Goal: Transaction & Acquisition: Book appointment/travel/reservation

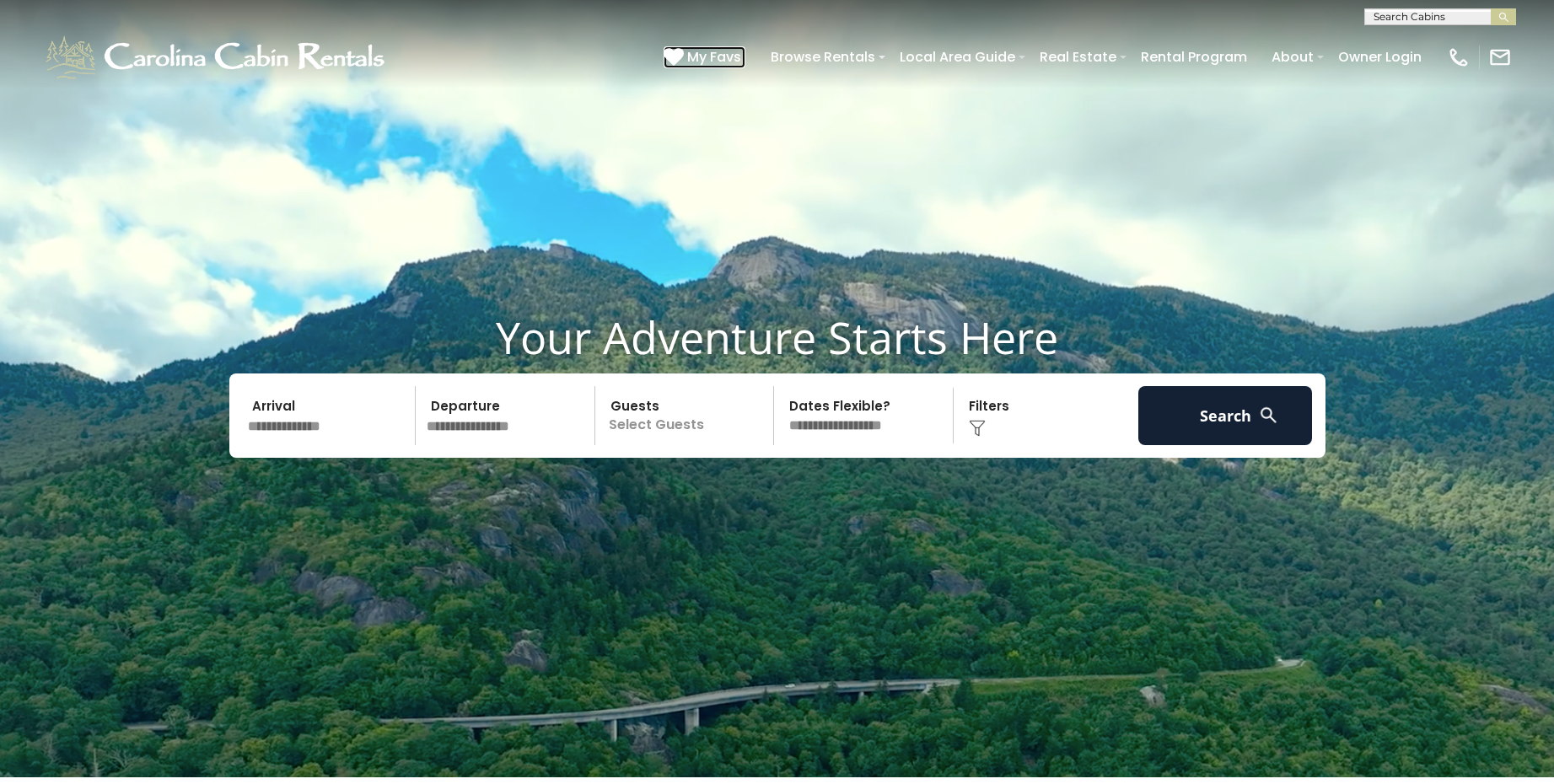
click at [739, 54] on span "My Favs" at bounding box center [714, 57] width 54 height 21
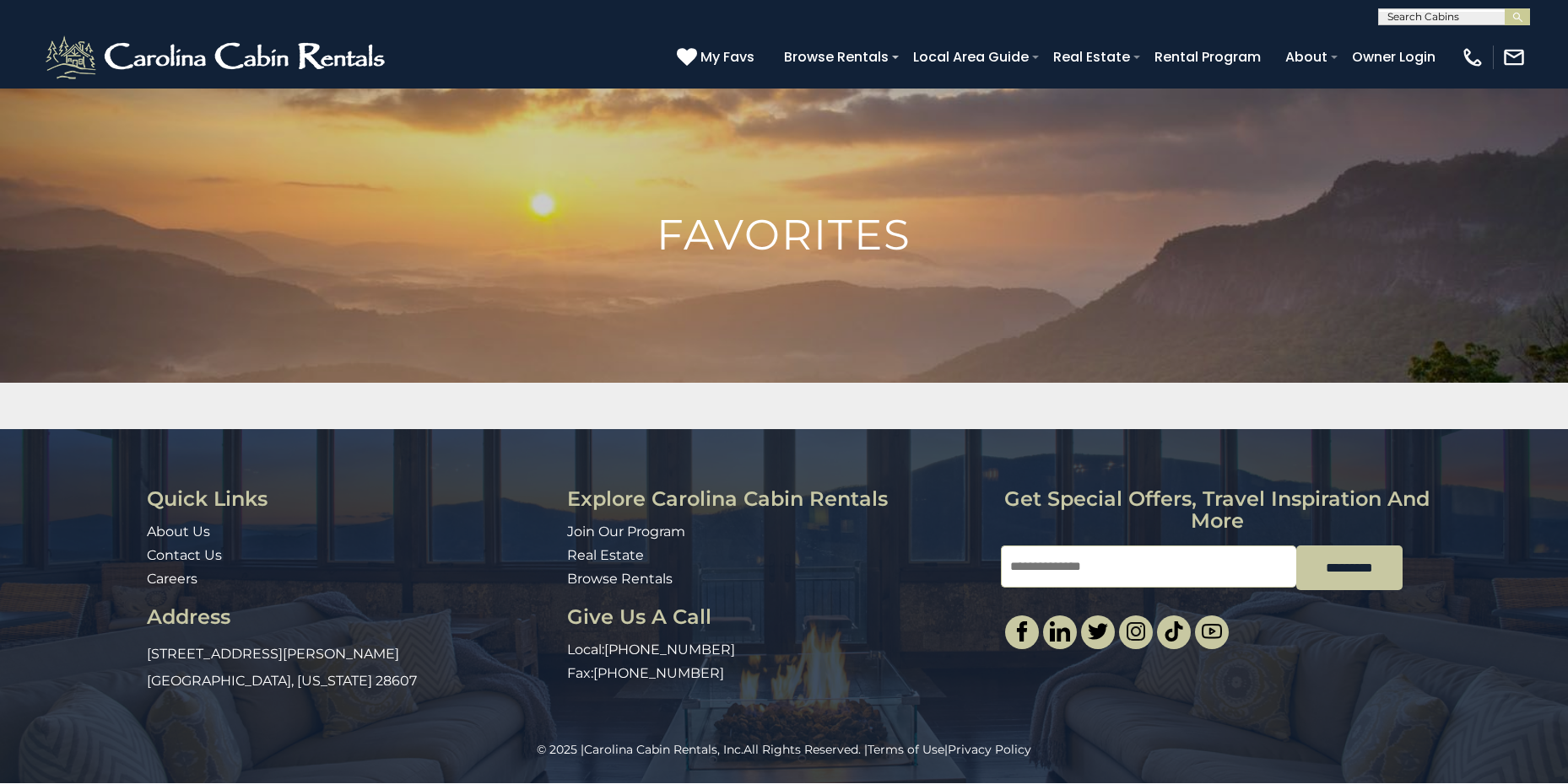
click at [735, 242] on h1 "Favorites" at bounding box center [784, 235] width 1568 height 42
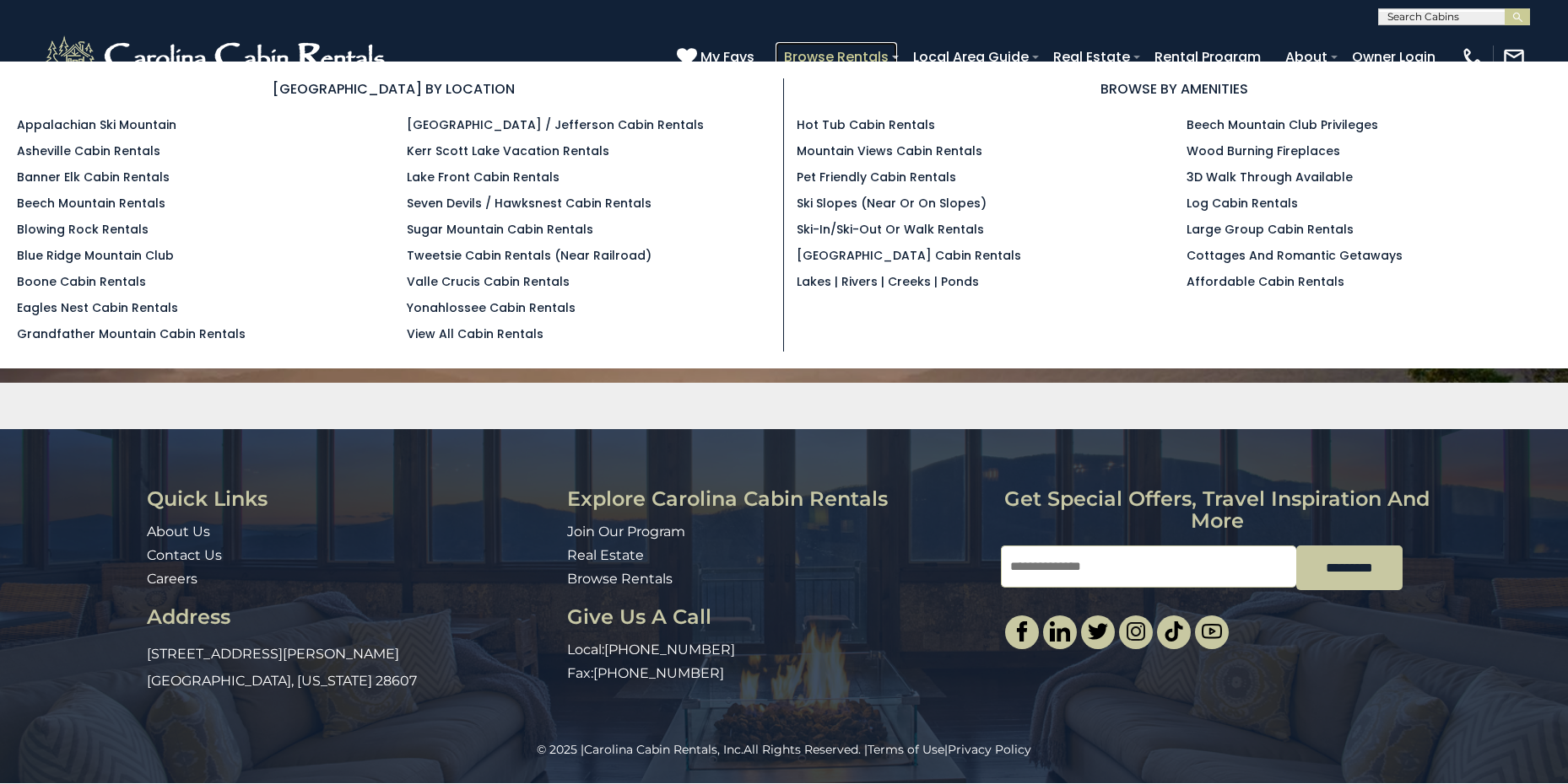
click at [842, 51] on link "Browse Rentals" at bounding box center [835, 57] width 122 height 30
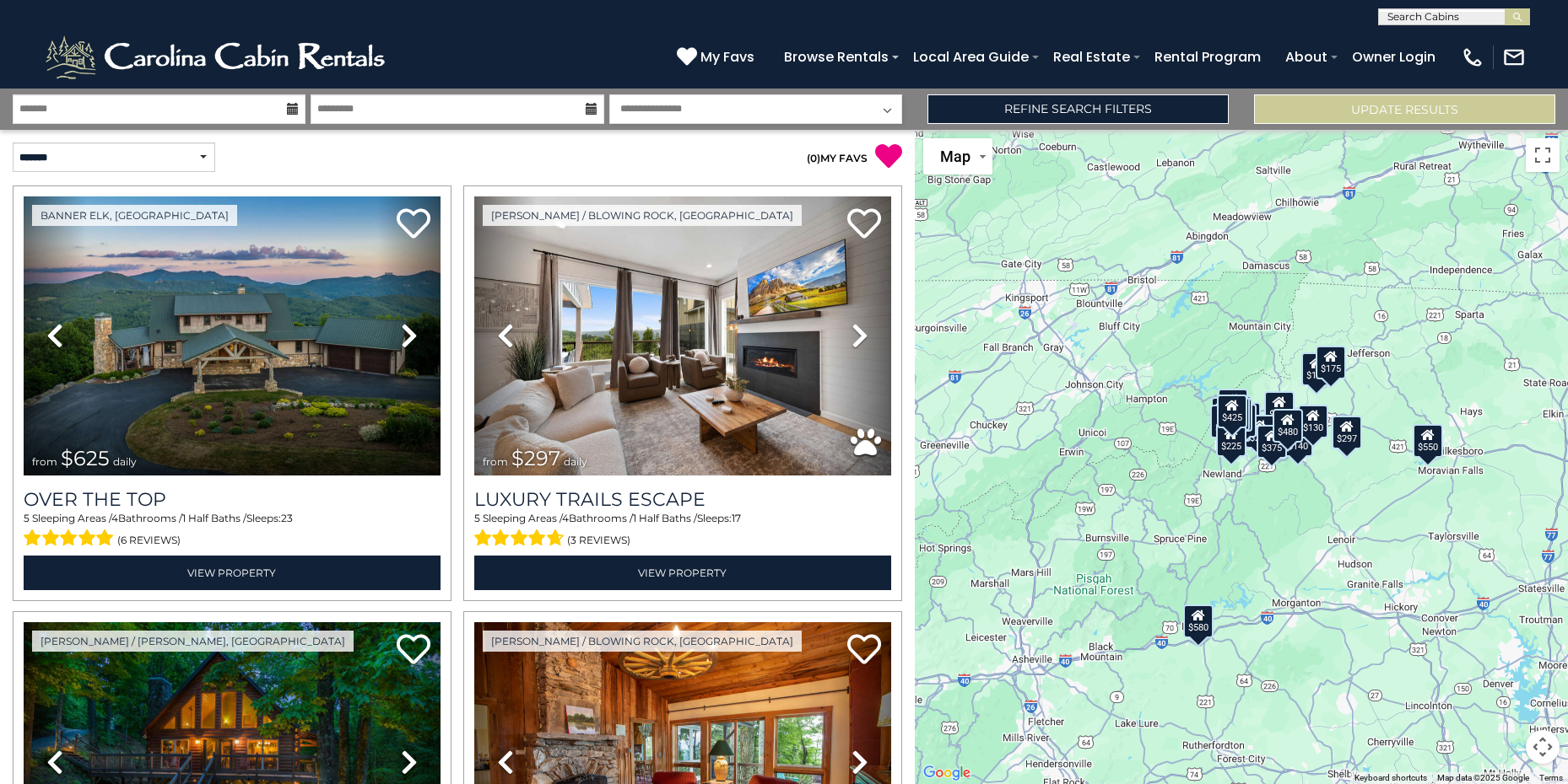
click at [877, 148] on icon at bounding box center [888, 156] width 27 height 27
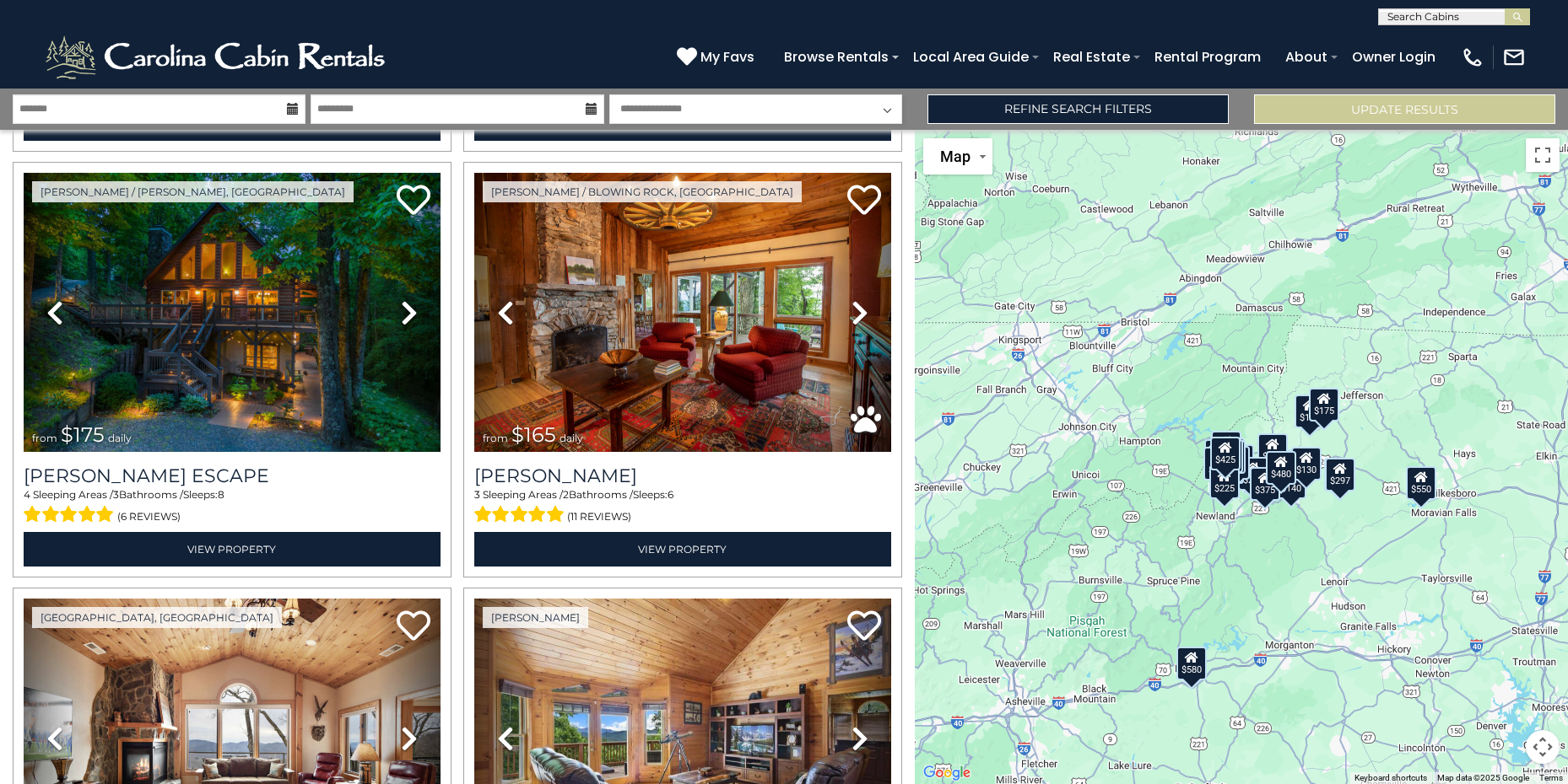
scroll to position [431, 0]
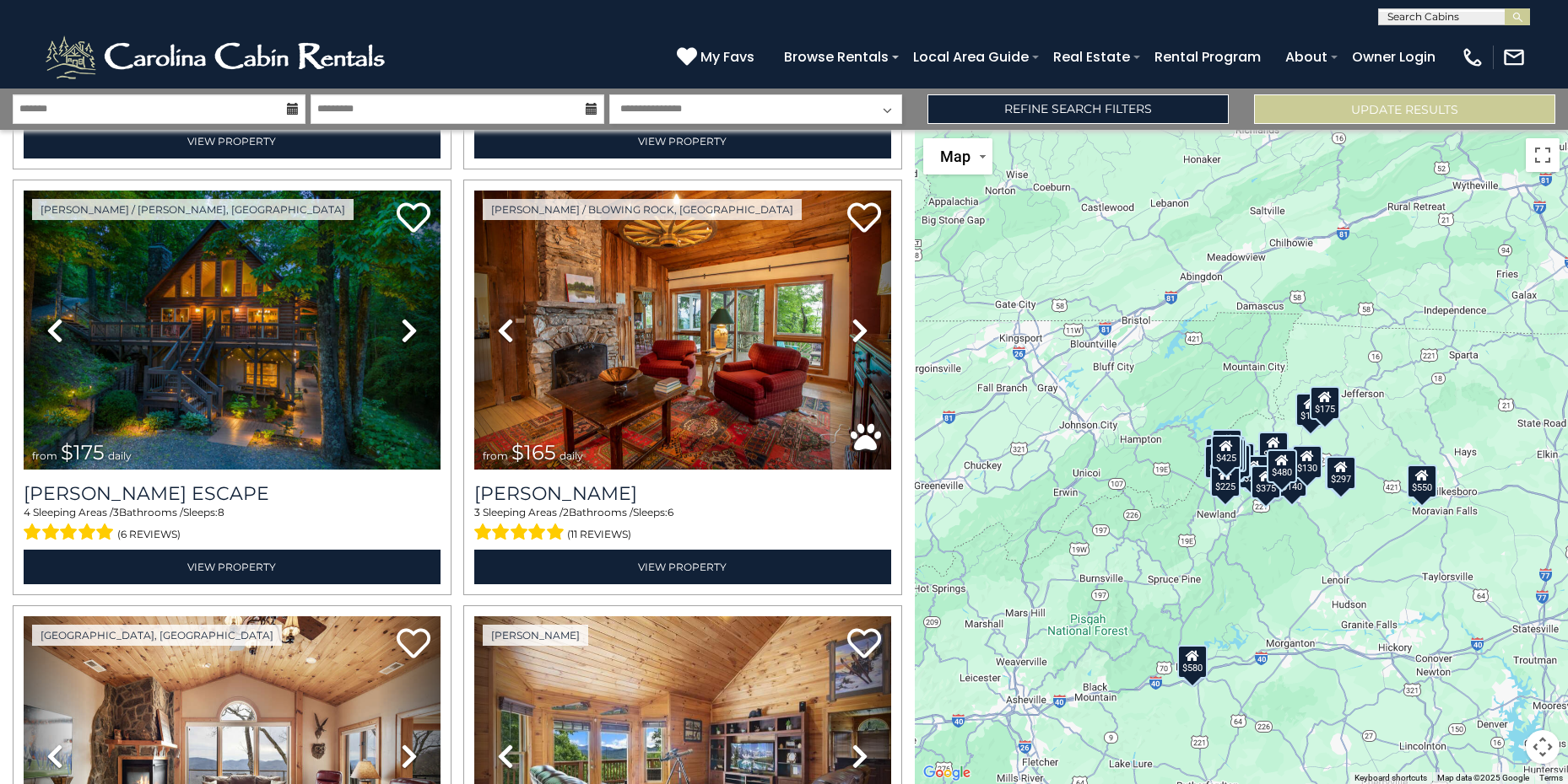
drag, startPoint x: 914, startPoint y: 174, endPoint x: 907, endPoint y: 217, distance: 43.6
click at [907, 217] on div "**********" at bounding box center [784, 436] width 1568 height 696
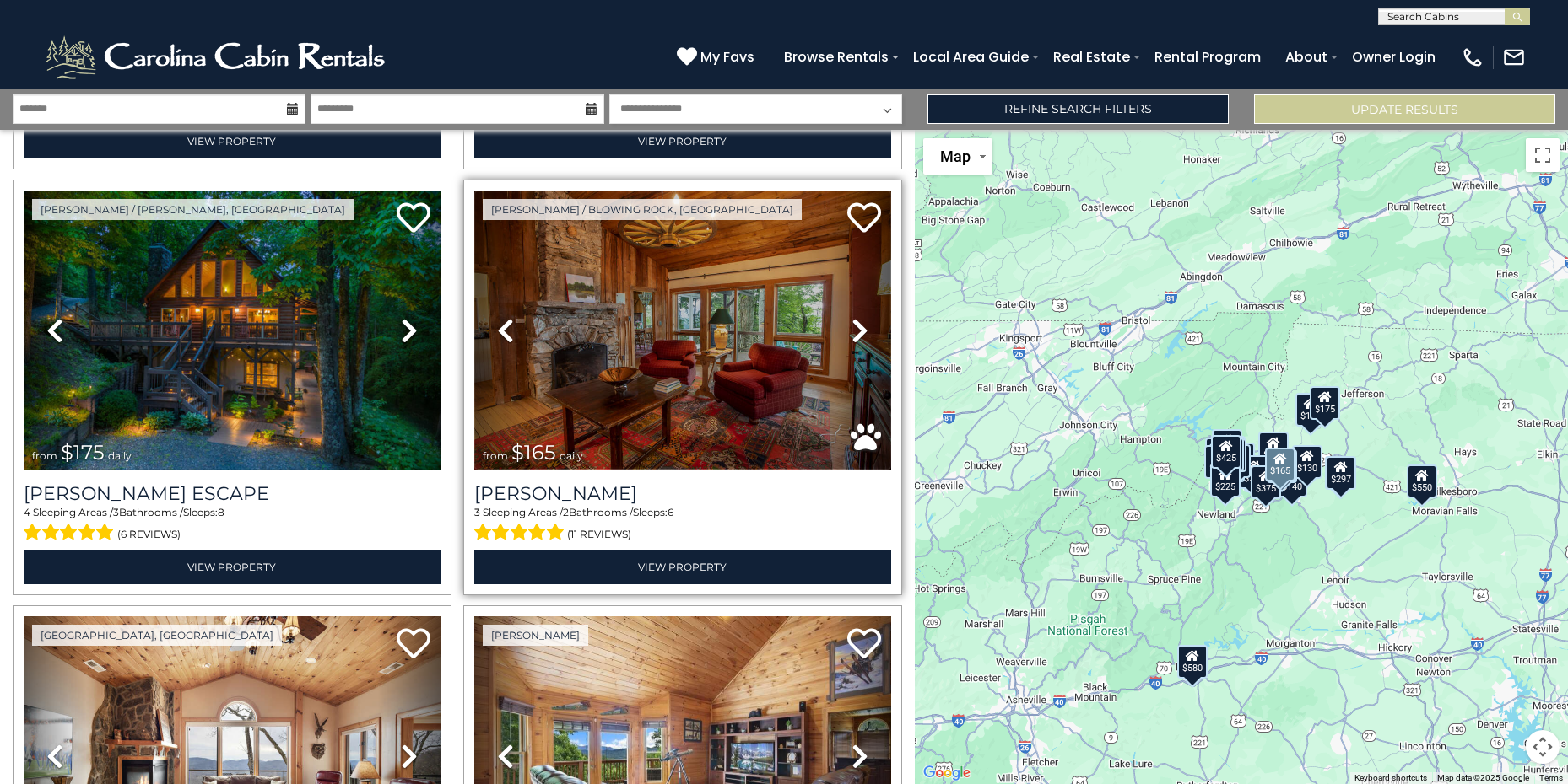
click at [752, 315] on img at bounding box center [682, 330] width 417 height 279
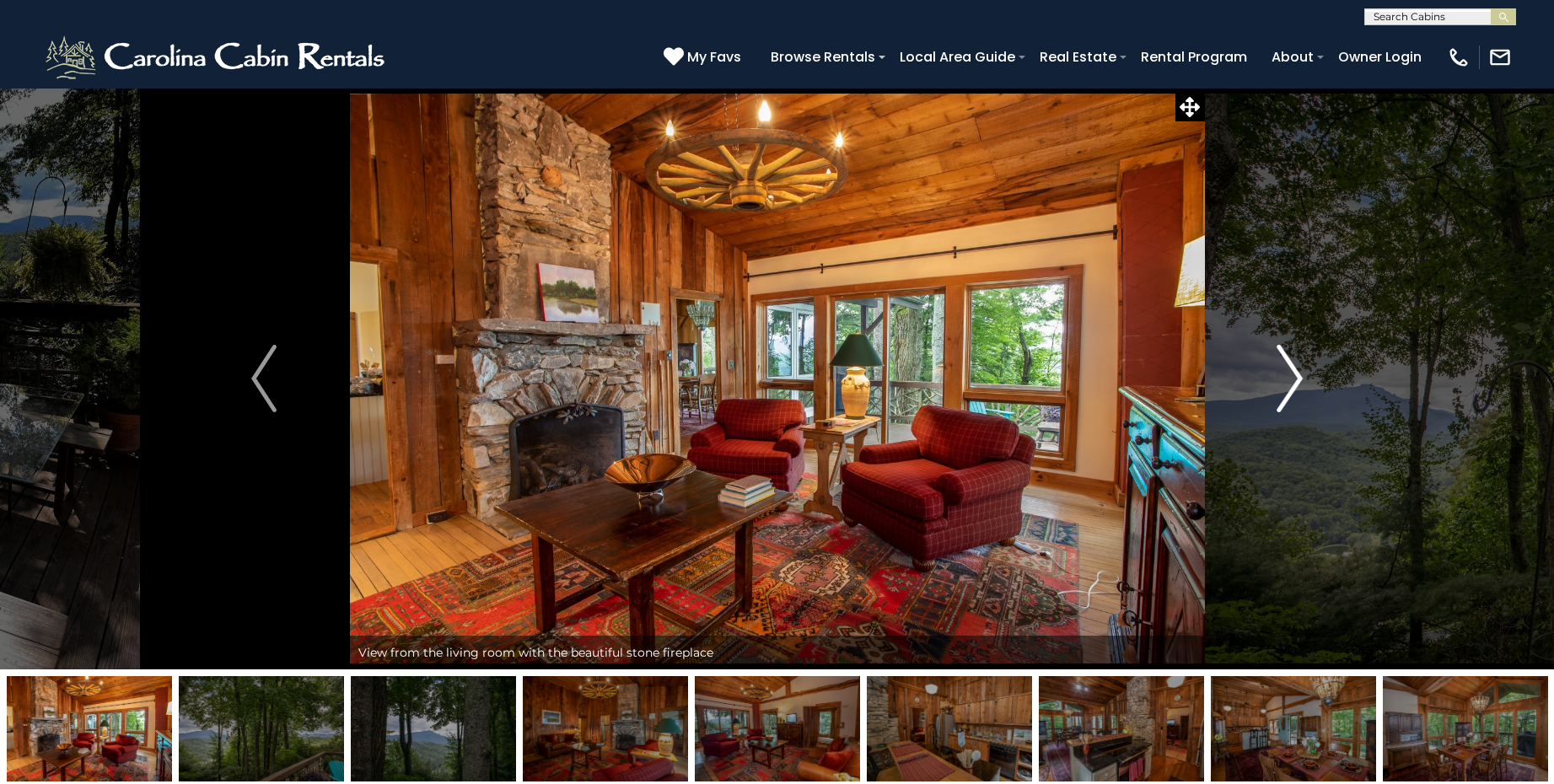
click at [1292, 375] on img "Next" at bounding box center [1290, 379] width 25 height 67
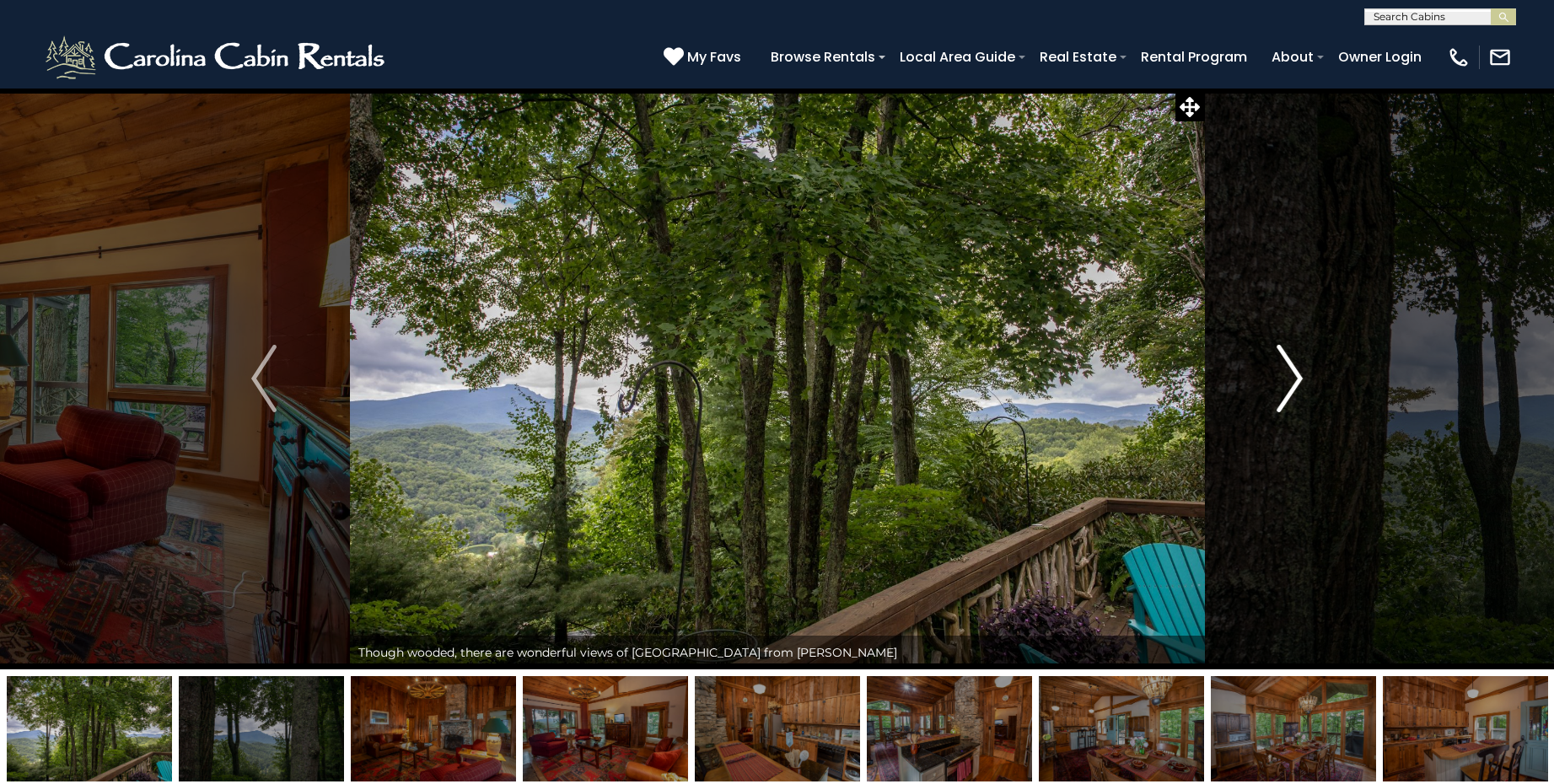
click at [1292, 375] on img "Next" at bounding box center [1290, 379] width 25 height 67
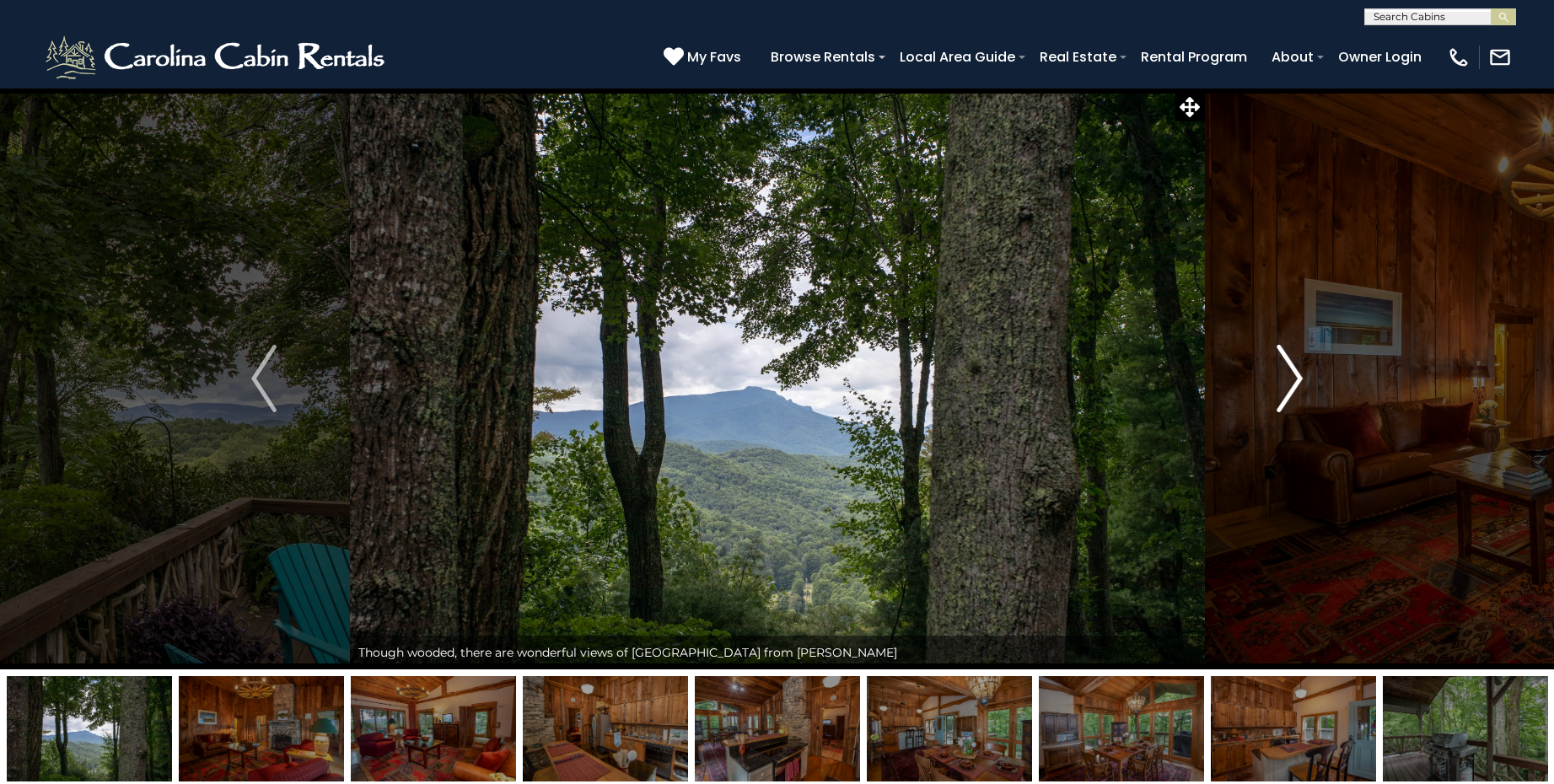
click at [1292, 375] on img "Next" at bounding box center [1290, 379] width 25 height 67
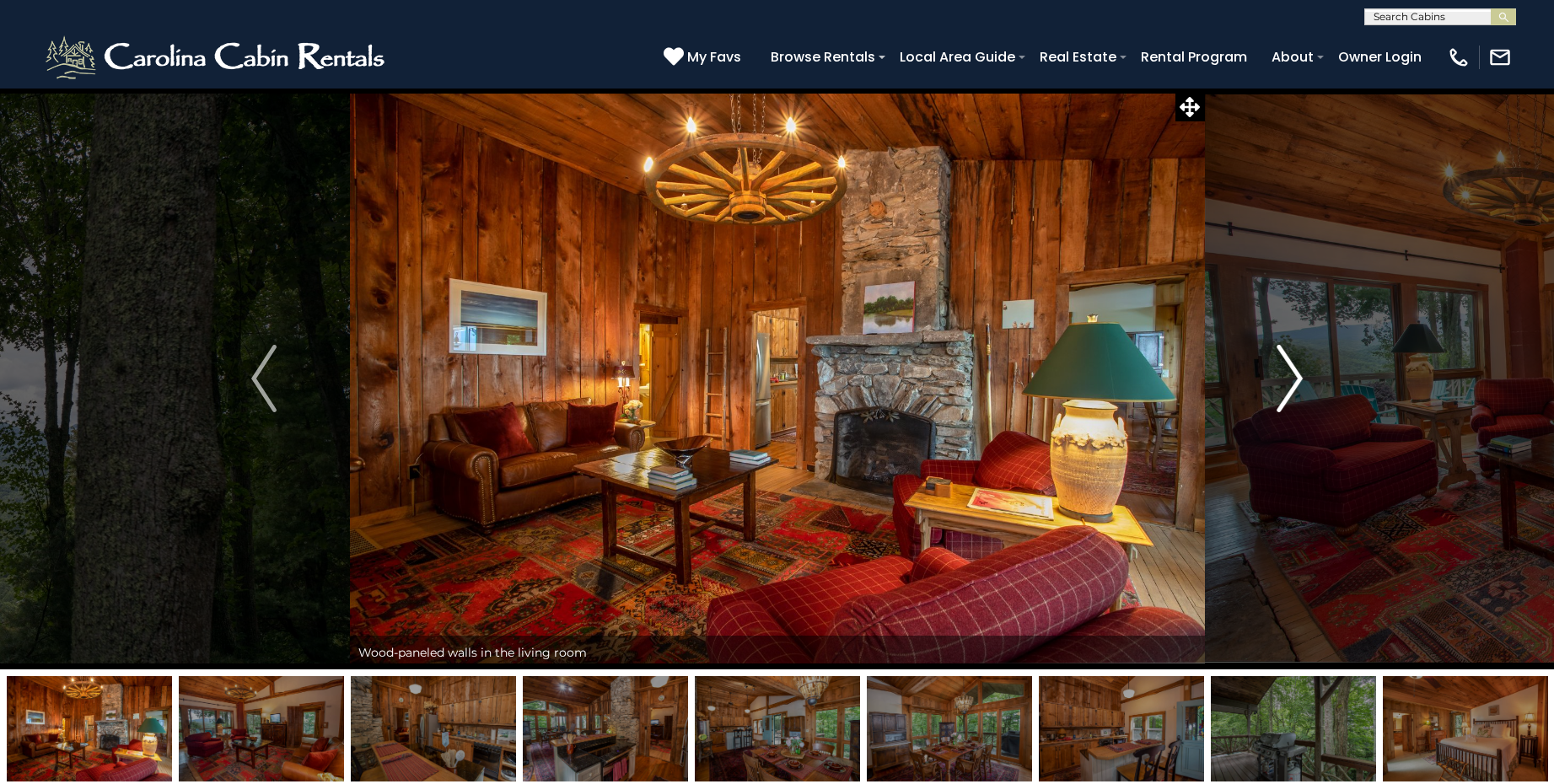
click at [1292, 375] on img "Next" at bounding box center [1290, 379] width 25 height 67
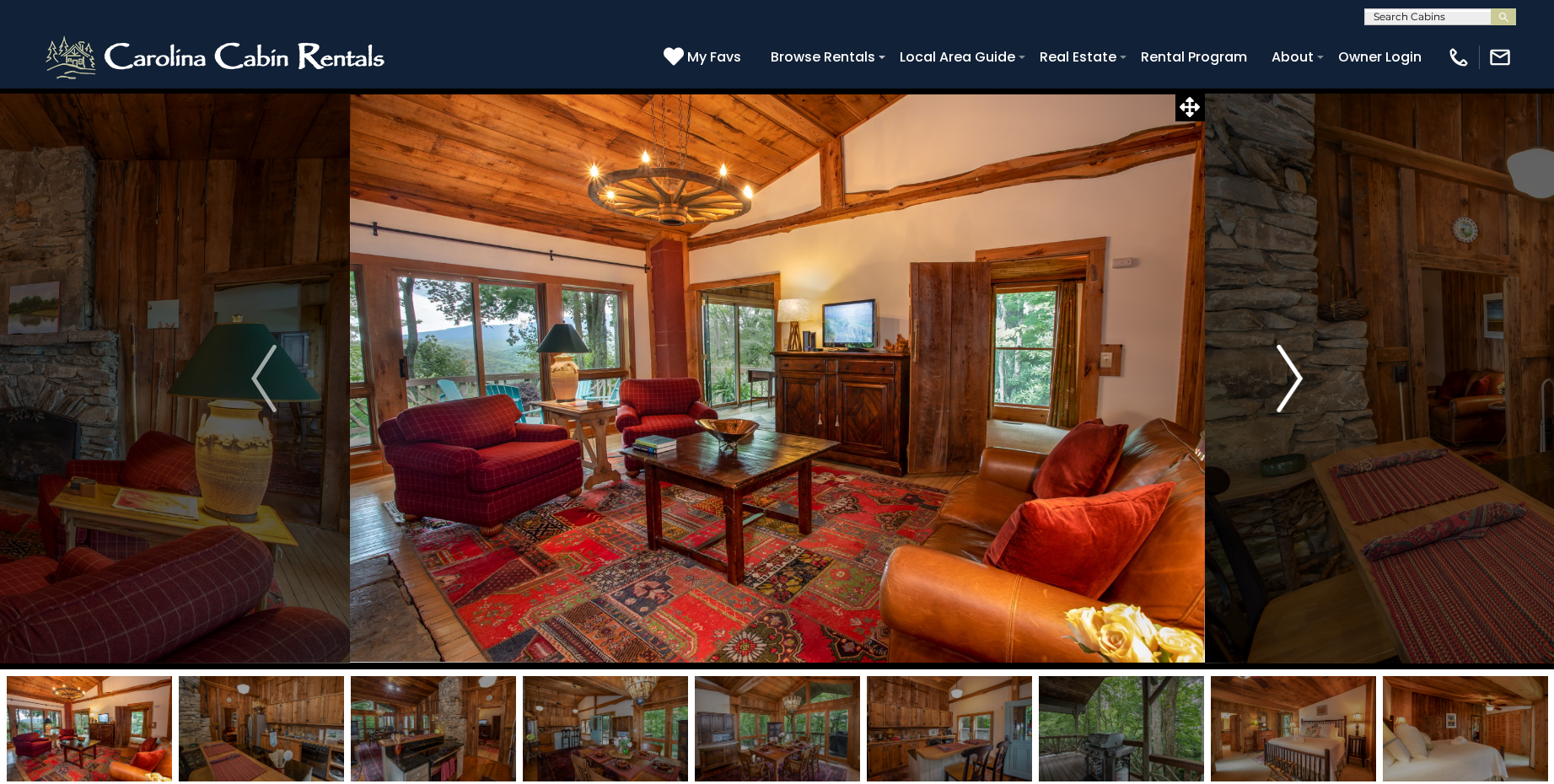
click at [1292, 375] on img "Next" at bounding box center [1290, 379] width 25 height 67
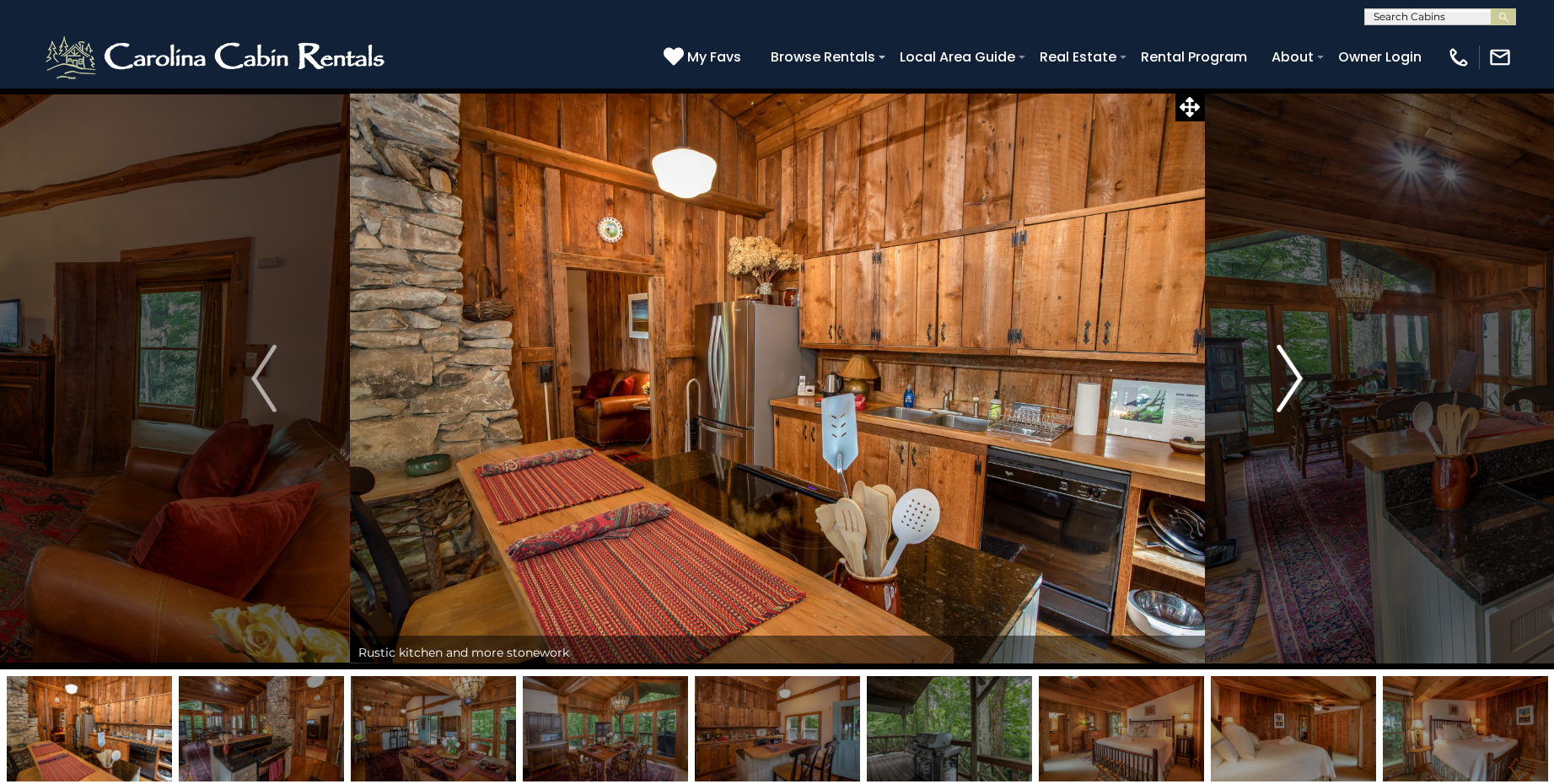
click at [1292, 375] on img "Next" at bounding box center [1290, 379] width 25 height 67
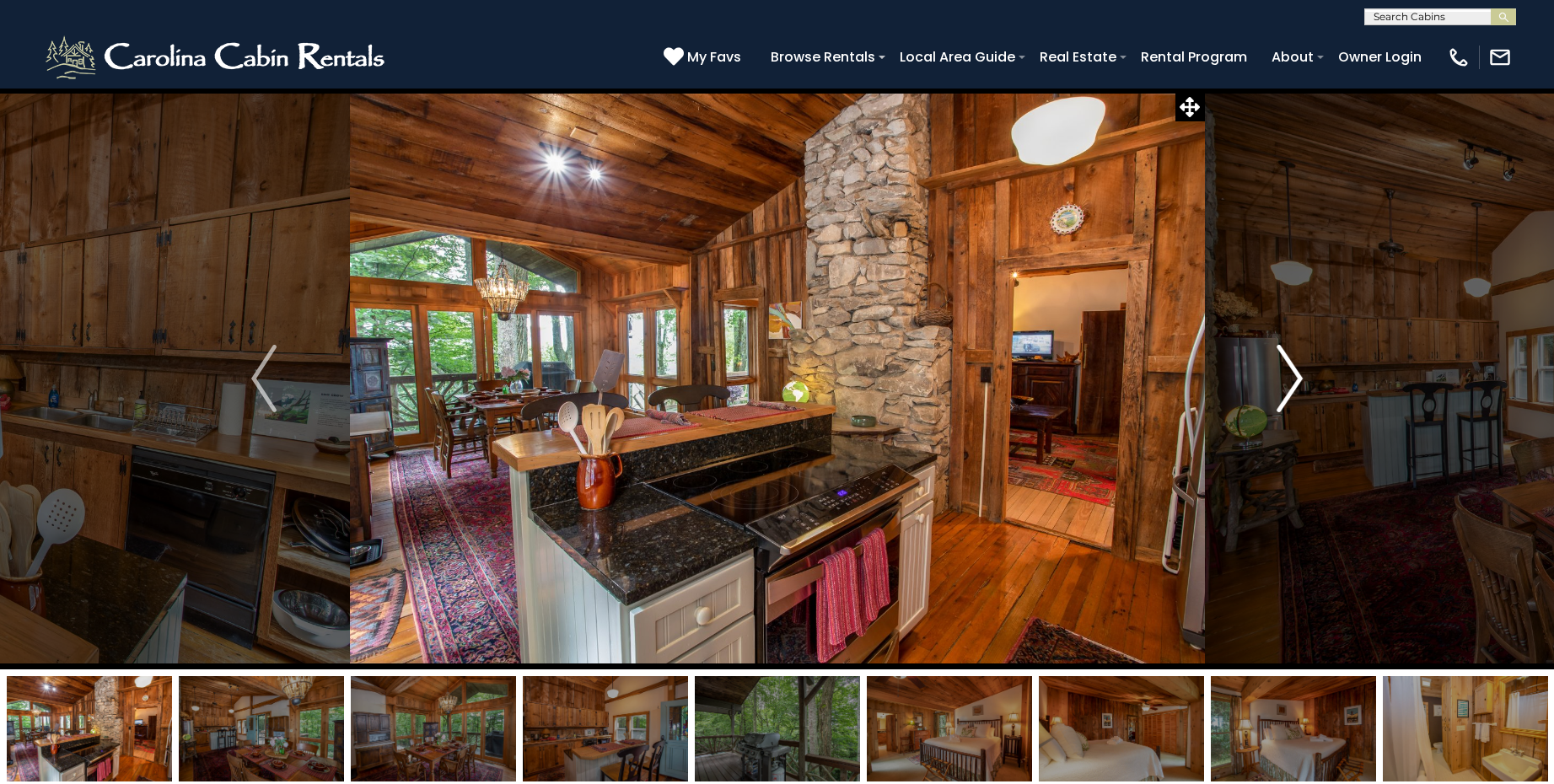
click at [1292, 375] on img "Next" at bounding box center [1290, 379] width 25 height 67
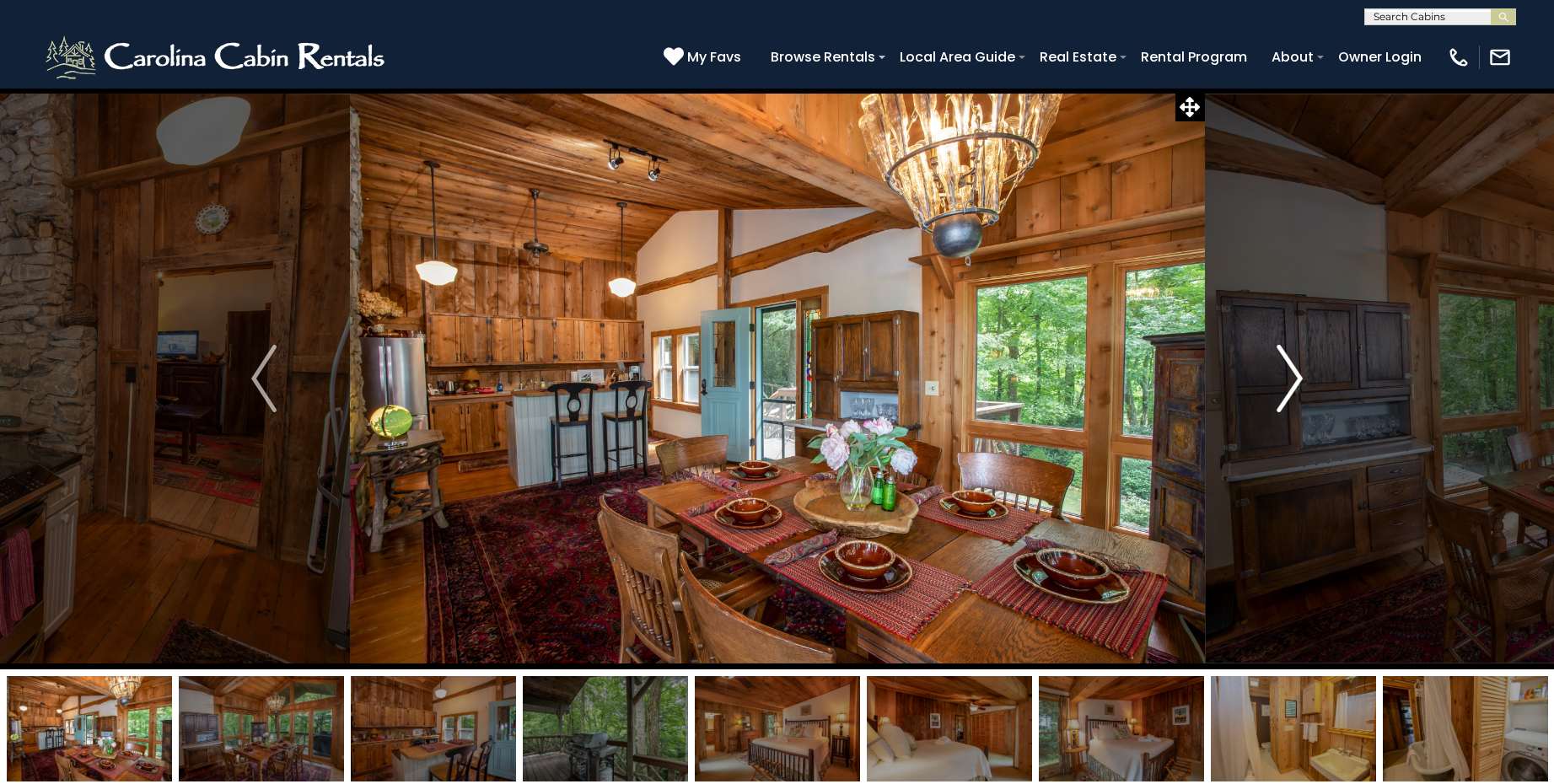
click at [1292, 375] on img "Next" at bounding box center [1290, 379] width 25 height 67
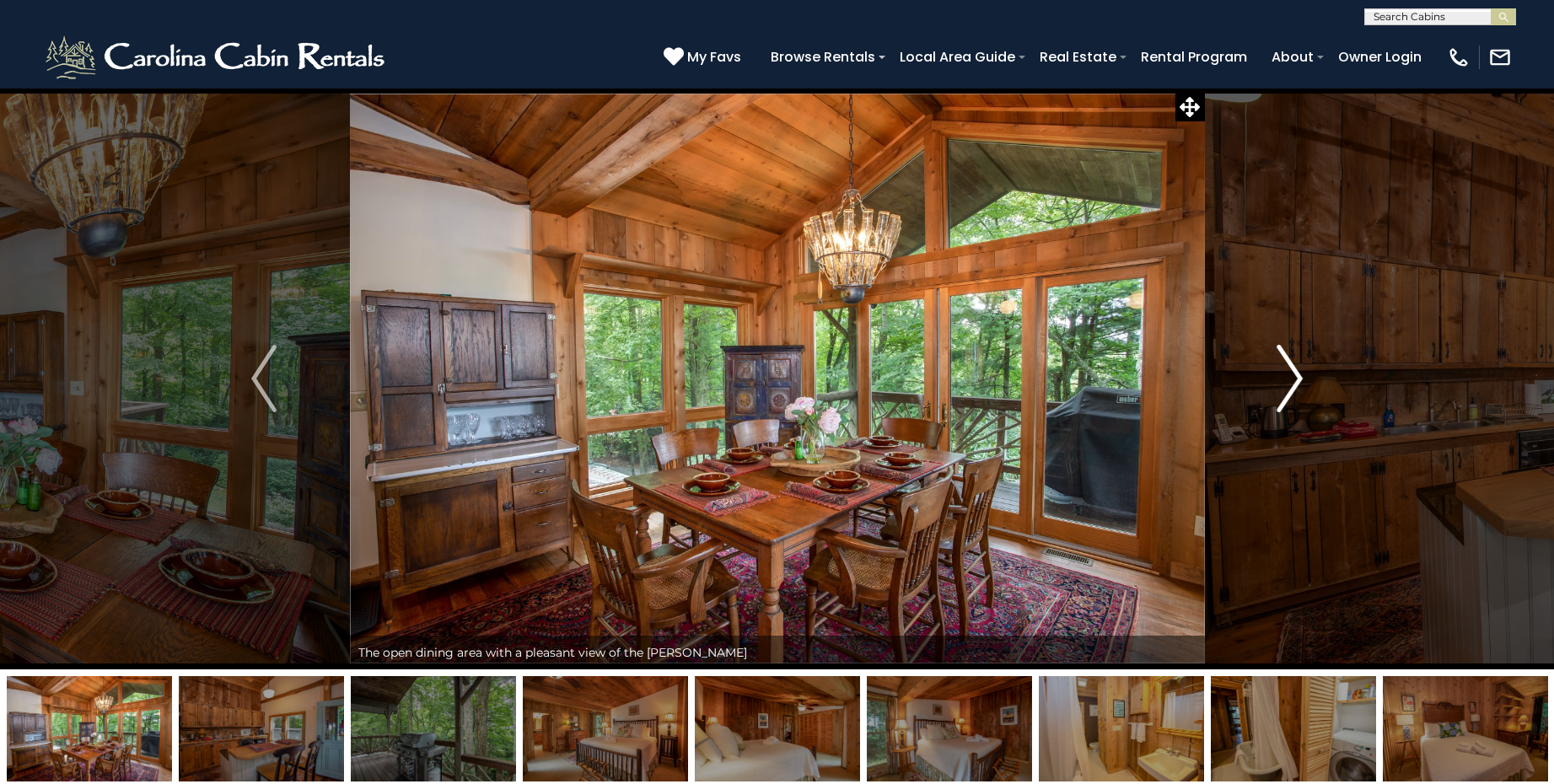
click at [1292, 375] on img "Next" at bounding box center [1290, 379] width 25 height 67
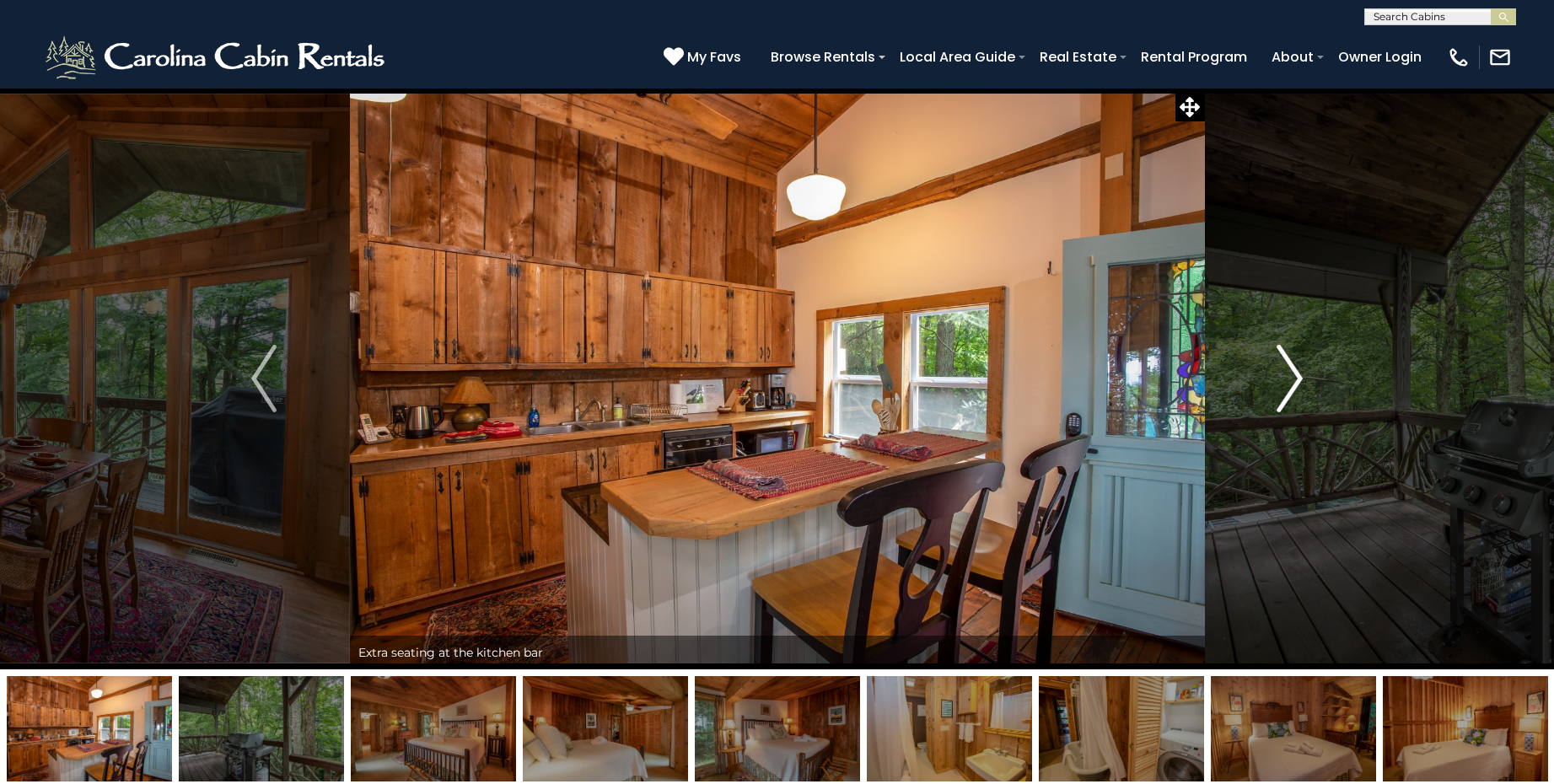
click at [1292, 375] on img "Next" at bounding box center [1290, 379] width 25 height 67
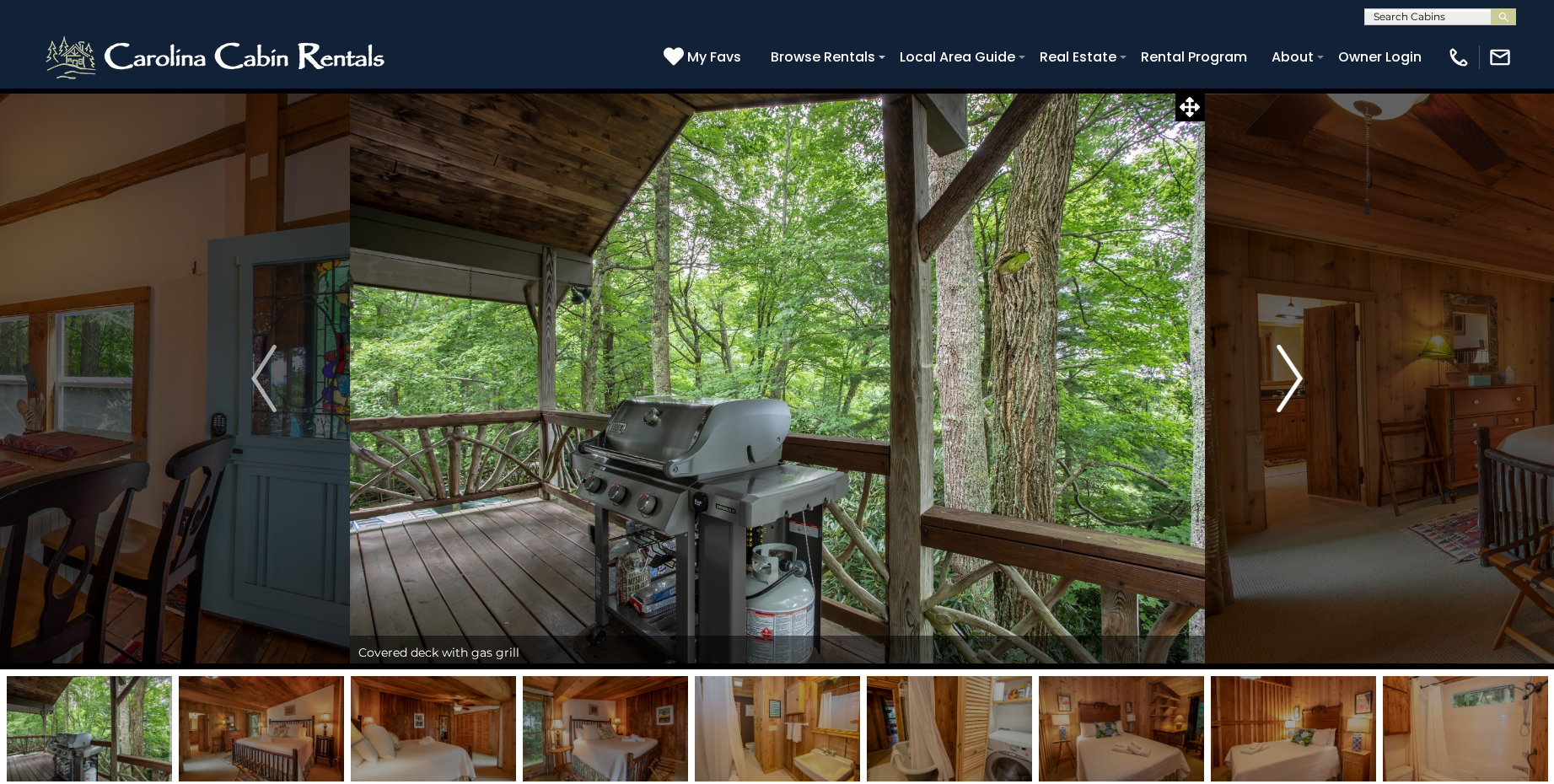
click at [1292, 375] on img "Next" at bounding box center [1290, 379] width 25 height 67
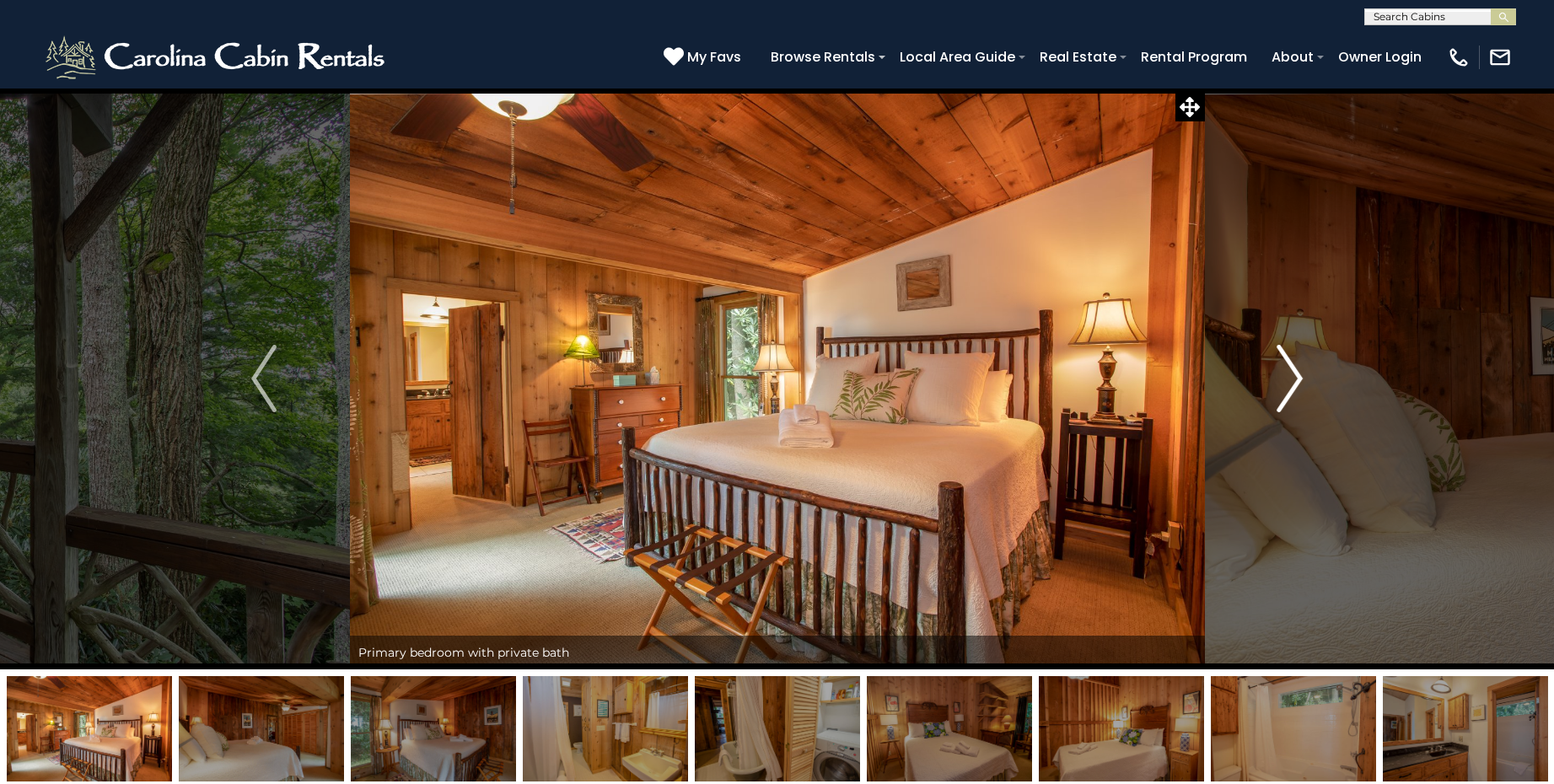
click at [1292, 375] on img "Next" at bounding box center [1290, 379] width 25 height 67
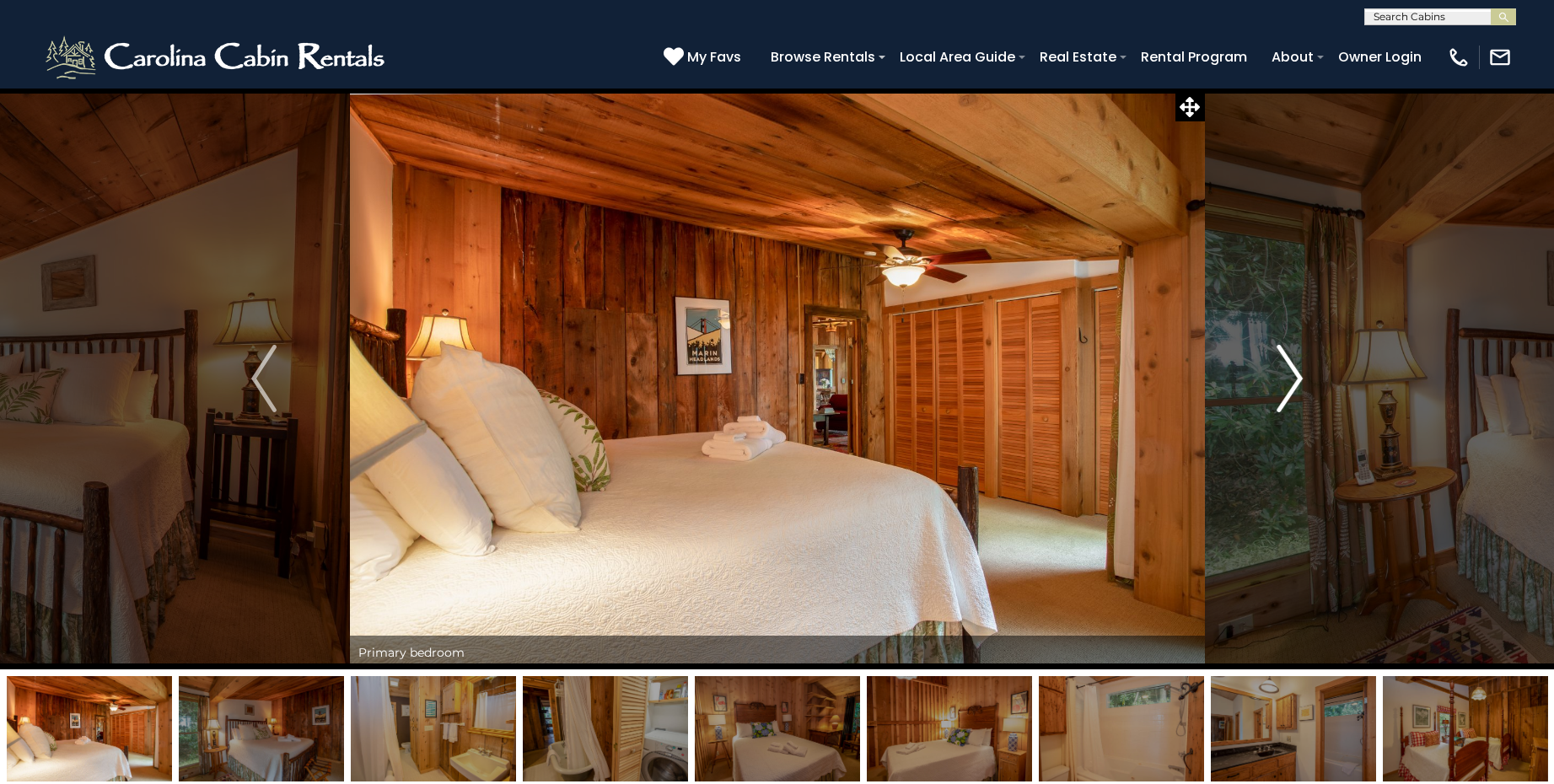
click at [1292, 375] on img "Next" at bounding box center [1290, 379] width 25 height 67
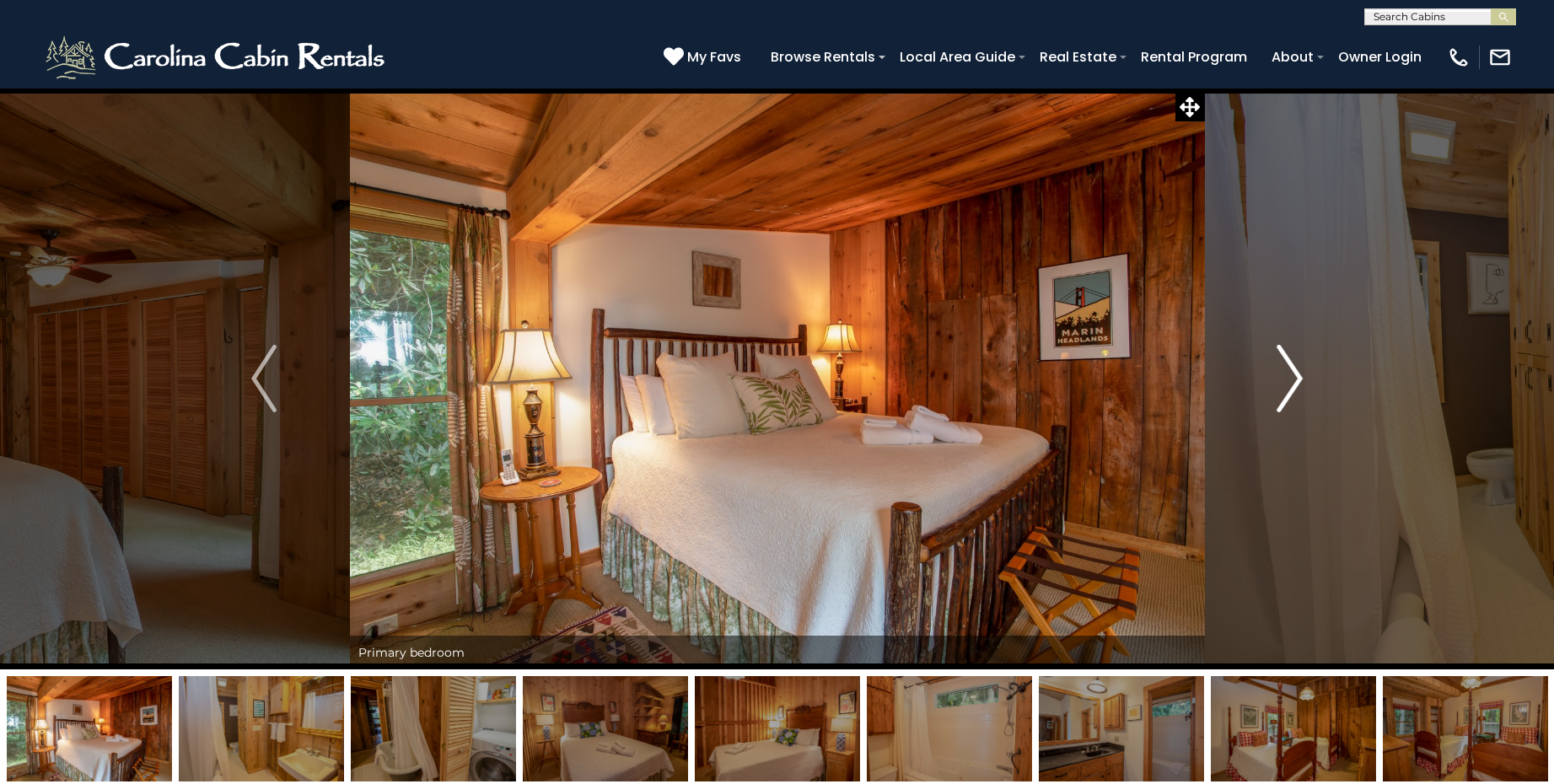
click at [1292, 375] on img "Next" at bounding box center [1290, 379] width 25 height 67
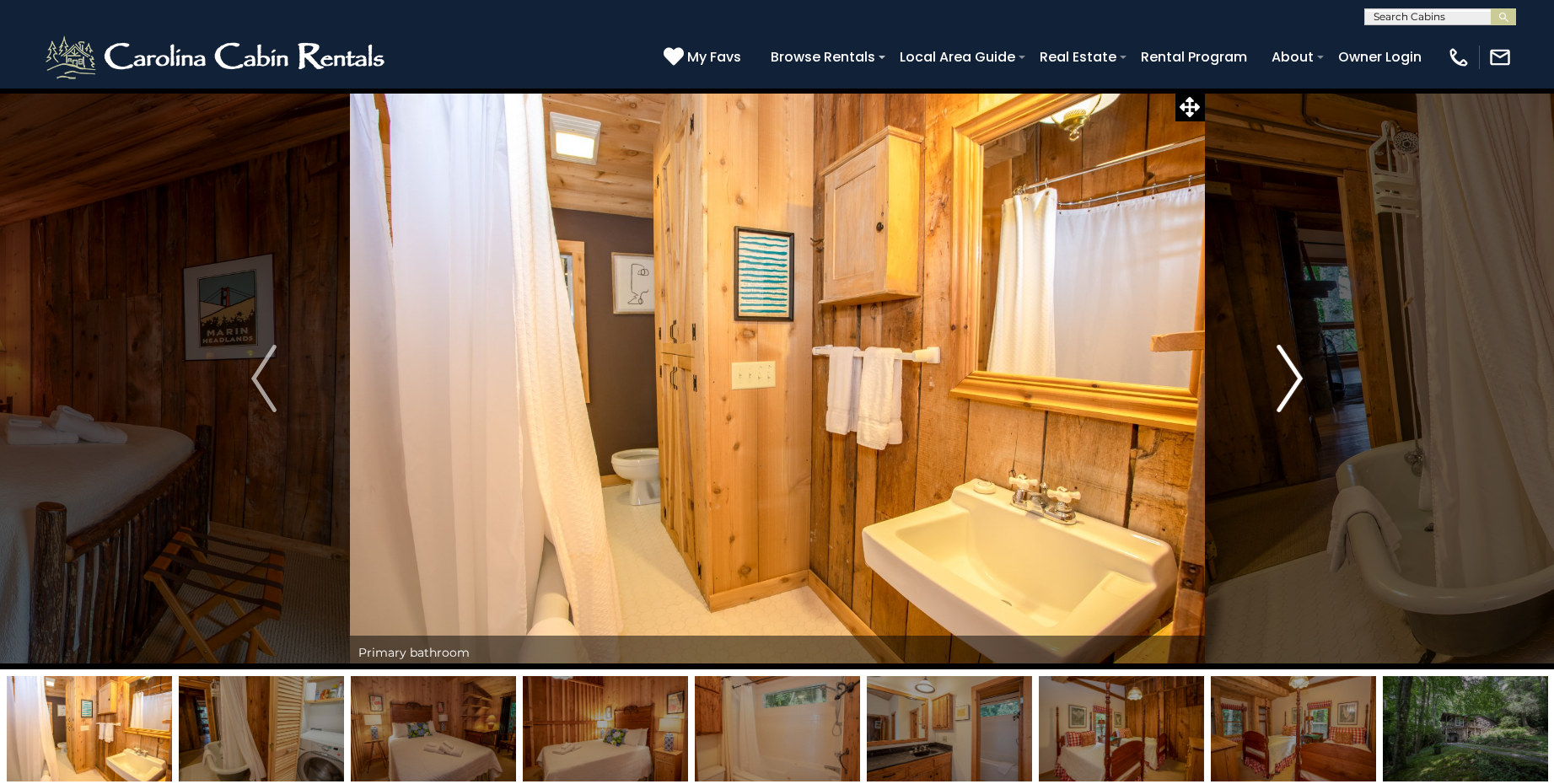
click at [1292, 375] on img "Next" at bounding box center [1290, 379] width 25 height 67
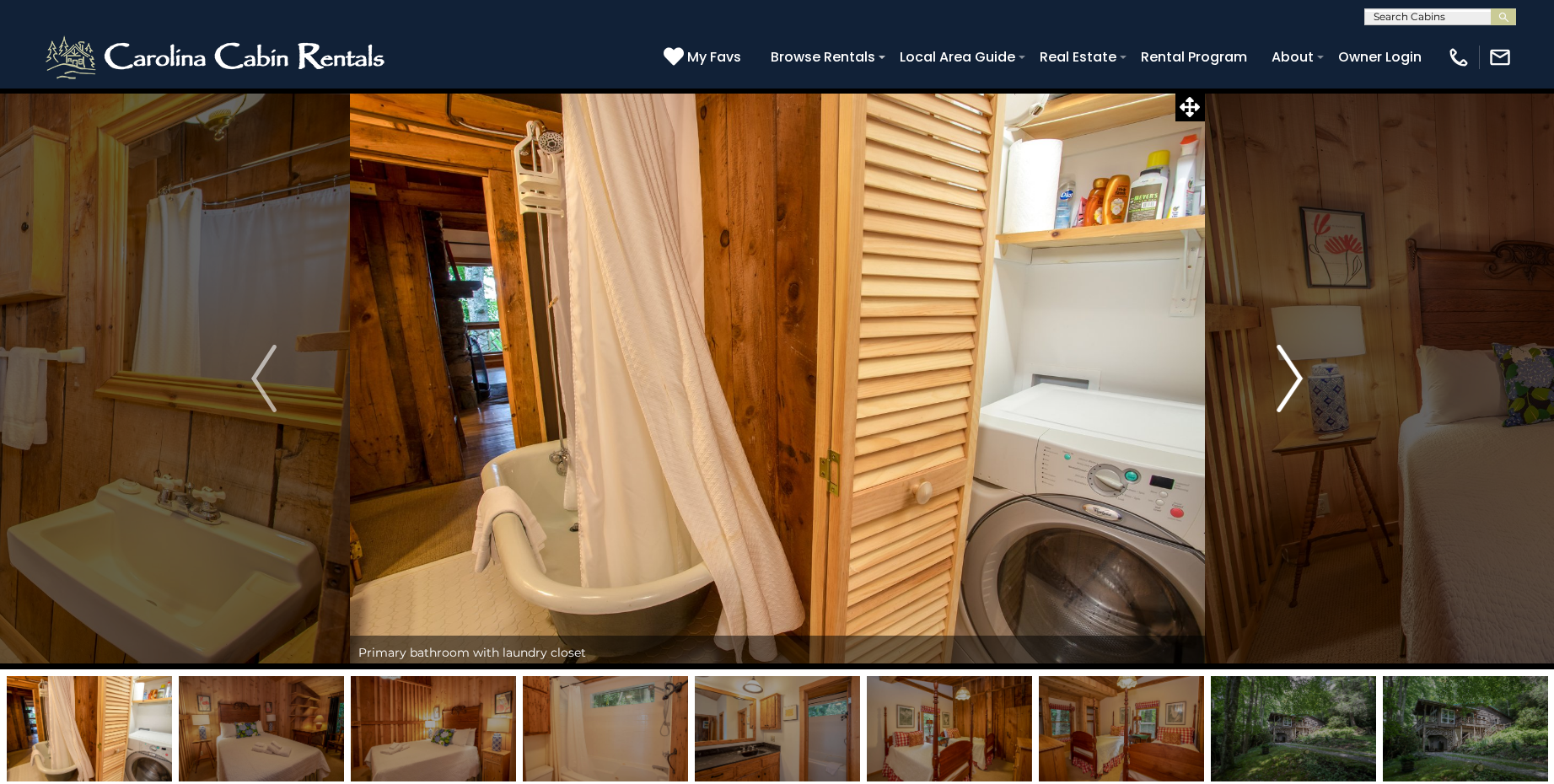
click at [1292, 375] on img "Next" at bounding box center [1290, 379] width 25 height 67
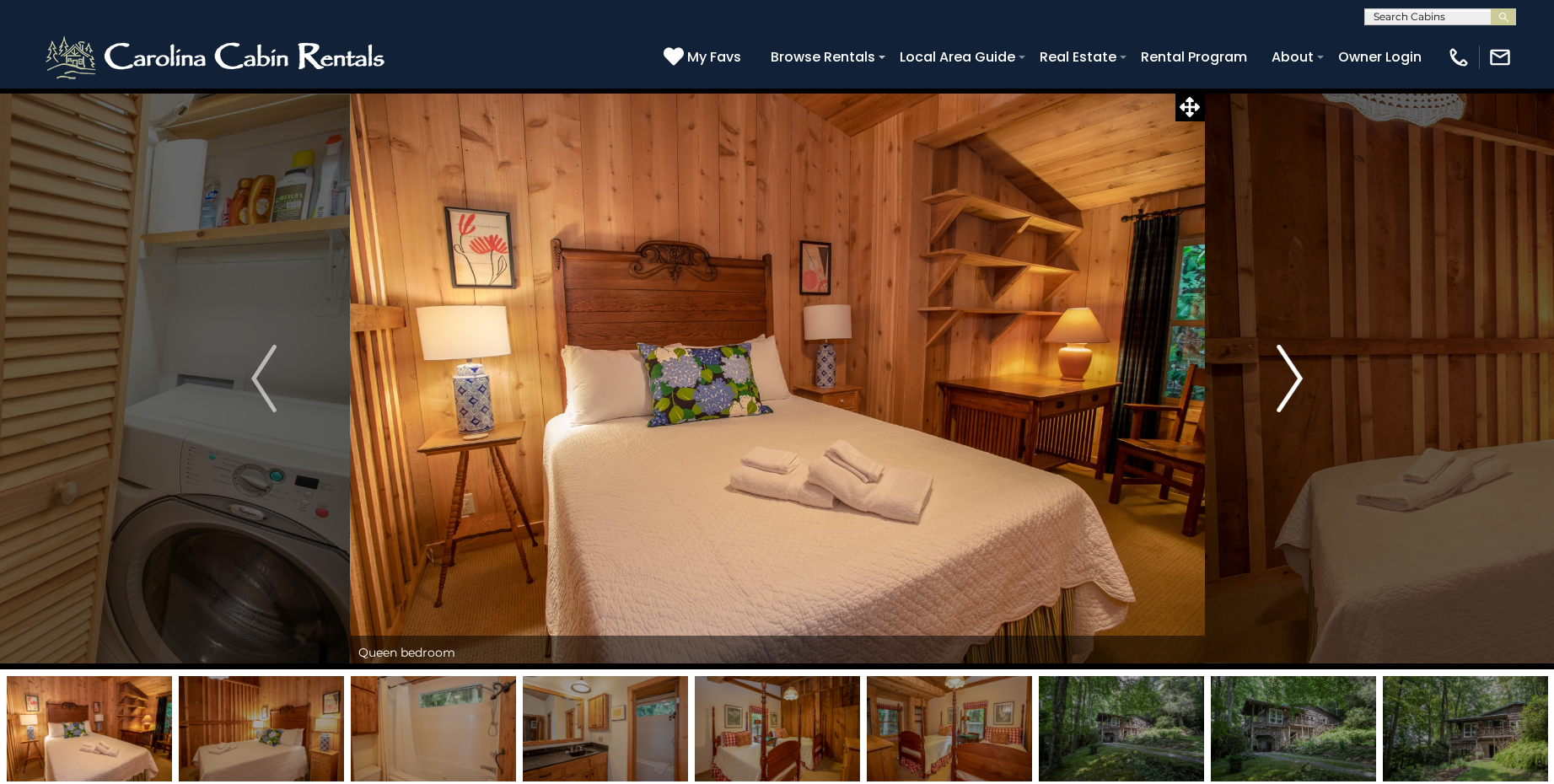
click at [1292, 375] on img "Next" at bounding box center [1290, 379] width 25 height 67
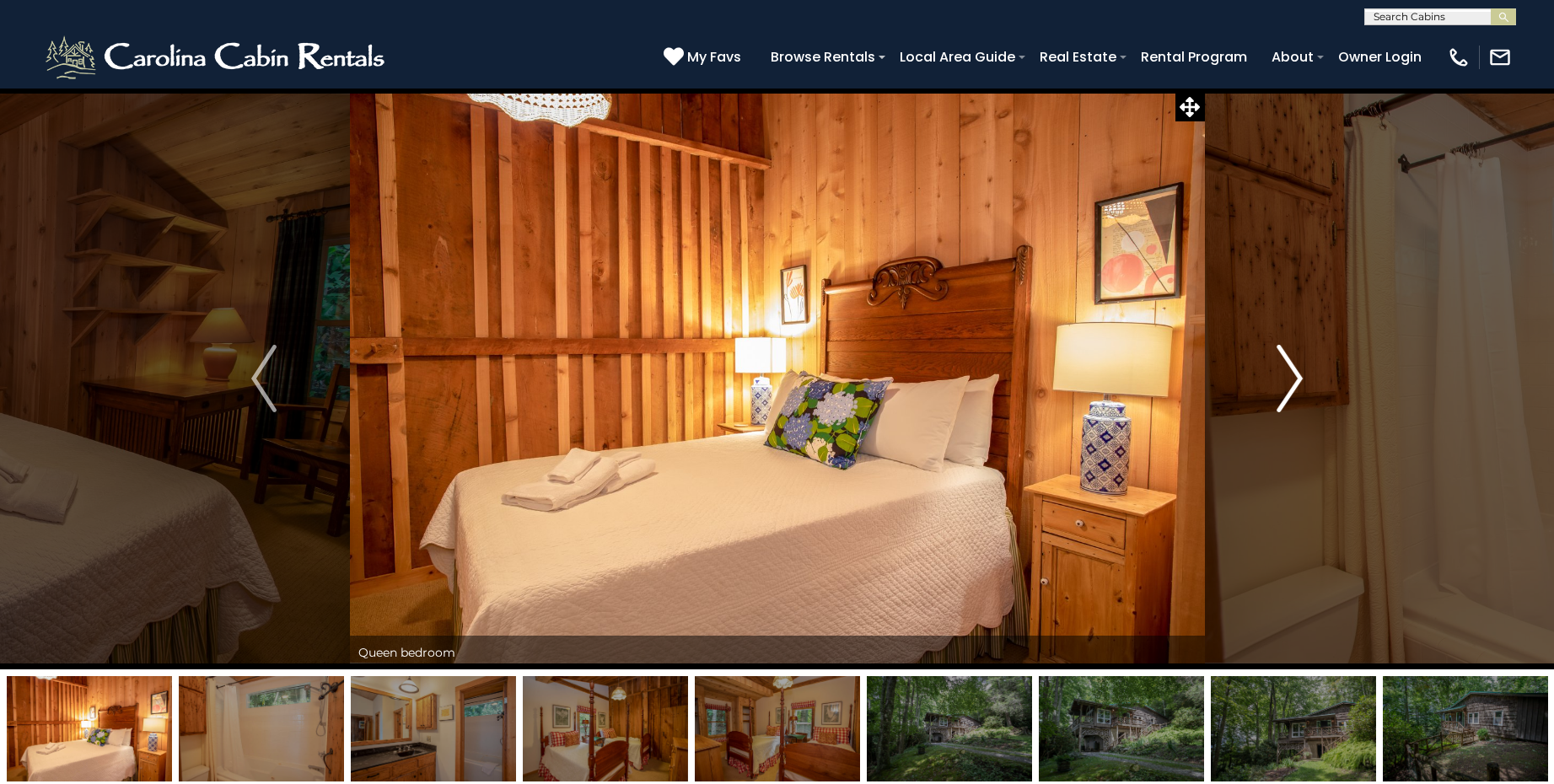
click at [1292, 375] on img "Next" at bounding box center [1290, 379] width 25 height 67
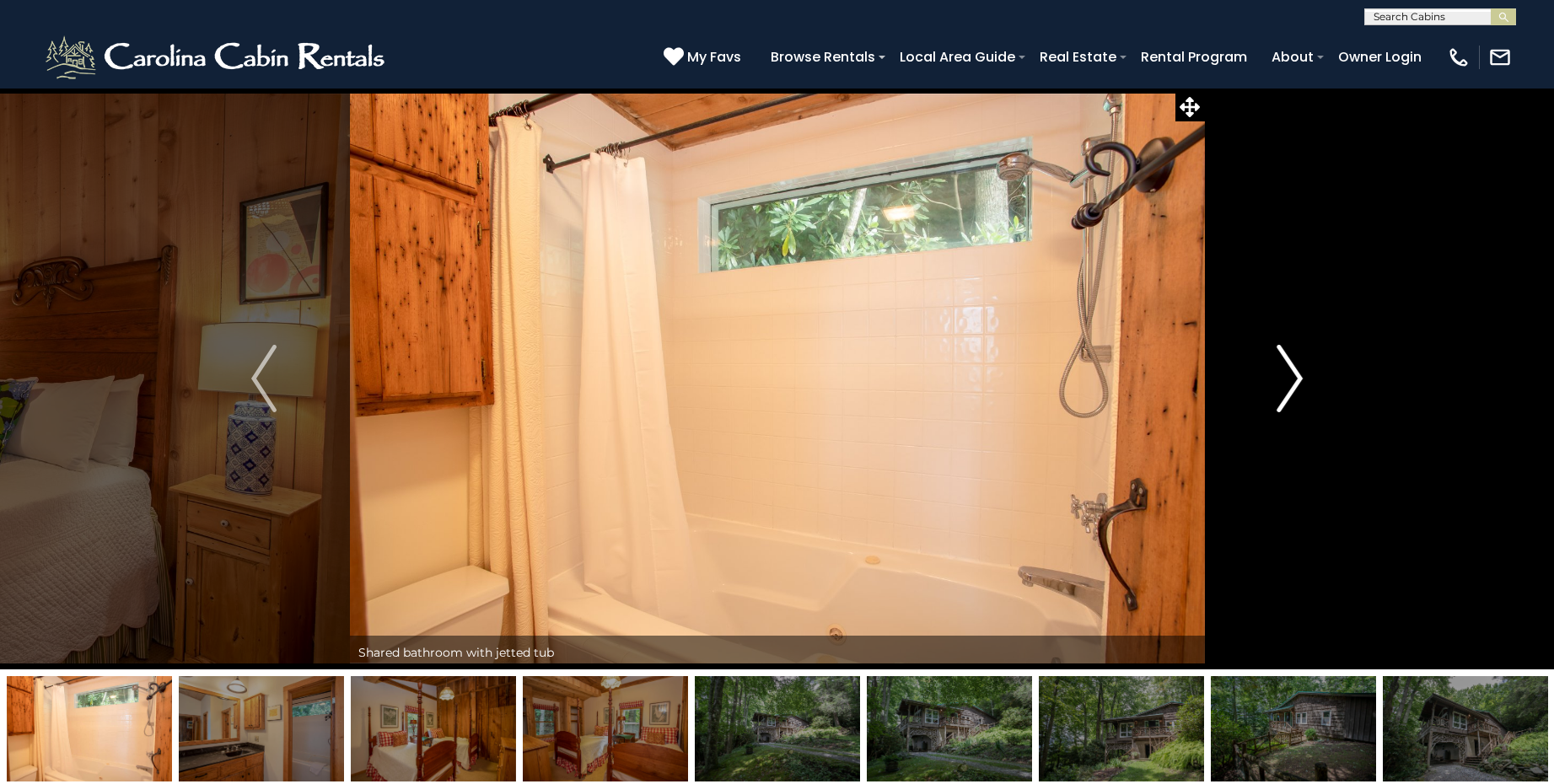
click at [1292, 375] on img "Next" at bounding box center [1290, 379] width 25 height 67
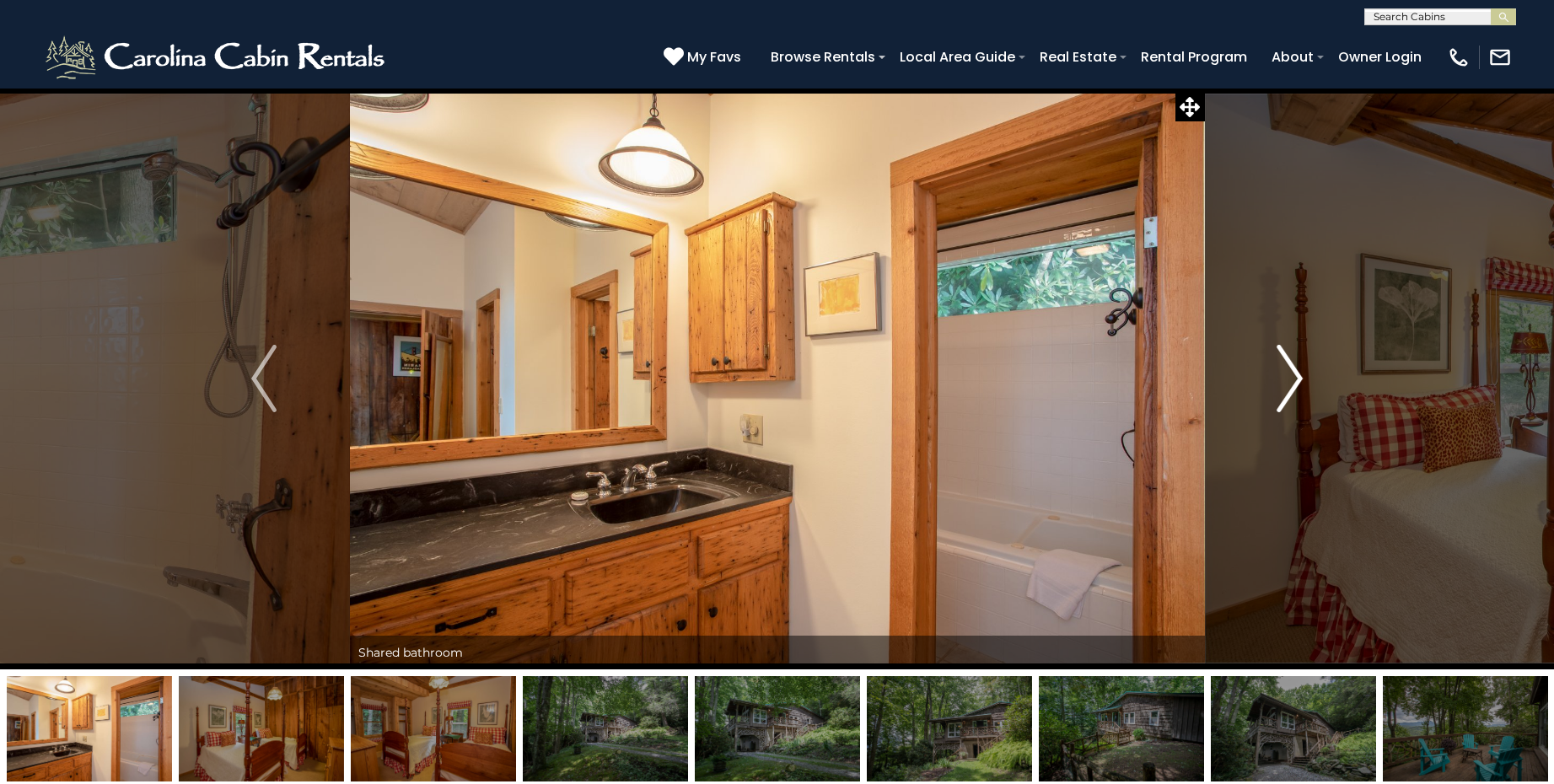
click at [1292, 375] on img "Next" at bounding box center [1290, 379] width 25 height 67
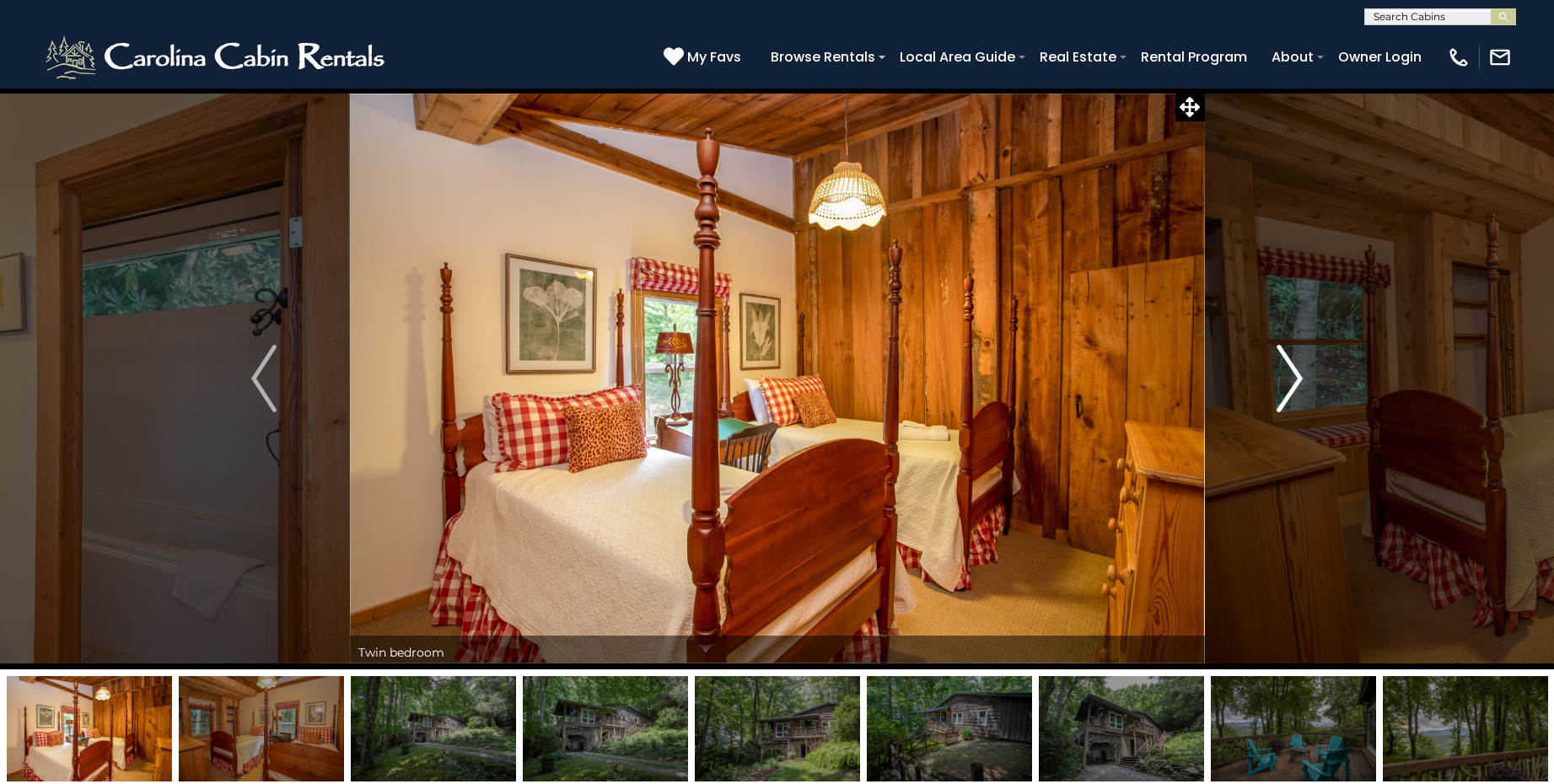
click at [1292, 375] on img "Next" at bounding box center [1290, 379] width 25 height 67
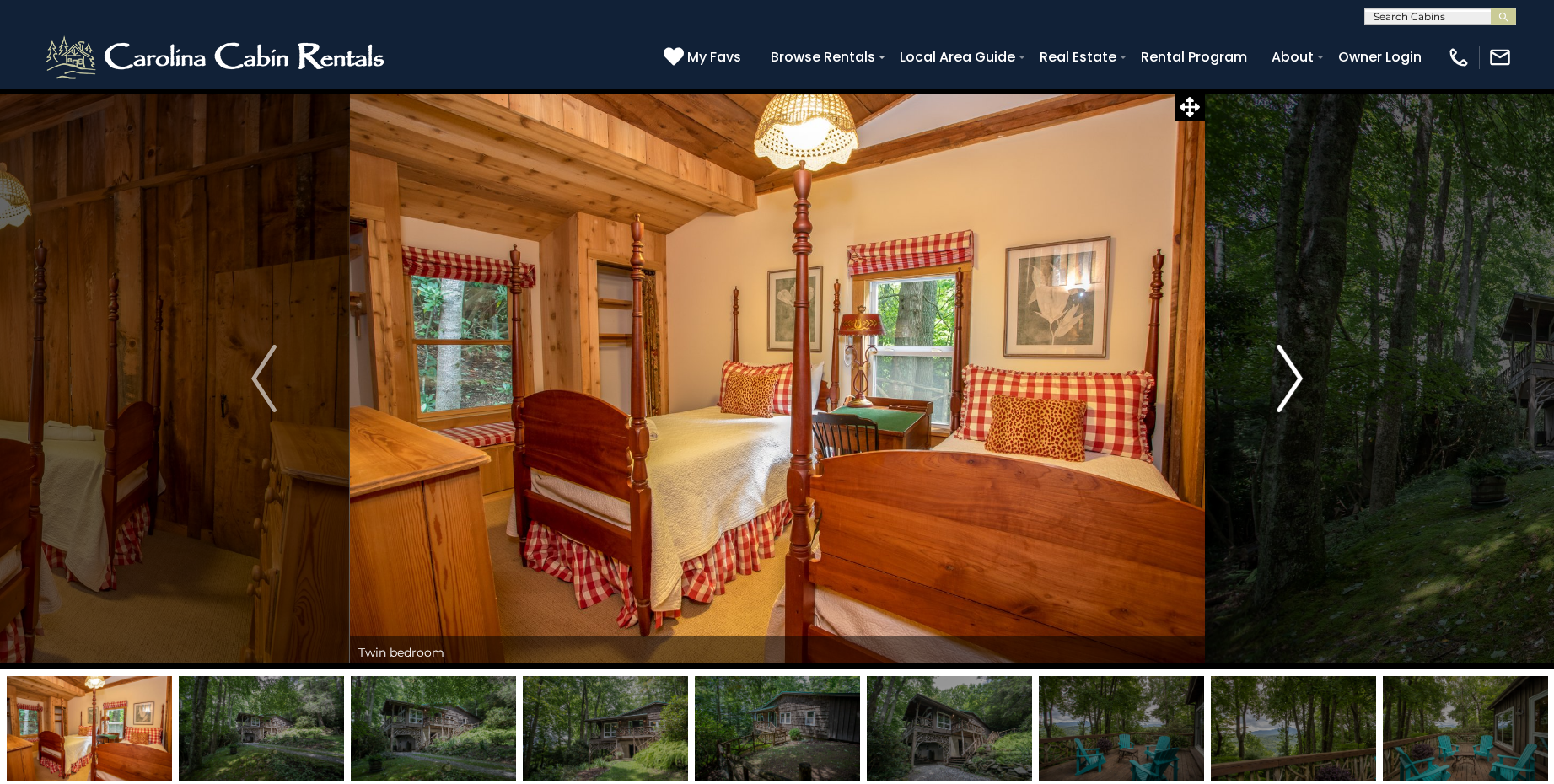
click at [1292, 375] on img "Next" at bounding box center [1290, 379] width 25 height 67
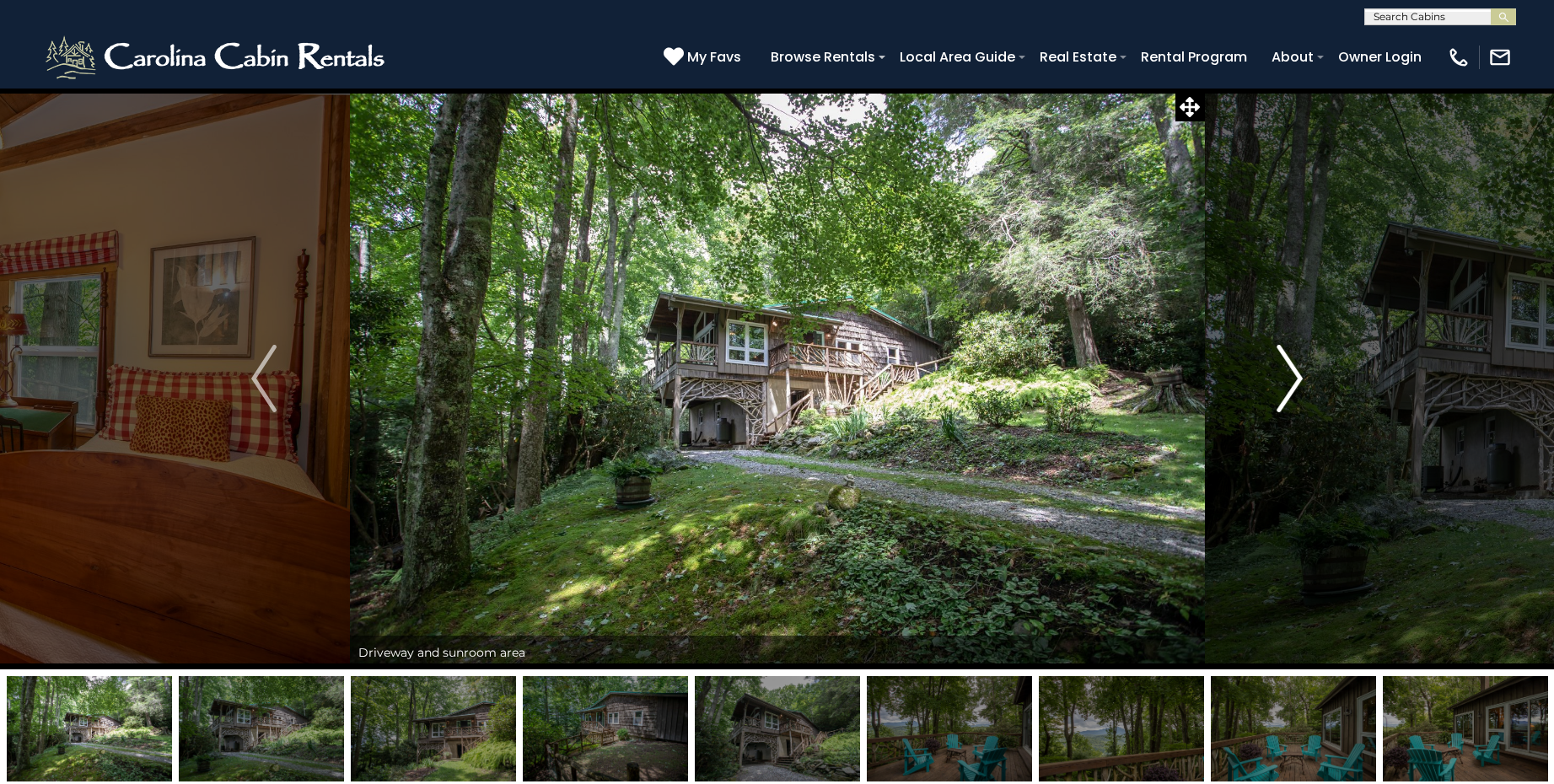
click at [1292, 375] on img "Next" at bounding box center [1290, 379] width 25 height 67
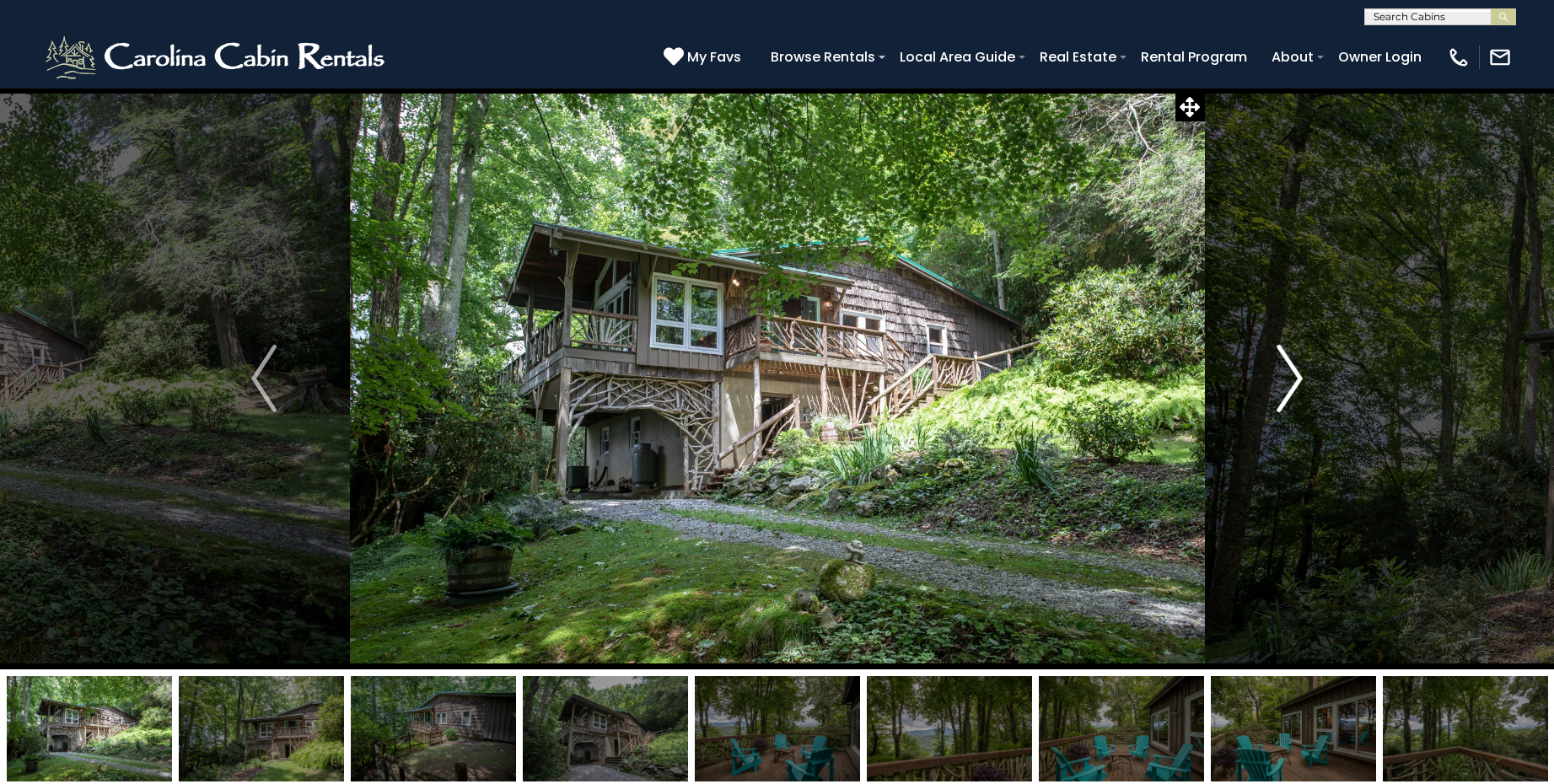
click at [1291, 375] on img "Next" at bounding box center [1290, 379] width 25 height 67
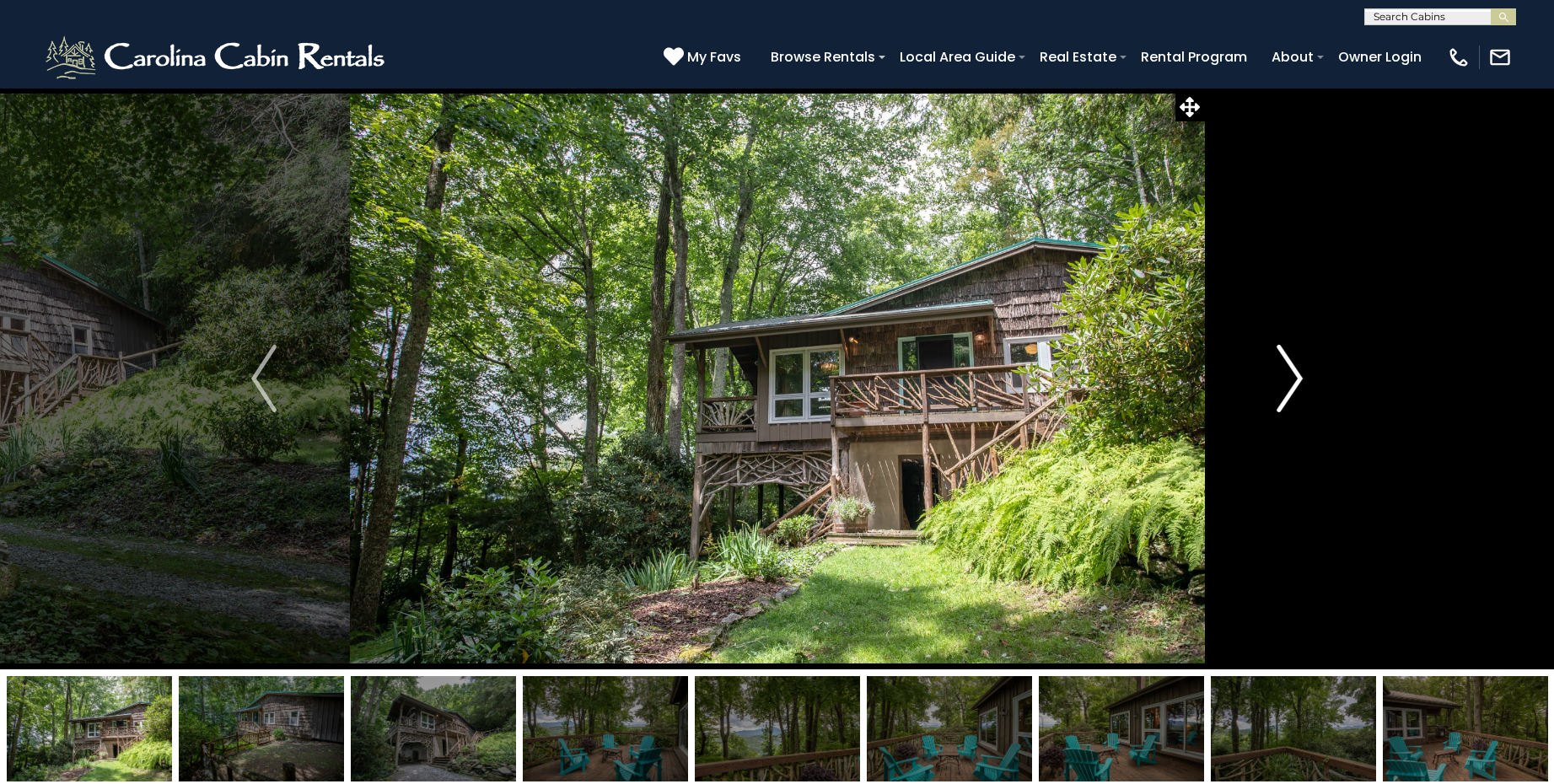
click at [1291, 375] on img "Next" at bounding box center [1290, 379] width 25 height 67
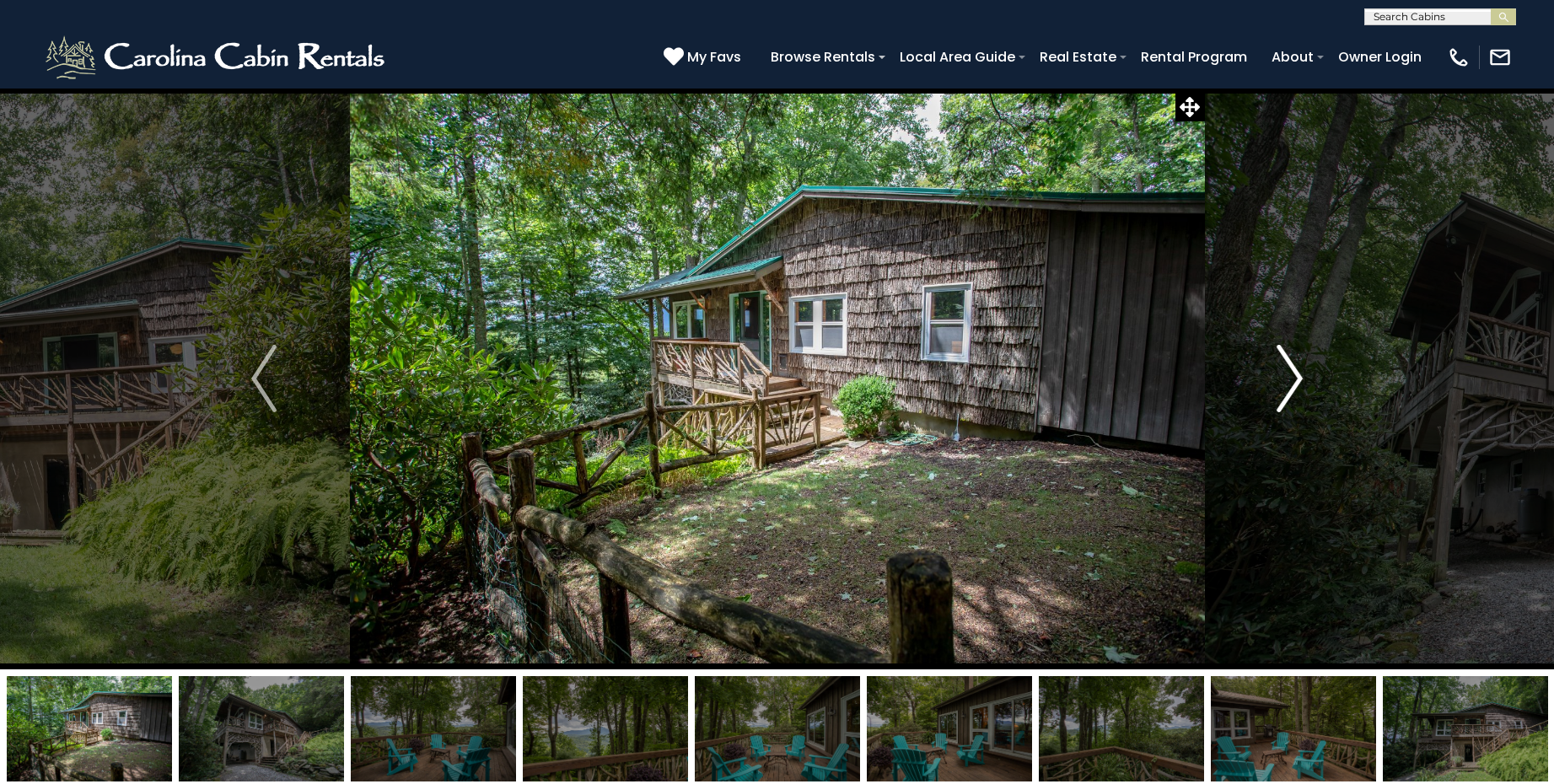
click at [1291, 375] on img "Next" at bounding box center [1290, 379] width 25 height 67
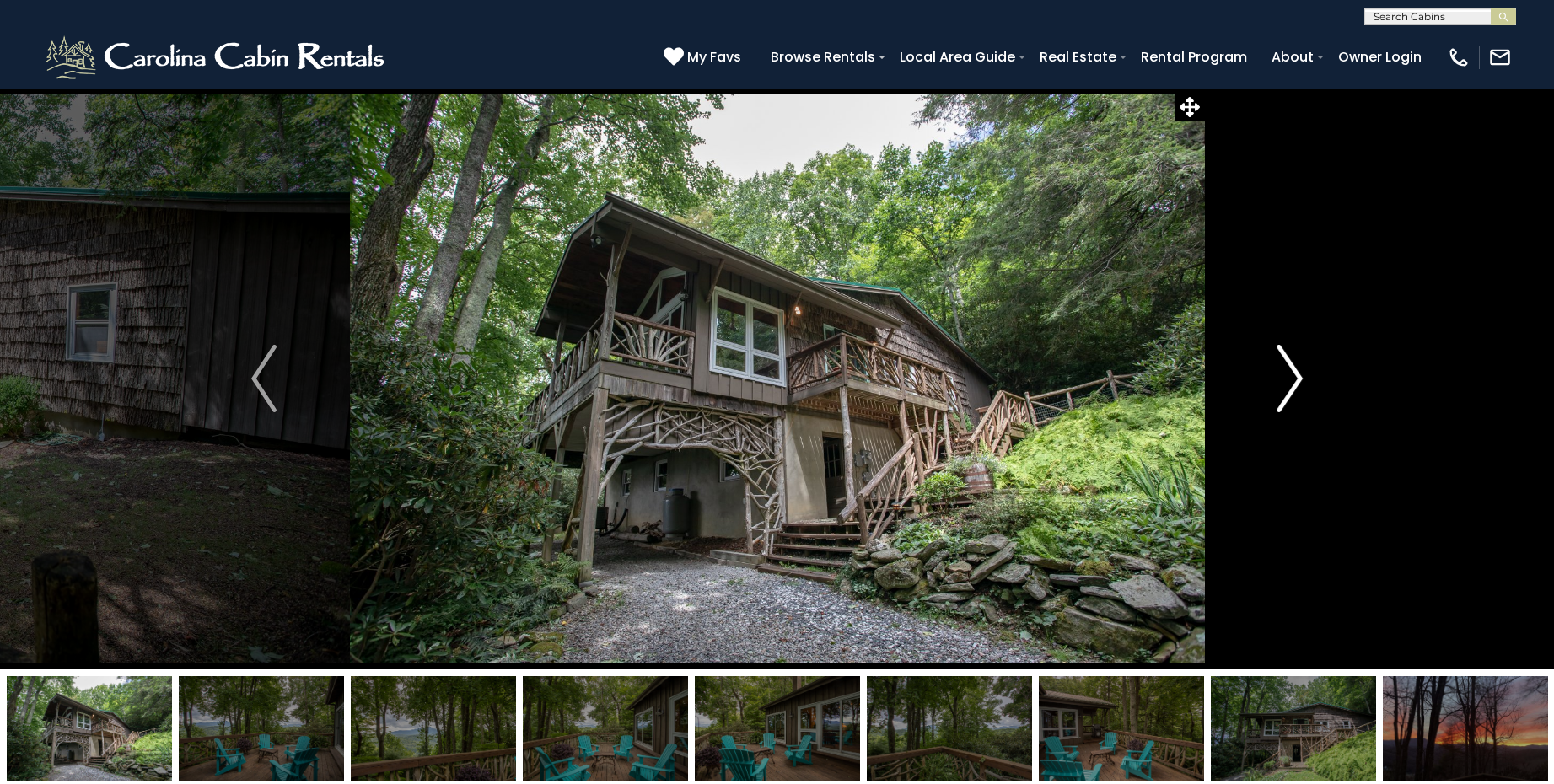
click at [1291, 375] on img "Next" at bounding box center [1290, 379] width 25 height 67
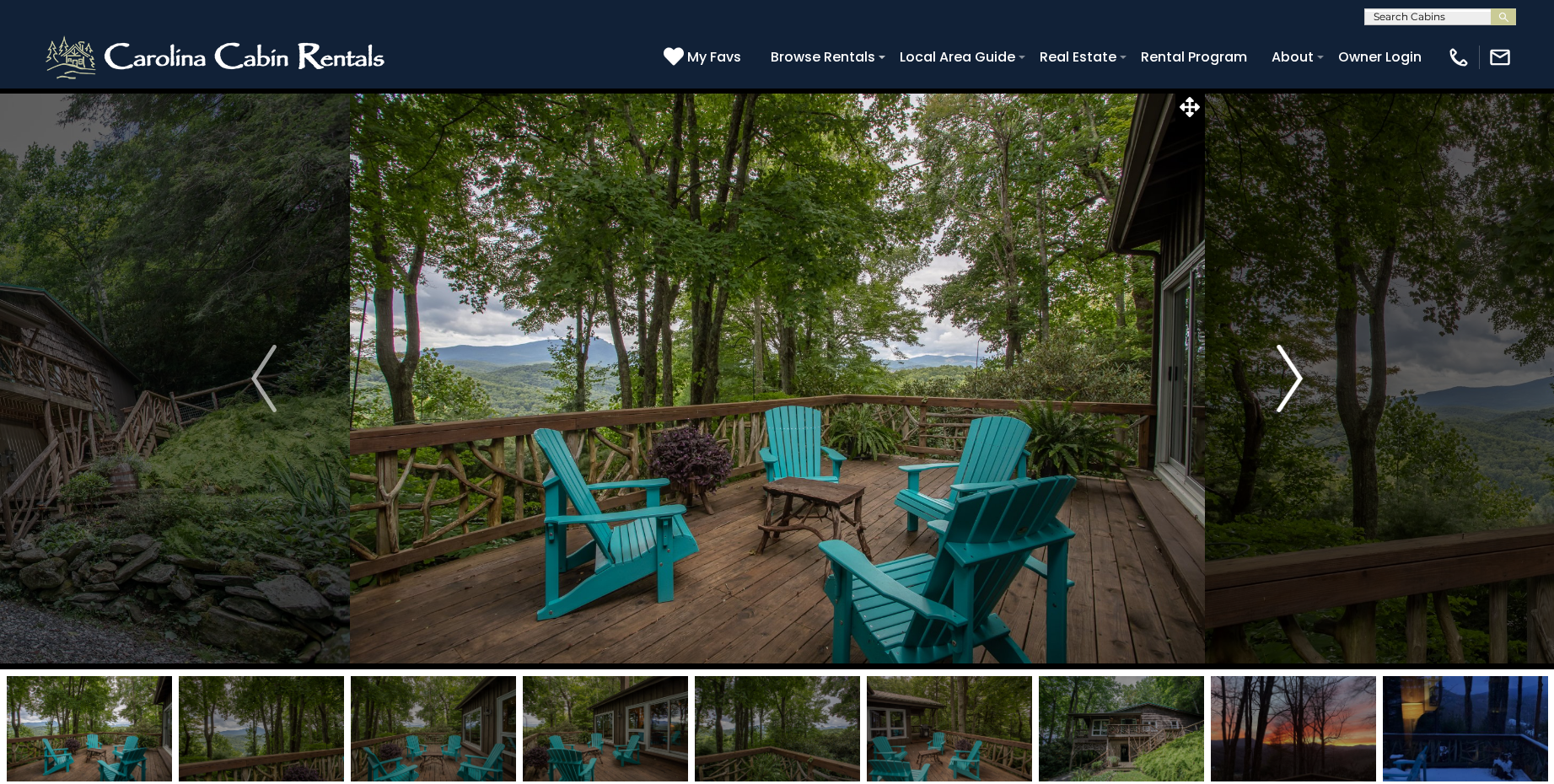
click at [1291, 375] on img "Next" at bounding box center [1290, 379] width 25 height 67
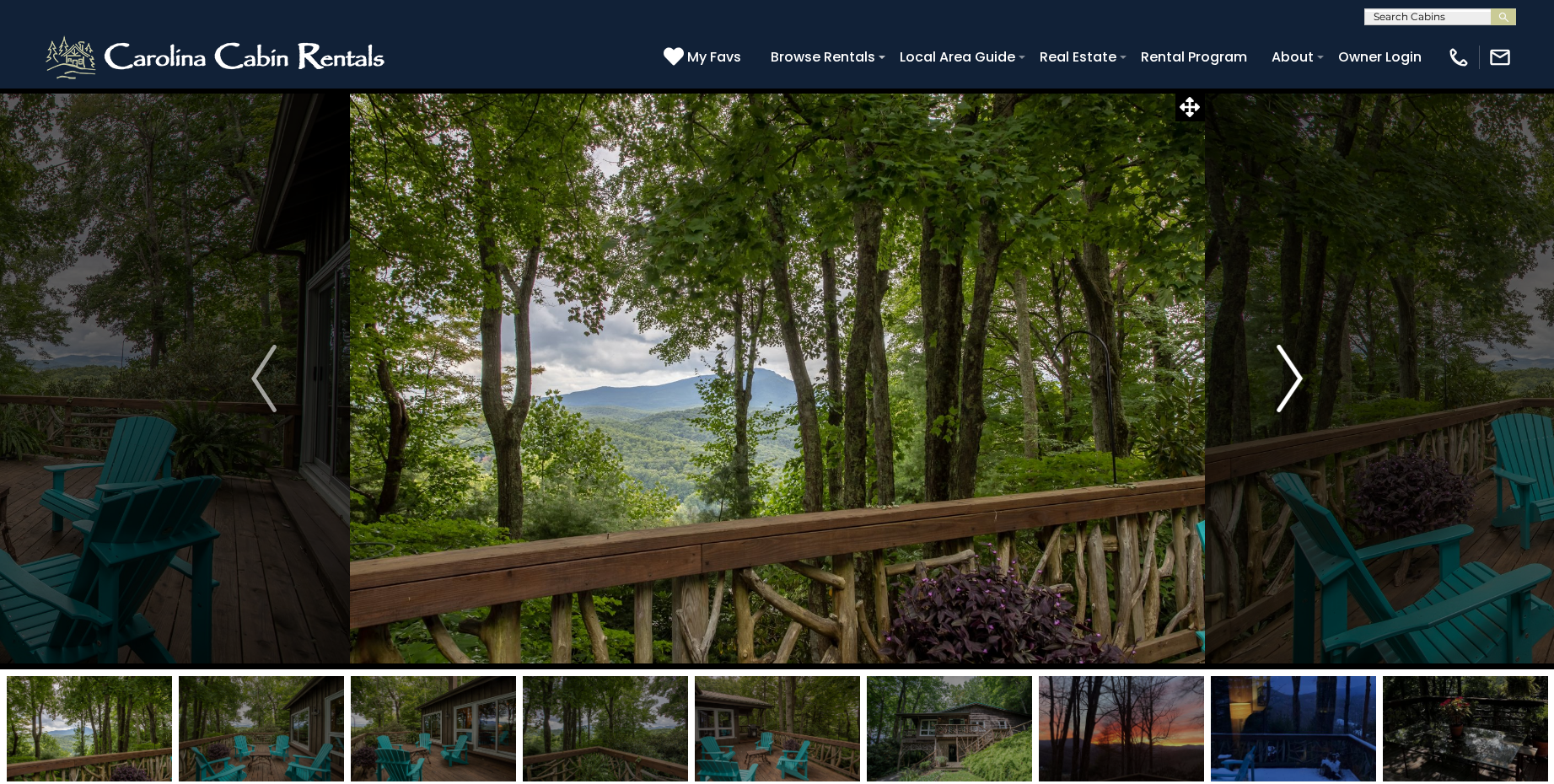
click at [1291, 375] on img "Next" at bounding box center [1290, 379] width 25 height 67
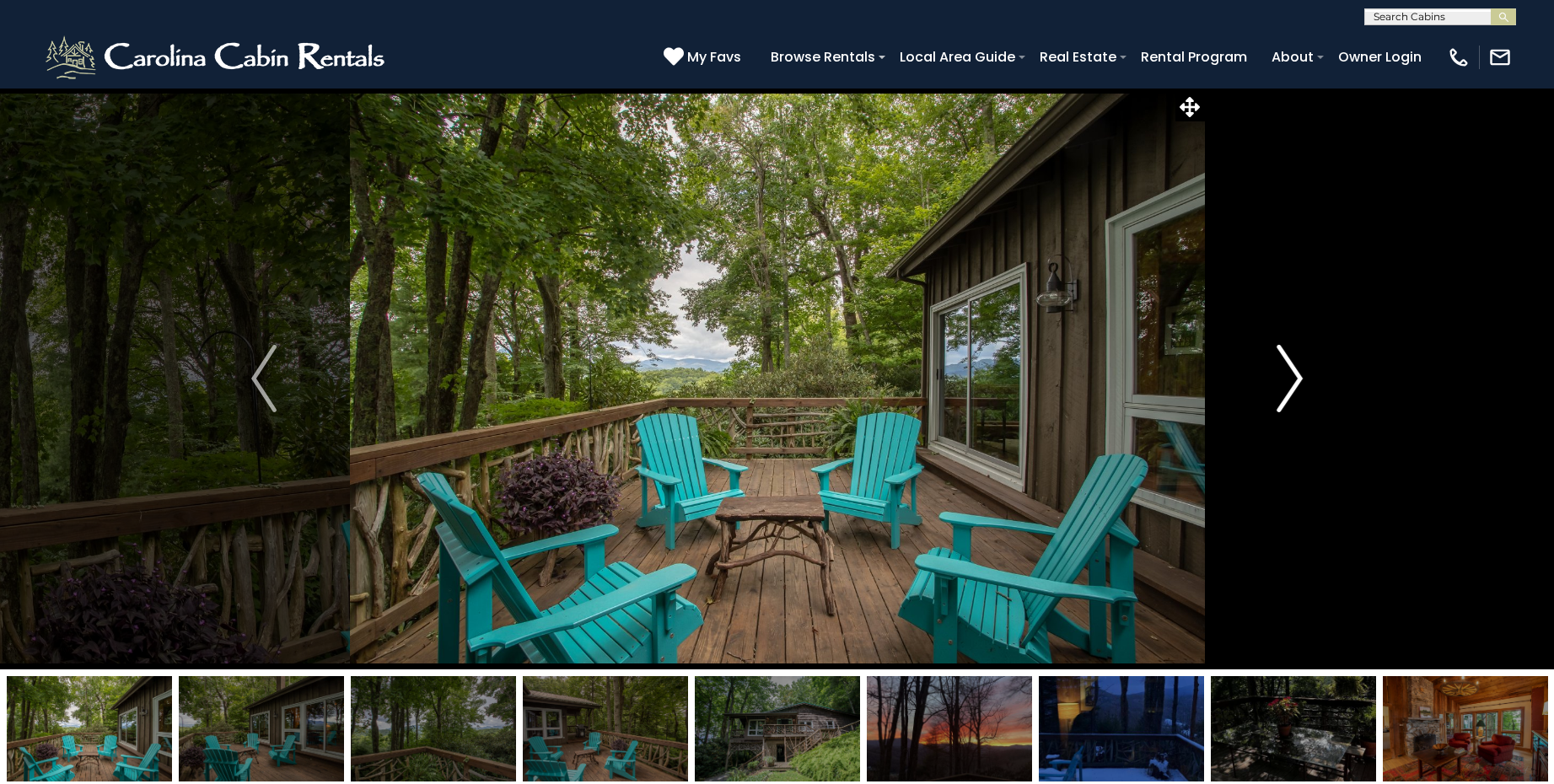
click at [1291, 375] on img "Next" at bounding box center [1290, 379] width 25 height 67
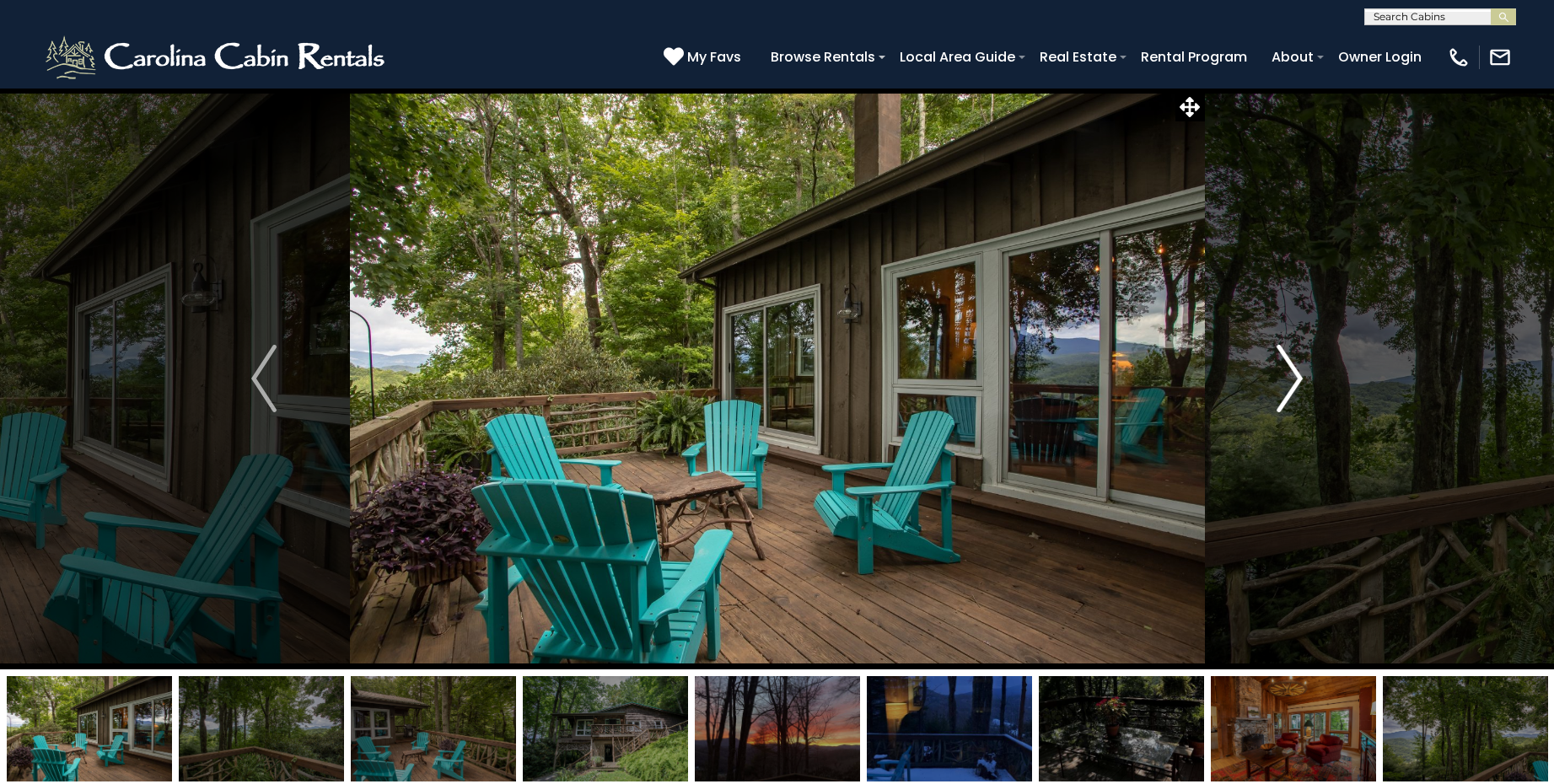
click at [1291, 375] on img "Next" at bounding box center [1290, 379] width 25 height 67
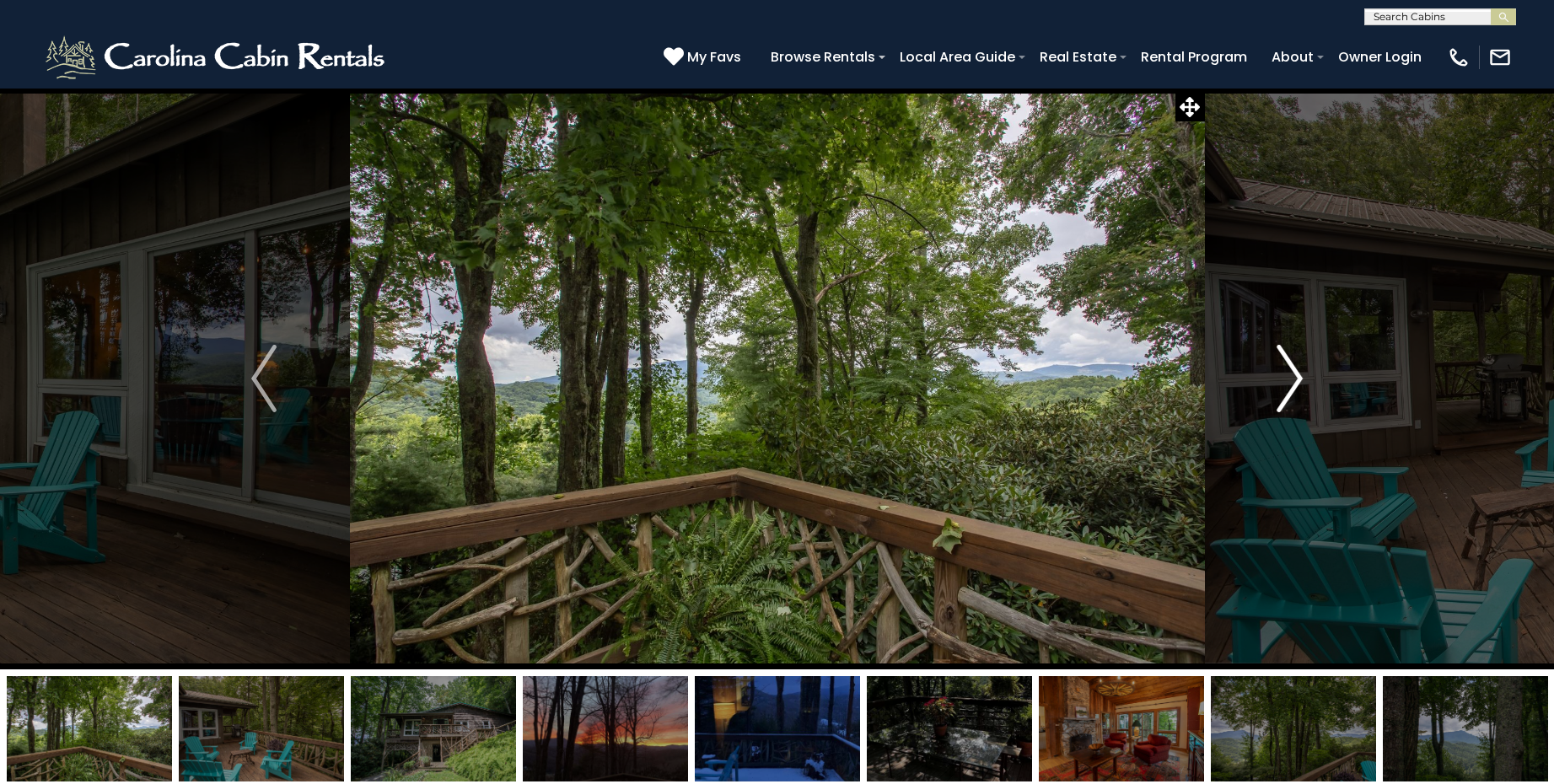
click at [1291, 375] on img "Next" at bounding box center [1290, 379] width 25 height 67
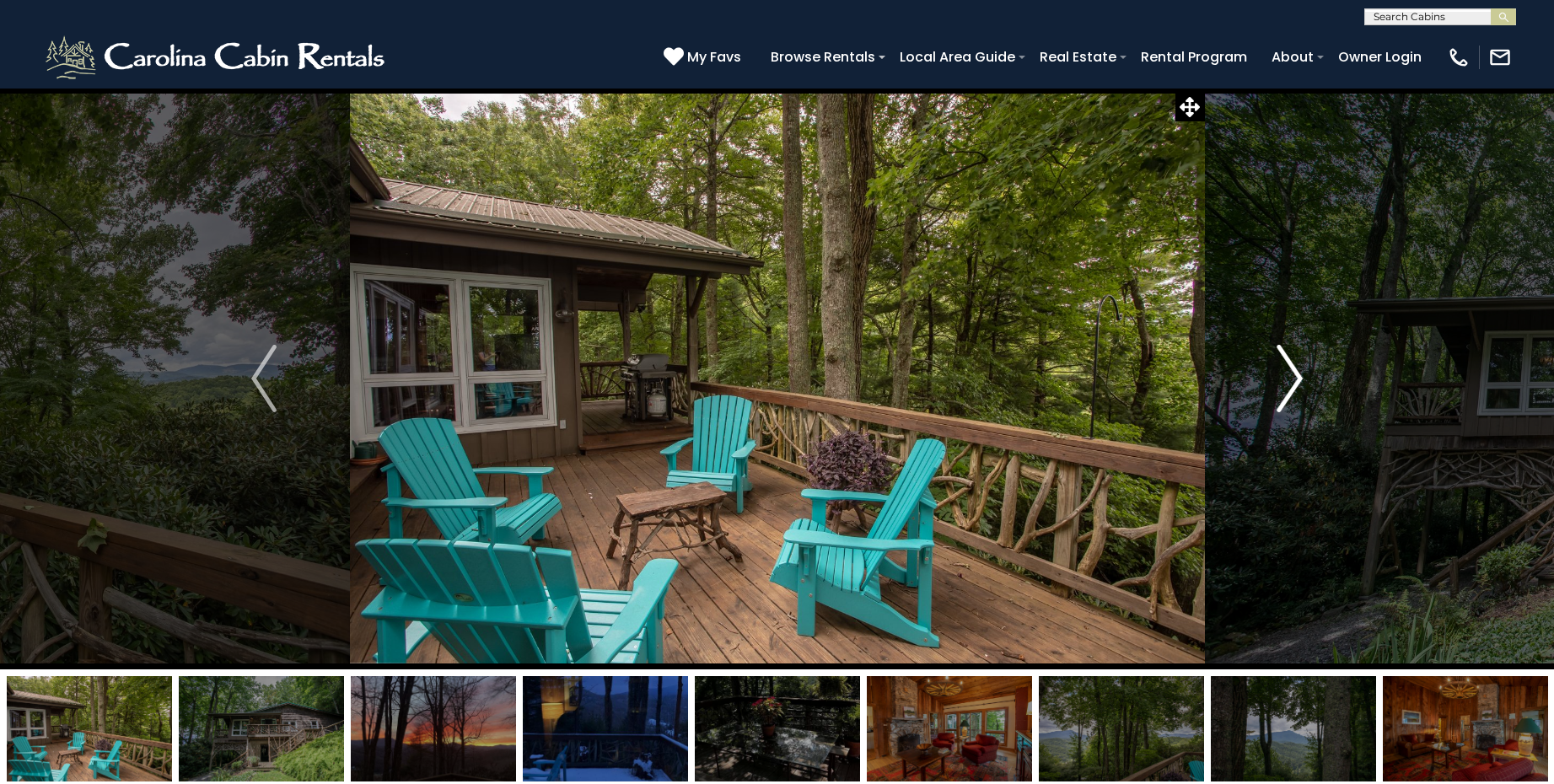
click at [1291, 375] on img "Next" at bounding box center [1290, 379] width 25 height 67
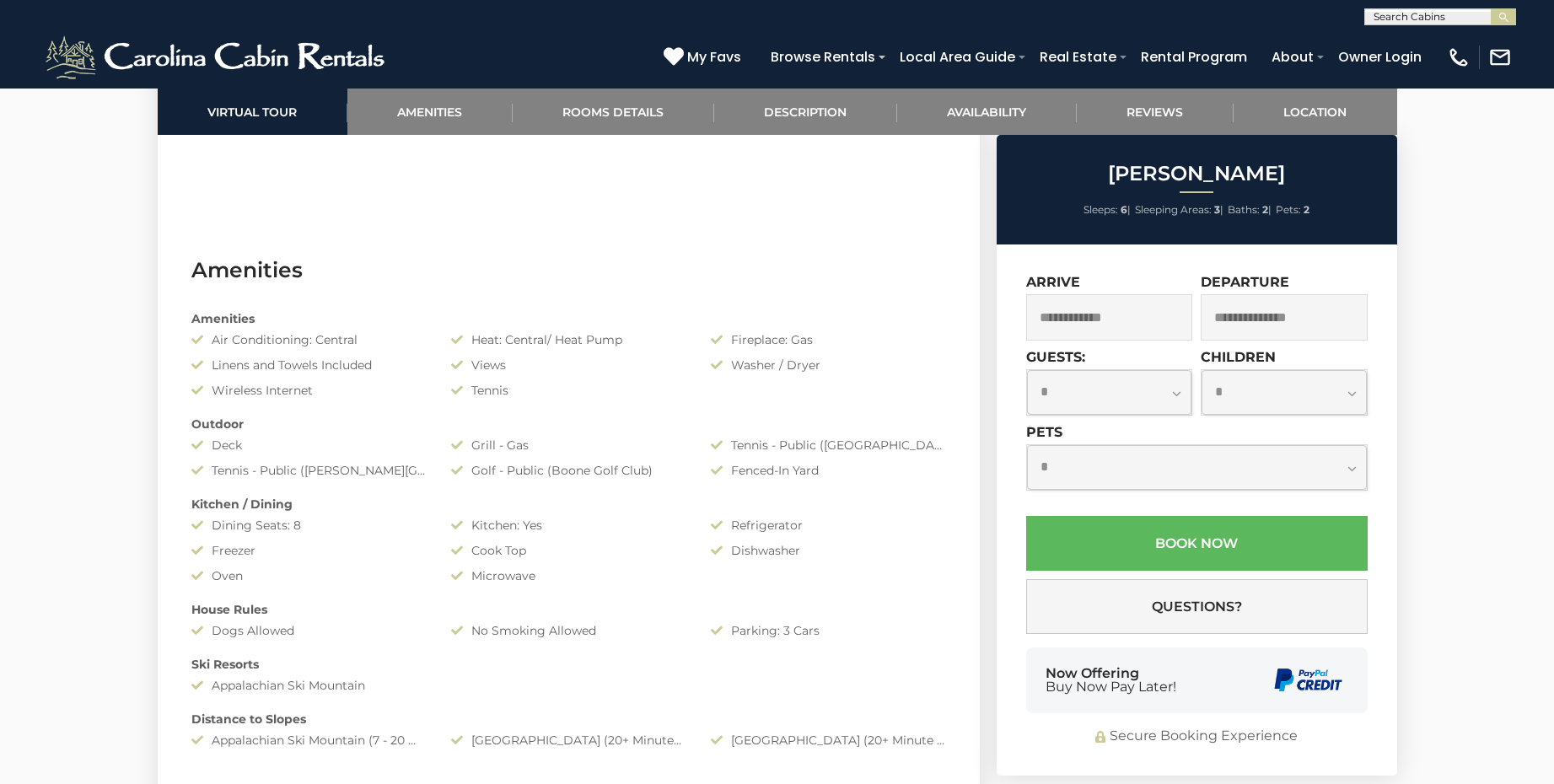
scroll to position [1244, 0]
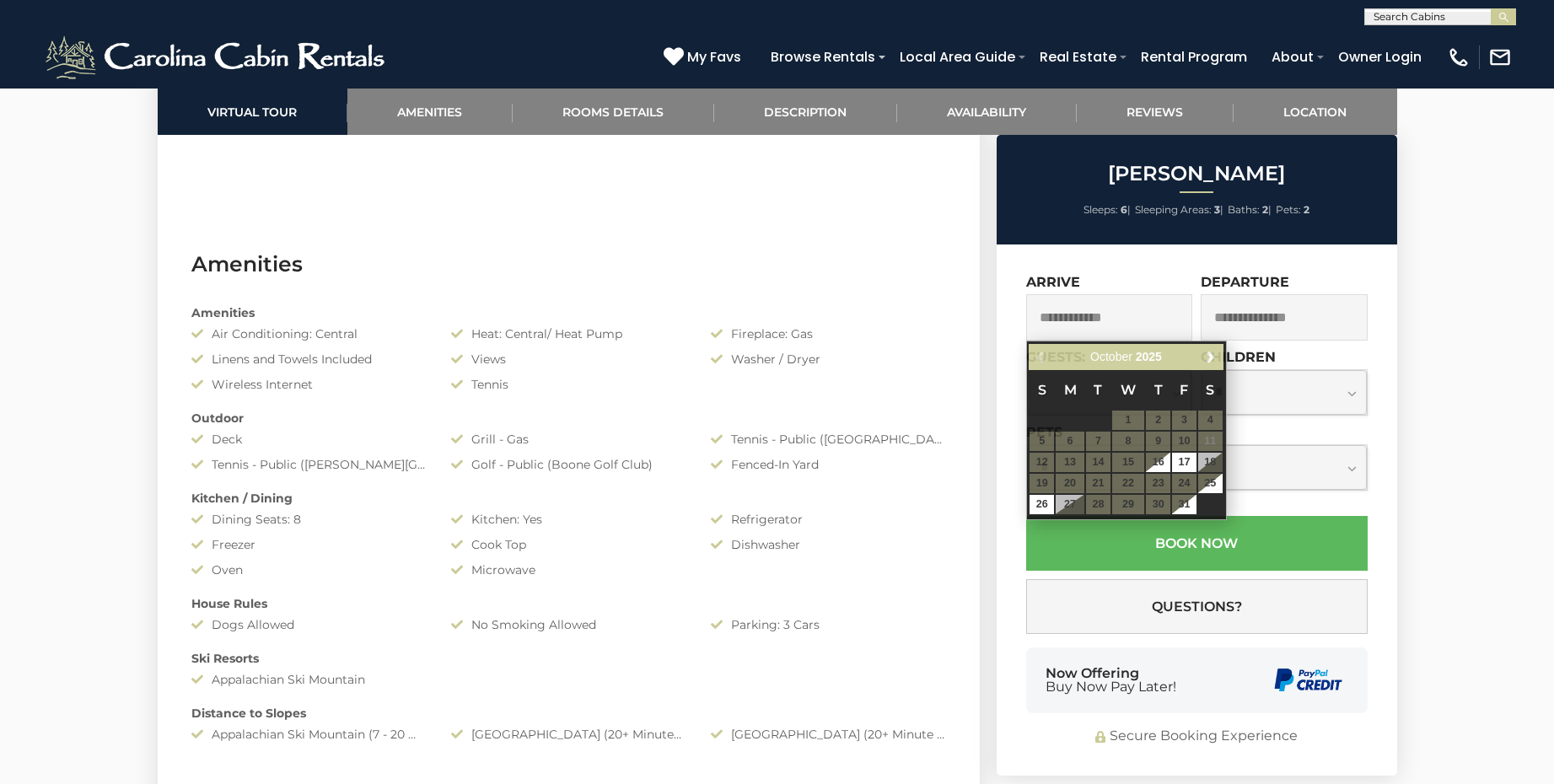
click at [1125, 321] on input "text" at bounding box center [1110, 317] width 167 height 46
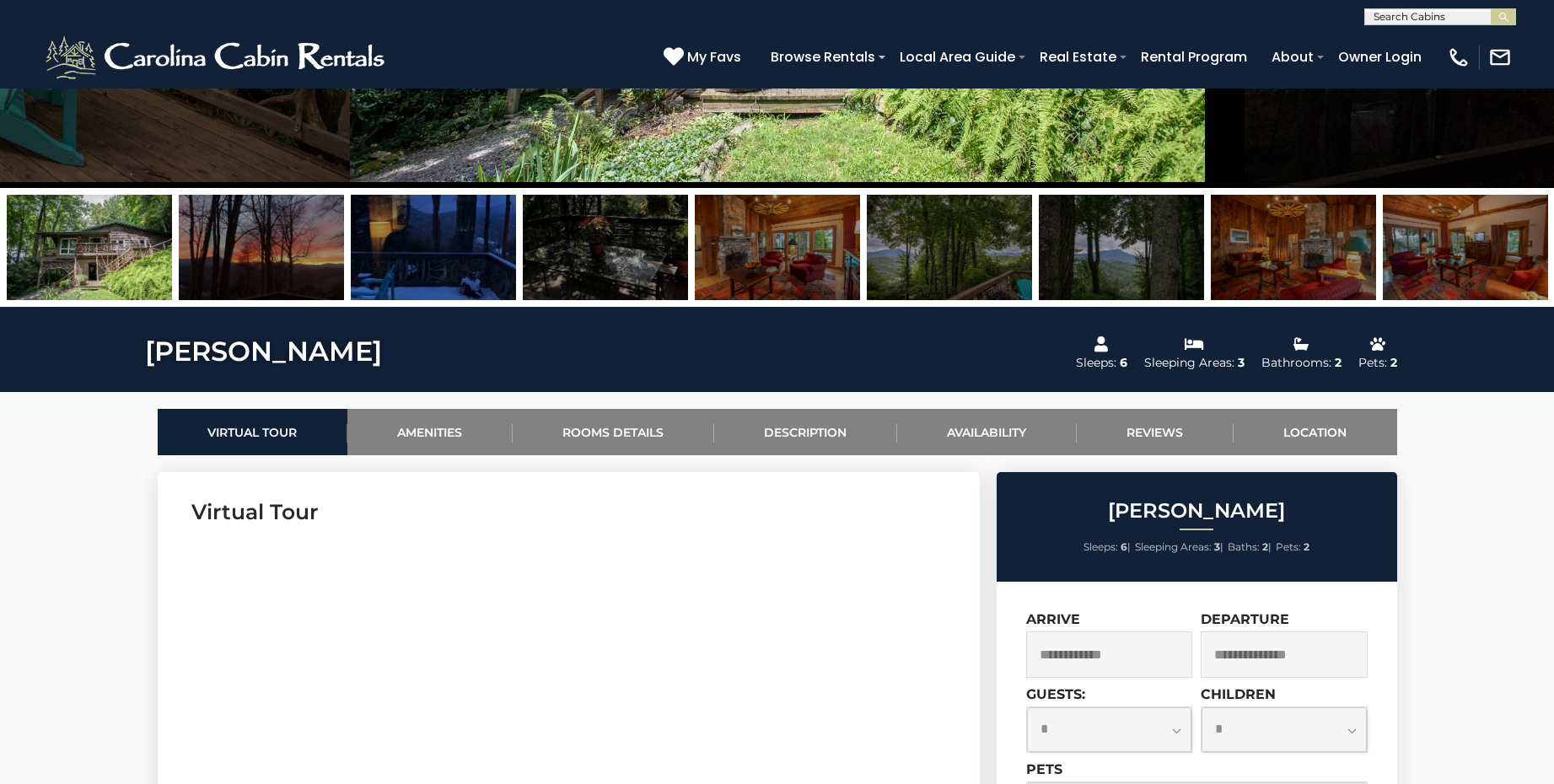
scroll to position [0, 0]
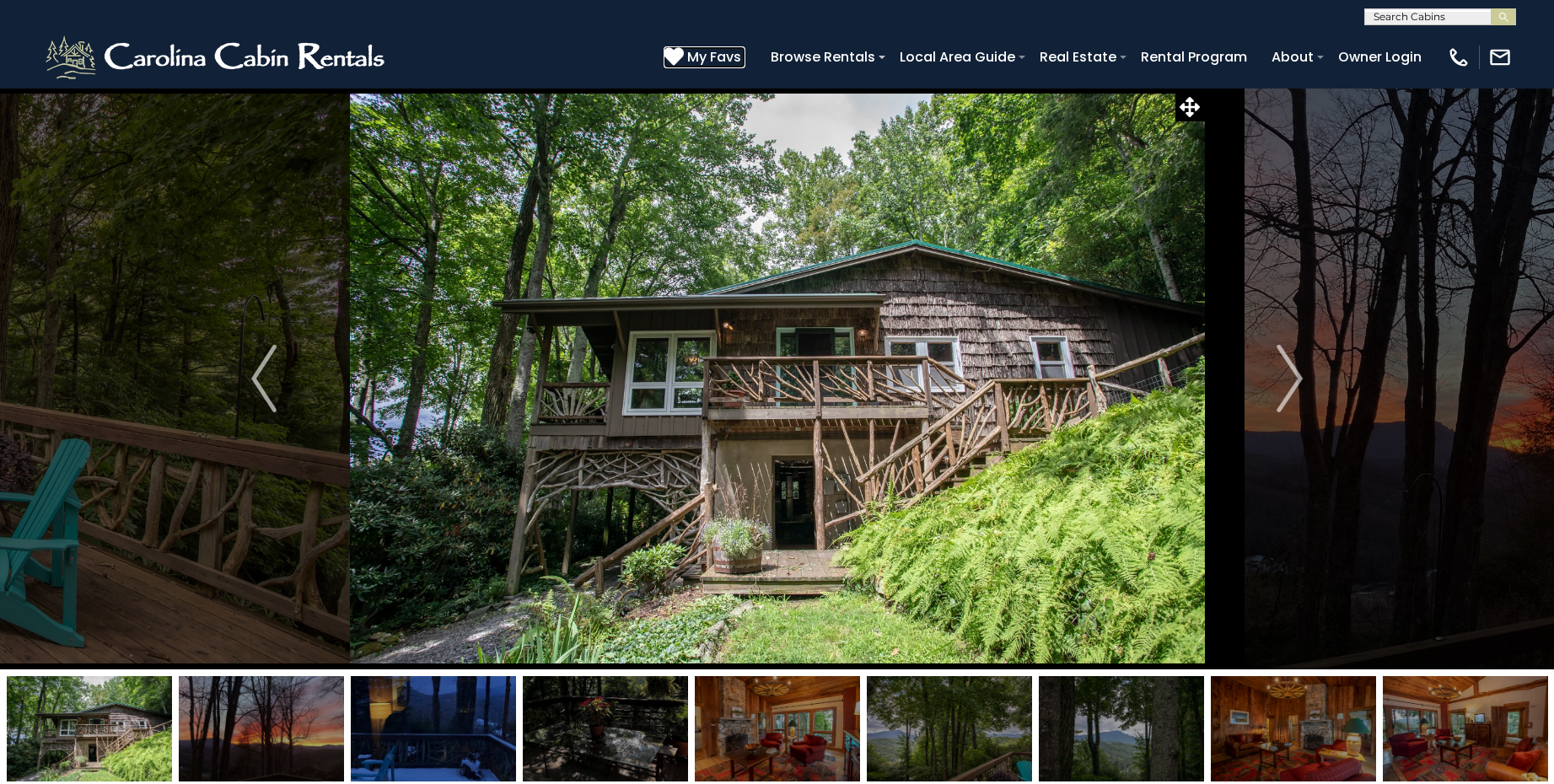
click at [719, 53] on span "My Favs" at bounding box center [714, 57] width 54 height 21
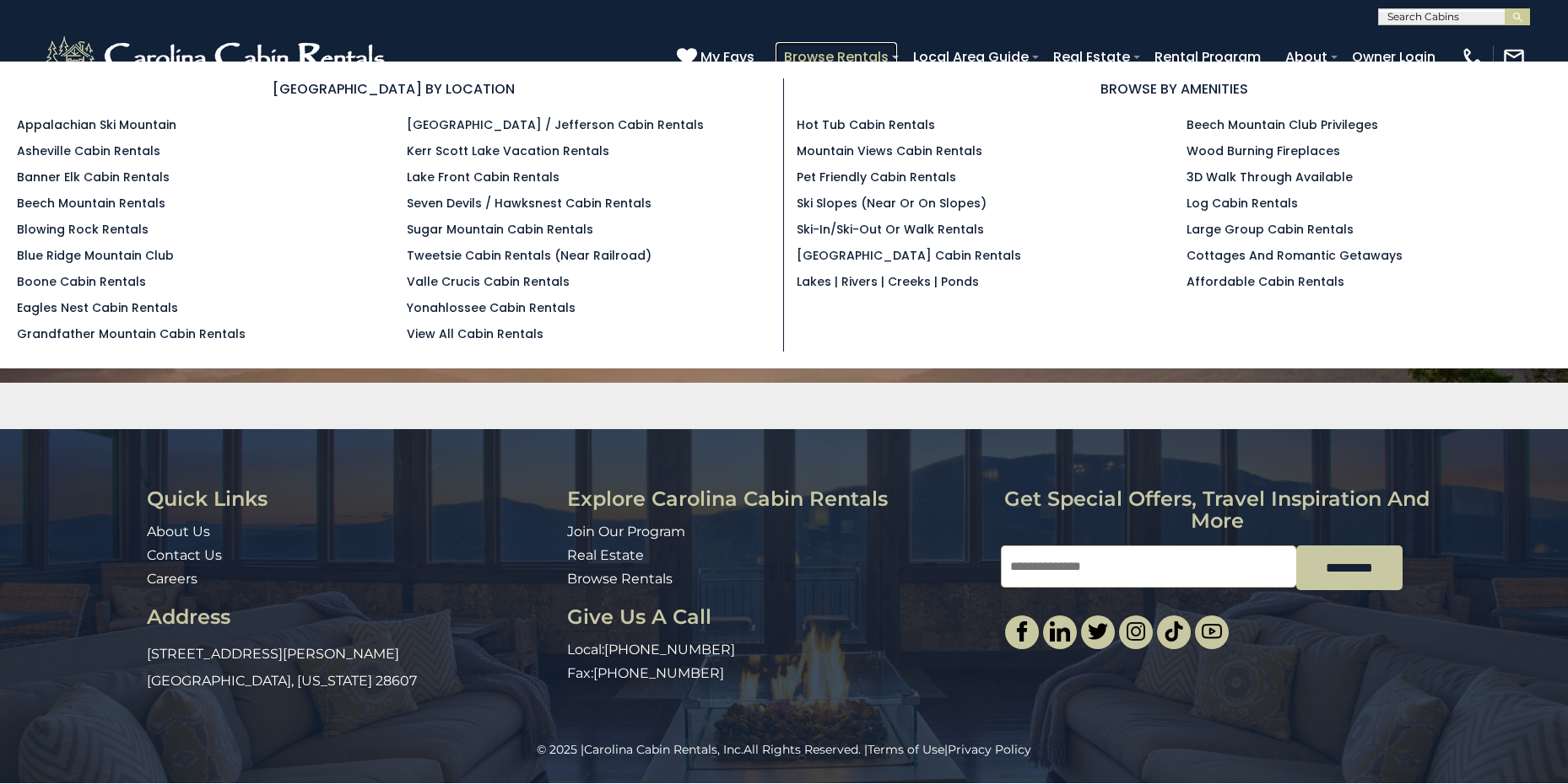
click at [877, 53] on link "Browse Rentals" at bounding box center [835, 57] width 122 height 30
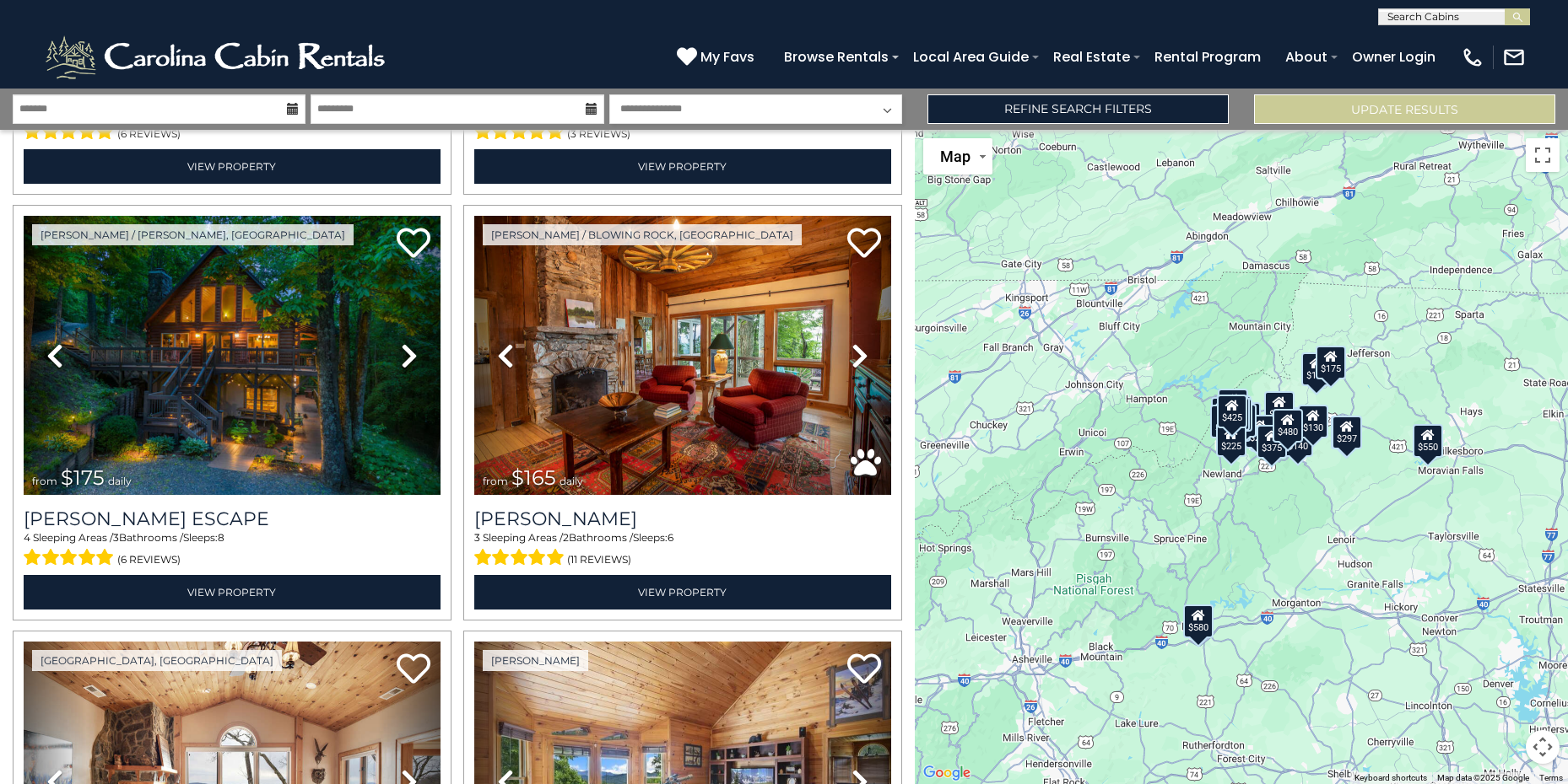
scroll to position [424, 0]
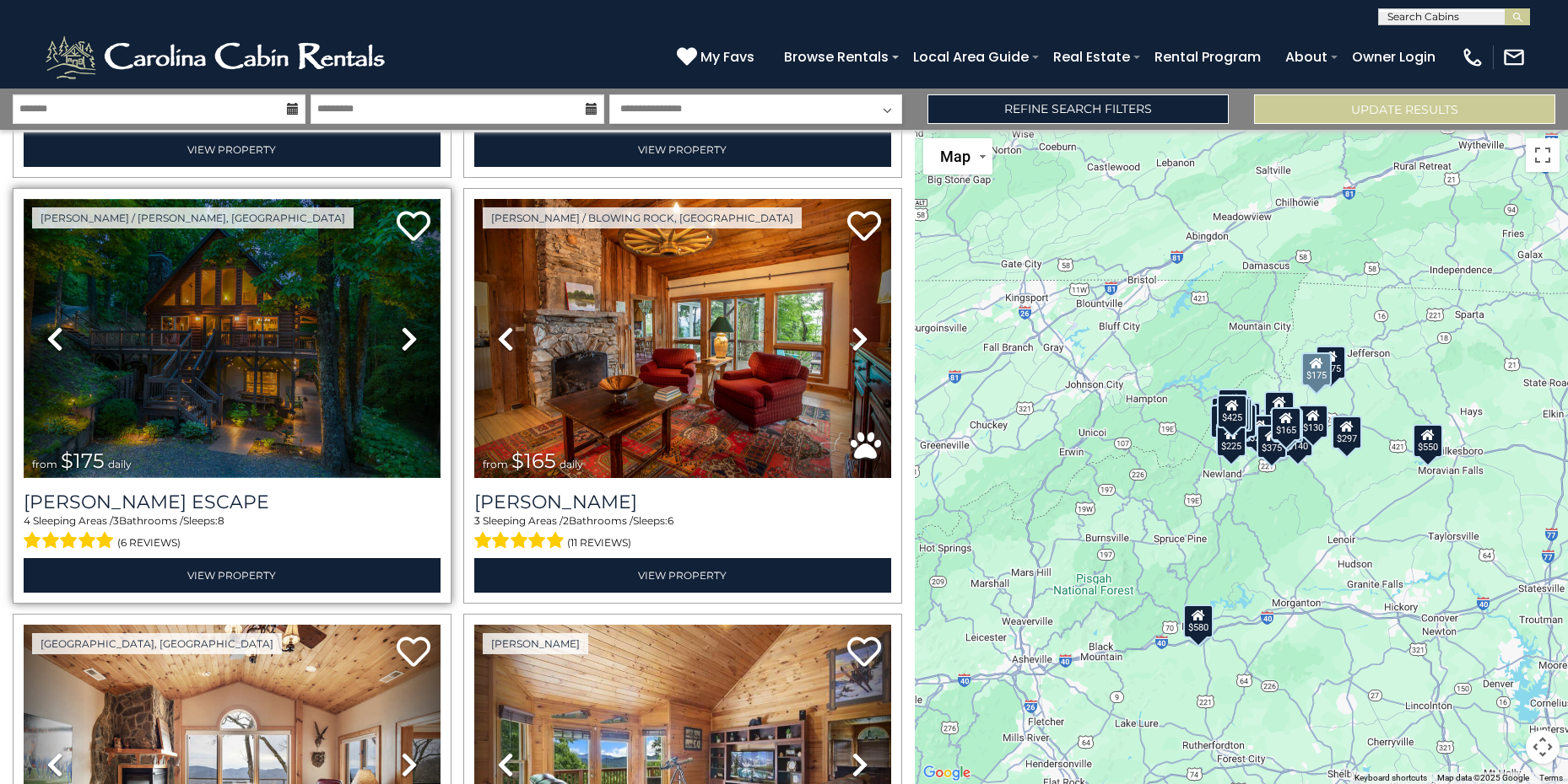
click at [271, 309] on img at bounding box center [232, 338] width 417 height 279
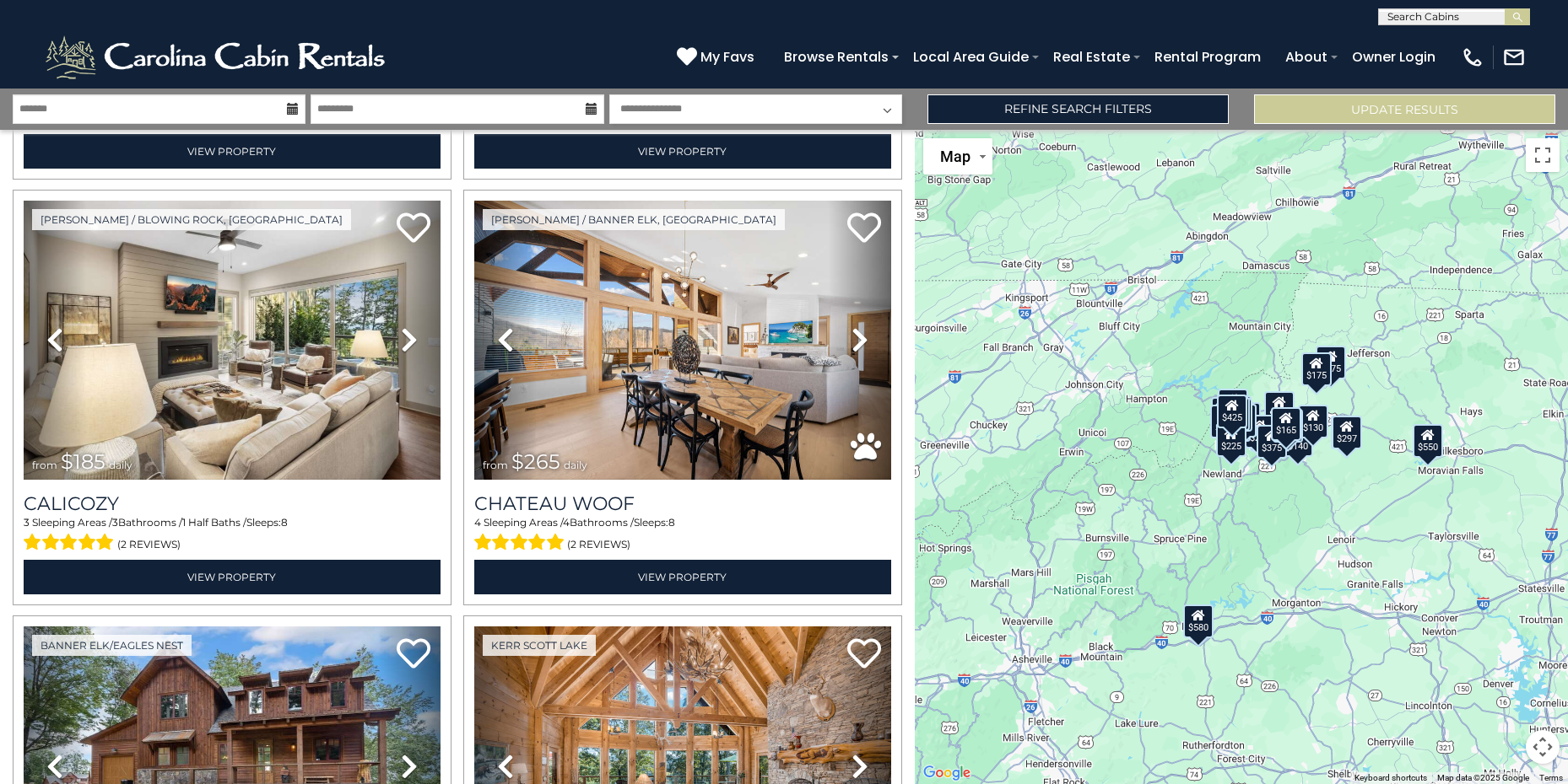
scroll to position [2117, 0]
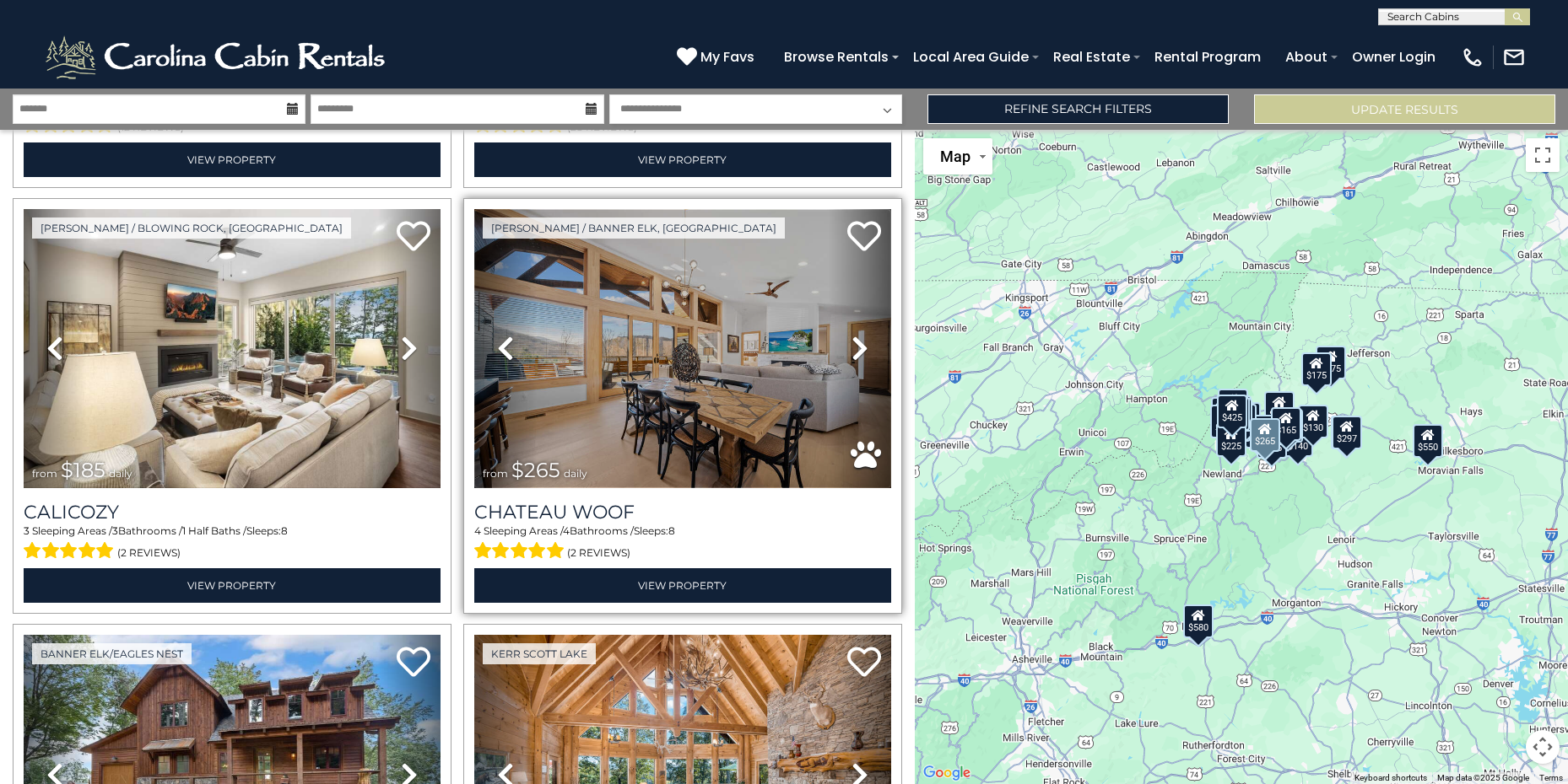
click at [719, 351] on img at bounding box center [682, 348] width 417 height 279
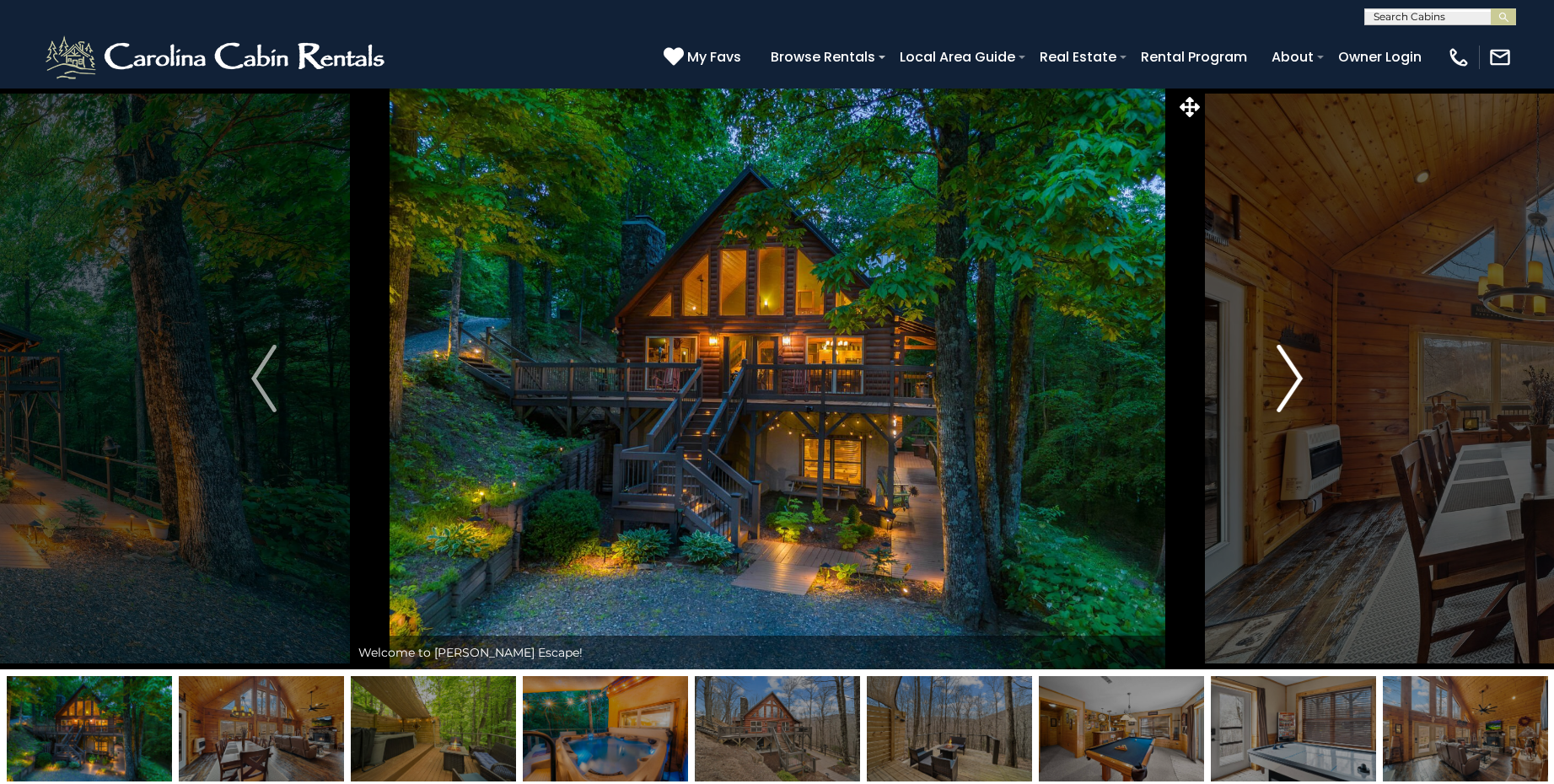
click at [1287, 378] on img "Next" at bounding box center [1290, 379] width 25 height 67
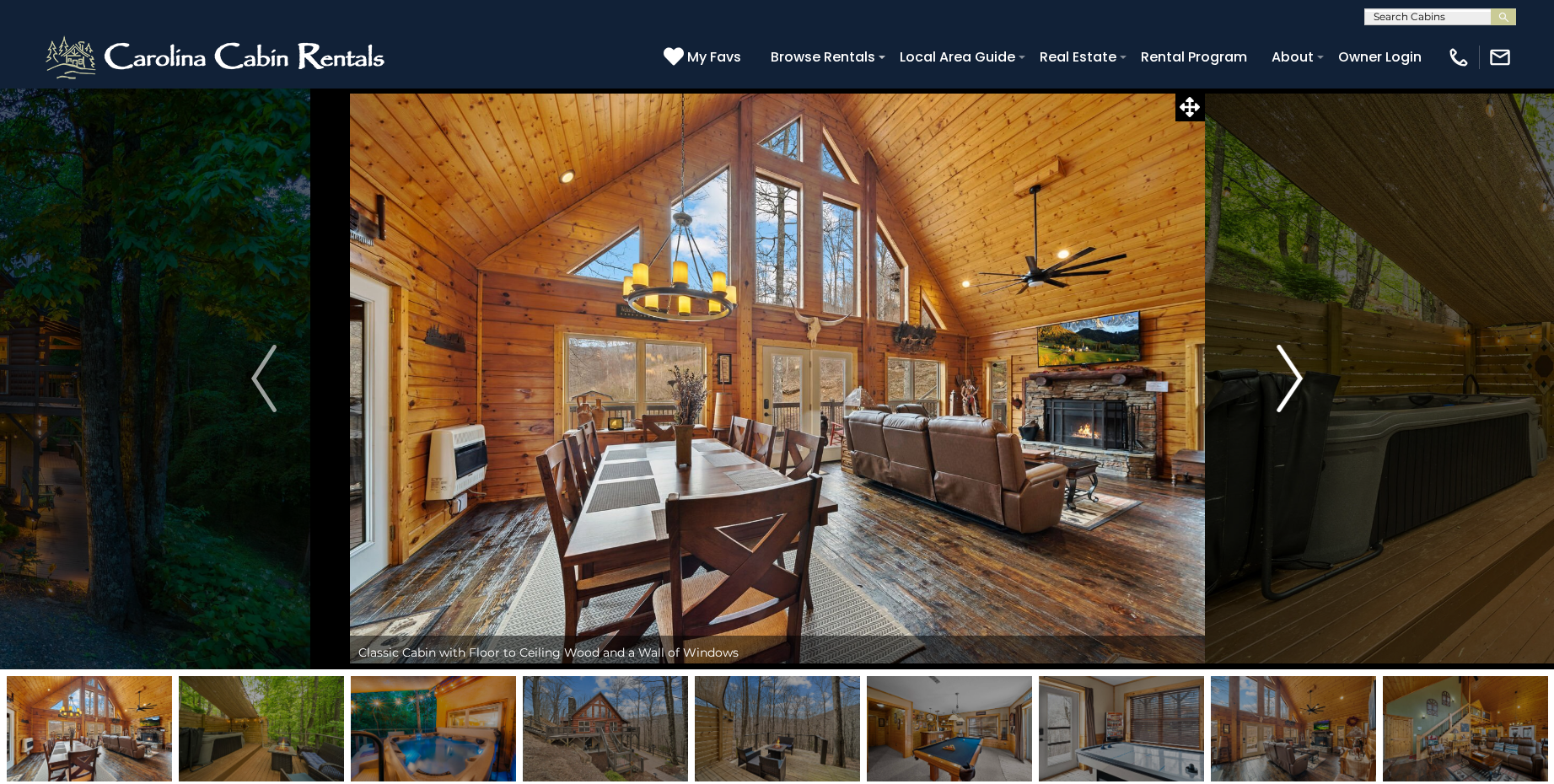
click at [1287, 378] on img "Next" at bounding box center [1290, 379] width 25 height 67
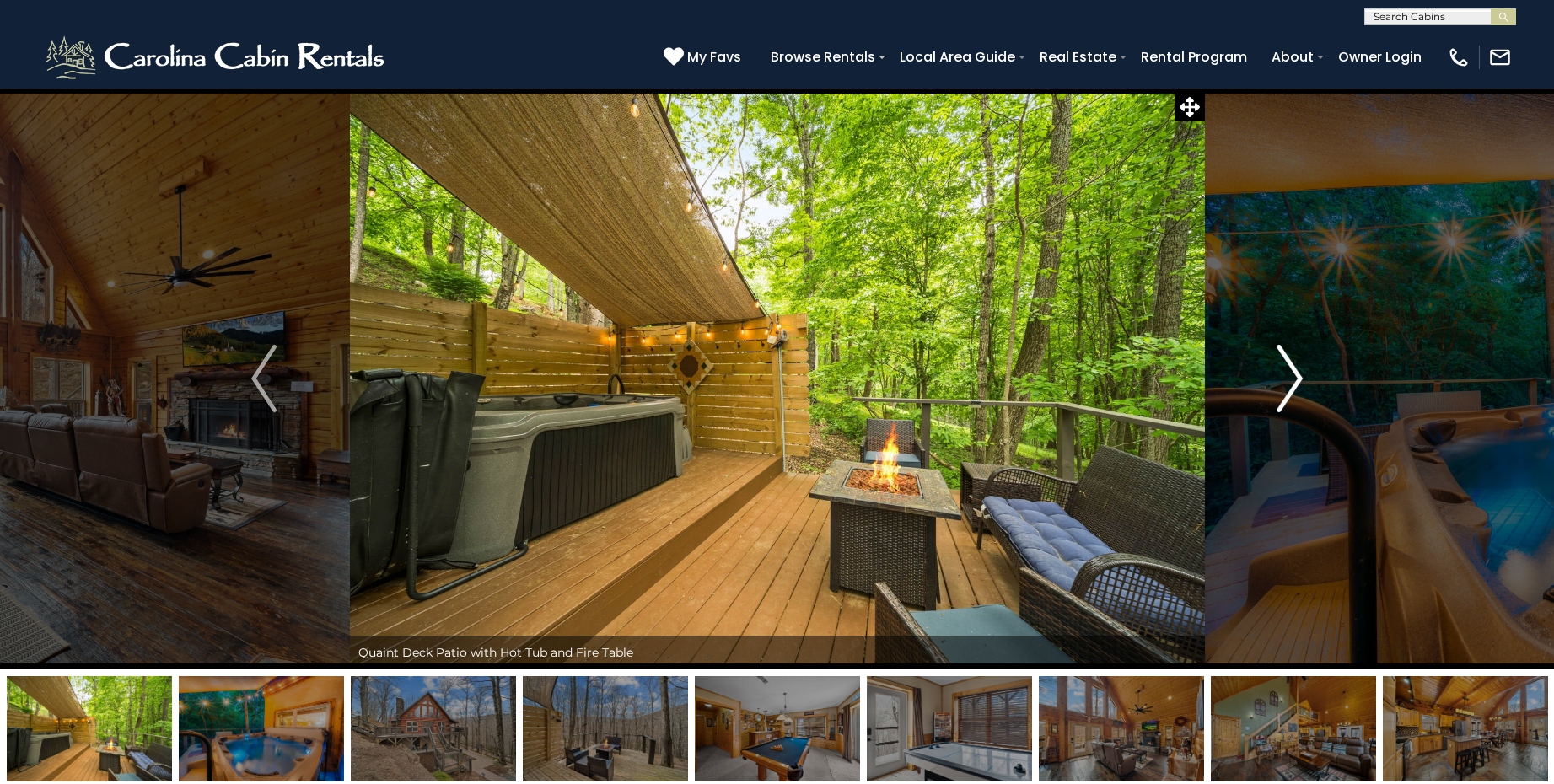
click at [1287, 378] on img "Next" at bounding box center [1290, 379] width 25 height 67
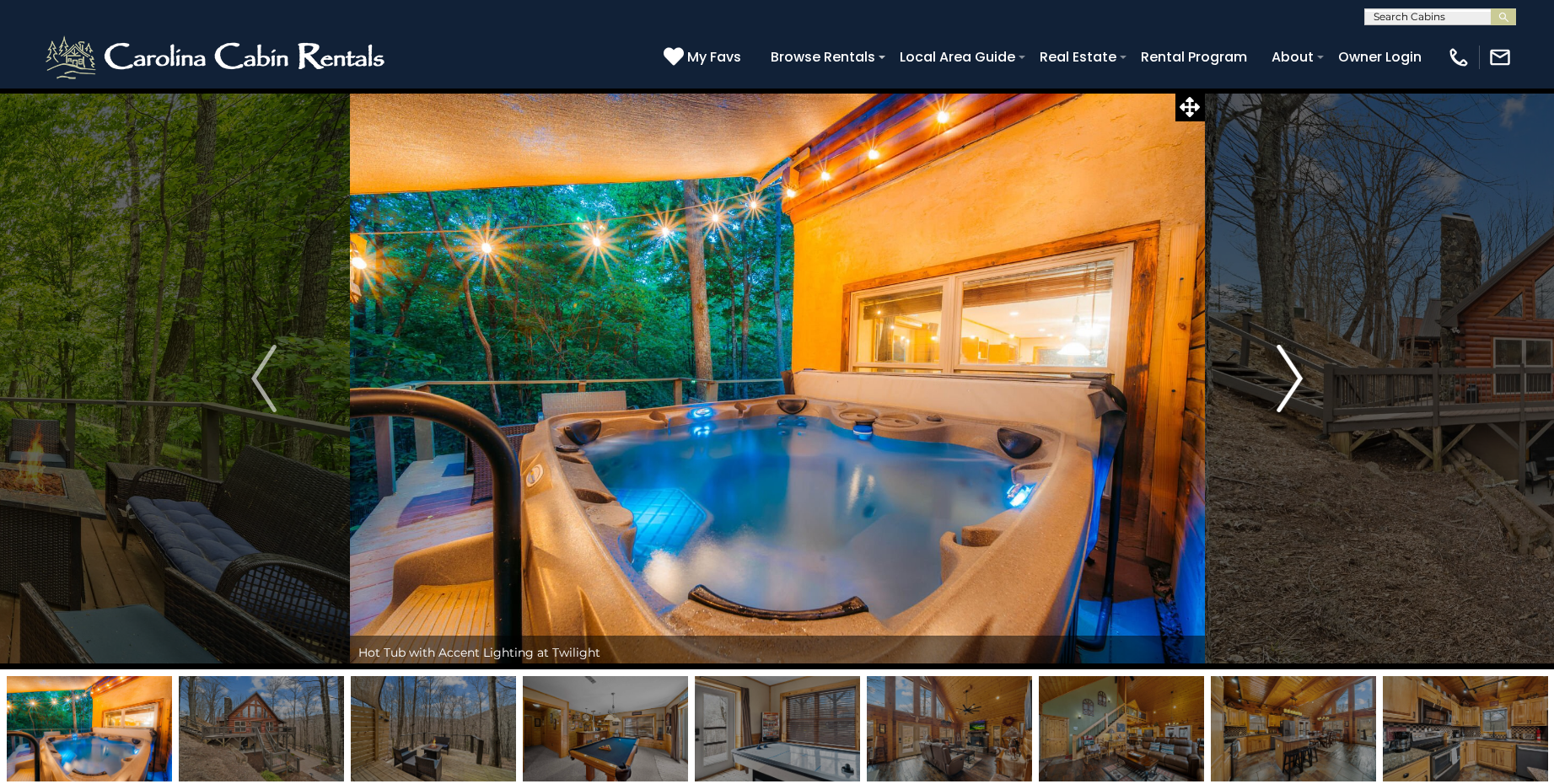
click at [1287, 378] on img "Next" at bounding box center [1290, 379] width 25 height 67
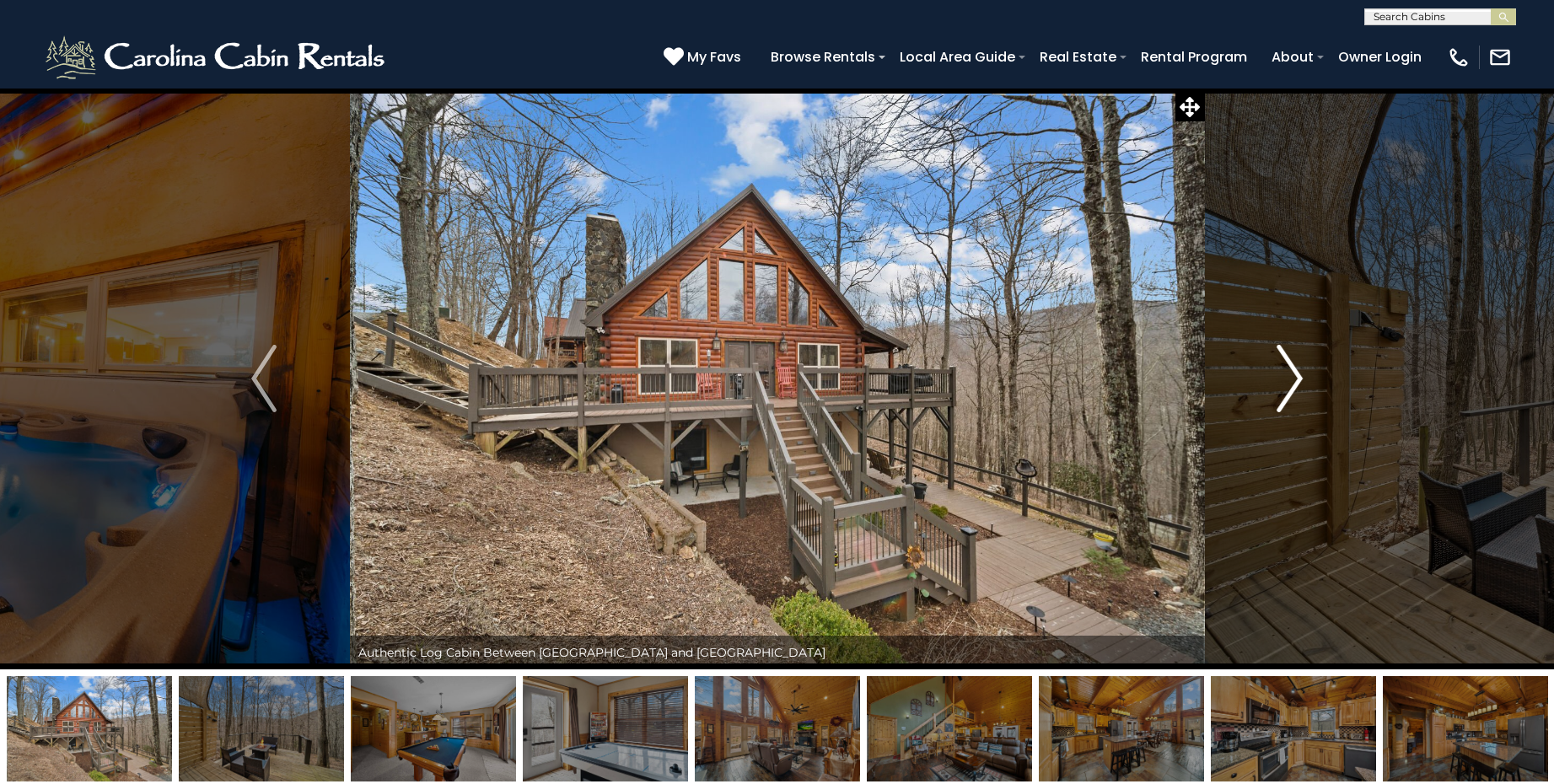
click at [1287, 378] on img "Next" at bounding box center [1290, 379] width 25 height 67
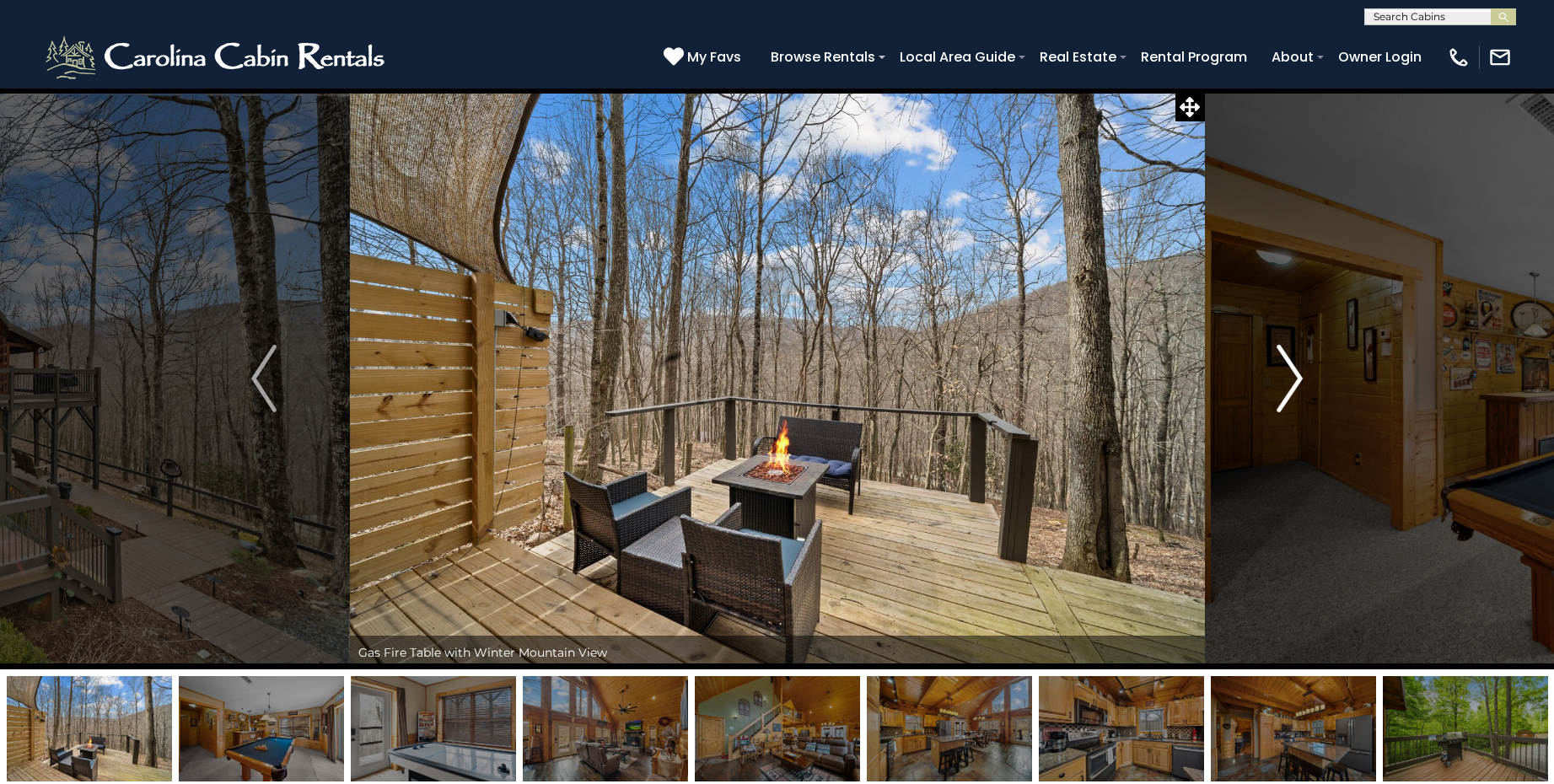
click at [1287, 378] on img "Next" at bounding box center [1290, 379] width 25 height 67
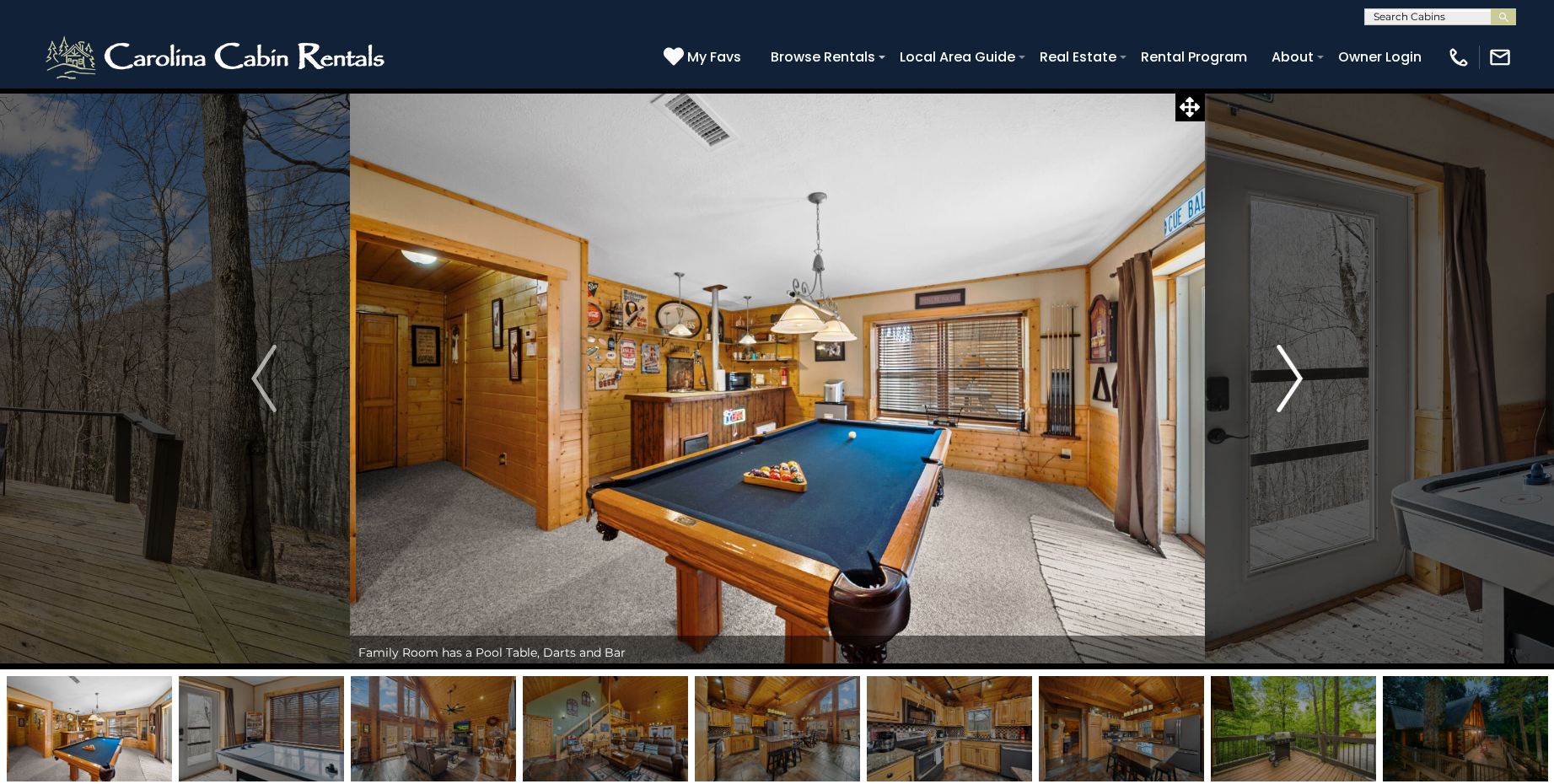
click at [1287, 378] on img "Next" at bounding box center [1290, 379] width 25 height 67
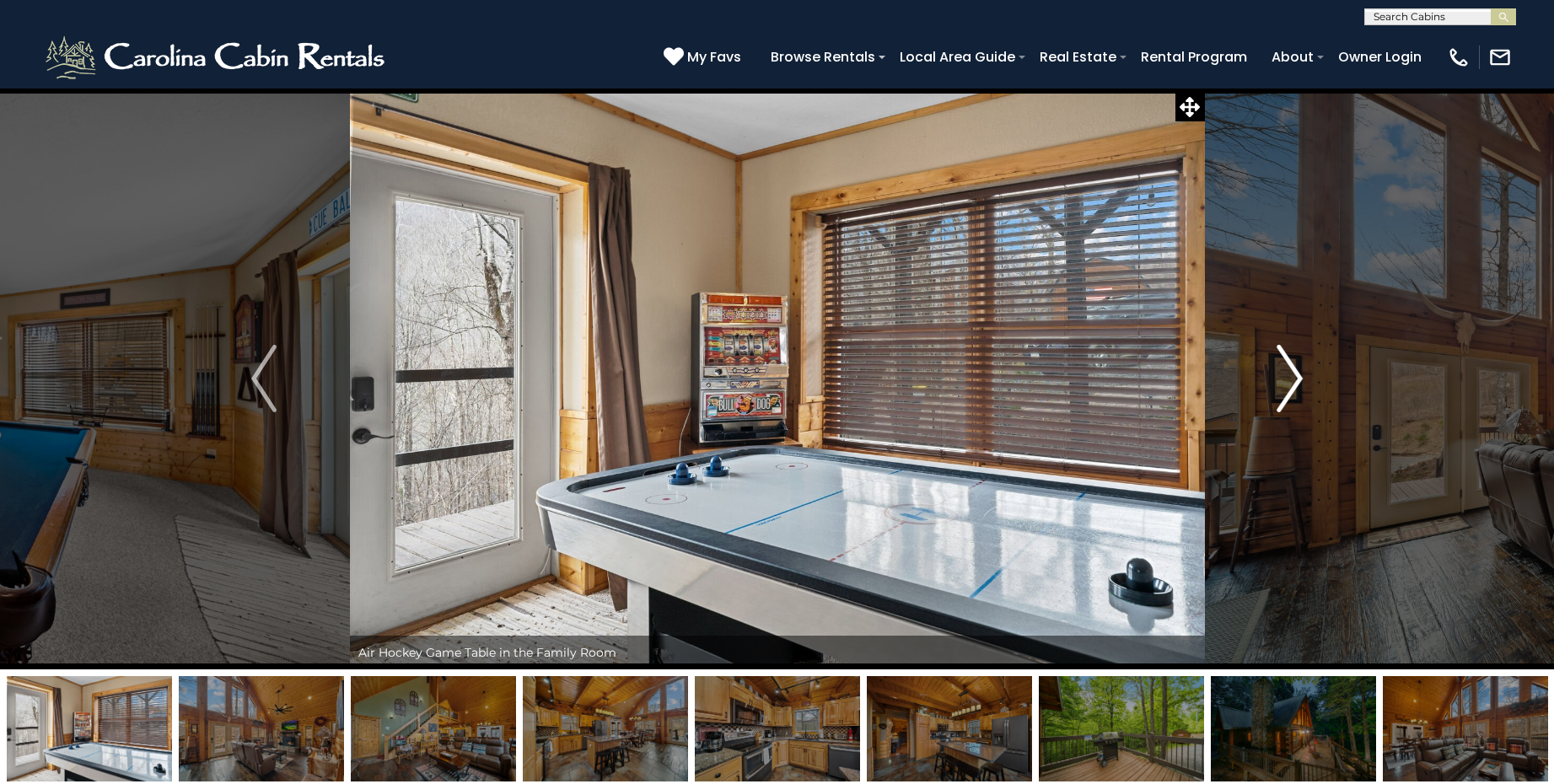
click at [1287, 378] on img "Next" at bounding box center [1290, 379] width 25 height 67
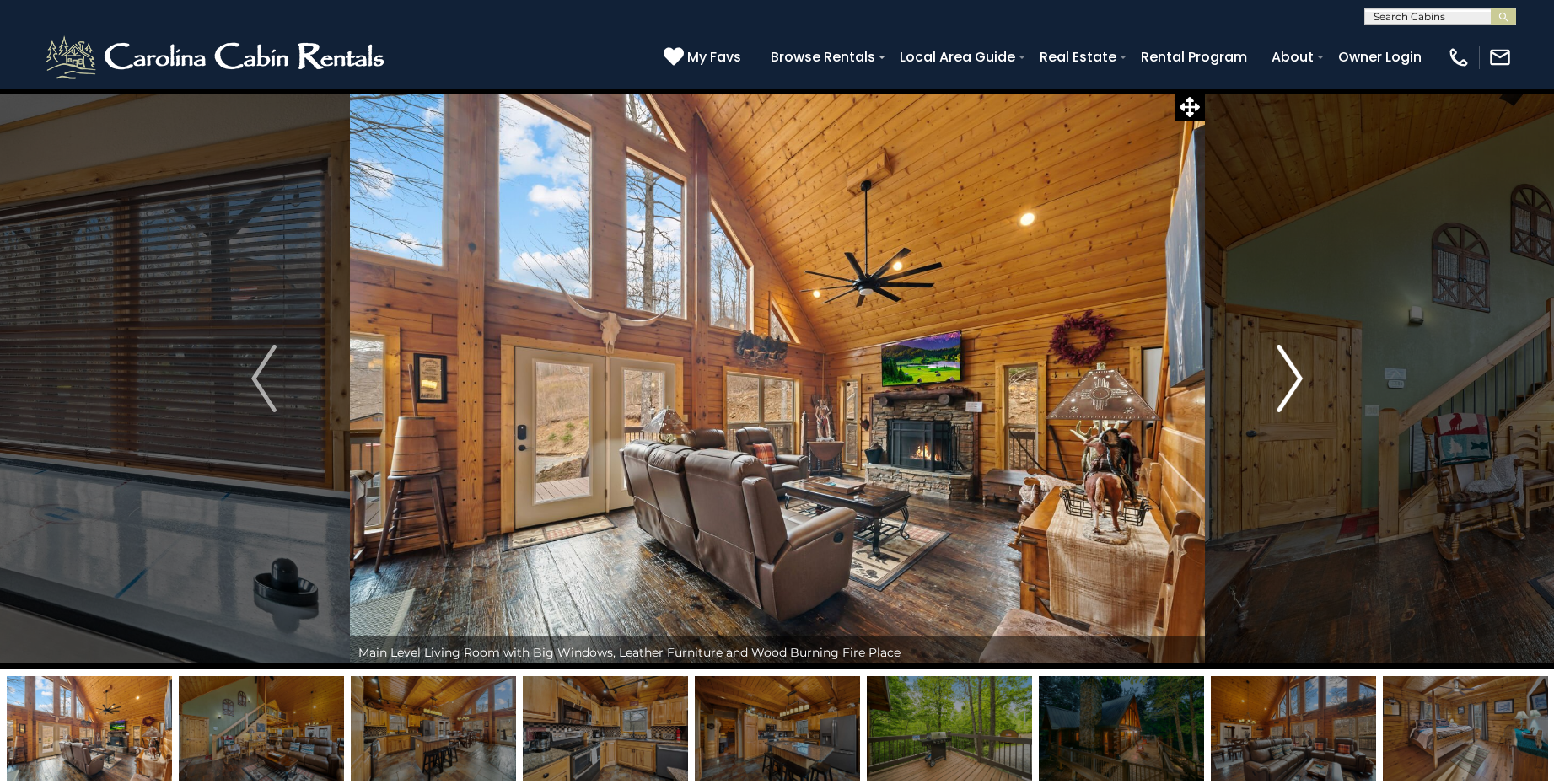
click at [1287, 378] on img "Next" at bounding box center [1290, 379] width 25 height 67
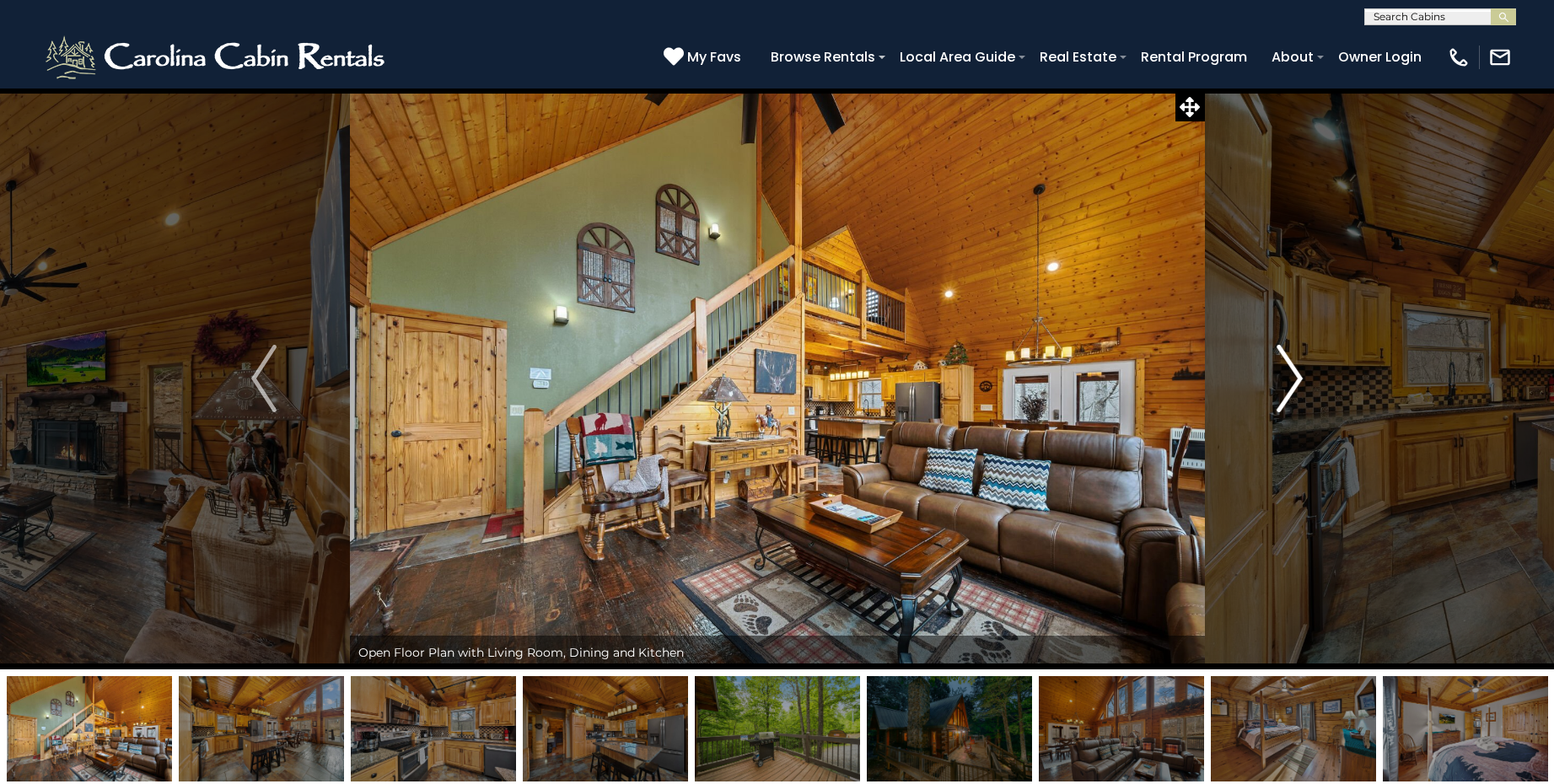
click at [1287, 378] on img "Next" at bounding box center [1290, 379] width 25 height 67
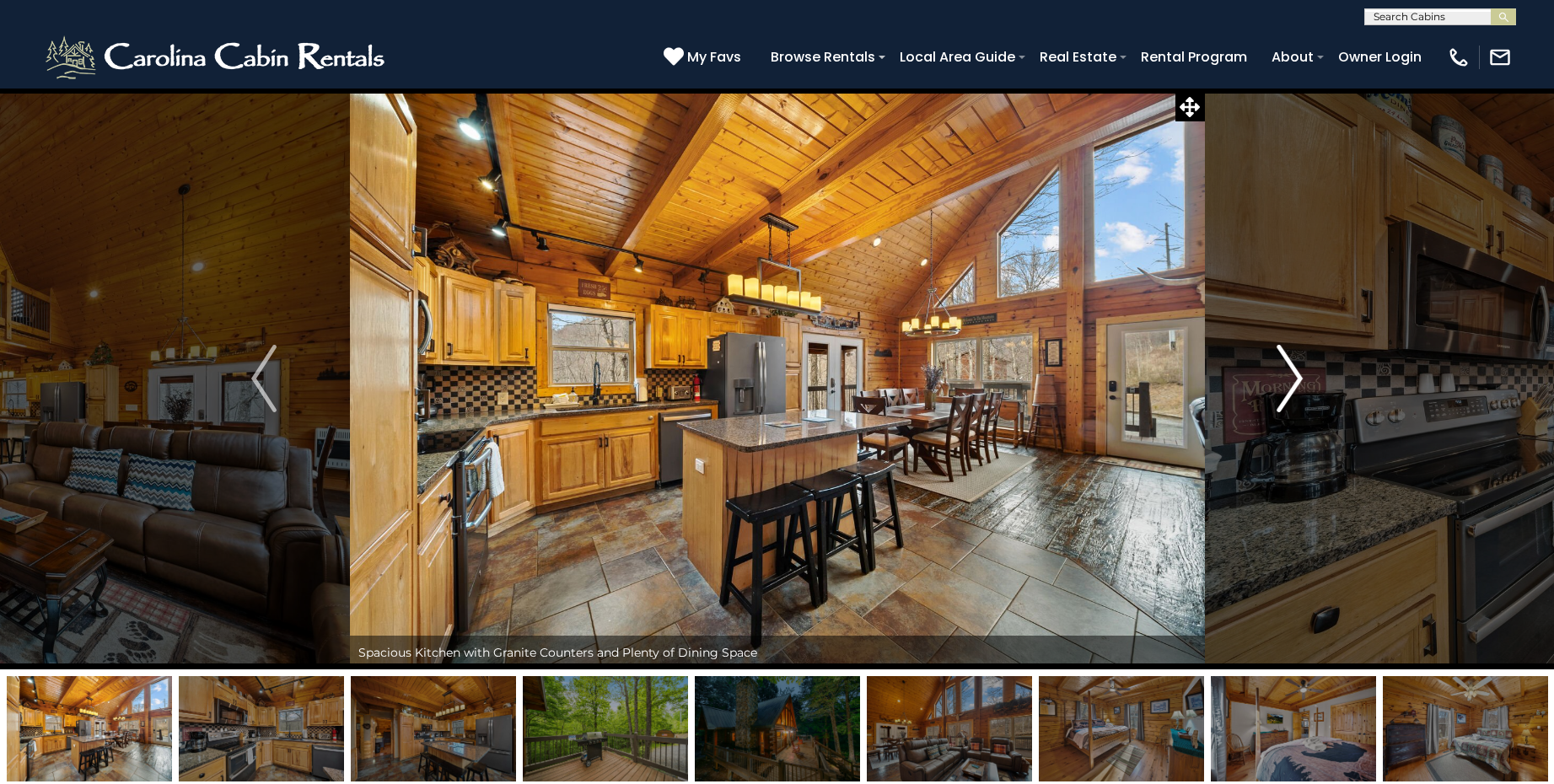
click at [1287, 378] on img "Next" at bounding box center [1290, 379] width 25 height 67
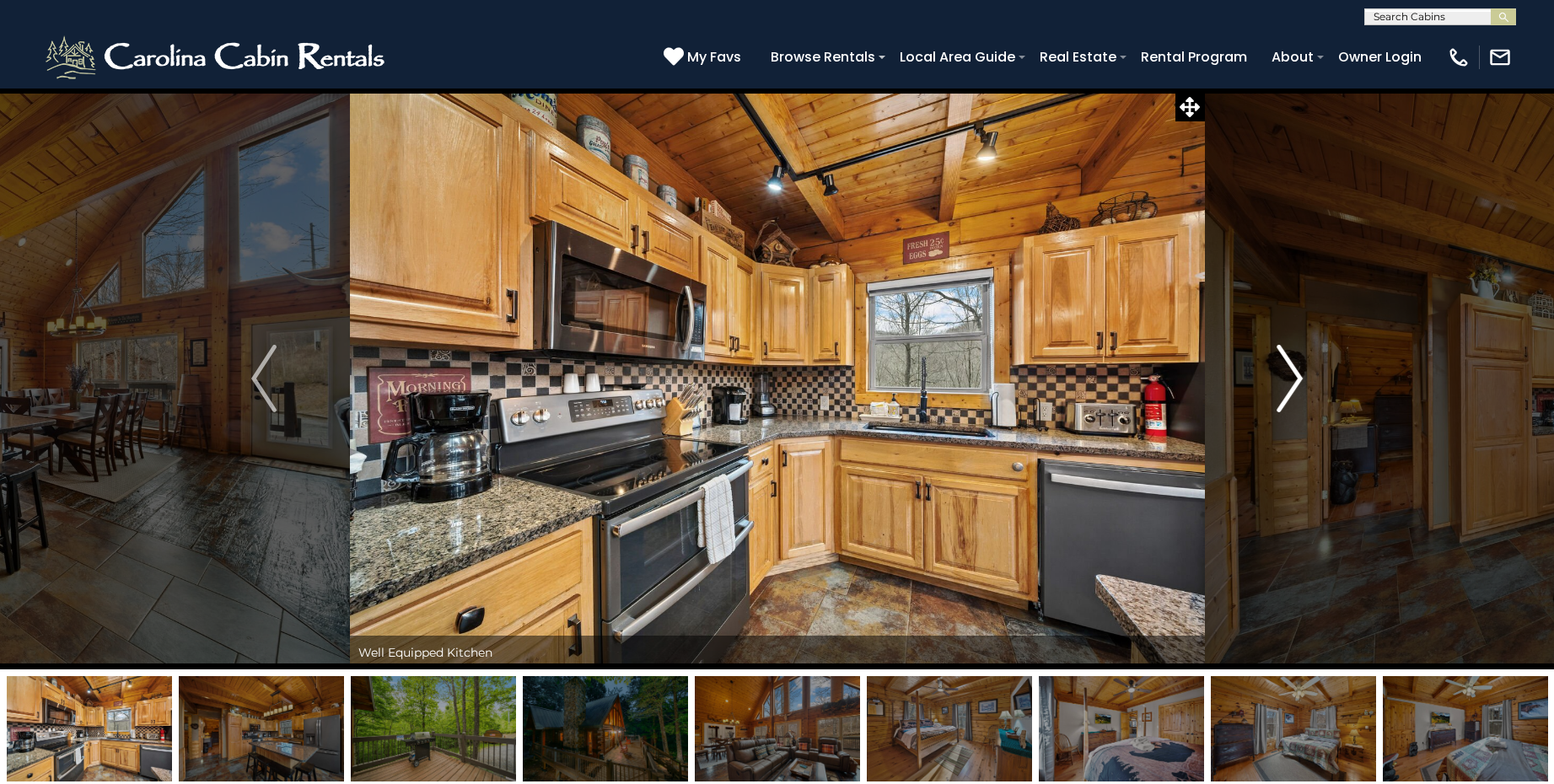
click at [1287, 378] on img "Next" at bounding box center [1290, 379] width 25 height 67
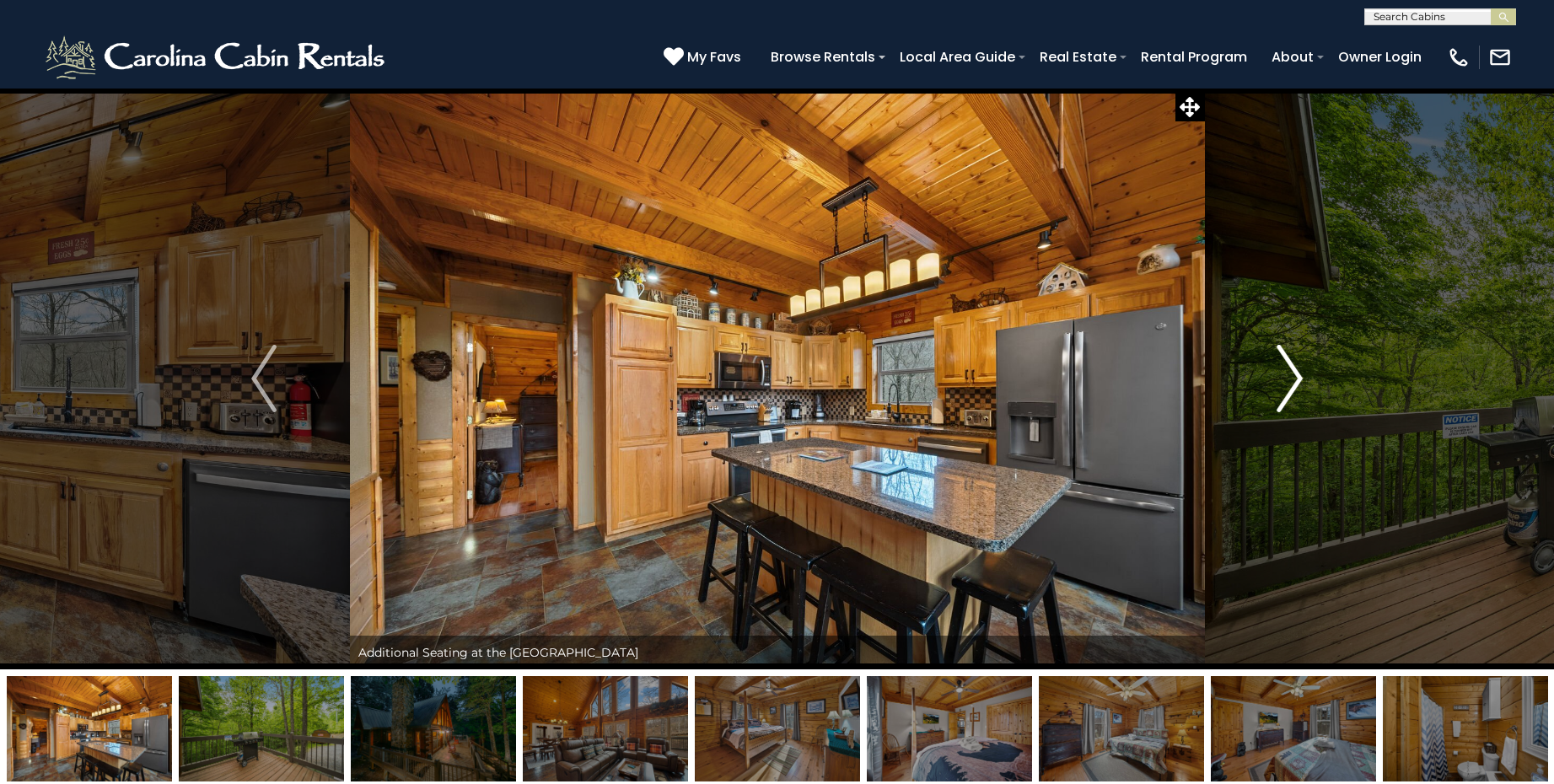
click at [1287, 378] on img "Next" at bounding box center [1290, 379] width 25 height 67
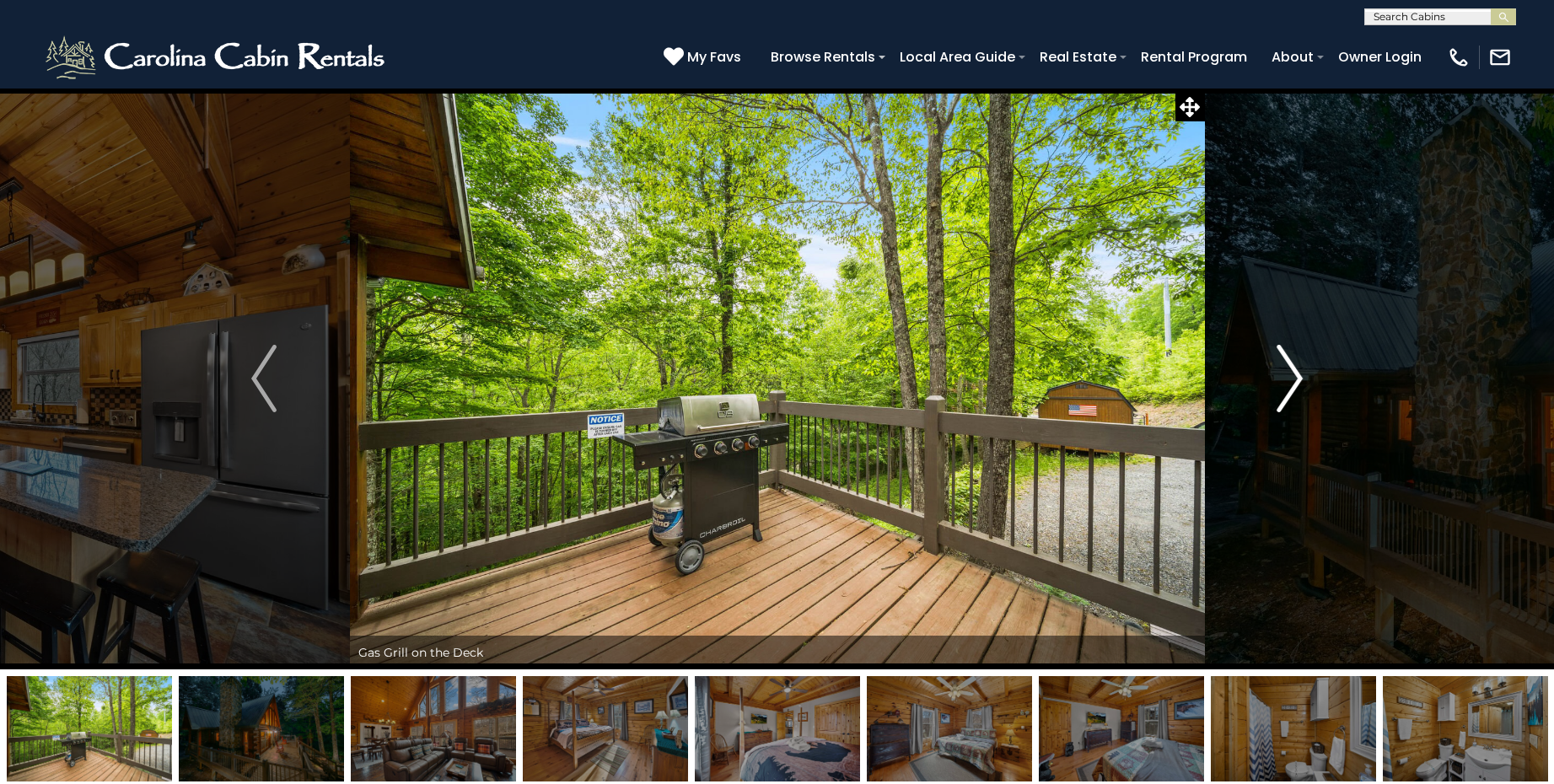
click at [1287, 378] on img "Next" at bounding box center [1290, 379] width 25 height 67
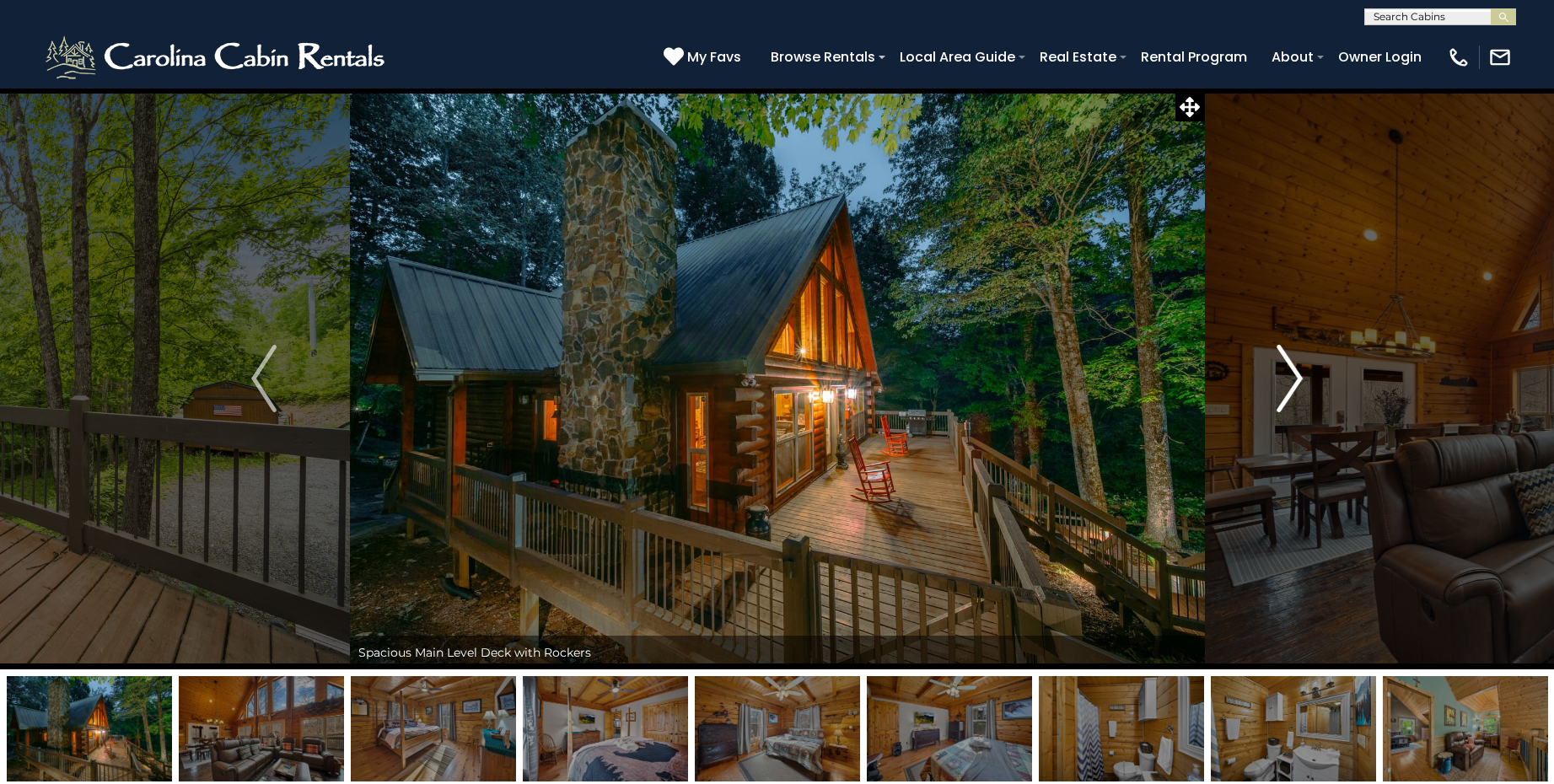
click at [1287, 378] on img "Next" at bounding box center [1290, 379] width 25 height 67
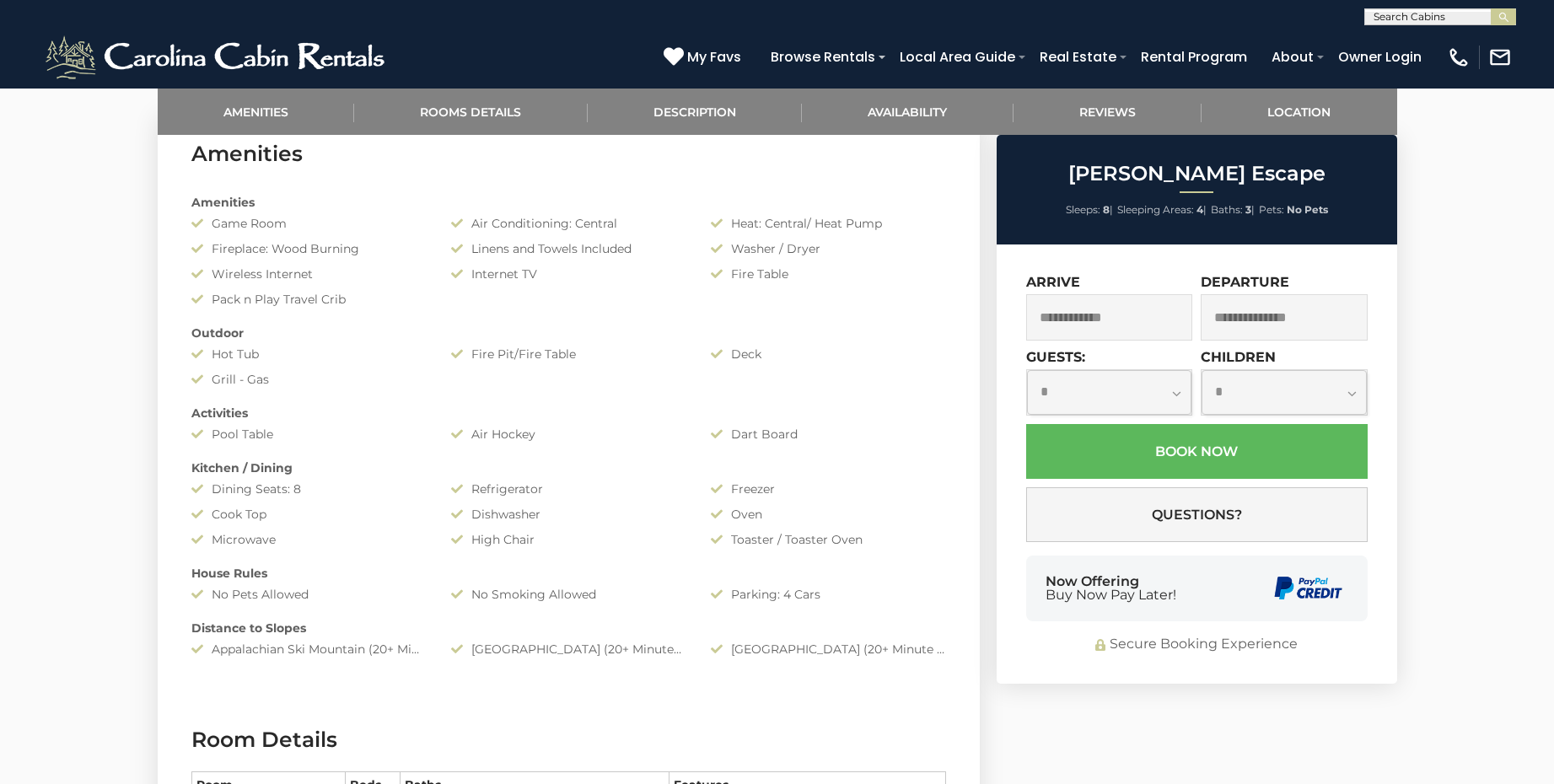
scroll to position [844, 0]
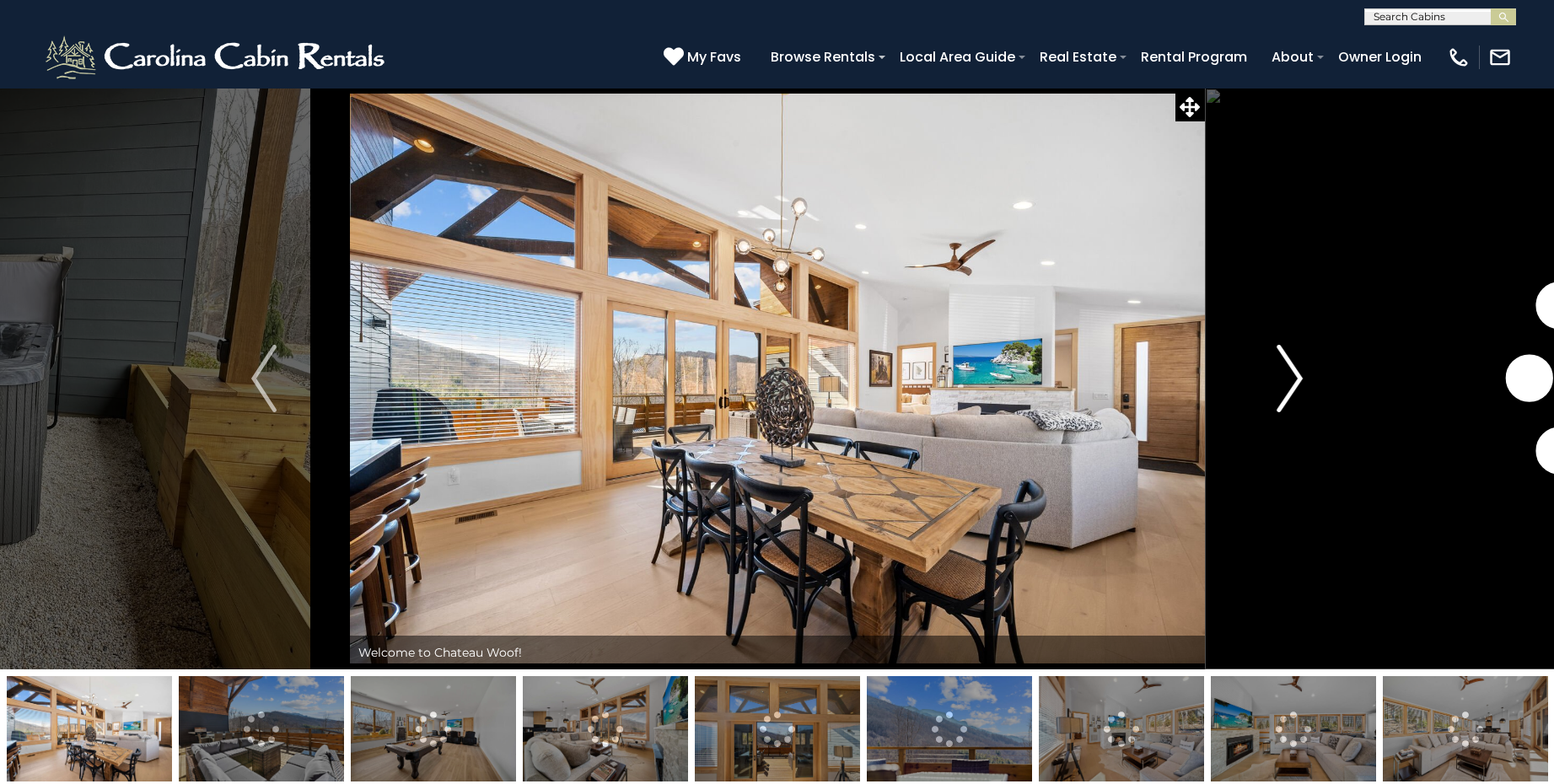
click at [1285, 383] on img "Next" at bounding box center [1290, 379] width 25 height 67
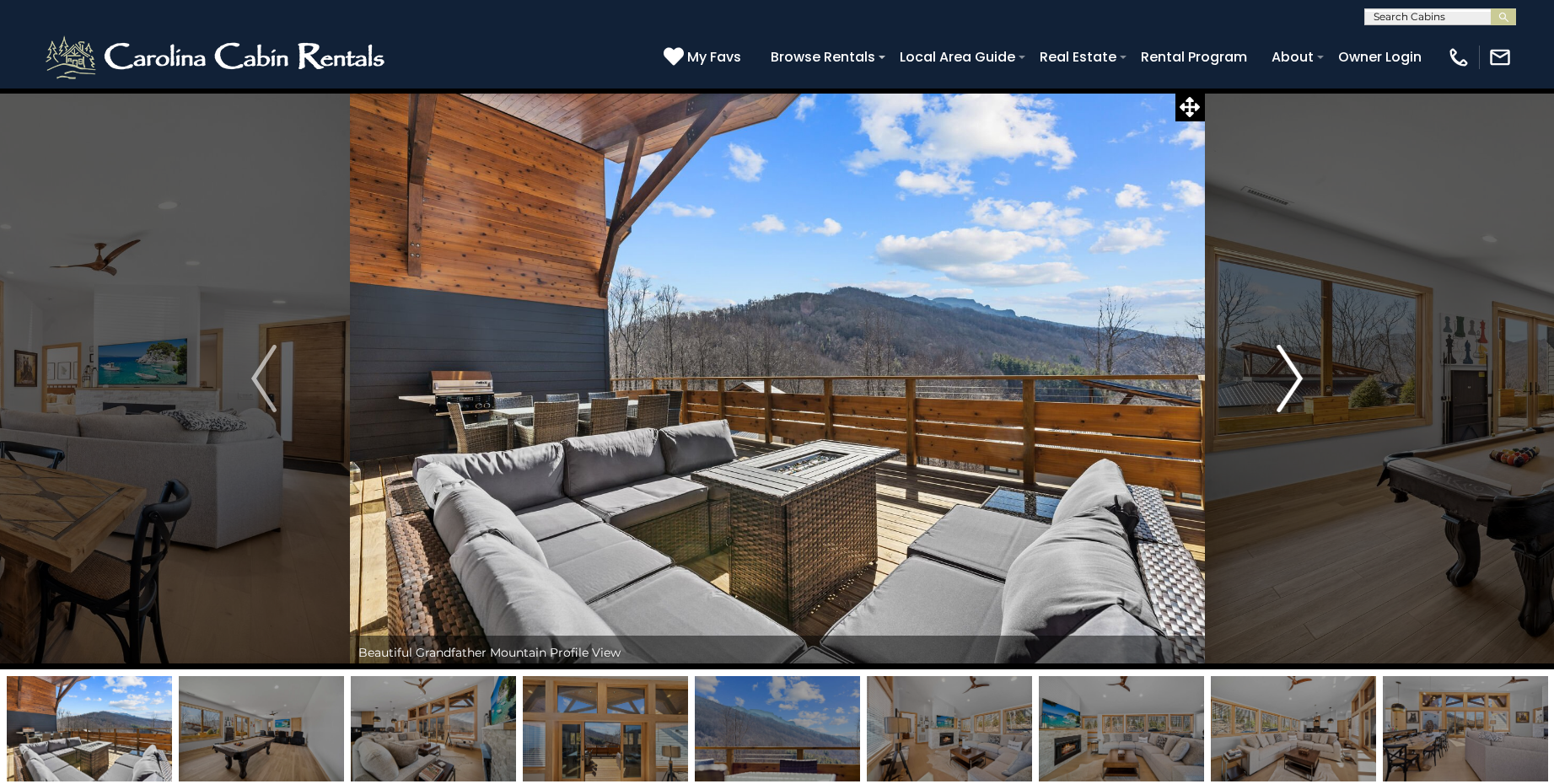
click at [1286, 383] on img "Next" at bounding box center [1290, 379] width 25 height 67
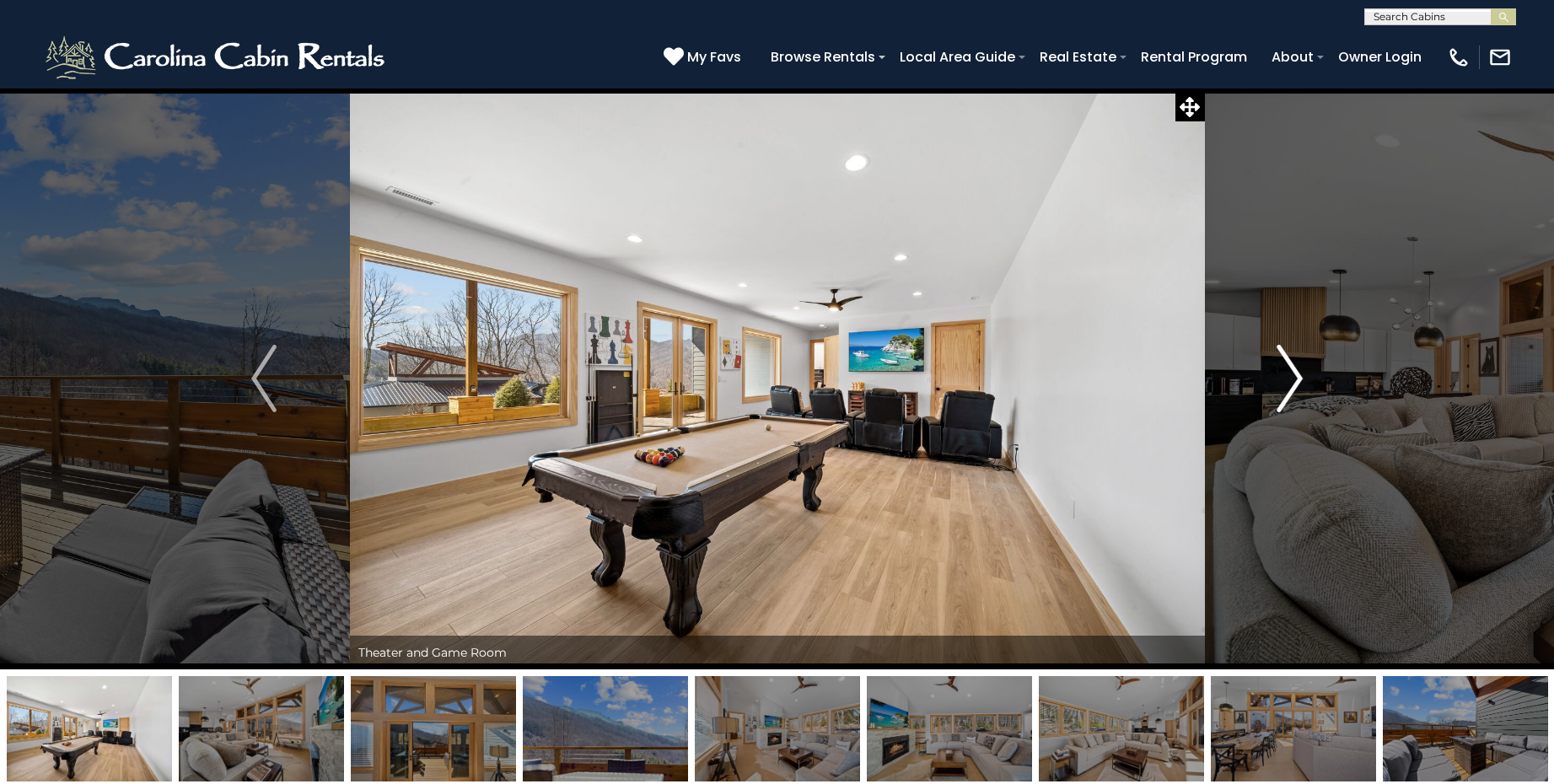
click at [1286, 383] on img "Next" at bounding box center [1290, 379] width 25 height 67
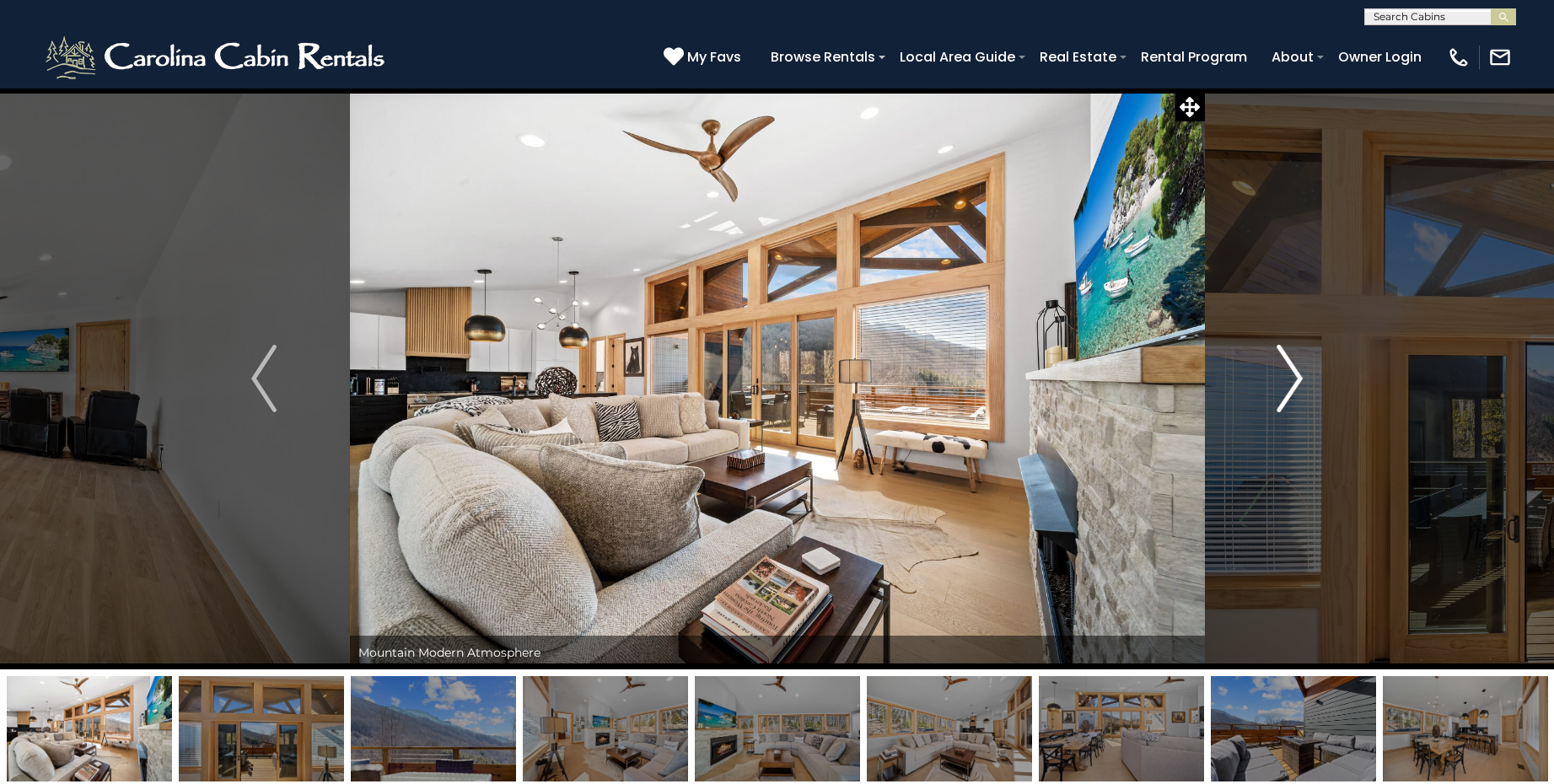
click at [1286, 383] on img "Next" at bounding box center [1290, 379] width 25 height 67
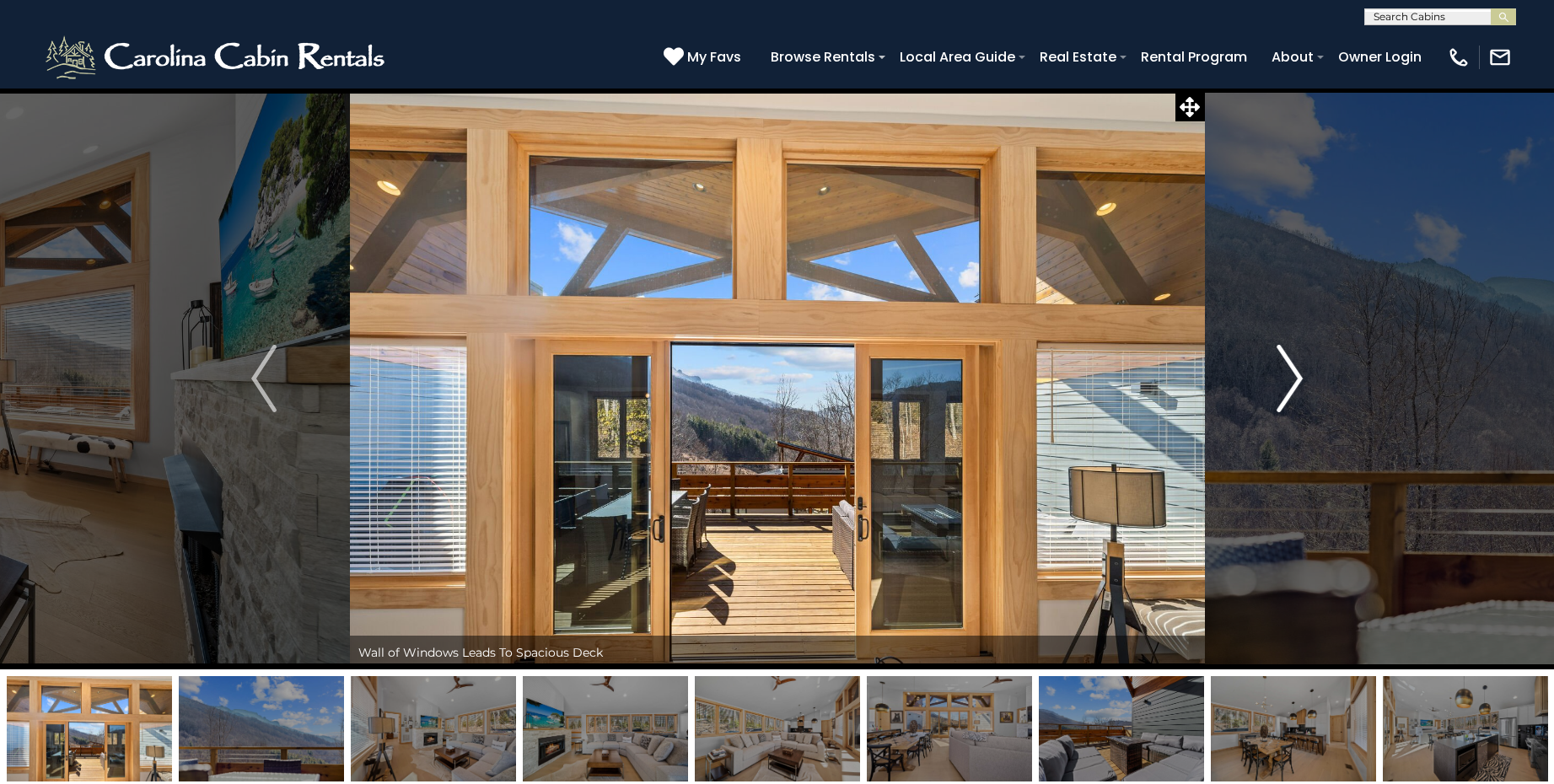
click at [1286, 383] on img "Next" at bounding box center [1290, 379] width 25 height 67
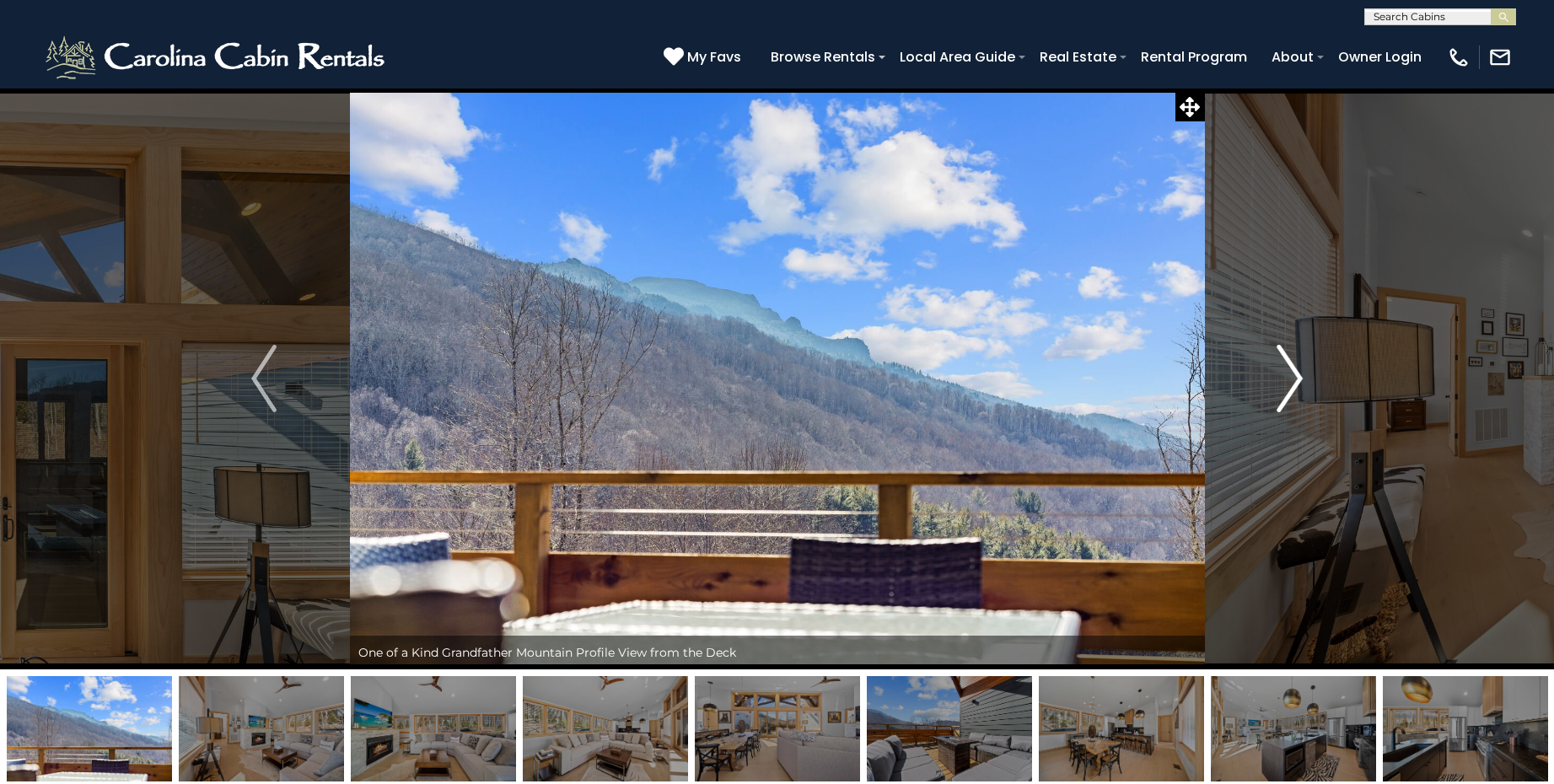
click at [1286, 383] on img "Next" at bounding box center [1290, 379] width 25 height 67
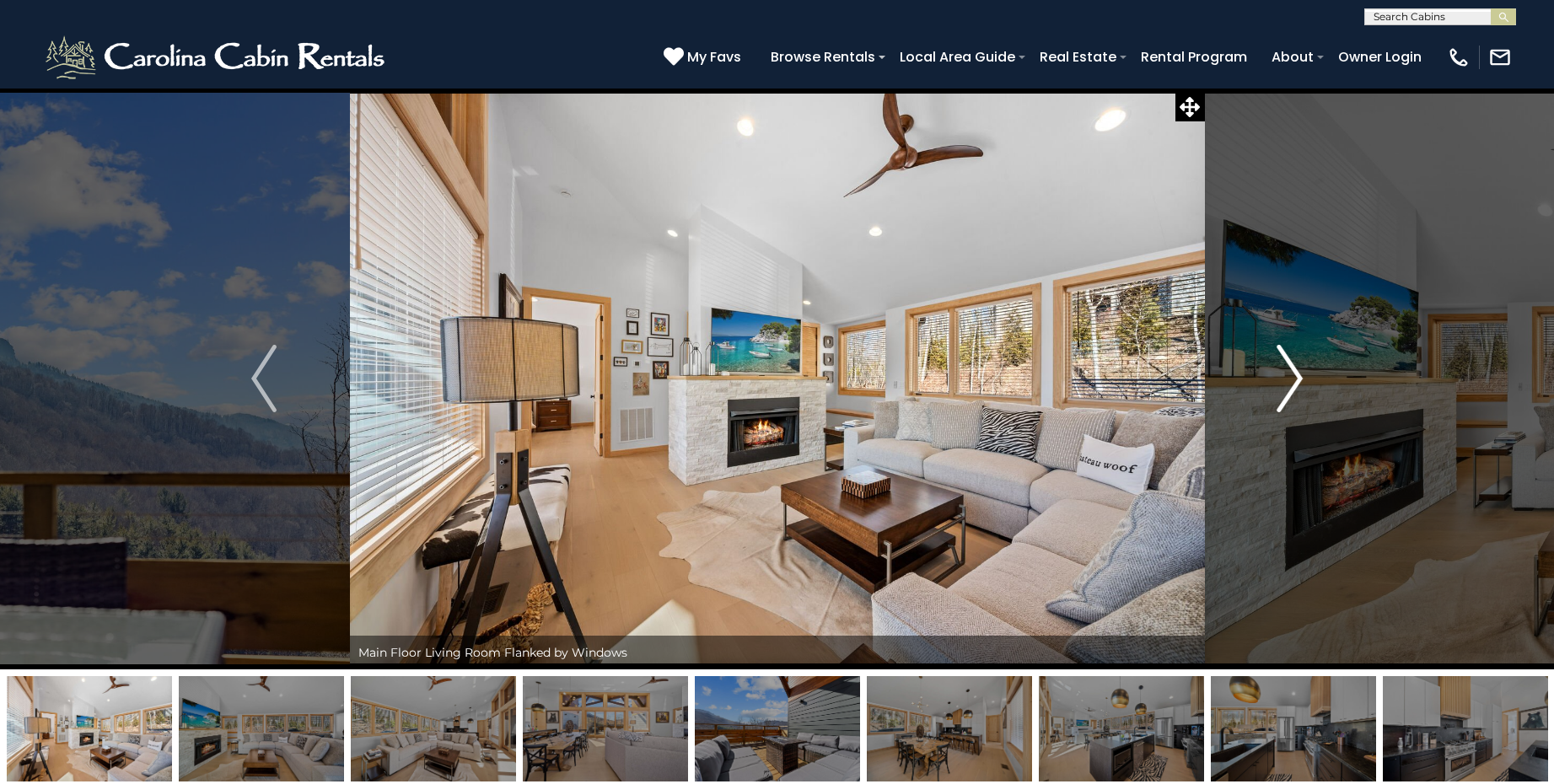
click at [1286, 383] on img "Next" at bounding box center [1290, 379] width 25 height 67
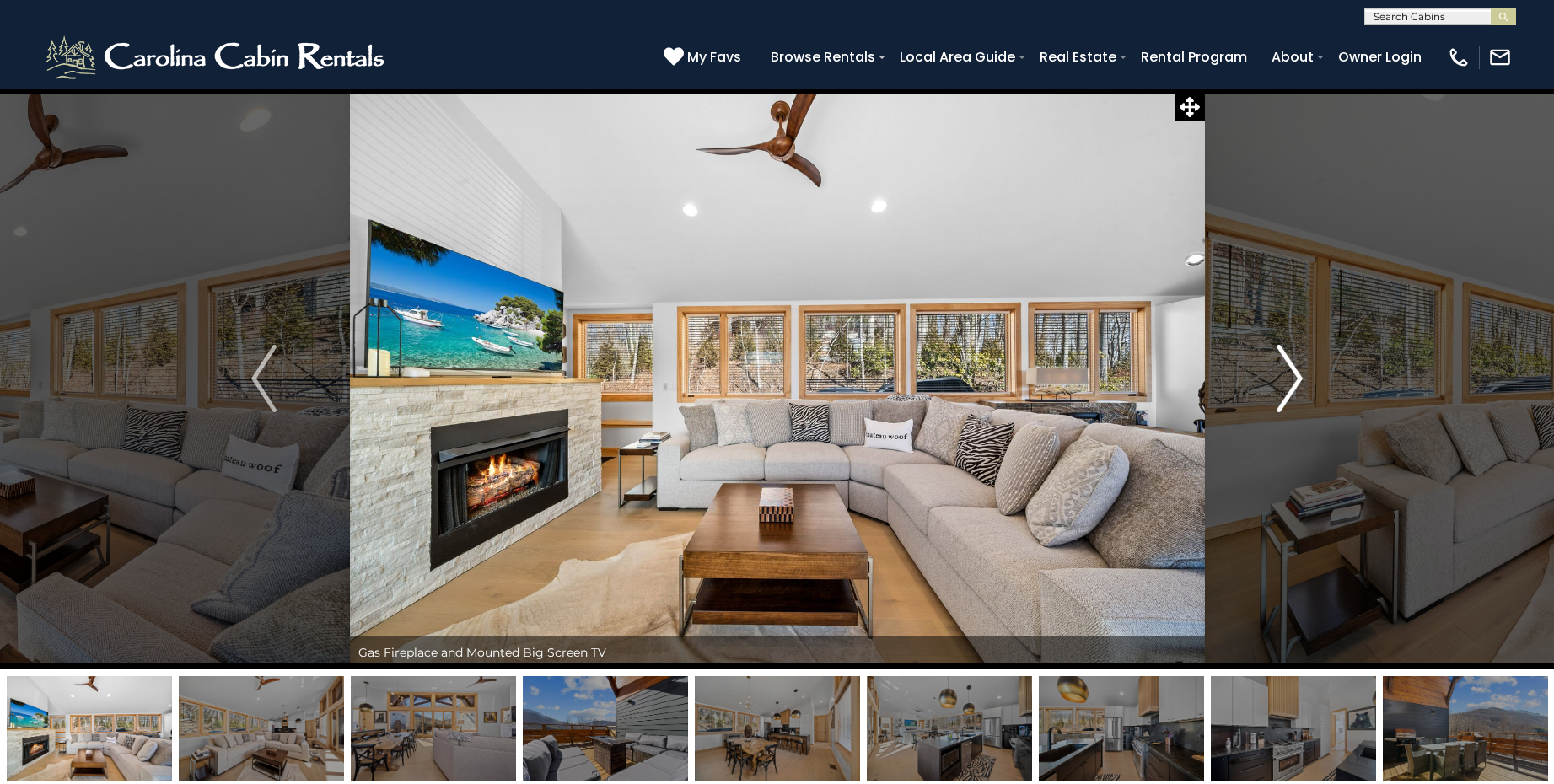
click at [1286, 383] on img "Next" at bounding box center [1290, 379] width 25 height 67
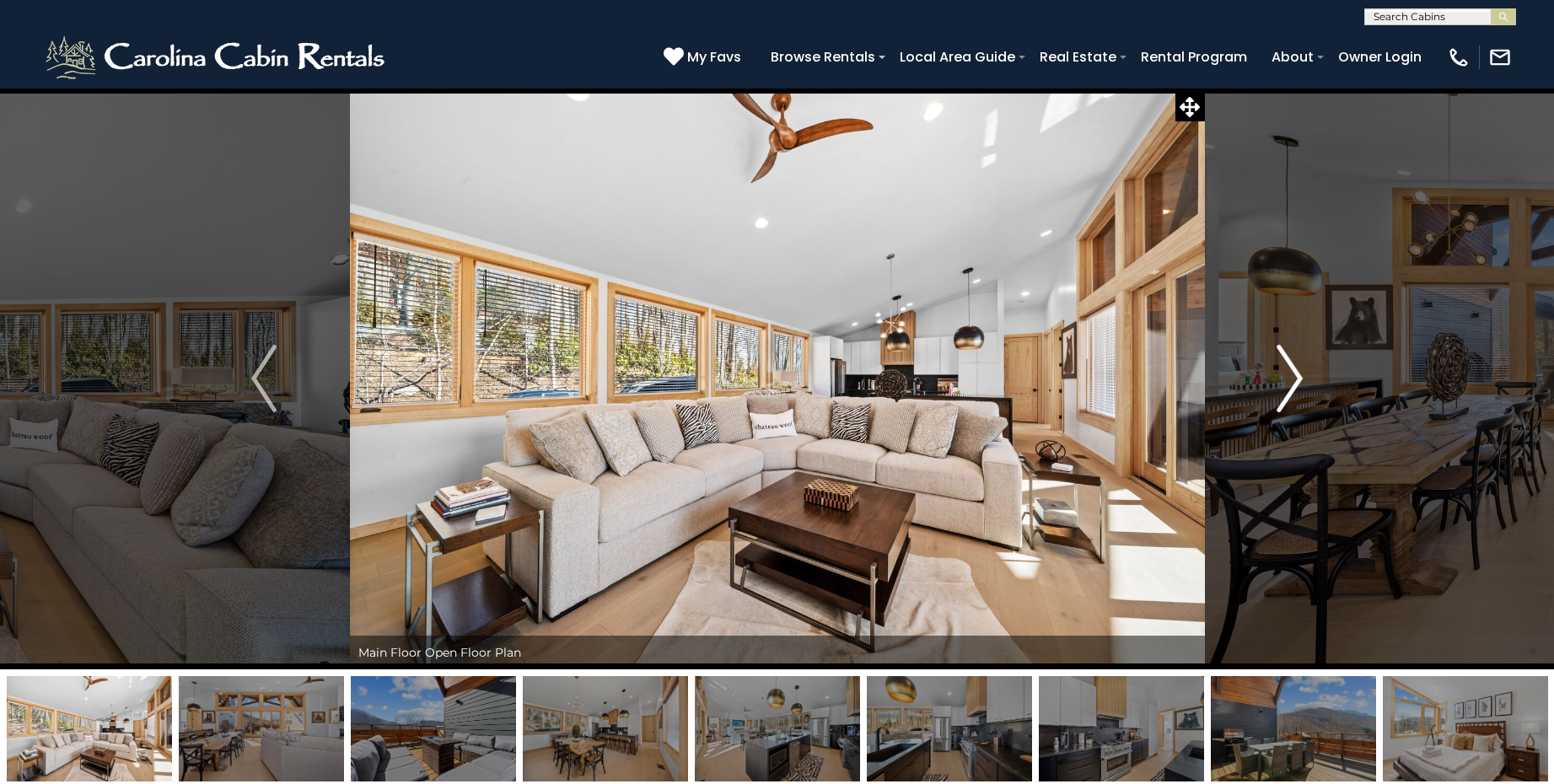
click at [1286, 383] on img "Next" at bounding box center [1290, 379] width 25 height 67
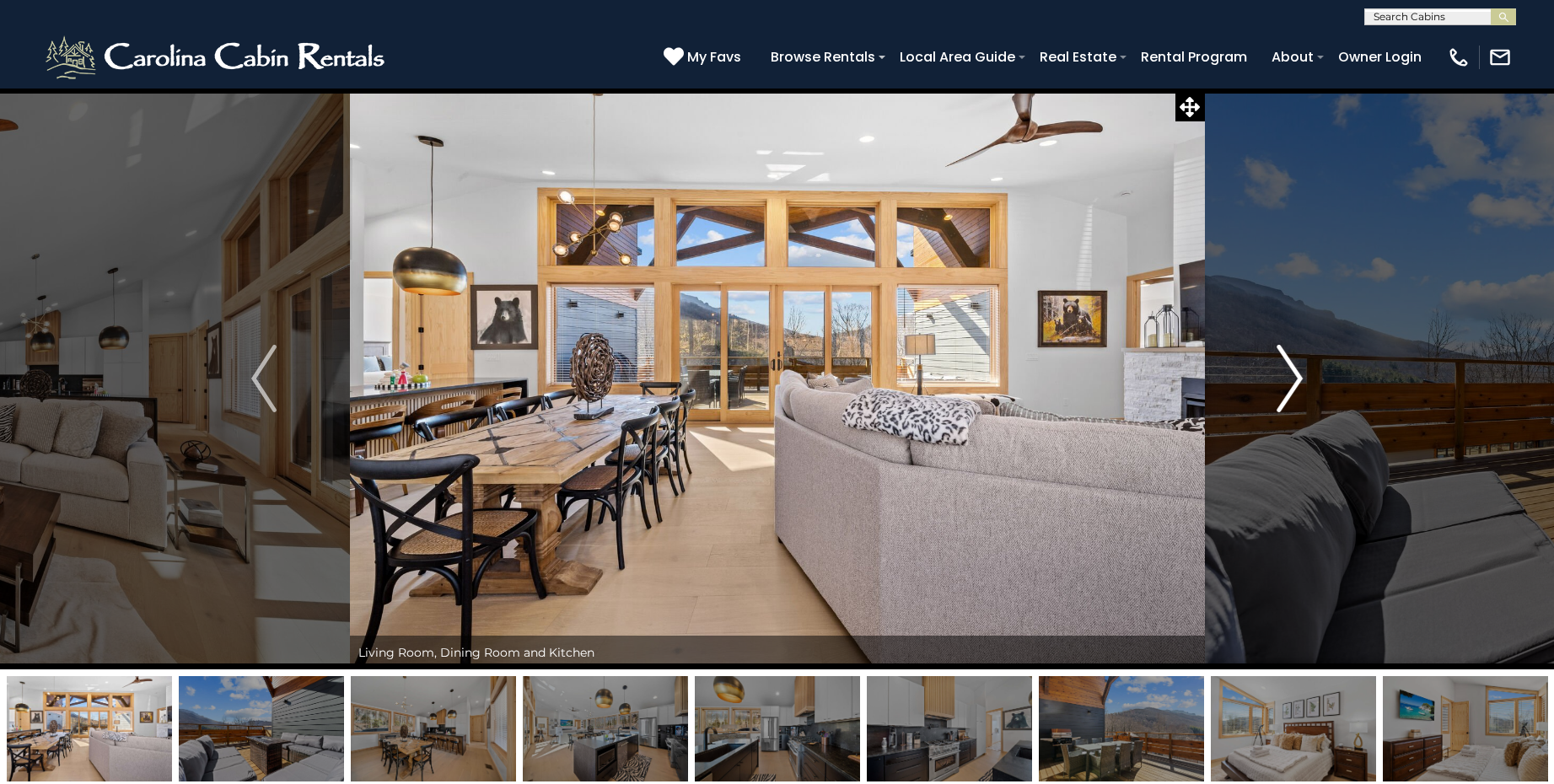
click at [1286, 383] on img "Next" at bounding box center [1290, 379] width 25 height 67
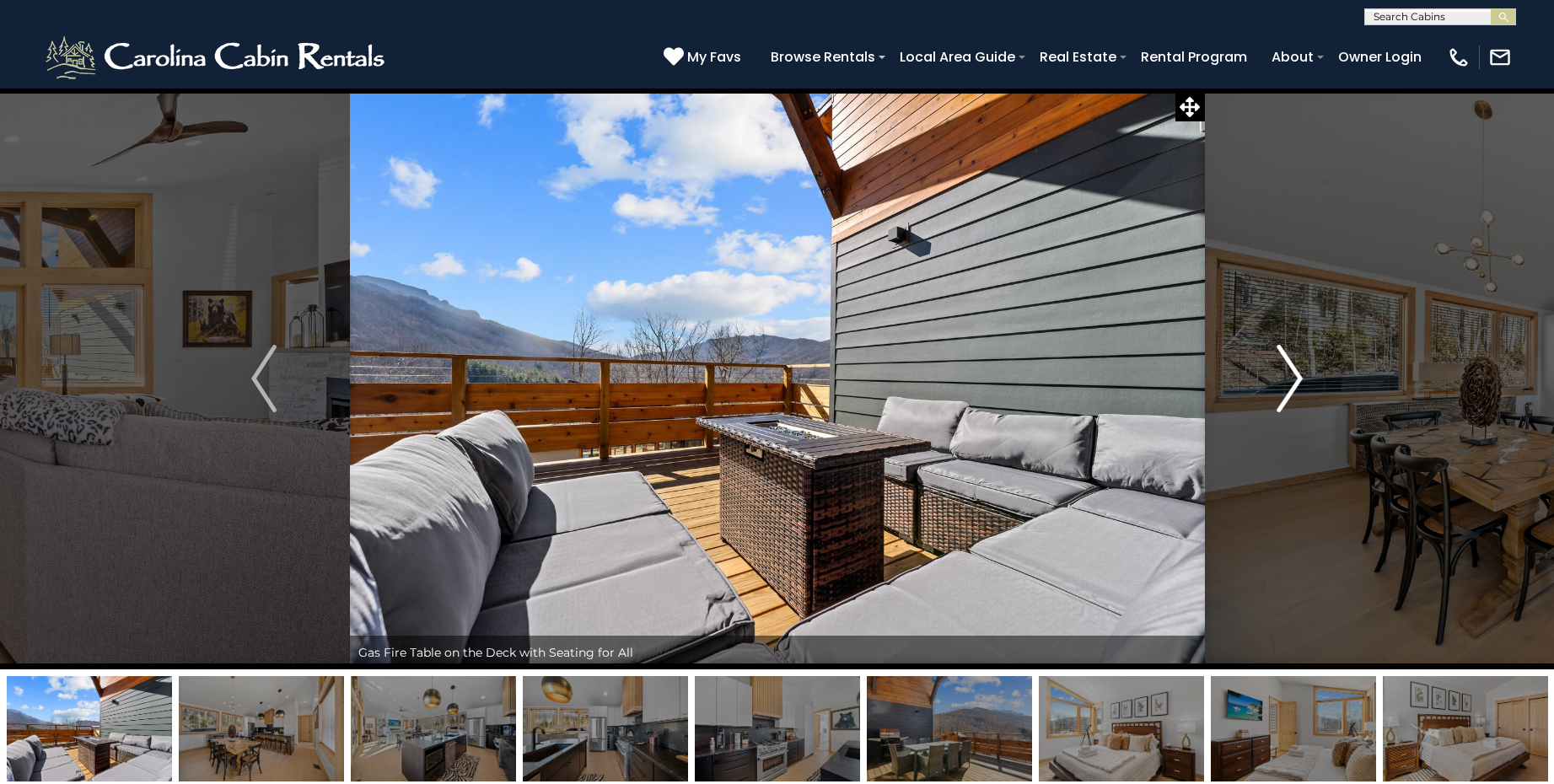
click at [1286, 383] on img "Next" at bounding box center [1290, 379] width 25 height 67
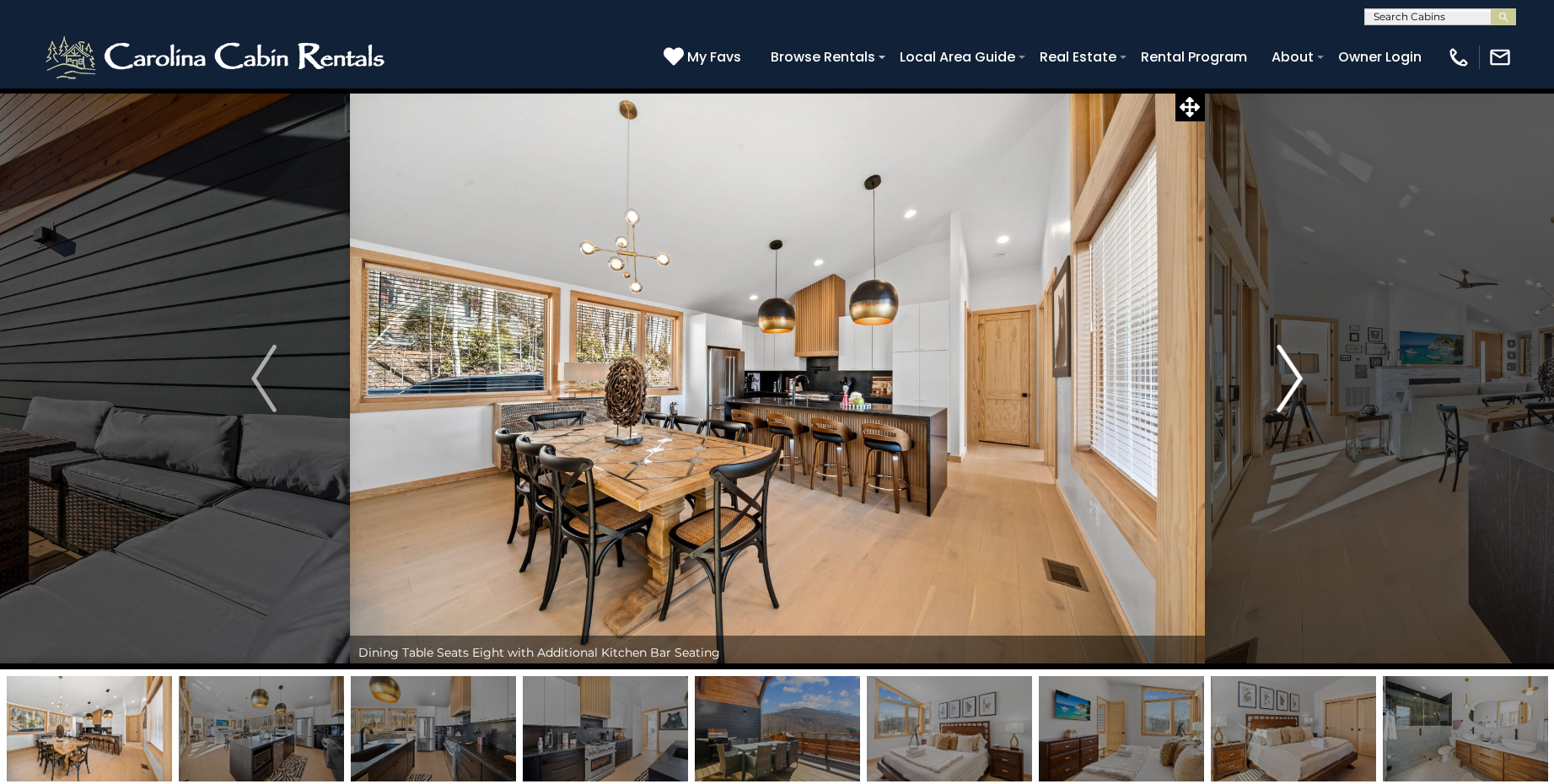
click at [1286, 383] on img "Next" at bounding box center [1290, 379] width 25 height 67
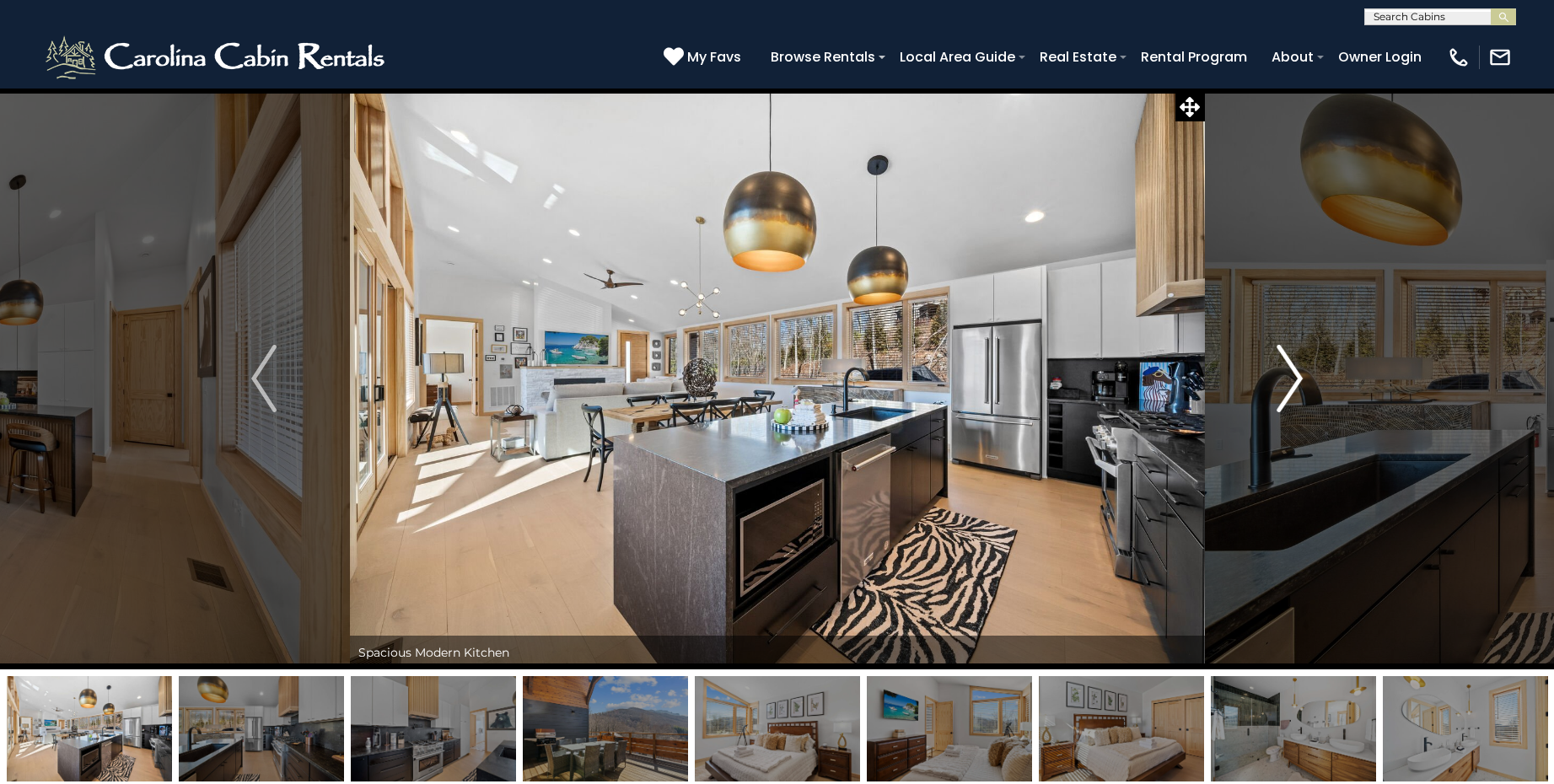
click at [1286, 383] on img "Next" at bounding box center [1290, 379] width 25 height 67
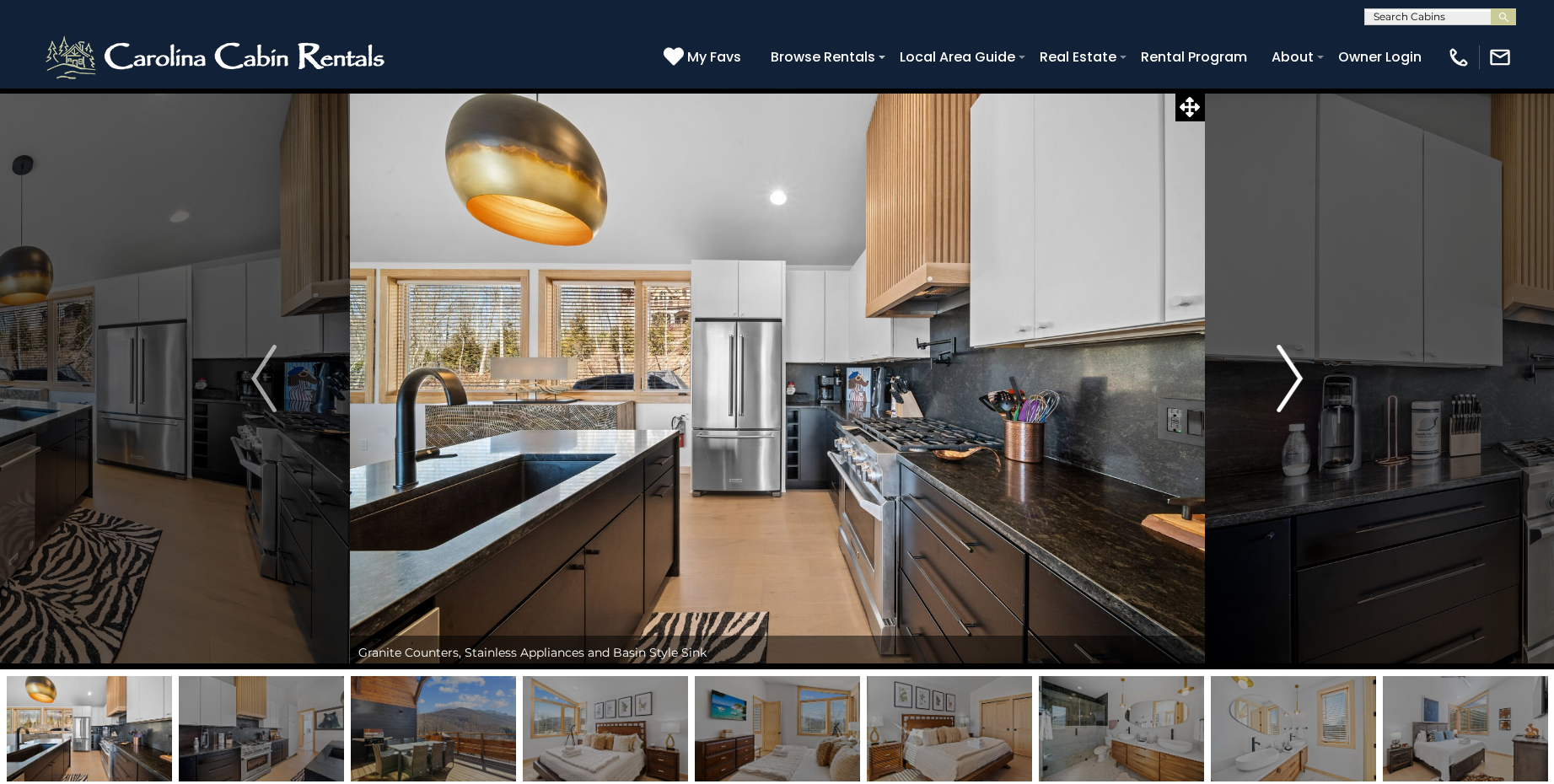
click at [1286, 383] on img "Next" at bounding box center [1290, 379] width 25 height 67
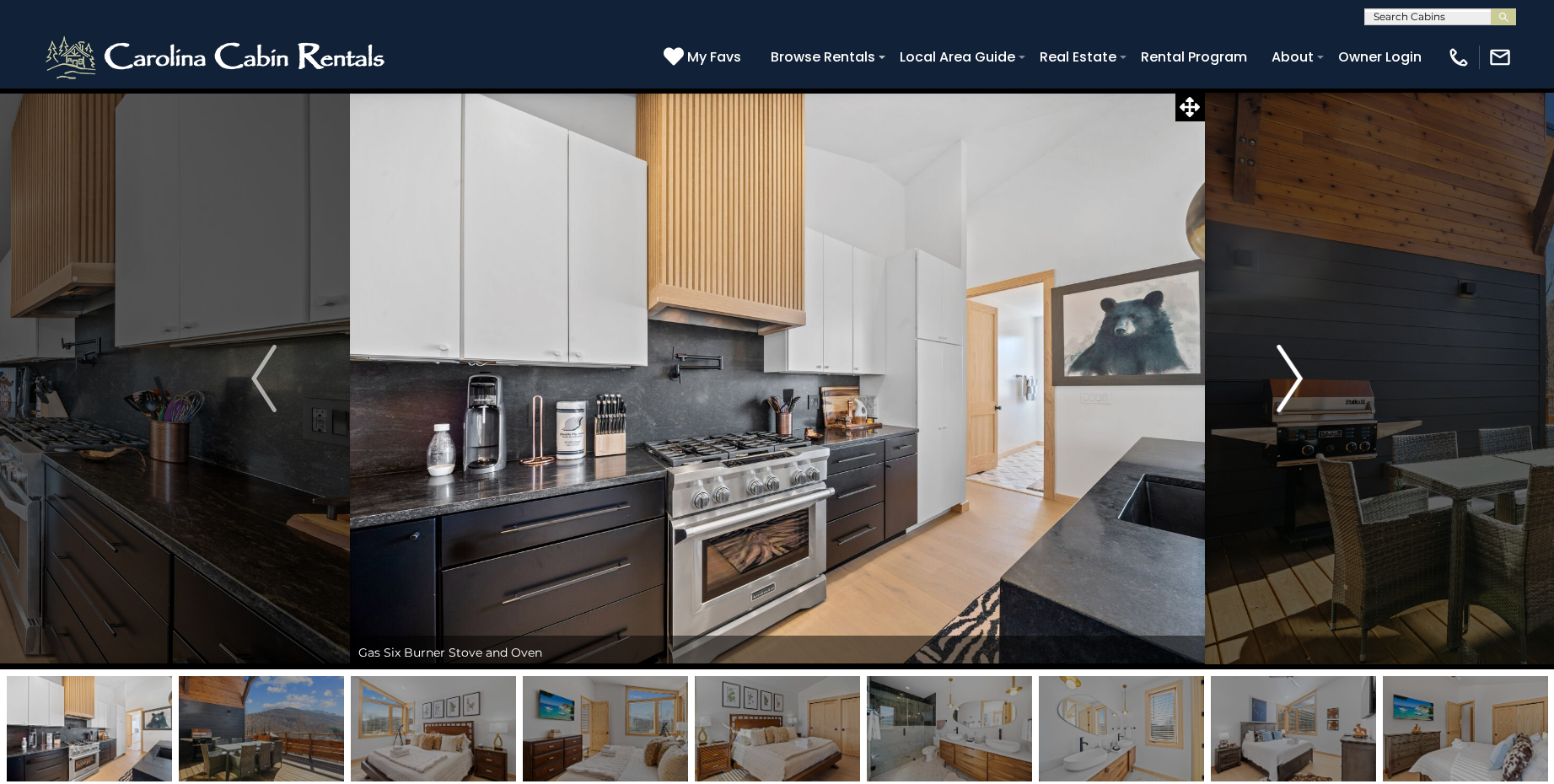
click at [1286, 383] on img "Next" at bounding box center [1290, 379] width 25 height 67
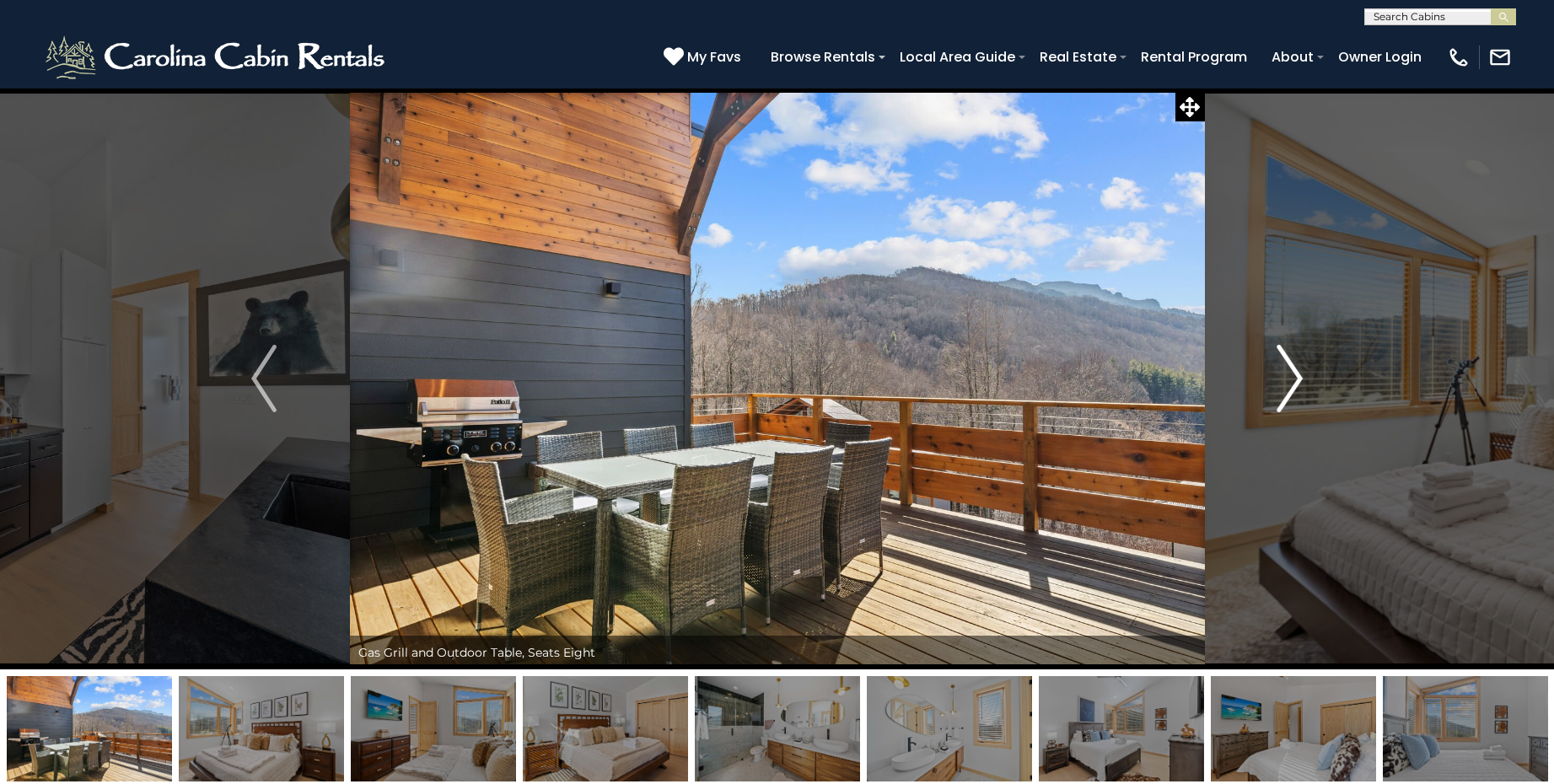
click at [1286, 383] on img "Next" at bounding box center [1290, 379] width 25 height 67
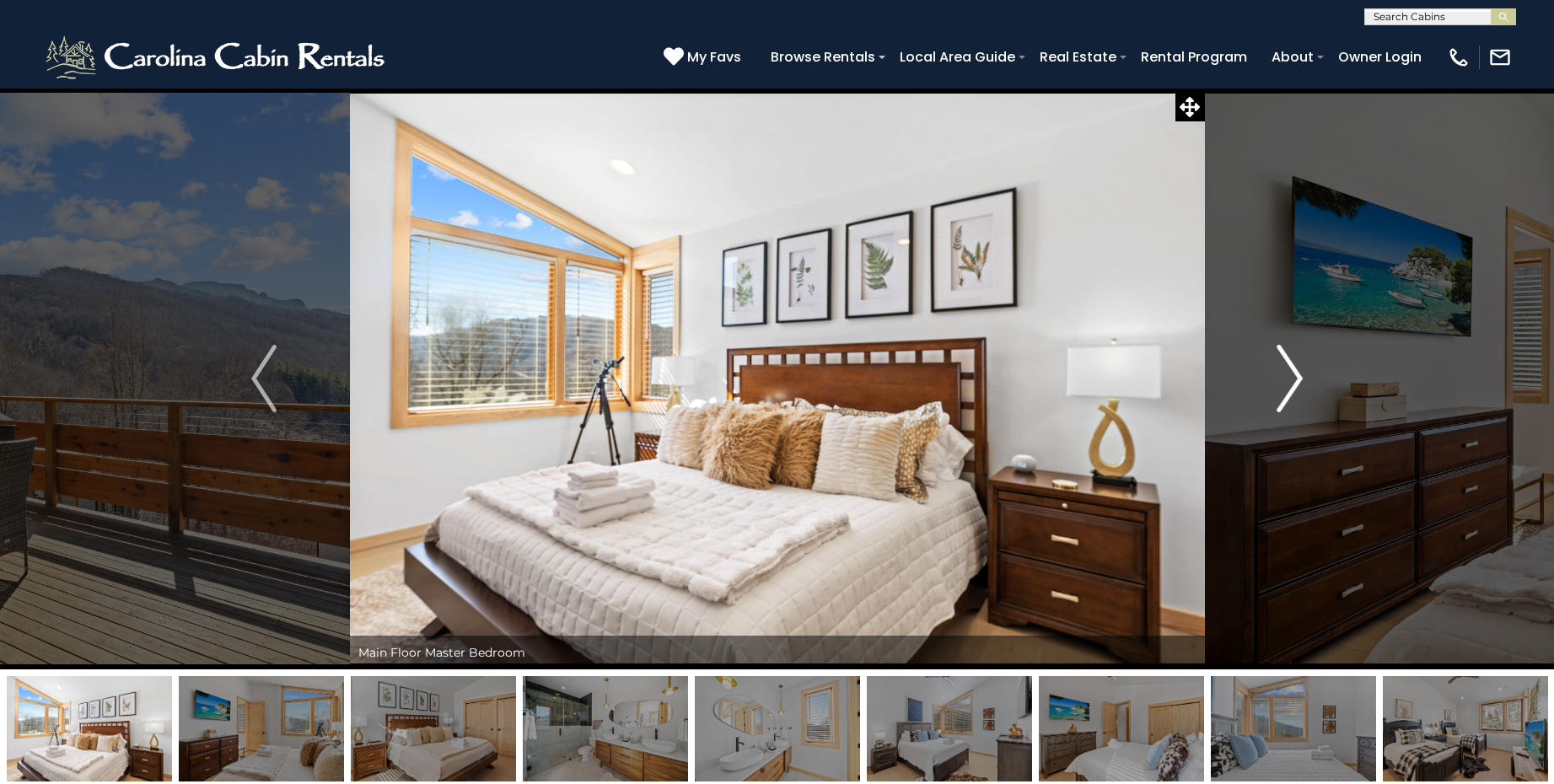
click at [1286, 383] on img "Next" at bounding box center [1290, 379] width 25 height 67
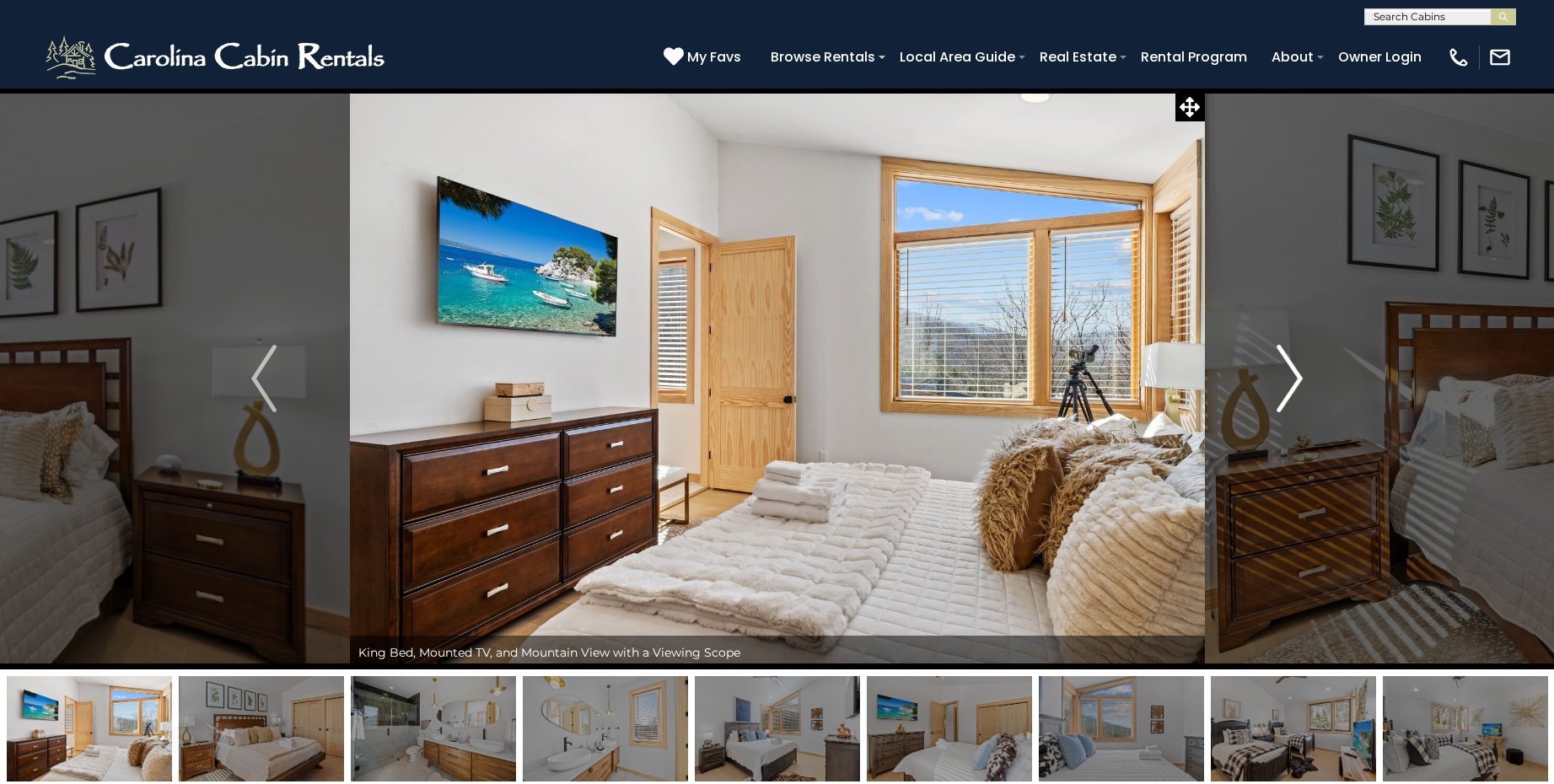
click at [1286, 383] on img "Next" at bounding box center [1290, 379] width 25 height 67
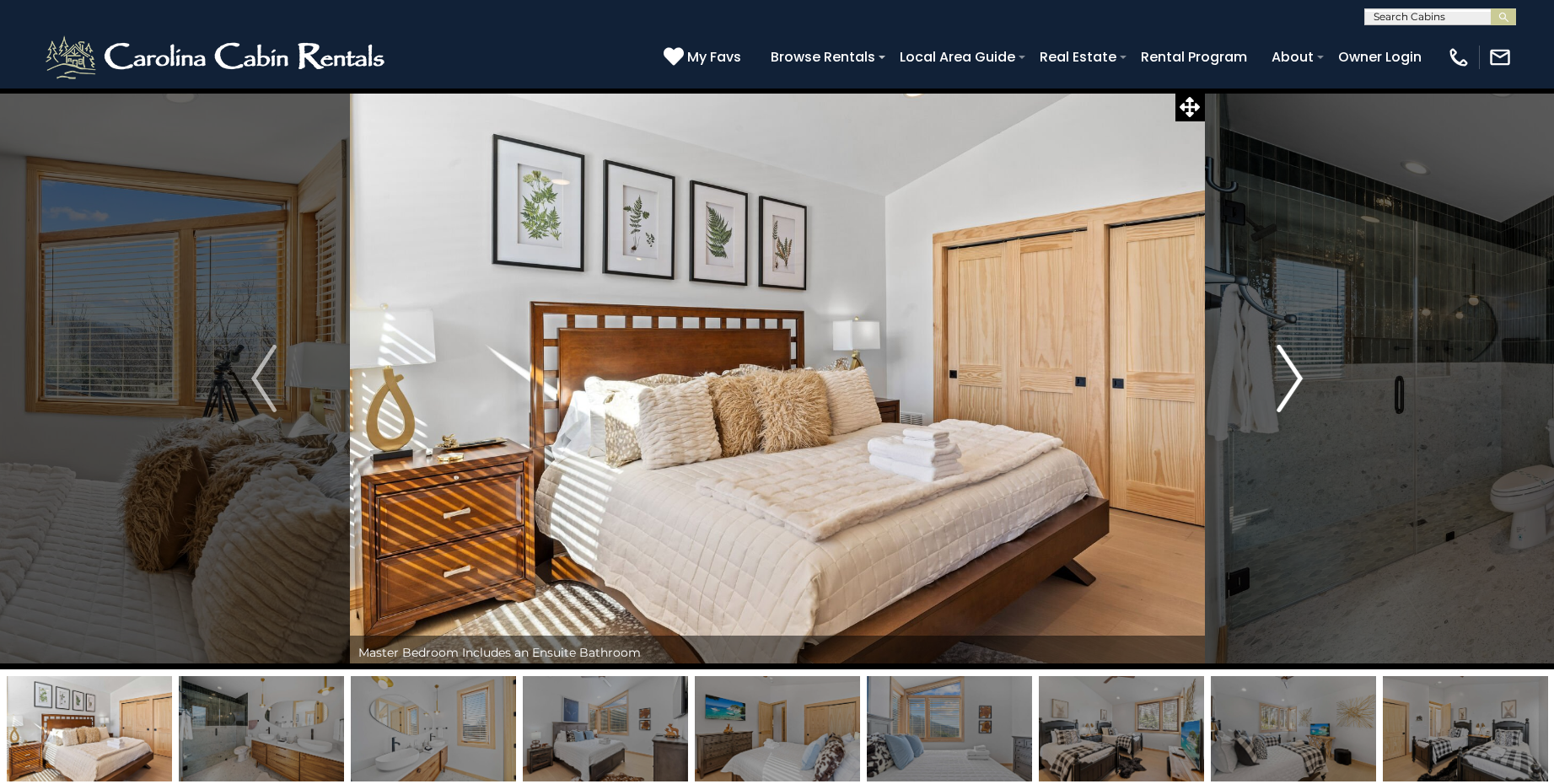
click at [1286, 383] on img "Next" at bounding box center [1290, 379] width 25 height 67
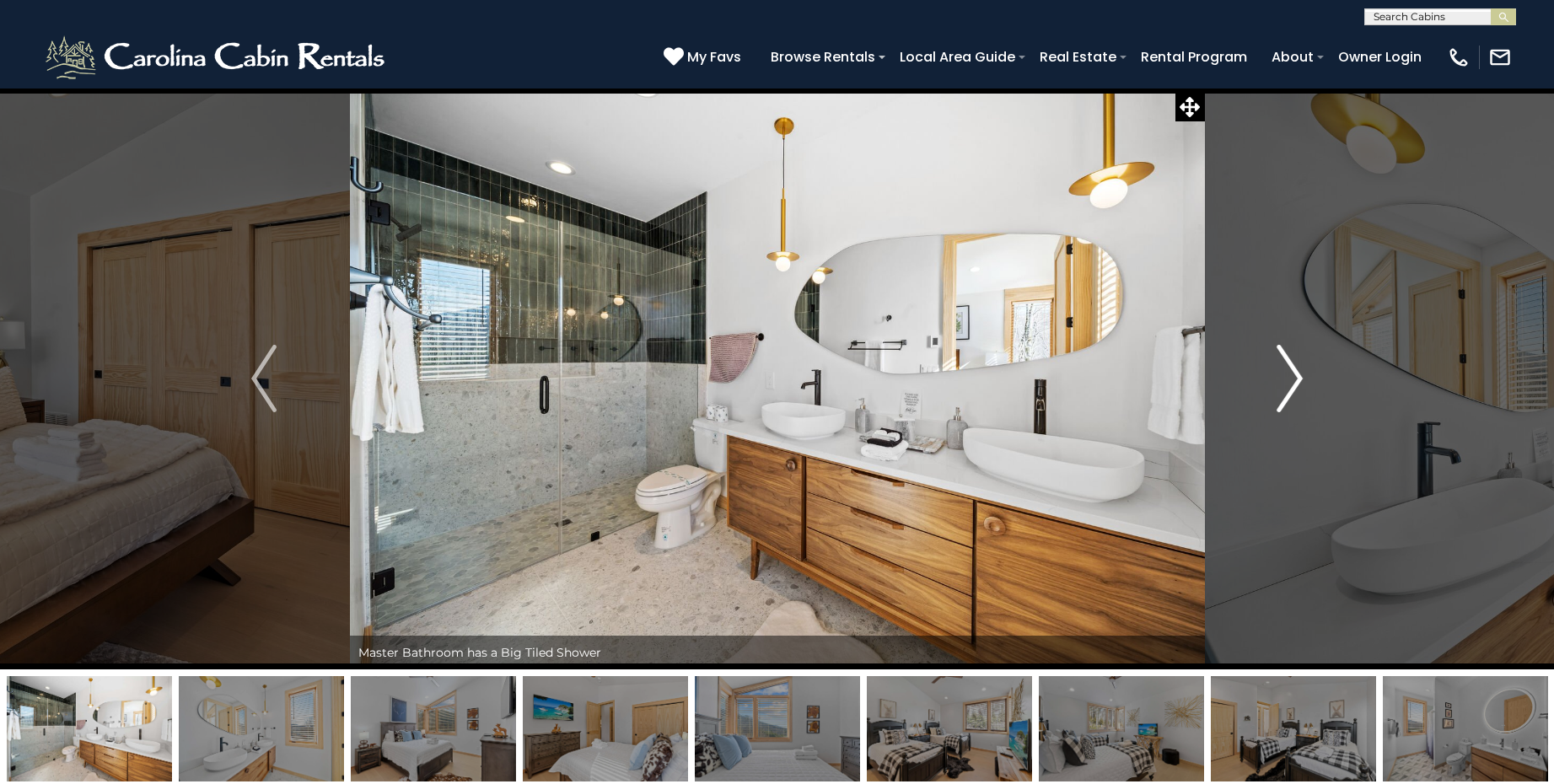
click at [1286, 383] on img "Next" at bounding box center [1290, 379] width 25 height 67
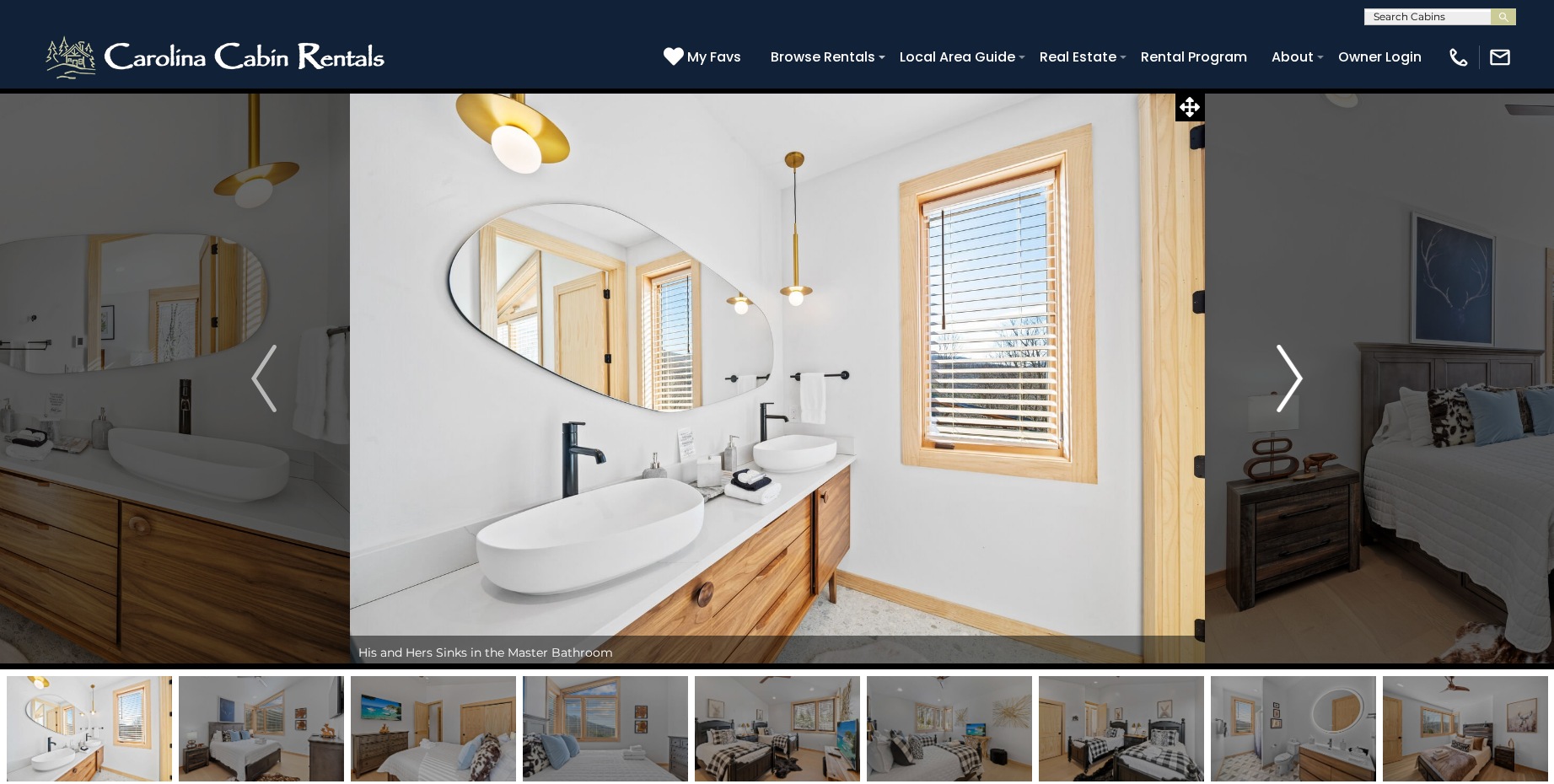
click at [1286, 383] on img "Next" at bounding box center [1290, 379] width 25 height 67
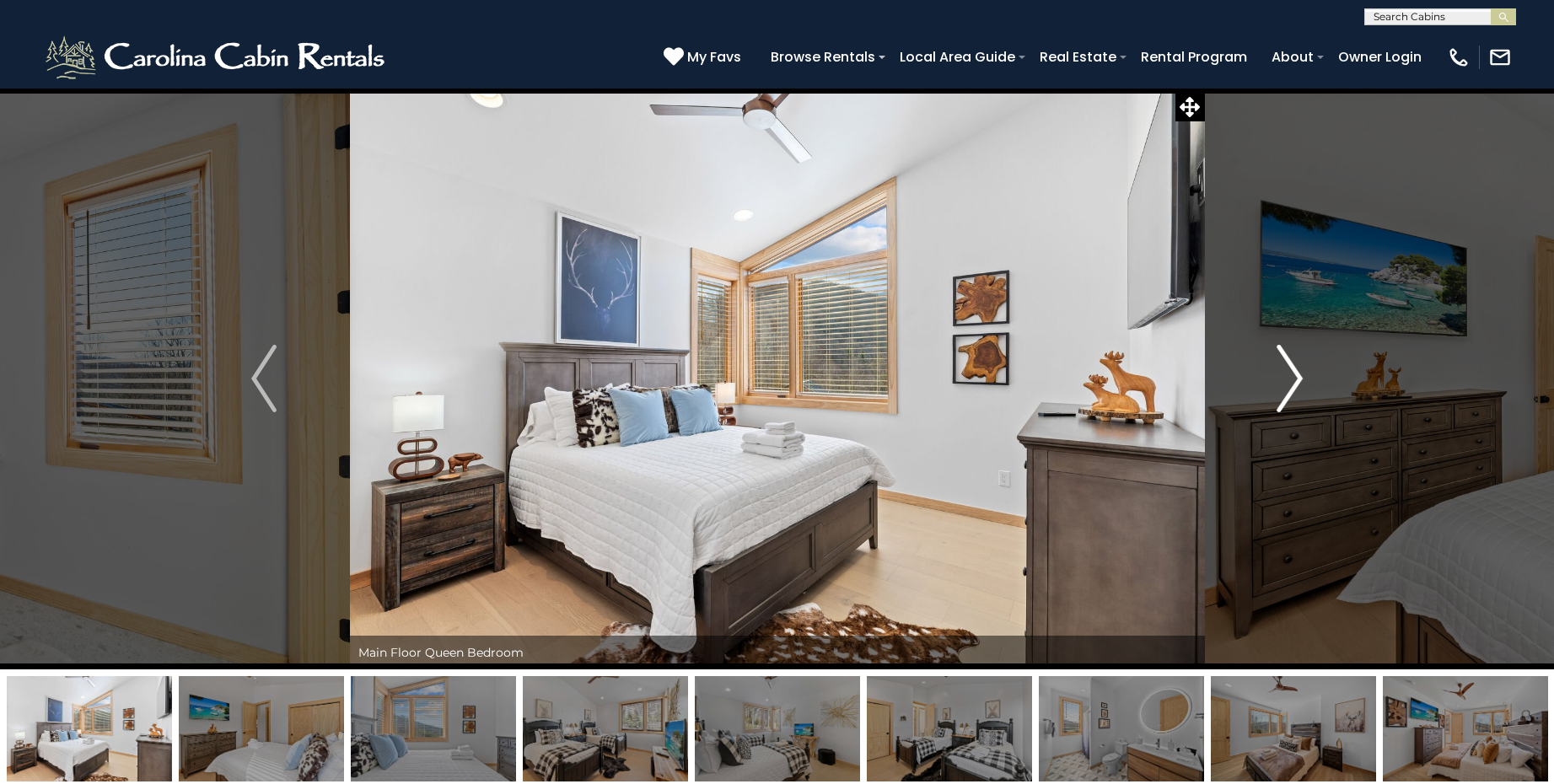
click at [1286, 383] on img "Next" at bounding box center [1290, 379] width 25 height 67
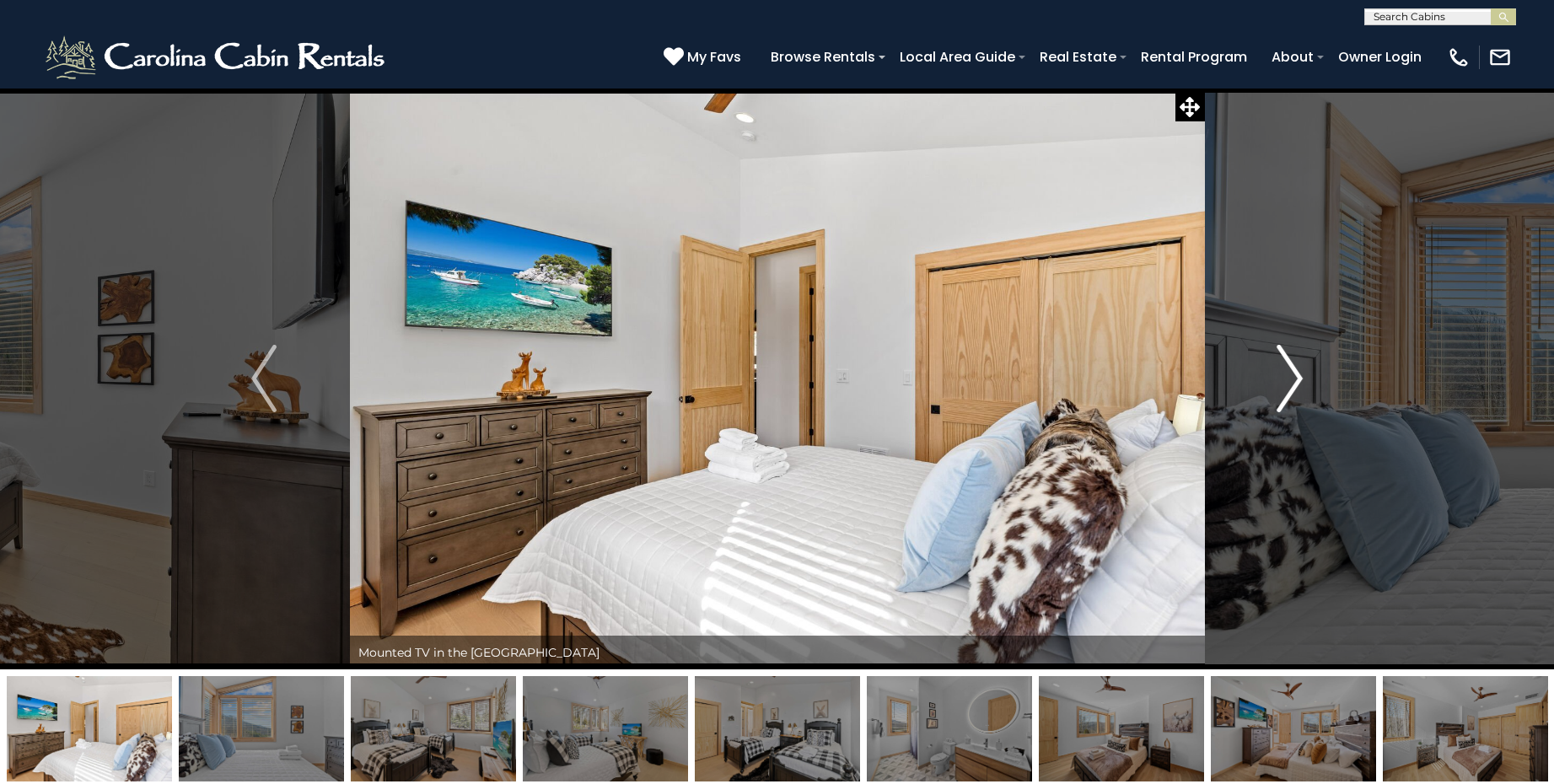
click at [1286, 383] on img "Next" at bounding box center [1290, 379] width 25 height 67
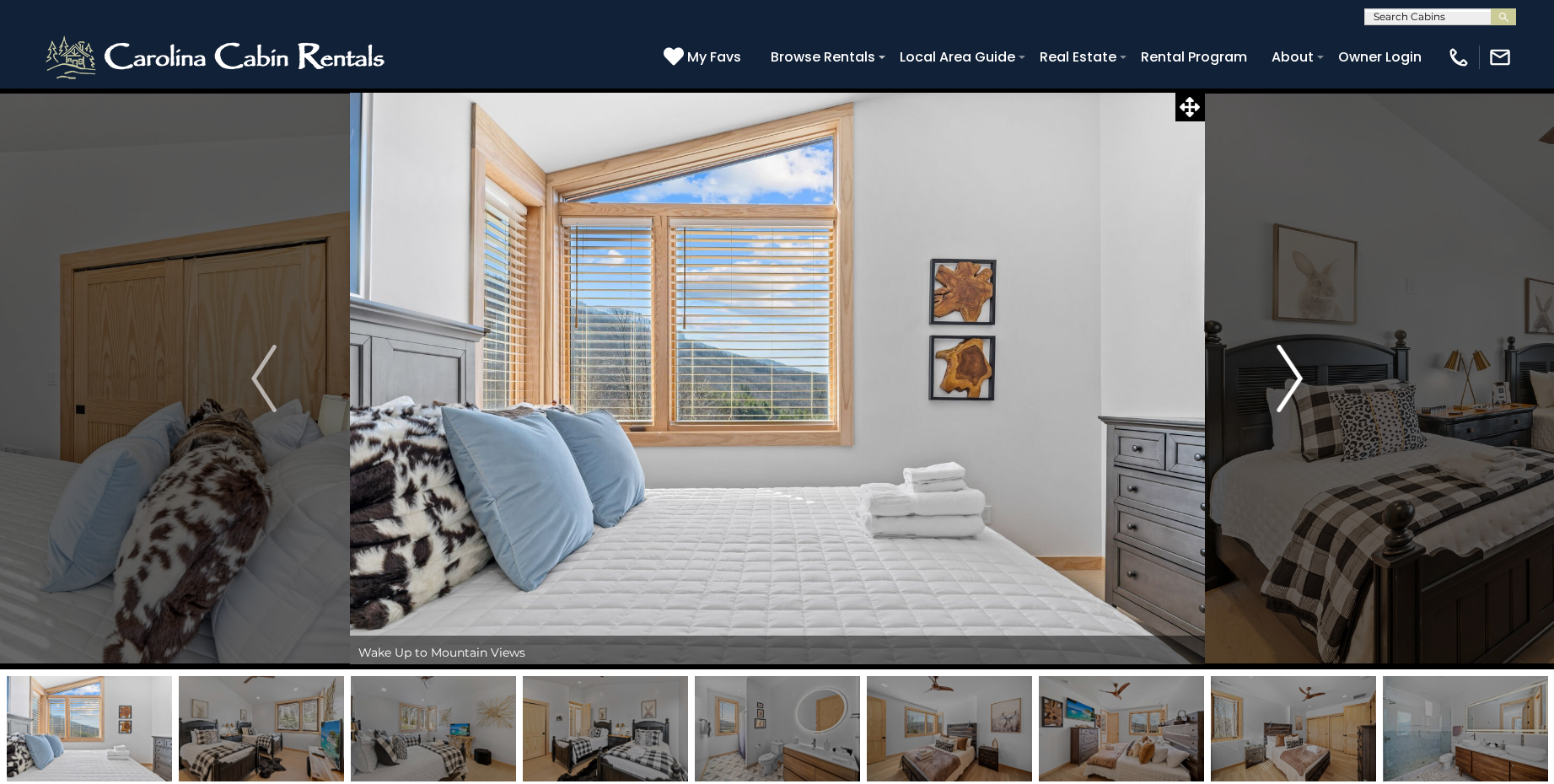
click at [1286, 383] on img "Next" at bounding box center [1290, 379] width 25 height 67
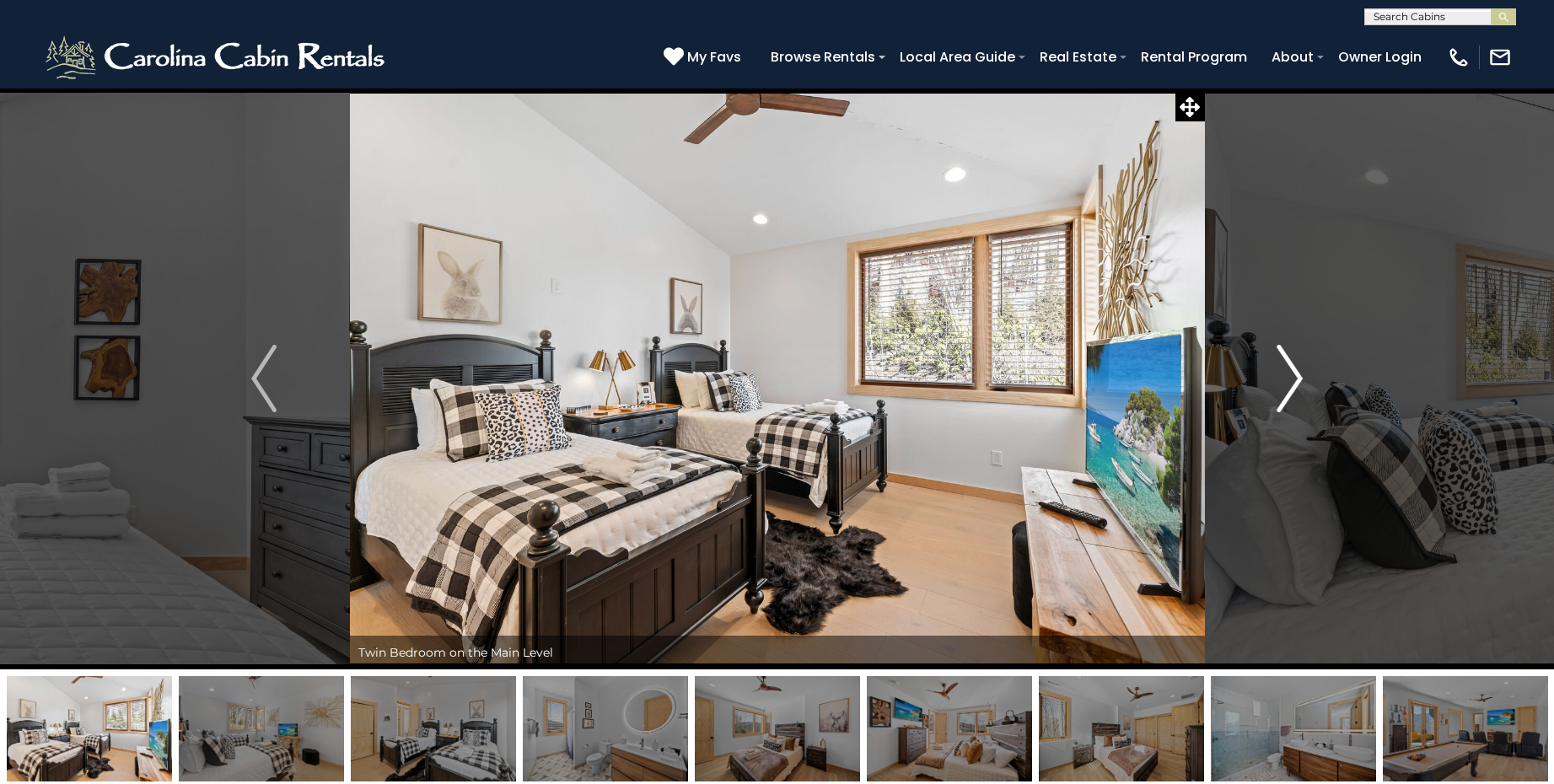
click at [1286, 383] on img "Next" at bounding box center [1290, 379] width 25 height 67
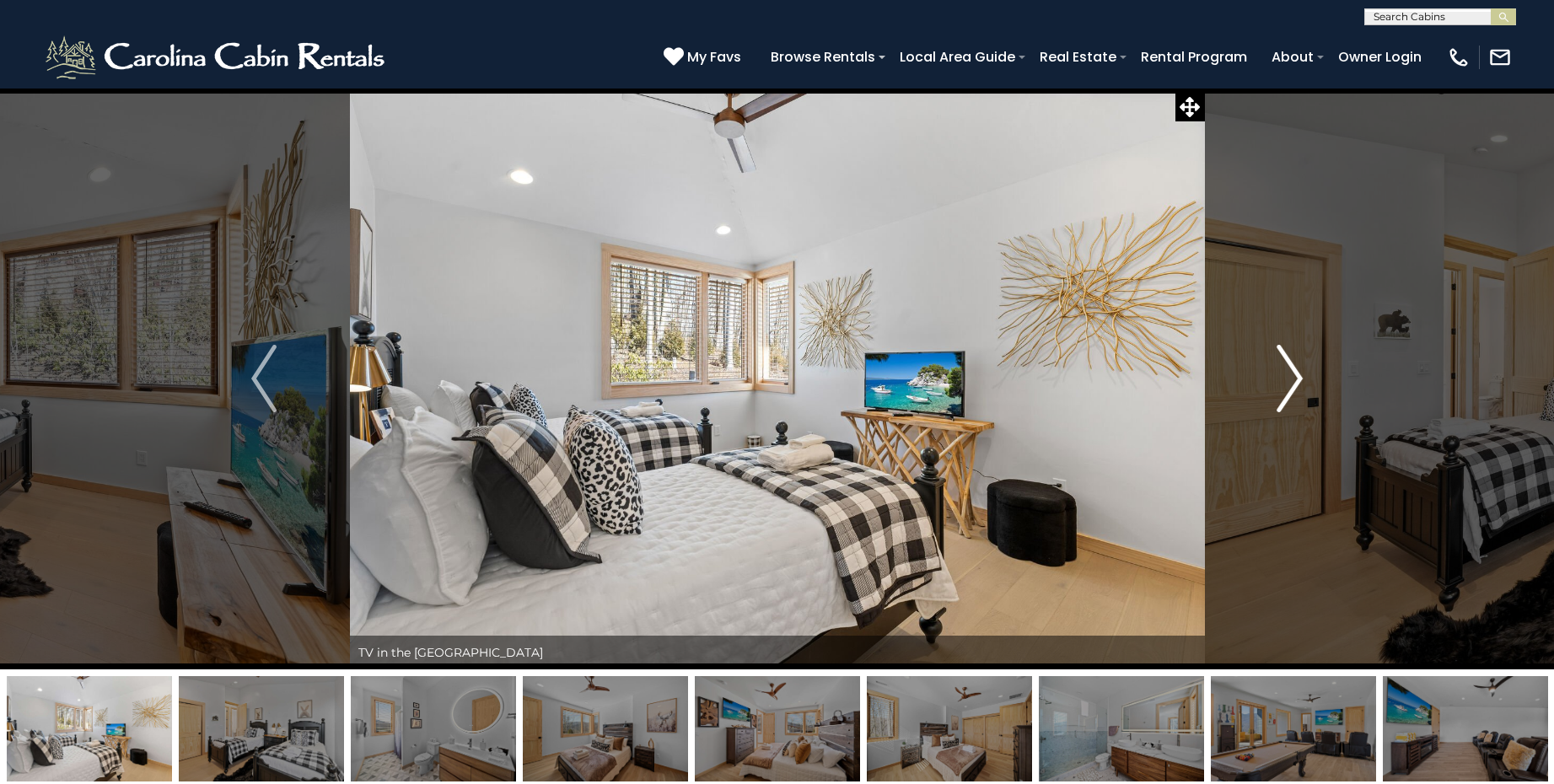
click at [1286, 383] on img "Next" at bounding box center [1290, 379] width 25 height 67
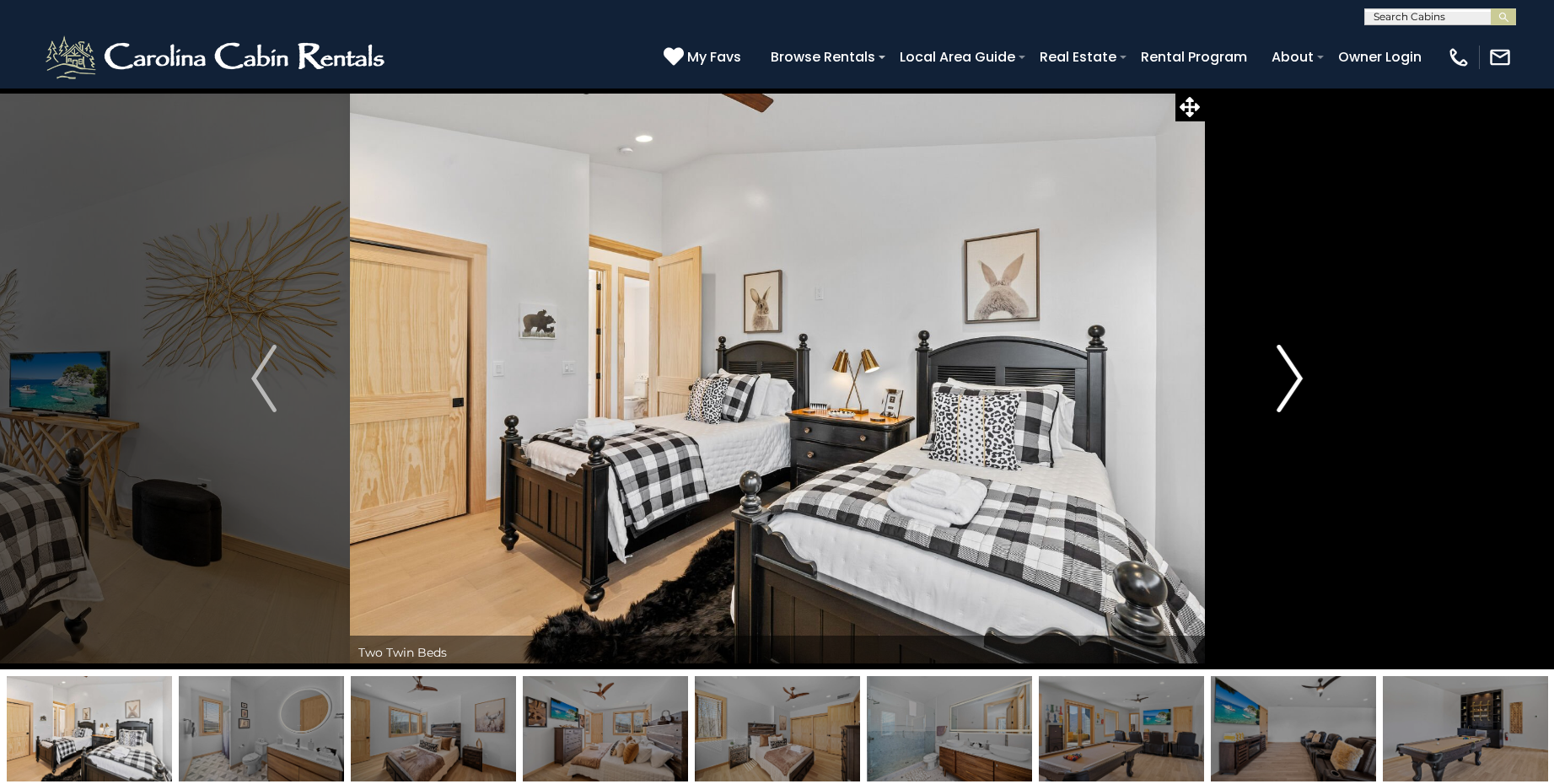
click at [1286, 383] on img "Next" at bounding box center [1290, 379] width 25 height 67
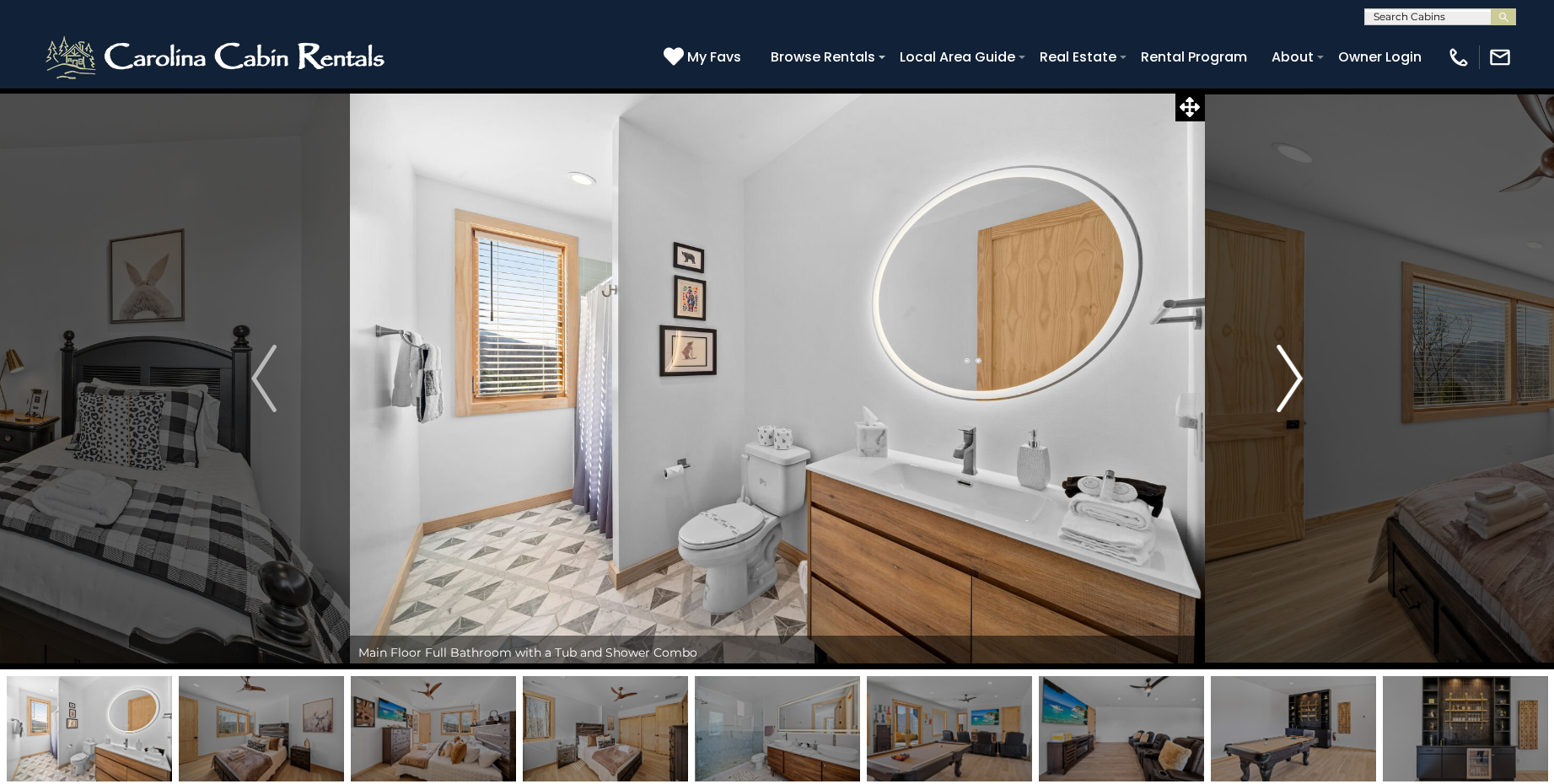
click at [1286, 383] on img "Next" at bounding box center [1290, 379] width 25 height 67
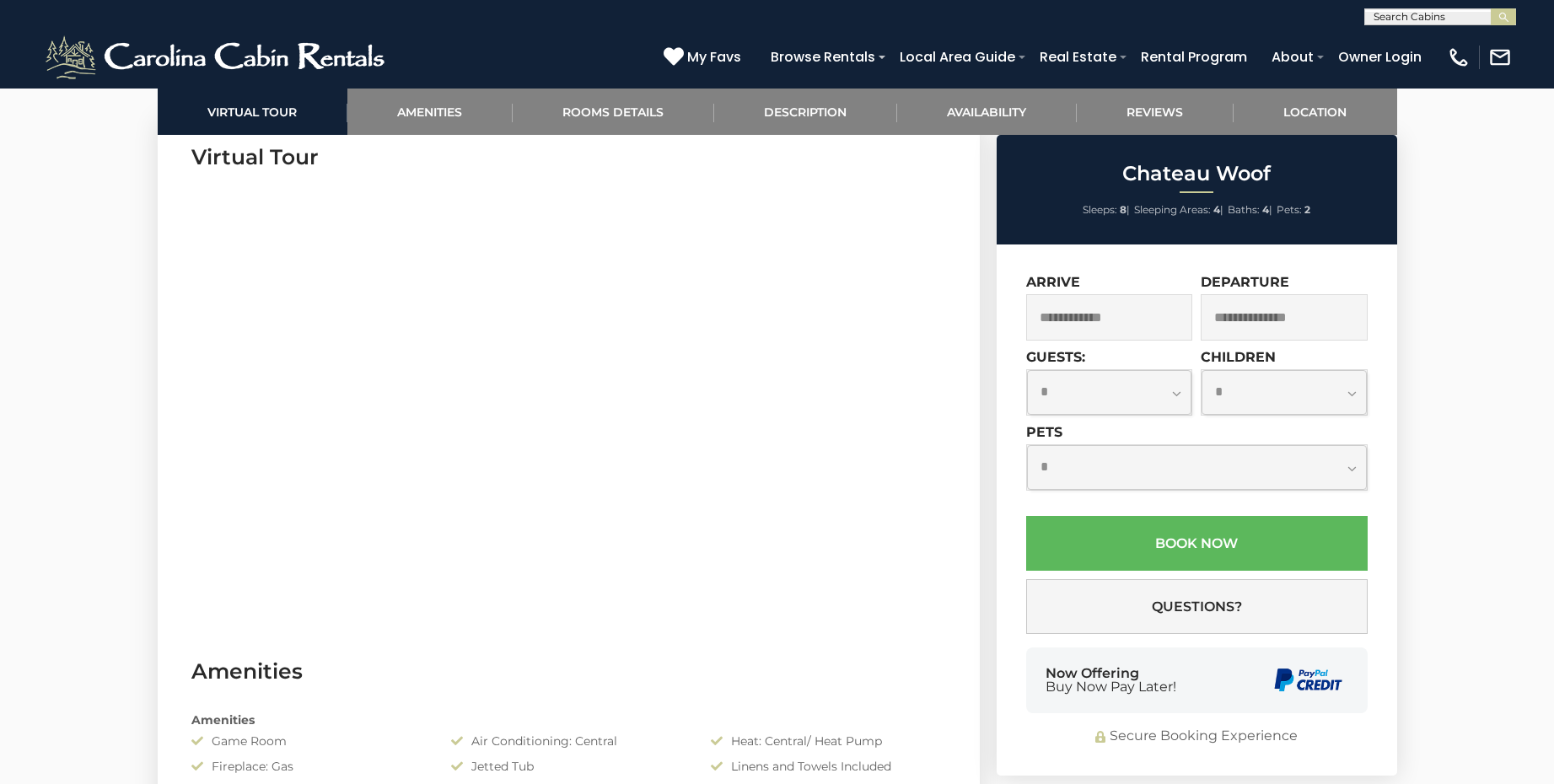
scroll to position [848, 0]
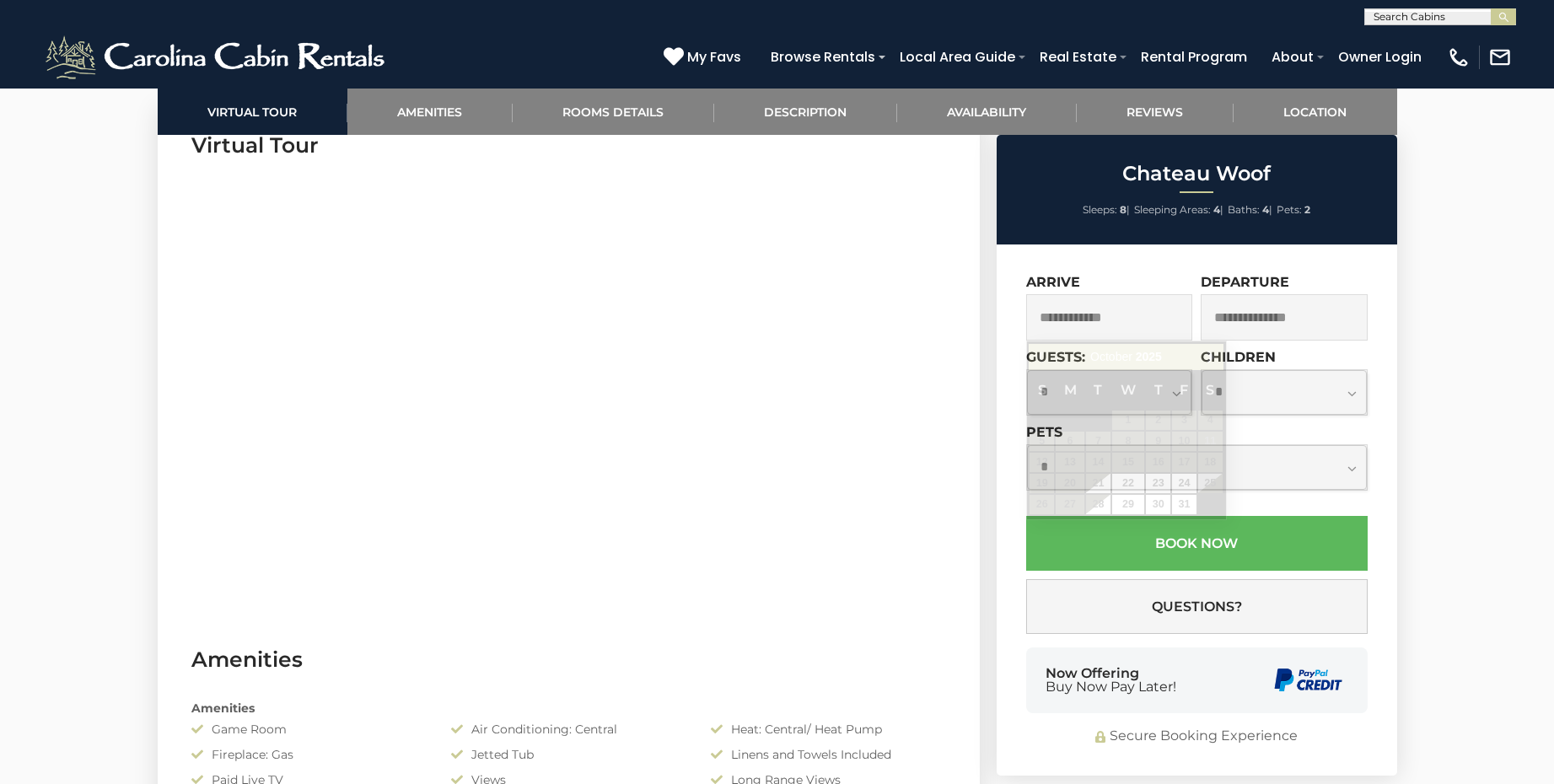
click at [1098, 317] on input "text" at bounding box center [1110, 317] width 167 height 46
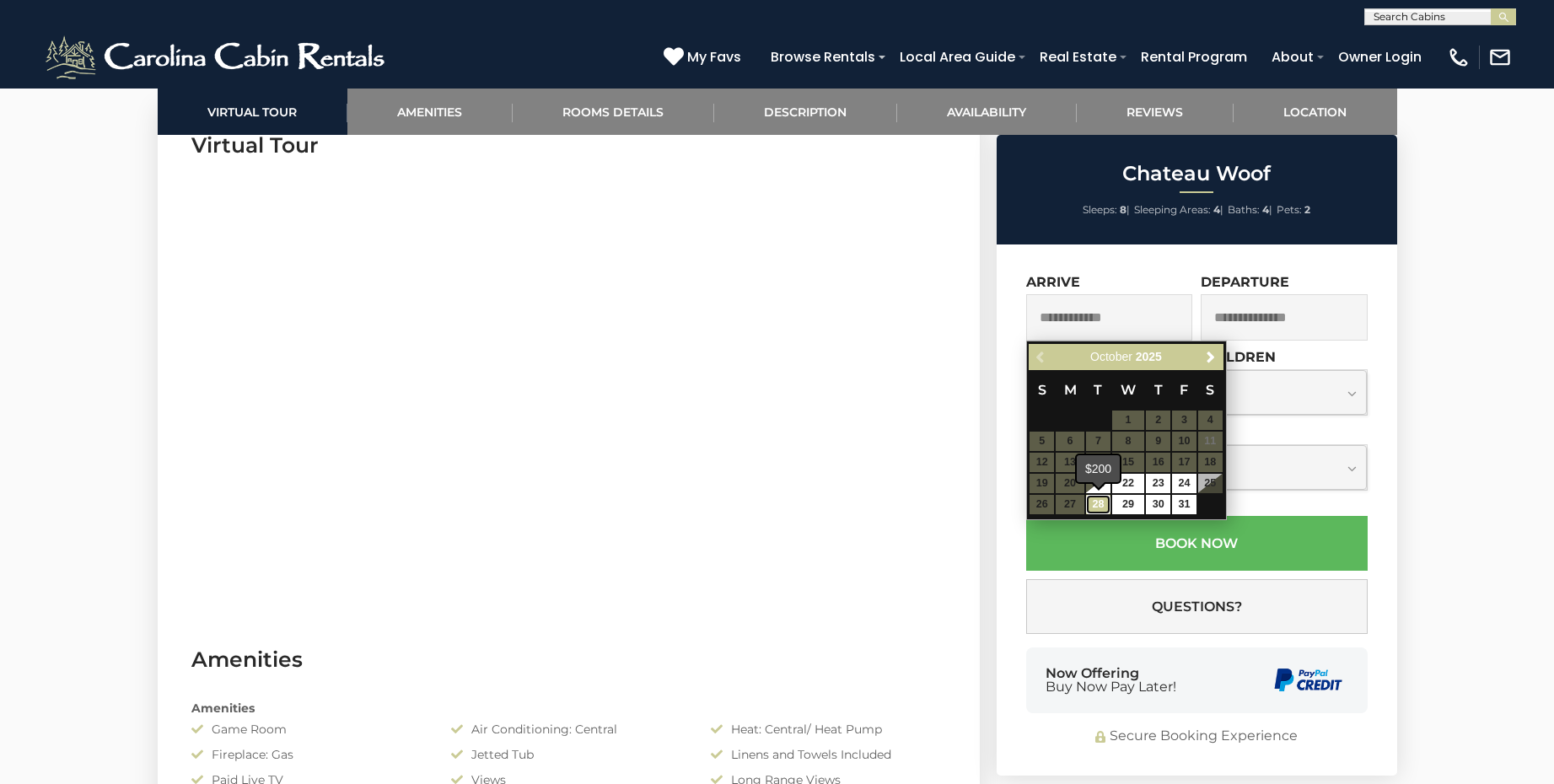
click at [1103, 509] on link "28" at bounding box center [1099, 504] width 25 height 19
type input "**********"
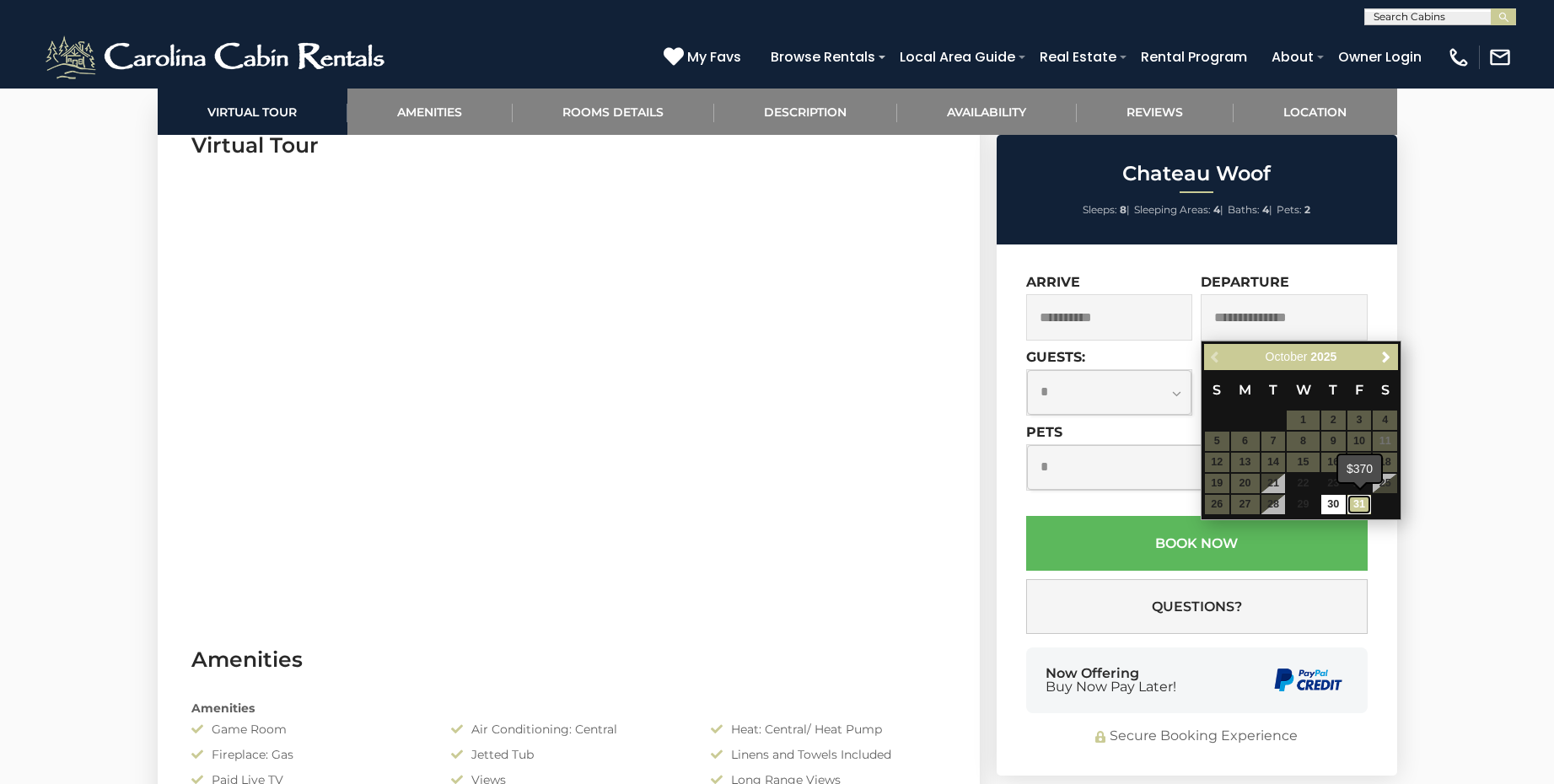
click at [1363, 505] on link "31" at bounding box center [1360, 504] width 25 height 19
type input "**********"
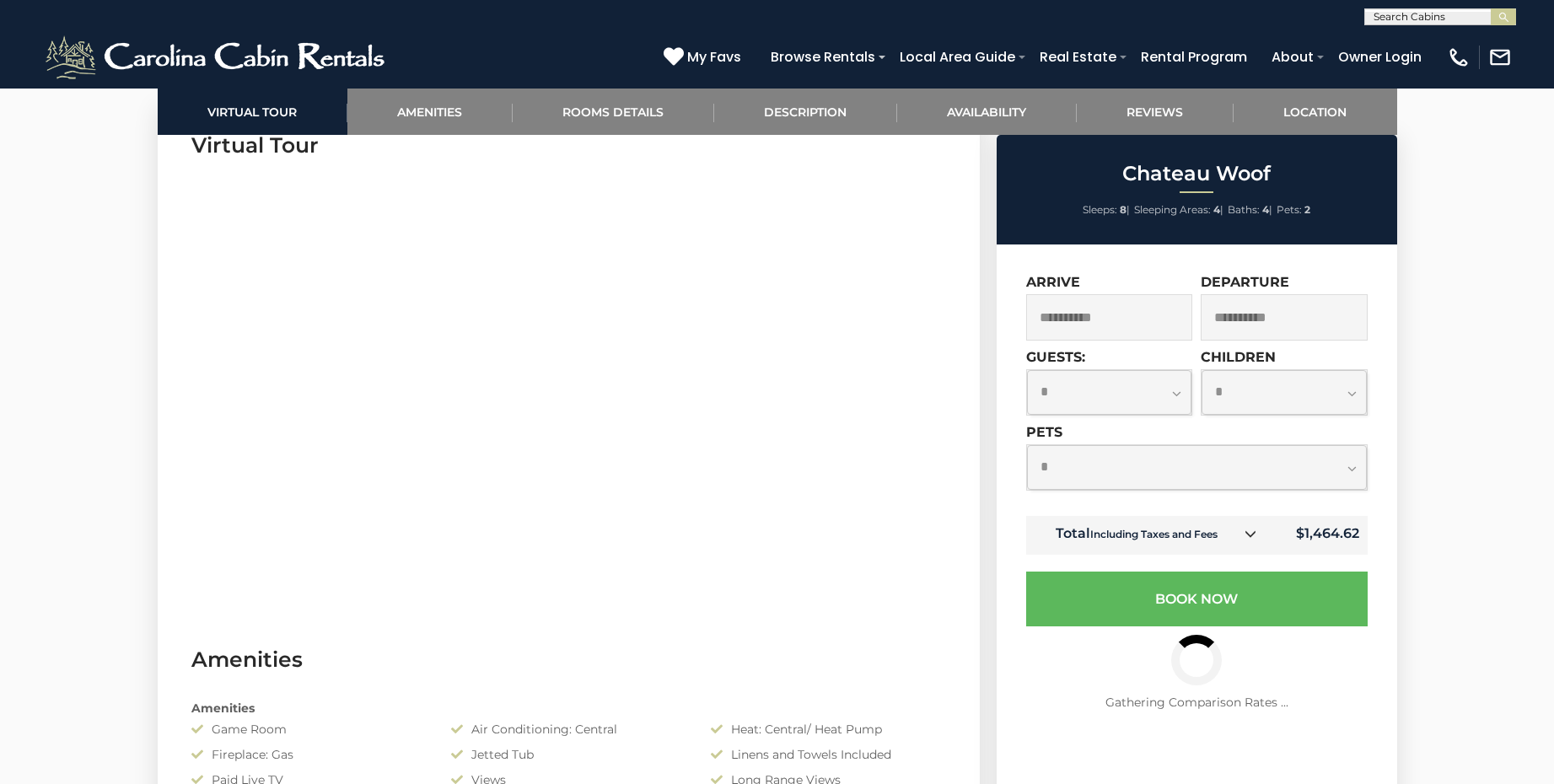
click at [1178, 394] on select "**********" at bounding box center [1109, 392] width 165 height 45
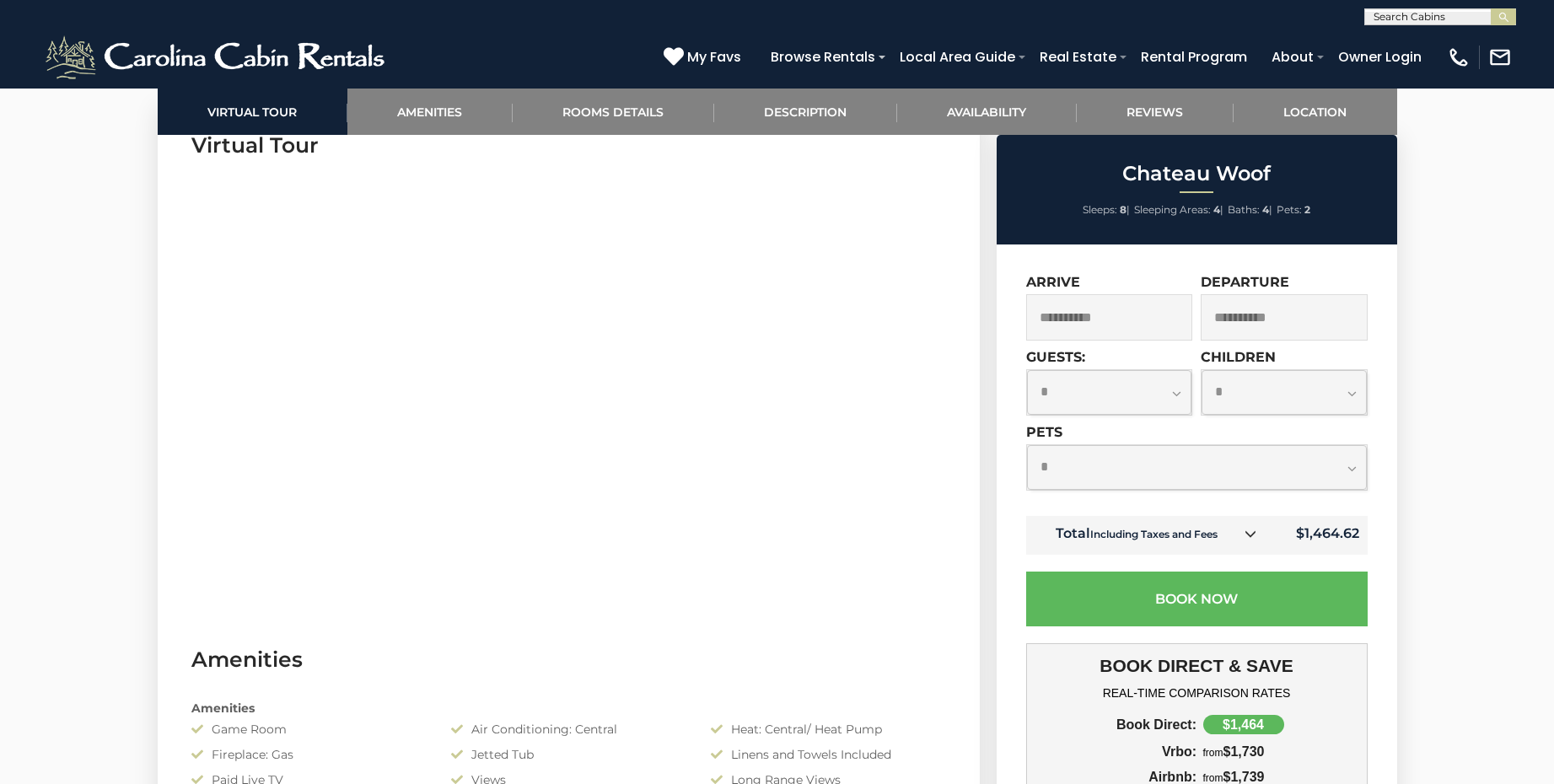
select select "*"
click at [1027, 370] on select "**********" at bounding box center [1109, 392] width 165 height 45
click at [1357, 471] on select "**********" at bounding box center [1196, 467] width 340 height 45
select select "*"
click at [1027, 445] on select "**********" at bounding box center [1196, 467] width 340 height 45
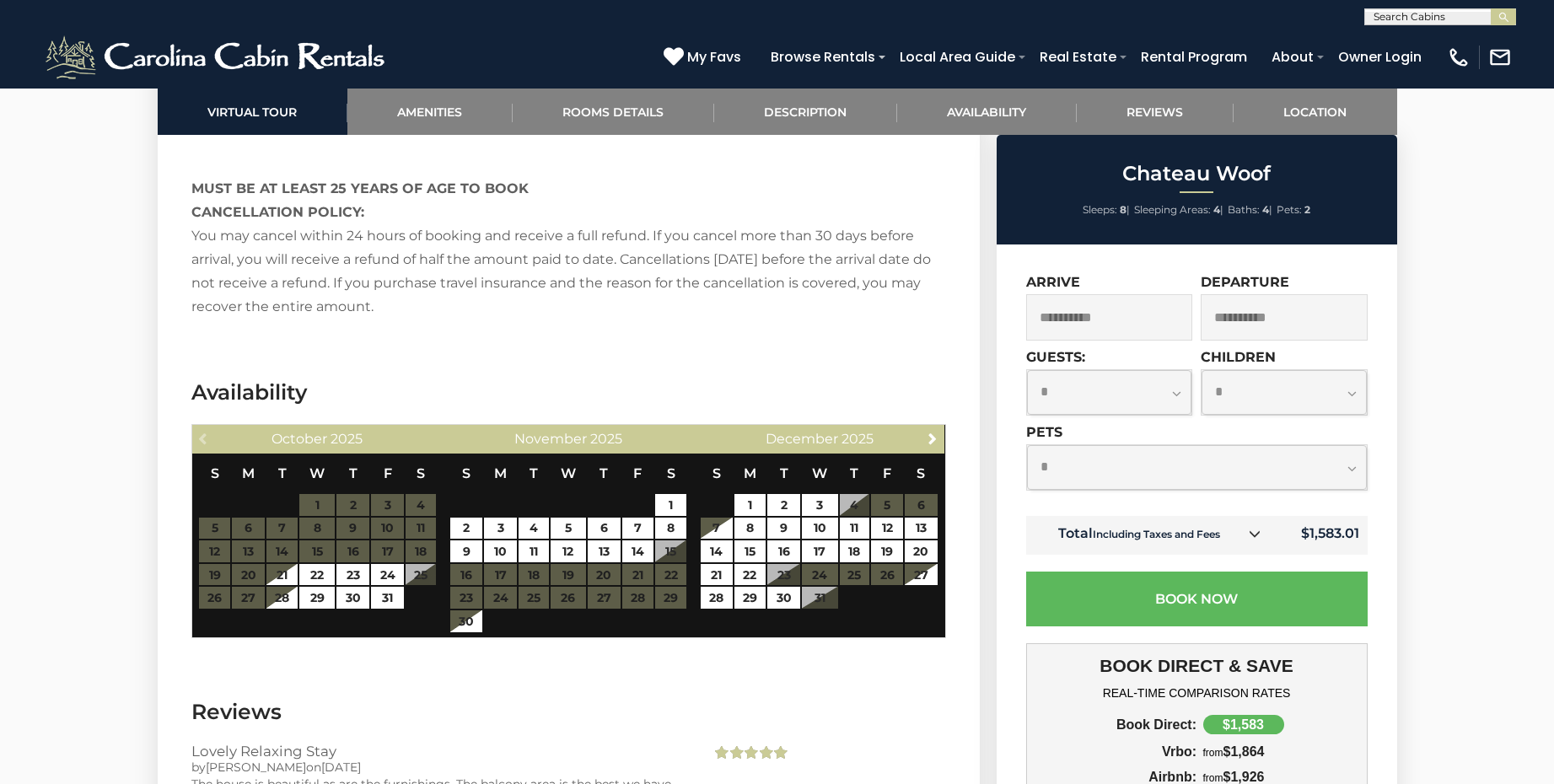
scroll to position [3290, 0]
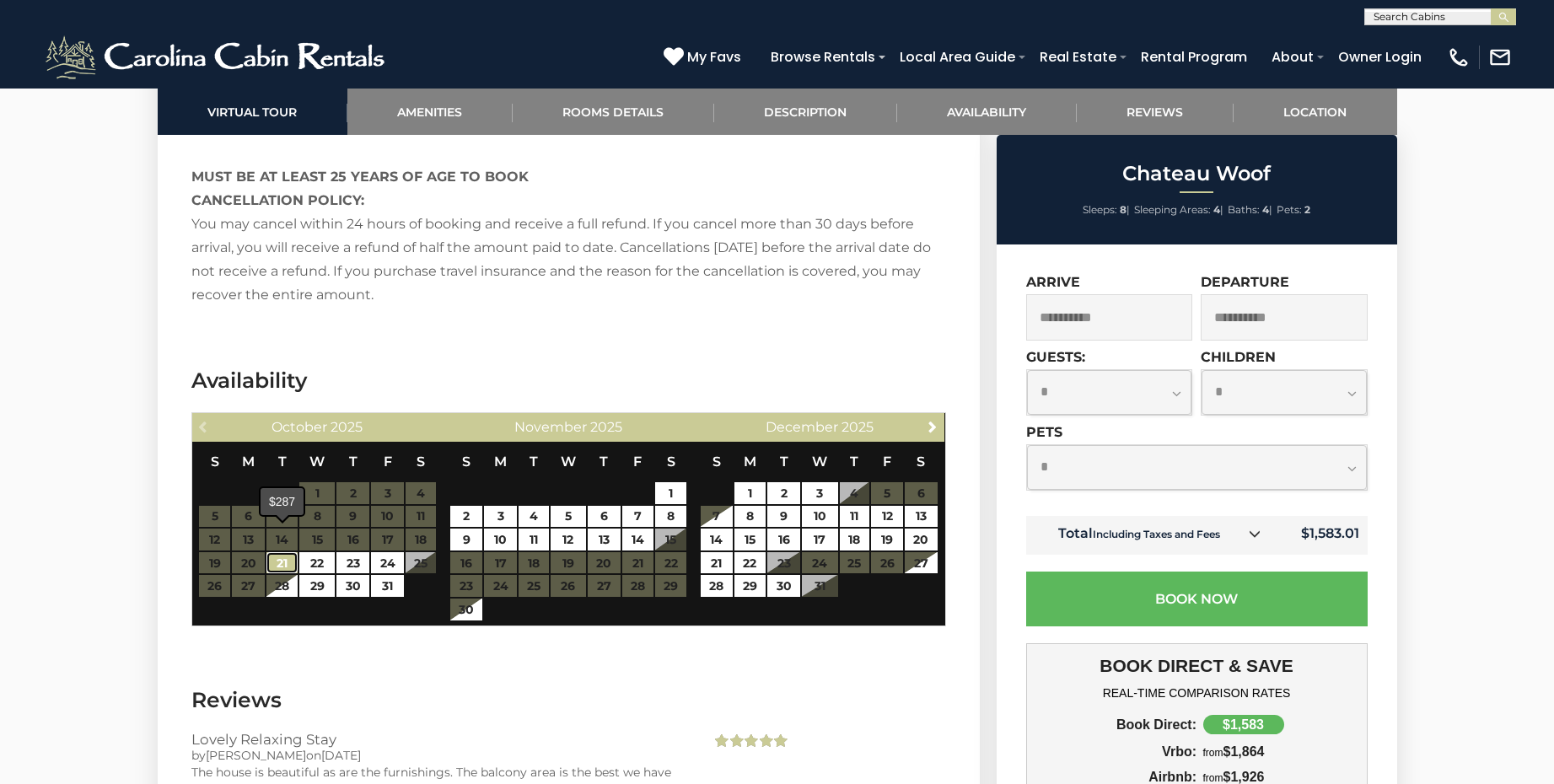
click at [291, 552] on link "21" at bounding box center [282, 563] width 32 height 22
type input "**********"
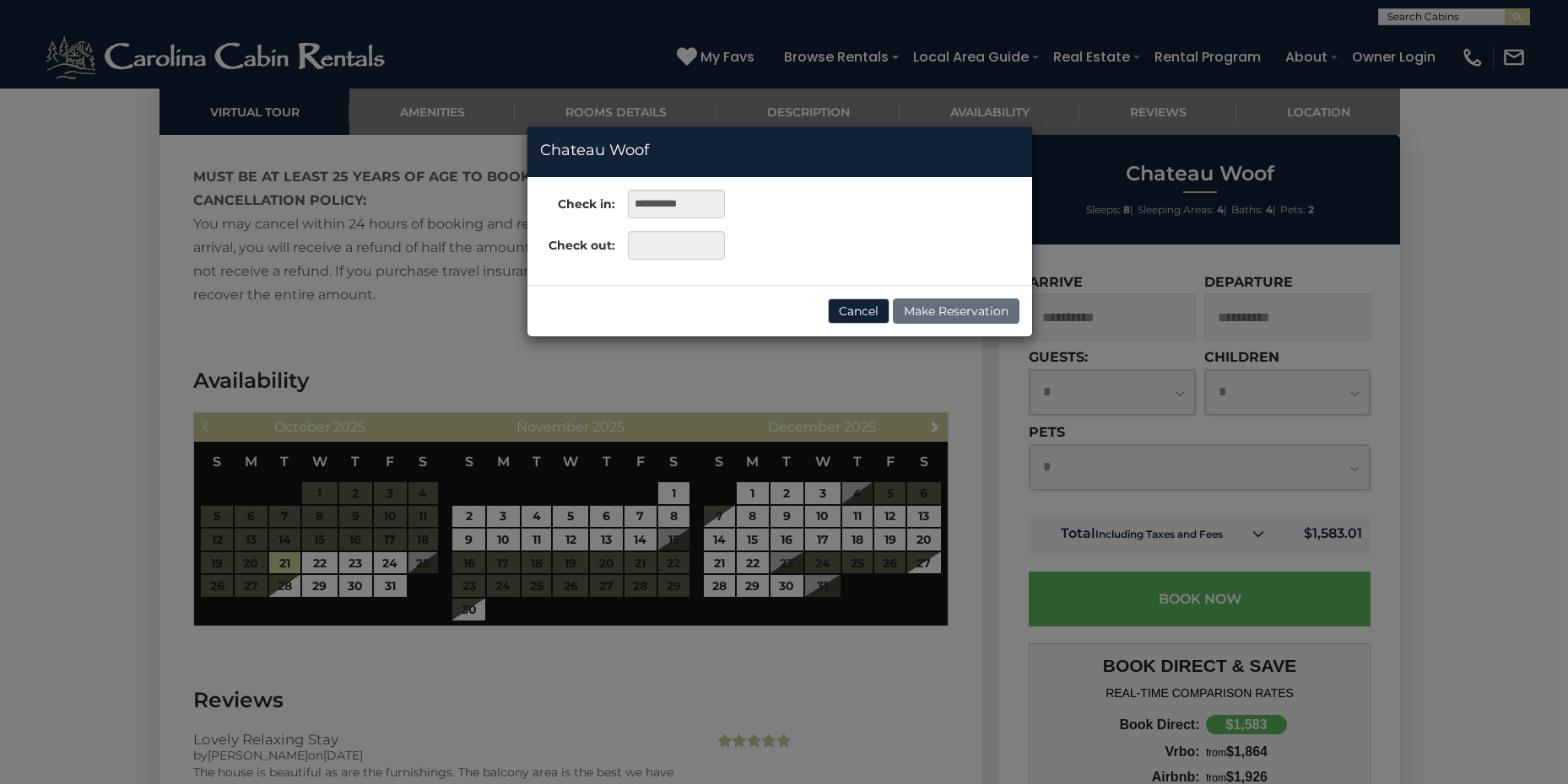
click at [394, 542] on div "**********" at bounding box center [784, 392] width 1568 height 784
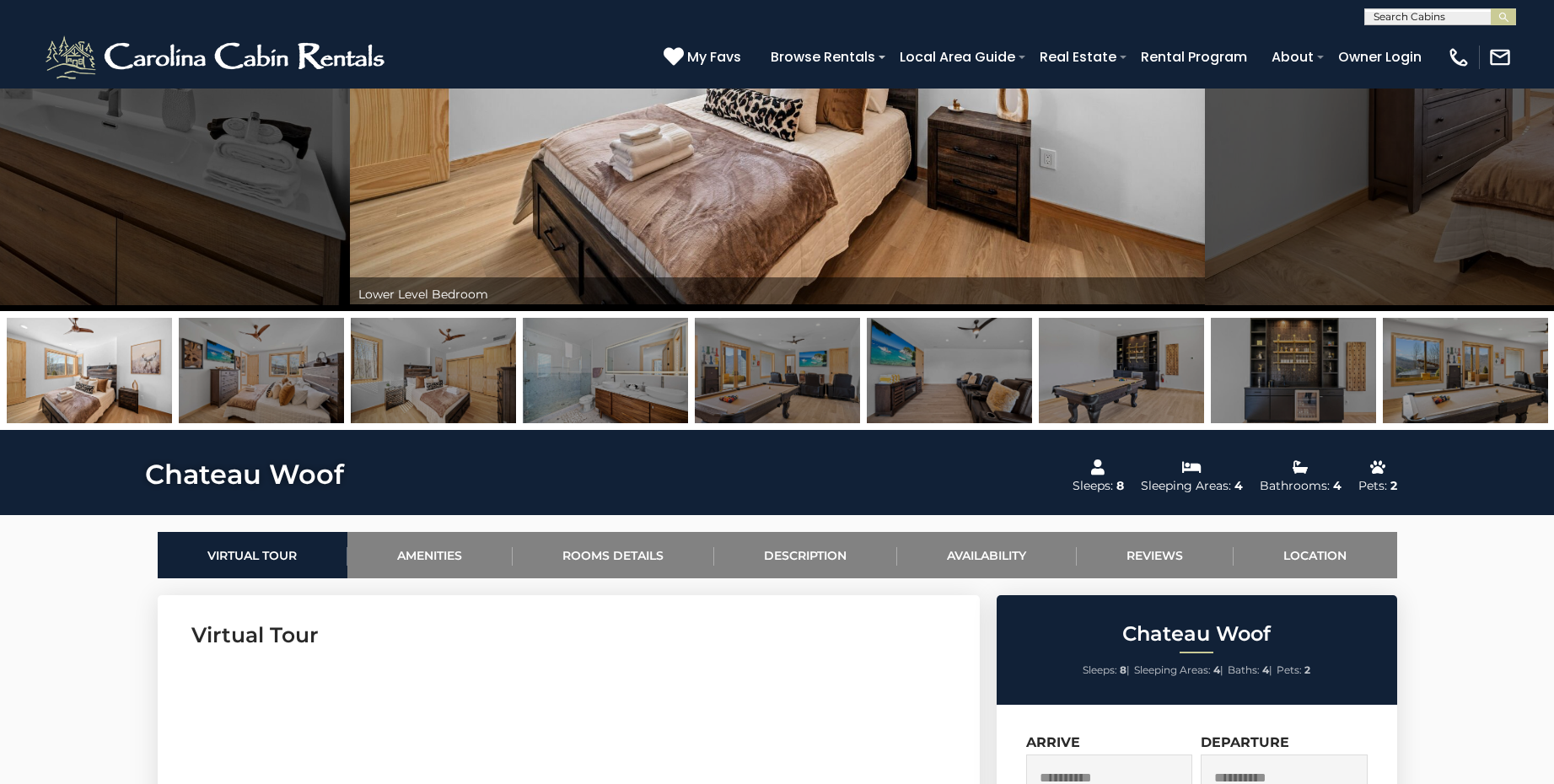
scroll to position [0, 0]
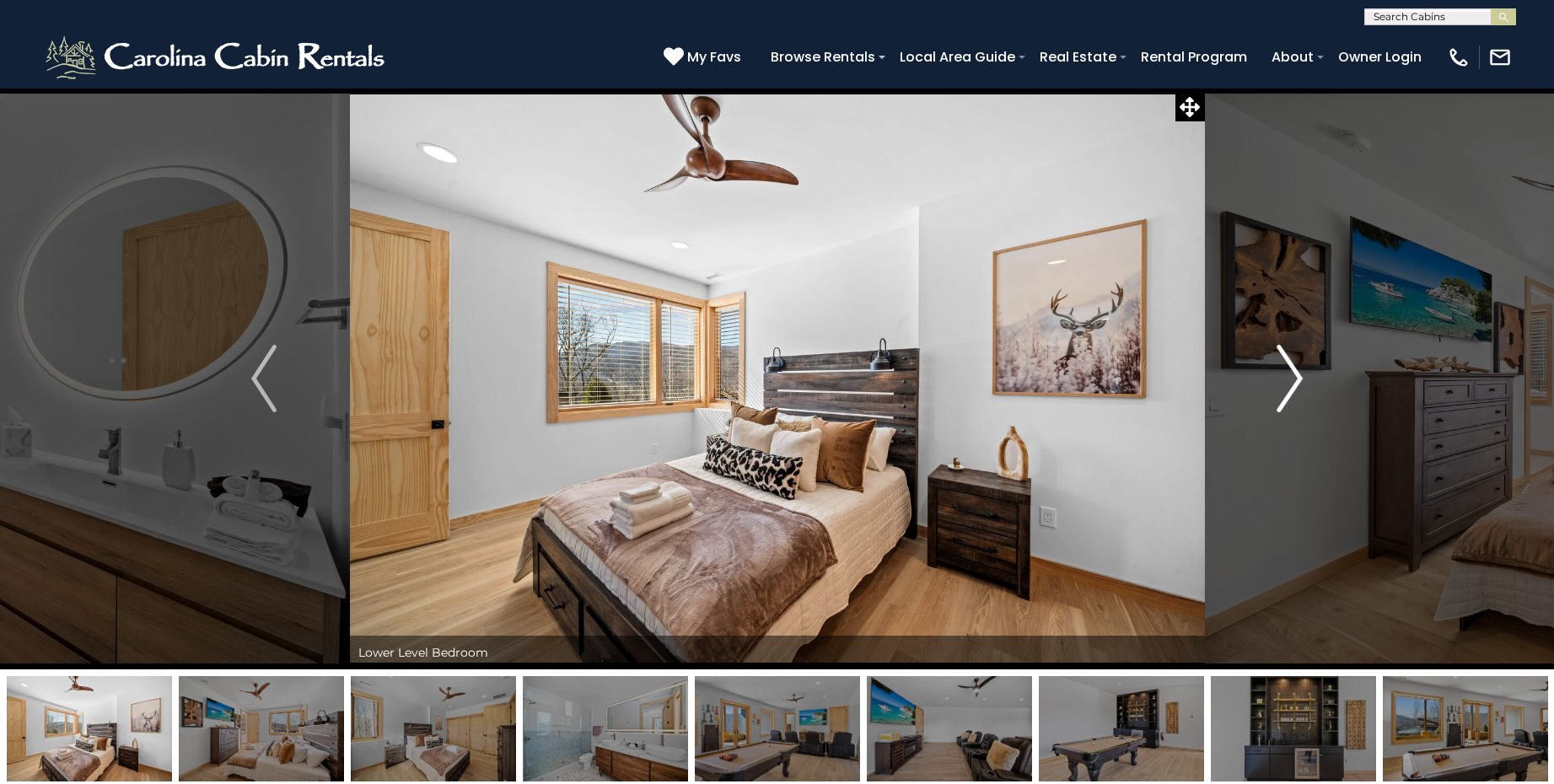
click at [1287, 375] on img "Next" at bounding box center [1290, 379] width 25 height 67
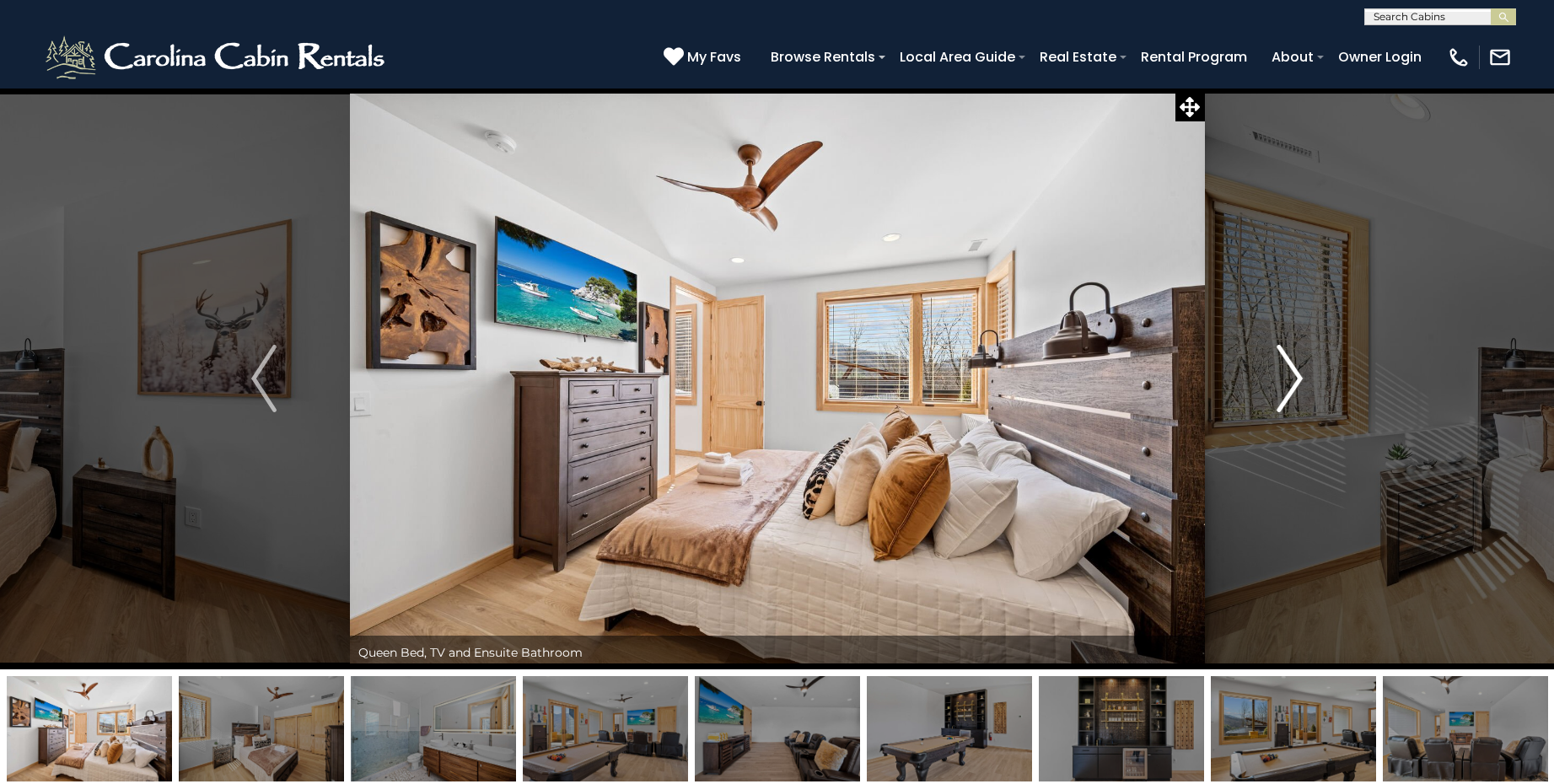
click at [1287, 375] on img "Next" at bounding box center [1290, 379] width 25 height 67
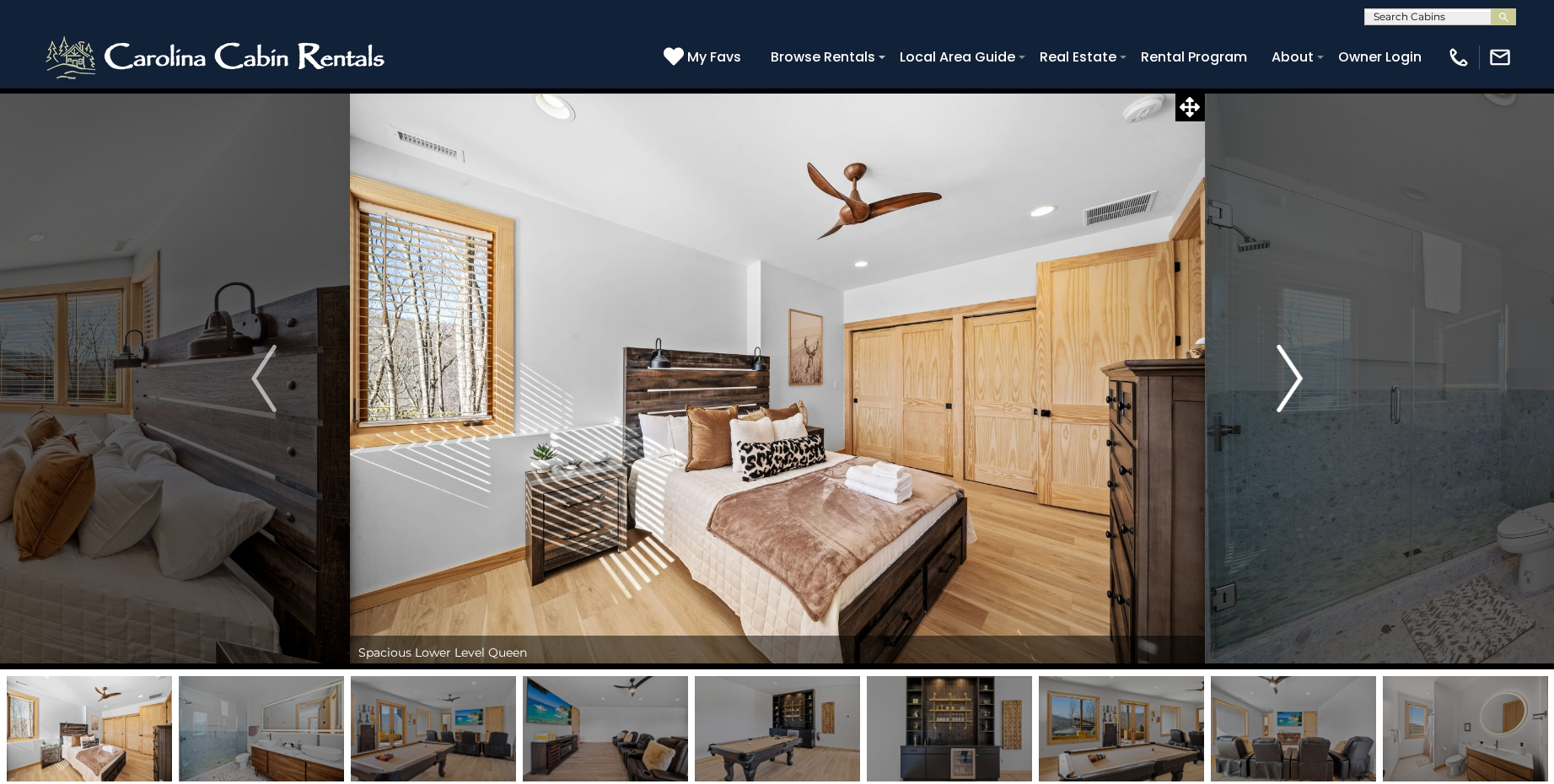
click at [1287, 375] on img "Next" at bounding box center [1290, 379] width 25 height 67
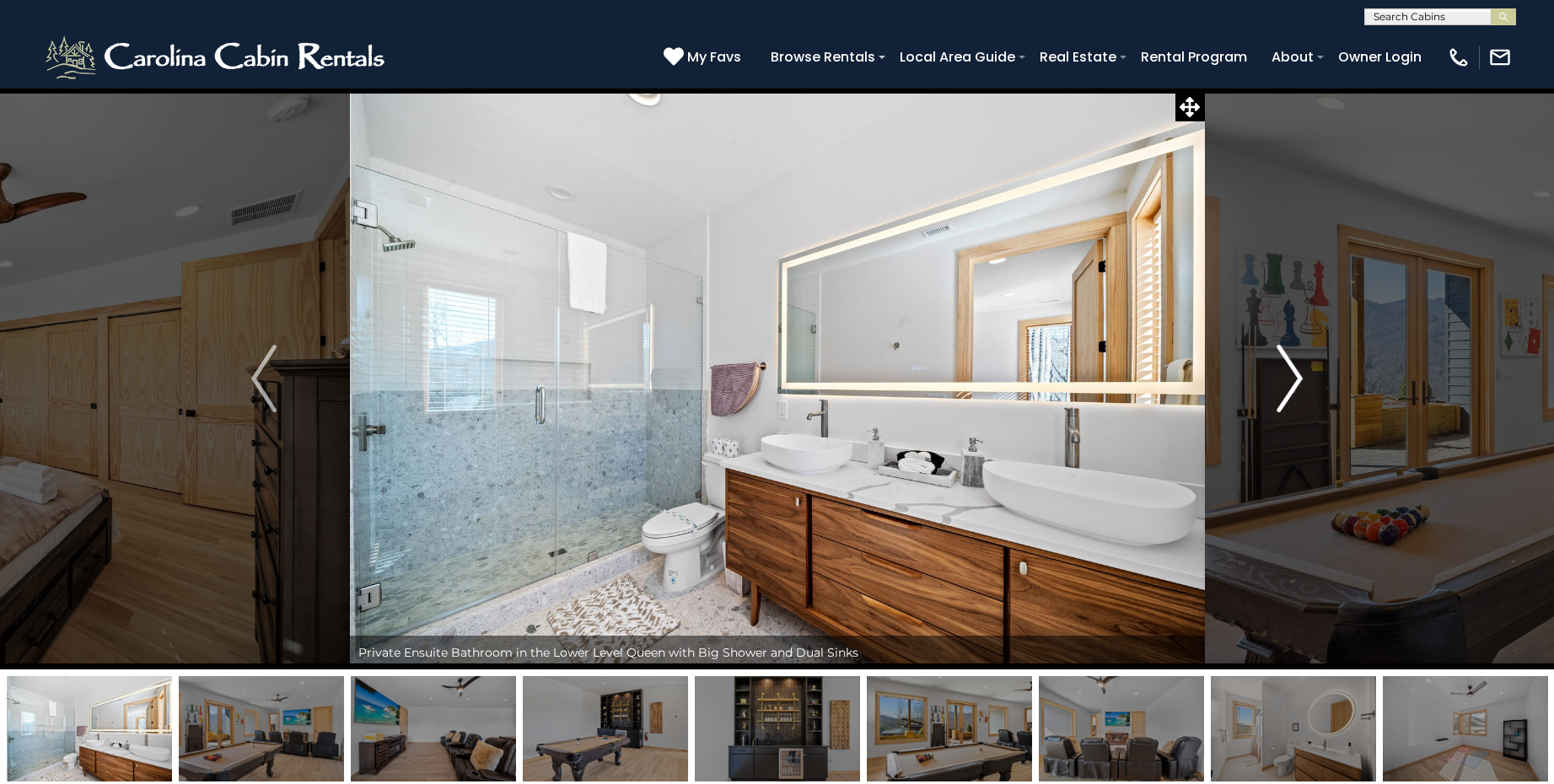
click at [1287, 375] on img "Next" at bounding box center [1290, 379] width 25 height 67
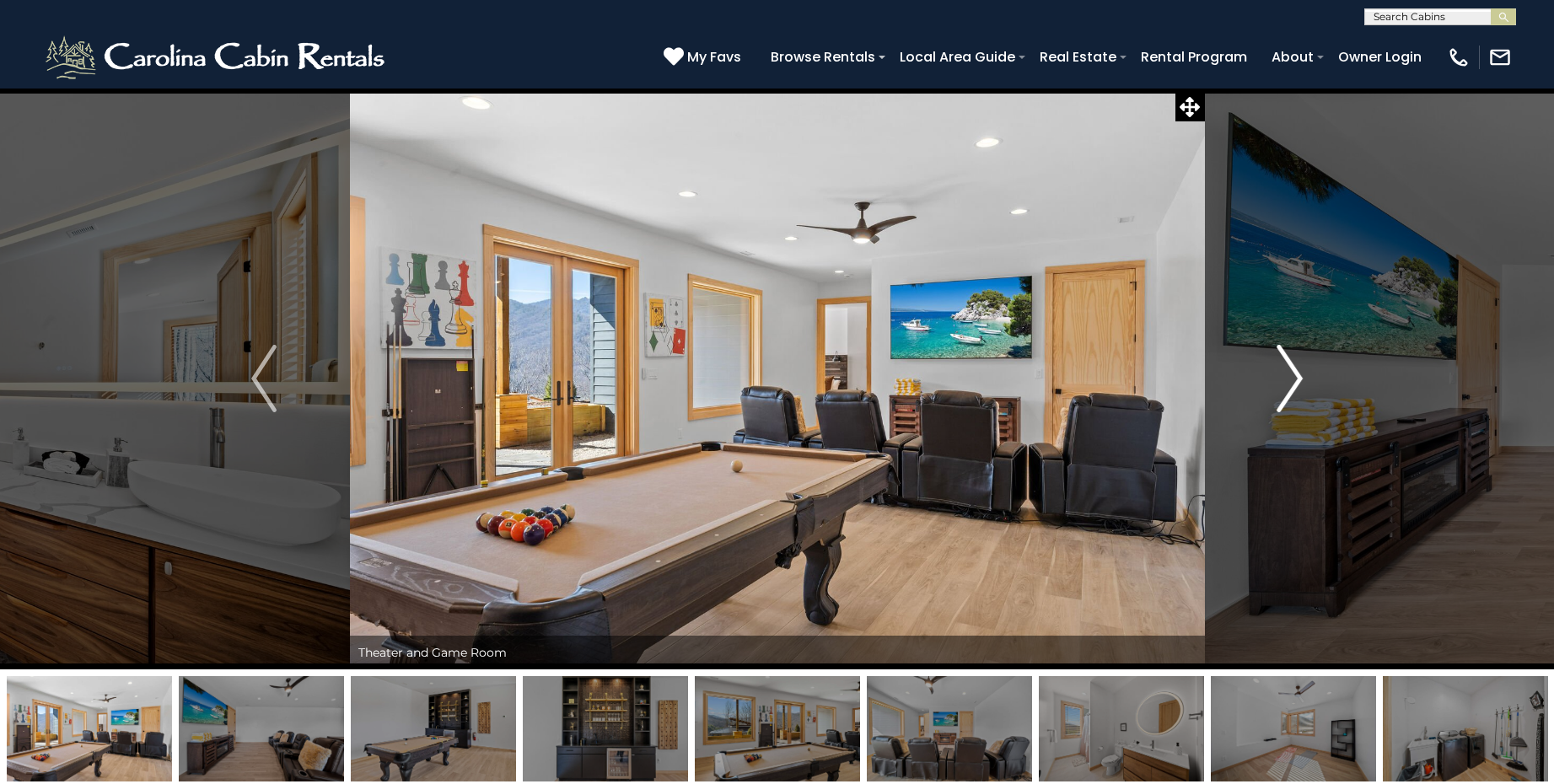
click at [1287, 375] on img "Next" at bounding box center [1290, 379] width 25 height 67
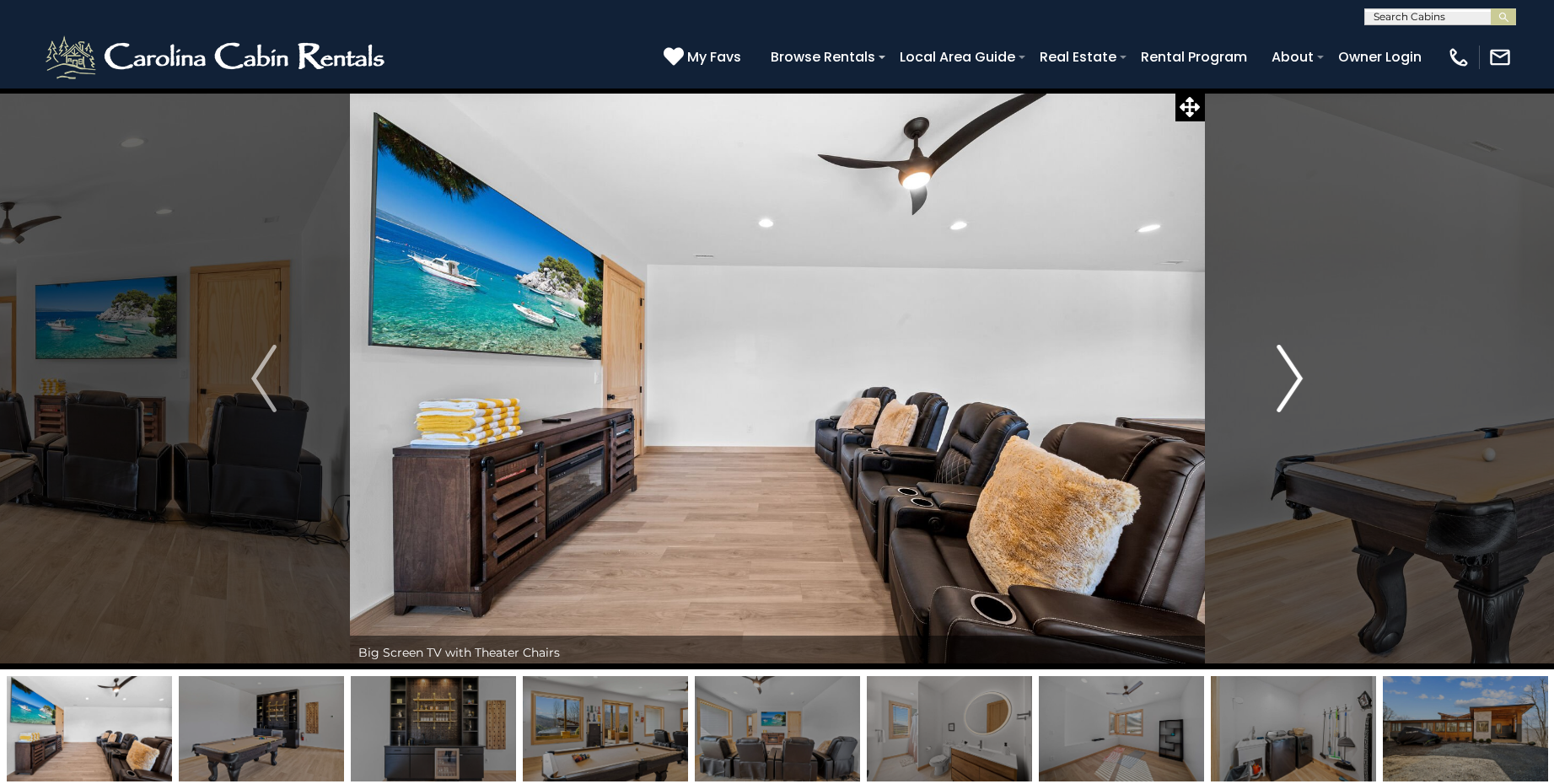
click at [1287, 375] on img "Next" at bounding box center [1290, 379] width 25 height 67
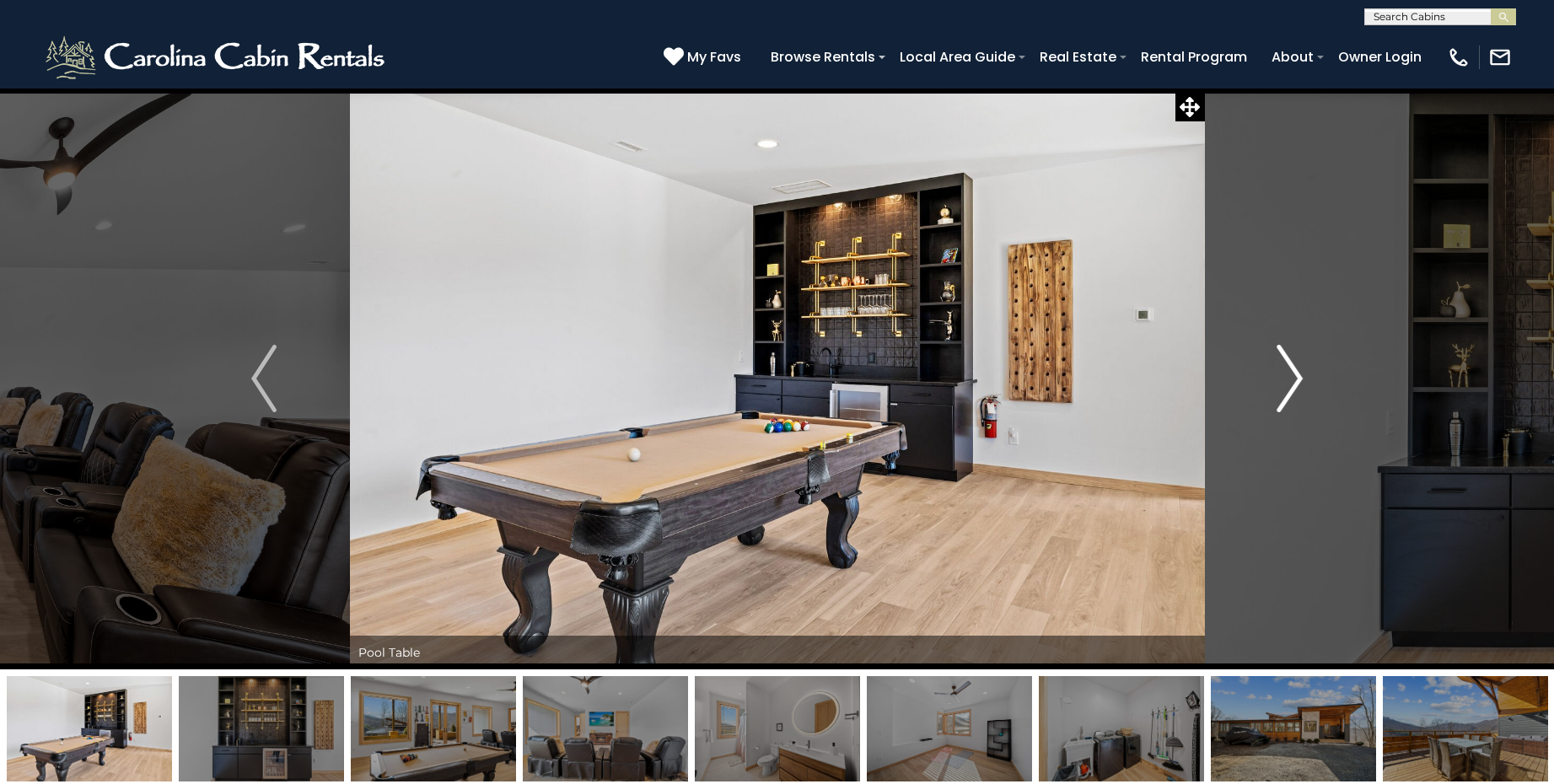
click at [1287, 375] on img "Next" at bounding box center [1290, 379] width 25 height 67
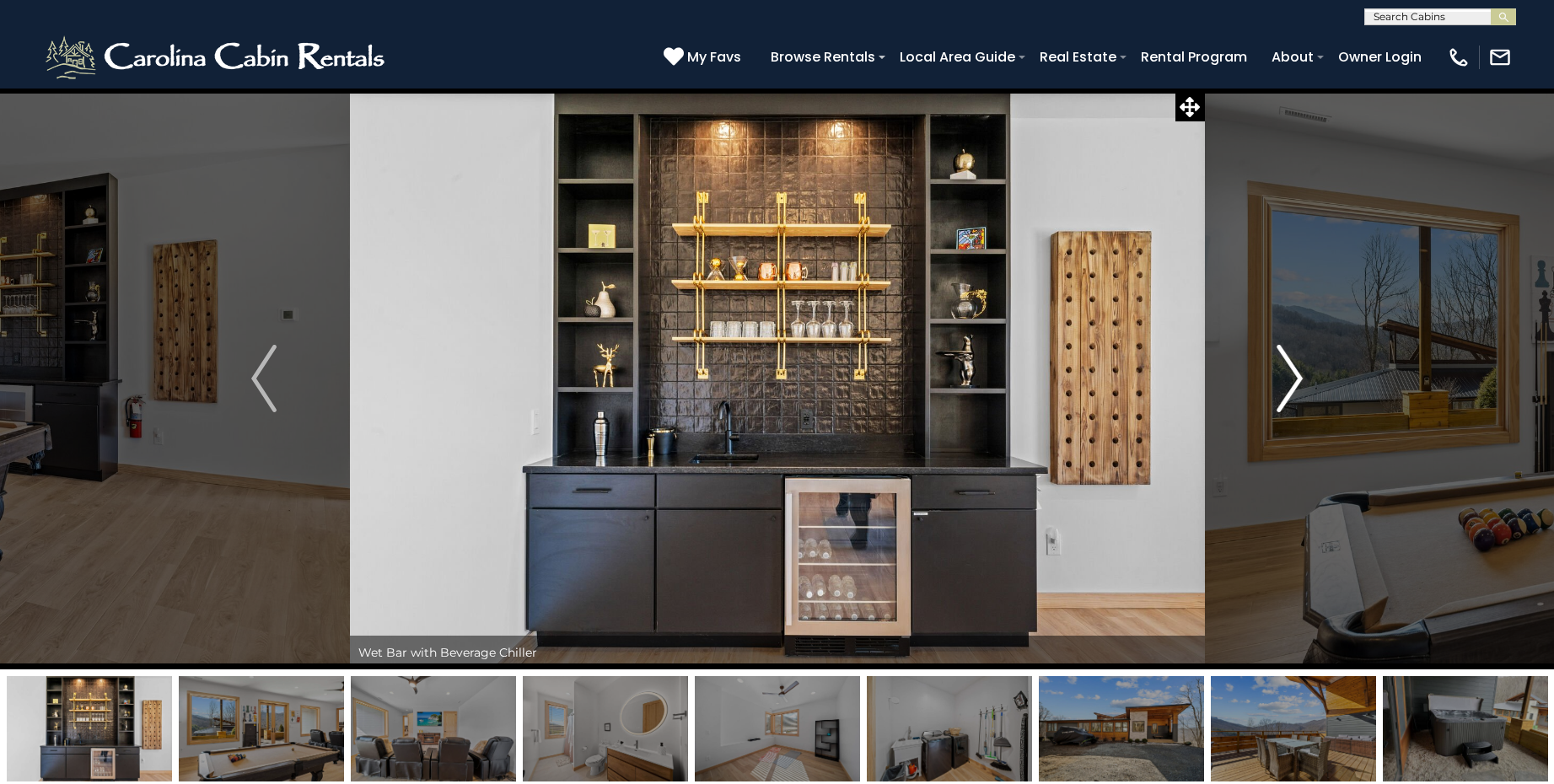
click at [1287, 375] on img "Next" at bounding box center [1290, 379] width 25 height 67
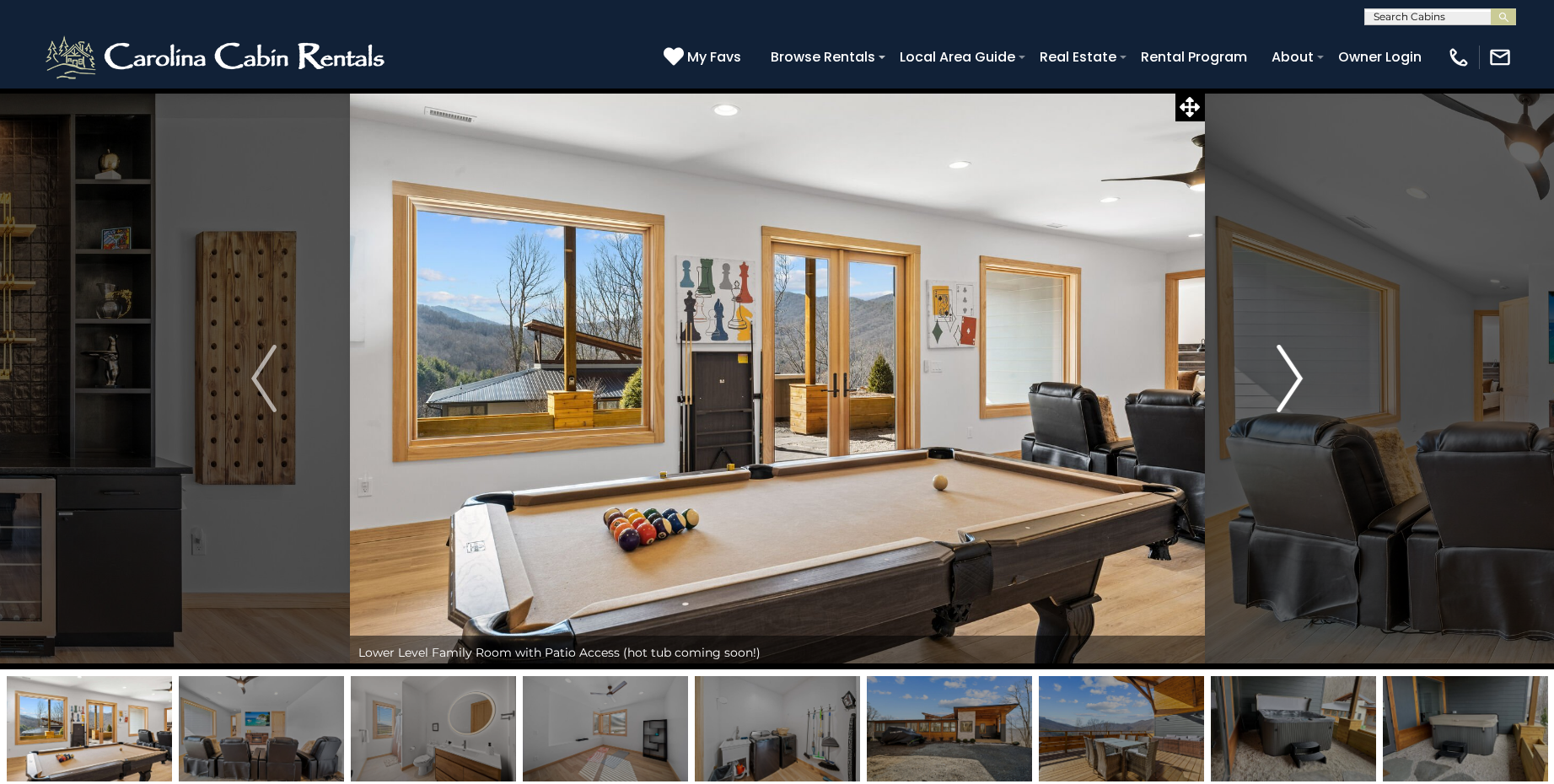
click at [1287, 375] on img "Next" at bounding box center [1290, 379] width 25 height 67
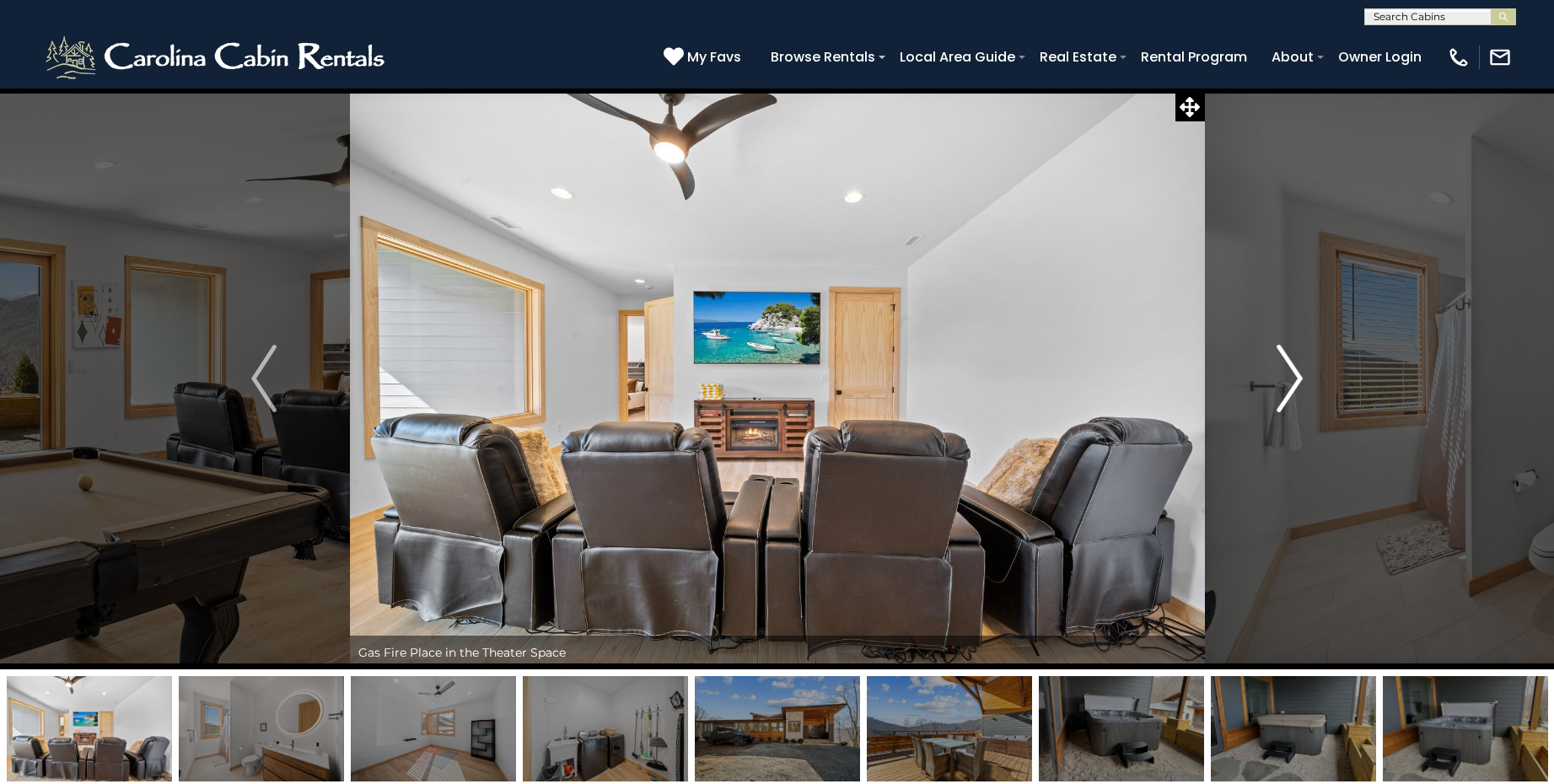
click at [1287, 375] on img "Next" at bounding box center [1290, 379] width 25 height 67
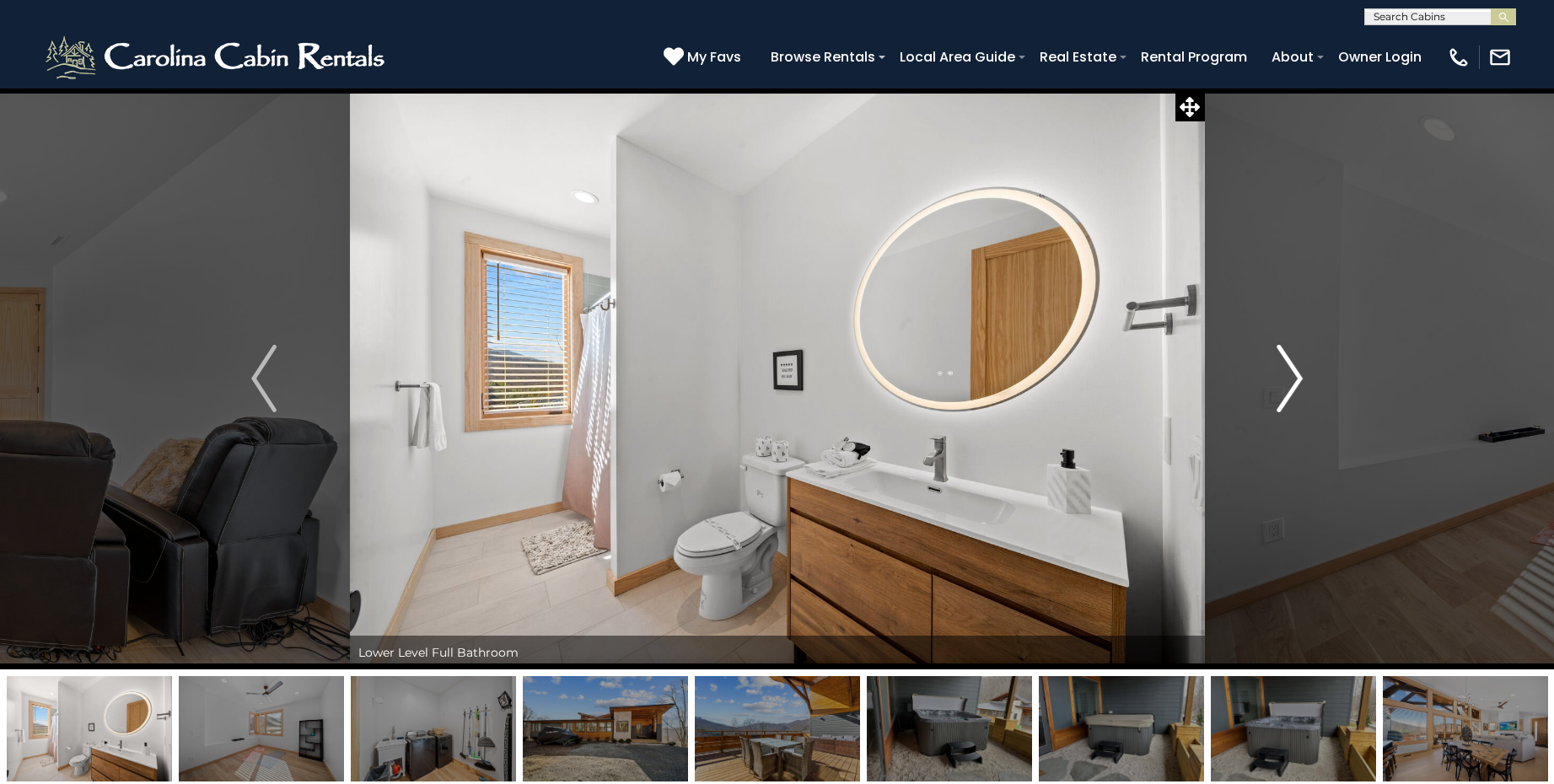
click at [1287, 375] on img "Next" at bounding box center [1290, 379] width 25 height 67
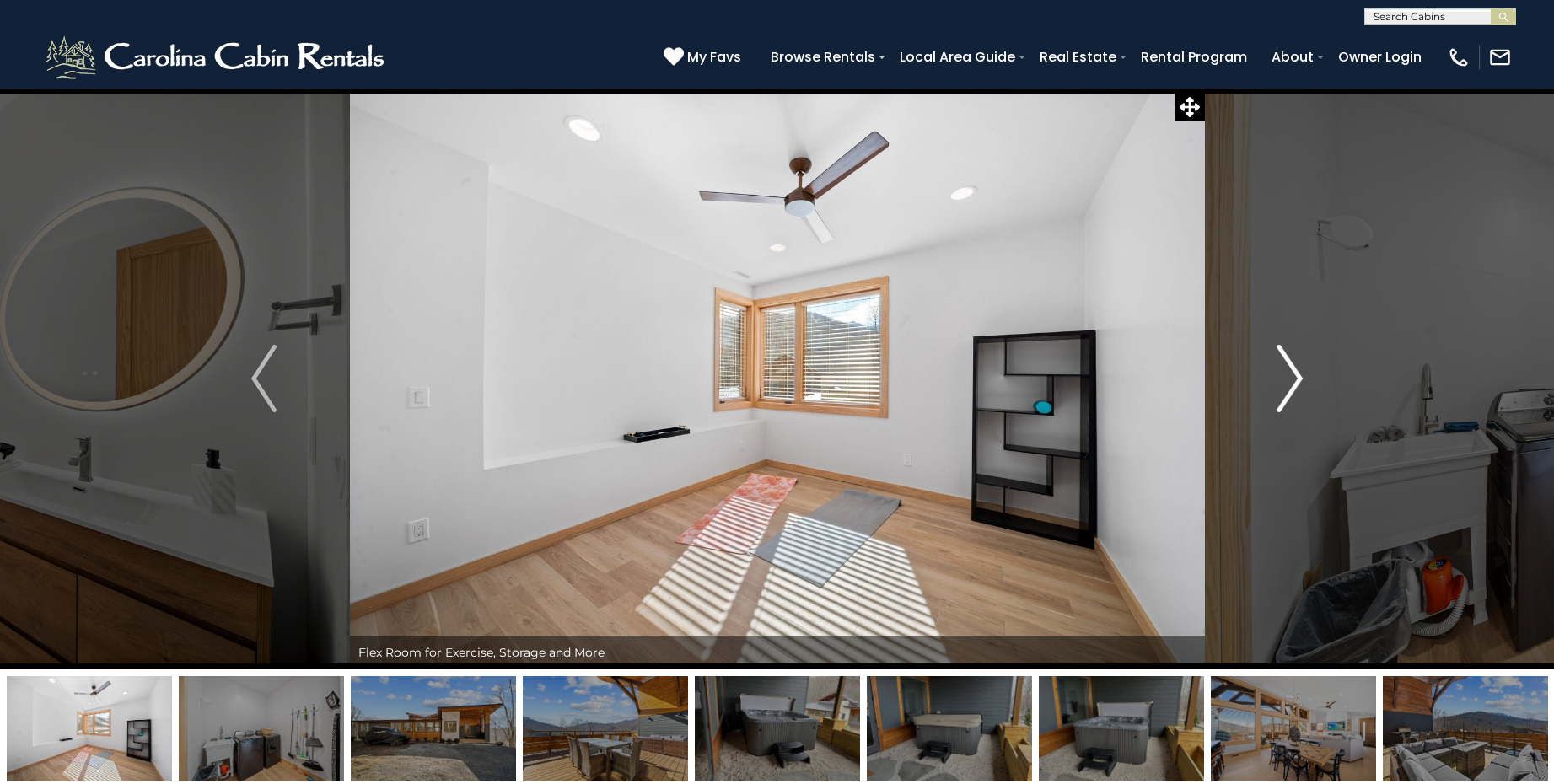
click at [1287, 375] on img "Next" at bounding box center [1290, 379] width 25 height 67
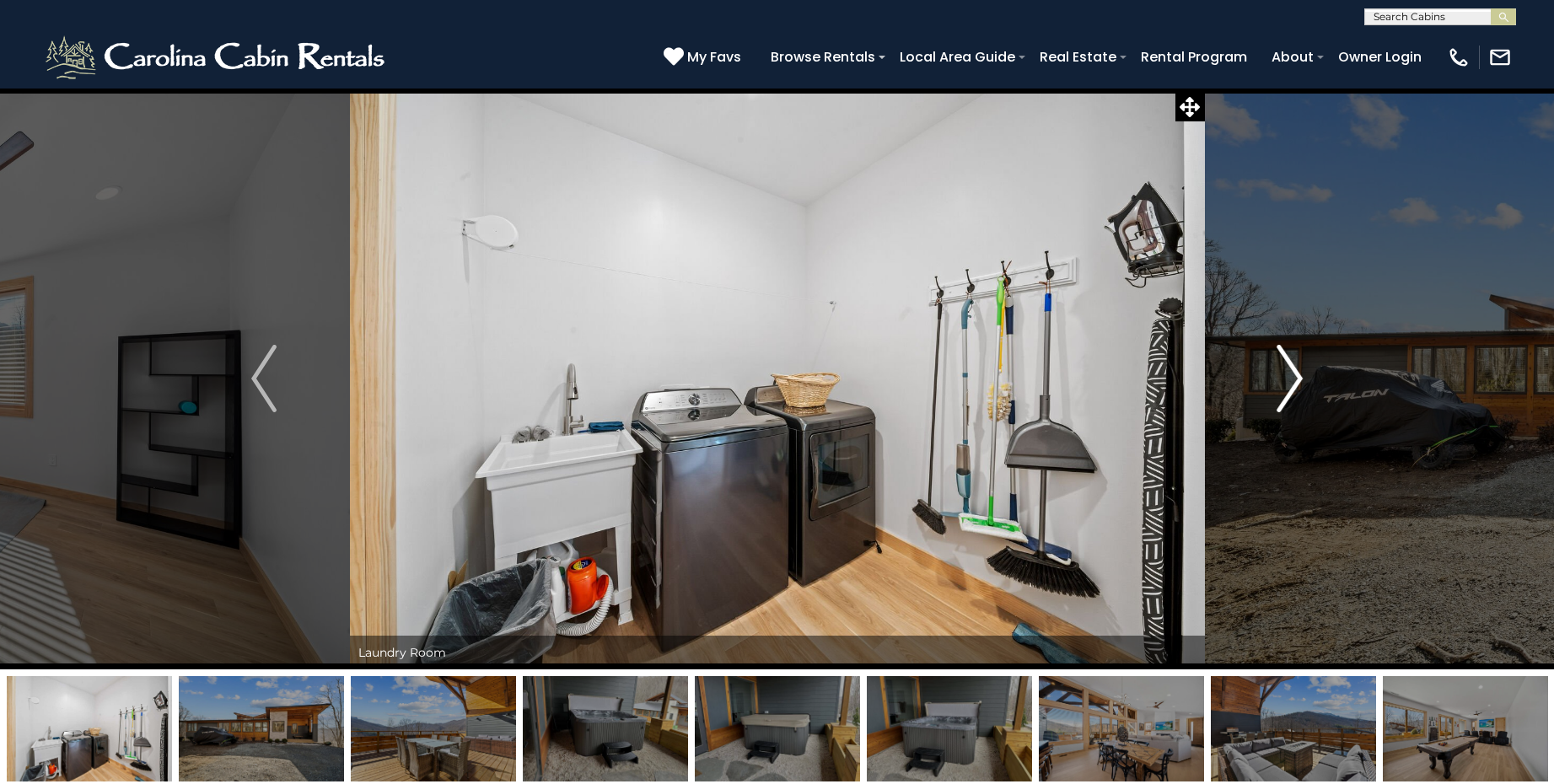
click at [1287, 375] on img "Next" at bounding box center [1290, 379] width 25 height 67
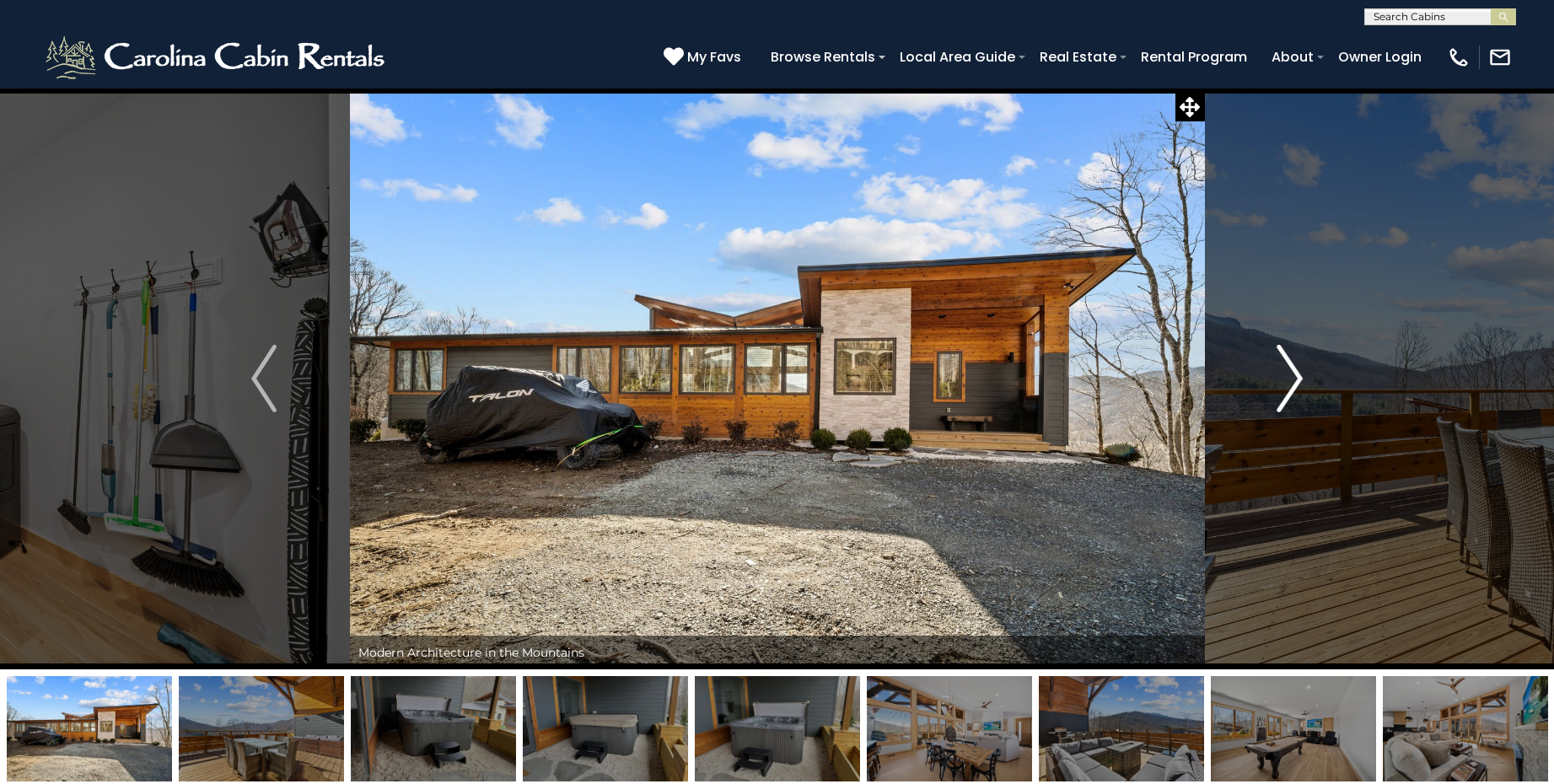
click at [1287, 375] on img "Next" at bounding box center [1290, 379] width 25 height 67
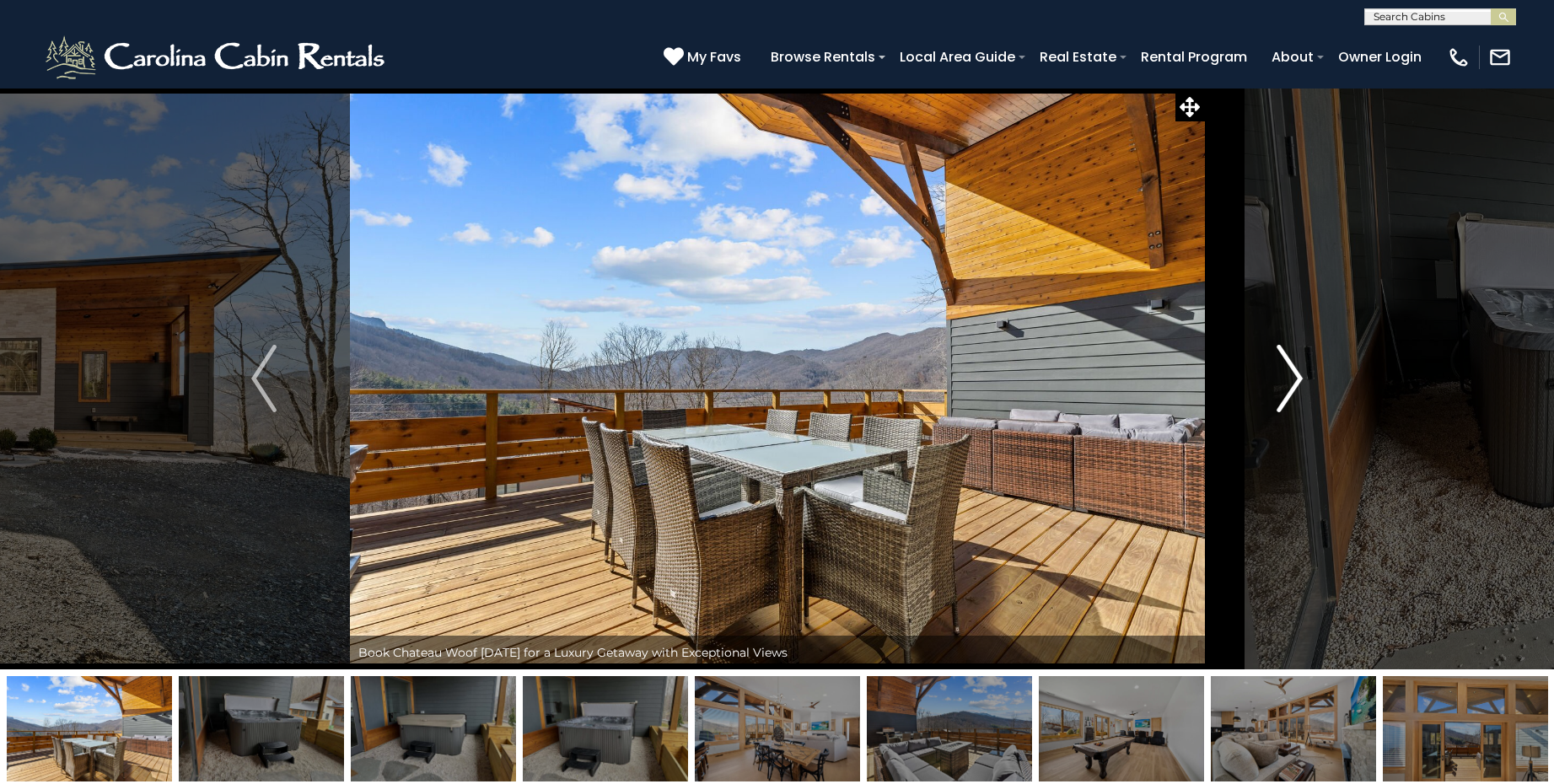
click at [1287, 375] on img "Next" at bounding box center [1290, 379] width 25 height 67
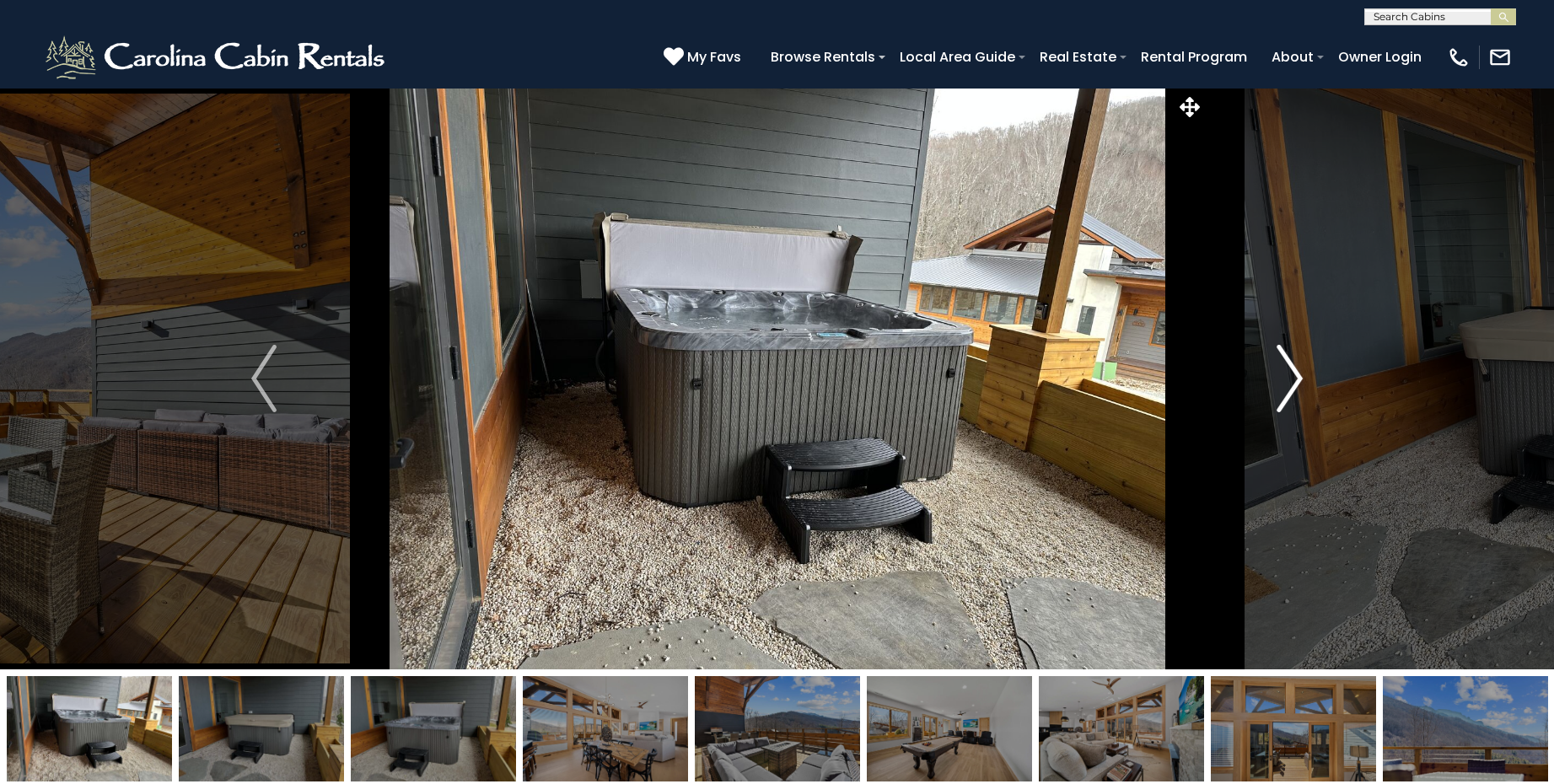
click at [1287, 375] on img "Next" at bounding box center [1290, 379] width 25 height 67
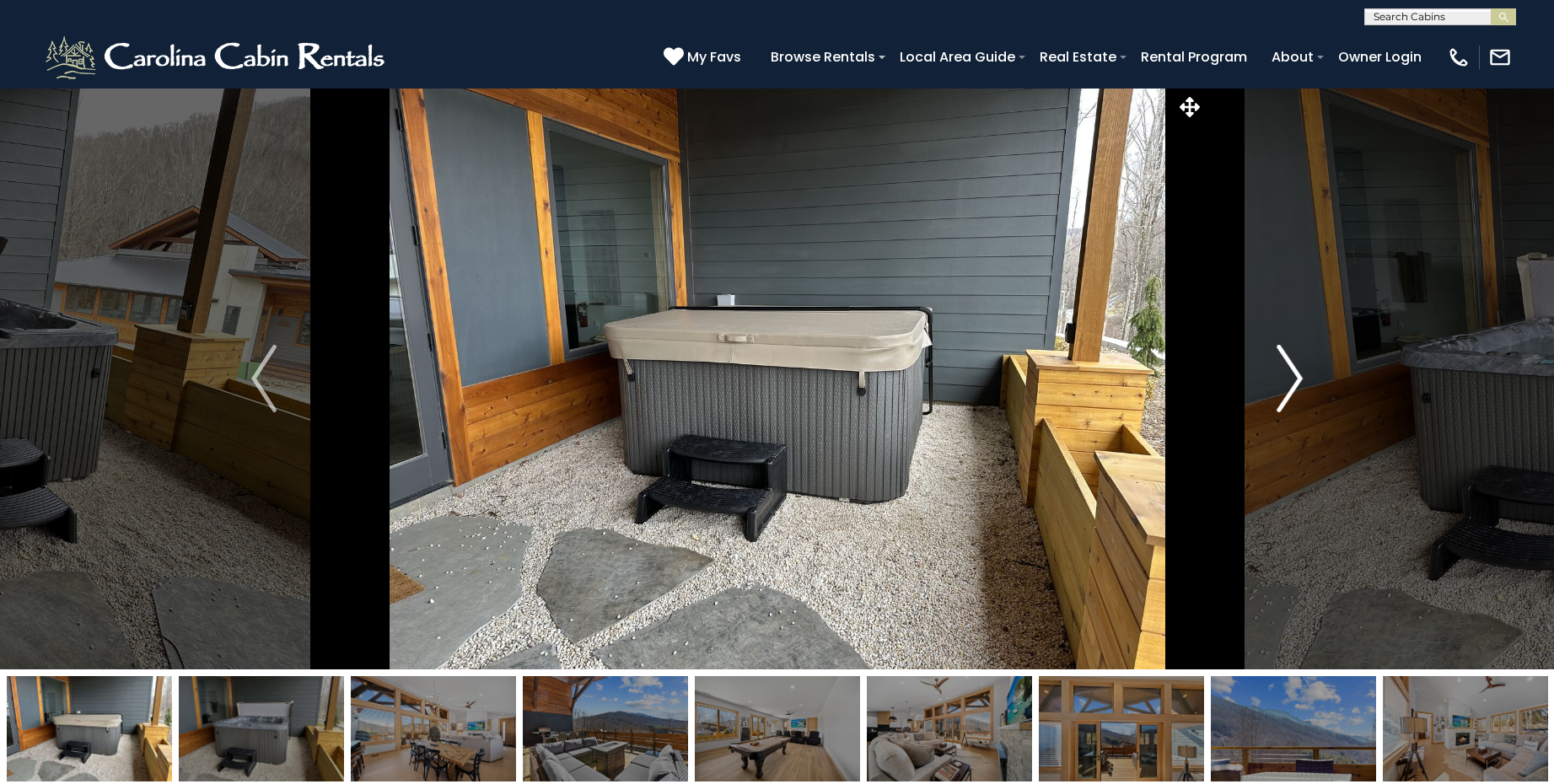
click at [1287, 375] on img "Next" at bounding box center [1290, 379] width 25 height 67
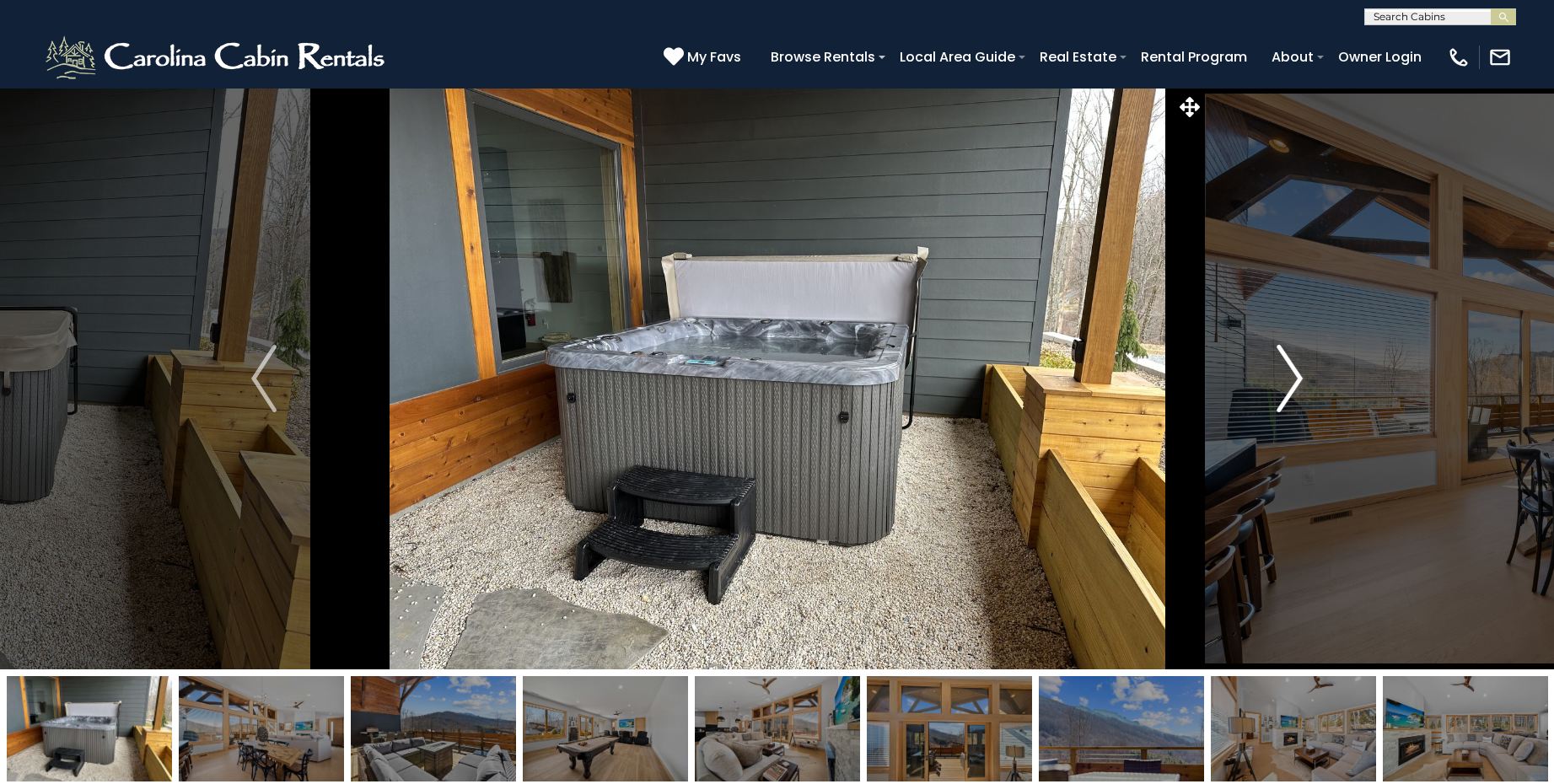
click at [1287, 375] on img "Next" at bounding box center [1290, 379] width 25 height 67
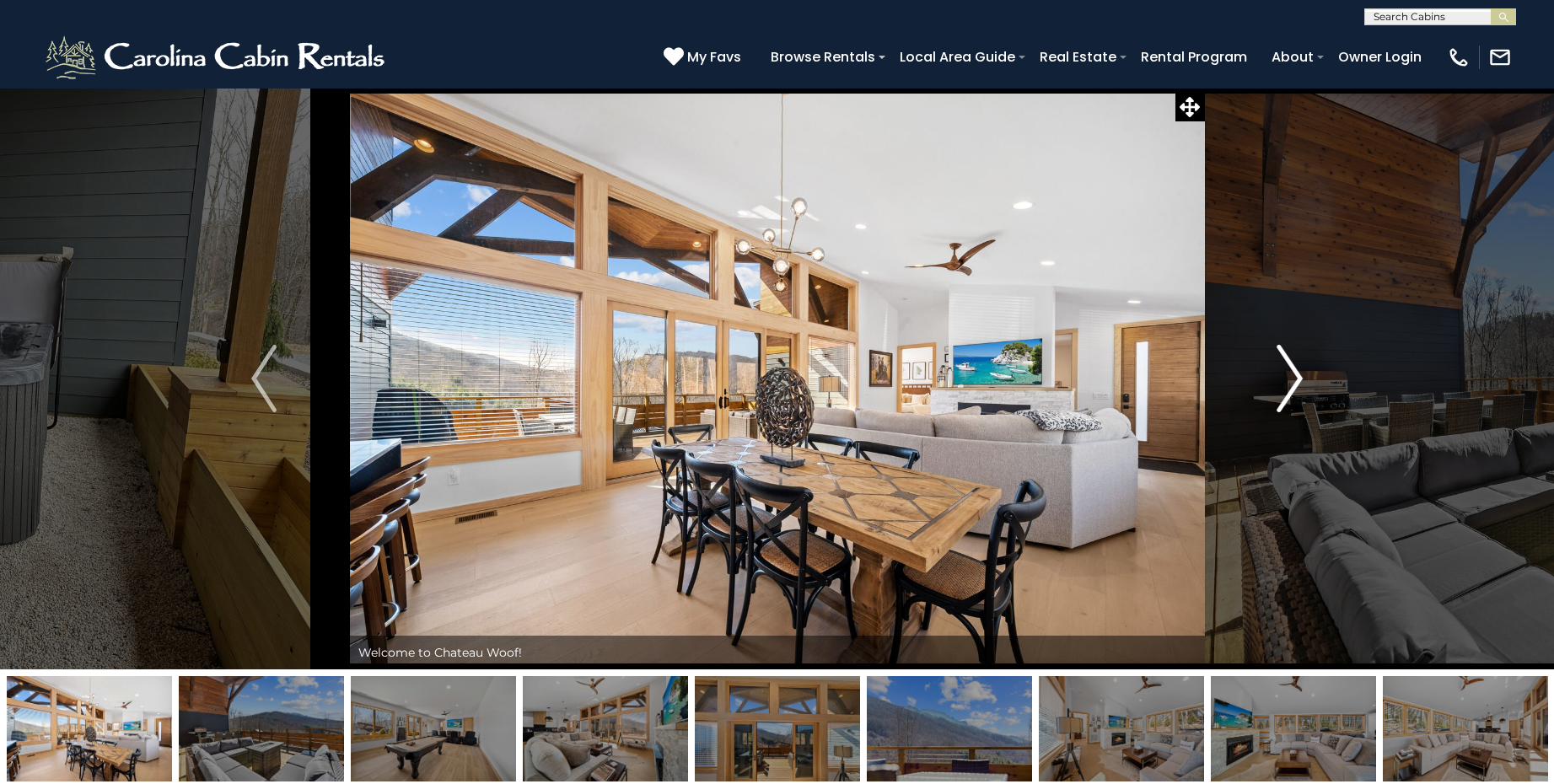
click at [1287, 375] on img "Next" at bounding box center [1290, 379] width 25 height 67
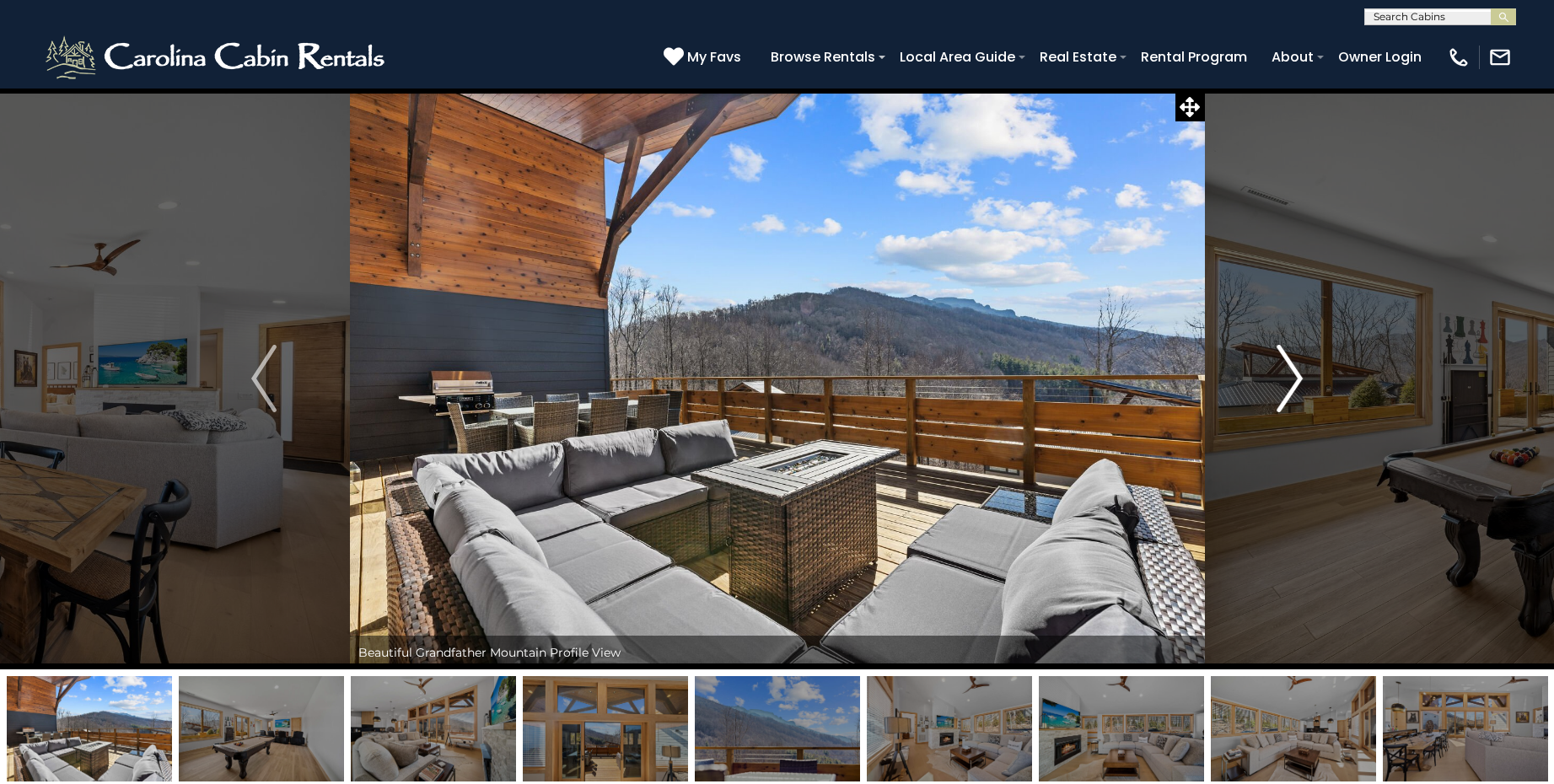
click at [1287, 375] on img "Next" at bounding box center [1290, 379] width 25 height 67
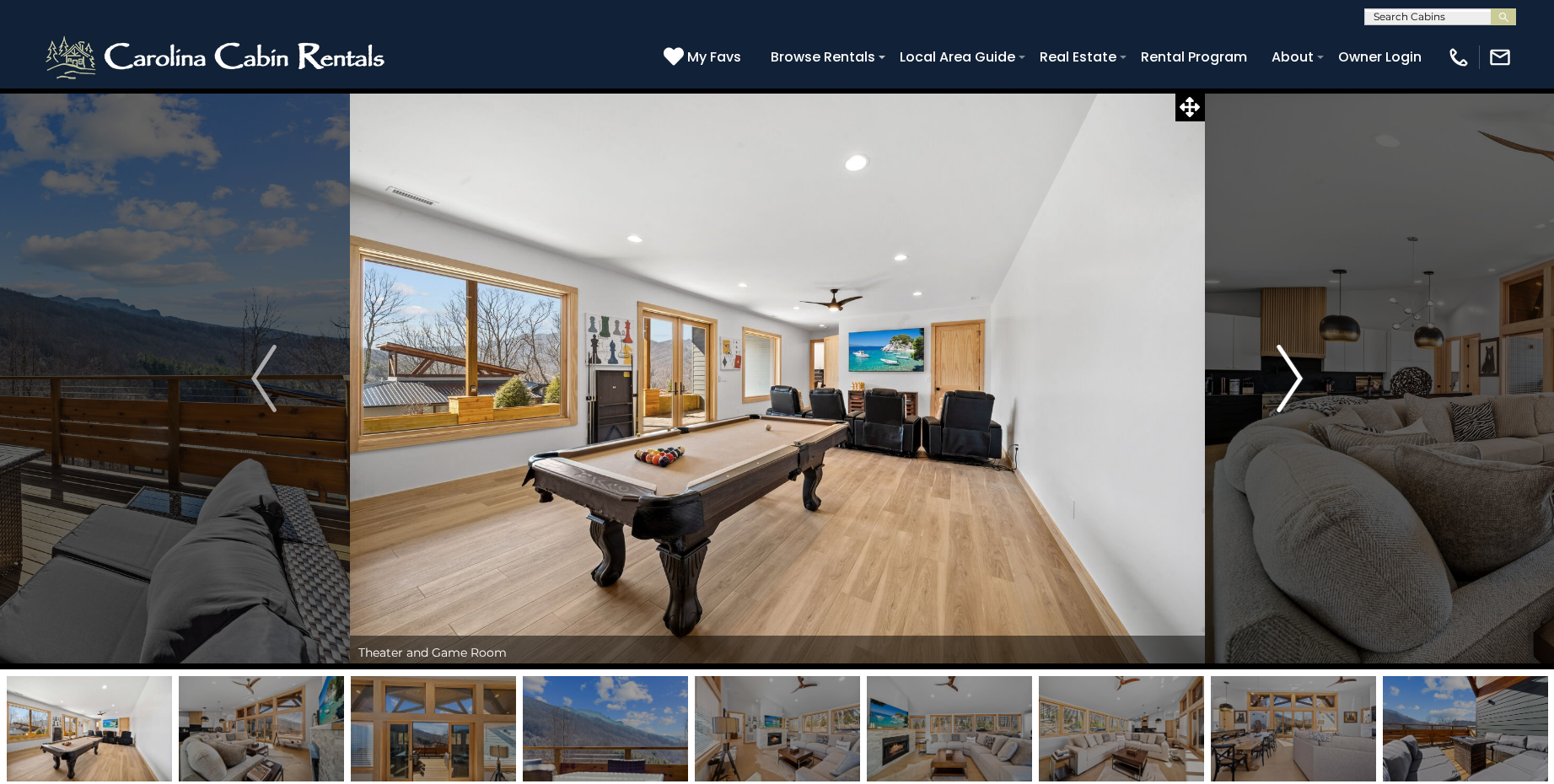
click at [1287, 375] on img "Next" at bounding box center [1290, 379] width 25 height 67
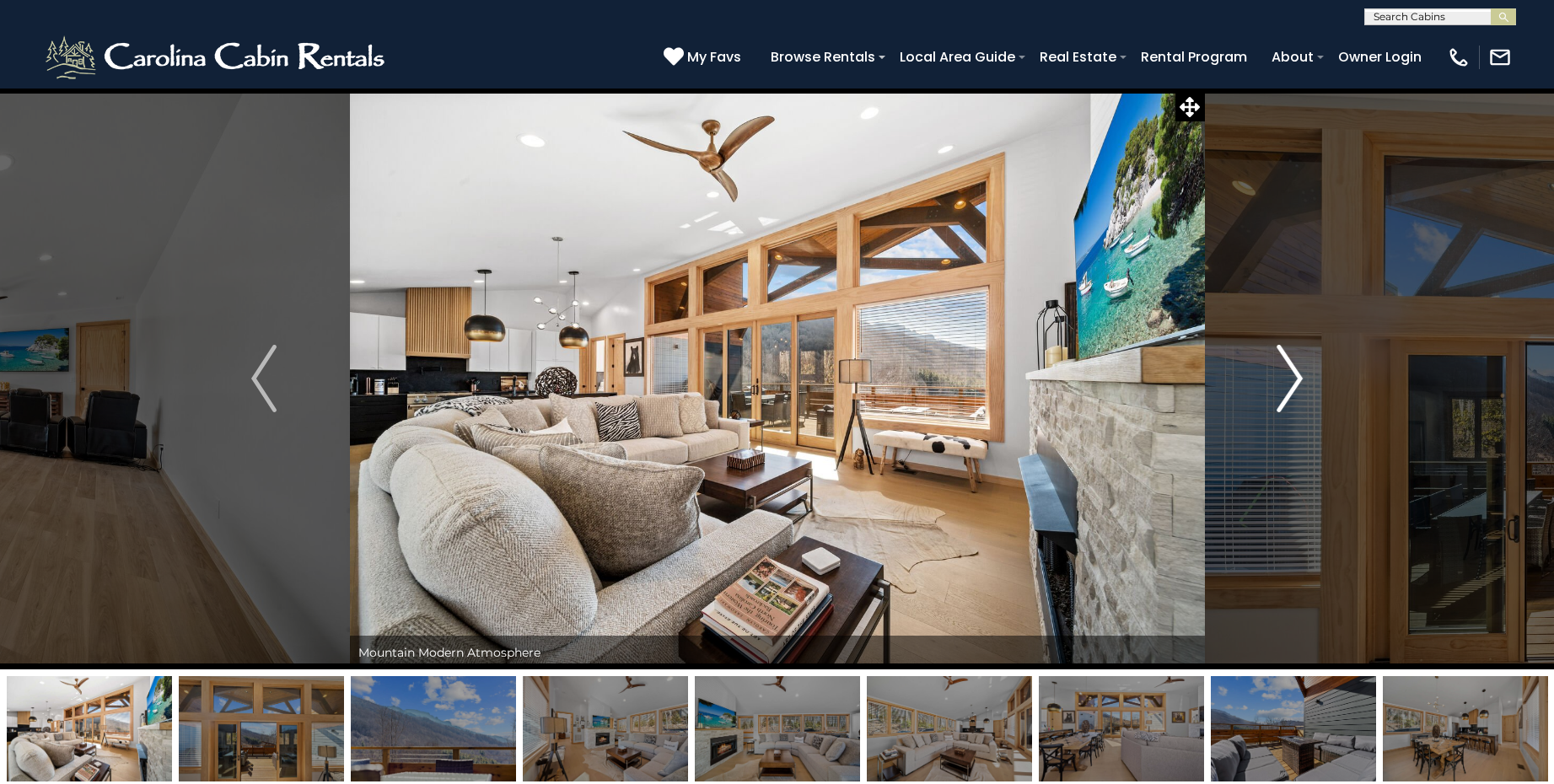
click at [1287, 375] on img "Next" at bounding box center [1290, 379] width 25 height 67
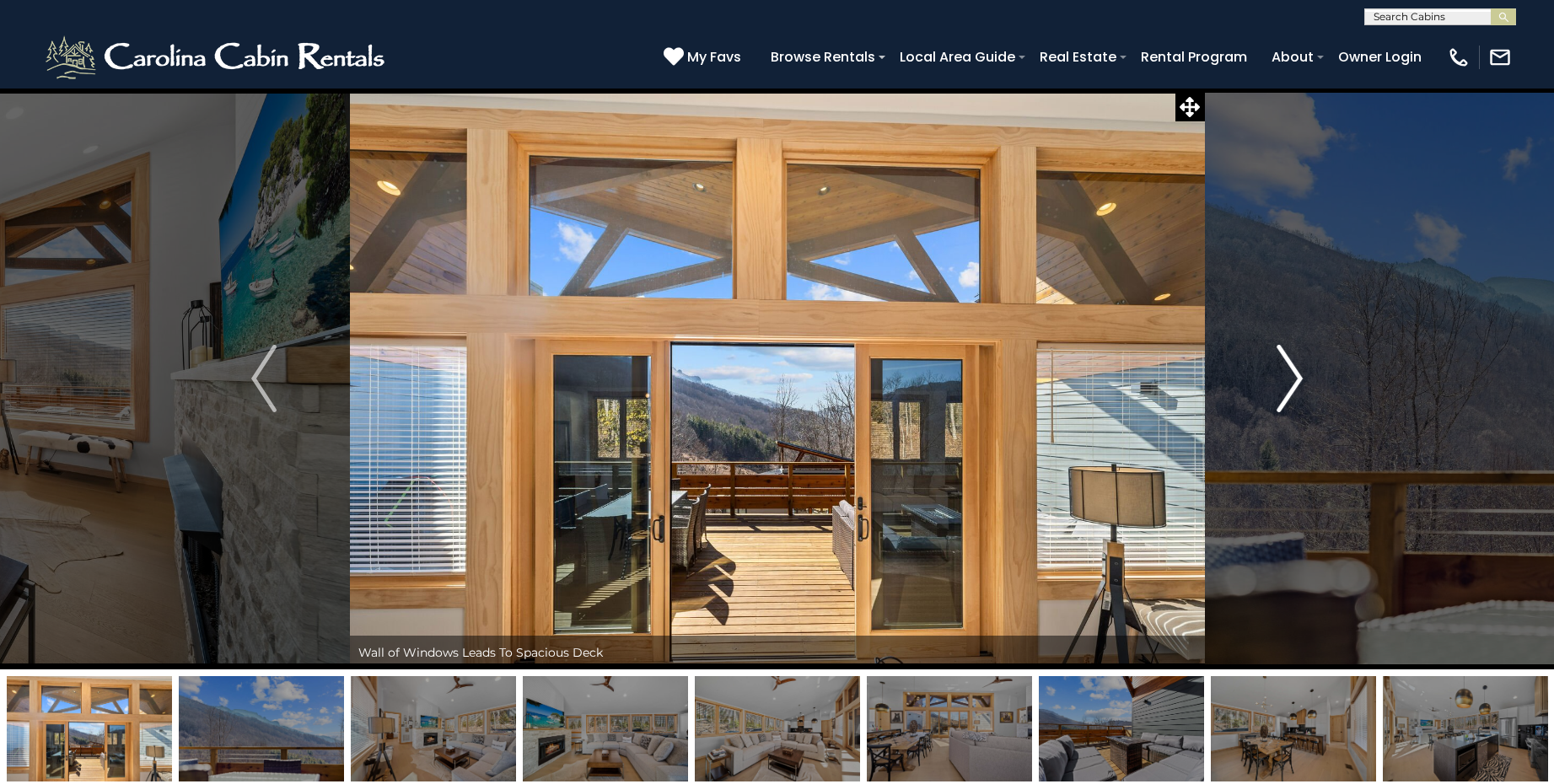
click at [1287, 375] on img "Next" at bounding box center [1290, 379] width 25 height 67
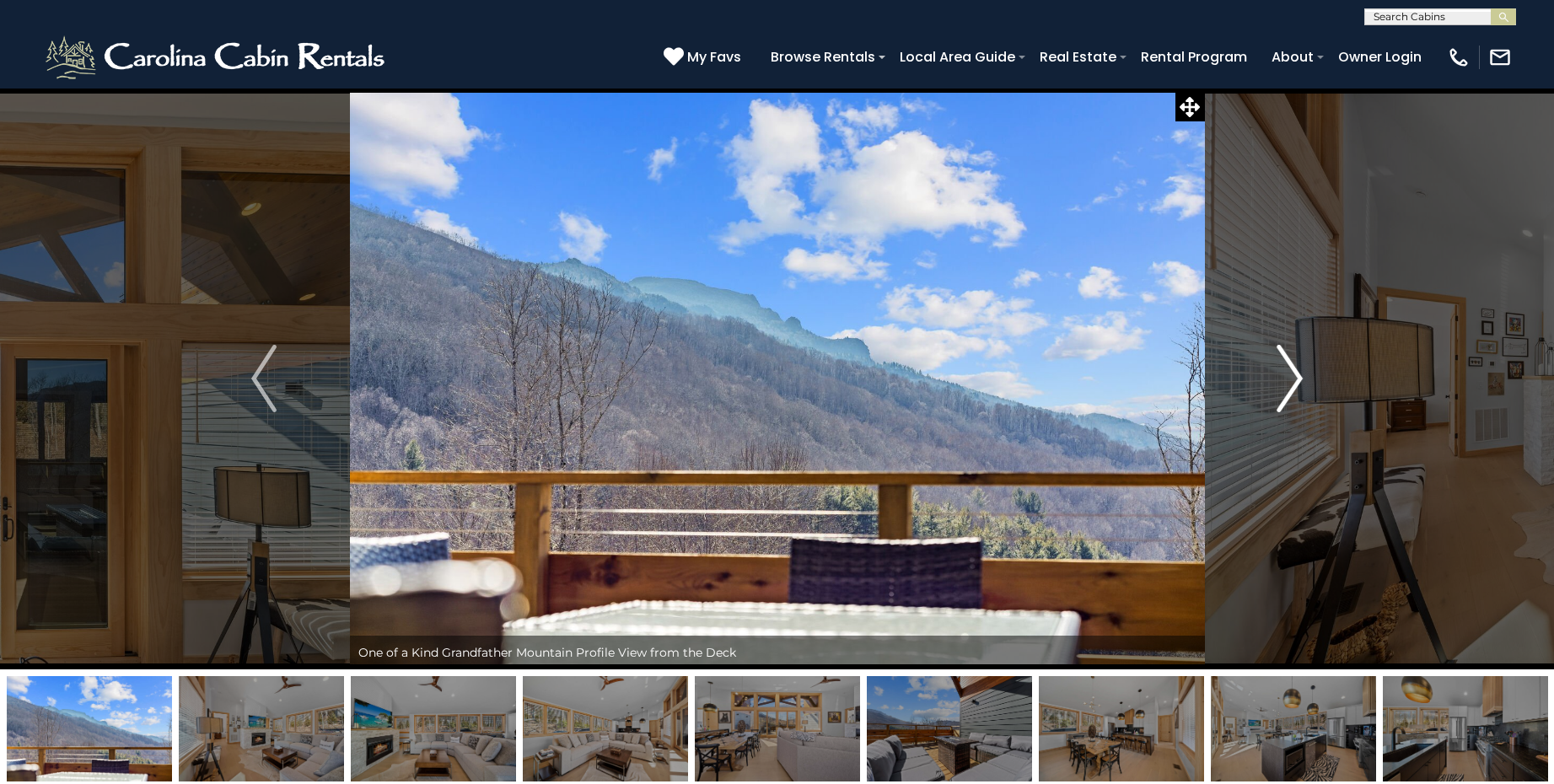
click at [1287, 375] on img "Next" at bounding box center [1290, 379] width 25 height 67
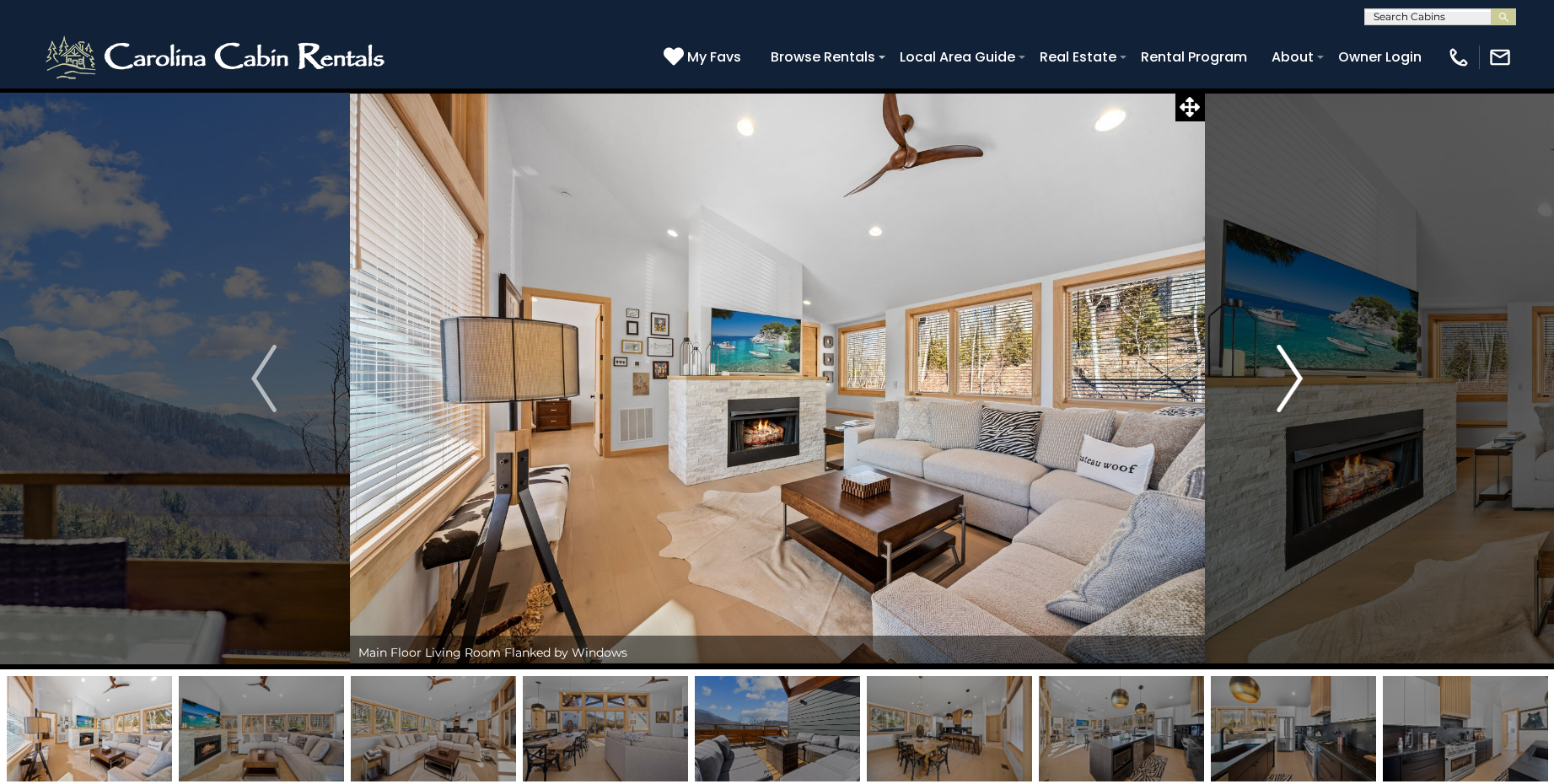
click at [1287, 375] on img "Next" at bounding box center [1290, 379] width 25 height 67
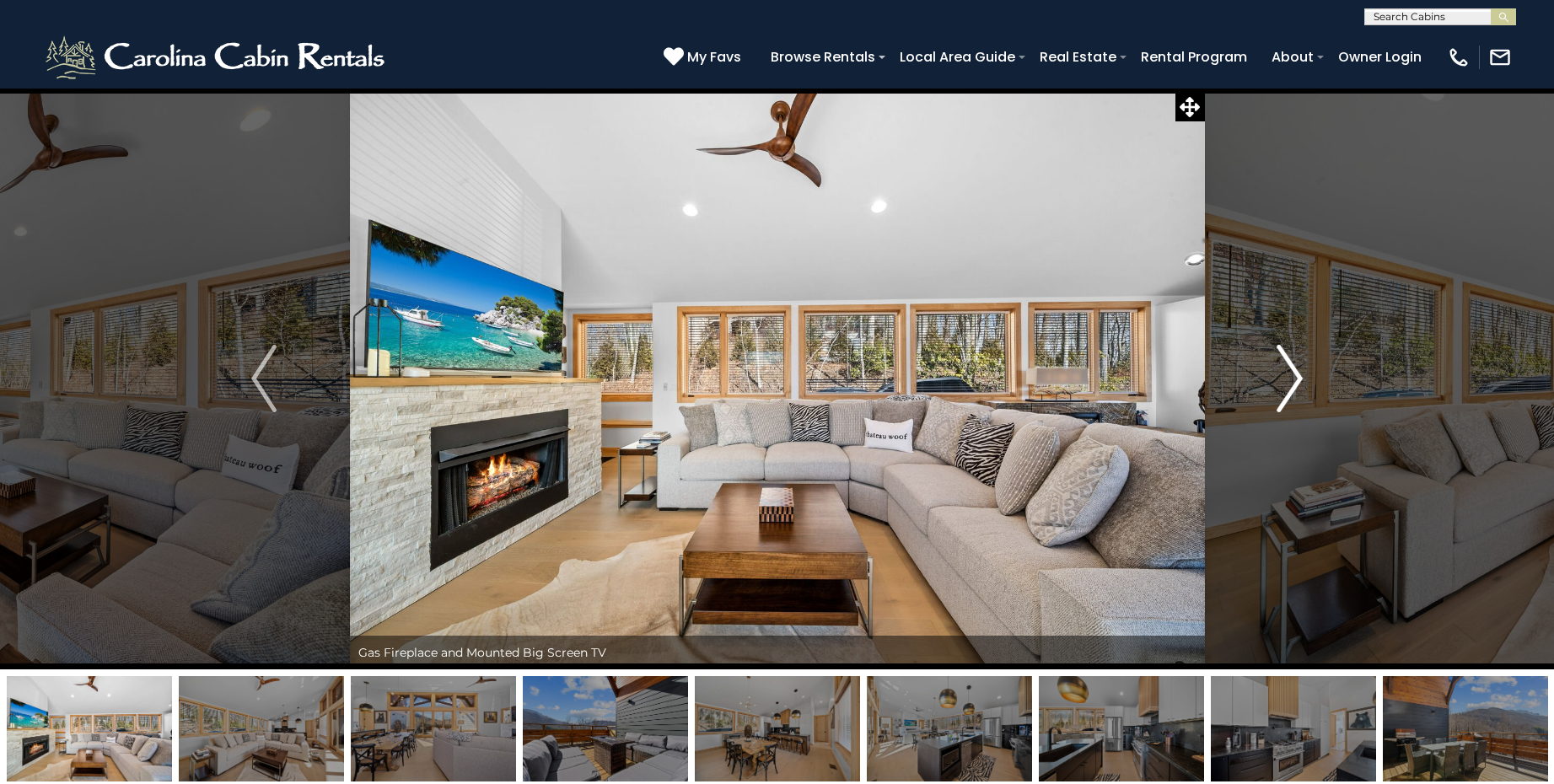
click at [1287, 375] on img "Next" at bounding box center [1290, 379] width 25 height 67
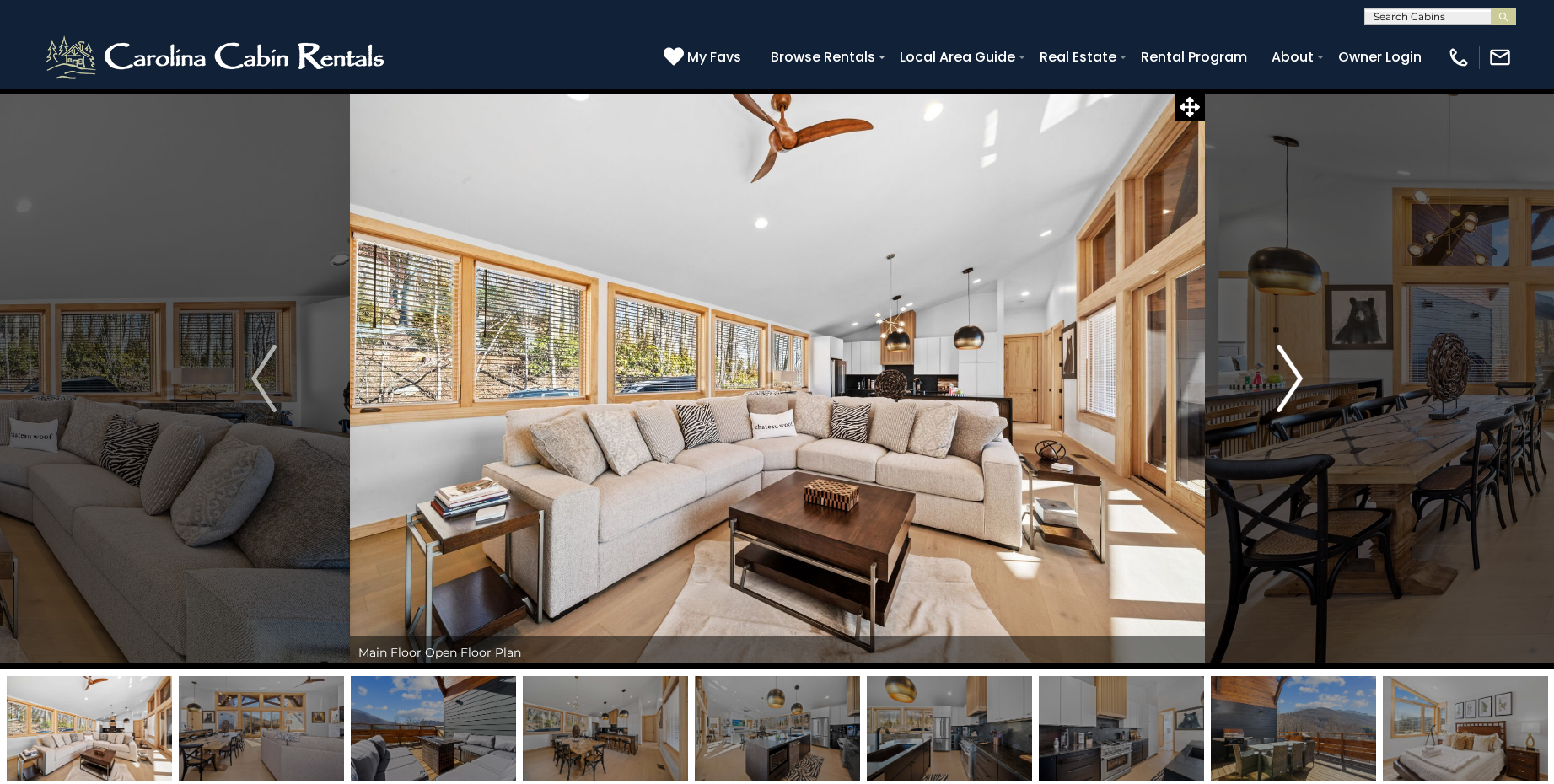
click at [1287, 375] on img "Next" at bounding box center [1290, 379] width 25 height 67
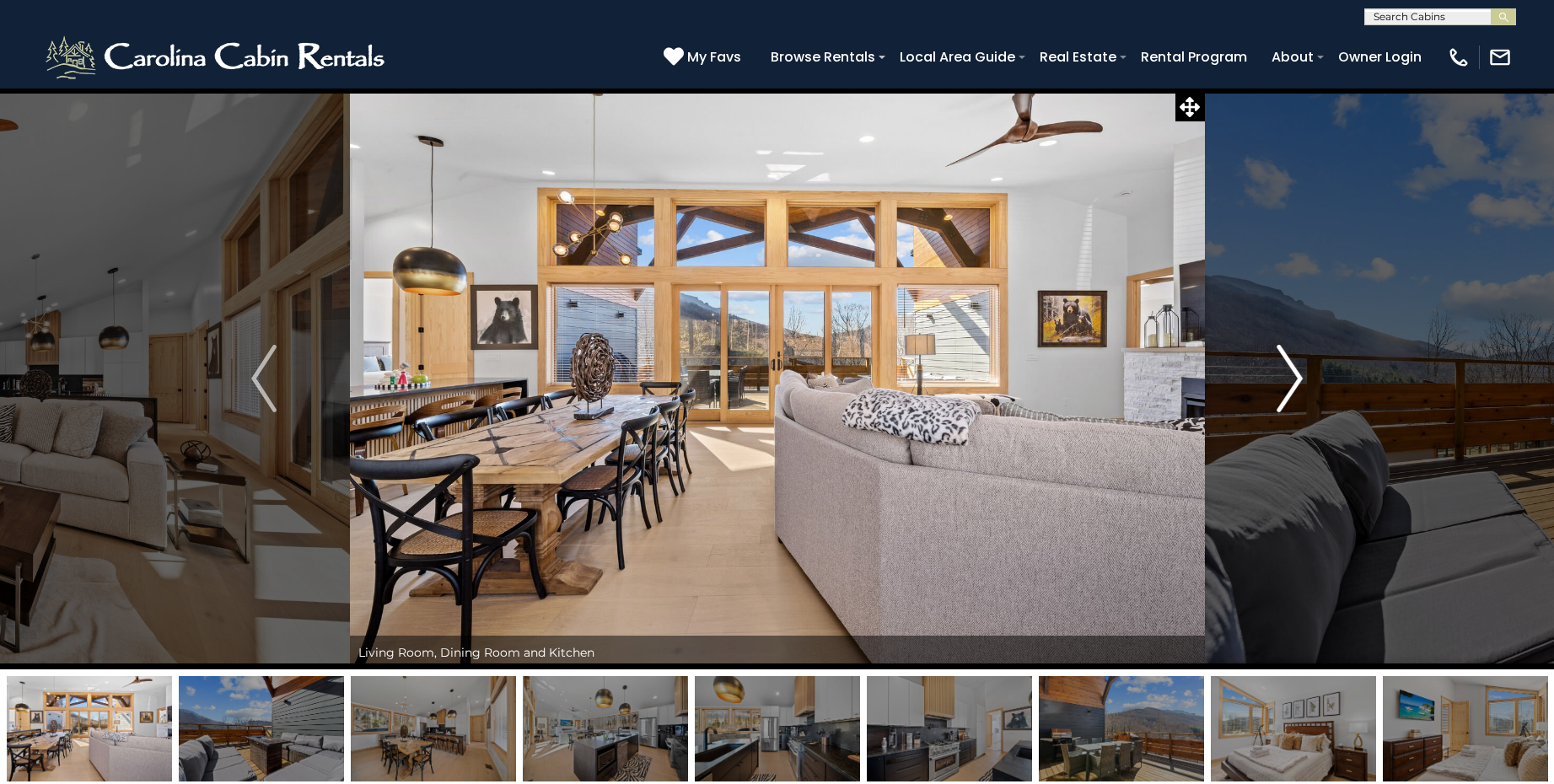
click at [1287, 375] on img "Next" at bounding box center [1290, 379] width 25 height 67
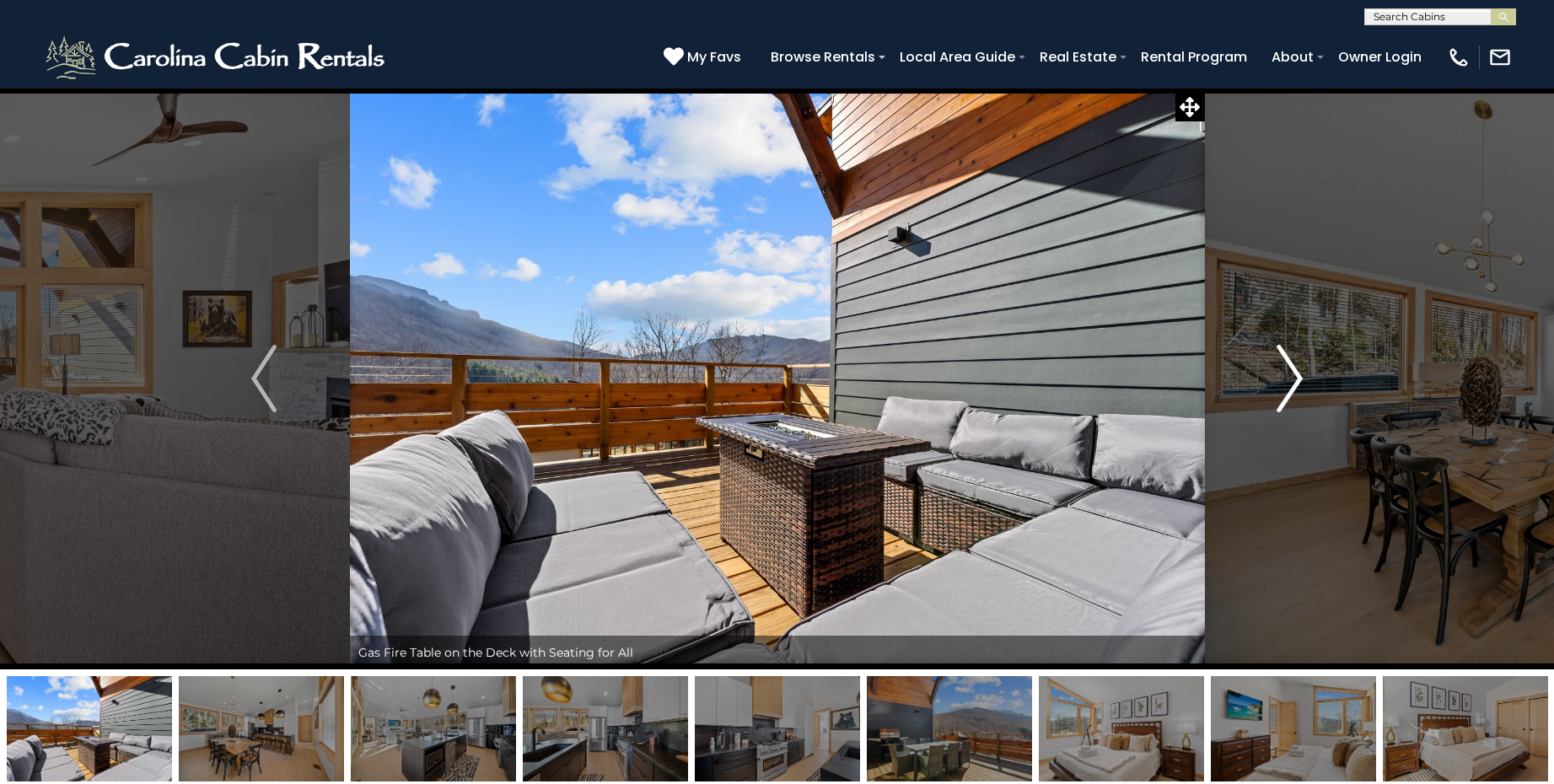
click at [1287, 375] on img "Next" at bounding box center [1290, 379] width 25 height 67
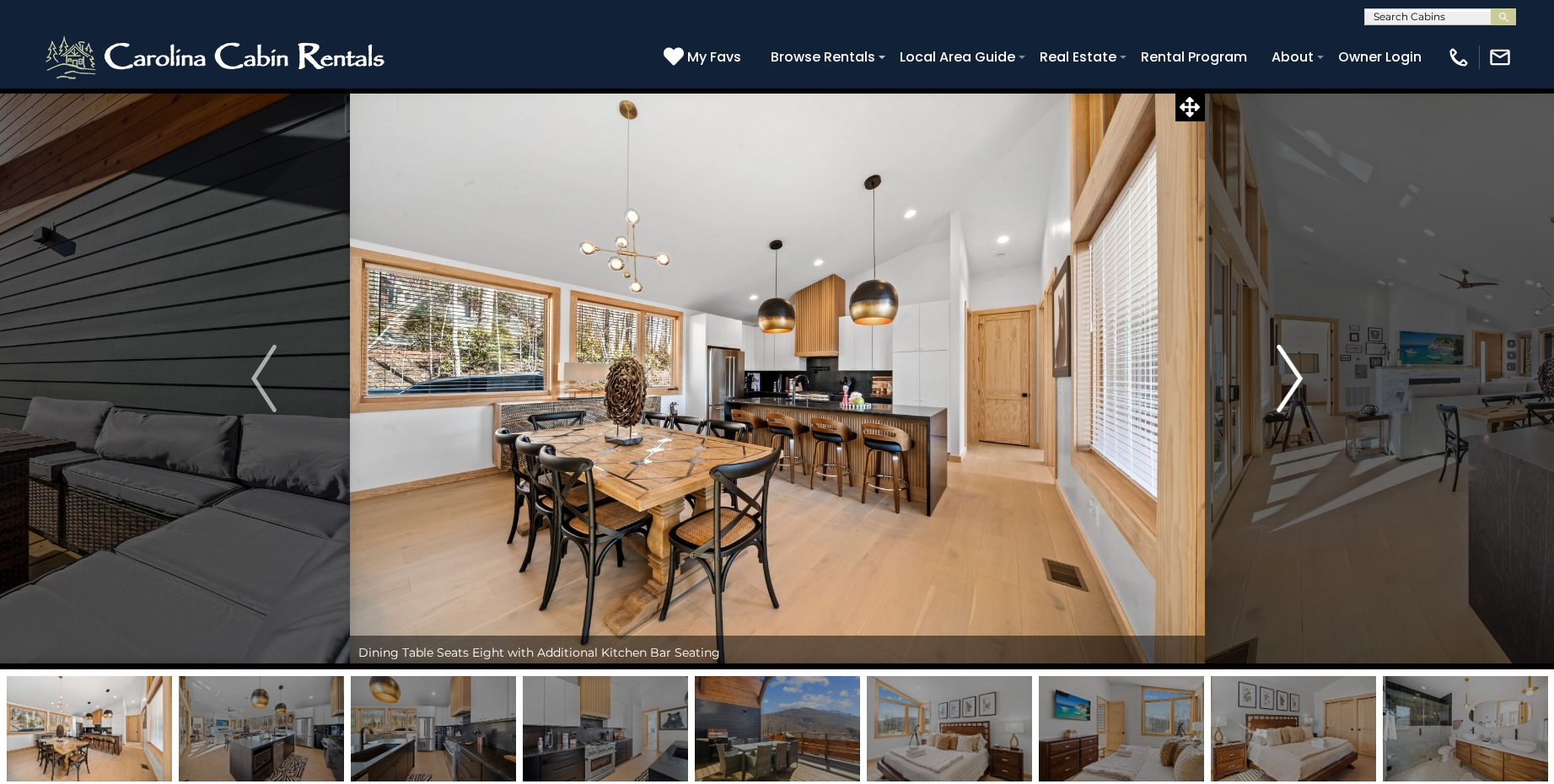
click at [1287, 375] on img "Next" at bounding box center [1290, 379] width 25 height 67
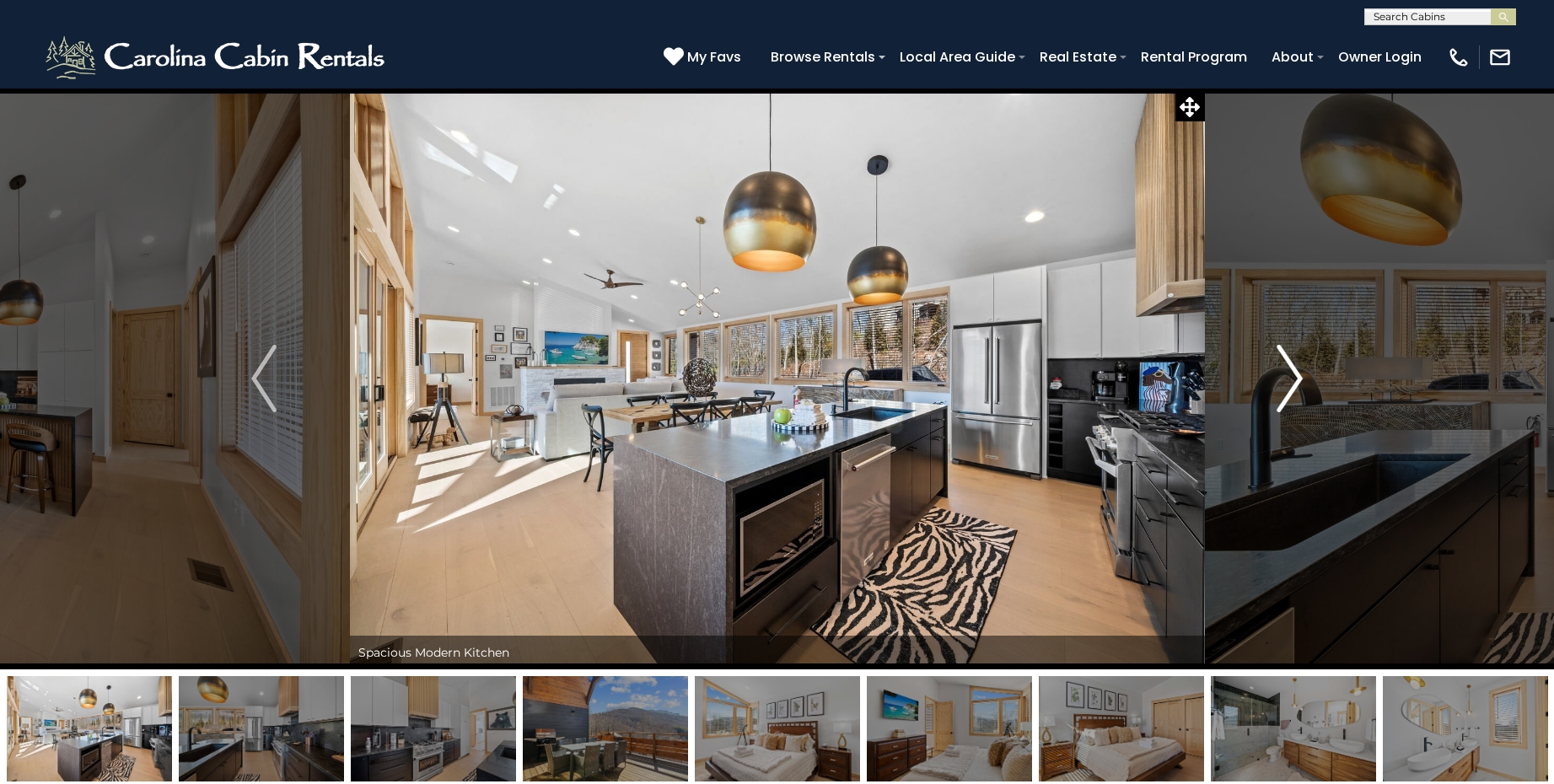
click at [1287, 375] on img "Next" at bounding box center [1290, 379] width 25 height 67
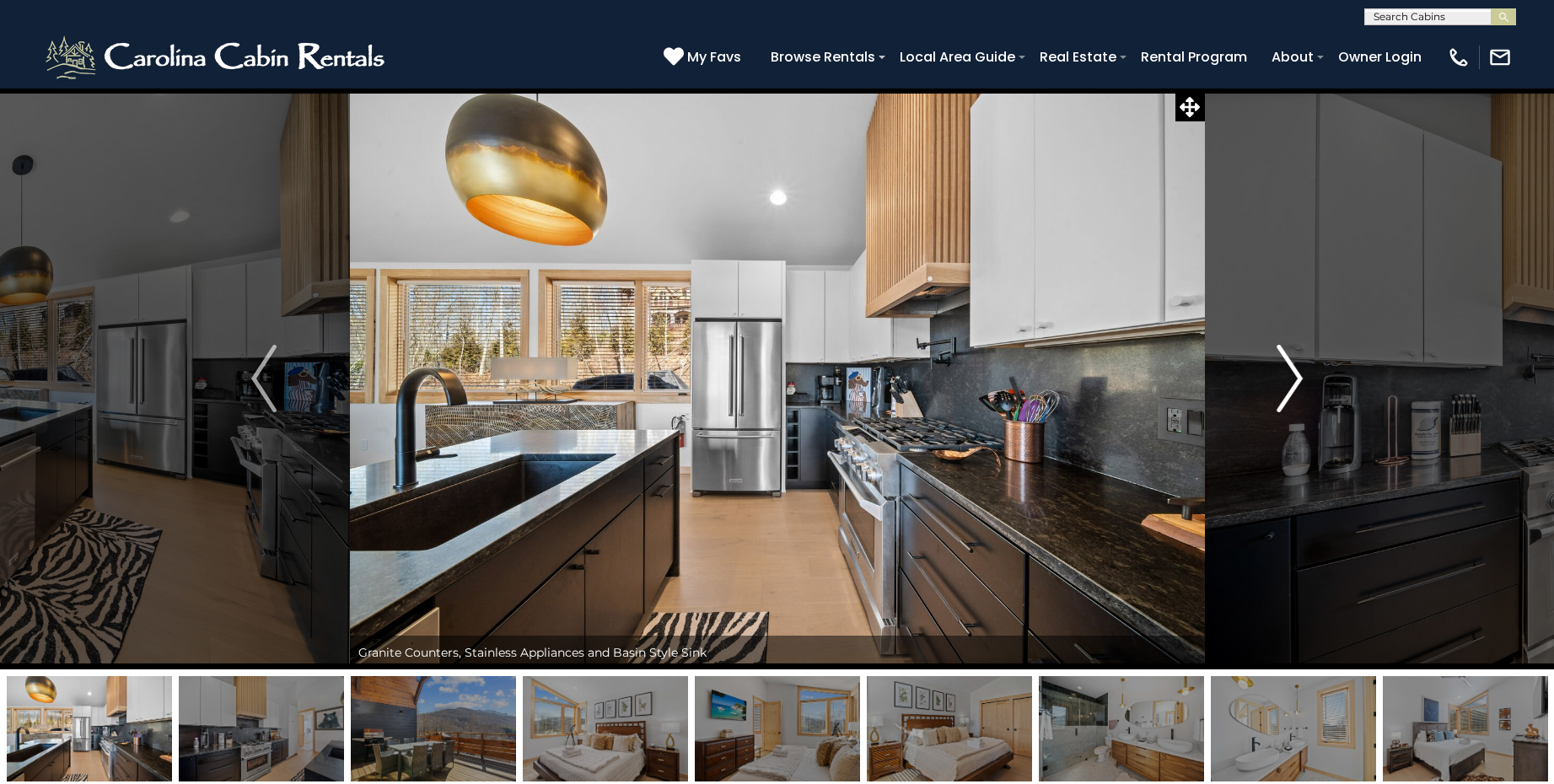
click at [1287, 375] on img "Next" at bounding box center [1290, 379] width 25 height 67
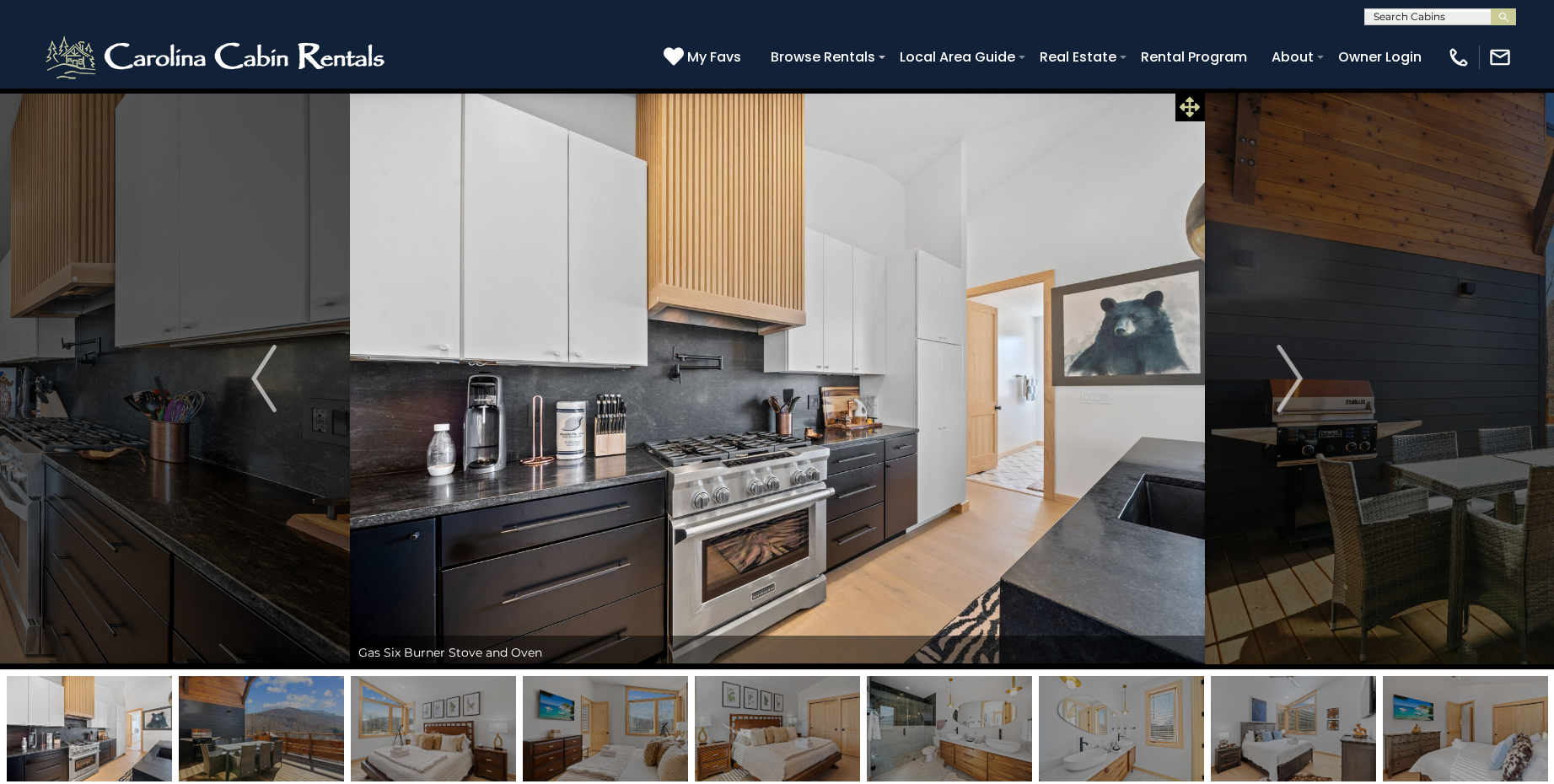
click at [1191, 106] on icon at bounding box center [1190, 106] width 20 height 20
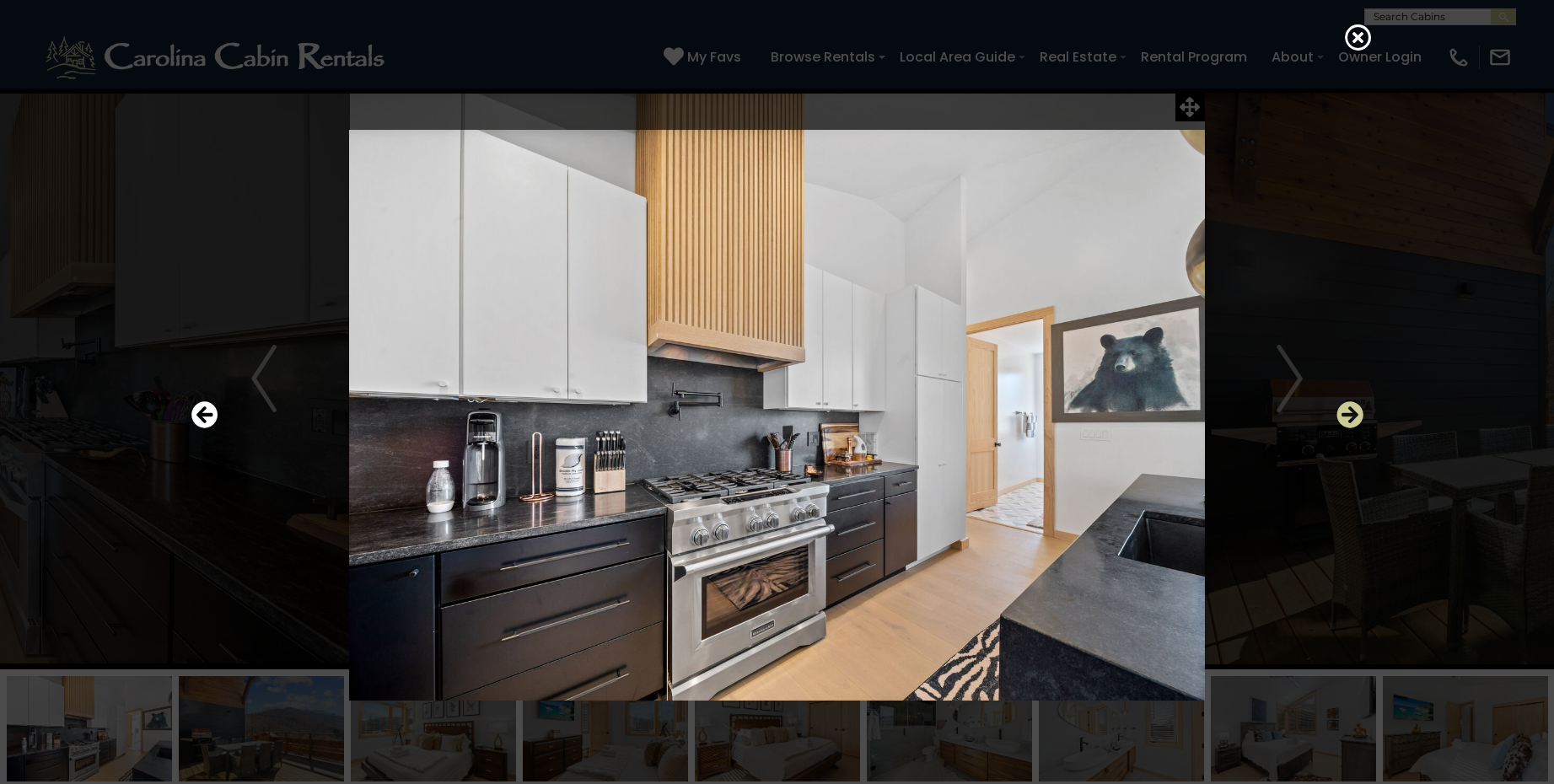
click at [1355, 417] on icon "Next" at bounding box center [1350, 415] width 27 height 27
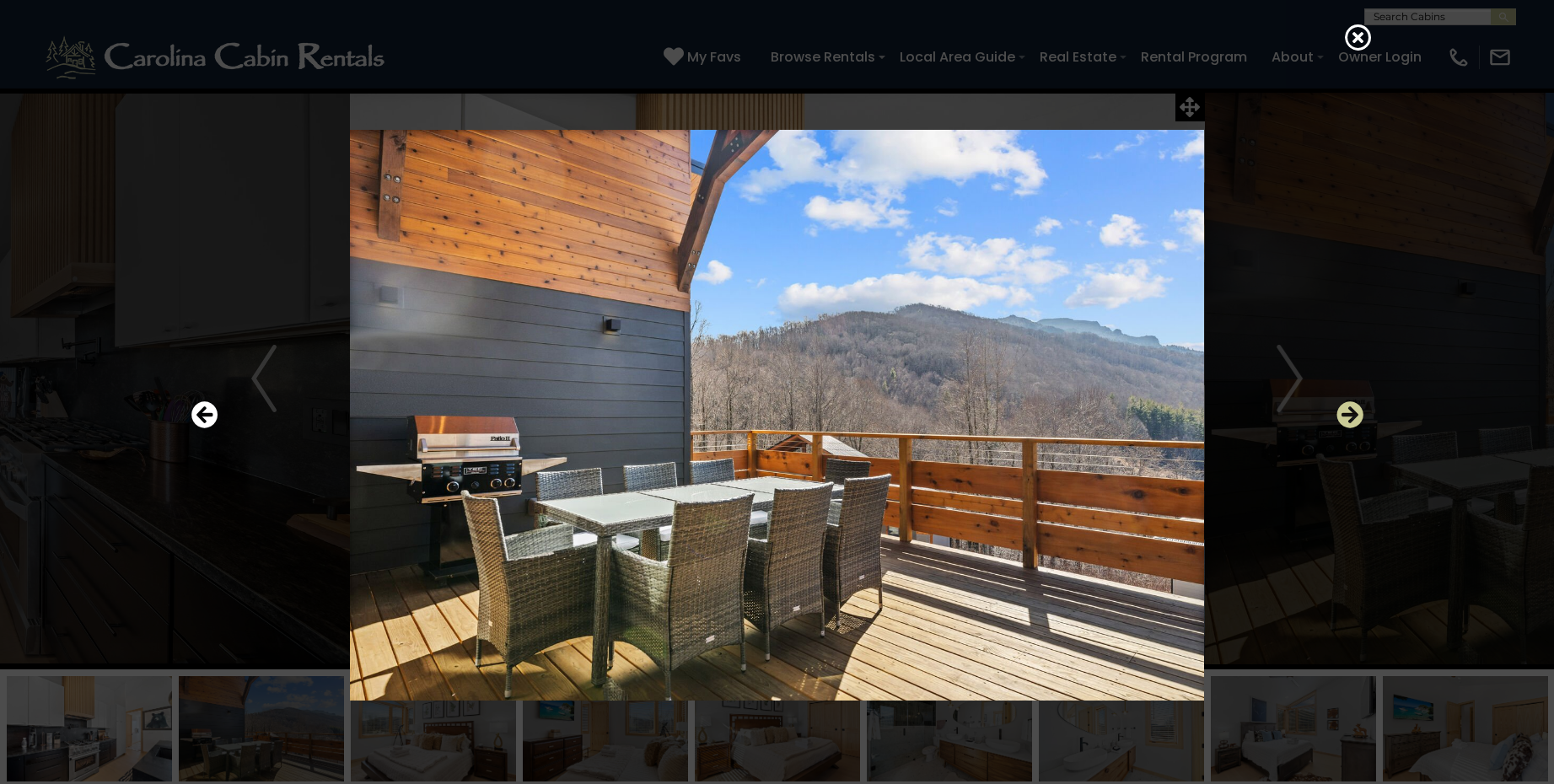
click at [1354, 416] on icon "Next" at bounding box center [1350, 415] width 27 height 27
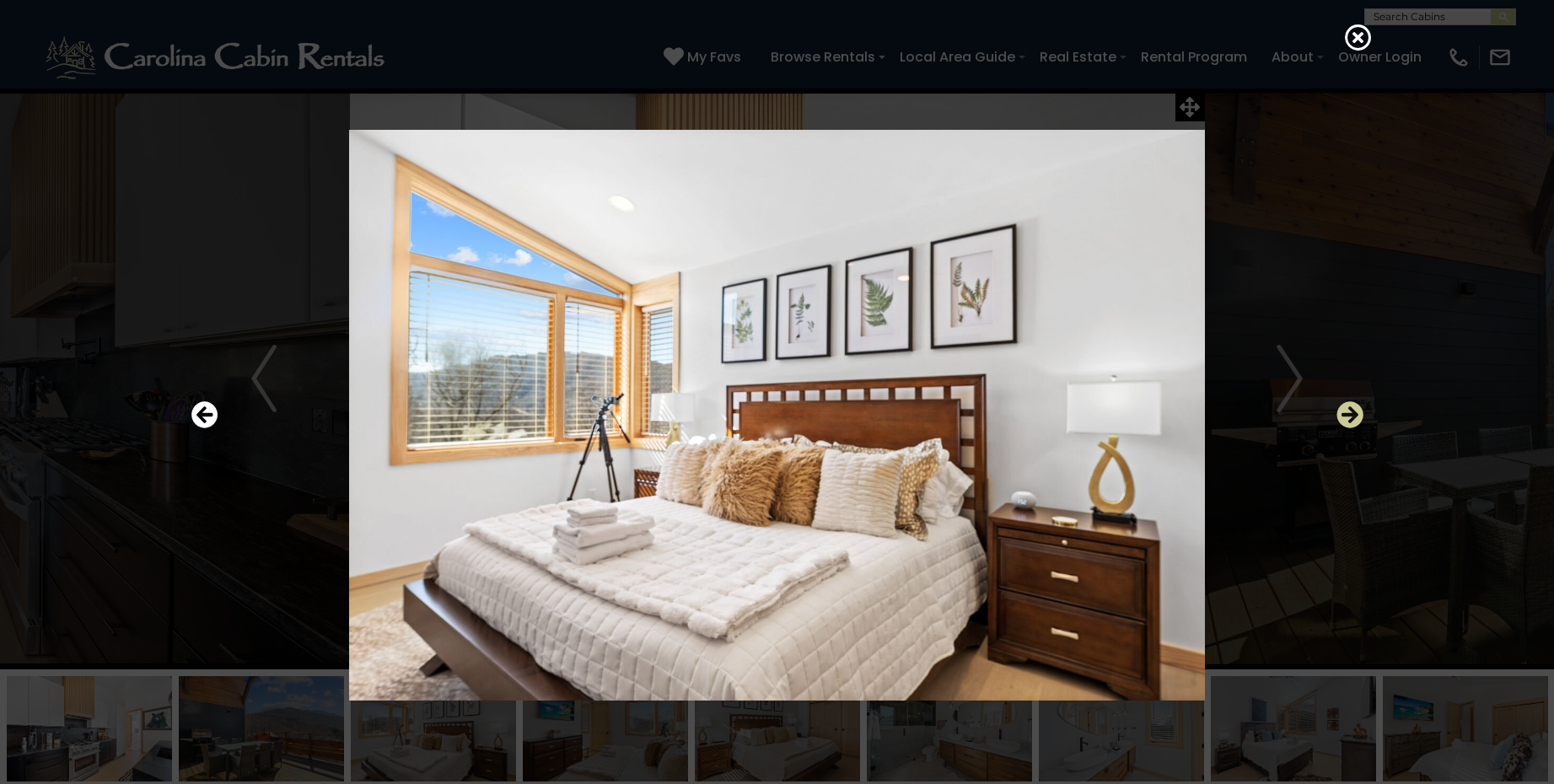
click at [1355, 416] on icon "Next" at bounding box center [1350, 415] width 27 height 27
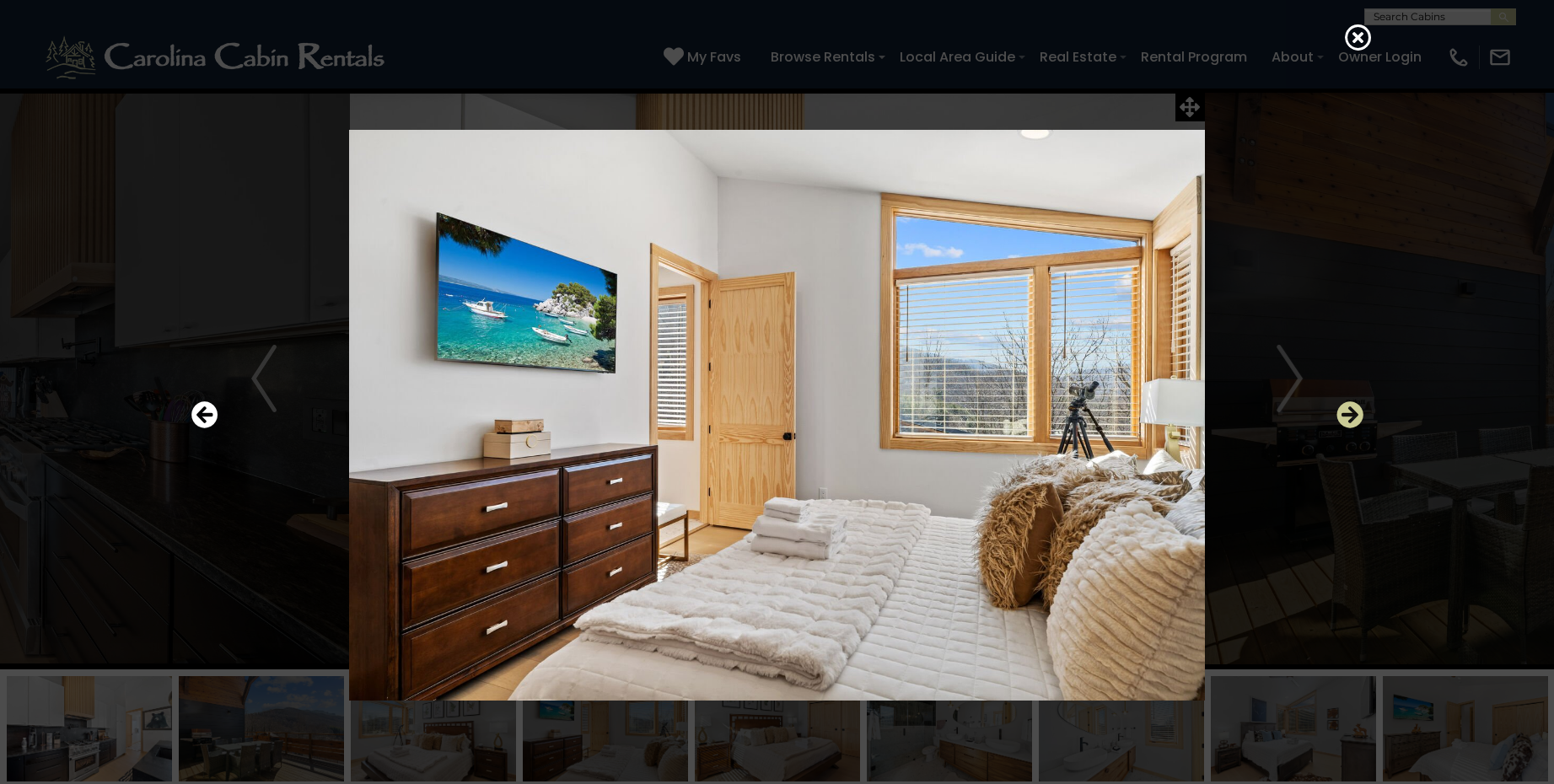
click at [1355, 416] on icon "Next" at bounding box center [1350, 415] width 27 height 27
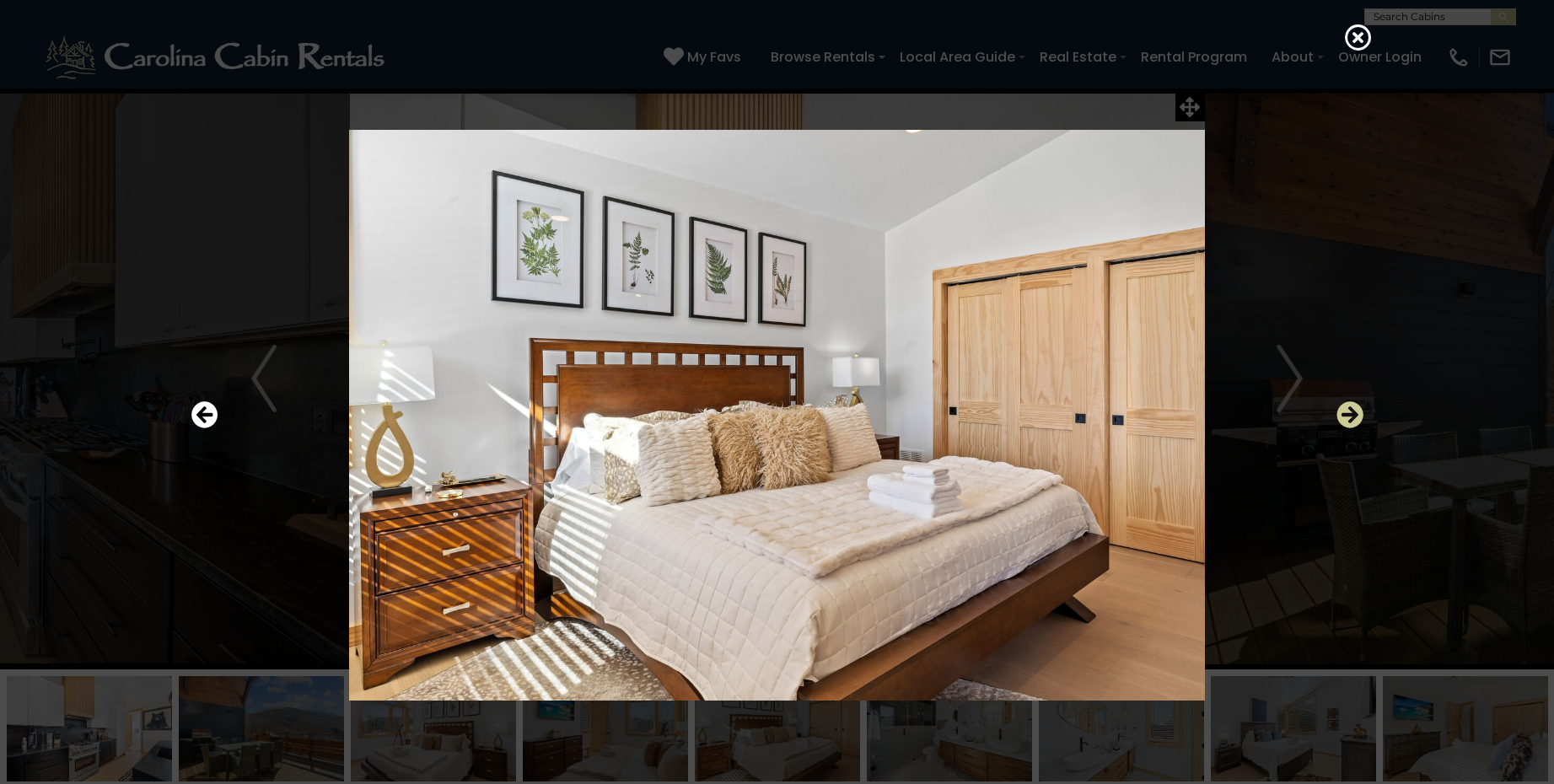
click at [1355, 416] on icon "Next" at bounding box center [1350, 415] width 27 height 27
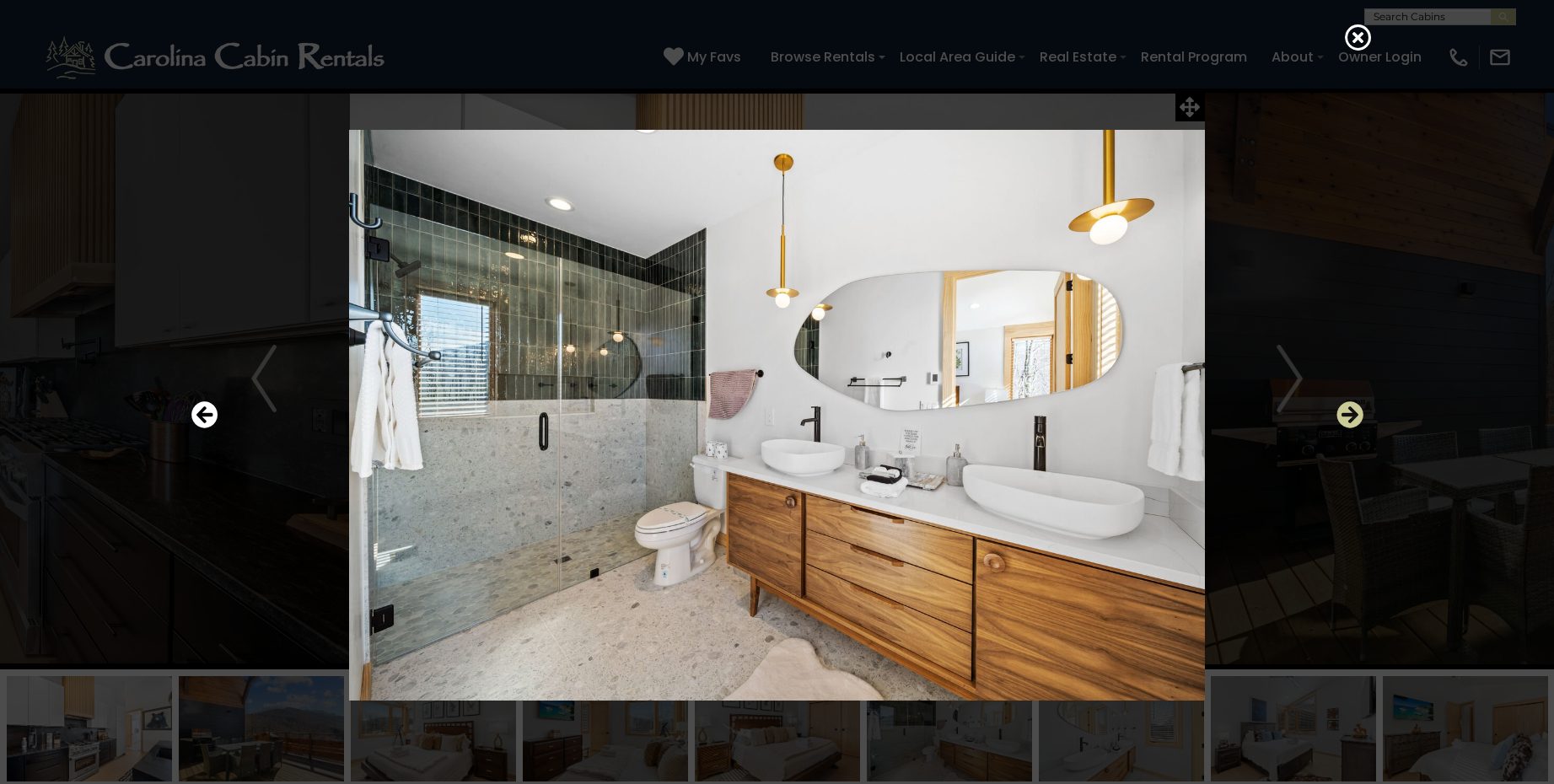
click at [1355, 416] on icon "Next" at bounding box center [1350, 415] width 27 height 27
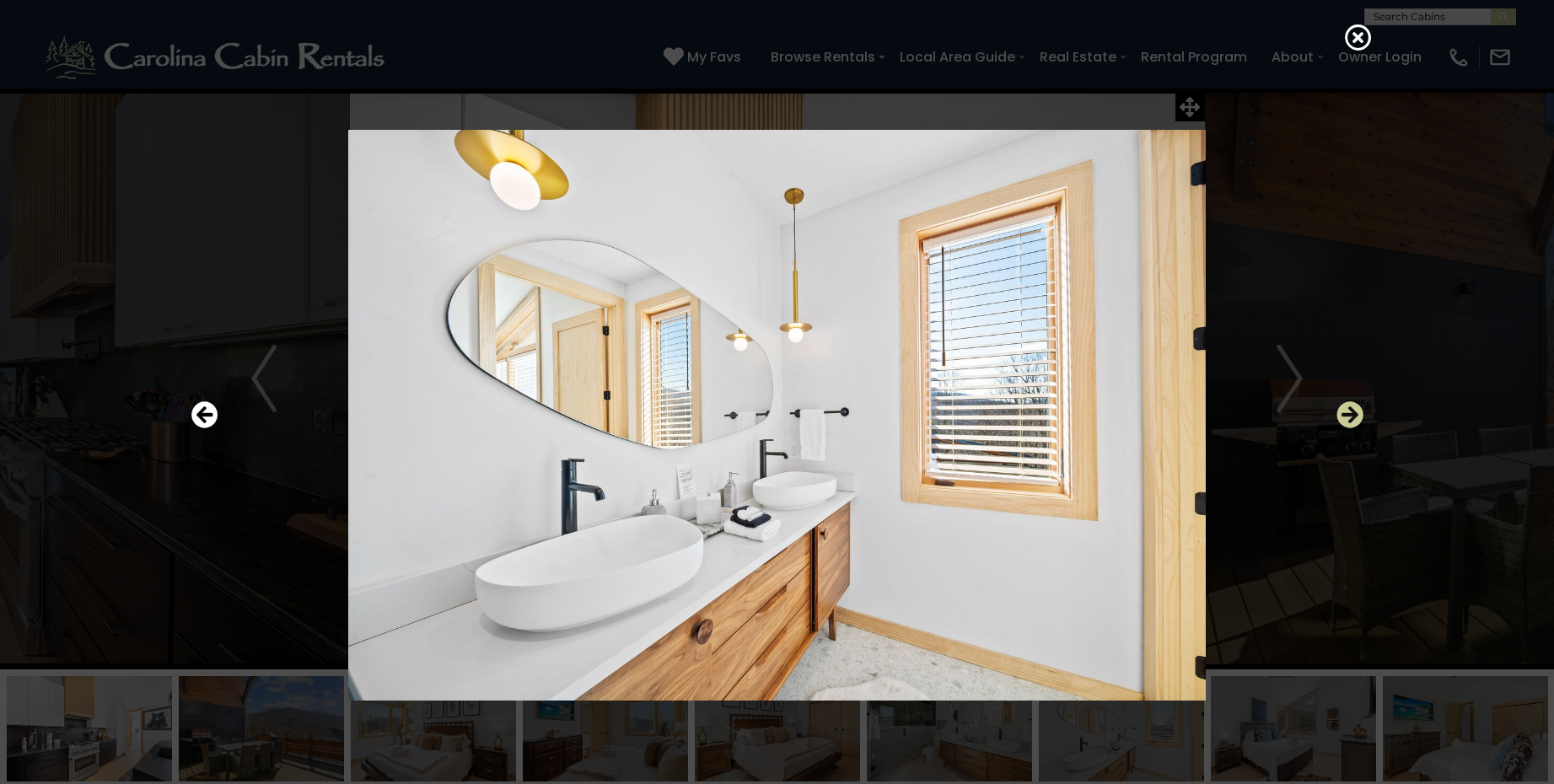
click at [1353, 411] on icon "Next" at bounding box center [1350, 415] width 27 height 27
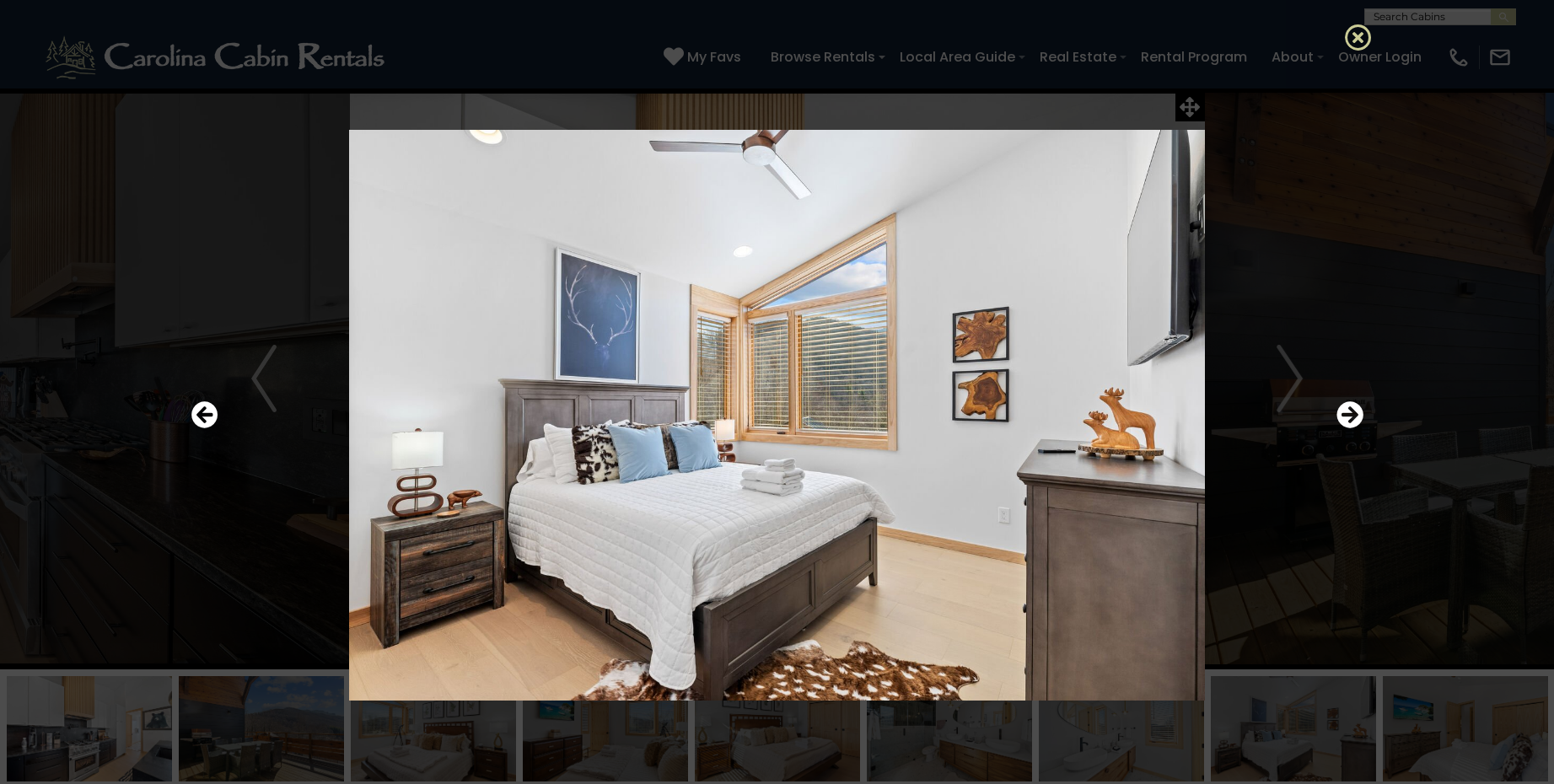
click at [1352, 35] on icon at bounding box center [1358, 37] width 27 height 27
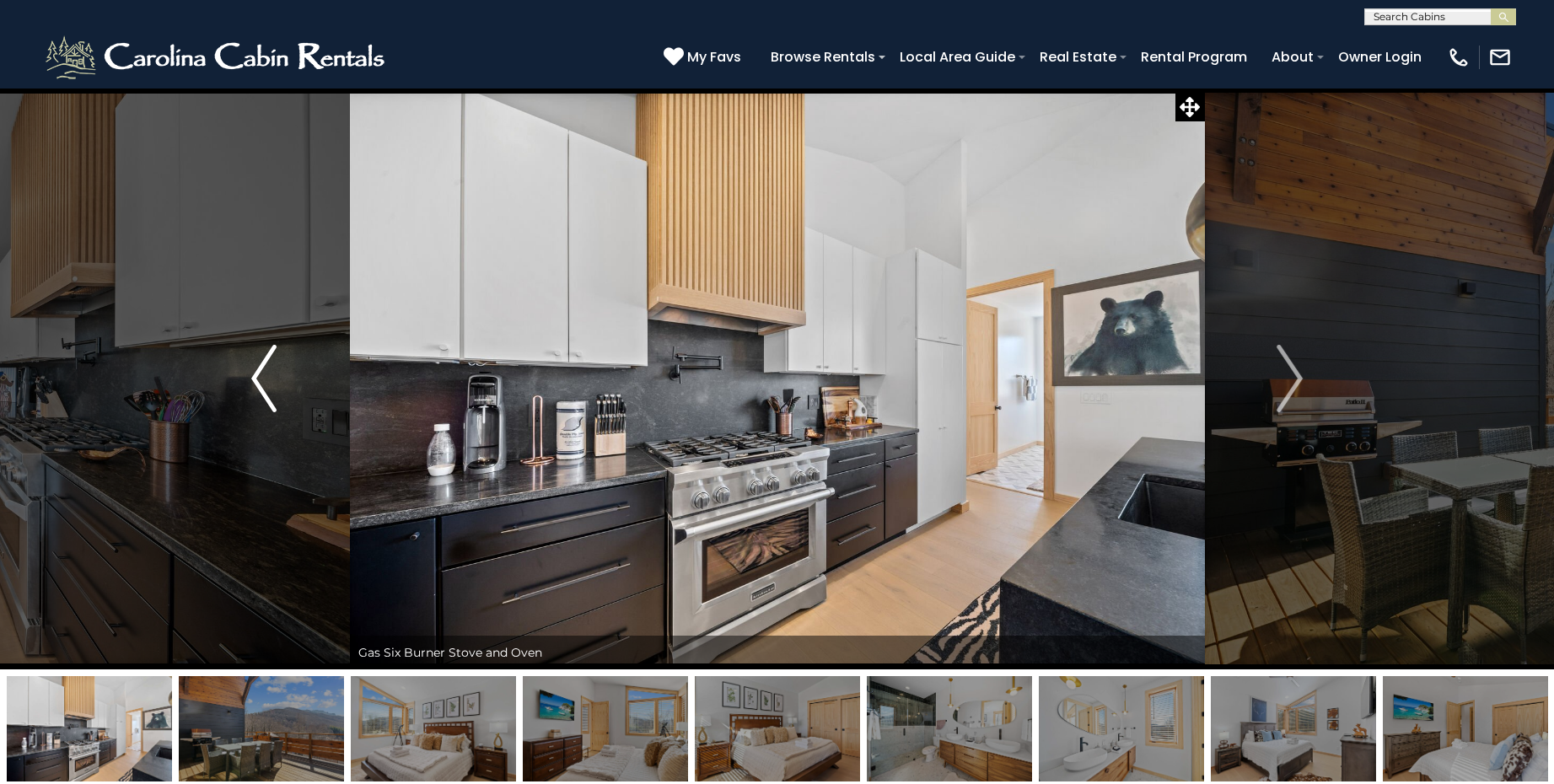
click at [263, 382] on img "Previous" at bounding box center [264, 379] width 25 height 67
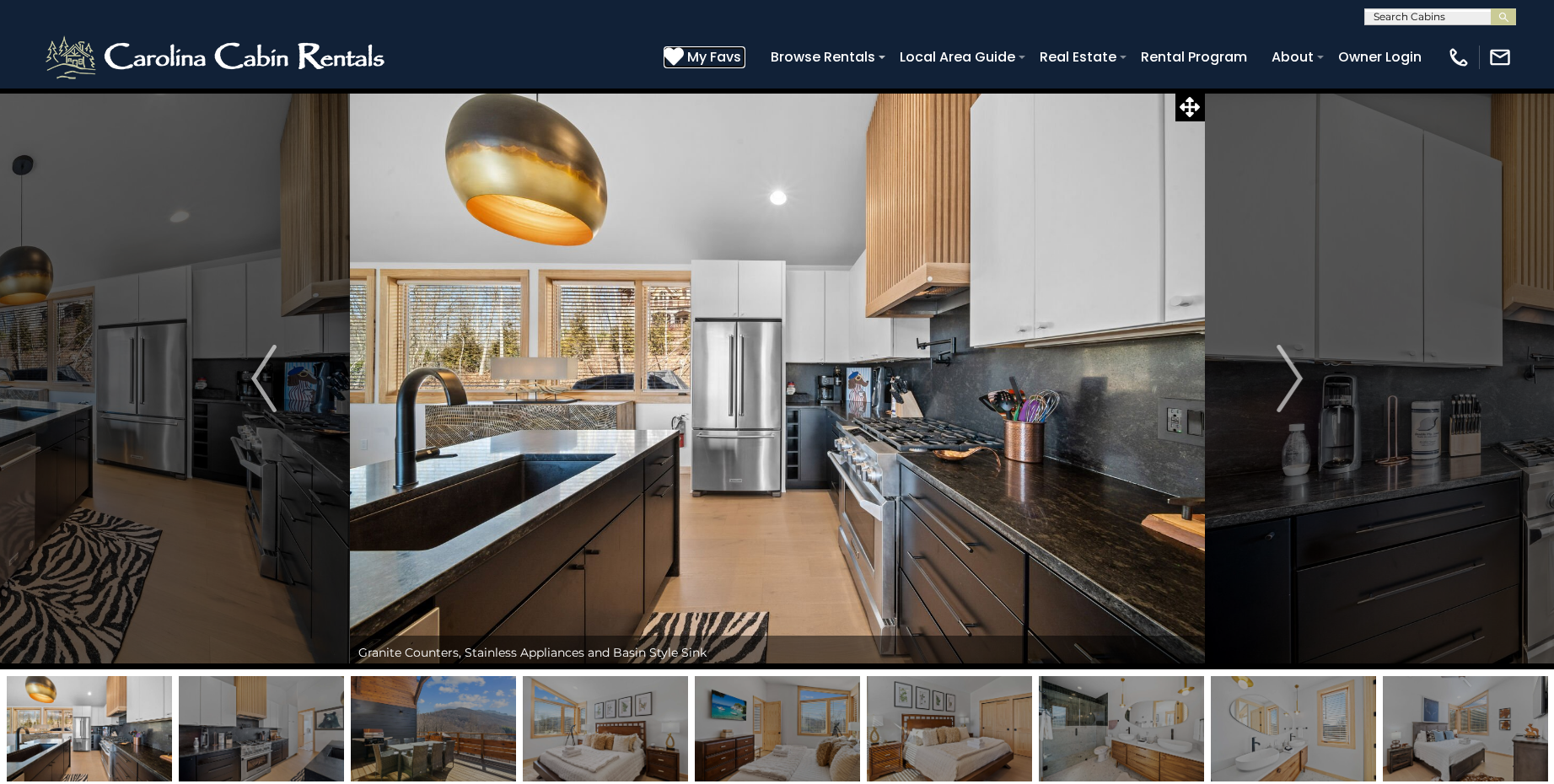
click at [706, 58] on span "My Favs" at bounding box center [714, 57] width 54 height 21
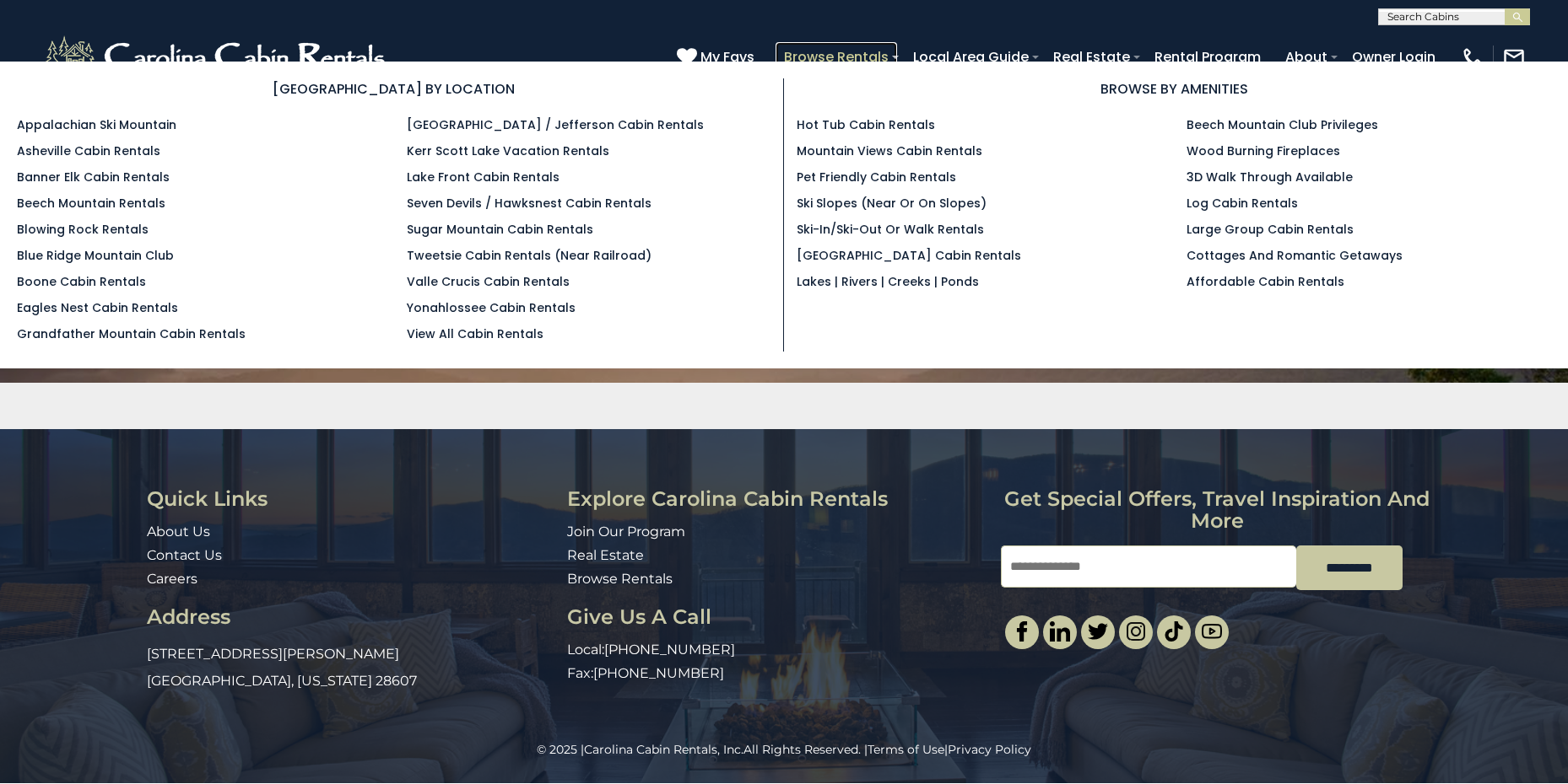
click at [838, 55] on link "Browse Rentals" at bounding box center [835, 57] width 122 height 30
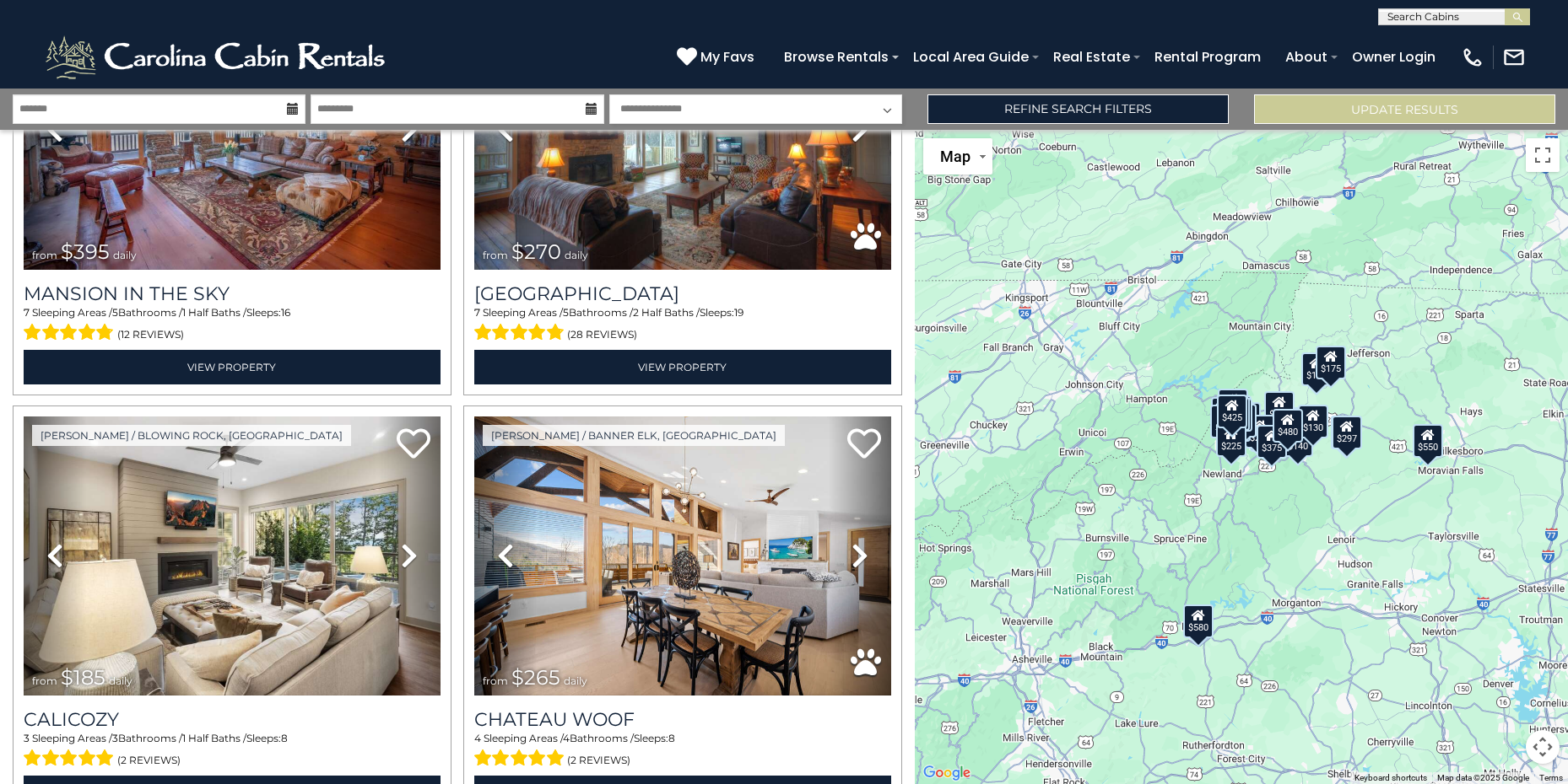
scroll to position [1926, 0]
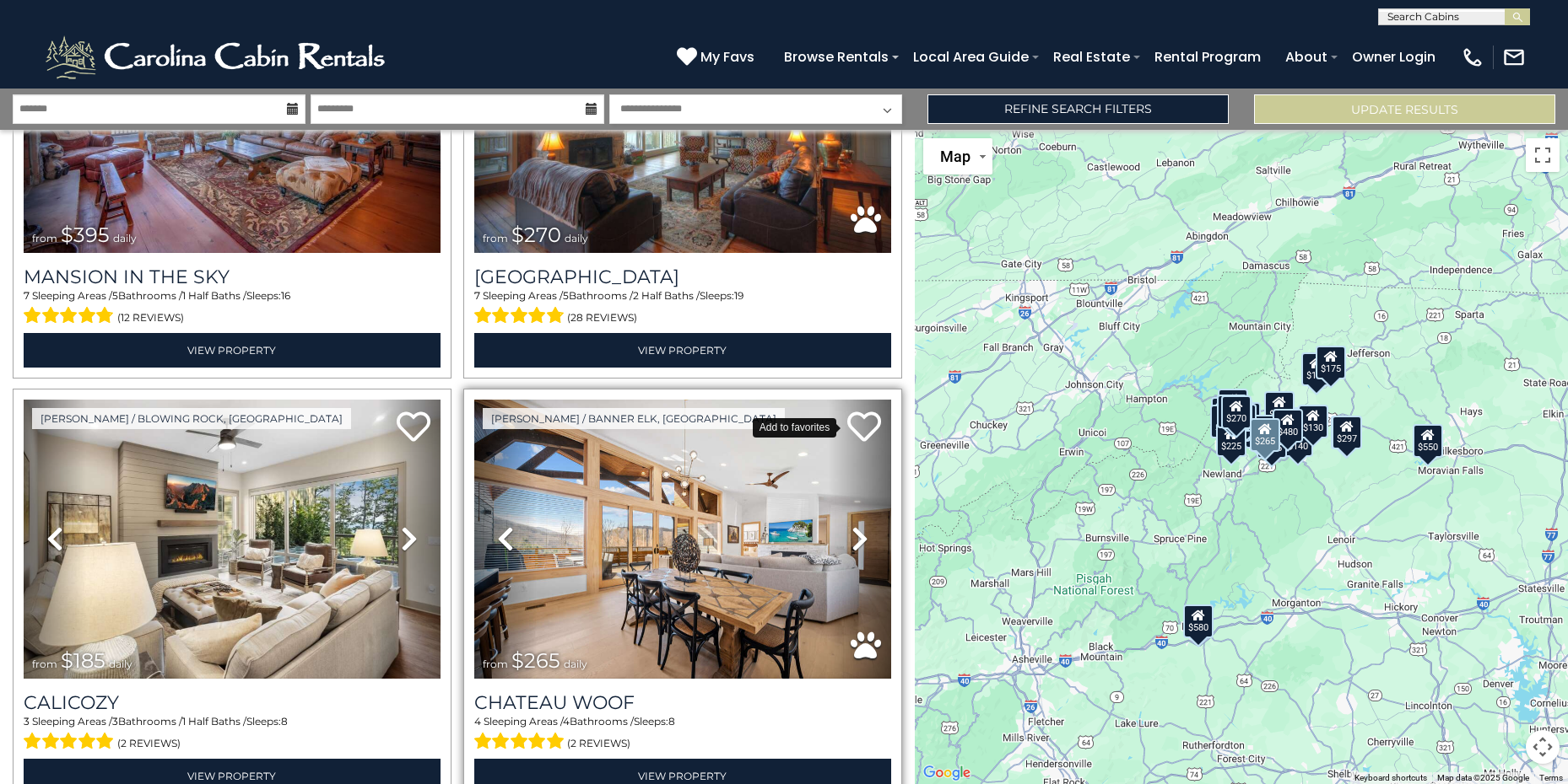
click at [856, 410] on icon at bounding box center [863, 427] width 34 height 34
click at [1267, 444] on div "$265" at bounding box center [1265, 434] width 31 height 34
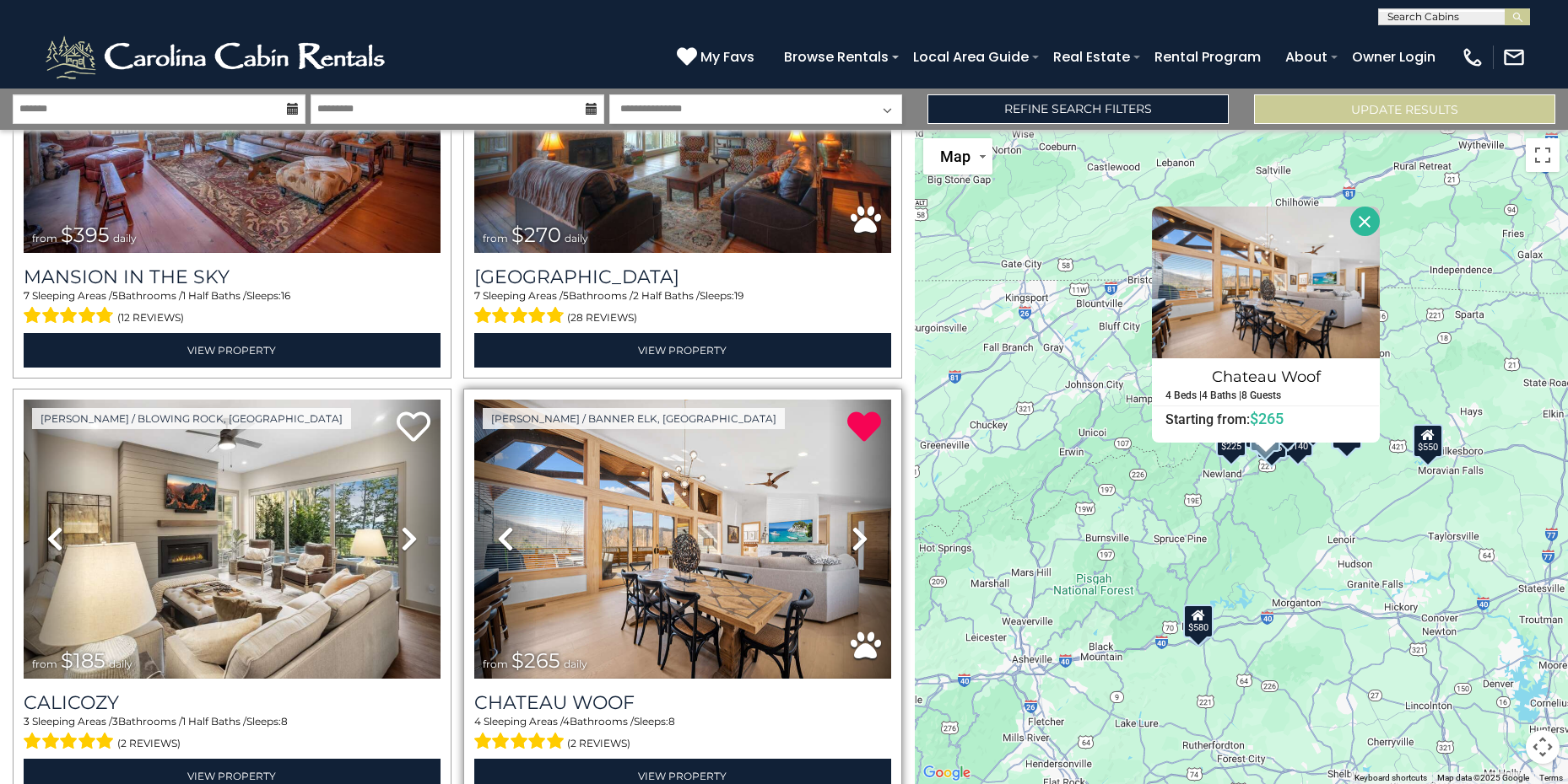
click at [1278, 518] on div "$625 $297 $175 $165 $300 $580 $290 $424 $395 $270 $185 $265 $230 $550 $349 $230…" at bounding box center [1241, 456] width 653 height 655
click at [1361, 218] on button "Close" at bounding box center [1365, 221] width 30 height 30
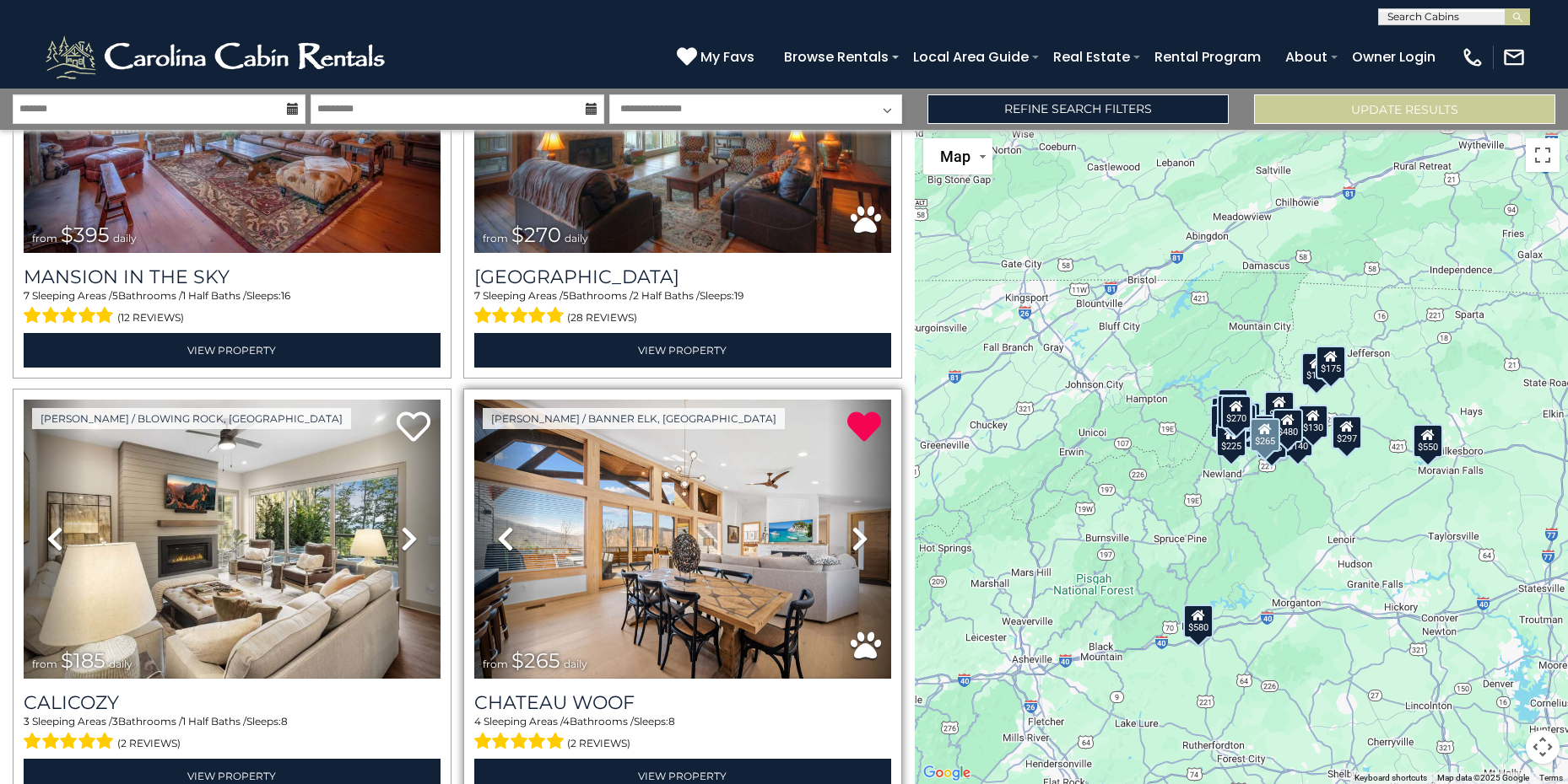
click at [1237, 417] on div "$270" at bounding box center [1236, 412] width 31 height 34
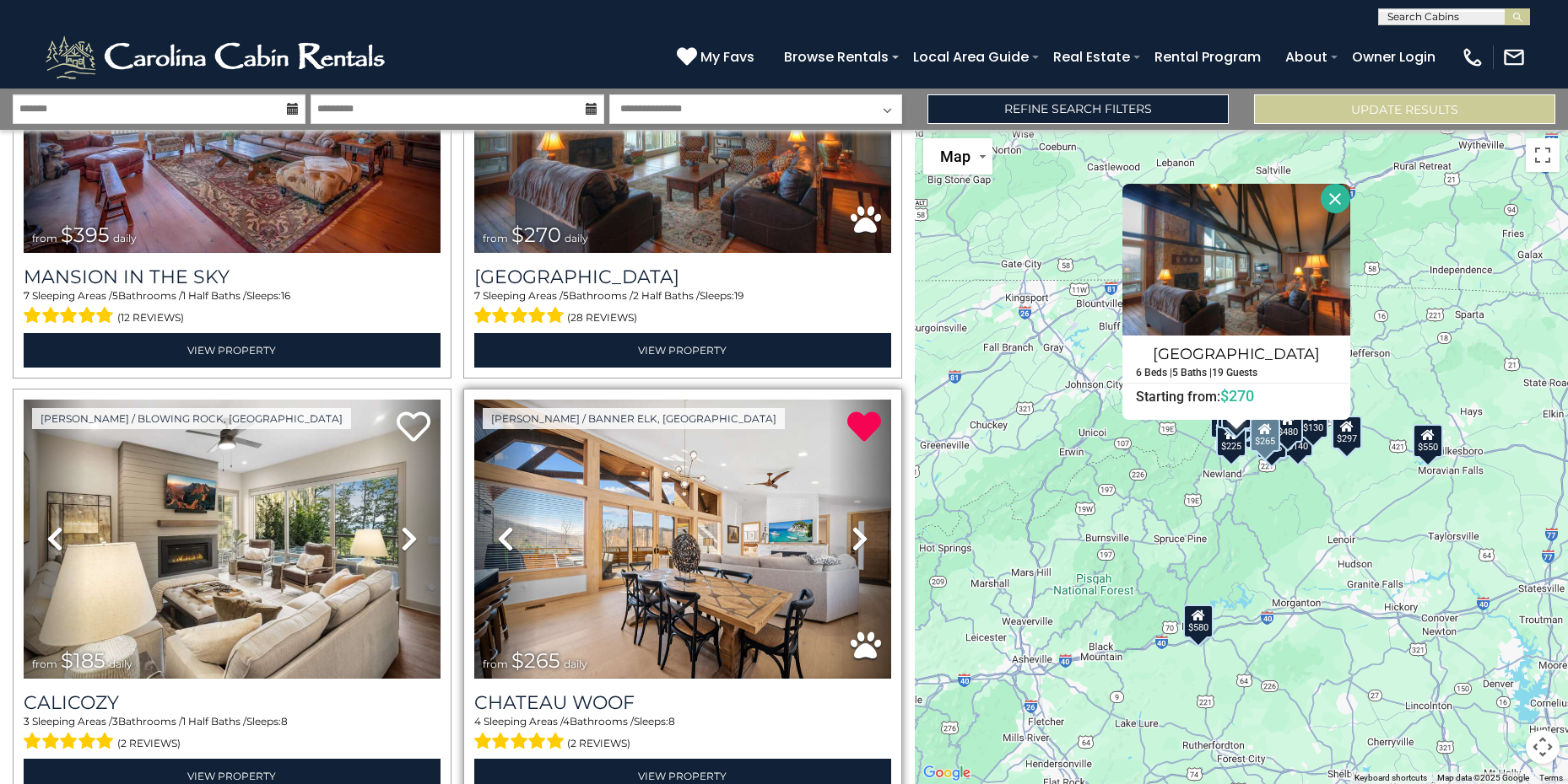
click at [1330, 196] on button "Close" at bounding box center [1335, 198] width 30 height 30
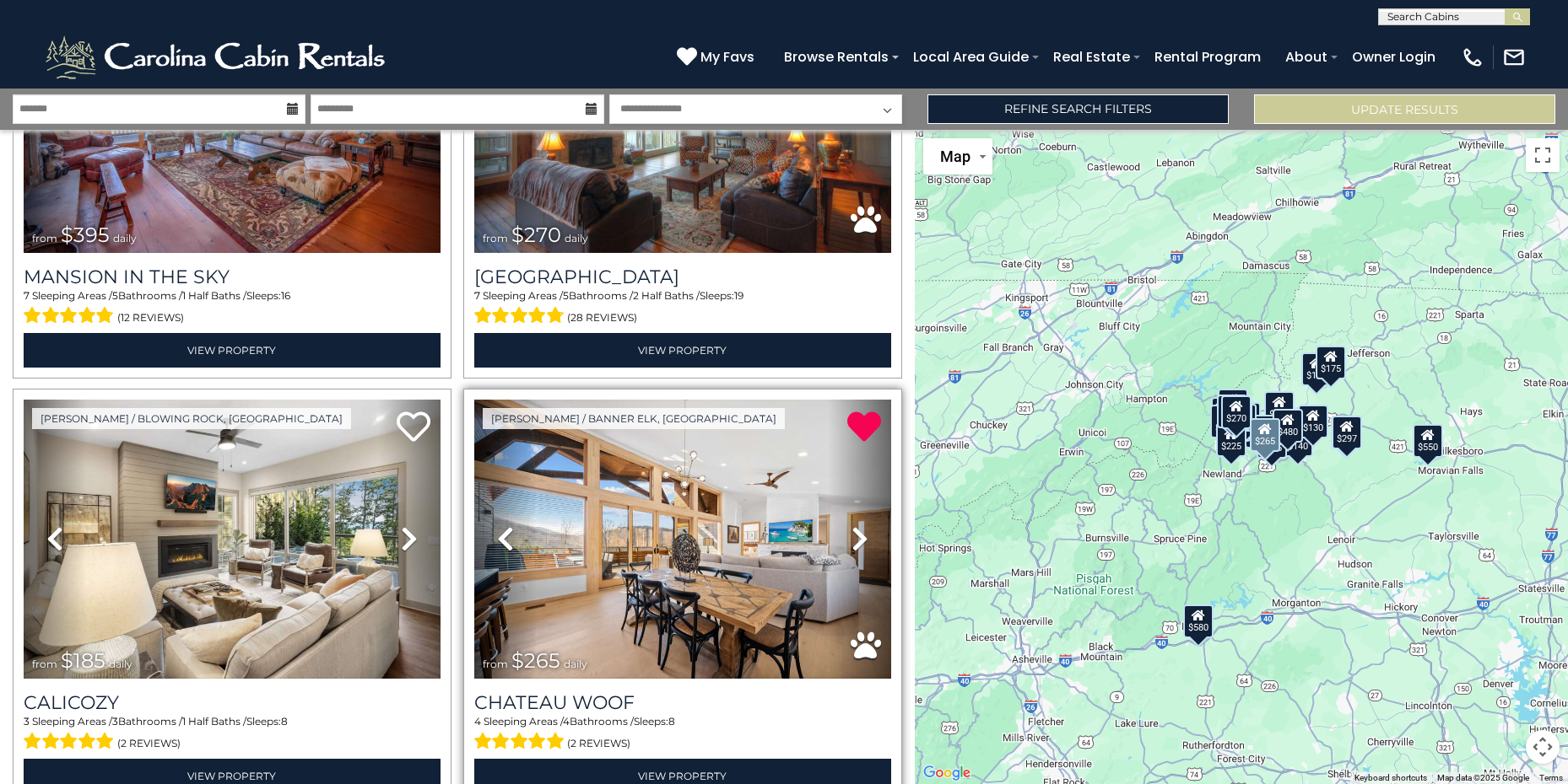
click at [1325, 365] on div "$175" at bounding box center [1330, 362] width 31 height 34
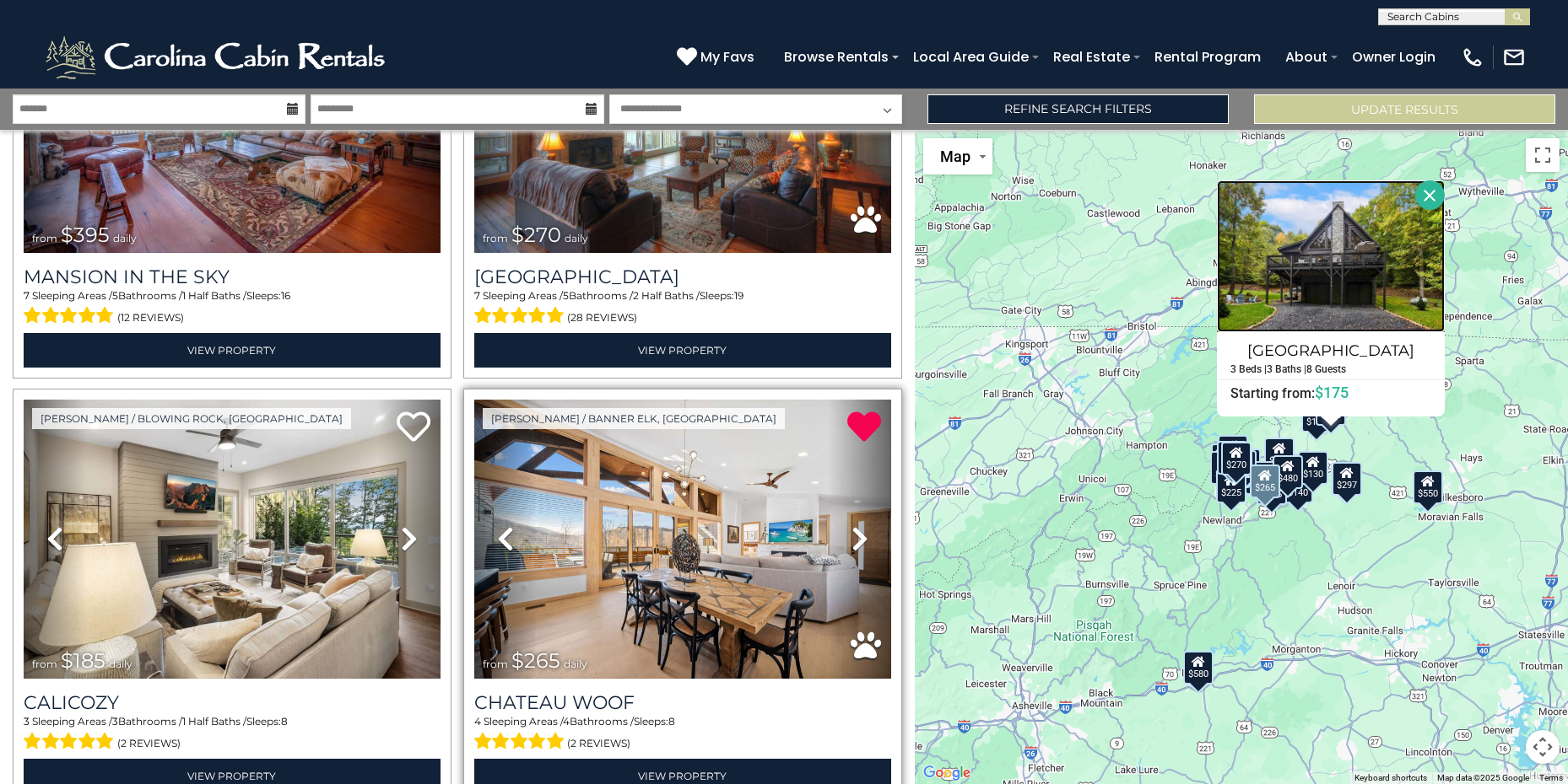
click at [1348, 276] on img at bounding box center [1331, 256] width 228 height 151
click at [1320, 478] on div "$130" at bounding box center [1313, 468] width 31 height 34
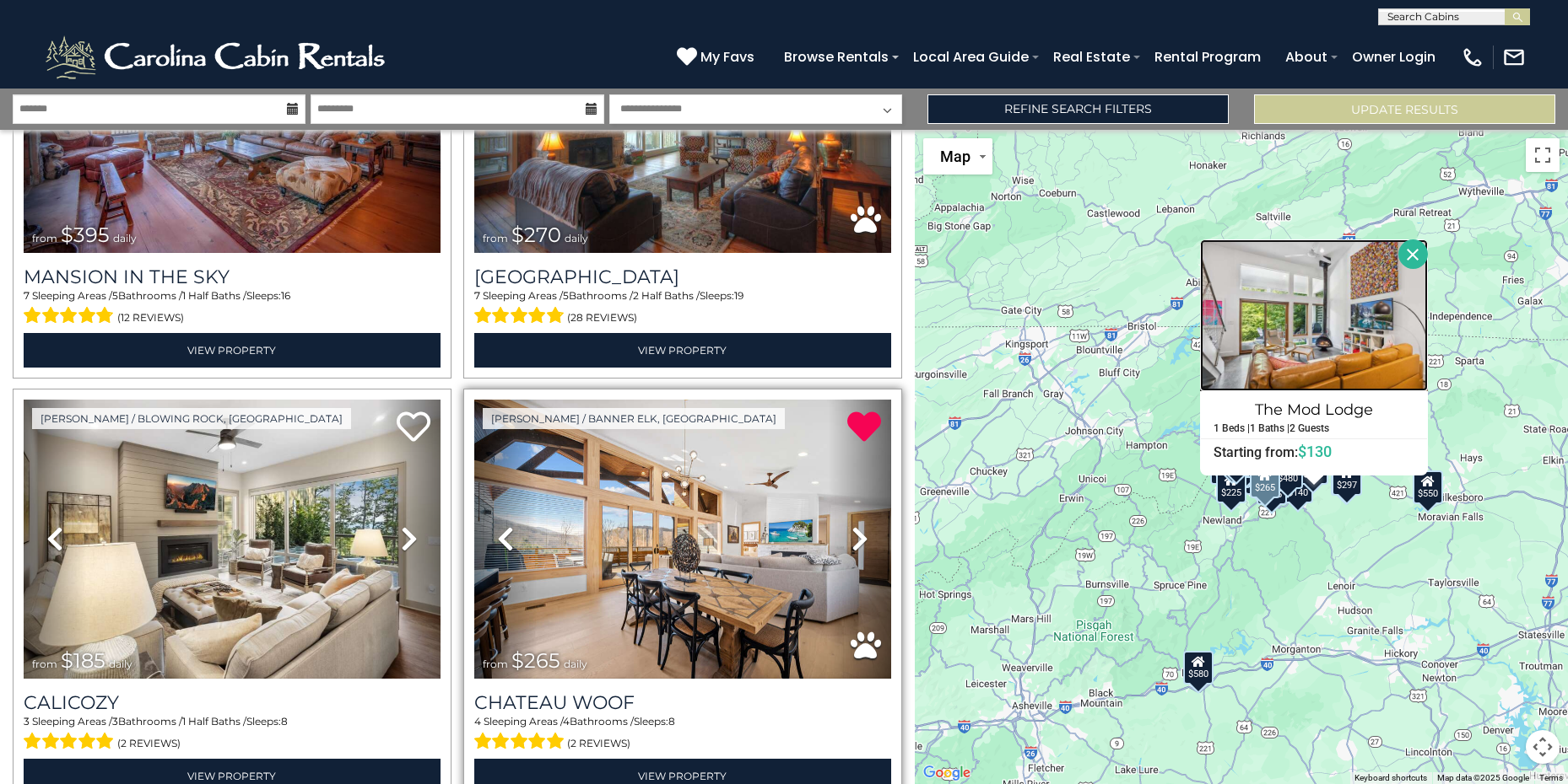
click at [1299, 361] on img at bounding box center [1314, 315] width 228 height 151
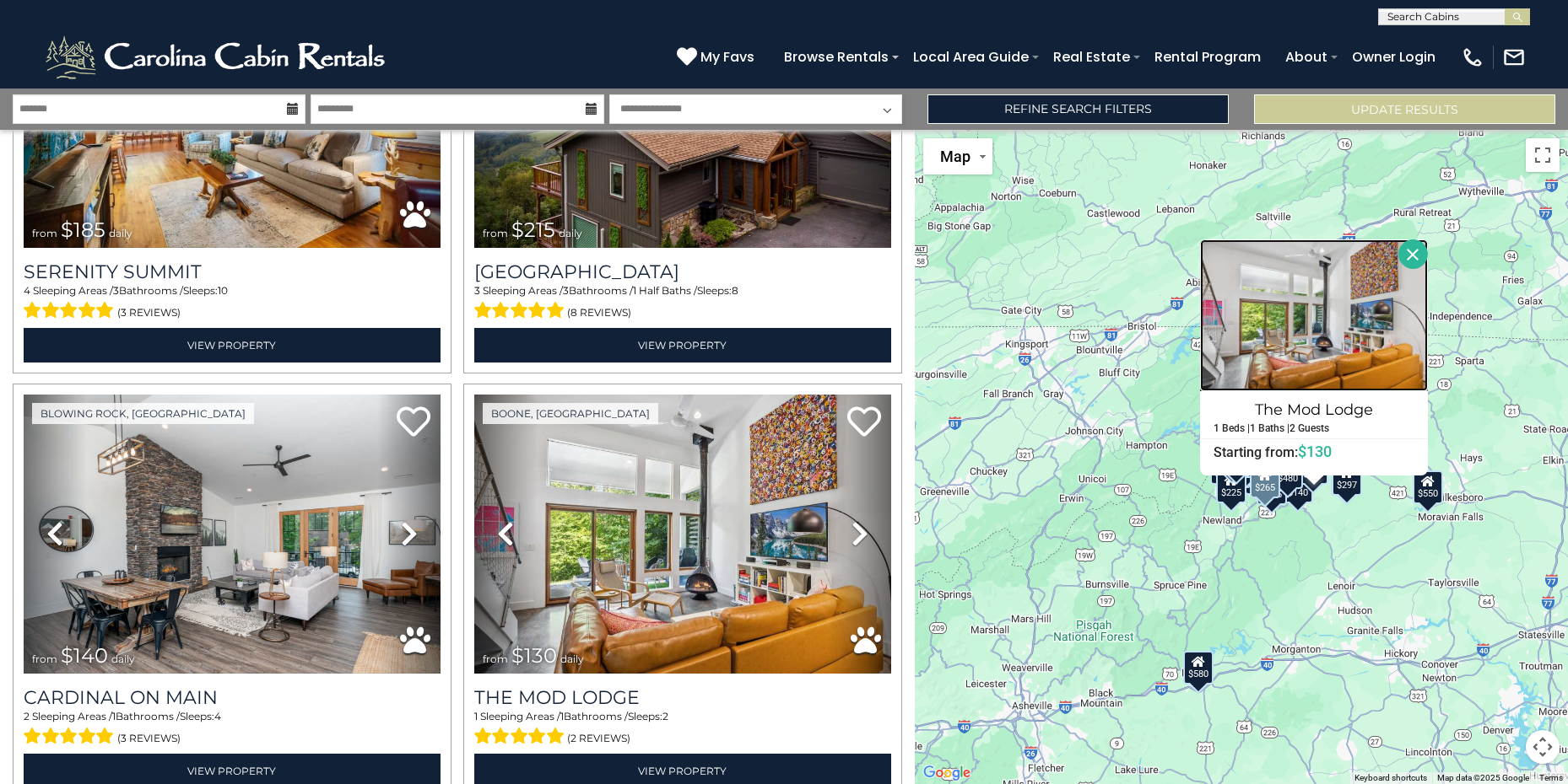
scroll to position [4088, 0]
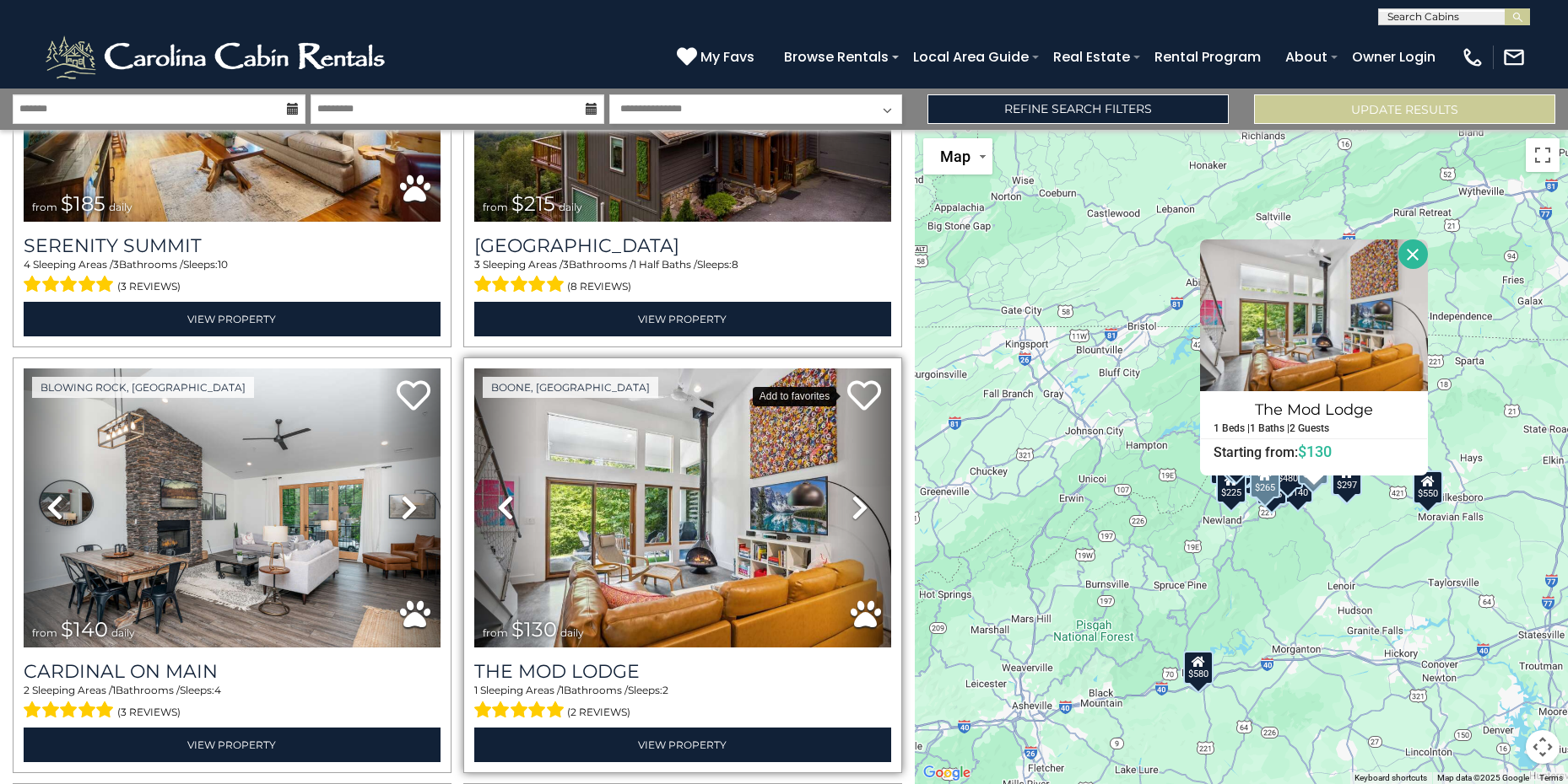
click at [852, 379] on icon at bounding box center [863, 395] width 34 height 34
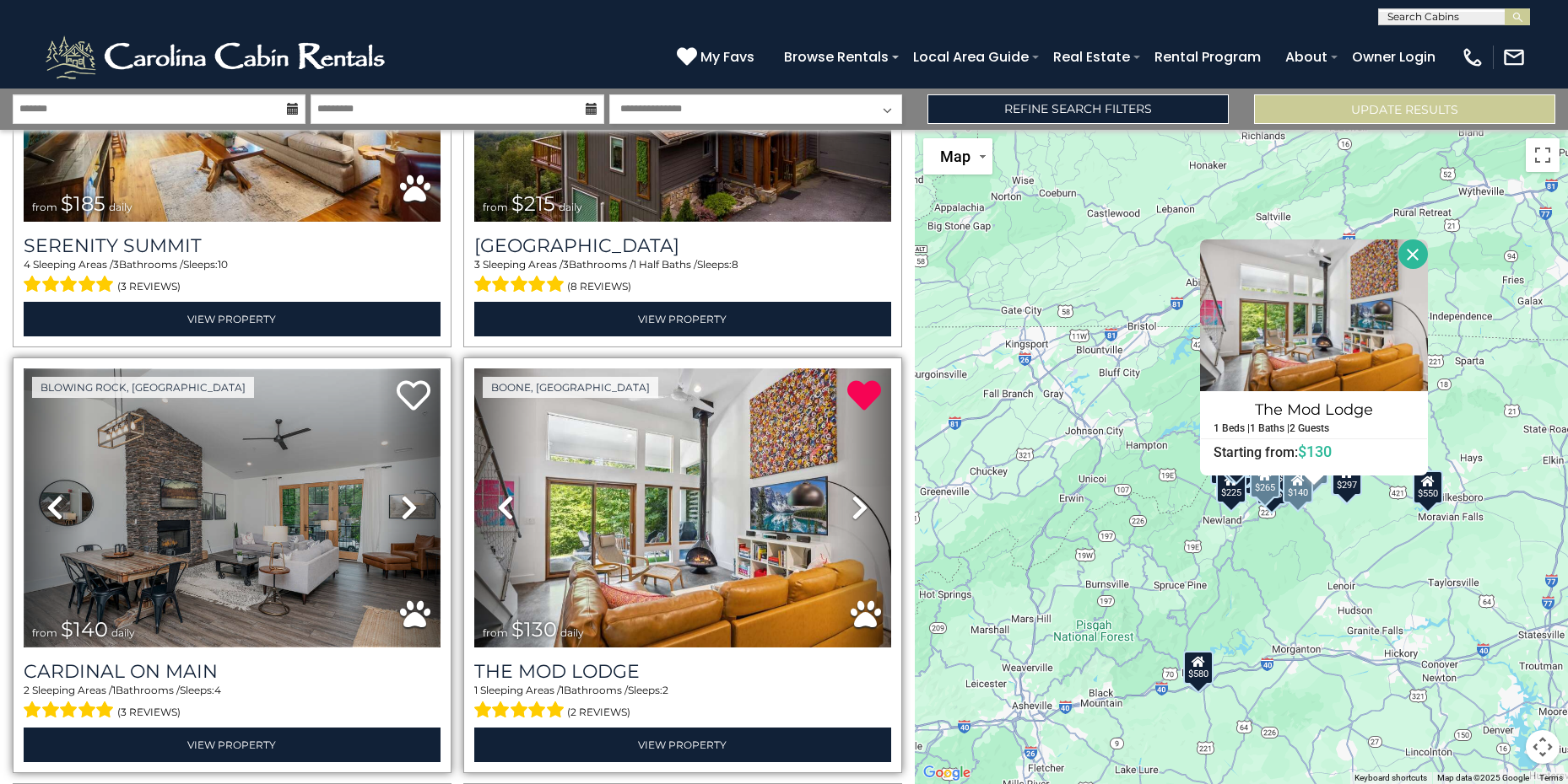
click at [291, 497] on img at bounding box center [232, 507] width 417 height 279
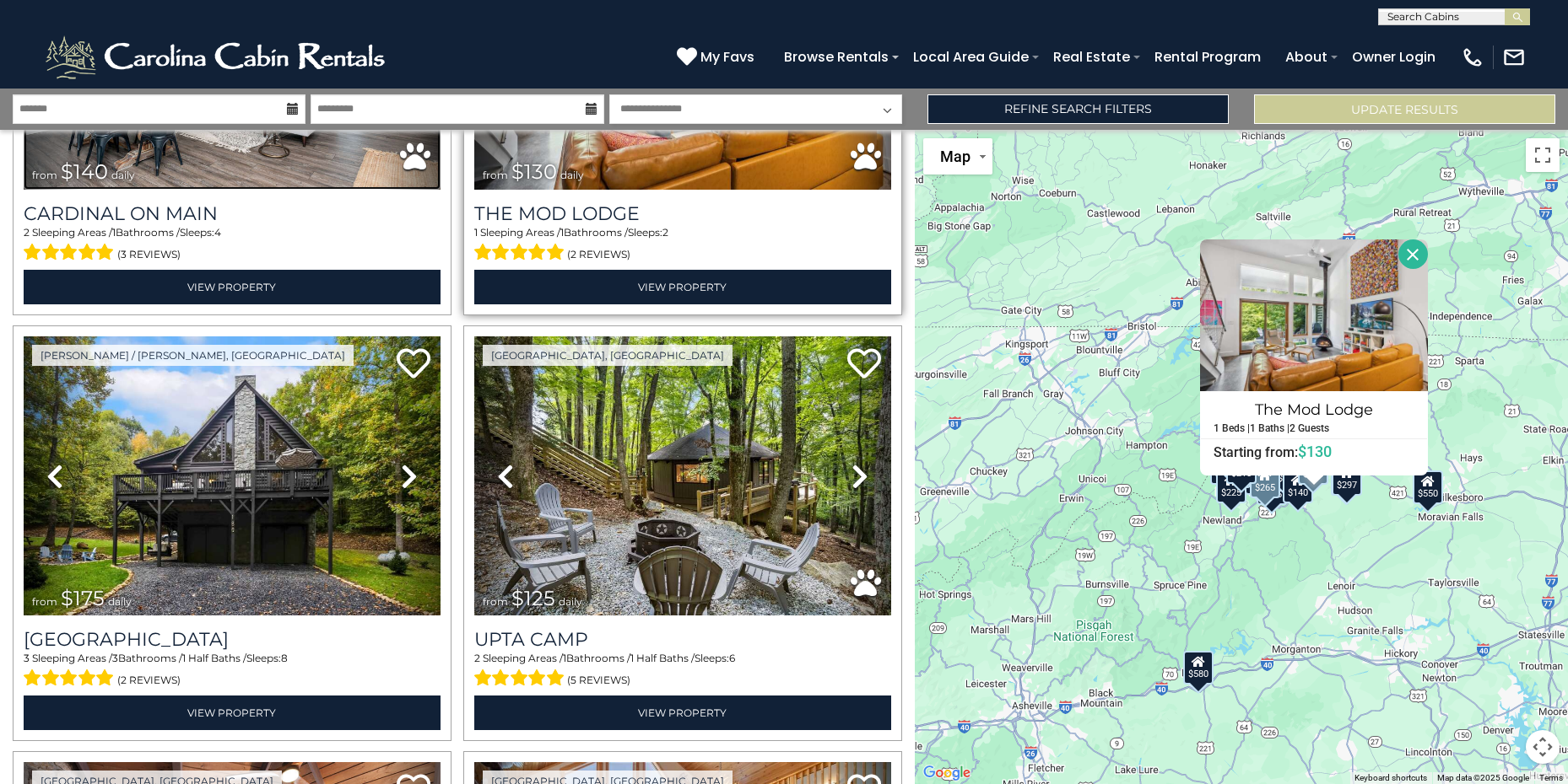
scroll to position [4519, 0]
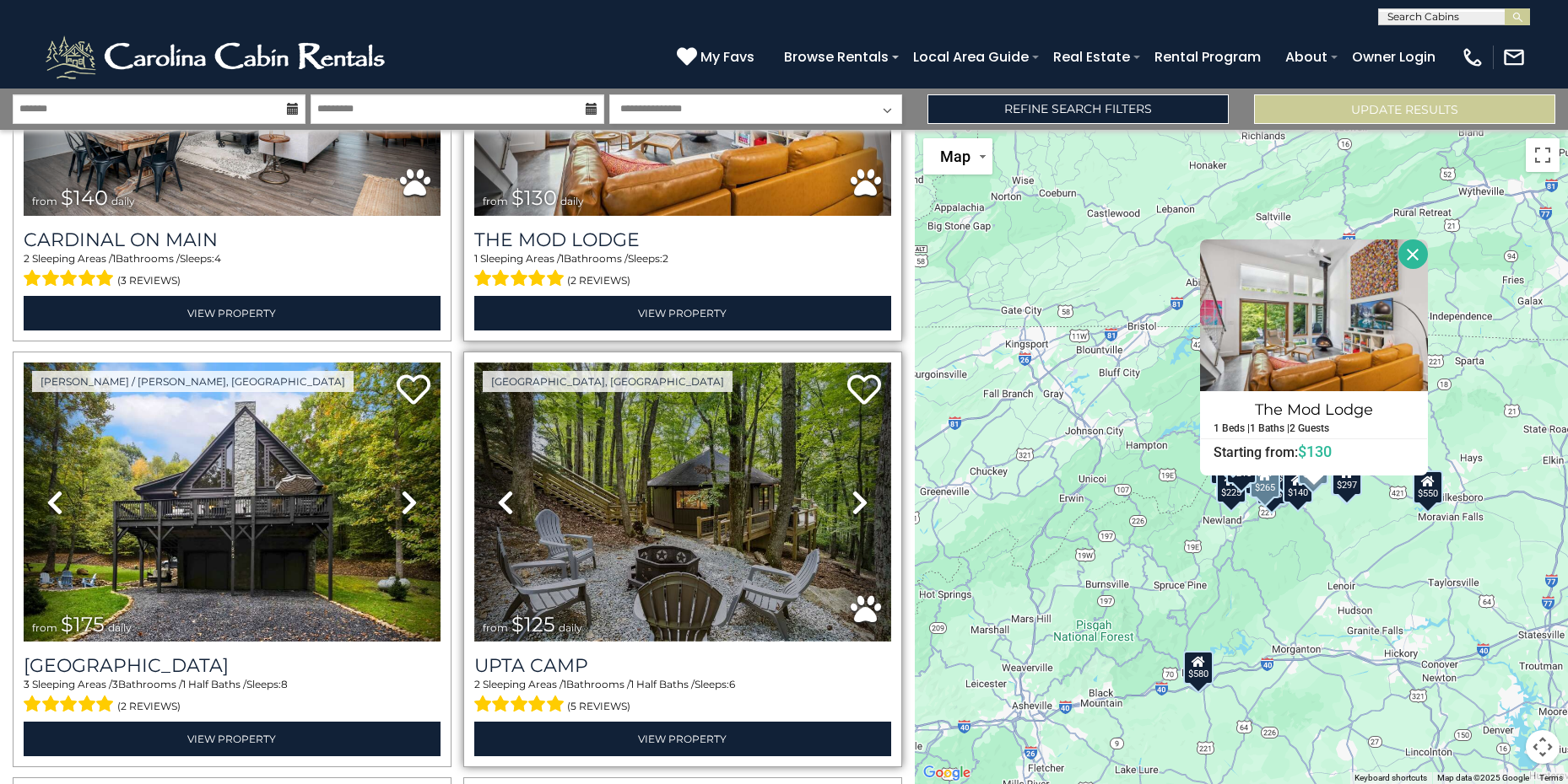
click at [716, 481] on img at bounding box center [682, 501] width 417 height 279
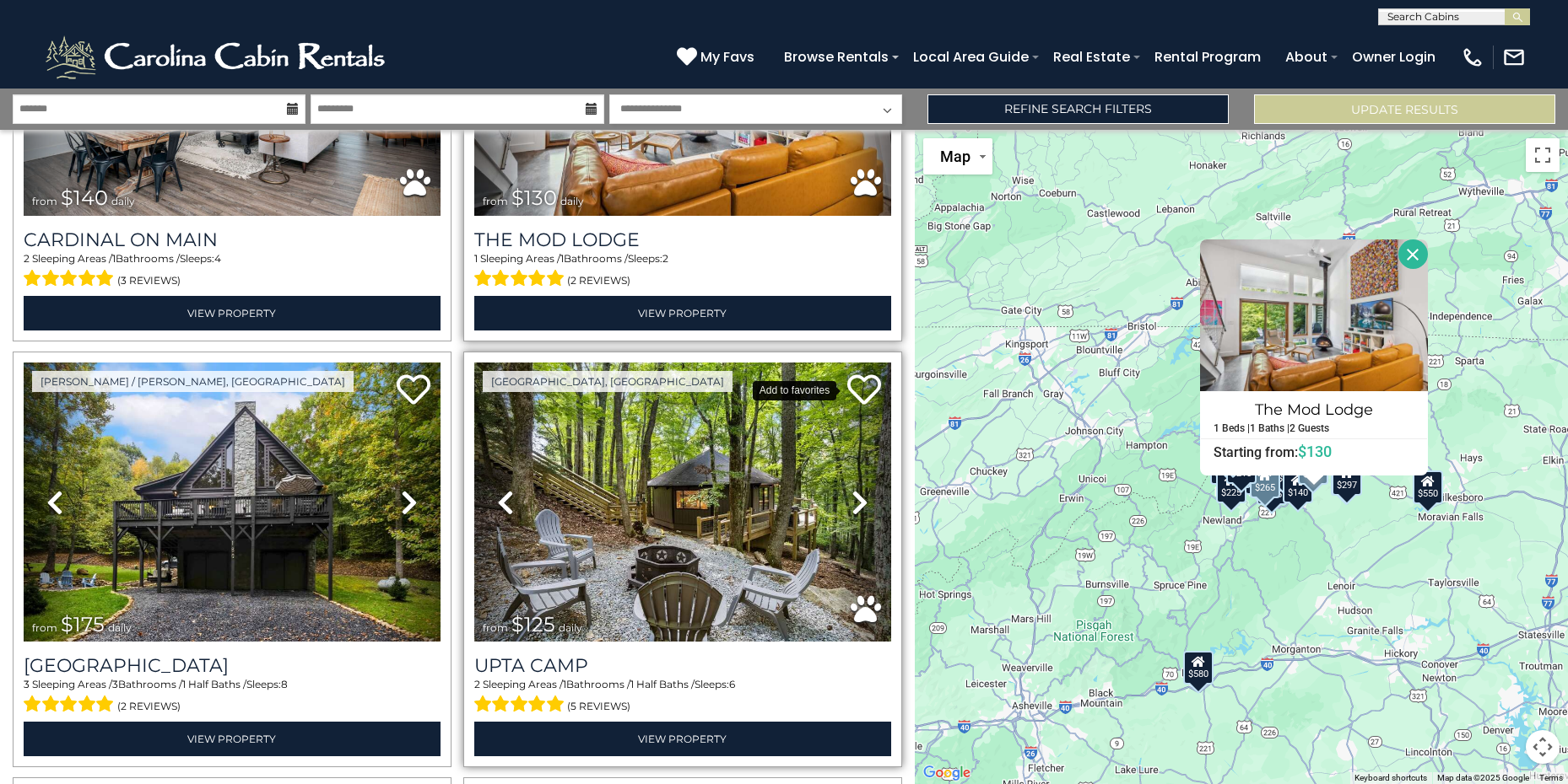
click at [855, 373] on icon at bounding box center [863, 389] width 34 height 34
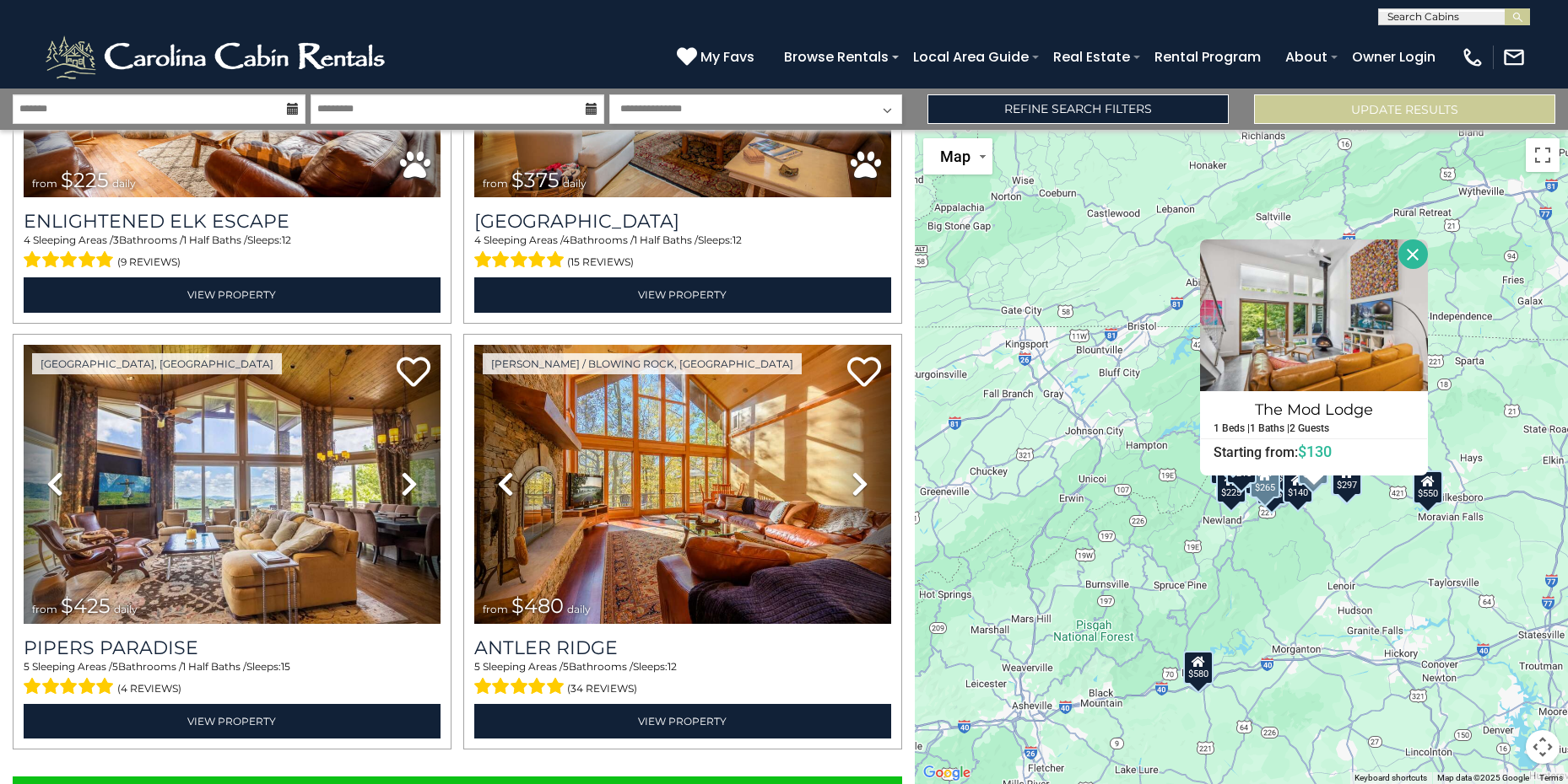
scroll to position [5842, 0]
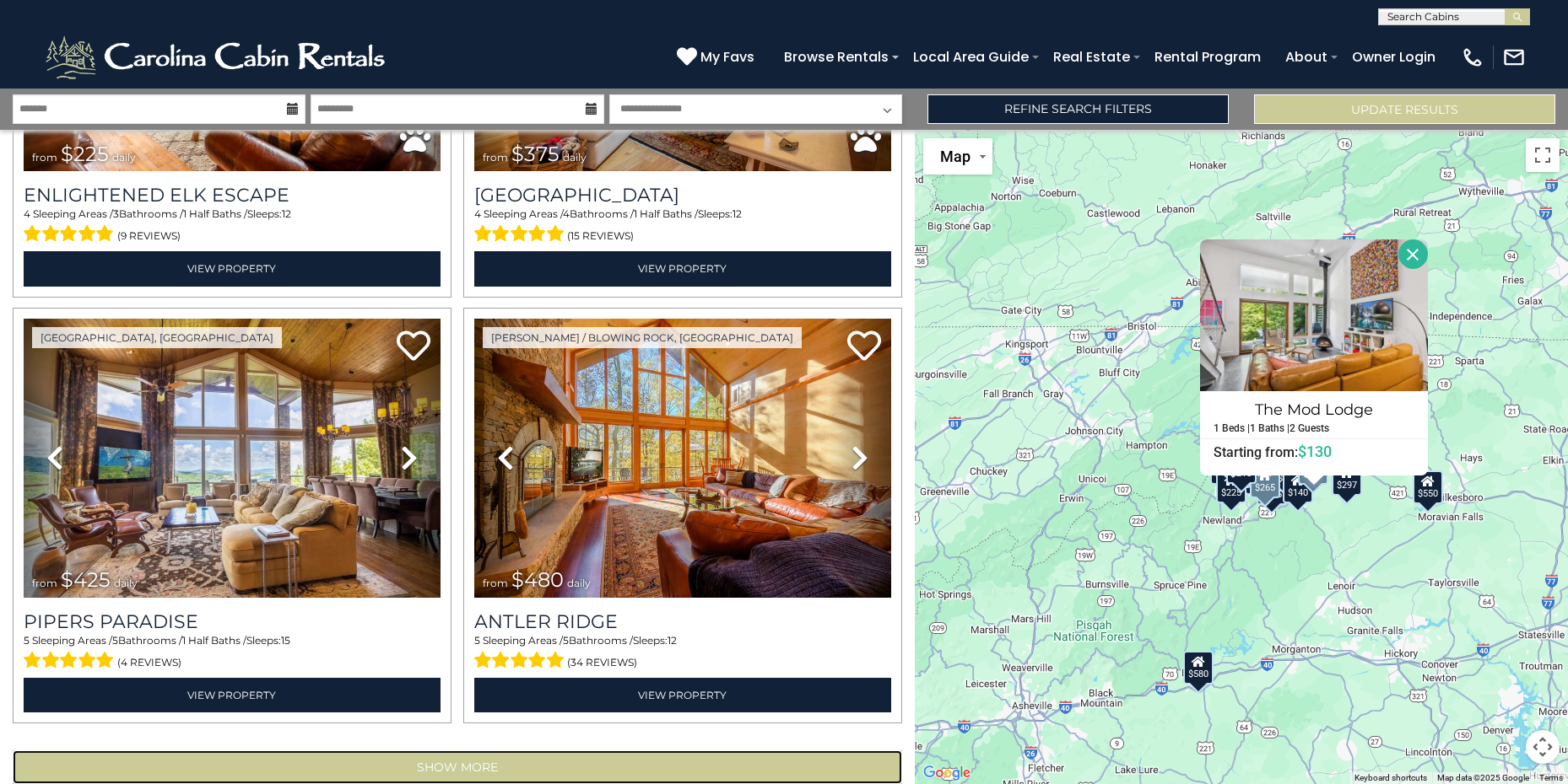
click at [527, 750] on button "Show More" at bounding box center [456, 767] width 889 height 34
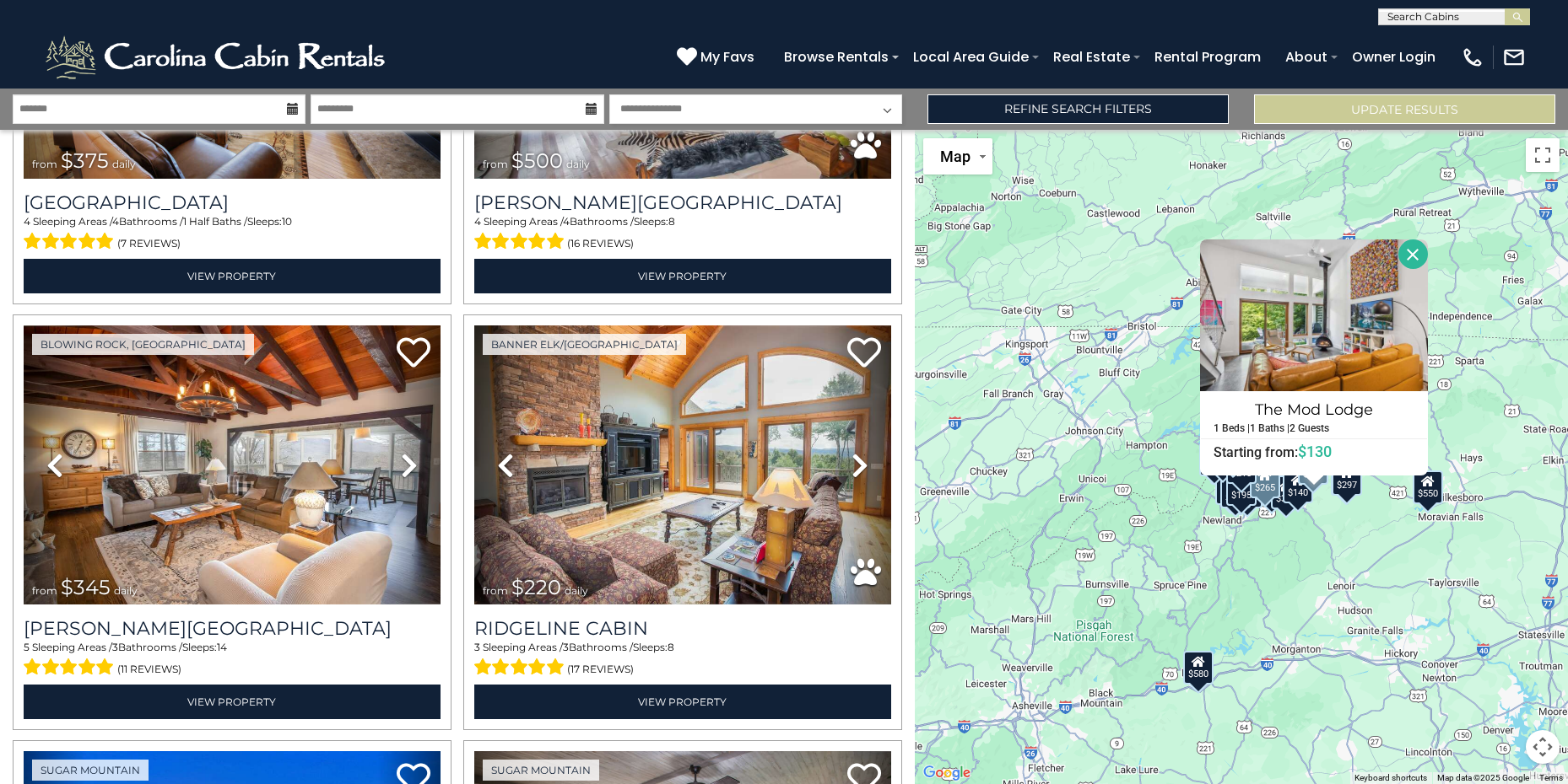
scroll to position [11406, 0]
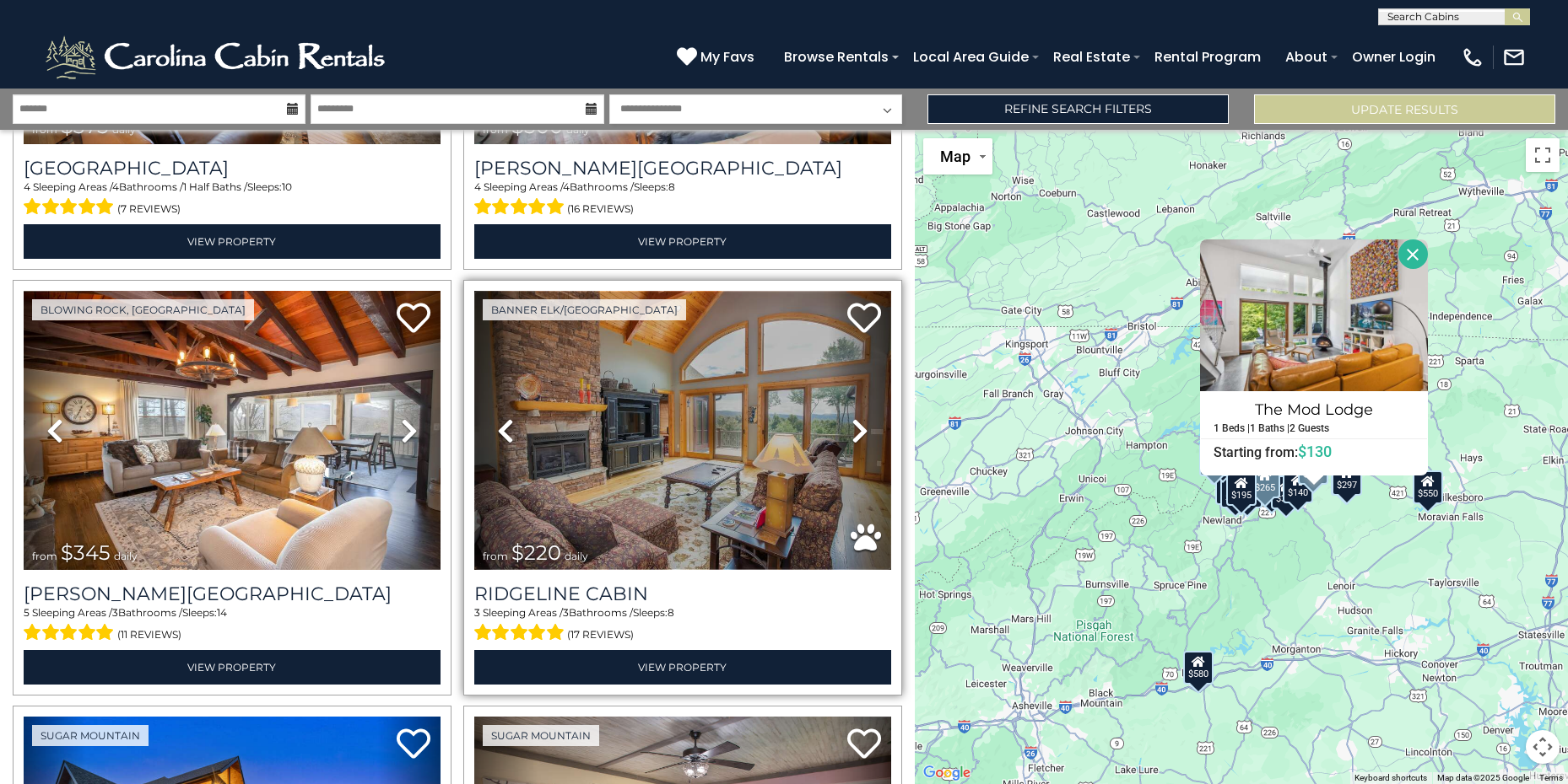
click at [712, 383] on img at bounding box center [682, 430] width 417 height 279
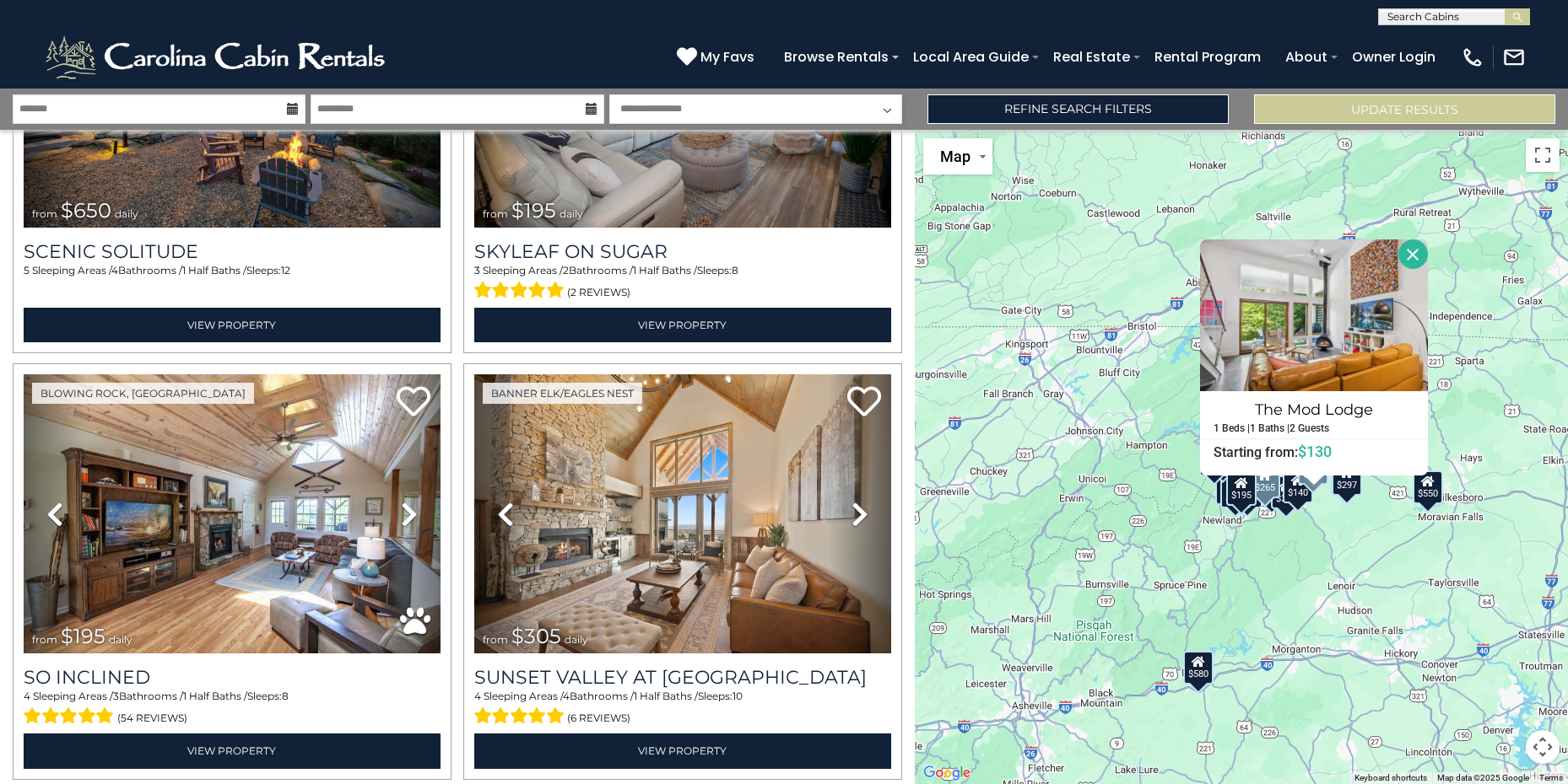
scroll to position [12187, 0]
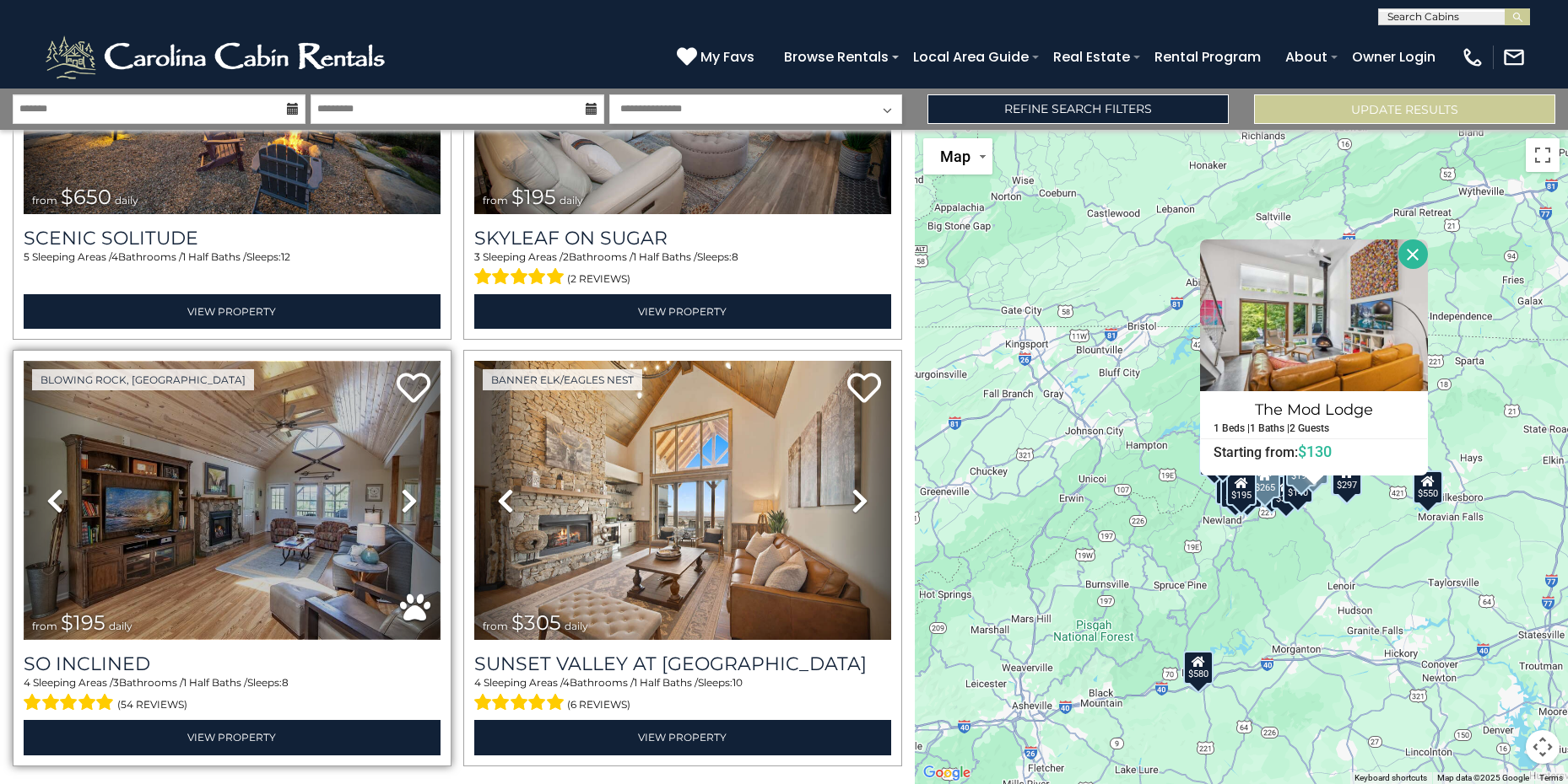
click at [363, 483] on img at bounding box center [232, 500] width 417 height 279
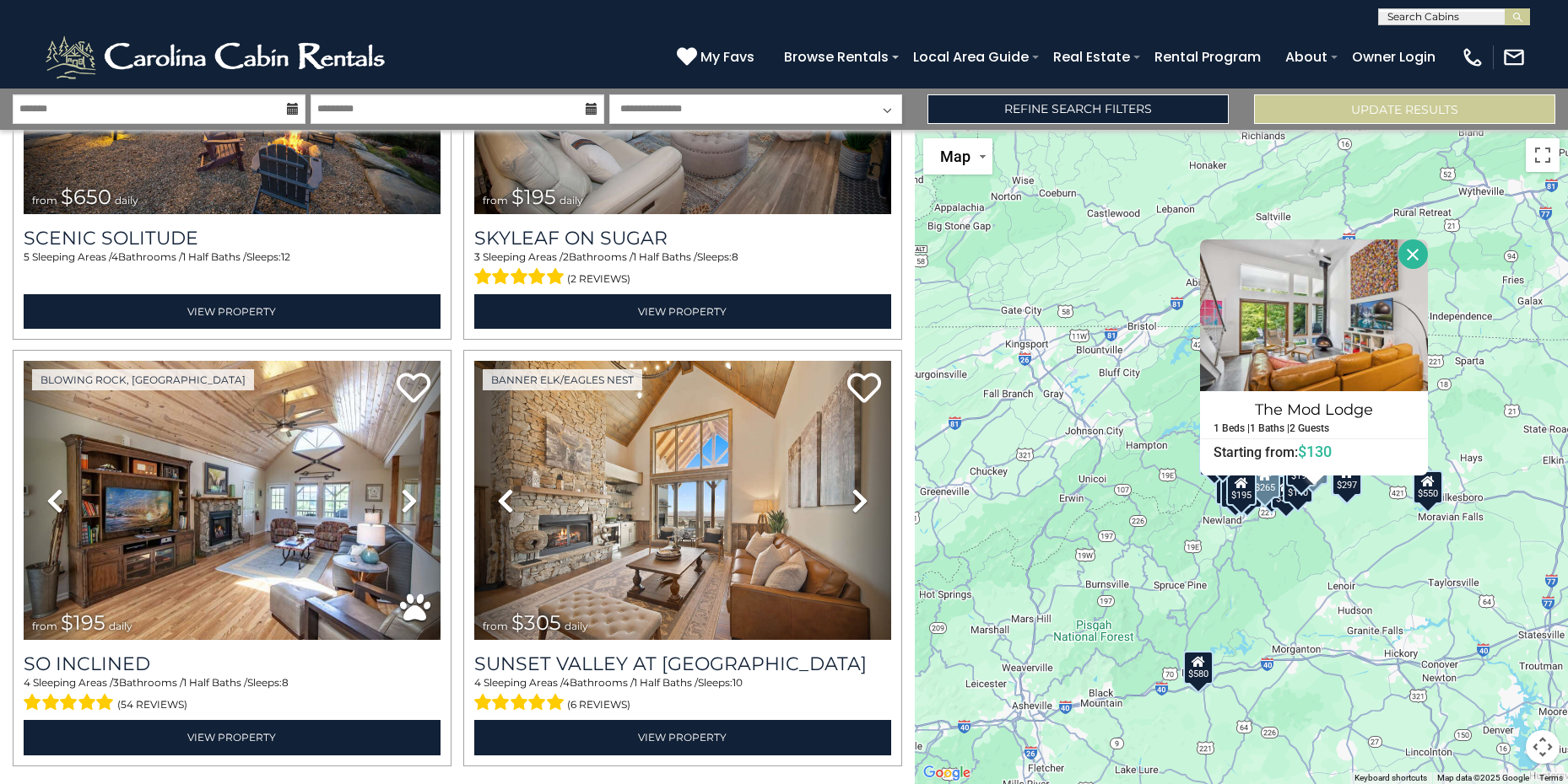
click at [1408, 248] on button "Close" at bounding box center [1413, 254] width 30 height 30
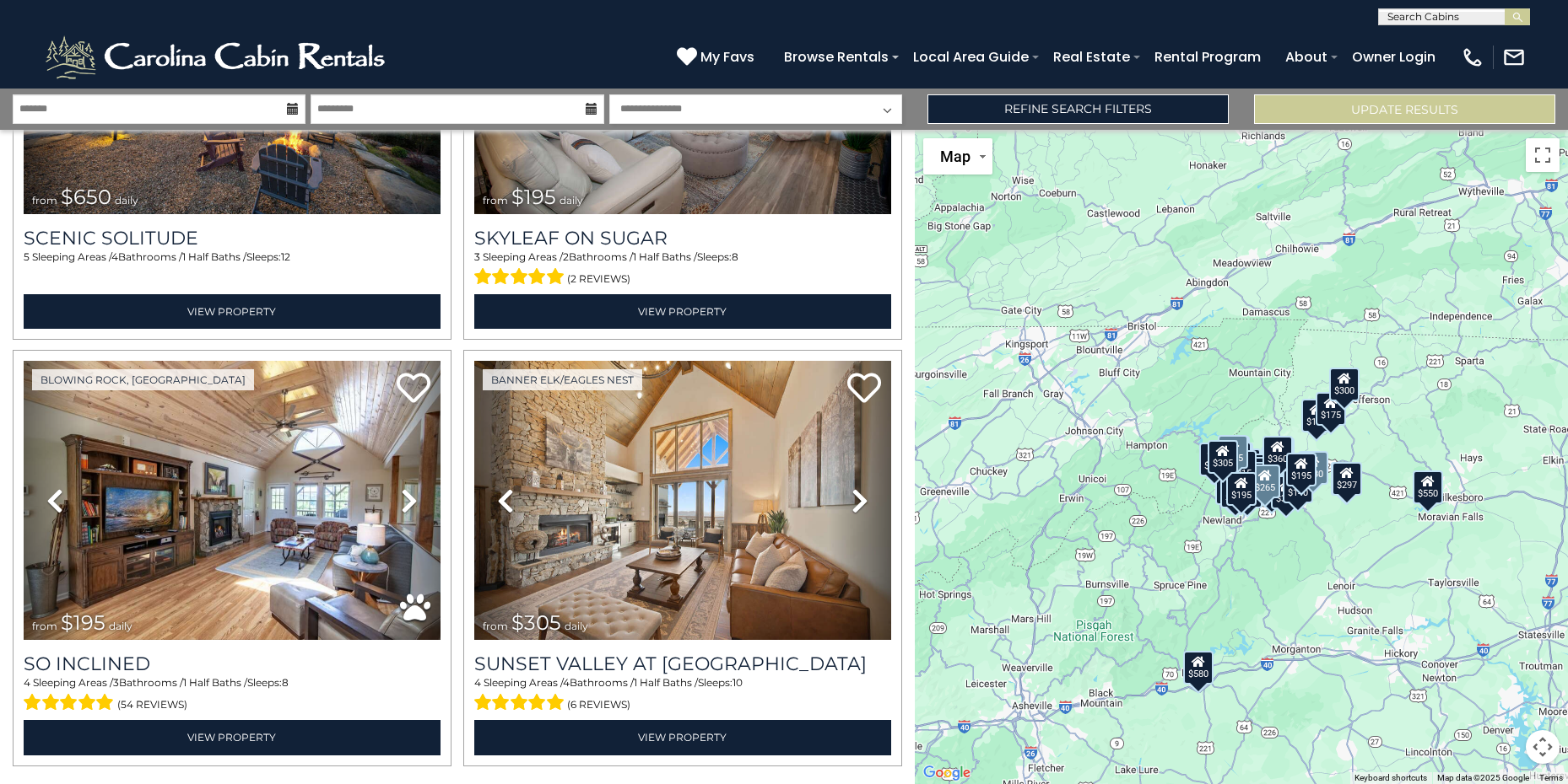
click at [1308, 474] on div "$195" at bounding box center [1301, 469] width 31 height 34
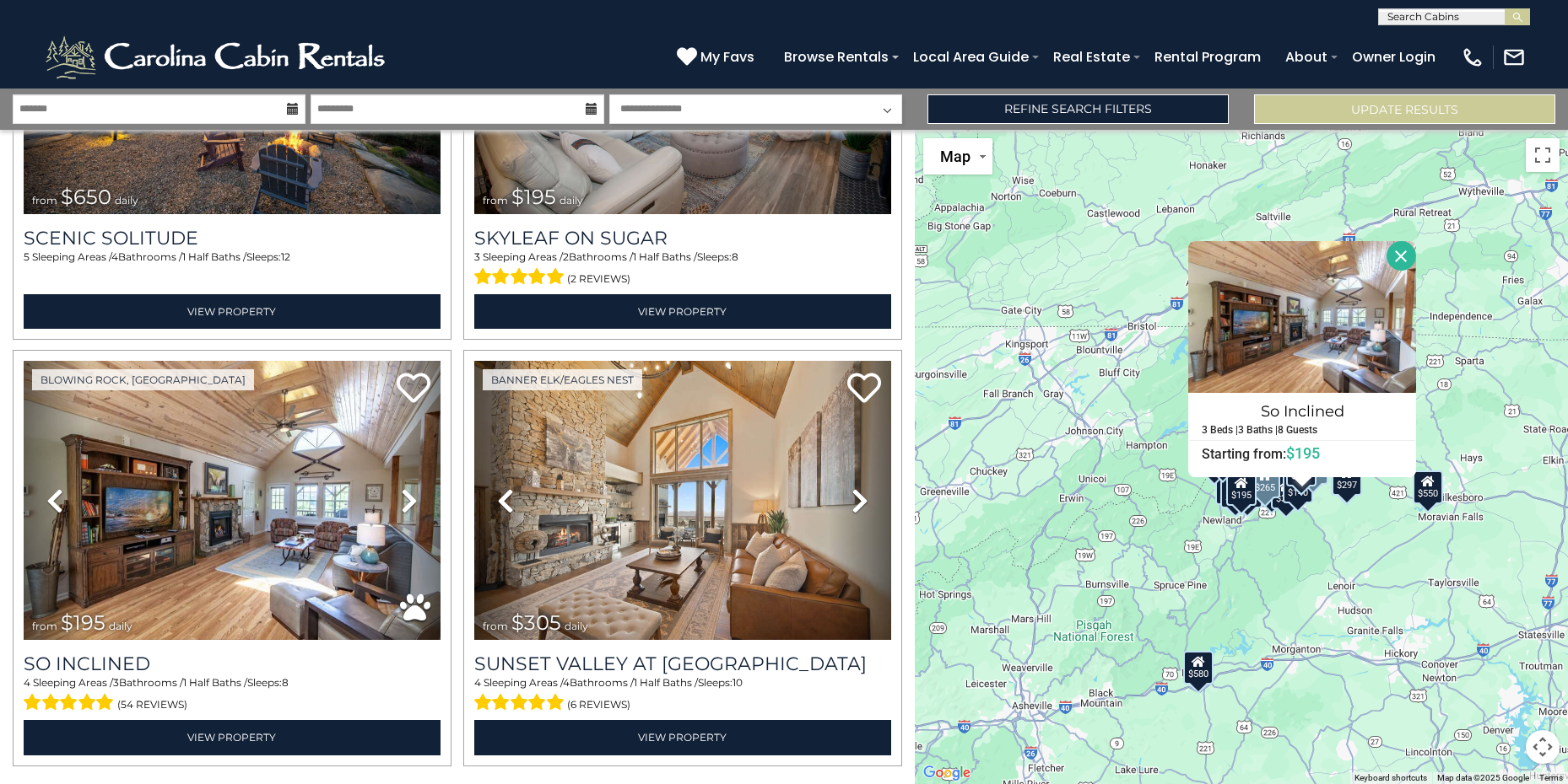
click at [1302, 546] on div "$625 $297 $175 $165 $300 $580 $290 $424 $395 $270 $185 $265 $230 $550 $349 $230…" at bounding box center [1241, 456] width 653 height 655
click at [1399, 250] on button "Close" at bounding box center [1400, 256] width 30 height 30
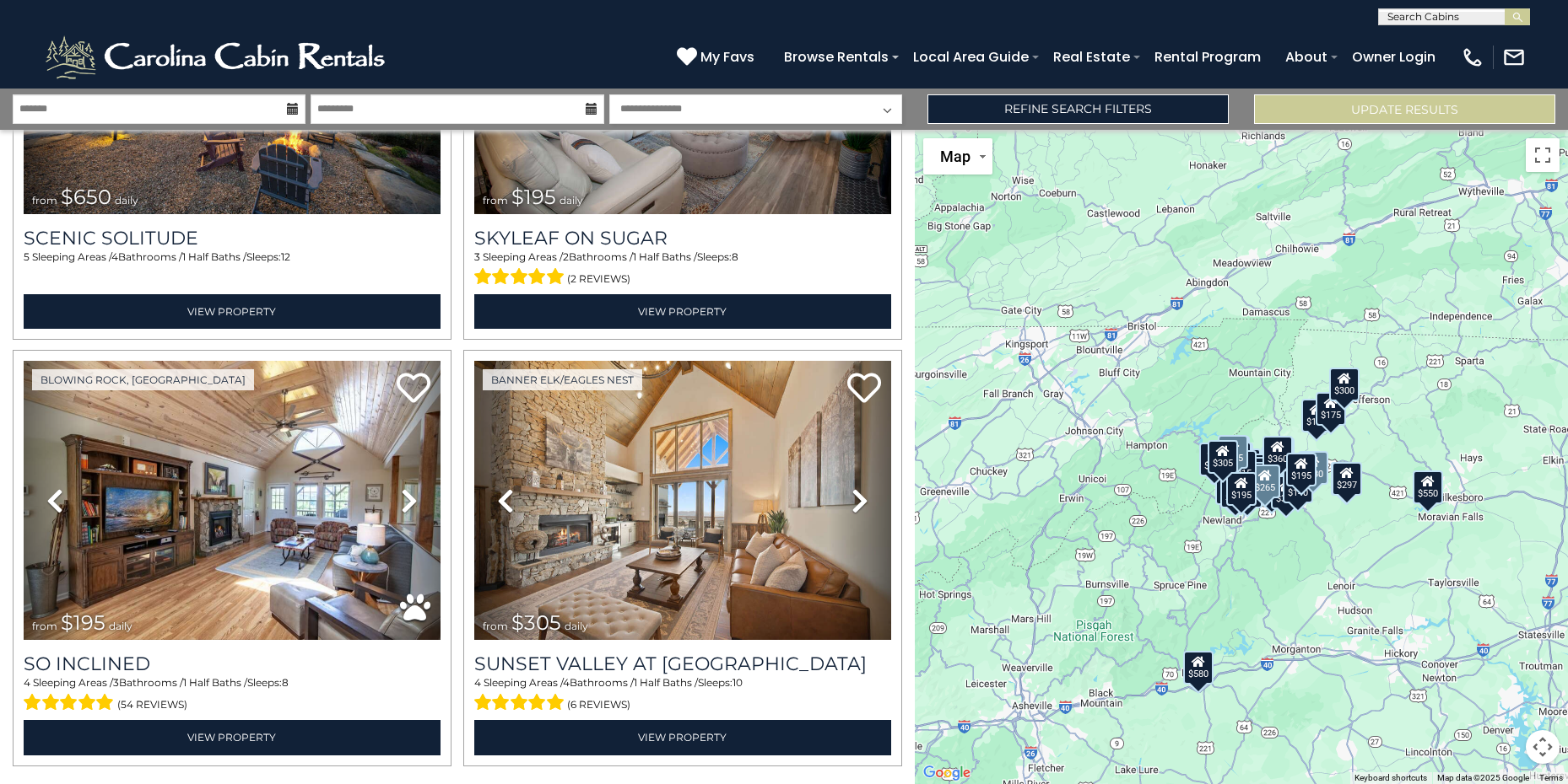
click at [1310, 480] on div "$195" at bounding box center [1301, 469] width 31 height 34
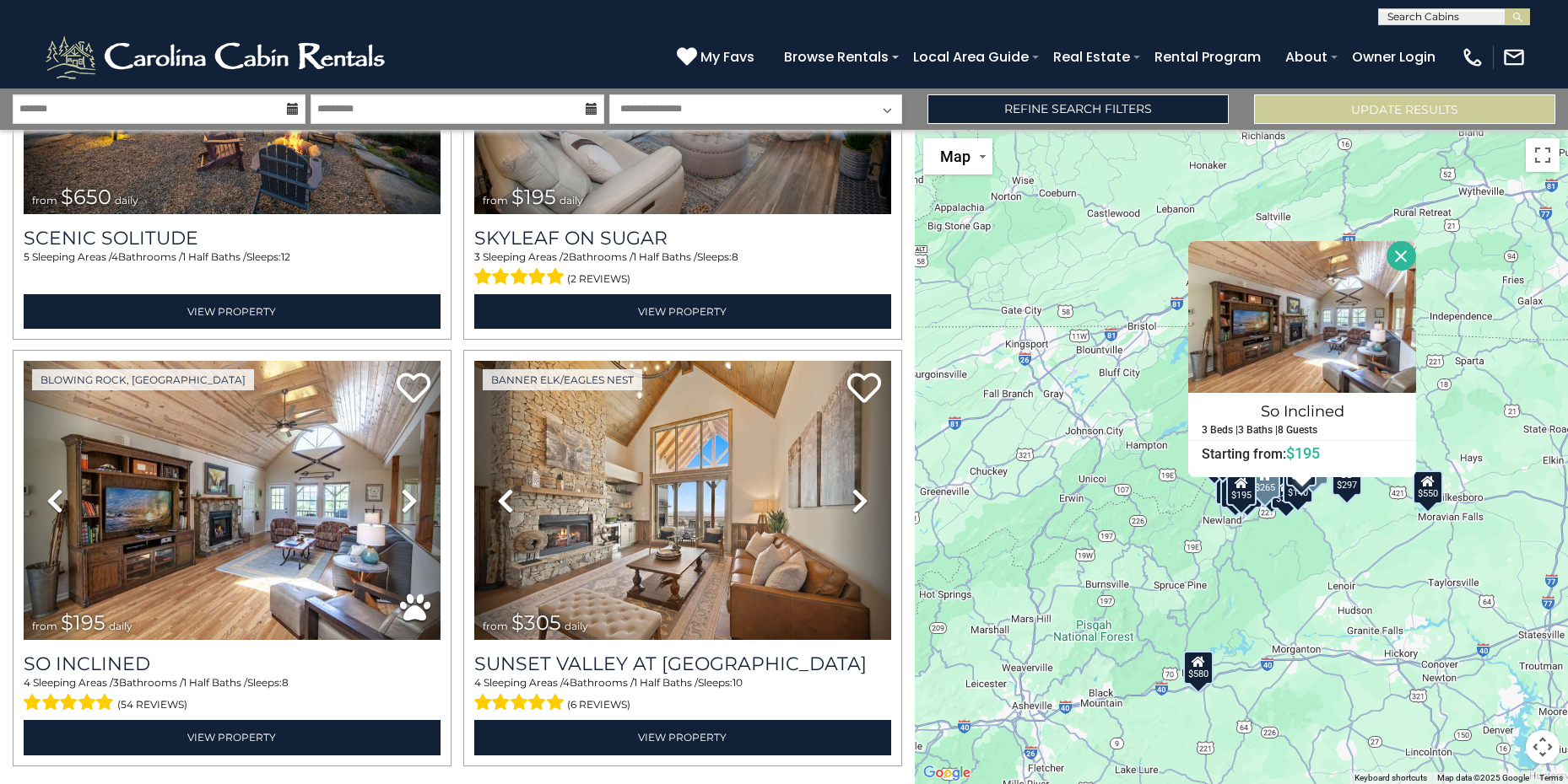
click at [1245, 495] on div "$195" at bounding box center [1241, 489] width 31 height 34
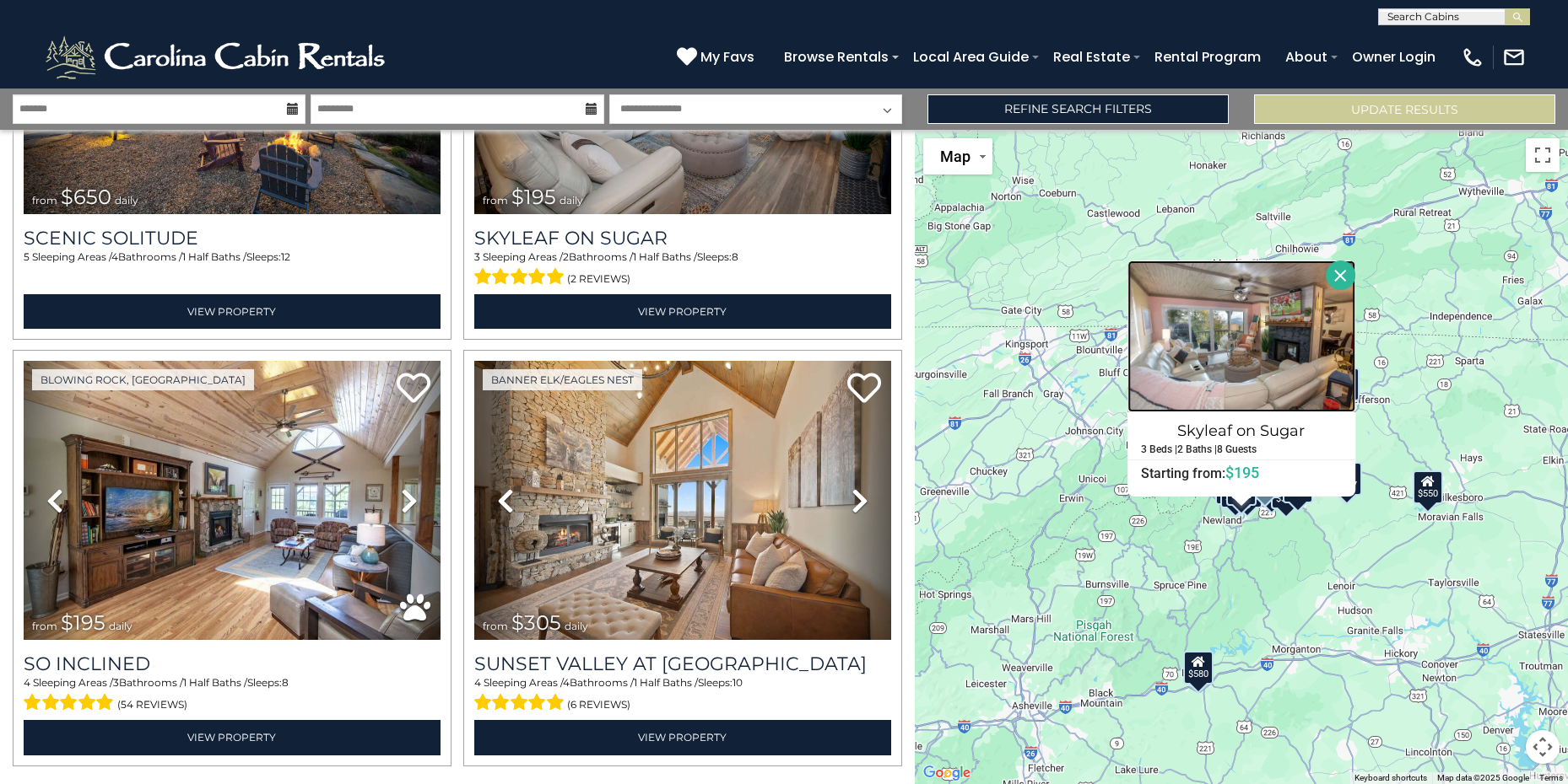
click at [1219, 365] on img at bounding box center [1241, 336] width 228 height 151
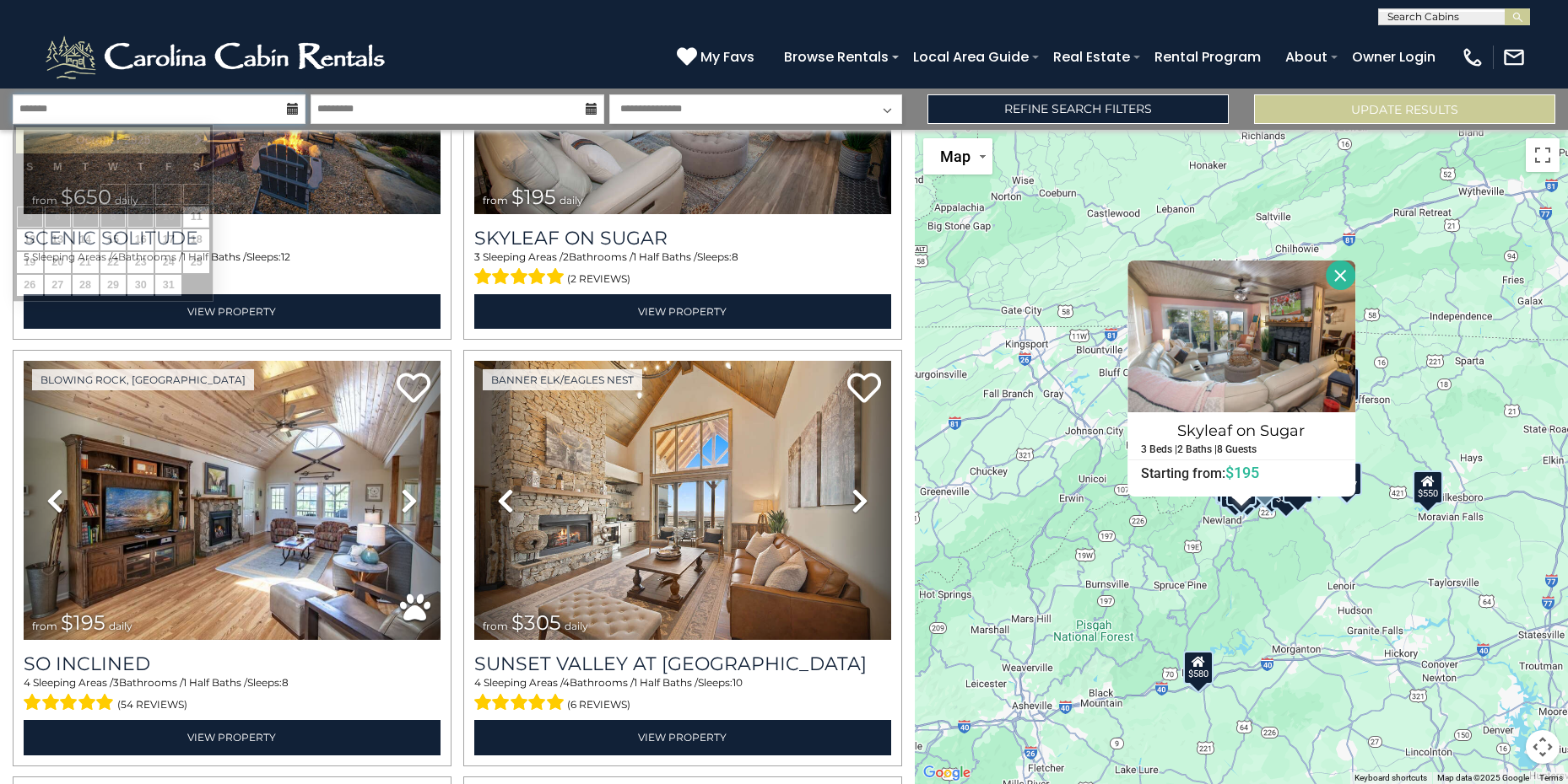
click at [131, 115] on input "text" at bounding box center [158, 109] width 293 height 30
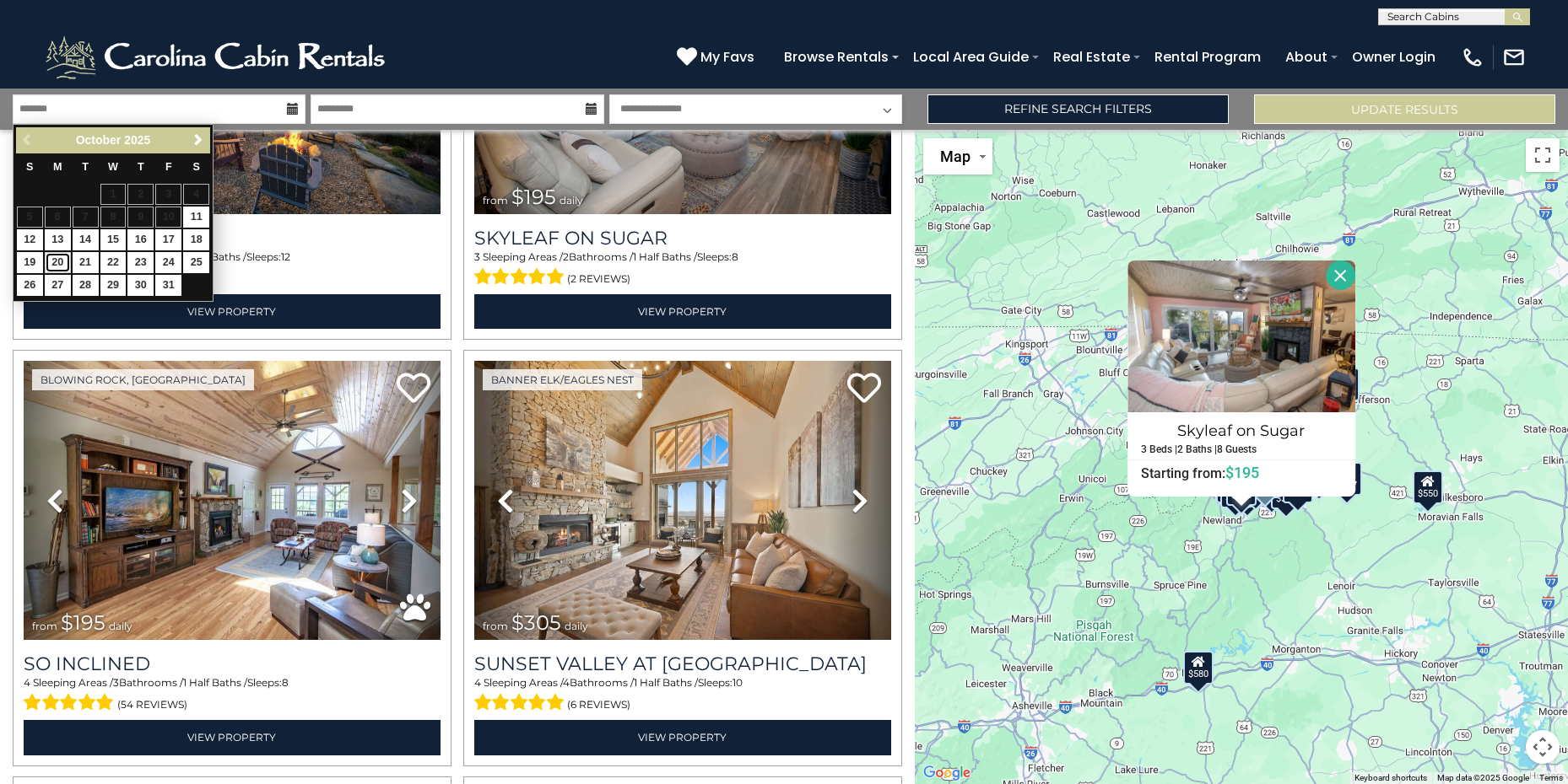
click at [63, 265] on link "20" at bounding box center [58, 263] width 26 height 21
type input "********"
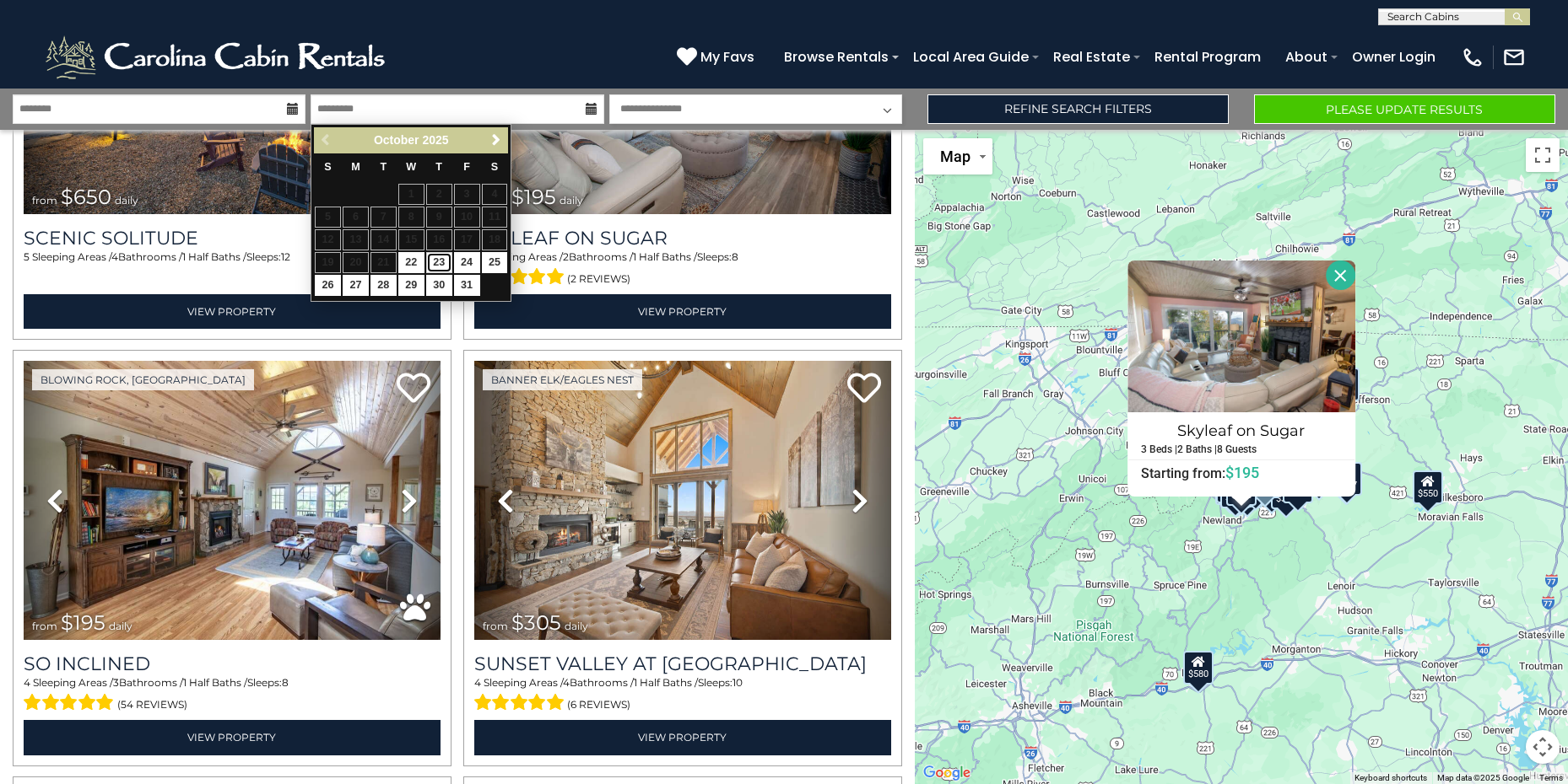
click at [444, 260] on link "23" at bounding box center [438, 263] width 26 height 21
type input "********"
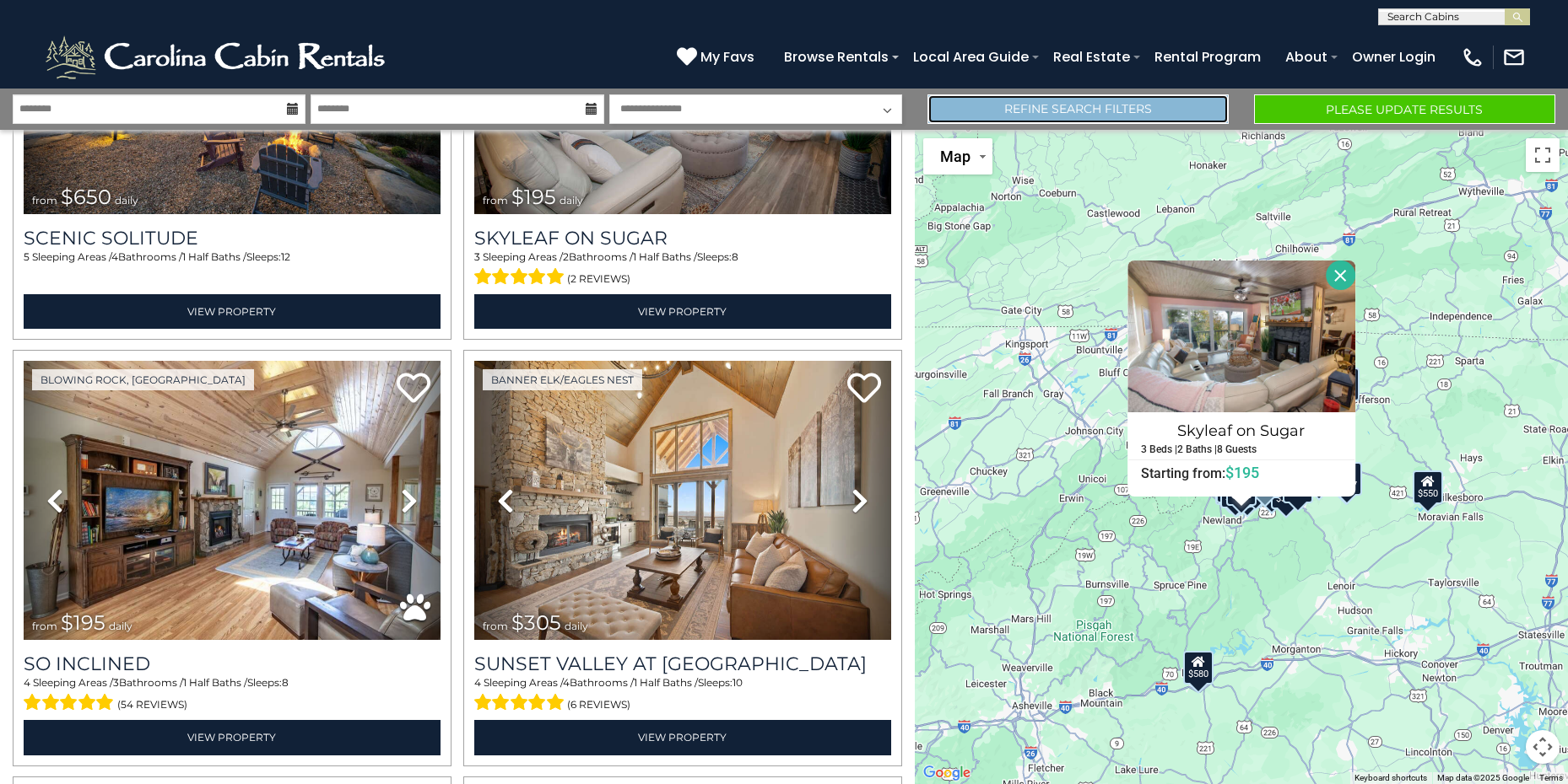
click at [1059, 109] on link "Refine Search Filters" at bounding box center [1078, 109] width 301 height 30
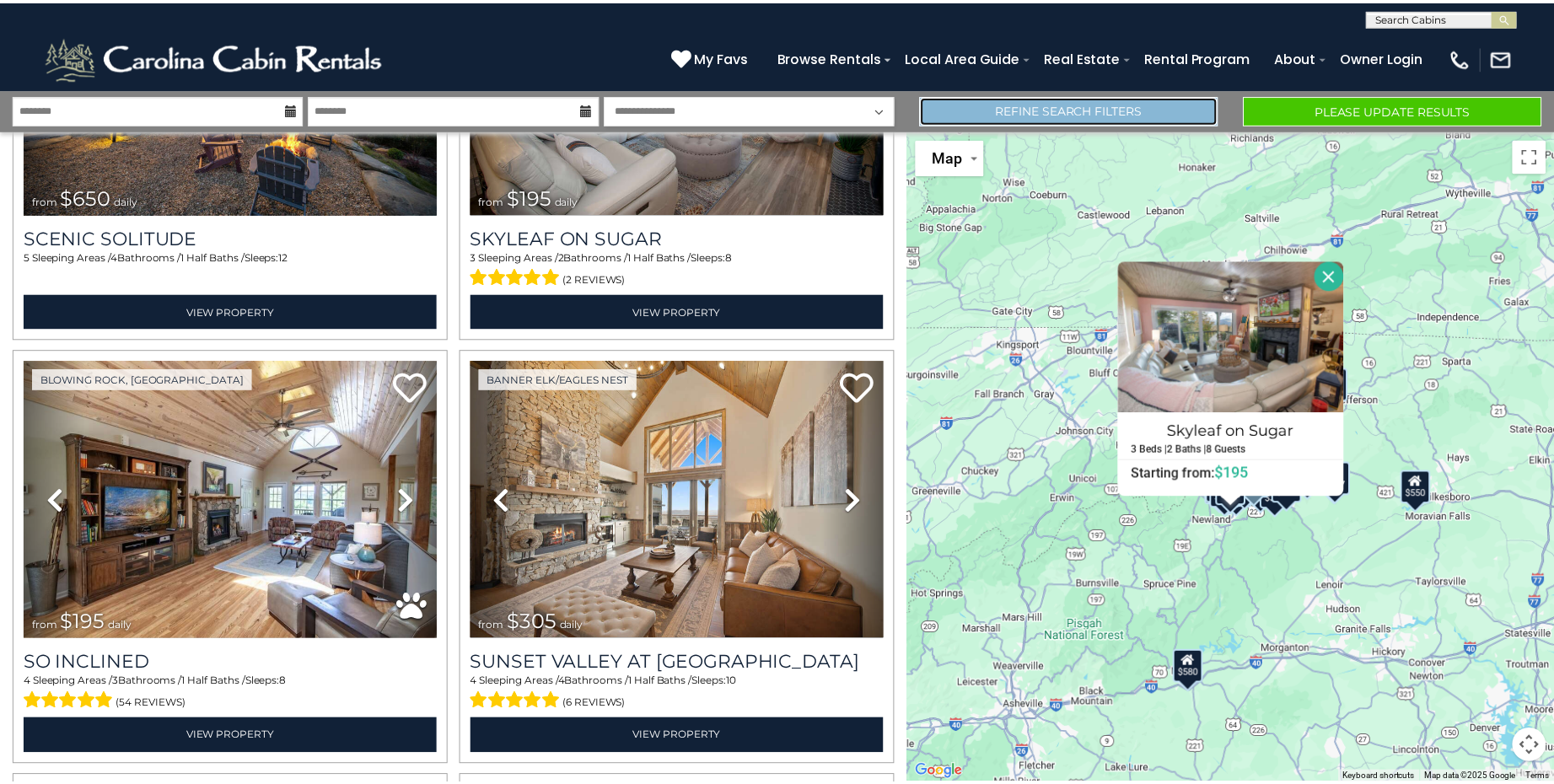
scroll to position [12117, 0]
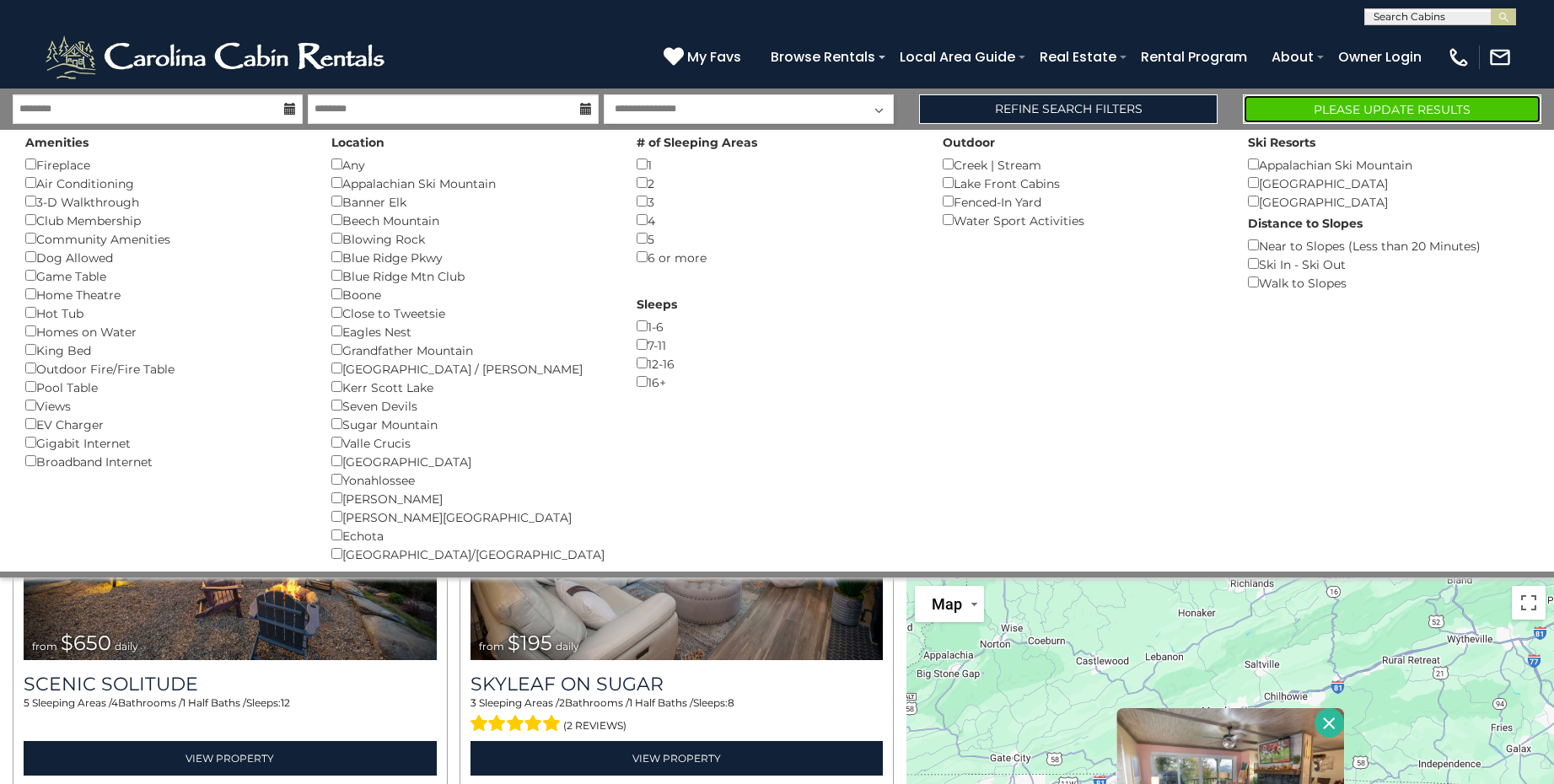
click at [1304, 104] on button "Please Update Results" at bounding box center [1392, 109] width 298 height 30
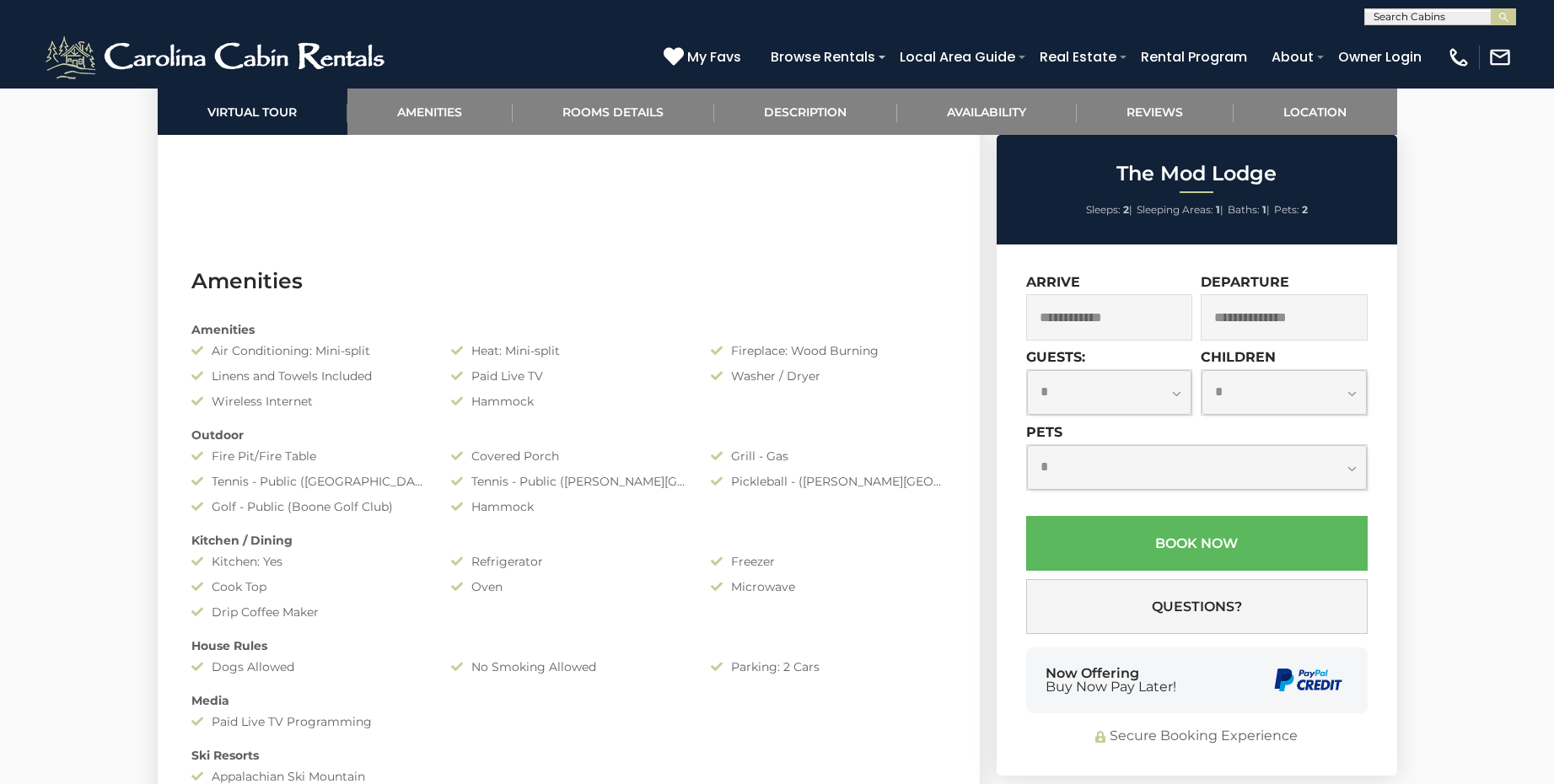
scroll to position [1205, 0]
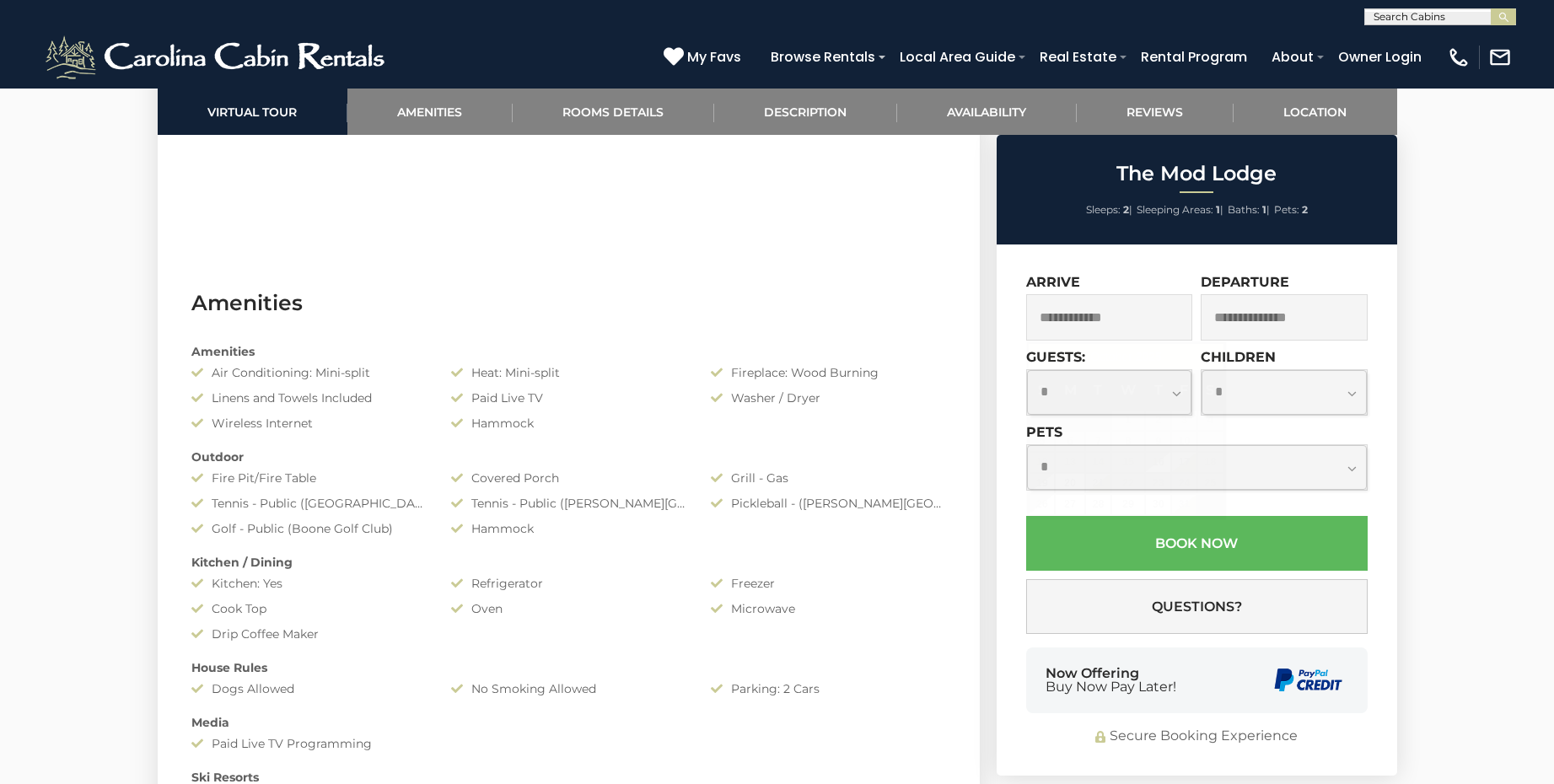
click at [1113, 313] on input "text" at bounding box center [1110, 317] width 167 height 46
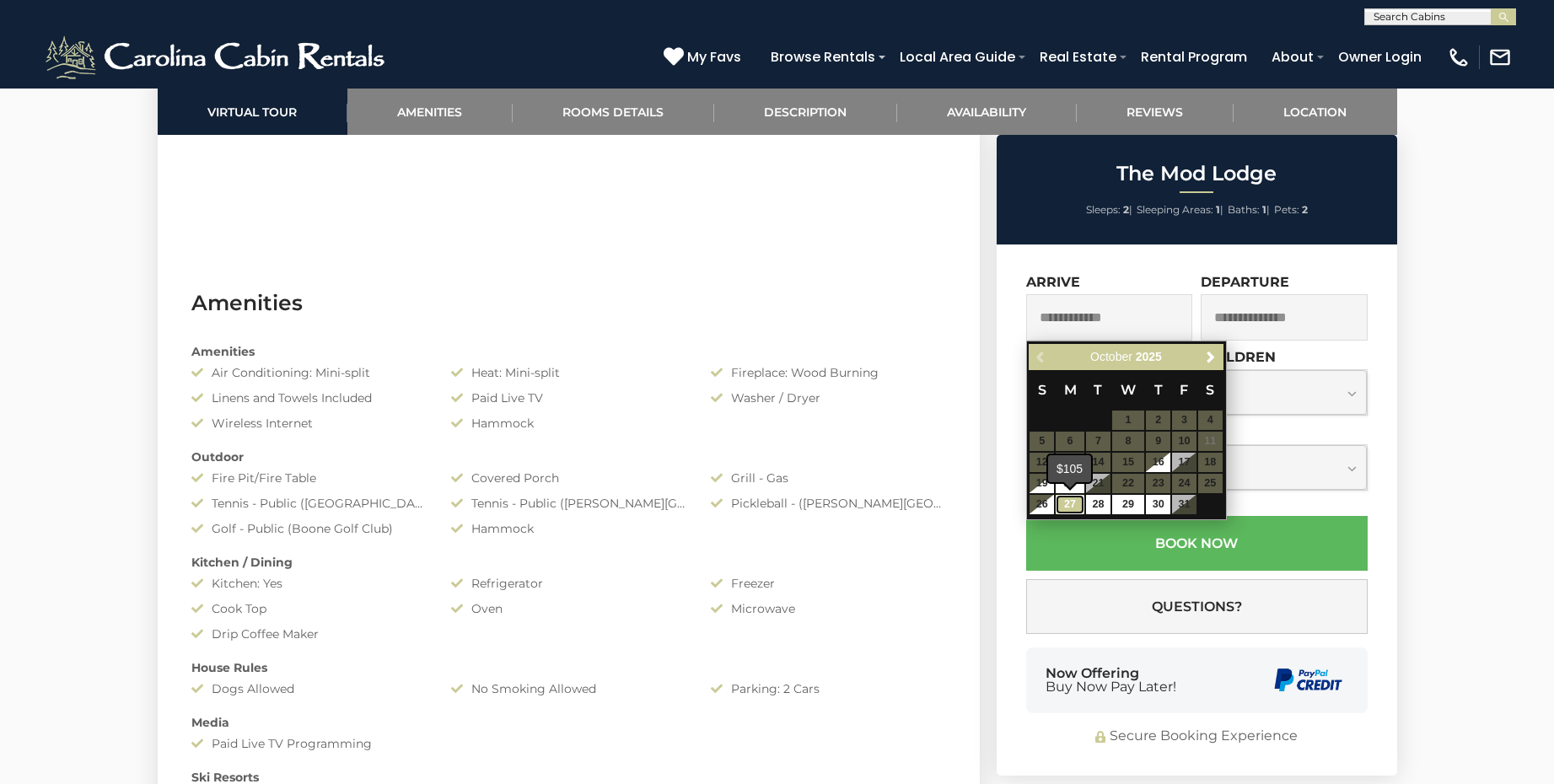
click at [1079, 506] on link "27" at bounding box center [1070, 504] width 29 height 19
type input "**********"
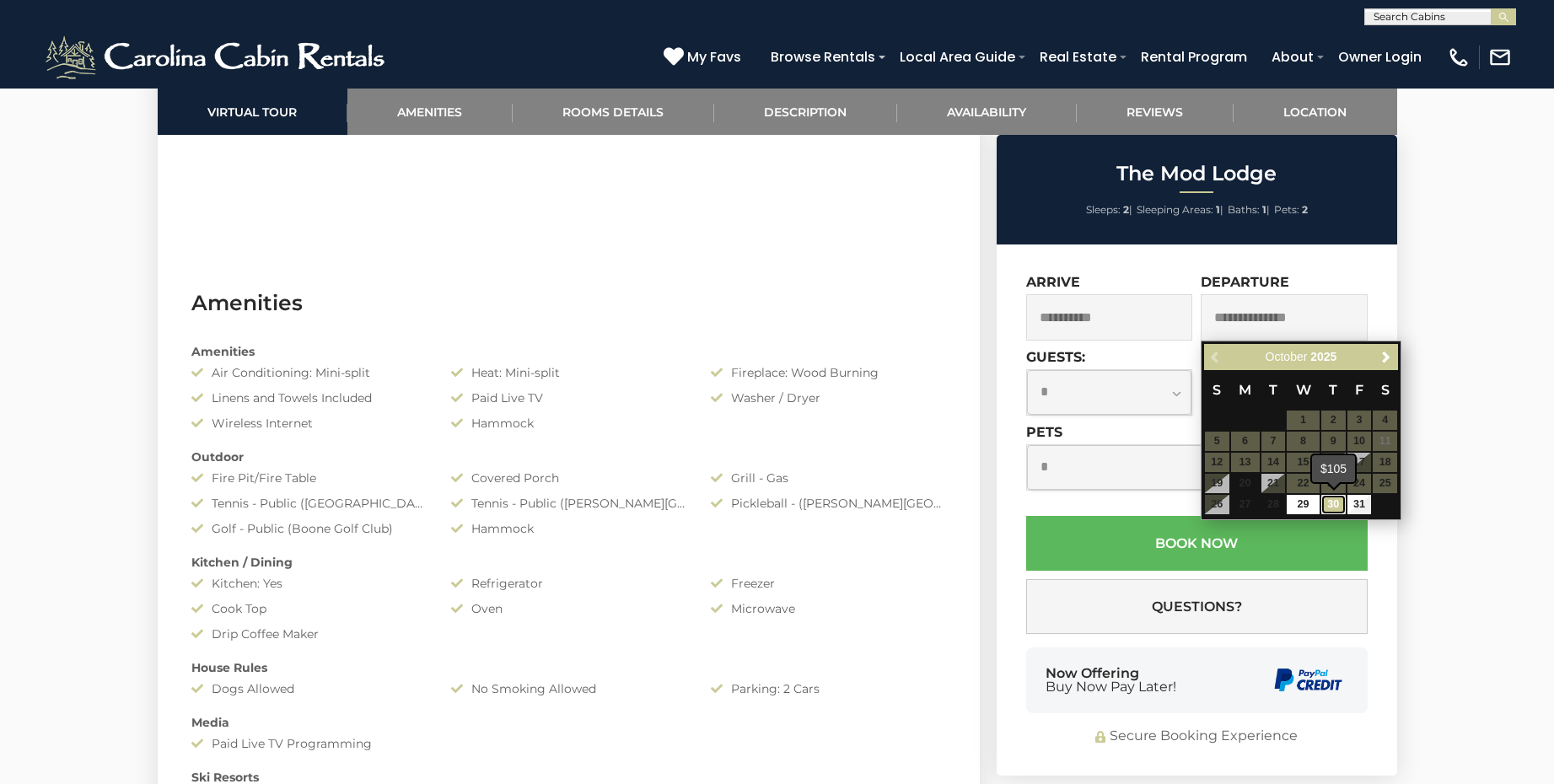
click at [1334, 504] on link "30" at bounding box center [1334, 504] width 25 height 19
type input "**********"
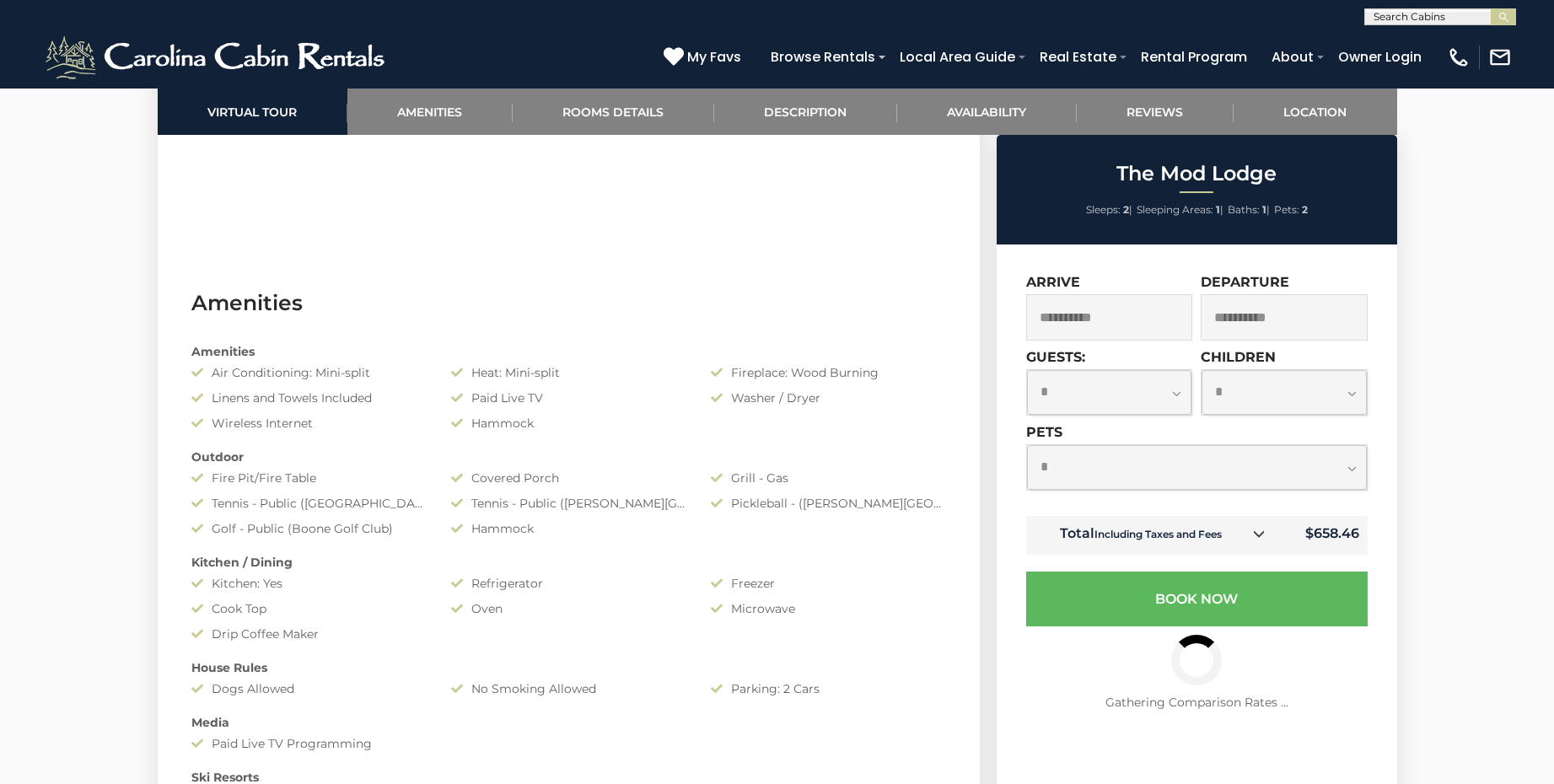
click at [1178, 393] on select "**********" at bounding box center [1109, 392] width 165 height 45
select select "*"
click at [1027, 370] on select "**********" at bounding box center [1109, 392] width 165 height 45
click at [1353, 465] on select "**********" at bounding box center [1196, 467] width 340 height 45
select select "*"
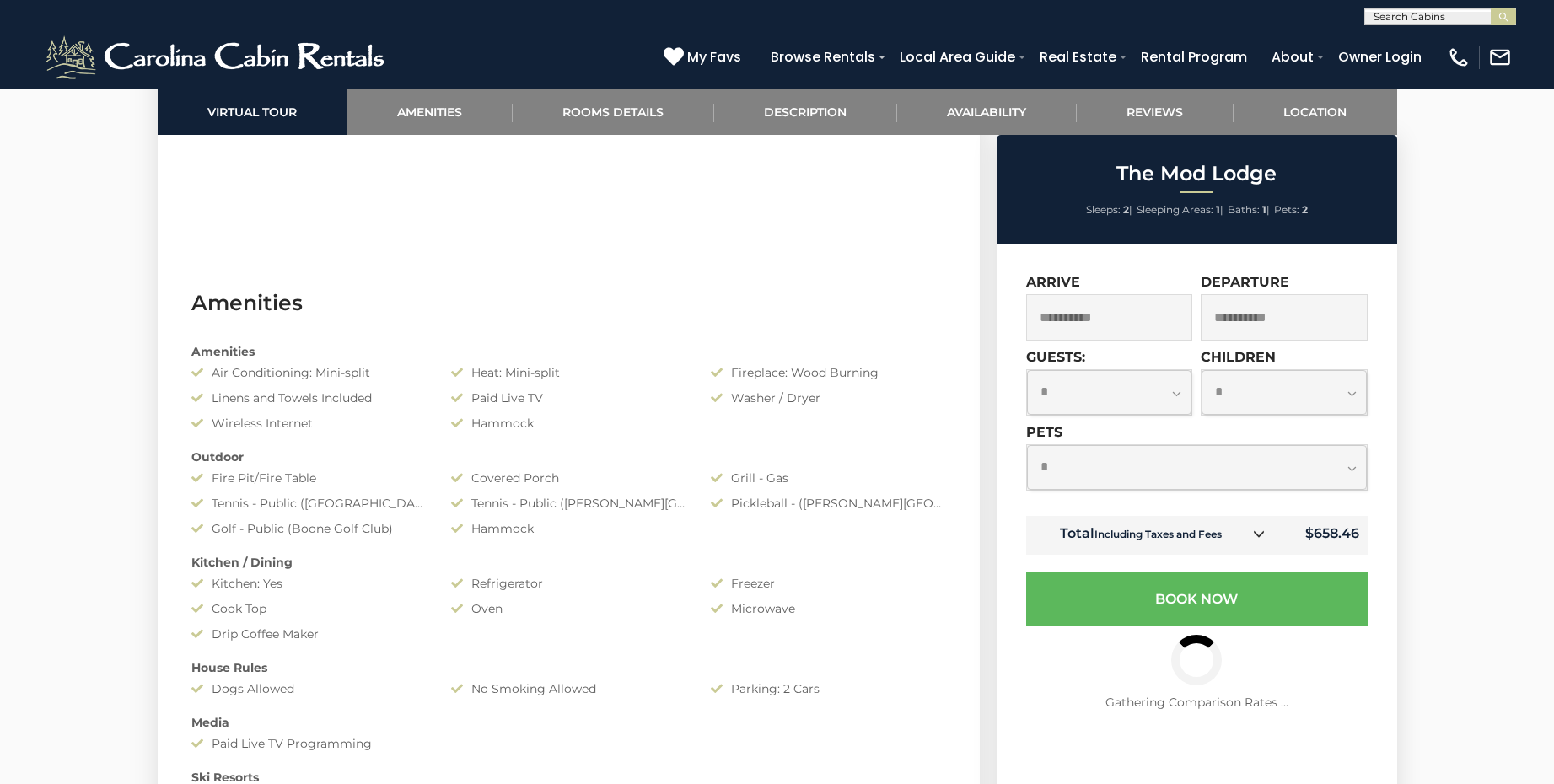
click at [1027, 445] on select "**********" at bounding box center [1196, 467] width 340 height 45
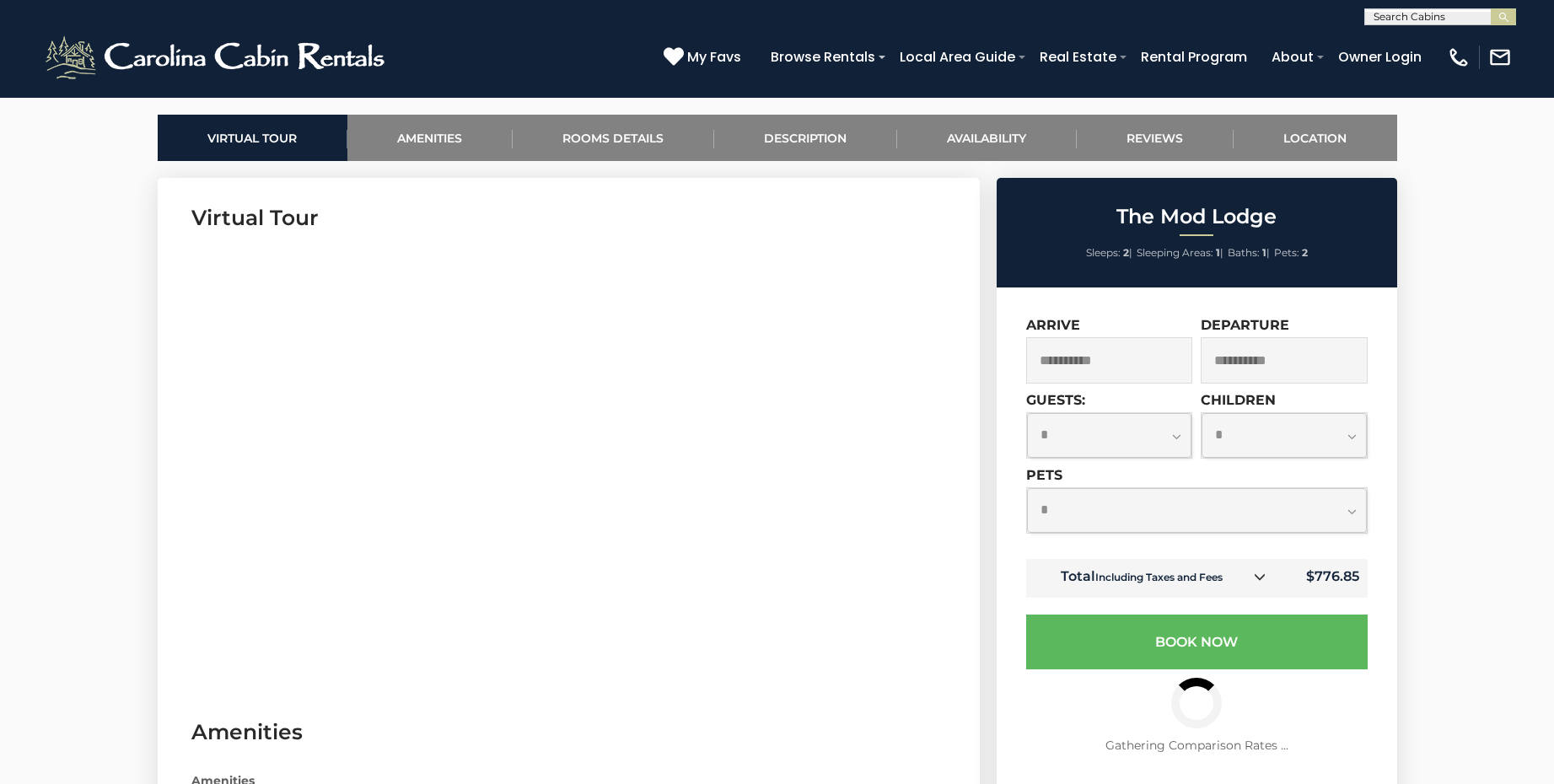
scroll to position [753, 0]
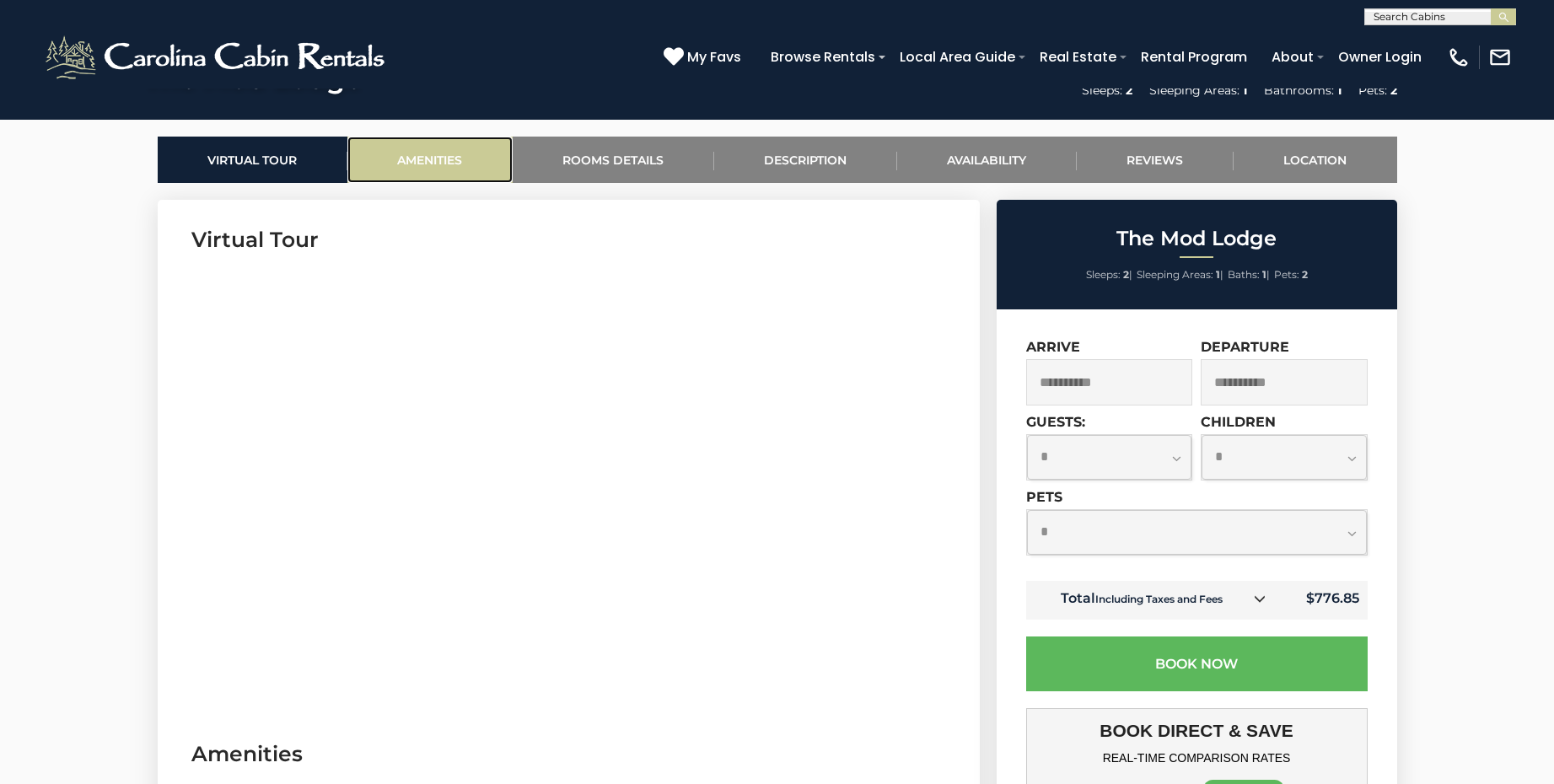
click at [424, 163] on link "Amenities" at bounding box center [429, 160] width 165 height 46
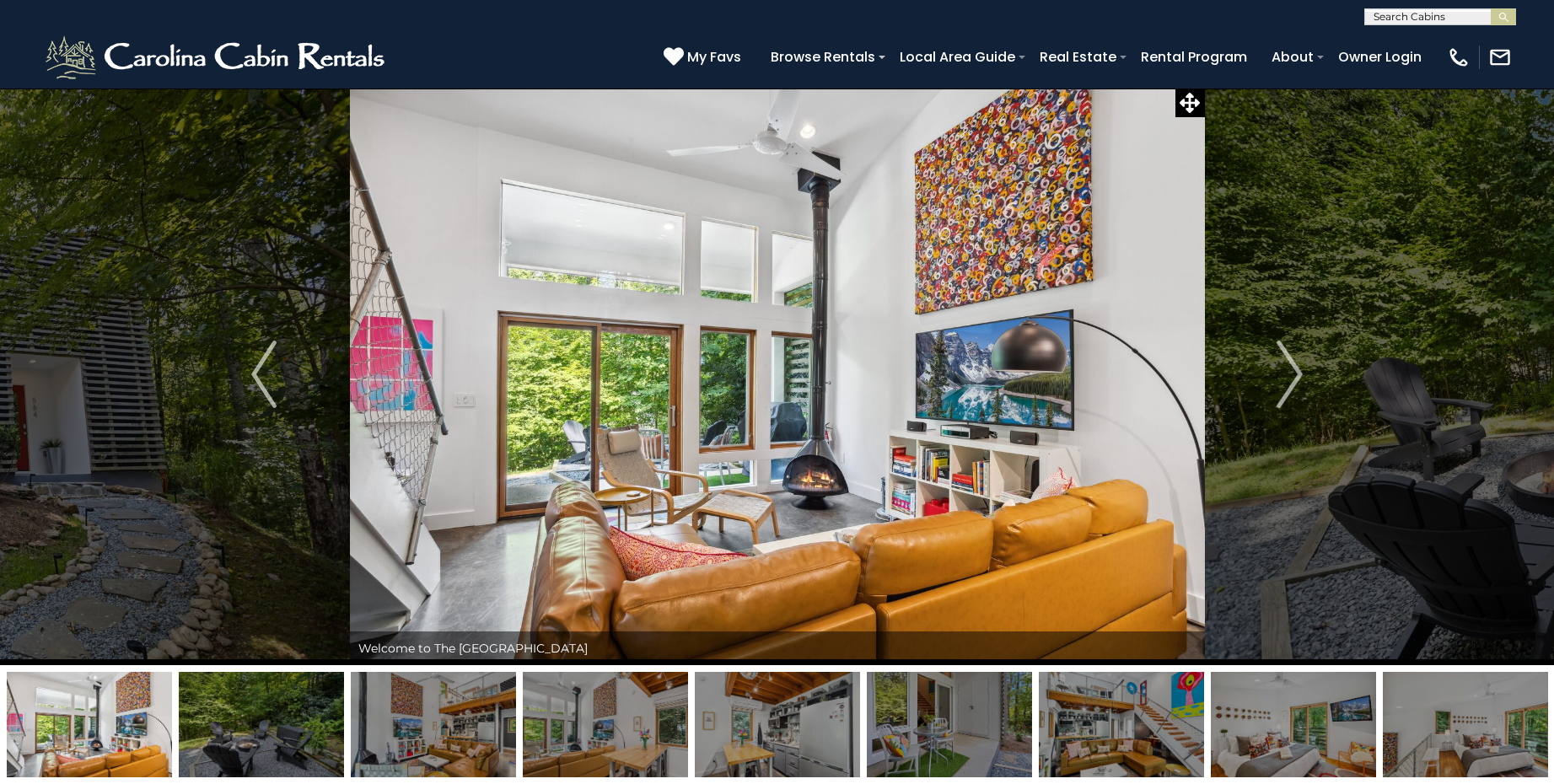
scroll to position [0, 0]
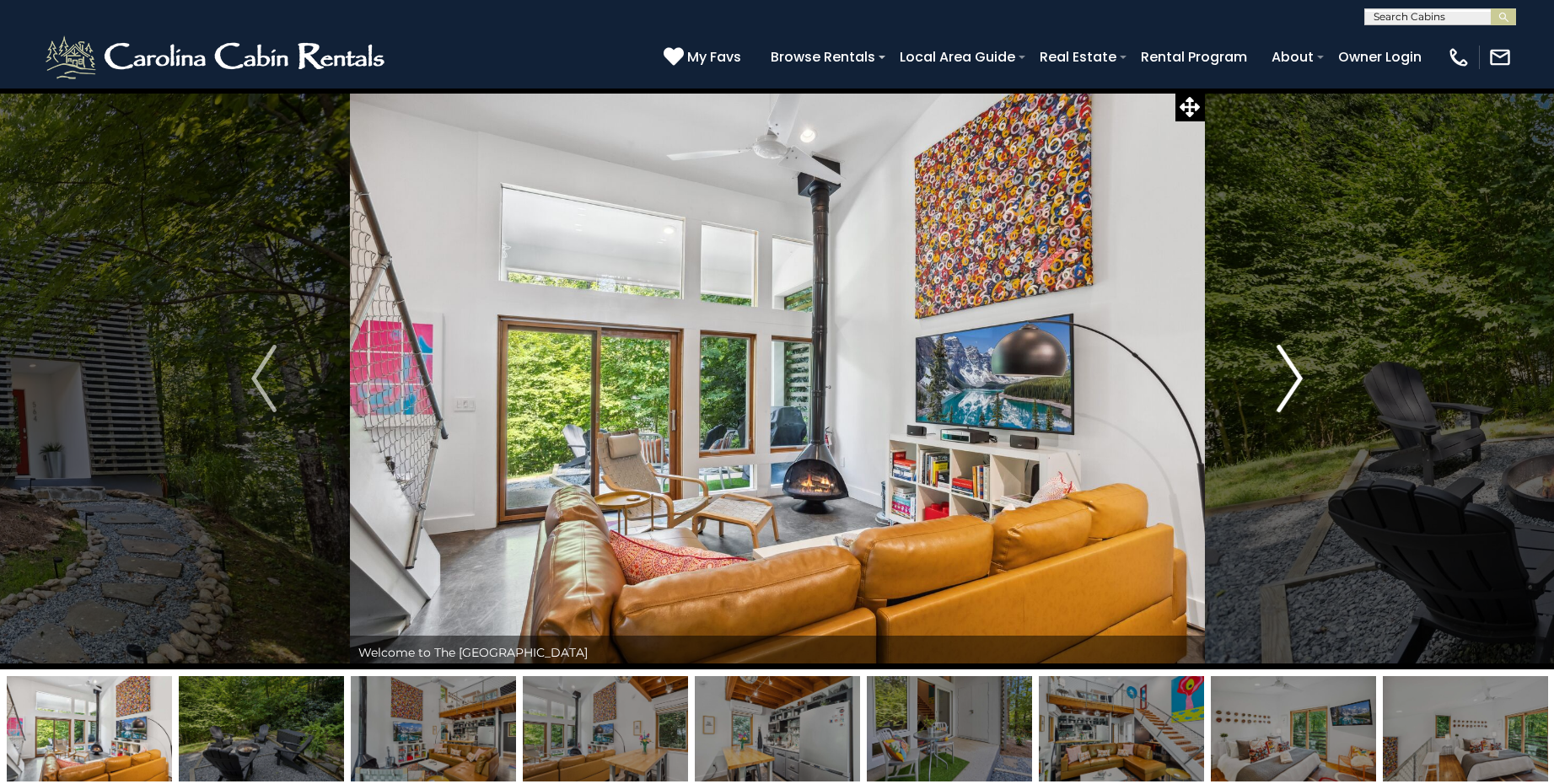
click at [1287, 368] on img "Next" at bounding box center [1290, 379] width 25 height 67
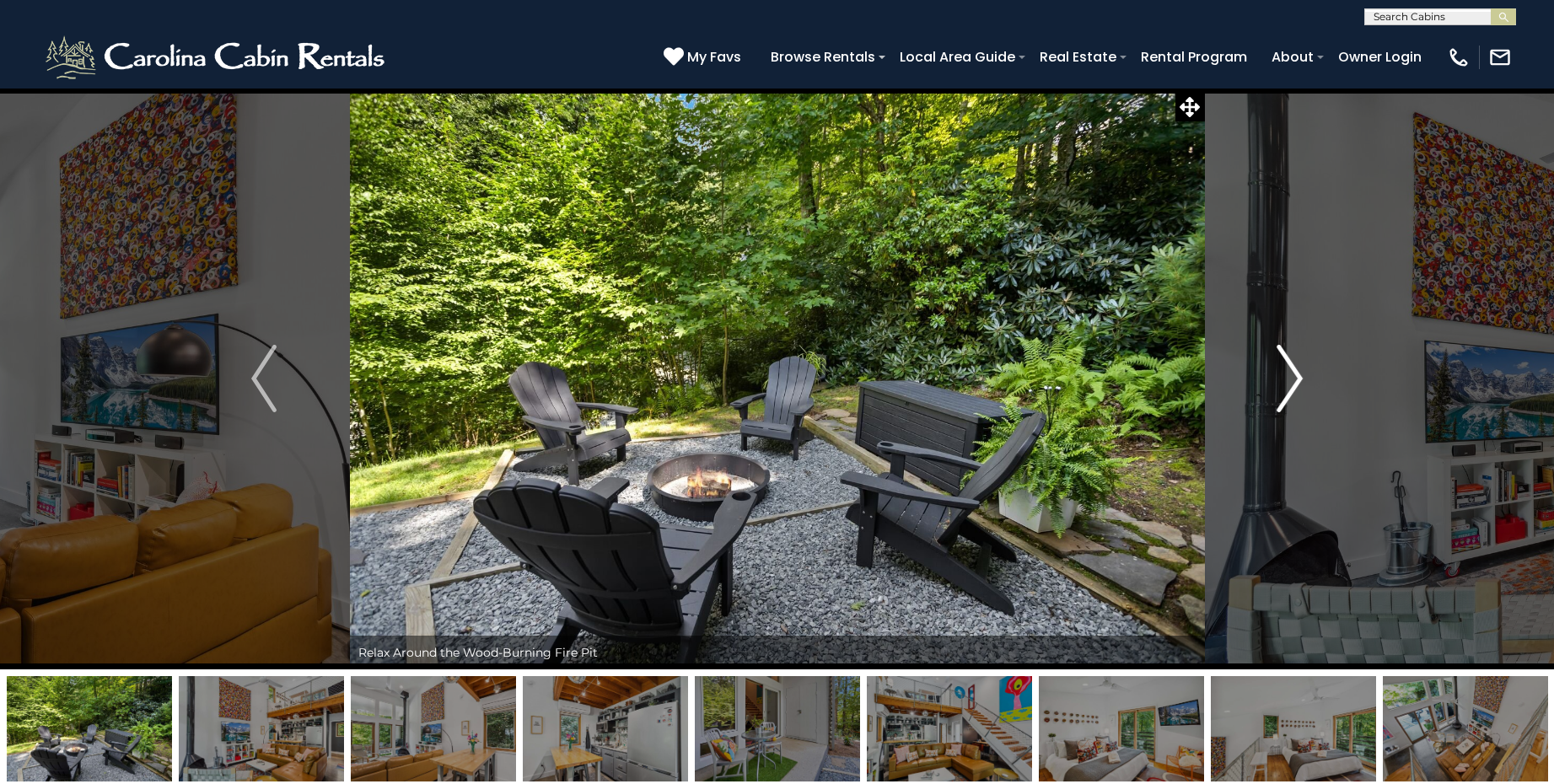
click at [1287, 368] on img "Next" at bounding box center [1290, 379] width 25 height 67
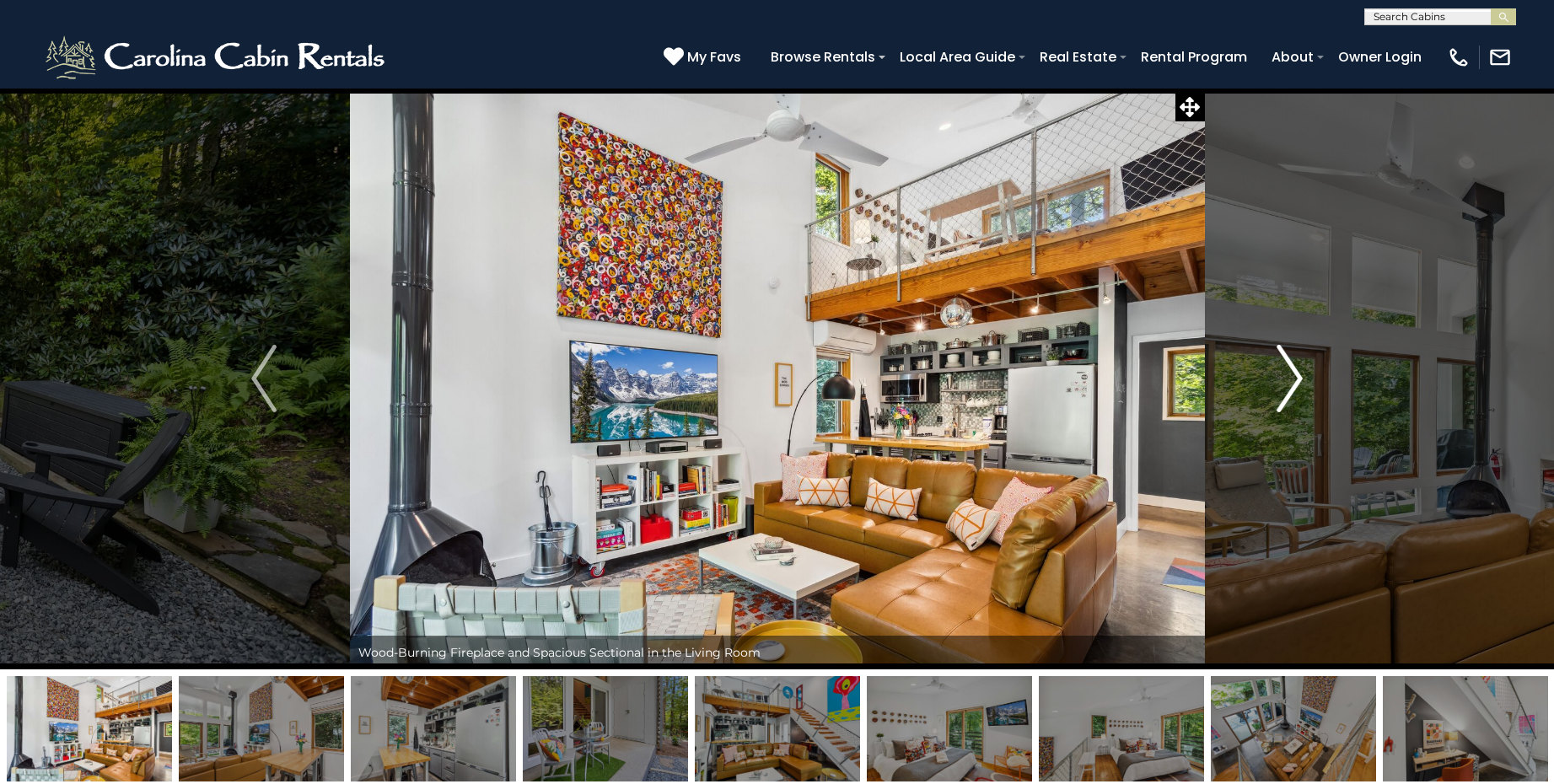
click at [1292, 373] on img "Next" at bounding box center [1290, 379] width 25 height 67
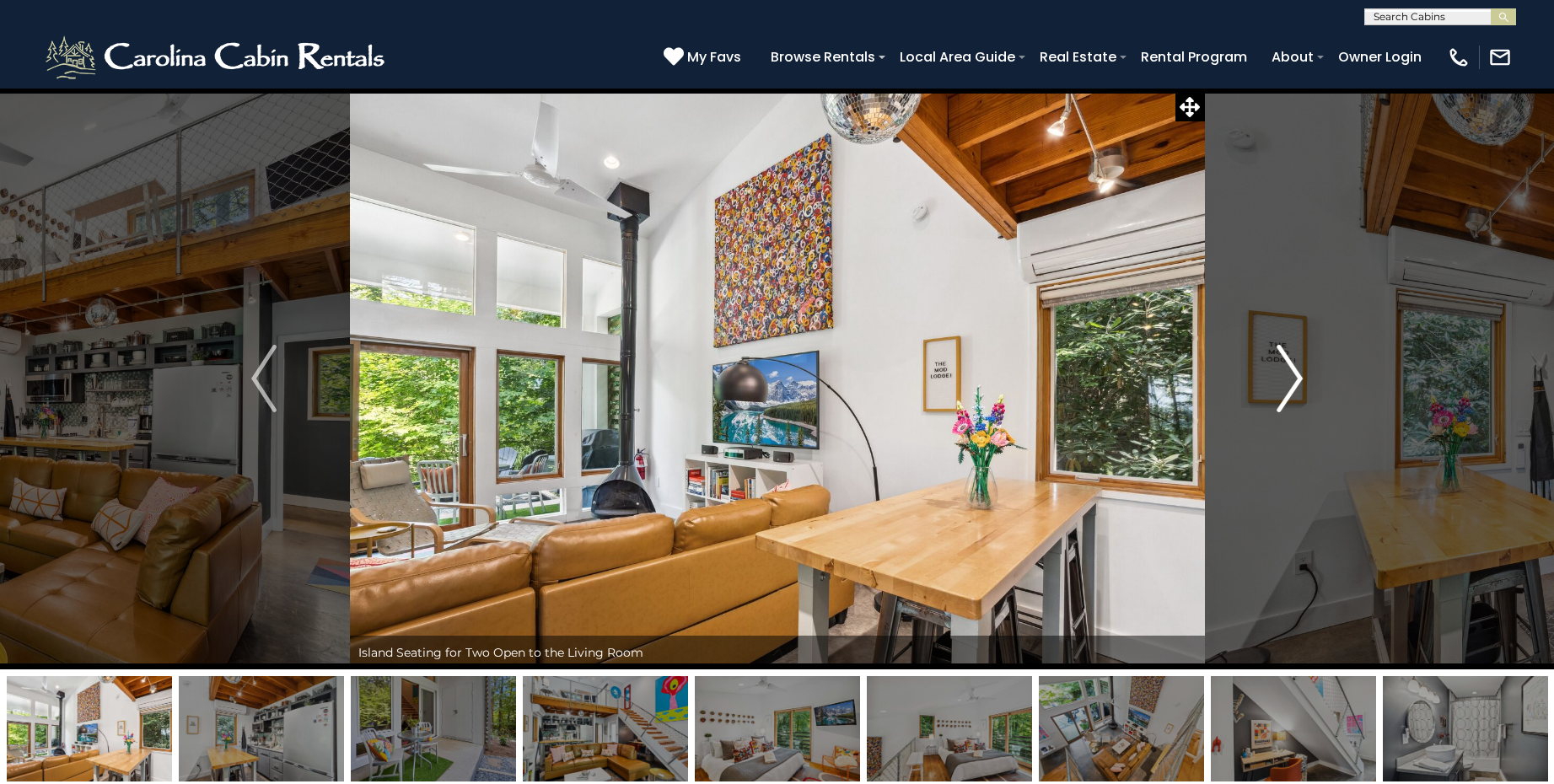
click at [1292, 373] on img "Next" at bounding box center [1290, 379] width 25 height 67
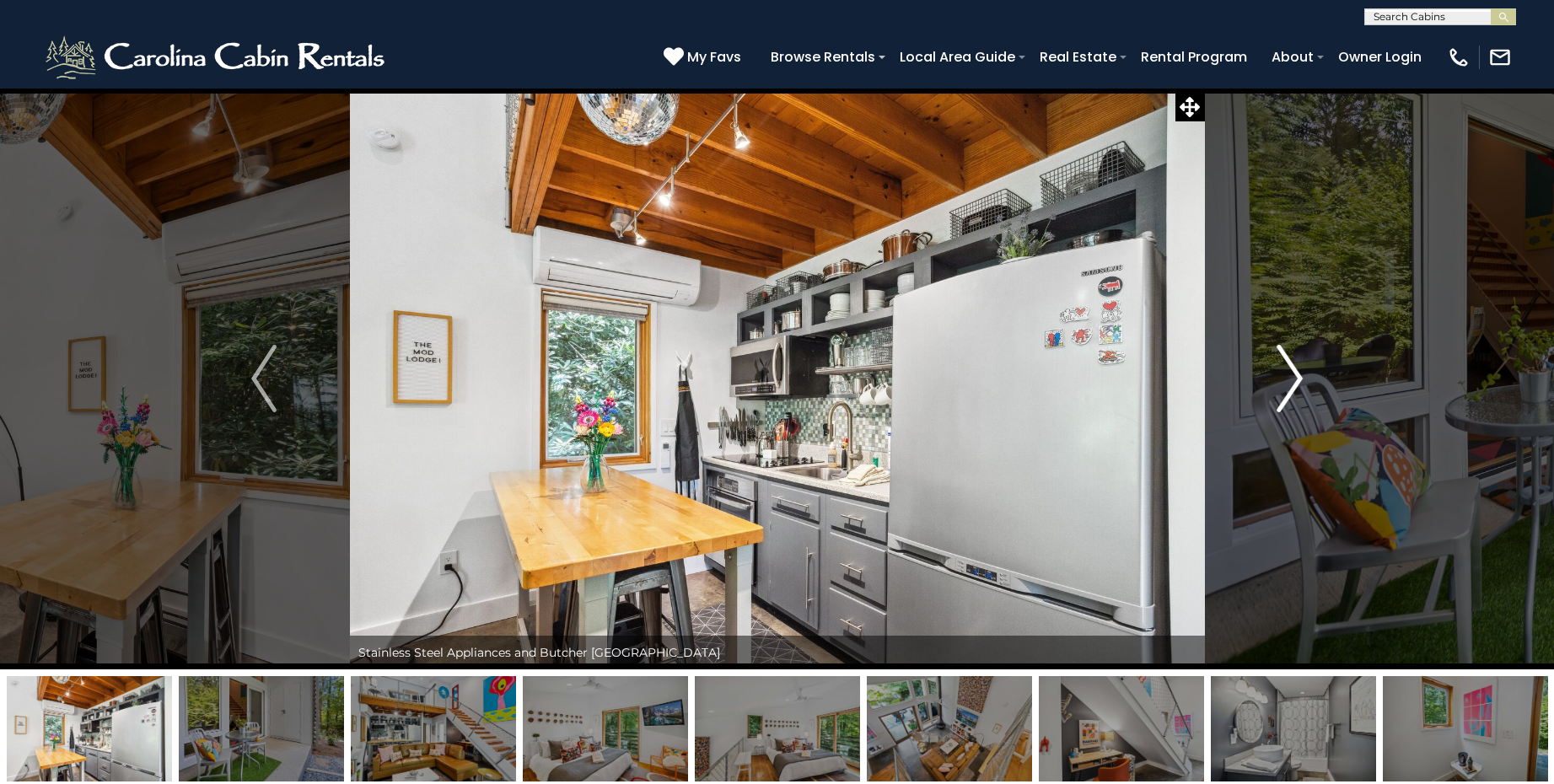
click at [1292, 373] on img "Next" at bounding box center [1290, 379] width 25 height 67
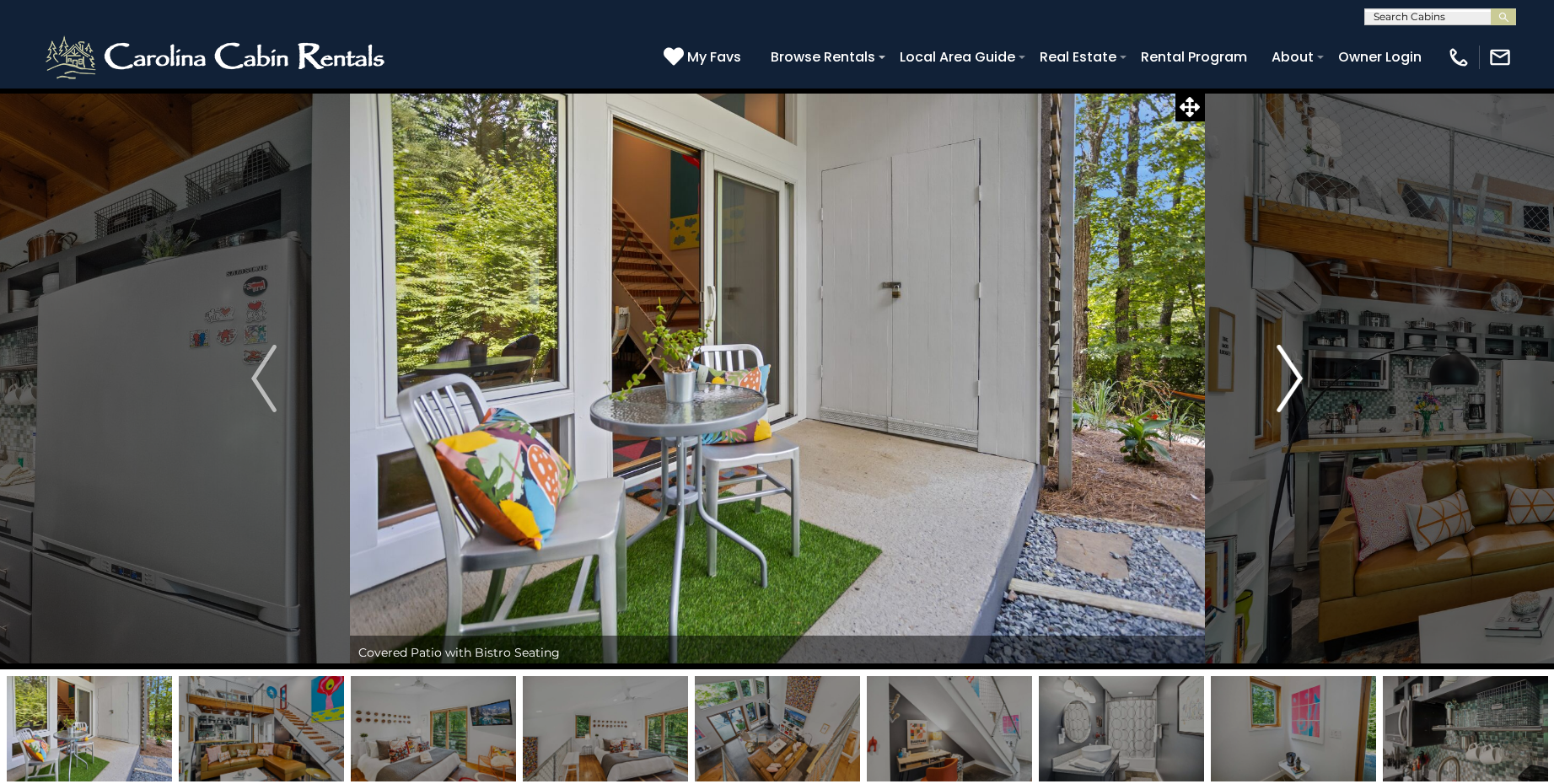
click at [1292, 373] on img "Next" at bounding box center [1290, 379] width 25 height 67
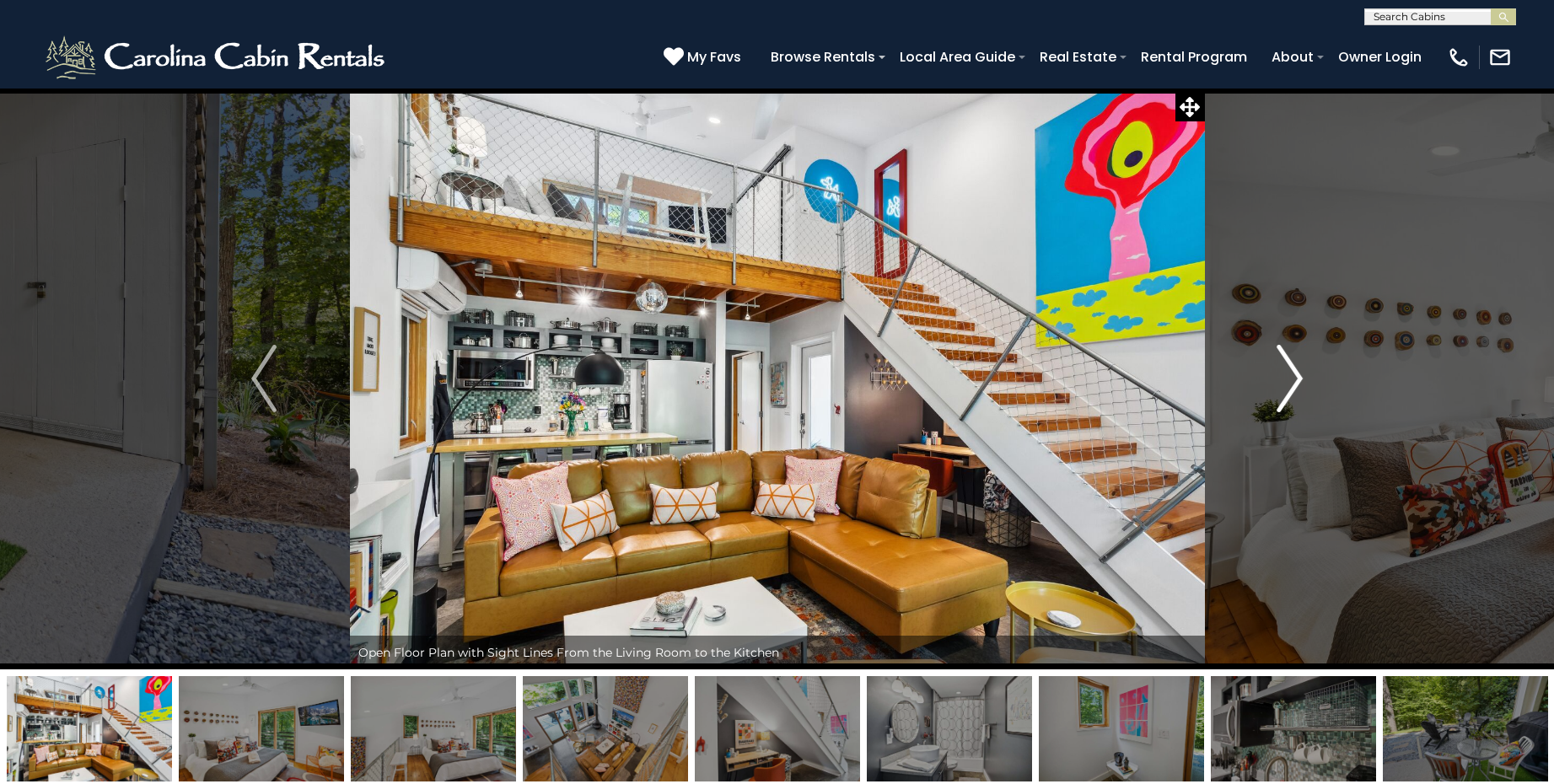
click at [1292, 373] on img "Next" at bounding box center [1290, 379] width 25 height 67
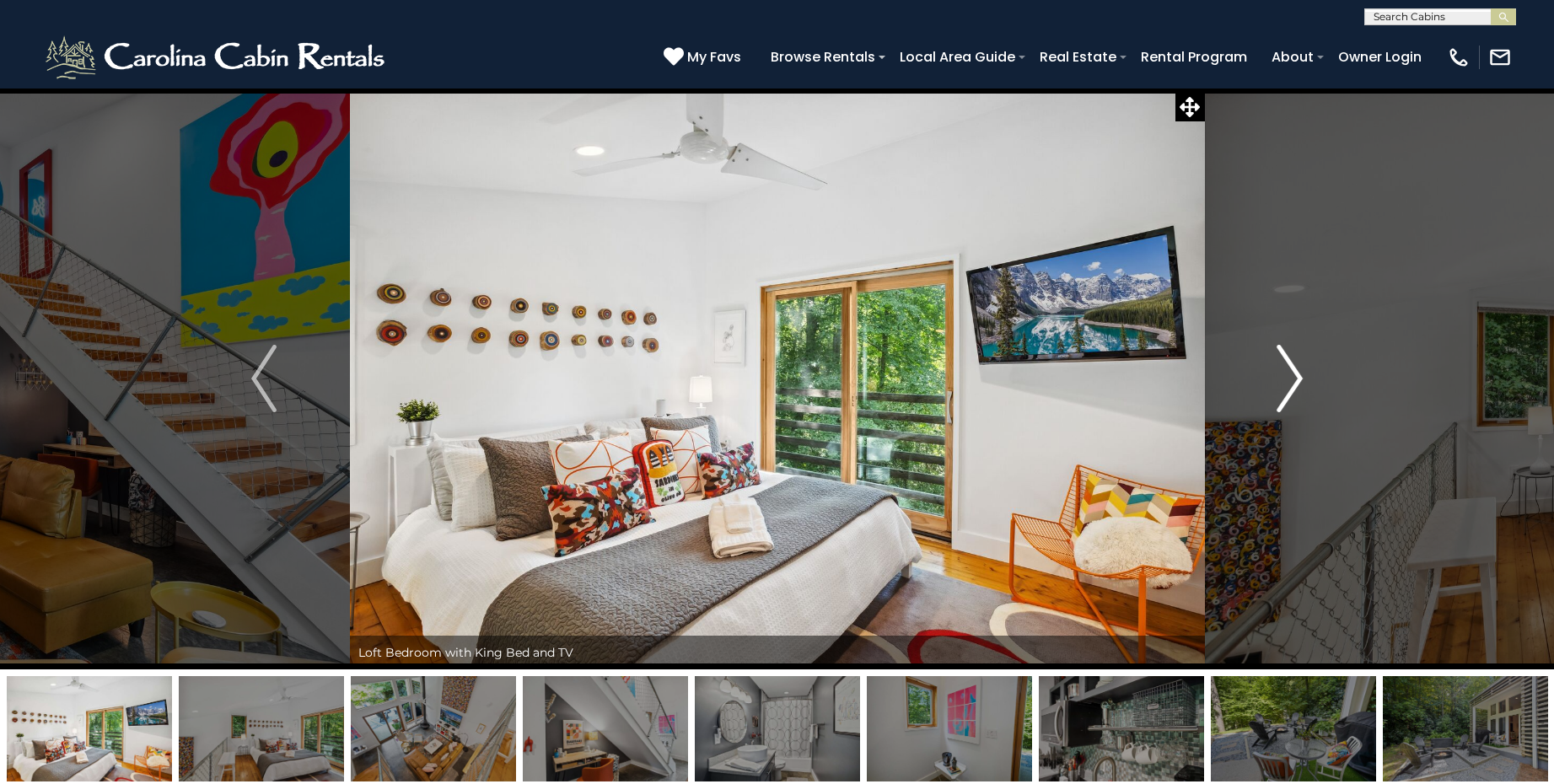
click at [1292, 373] on img "Next" at bounding box center [1290, 379] width 25 height 67
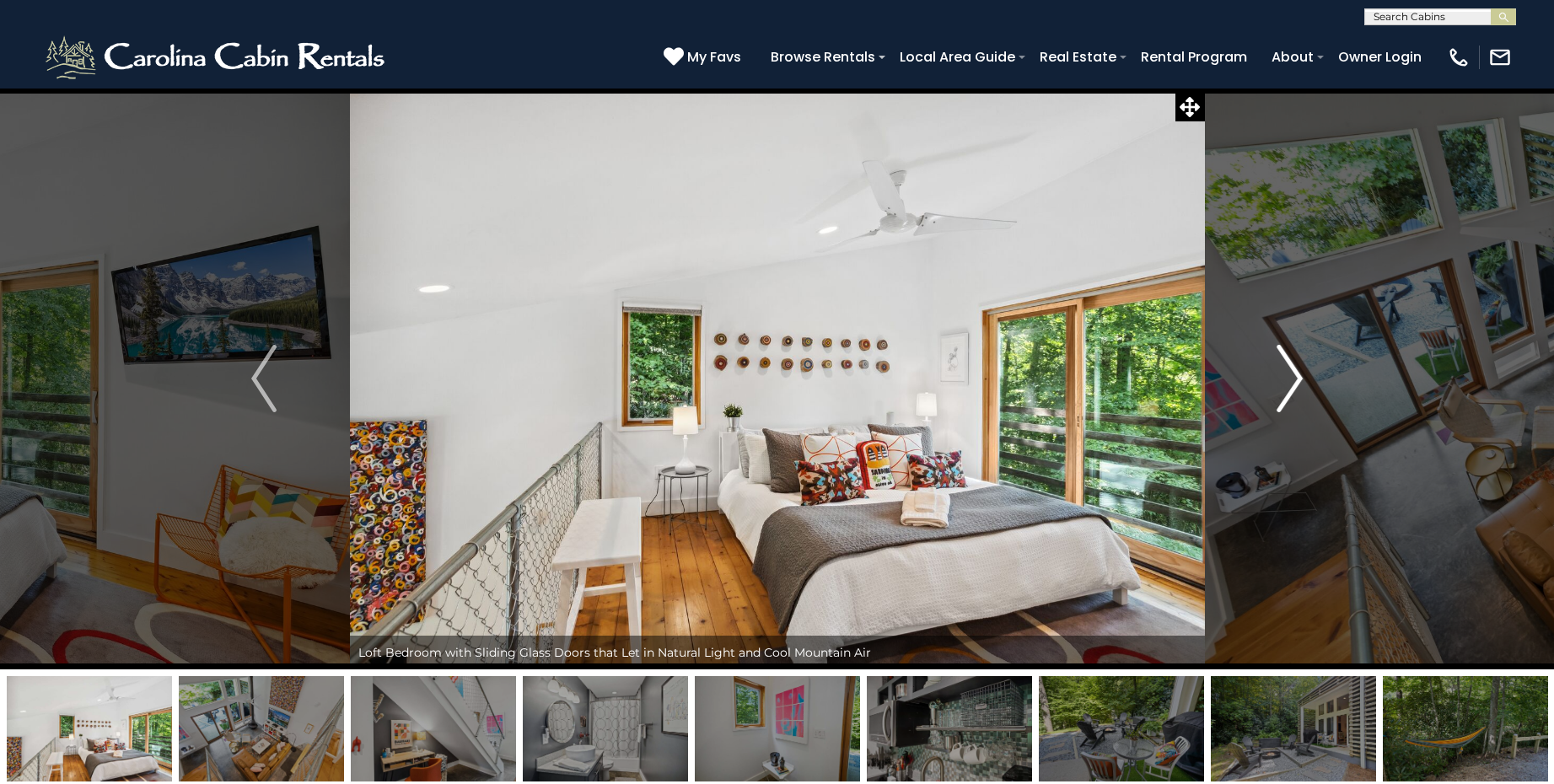
click at [1292, 373] on img "Next" at bounding box center [1290, 379] width 25 height 67
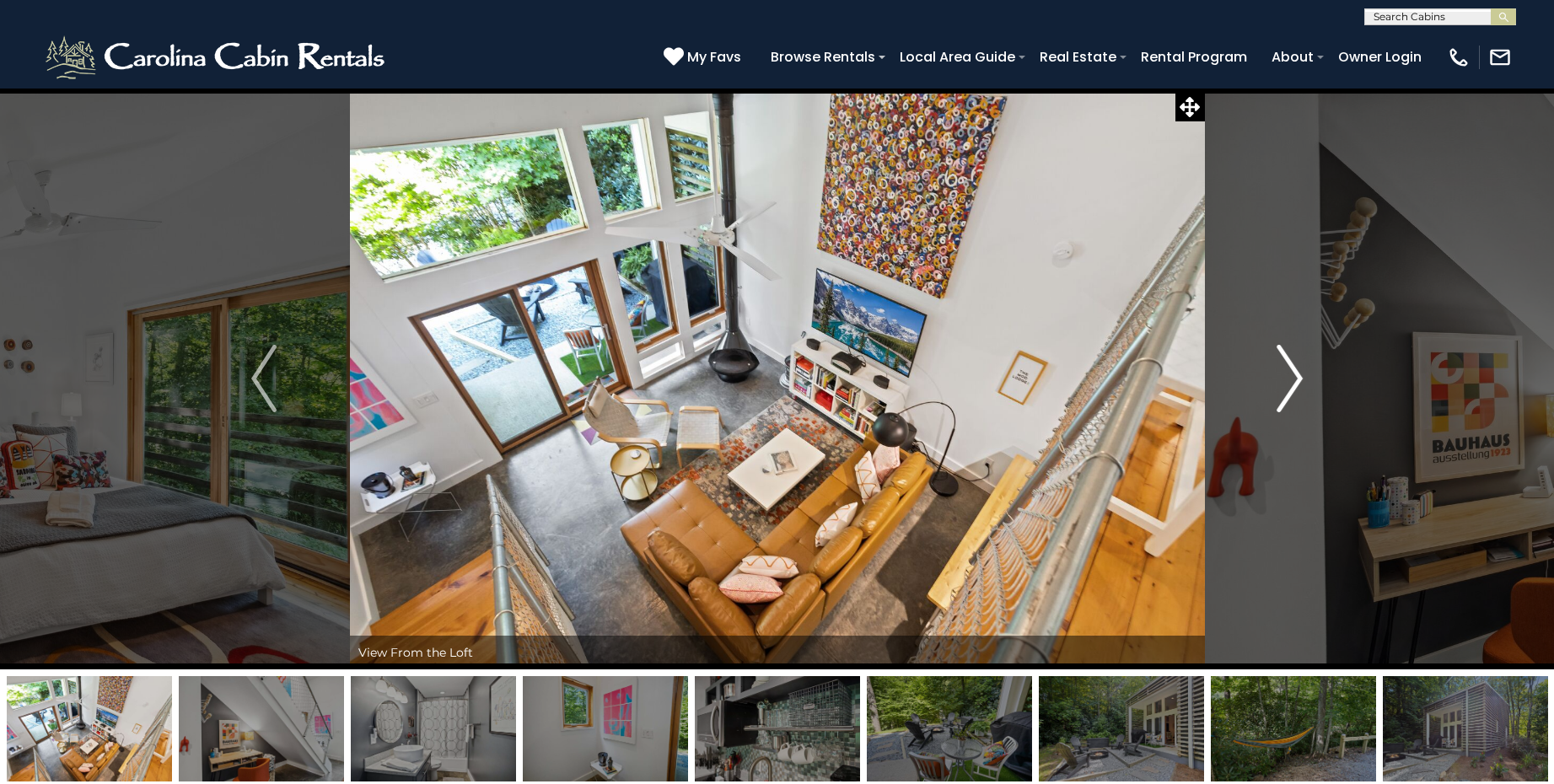
click at [1292, 373] on img "Next" at bounding box center [1290, 379] width 25 height 67
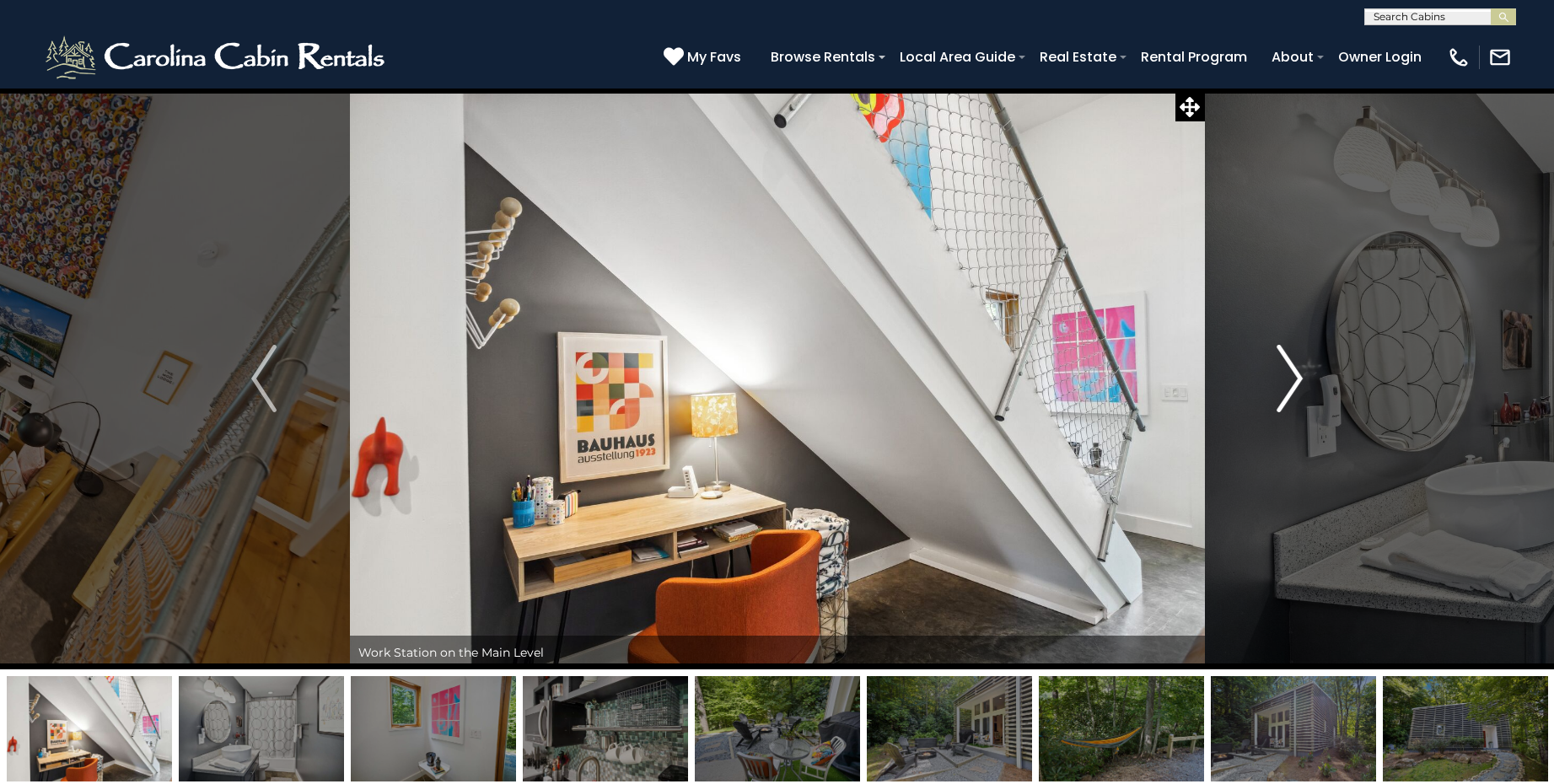
click at [1292, 373] on img "Next" at bounding box center [1290, 379] width 25 height 67
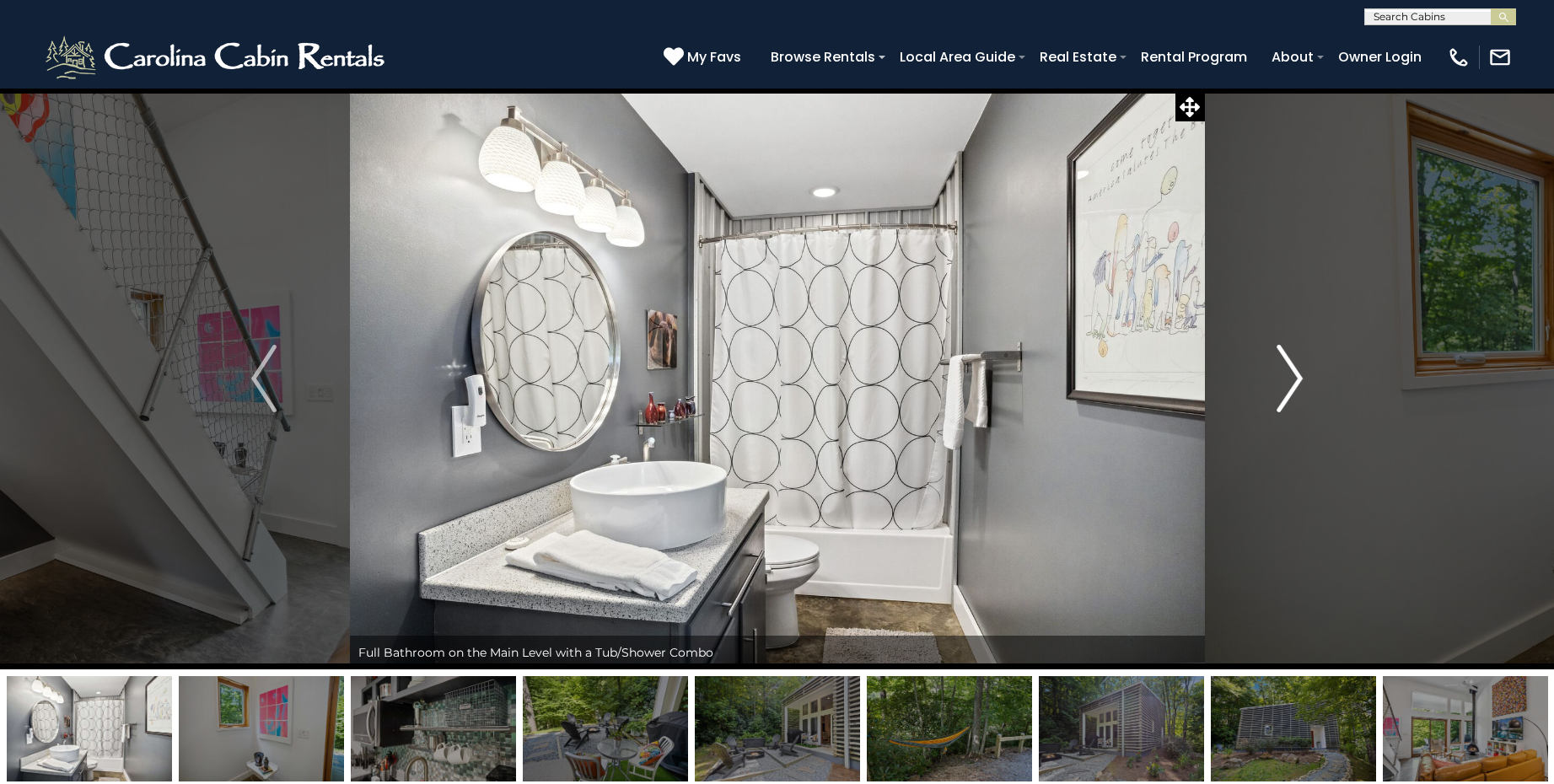
click at [1292, 373] on img "Next" at bounding box center [1290, 379] width 25 height 67
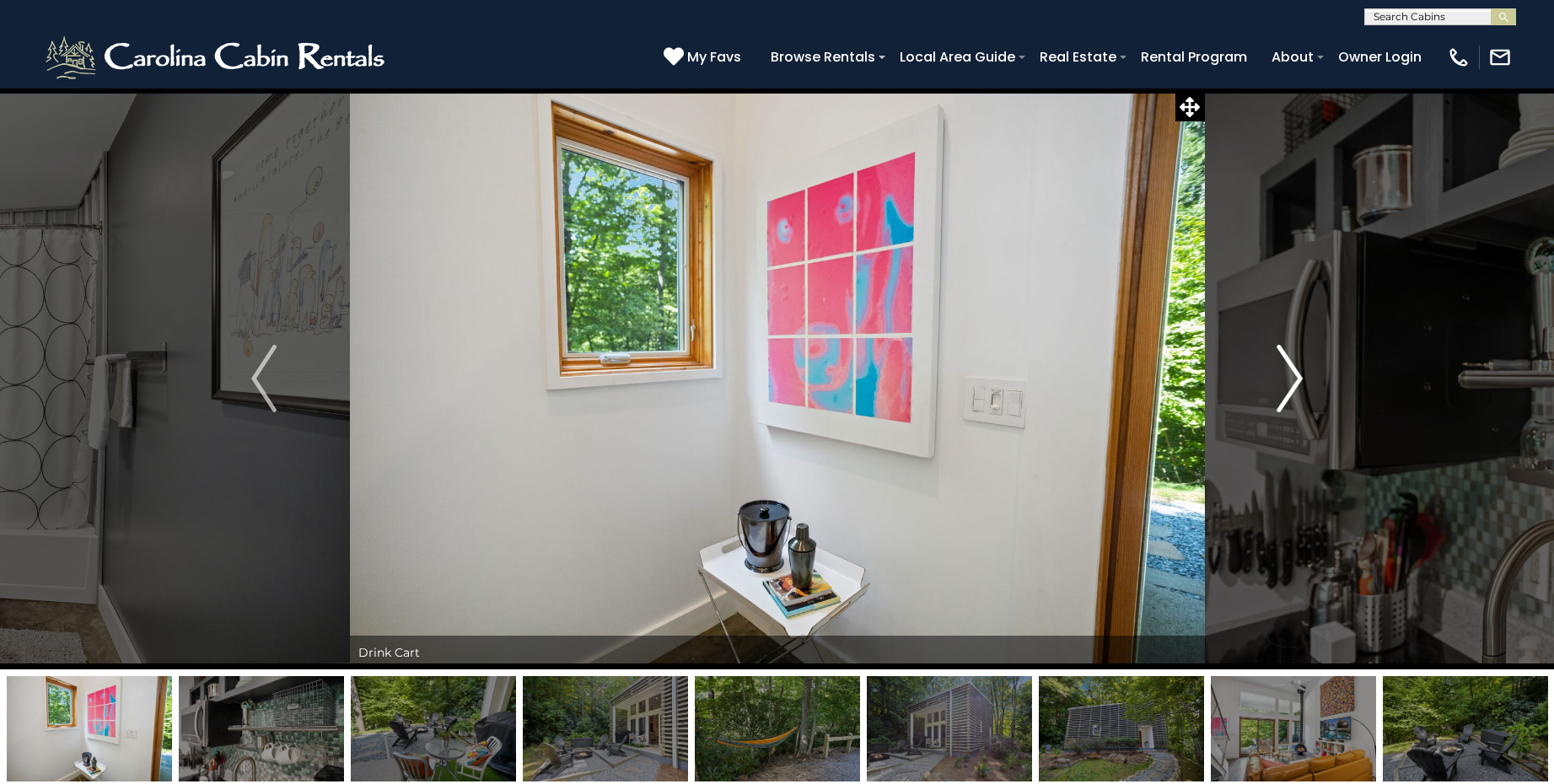
click at [1292, 373] on img "Next" at bounding box center [1290, 379] width 25 height 67
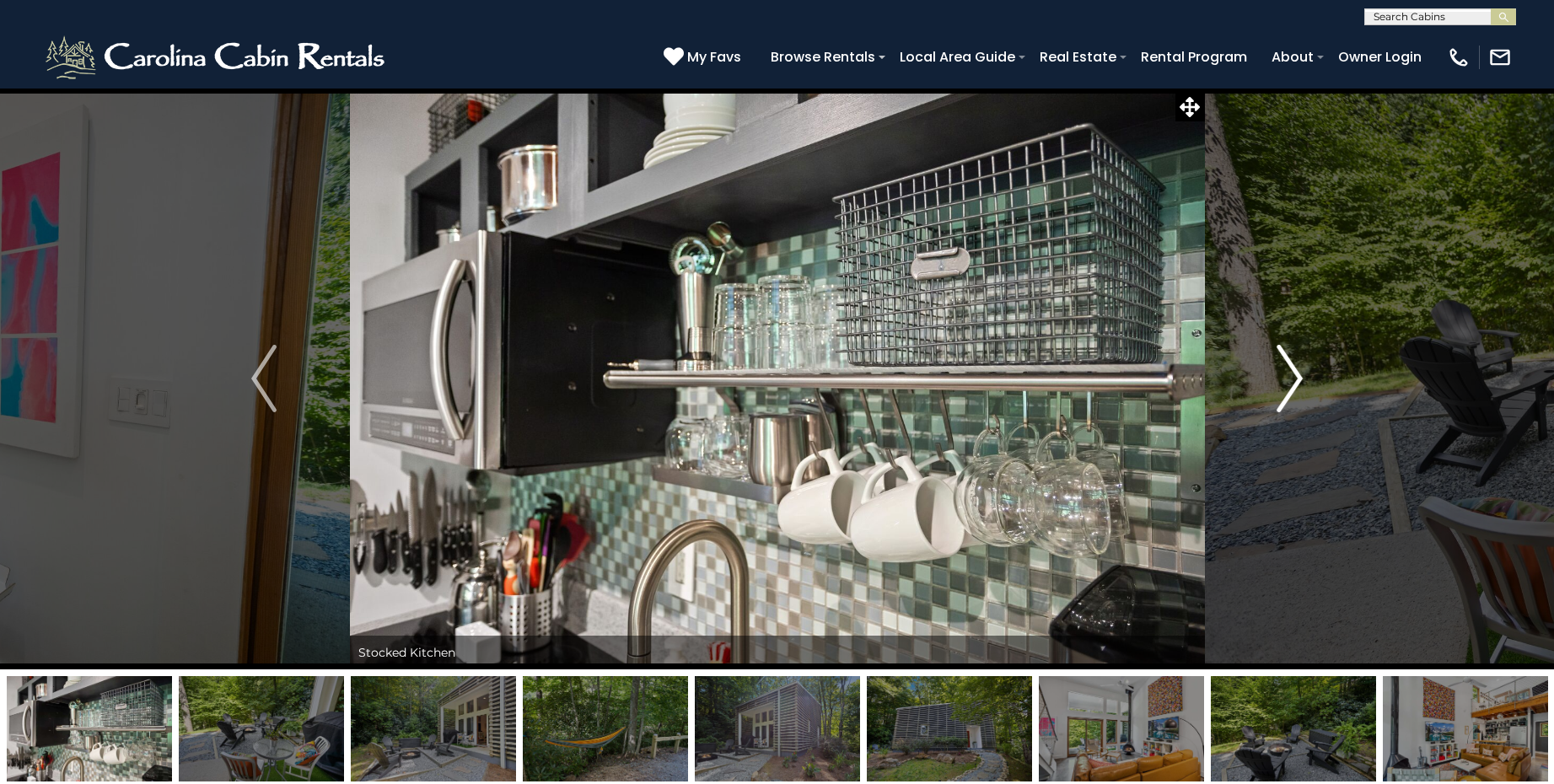
click at [1292, 373] on img "Next" at bounding box center [1290, 379] width 25 height 67
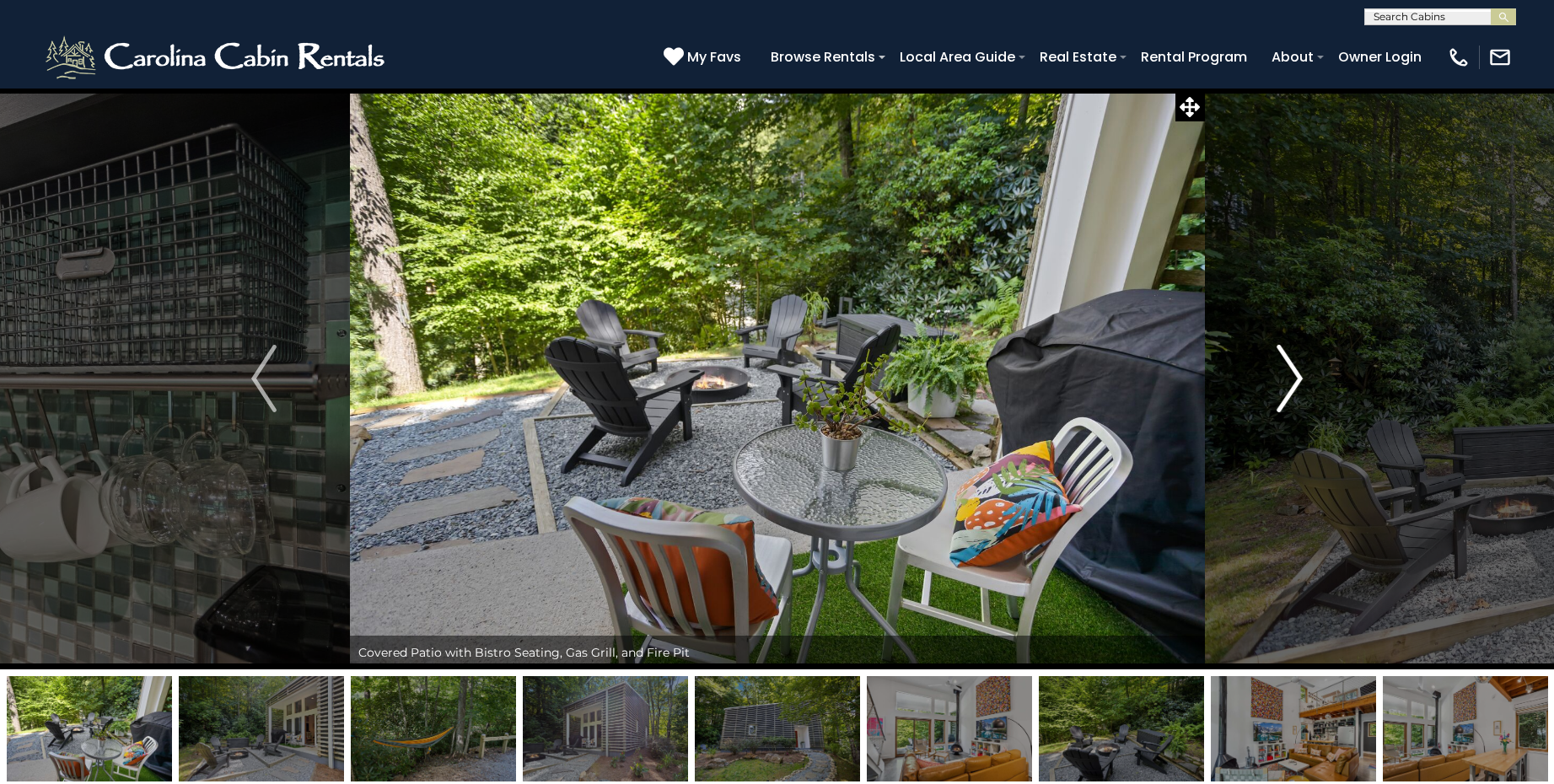
click at [1292, 373] on img "Next" at bounding box center [1290, 379] width 25 height 67
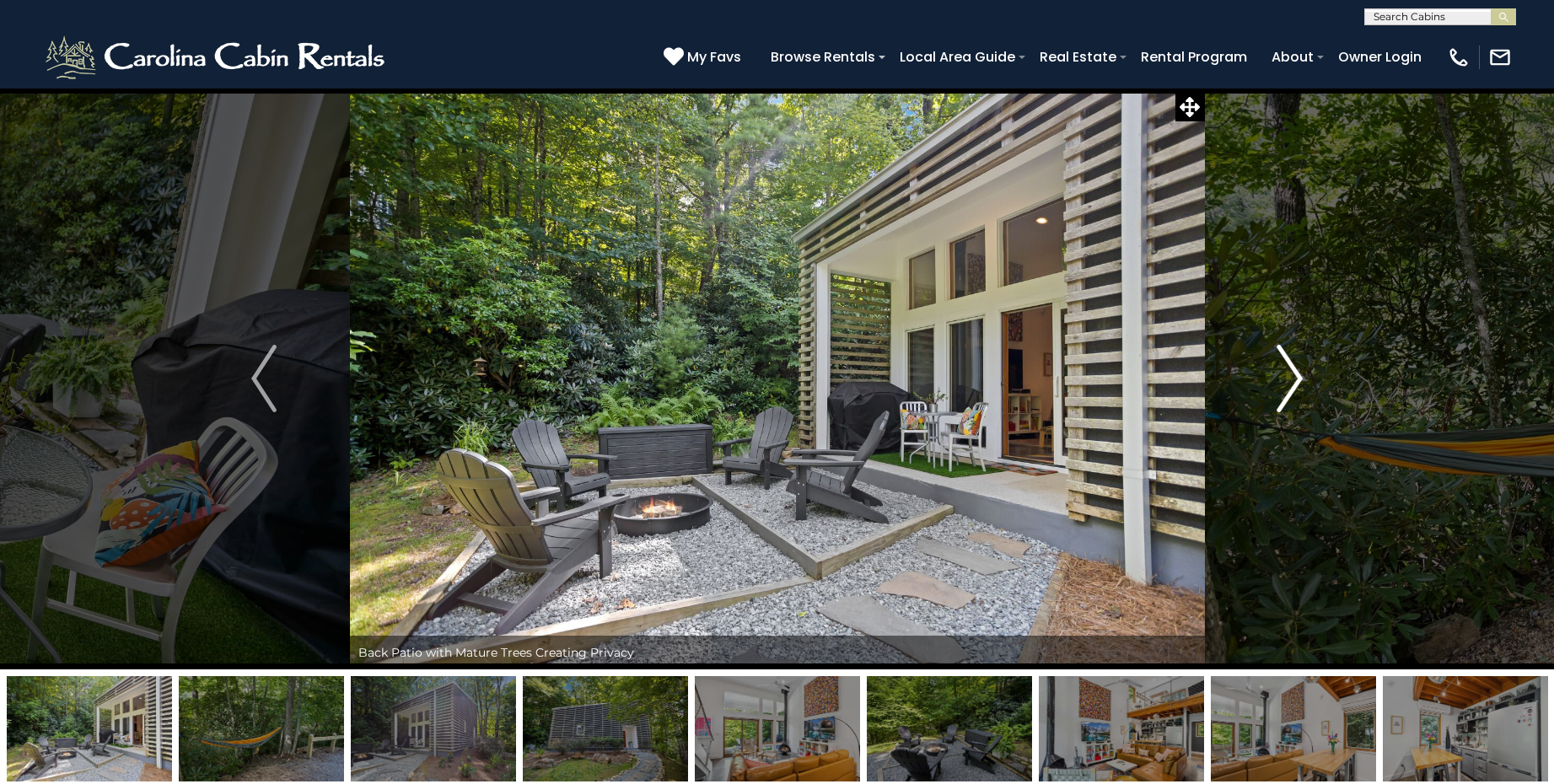
click at [1292, 373] on img "Next" at bounding box center [1290, 379] width 25 height 67
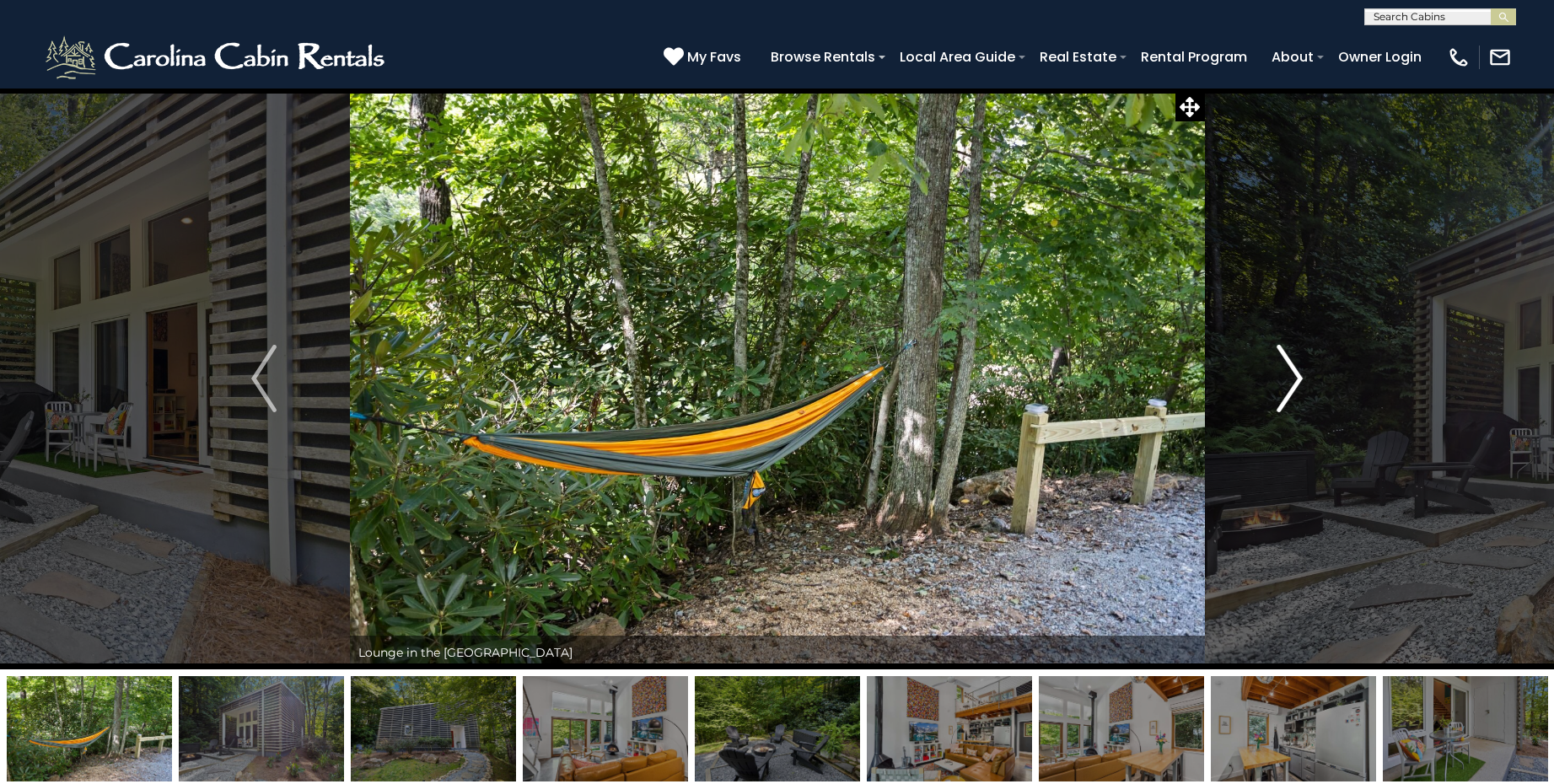
click at [1292, 373] on img "Next" at bounding box center [1290, 379] width 25 height 67
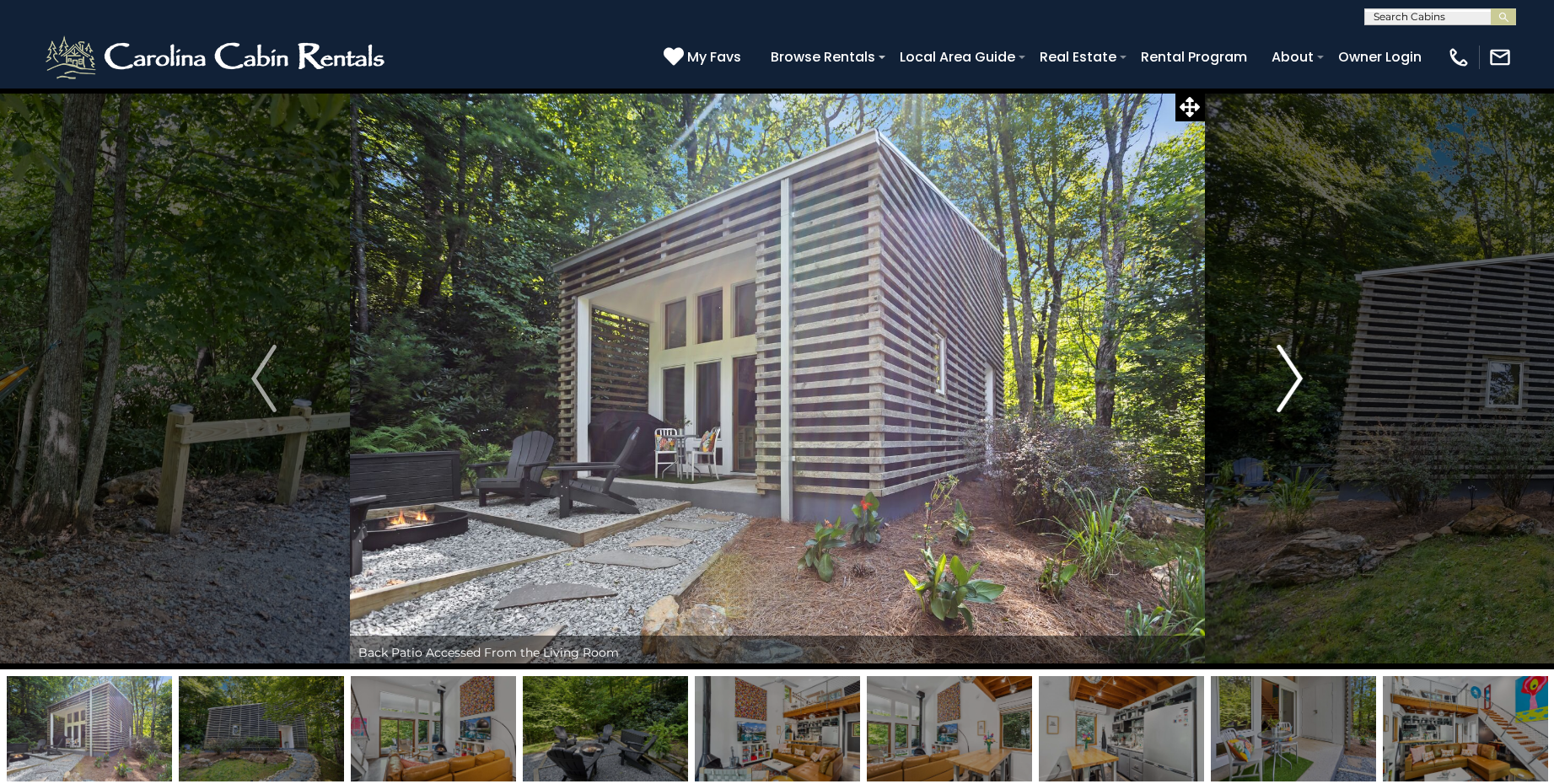
click at [1292, 373] on img "Next" at bounding box center [1290, 379] width 25 height 67
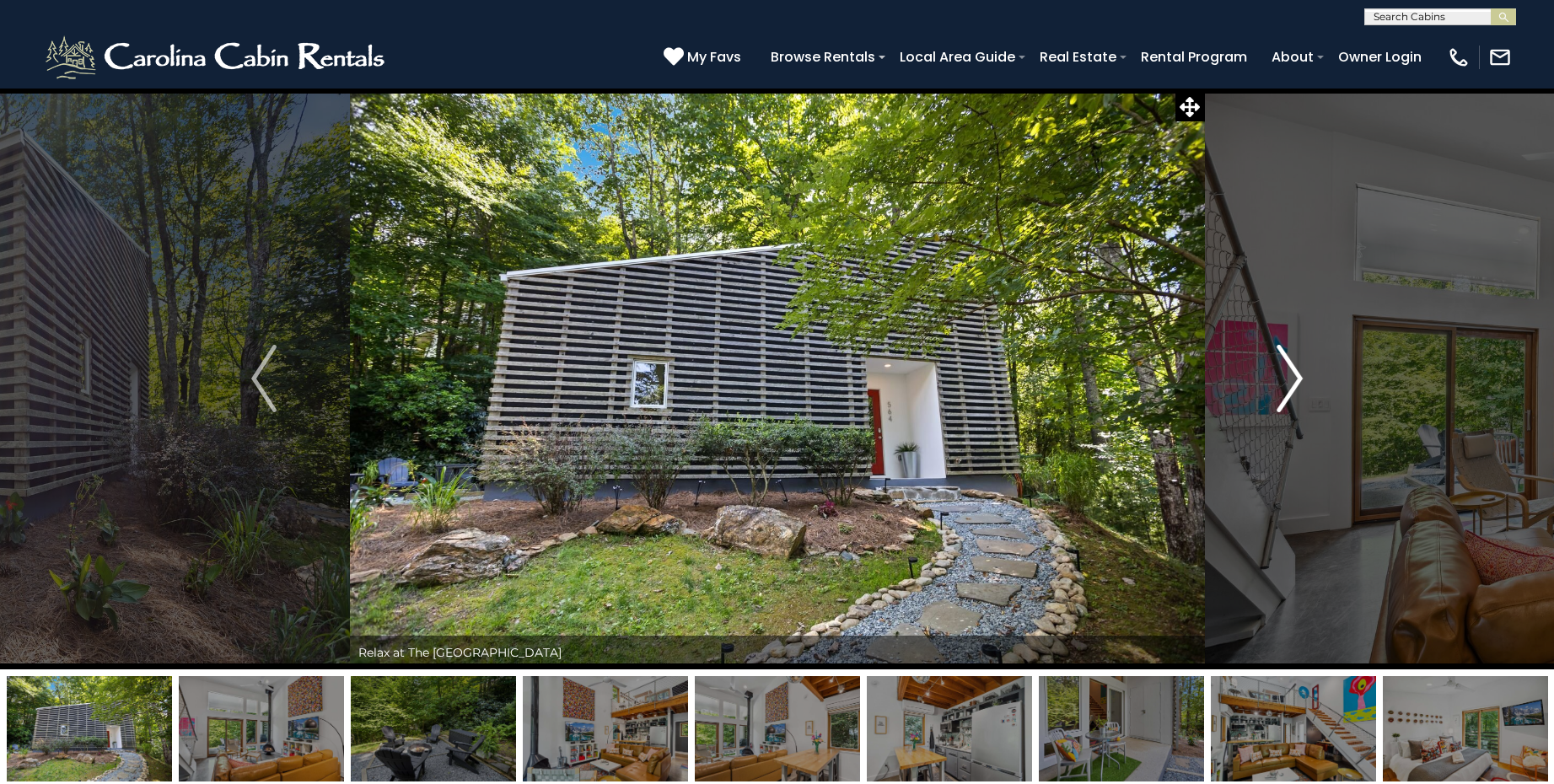
click at [1292, 373] on img "Next" at bounding box center [1290, 379] width 25 height 67
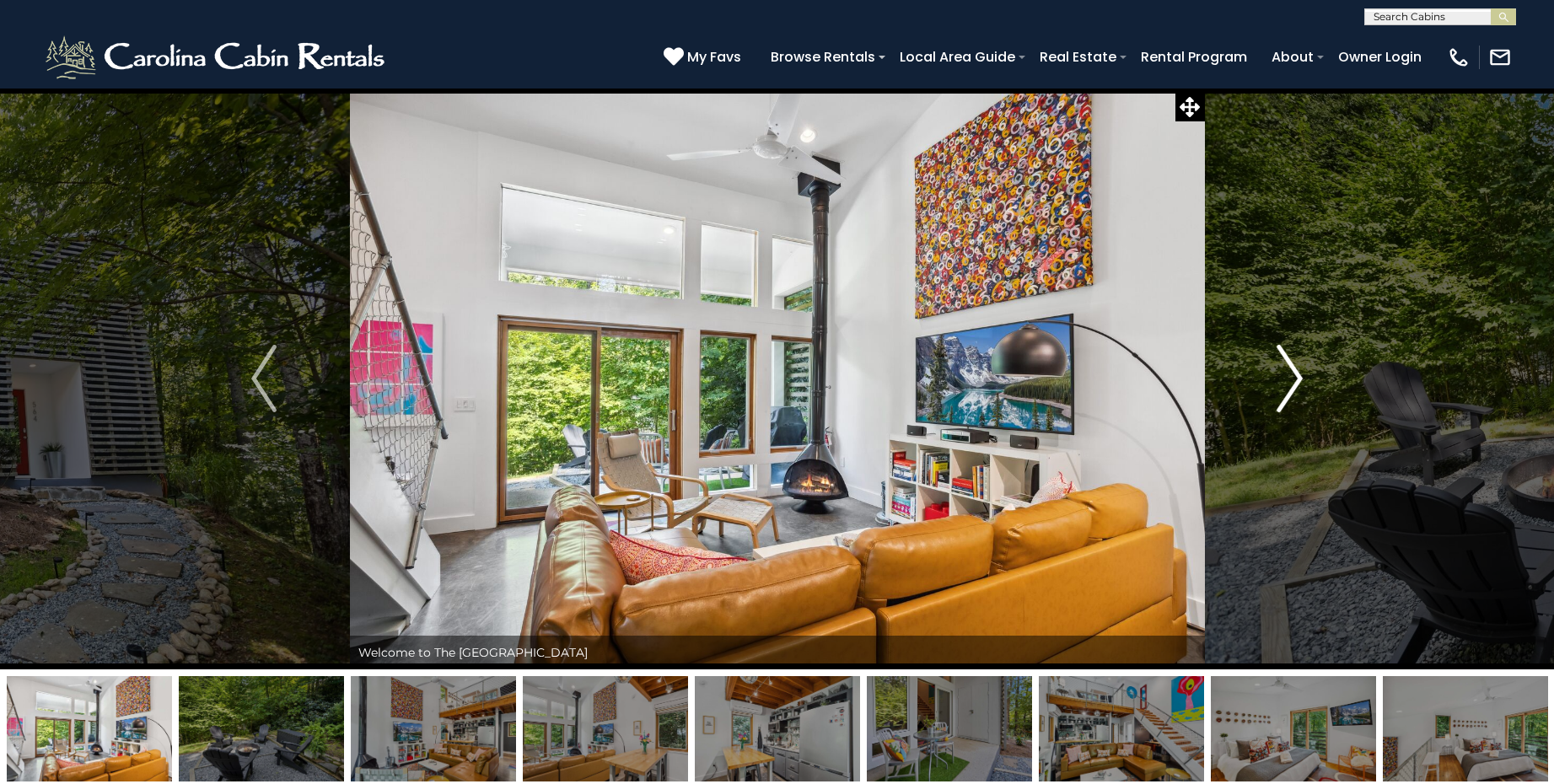
click at [1292, 373] on img "Next" at bounding box center [1290, 379] width 25 height 67
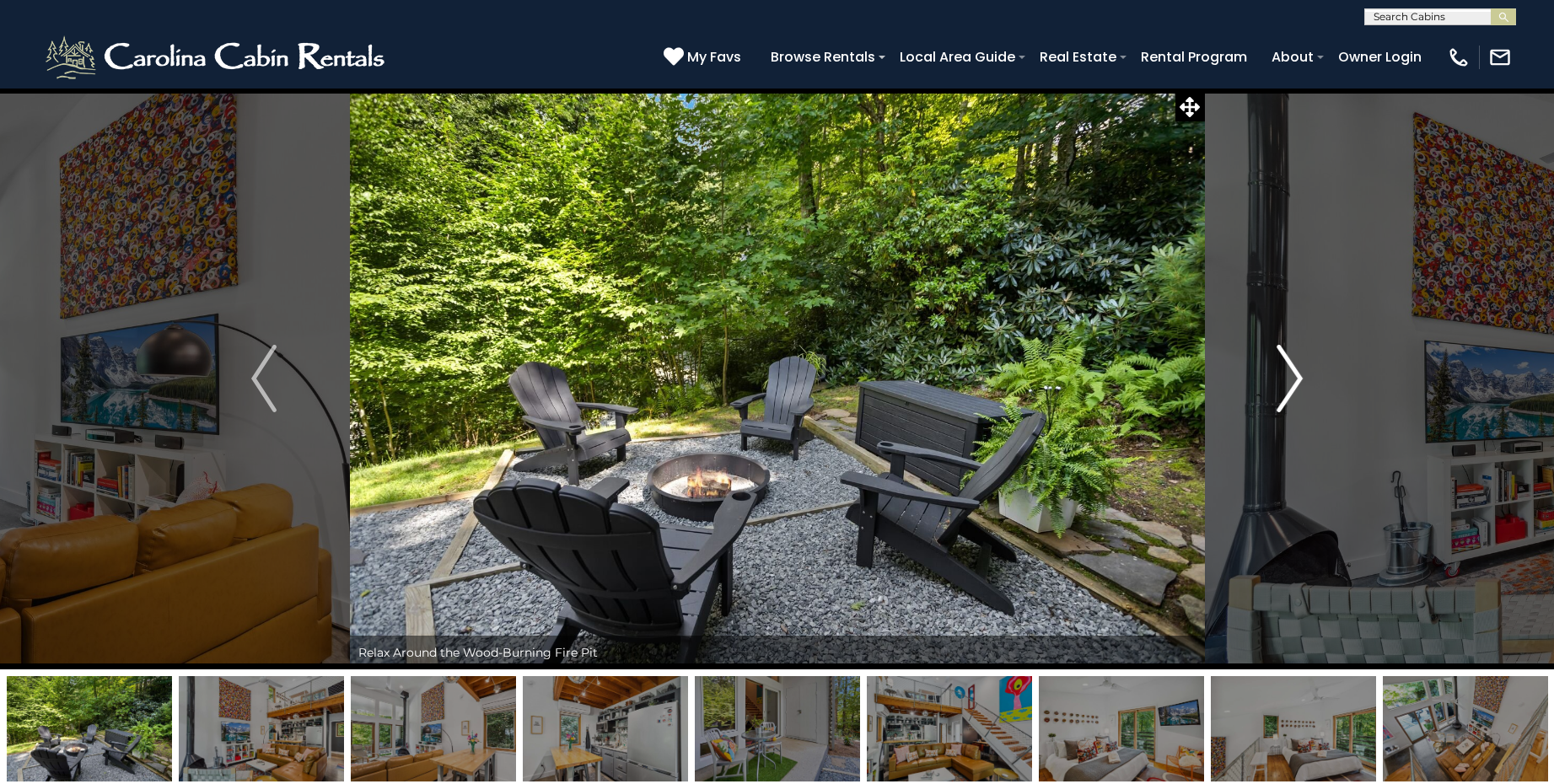
click at [1292, 373] on img "Next" at bounding box center [1290, 379] width 25 height 67
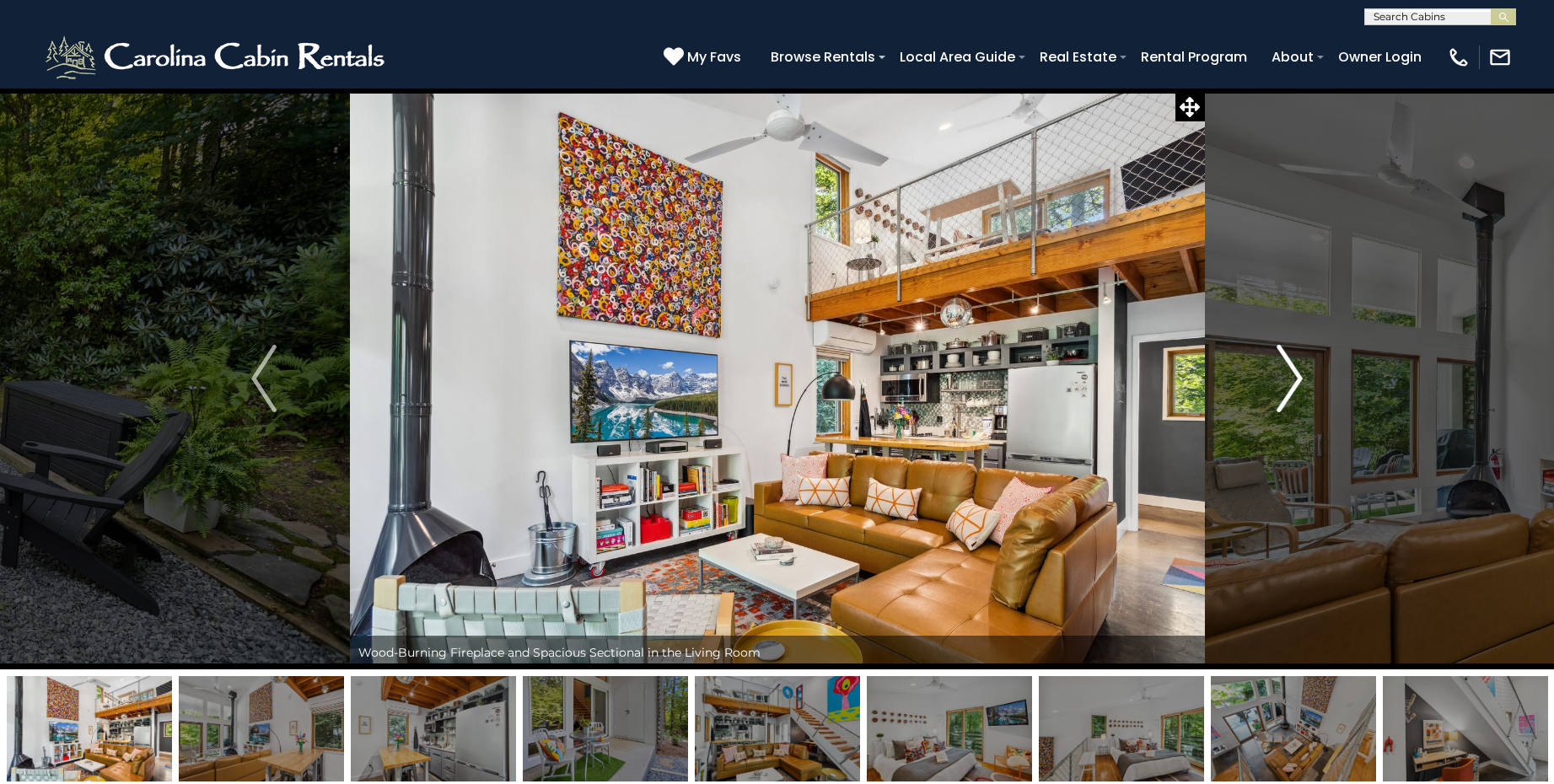
click at [1292, 373] on img "Next" at bounding box center [1290, 379] width 25 height 67
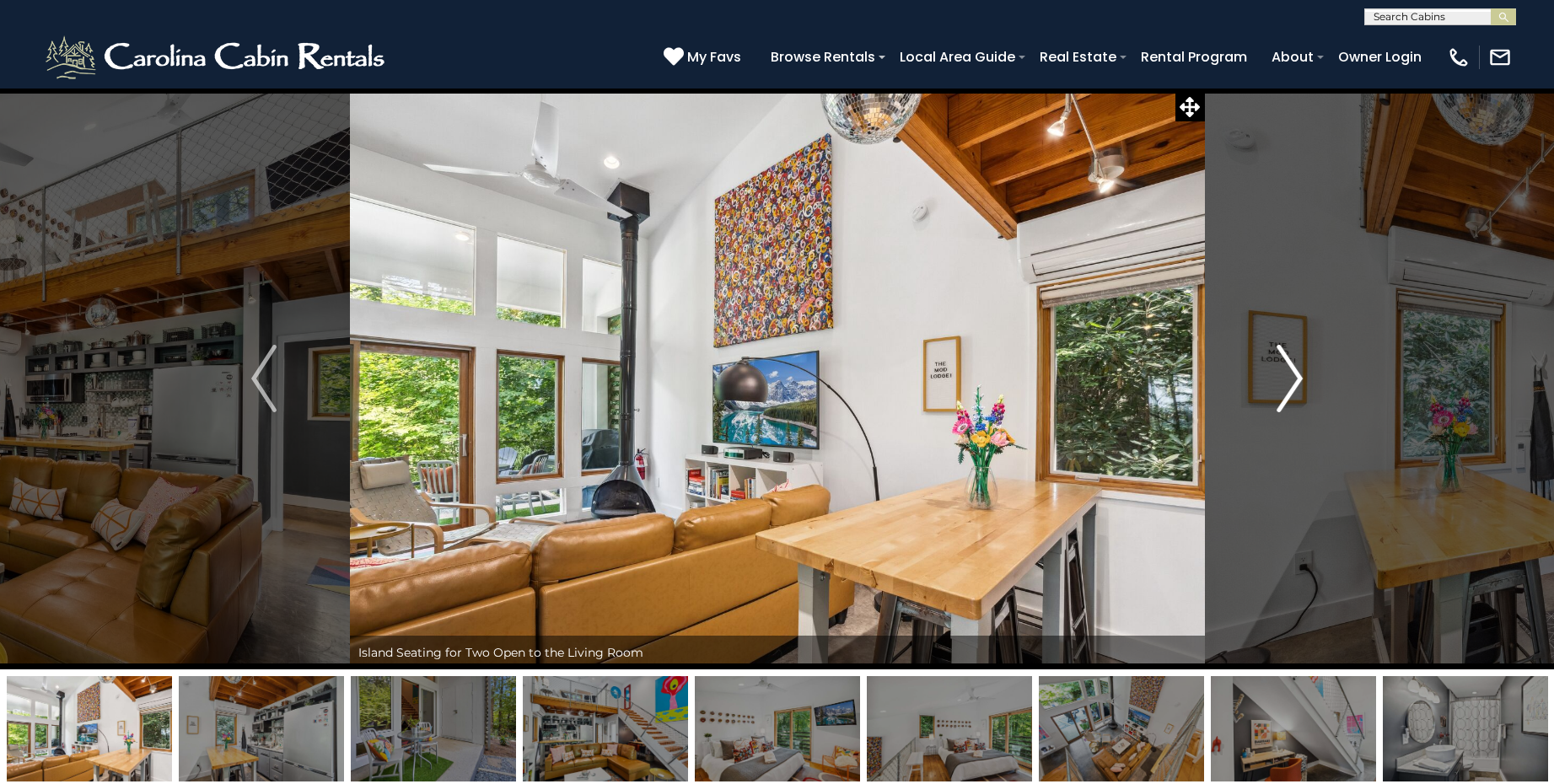
click at [1292, 373] on img "Next" at bounding box center [1290, 379] width 25 height 67
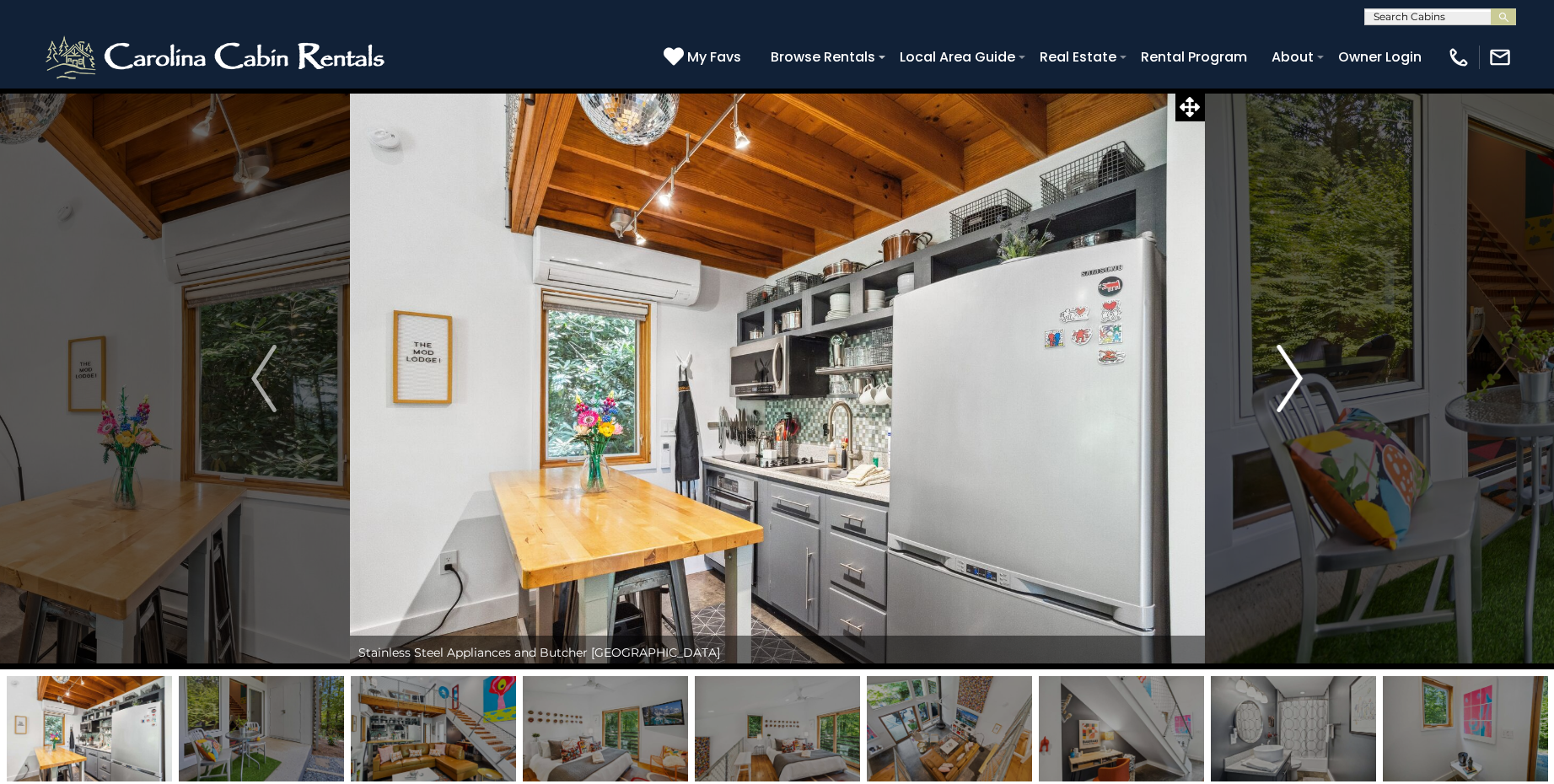
click at [1286, 379] on img "Next" at bounding box center [1290, 379] width 25 height 67
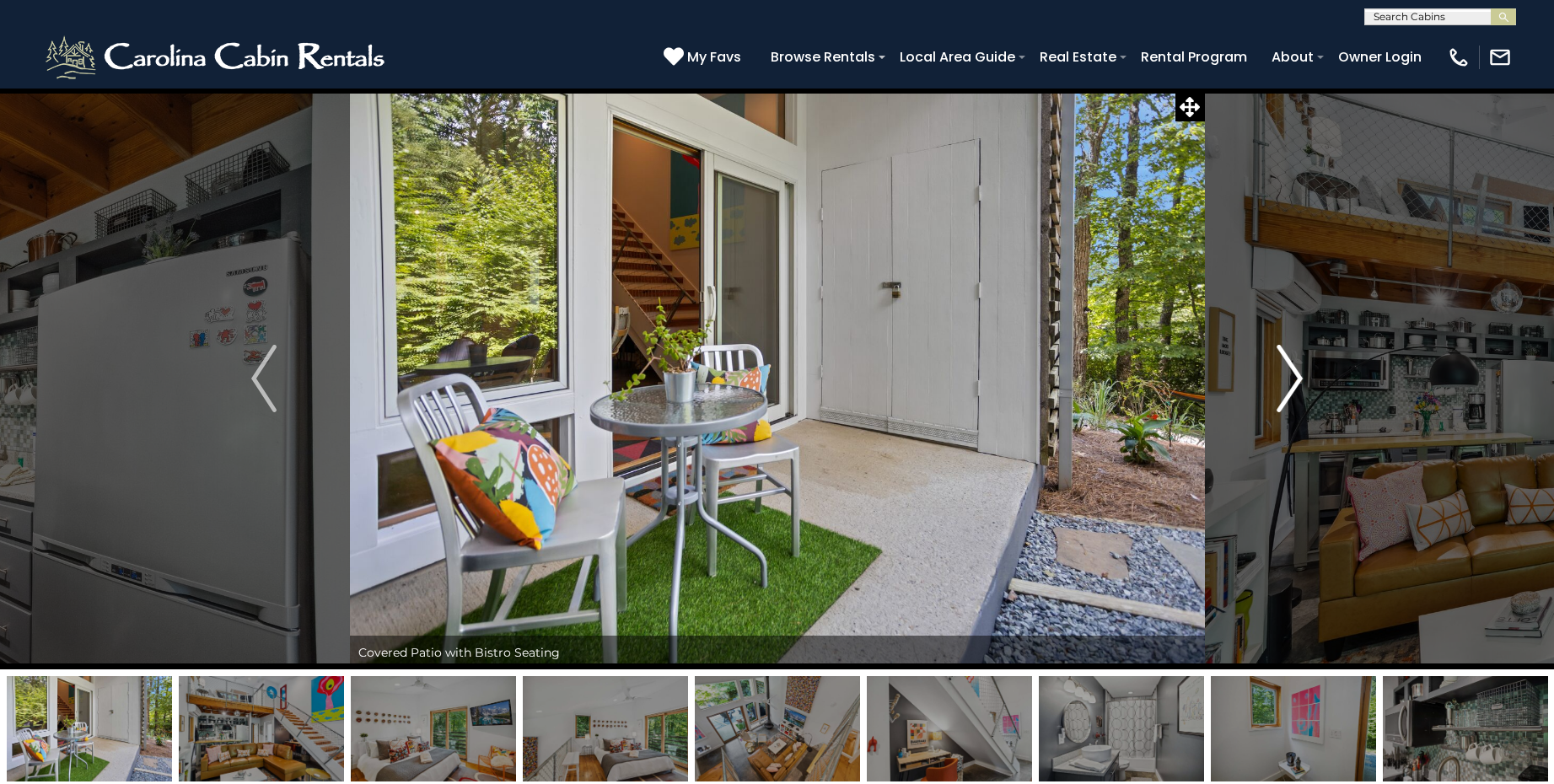
click at [1286, 379] on img "Next" at bounding box center [1290, 379] width 25 height 67
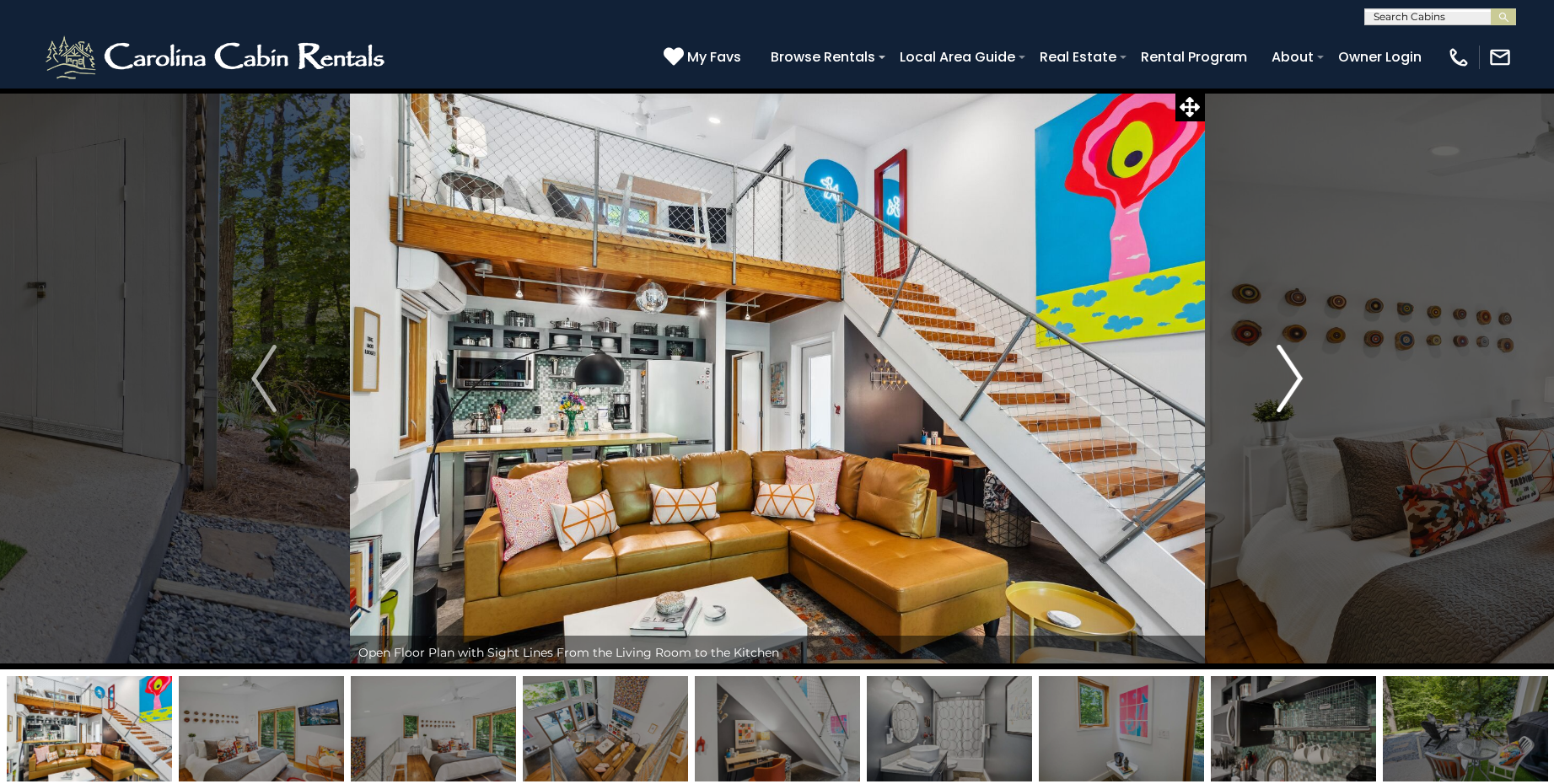
click at [1289, 374] on img "Next" at bounding box center [1290, 379] width 25 height 67
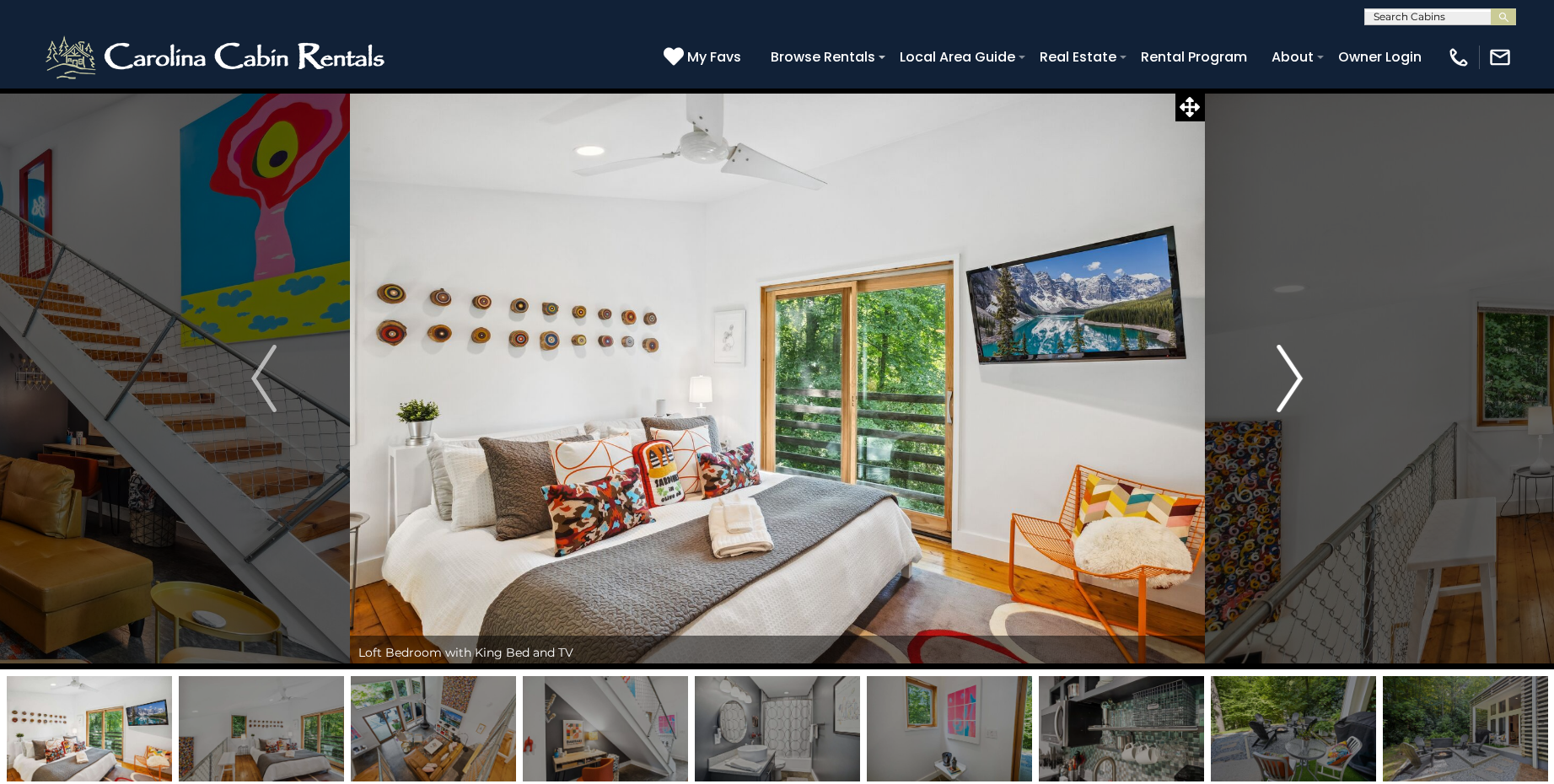
click at [1291, 375] on img "Next" at bounding box center [1290, 379] width 25 height 67
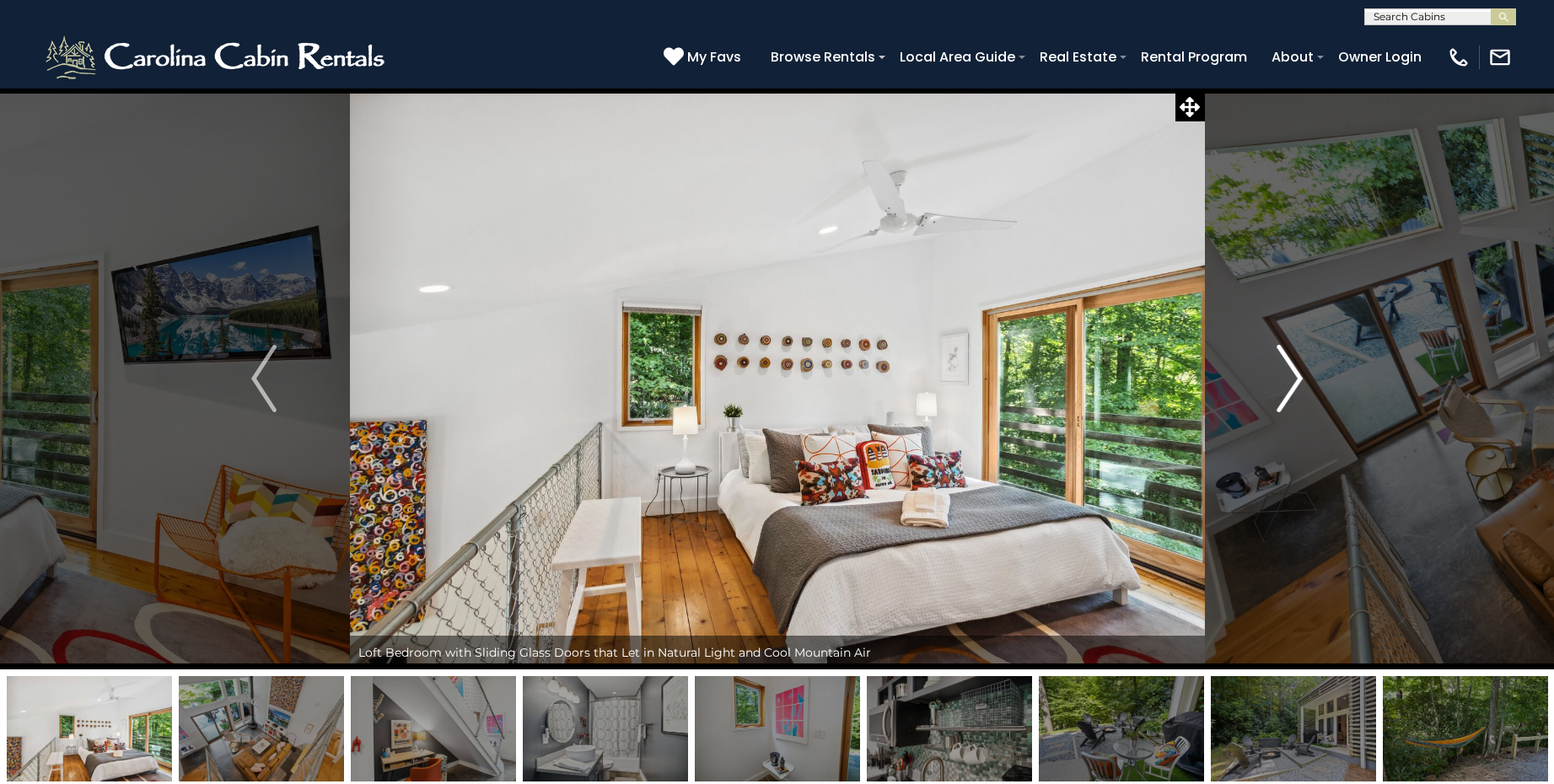
click at [1291, 375] on img "Next" at bounding box center [1290, 379] width 25 height 67
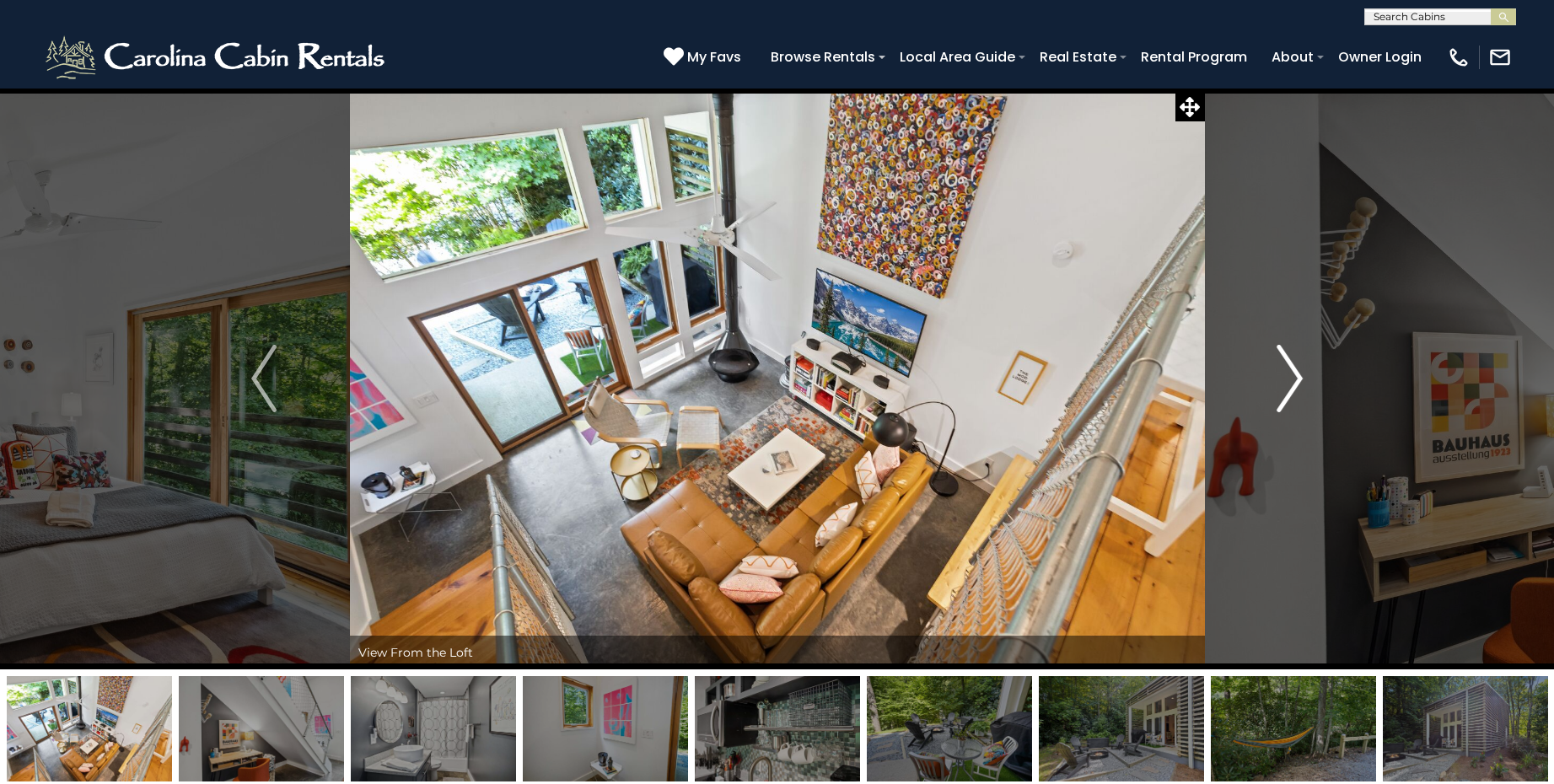
click at [1291, 375] on img "Next" at bounding box center [1290, 379] width 25 height 67
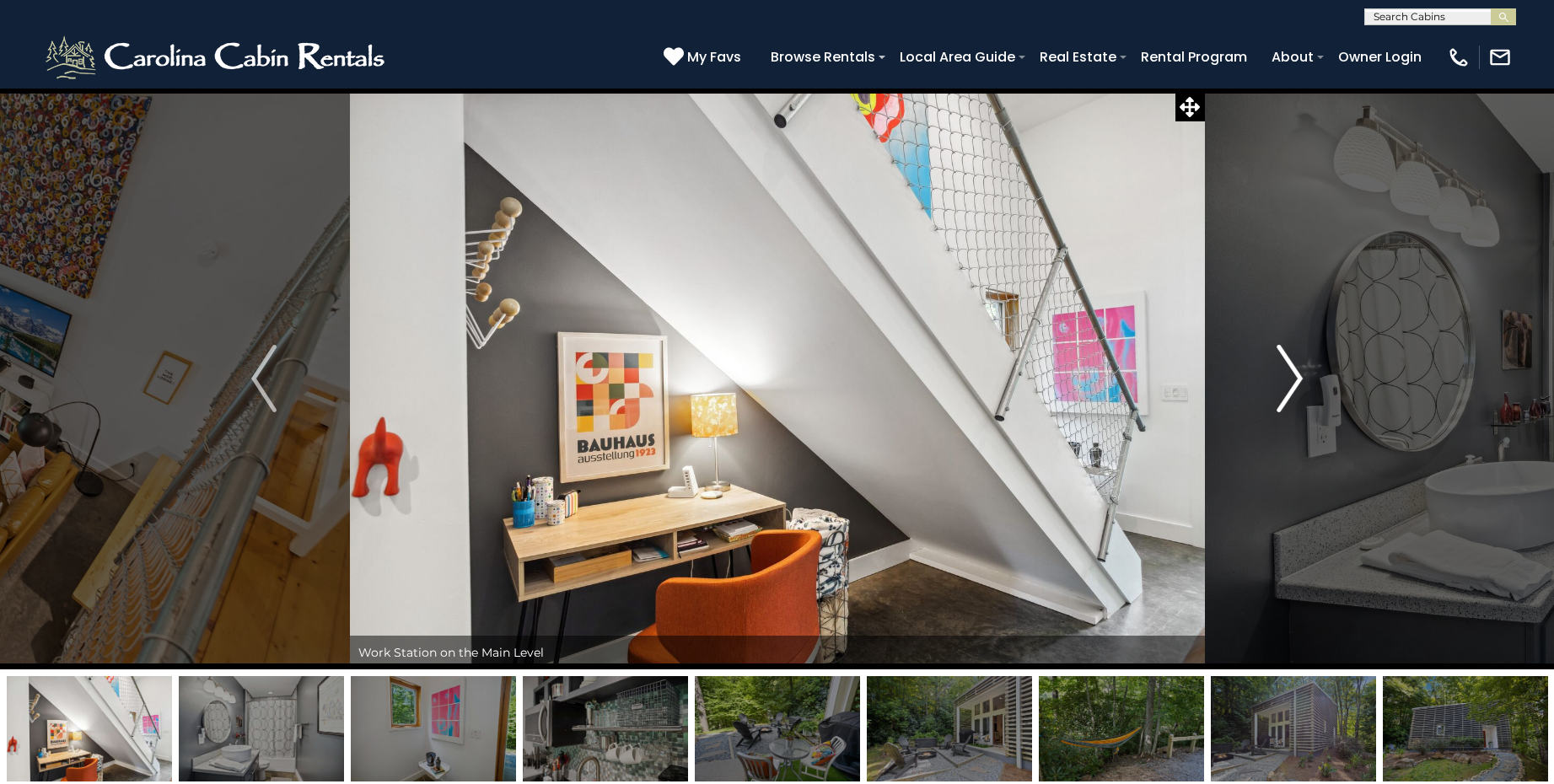
click at [1291, 375] on img "Next" at bounding box center [1290, 379] width 25 height 67
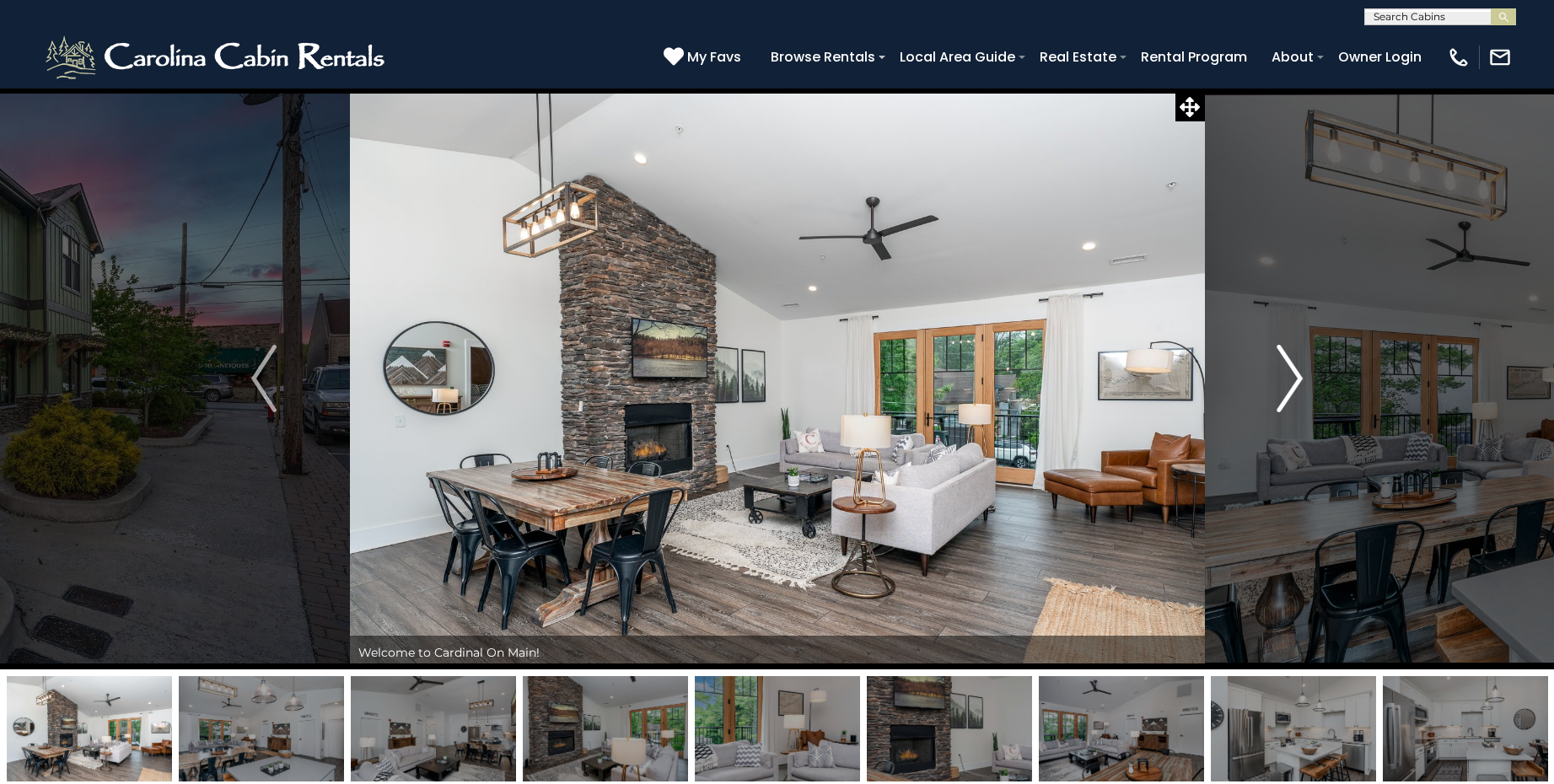
click at [1286, 376] on img "Next" at bounding box center [1290, 379] width 25 height 67
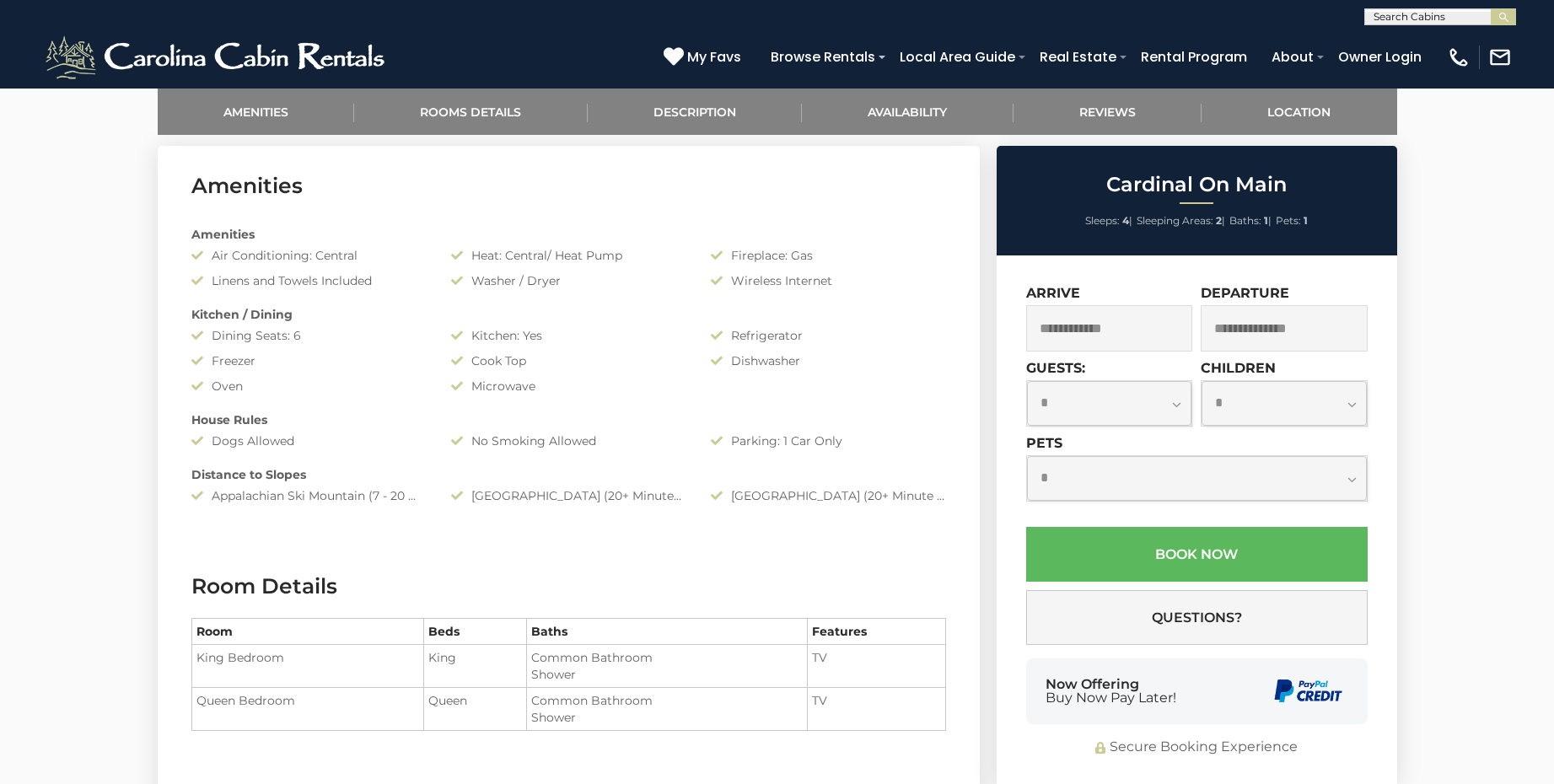
scroll to position [832, 0]
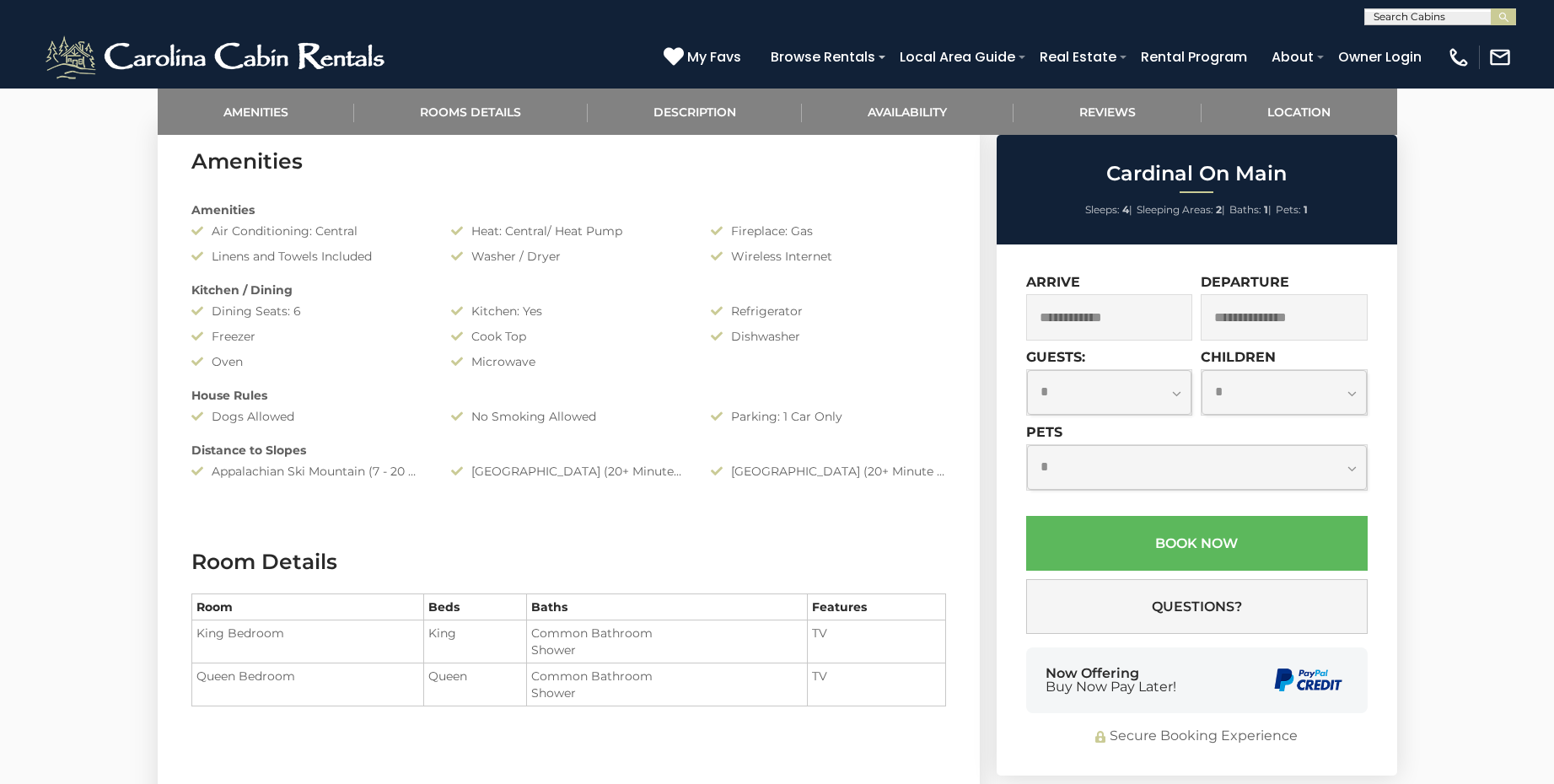
click at [1178, 391] on select "**********" at bounding box center [1109, 392] width 165 height 45
select select "*"
click at [1027, 370] on select "**********" at bounding box center [1109, 392] width 165 height 45
click at [1350, 468] on select "**********" at bounding box center [1196, 467] width 340 height 45
select select "*"
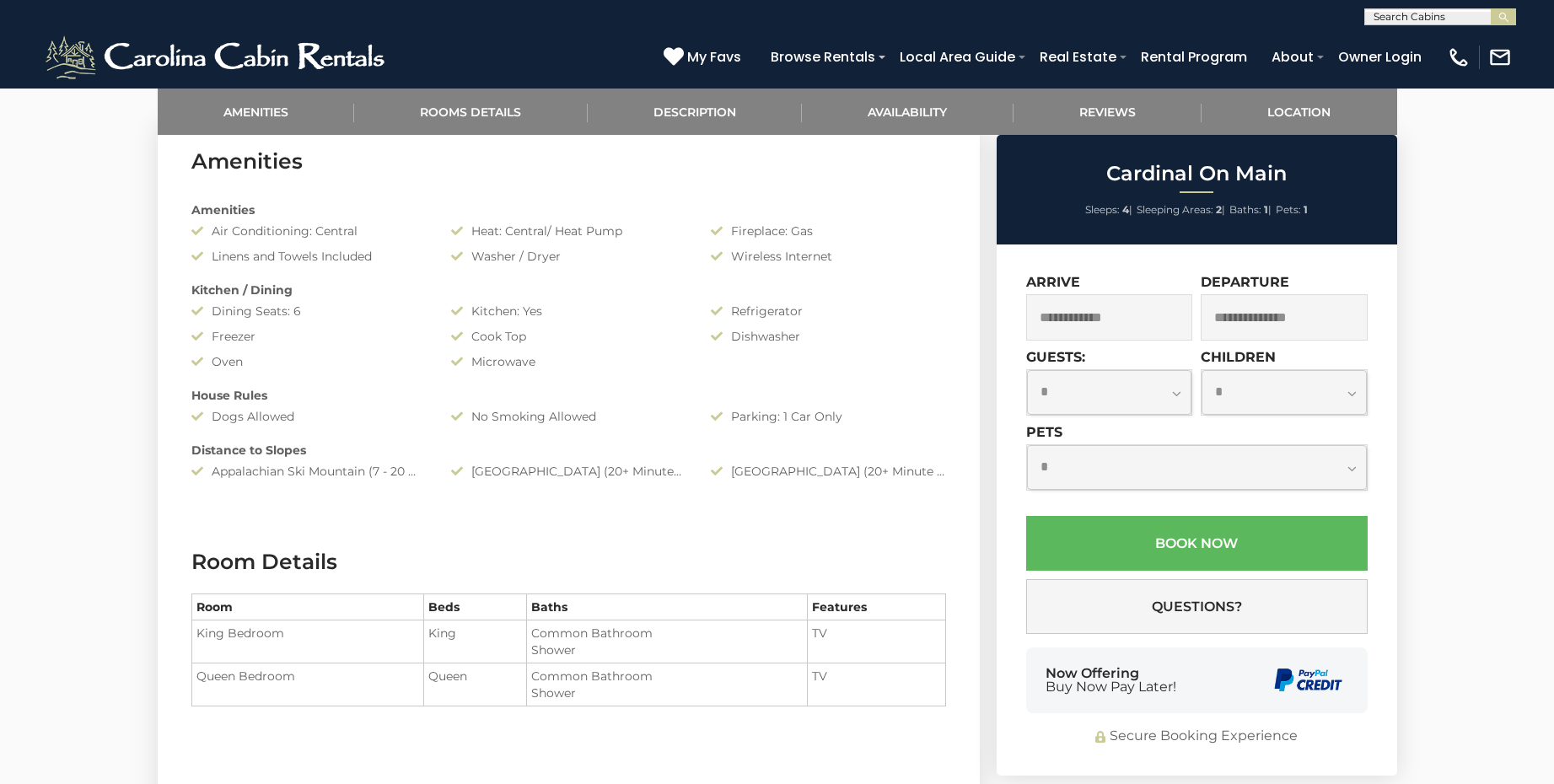
click at [1027, 445] on select "**********" at bounding box center [1196, 467] width 340 height 45
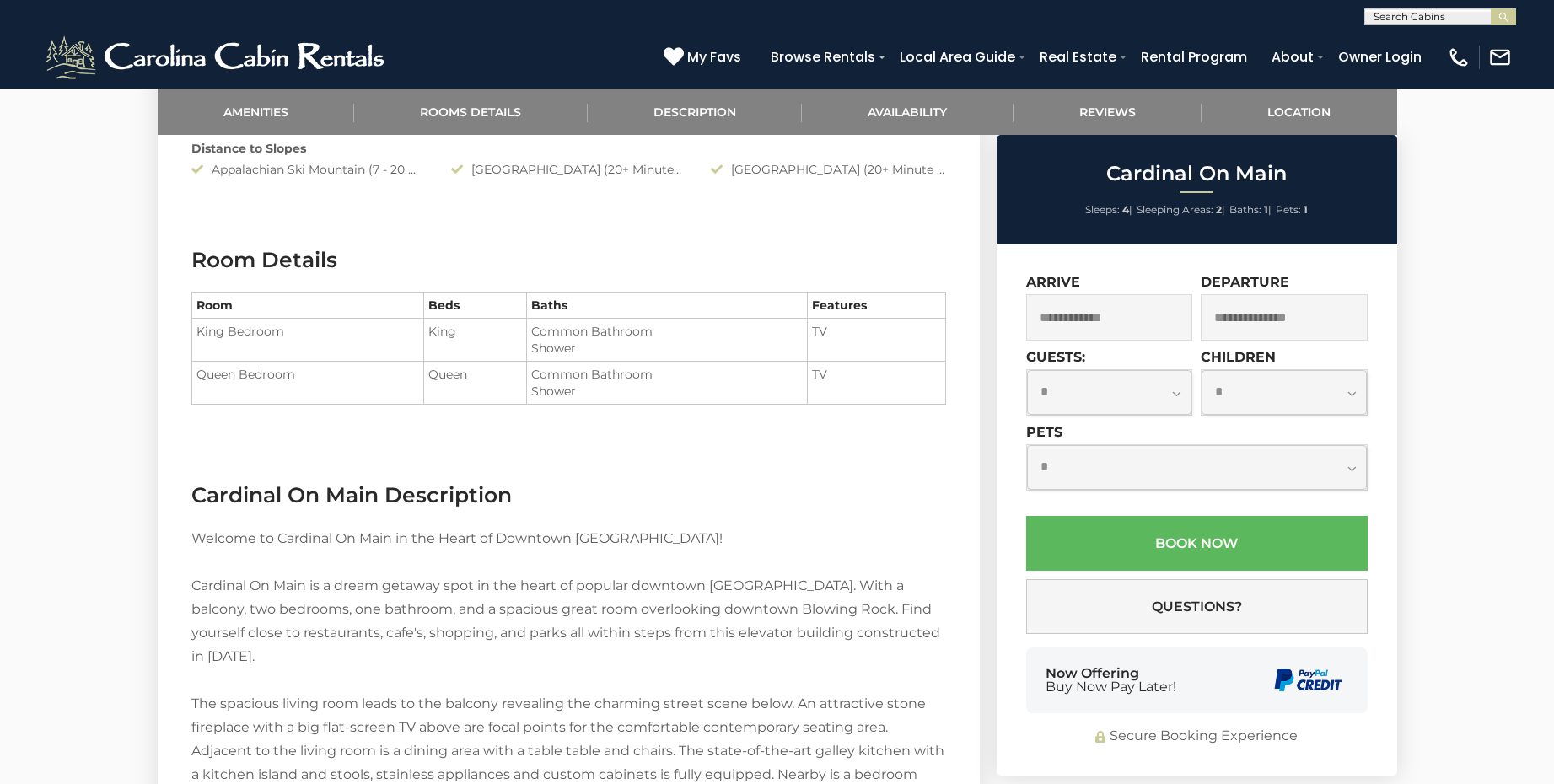
scroll to position [1142, 0]
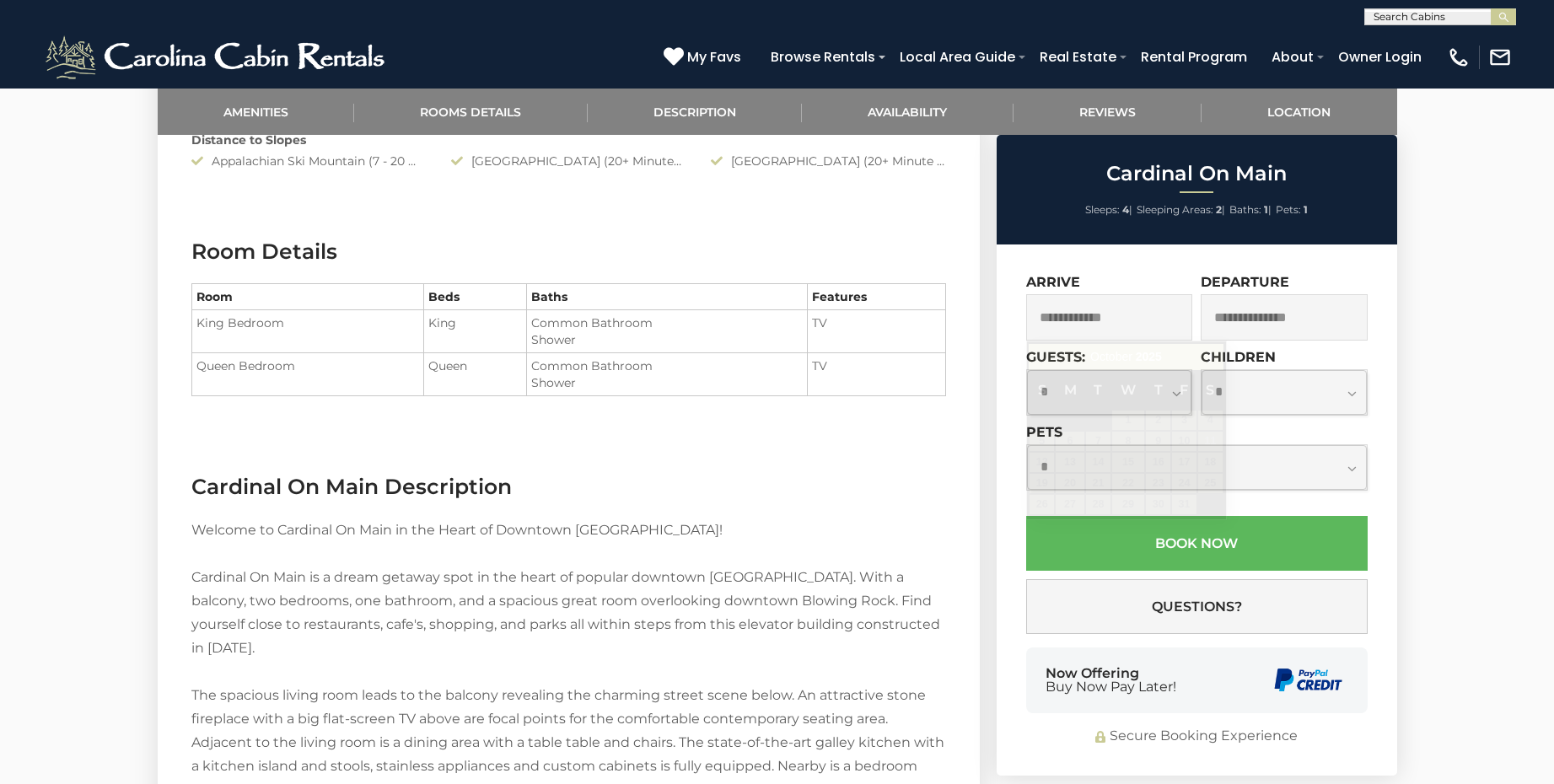
click at [1152, 326] on input "text" at bounding box center [1110, 317] width 167 height 46
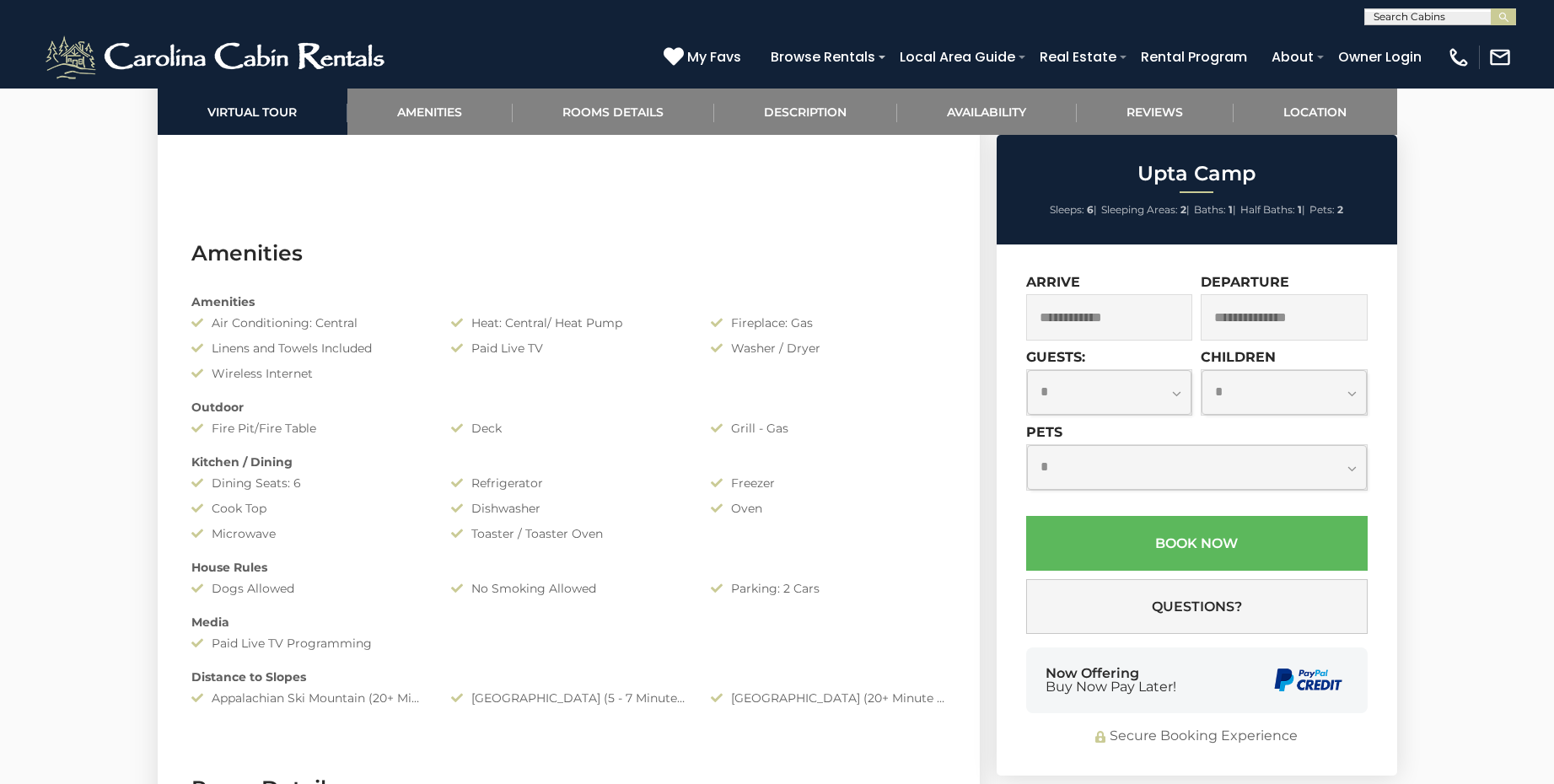
scroll to position [1260, 0]
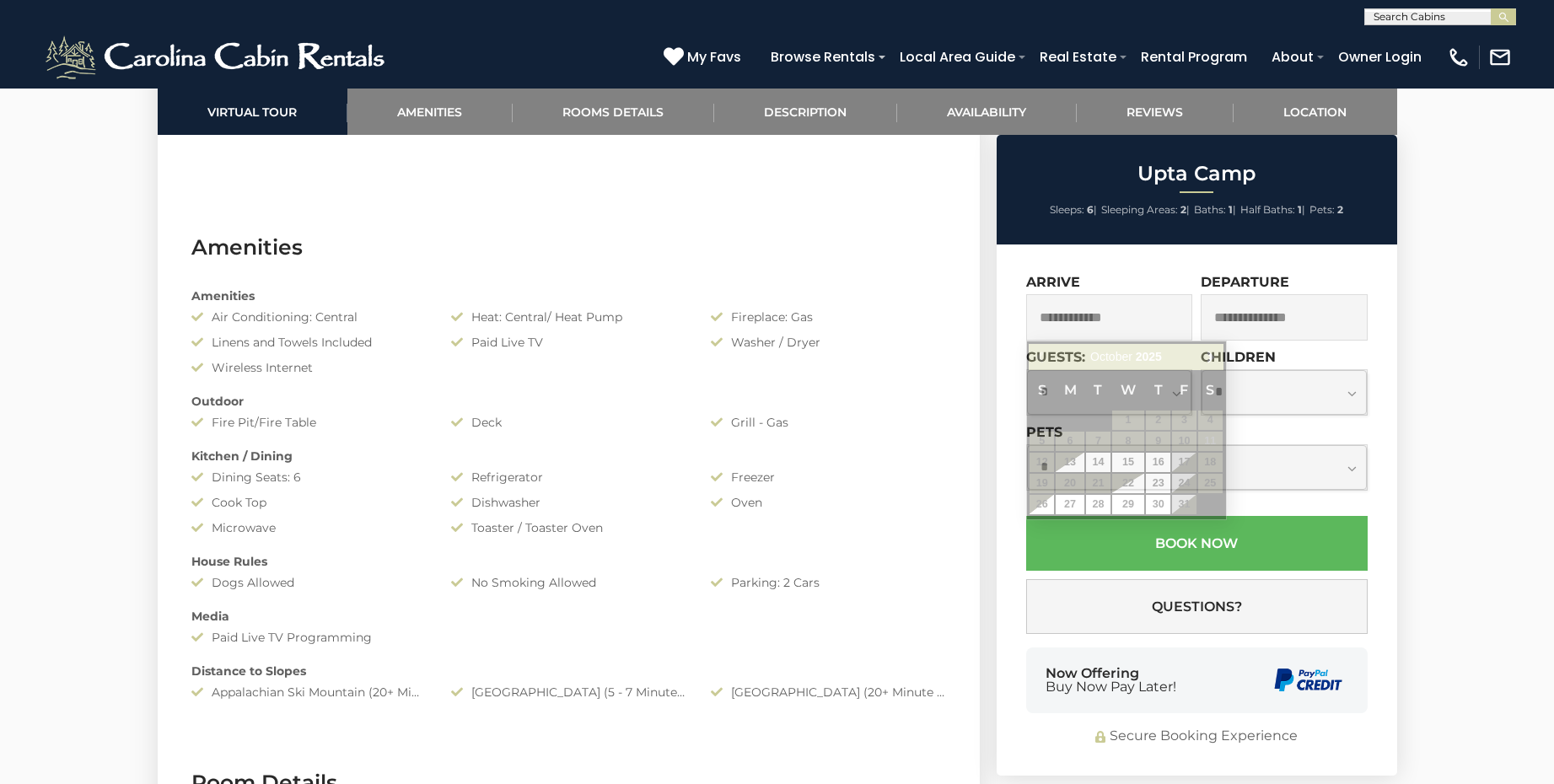
click at [1131, 326] on input "text" at bounding box center [1110, 317] width 167 height 46
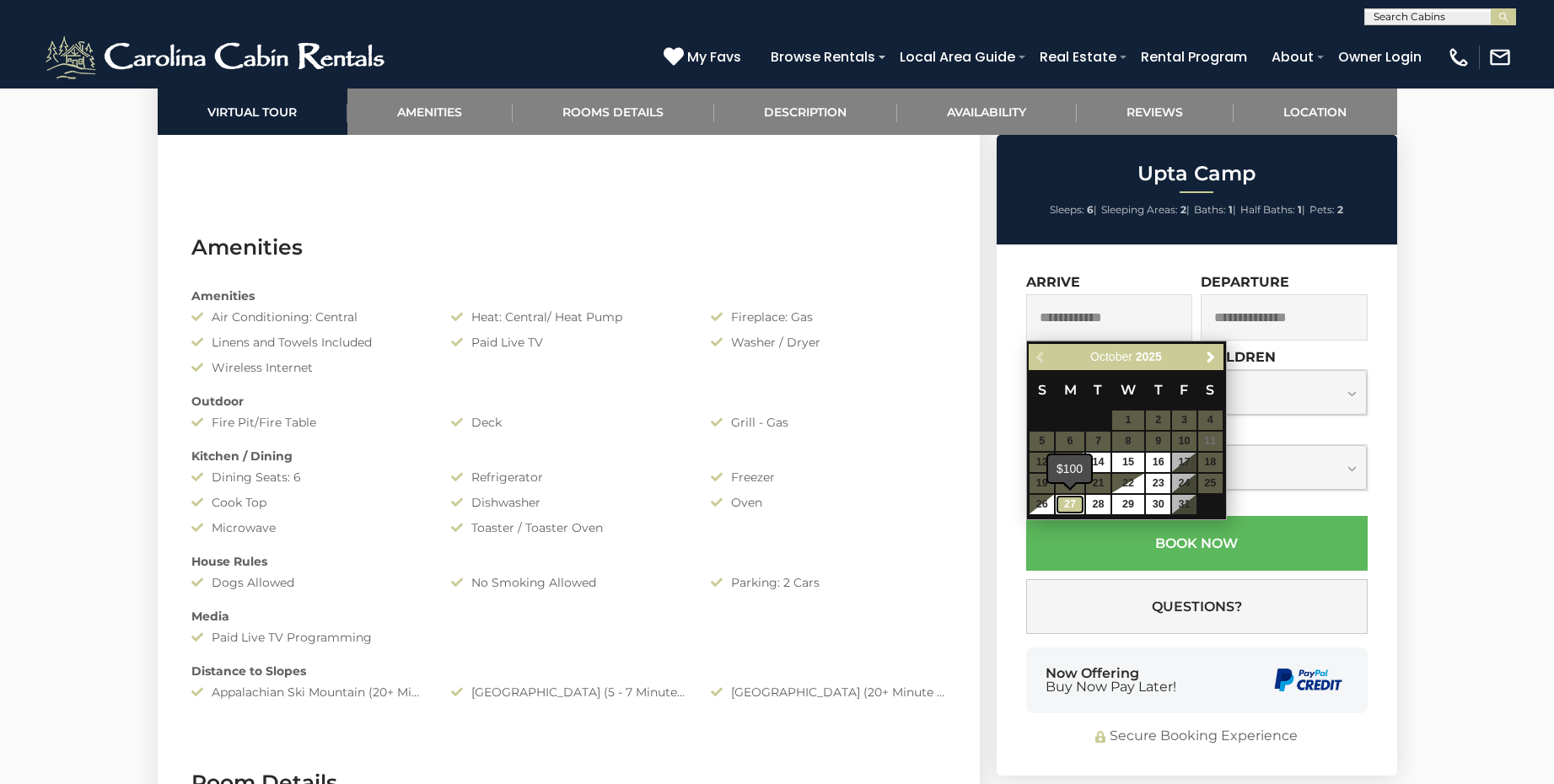
click at [1075, 506] on link "27" at bounding box center [1070, 504] width 29 height 19
type input "**********"
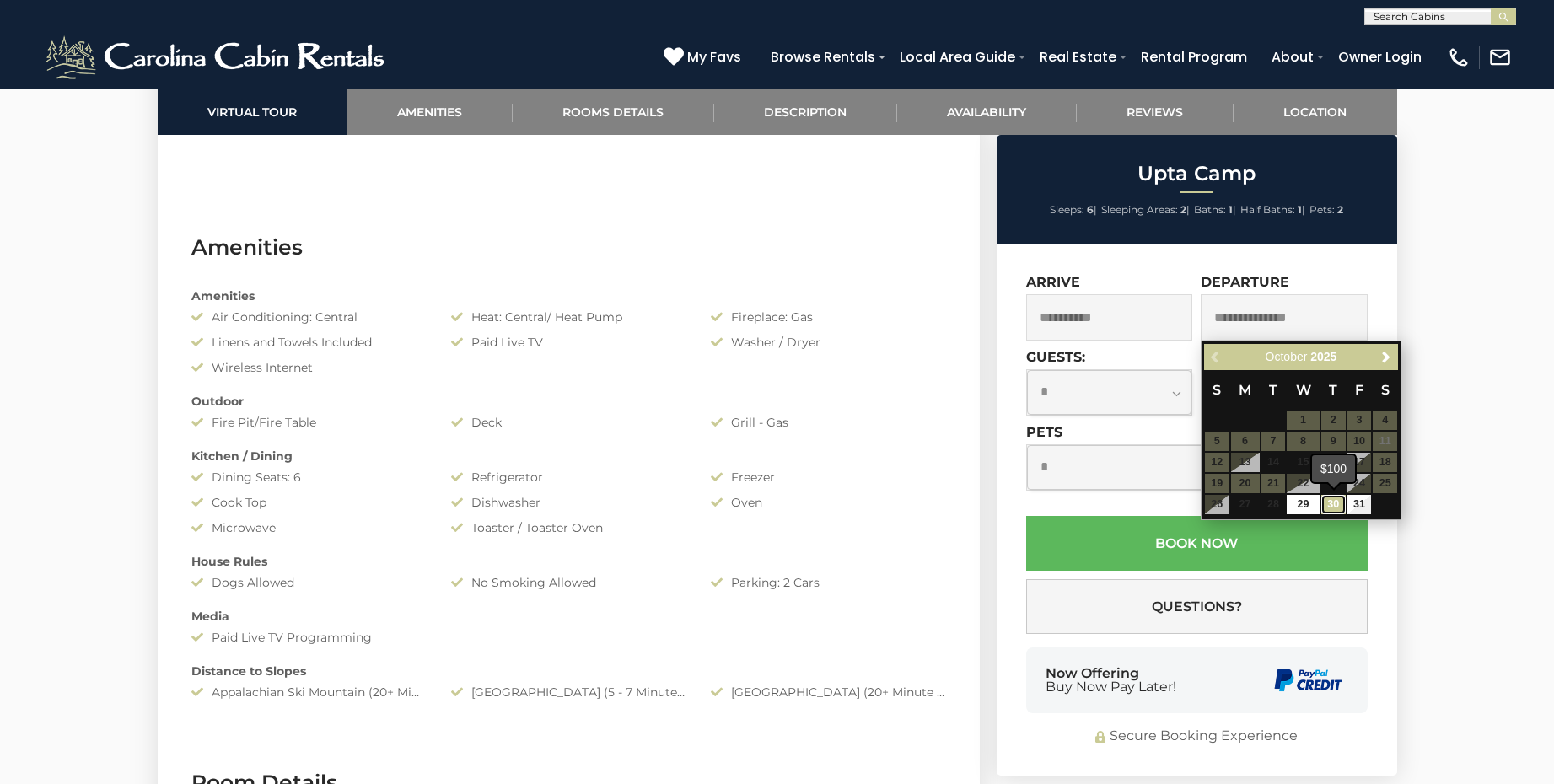
click at [1331, 506] on link "30" at bounding box center [1334, 504] width 25 height 19
type input "**********"
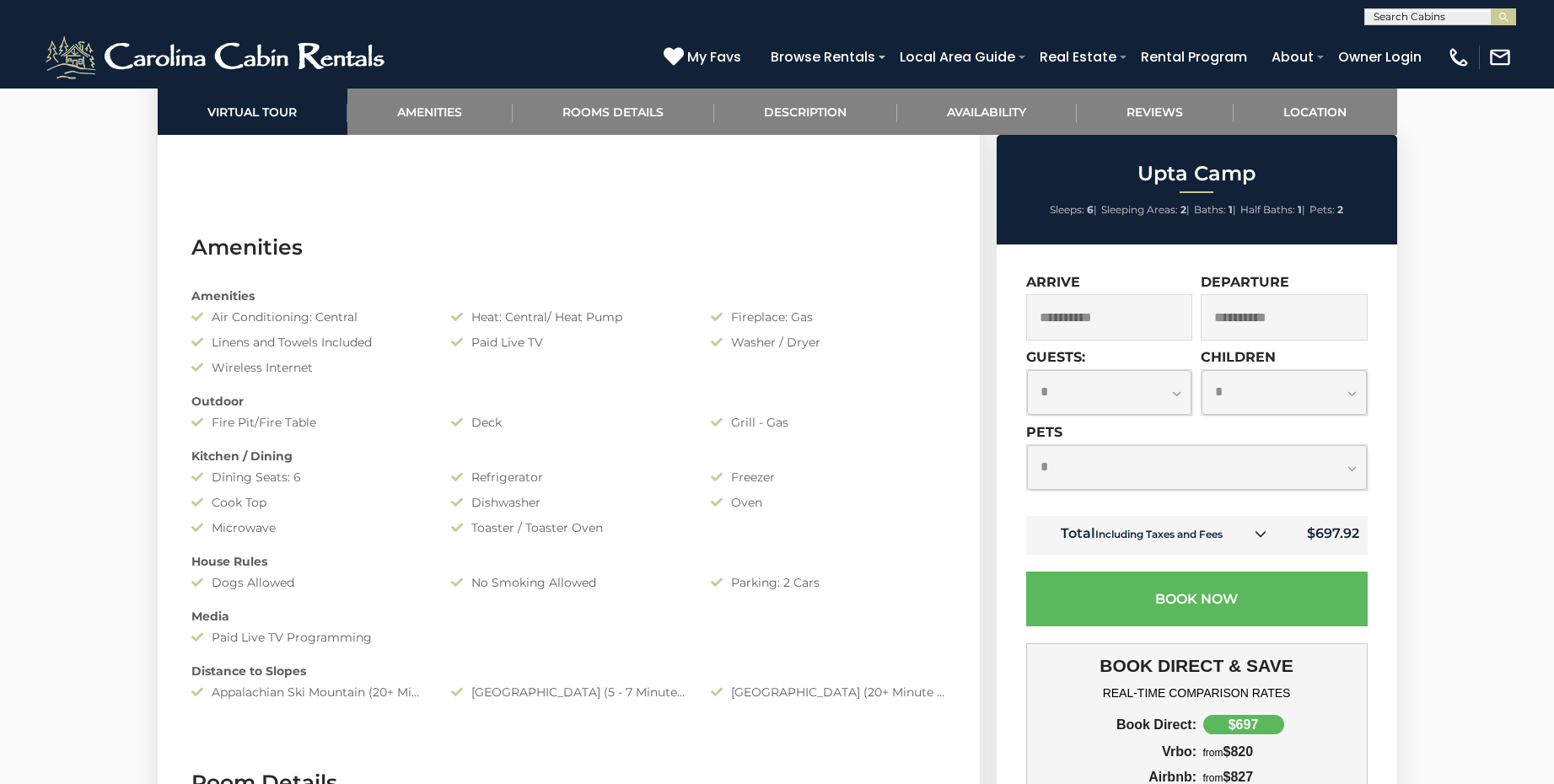
click at [1174, 393] on select "**********" at bounding box center [1109, 392] width 165 height 45
select select "*"
click at [1027, 370] on select "**********" at bounding box center [1109, 392] width 165 height 45
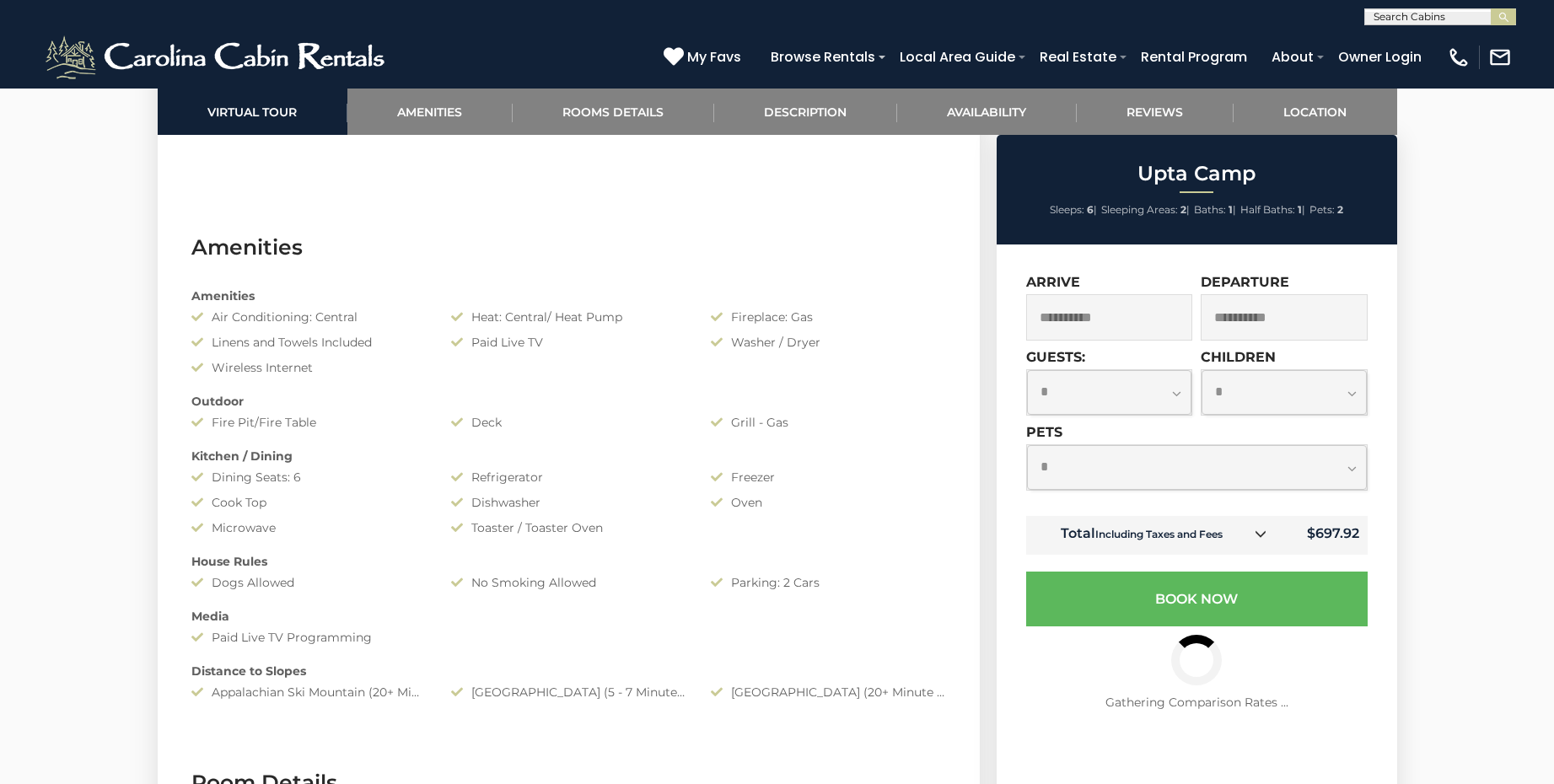
click at [1357, 466] on select "**********" at bounding box center [1196, 467] width 340 height 45
select select "*"
click at [1027, 445] on select "**********" at bounding box center [1196, 467] width 340 height 45
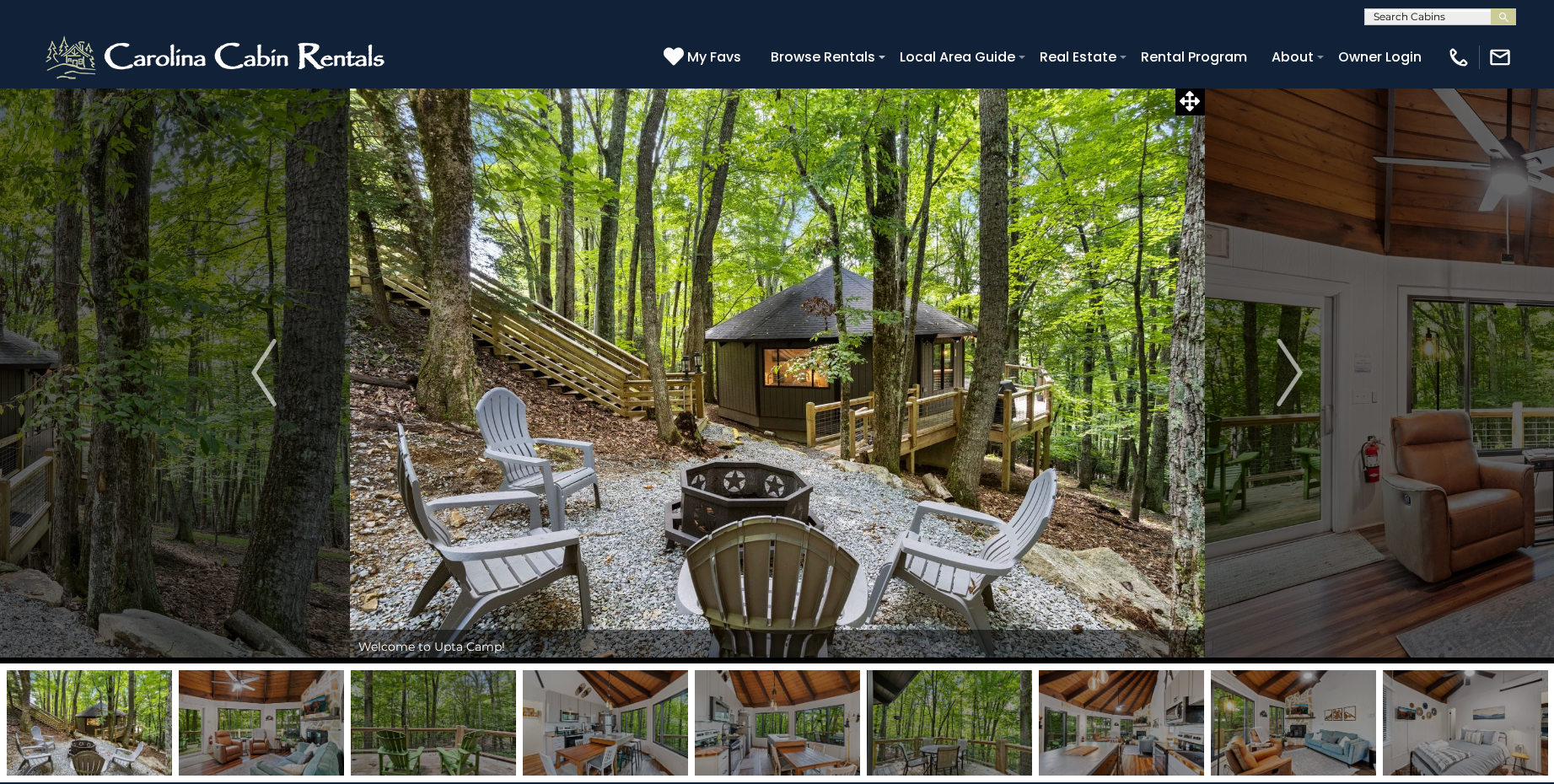
scroll to position [0, 0]
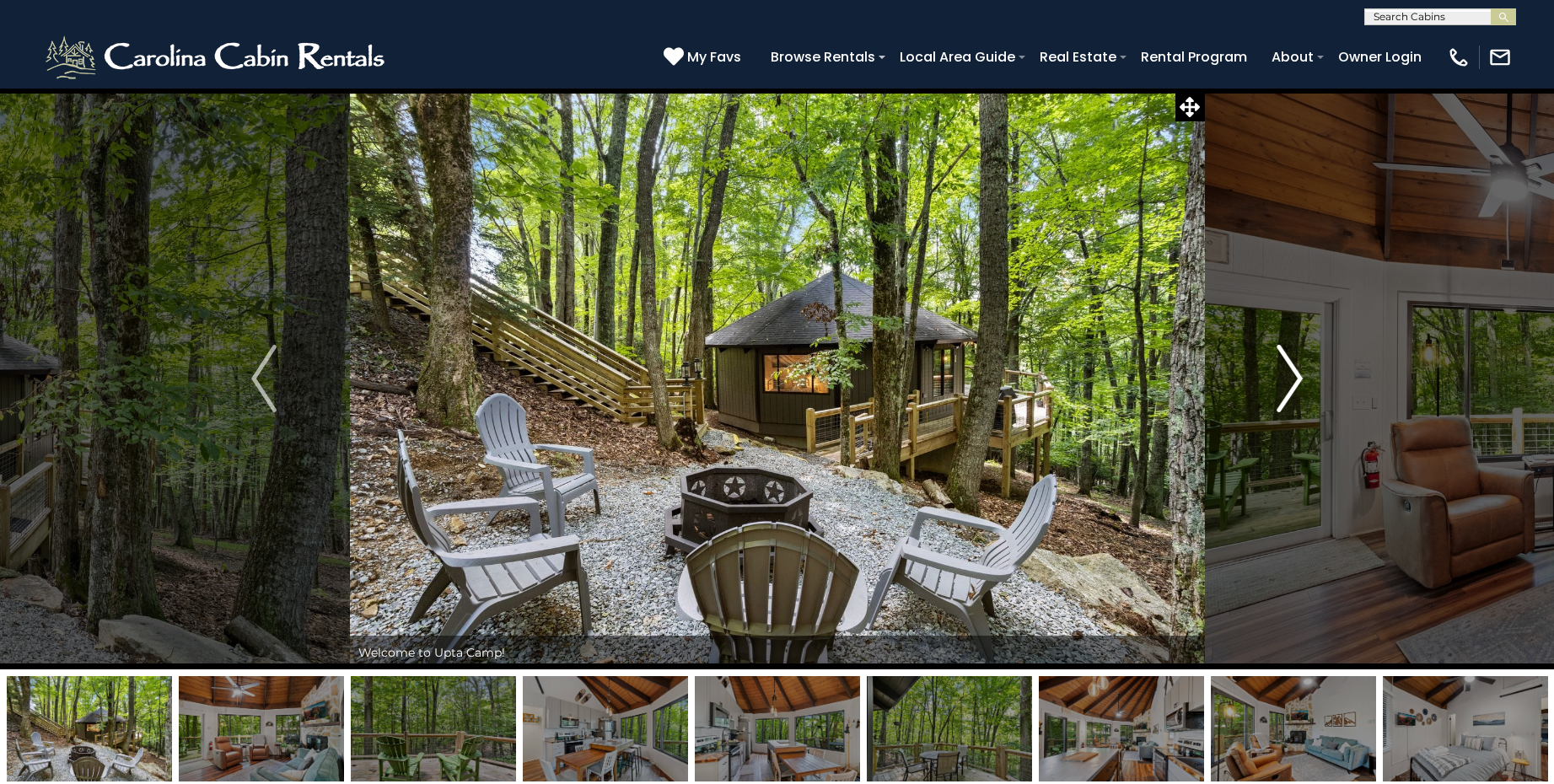
click at [1295, 375] on img "Next" at bounding box center [1290, 379] width 25 height 67
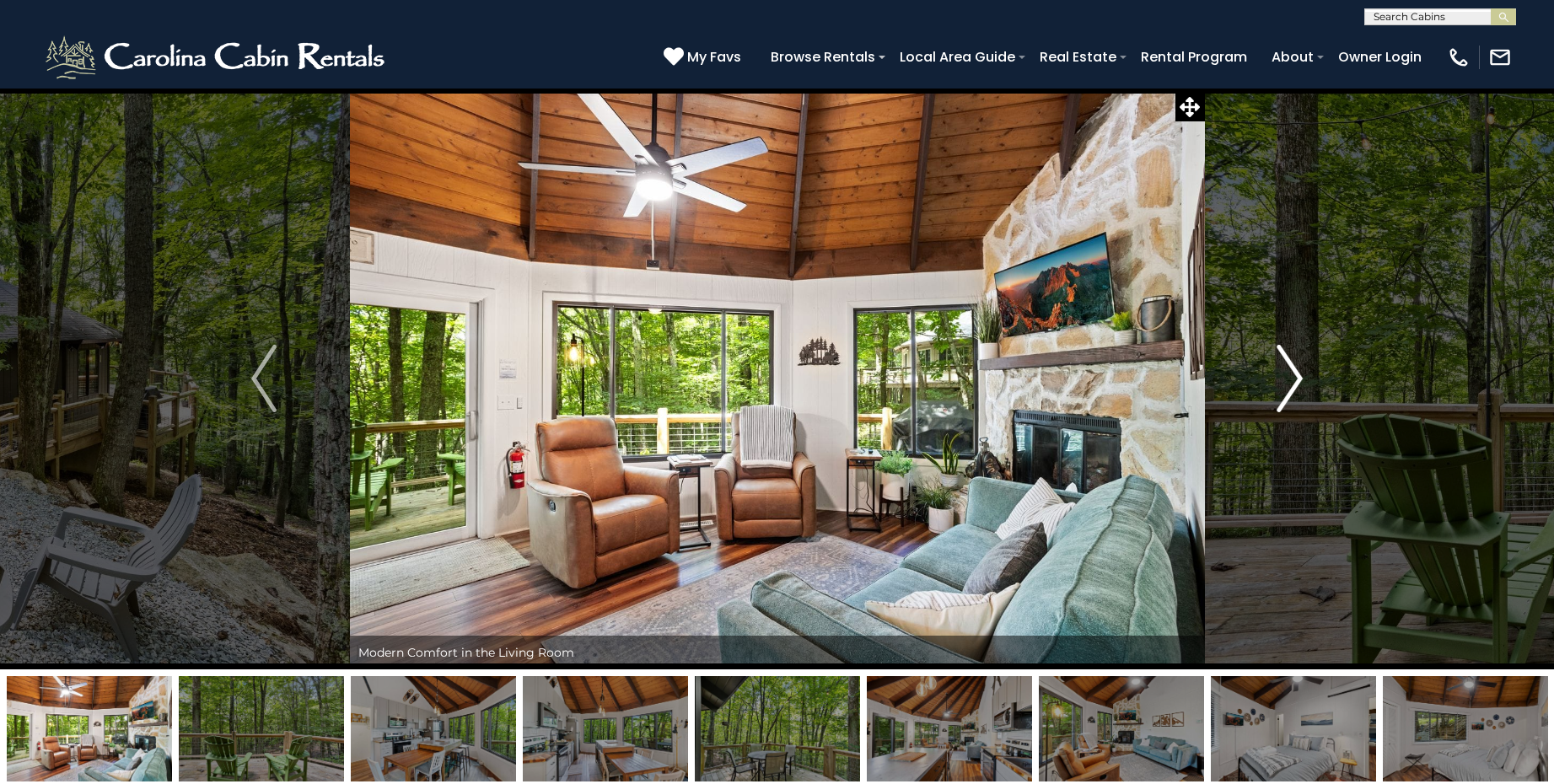
click at [1289, 378] on img "Next" at bounding box center [1290, 379] width 25 height 67
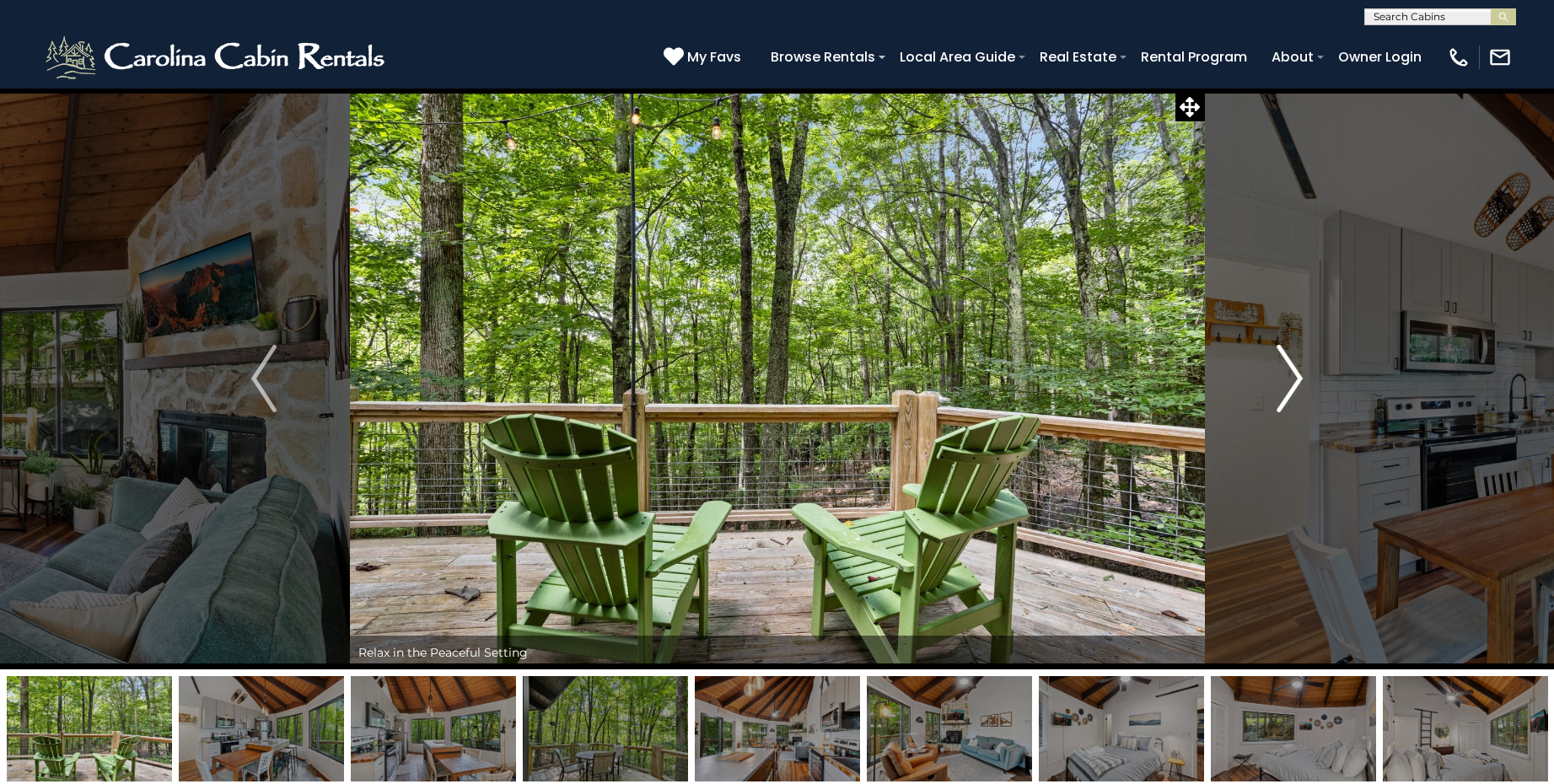
click at [1289, 378] on img "Next" at bounding box center [1290, 379] width 25 height 67
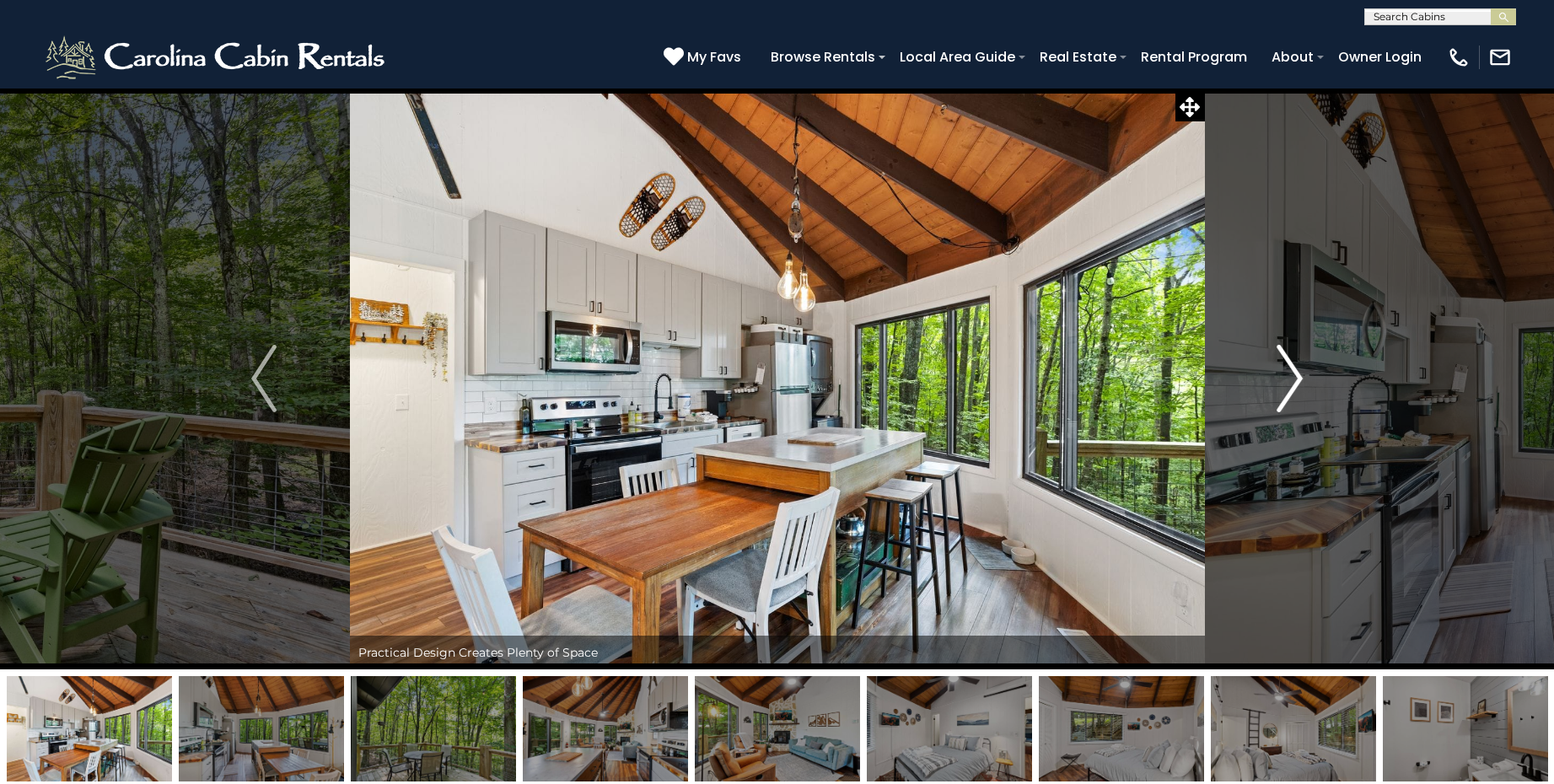
click at [1289, 378] on img "Next" at bounding box center [1290, 379] width 25 height 67
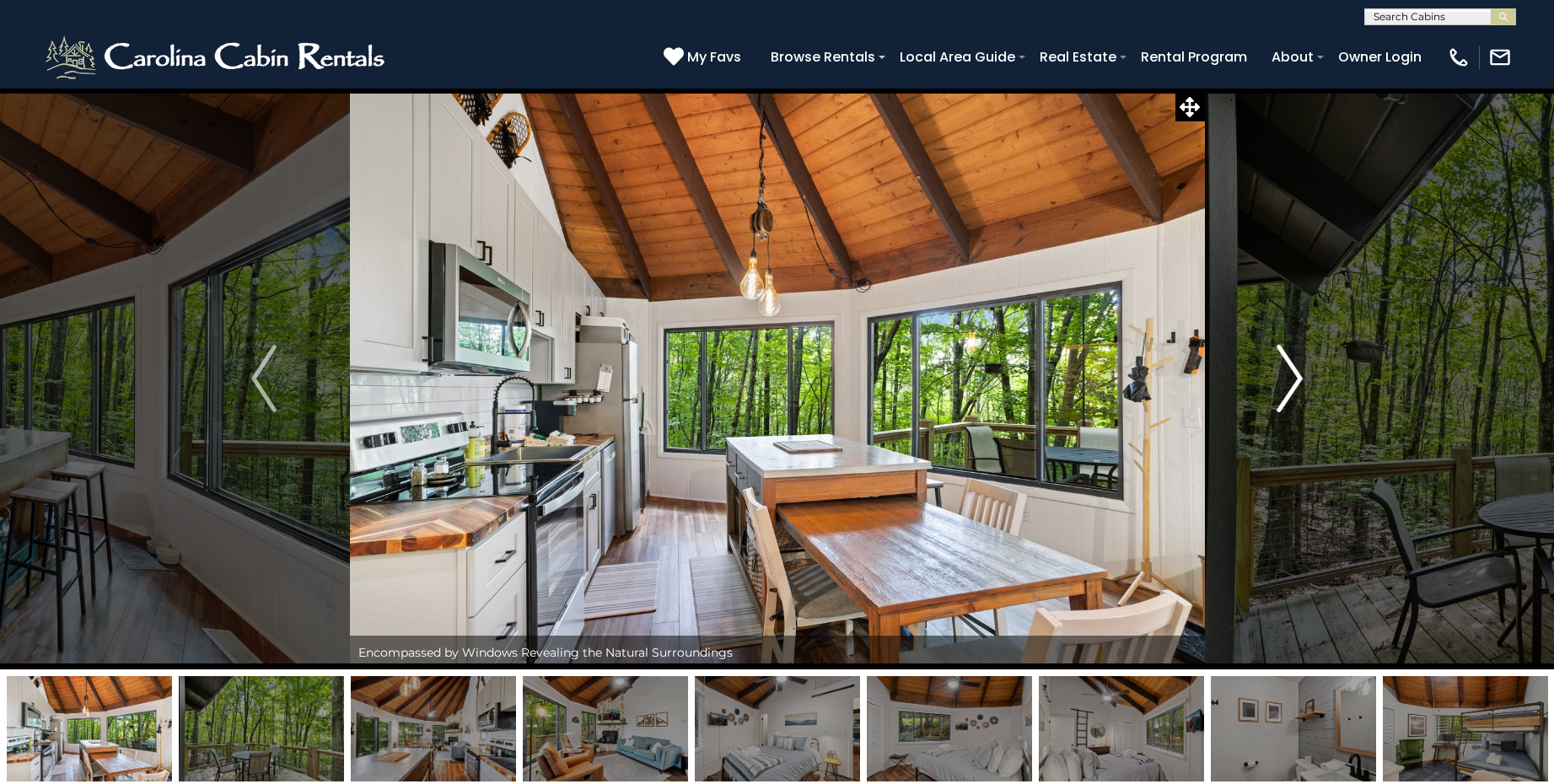
click at [1289, 378] on img "Next" at bounding box center [1290, 379] width 25 height 67
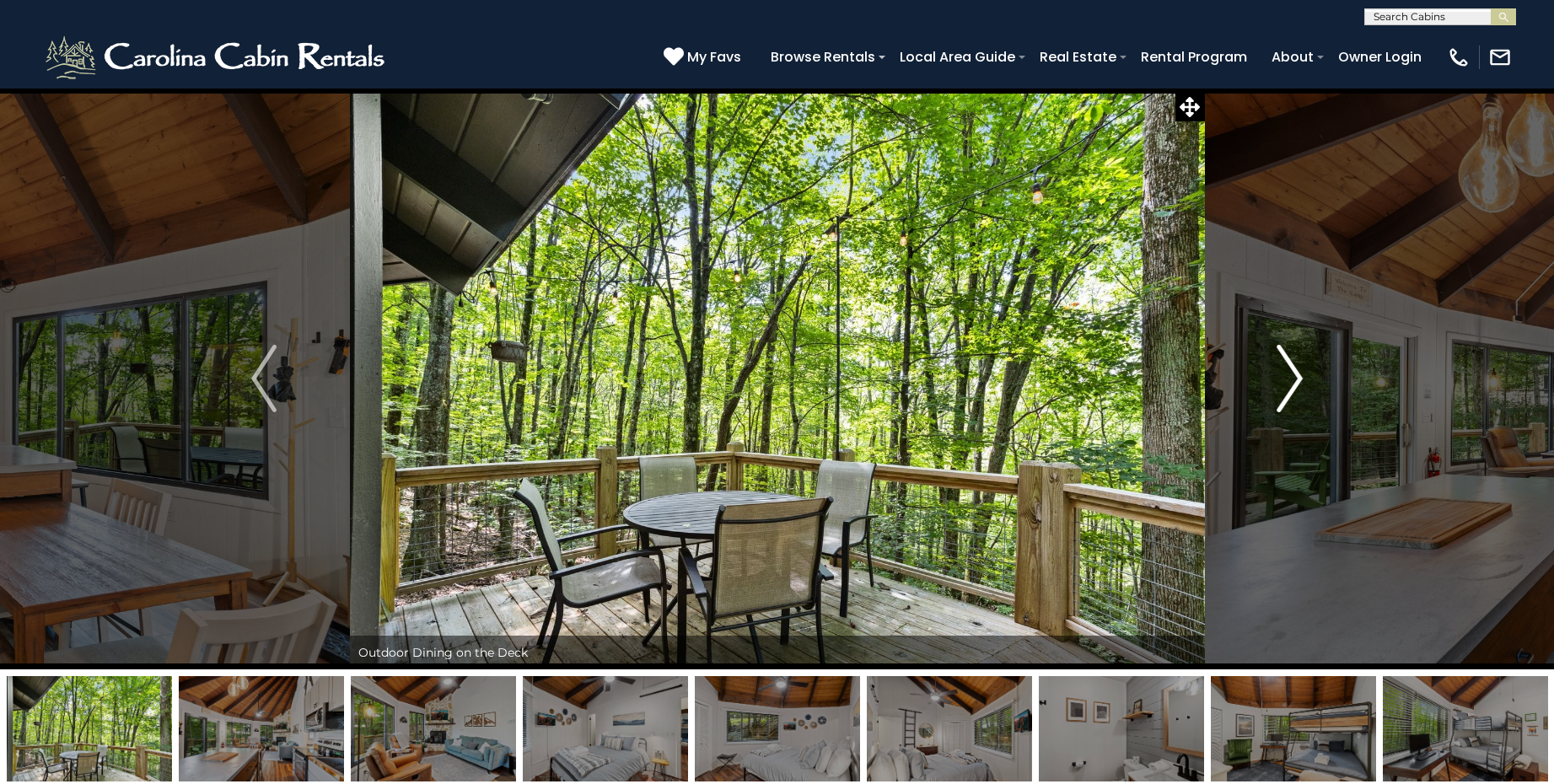
click at [1289, 378] on img "Next" at bounding box center [1290, 379] width 25 height 67
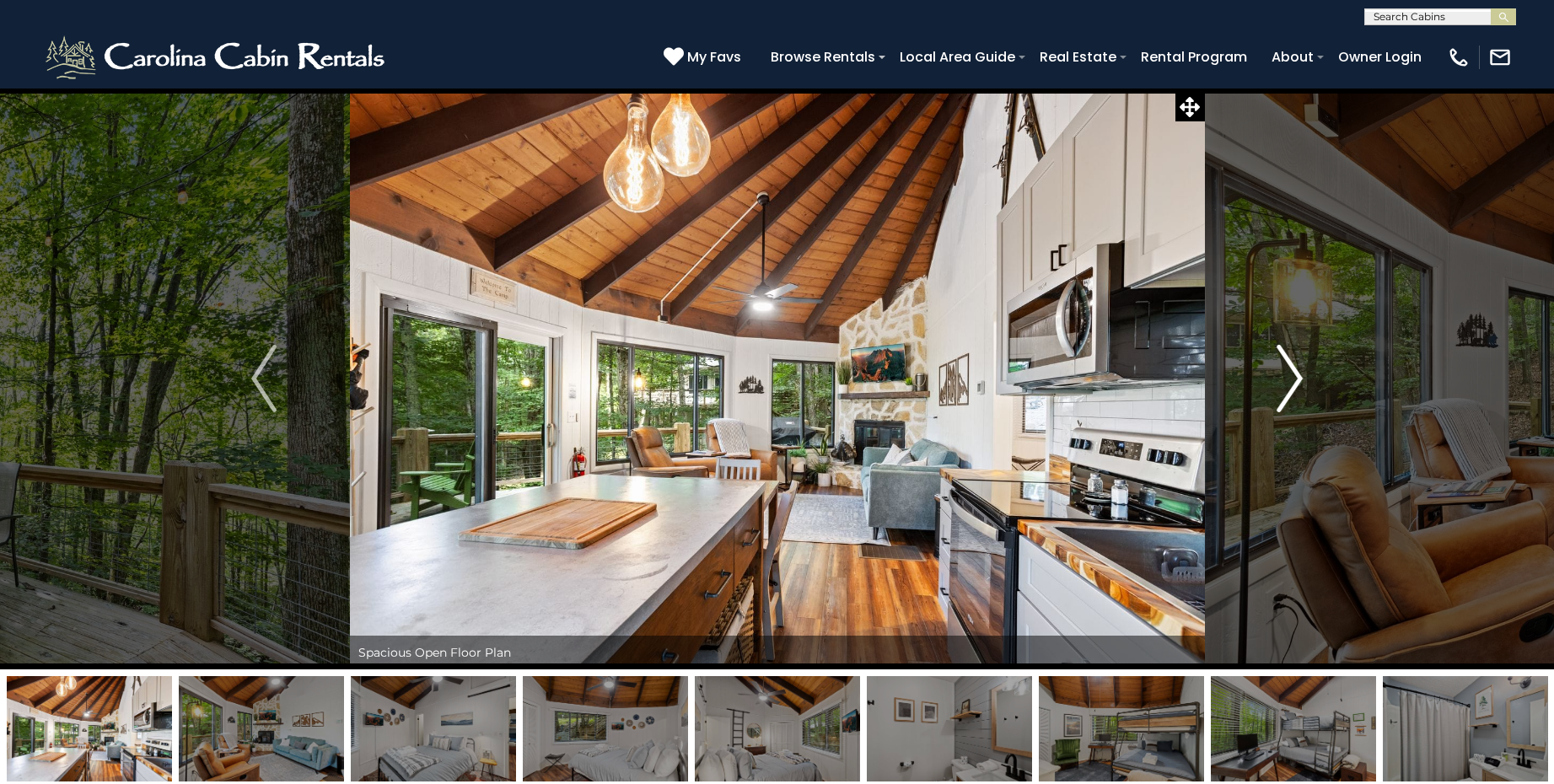
click at [1289, 378] on img "Next" at bounding box center [1290, 379] width 25 height 67
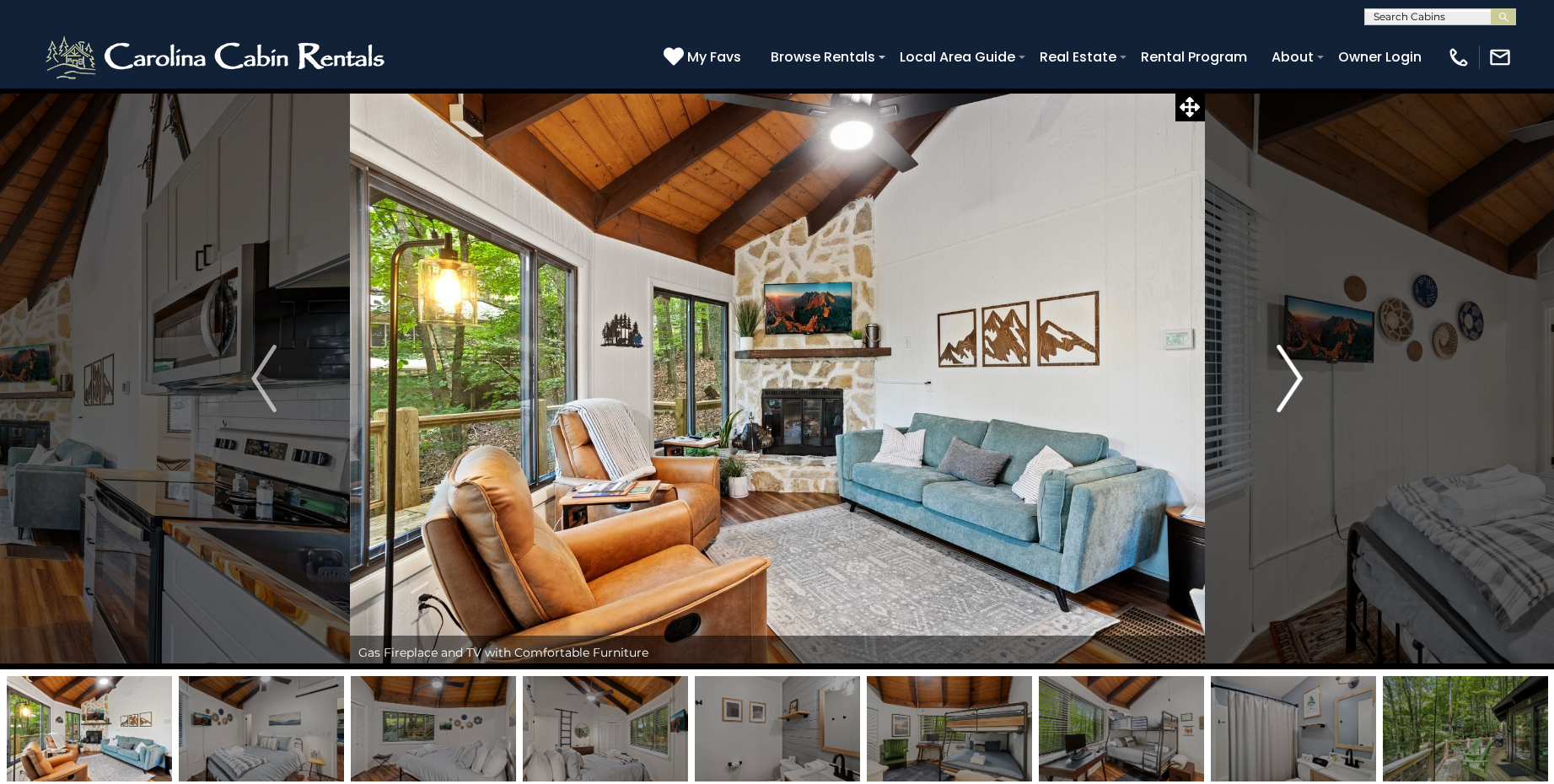
click at [1289, 378] on img "Next" at bounding box center [1290, 379] width 25 height 67
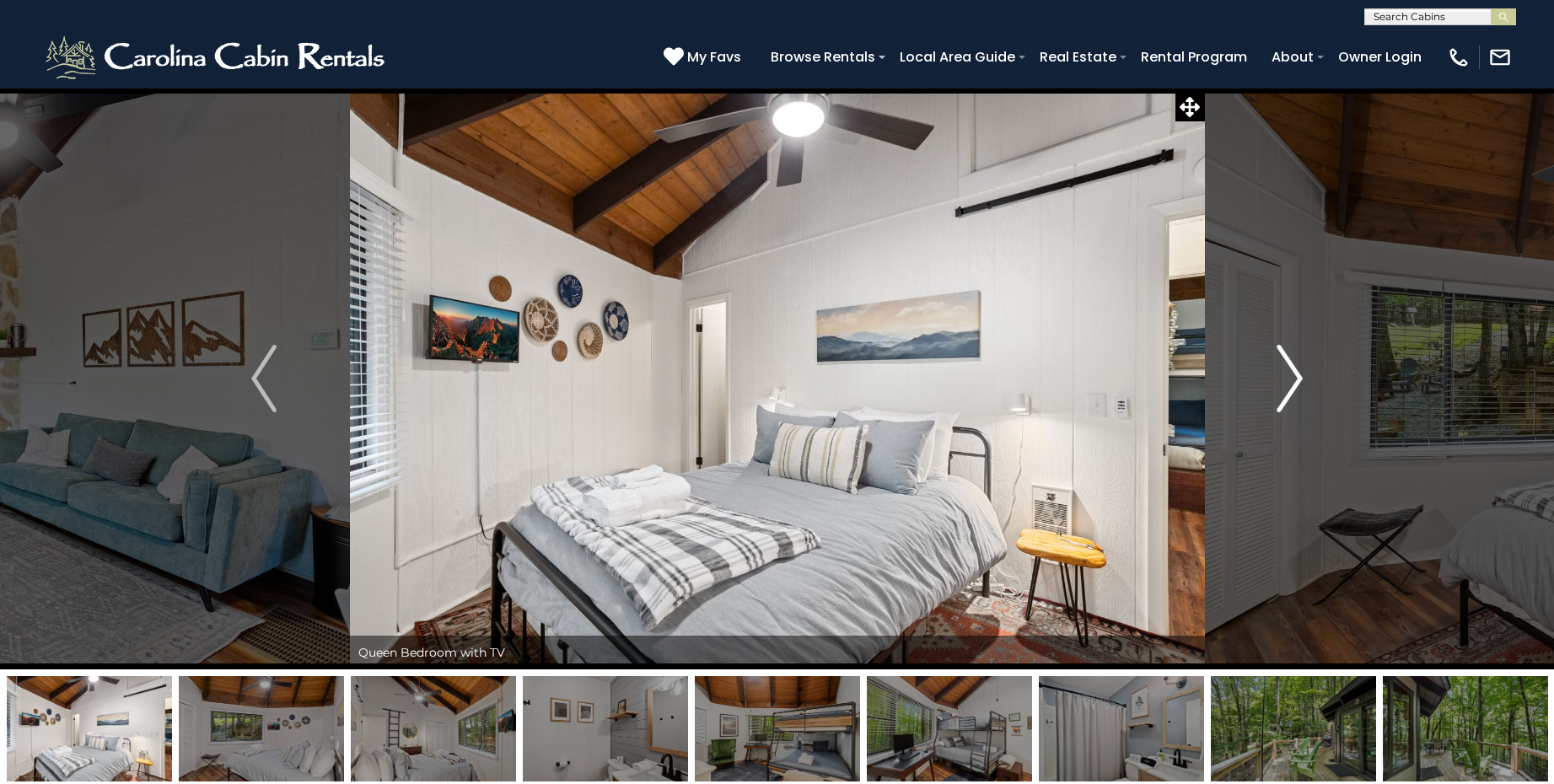
click at [1289, 378] on img "Next" at bounding box center [1290, 379] width 25 height 67
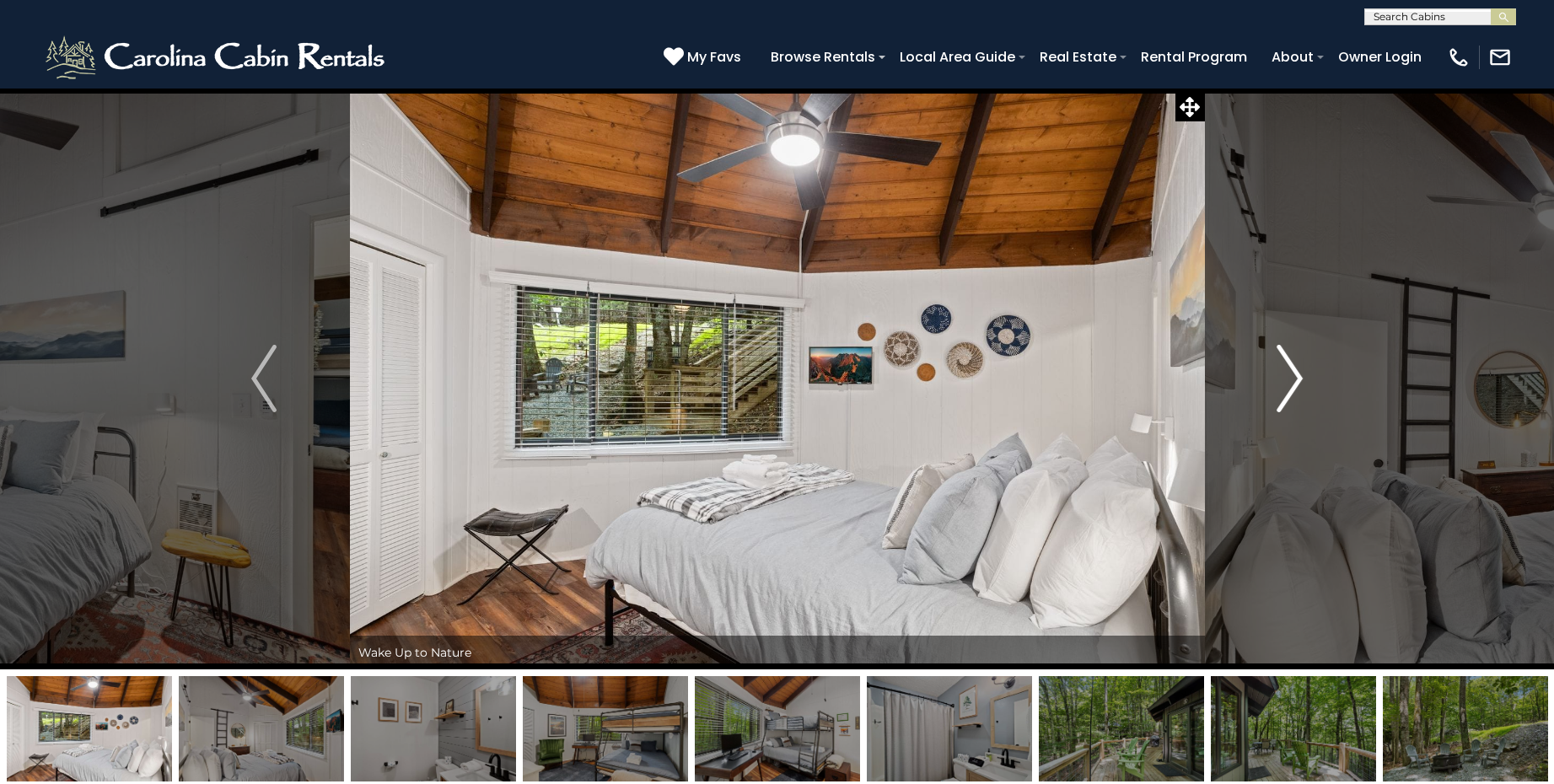
click at [1289, 378] on img "Next" at bounding box center [1290, 379] width 25 height 67
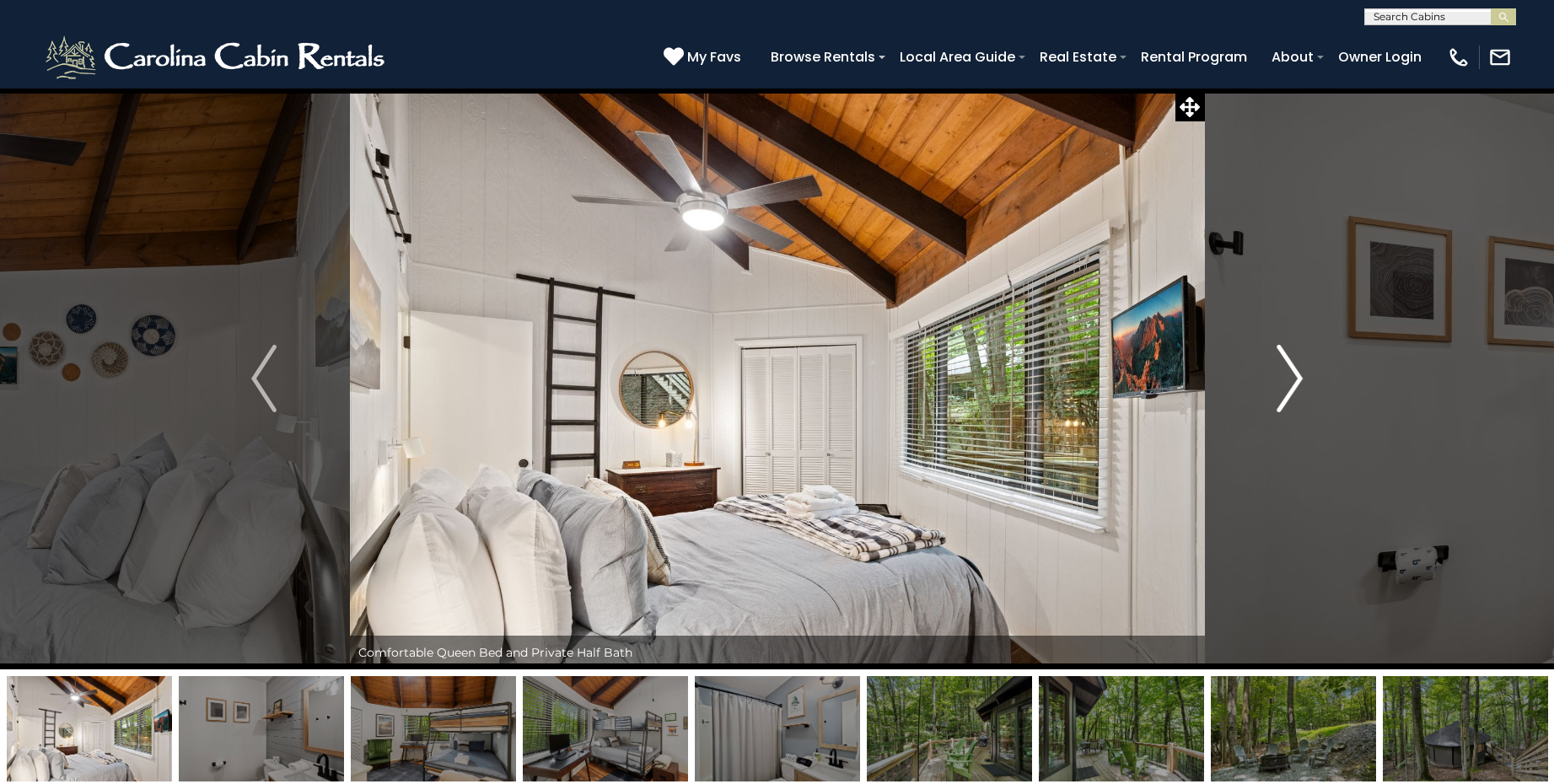
click at [1289, 378] on img "Next" at bounding box center [1290, 379] width 25 height 67
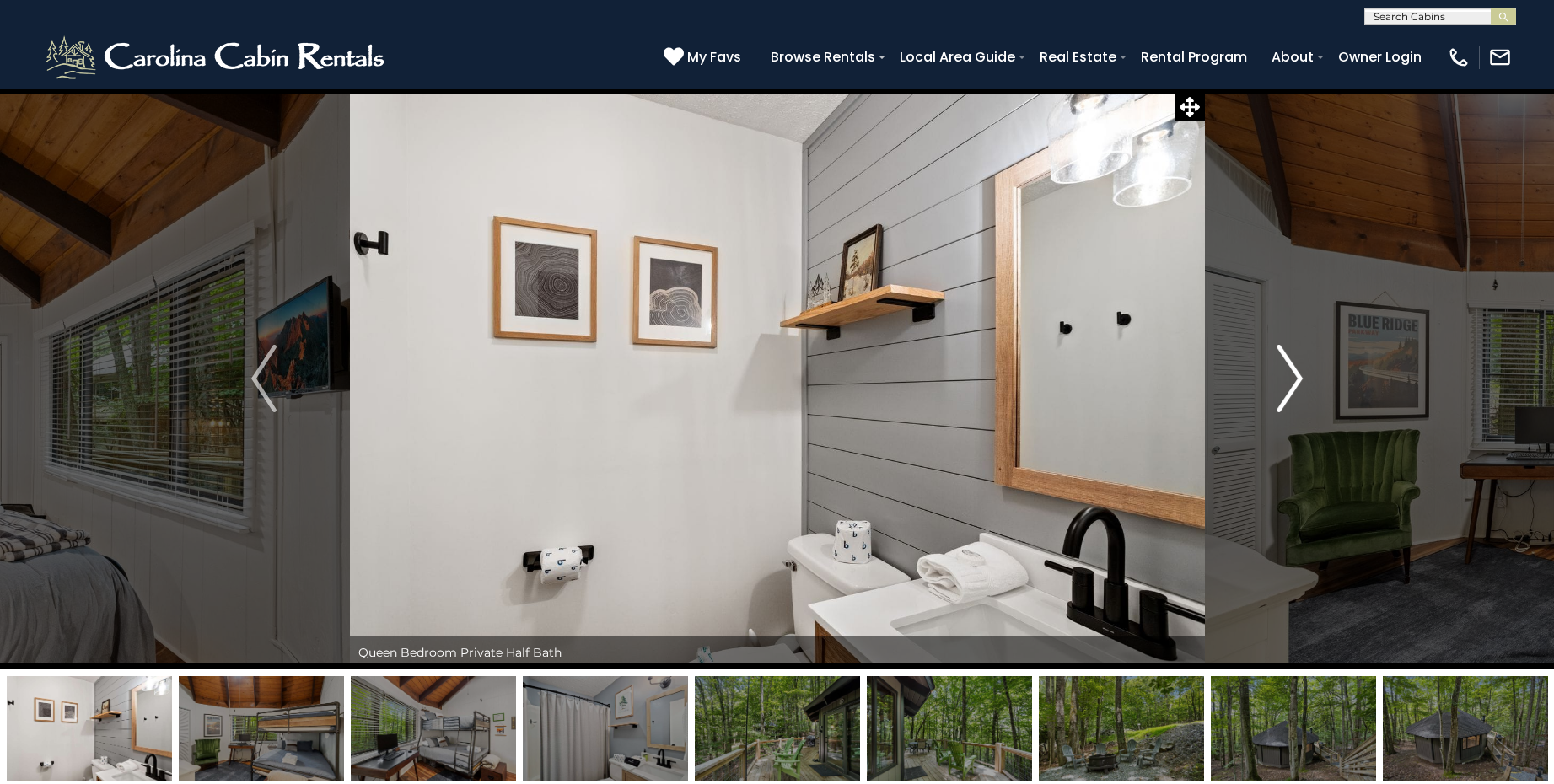
click at [1289, 378] on img "Next" at bounding box center [1290, 379] width 25 height 67
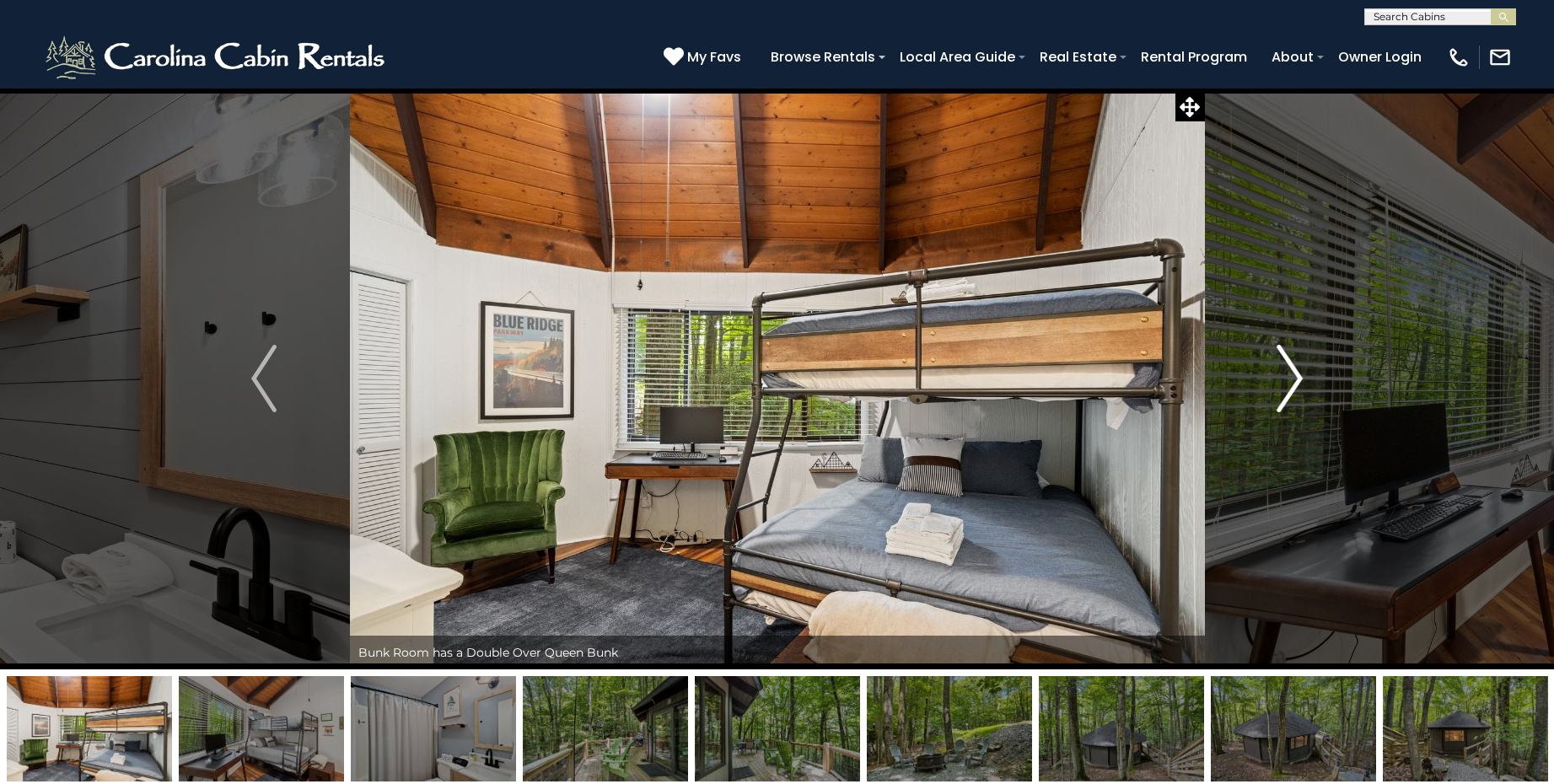
click at [1289, 378] on img "Next" at bounding box center [1290, 379] width 25 height 67
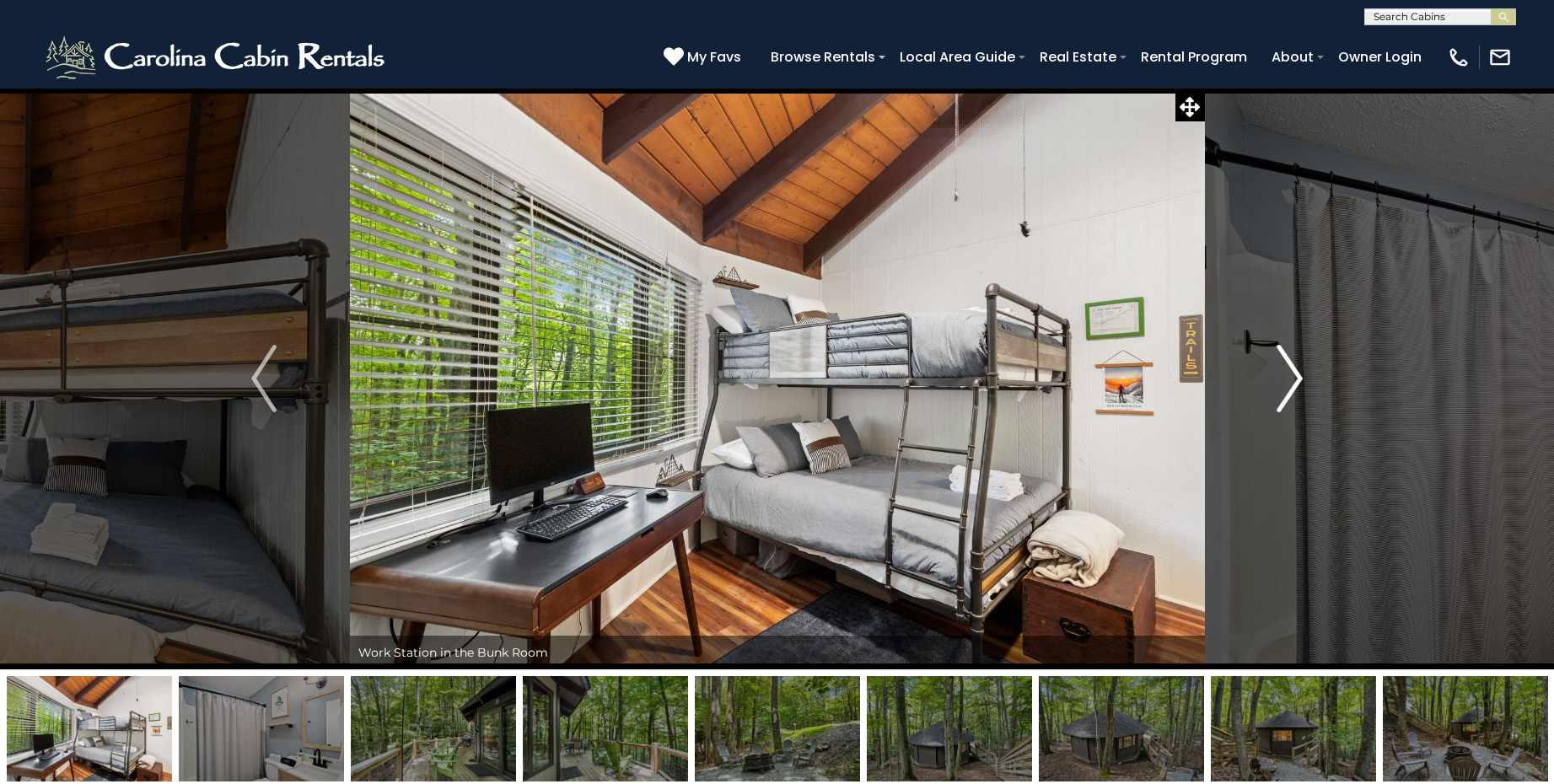
click at [1289, 378] on img "Next" at bounding box center [1290, 379] width 25 height 67
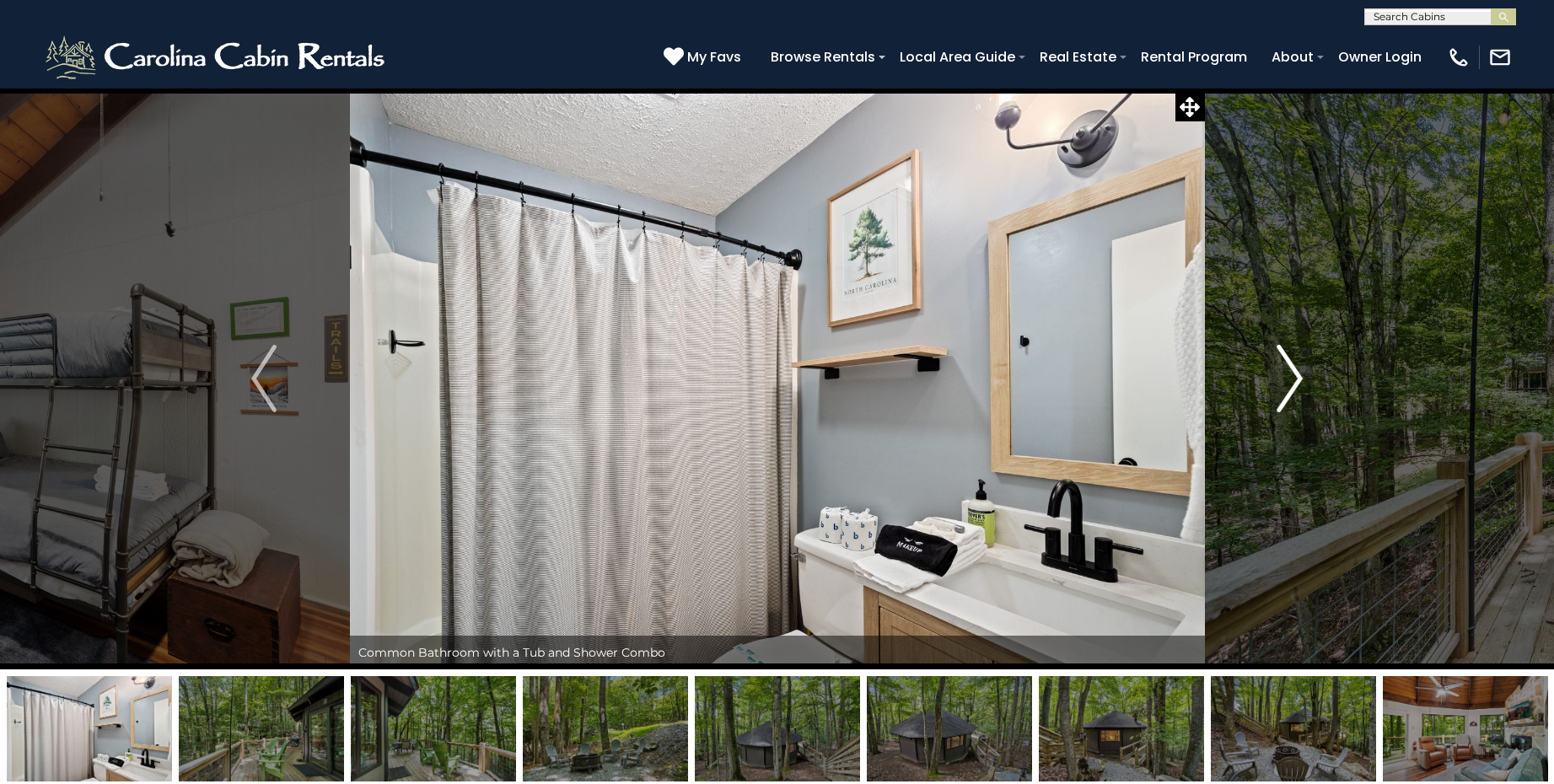
click at [1289, 378] on img "Next" at bounding box center [1290, 379] width 25 height 67
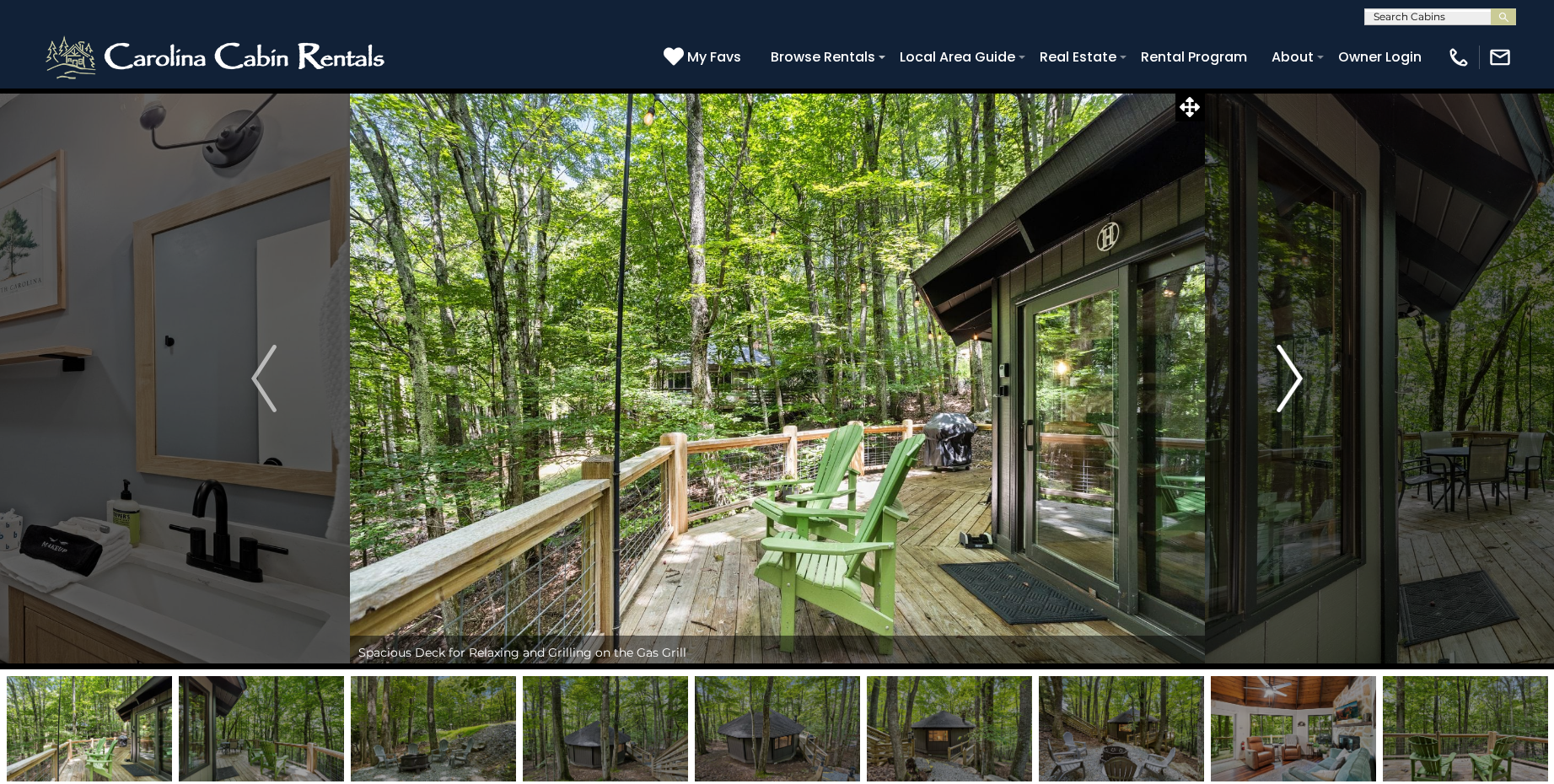
click at [1289, 378] on img "Next" at bounding box center [1290, 379] width 25 height 67
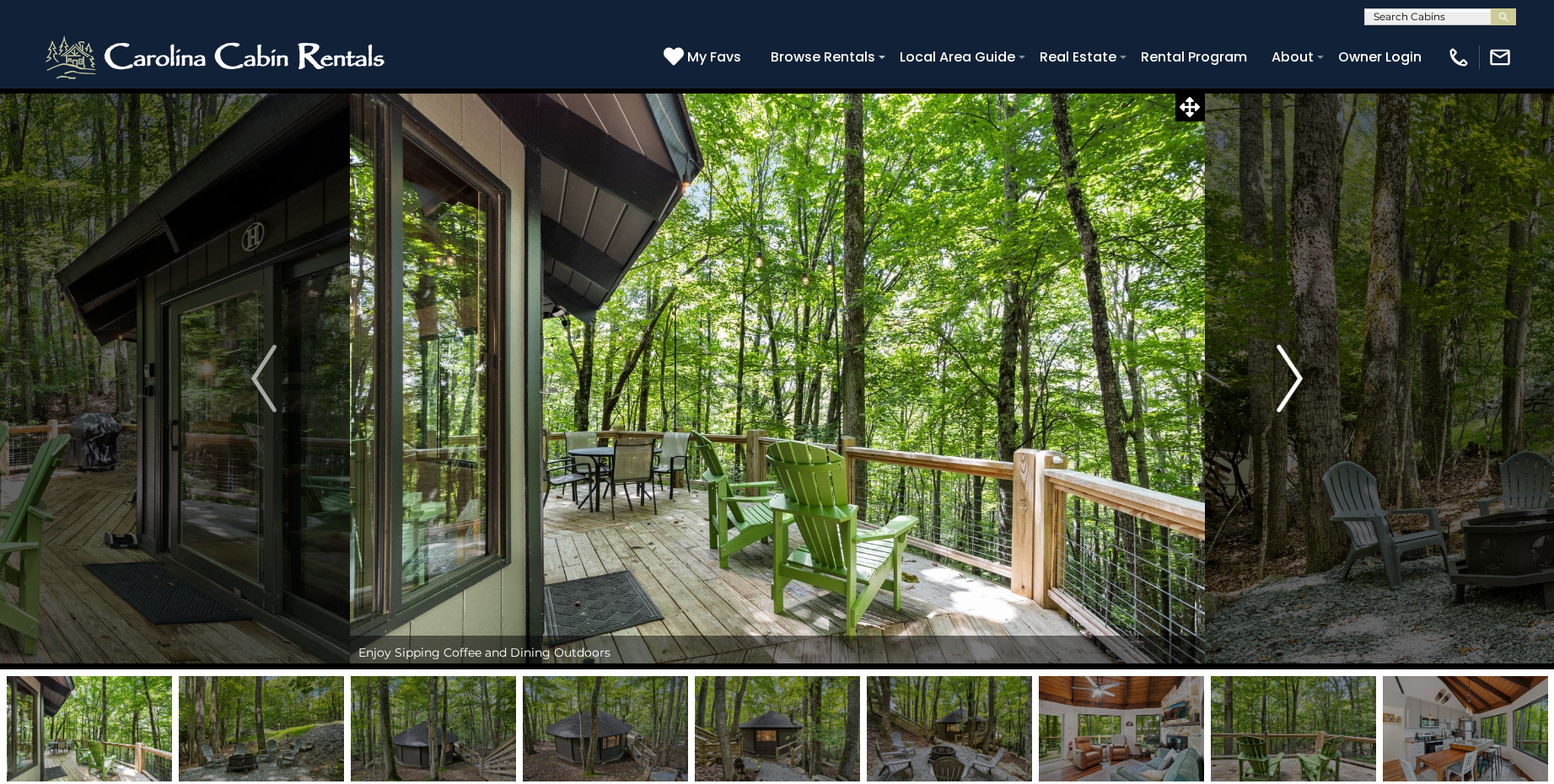
click at [1289, 378] on img "Next" at bounding box center [1290, 379] width 25 height 67
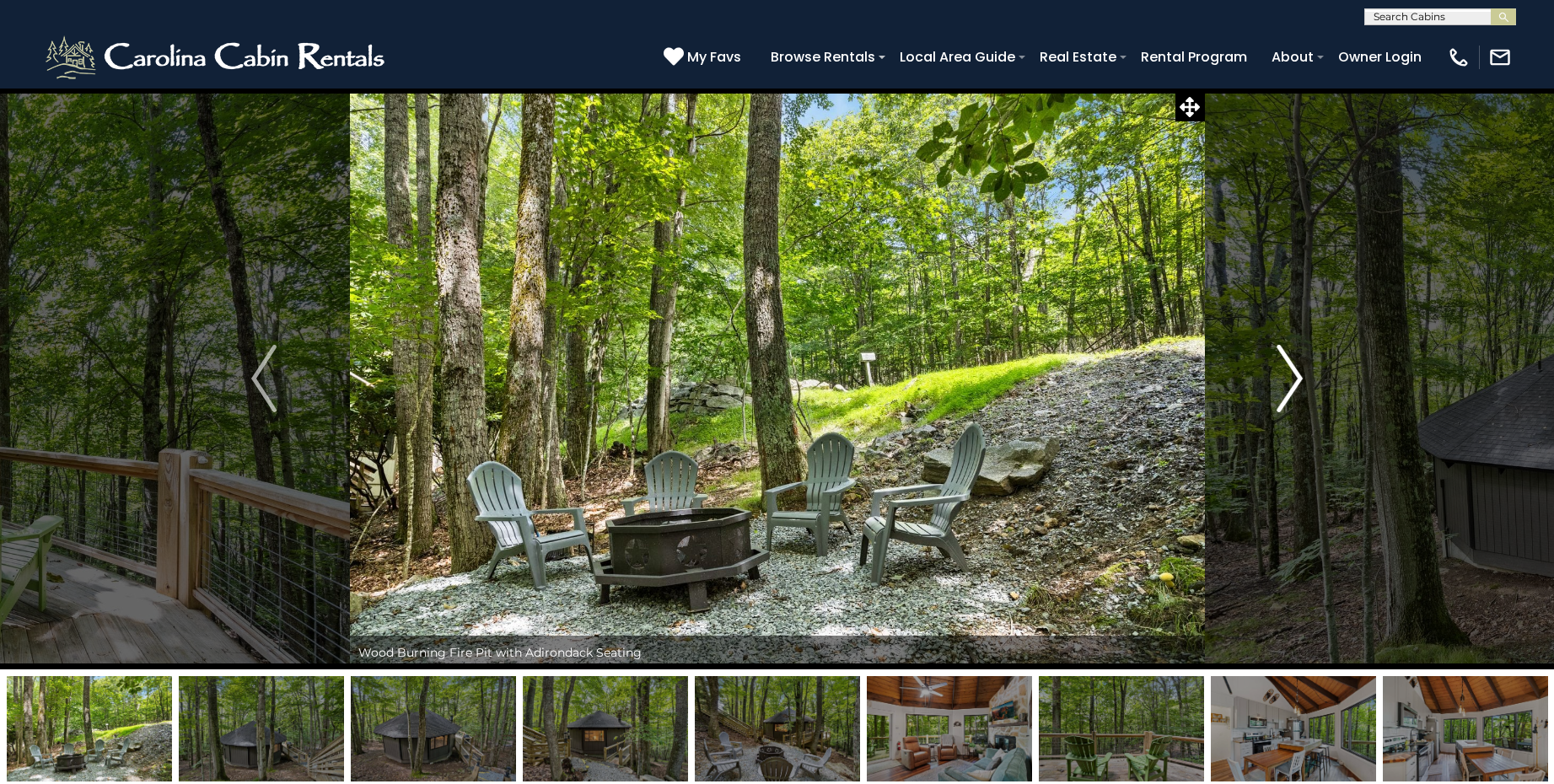
click at [1289, 378] on img "Next" at bounding box center [1290, 379] width 25 height 67
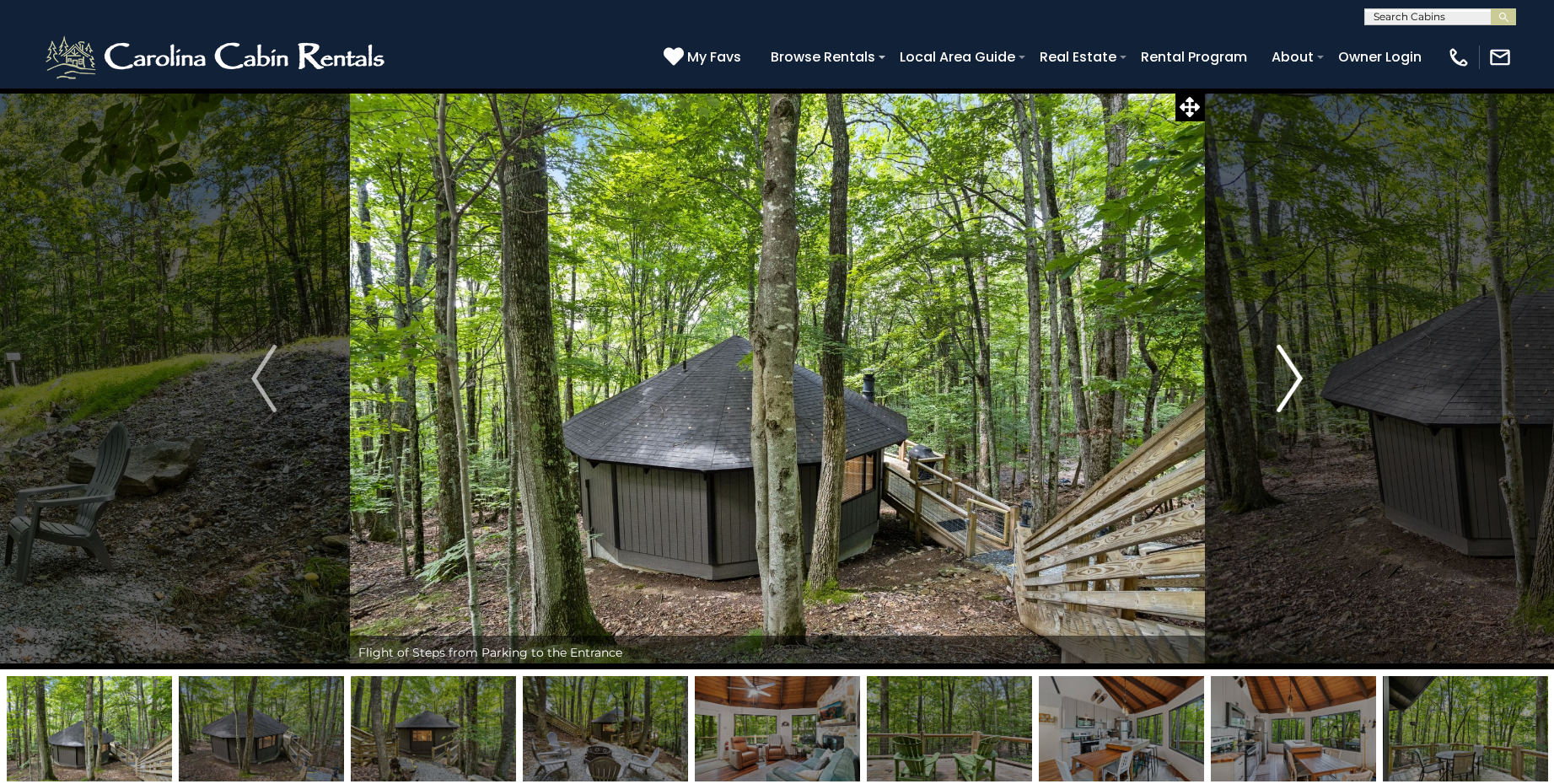
click at [1288, 378] on img "Next" at bounding box center [1290, 379] width 25 height 67
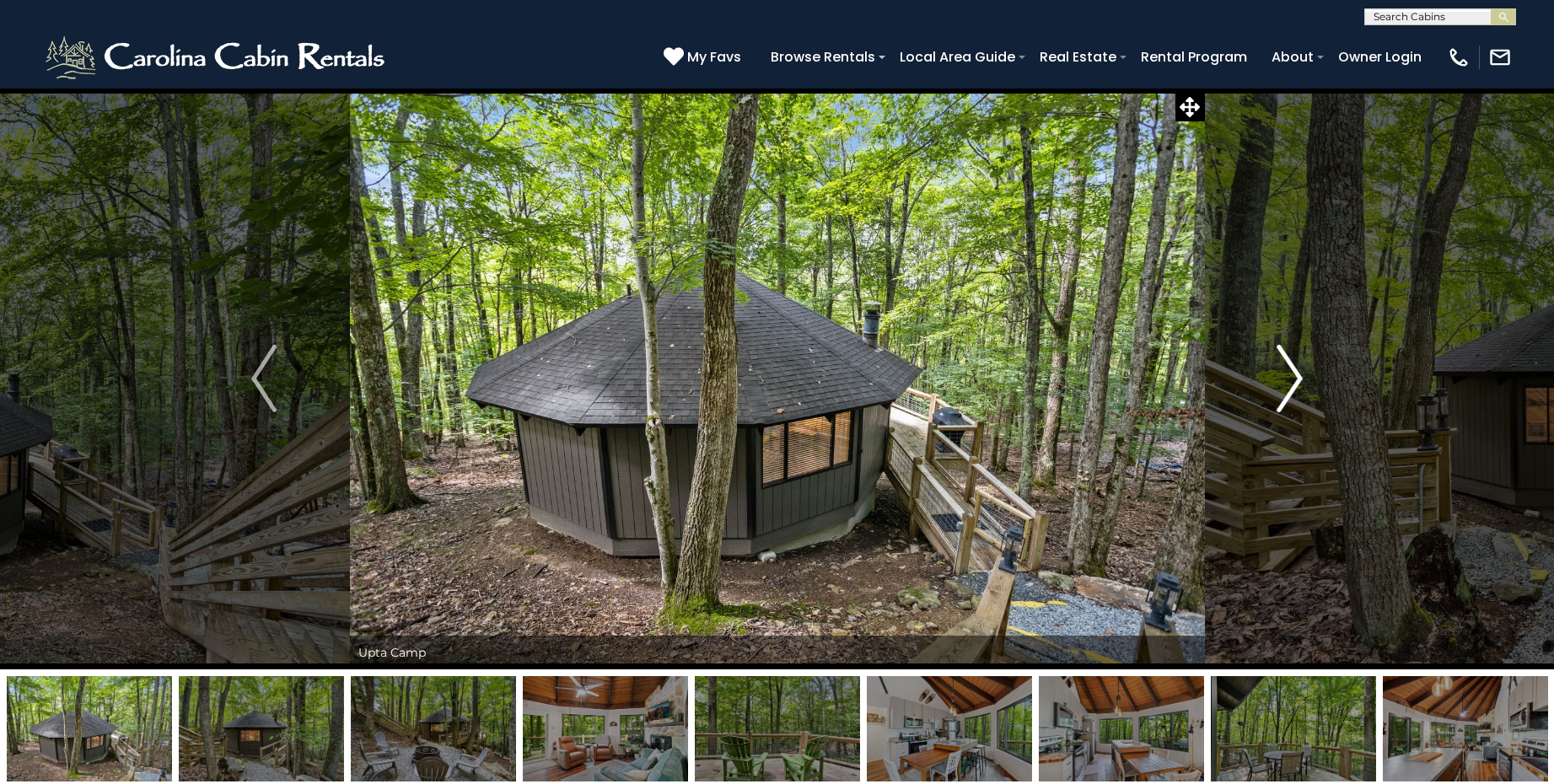
click at [1288, 378] on img "Next" at bounding box center [1290, 379] width 25 height 67
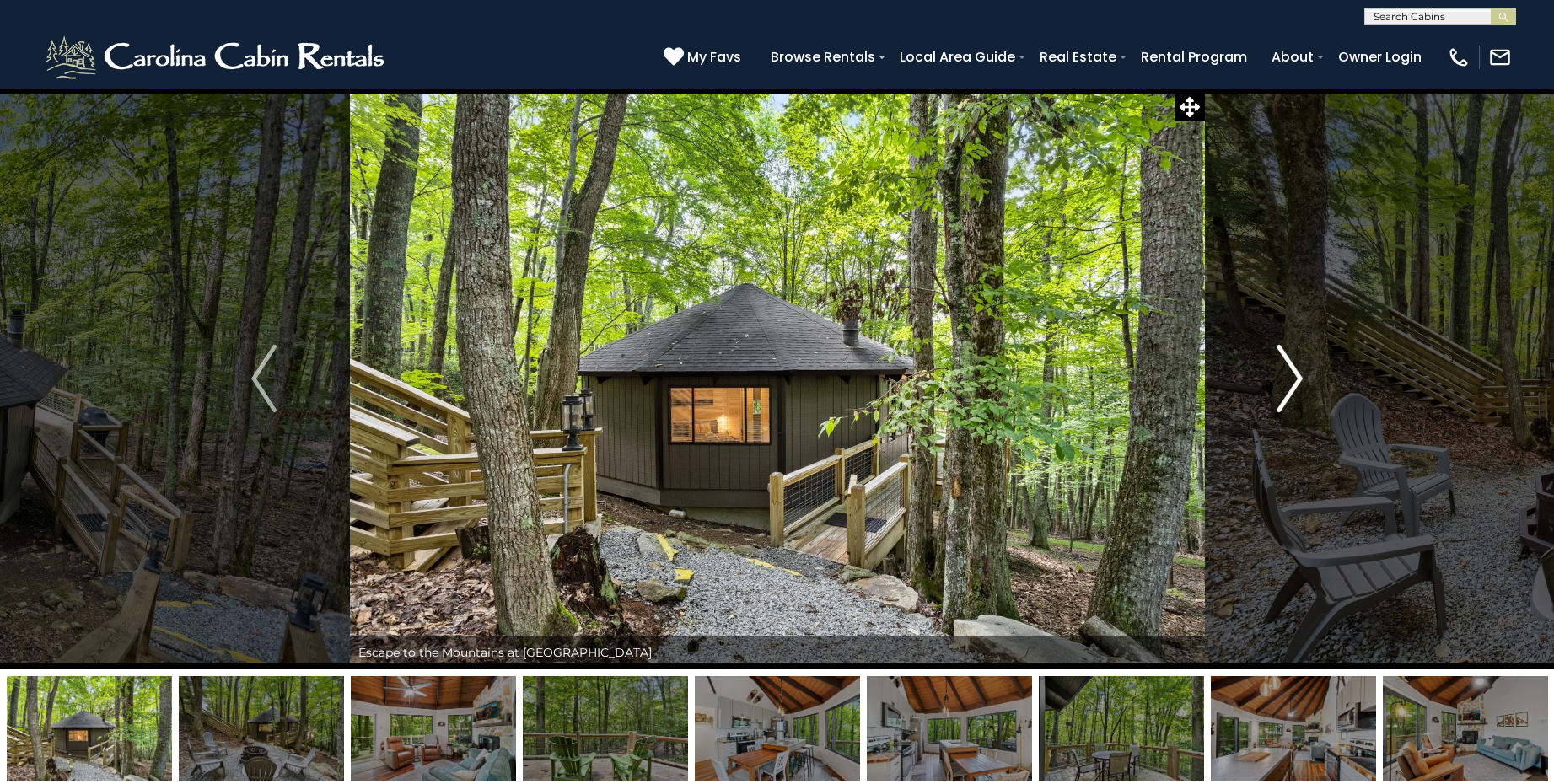
click at [1288, 378] on img "Next" at bounding box center [1290, 379] width 25 height 67
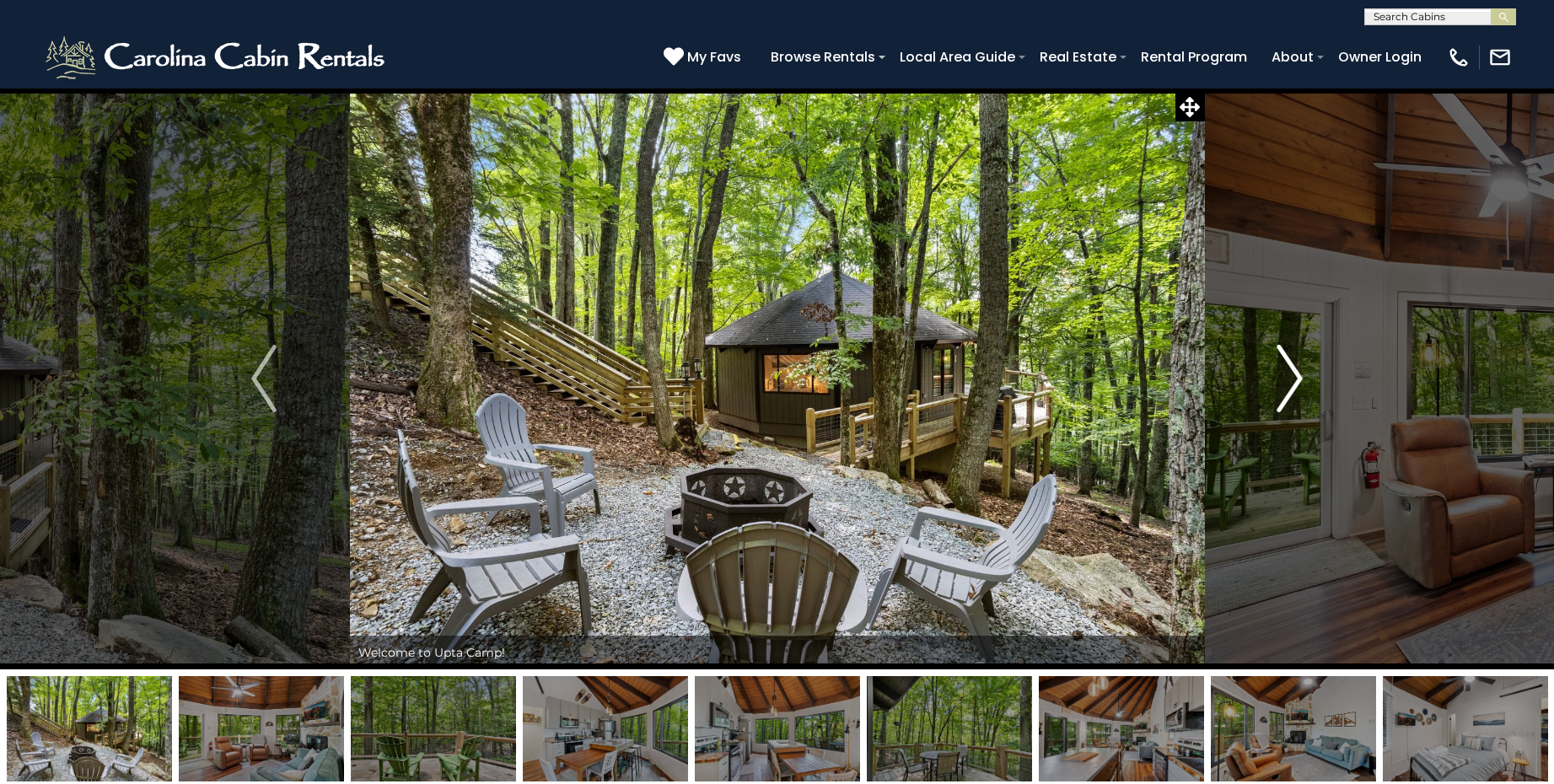
click at [1288, 378] on img "Next" at bounding box center [1290, 379] width 25 height 67
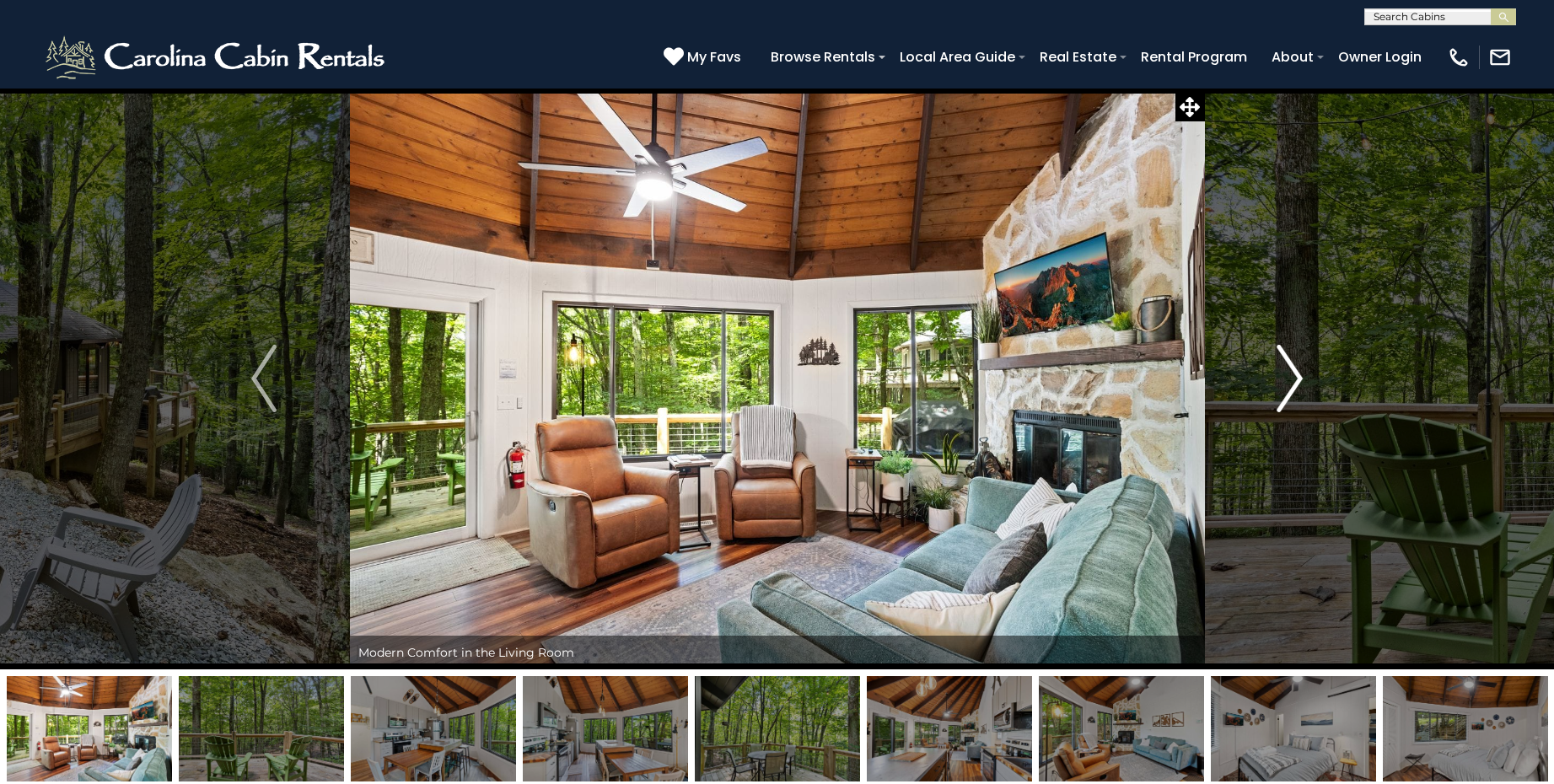
click at [1288, 378] on img "Next" at bounding box center [1290, 379] width 25 height 67
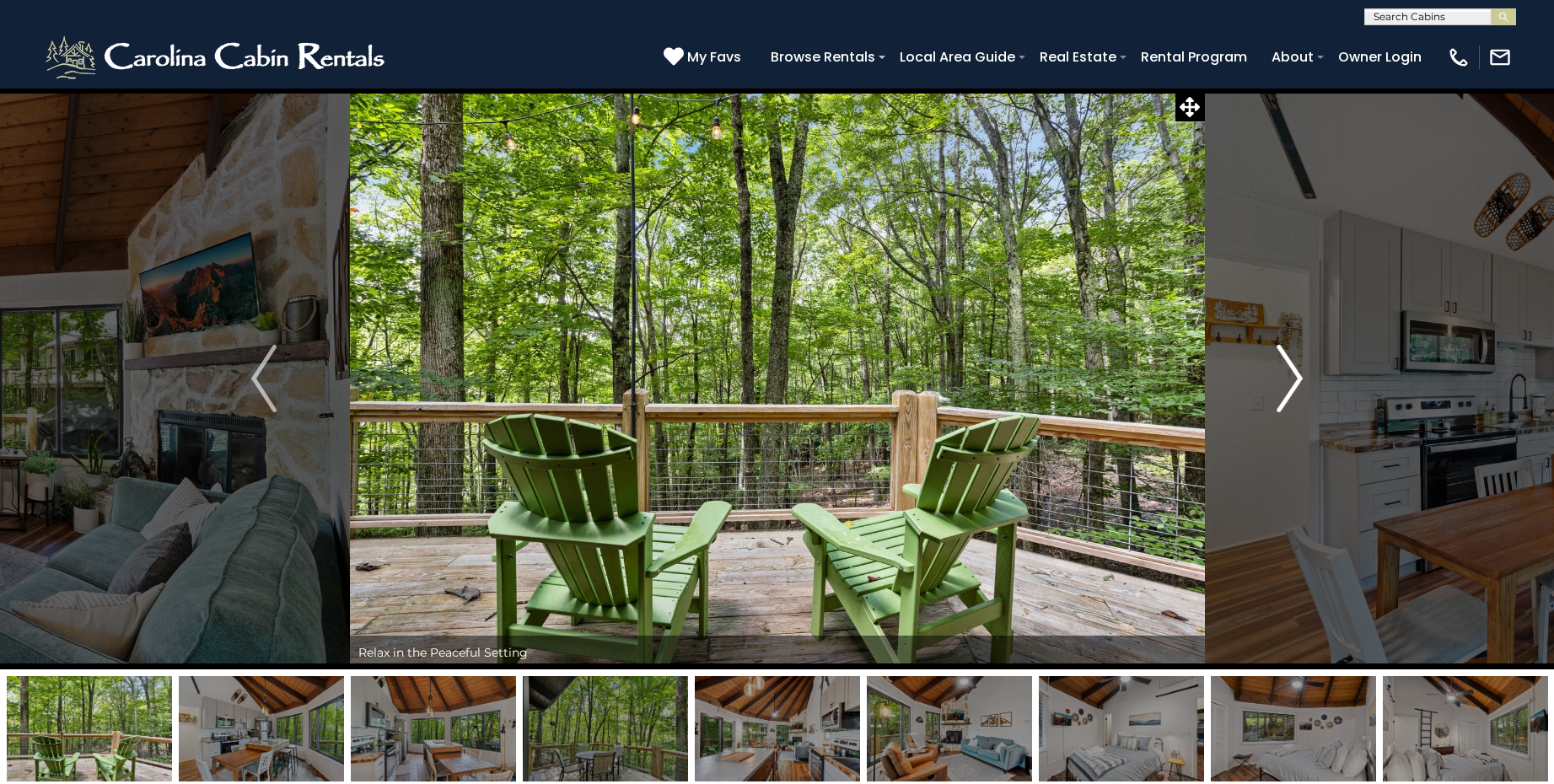
click at [1288, 378] on img "Next" at bounding box center [1290, 379] width 25 height 67
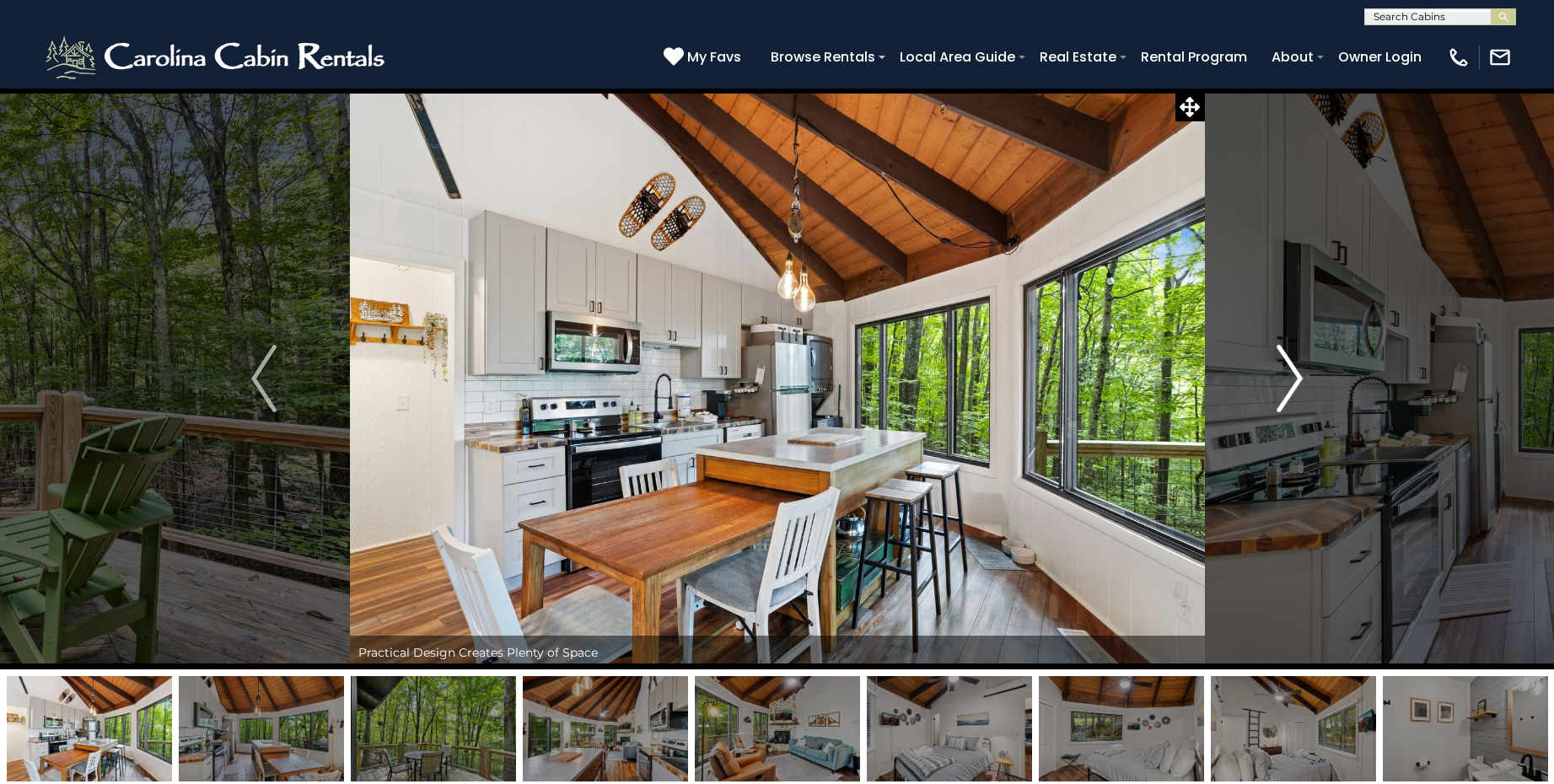
click at [1288, 378] on img "Next" at bounding box center [1290, 379] width 25 height 67
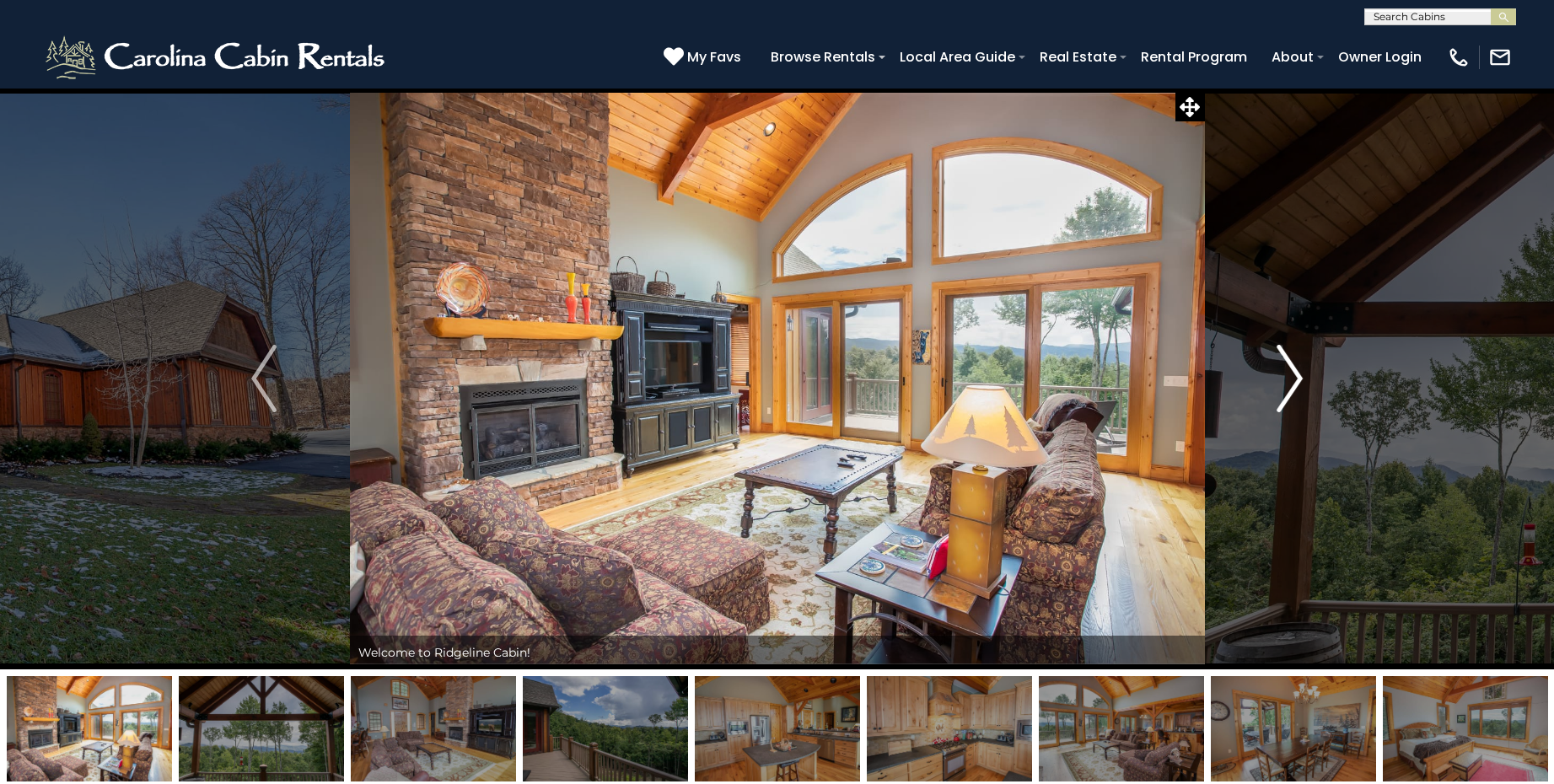
click at [1288, 380] on img "Next" at bounding box center [1290, 379] width 25 height 67
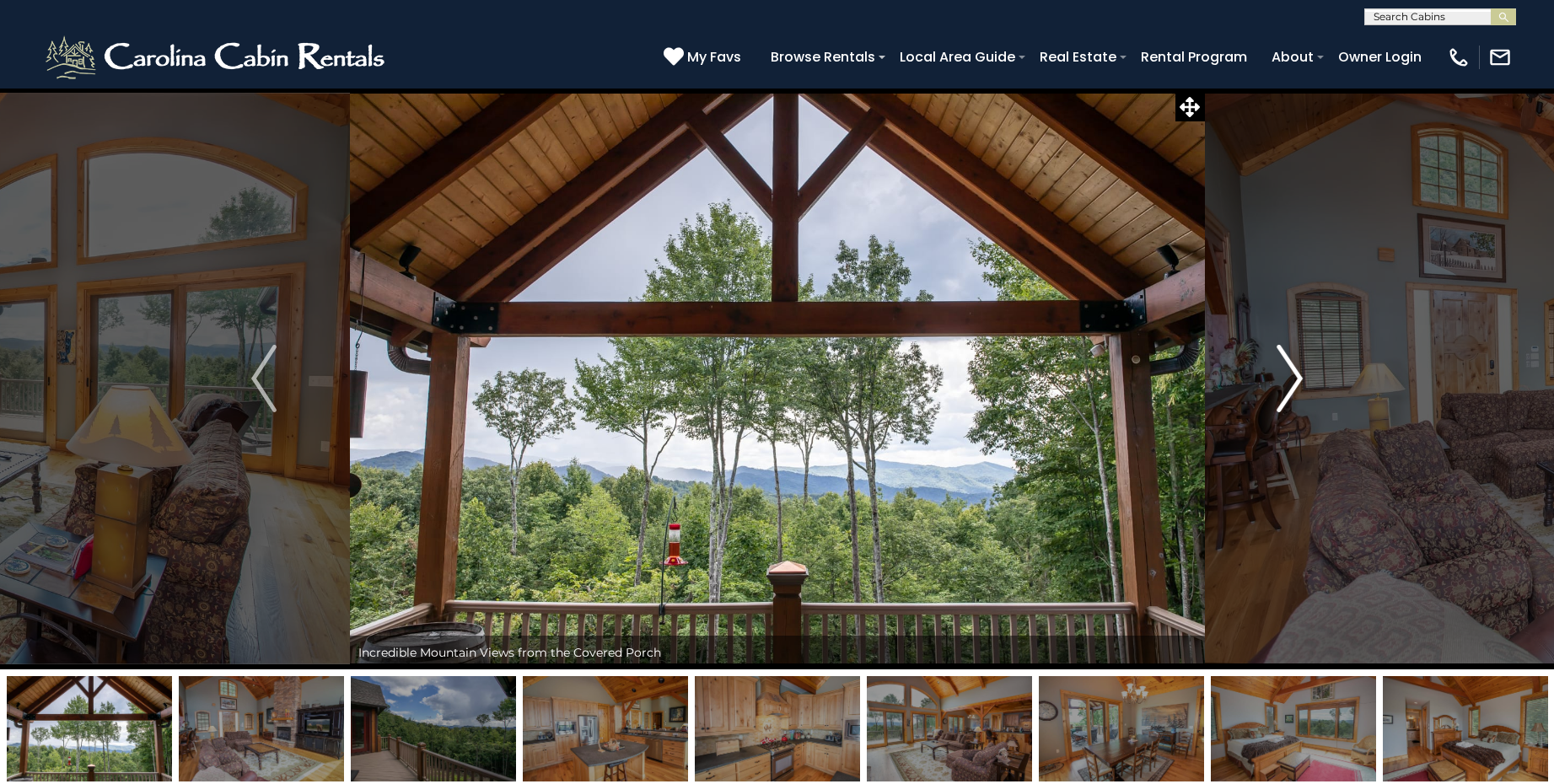
click at [1288, 380] on img "Next" at bounding box center [1290, 379] width 25 height 67
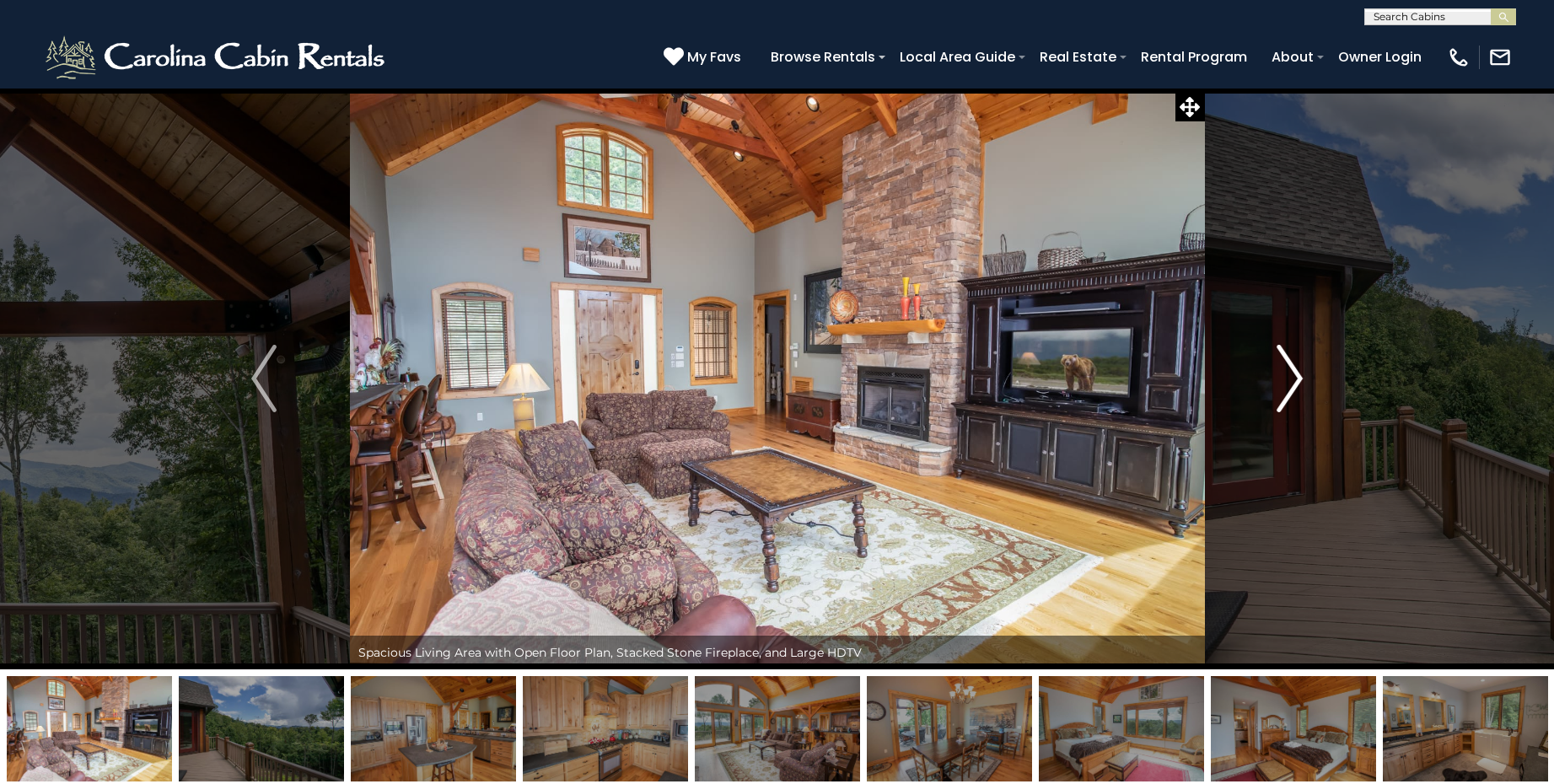
click at [1288, 380] on img "Next" at bounding box center [1290, 379] width 25 height 67
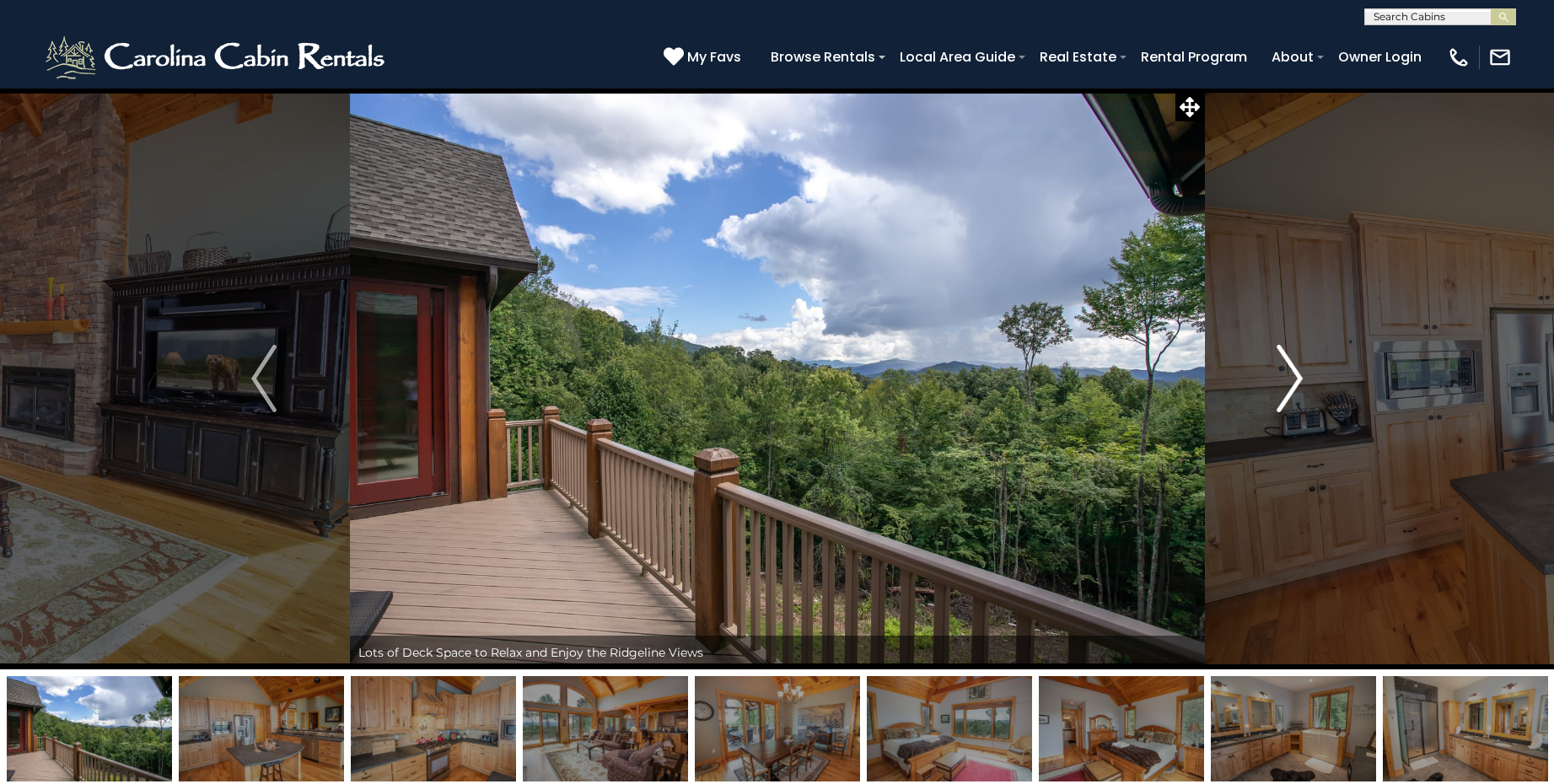
click at [1288, 380] on img "Next" at bounding box center [1290, 379] width 25 height 67
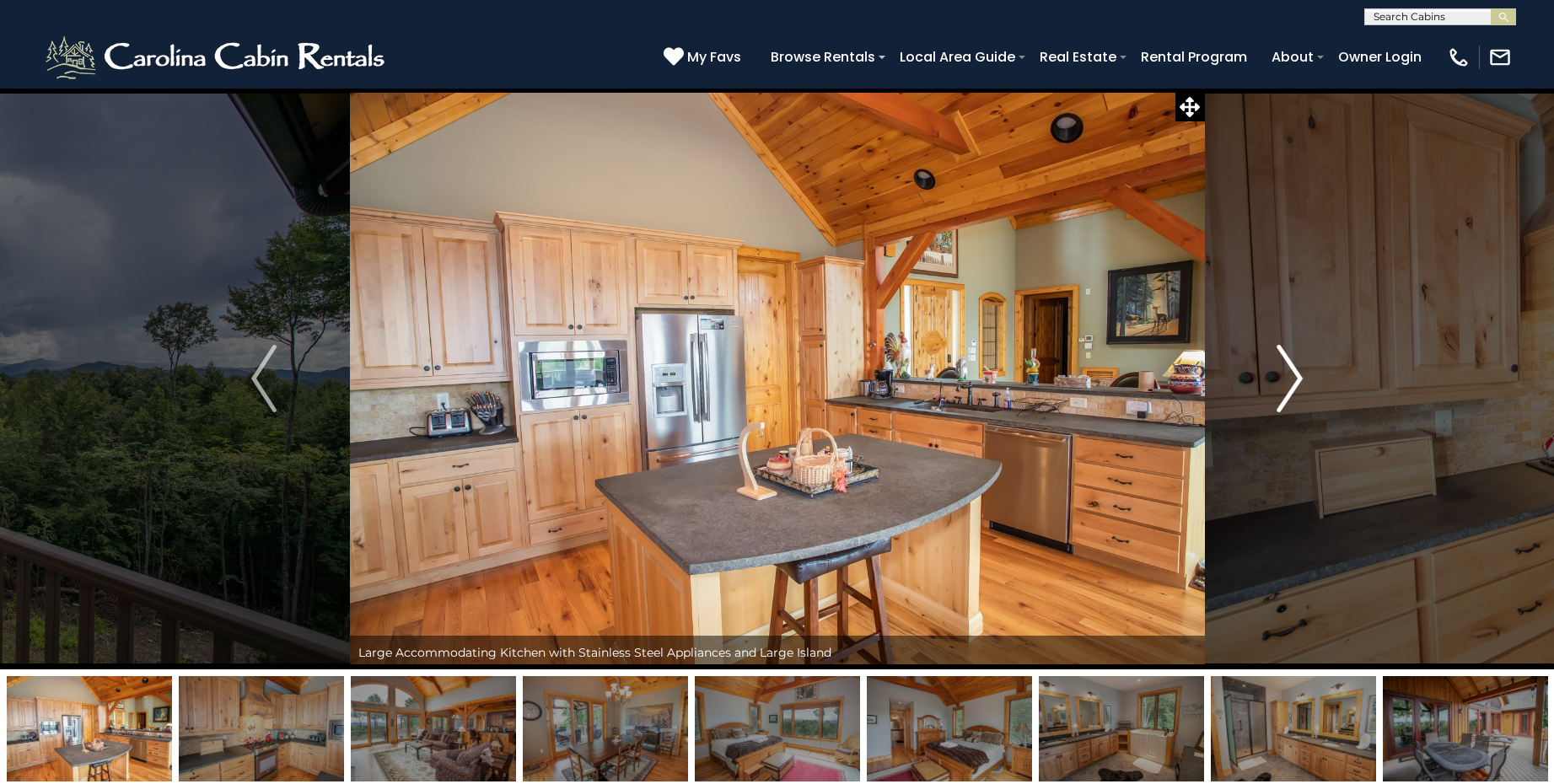
click at [1288, 380] on img "Next" at bounding box center [1290, 379] width 25 height 67
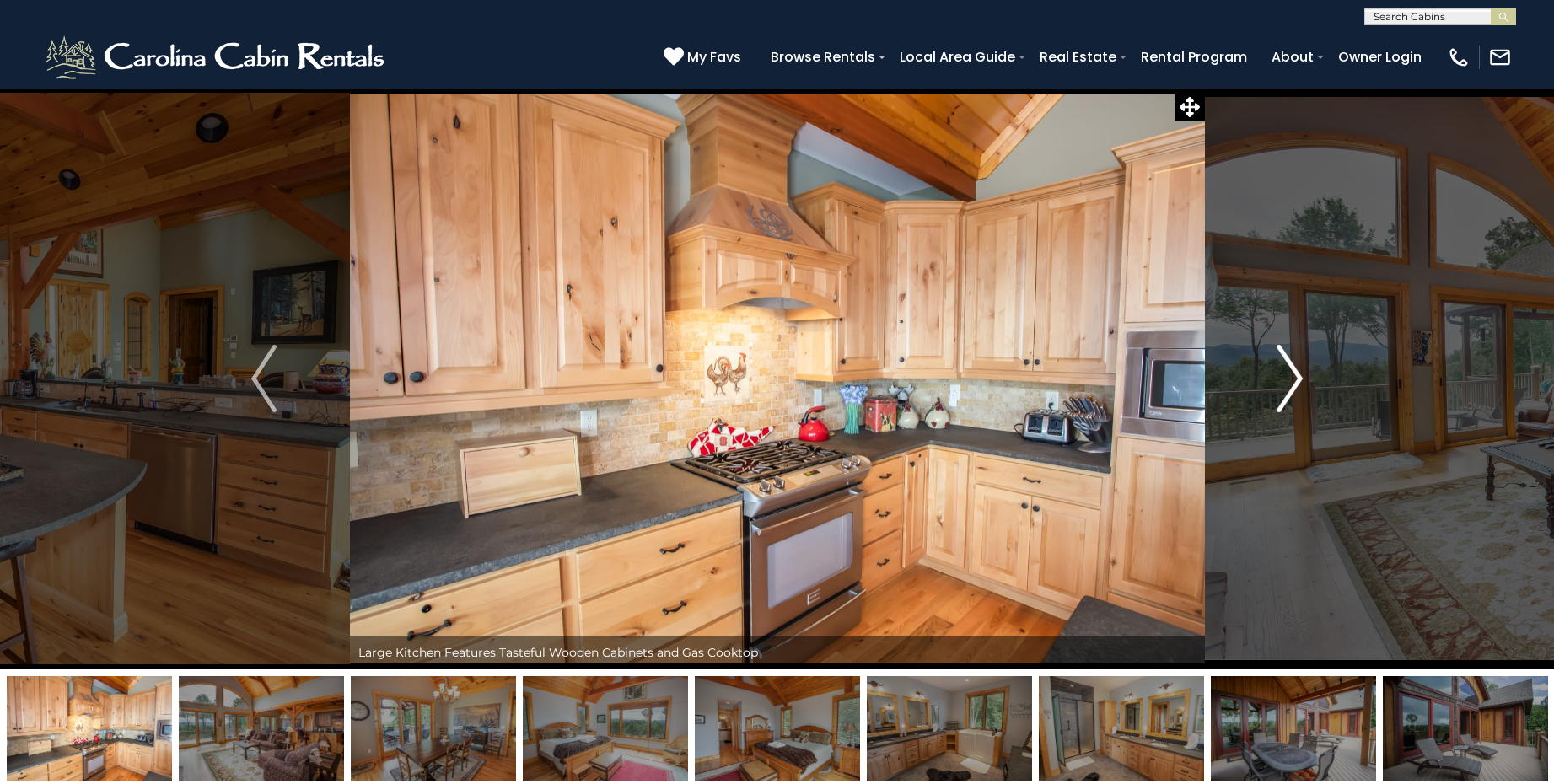
click at [1288, 380] on img "Next" at bounding box center [1290, 379] width 25 height 67
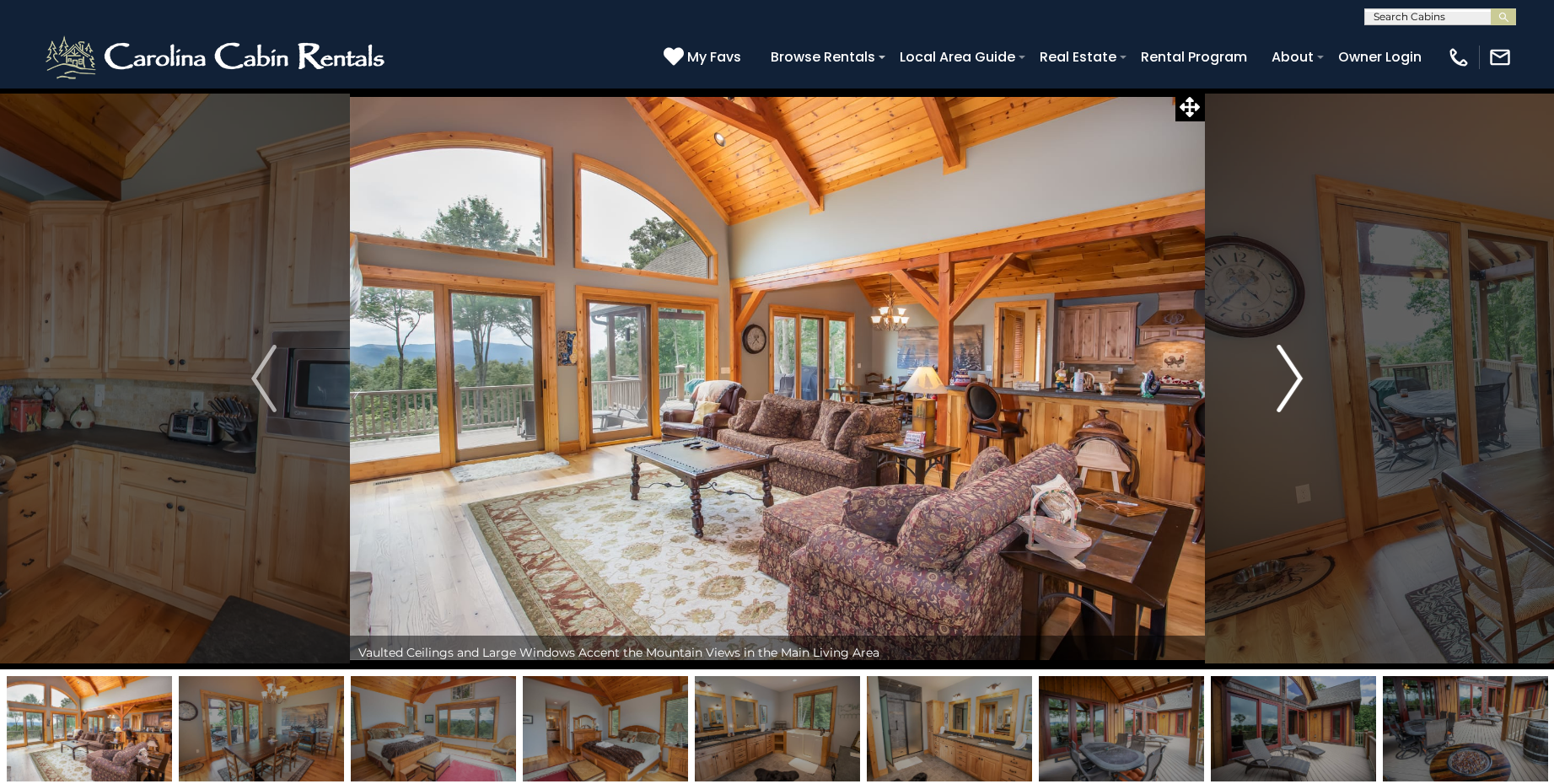
click at [1288, 380] on img "Next" at bounding box center [1290, 379] width 25 height 67
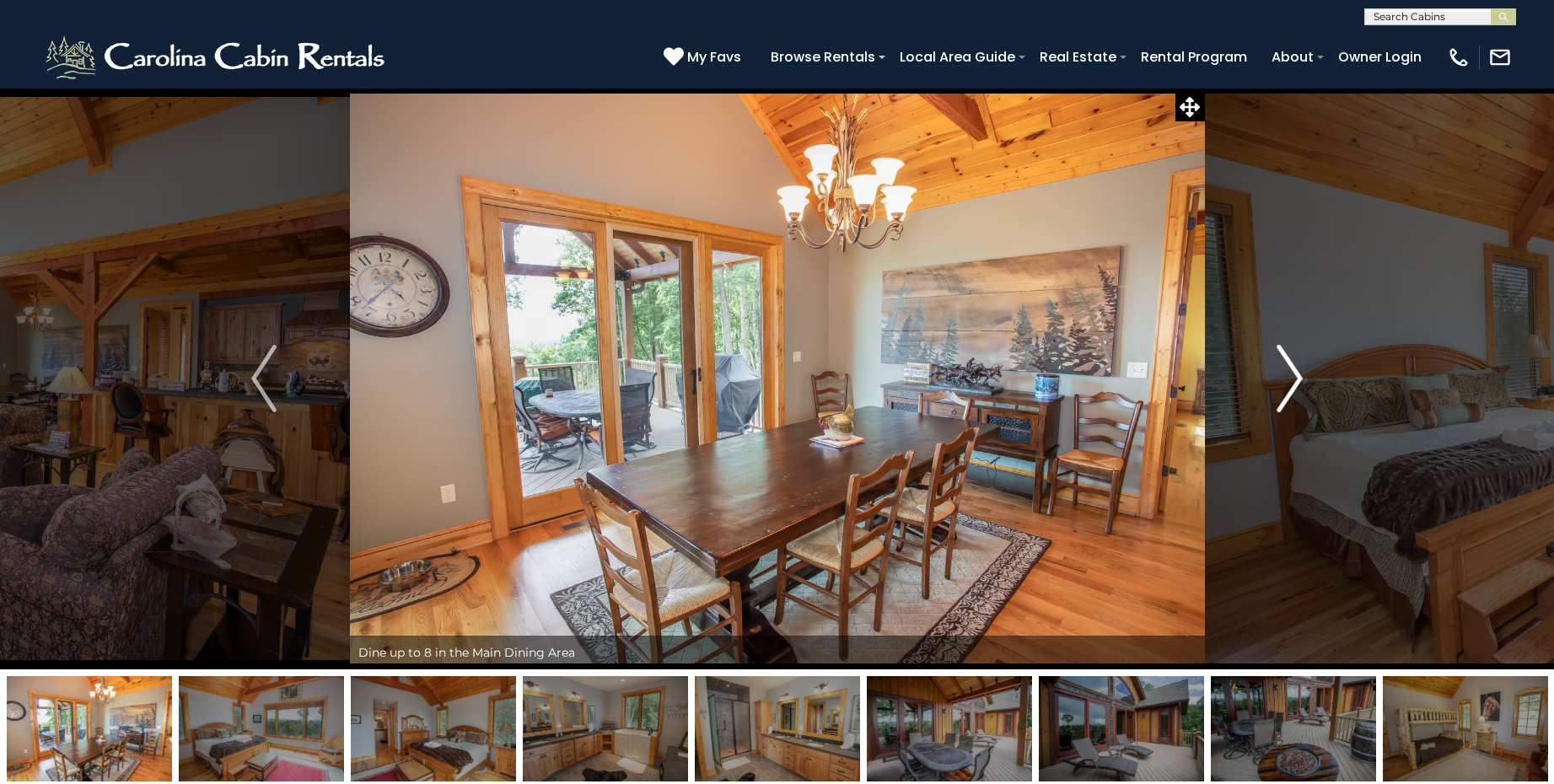
click at [1288, 380] on img "Next" at bounding box center [1290, 379] width 25 height 67
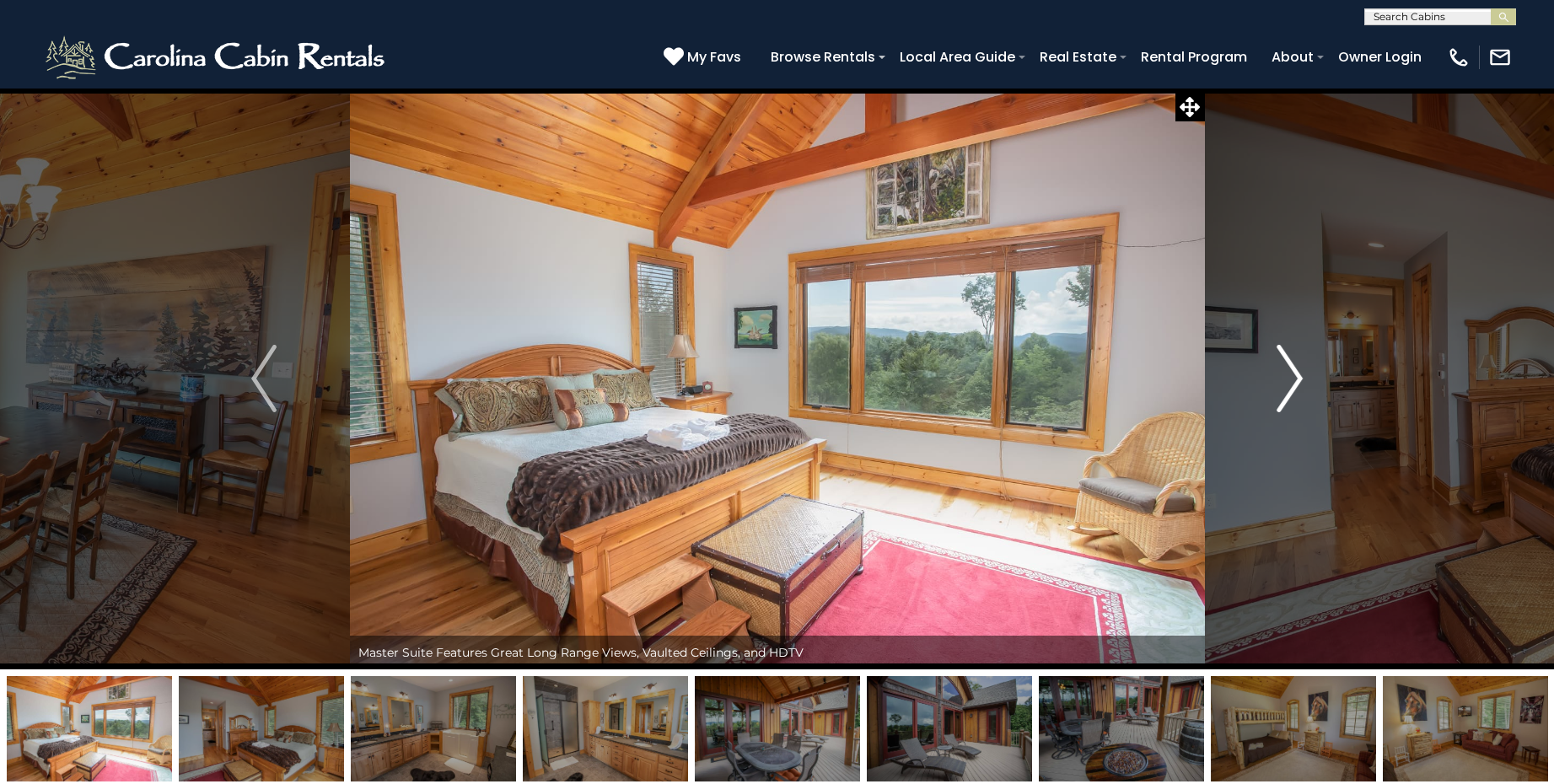
click at [1288, 380] on img "Next" at bounding box center [1290, 379] width 25 height 67
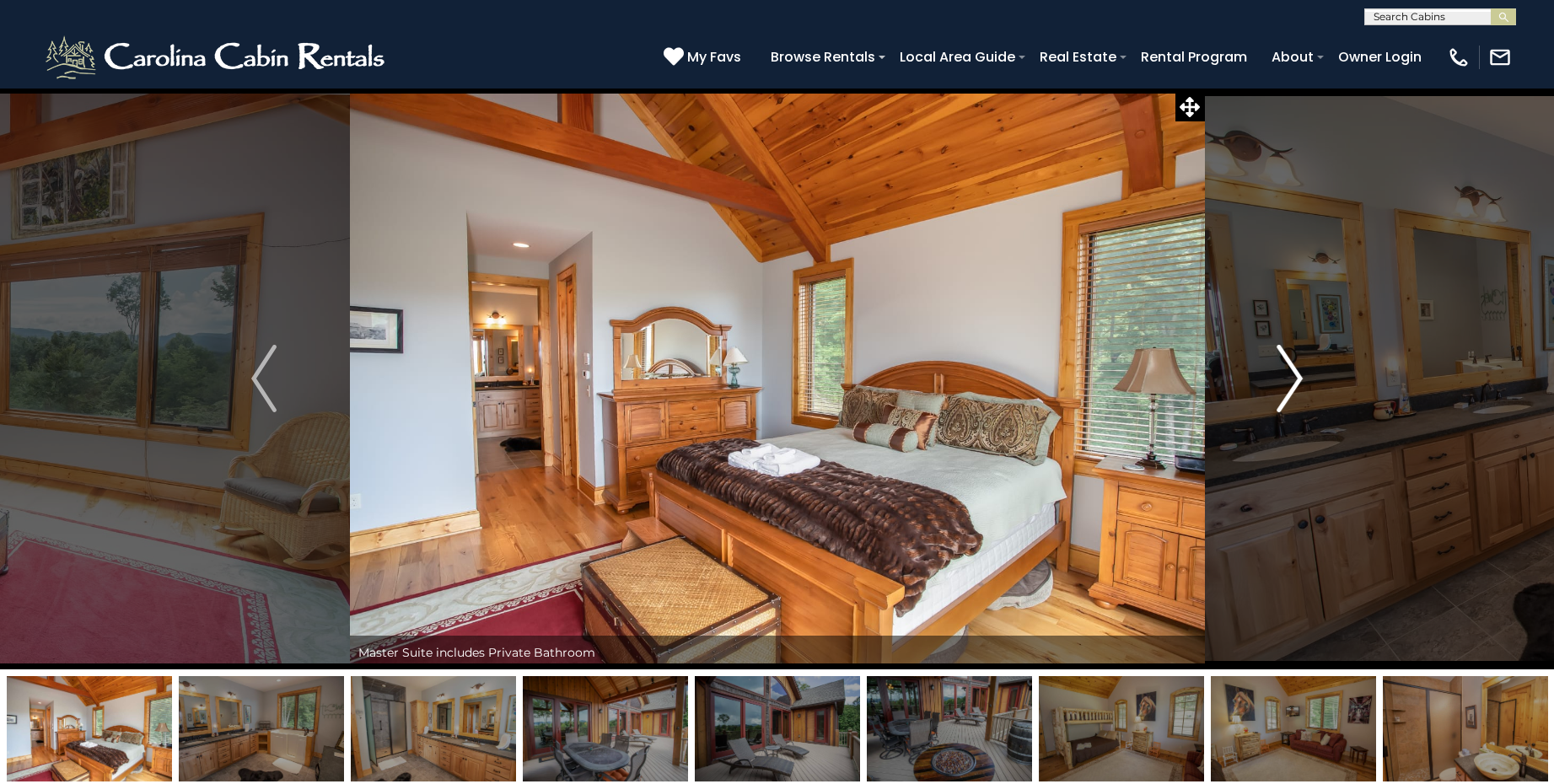
click at [1288, 380] on img "Next" at bounding box center [1290, 379] width 25 height 67
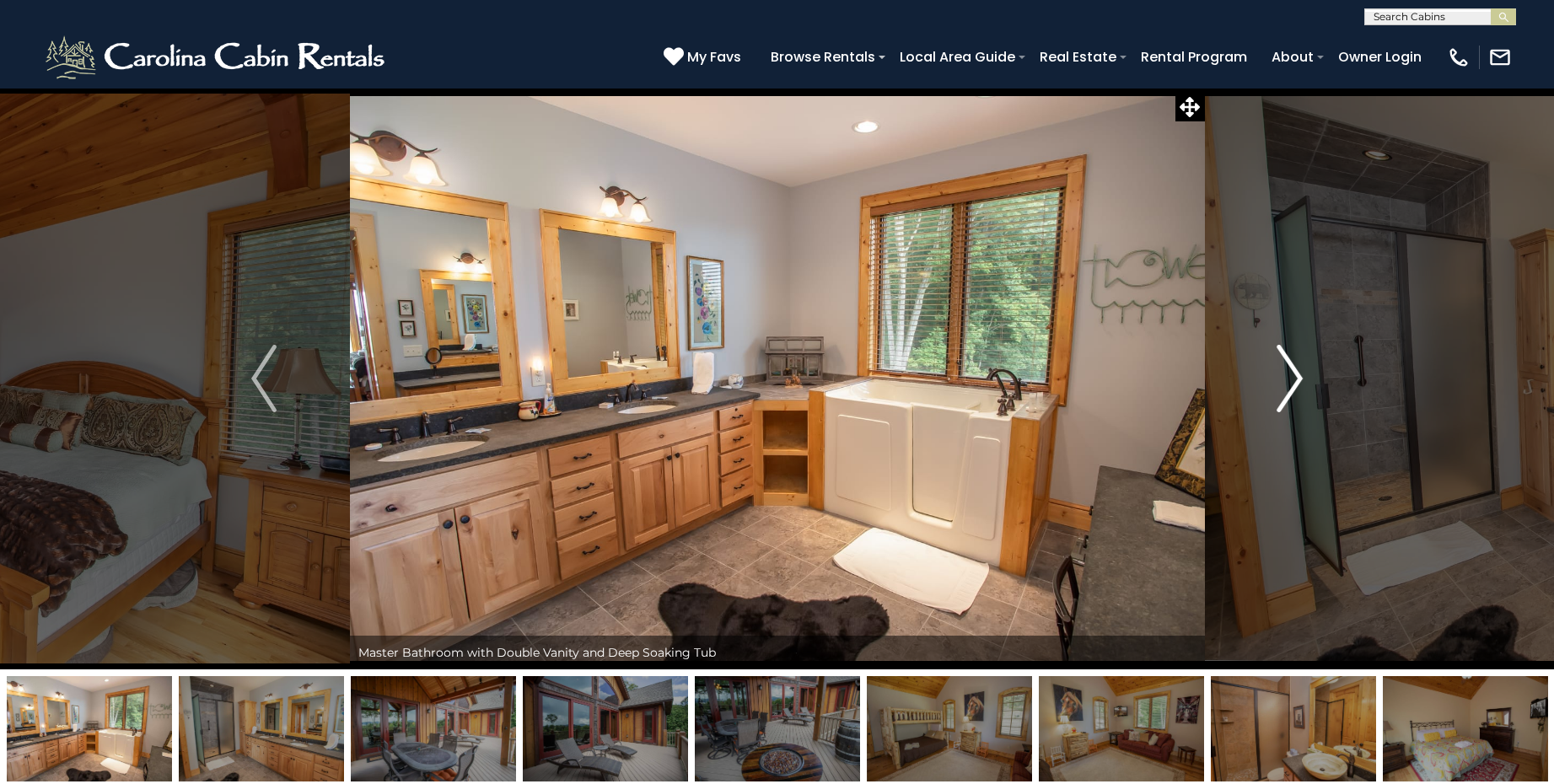
click at [1288, 380] on img "Next" at bounding box center [1290, 379] width 25 height 67
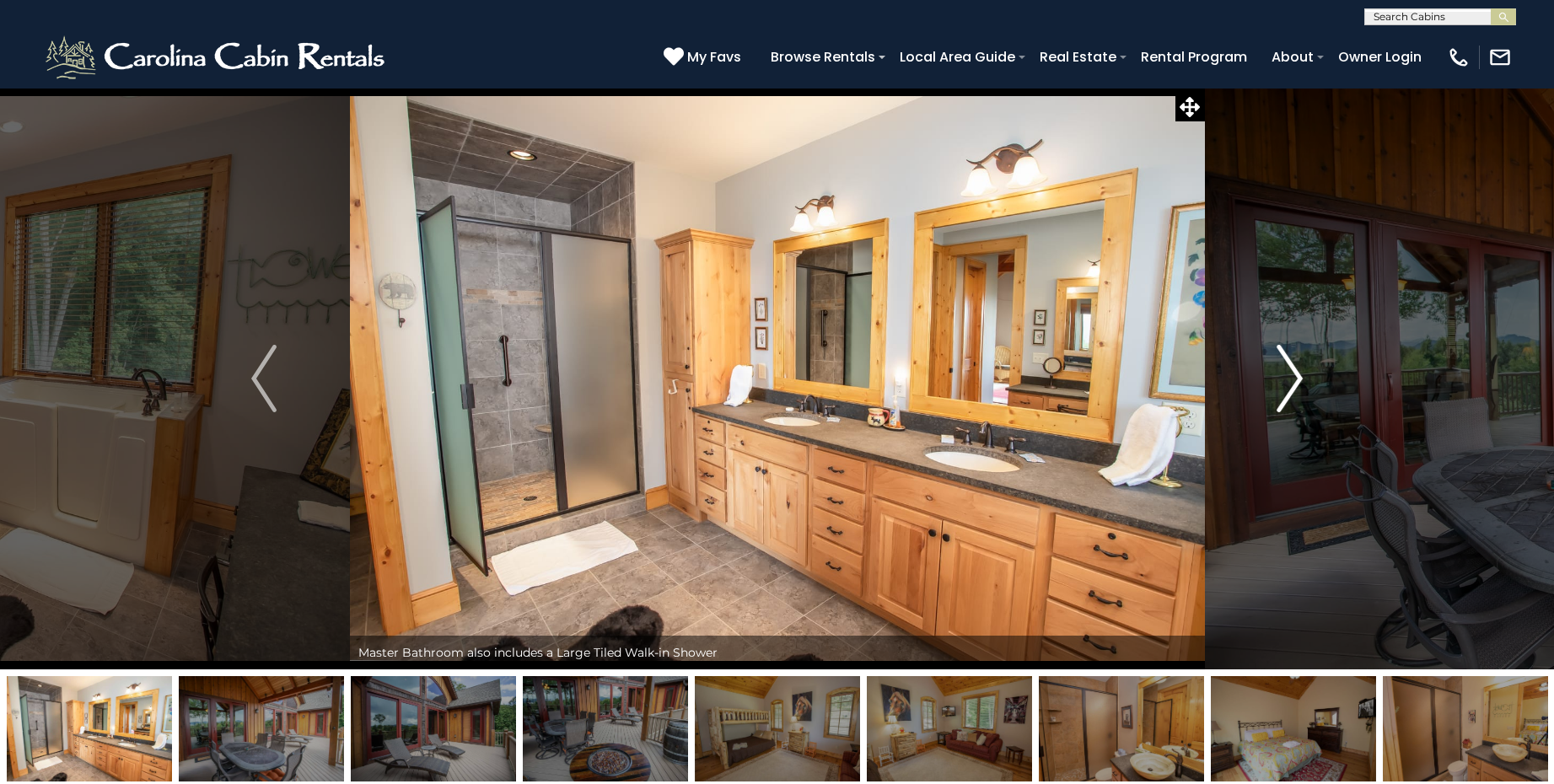
click at [1288, 380] on img "Next" at bounding box center [1290, 379] width 25 height 67
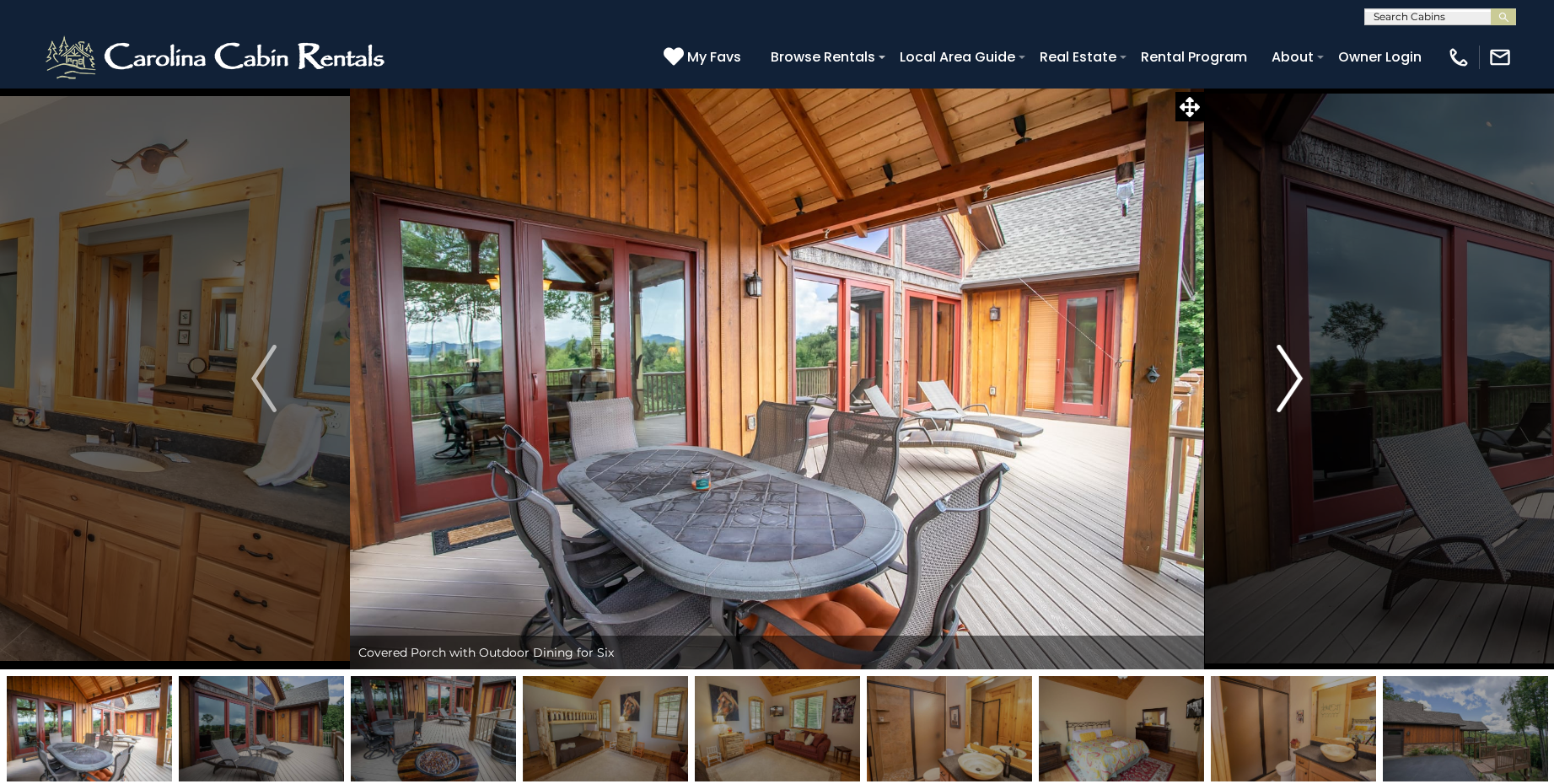
click at [1288, 380] on img "Next" at bounding box center [1290, 379] width 25 height 67
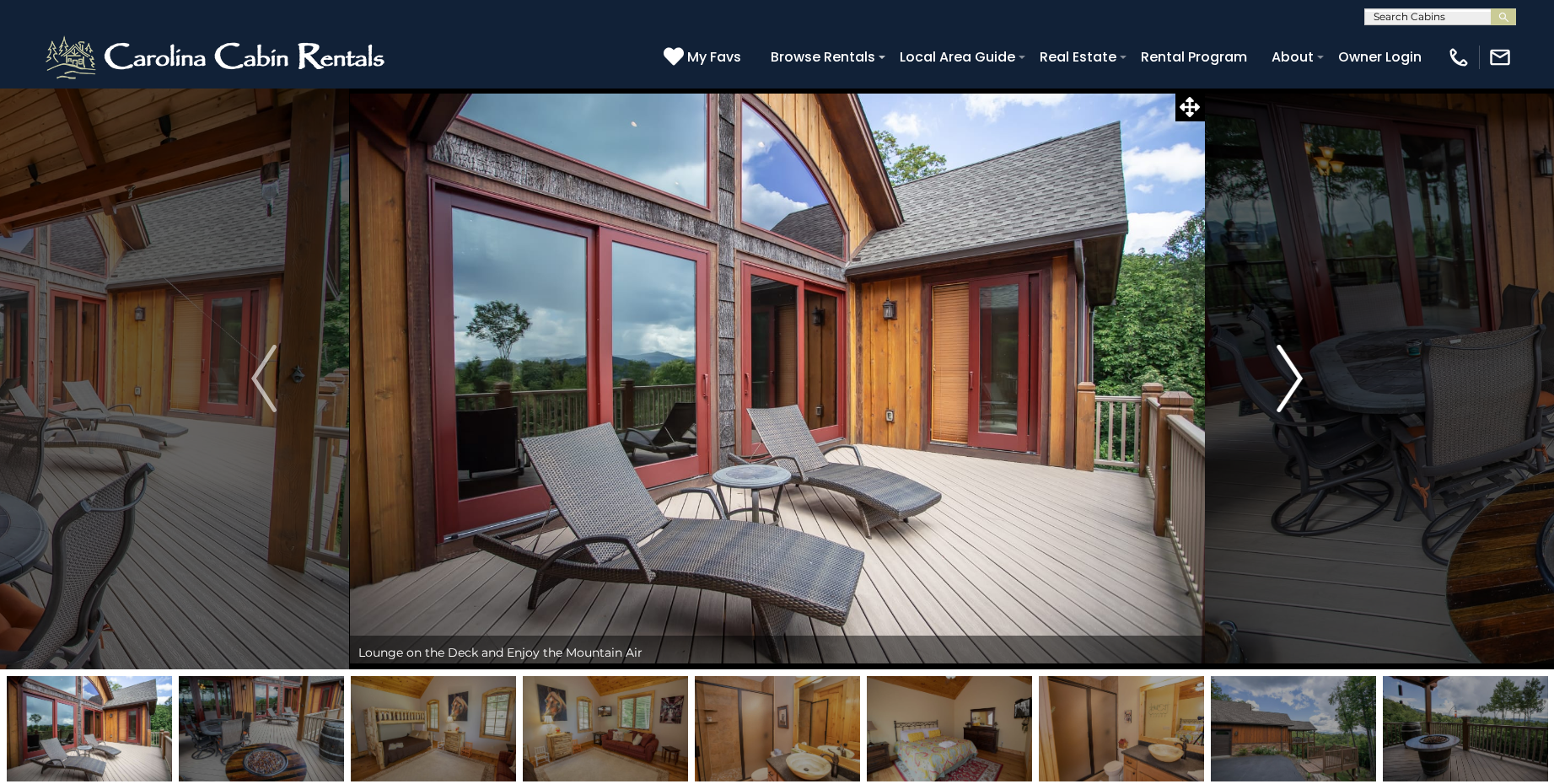
click at [1288, 380] on img "Next" at bounding box center [1290, 379] width 25 height 67
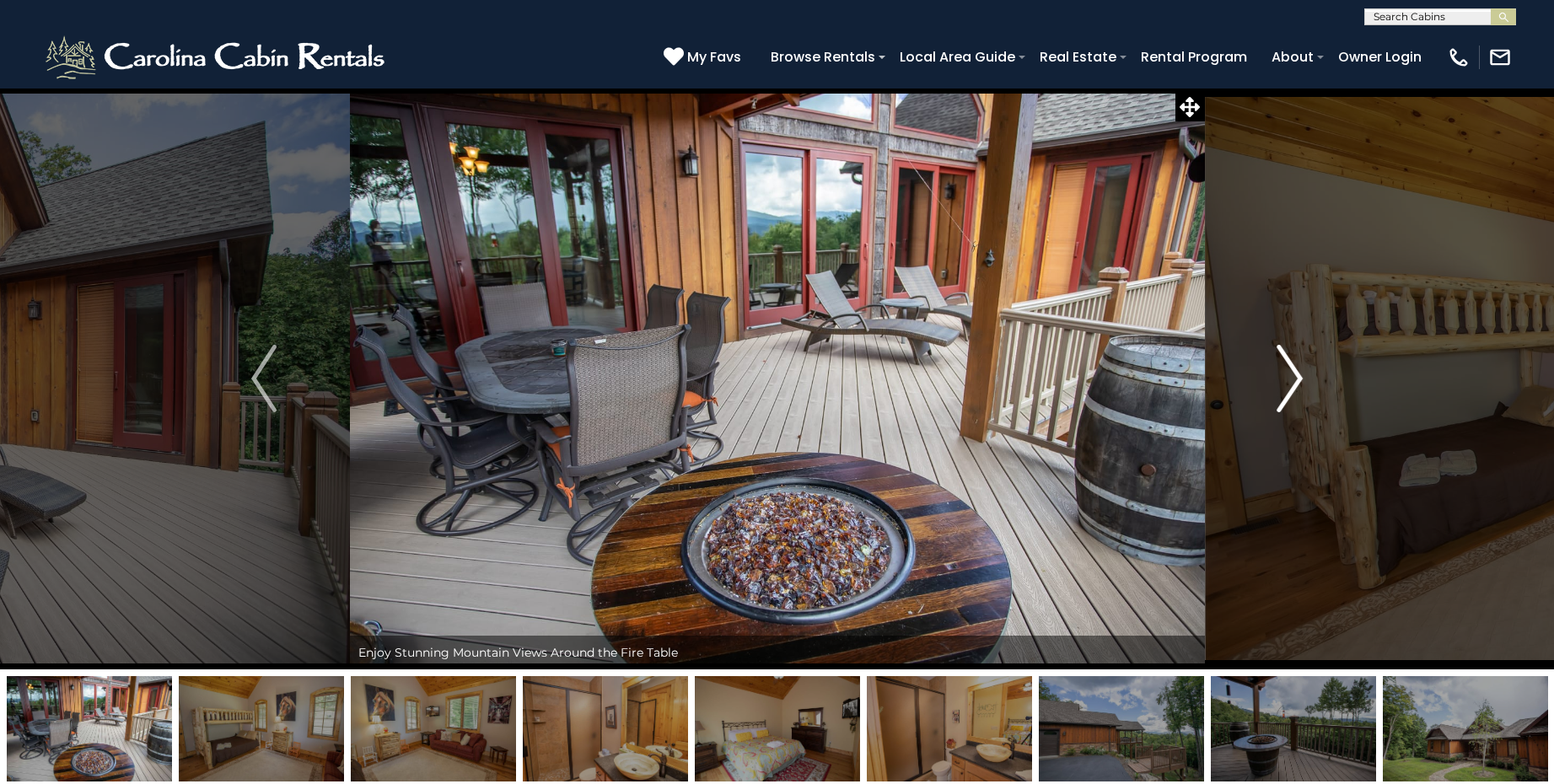
click at [1288, 380] on img "Next" at bounding box center [1290, 379] width 25 height 67
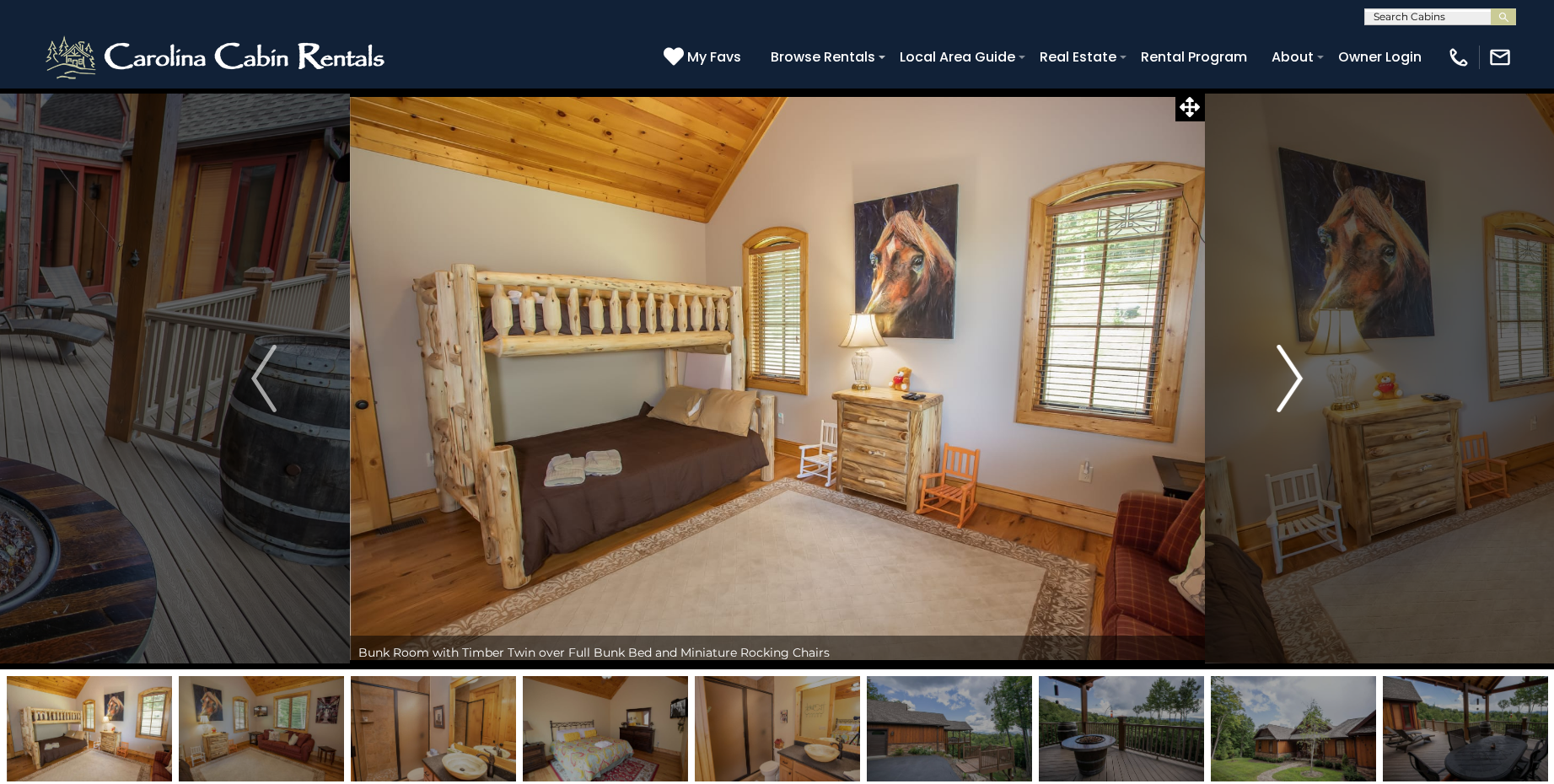
click at [1288, 380] on img "Next" at bounding box center [1290, 379] width 25 height 67
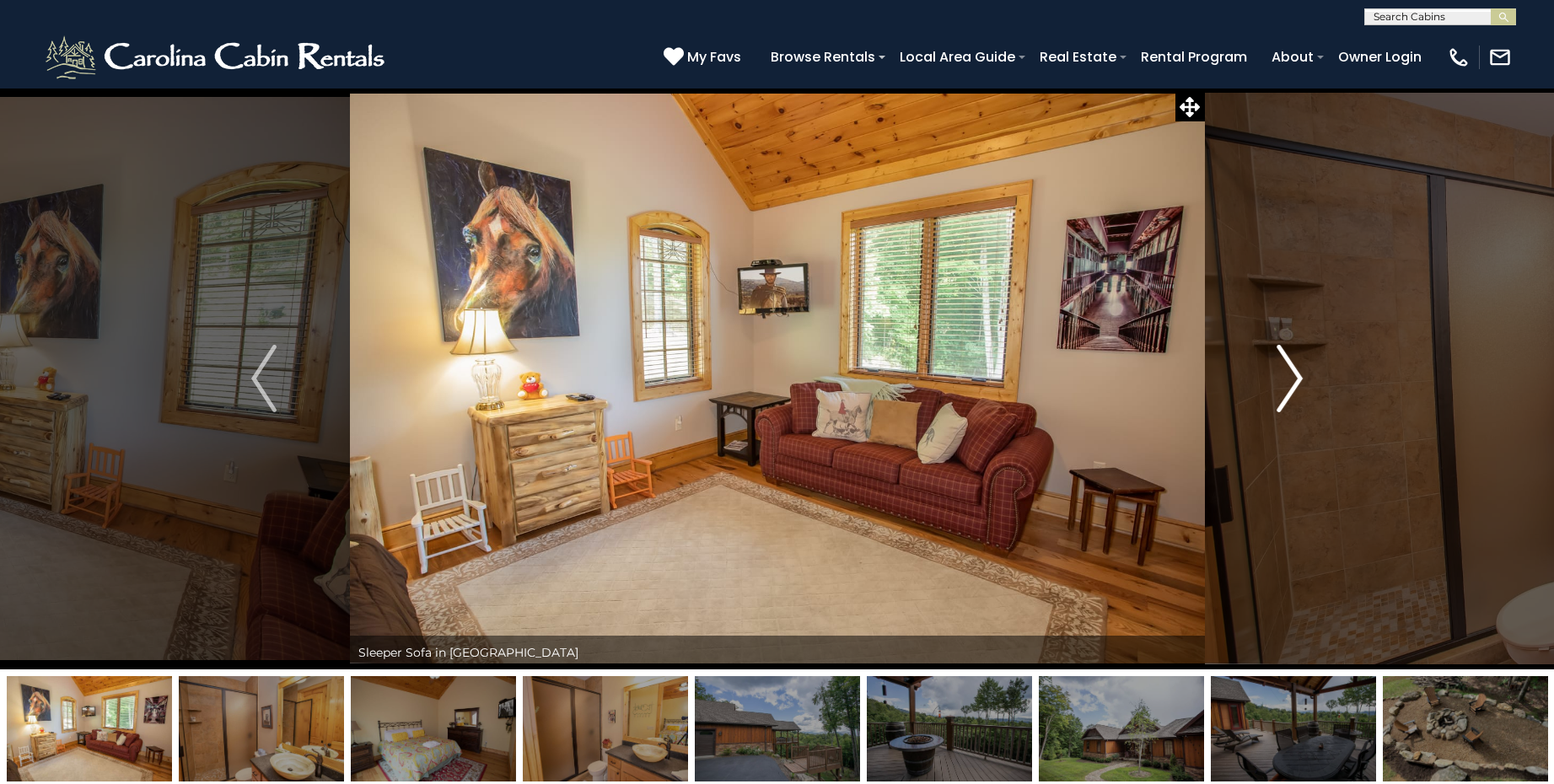
click at [1288, 380] on img "Next" at bounding box center [1290, 379] width 25 height 67
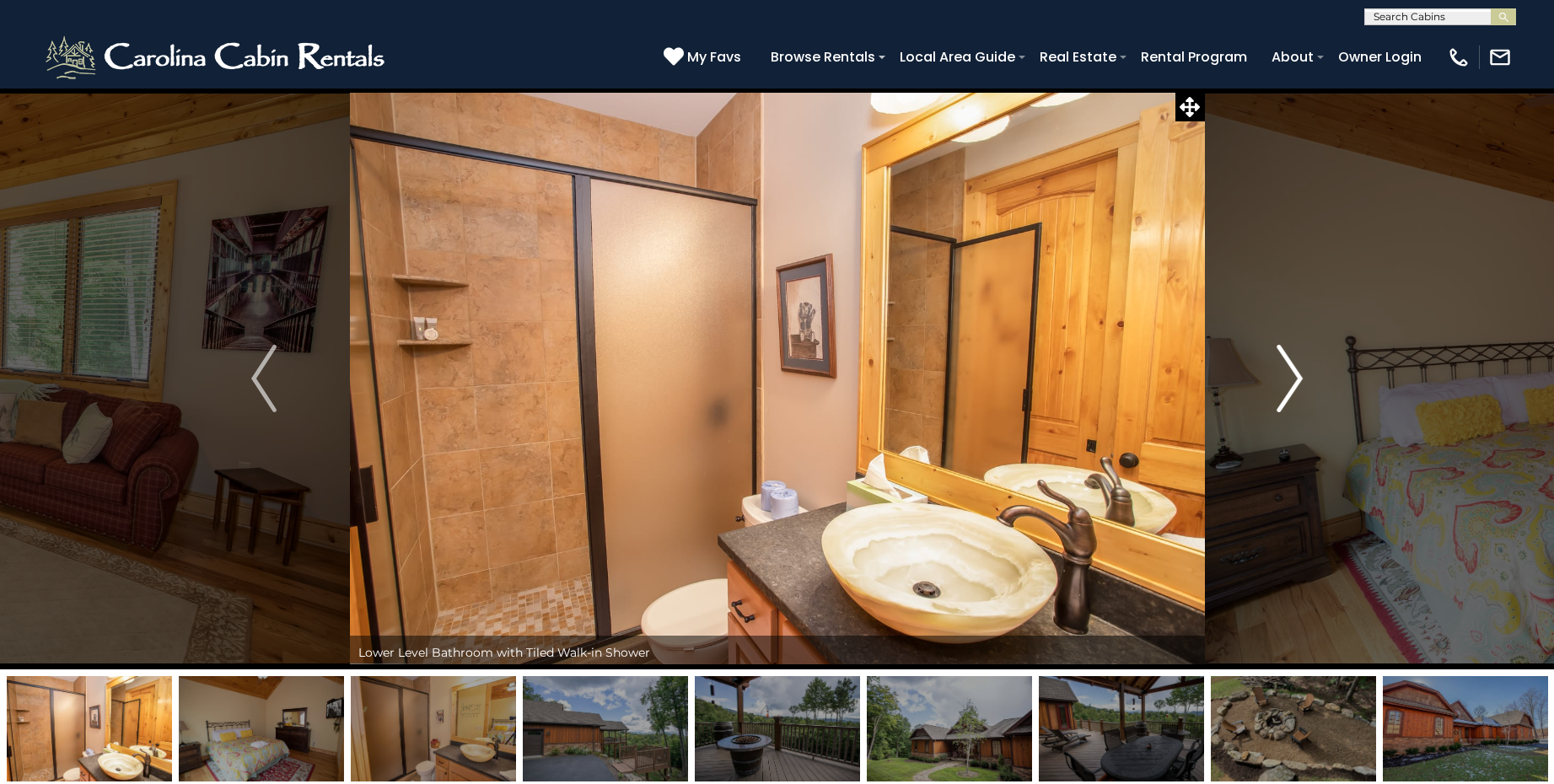
click at [1288, 380] on img "Next" at bounding box center [1290, 379] width 25 height 67
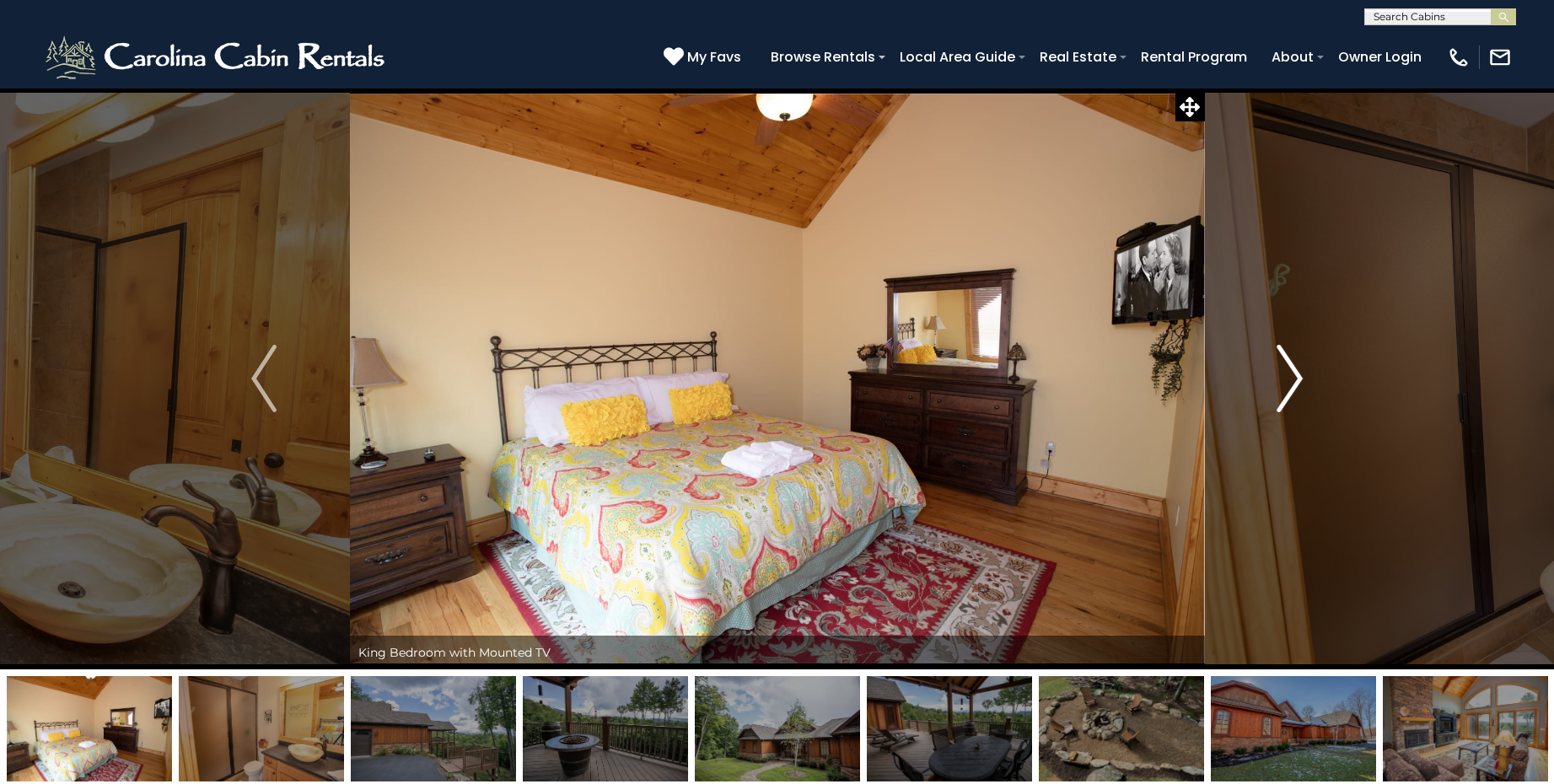
click at [1288, 380] on img "Next" at bounding box center [1290, 379] width 25 height 67
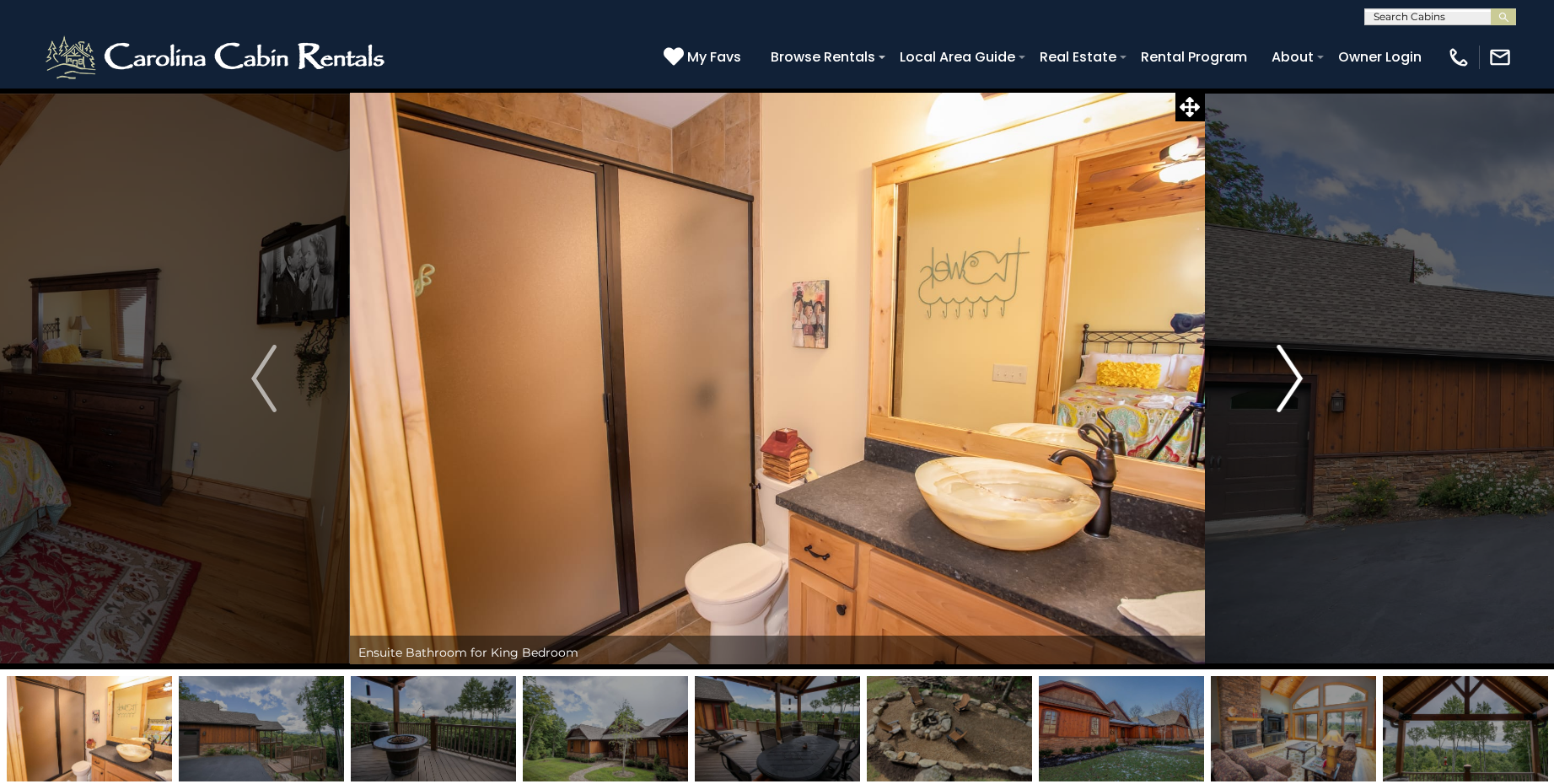
click at [1288, 380] on img "Next" at bounding box center [1290, 379] width 25 height 67
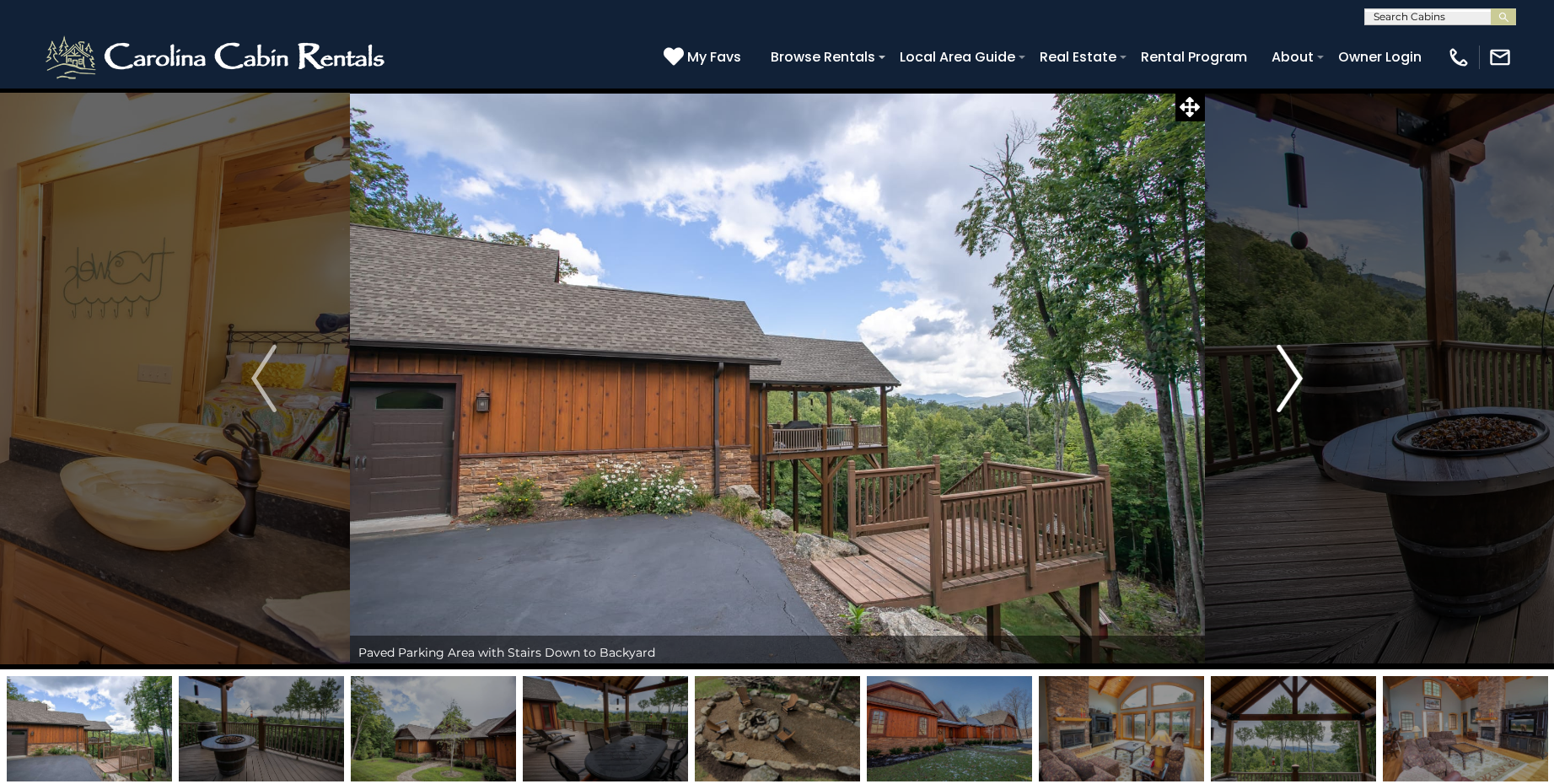
click at [1288, 380] on img "Next" at bounding box center [1290, 379] width 25 height 67
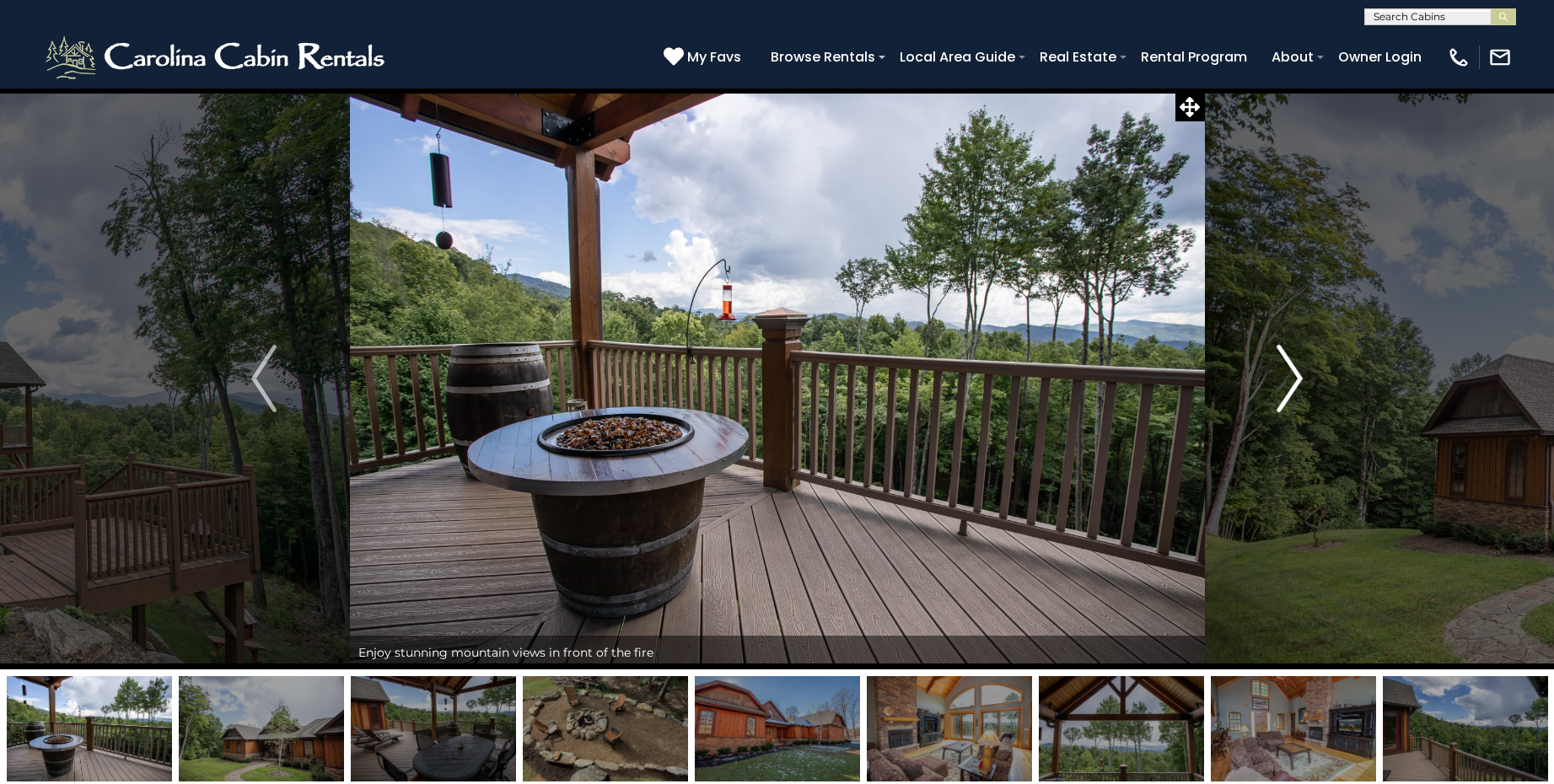
click at [1288, 380] on img "Next" at bounding box center [1290, 379] width 25 height 67
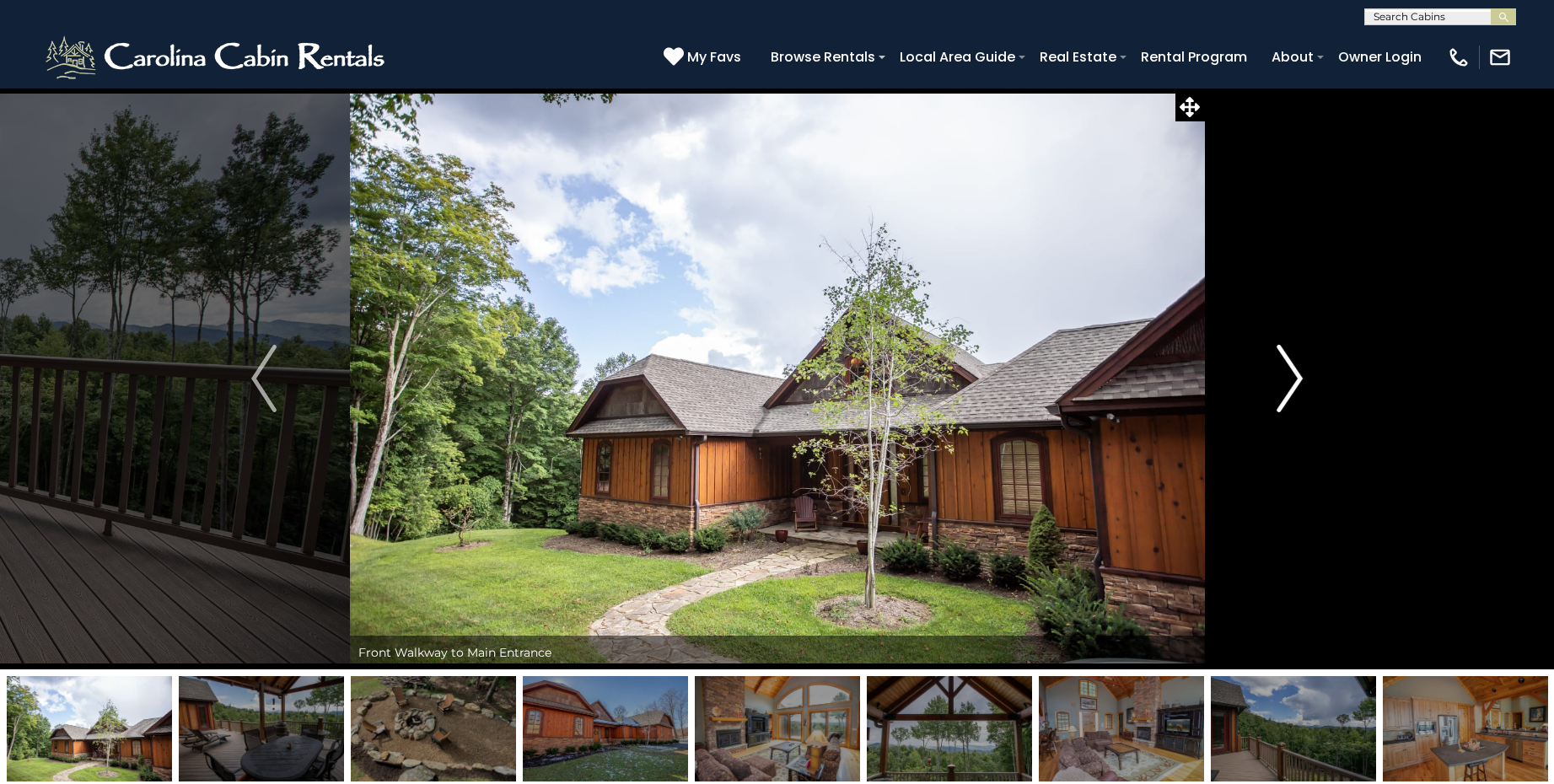
click at [1288, 380] on img "Next" at bounding box center [1290, 379] width 25 height 67
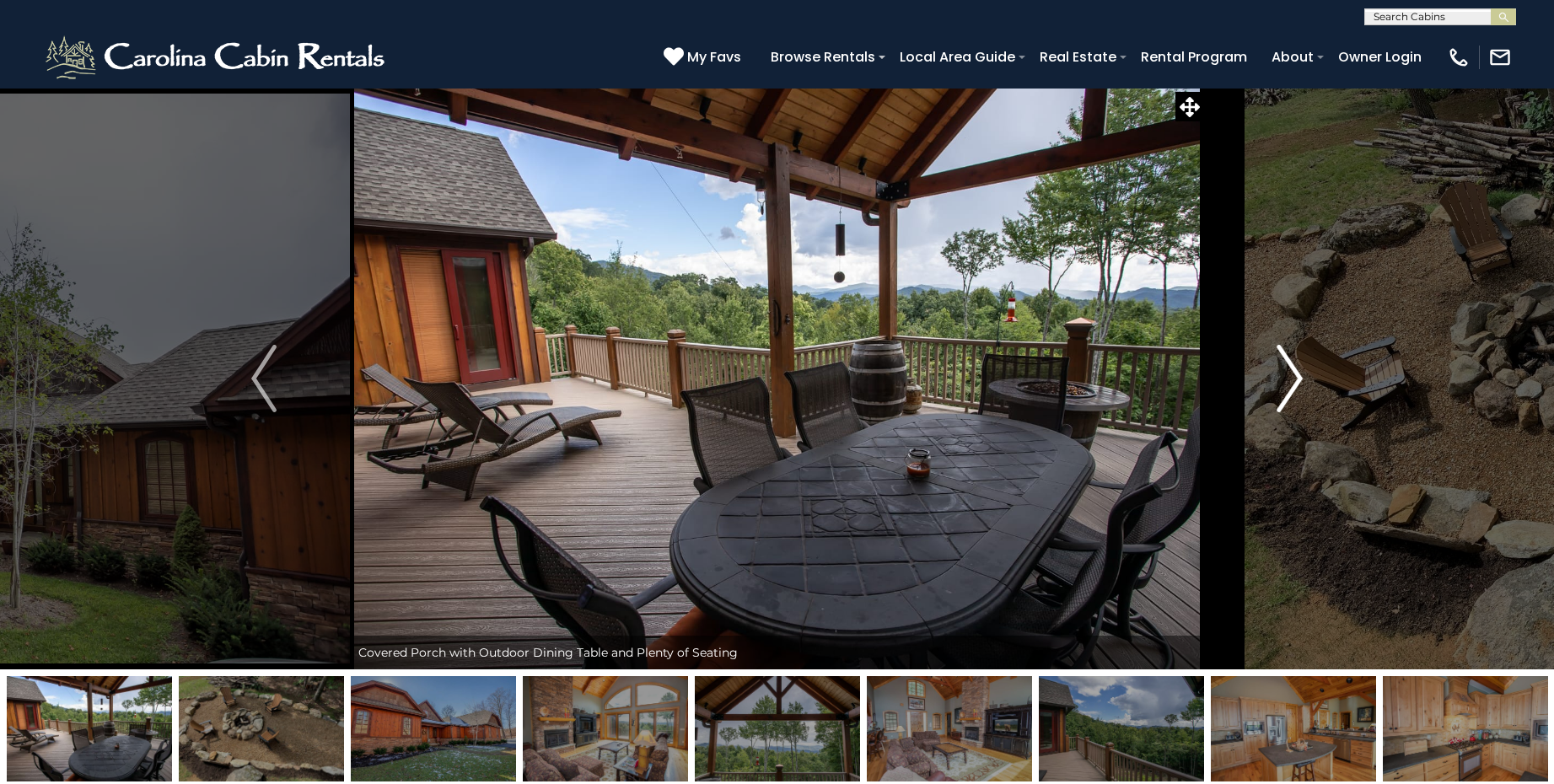
click at [1288, 380] on img "Next" at bounding box center [1290, 379] width 25 height 67
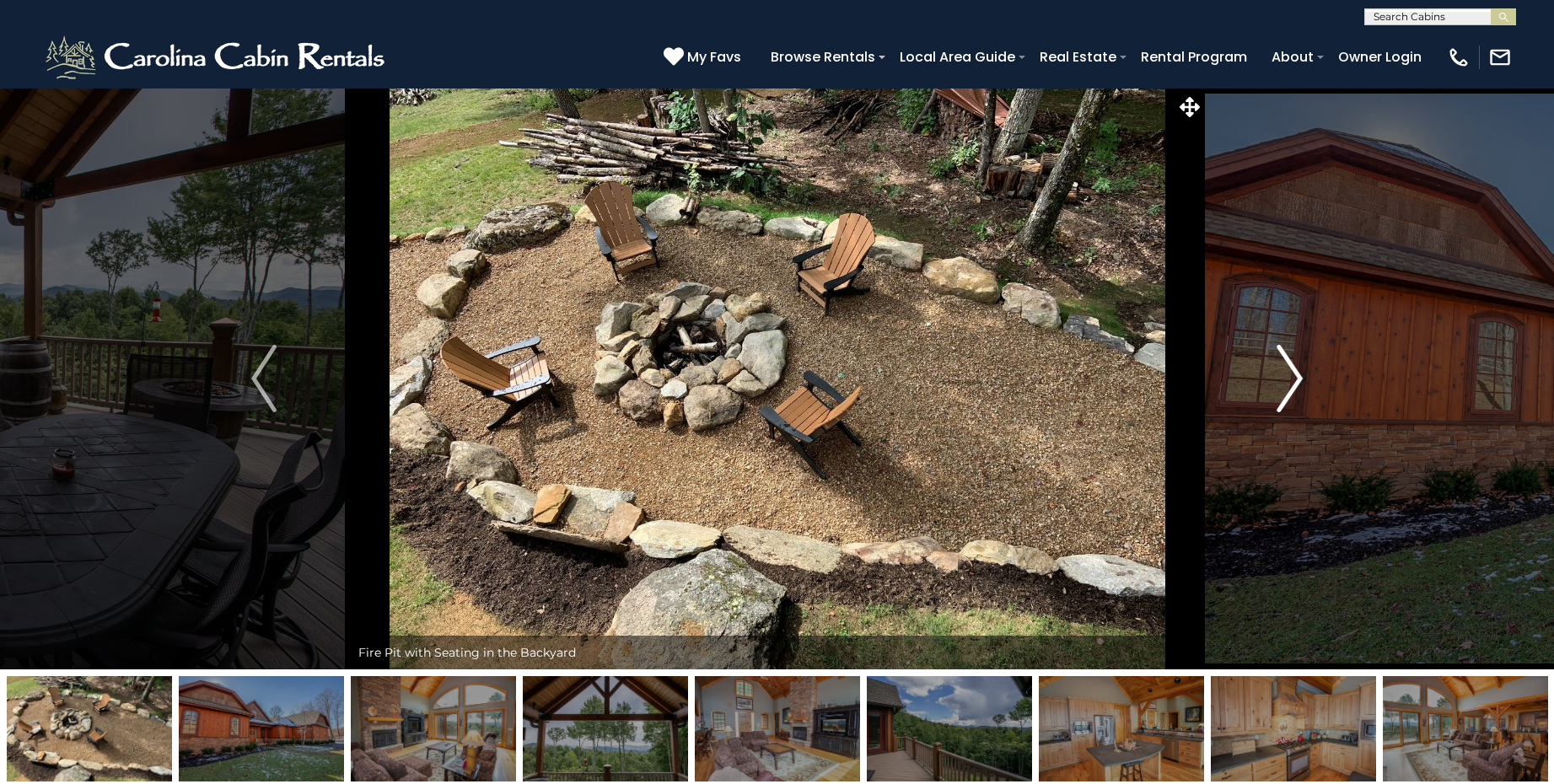
click at [1288, 380] on img "Next" at bounding box center [1290, 379] width 25 height 67
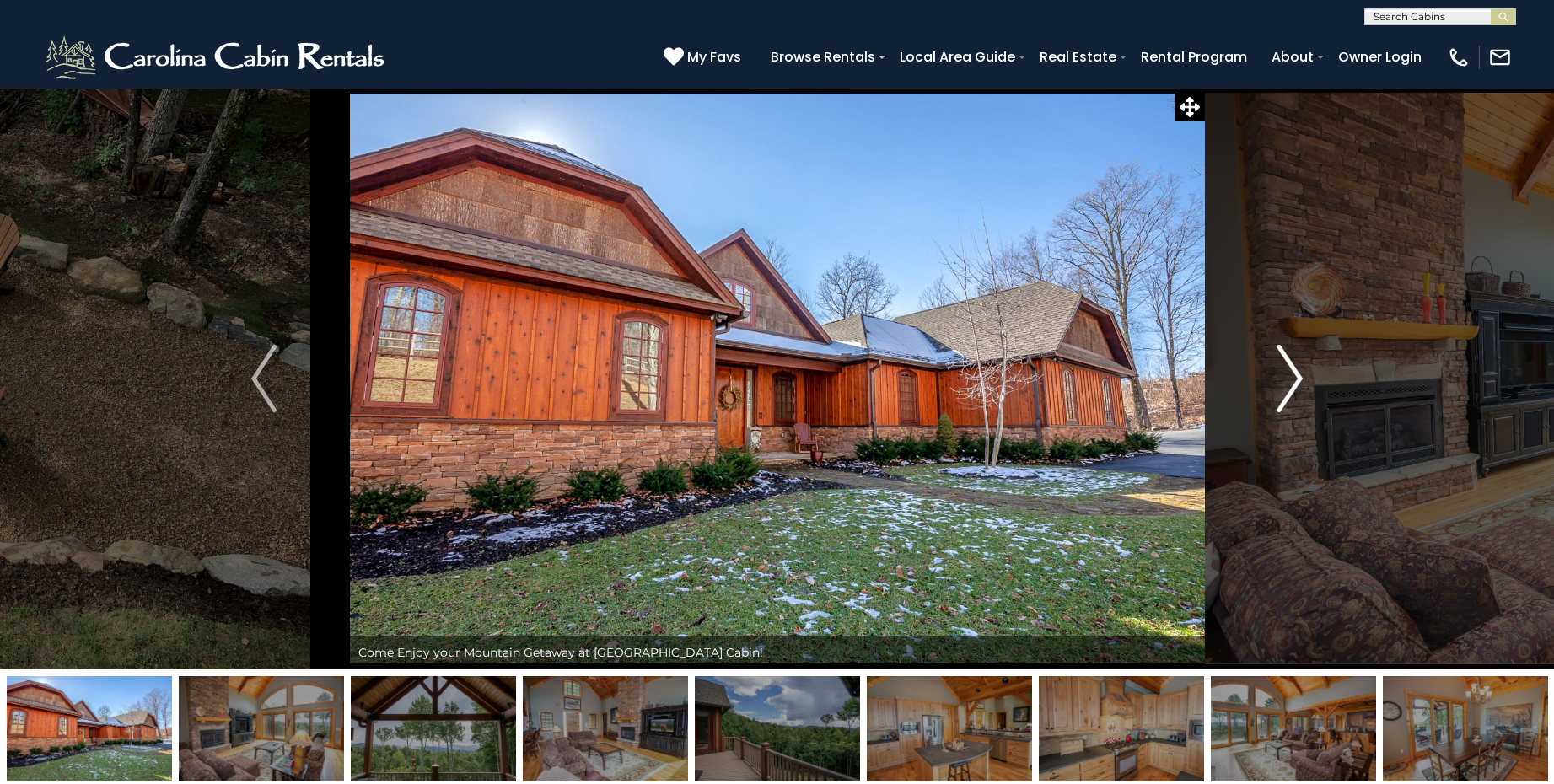
click at [1288, 380] on img "Next" at bounding box center [1290, 379] width 25 height 67
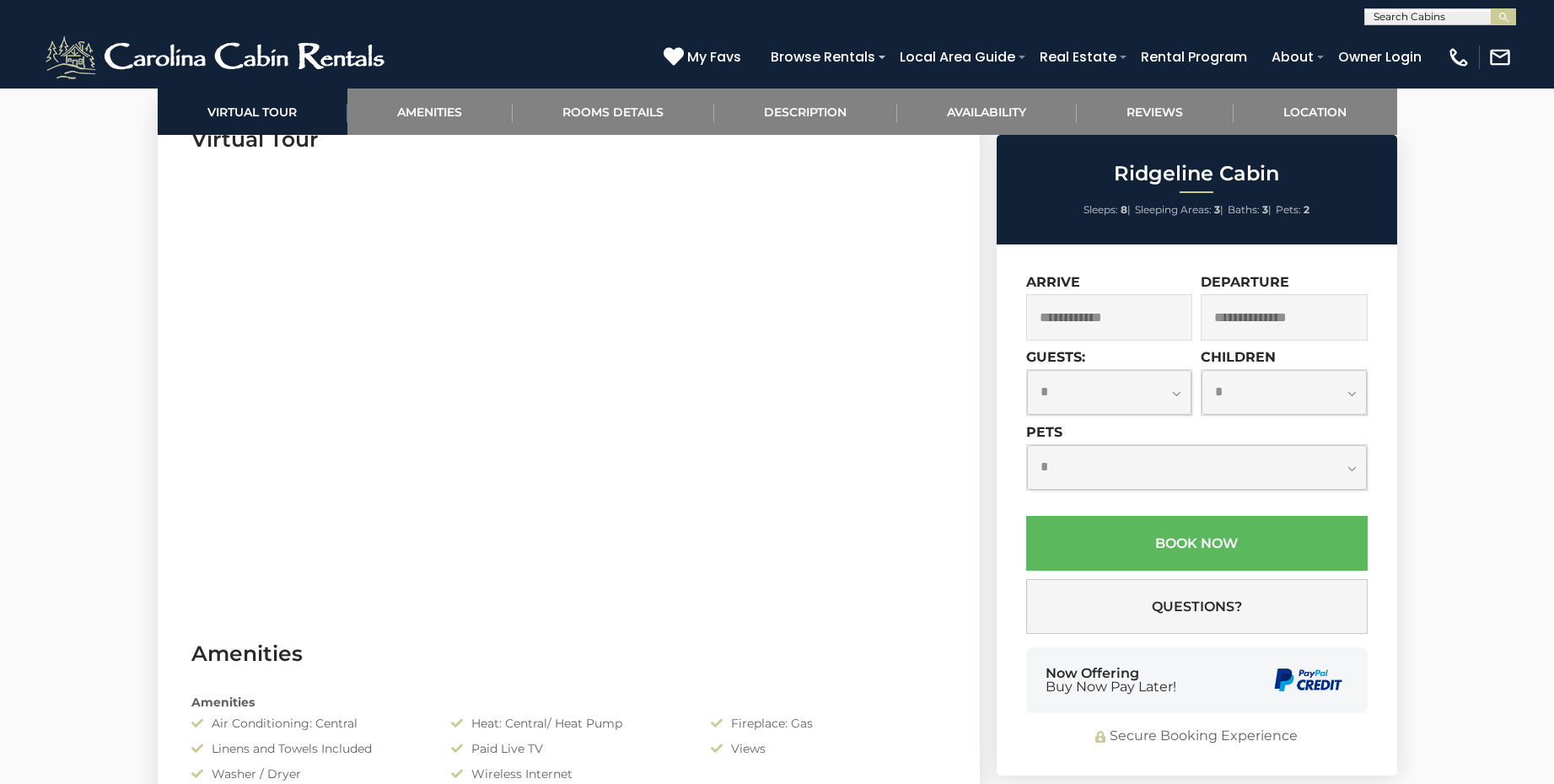
scroll to position [859, 0]
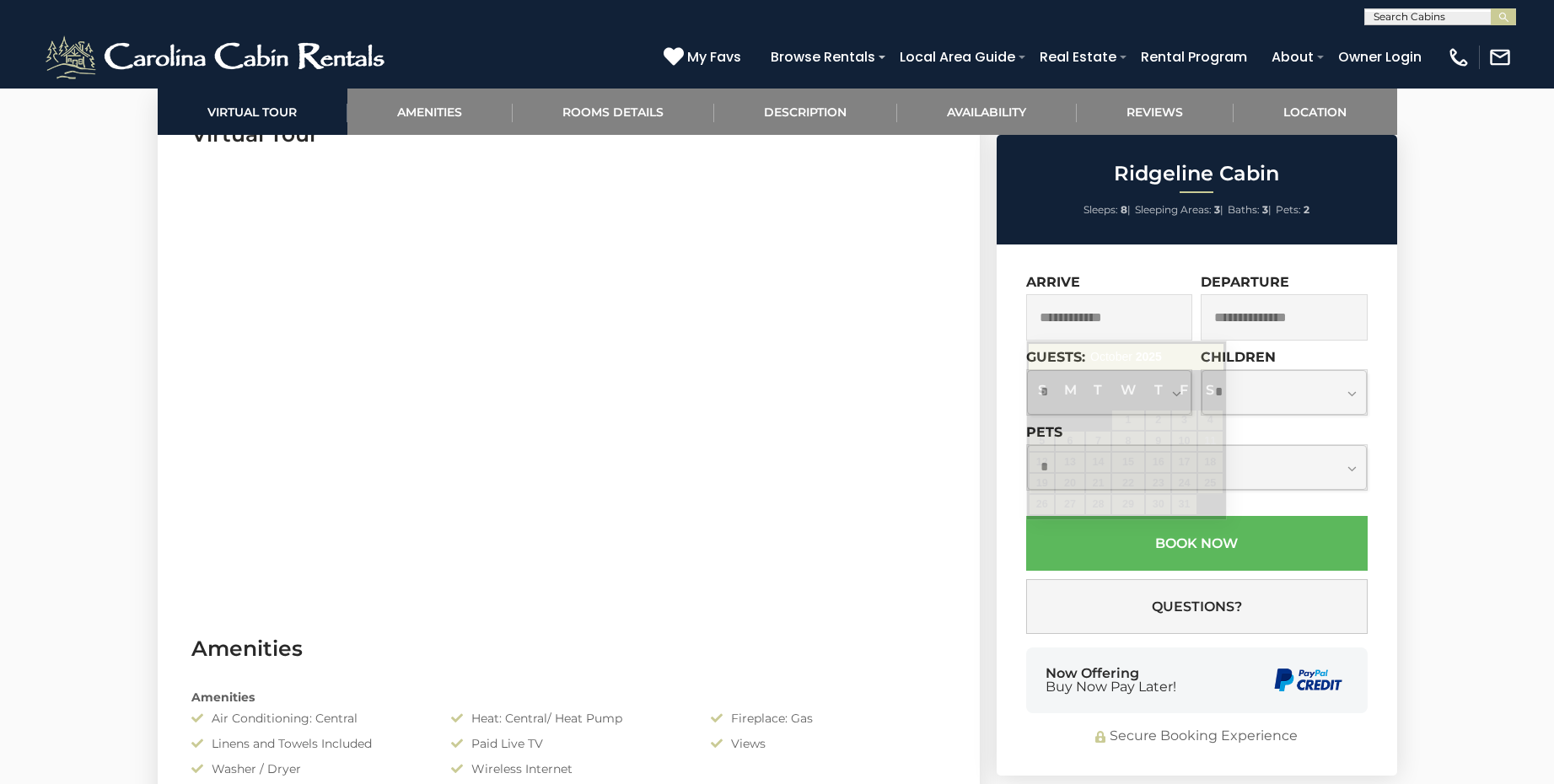
click at [1111, 314] on input "text" at bounding box center [1110, 317] width 167 height 46
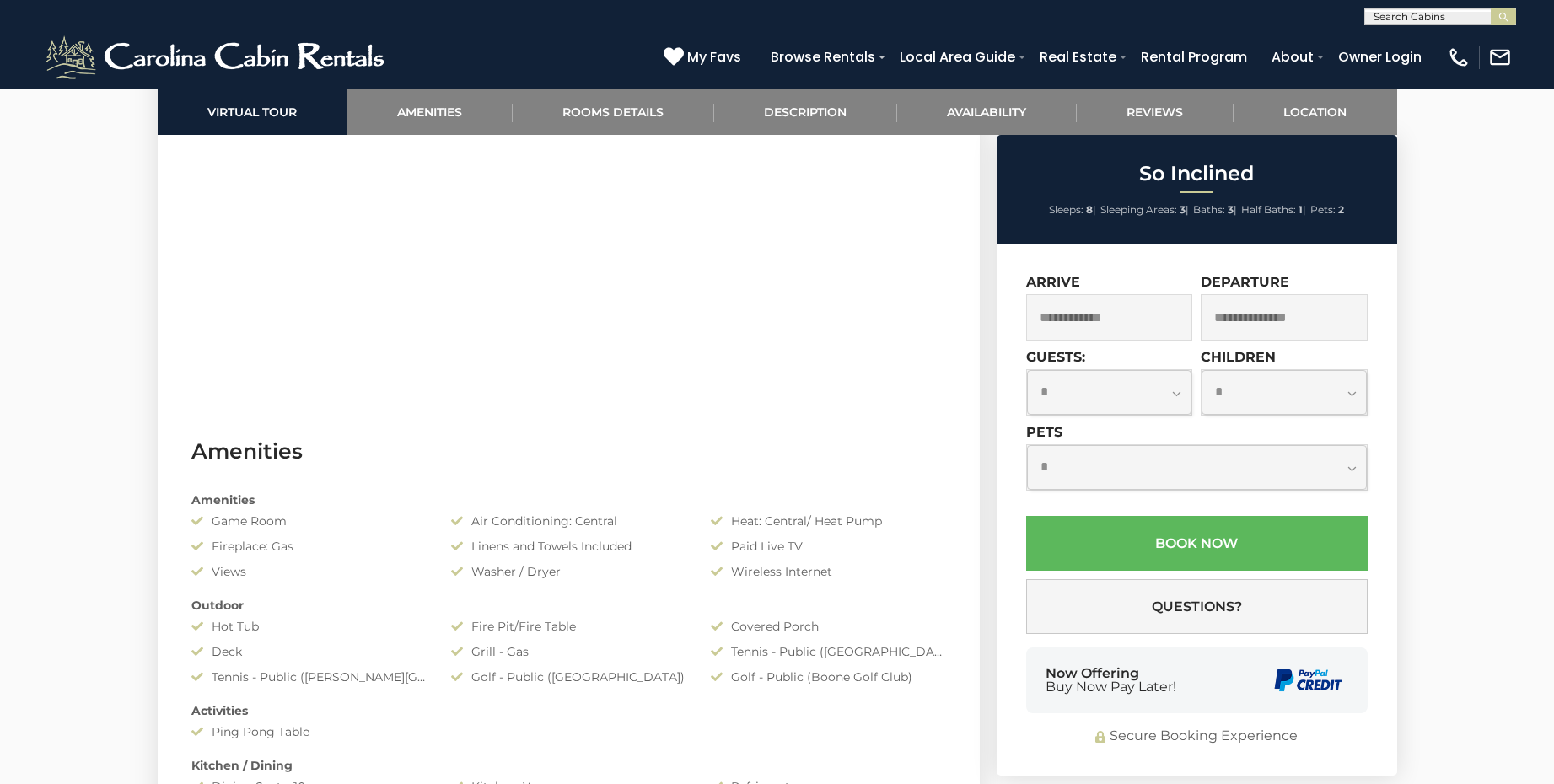
scroll to position [1050, 0]
click at [1143, 318] on input "text" at bounding box center [1110, 317] width 167 height 46
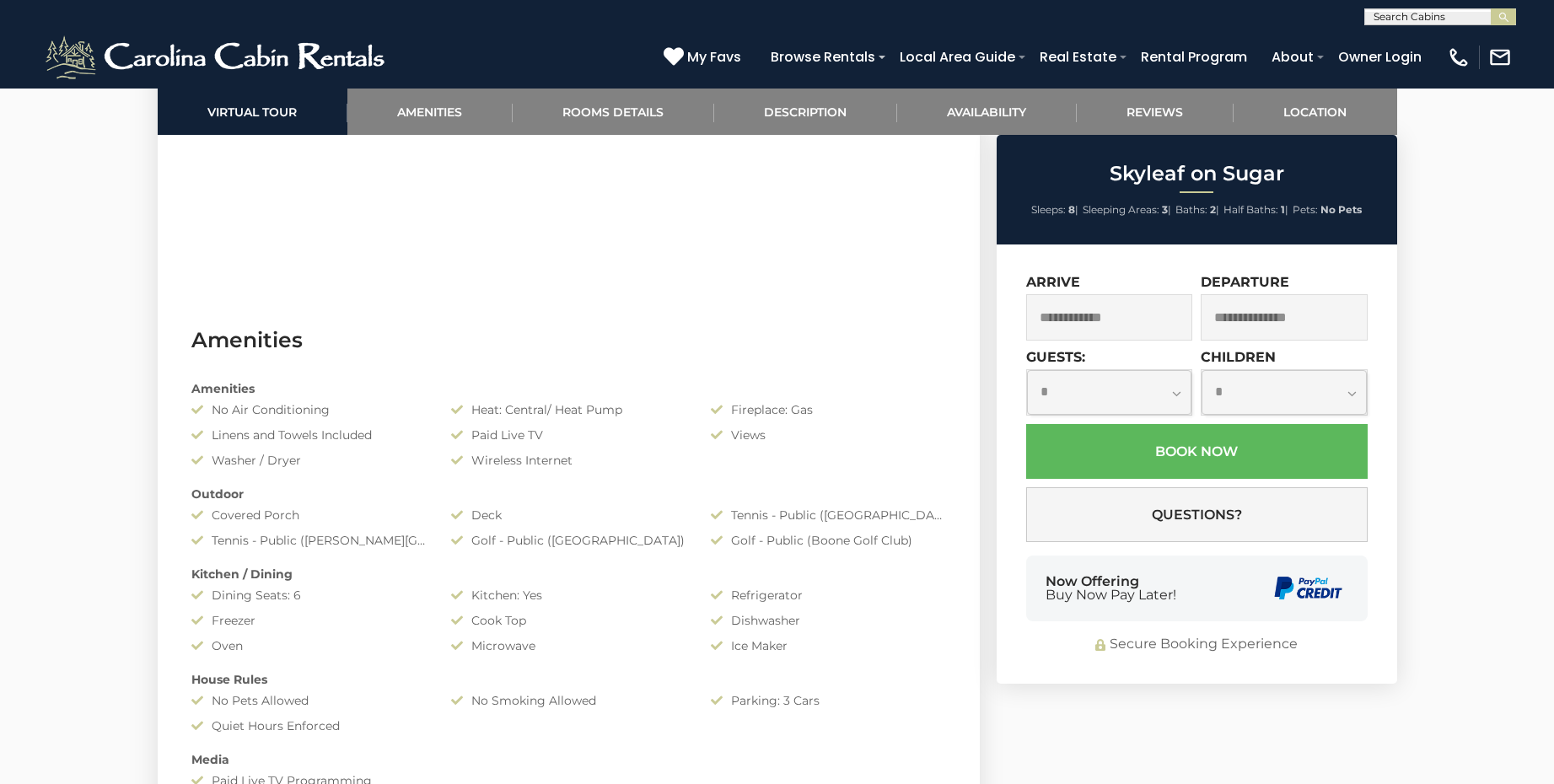
scroll to position [1174, 0]
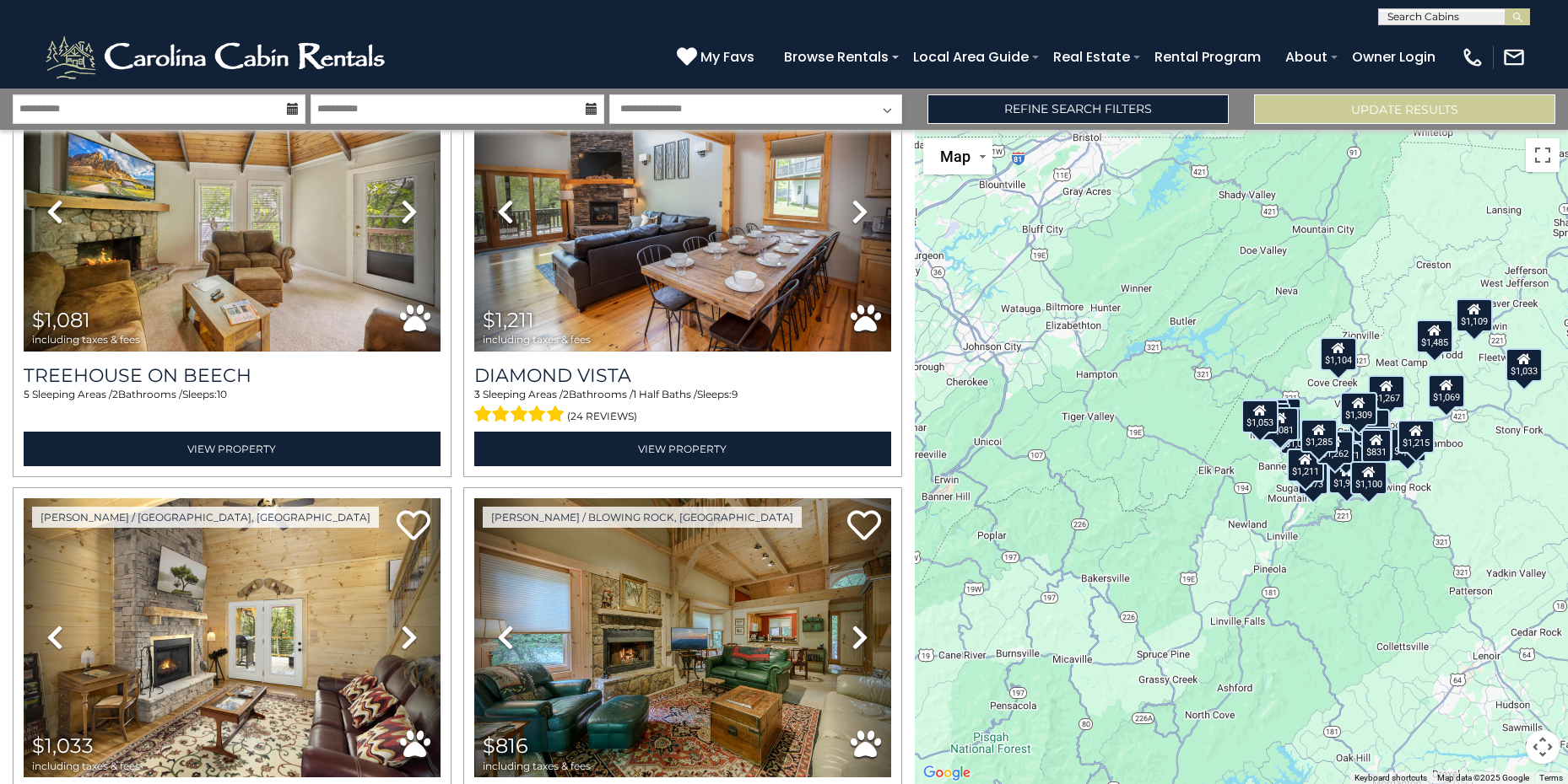
scroll to position [4053, 0]
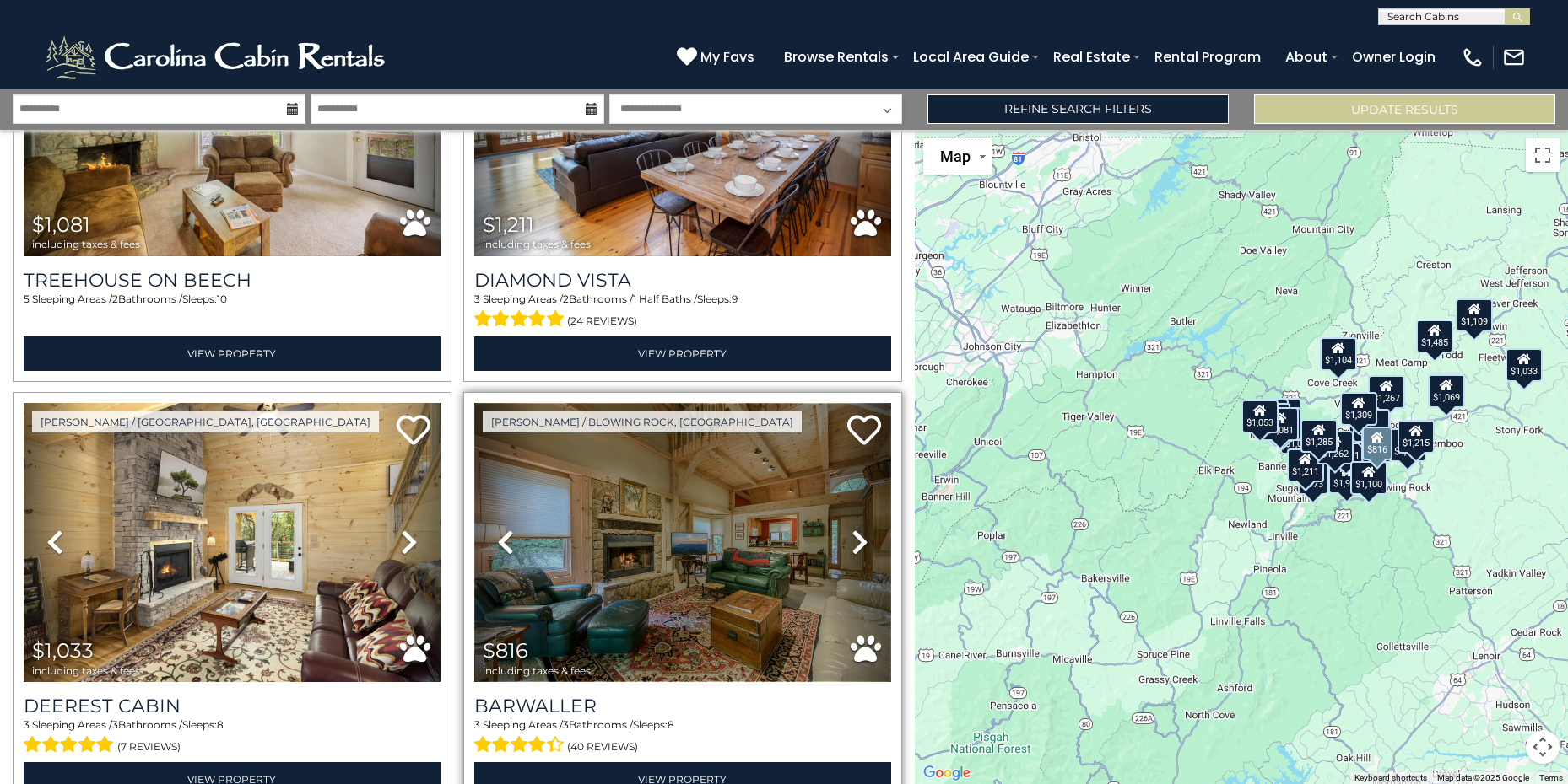
click at [656, 519] on img at bounding box center [682, 542] width 417 height 279
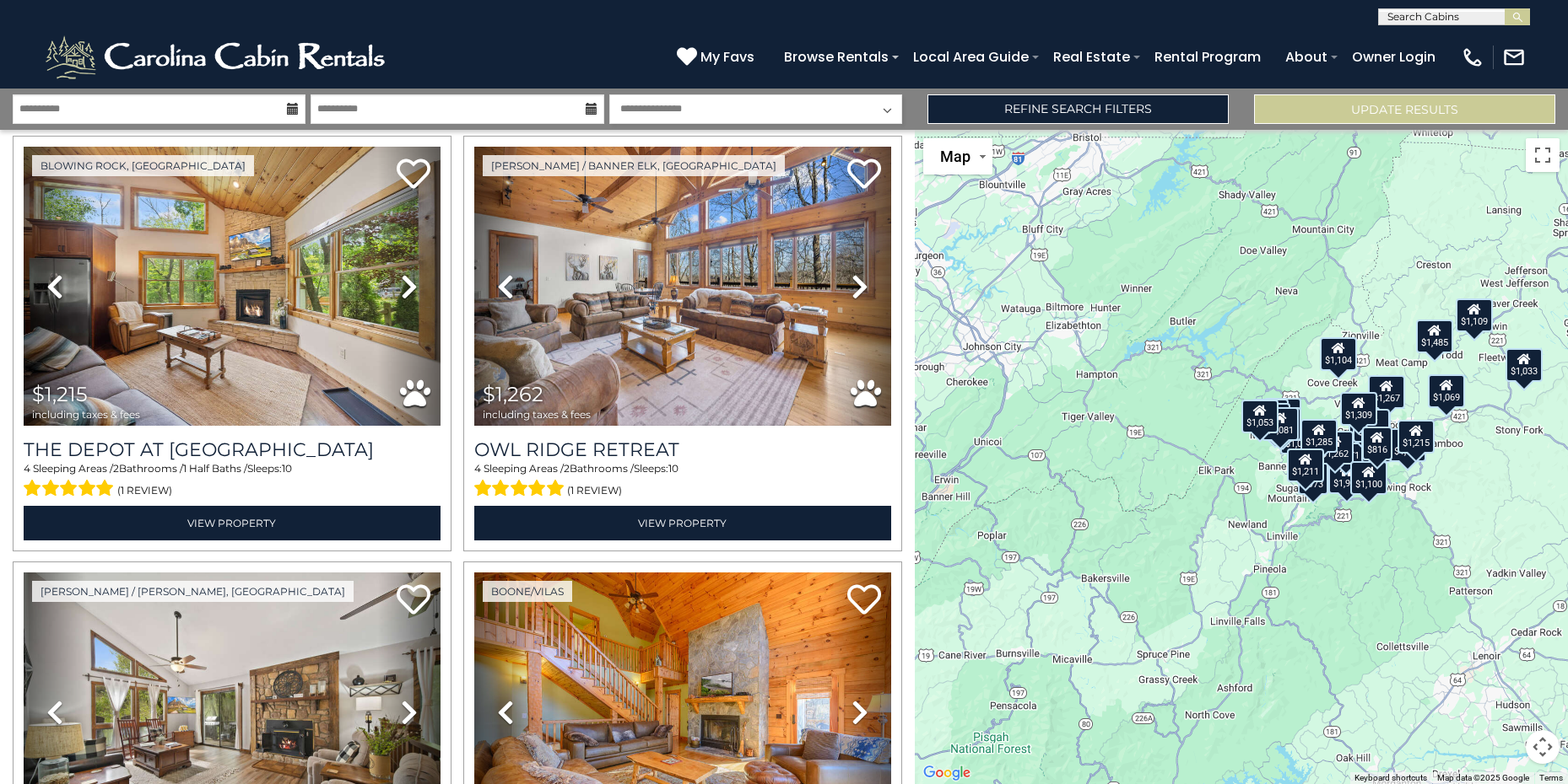
scroll to position [4743, 0]
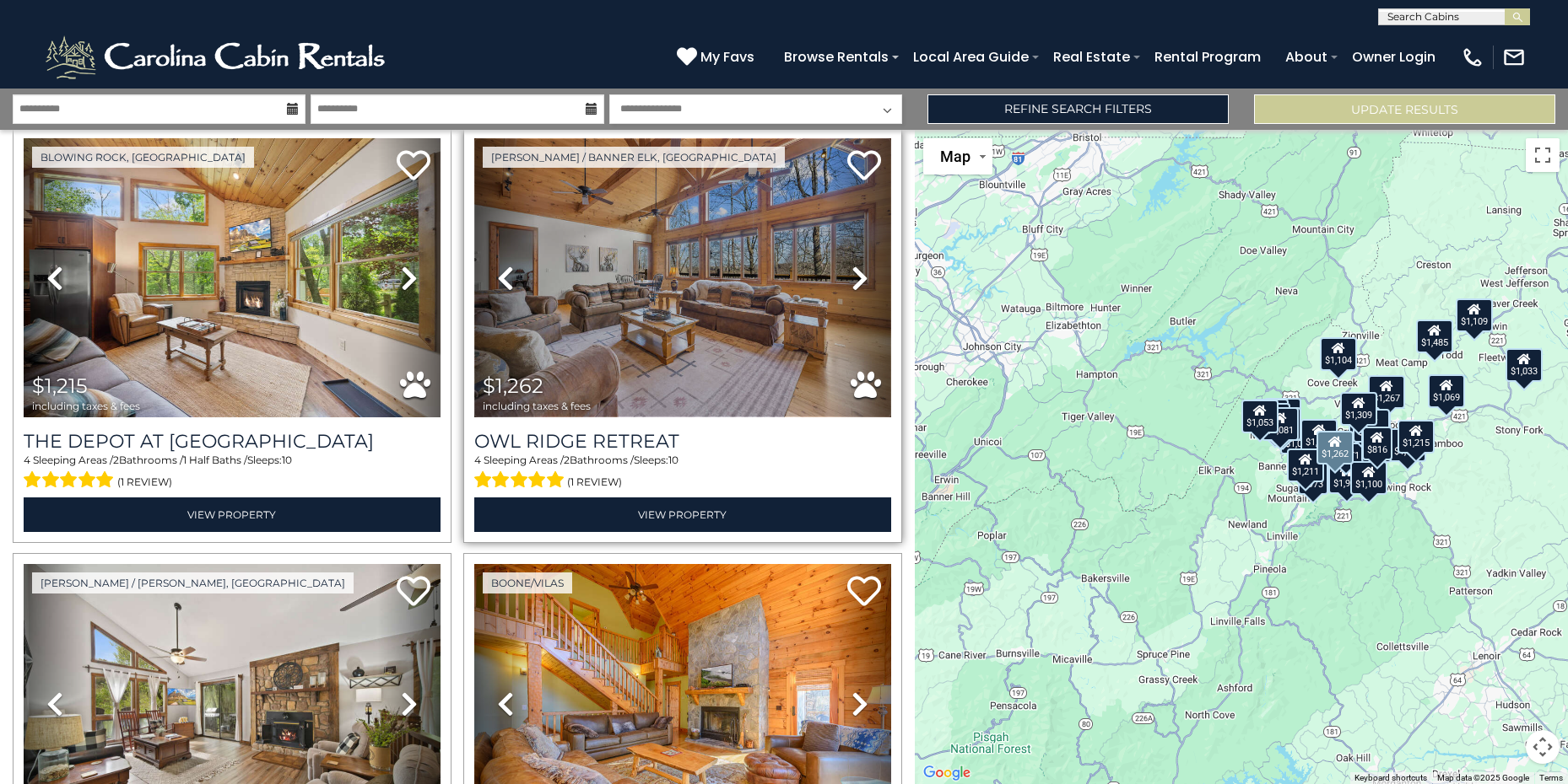
click at [758, 283] on img at bounding box center [682, 277] width 417 height 279
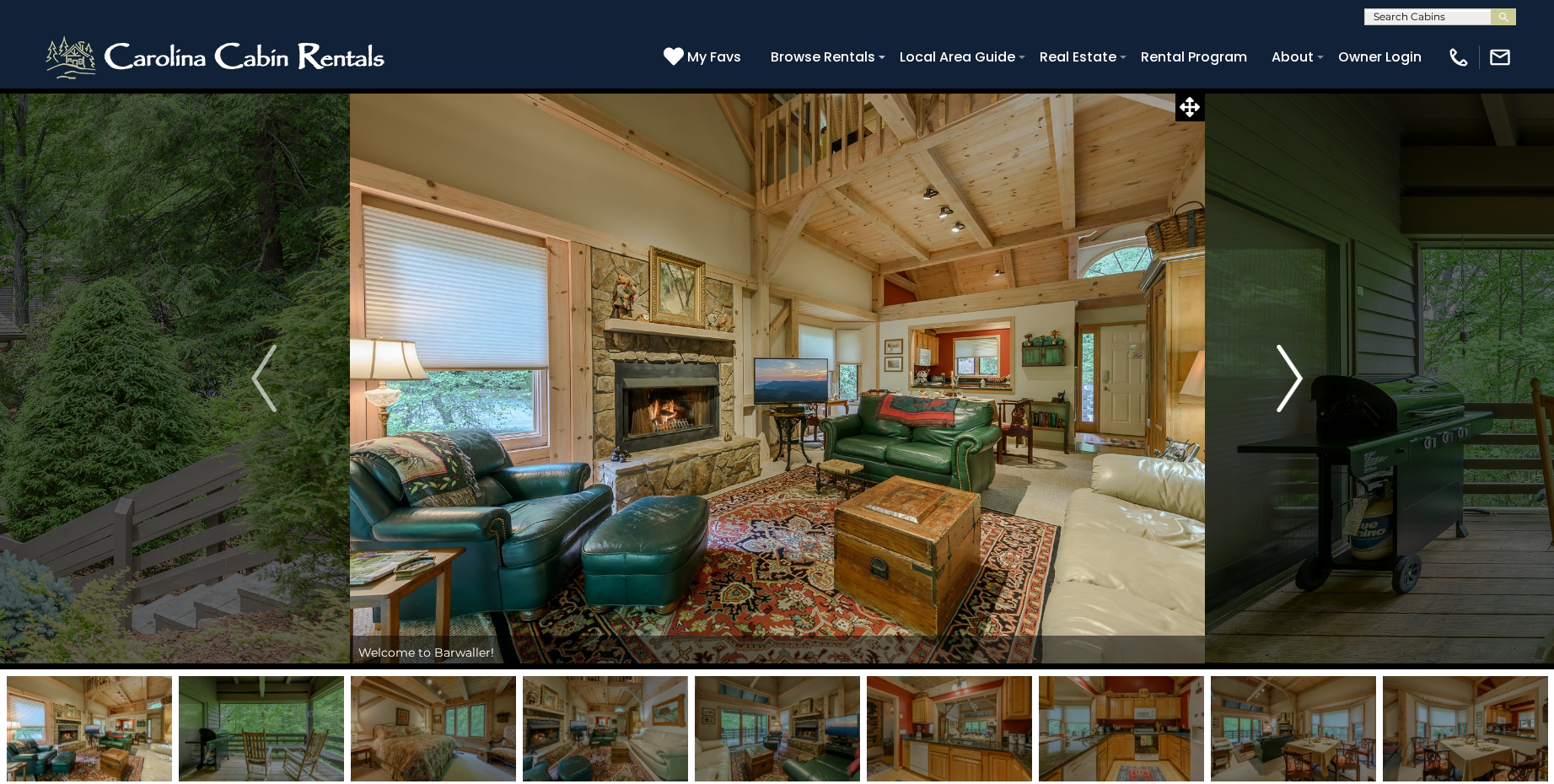
click at [1290, 379] on img "Next" at bounding box center [1290, 379] width 25 height 67
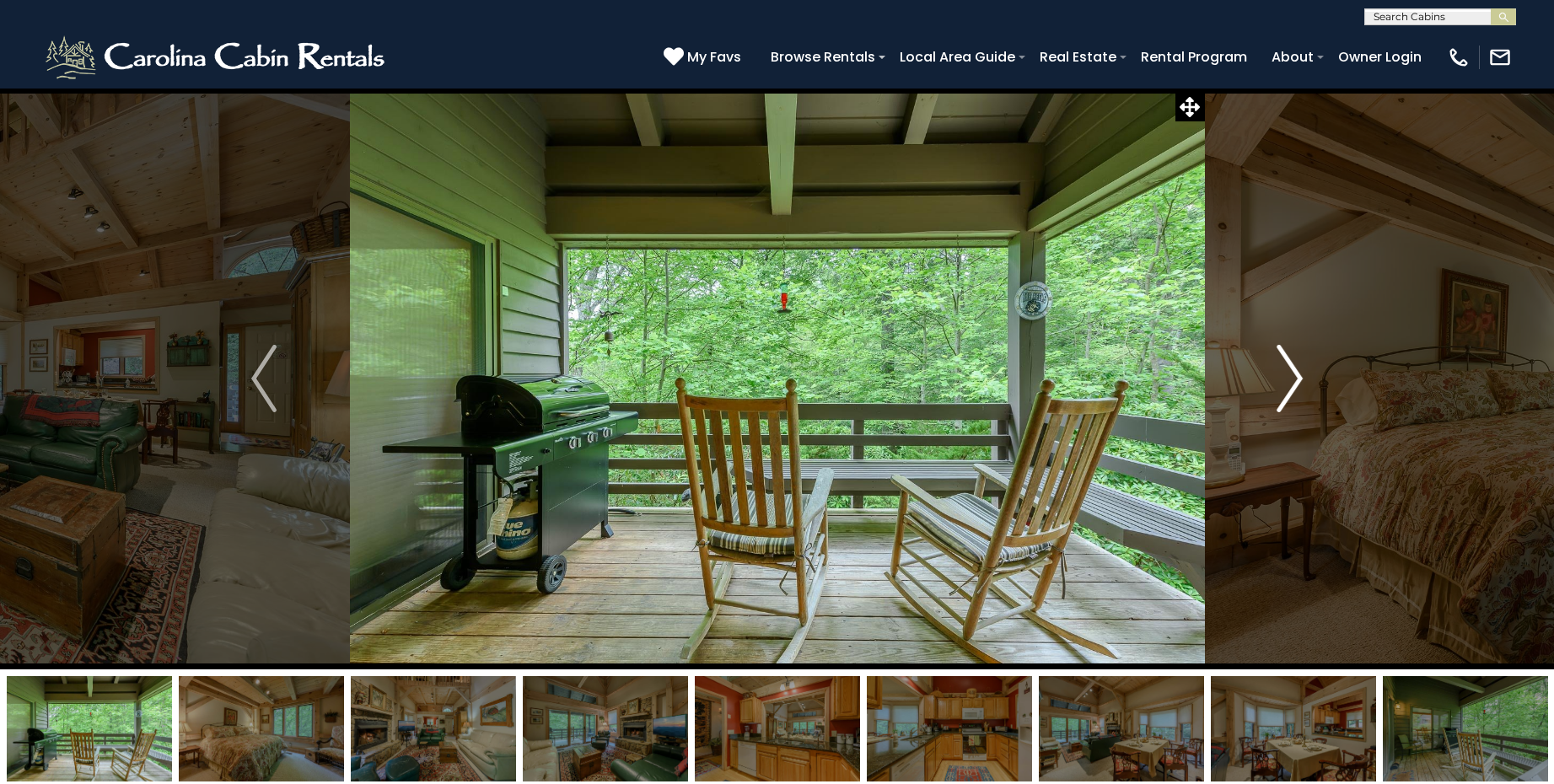
click at [1290, 379] on img "Next" at bounding box center [1290, 379] width 25 height 67
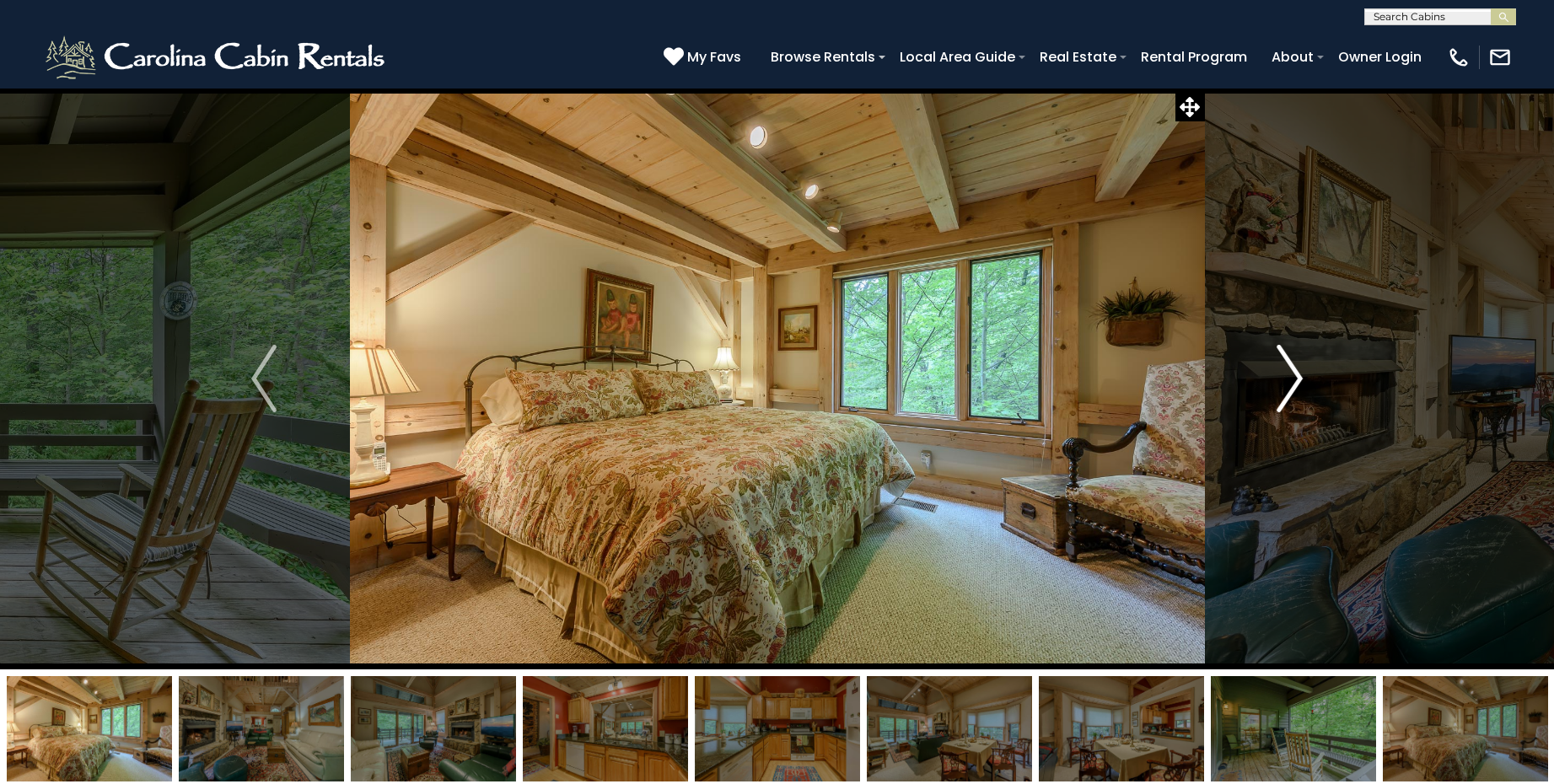
click at [1290, 379] on img "Next" at bounding box center [1290, 379] width 25 height 67
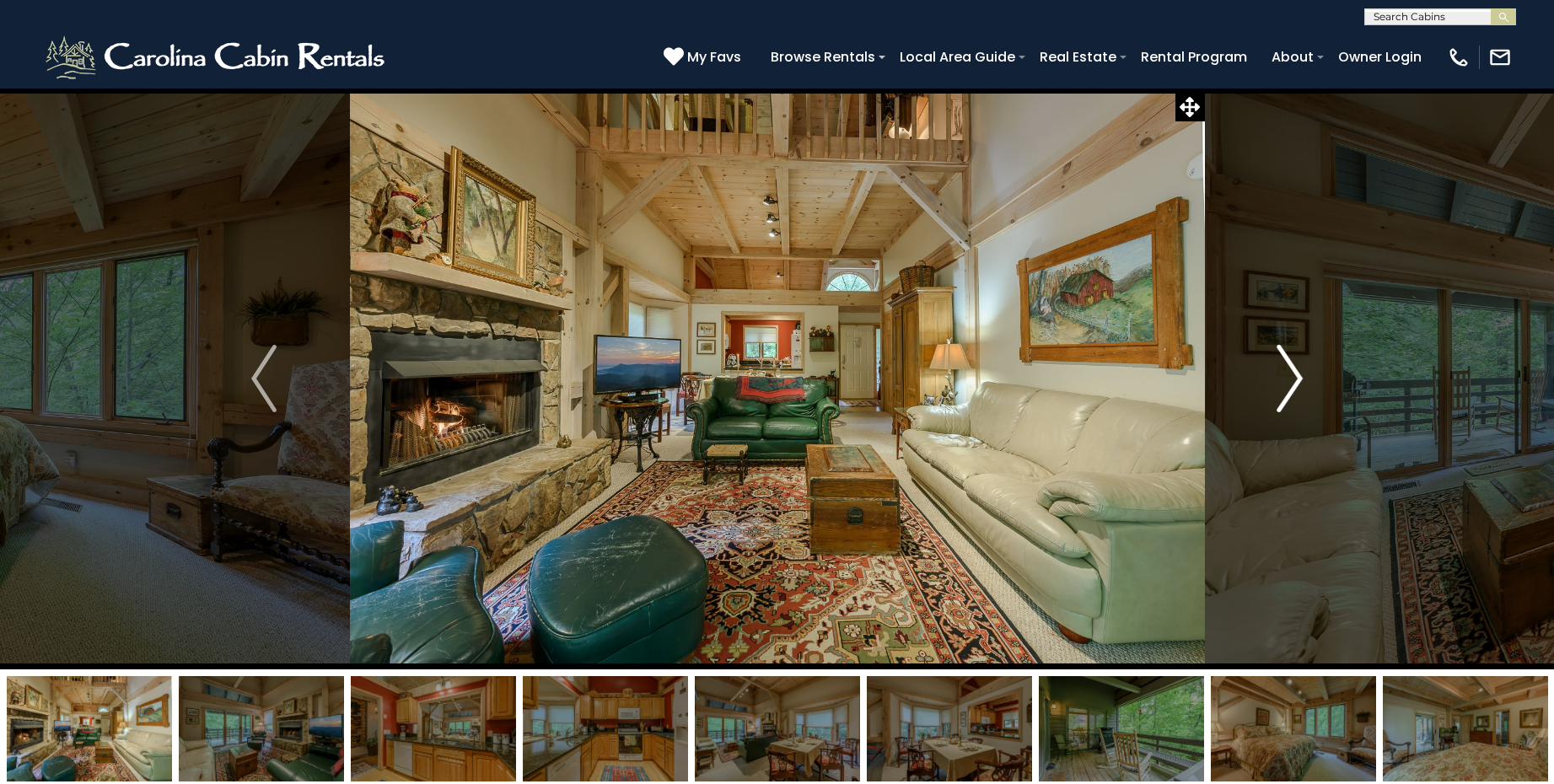
click at [1290, 379] on img "Next" at bounding box center [1290, 379] width 25 height 67
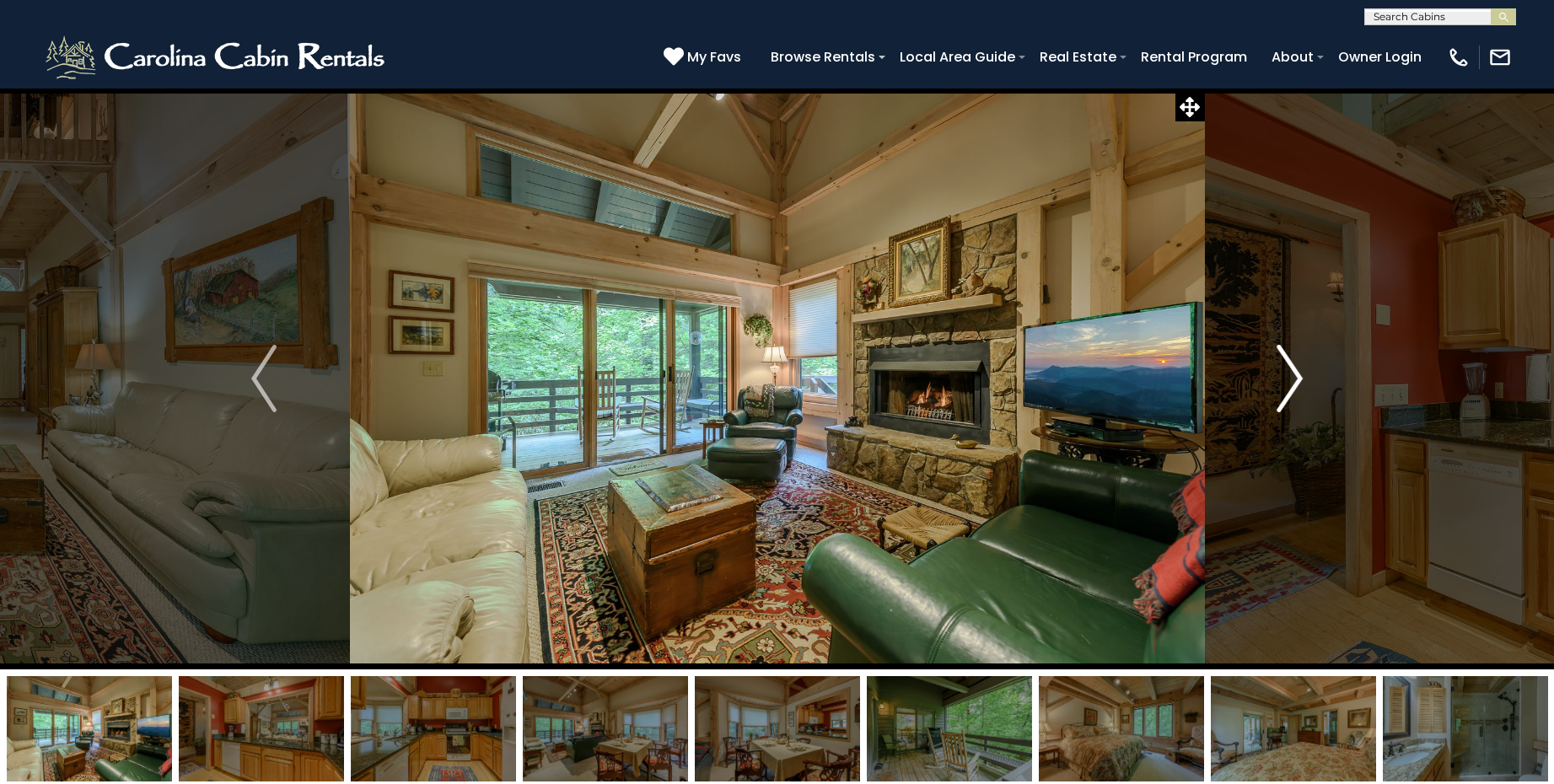
click at [1290, 379] on img "Next" at bounding box center [1290, 379] width 25 height 67
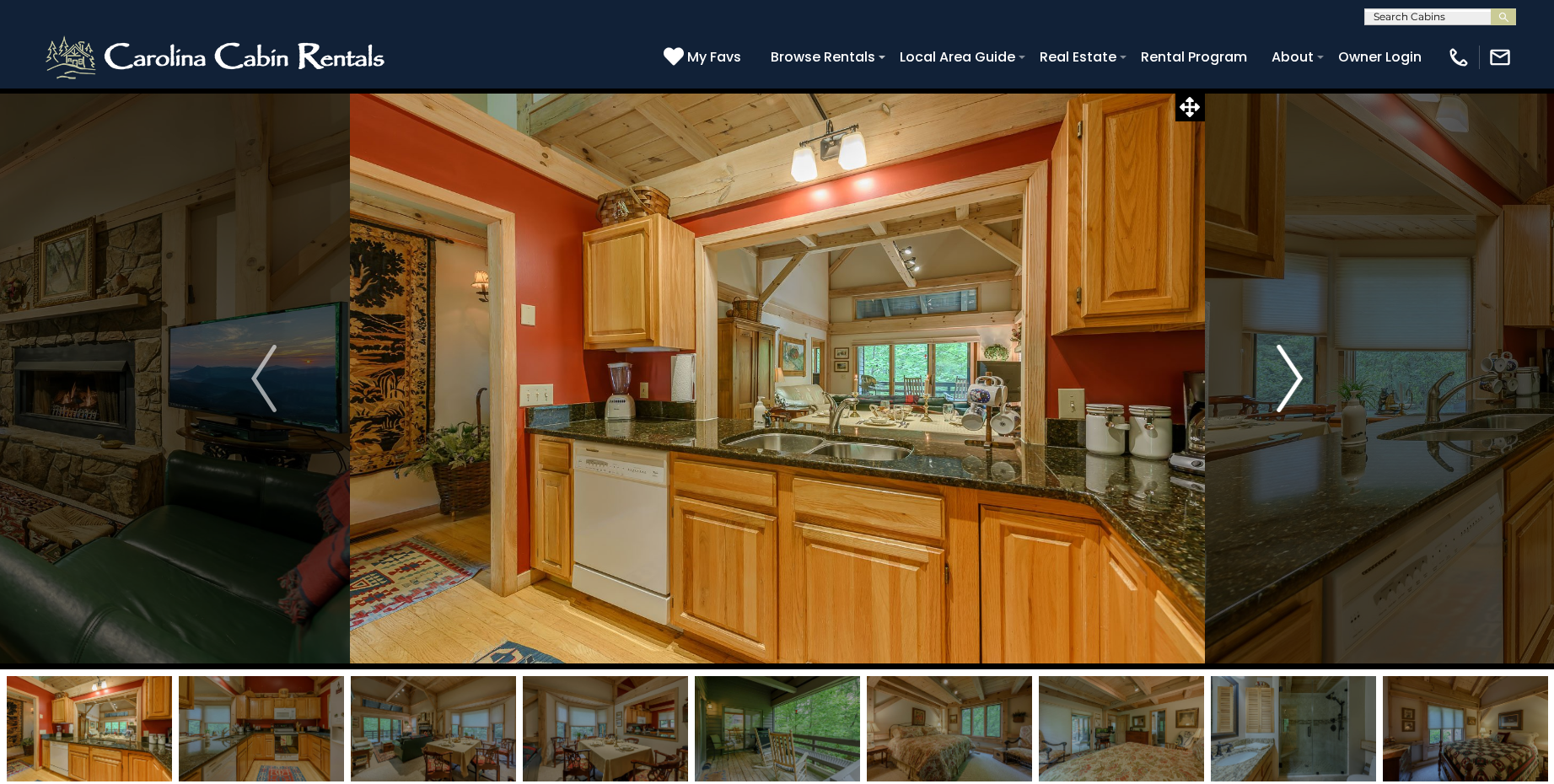
click at [1290, 379] on img "Next" at bounding box center [1290, 379] width 25 height 67
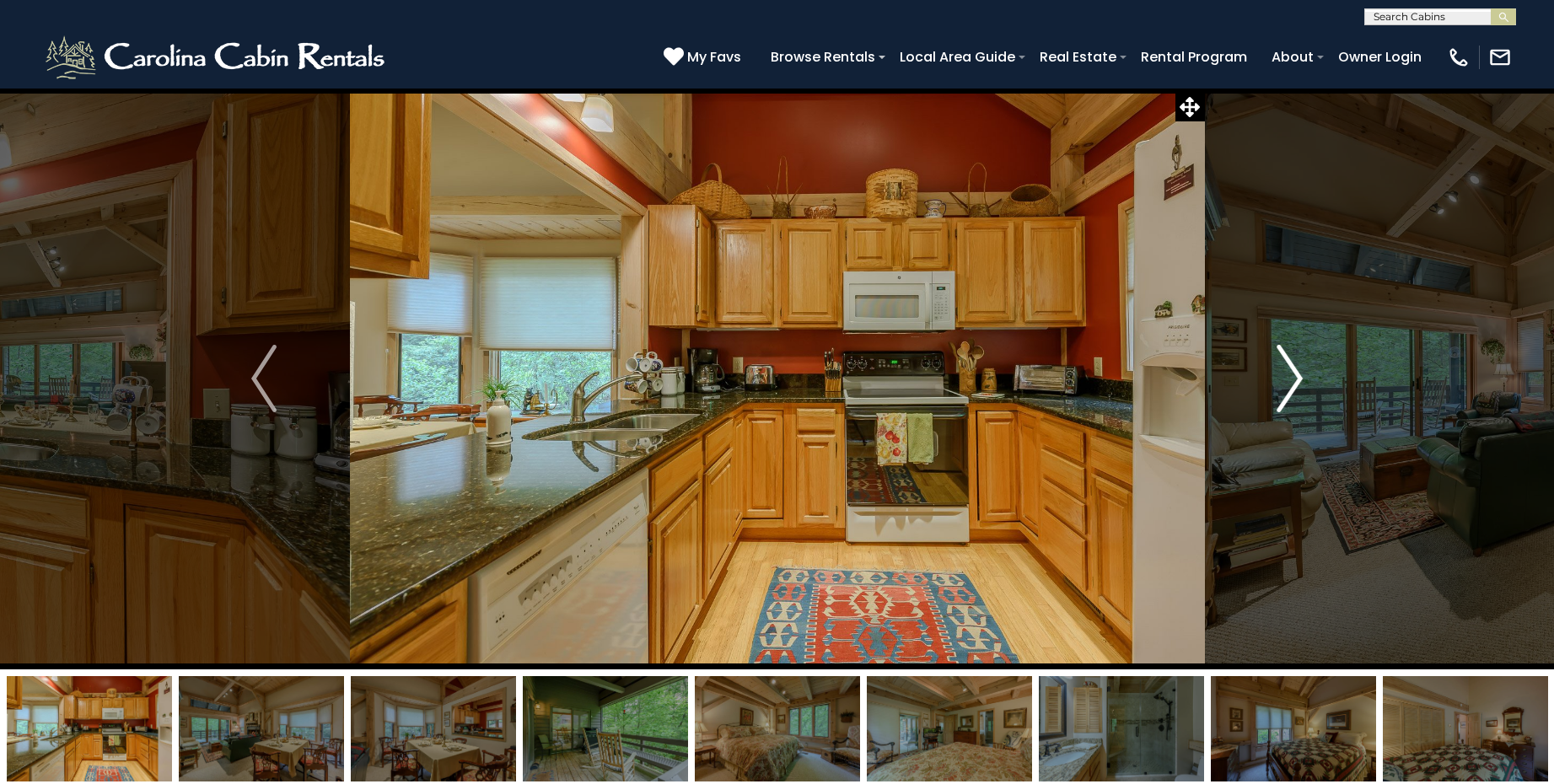
click at [1290, 379] on img "Next" at bounding box center [1290, 379] width 25 height 67
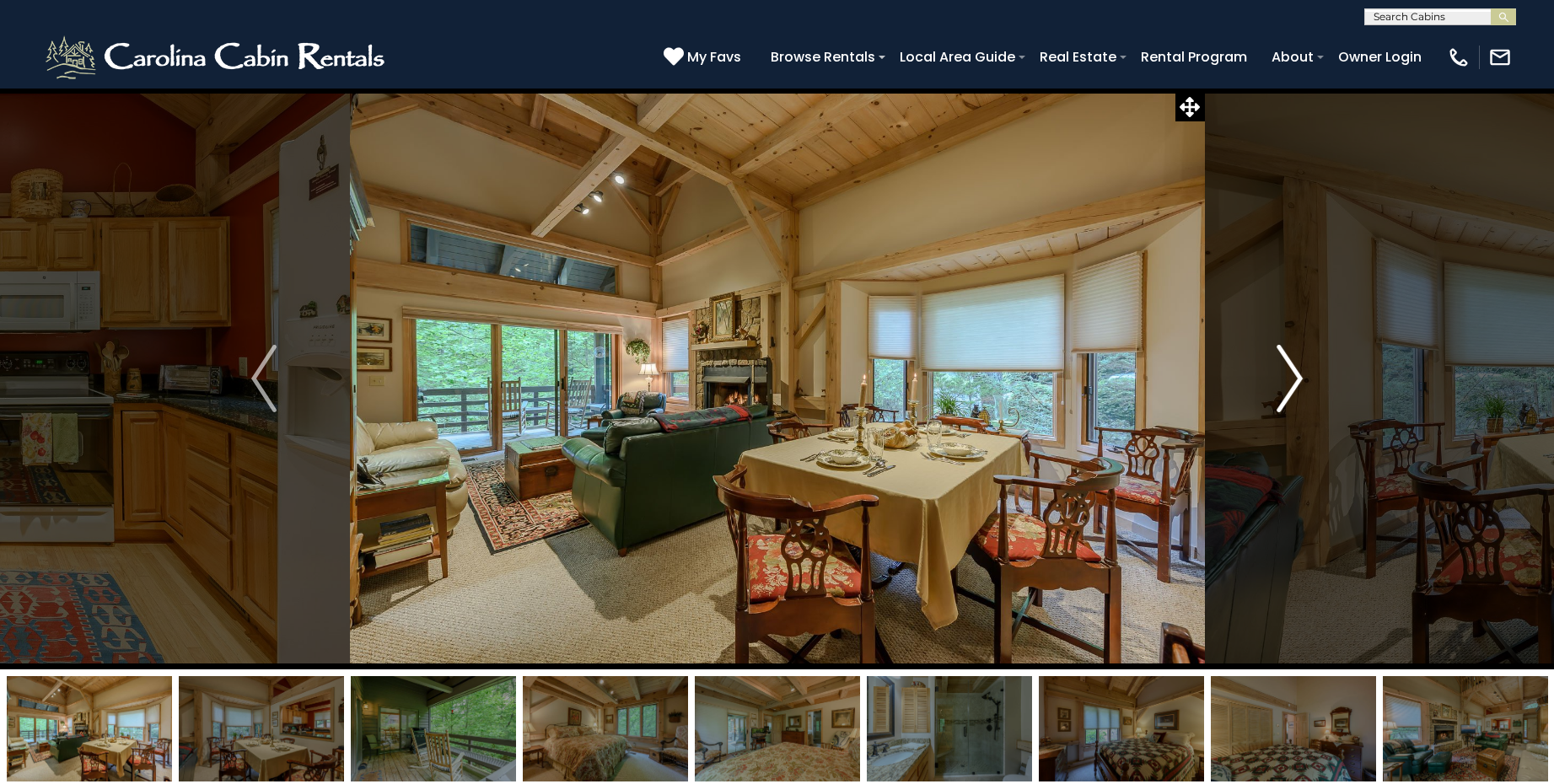
click at [1290, 379] on img "Next" at bounding box center [1290, 379] width 25 height 67
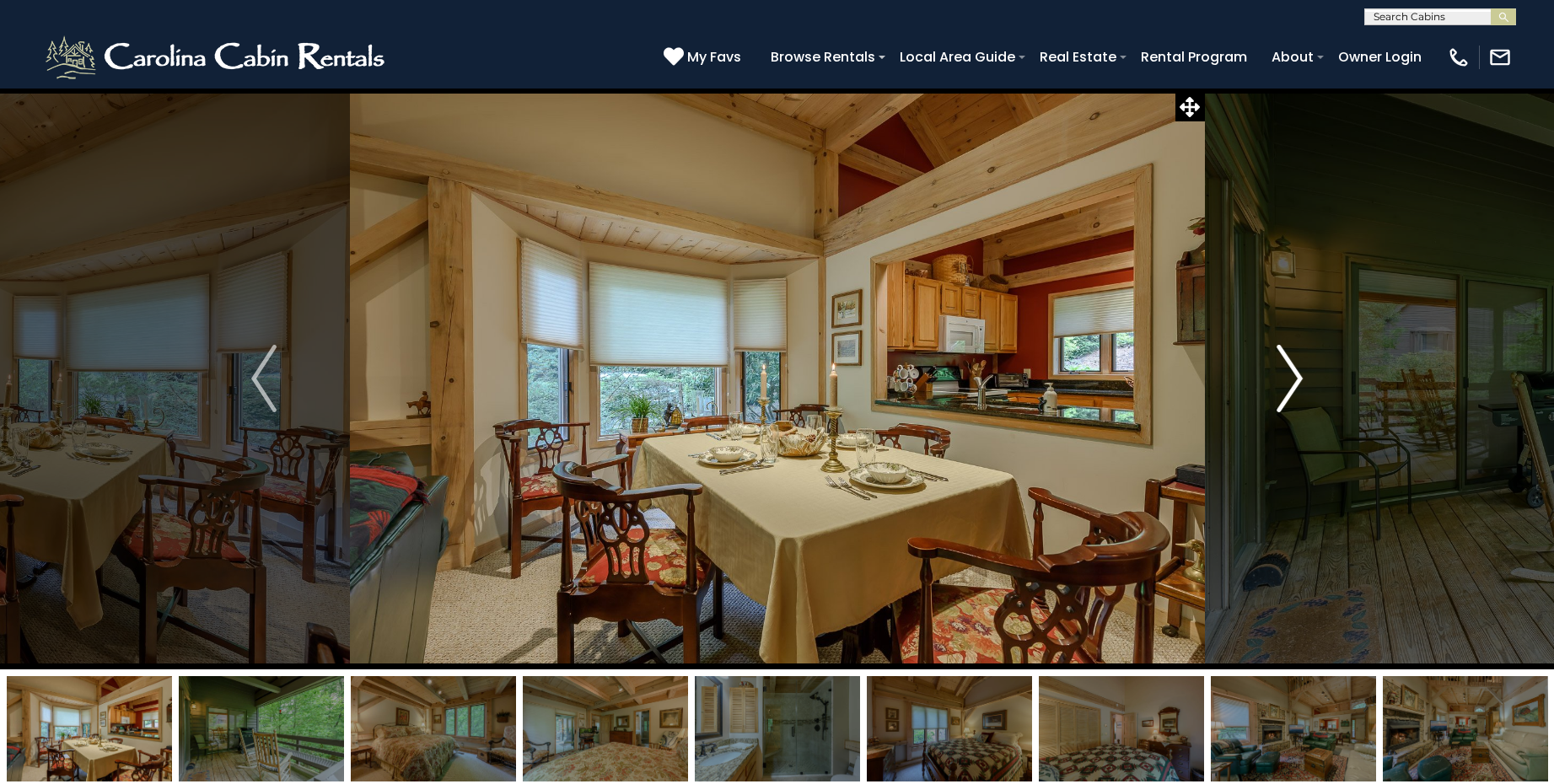
click at [1290, 379] on img "Next" at bounding box center [1290, 379] width 25 height 67
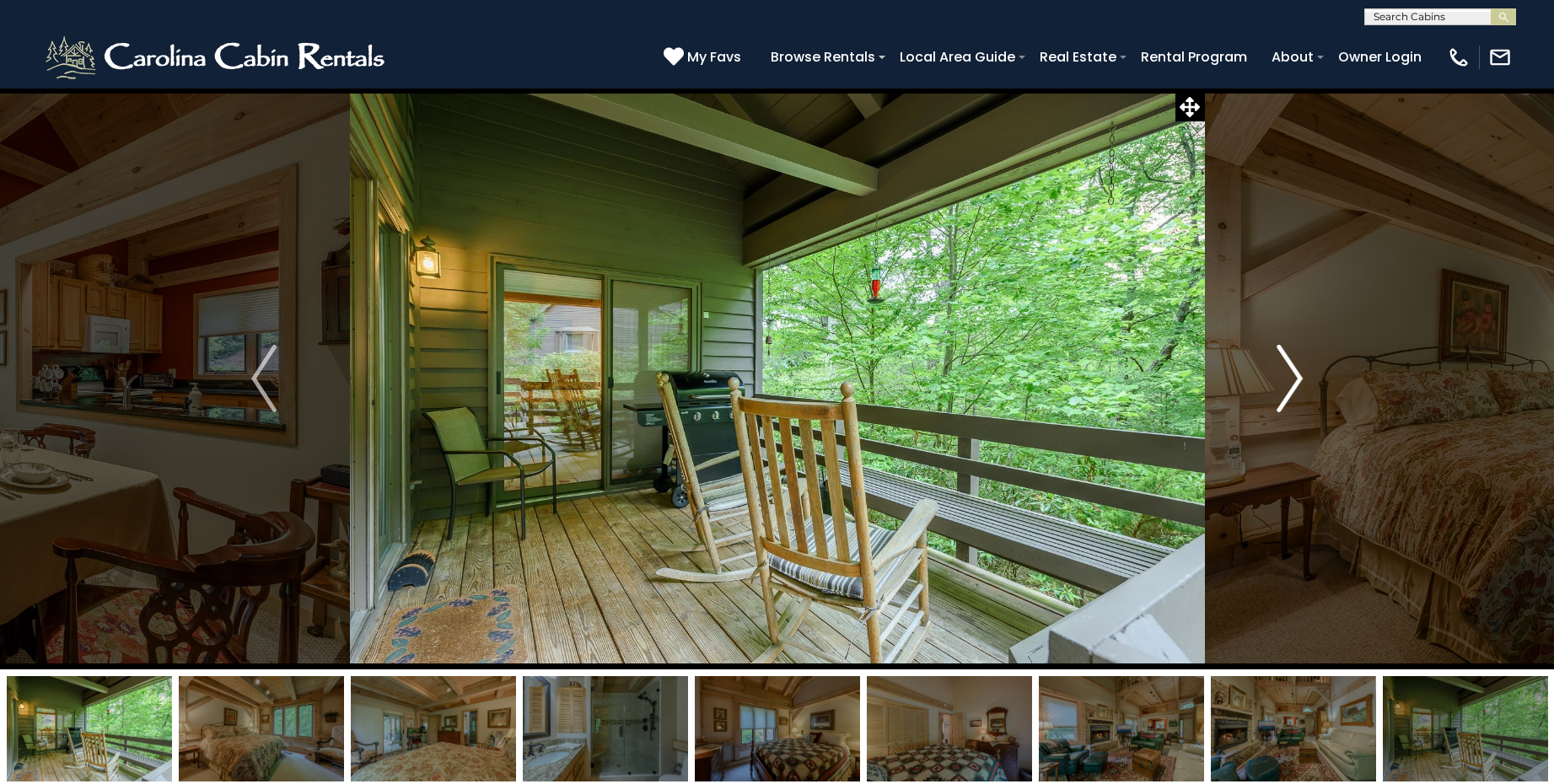
click at [1290, 379] on img "Next" at bounding box center [1290, 379] width 25 height 67
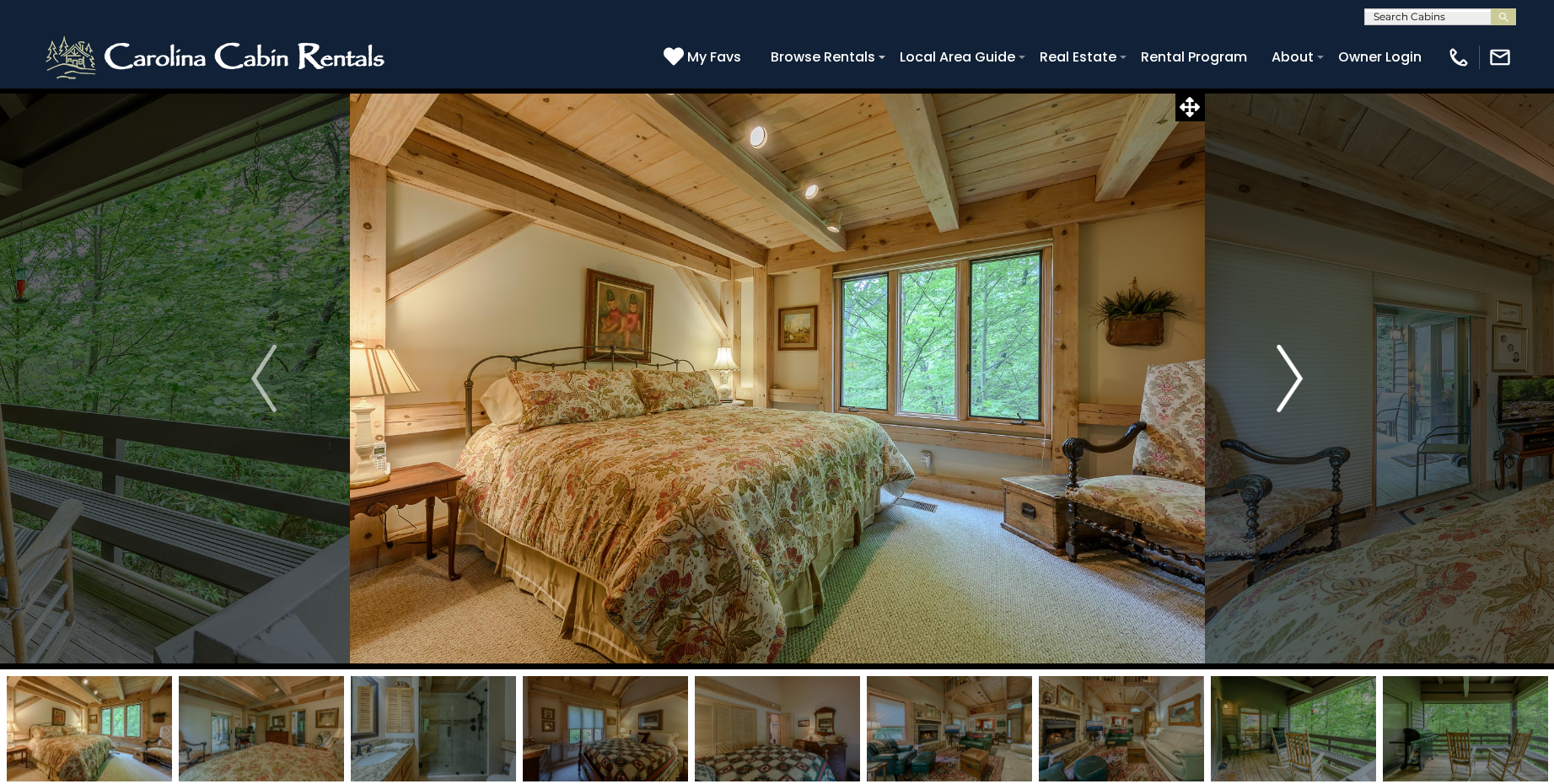
click at [1290, 379] on img "Next" at bounding box center [1290, 379] width 25 height 67
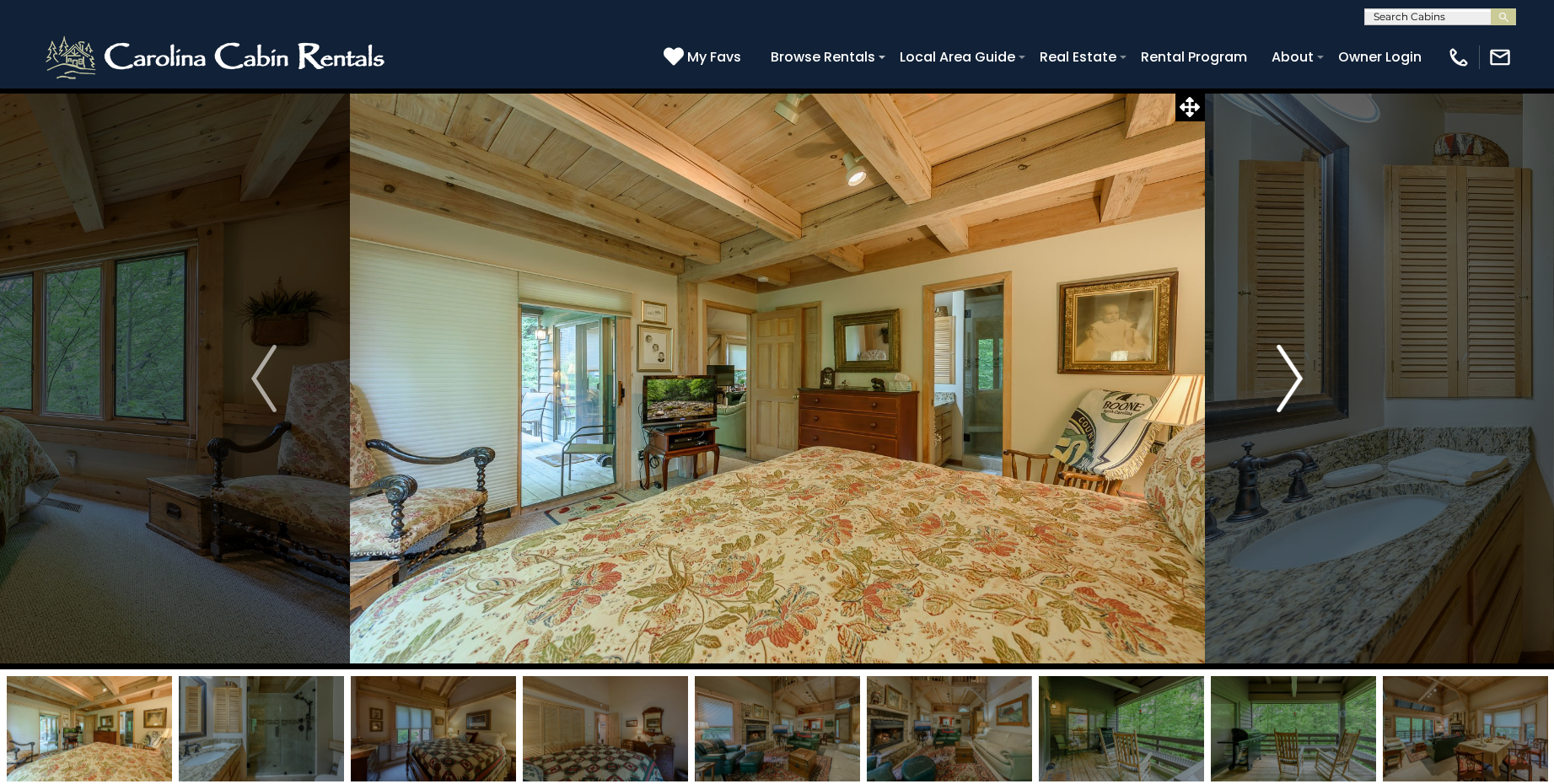
click at [1290, 379] on img "Next" at bounding box center [1290, 379] width 25 height 67
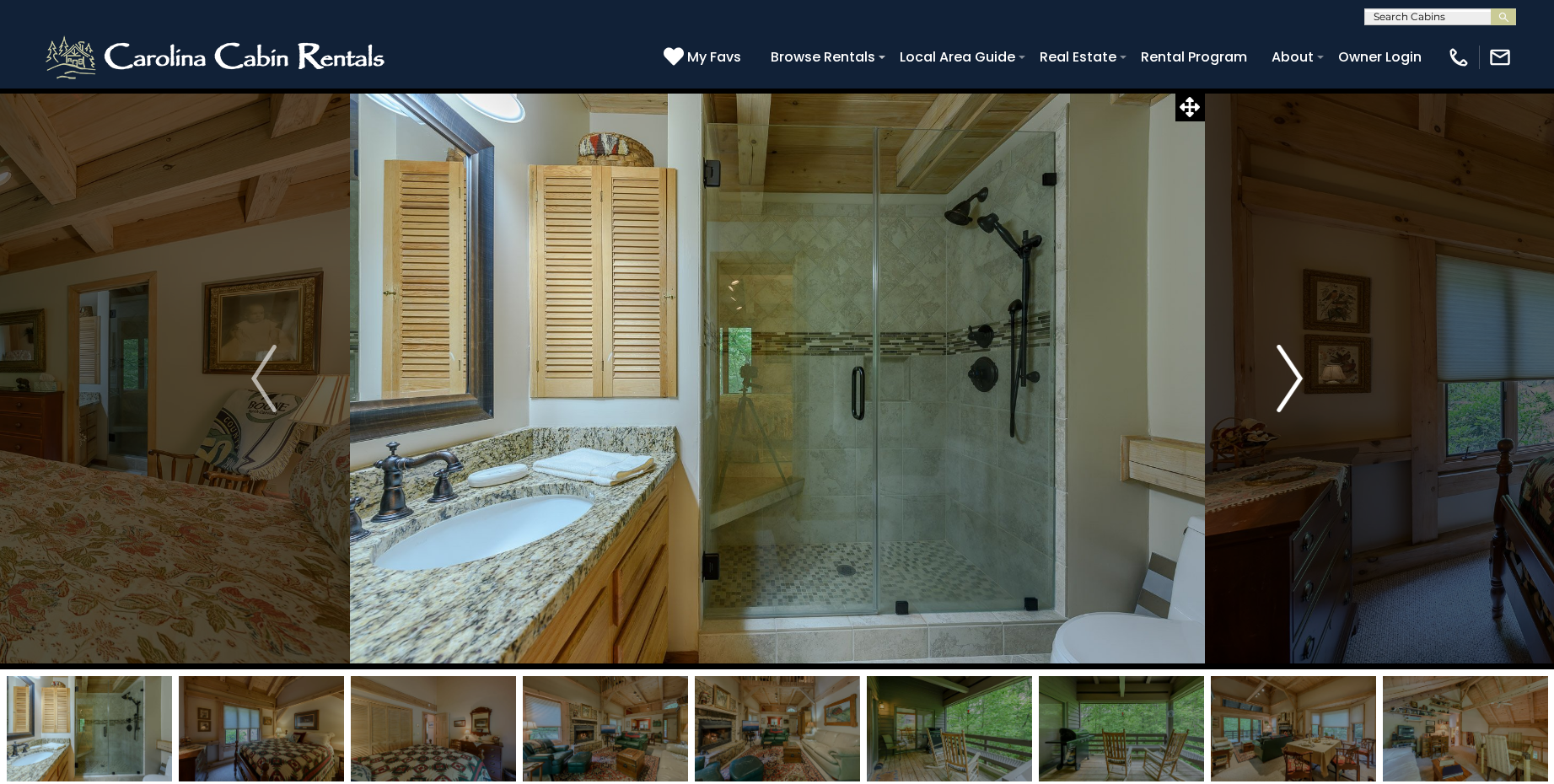
click at [1290, 379] on img "Next" at bounding box center [1290, 379] width 25 height 67
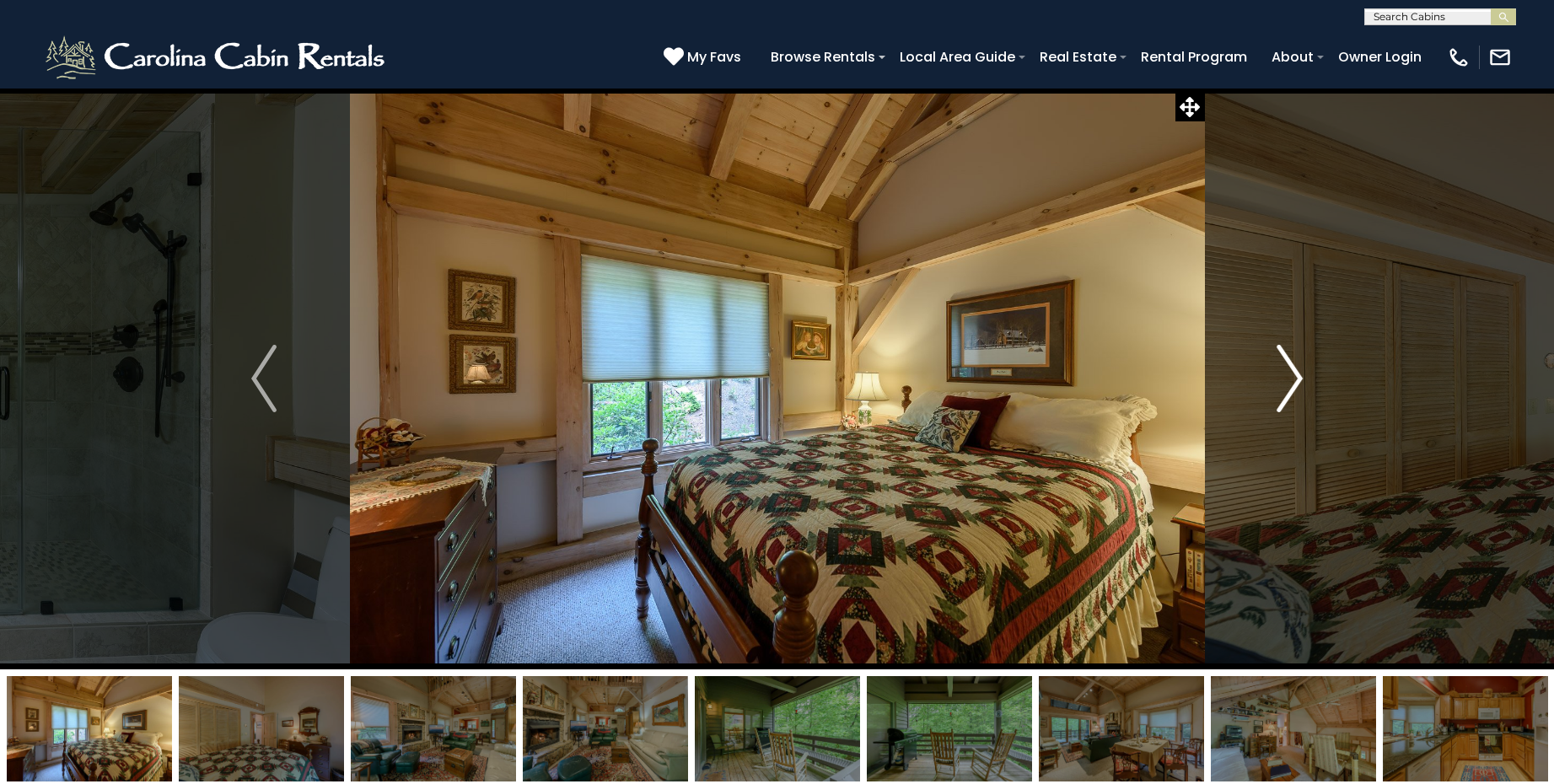
click at [1290, 379] on img "Next" at bounding box center [1290, 379] width 25 height 67
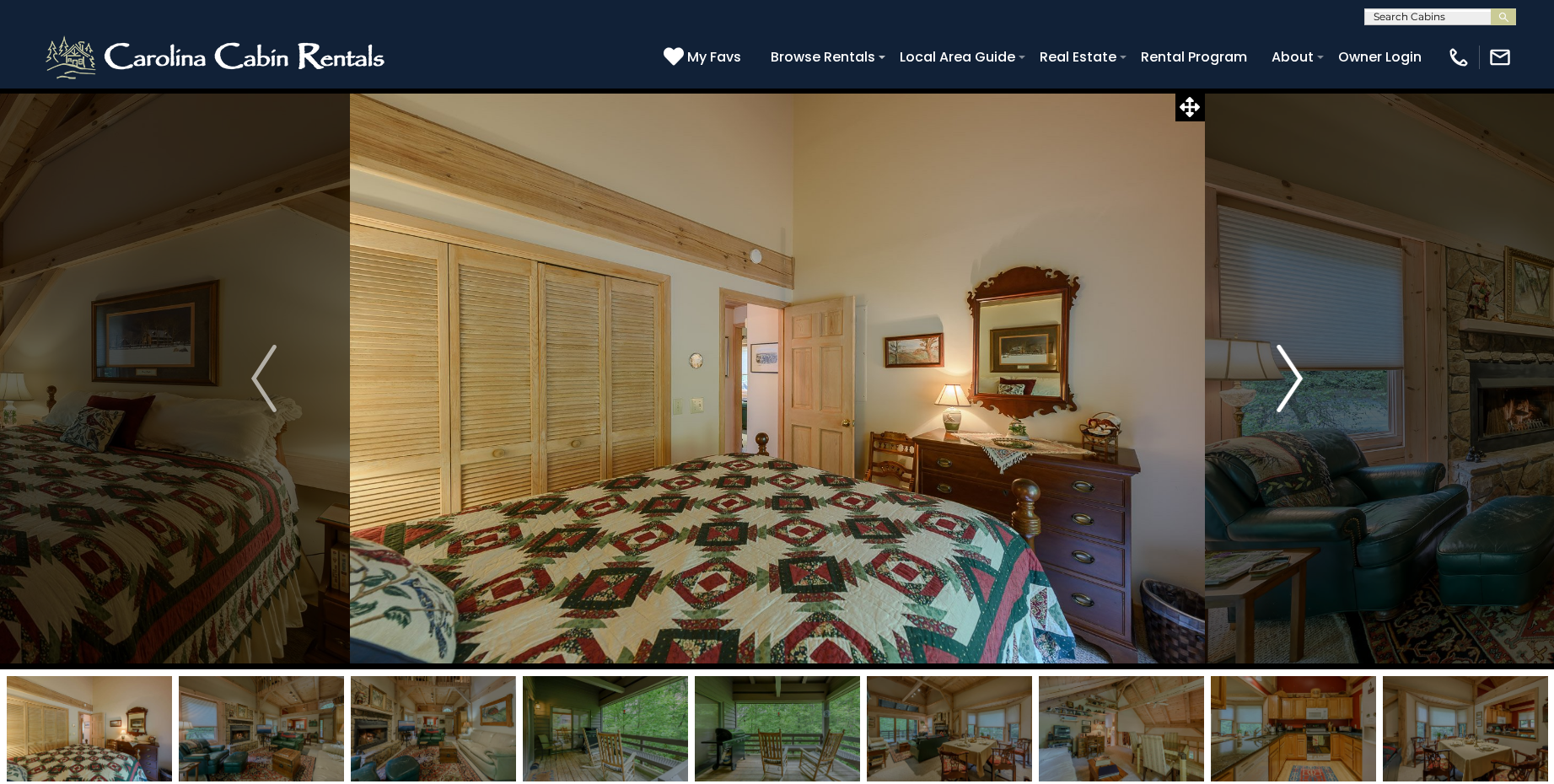
click at [1290, 379] on img "Next" at bounding box center [1290, 379] width 25 height 67
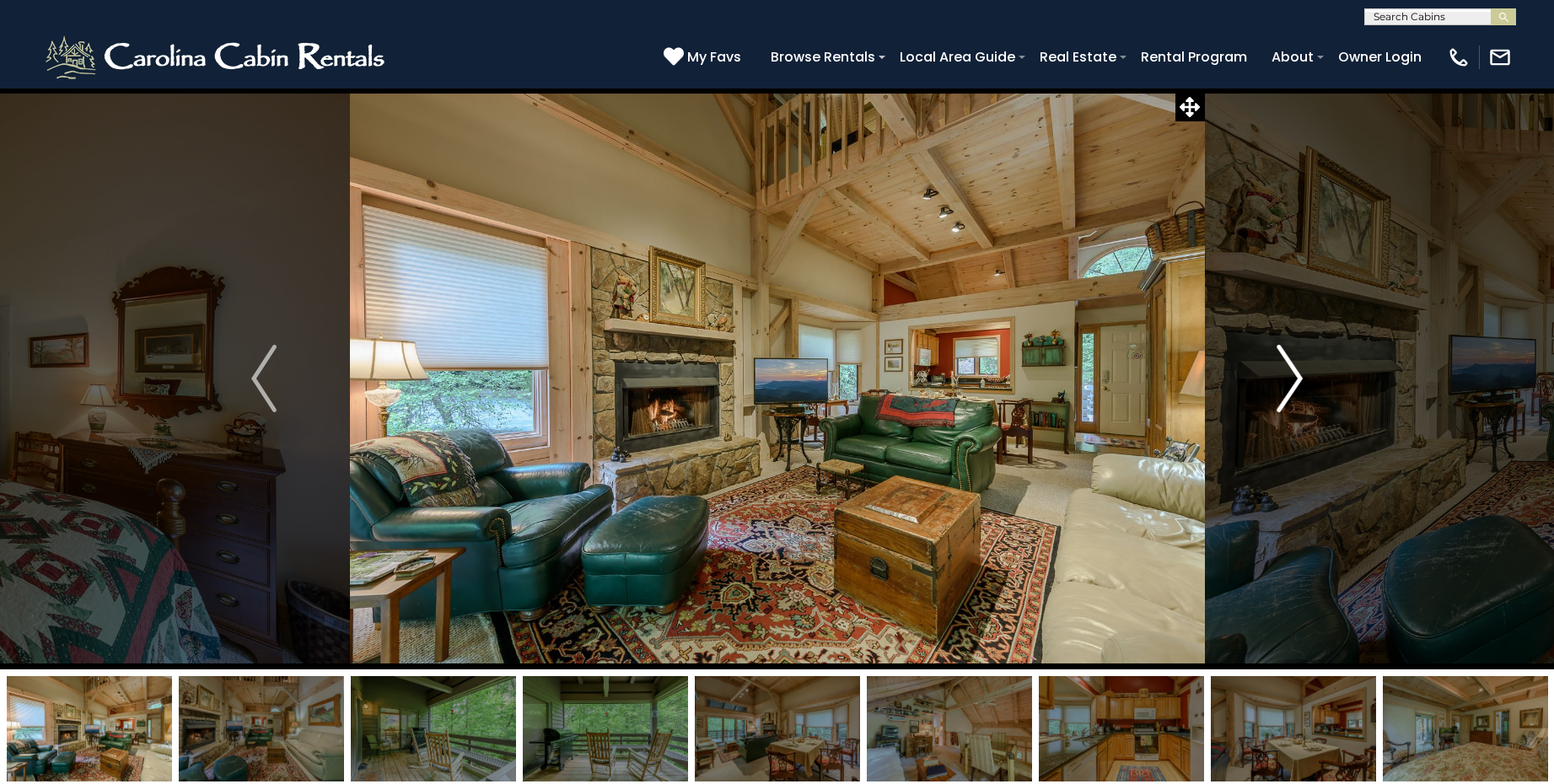
click at [1290, 379] on img "Next" at bounding box center [1290, 379] width 25 height 67
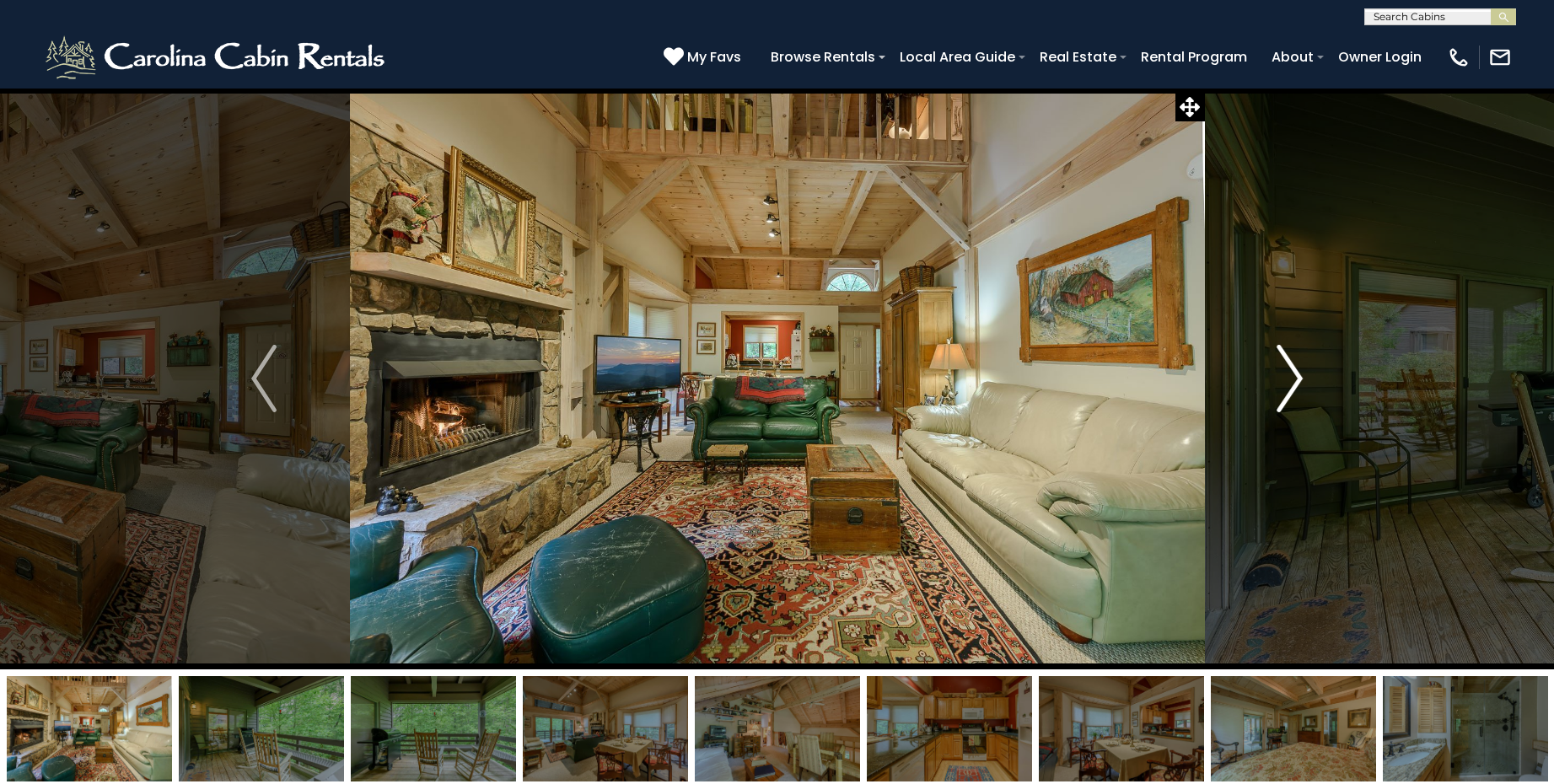
click at [1290, 379] on img "Next" at bounding box center [1290, 379] width 25 height 67
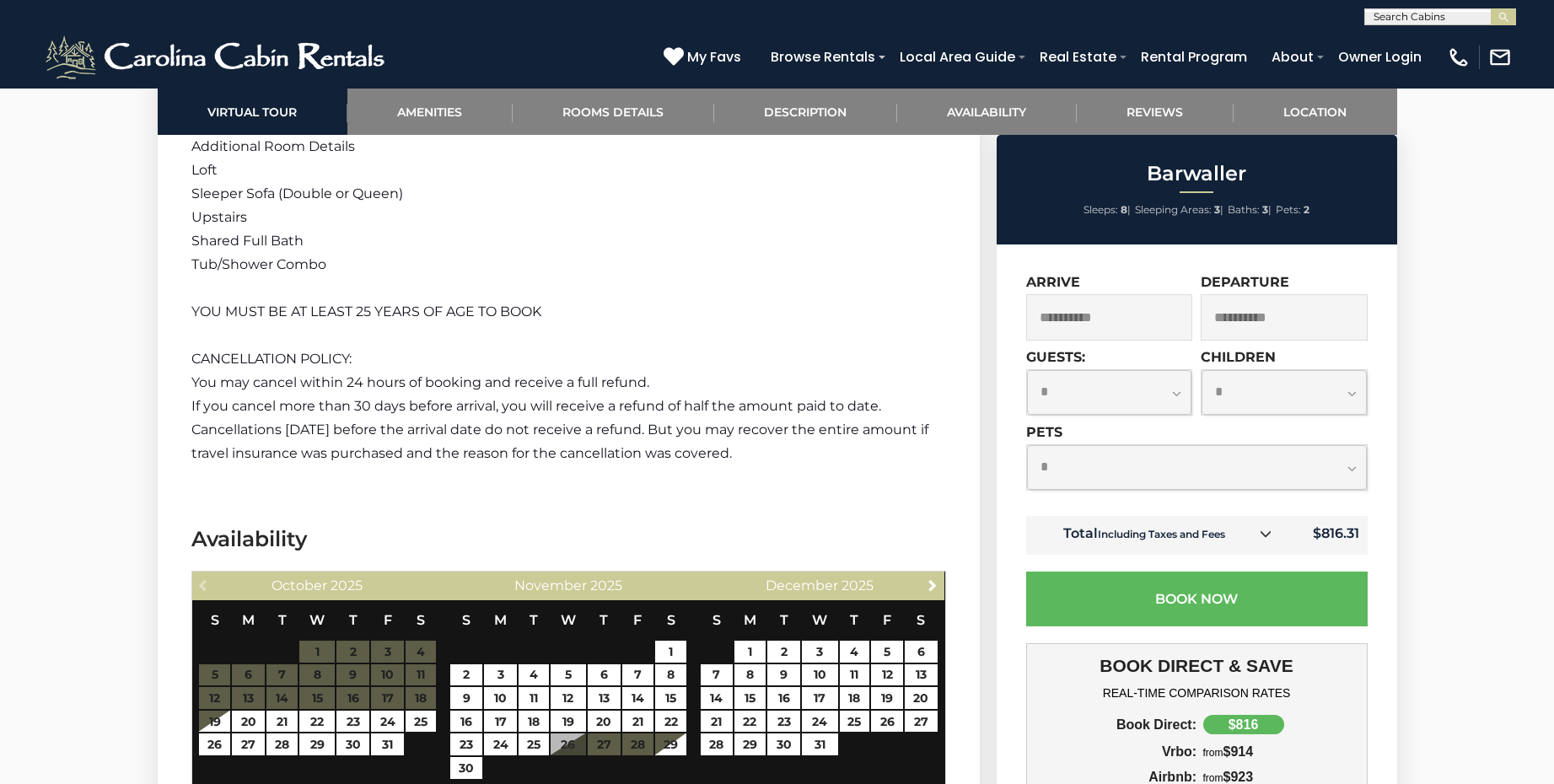
scroll to position [2772, 0]
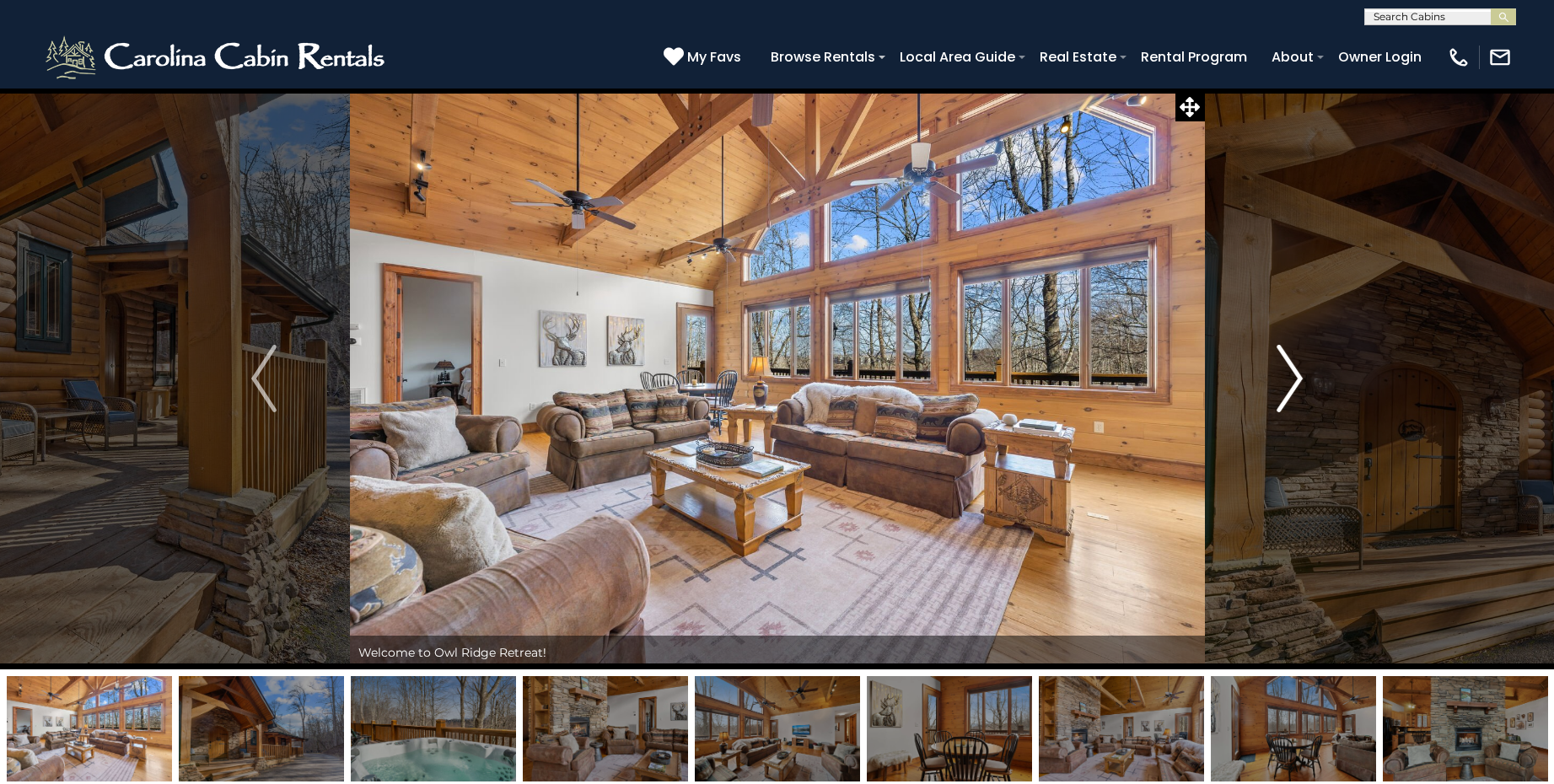
click at [1287, 376] on img "Next" at bounding box center [1290, 379] width 25 height 67
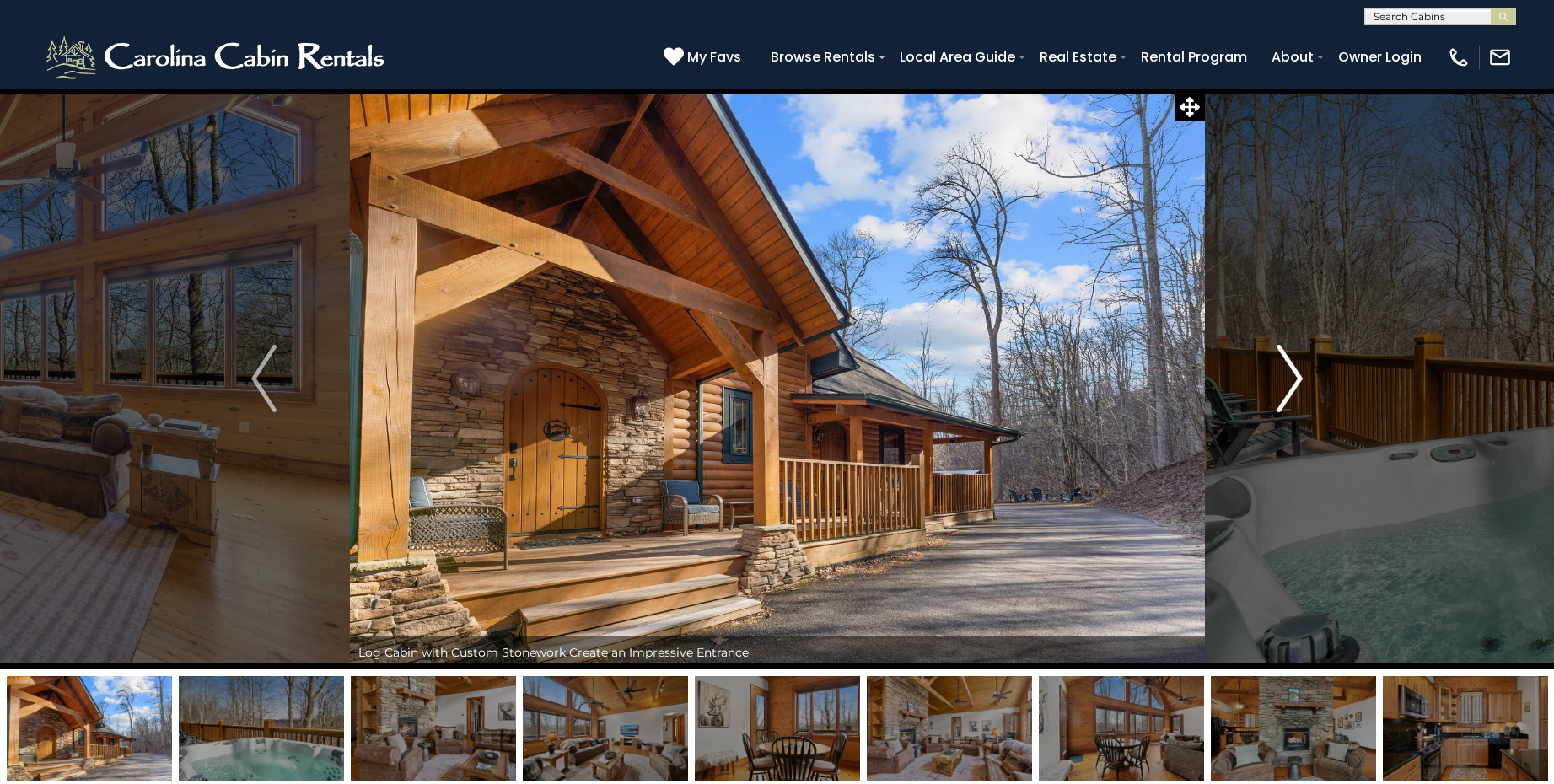
click at [1287, 376] on img "Next" at bounding box center [1290, 379] width 25 height 67
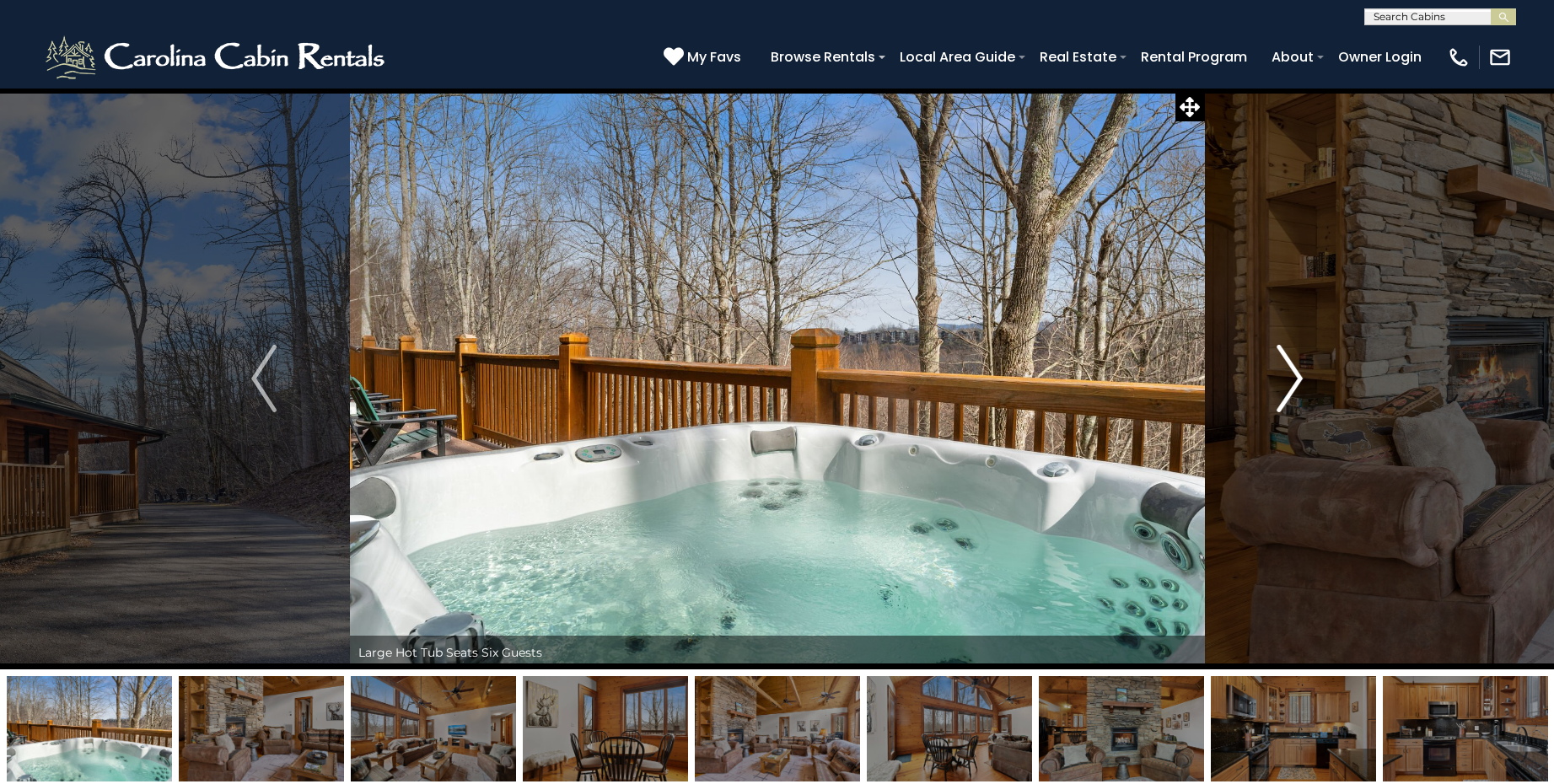
click at [1287, 376] on img "Next" at bounding box center [1290, 379] width 25 height 67
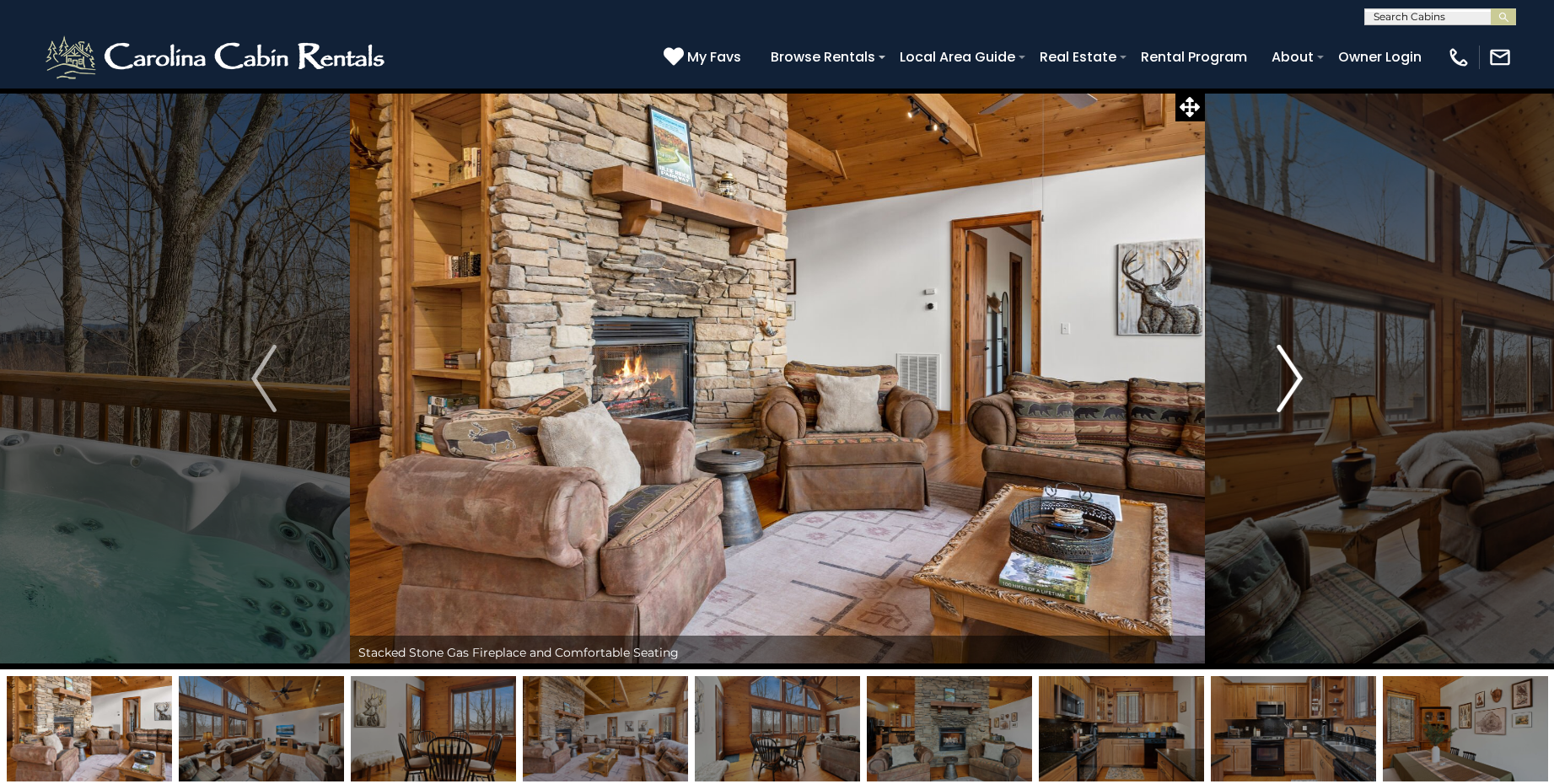
click at [1287, 376] on img "Next" at bounding box center [1290, 379] width 25 height 67
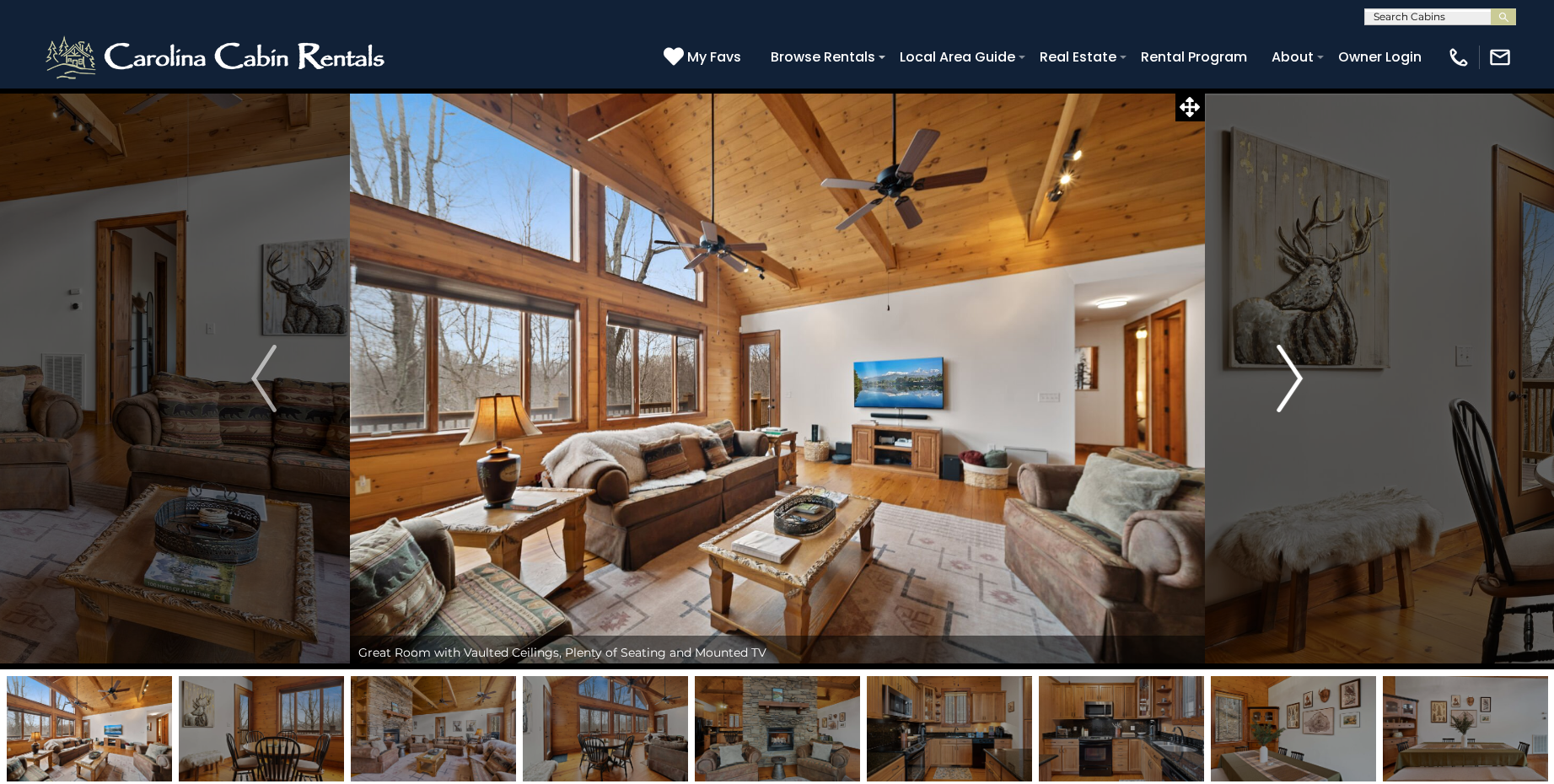
click at [1287, 376] on img "Next" at bounding box center [1290, 379] width 25 height 67
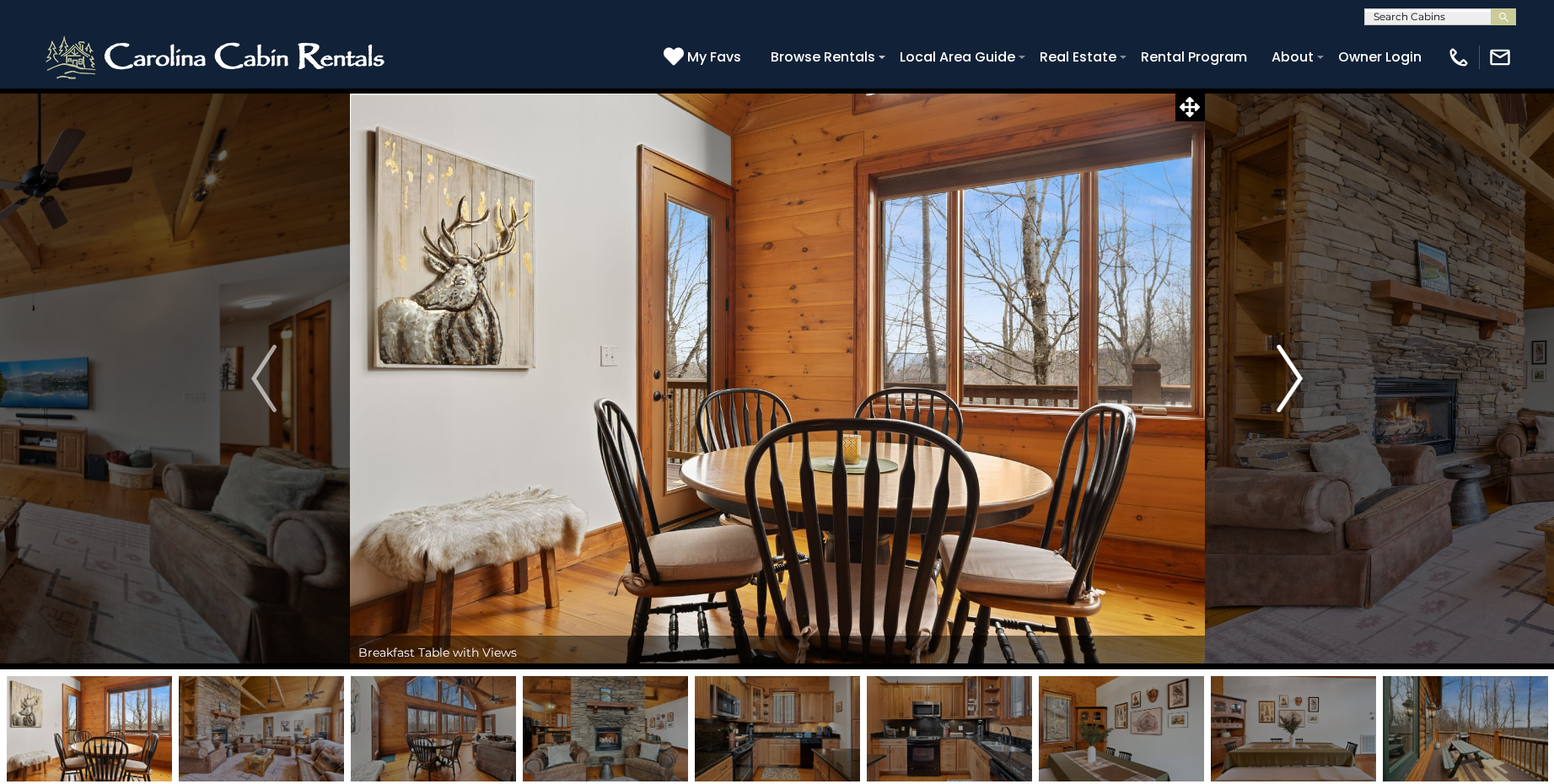
click at [1287, 376] on img "Next" at bounding box center [1290, 379] width 25 height 67
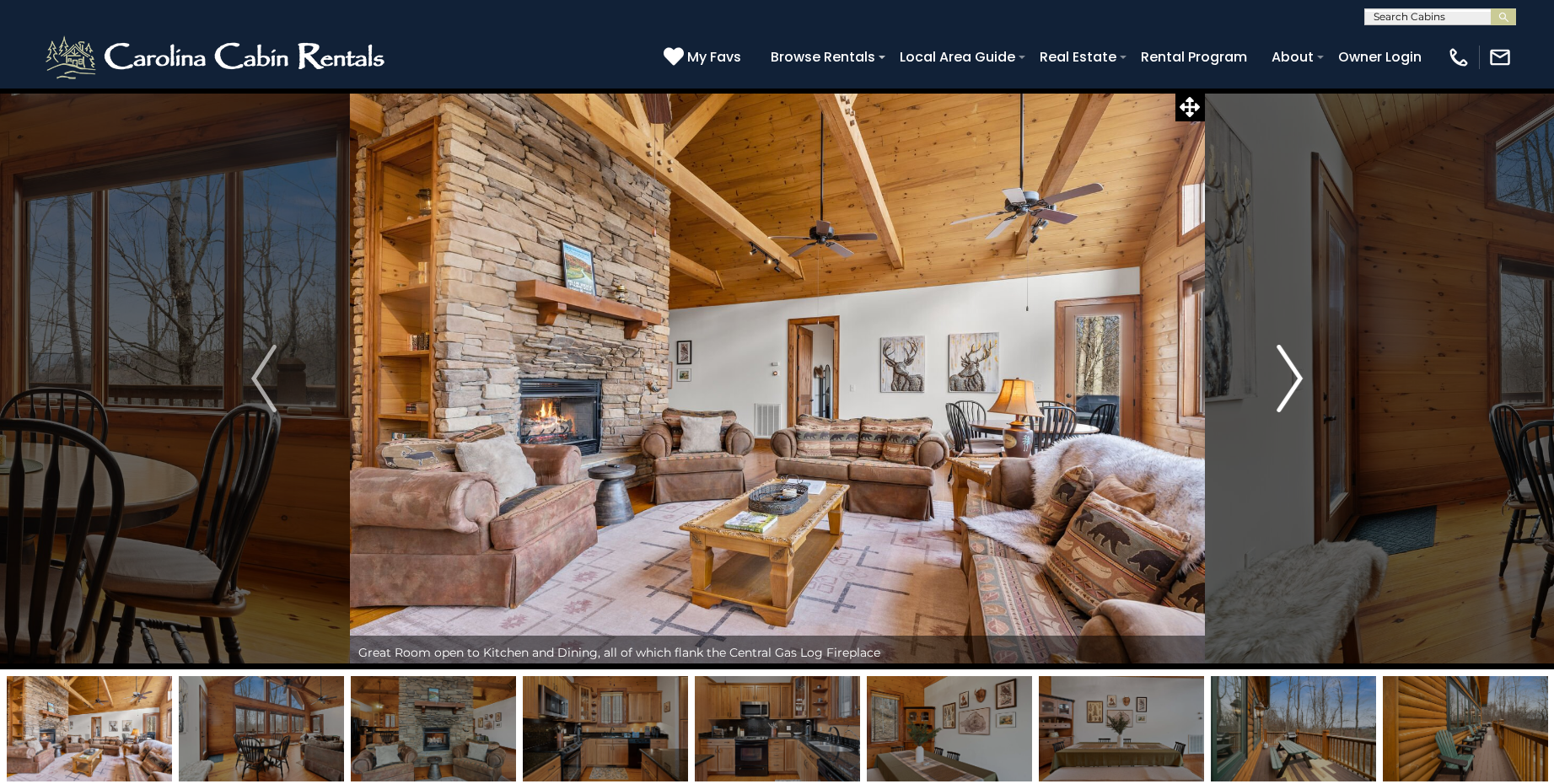
click at [1287, 376] on img "Next" at bounding box center [1290, 379] width 25 height 67
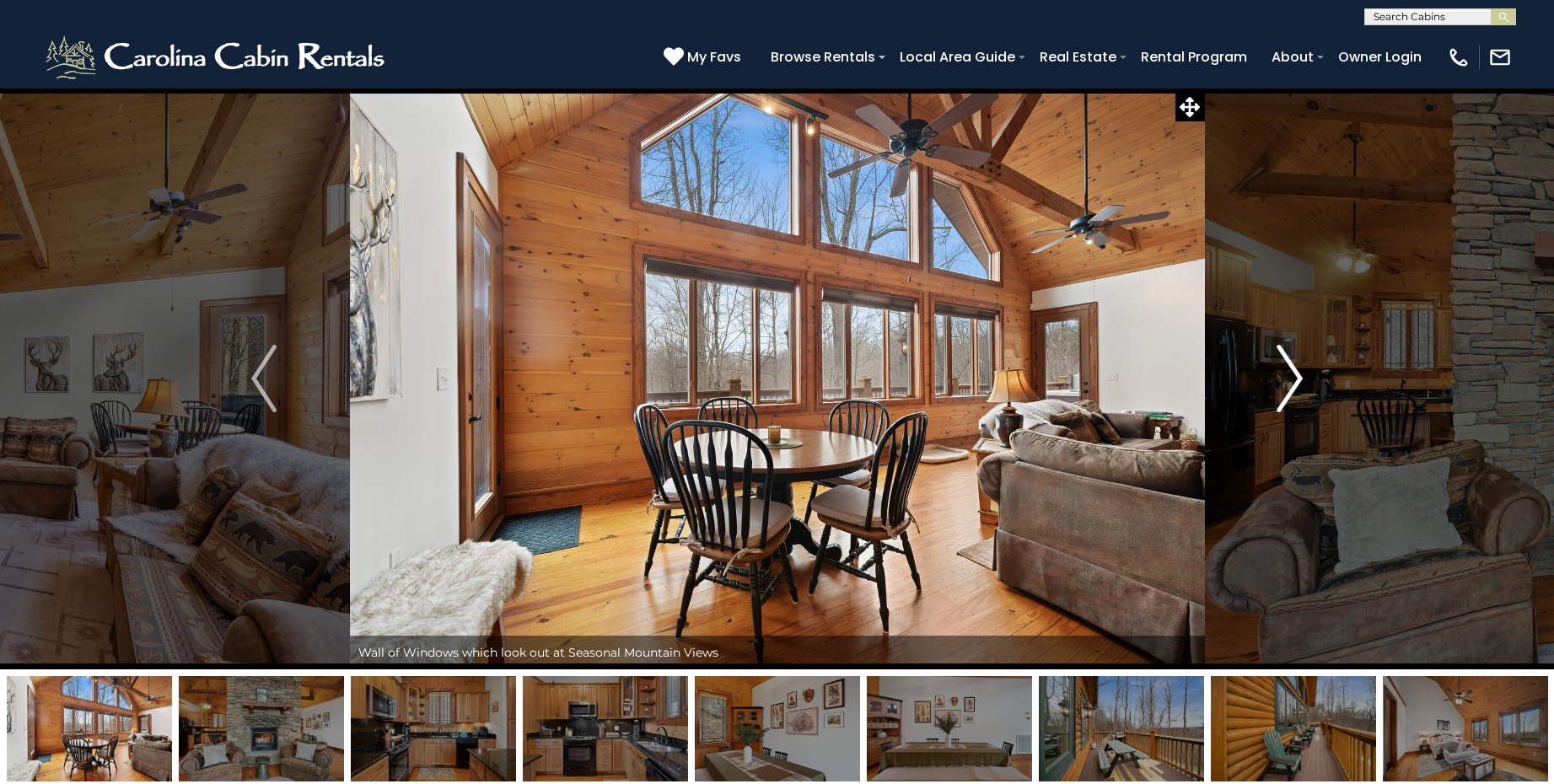
click at [1287, 376] on img "Next" at bounding box center [1290, 379] width 25 height 67
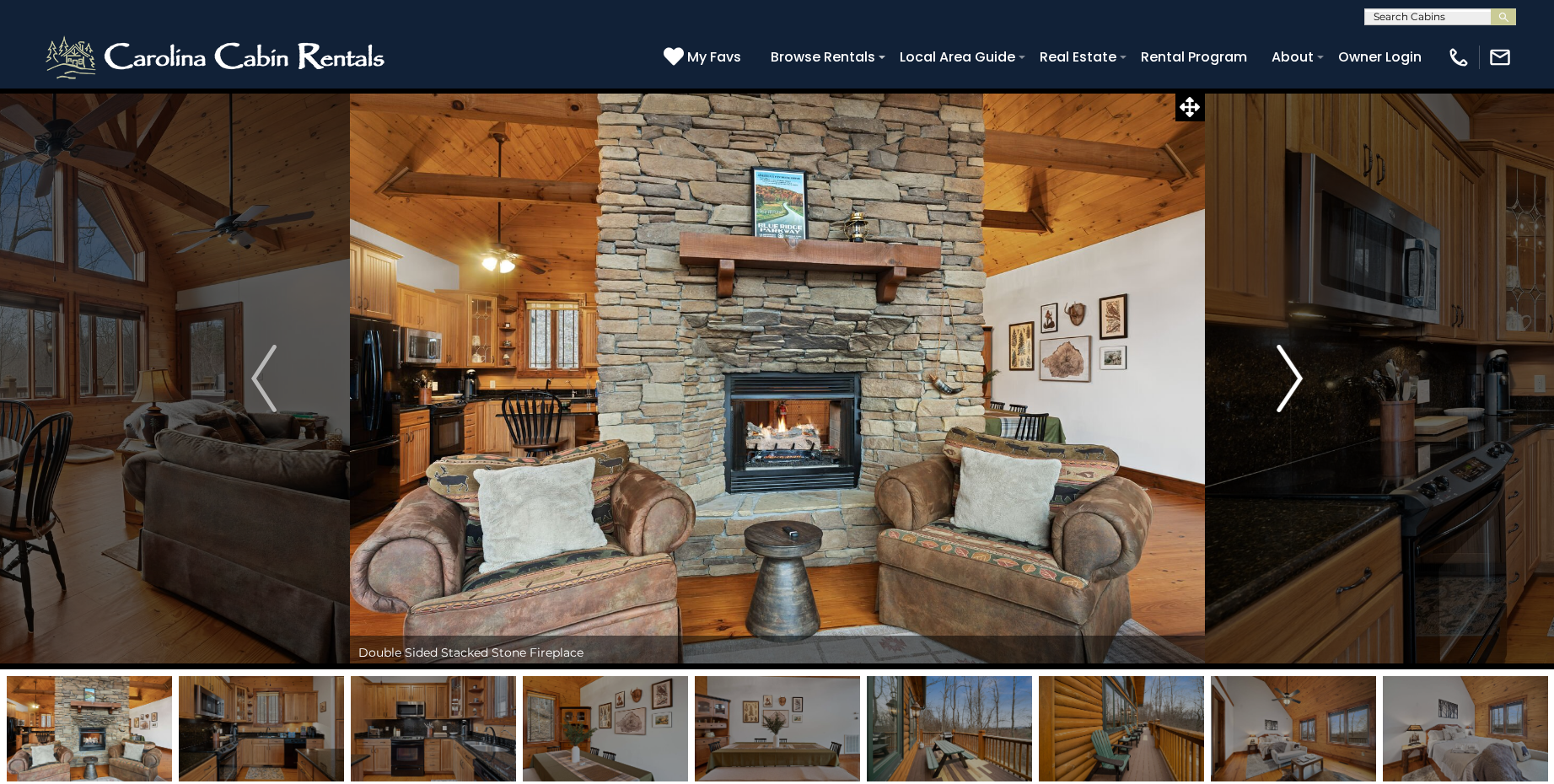
click at [1287, 376] on img "Next" at bounding box center [1290, 379] width 25 height 67
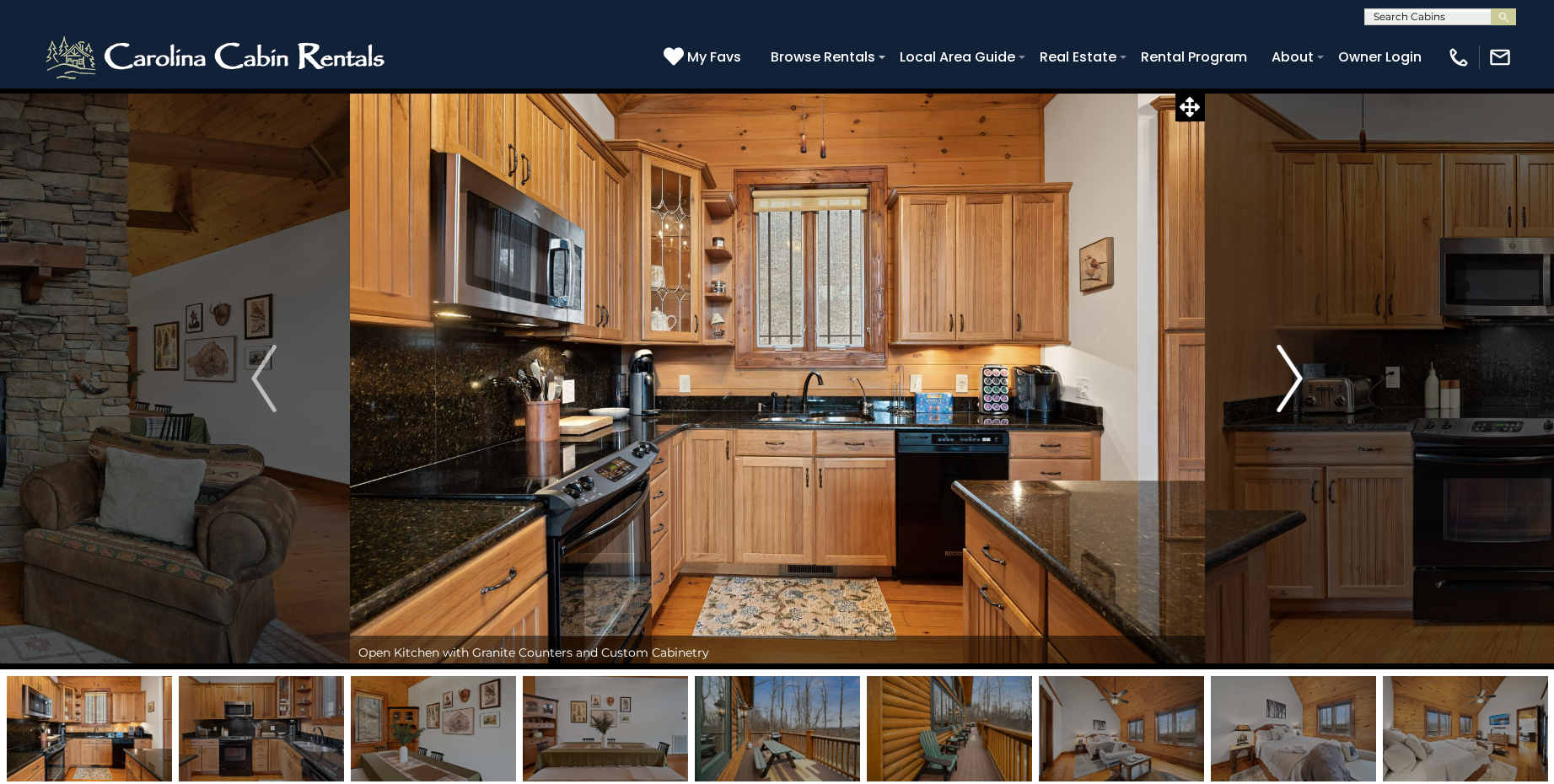
click at [1287, 376] on img "Next" at bounding box center [1290, 379] width 25 height 67
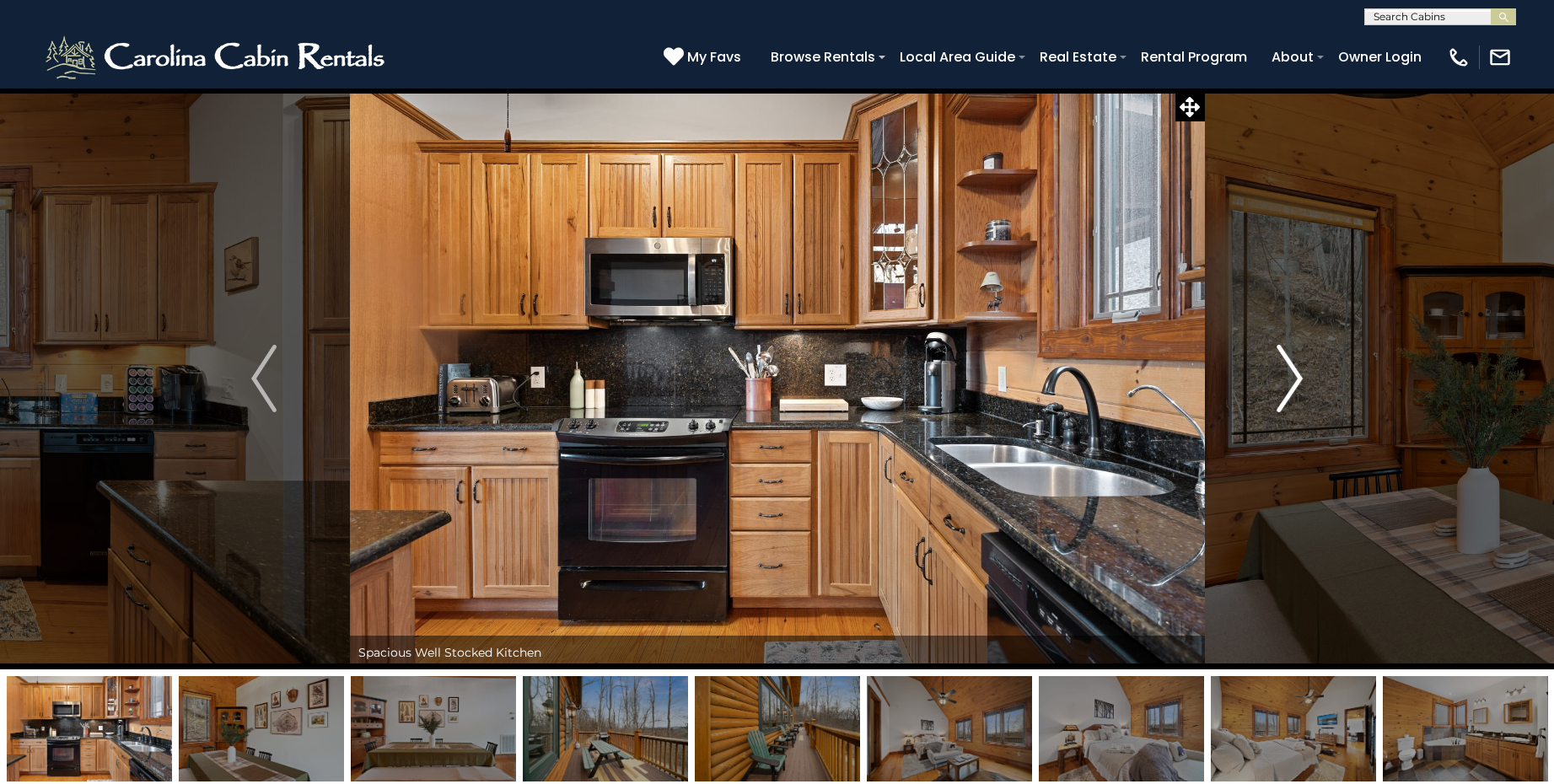
click at [1287, 376] on img "Next" at bounding box center [1290, 379] width 25 height 67
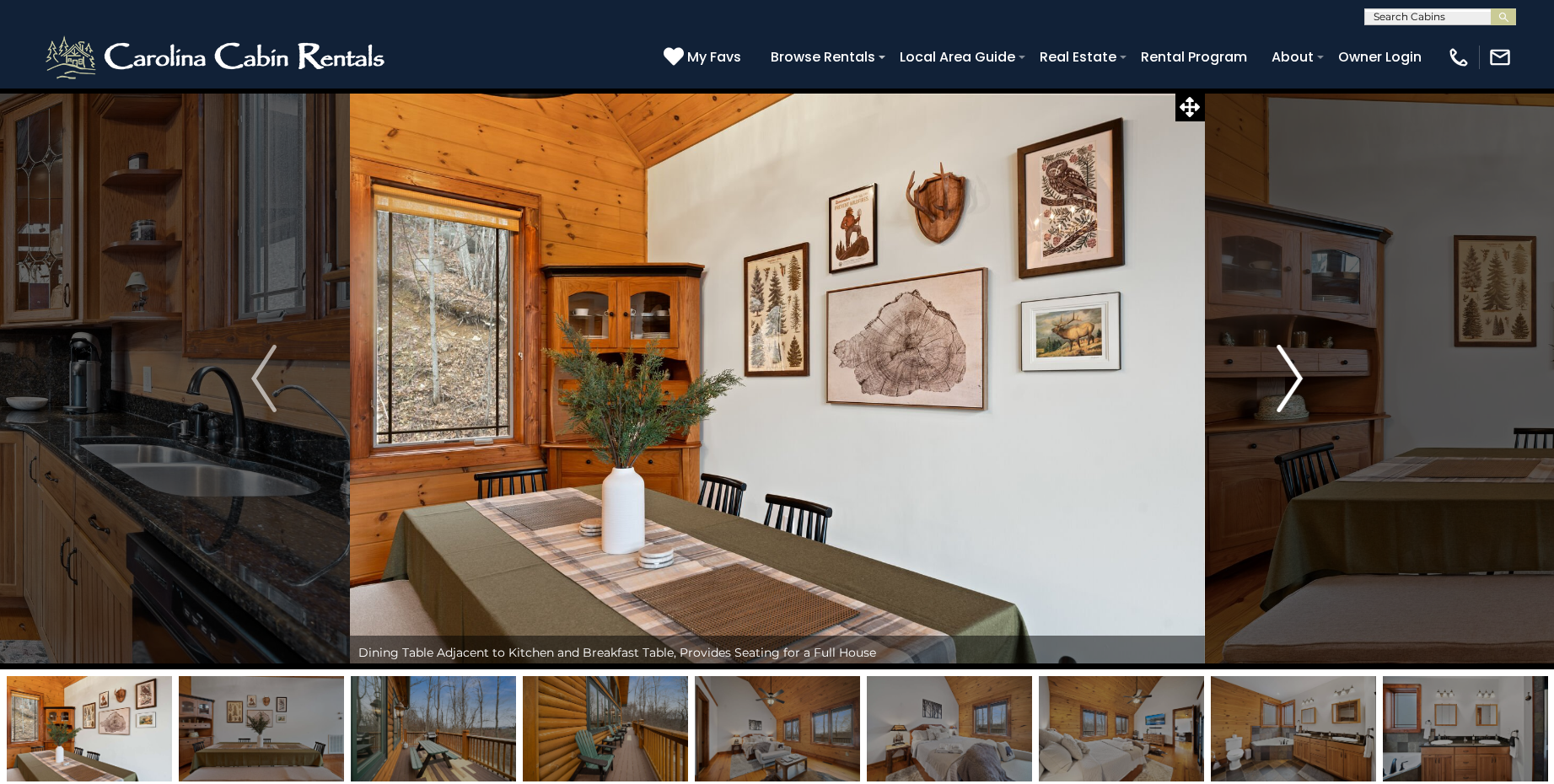
click at [1287, 376] on img "Next" at bounding box center [1290, 379] width 25 height 67
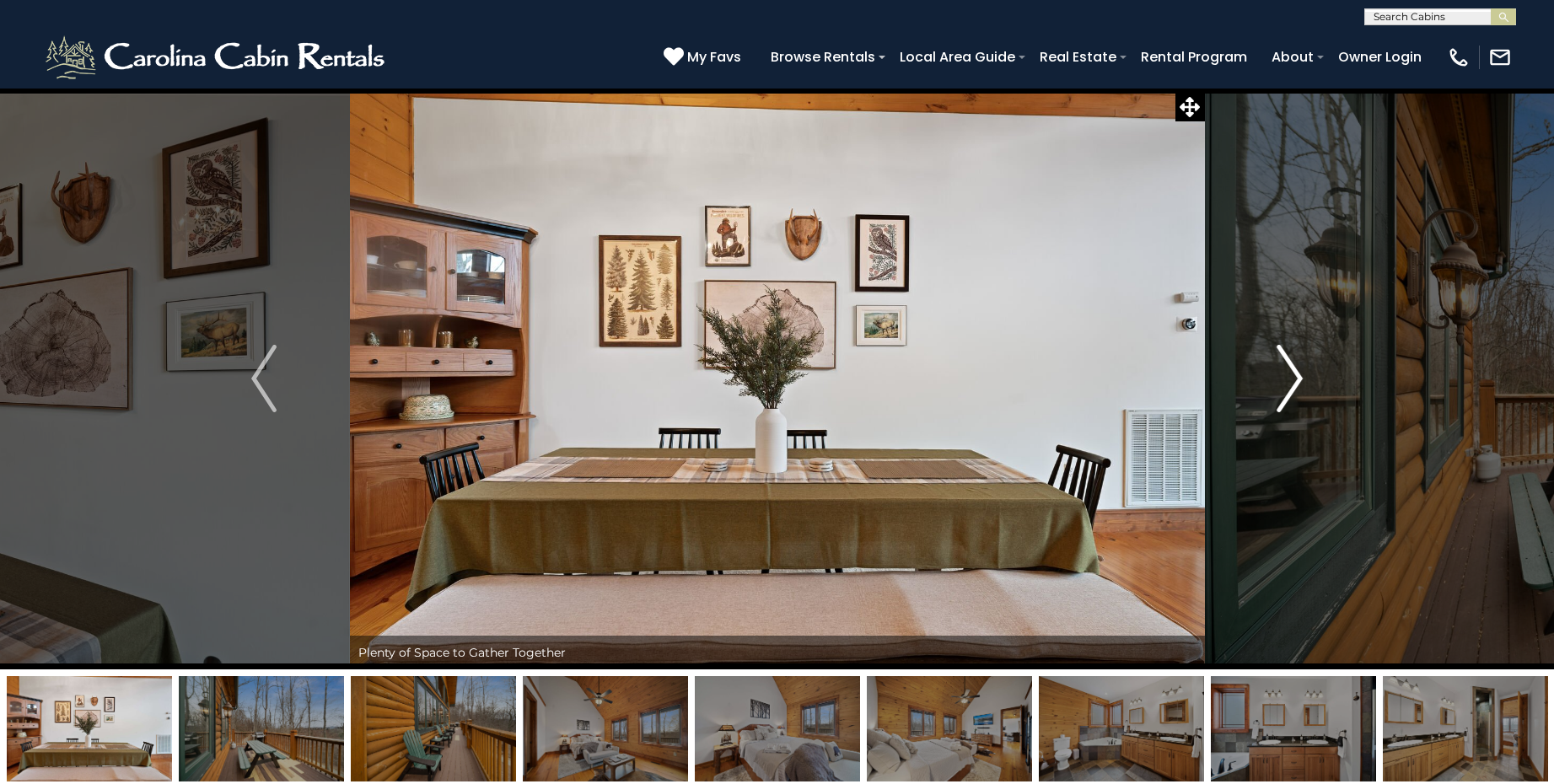
click at [1287, 376] on img "Next" at bounding box center [1290, 379] width 25 height 67
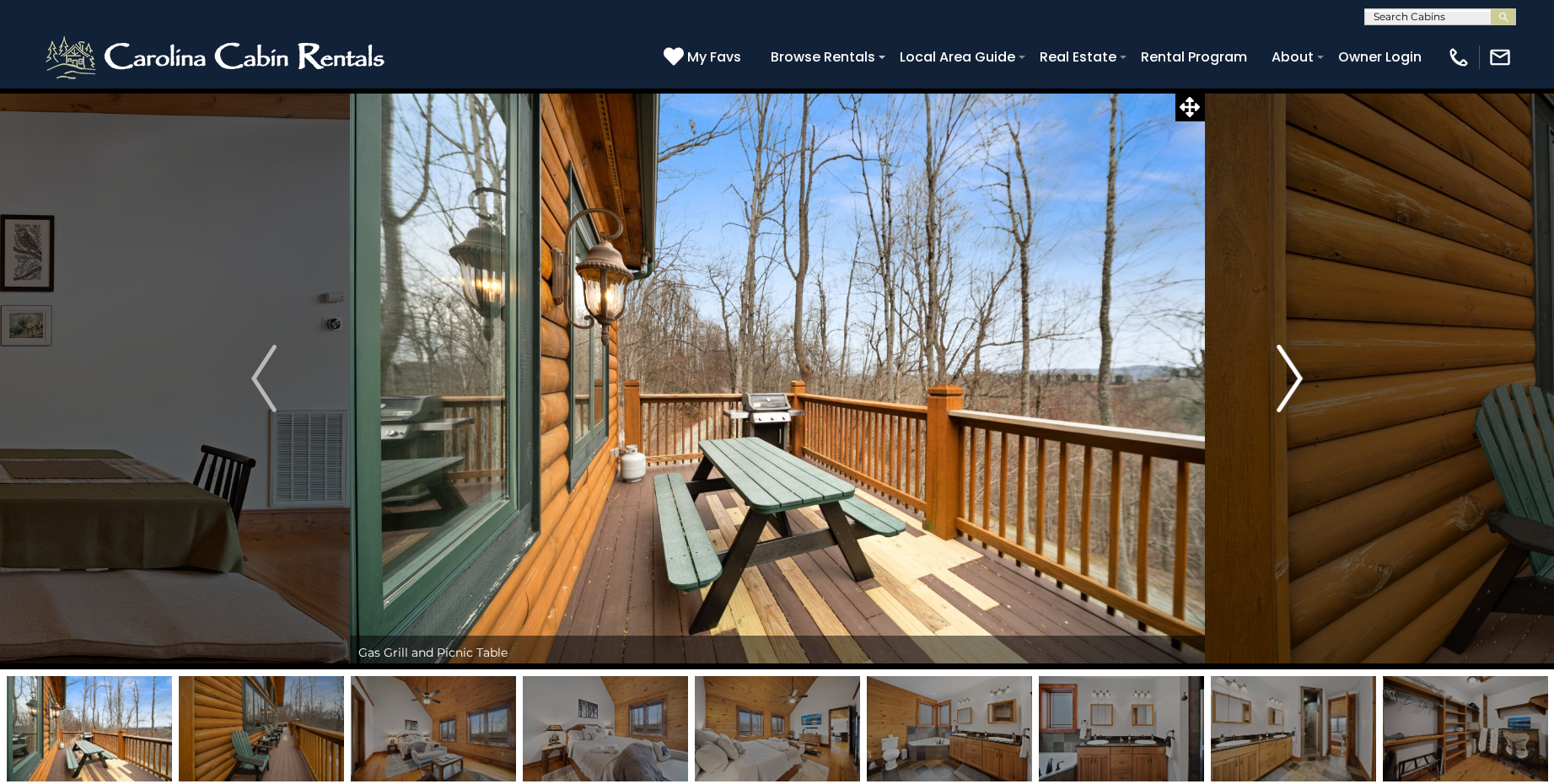
click at [1287, 376] on img "Next" at bounding box center [1290, 379] width 25 height 67
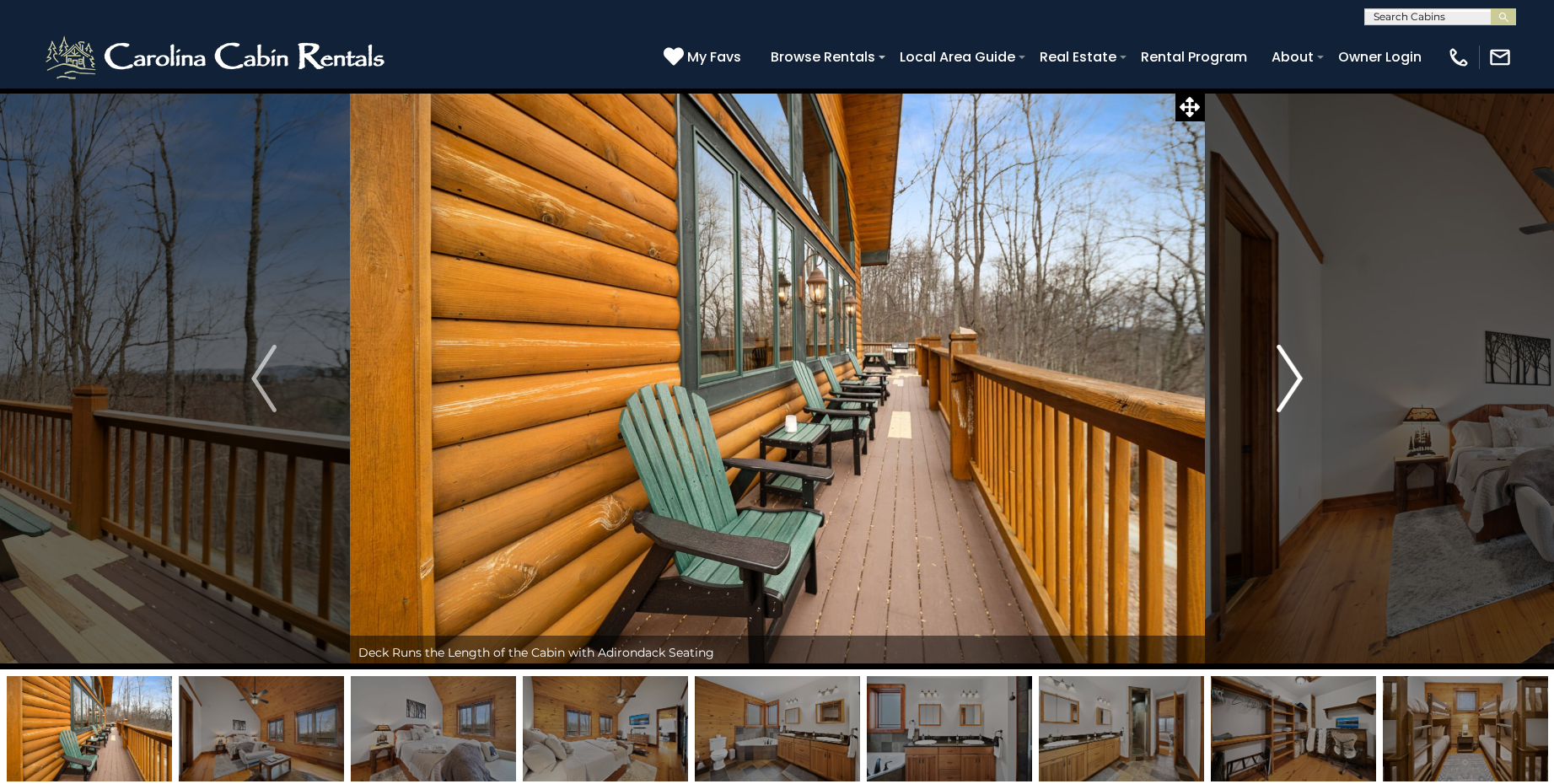
click at [1287, 376] on img "Next" at bounding box center [1290, 379] width 25 height 67
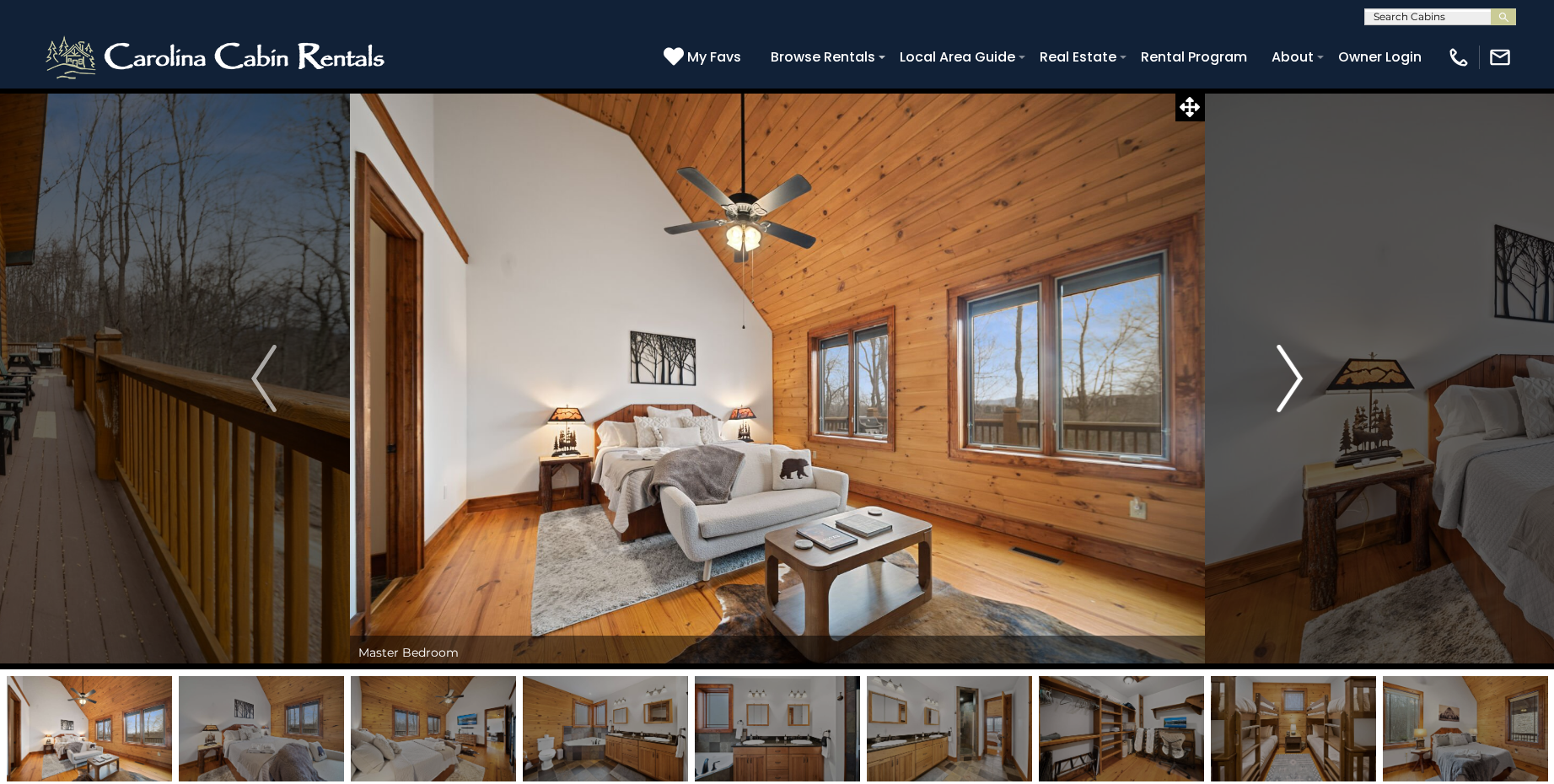
click at [1287, 376] on img "Next" at bounding box center [1290, 379] width 25 height 67
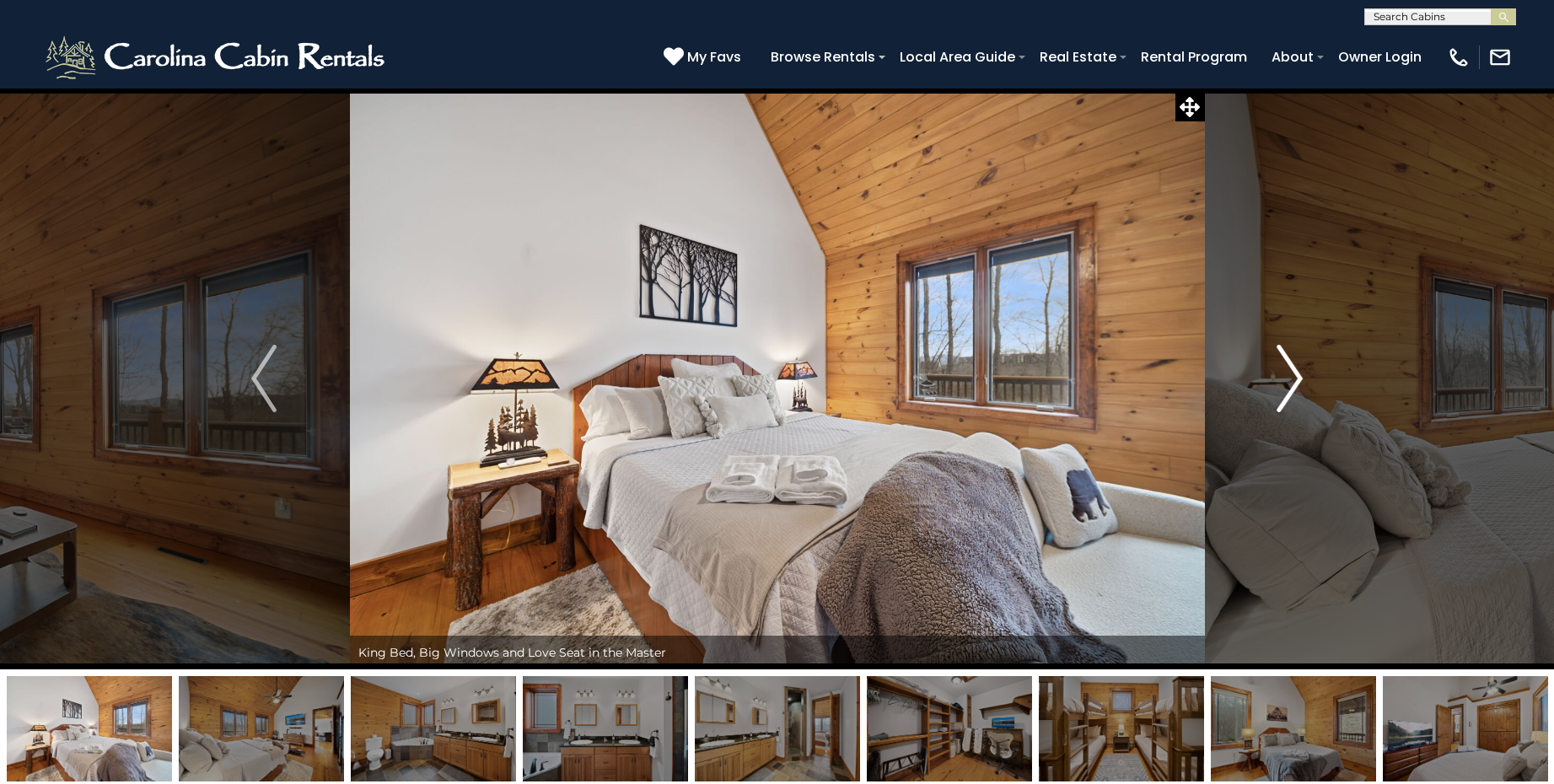
click at [1287, 376] on img "Next" at bounding box center [1290, 379] width 25 height 67
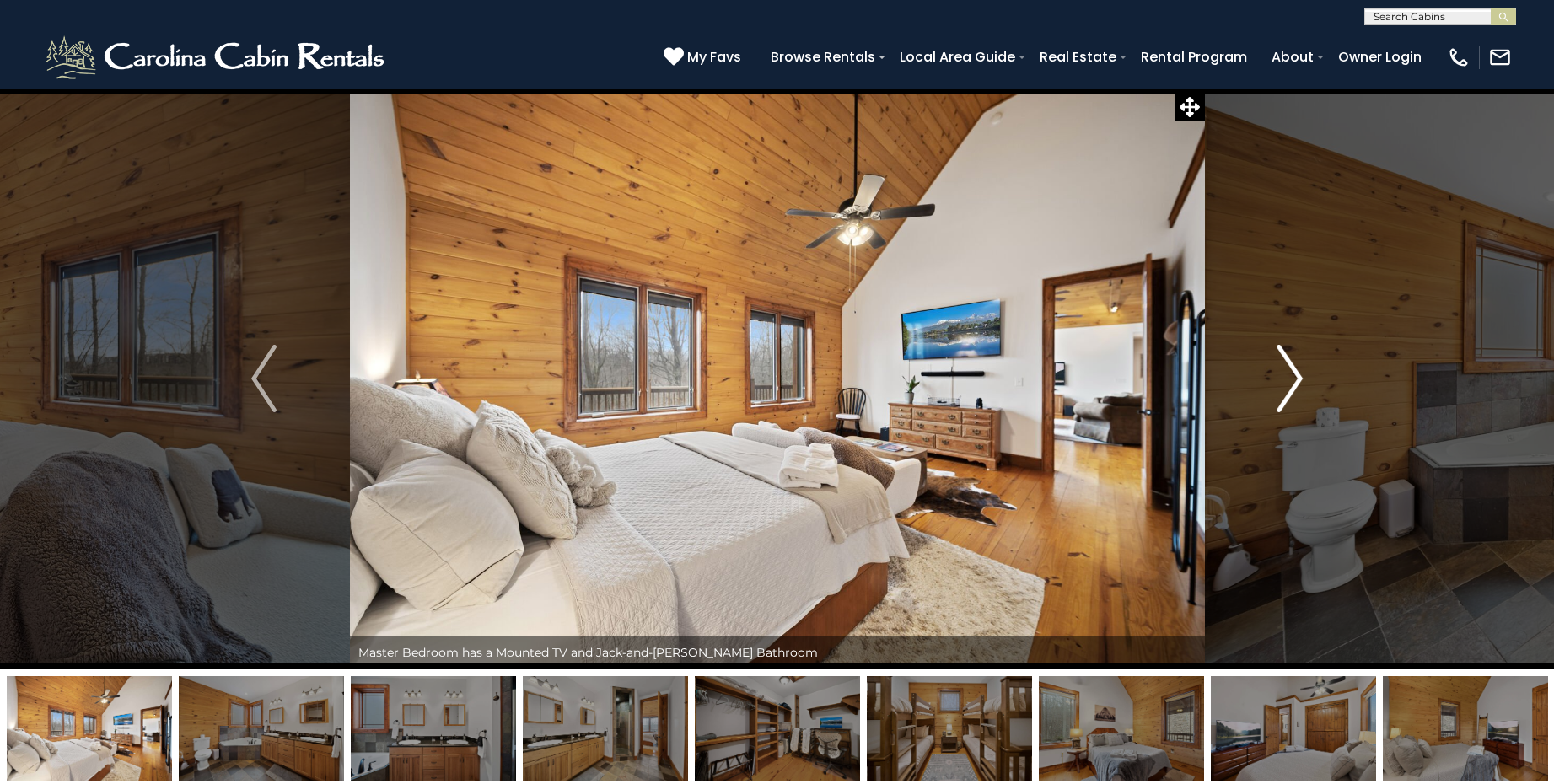
click at [1287, 376] on img "Next" at bounding box center [1290, 379] width 25 height 67
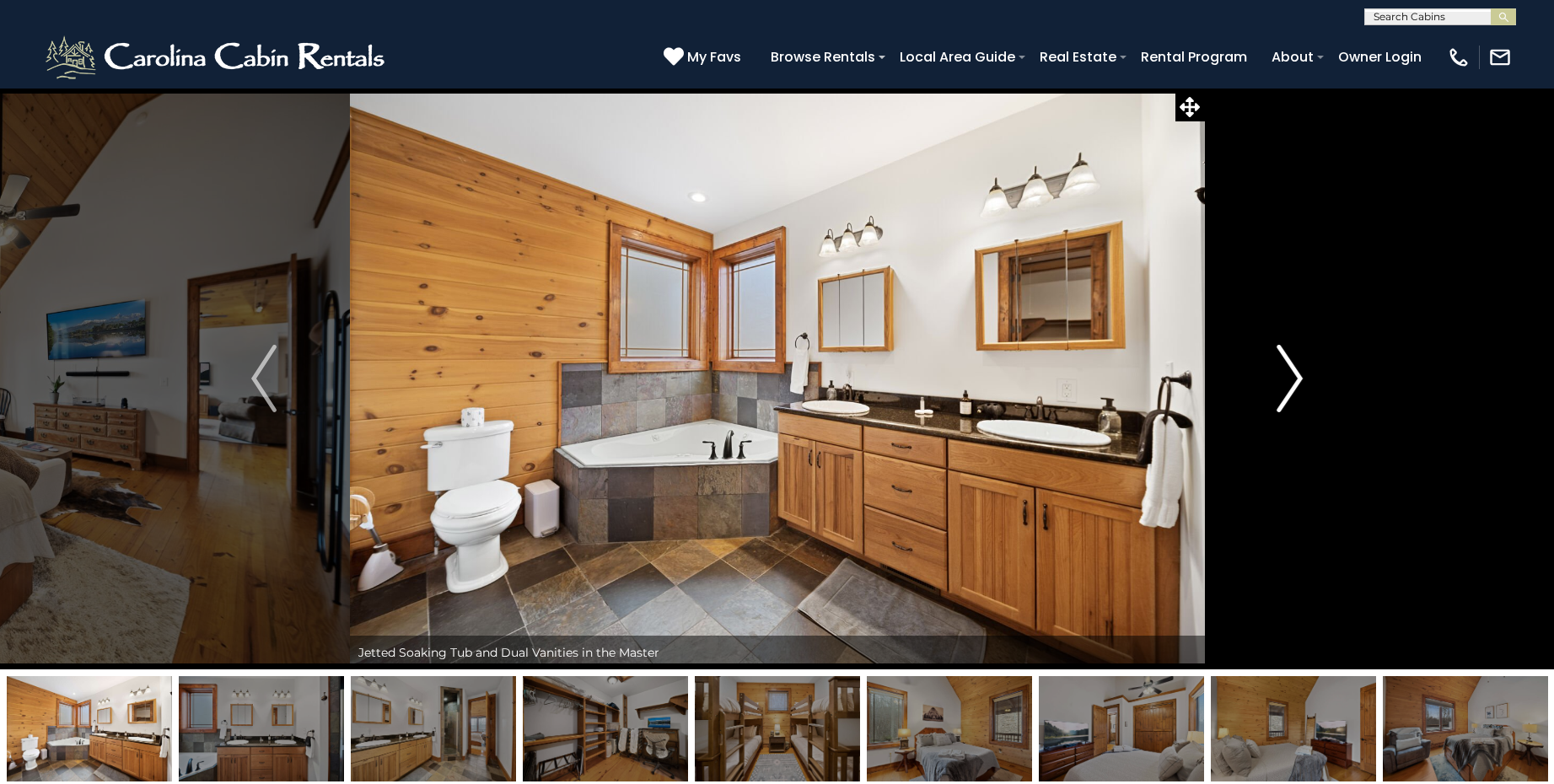
click at [1287, 376] on img "Next" at bounding box center [1290, 379] width 25 height 67
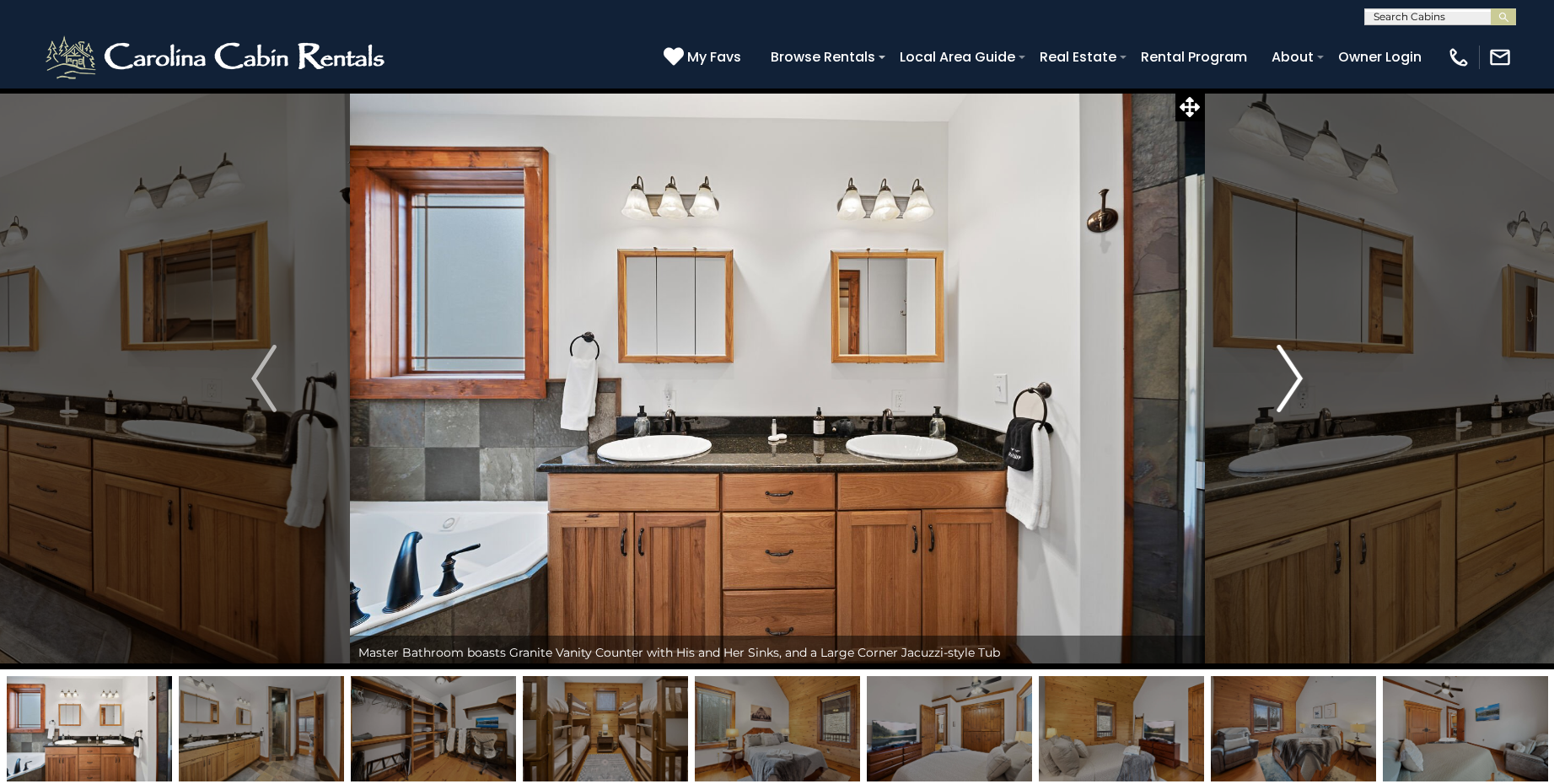
click at [1287, 376] on img "Next" at bounding box center [1290, 379] width 25 height 67
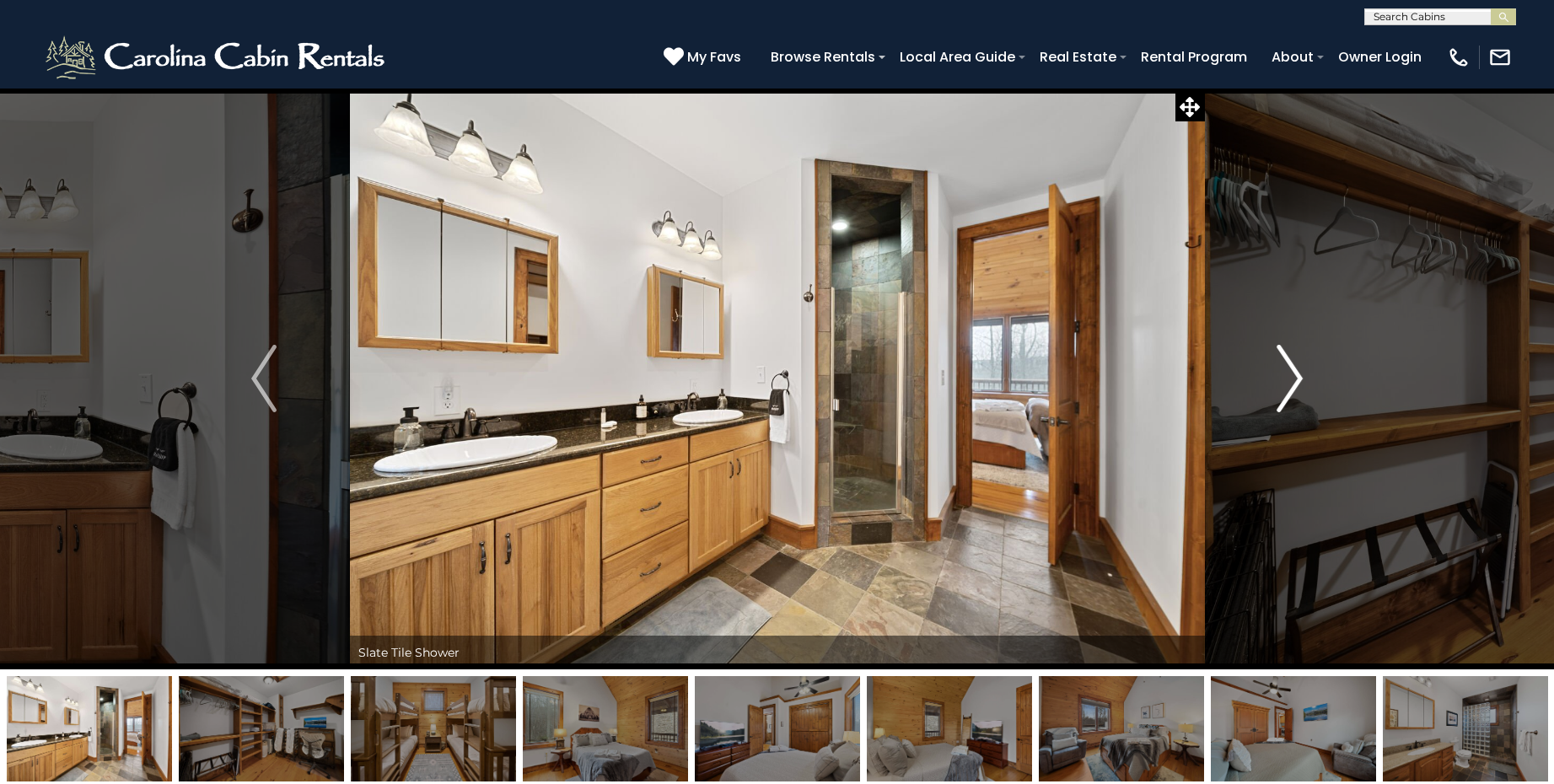
click at [1287, 376] on img "Next" at bounding box center [1290, 379] width 25 height 67
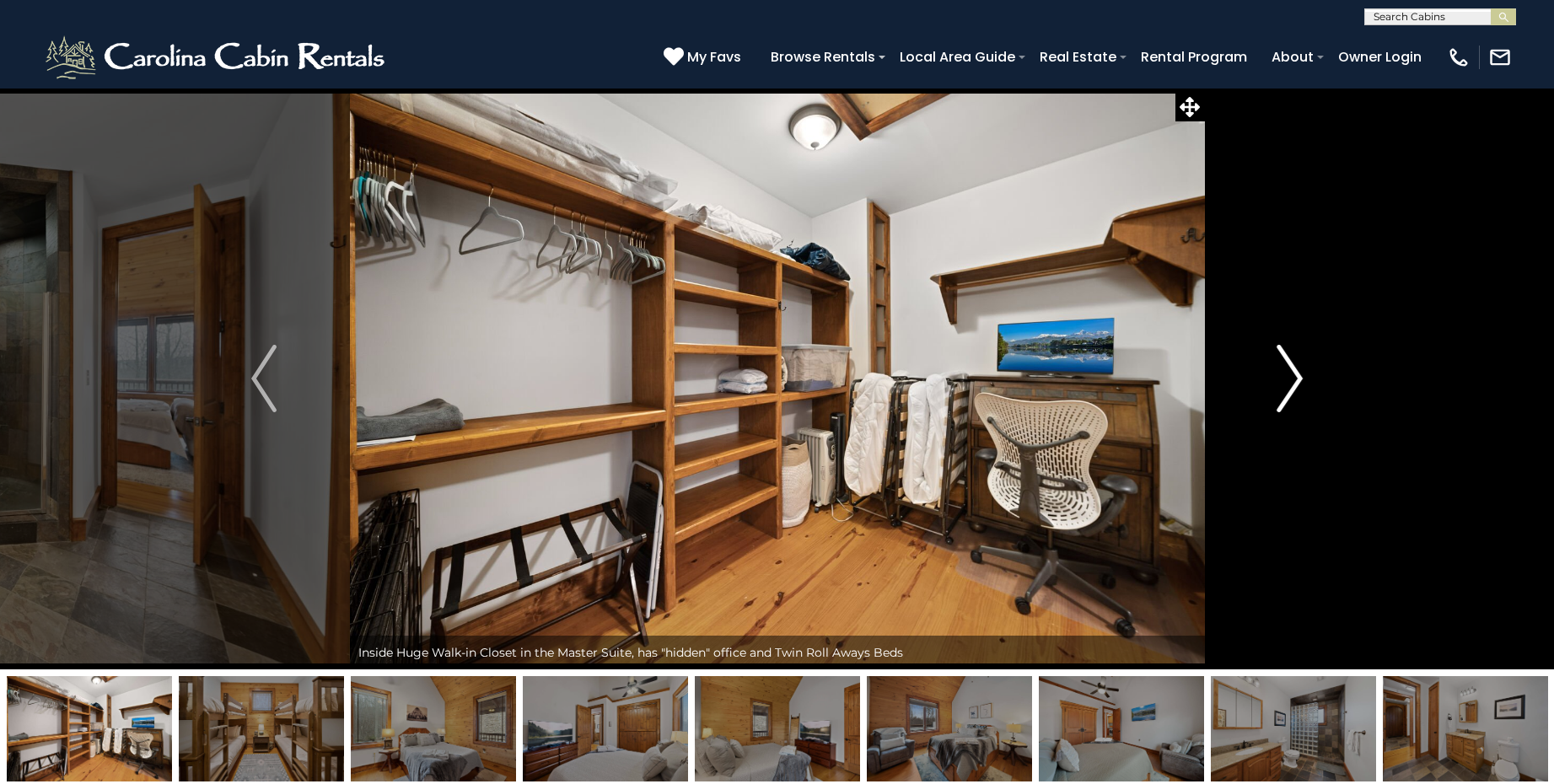
click at [1287, 376] on img "Next" at bounding box center [1290, 379] width 25 height 67
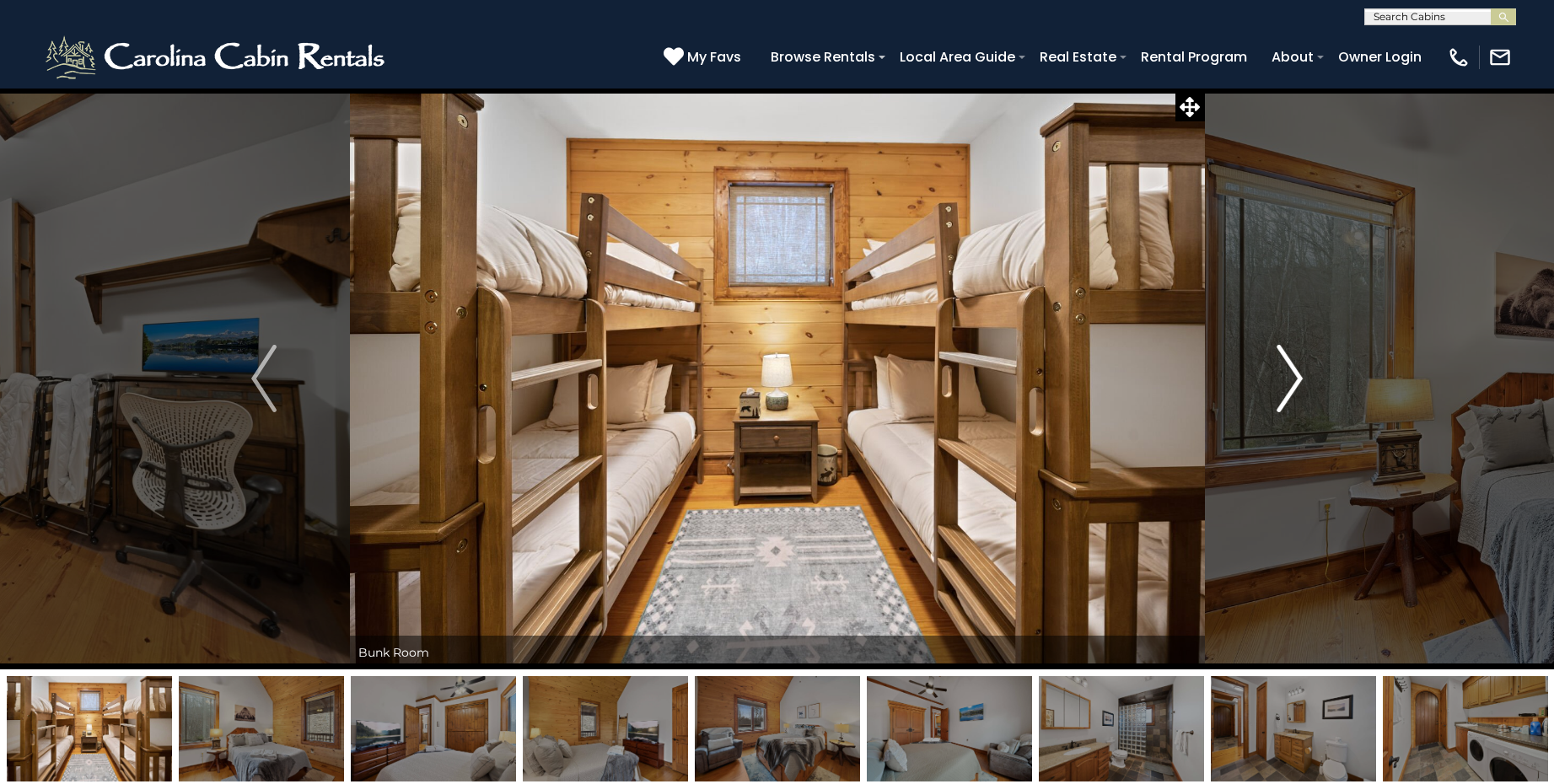
click at [1287, 376] on img "Next" at bounding box center [1290, 379] width 25 height 67
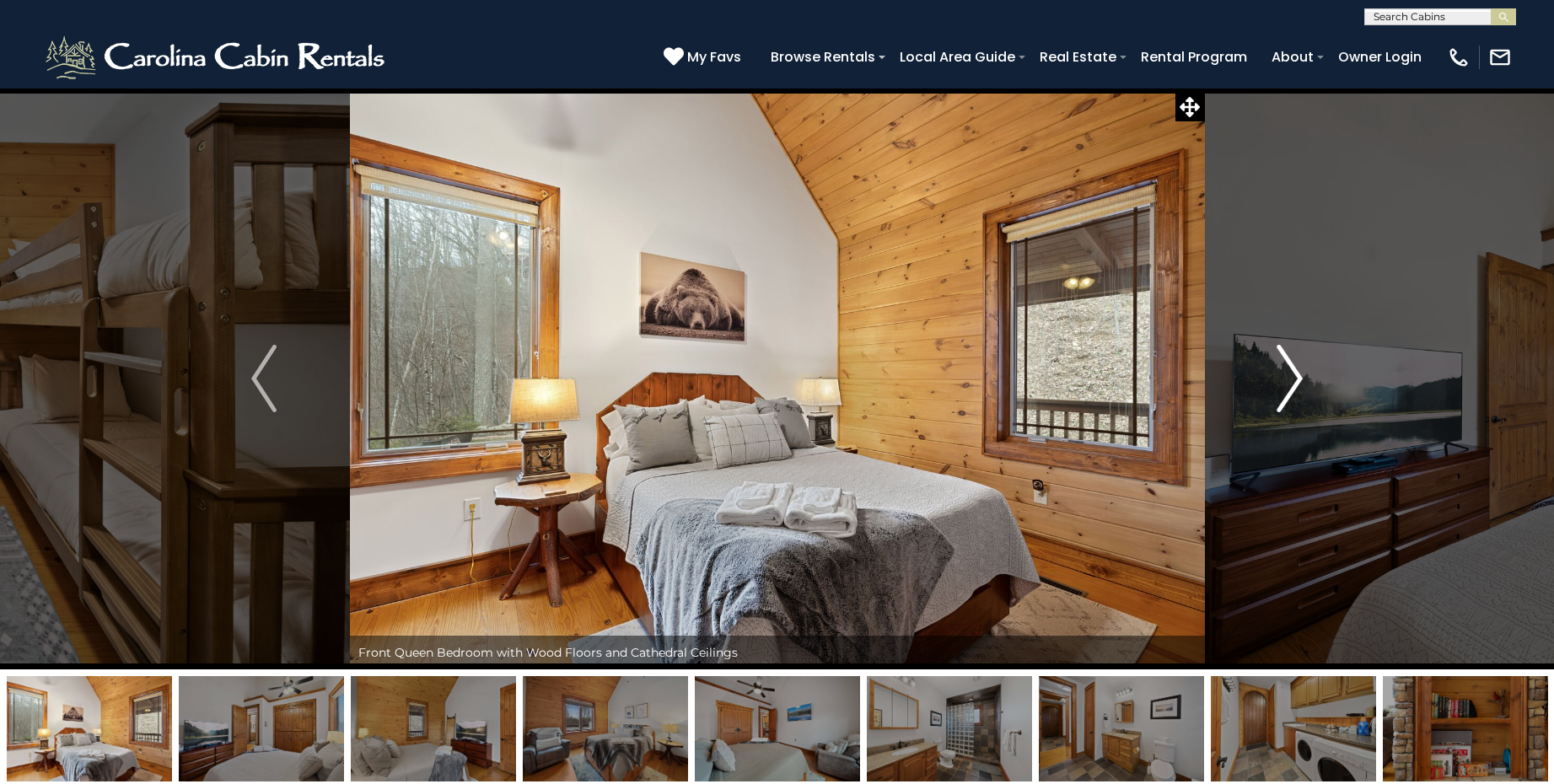
click at [1287, 376] on img "Next" at bounding box center [1290, 379] width 25 height 67
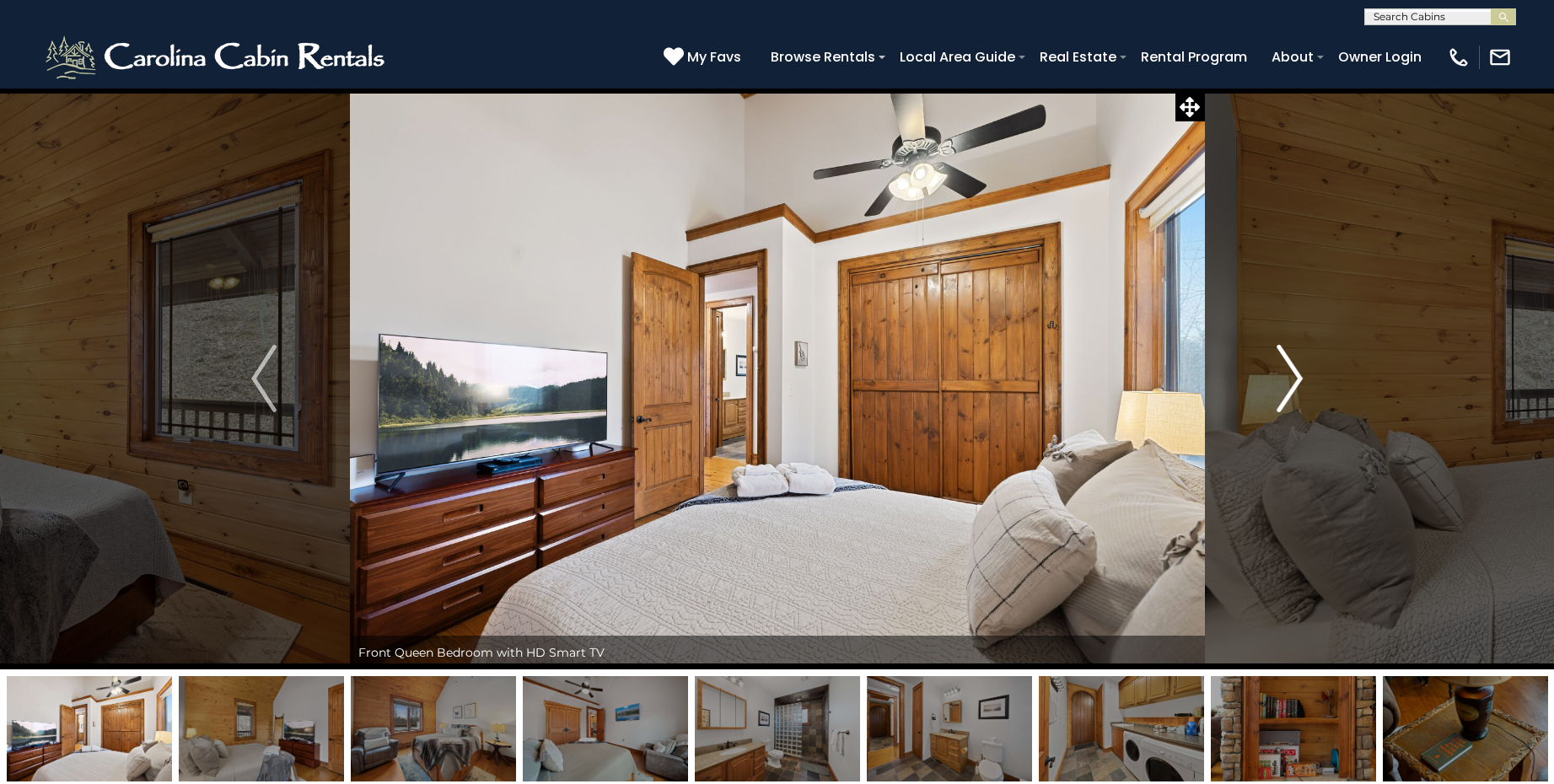
click at [1287, 376] on img "Next" at bounding box center [1290, 379] width 25 height 67
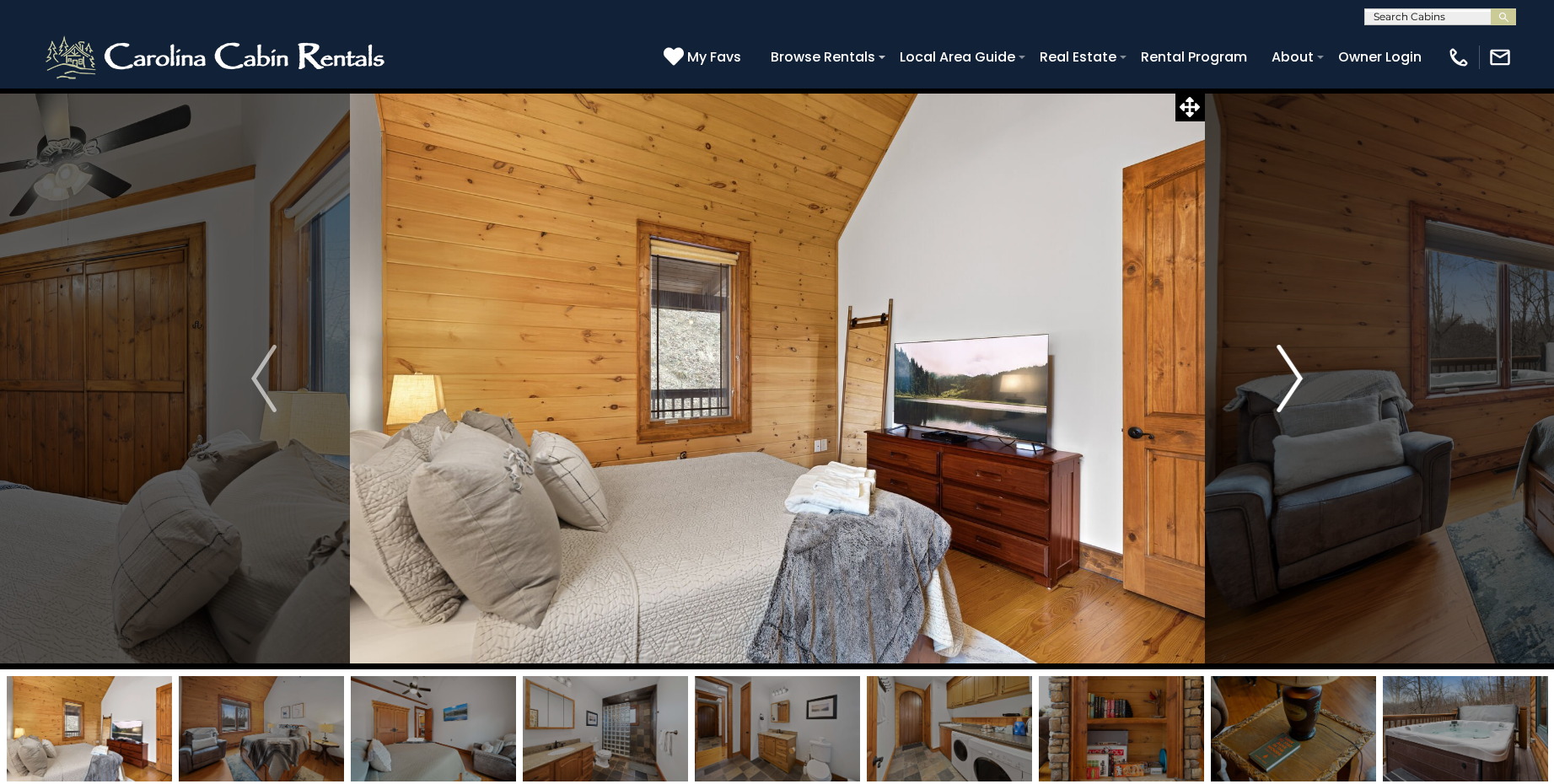
click at [1287, 376] on img "Next" at bounding box center [1290, 379] width 25 height 67
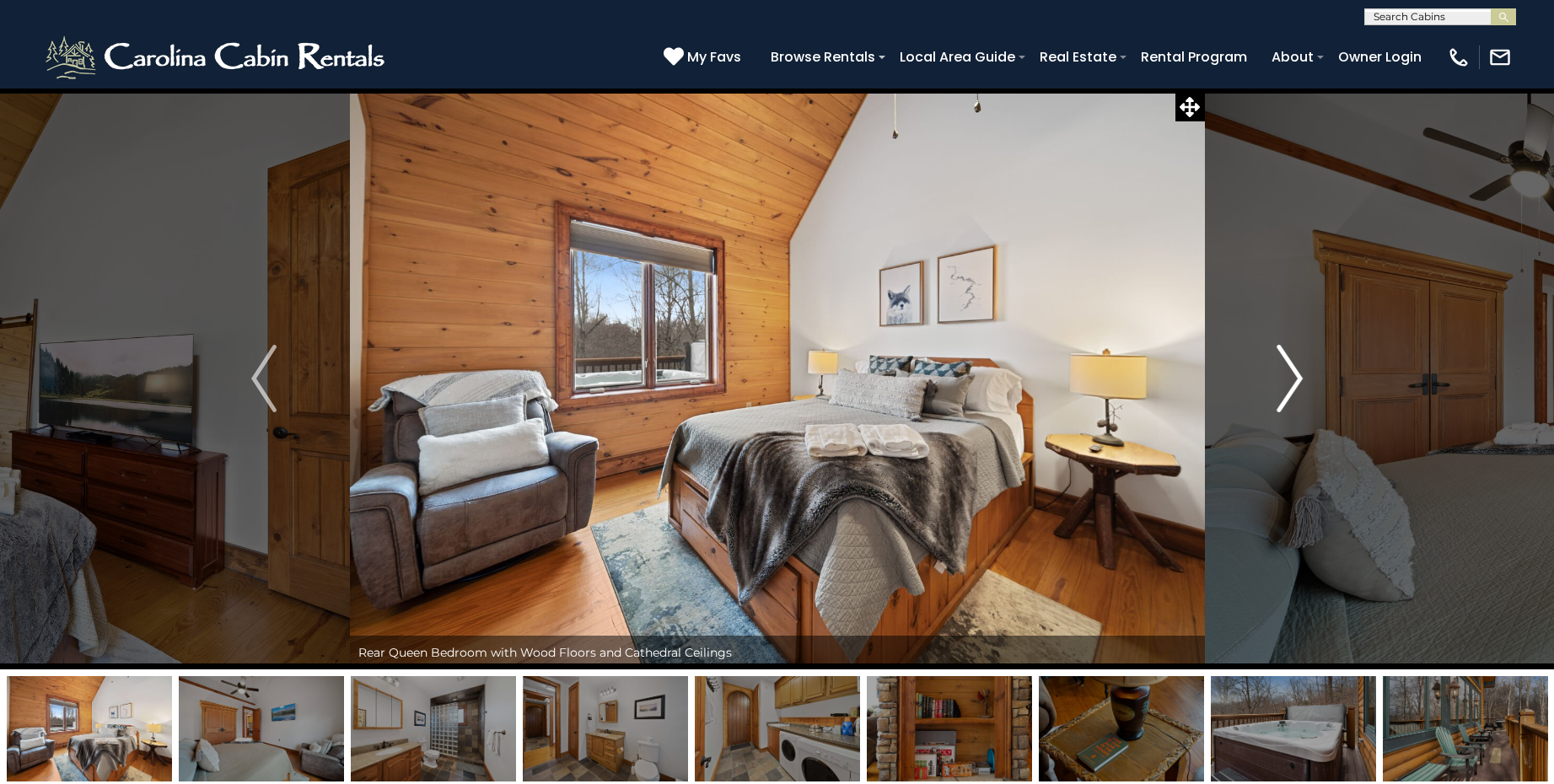
click at [1287, 376] on img "Next" at bounding box center [1290, 379] width 25 height 67
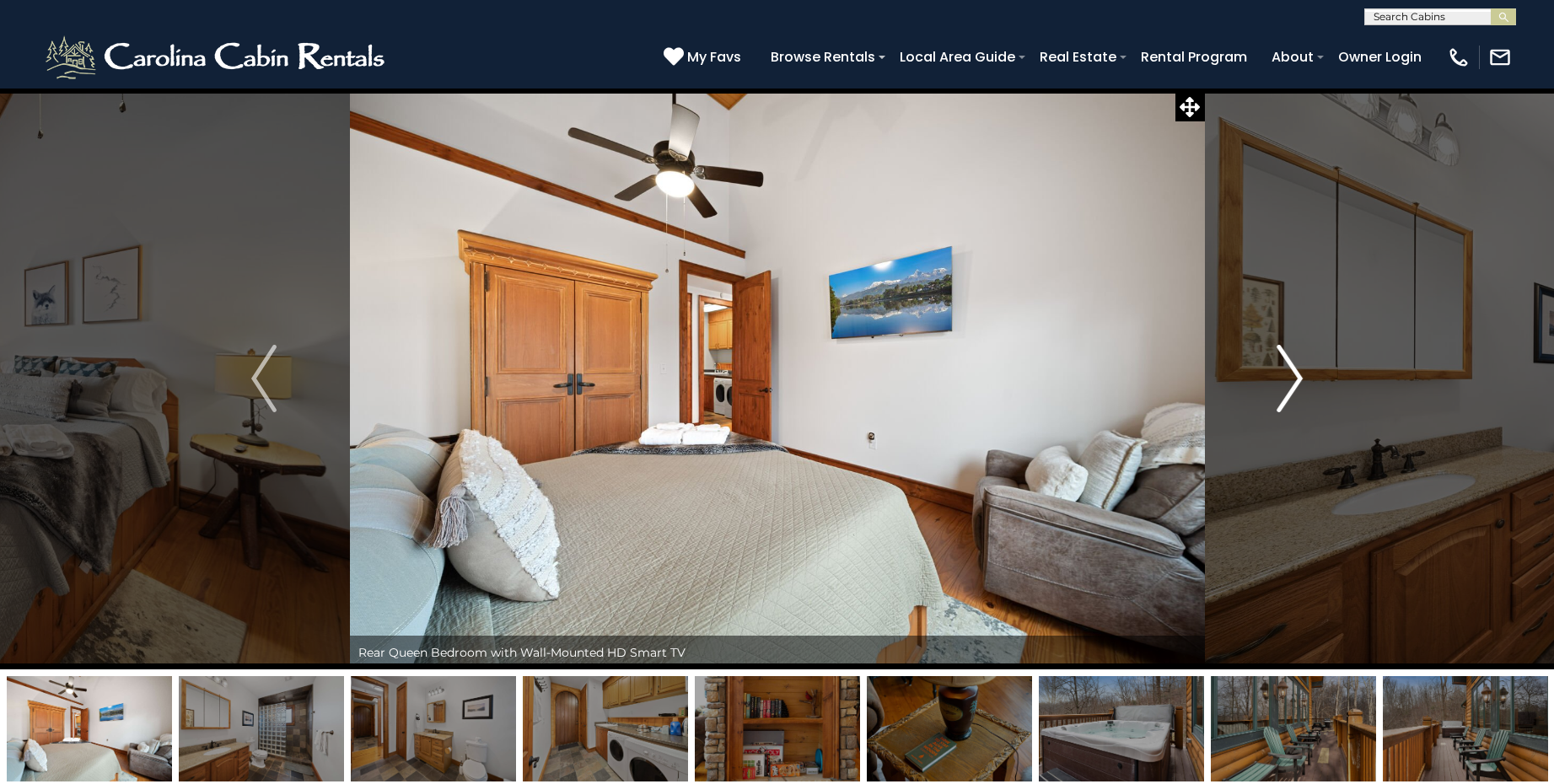
click at [1287, 376] on img "Next" at bounding box center [1290, 379] width 25 height 67
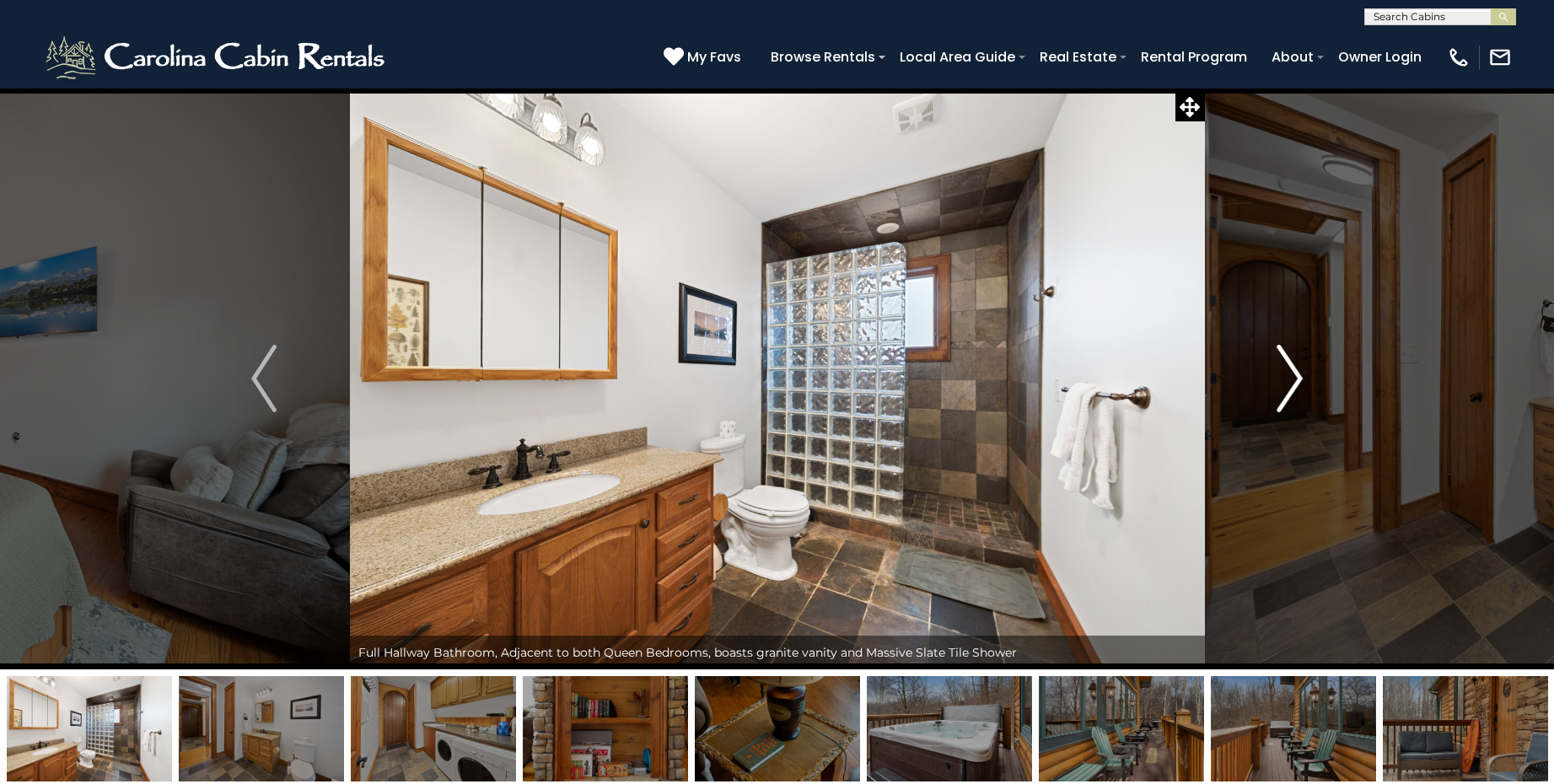
click at [1287, 376] on img "Next" at bounding box center [1290, 379] width 25 height 67
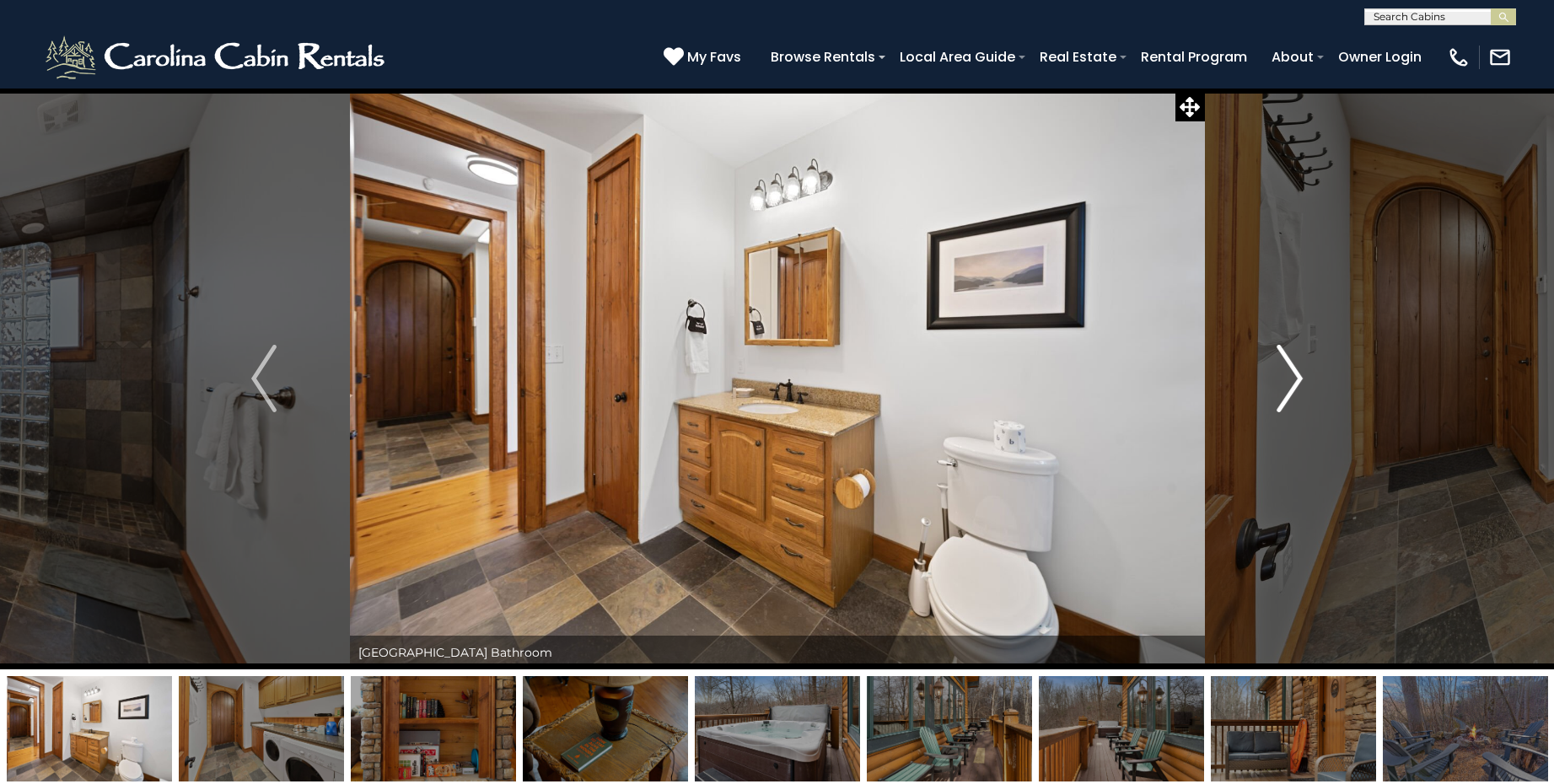
click at [1287, 376] on img "Next" at bounding box center [1290, 379] width 25 height 67
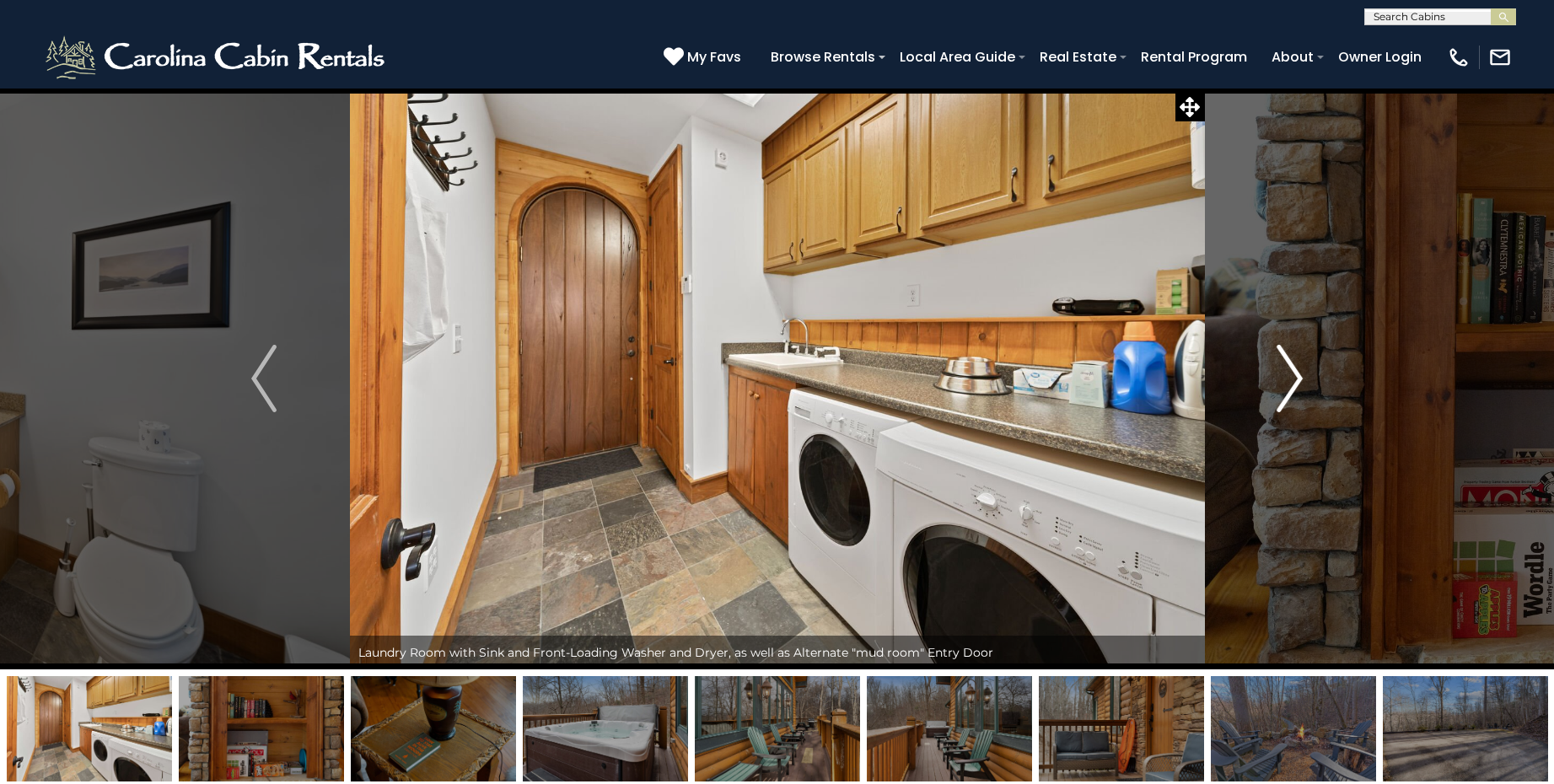
click at [1287, 376] on img "Next" at bounding box center [1290, 379] width 25 height 67
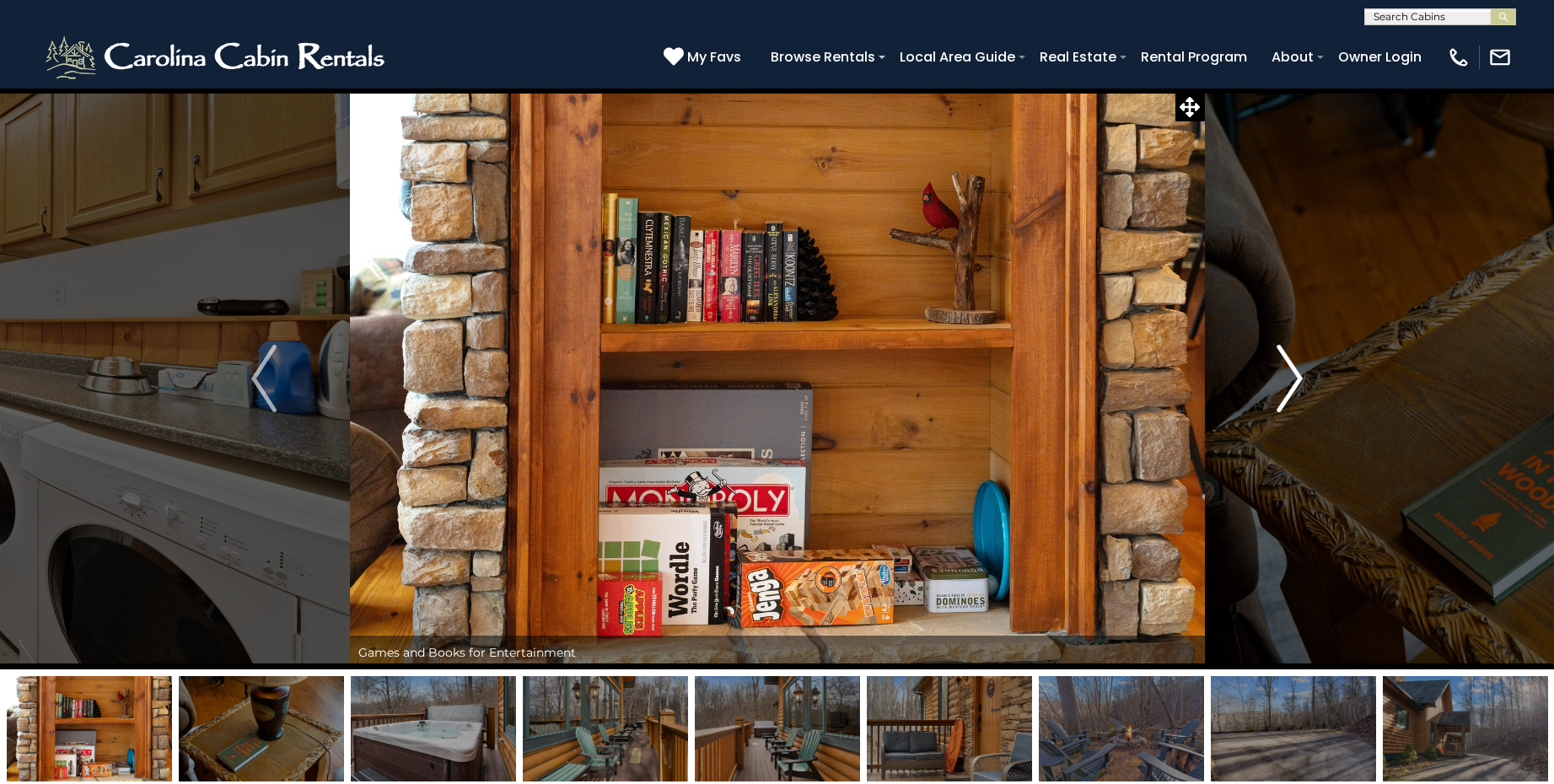
click at [1287, 376] on img "Next" at bounding box center [1290, 379] width 25 height 67
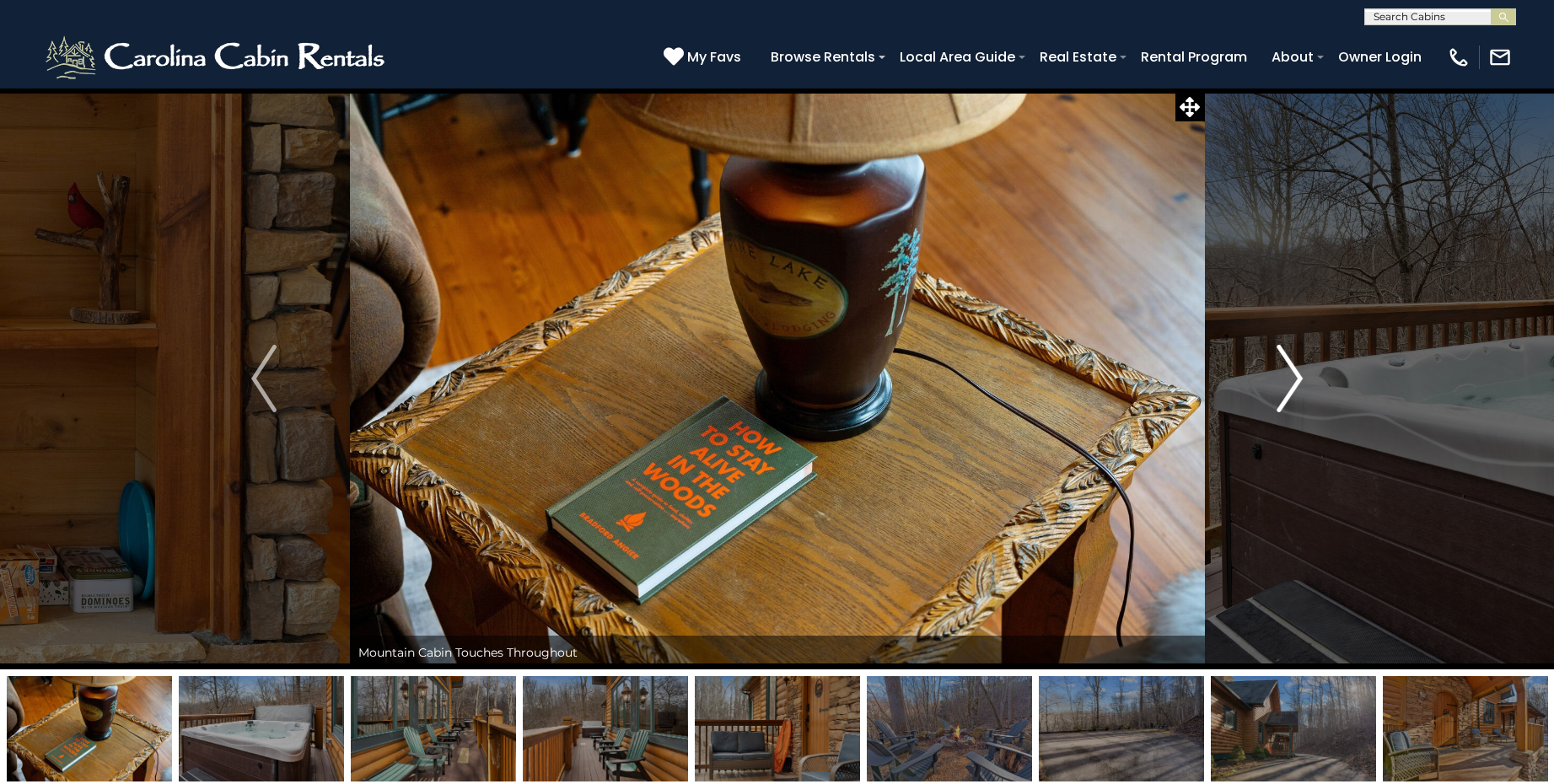
click at [1287, 376] on img "Next" at bounding box center [1290, 379] width 25 height 67
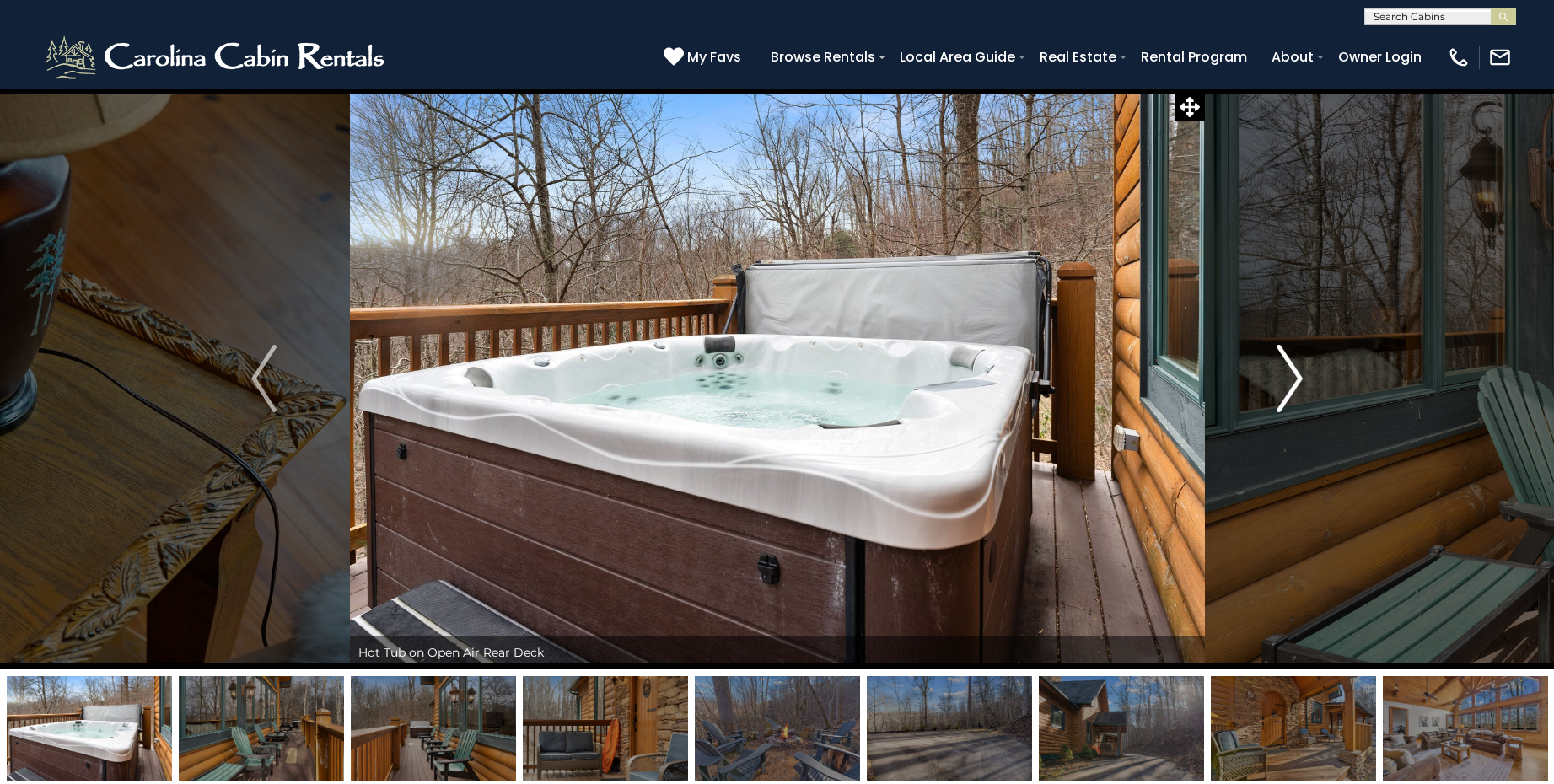
click at [1287, 376] on img "Next" at bounding box center [1290, 379] width 25 height 67
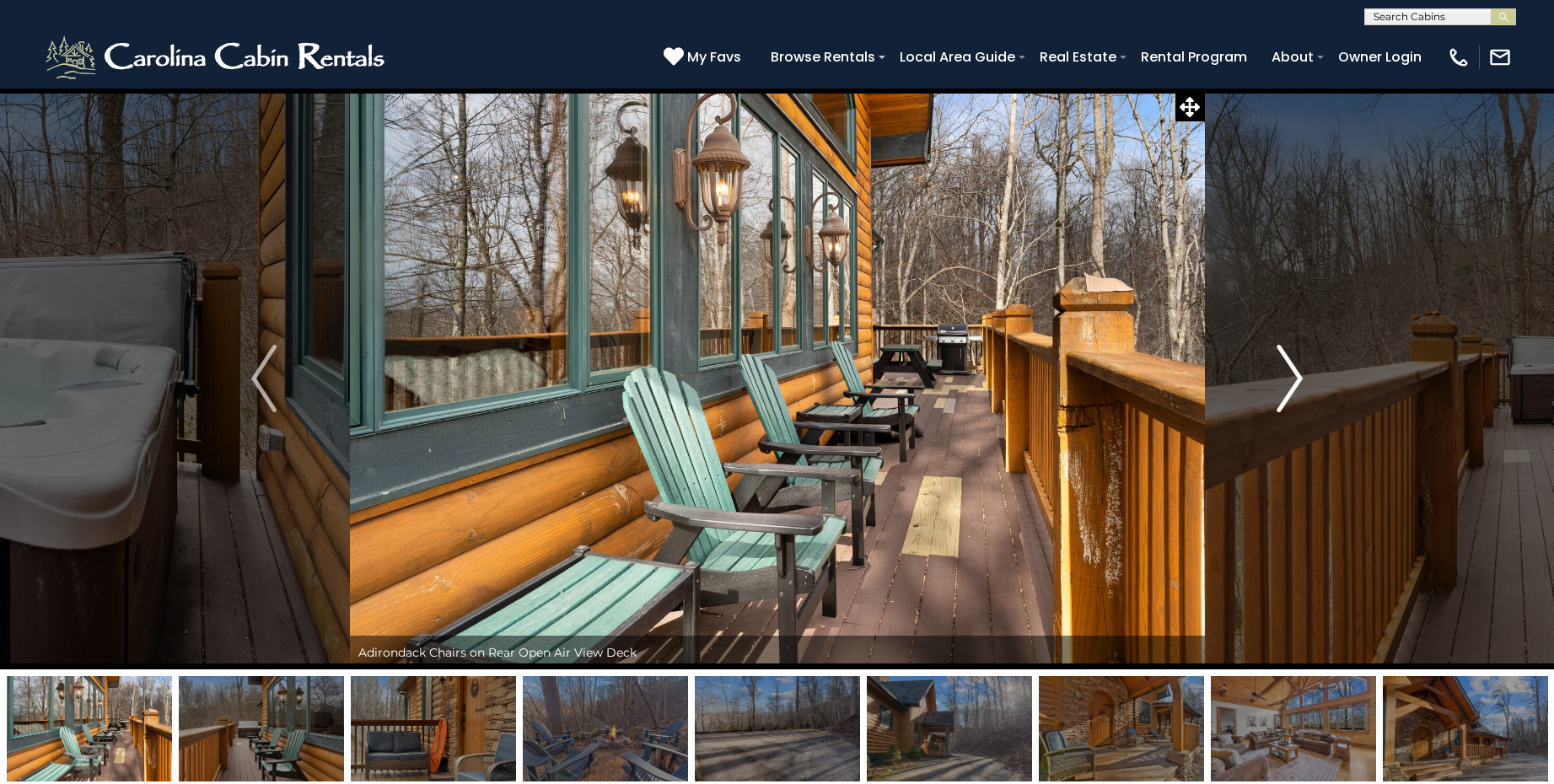
click at [1287, 376] on img "Next" at bounding box center [1290, 379] width 25 height 67
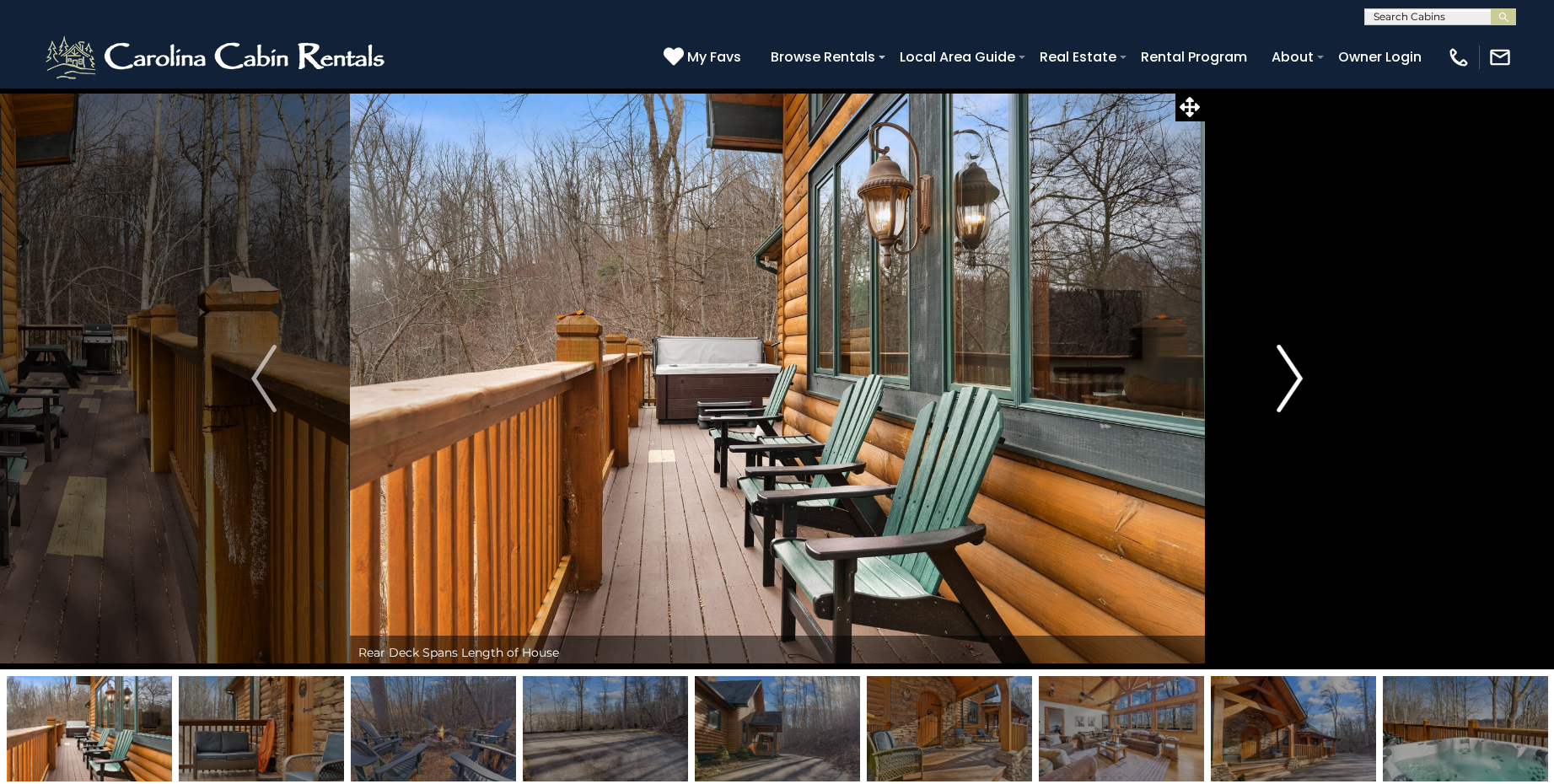
click at [1287, 376] on img "Next" at bounding box center [1290, 379] width 25 height 67
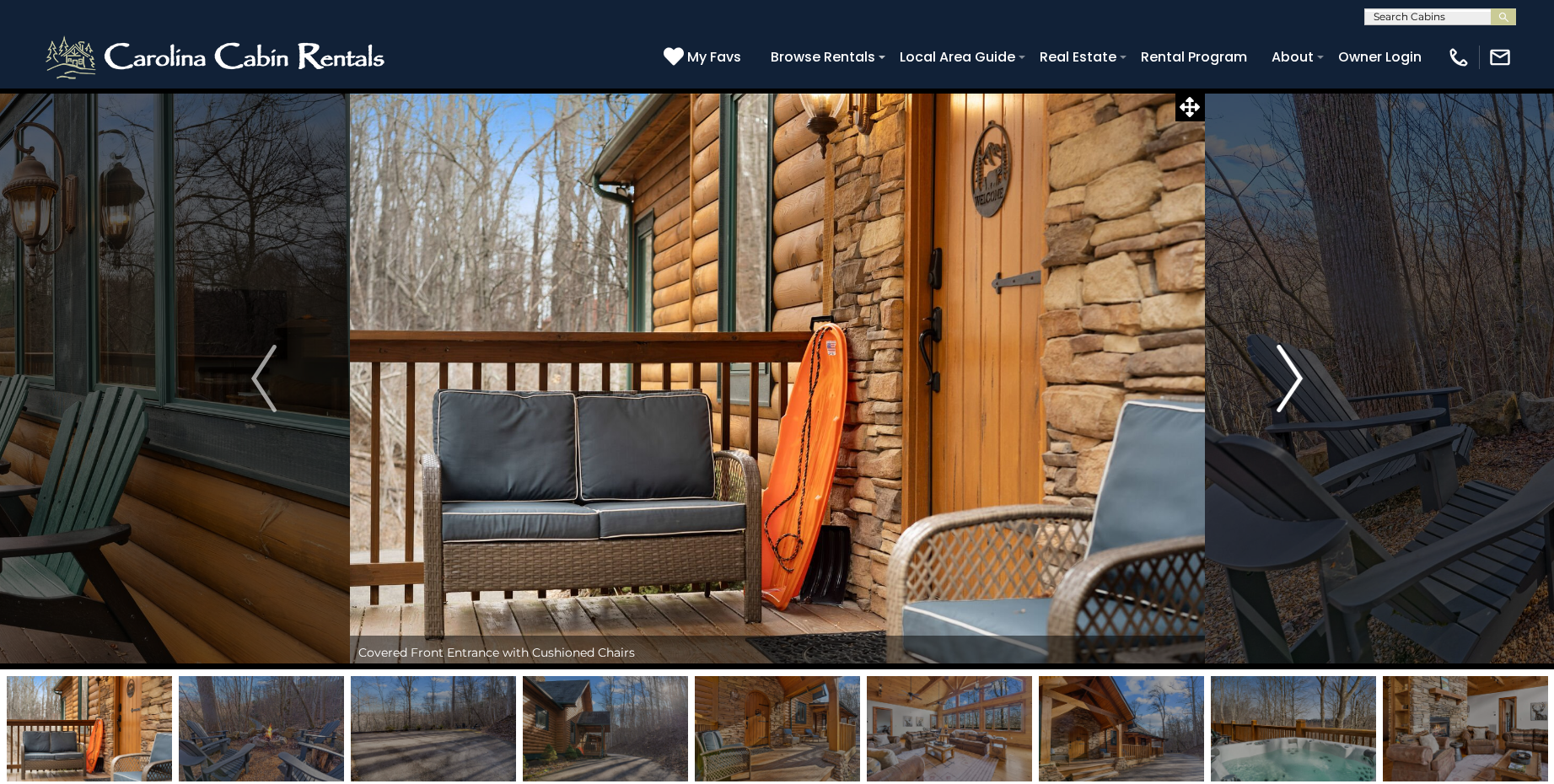
click at [1287, 375] on img "Next" at bounding box center [1290, 379] width 25 height 67
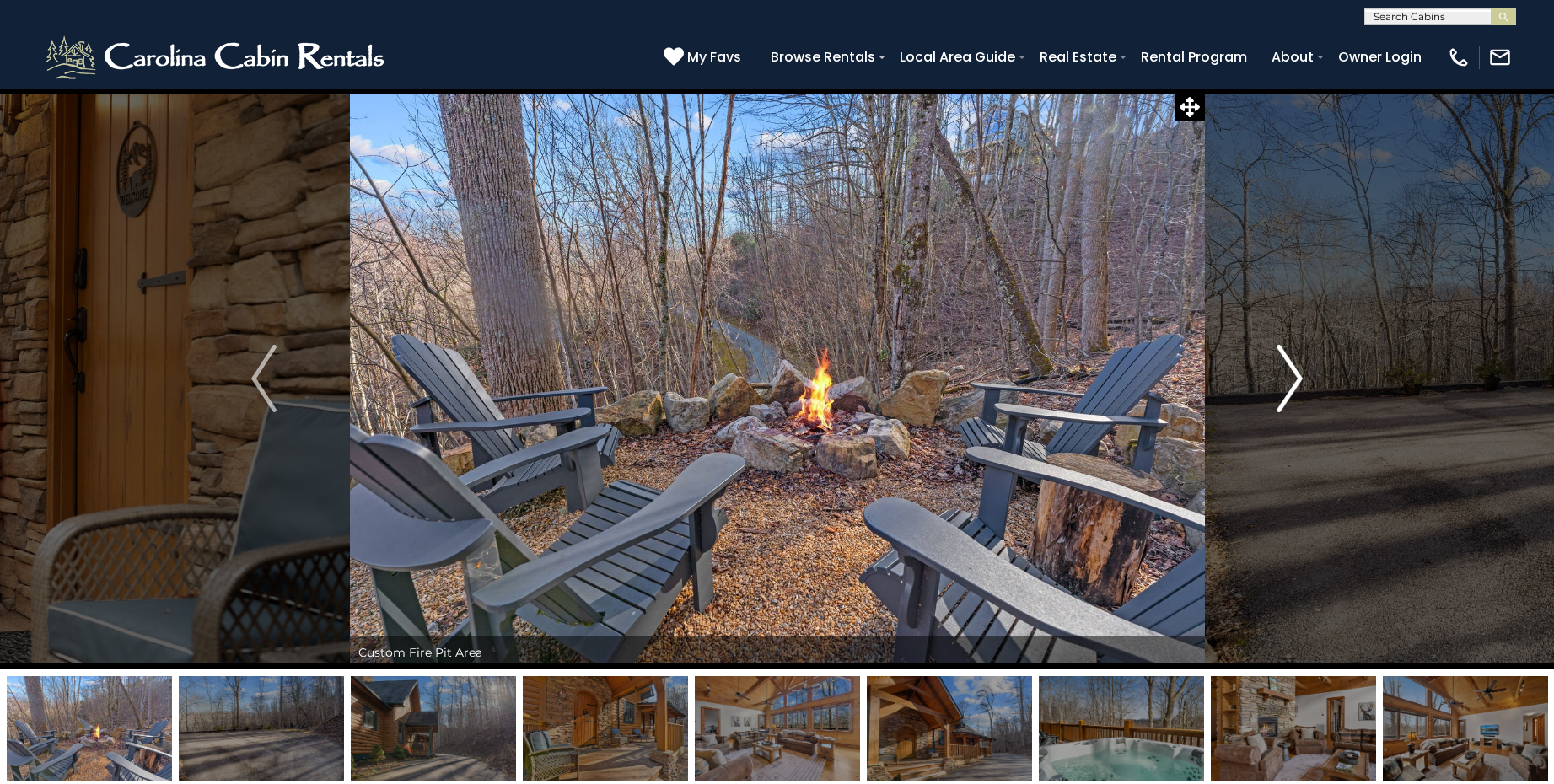
click at [1287, 375] on img "Next" at bounding box center [1290, 379] width 25 height 67
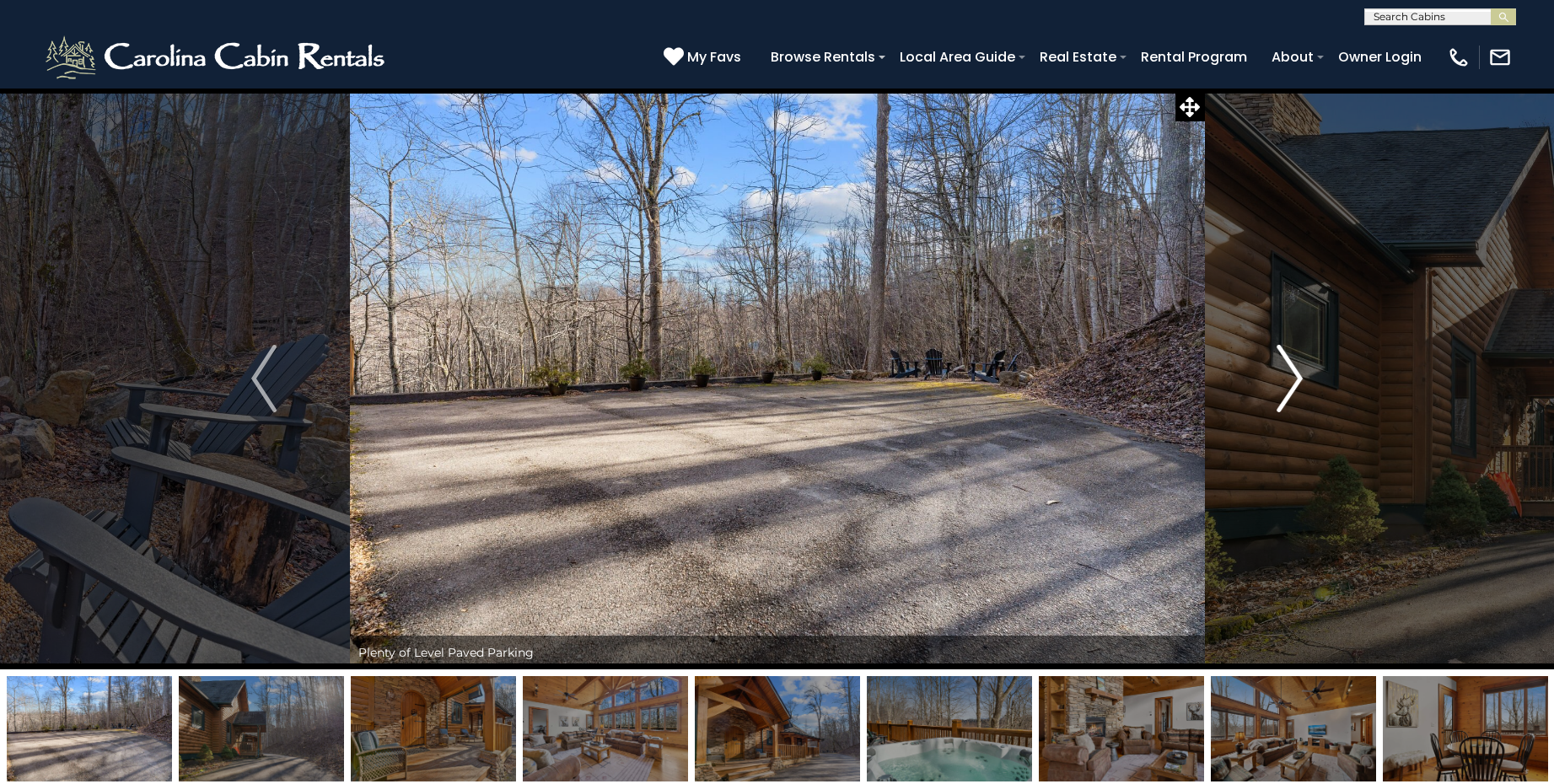
click at [1287, 375] on img "Next" at bounding box center [1290, 379] width 25 height 67
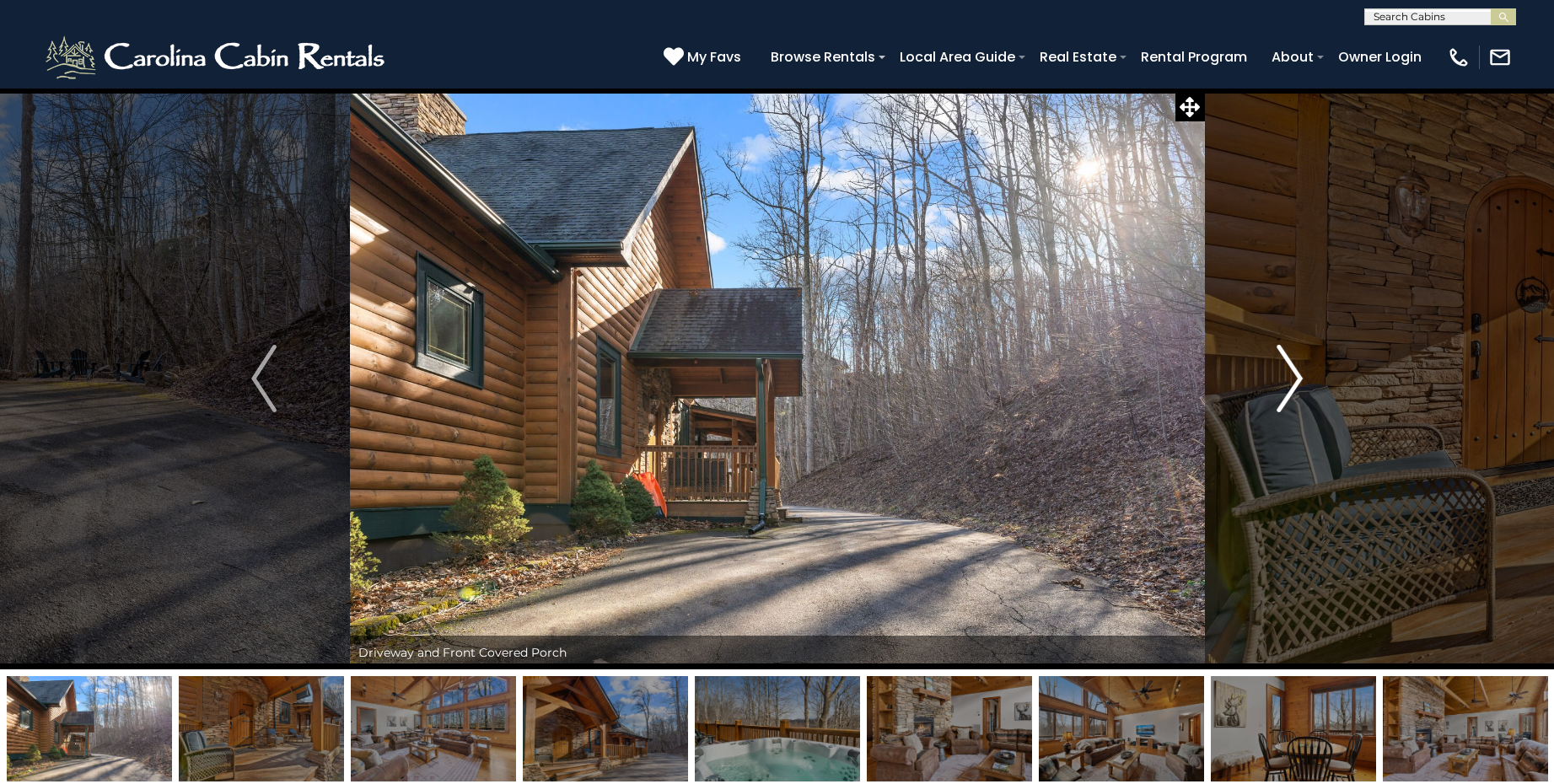
click at [1287, 375] on img "Next" at bounding box center [1290, 379] width 25 height 67
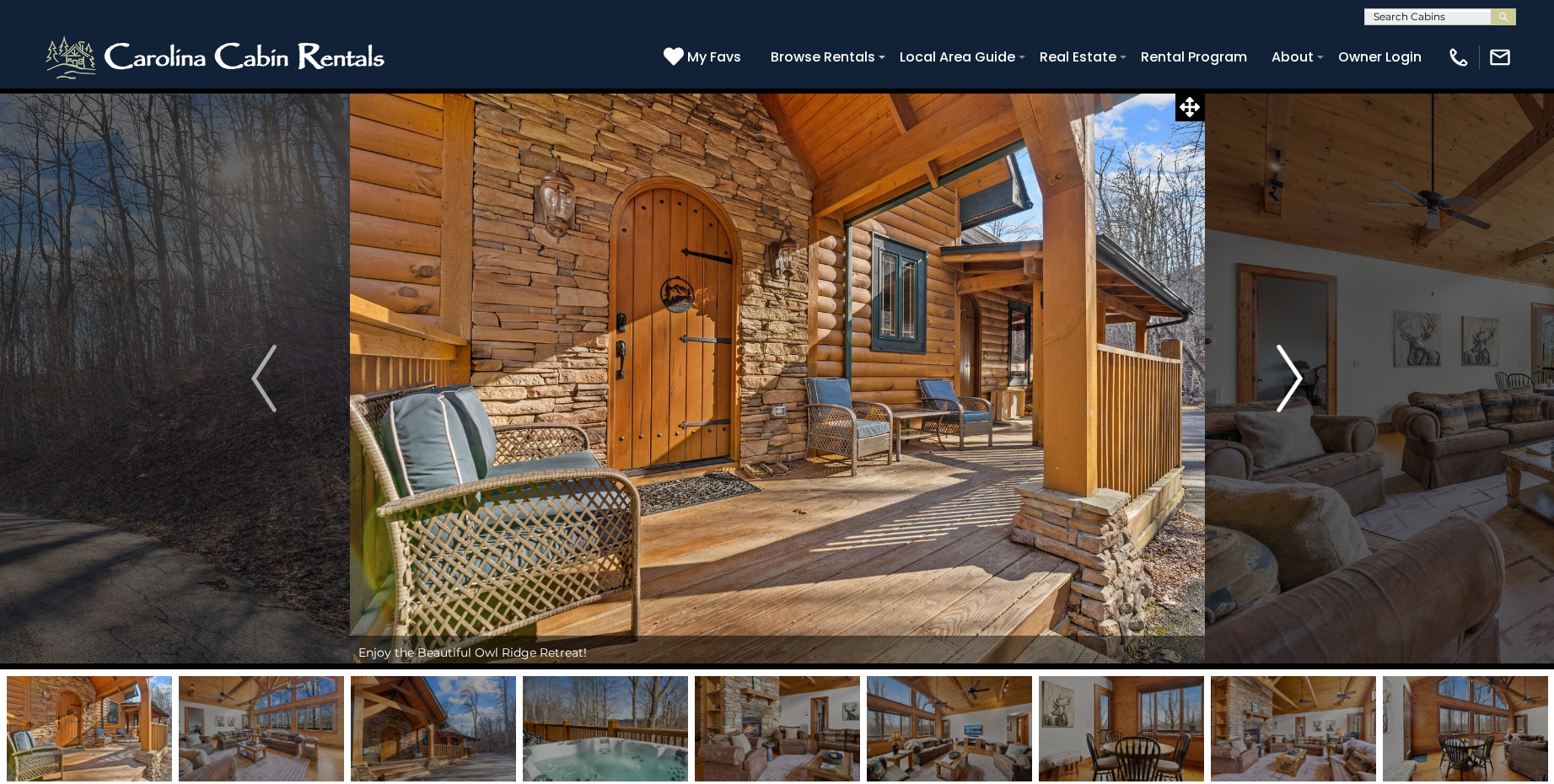
click at [1287, 375] on img "Next" at bounding box center [1290, 379] width 25 height 67
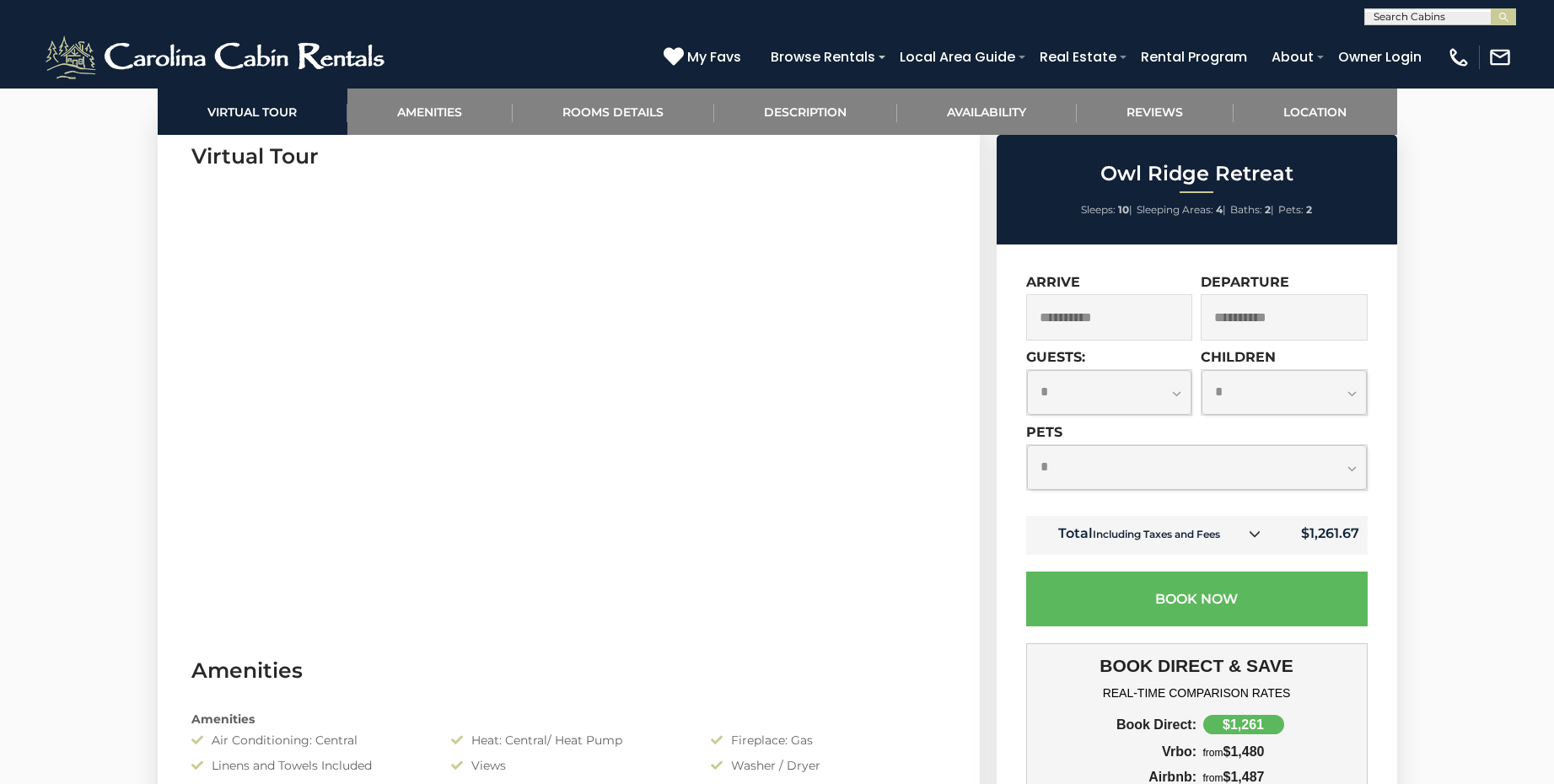
scroll to position [843, 0]
click at [1179, 396] on select "**********" at bounding box center [1109, 392] width 165 height 45
select select "*"
click at [1027, 370] on select "**********" at bounding box center [1109, 392] width 165 height 45
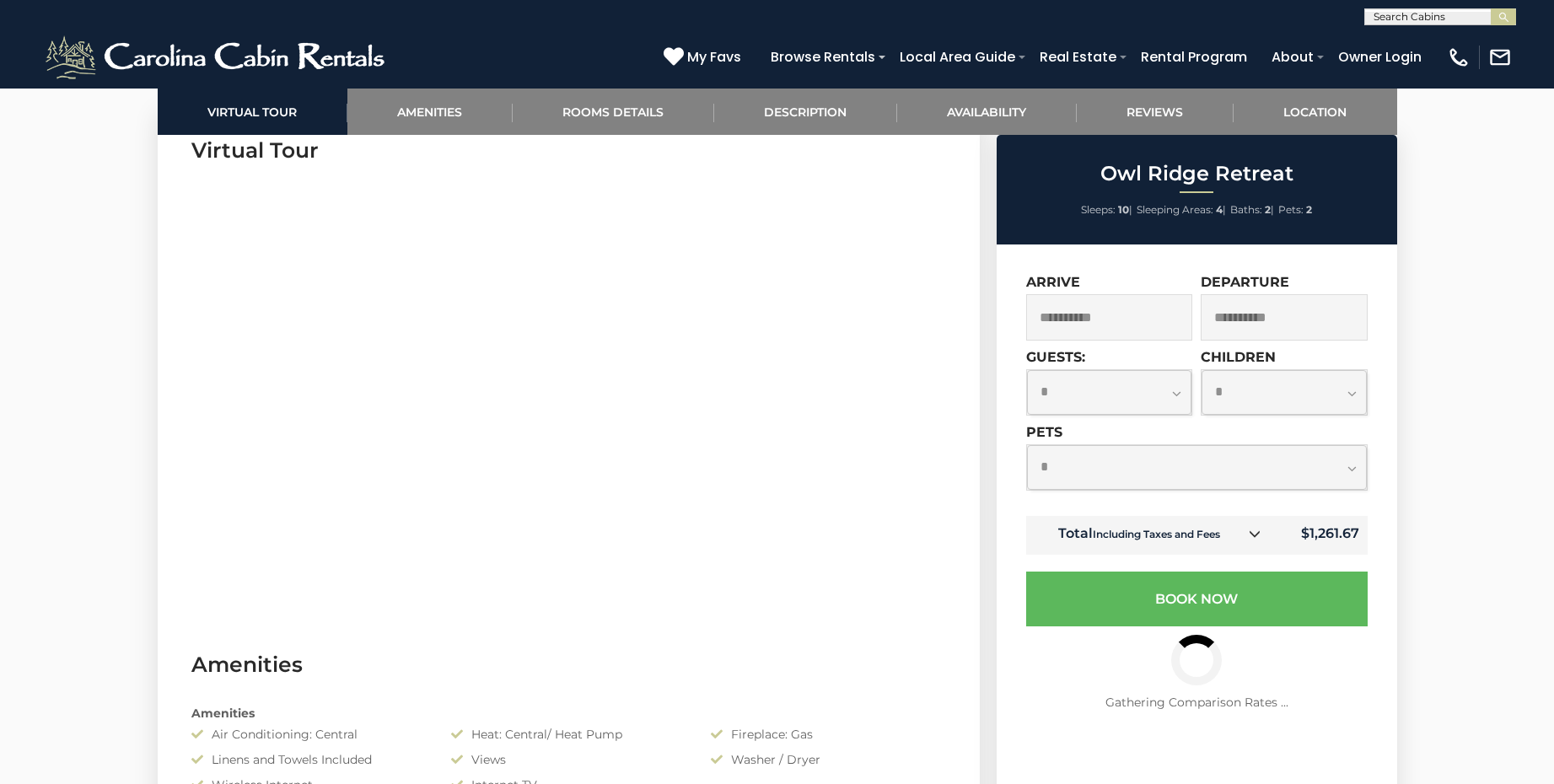
click at [1352, 470] on select "**********" at bounding box center [1196, 467] width 340 height 45
select select "*"
click at [1027, 445] on select "**********" at bounding box center [1196, 467] width 340 height 45
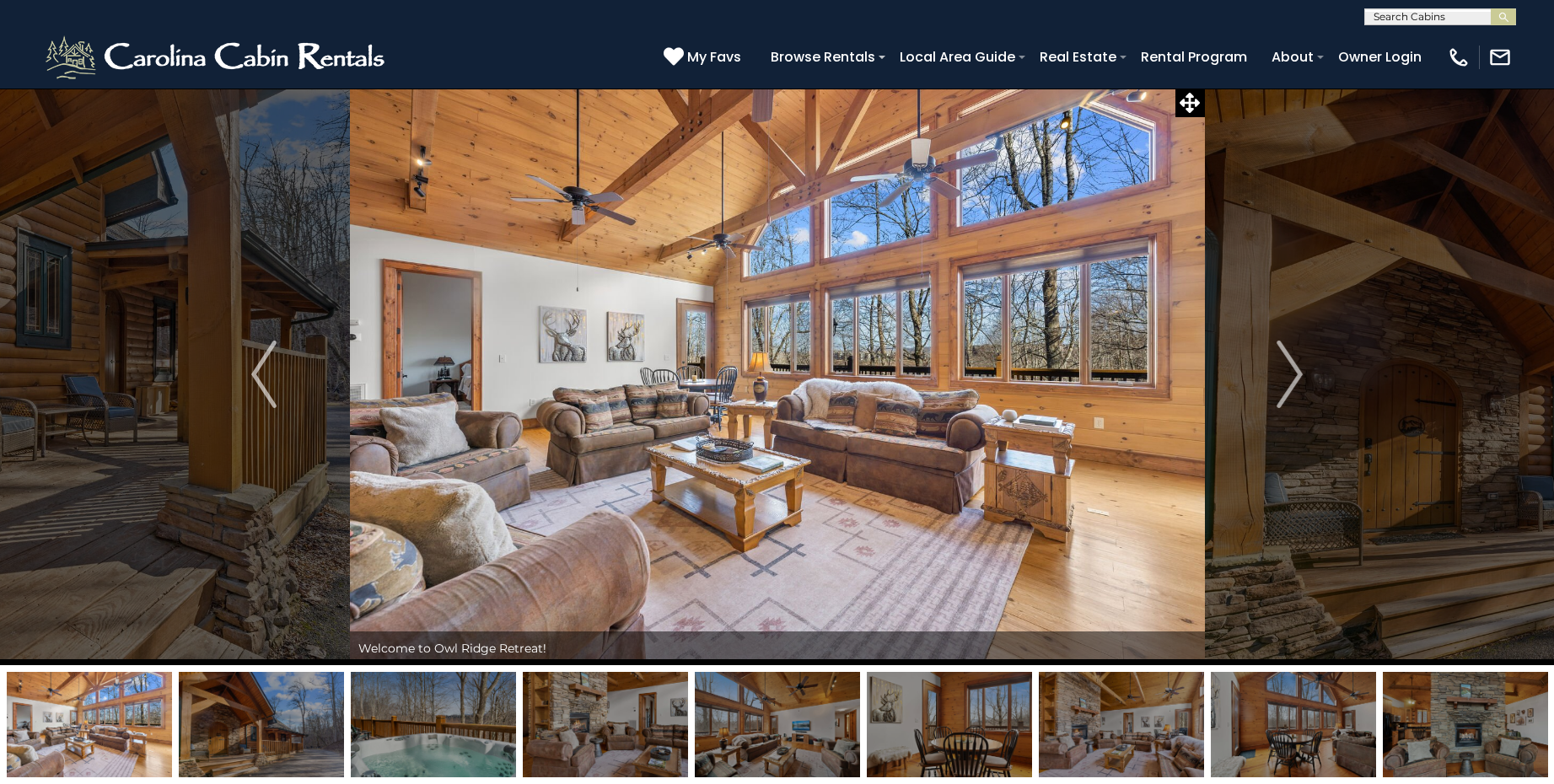
scroll to position [0, 0]
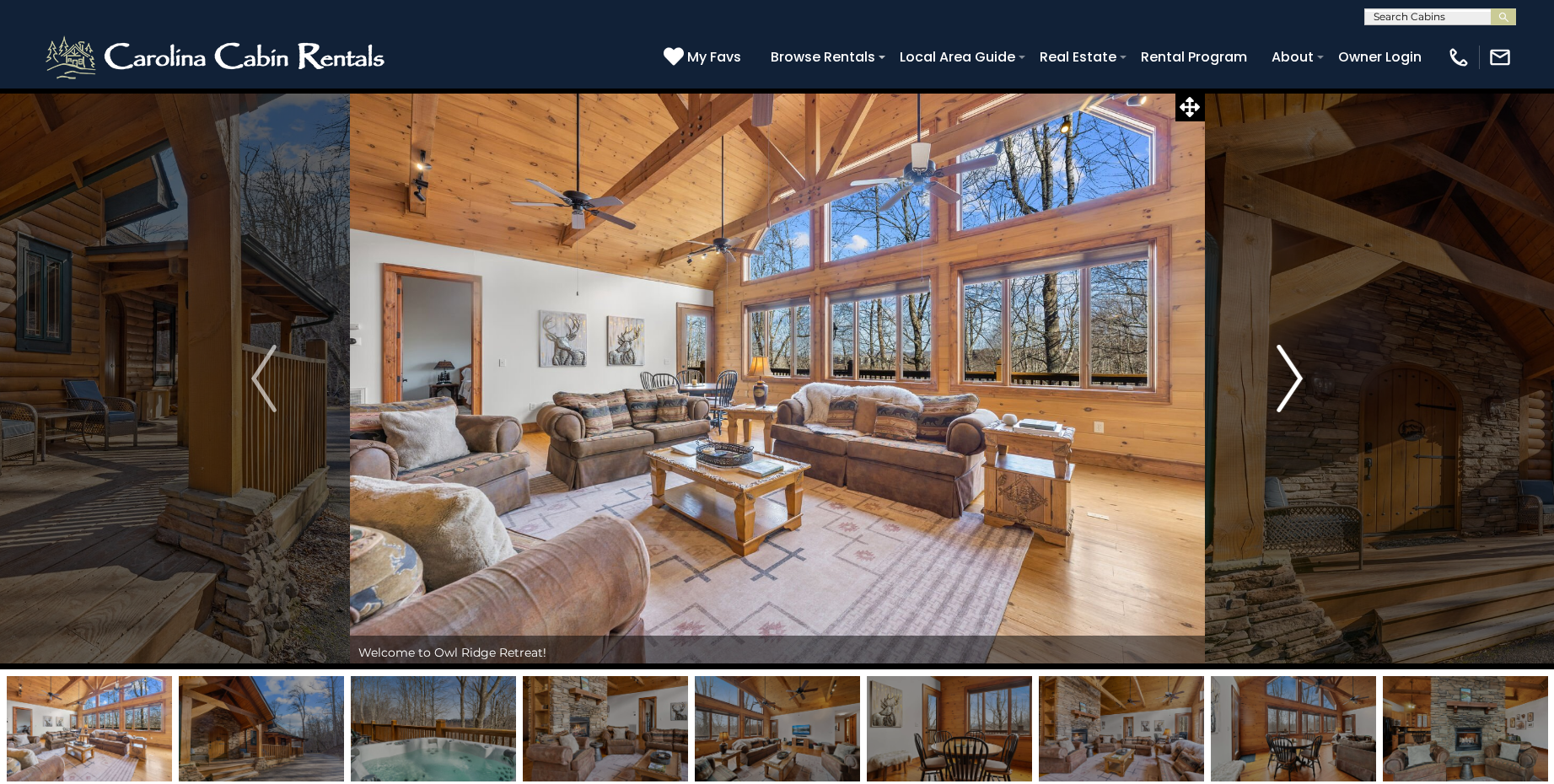
click at [1284, 377] on img "Next" at bounding box center [1290, 379] width 25 height 67
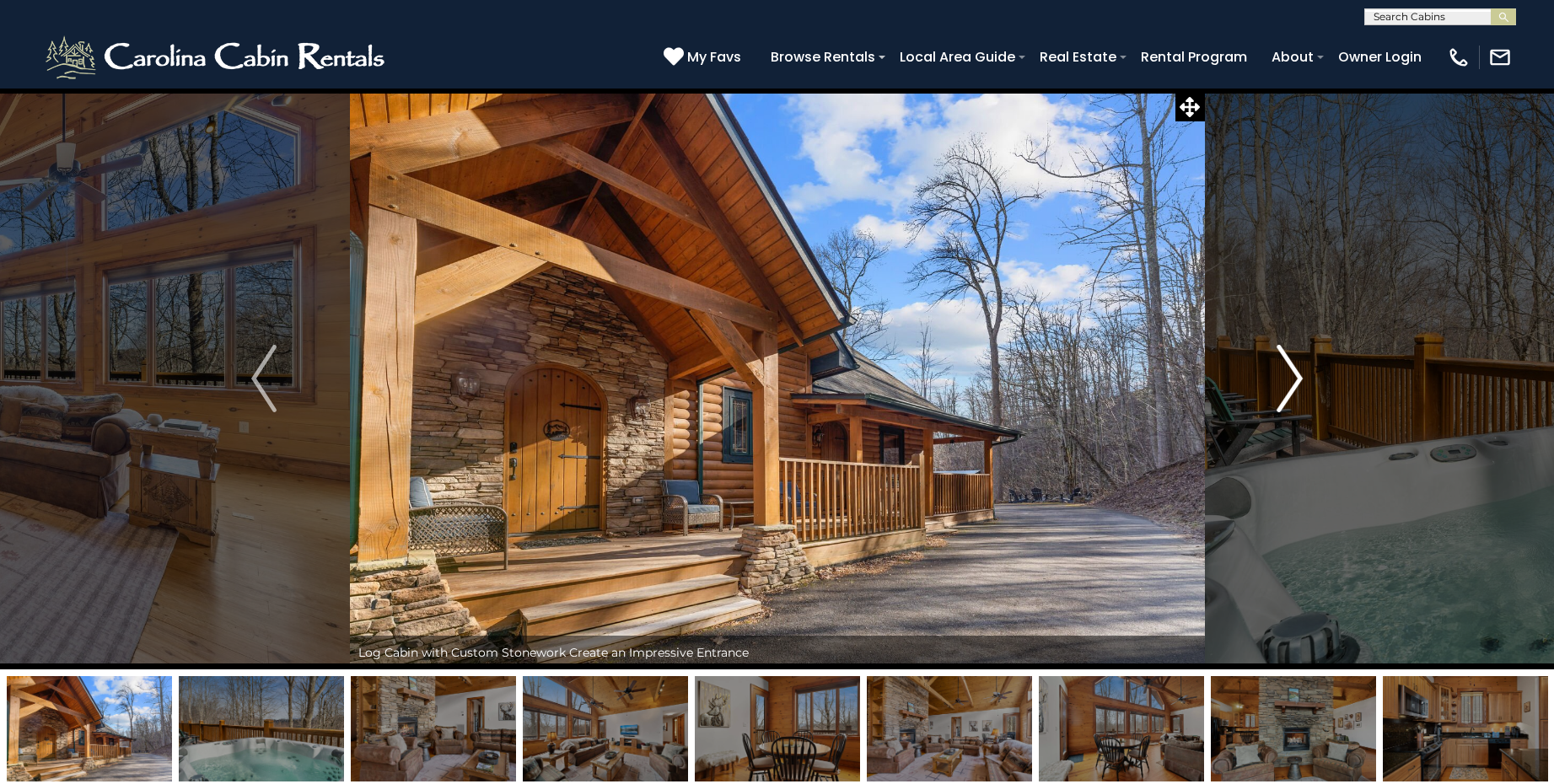
click at [1284, 377] on img "Next" at bounding box center [1290, 379] width 25 height 67
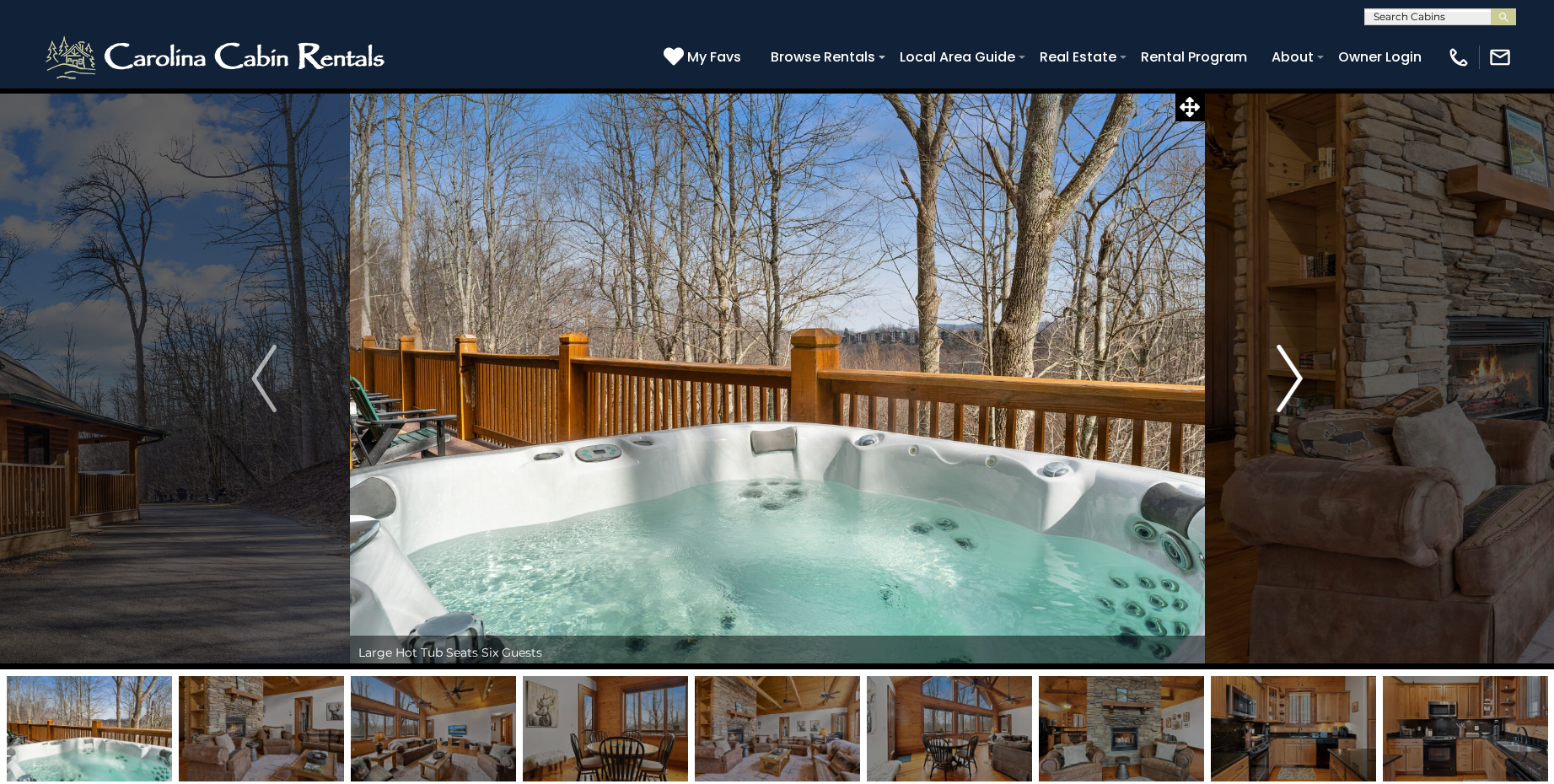
click at [1284, 377] on img "Next" at bounding box center [1290, 379] width 25 height 67
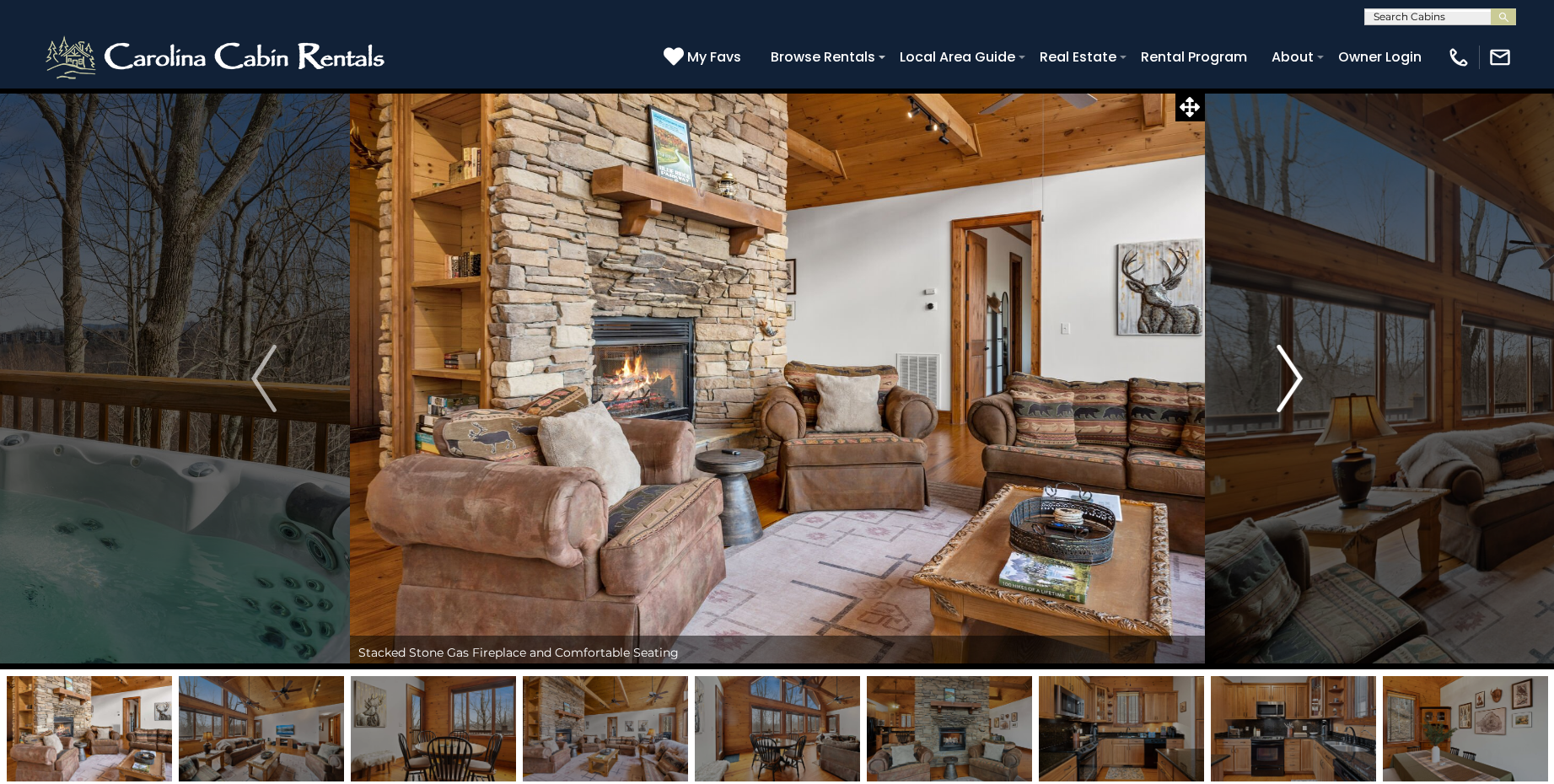
click at [1290, 377] on img "Next" at bounding box center [1290, 379] width 25 height 67
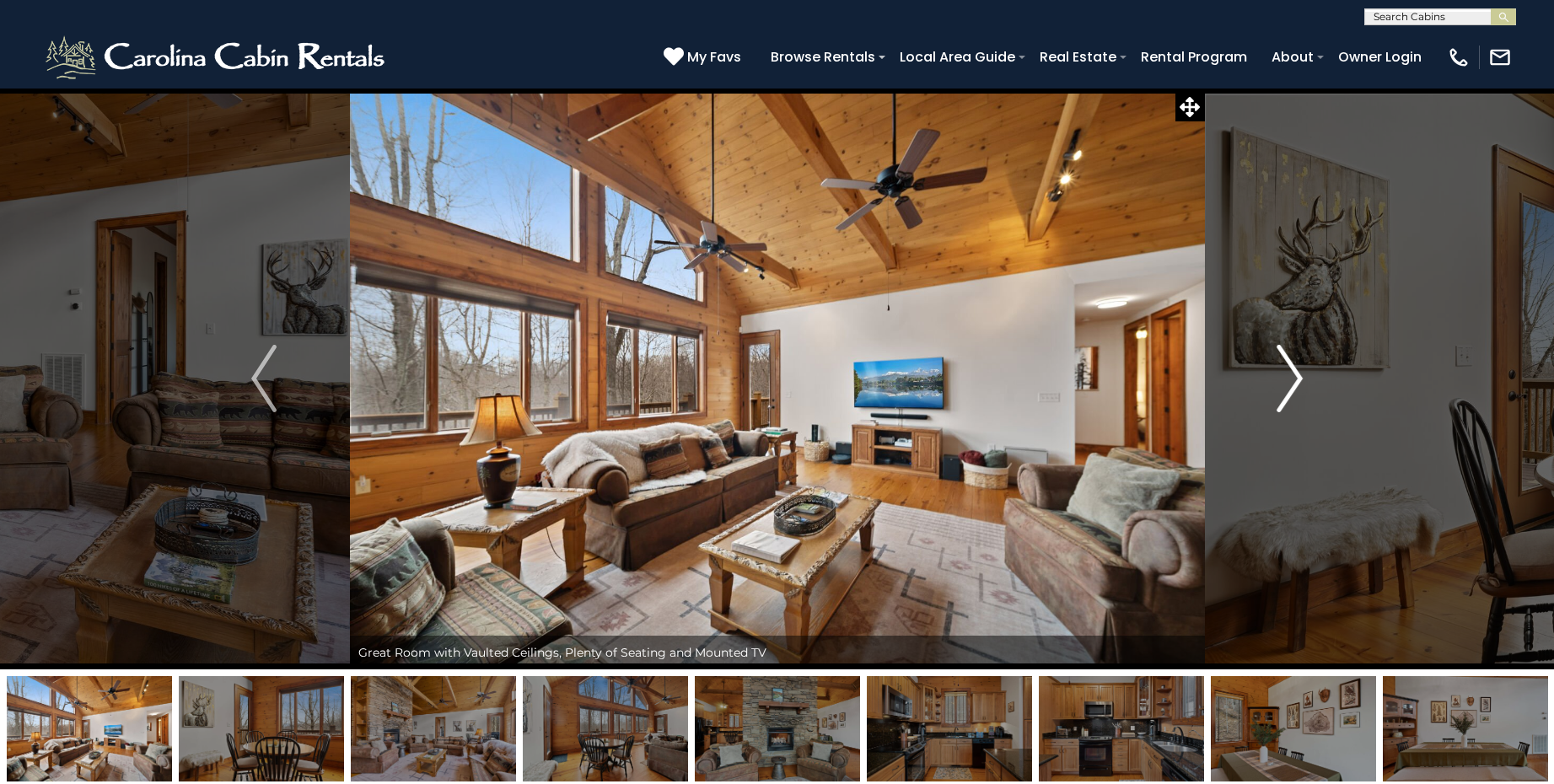
click at [1290, 377] on img "Next" at bounding box center [1290, 379] width 25 height 67
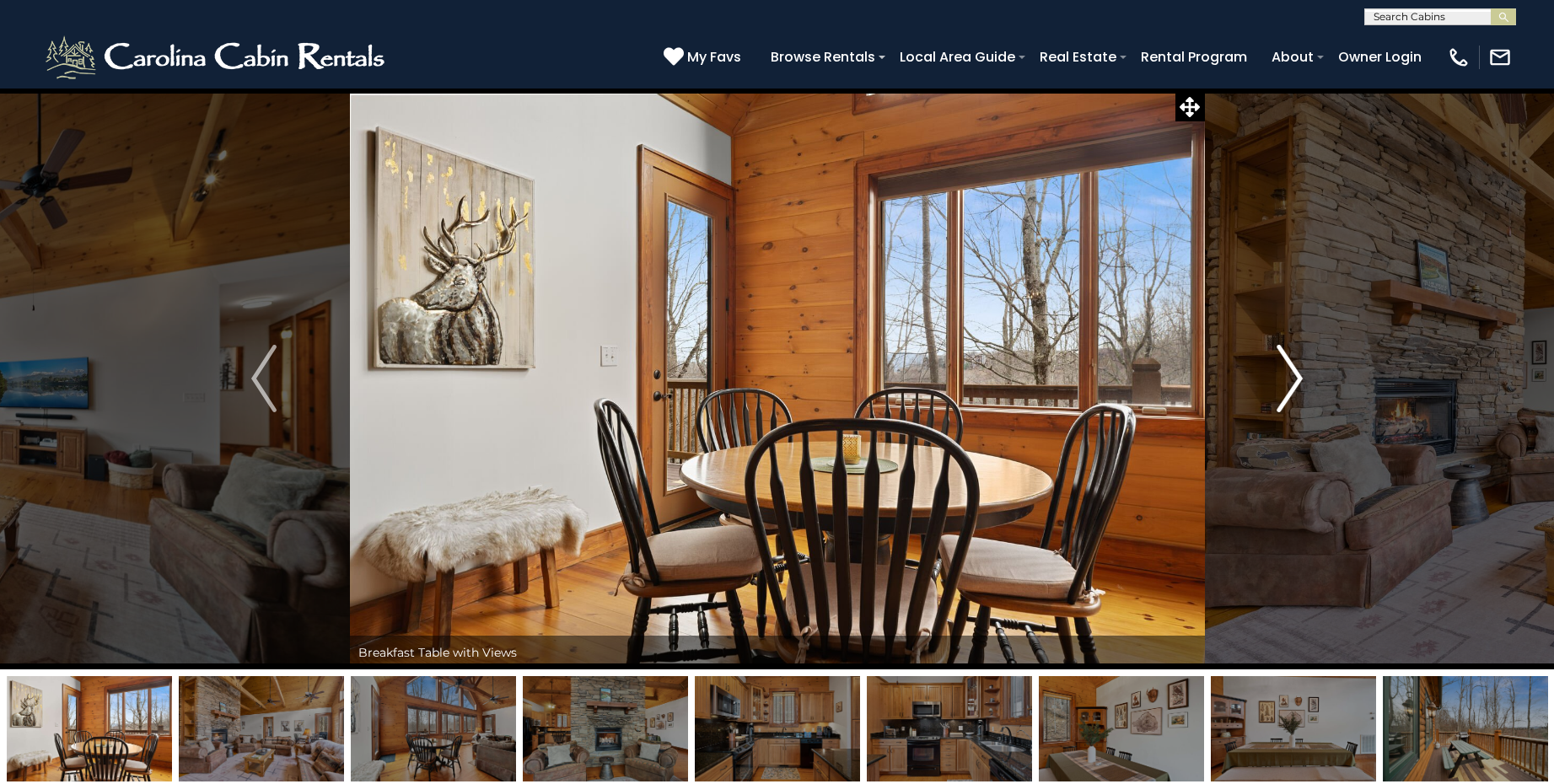
click at [1290, 377] on img "Next" at bounding box center [1290, 379] width 25 height 67
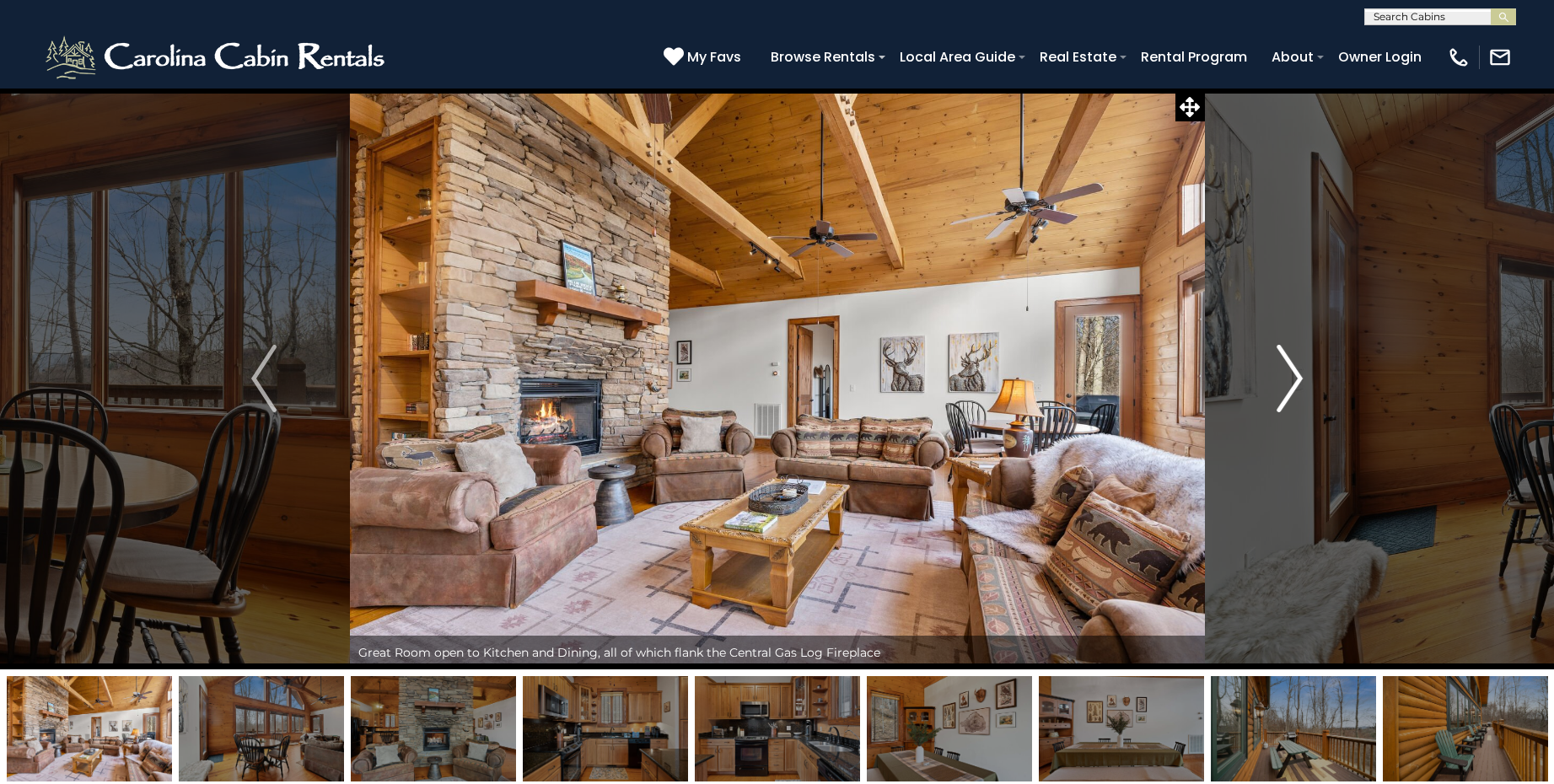
click at [1290, 377] on img "Next" at bounding box center [1290, 379] width 25 height 67
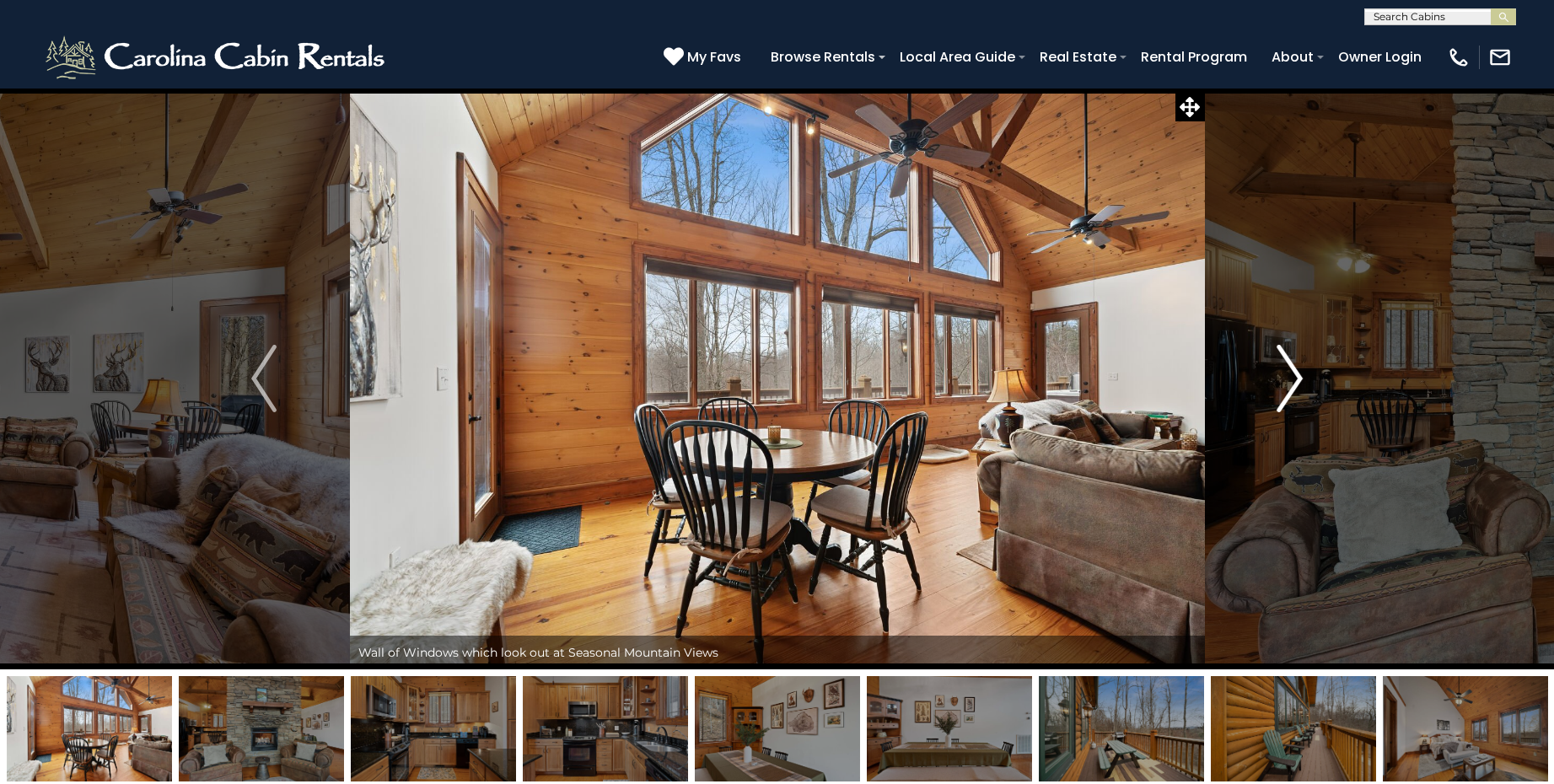
click at [1290, 377] on img "Next" at bounding box center [1290, 379] width 25 height 67
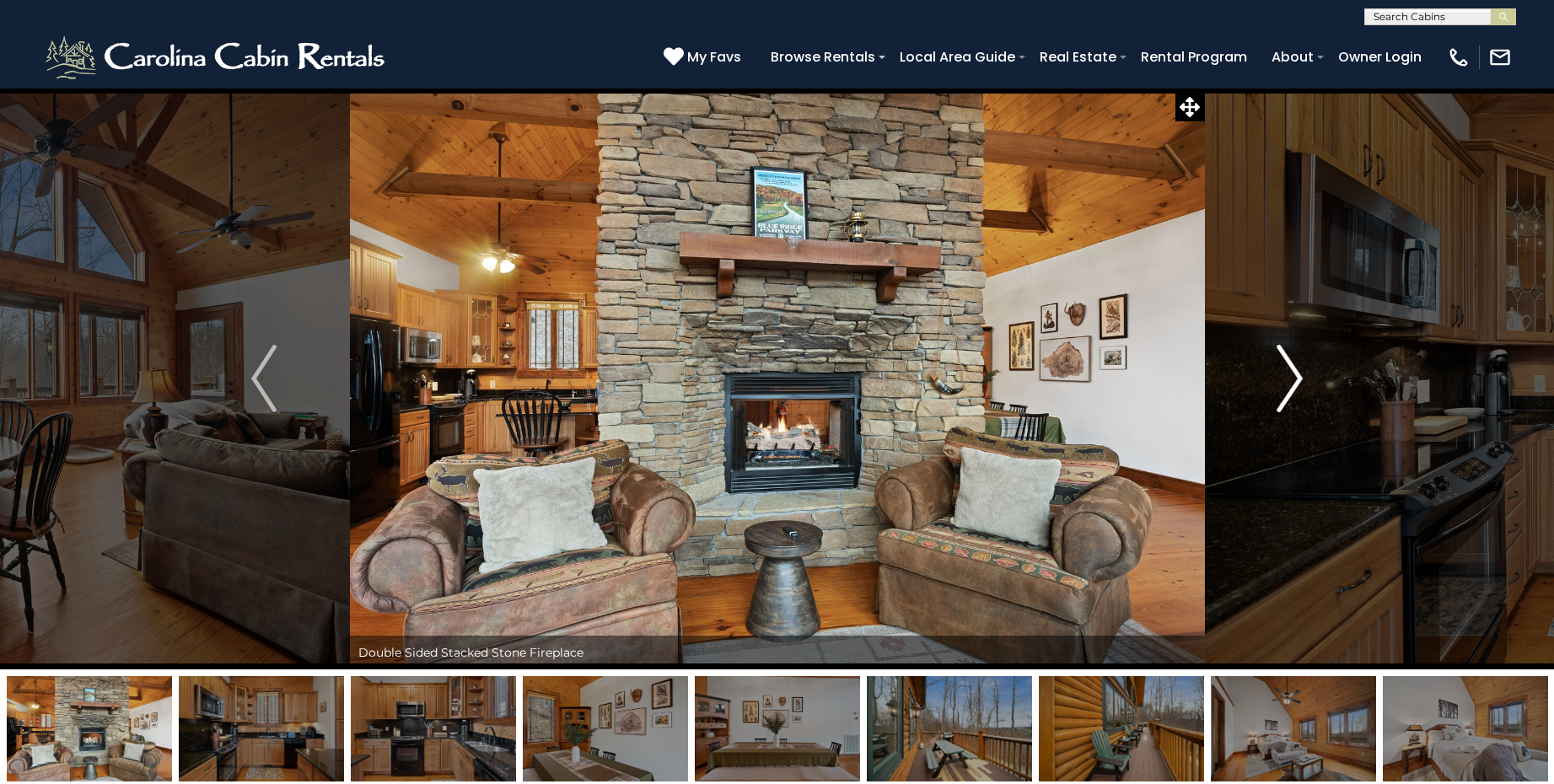
click at [1290, 377] on img "Next" at bounding box center [1290, 379] width 25 height 67
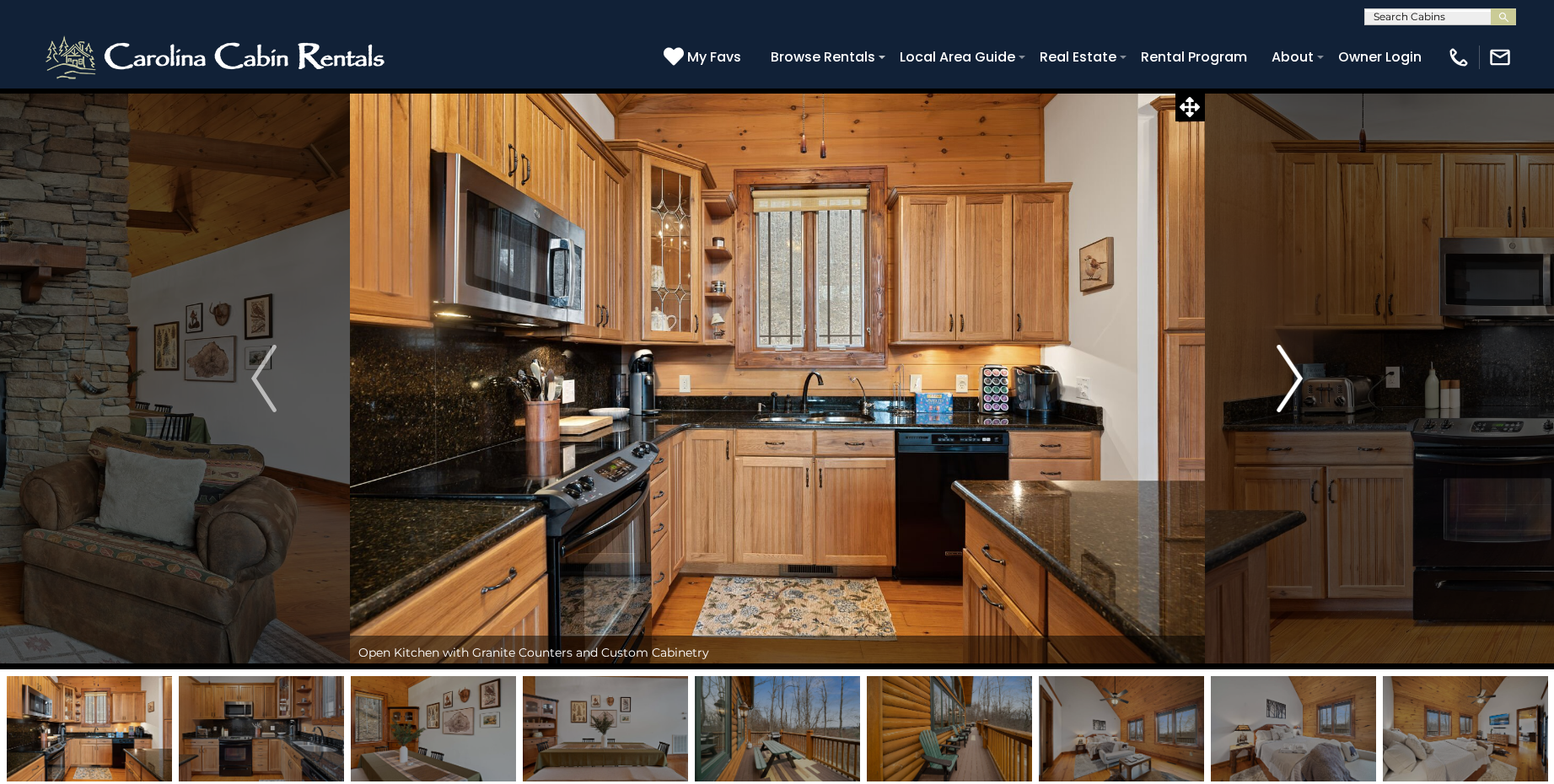
click at [1290, 377] on img "Next" at bounding box center [1290, 379] width 25 height 67
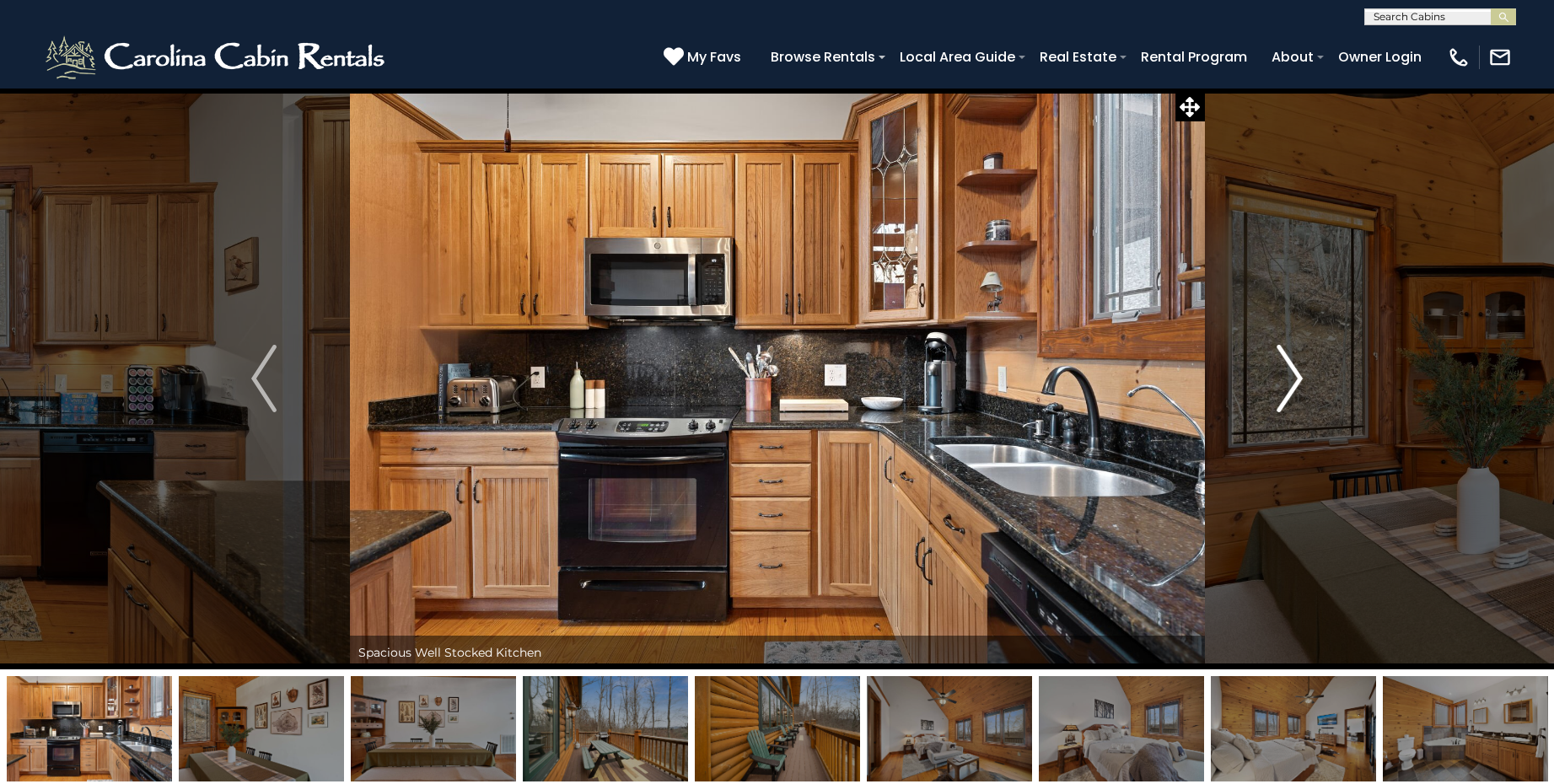
click at [1290, 377] on img "Next" at bounding box center [1290, 379] width 25 height 67
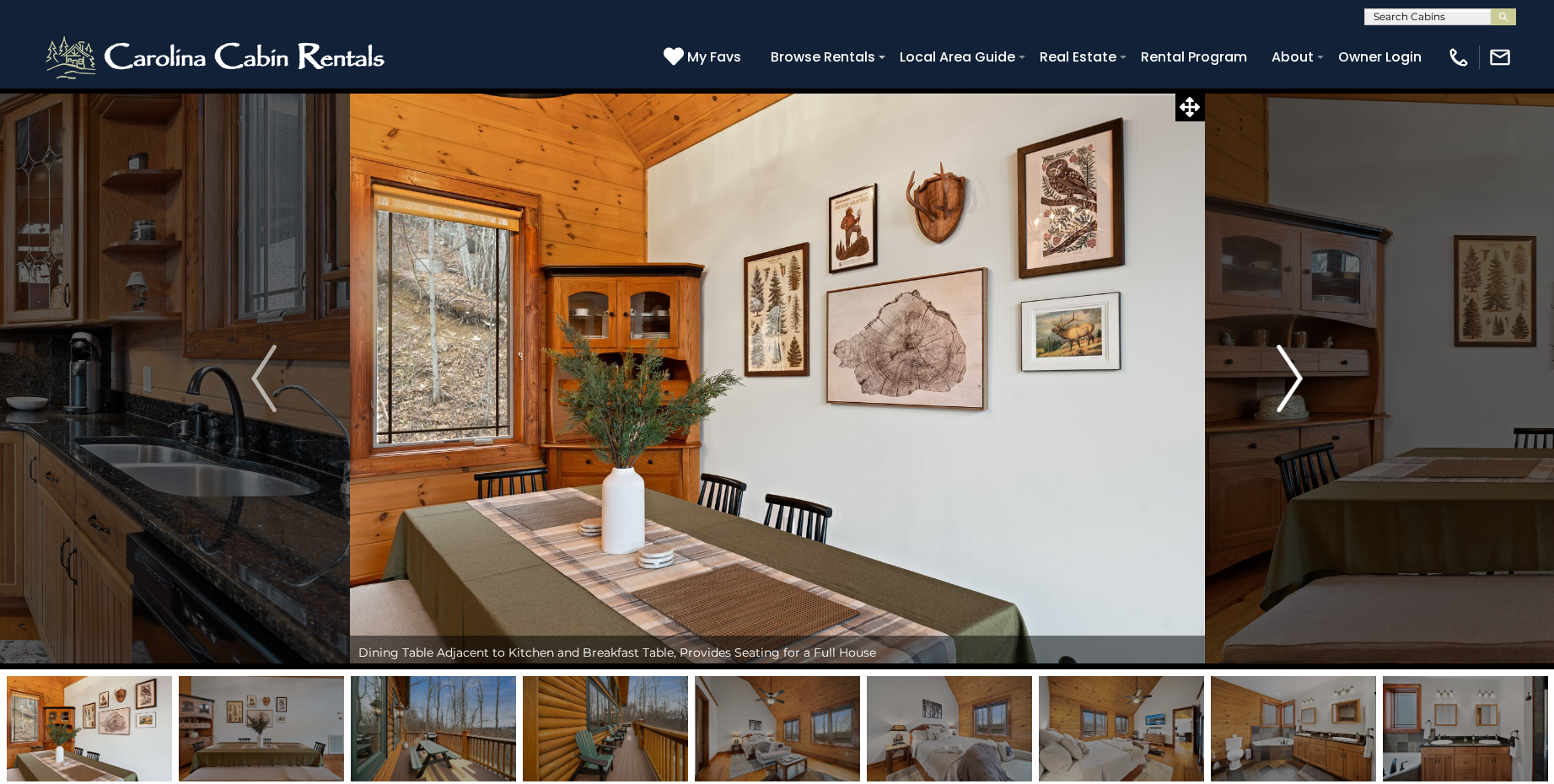
click at [1290, 377] on img "Next" at bounding box center [1290, 379] width 25 height 67
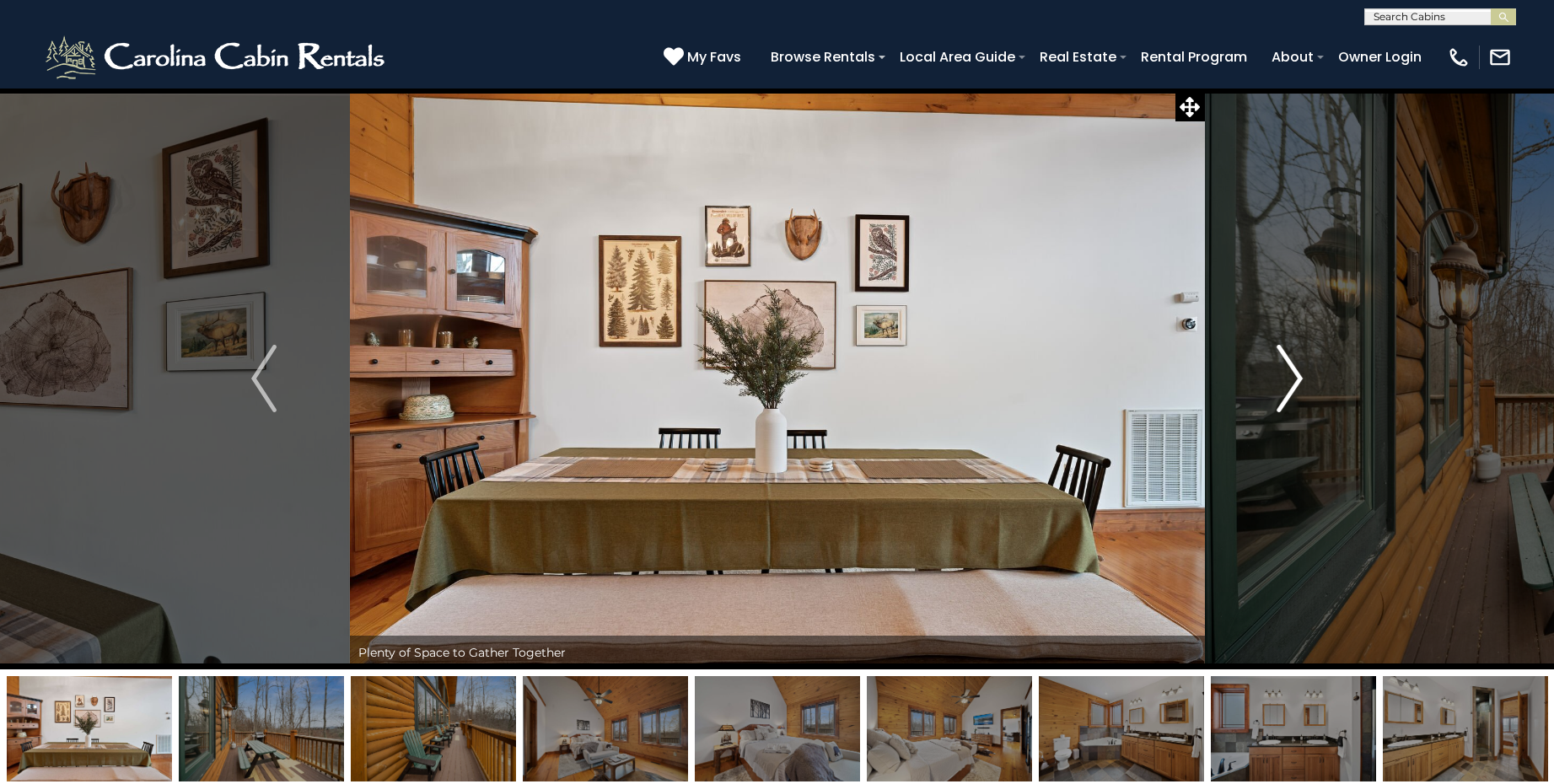
click at [1290, 377] on img "Next" at bounding box center [1290, 379] width 25 height 67
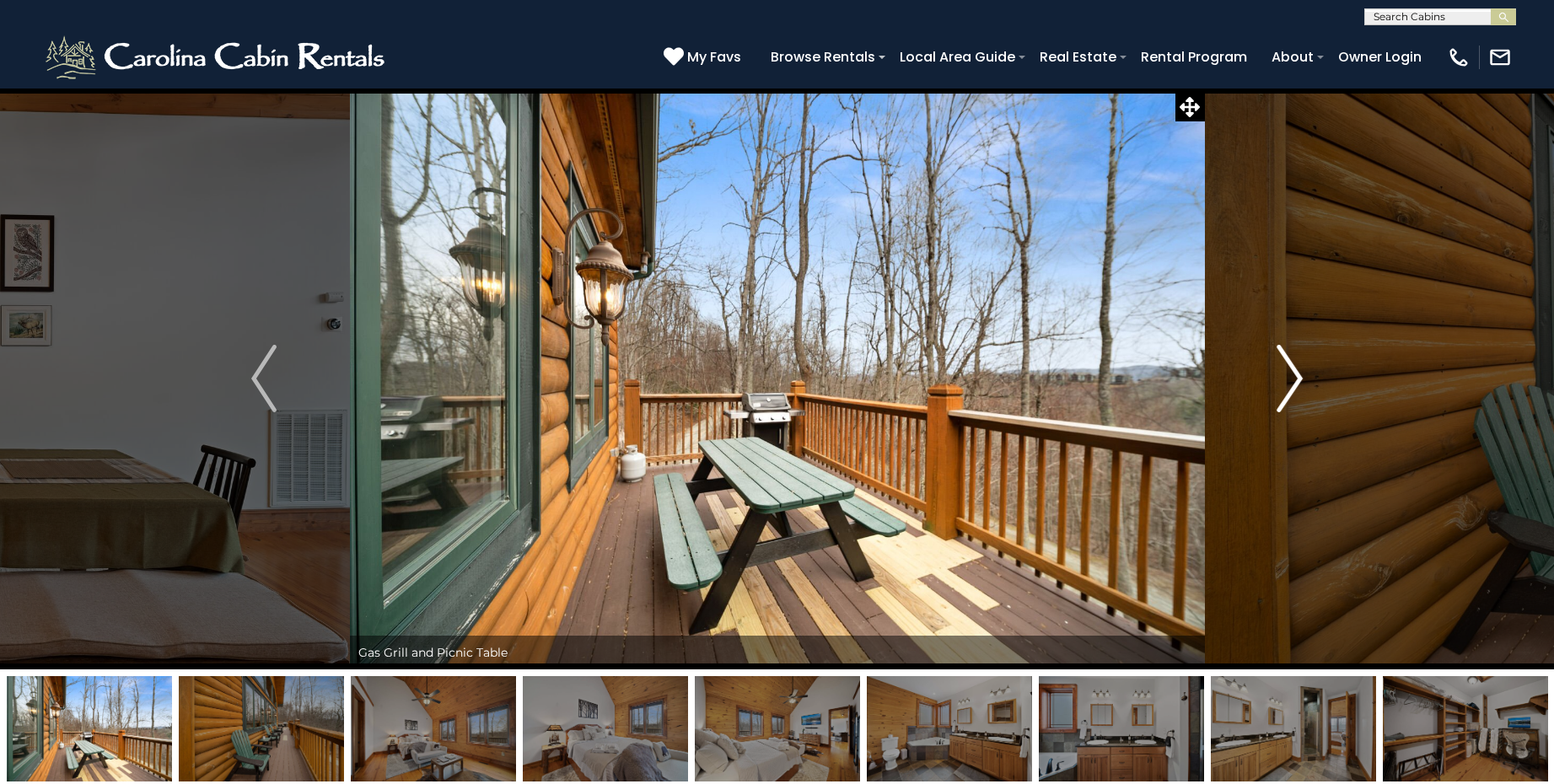
click at [1290, 377] on img "Next" at bounding box center [1290, 379] width 25 height 67
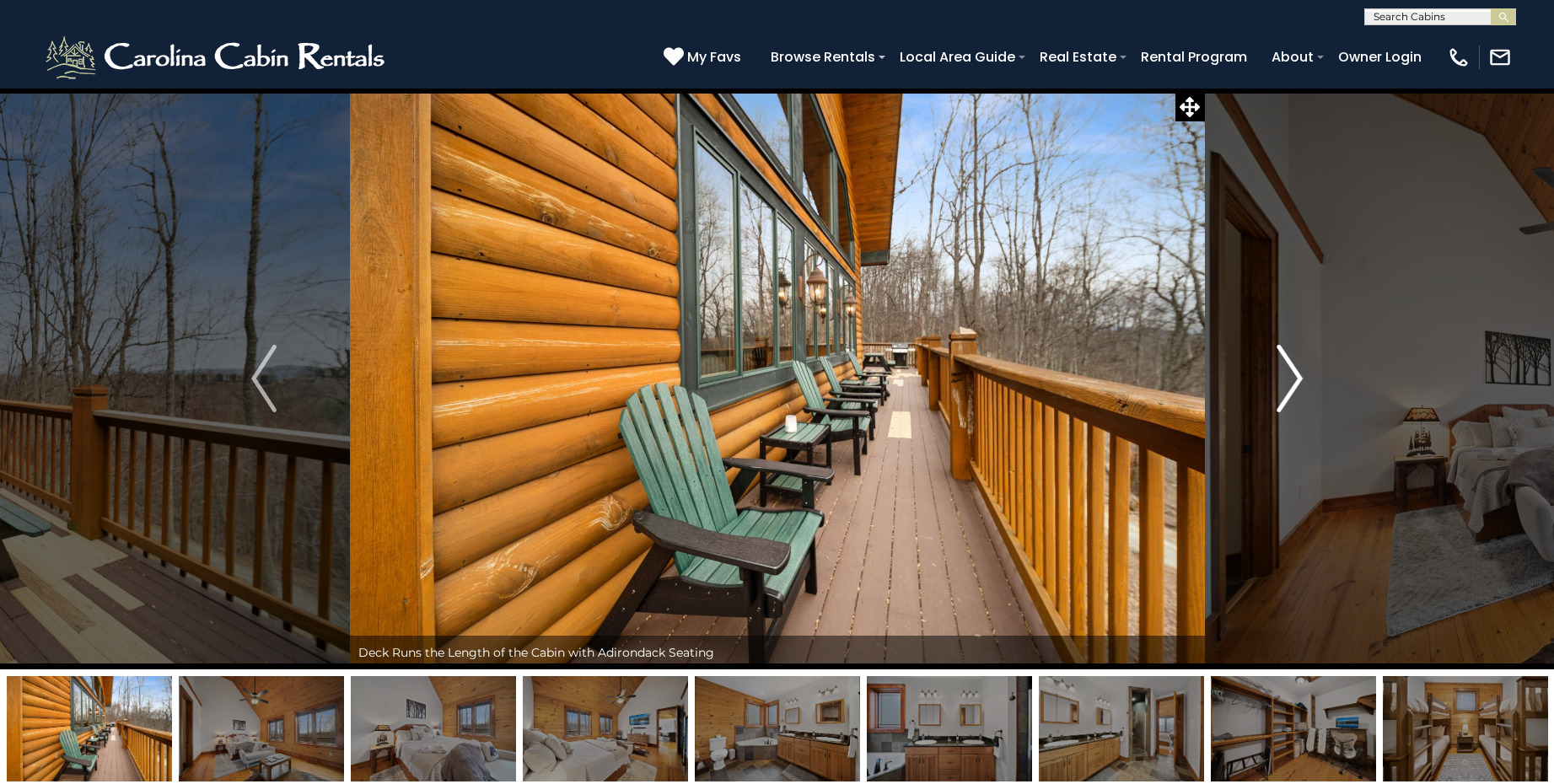
click at [1290, 377] on img "Next" at bounding box center [1290, 379] width 25 height 67
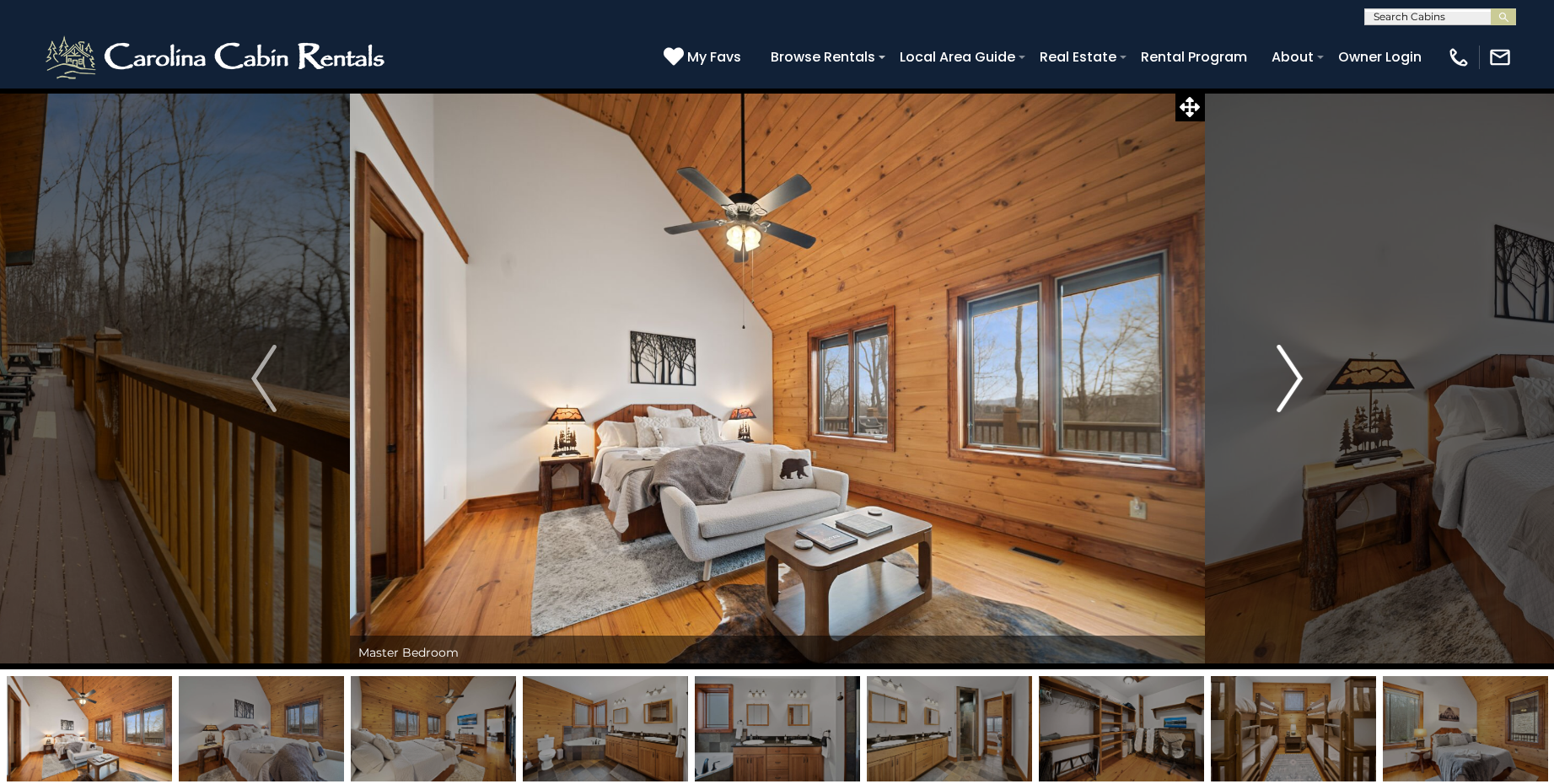
click at [1288, 375] on img "Next" at bounding box center [1290, 379] width 25 height 67
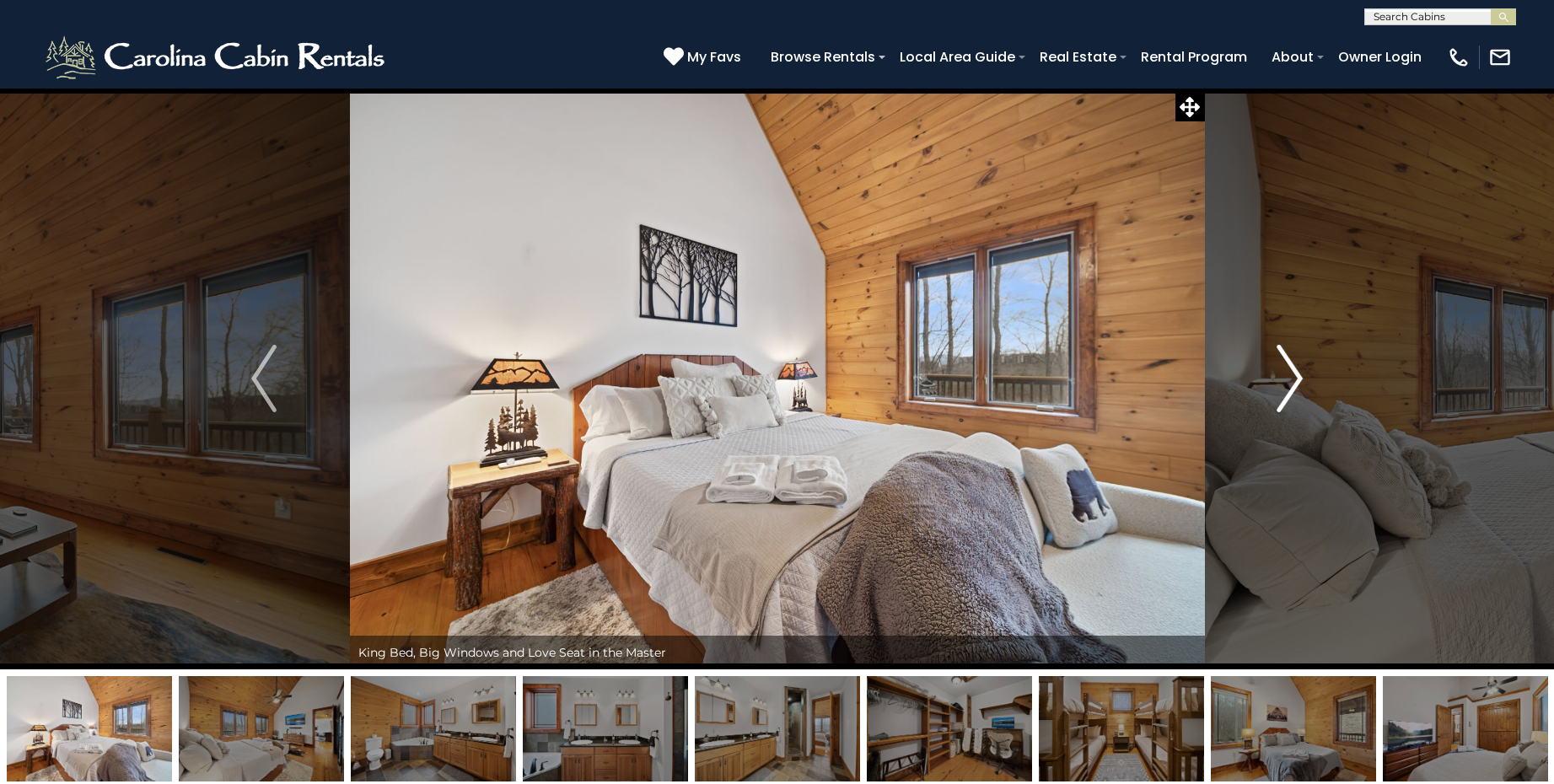
click at [1288, 375] on img "Next" at bounding box center [1290, 379] width 25 height 67
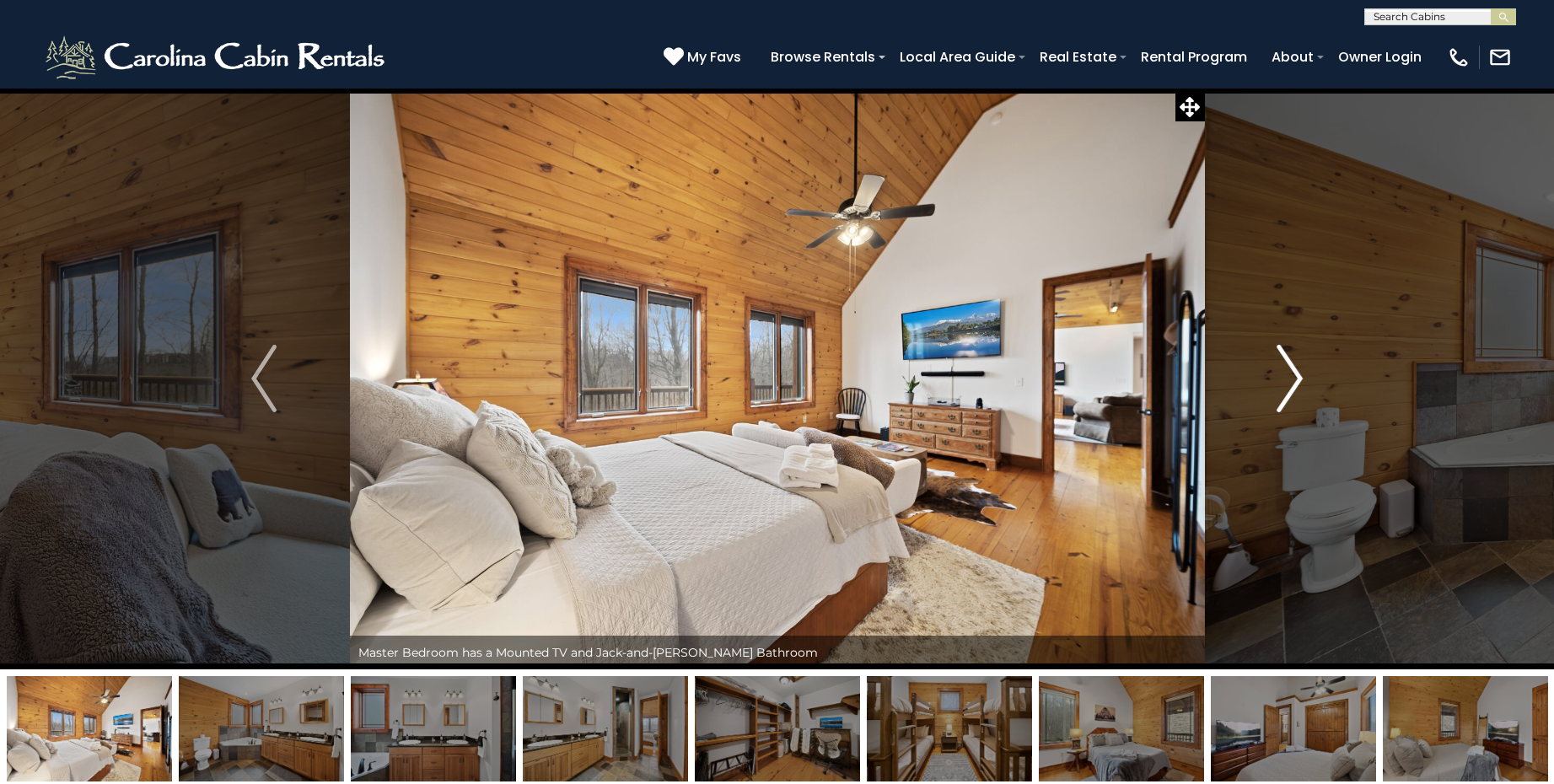
click at [1288, 375] on img "Next" at bounding box center [1290, 379] width 25 height 67
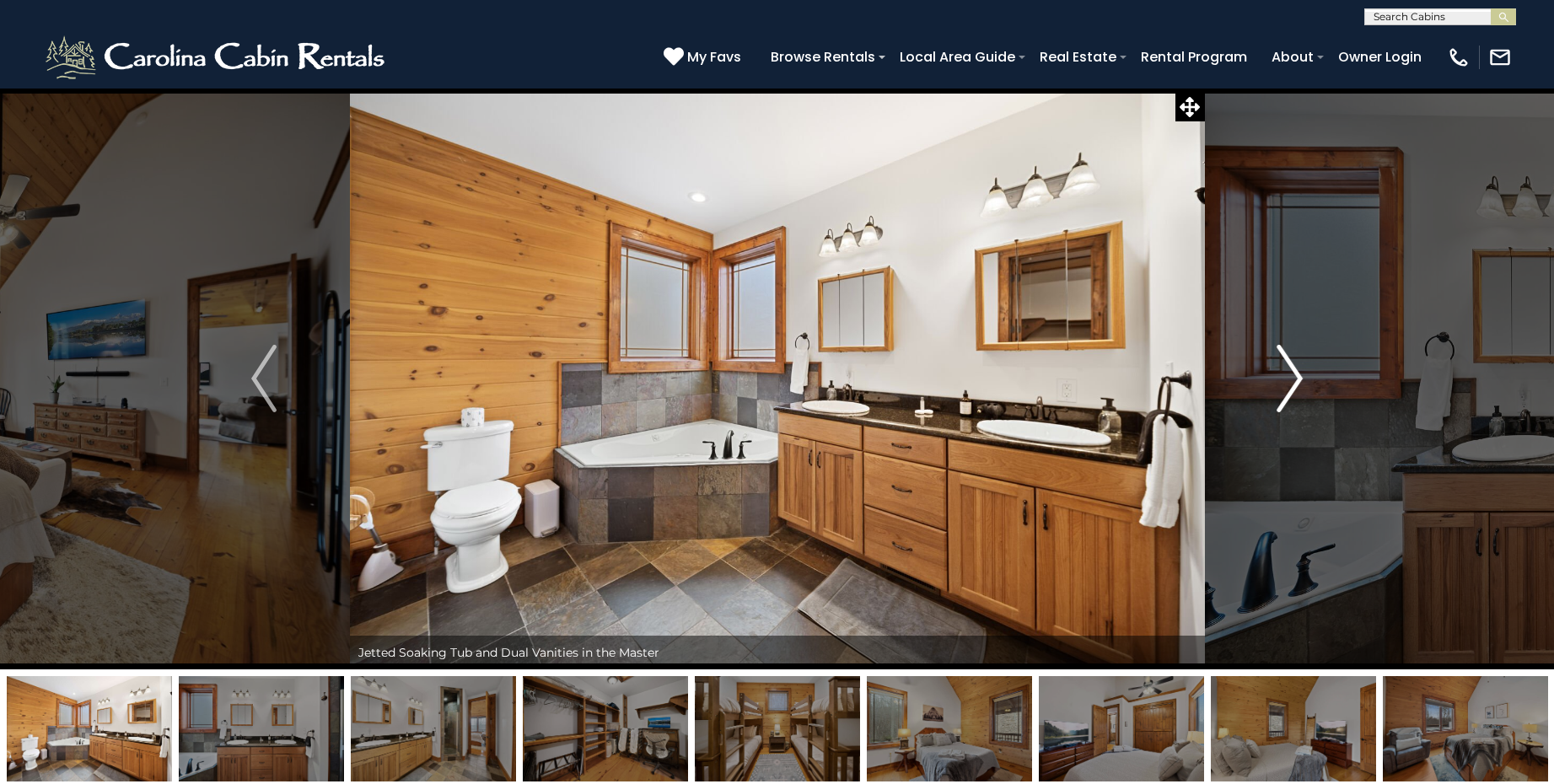
click at [1288, 375] on img "Next" at bounding box center [1290, 379] width 25 height 67
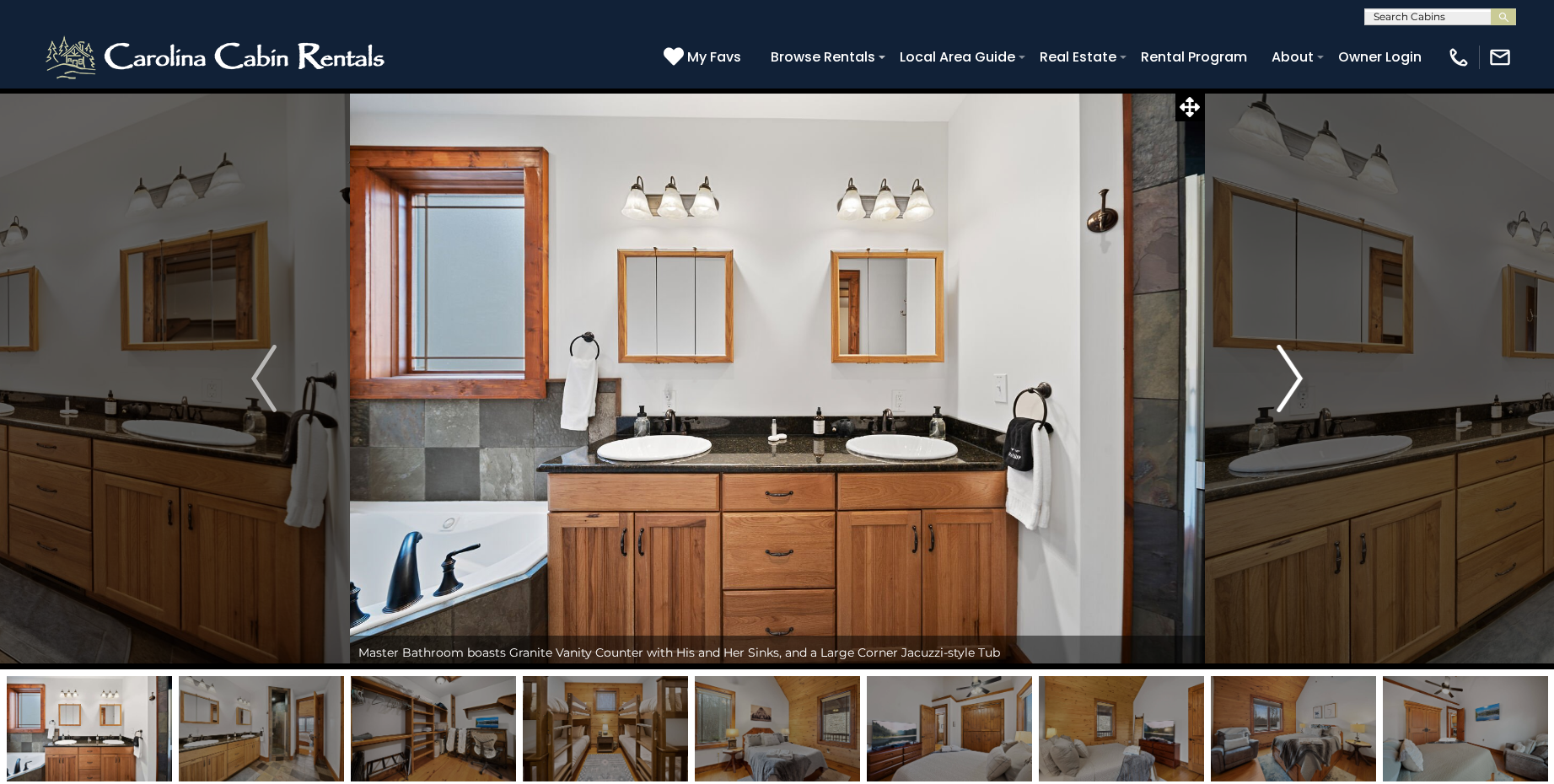
click at [1289, 373] on img "Next" at bounding box center [1290, 379] width 25 height 67
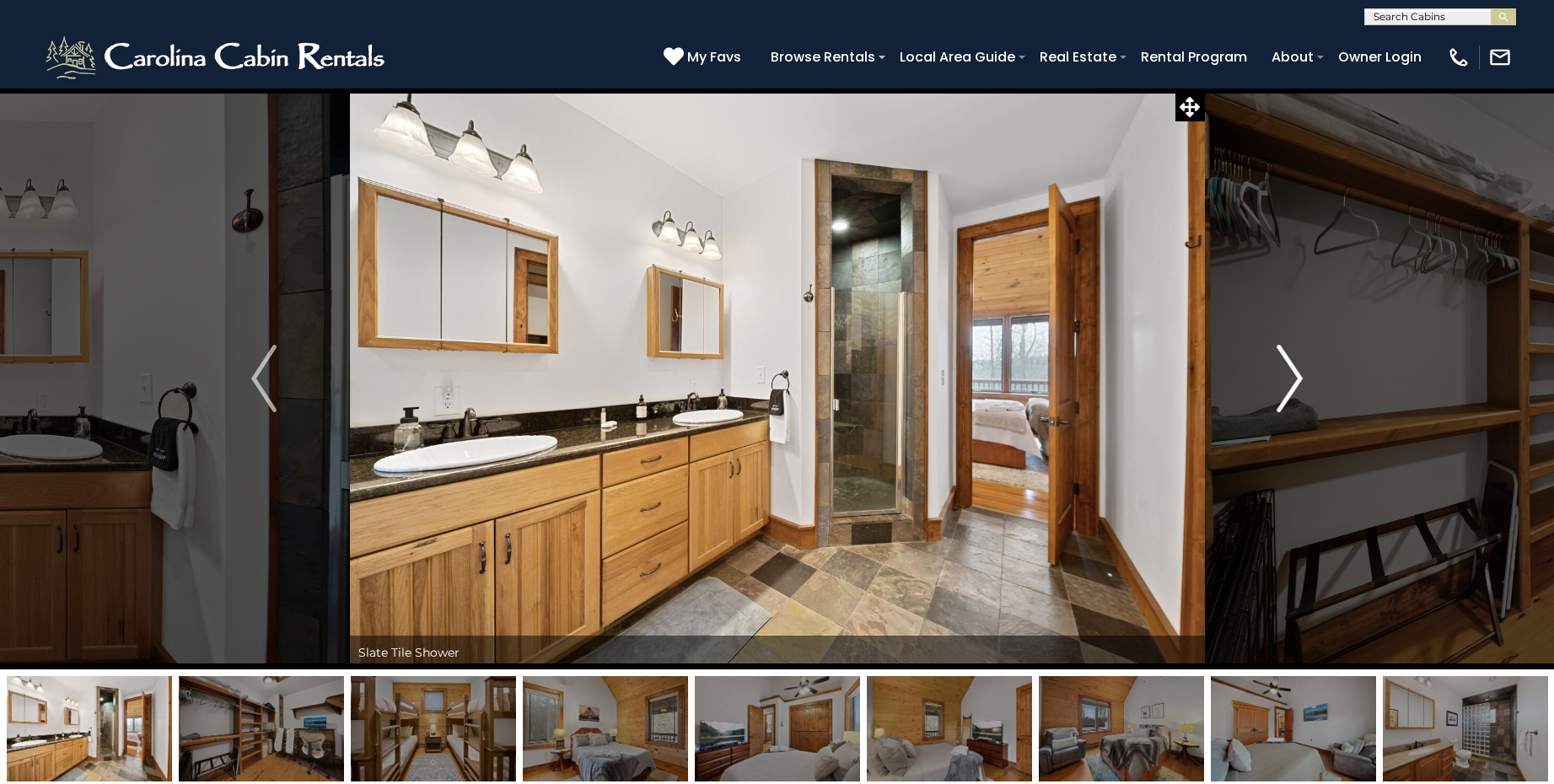
click at [1294, 371] on img "Next" at bounding box center [1290, 379] width 25 height 67
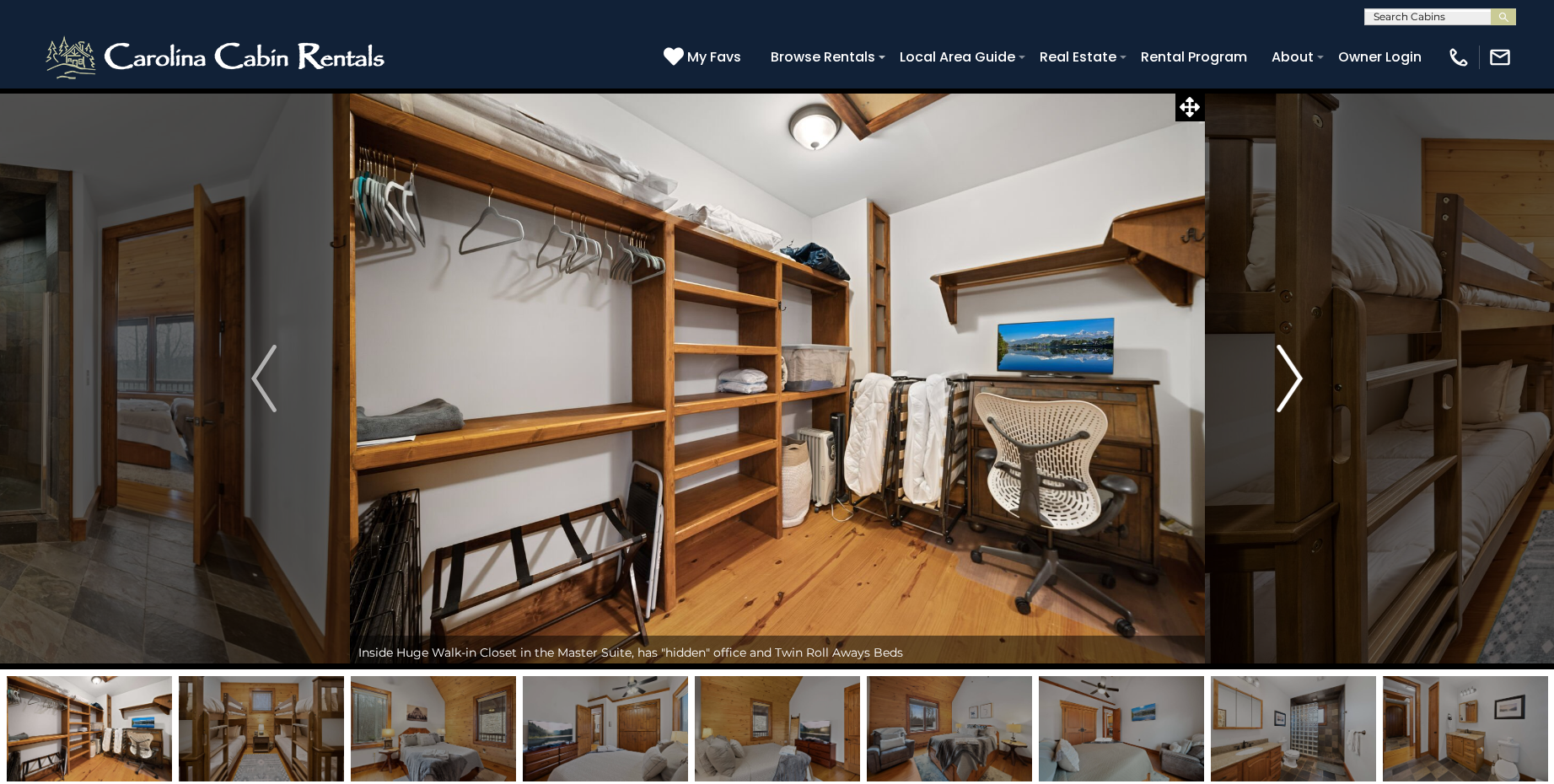
click at [1294, 371] on img "Next" at bounding box center [1290, 379] width 25 height 67
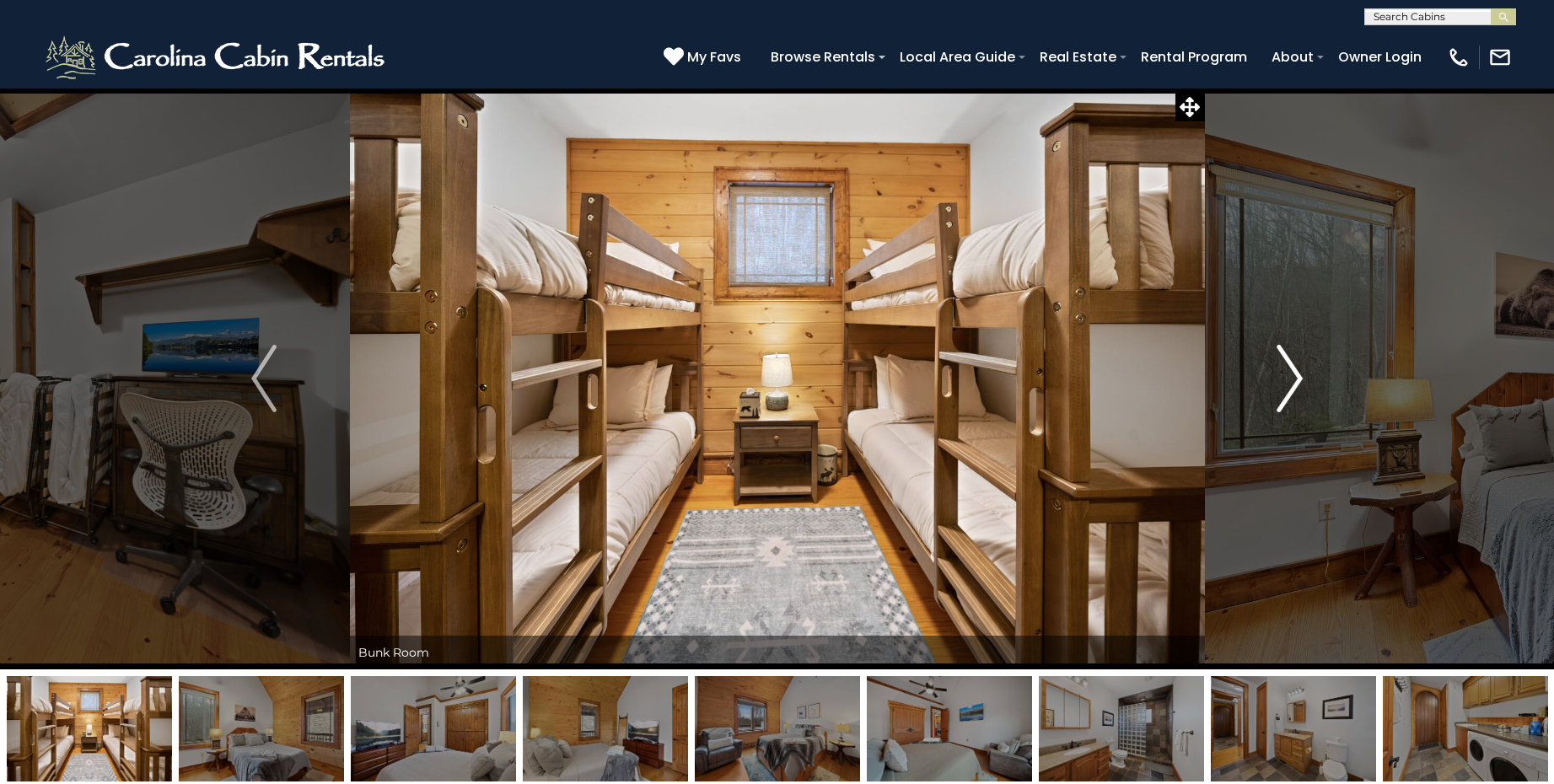
click at [1294, 371] on img "Next" at bounding box center [1290, 379] width 25 height 67
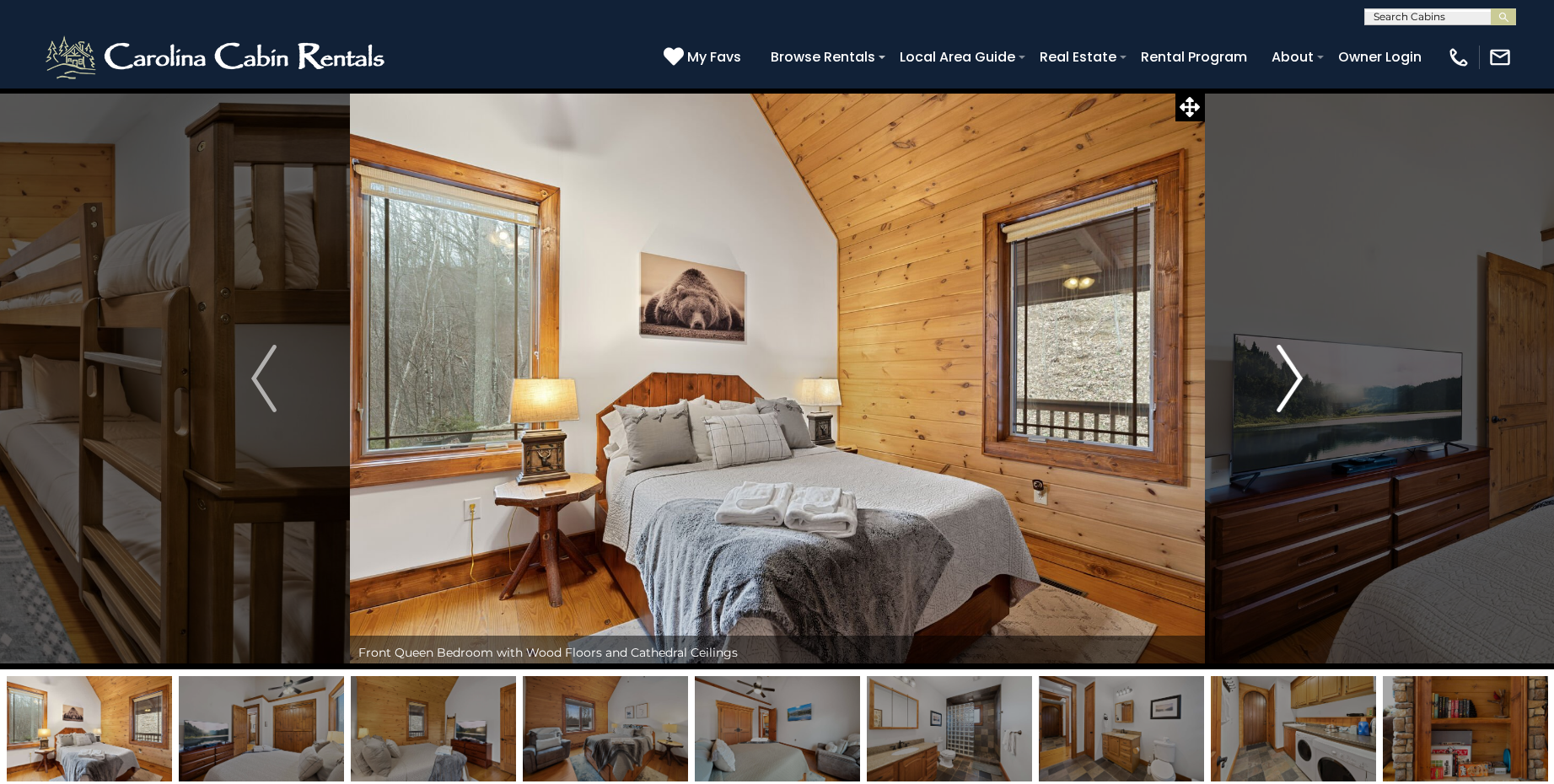
click at [1294, 371] on img "Next" at bounding box center [1290, 379] width 25 height 67
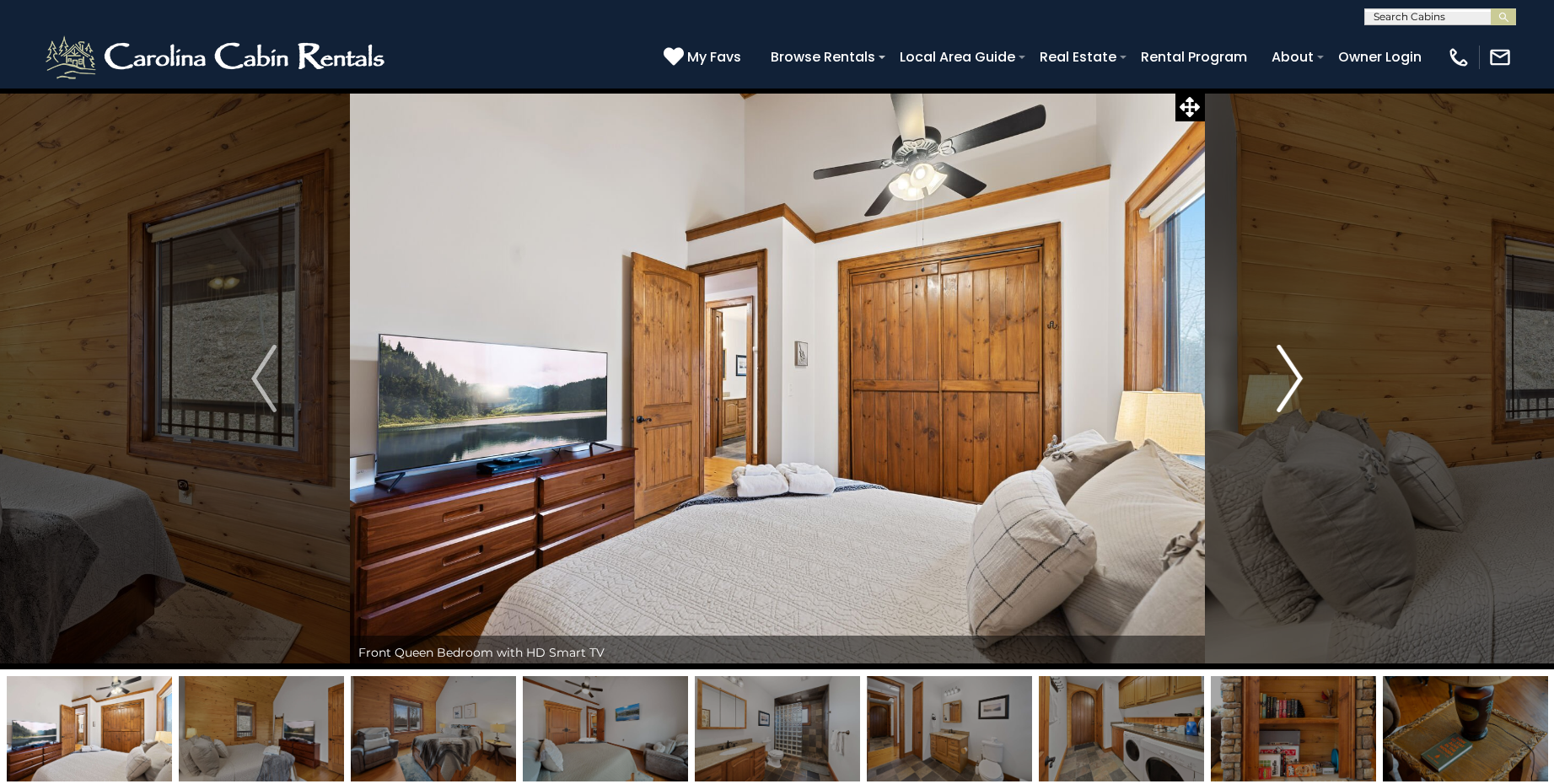
click at [1294, 371] on img "Next" at bounding box center [1290, 379] width 25 height 67
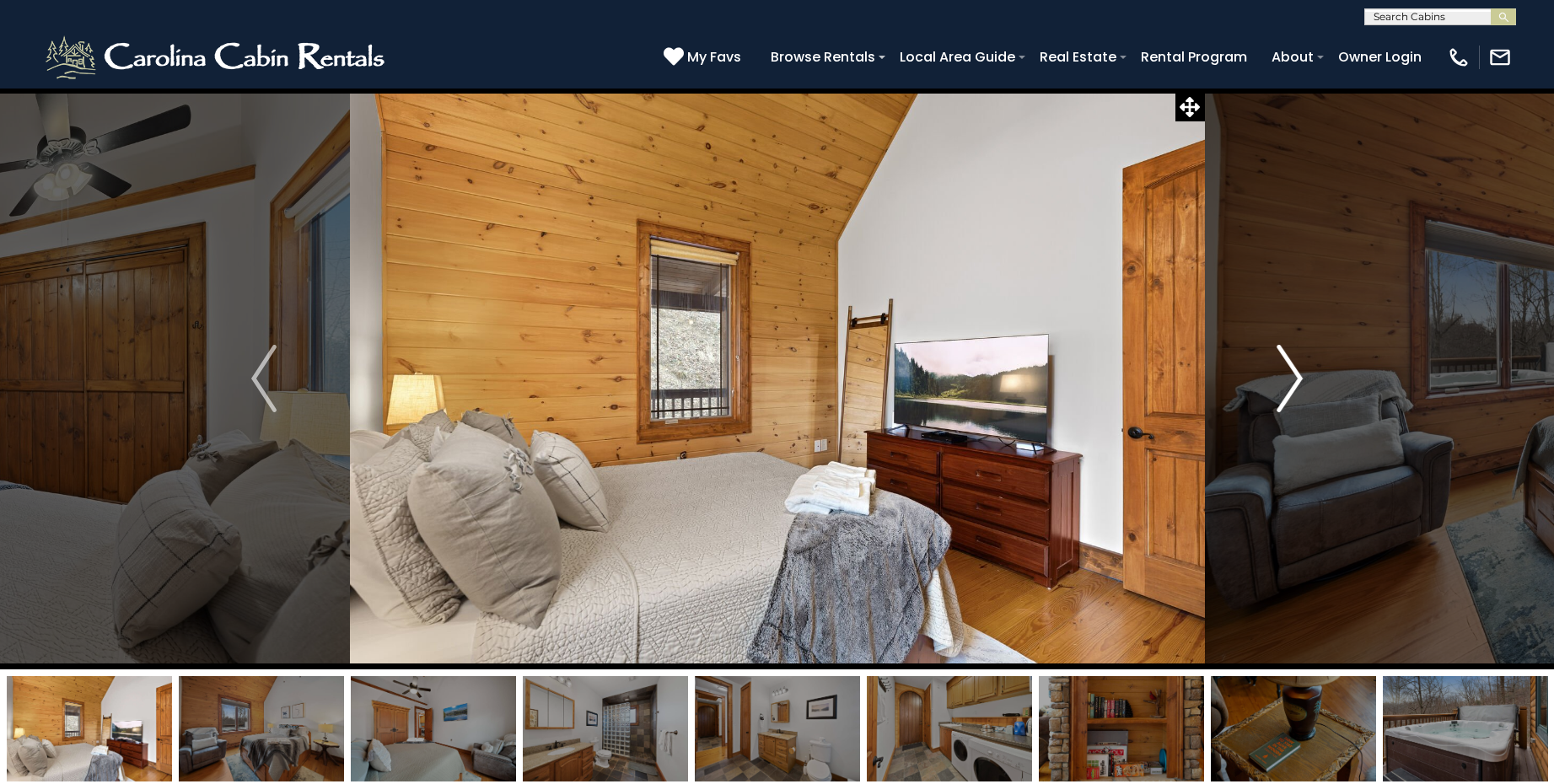
click at [1294, 371] on img "Next" at bounding box center [1290, 379] width 25 height 67
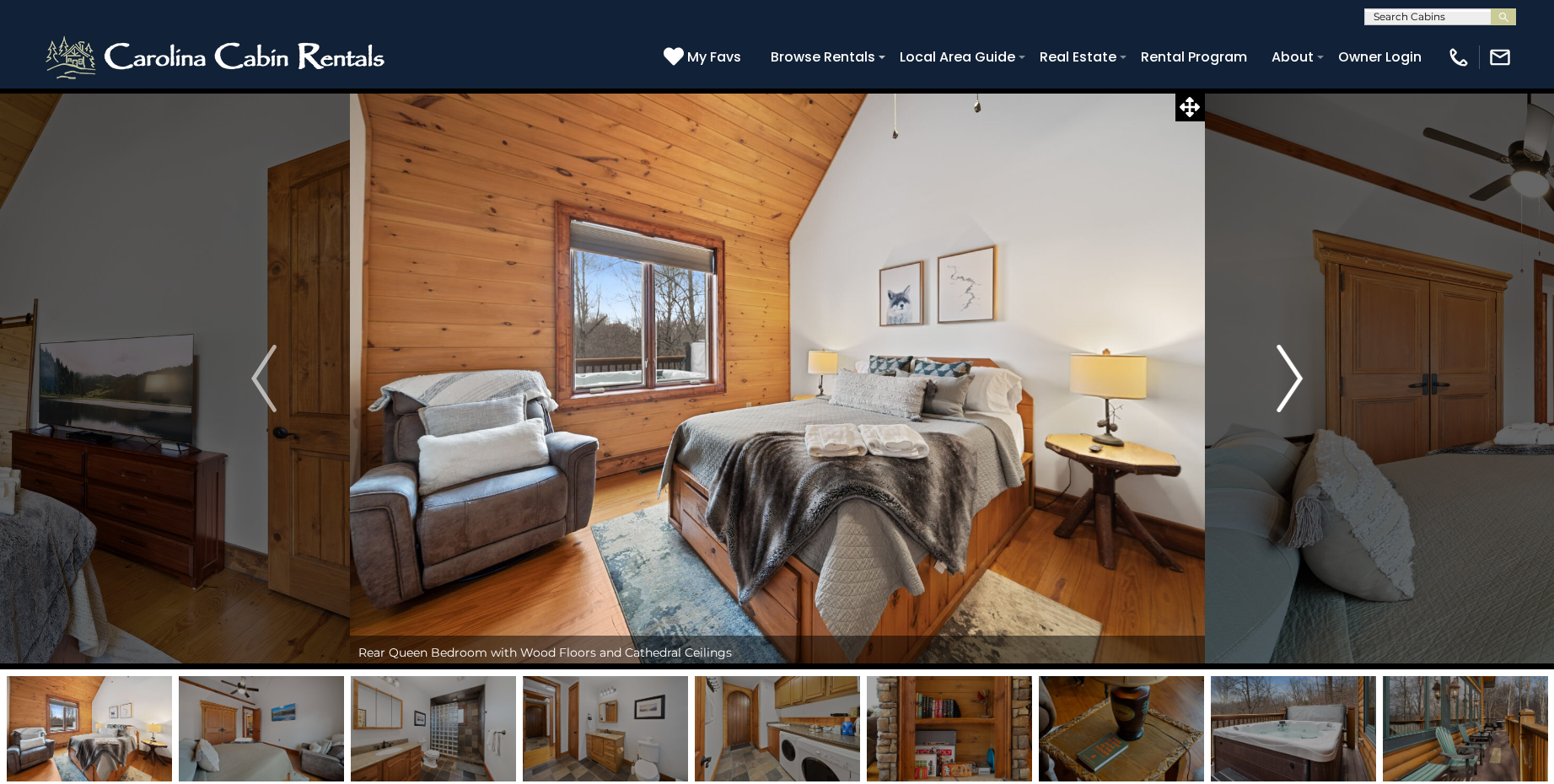
click at [1294, 371] on img "Next" at bounding box center [1290, 379] width 25 height 67
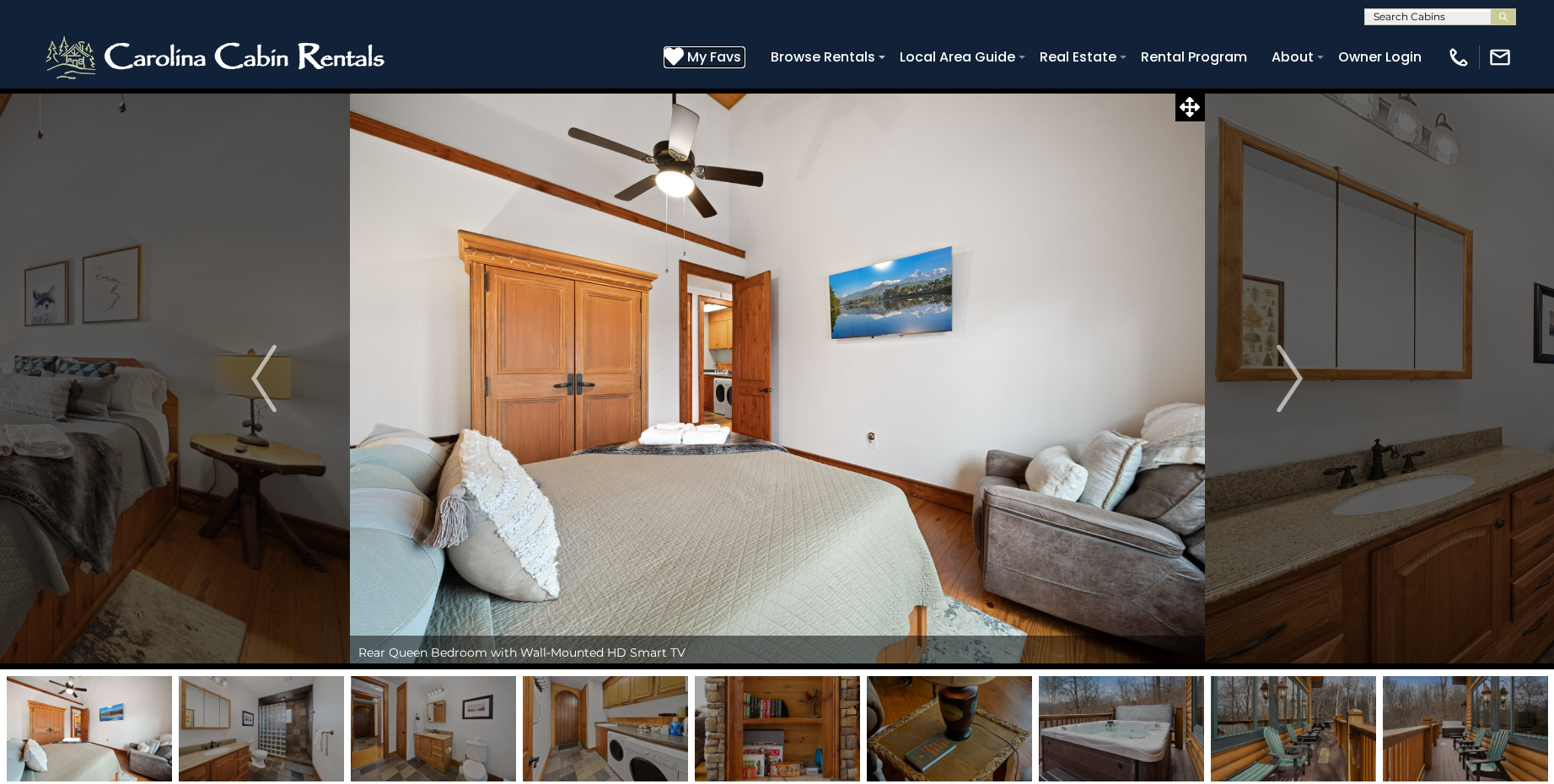
click at [728, 56] on span "My Favs" at bounding box center [714, 57] width 54 height 21
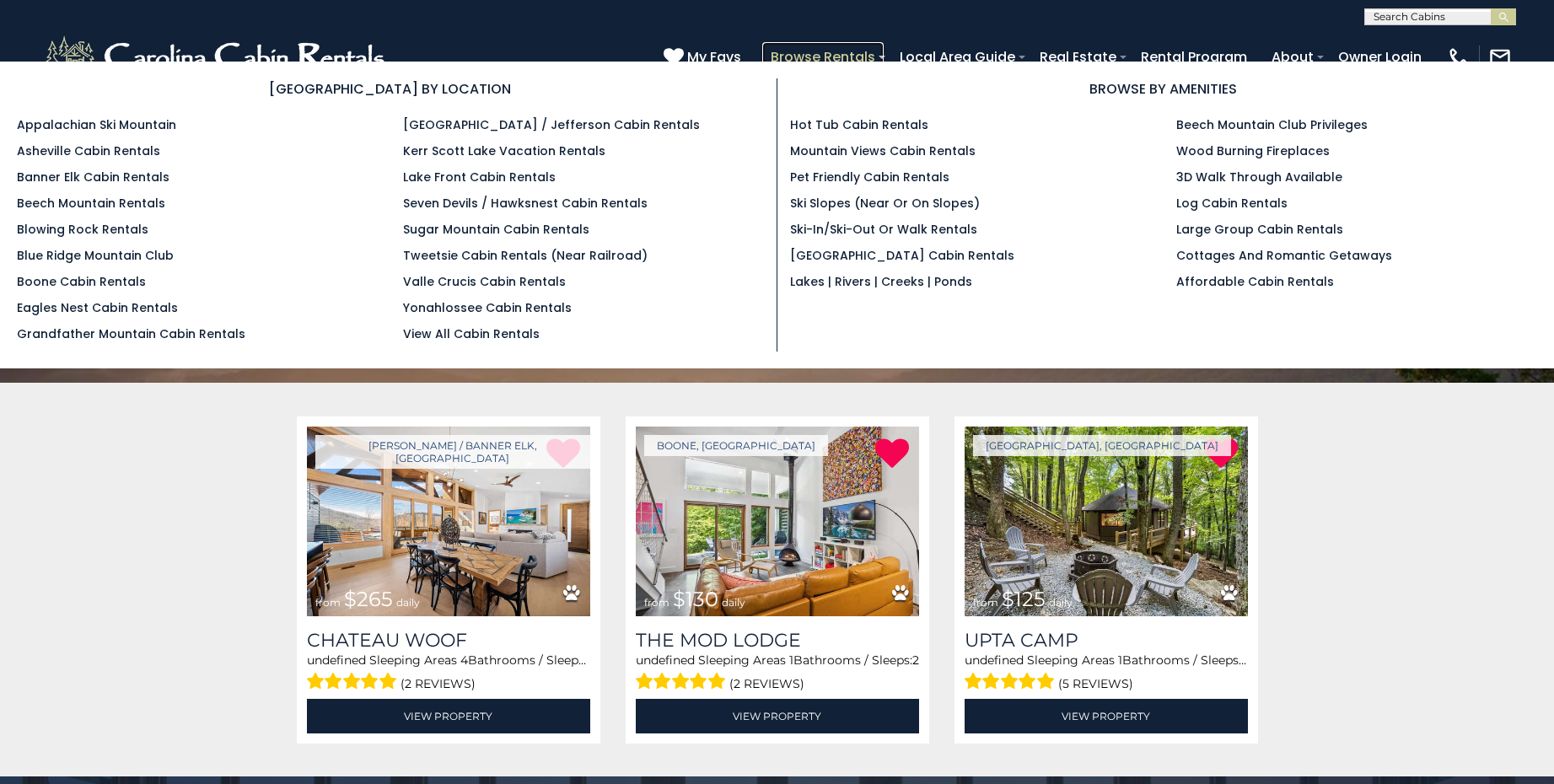
click at [859, 53] on link "Browse Rentals" at bounding box center [823, 57] width 122 height 30
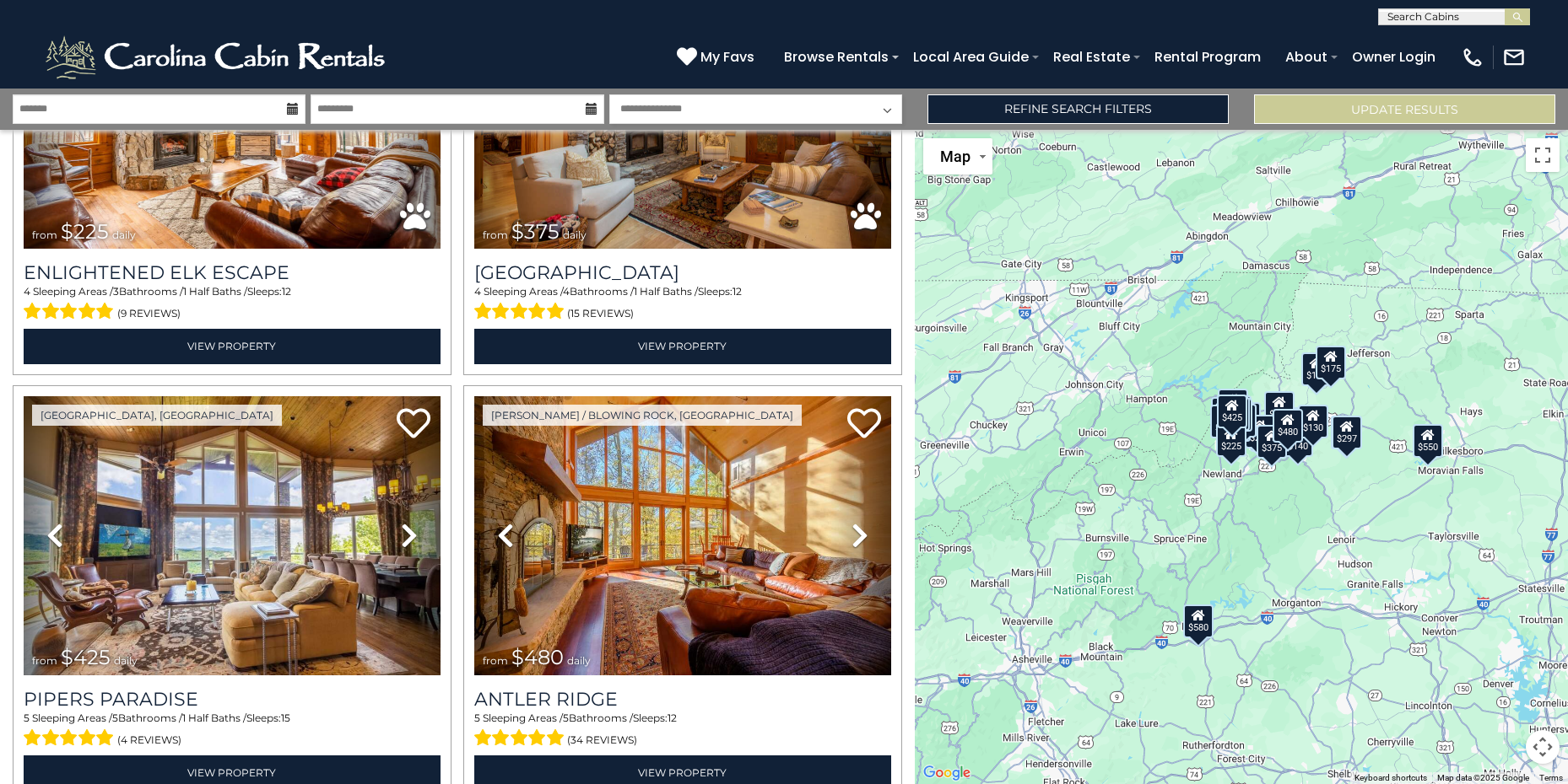
scroll to position [5842, 0]
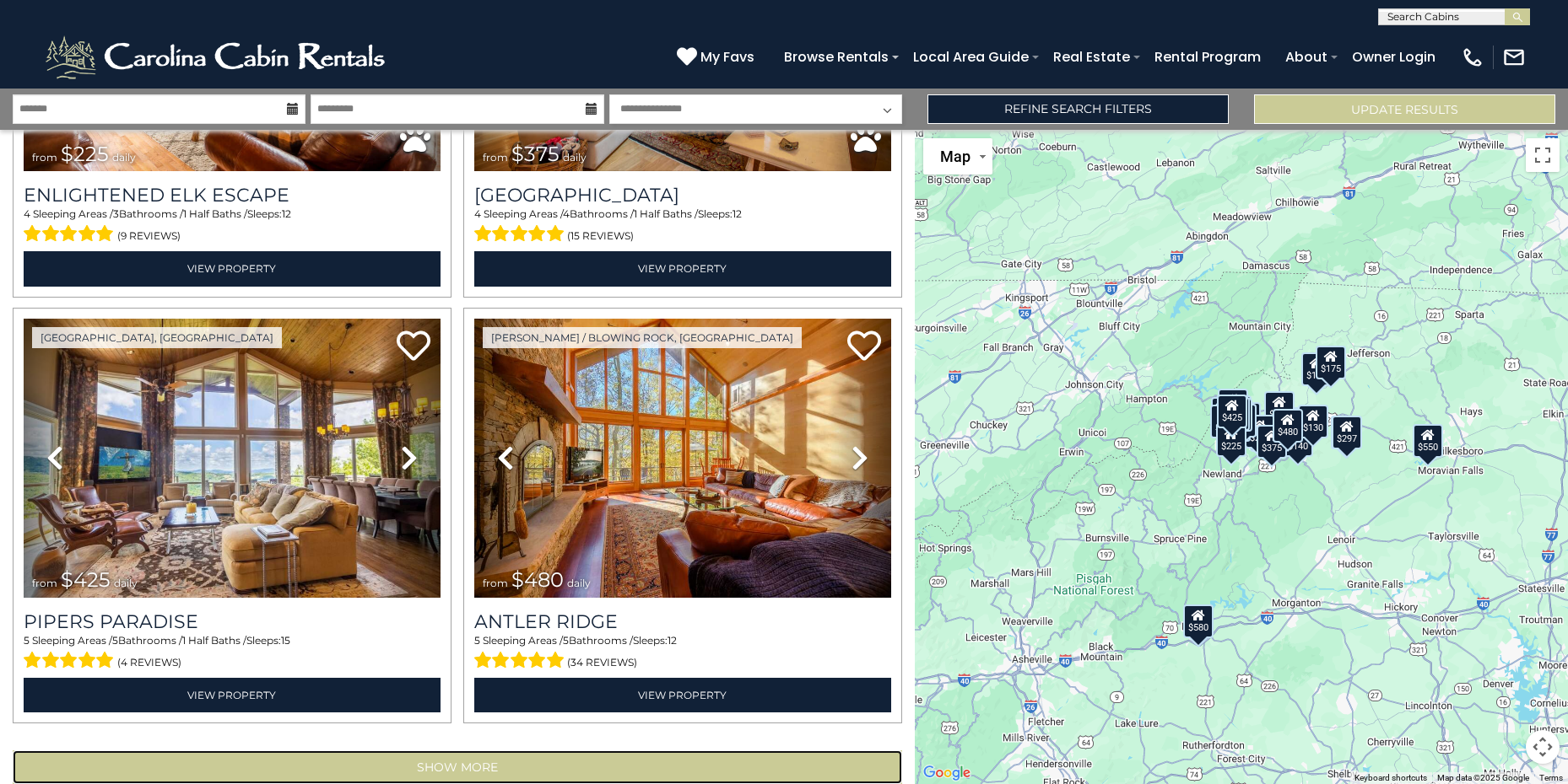
click at [739, 750] on button "Show More" at bounding box center [456, 767] width 889 height 34
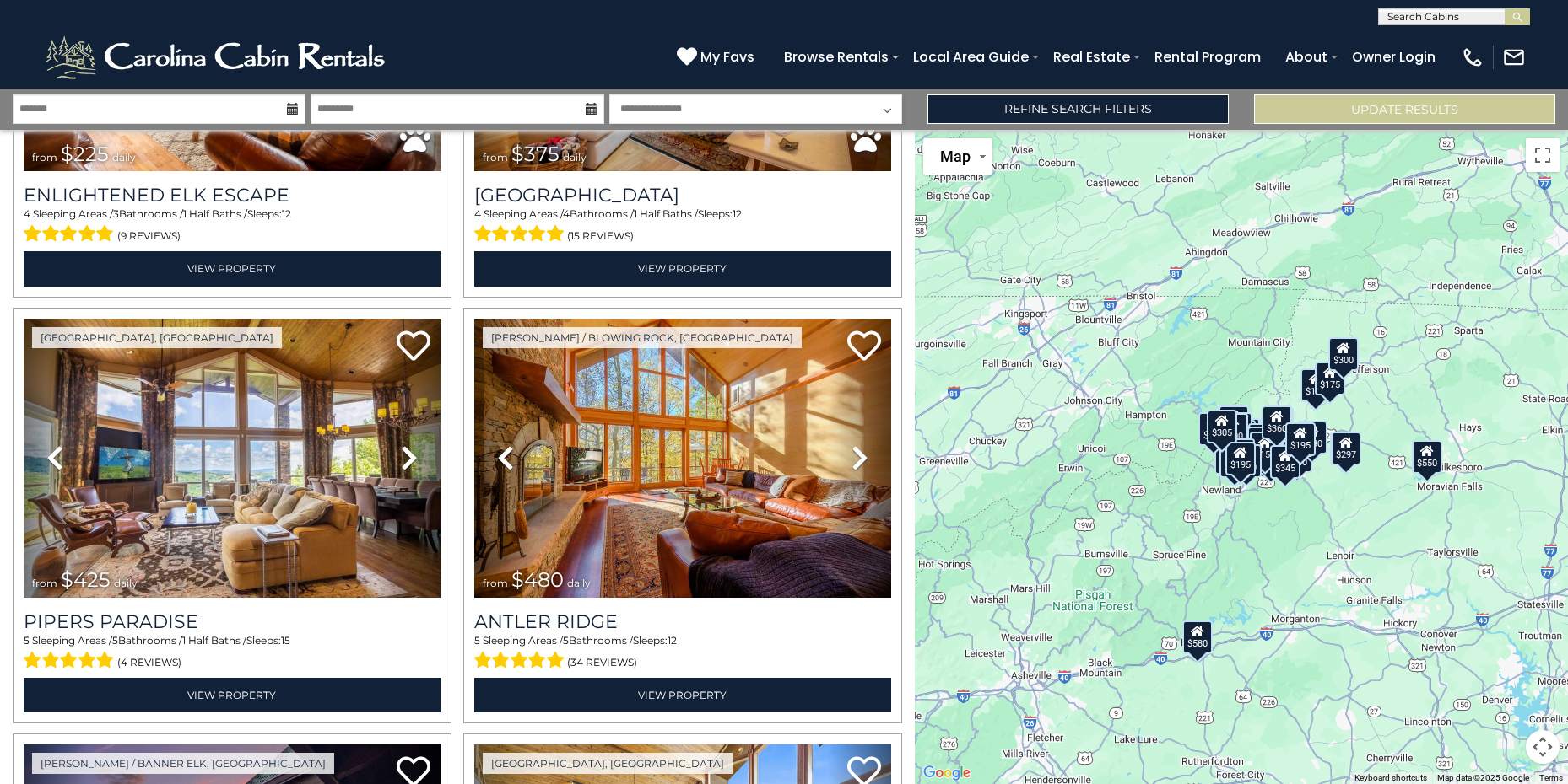
drag, startPoint x: 915, startPoint y: 438, endPoint x: 914, endPoint y: 455, distance: 17.0
click at [915, 455] on div "$625 $297 $175 $165 $300 $580 $290 $424 $395 $270 $185 $265 $230 $550 $349 $230…" at bounding box center [1241, 456] width 653 height 655
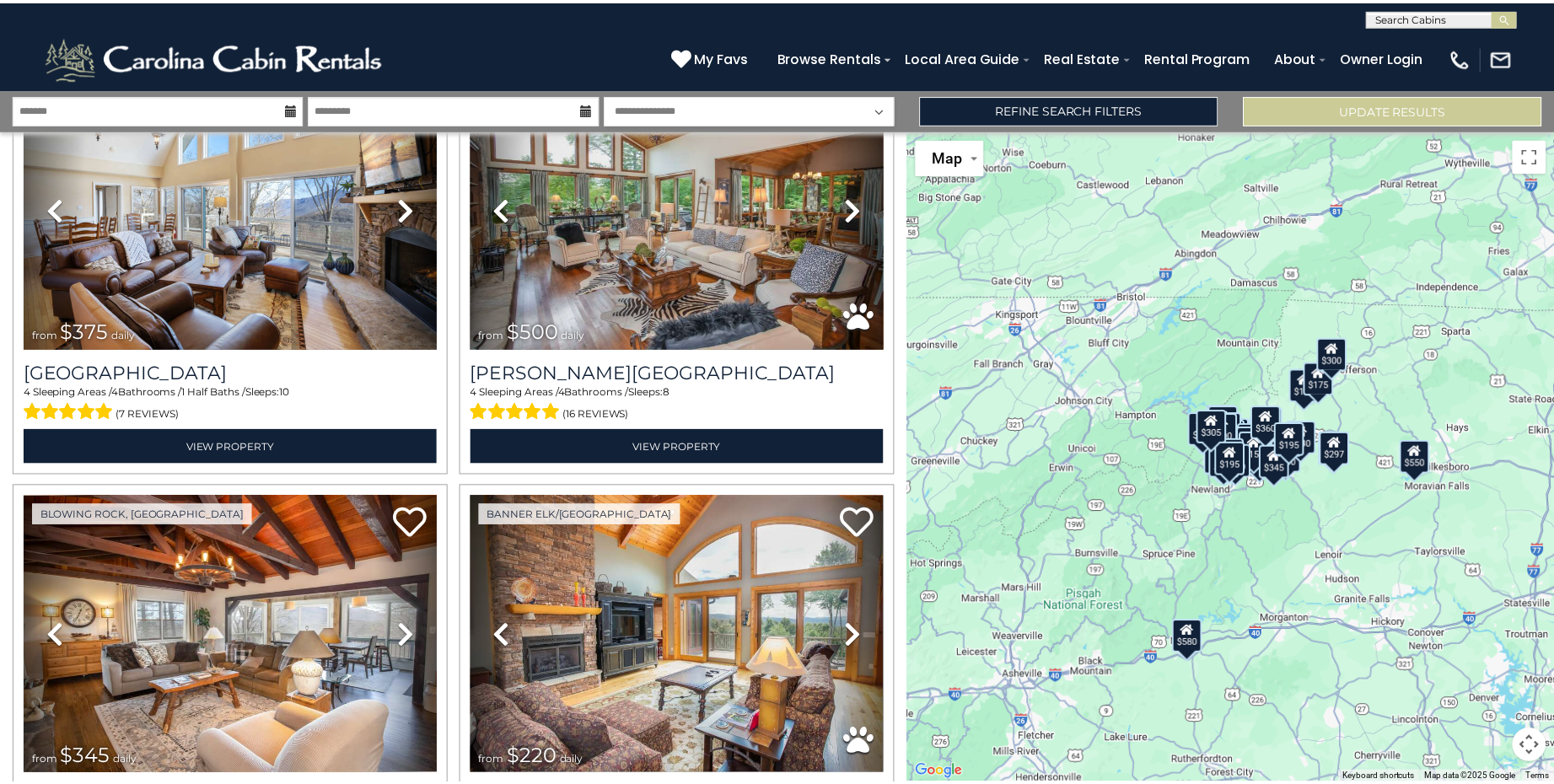
scroll to position [11303, 0]
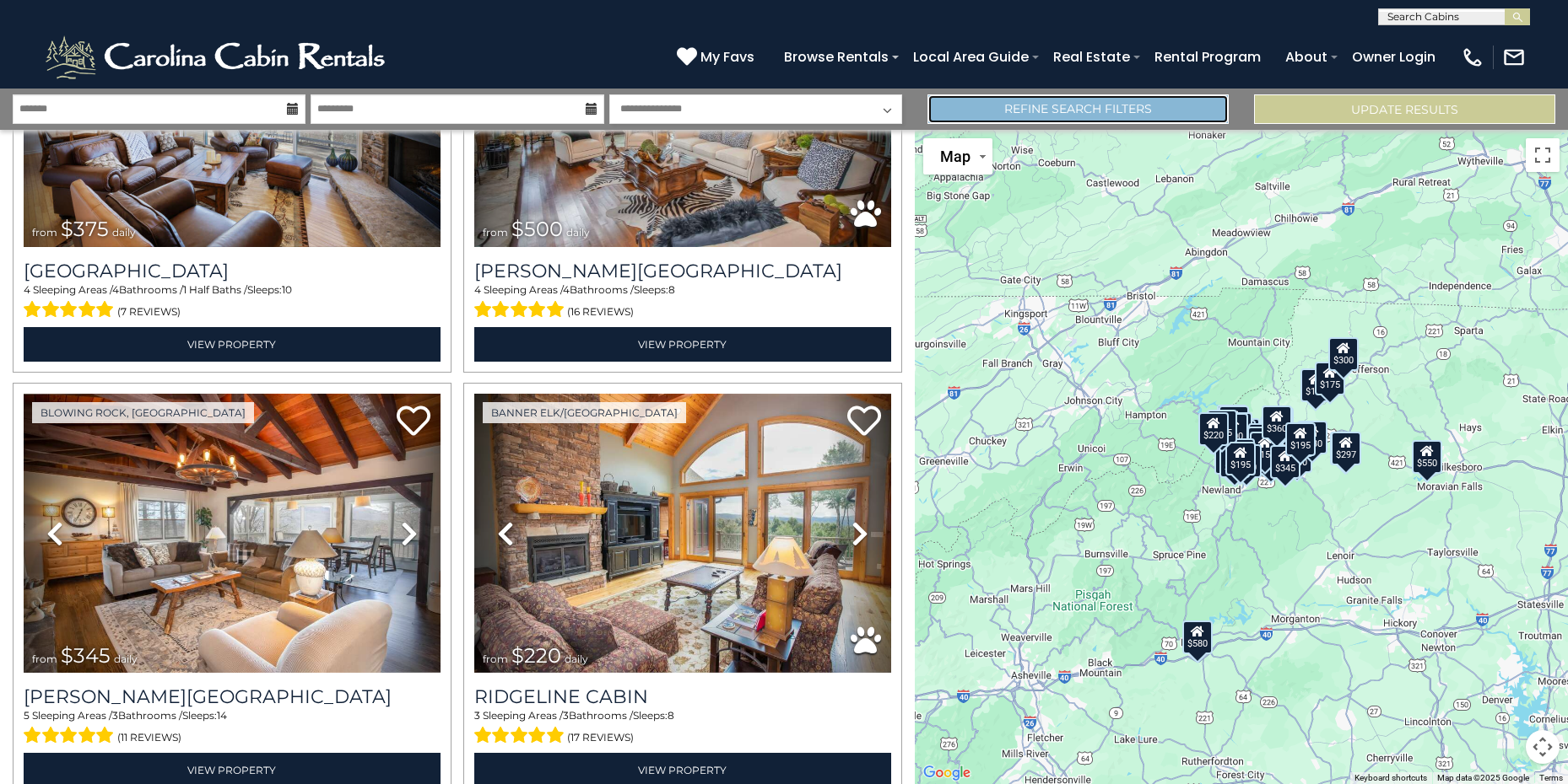
click at [1200, 103] on link "Refine Search Filters" at bounding box center [1078, 109] width 301 height 30
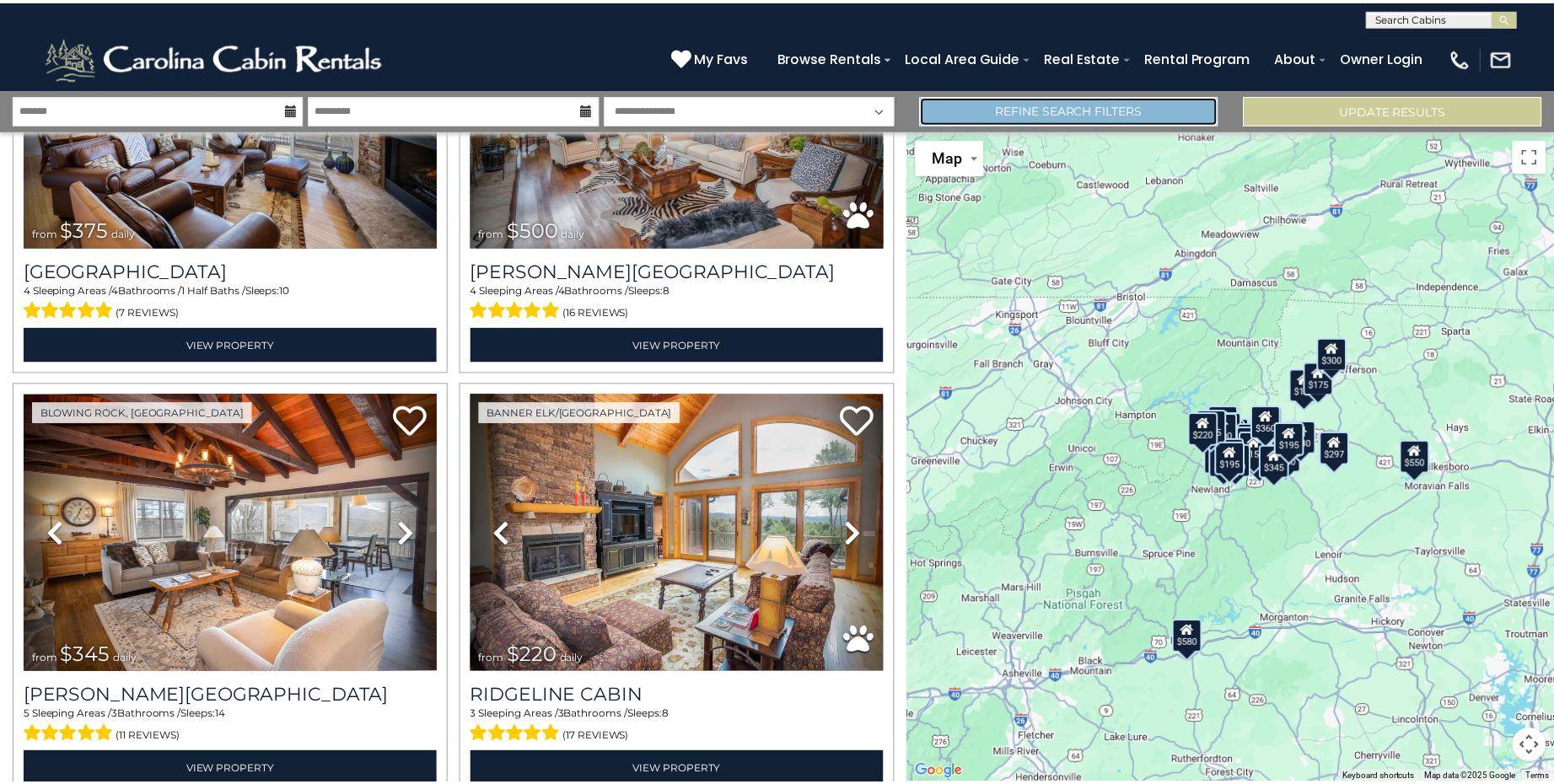
scroll to position [11240, 0]
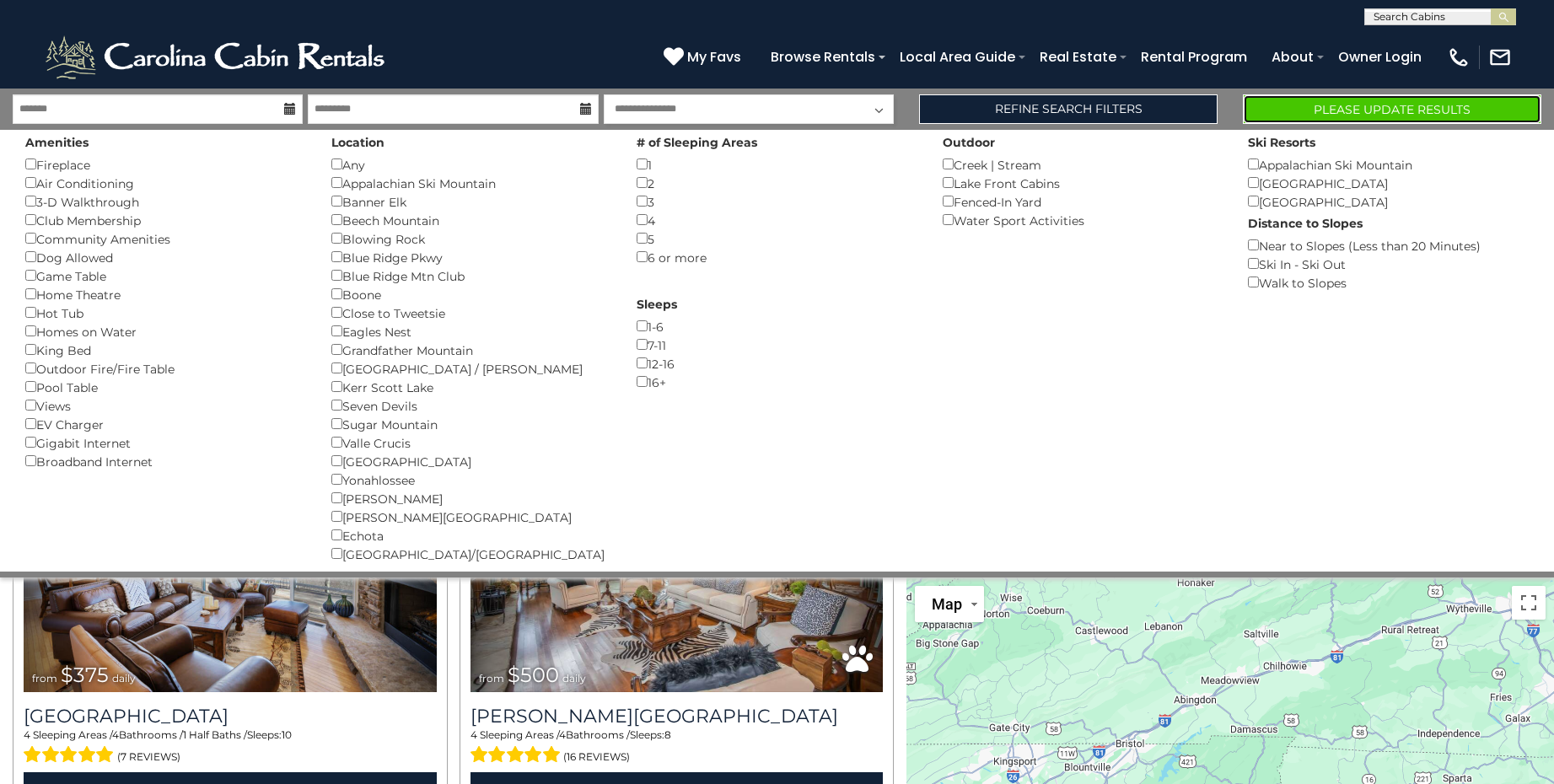
click at [1332, 107] on button "Please Update Results" at bounding box center [1392, 109] width 298 height 30
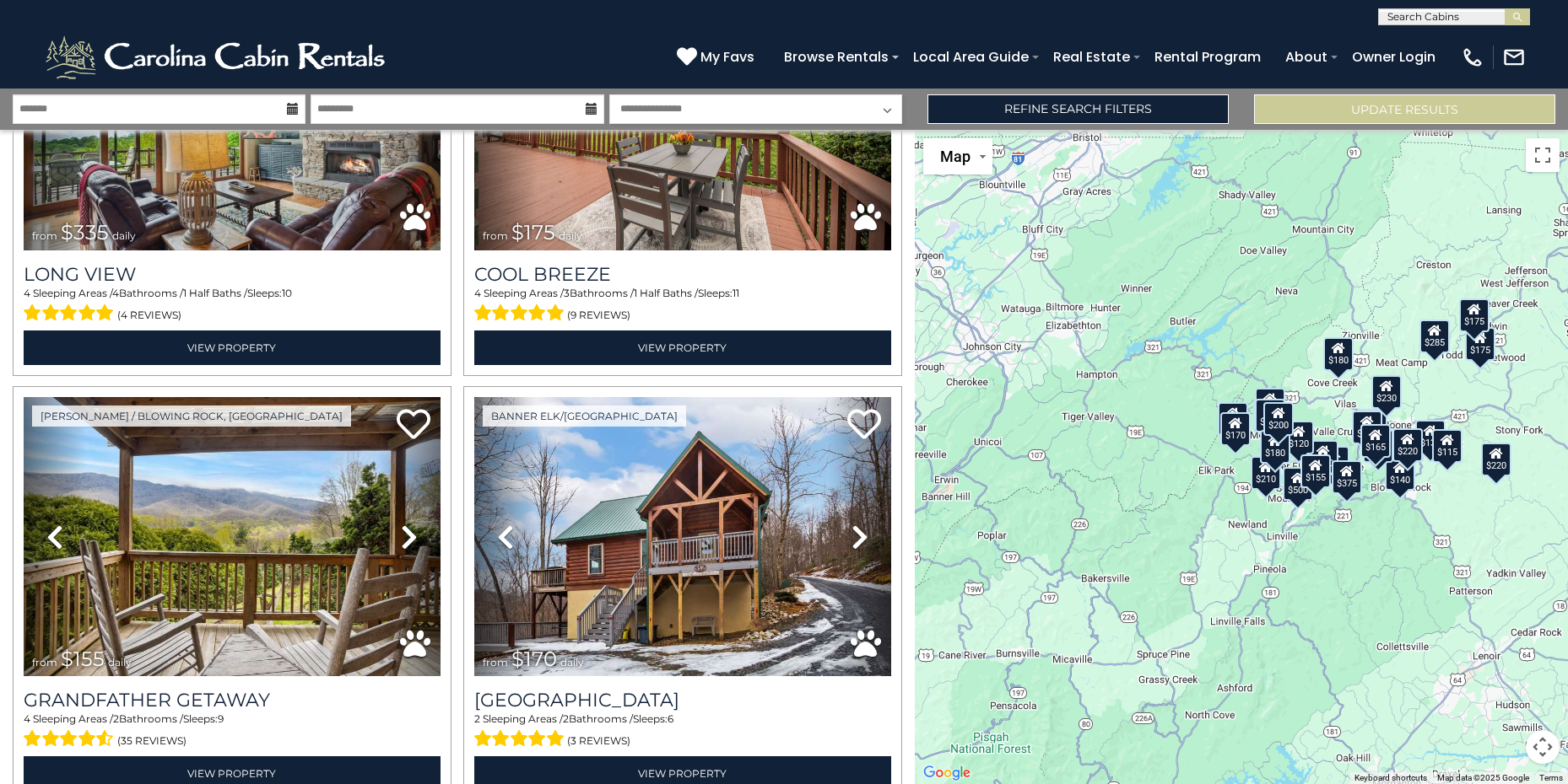
scroll to position [4493, 0]
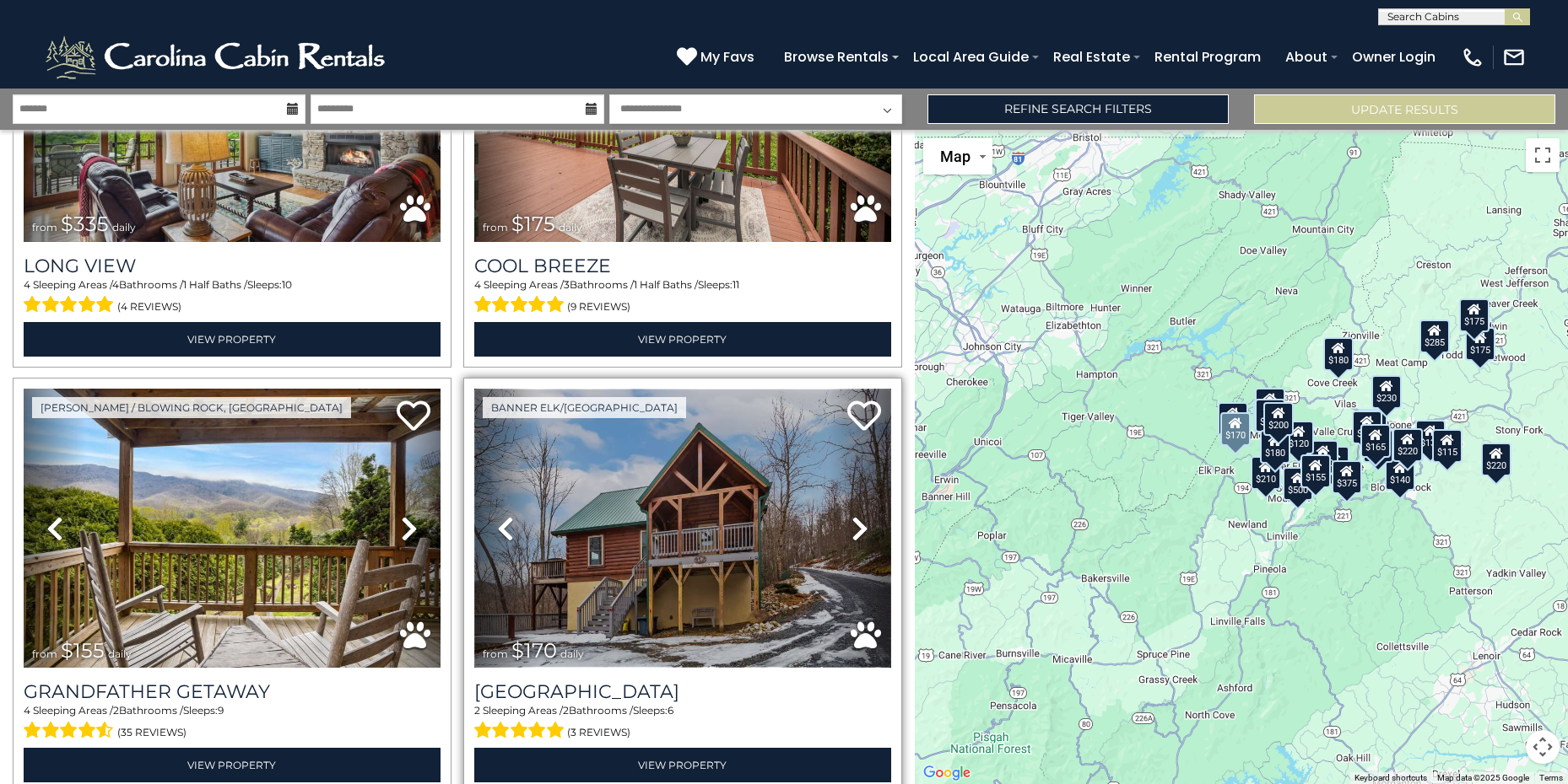
click at [704, 520] on img at bounding box center [682, 528] width 417 height 279
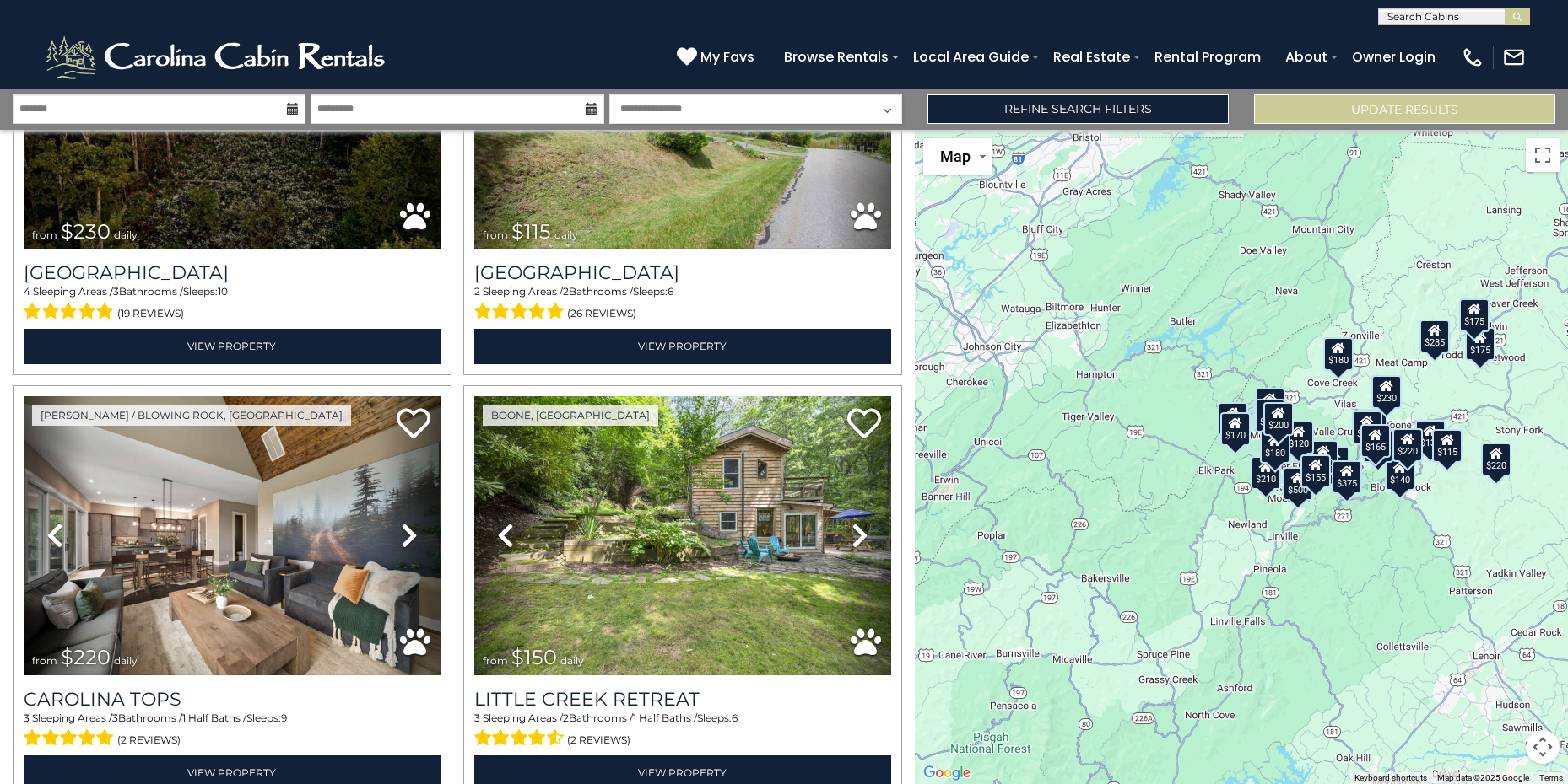
scroll to position [5842, 0]
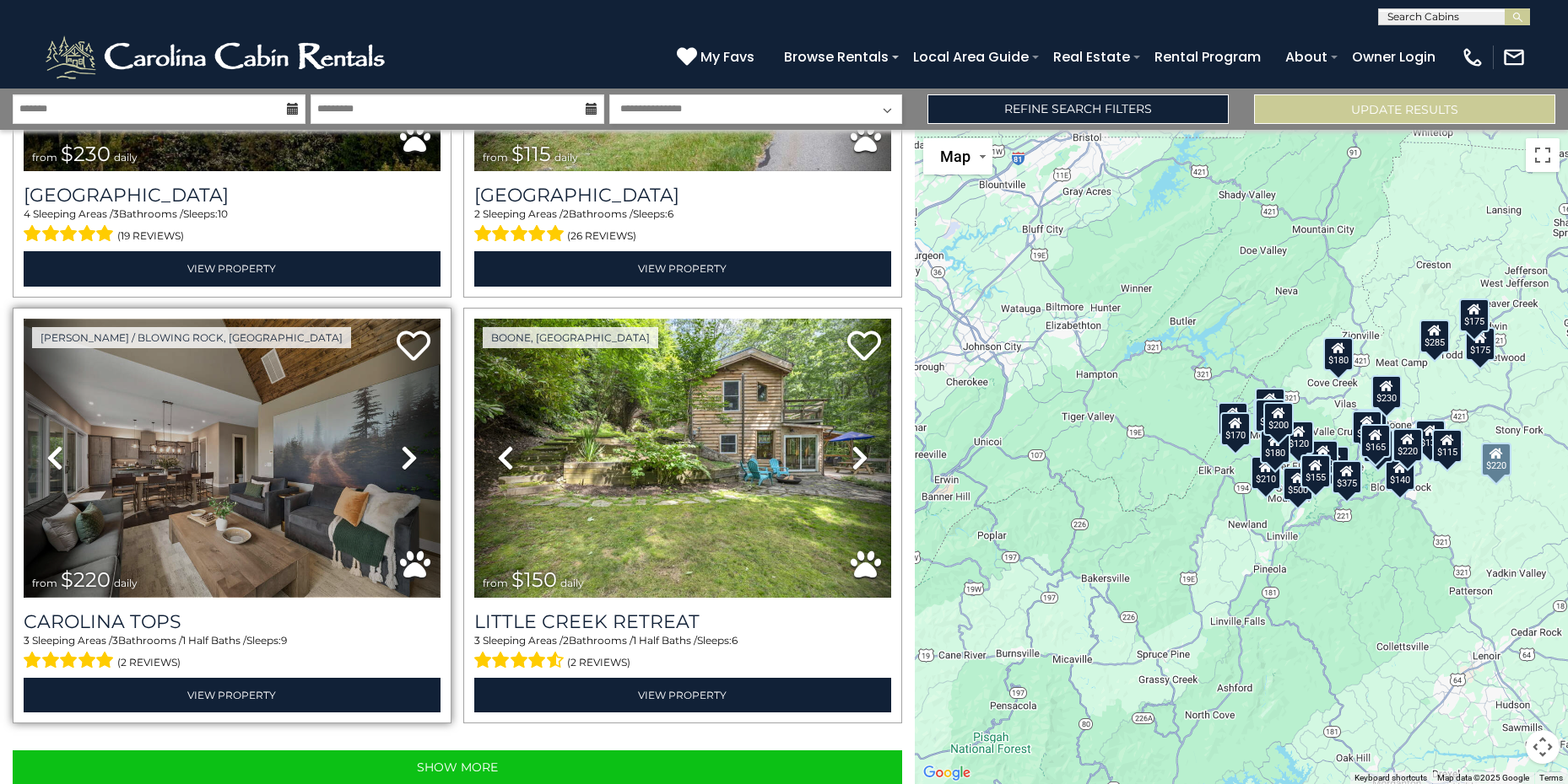
click at [263, 473] on img at bounding box center [232, 458] width 417 height 279
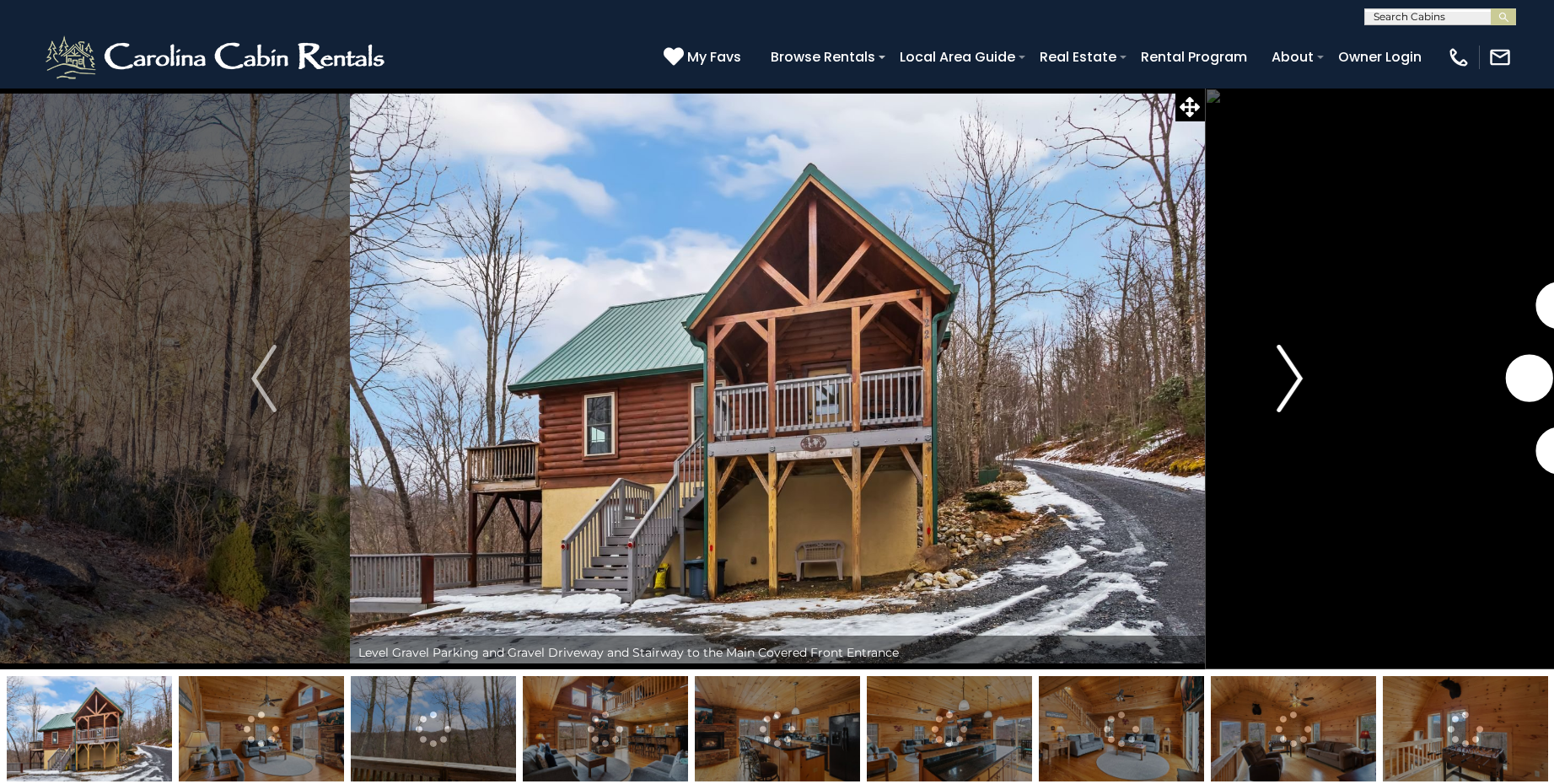
click at [1281, 379] on img "Next" at bounding box center [1290, 379] width 25 height 67
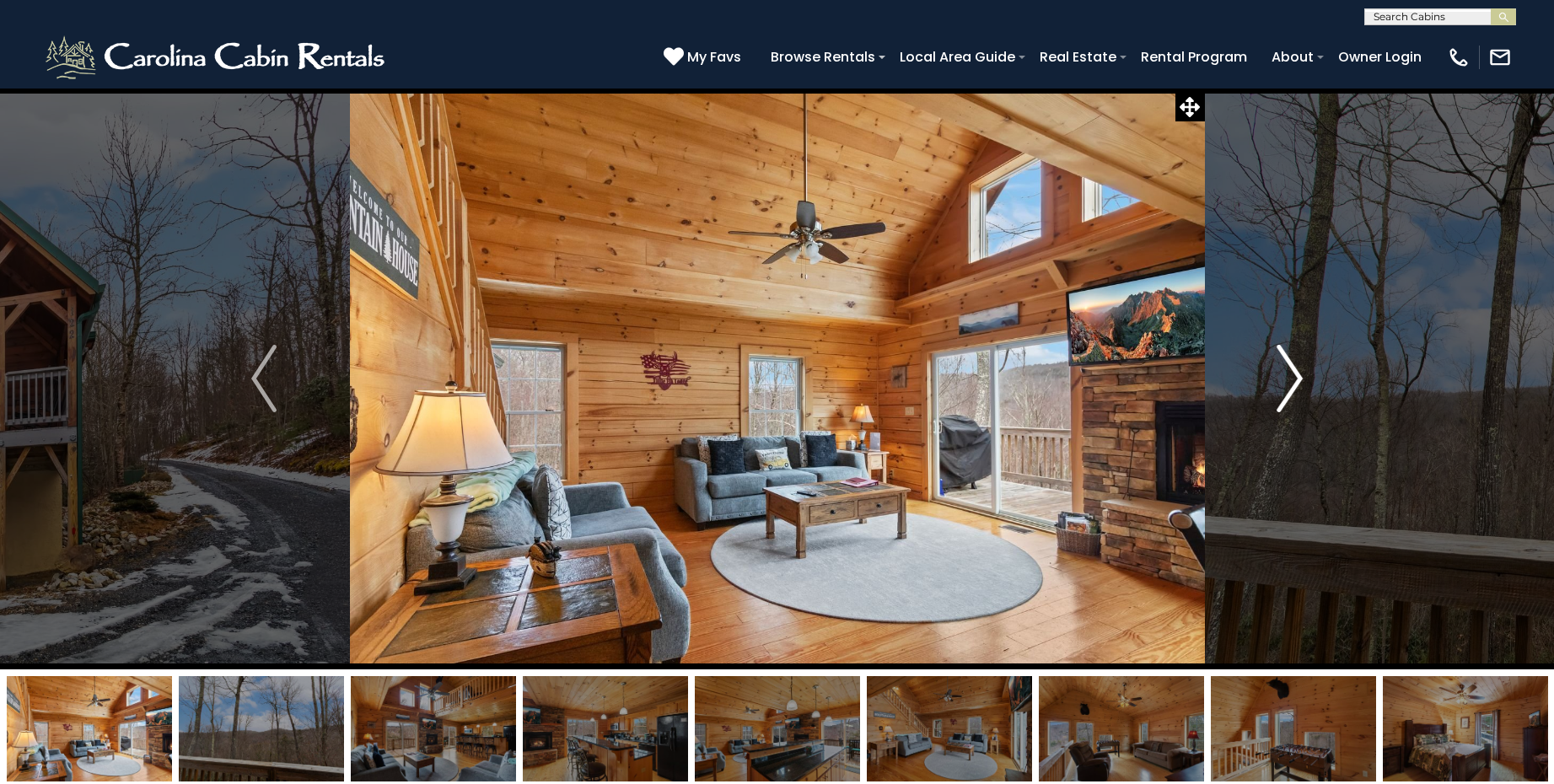
click at [1281, 379] on img "Next" at bounding box center [1290, 379] width 25 height 67
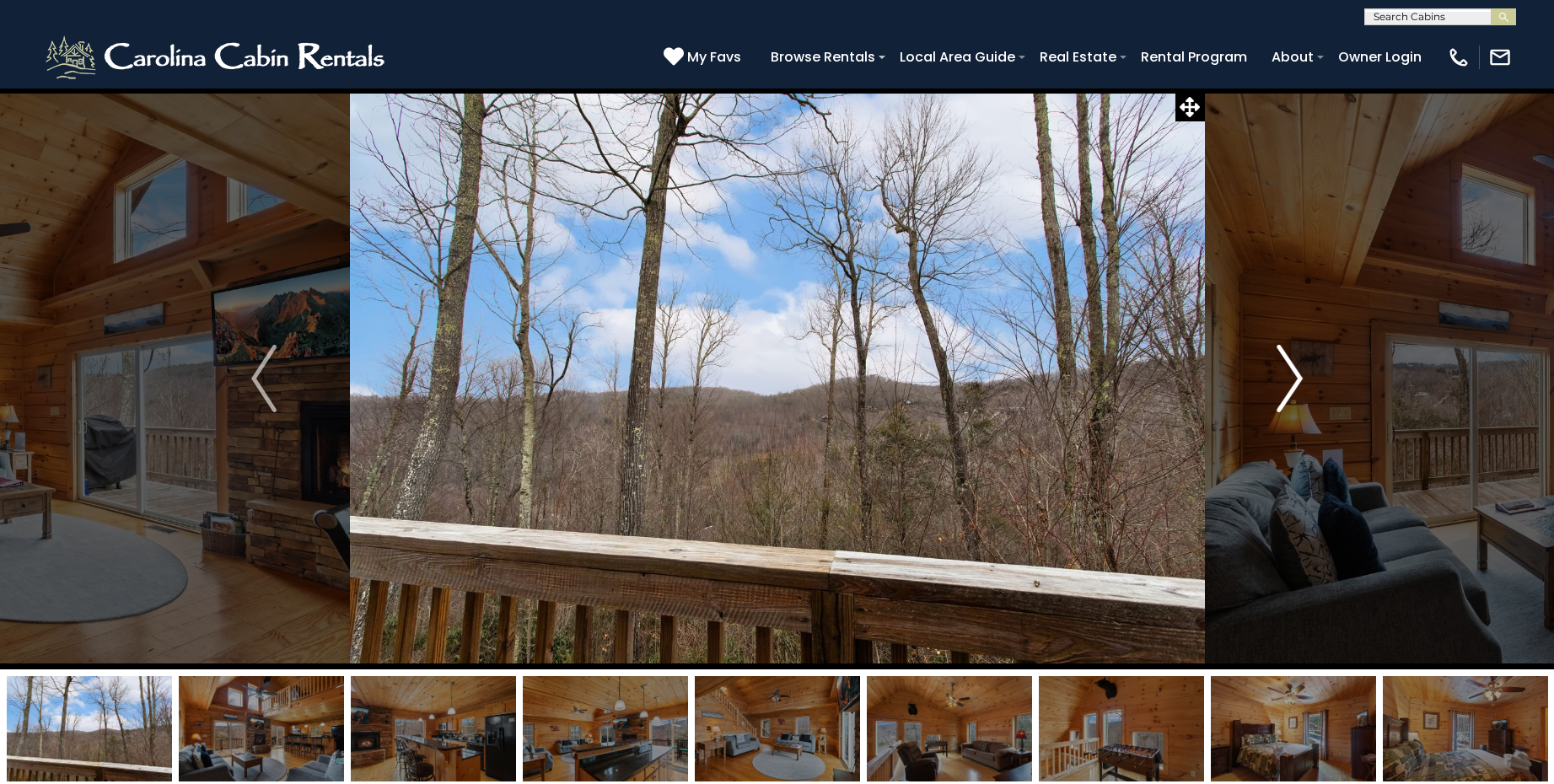
click at [1281, 379] on img "Next" at bounding box center [1290, 379] width 25 height 67
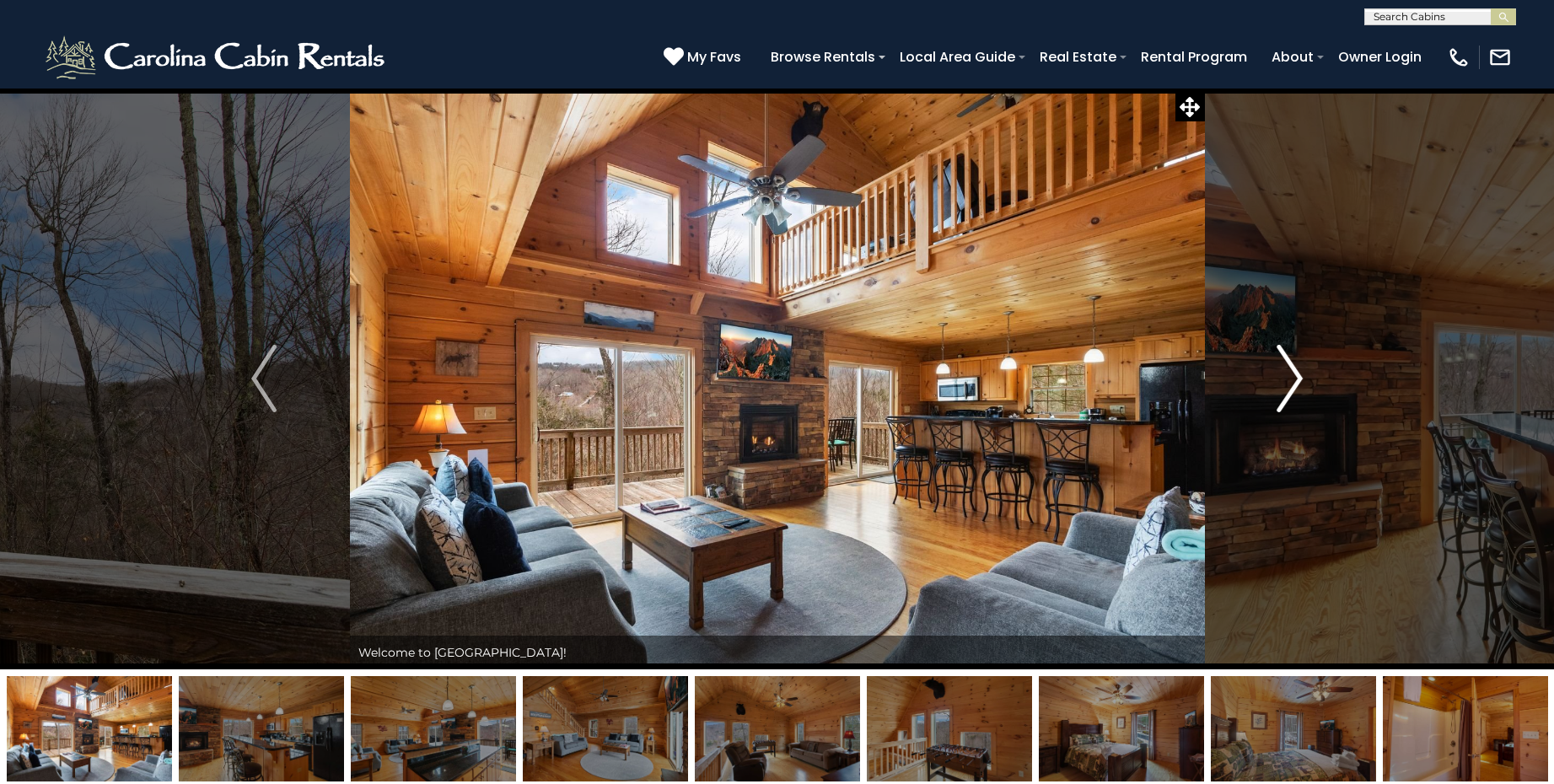
click at [1281, 379] on img "Next" at bounding box center [1290, 379] width 25 height 67
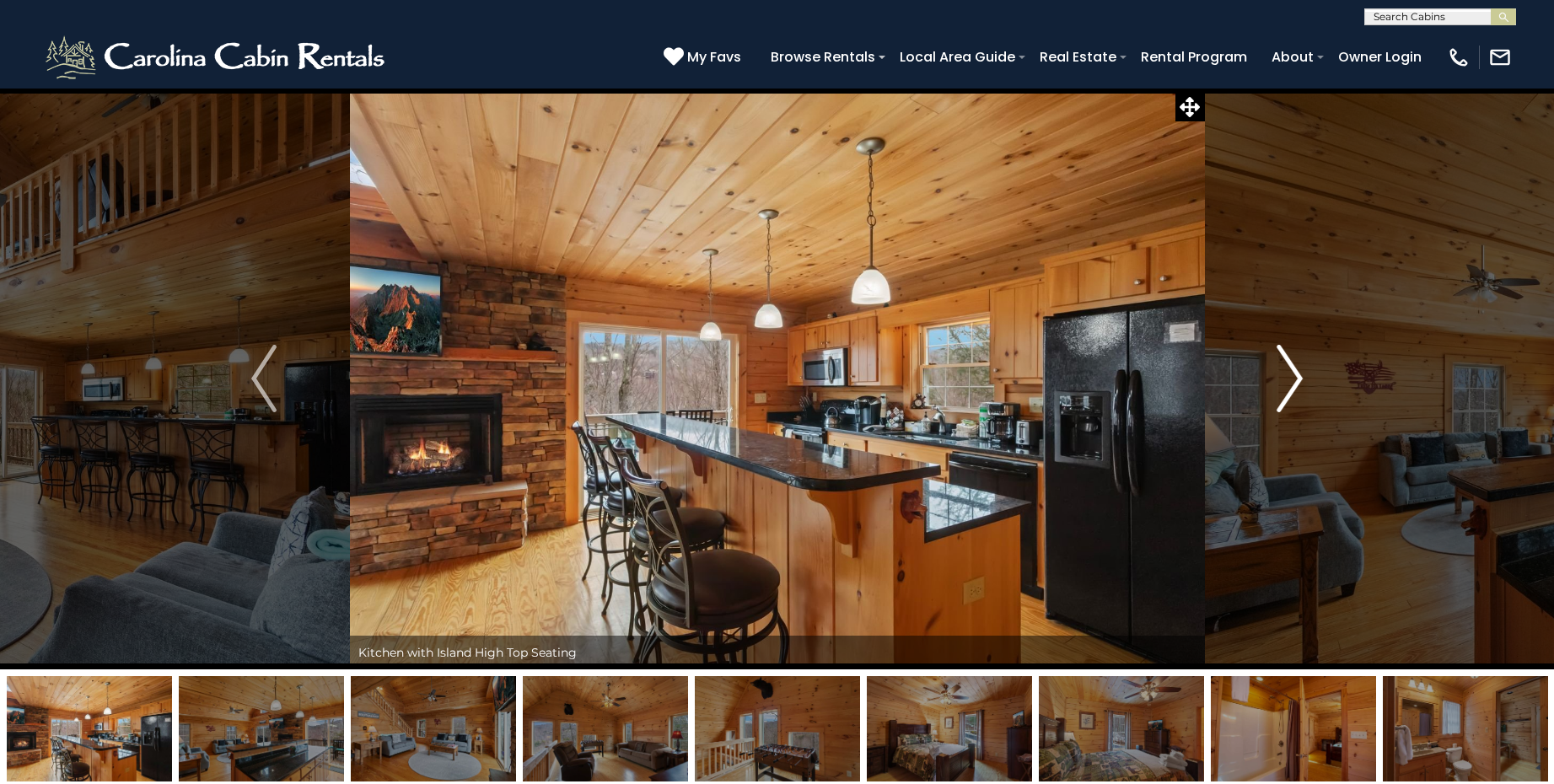
click at [1281, 379] on img "Next" at bounding box center [1290, 379] width 25 height 67
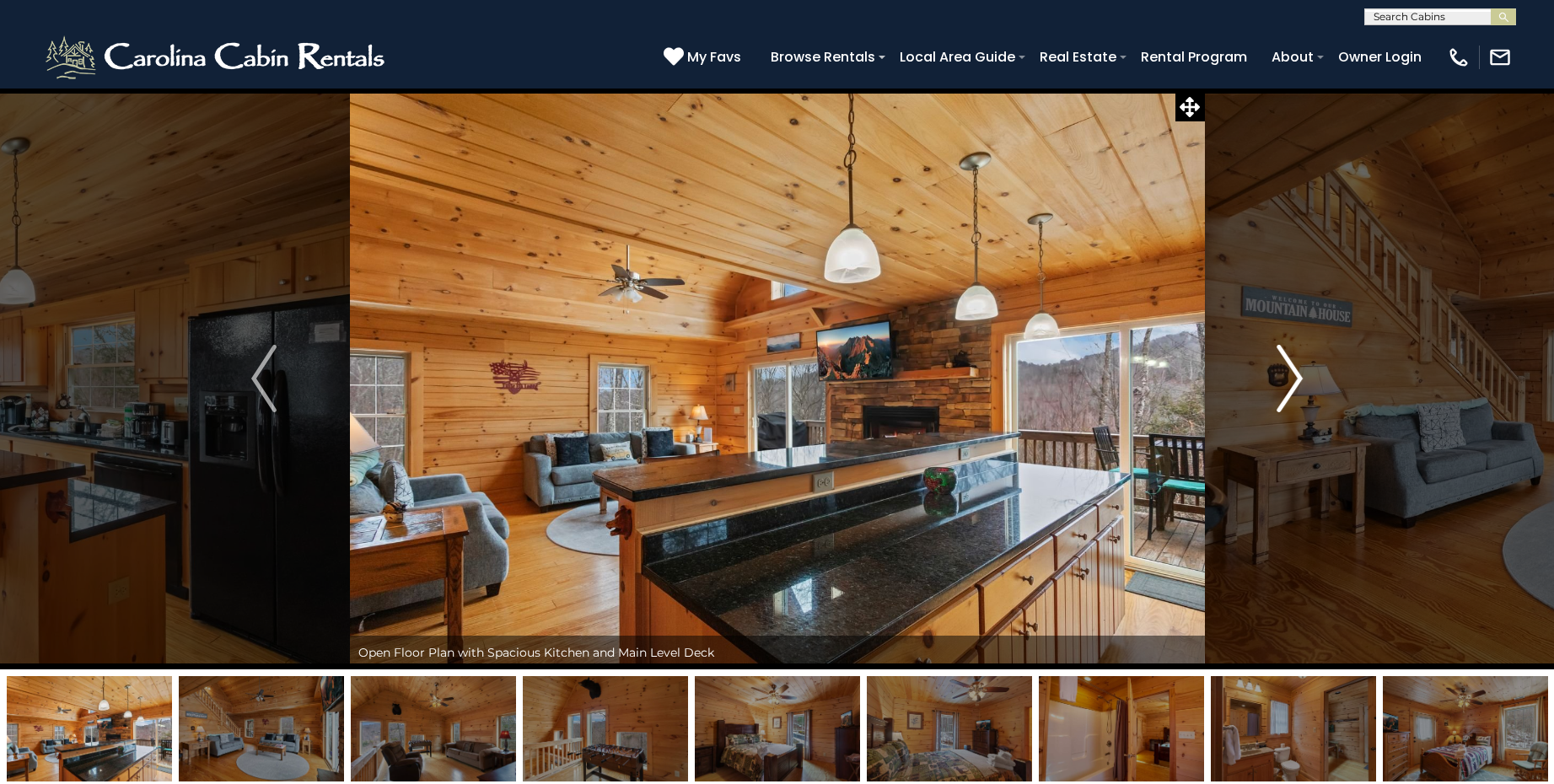
click at [1281, 379] on img "Next" at bounding box center [1290, 379] width 25 height 67
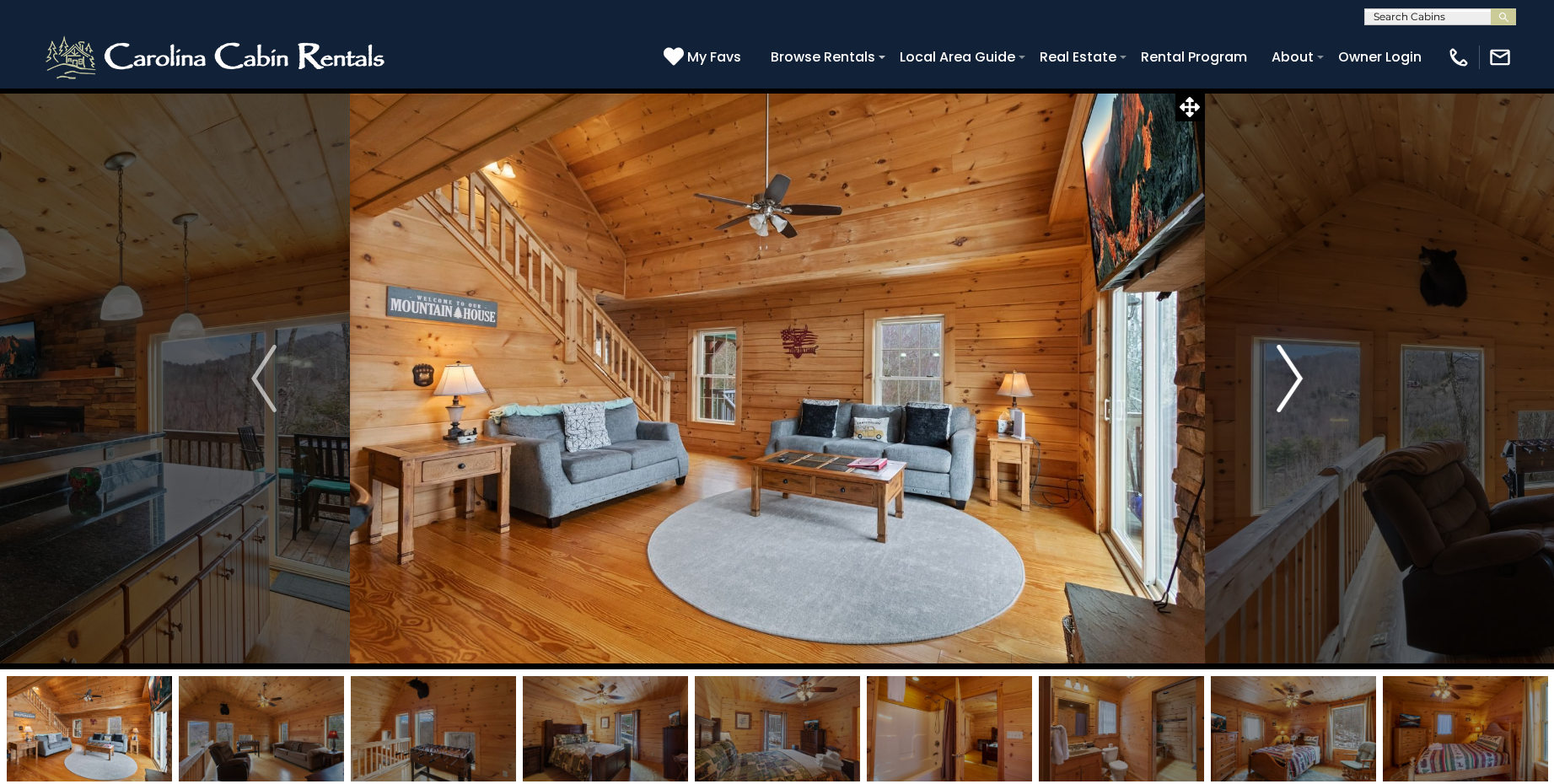
click at [1281, 379] on img "Next" at bounding box center [1290, 379] width 25 height 67
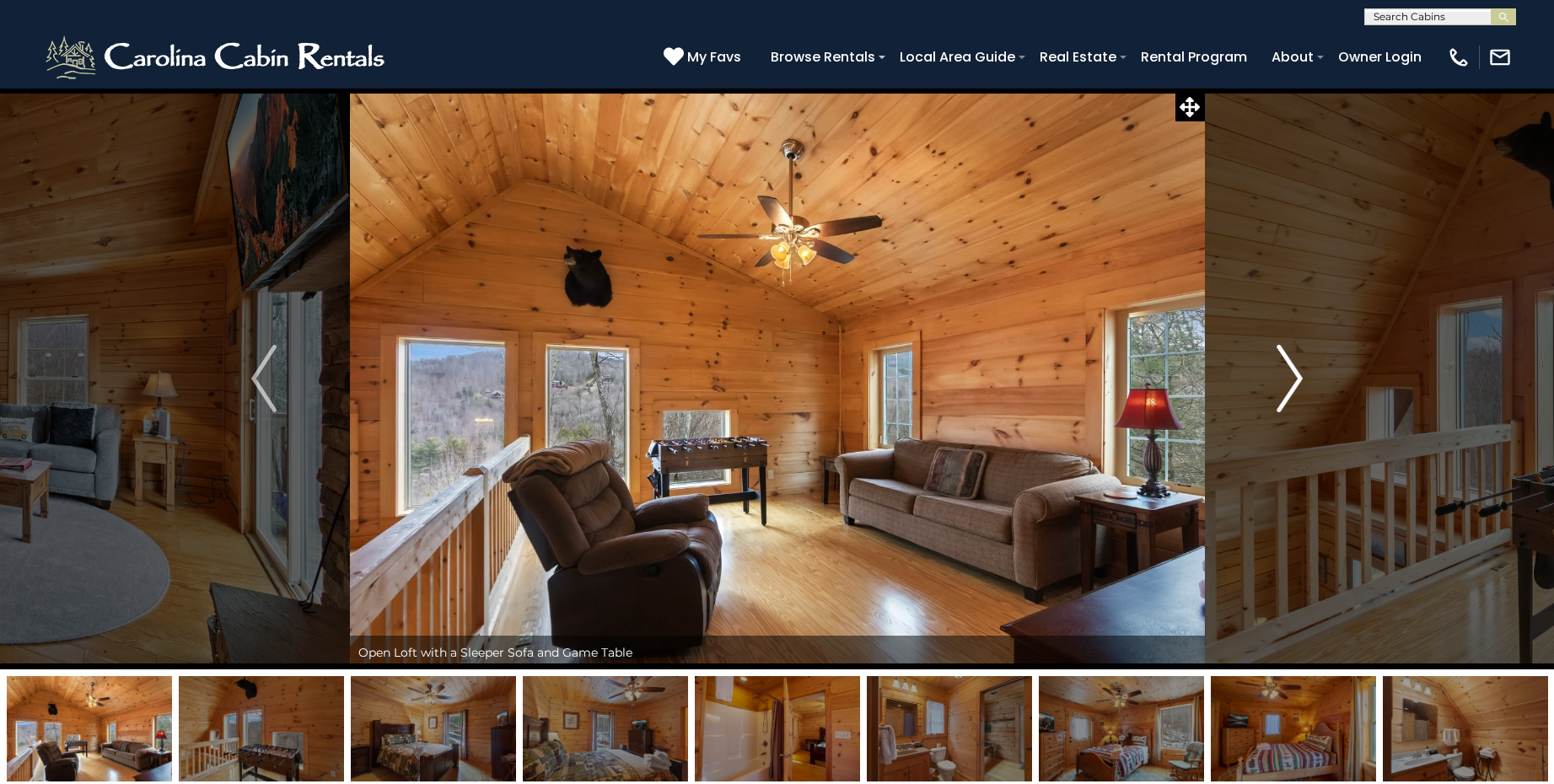
click at [1281, 379] on img "Next" at bounding box center [1290, 379] width 25 height 67
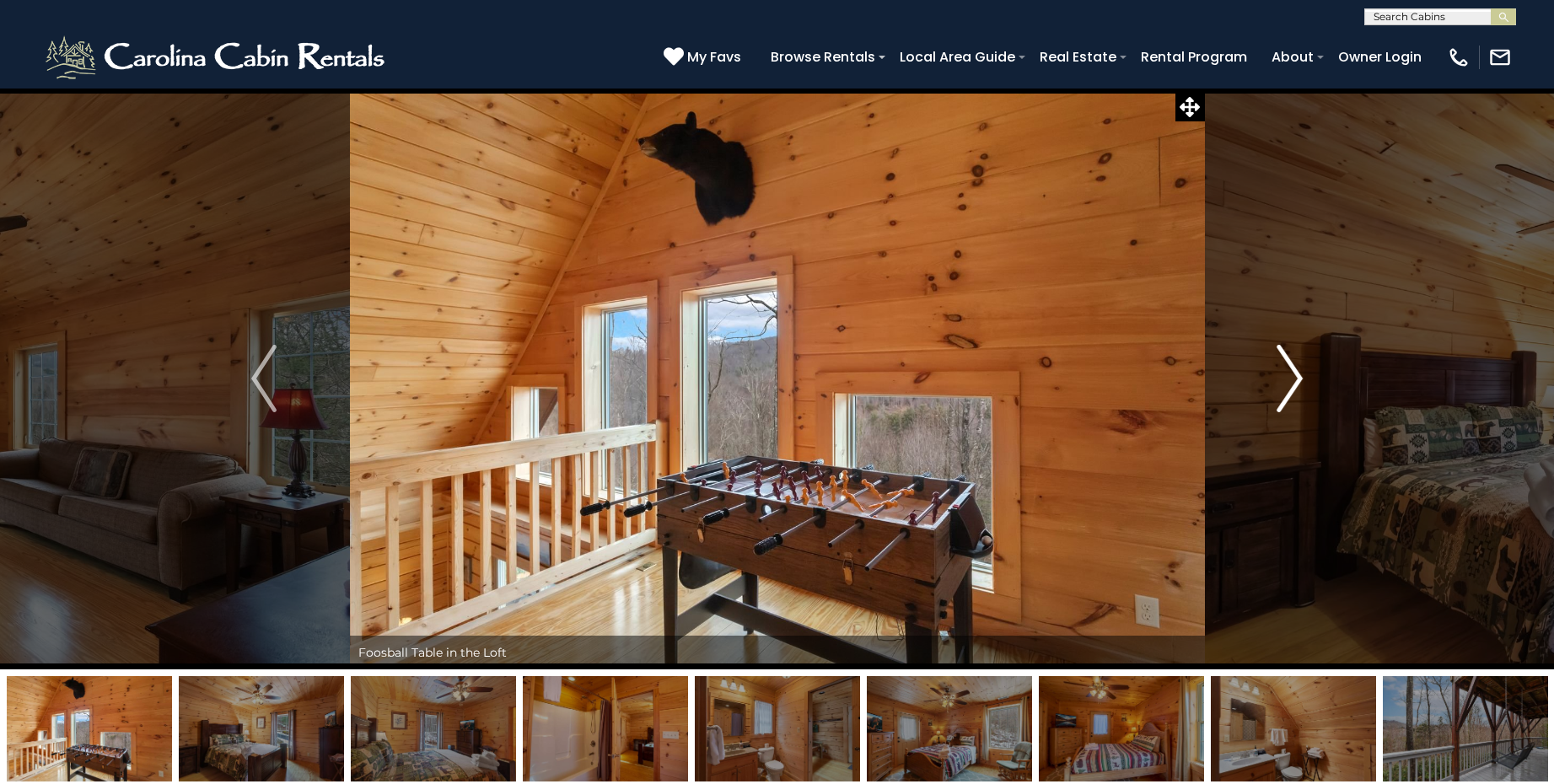
click at [1281, 379] on img "Next" at bounding box center [1290, 379] width 25 height 67
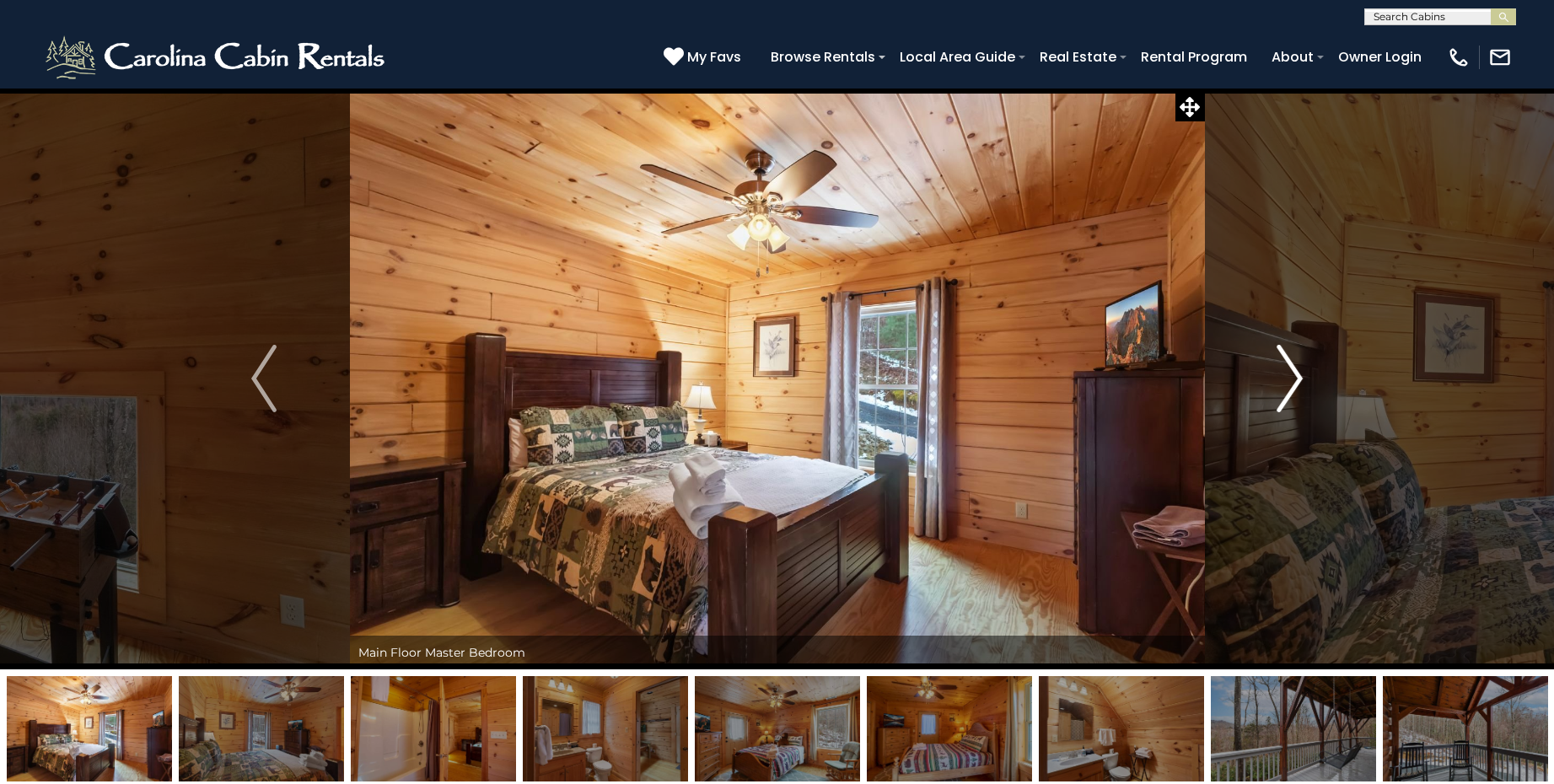
click at [1281, 379] on img "Next" at bounding box center [1290, 379] width 25 height 67
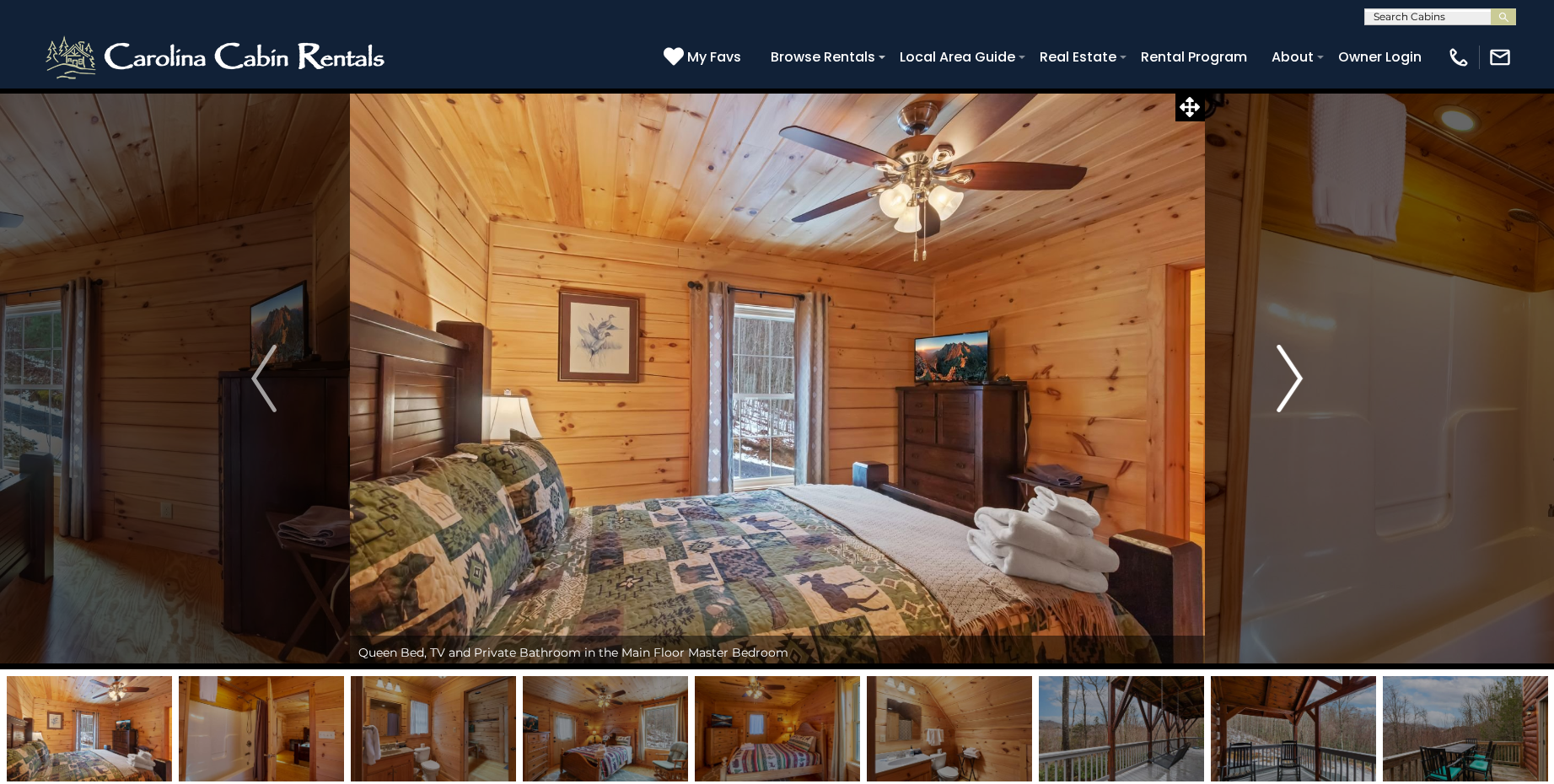
click at [1281, 379] on img "Next" at bounding box center [1290, 379] width 25 height 67
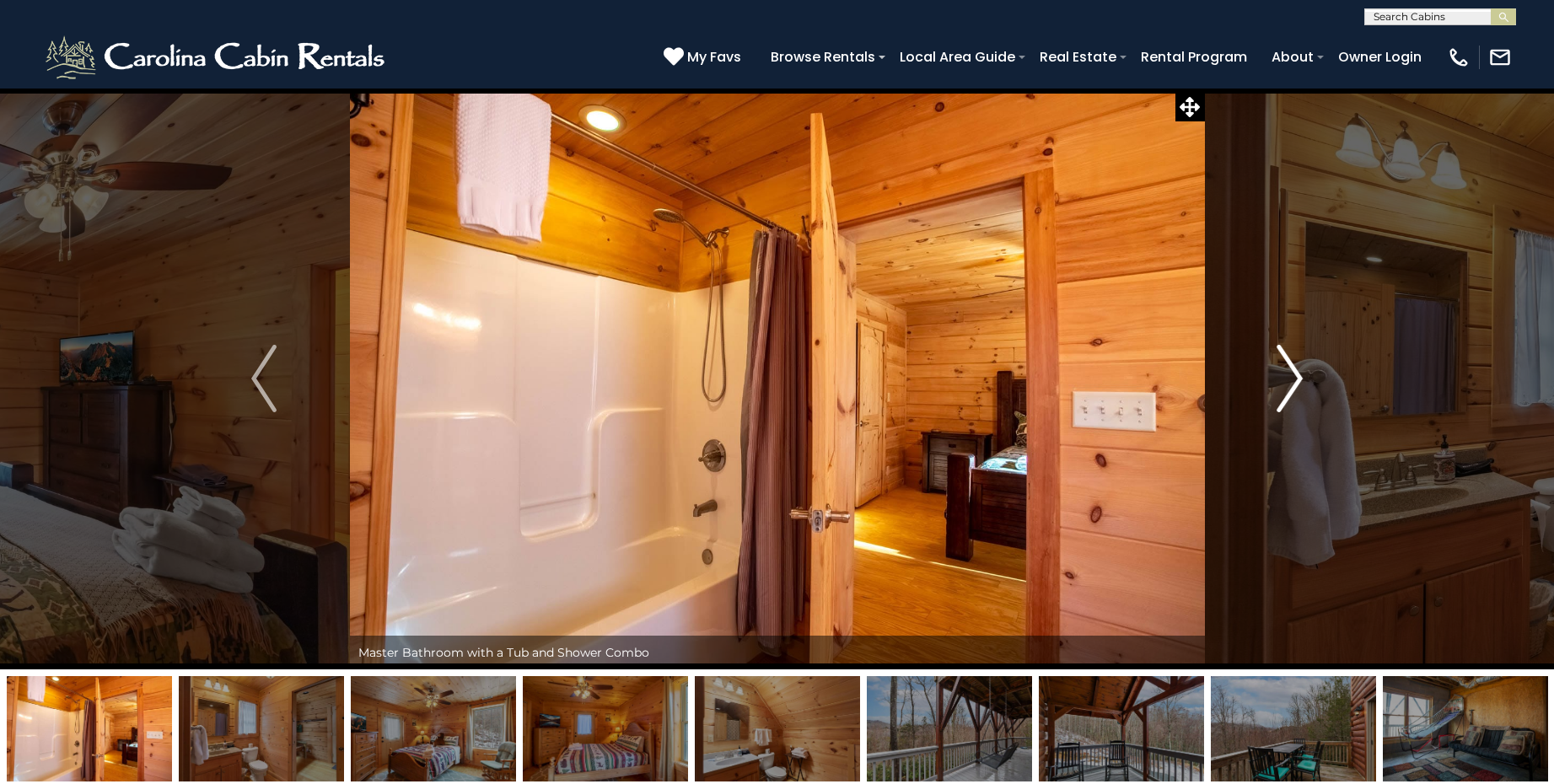
click at [1281, 379] on img "Next" at bounding box center [1290, 379] width 25 height 67
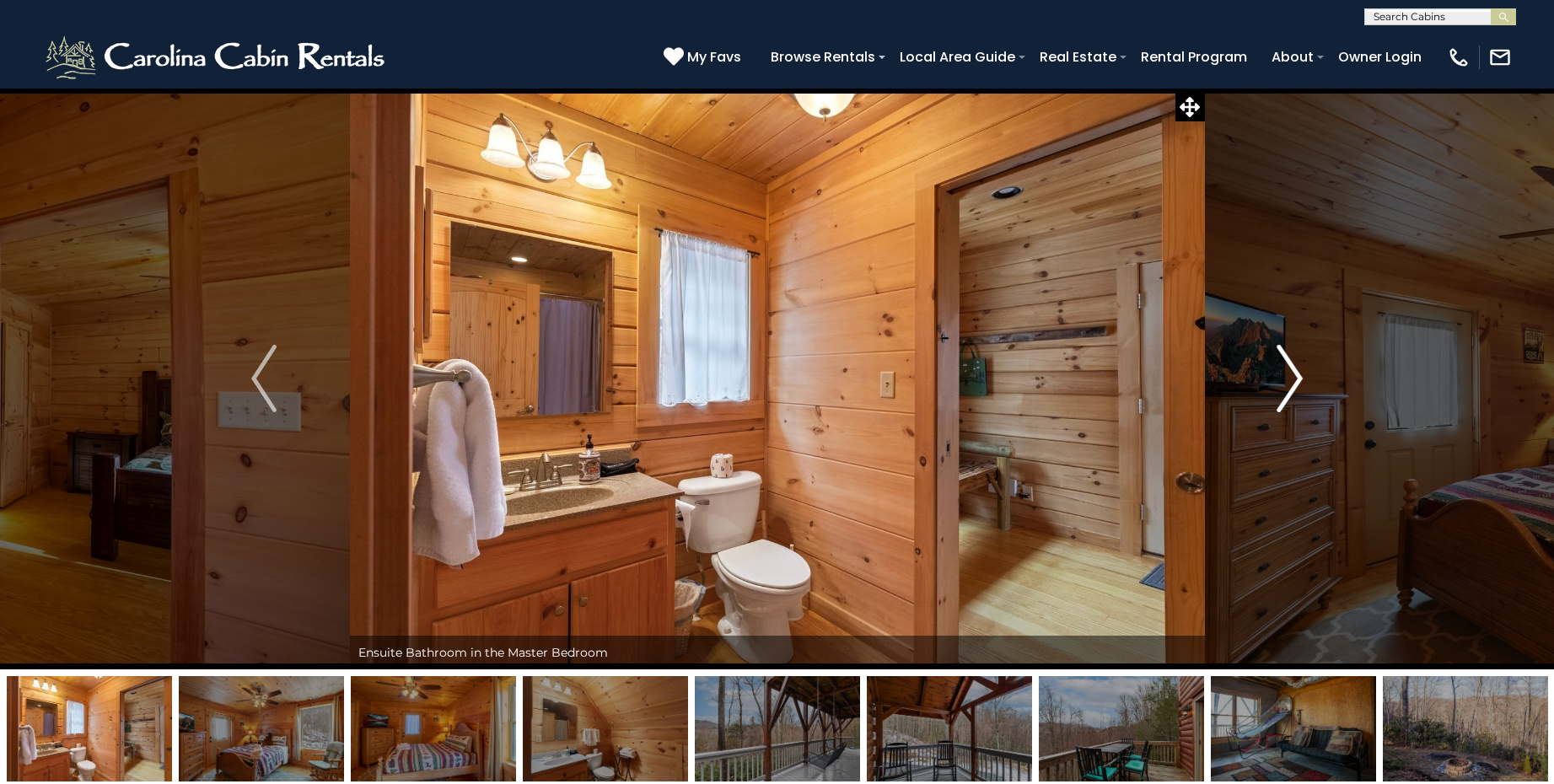
click at [1281, 379] on img "Next" at bounding box center [1290, 379] width 25 height 67
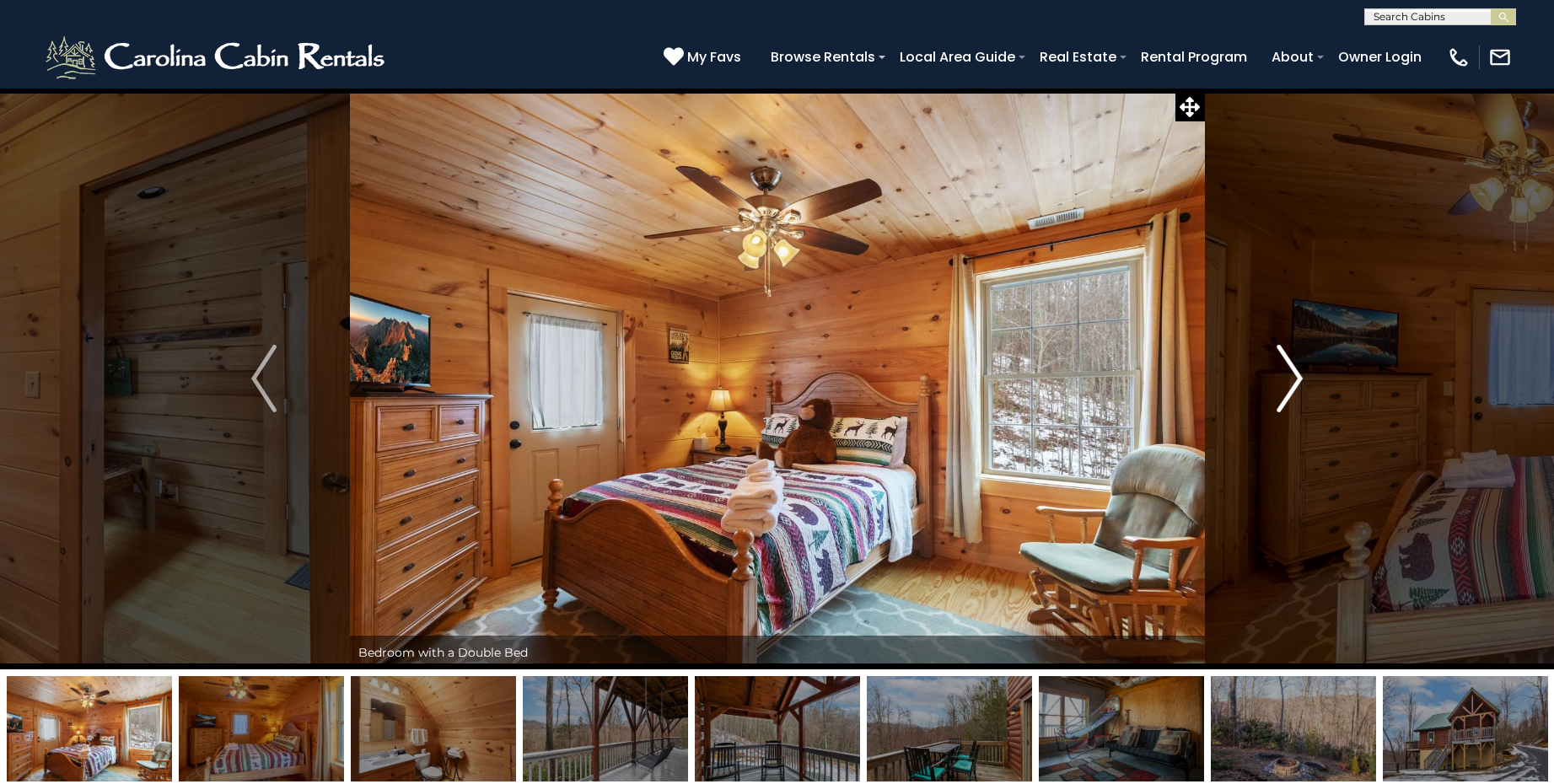
click at [1281, 379] on img "Next" at bounding box center [1290, 379] width 25 height 67
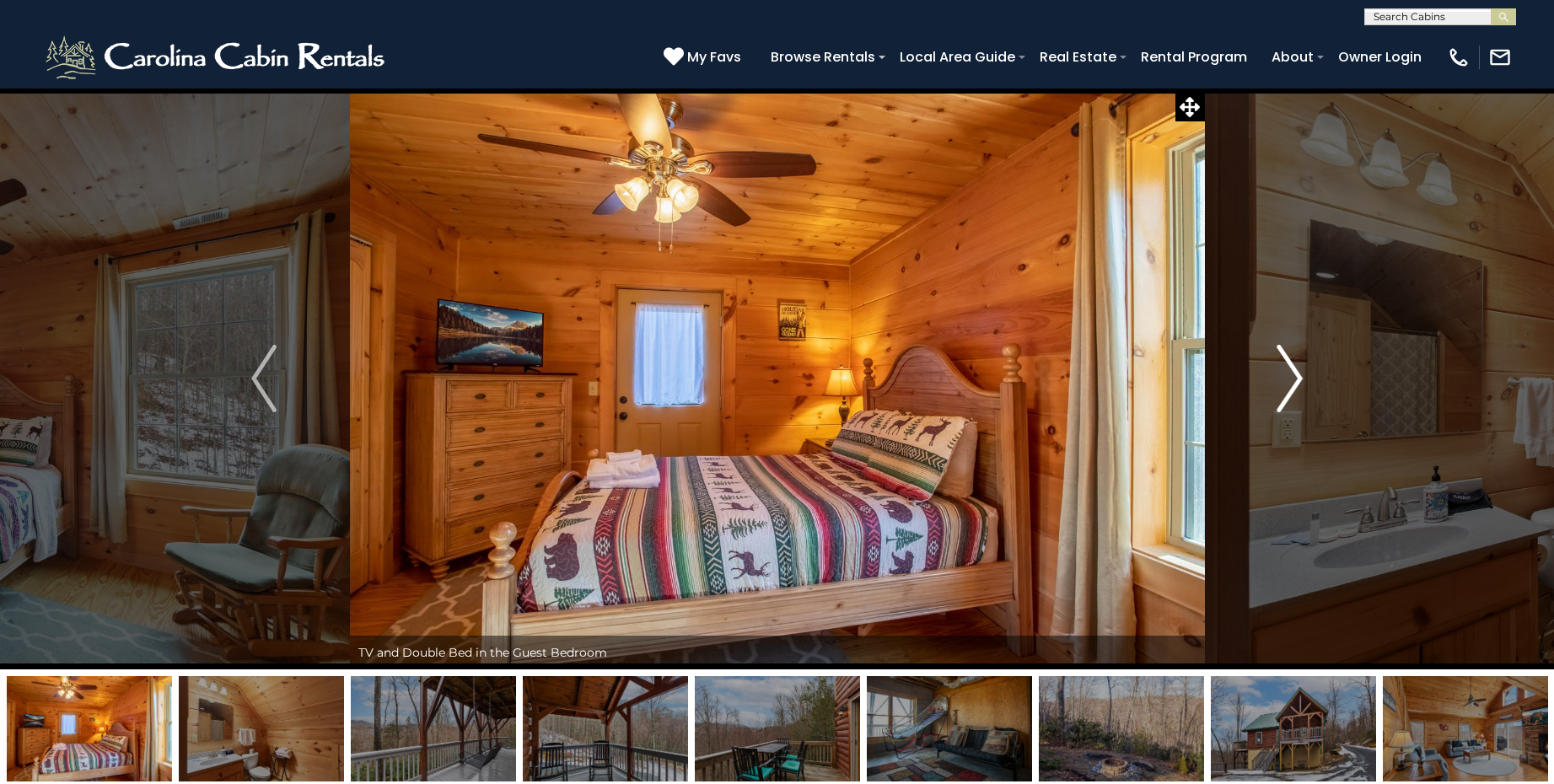
click at [1281, 379] on img "Next" at bounding box center [1290, 379] width 25 height 67
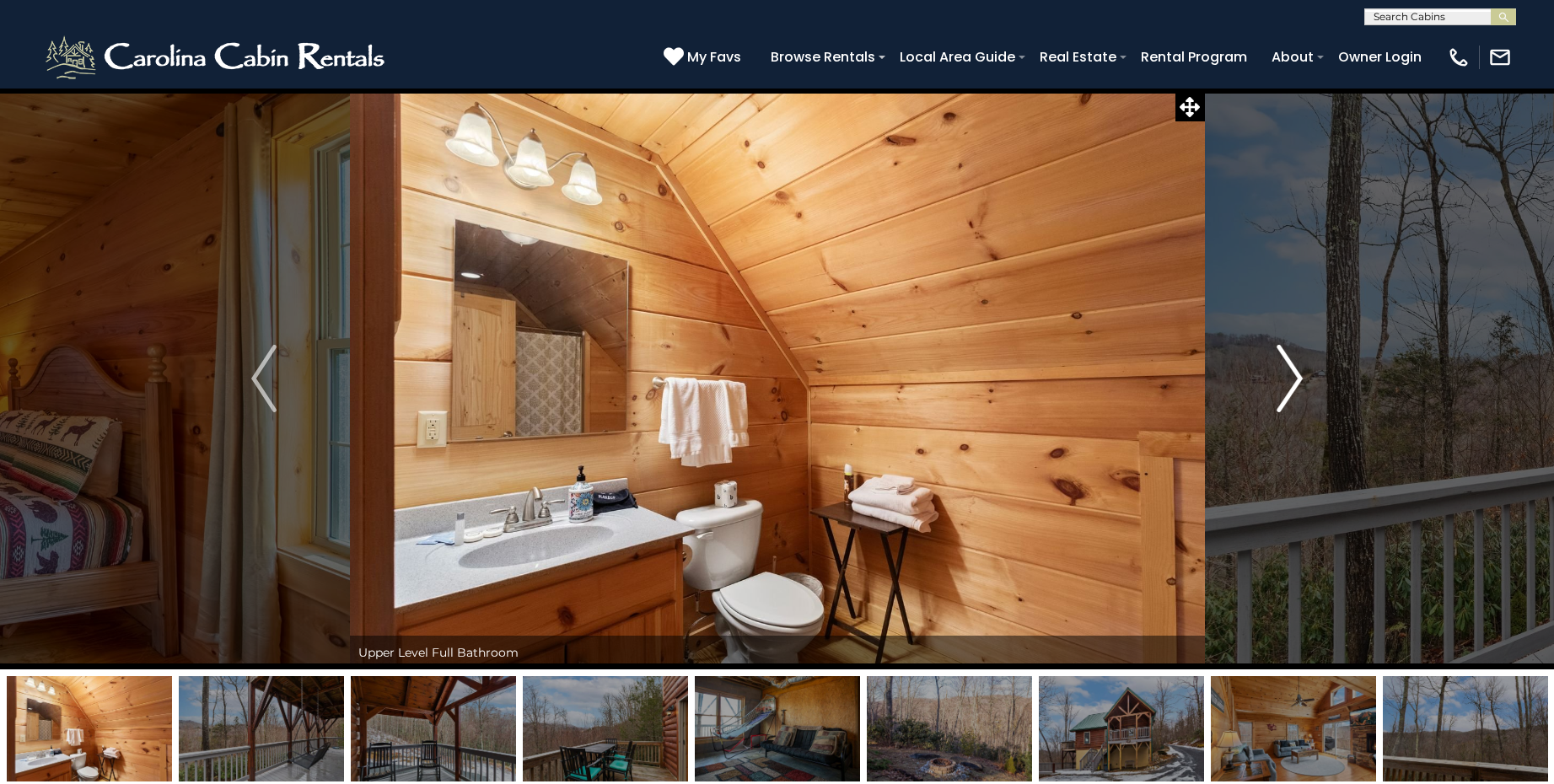
click at [1281, 379] on img "Next" at bounding box center [1290, 379] width 25 height 67
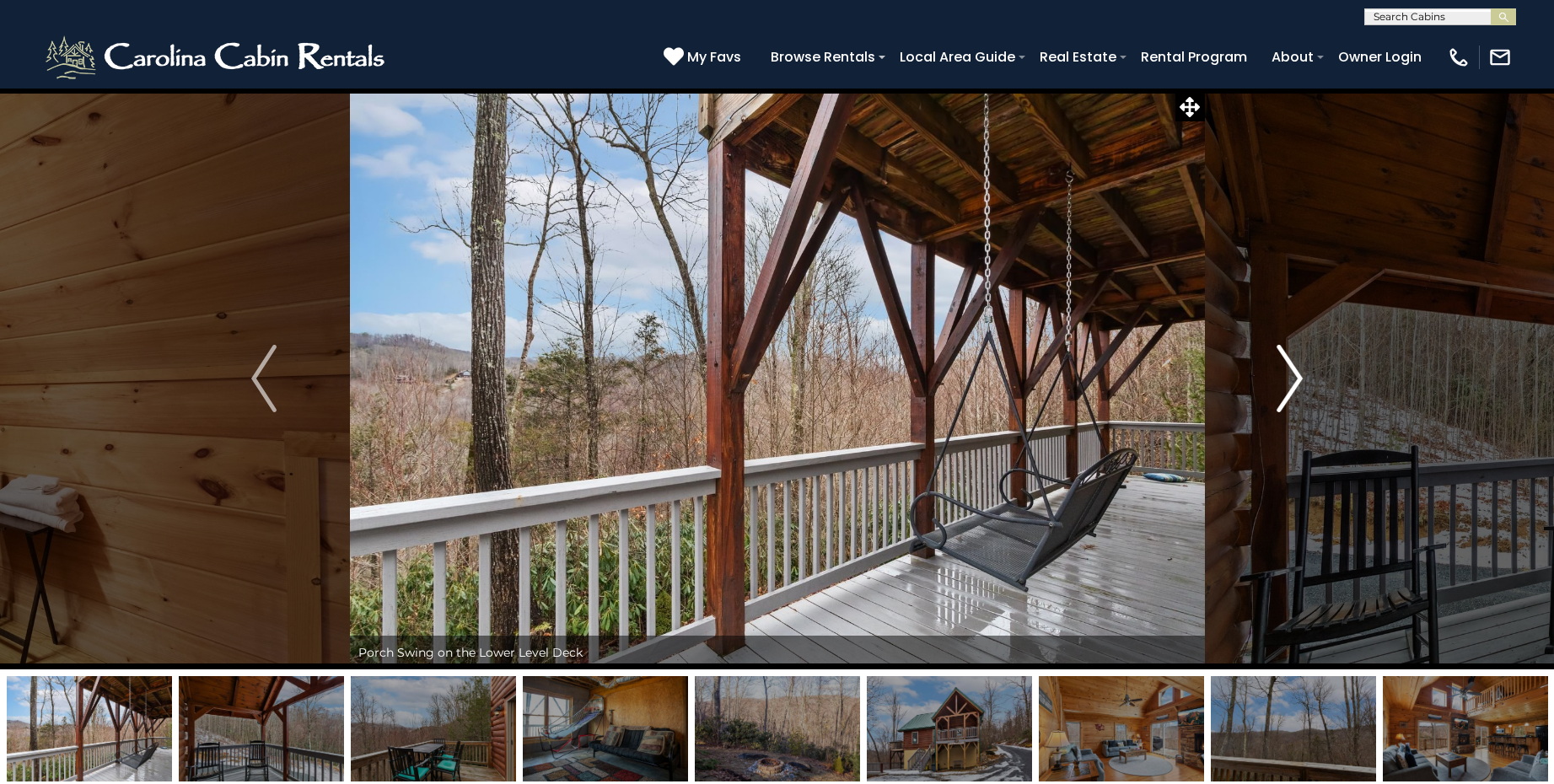
click at [1281, 379] on img "Next" at bounding box center [1290, 379] width 25 height 67
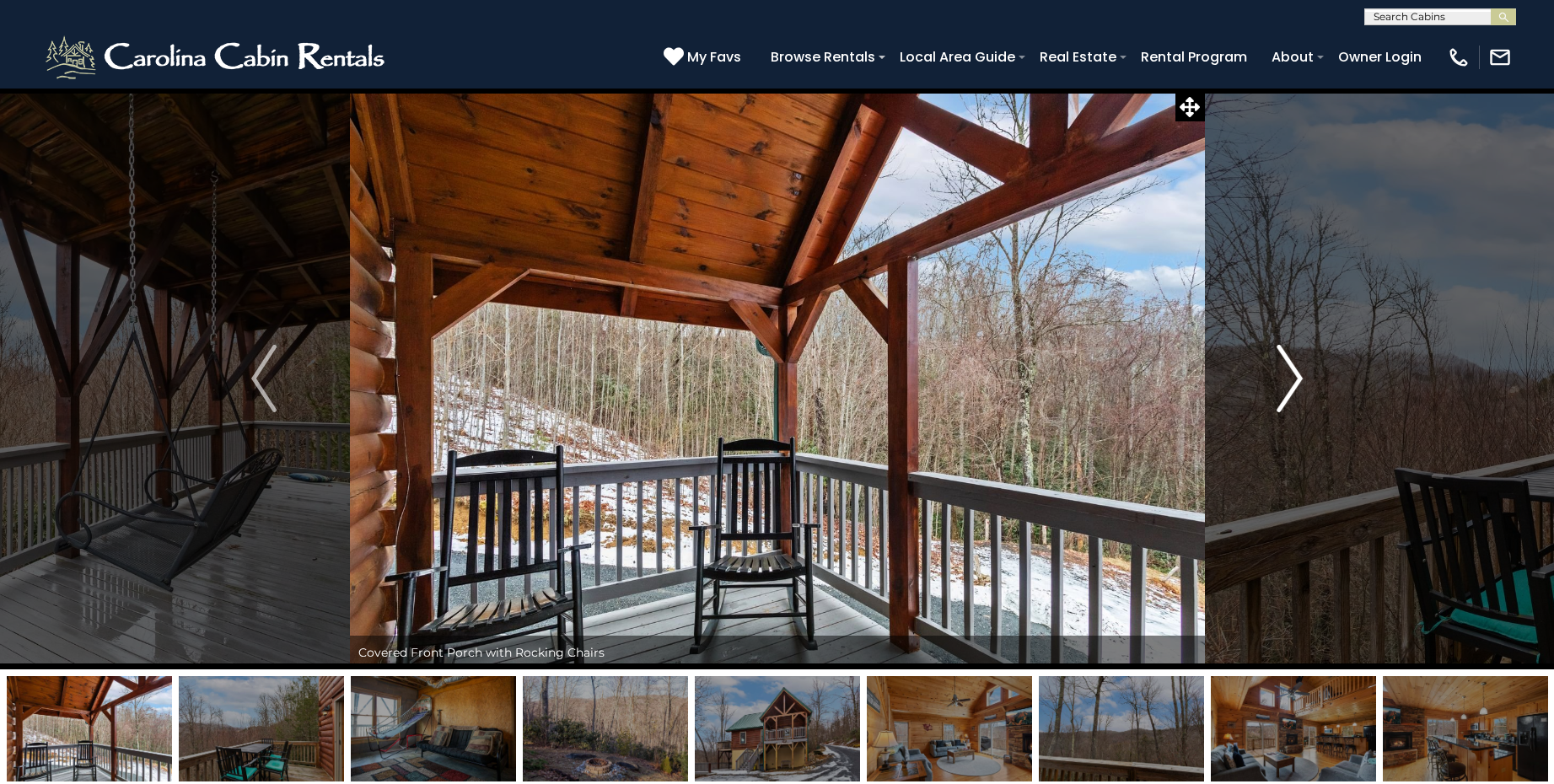
click at [1281, 379] on img "Next" at bounding box center [1290, 379] width 25 height 67
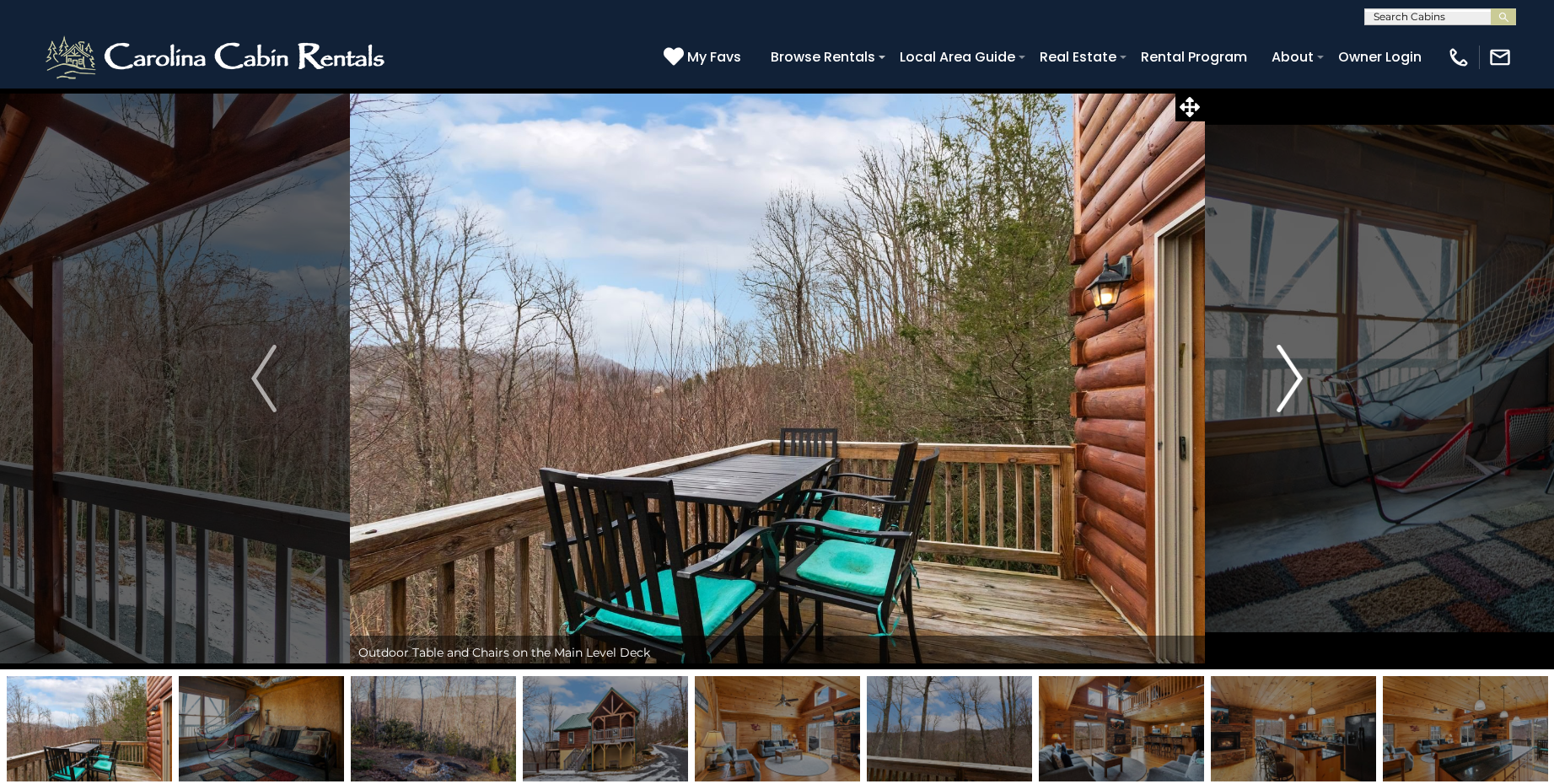
click at [1281, 379] on img "Next" at bounding box center [1290, 379] width 25 height 67
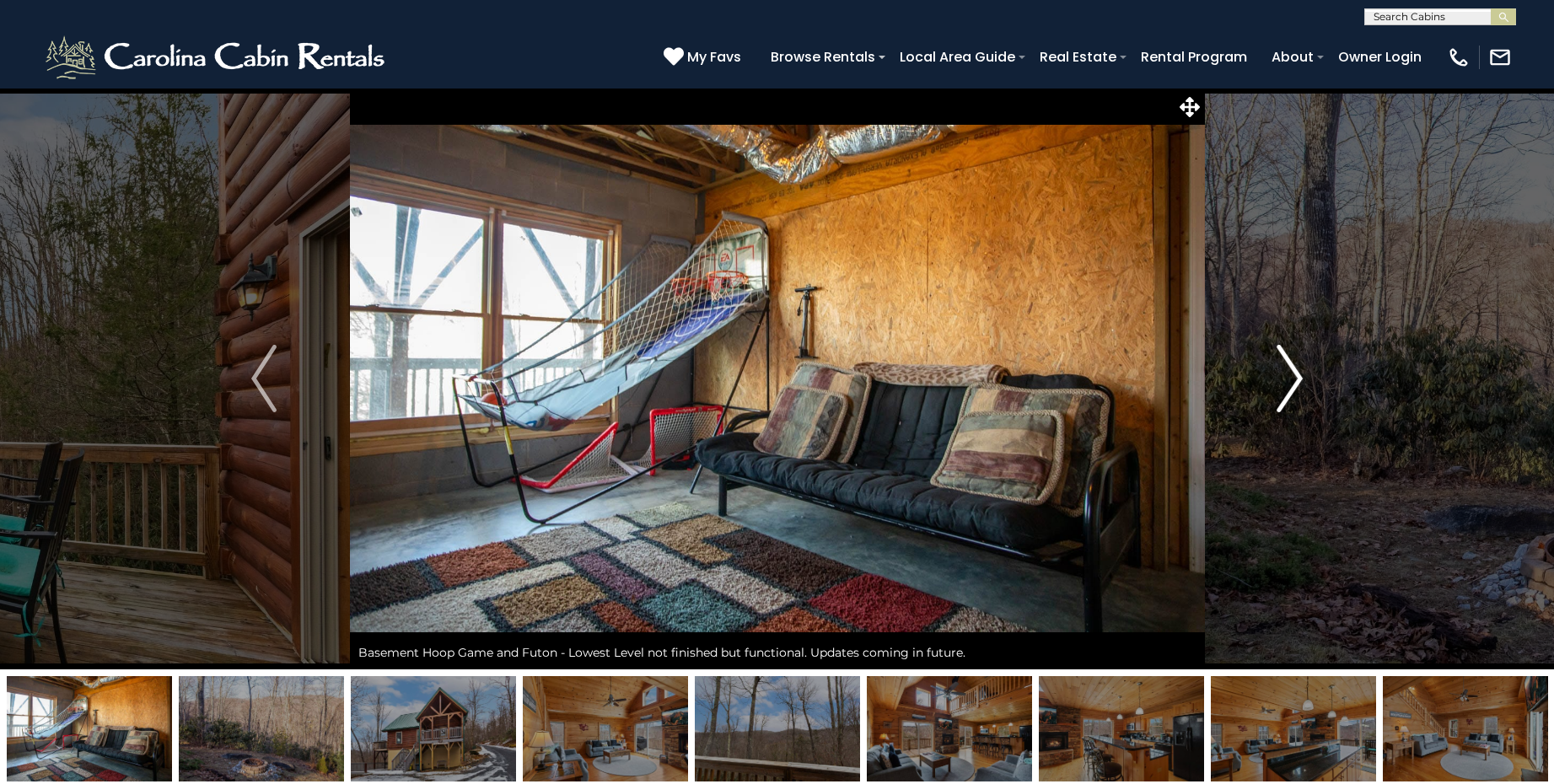
click at [1287, 376] on img "Next" at bounding box center [1290, 379] width 25 height 67
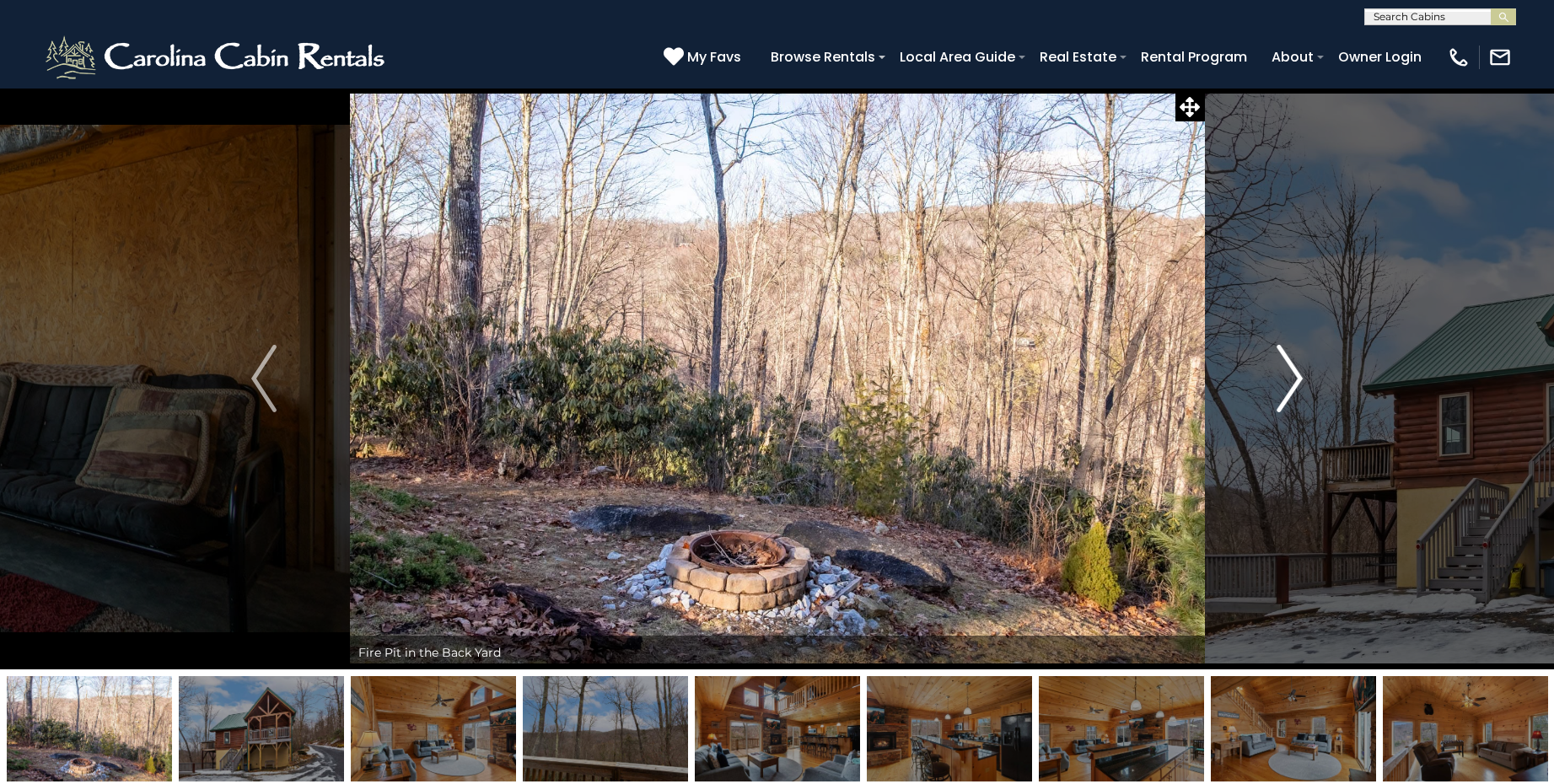
click at [1287, 376] on img "Next" at bounding box center [1290, 379] width 25 height 67
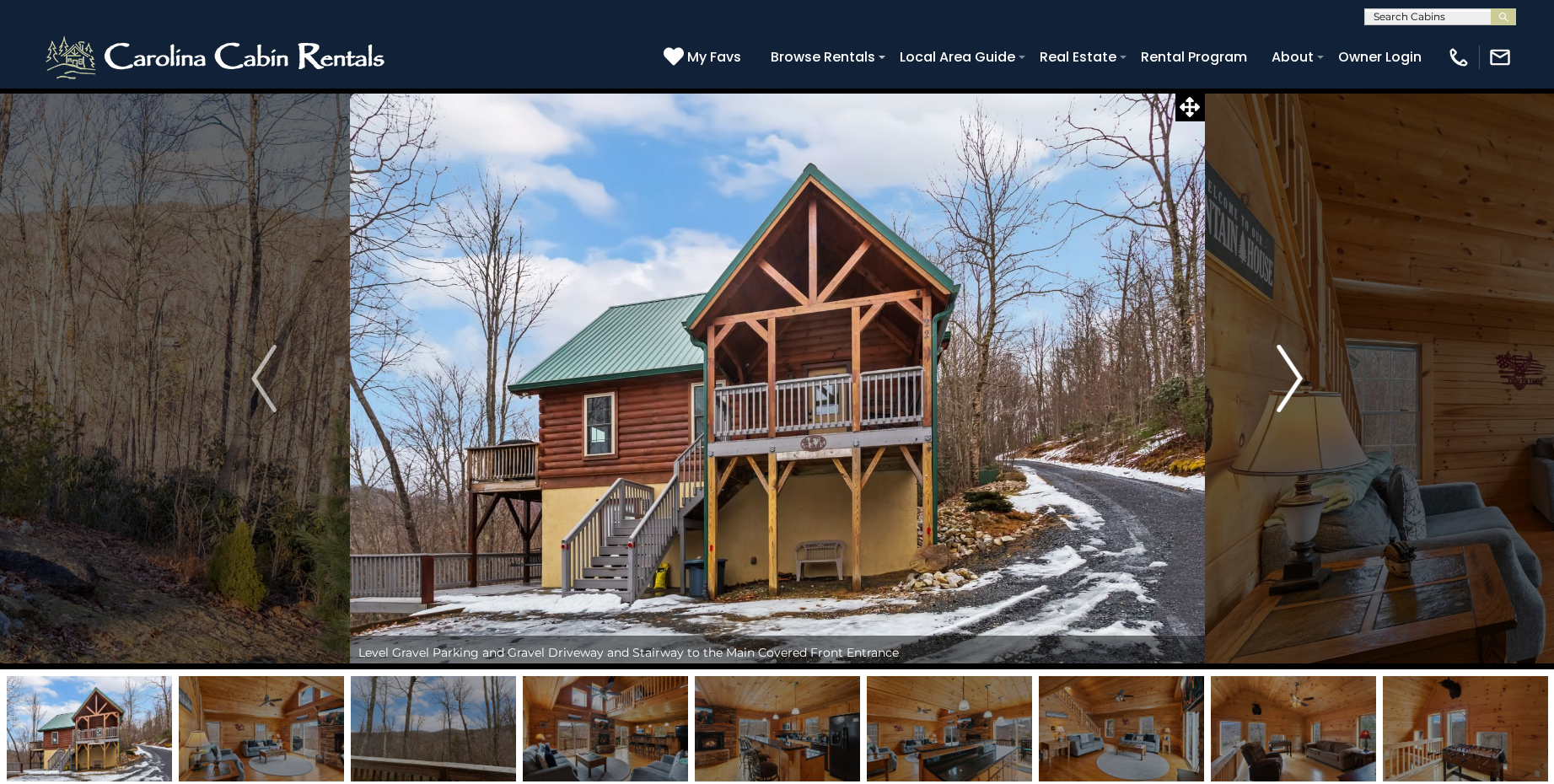
click at [1287, 376] on img "Next" at bounding box center [1290, 379] width 25 height 67
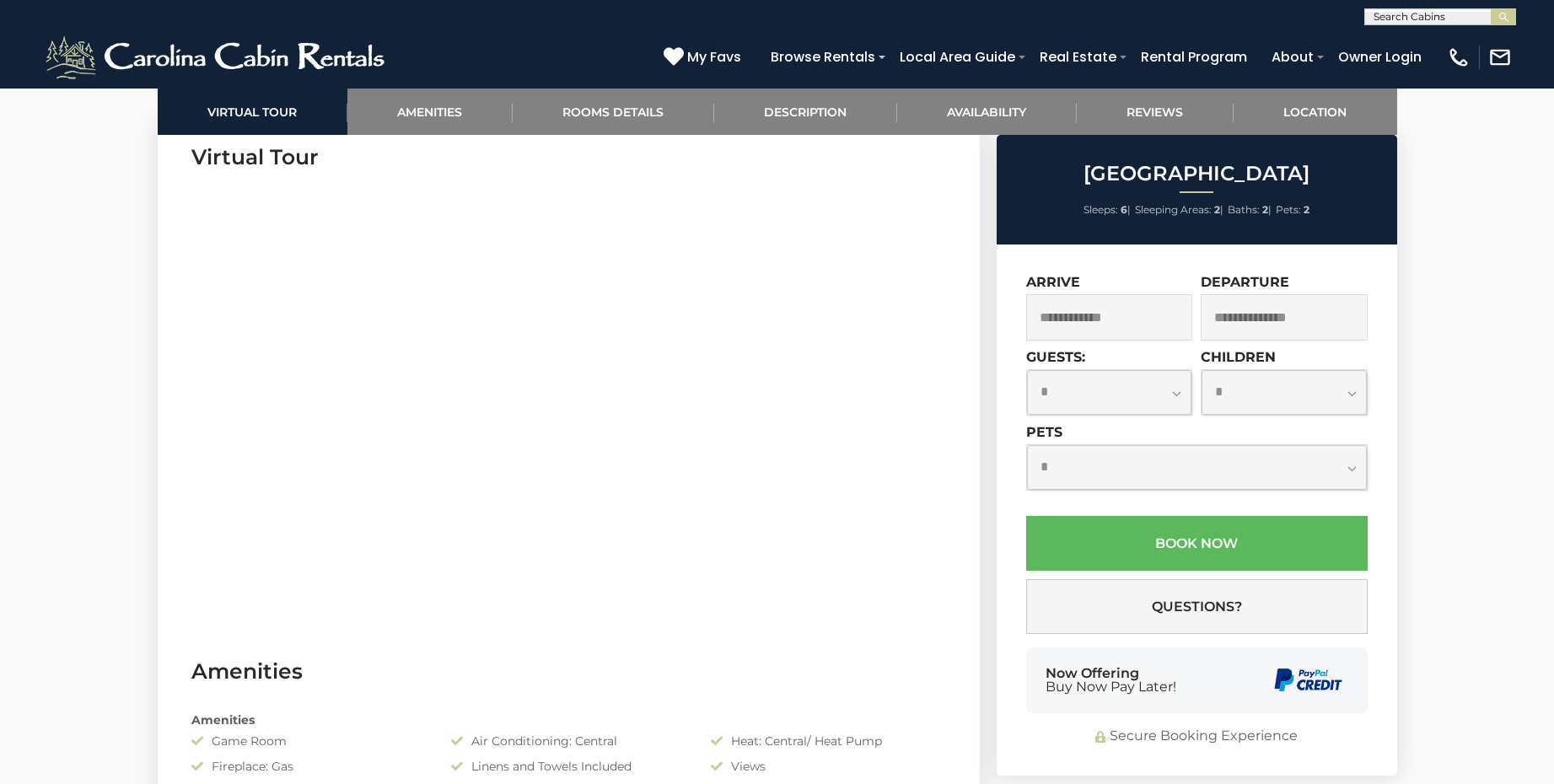
scroll to position [852, 0]
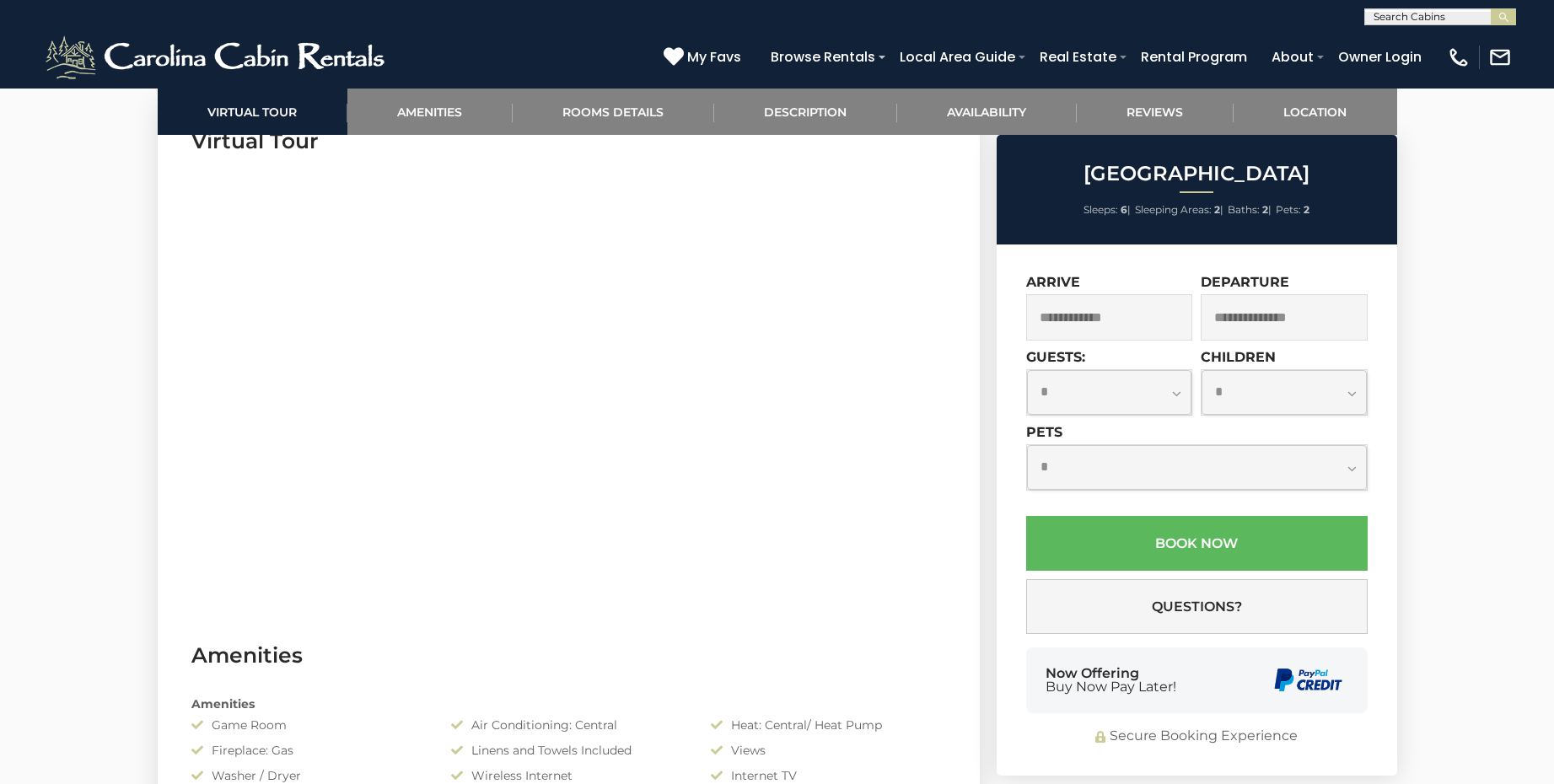
click at [1127, 310] on input "text" at bounding box center [1110, 317] width 167 height 46
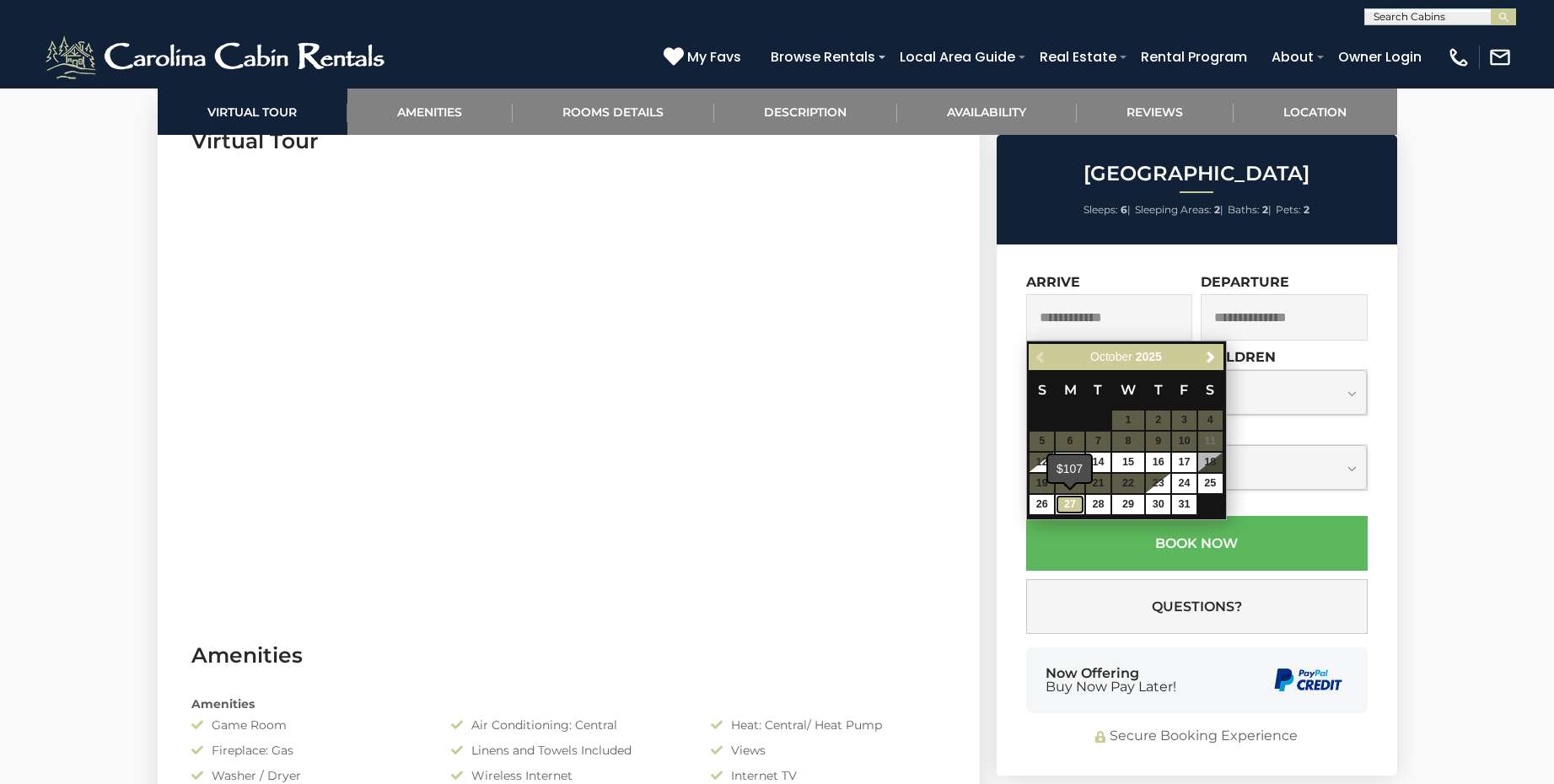
click at [1077, 508] on link "27" at bounding box center [1070, 504] width 29 height 19
type input "**********"
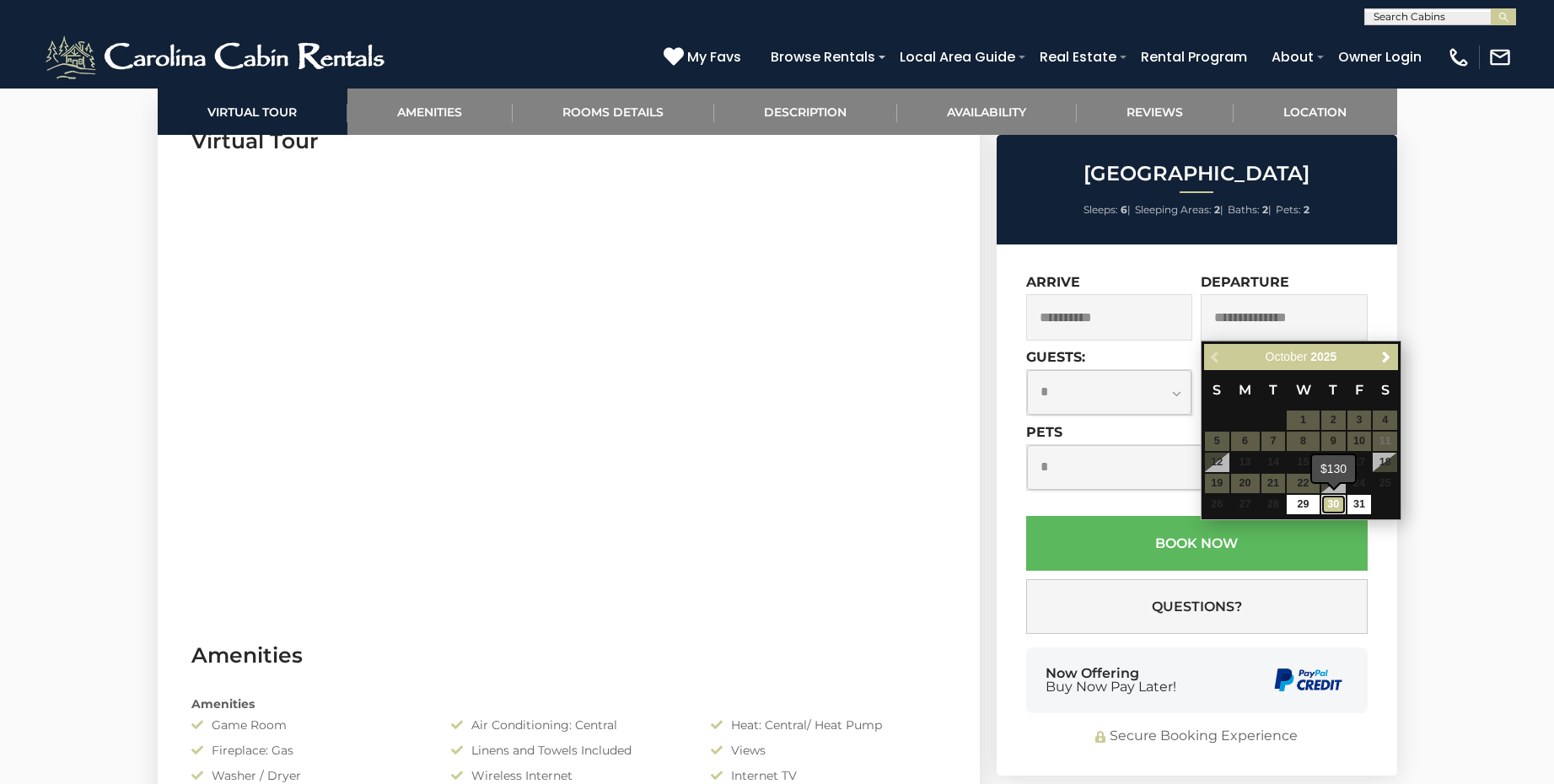
click at [1343, 501] on link "30" at bounding box center [1334, 504] width 25 height 19
type input "**********"
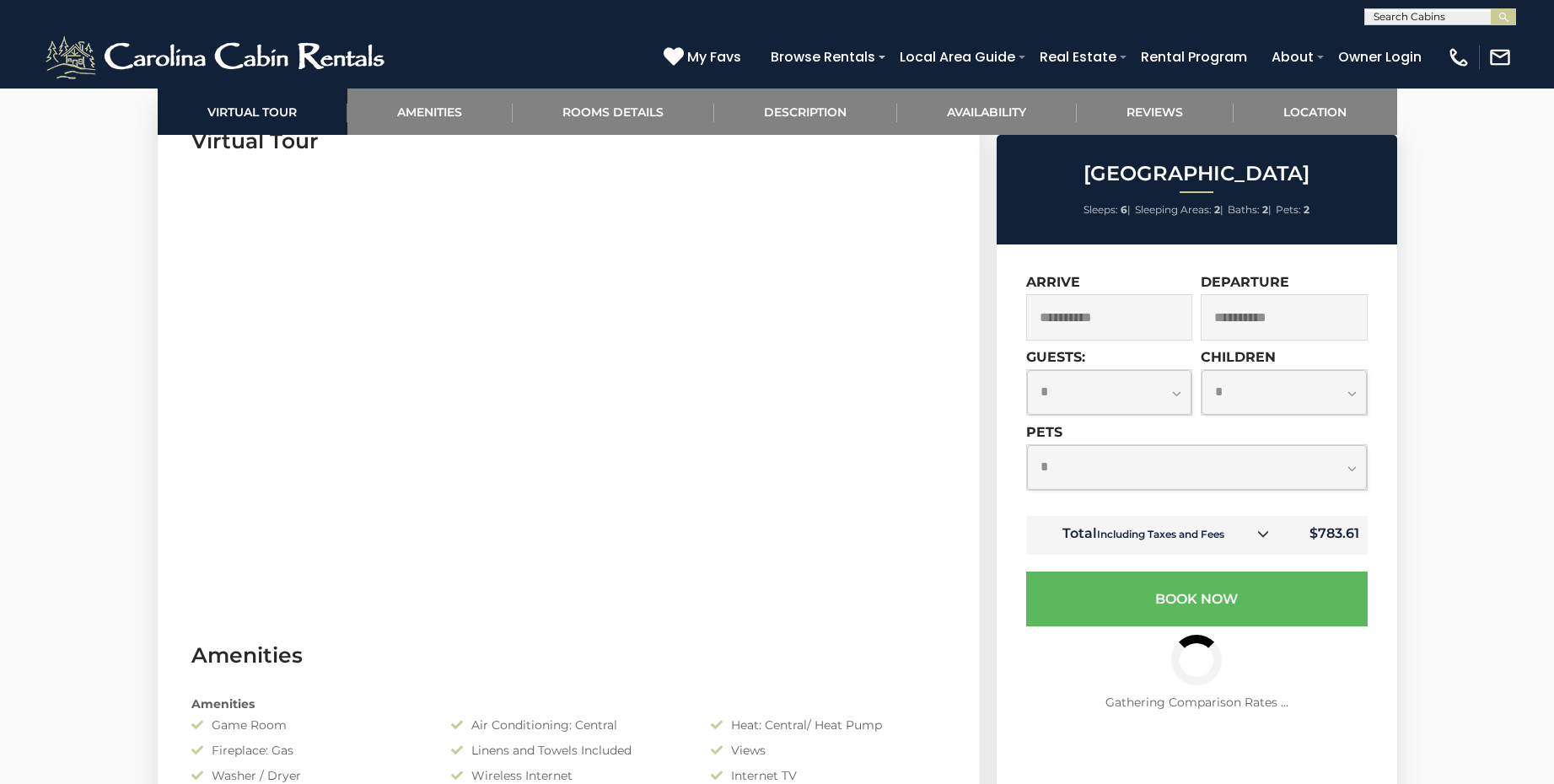
click at [1182, 393] on select "**********" at bounding box center [1109, 392] width 165 height 45
select select "*"
click at [1027, 370] on select "**********" at bounding box center [1109, 392] width 165 height 45
click at [1355, 468] on select "**********" at bounding box center [1196, 467] width 340 height 45
select select "*"
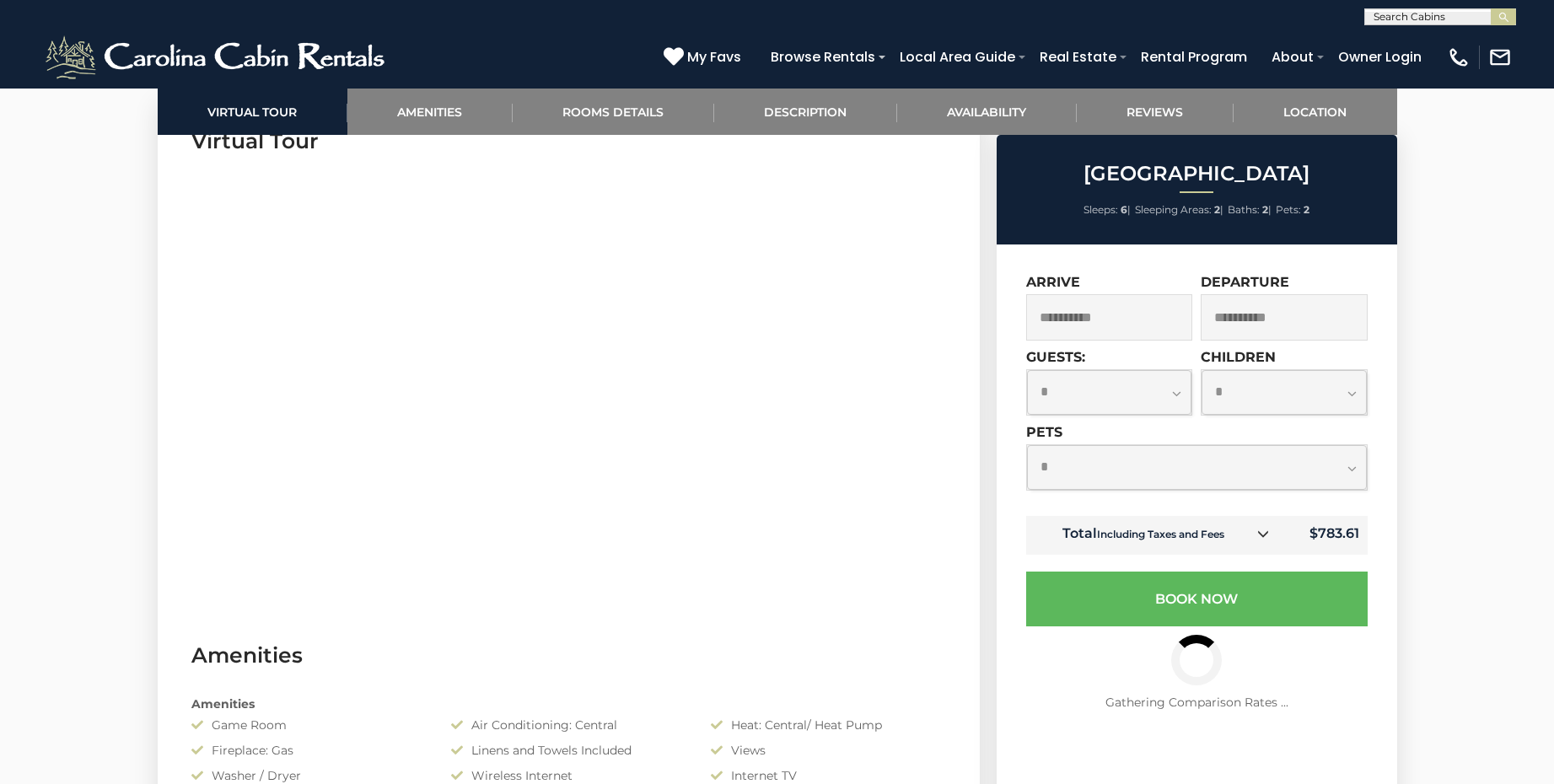
click at [1027, 445] on select "**********" at bounding box center [1196, 467] width 340 height 45
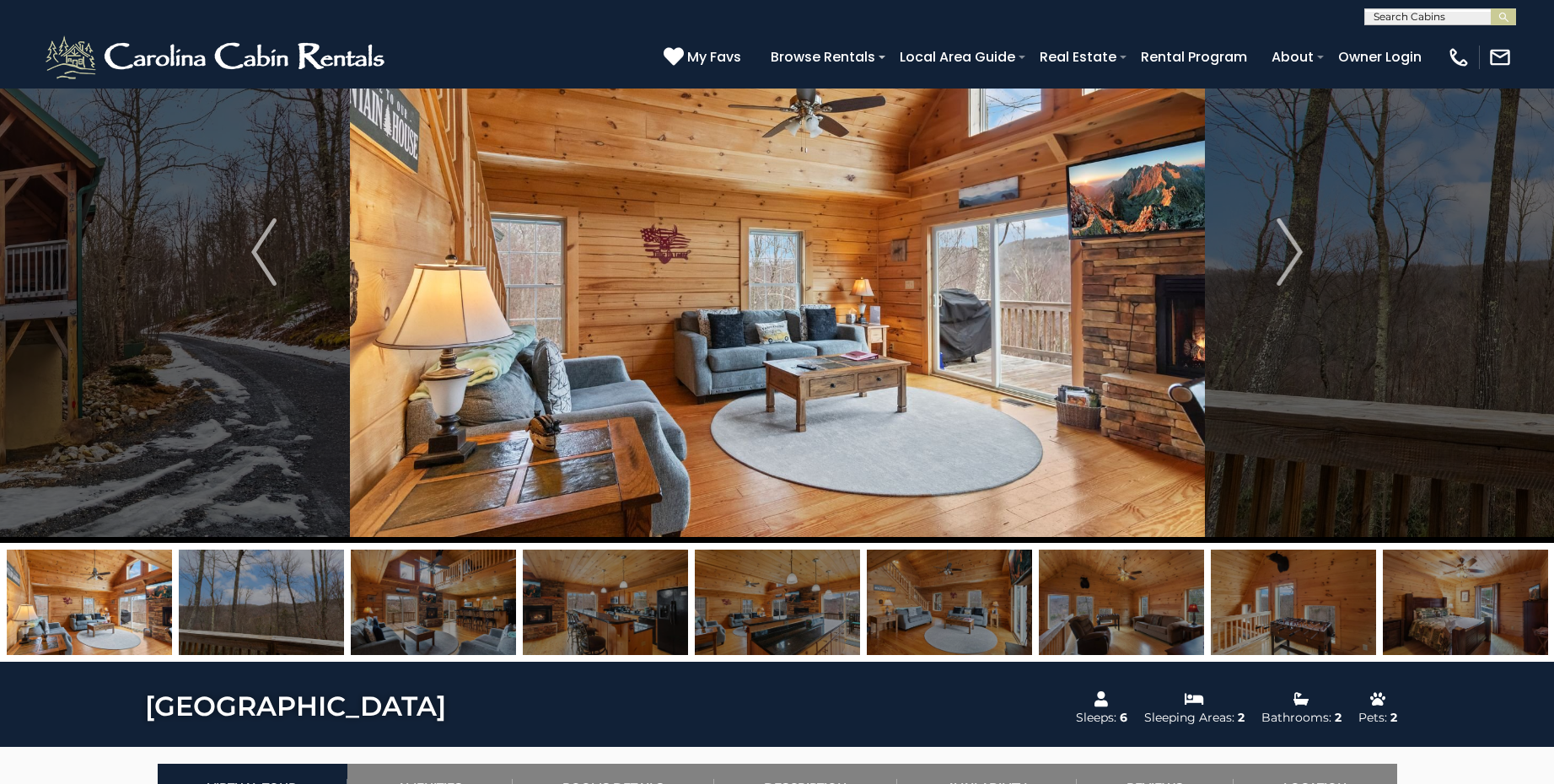
scroll to position [0, 0]
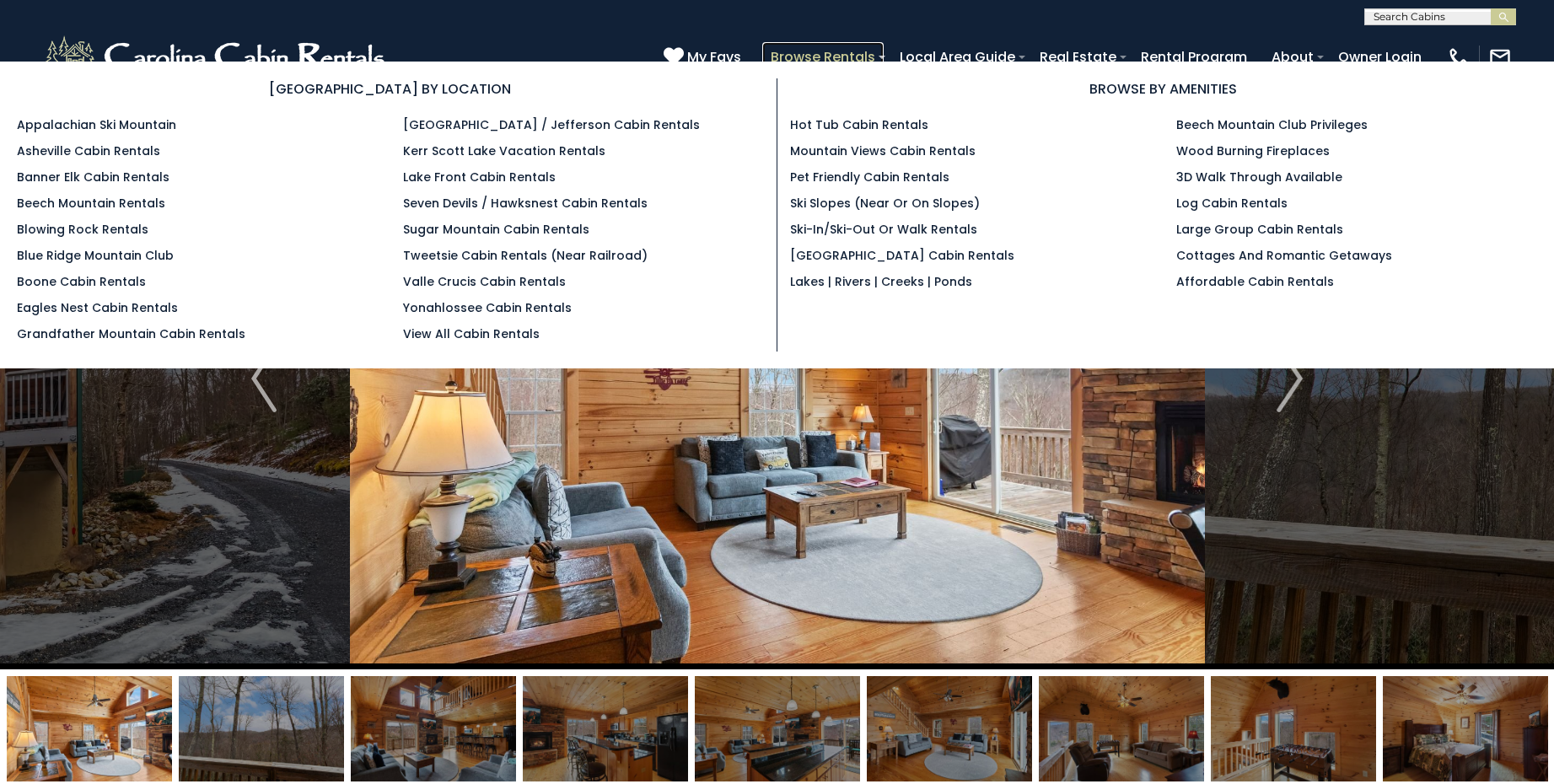
click at [830, 56] on link "Browse Rentals" at bounding box center [823, 57] width 122 height 30
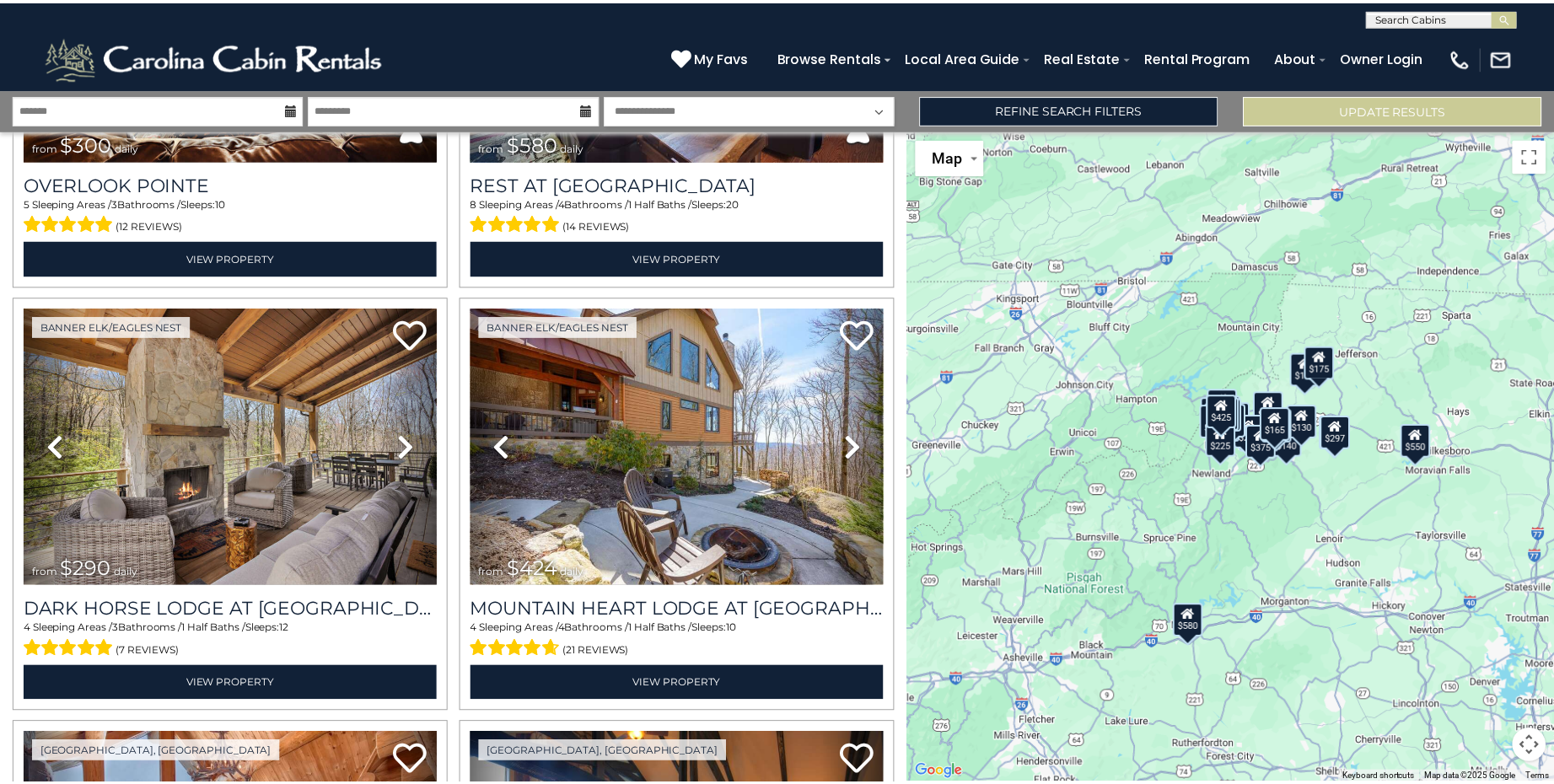
scroll to position [1175, 0]
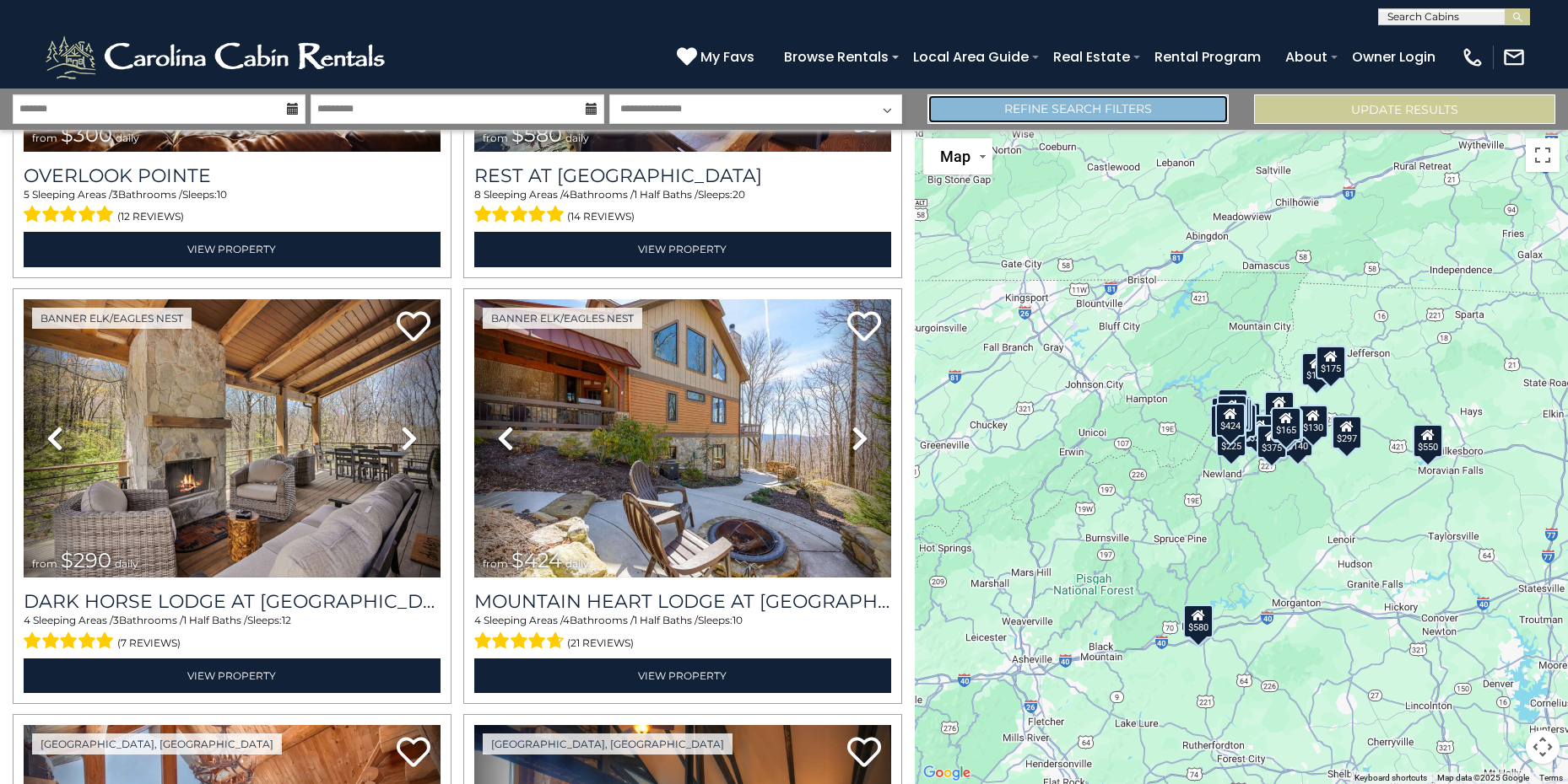
click at [1129, 112] on link "Refine Search Filters" at bounding box center [1078, 109] width 301 height 30
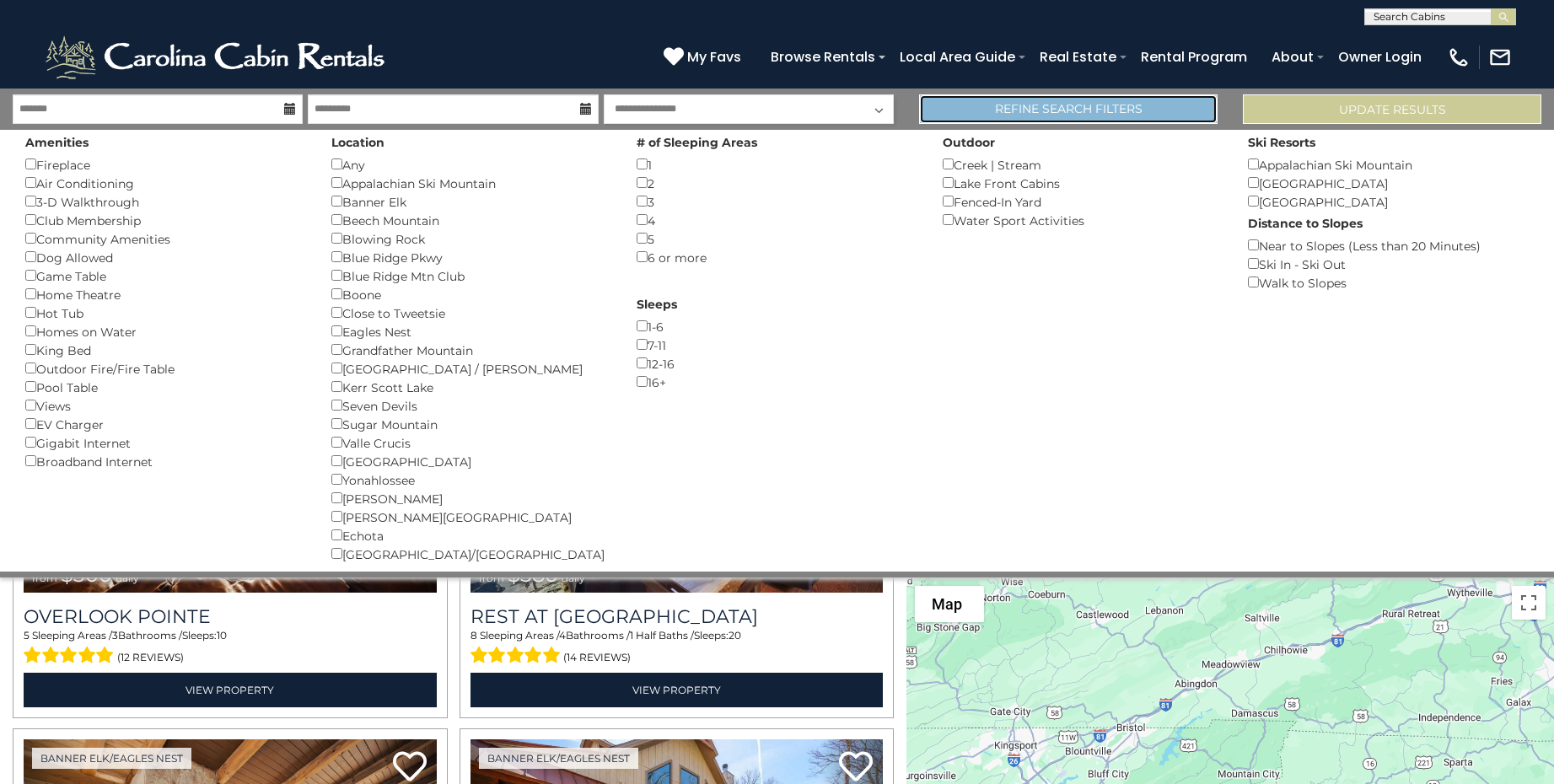
scroll to position [1170, 0]
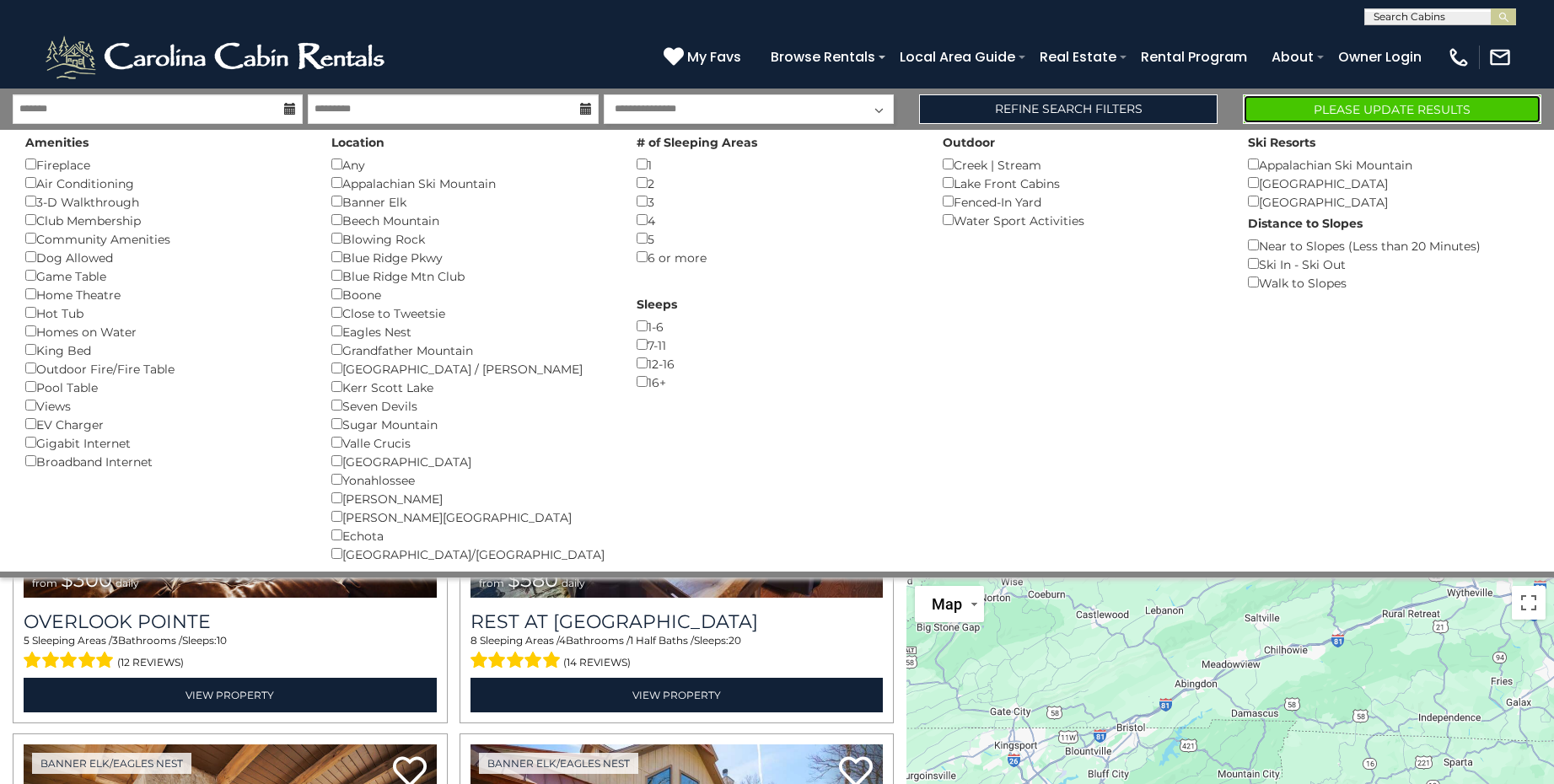
click at [1348, 105] on button "Please Update Results" at bounding box center [1392, 109] width 298 height 30
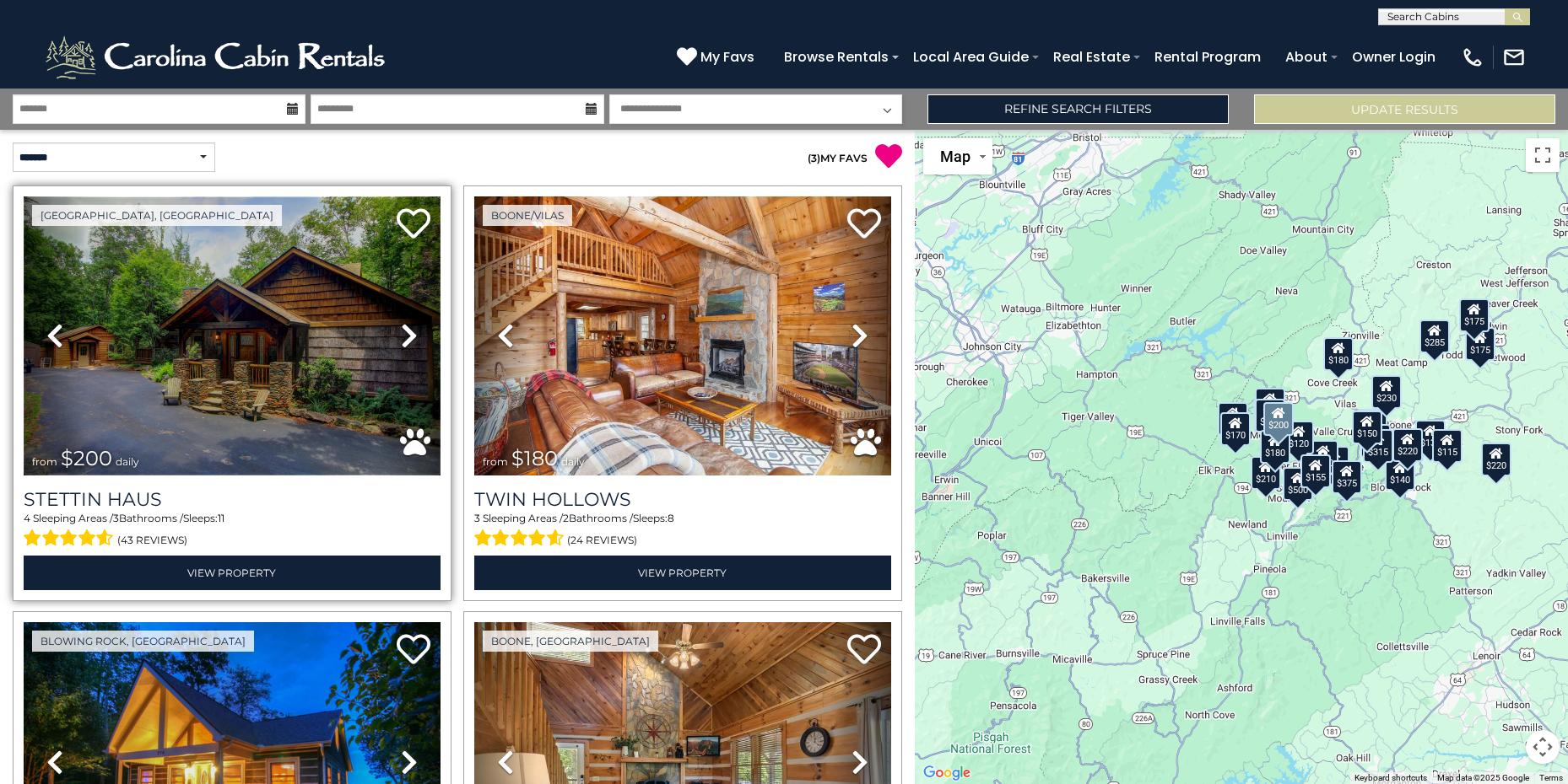
click at [295, 330] on img at bounding box center [232, 335] width 417 height 279
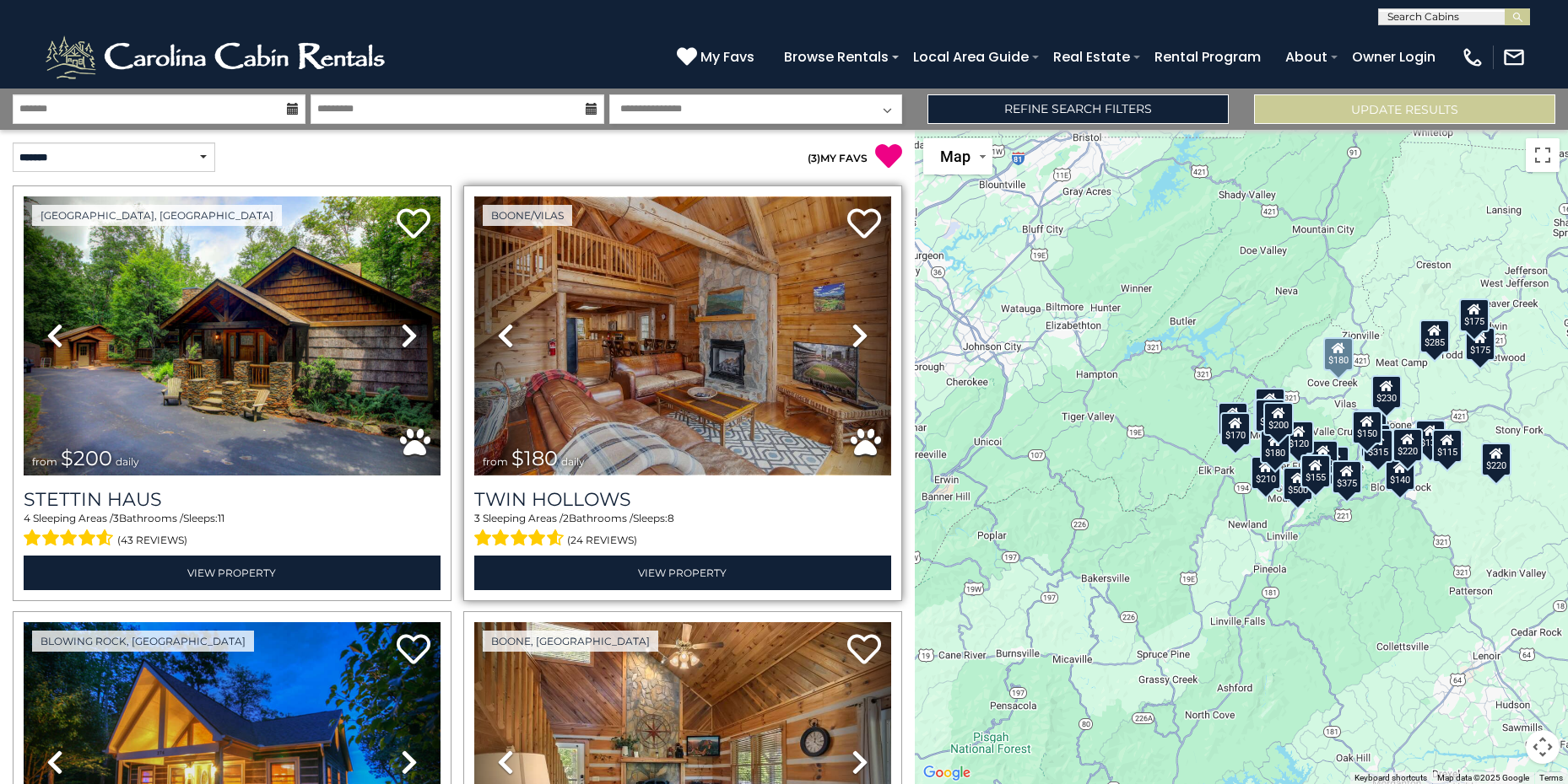
click at [740, 334] on img at bounding box center [682, 335] width 417 height 279
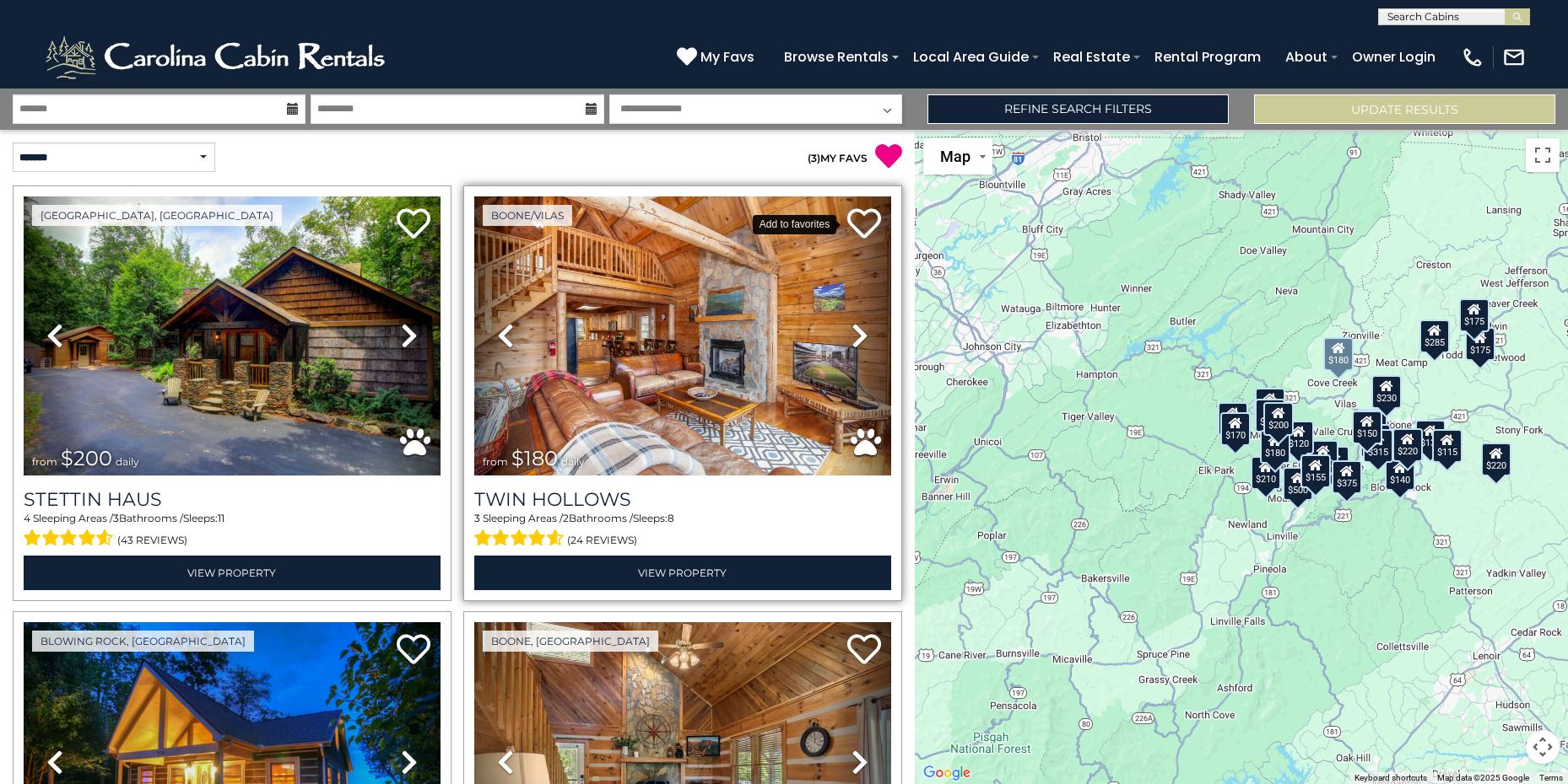
click at [853, 220] on icon at bounding box center [863, 223] width 34 height 34
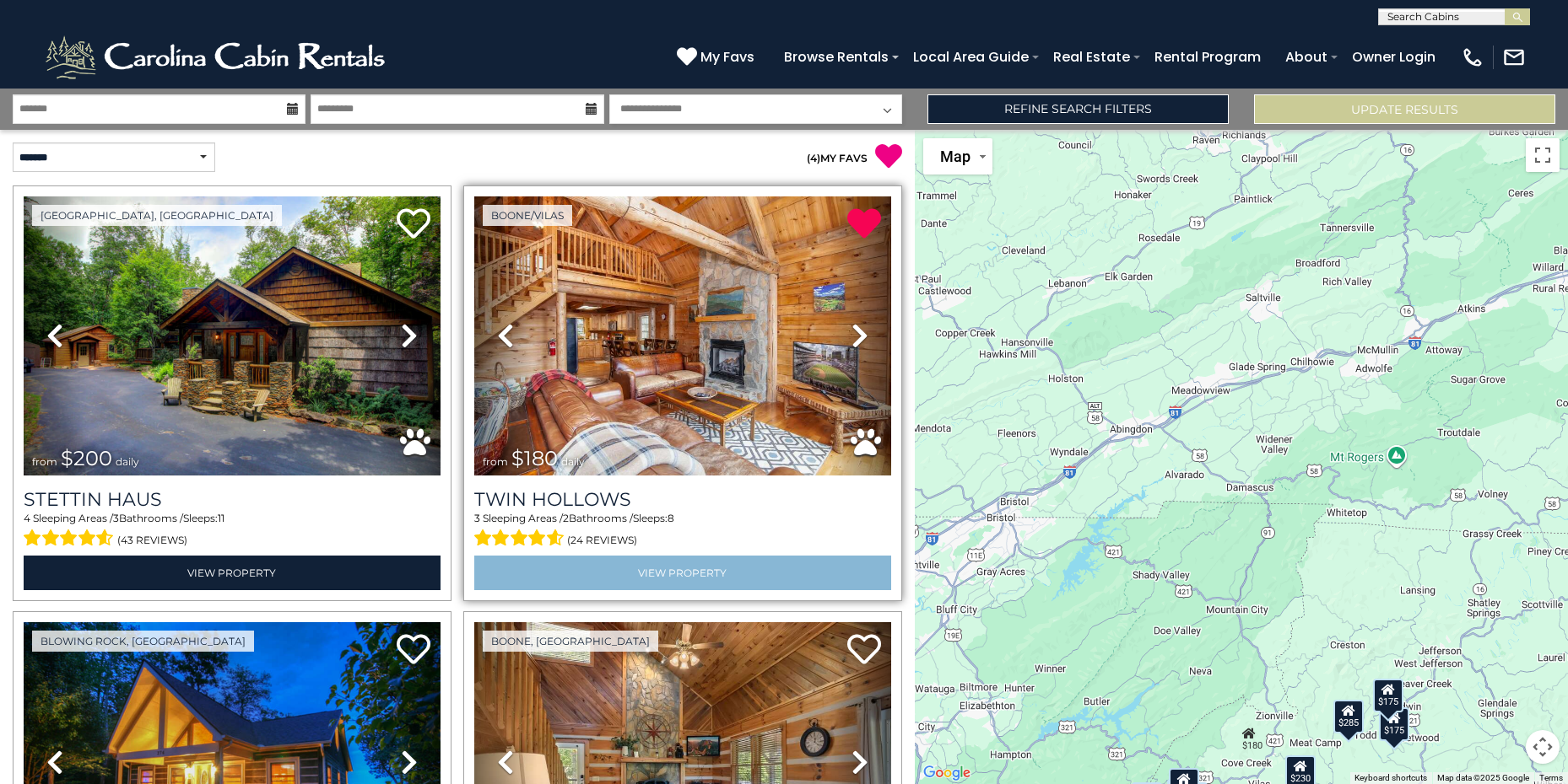
drag, startPoint x: 914, startPoint y: 172, endPoint x: 828, endPoint y: 554, distance: 391.6
click at [828, 554] on div "**********" at bounding box center [784, 436] width 1568 height 696
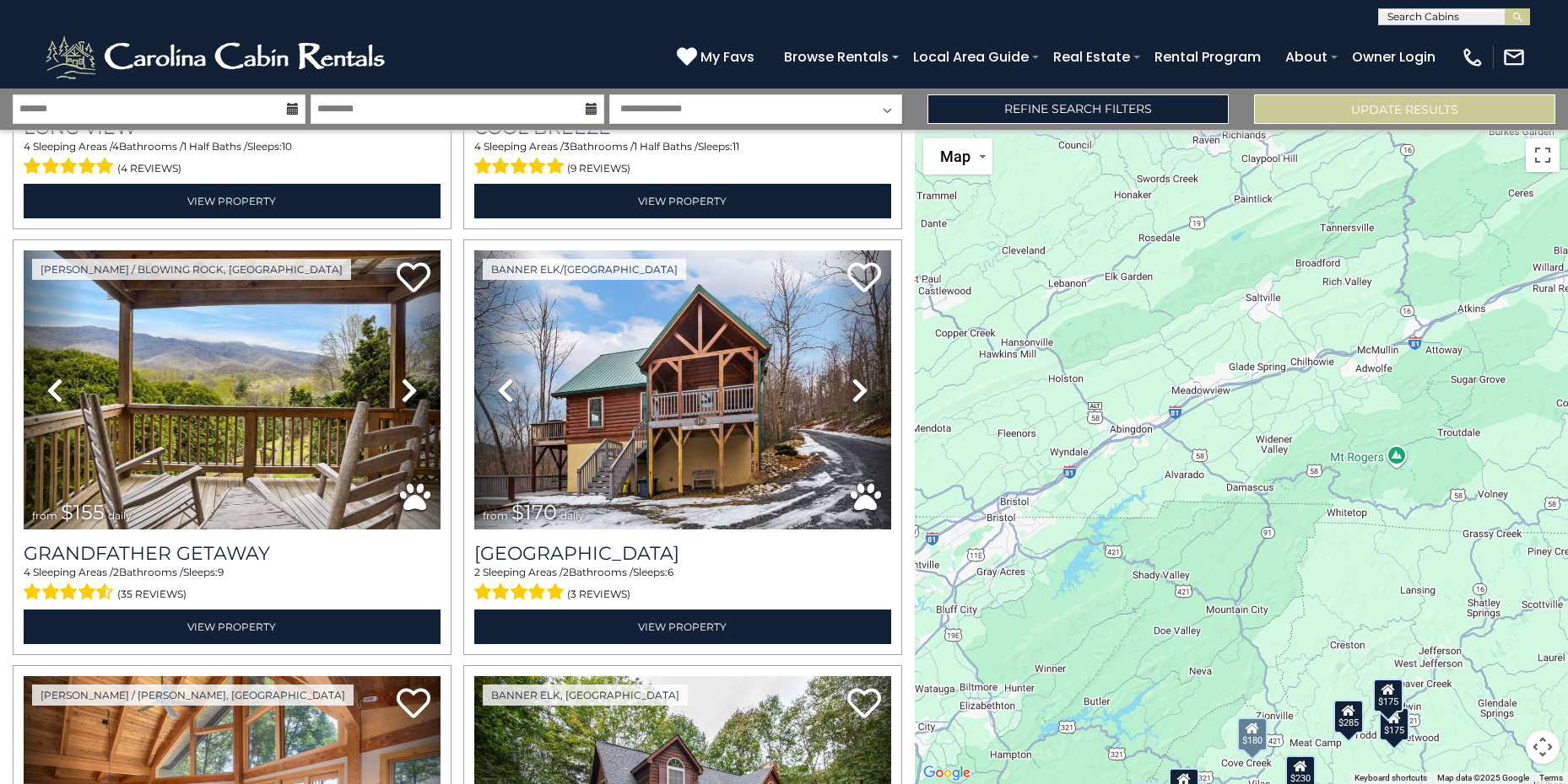
scroll to position [4597, 0]
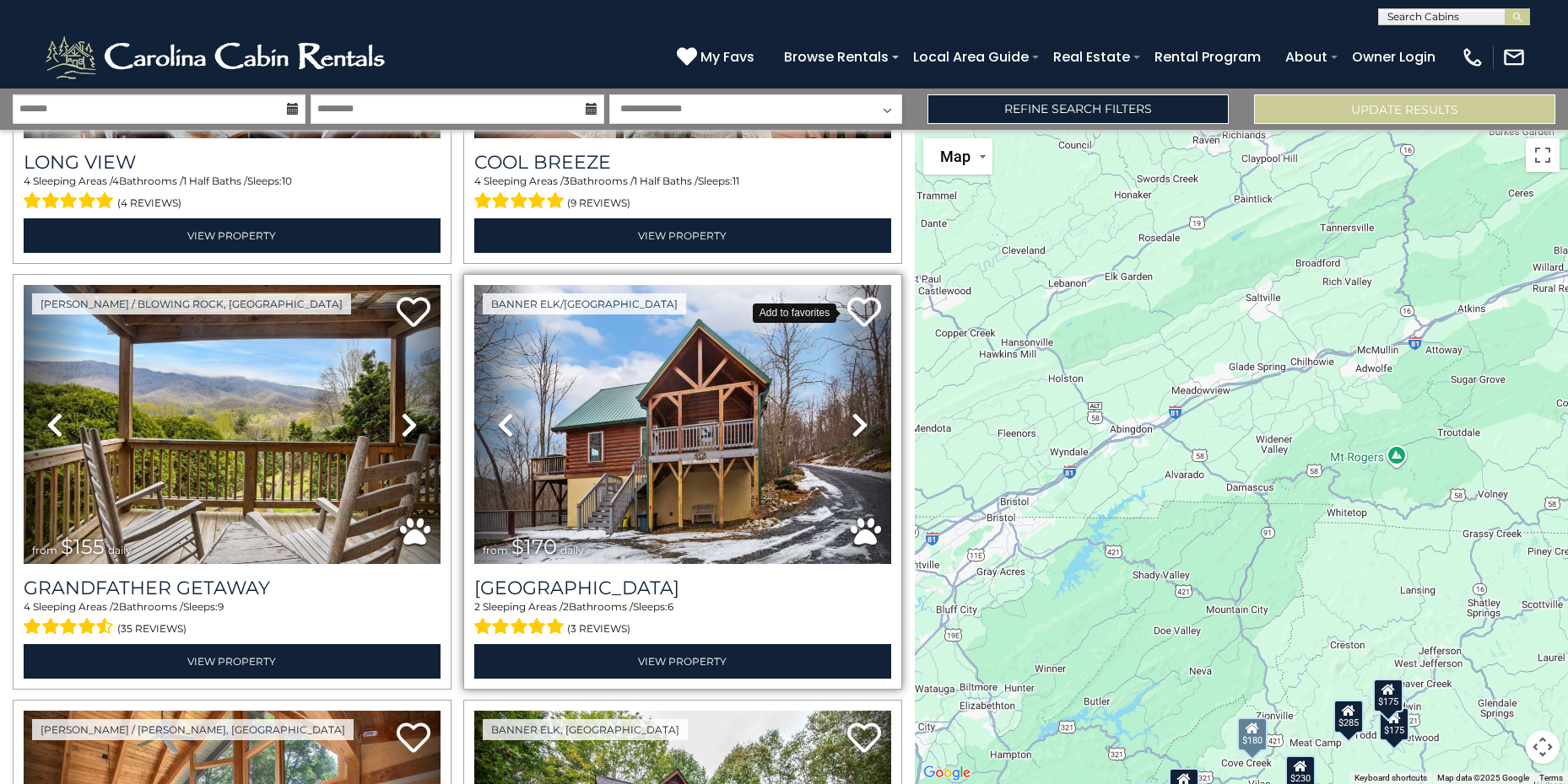
click at [855, 295] on icon at bounding box center [863, 311] width 34 height 34
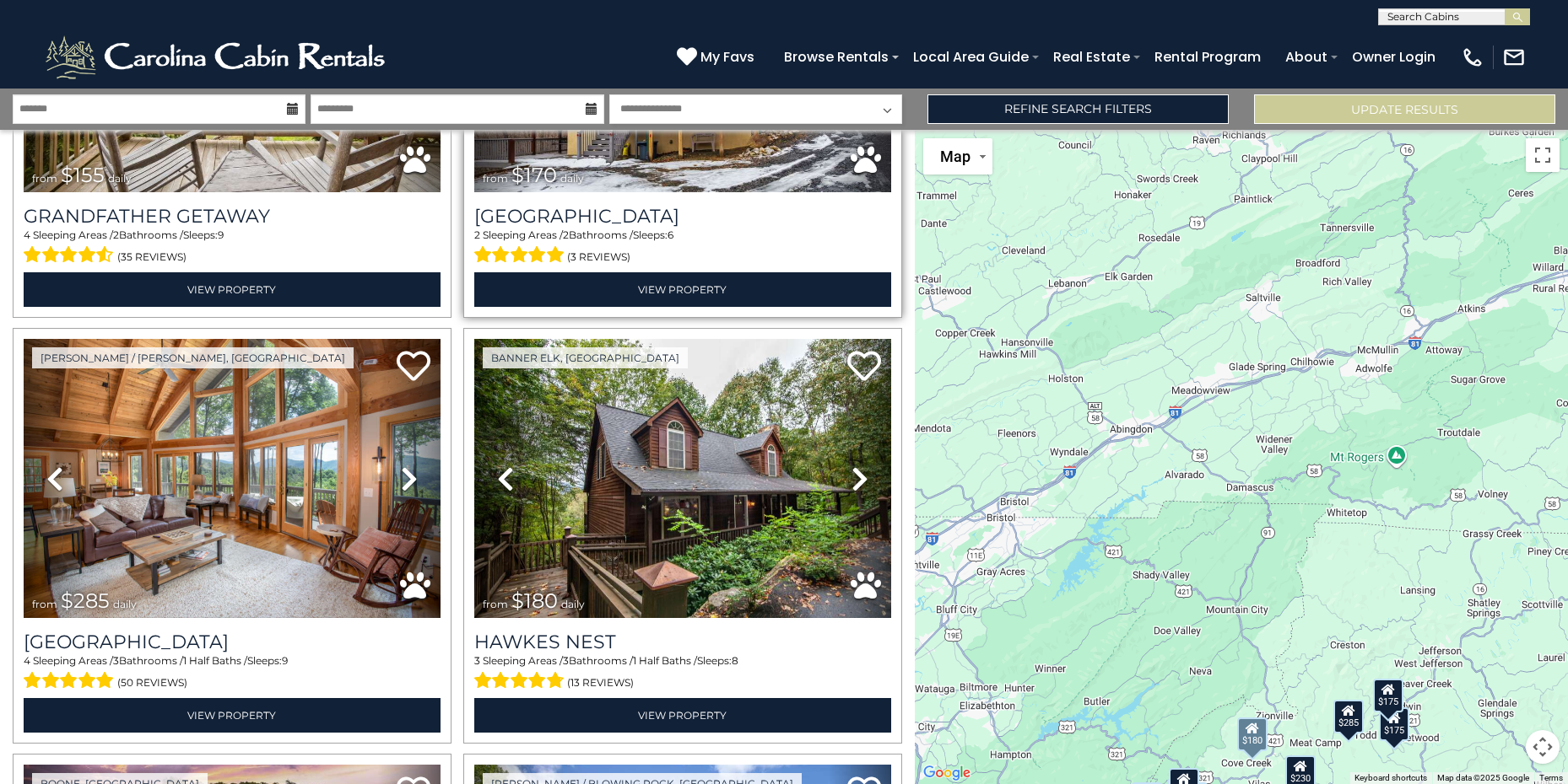
scroll to position [4977, 0]
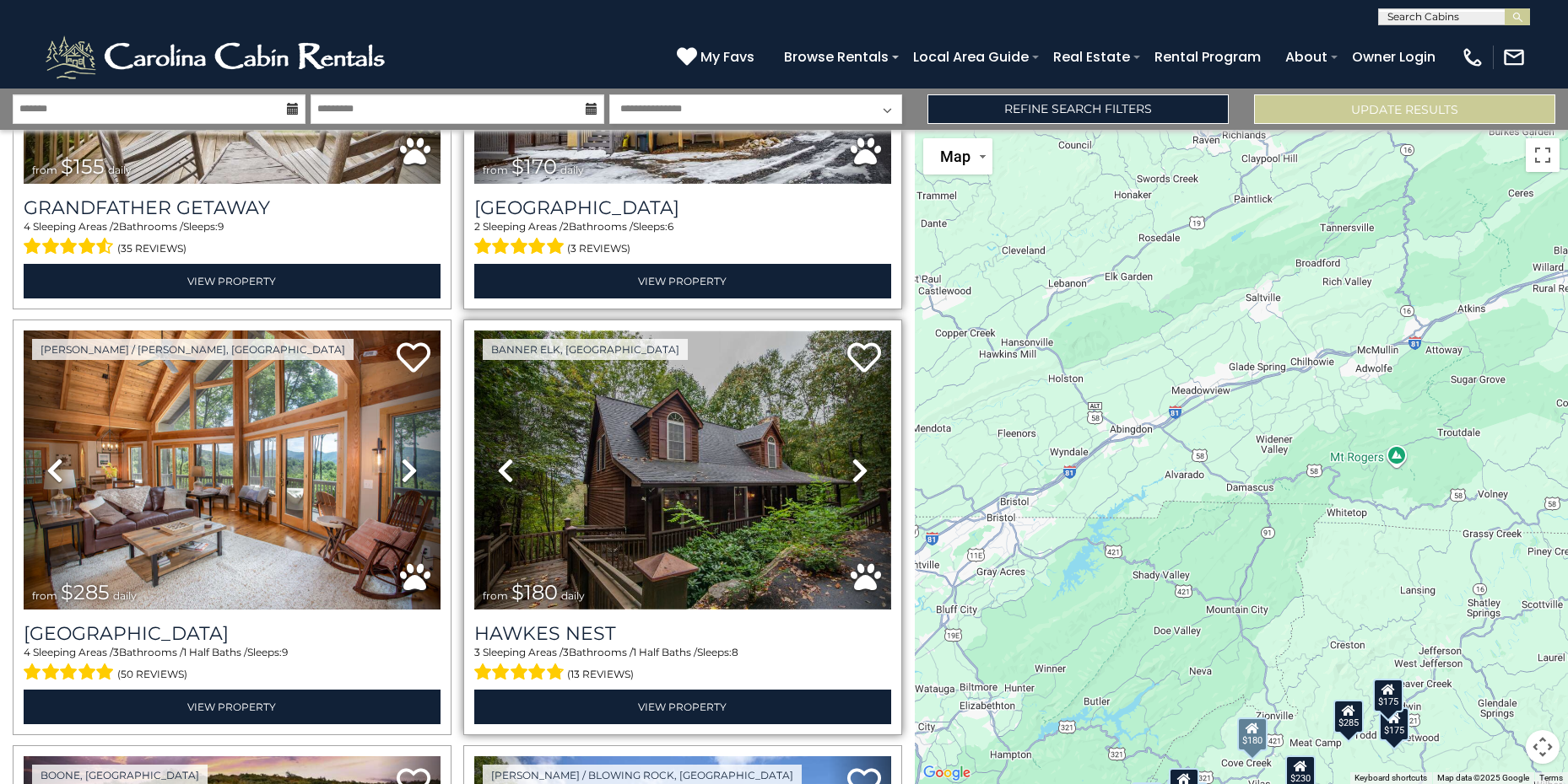
click at [608, 421] on img at bounding box center [682, 470] width 417 height 279
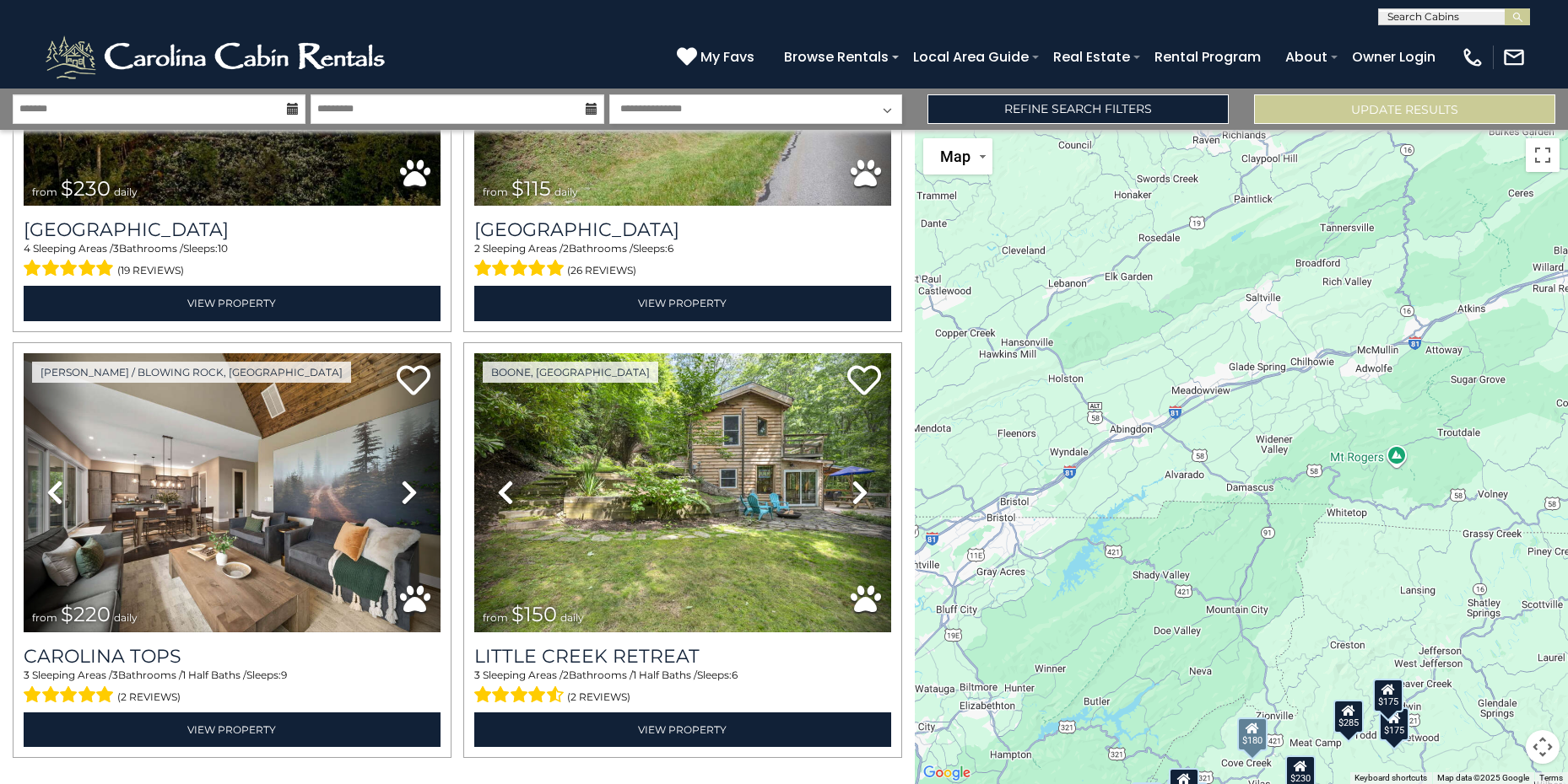
scroll to position [5842, 0]
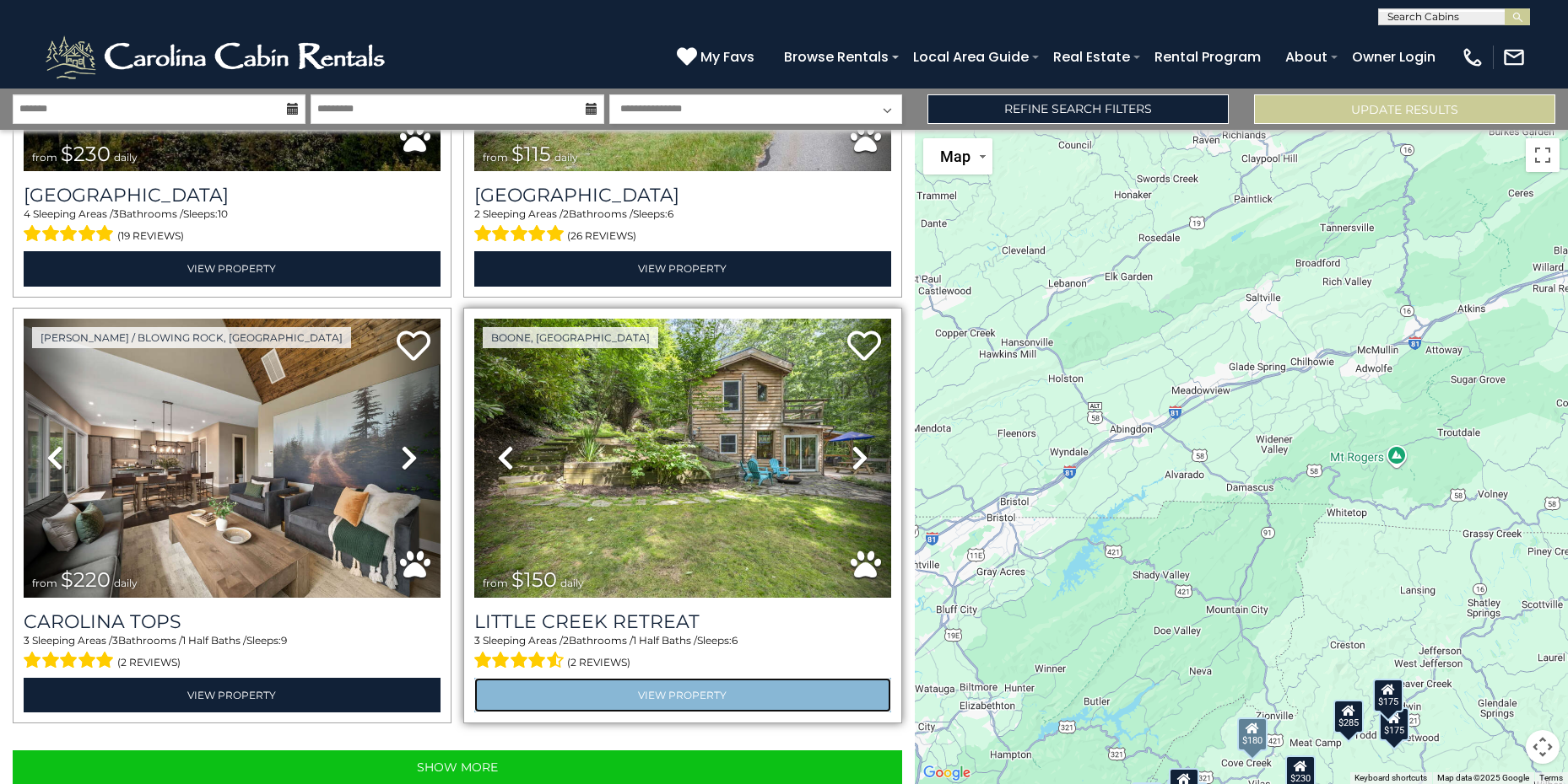
click at [741, 678] on link "View Property" at bounding box center [682, 695] width 417 height 35
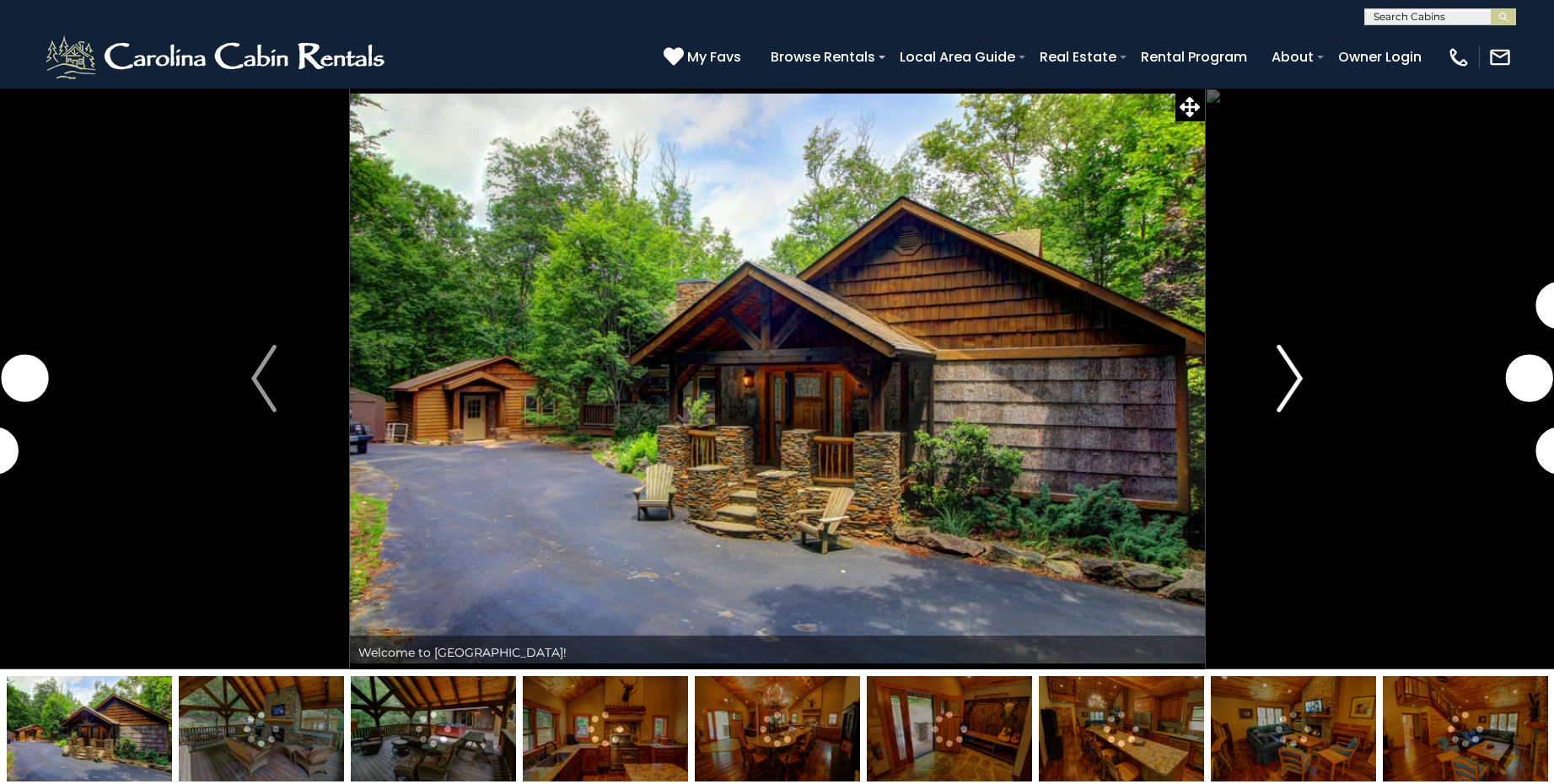
click at [1284, 382] on img "Next" at bounding box center [1290, 379] width 25 height 67
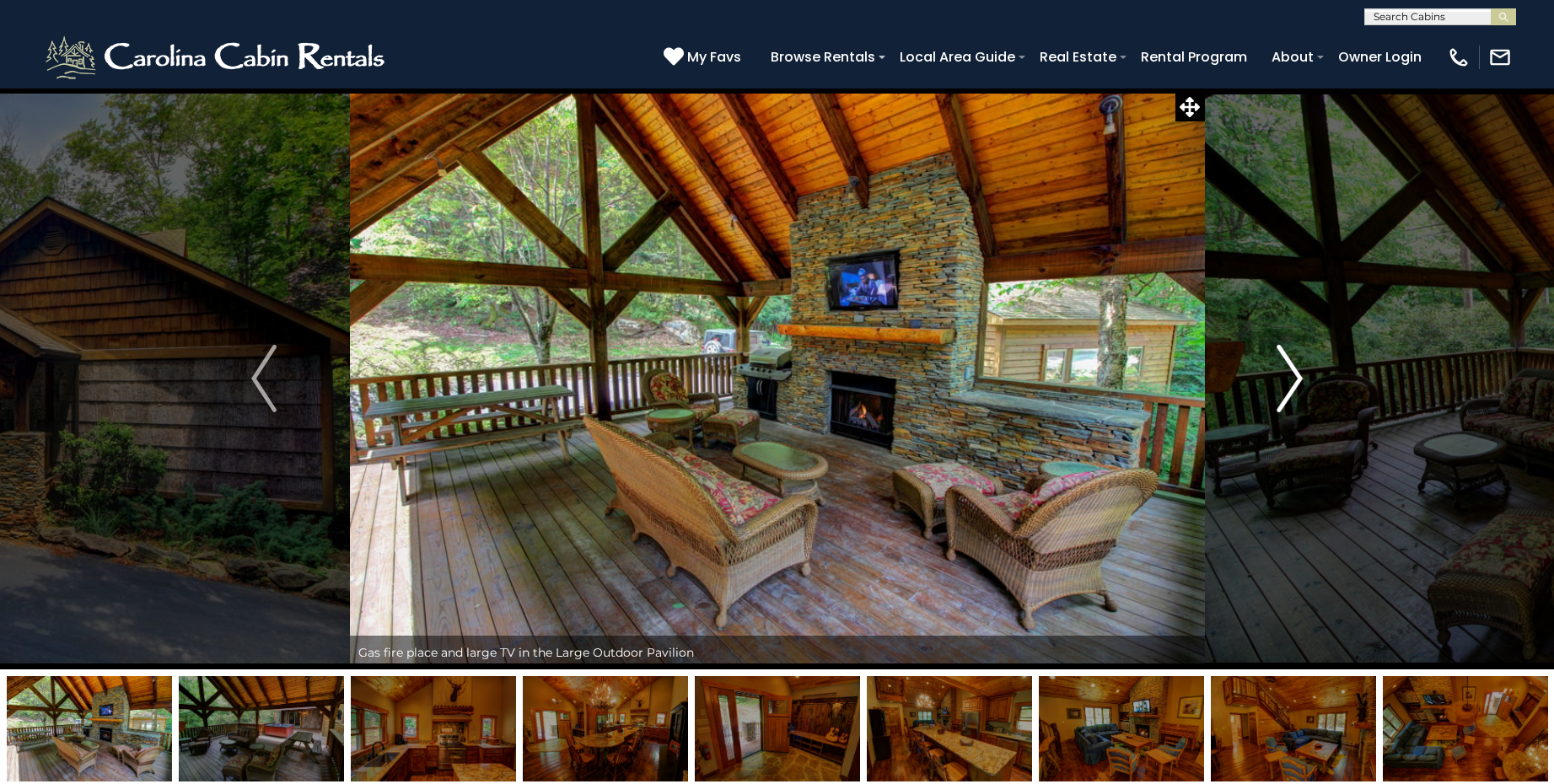
click at [1284, 381] on img "Next" at bounding box center [1290, 379] width 25 height 67
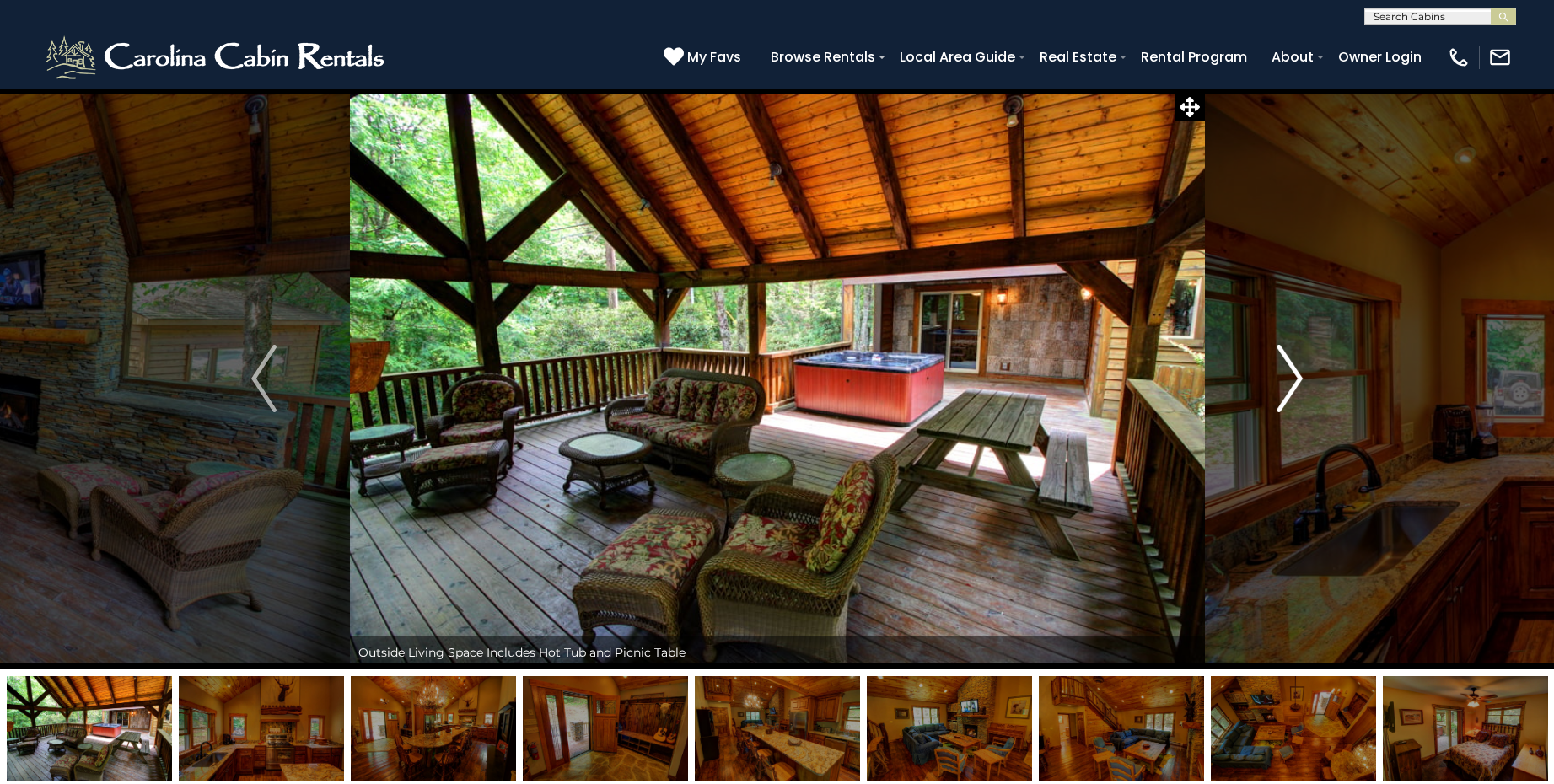
click at [1284, 381] on img "Next" at bounding box center [1290, 379] width 25 height 67
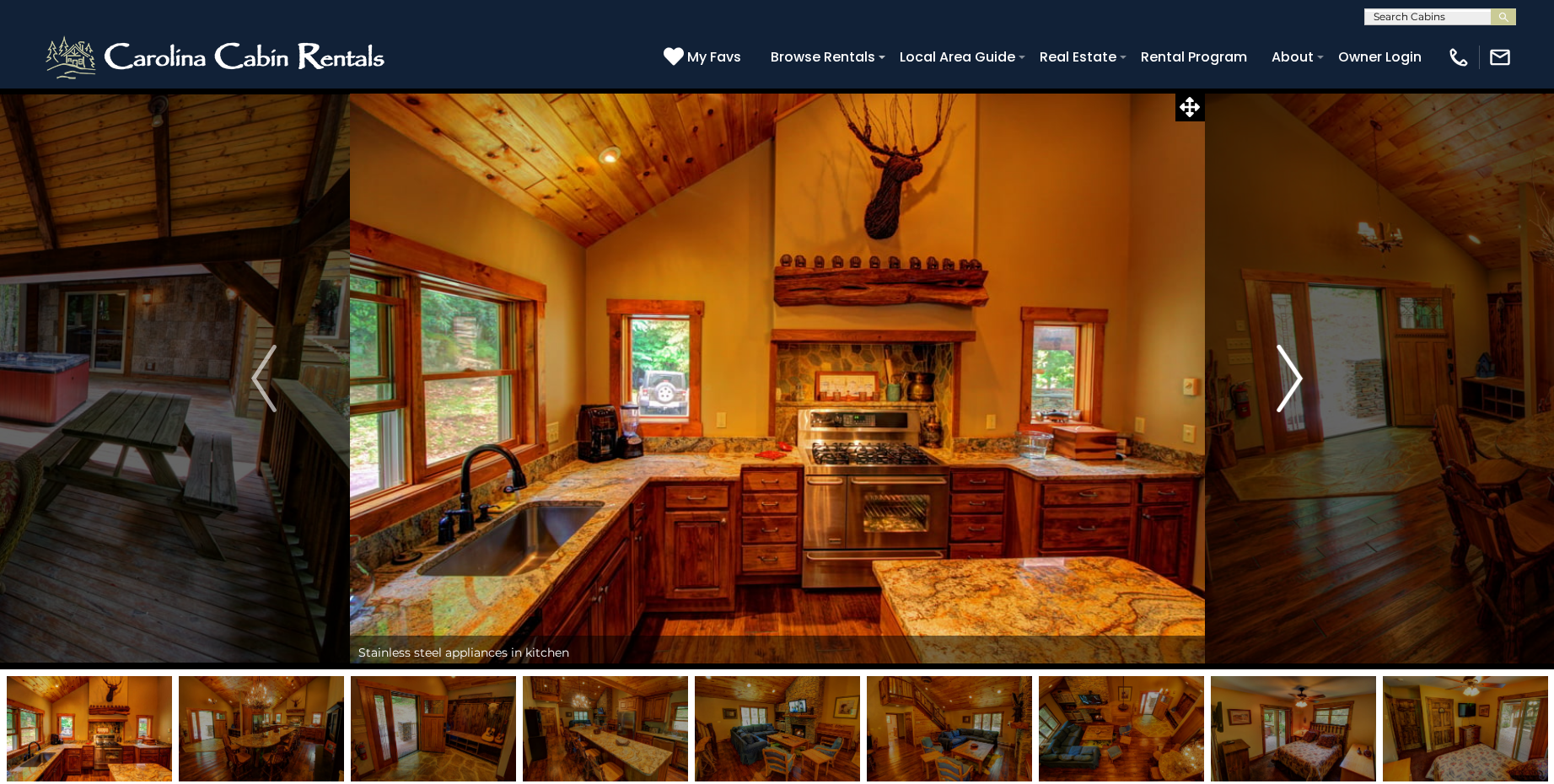
click at [1284, 381] on img "Next" at bounding box center [1290, 379] width 25 height 67
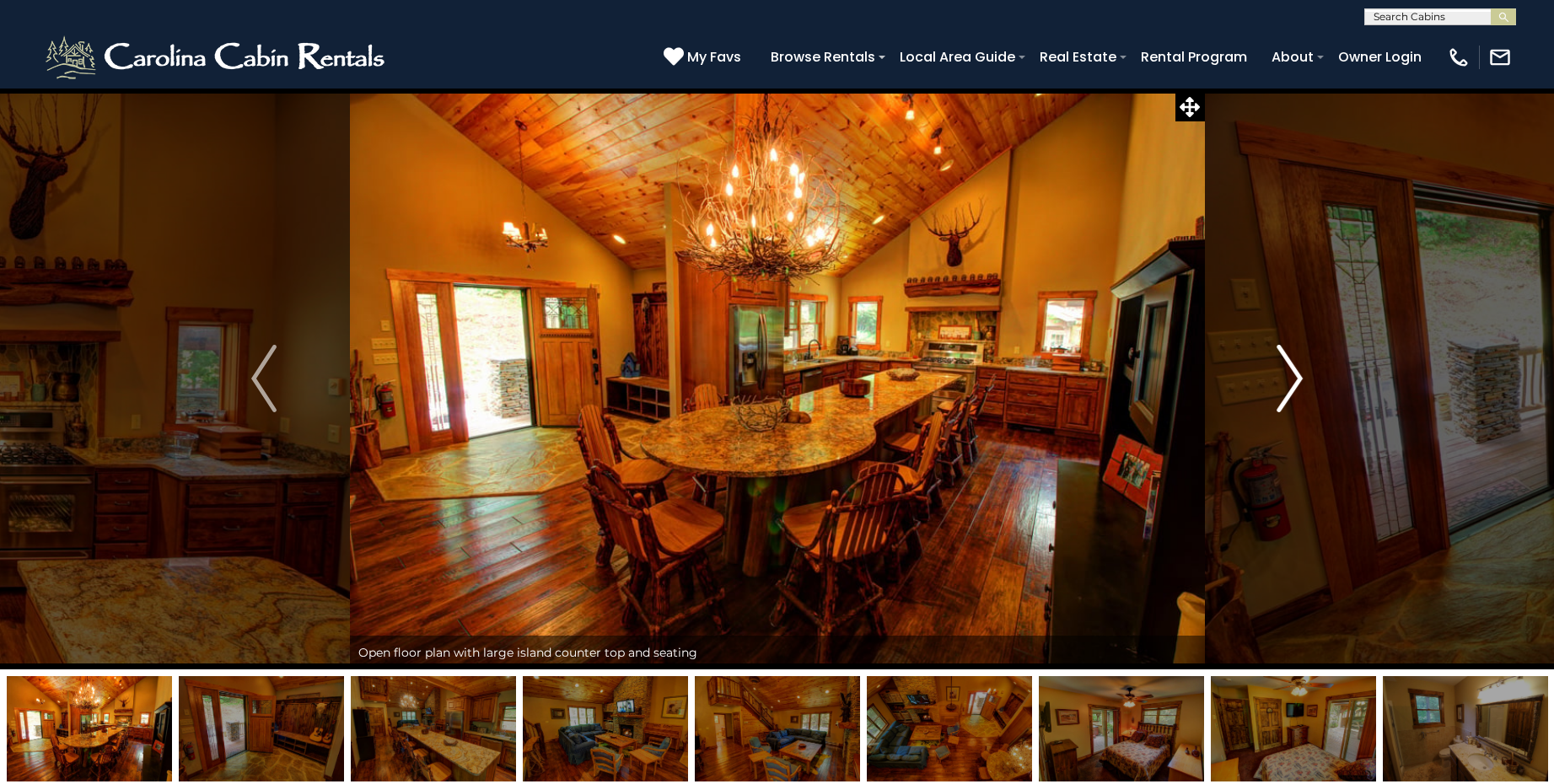
click at [1284, 381] on img "Next" at bounding box center [1290, 379] width 25 height 67
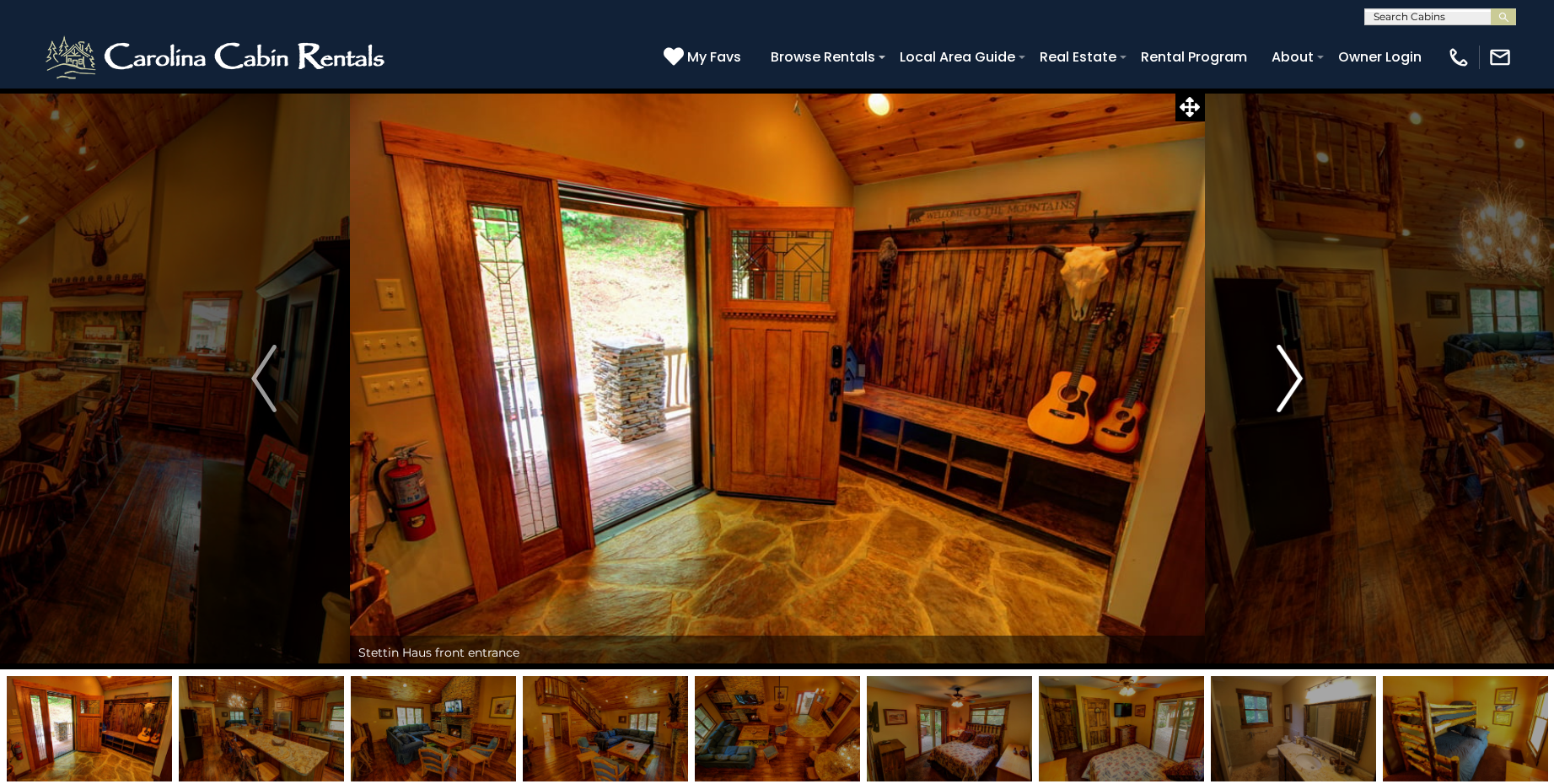
click at [1284, 381] on img "Next" at bounding box center [1290, 379] width 25 height 67
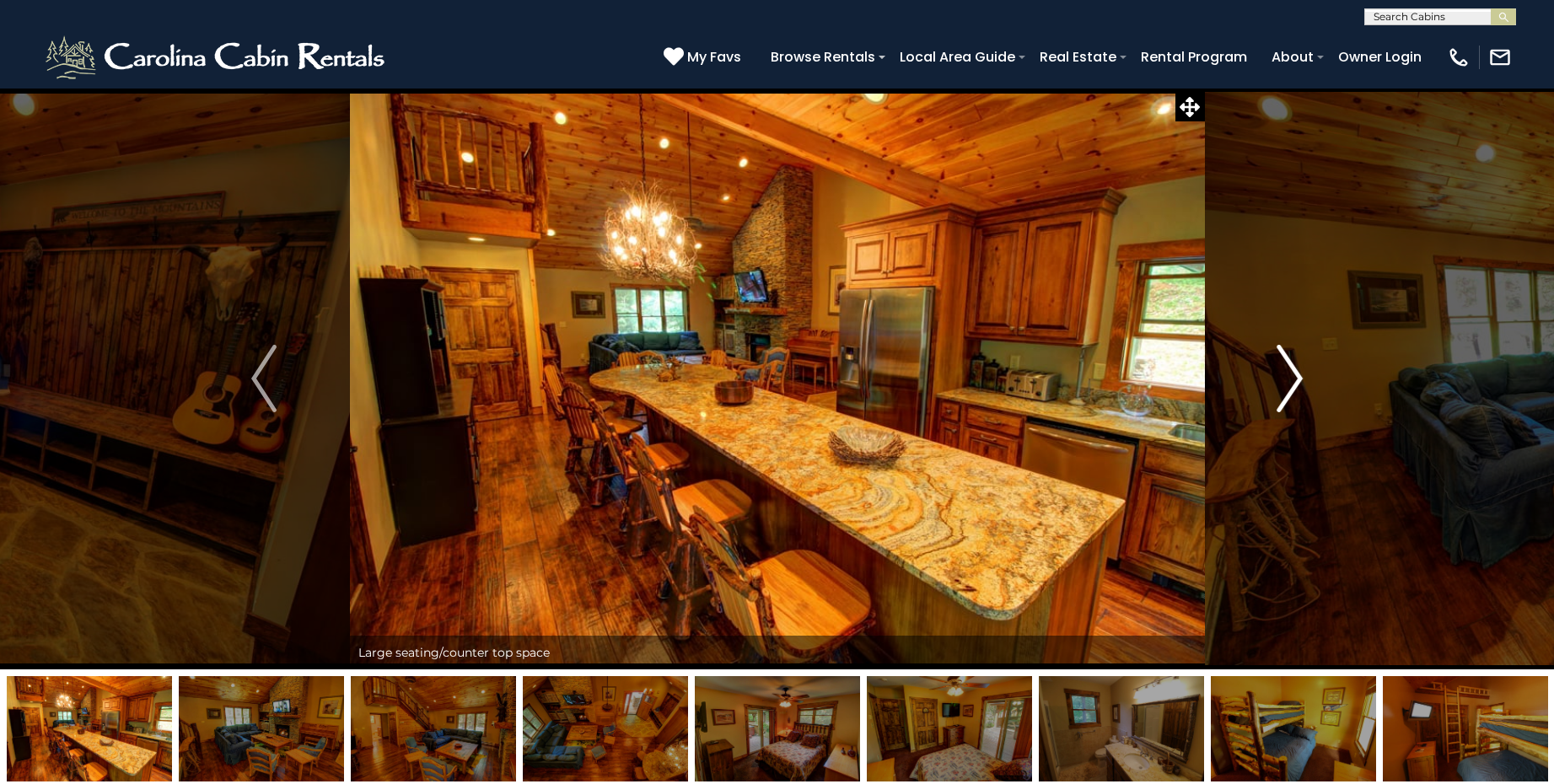
click at [1284, 381] on img "Next" at bounding box center [1290, 379] width 25 height 67
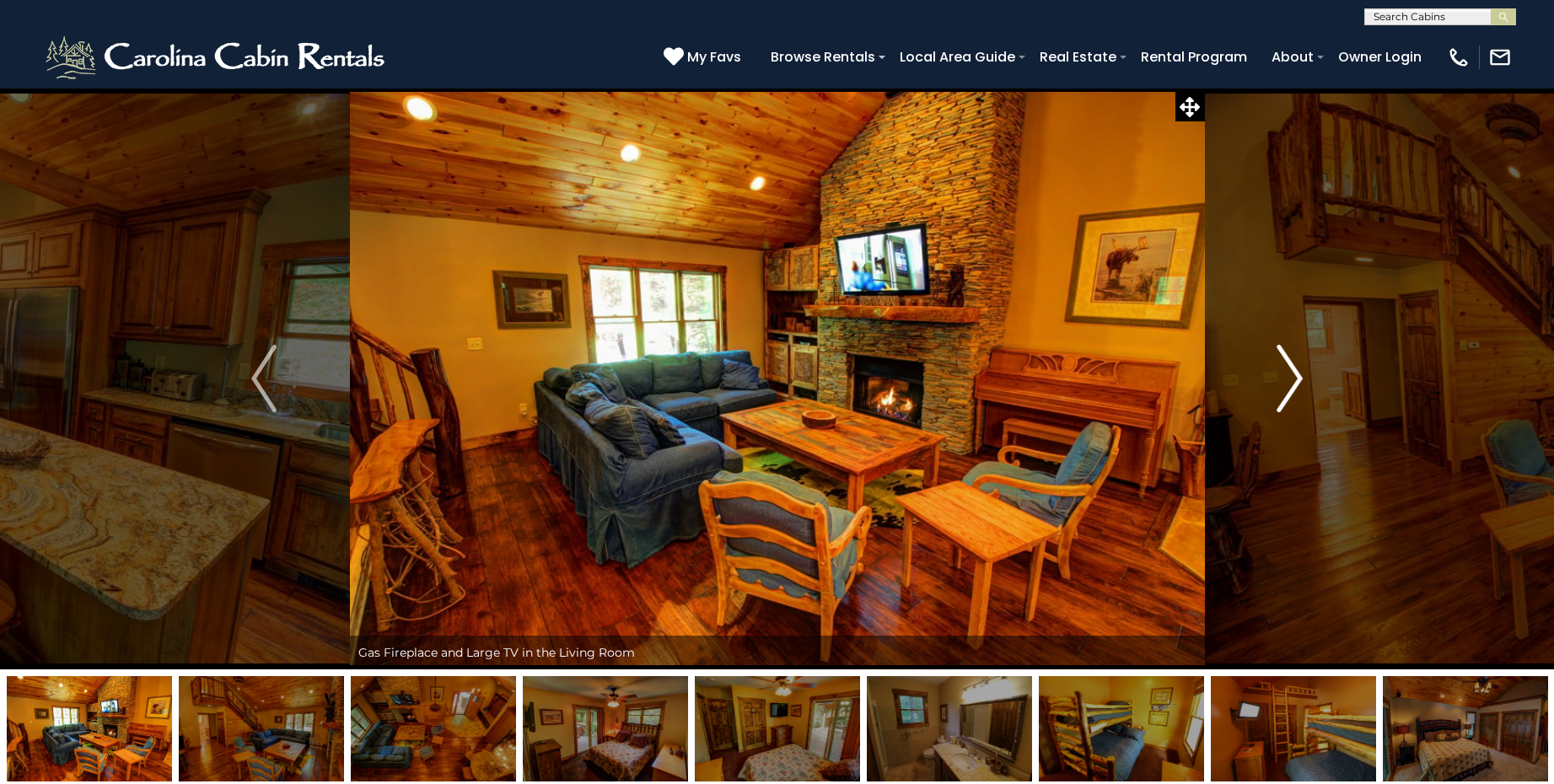
click at [1284, 381] on img "Next" at bounding box center [1290, 379] width 25 height 67
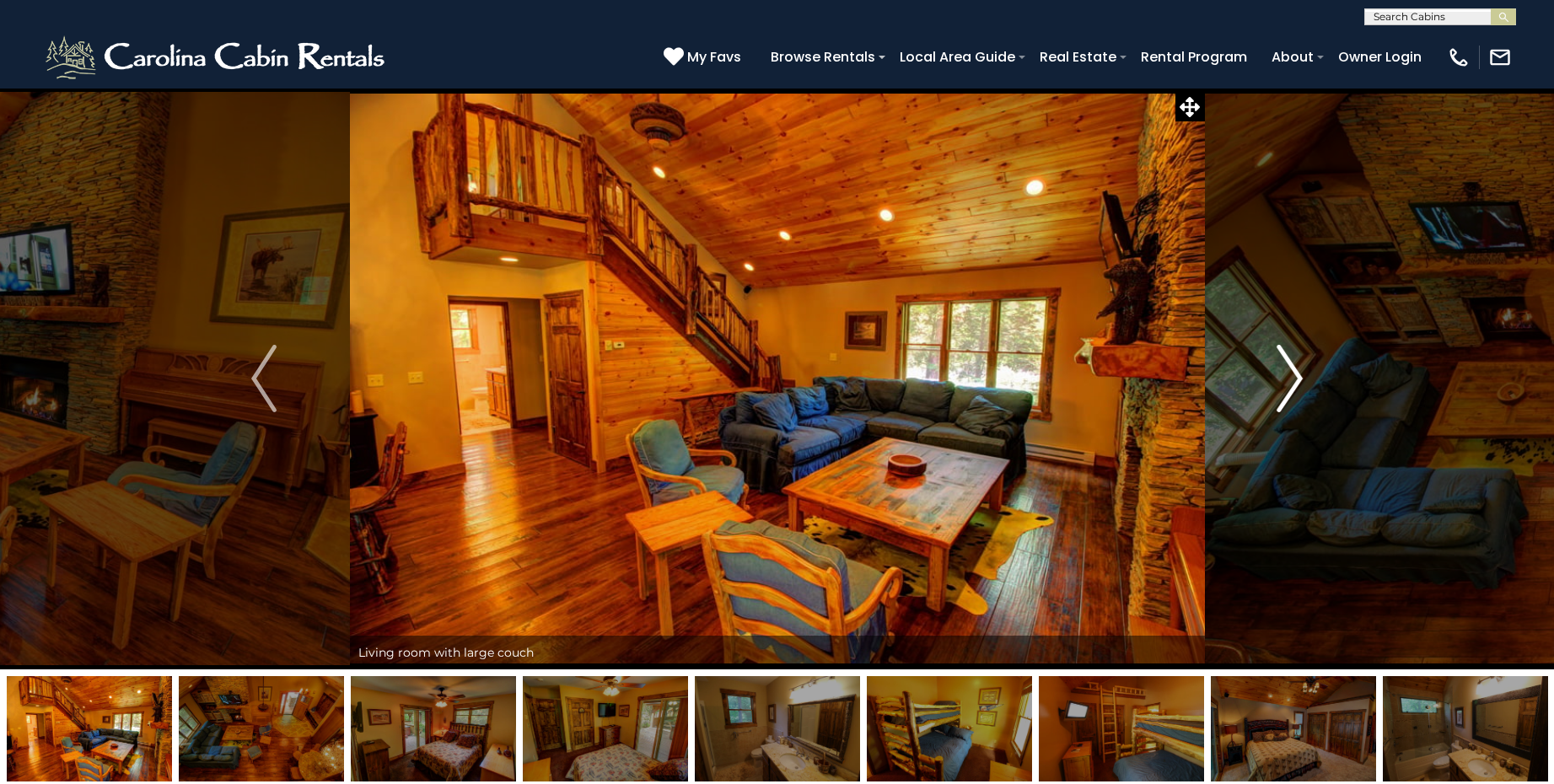
click at [1284, 381] on img "Next" at bounding box center [1290, 379] width 25 height 67
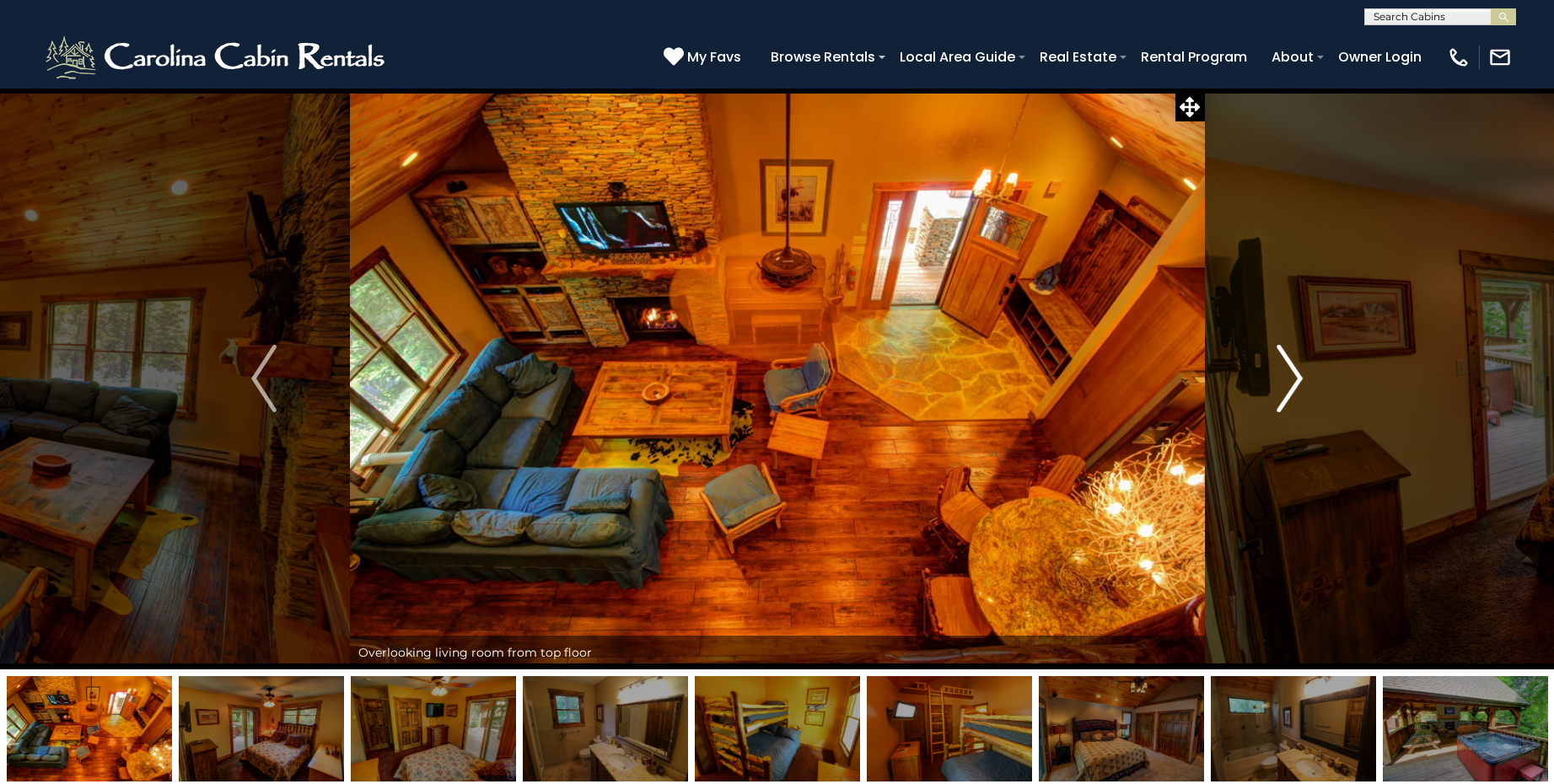
click at [1284, 381] on img "Next" at bounding box center [1290, 379] width 25 height 67
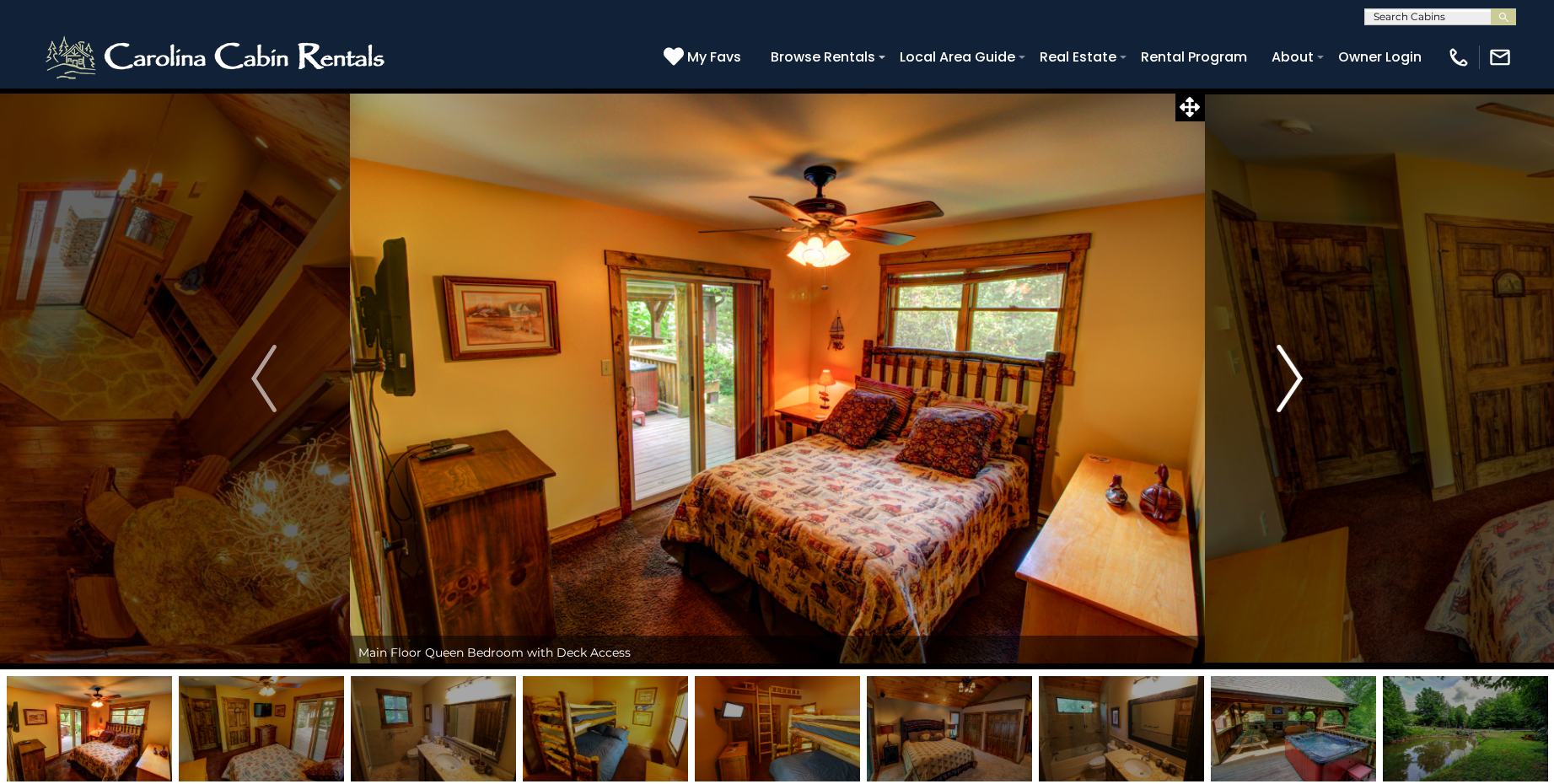
click at [1284, 381] on img "Next" at bounding box center [1290, 379] width 25 height 67
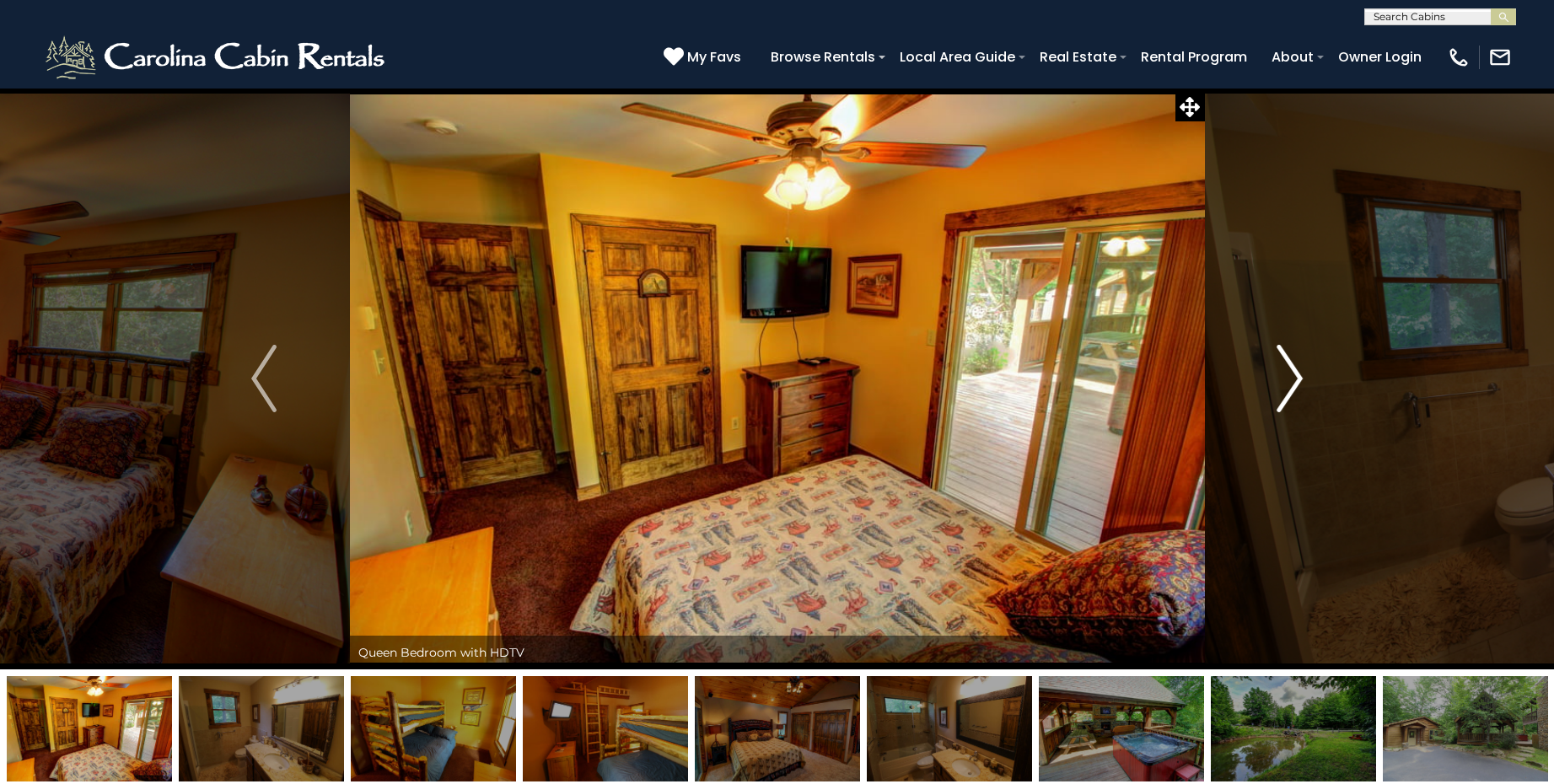
click at [1284, 381] on img "Next" at bounding box center [1290, 379] width 25 height 67
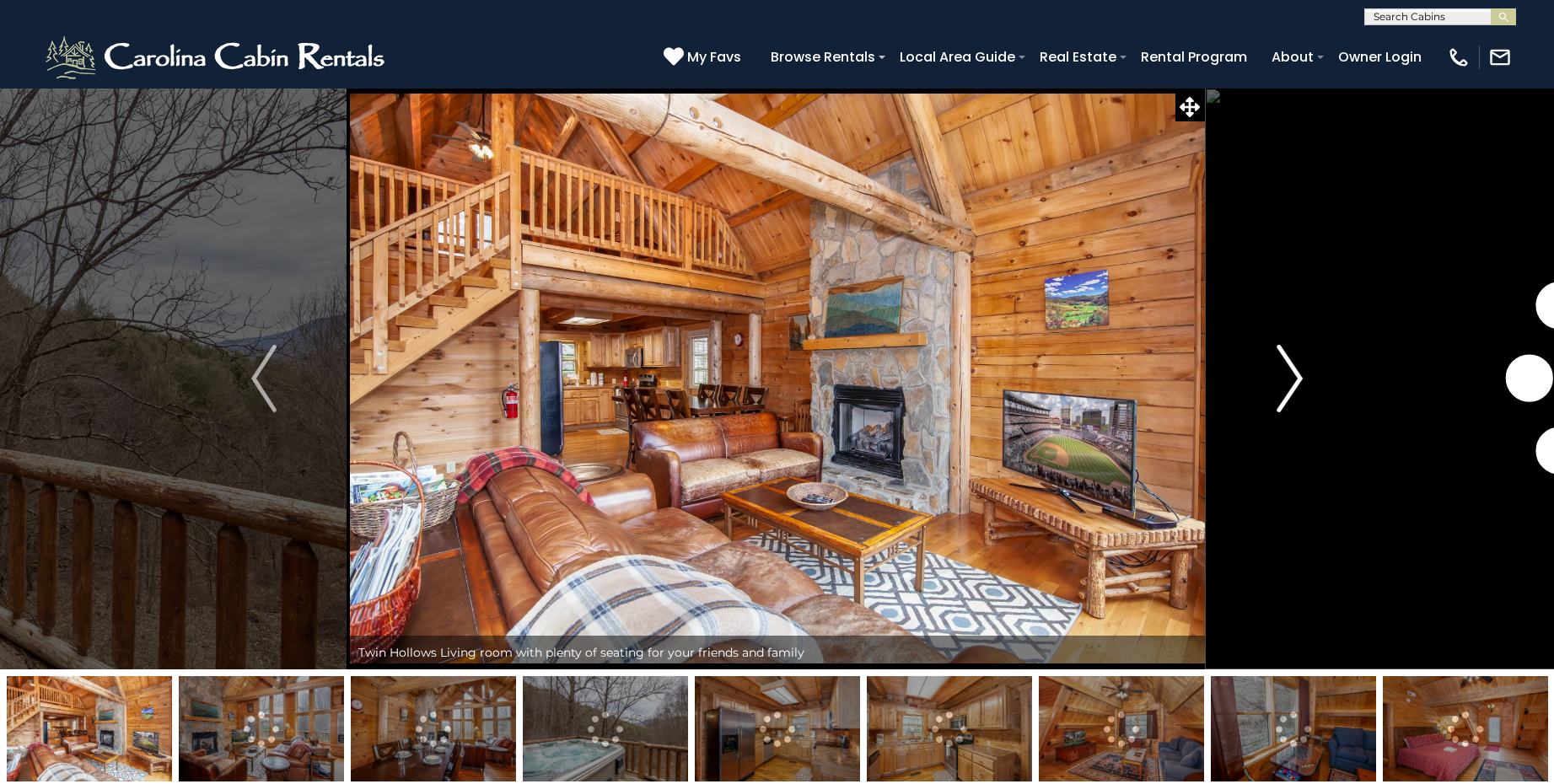
click at [1289, 371] on img "Next" at bounding box center [1290, 379] width 25 height 67
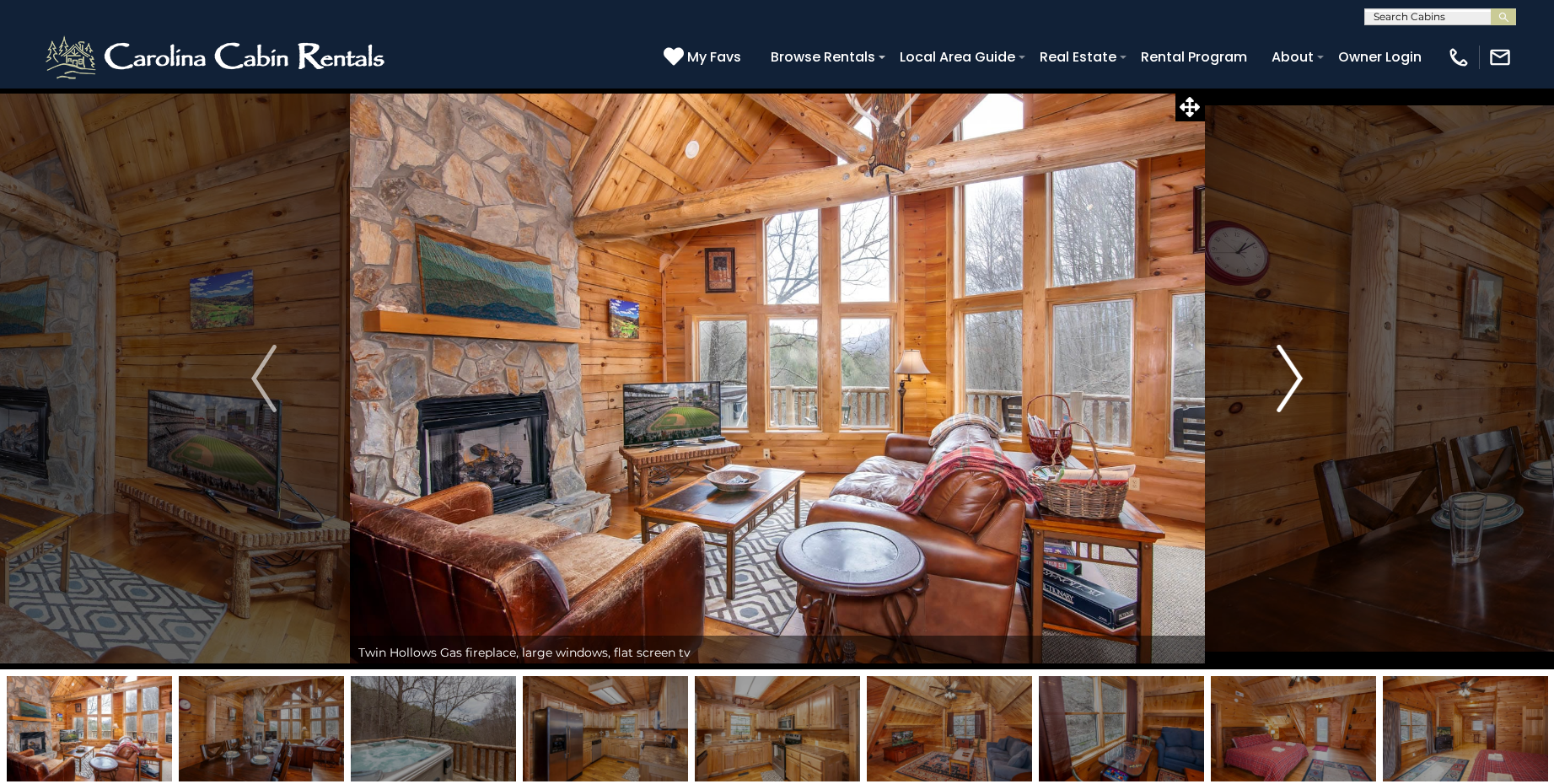
click at [1290, 371] on img "Next" at bounding box center [1290, 379] width 25 height 67
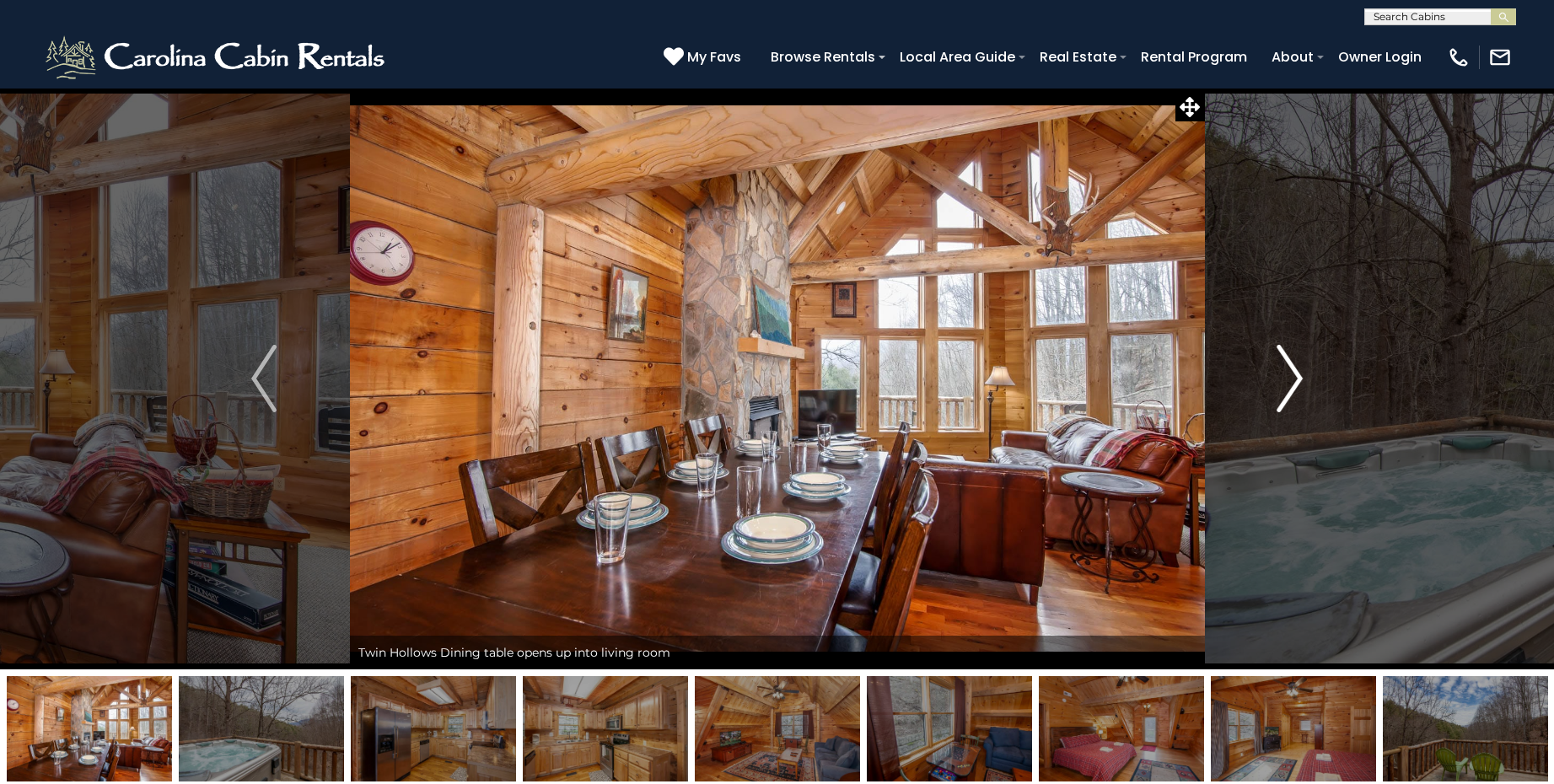
click at [1290, 371] on img "Next" at bounding box center [1290, 379] width 25 height 67
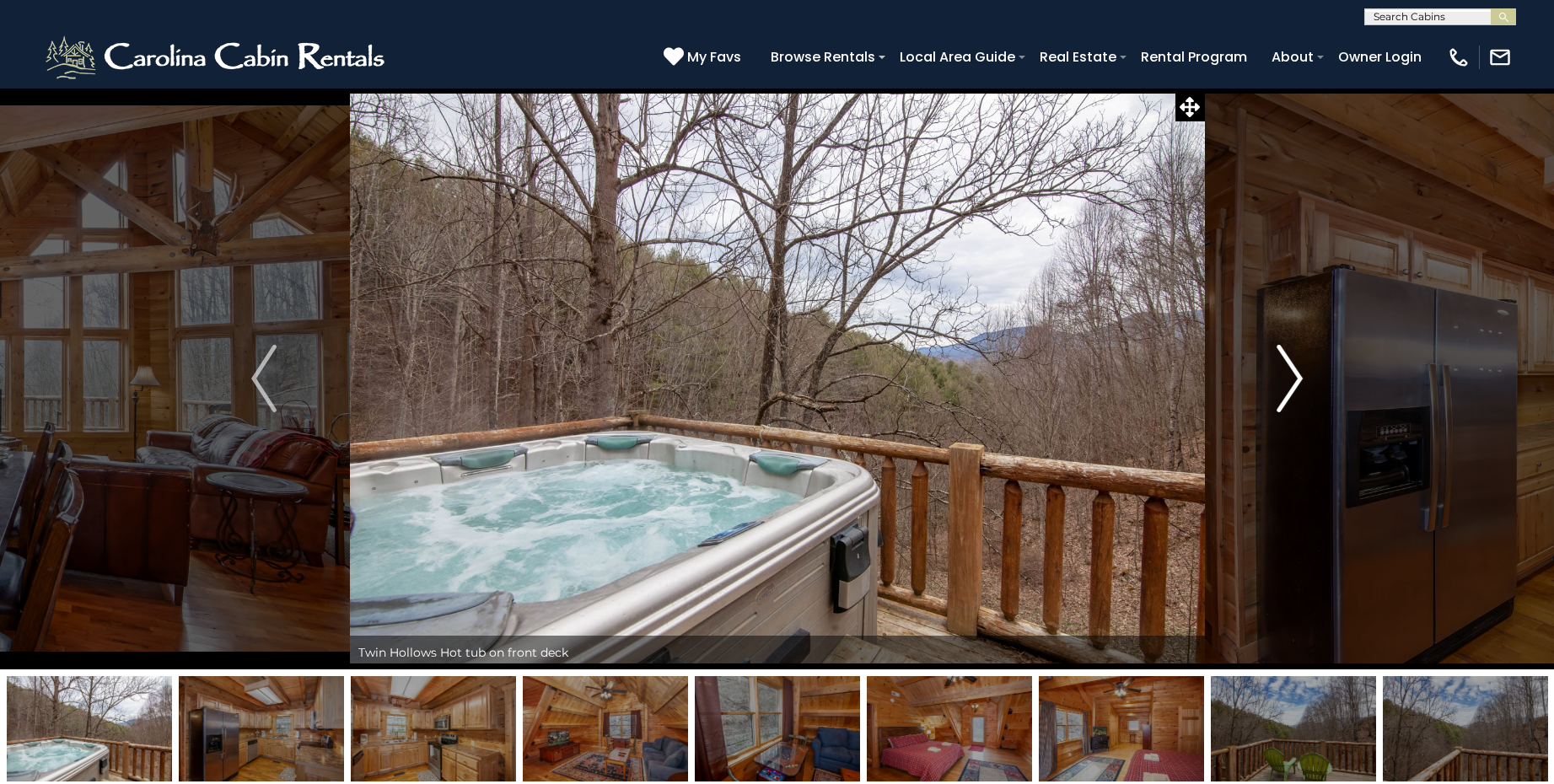
click at [1290, 371] on img "Next" at bounding box center [1290, 379] width 25 height 67
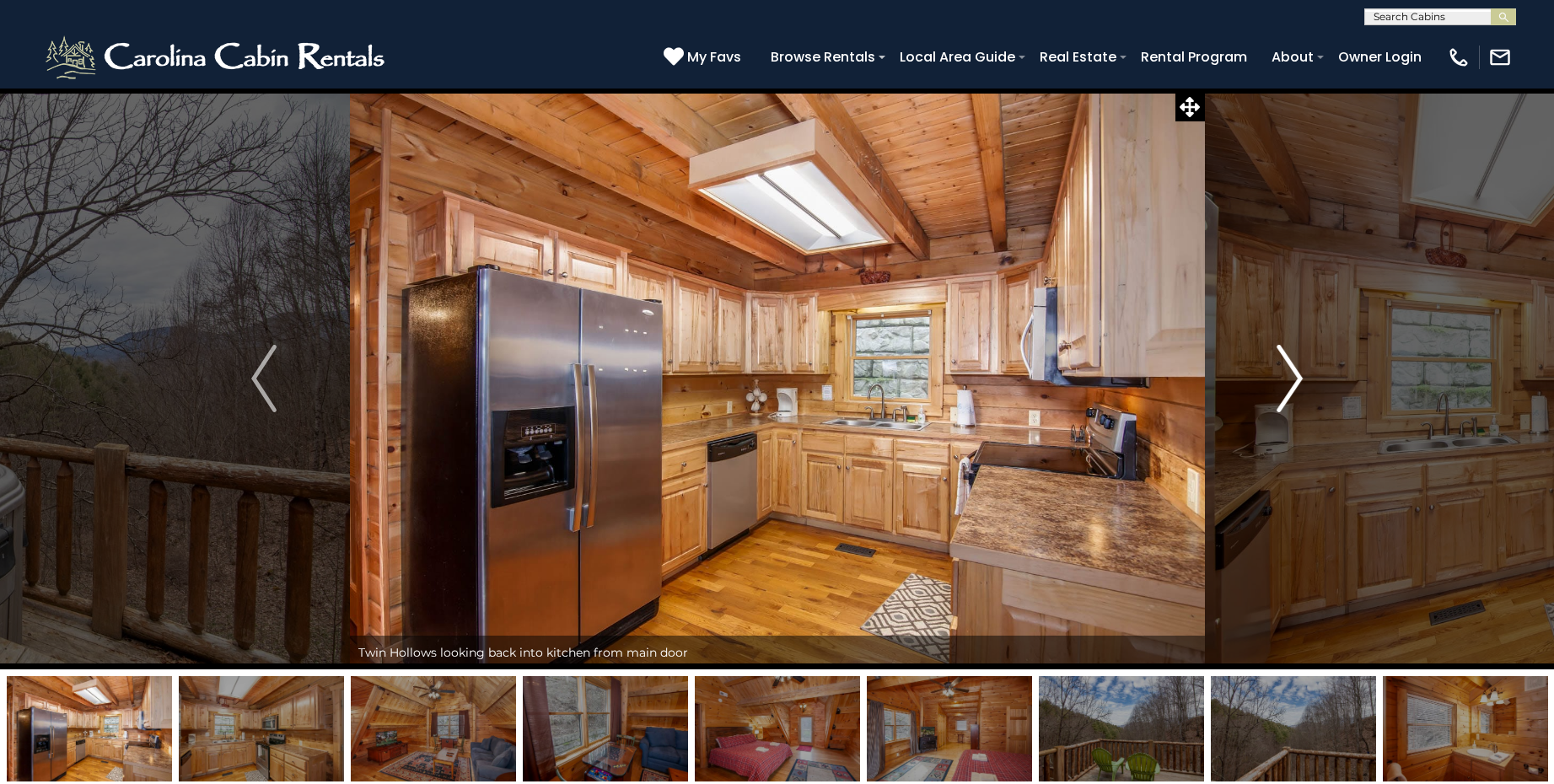
click at [1290, 371] on img "Next" at bounding box center [1290, 379] width 25 height 67
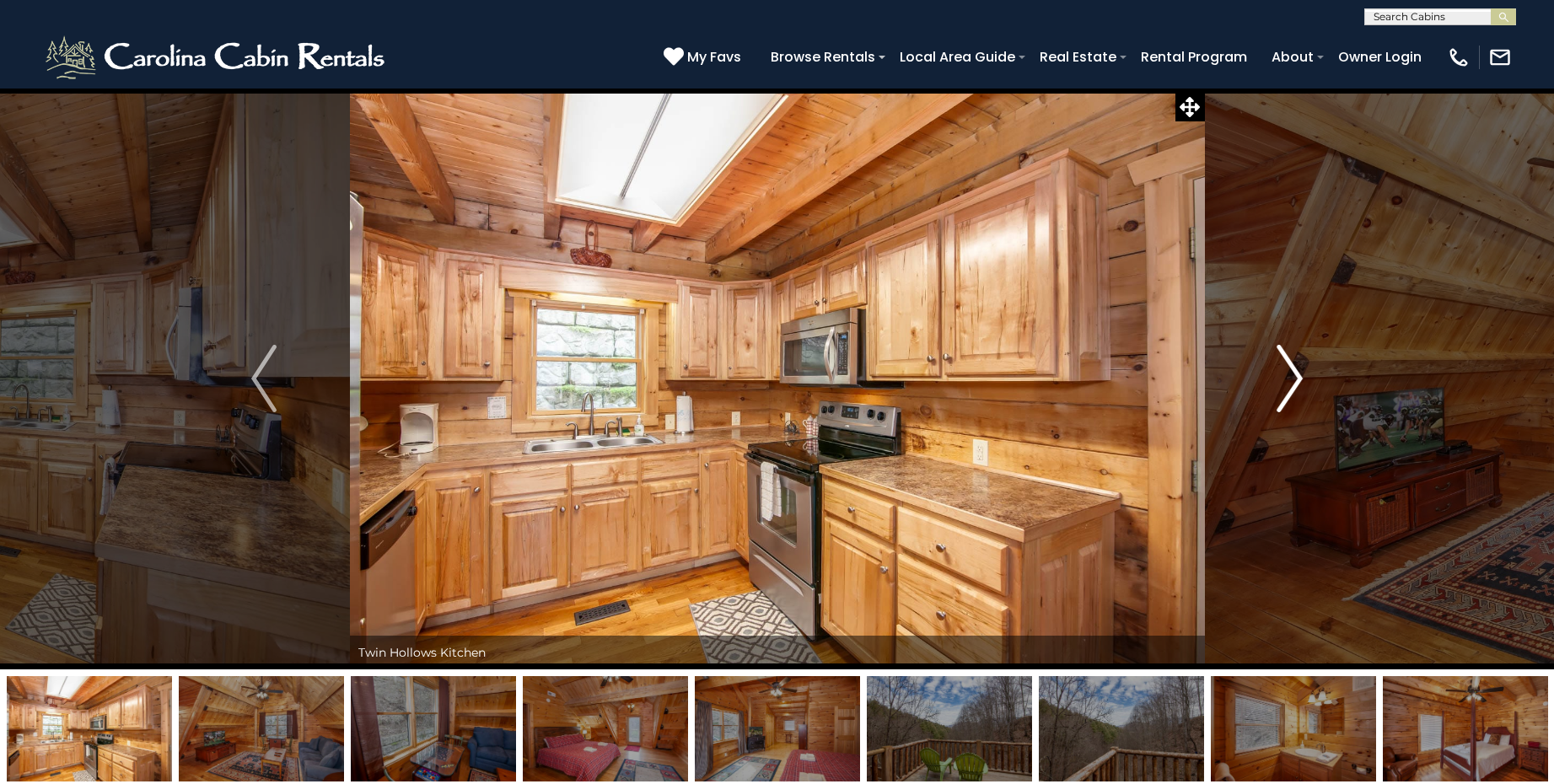
click at [1290, 371] on img "Next" at bounding box center [1290, 379] width 25 height 67
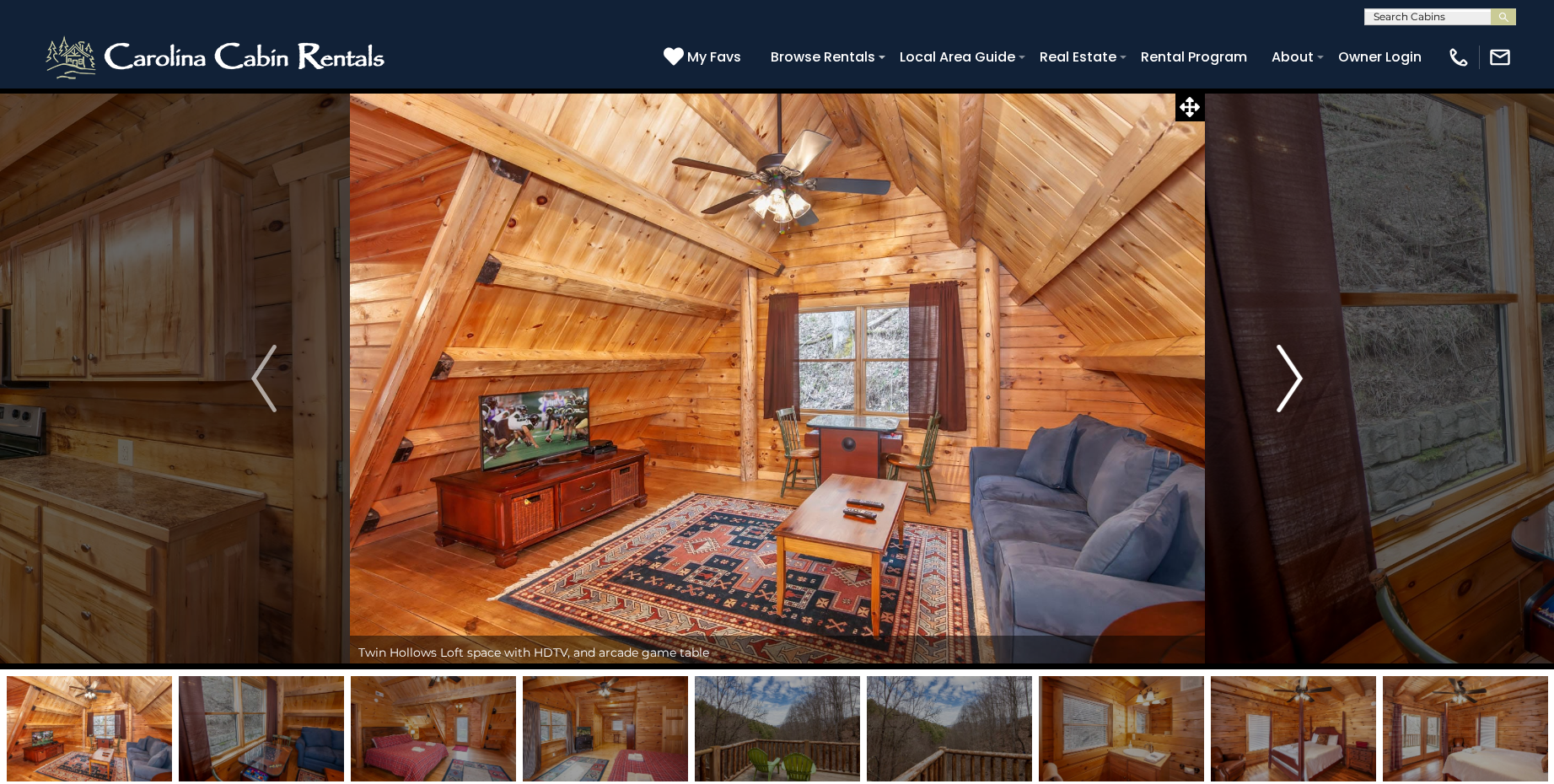
click at [1290, 371] on img "Next" at bounding box center [1290, 379] width 25 height 67
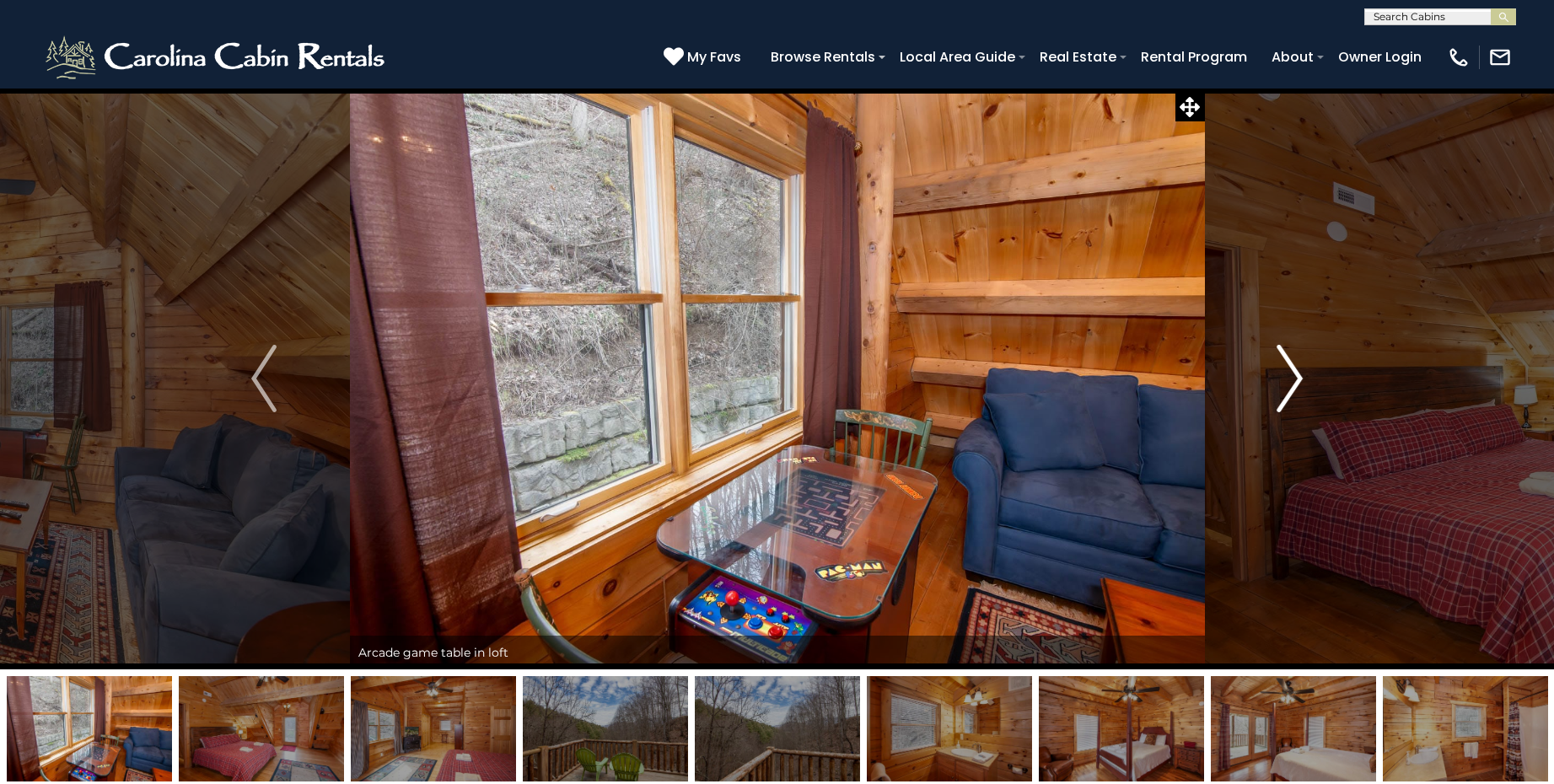
click at [1290, 371] on img "Next" at bounding box center [1290, 379] width 25 height 67
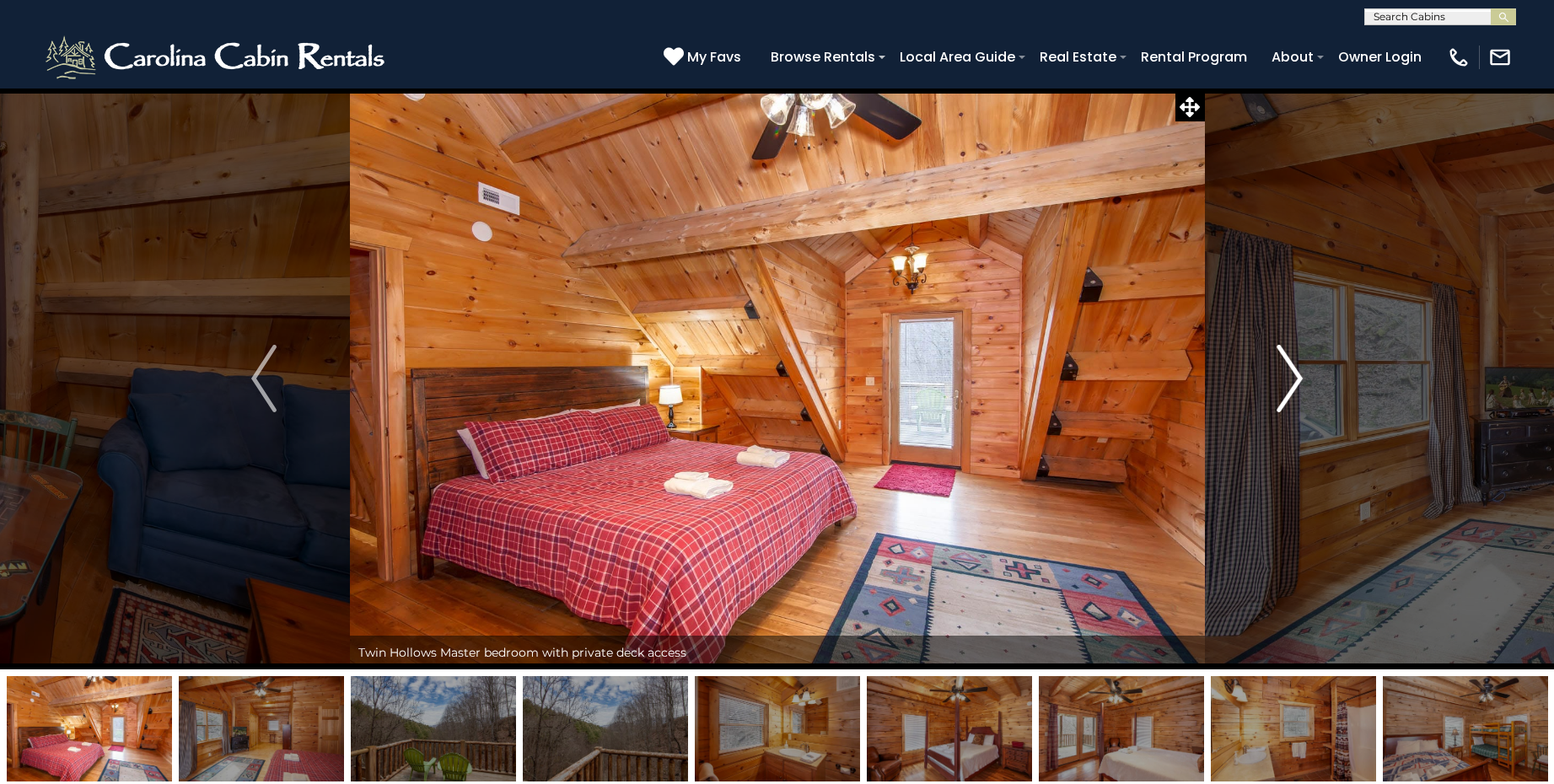
click at [1290, 371] on img "Next" at bounding box center [1290, 379] width 25 height 67
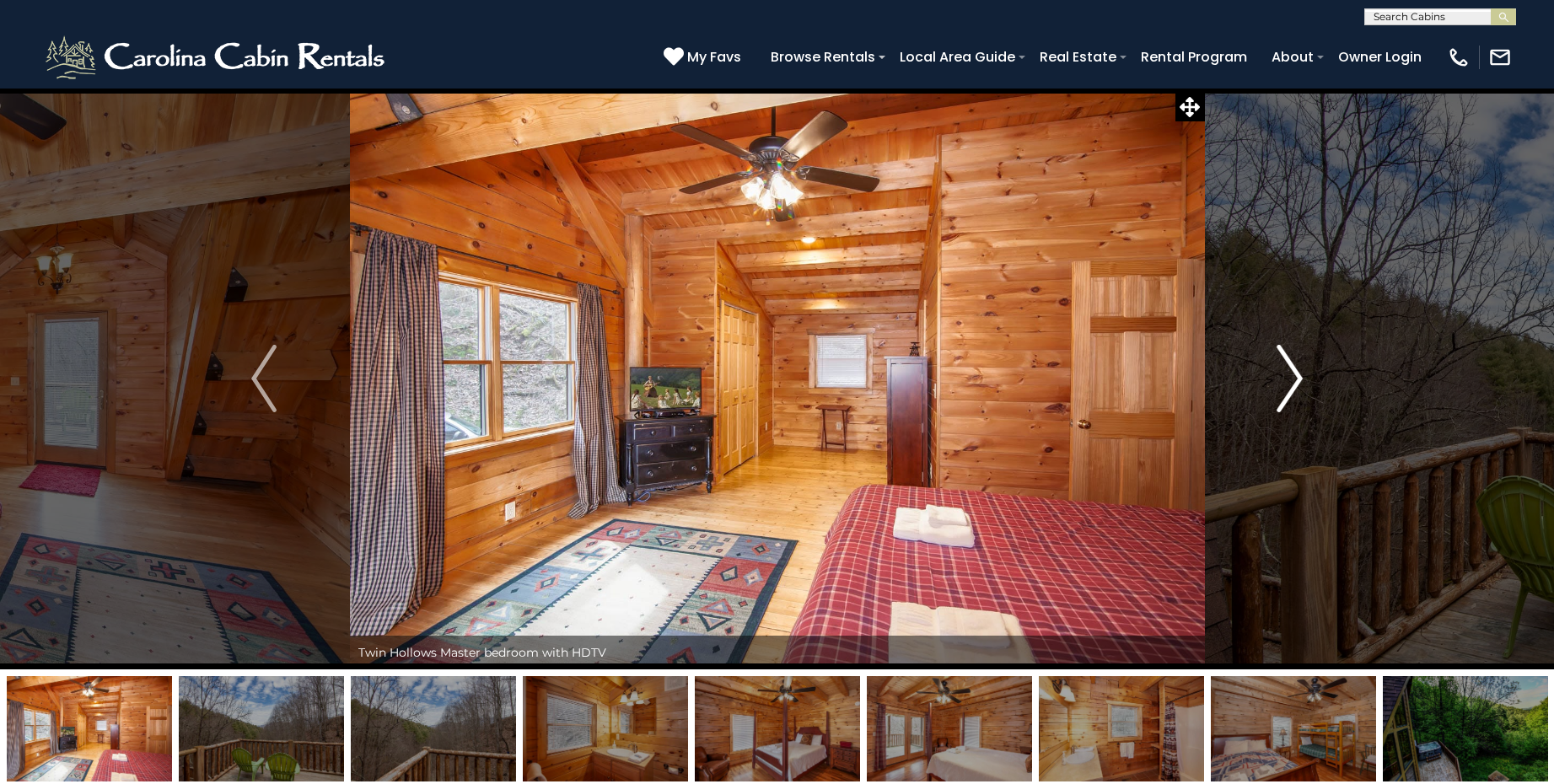
click at [1290, 371] on img "Next" at bounding box center [1290, 379] width 25 height 67
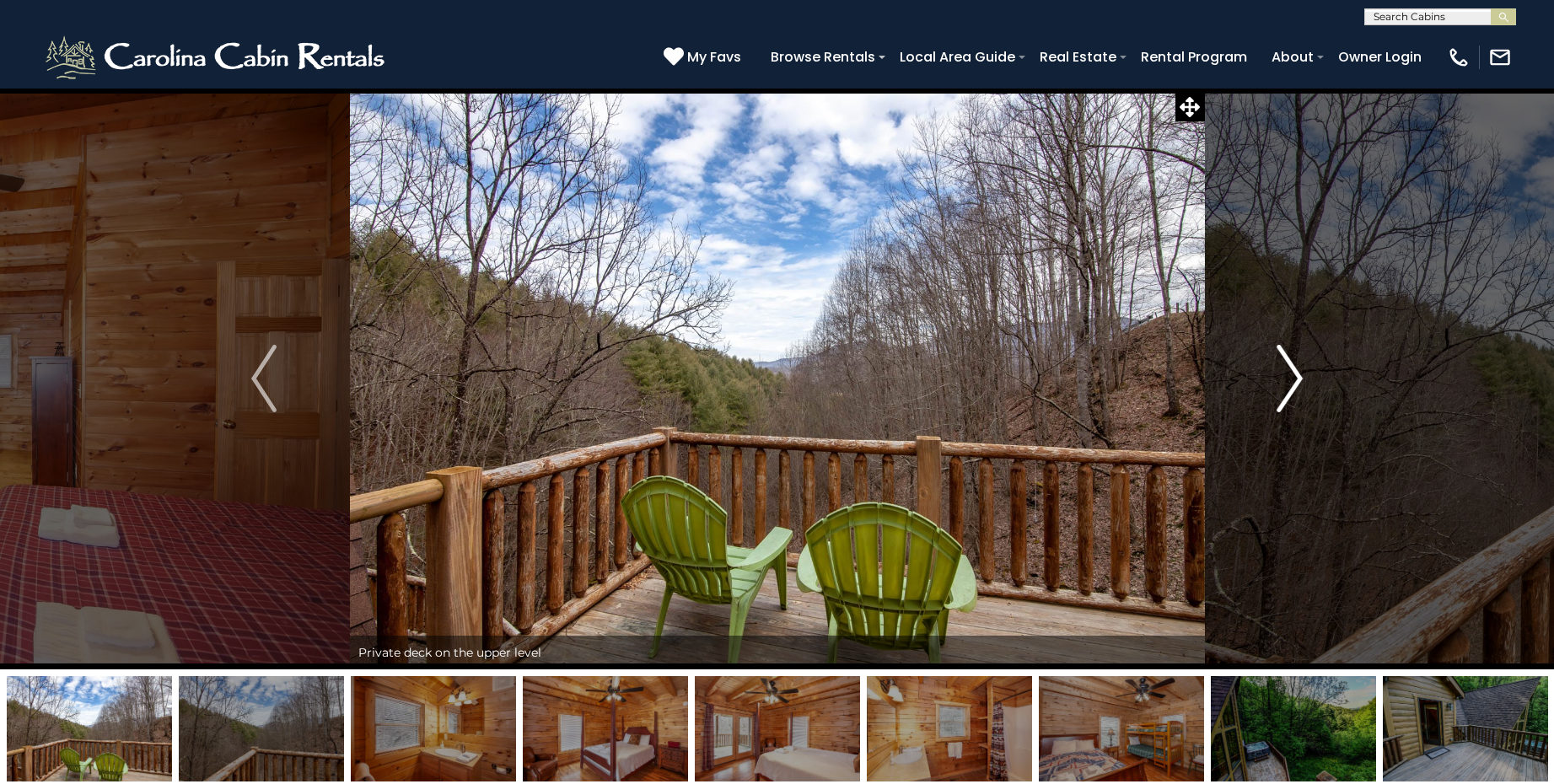
click at [1290, 371] on img "Next" at bounding box center [1290, 379] width 25 height 67
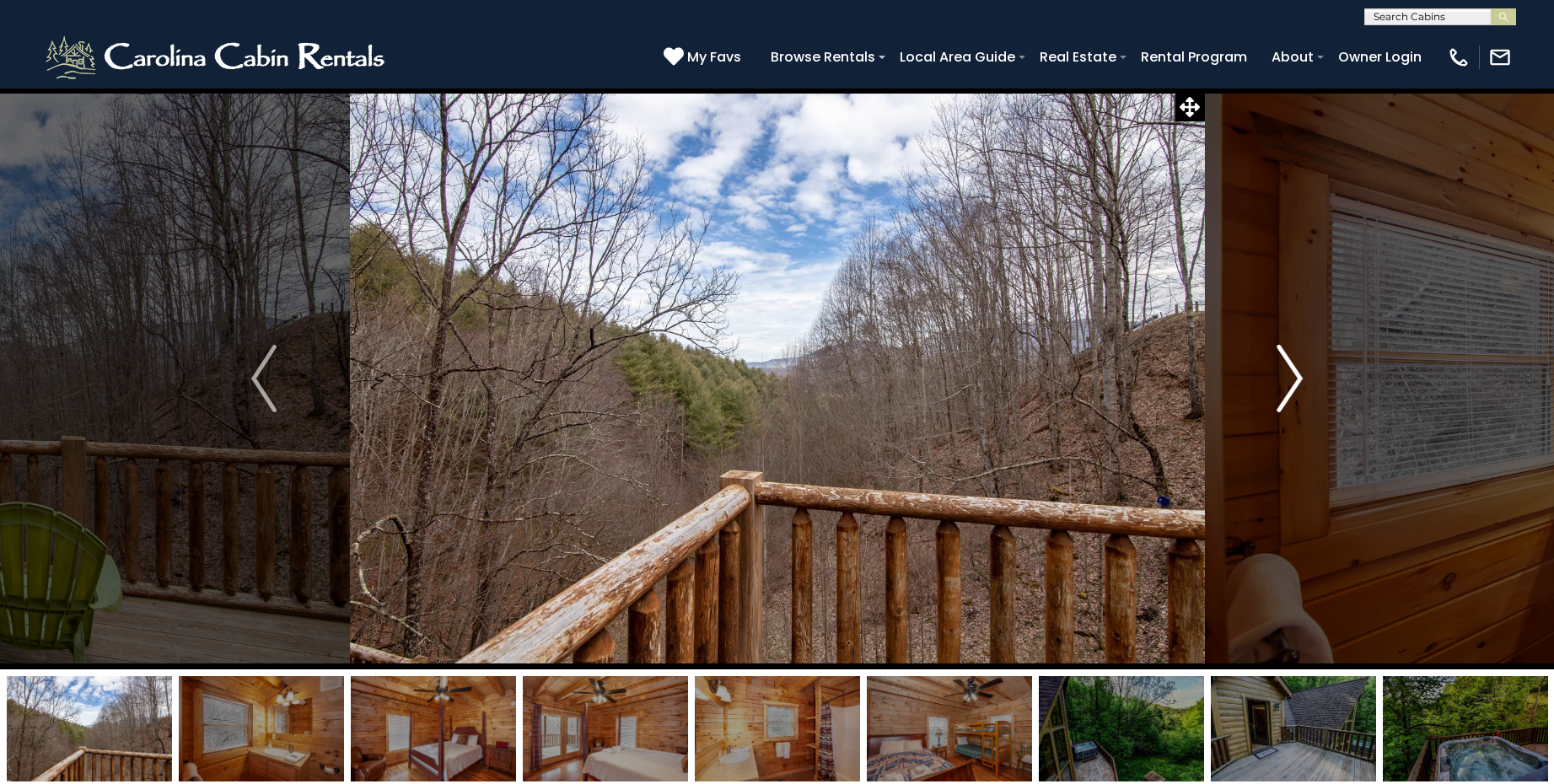
click at [1290, 371] on img "Next" at bounding box center [1290, 379] width 25 height 67
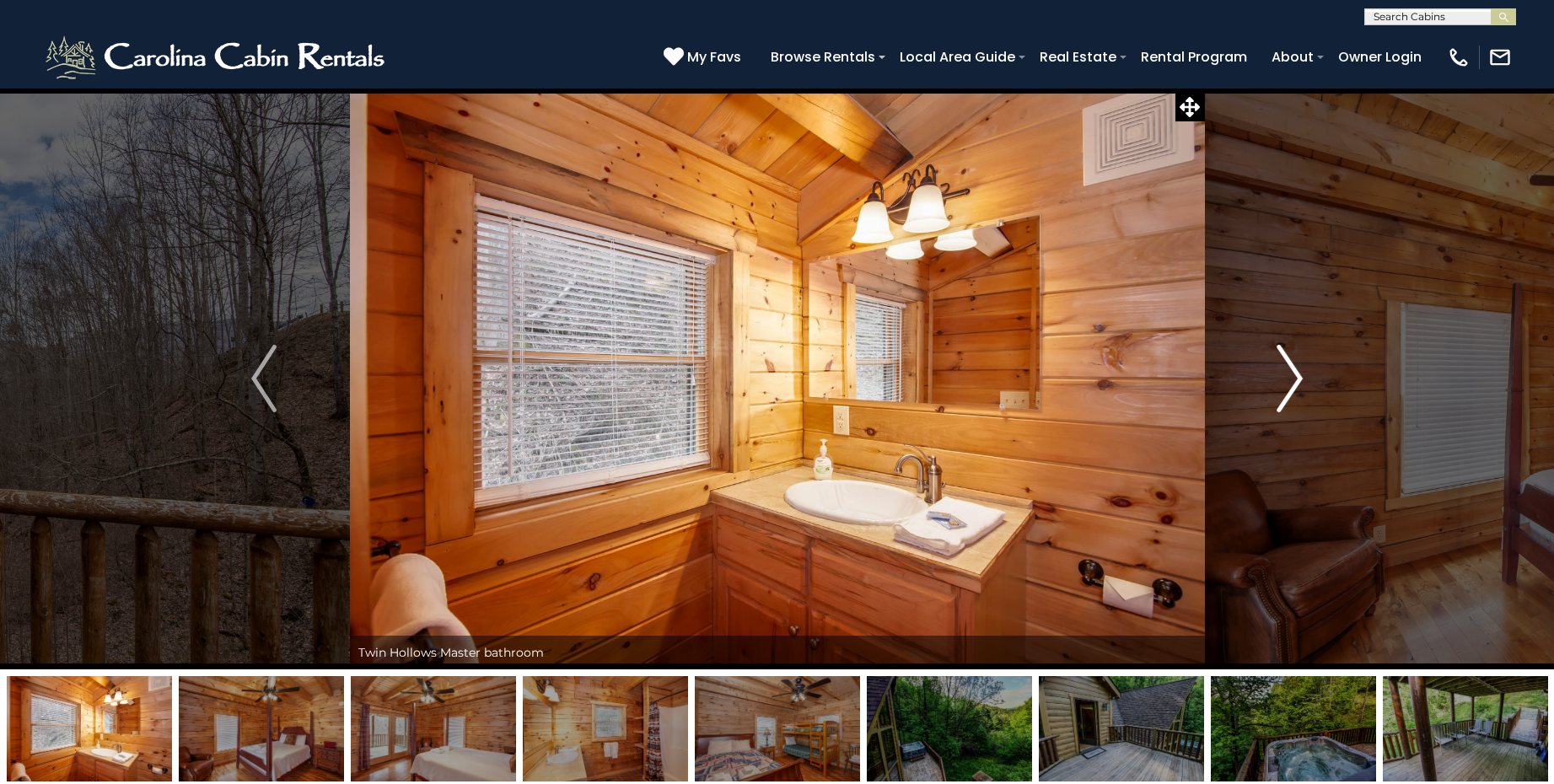
click at [1290, 371] on img "Next" at bounding box center [1290, 379] width 25 height 67
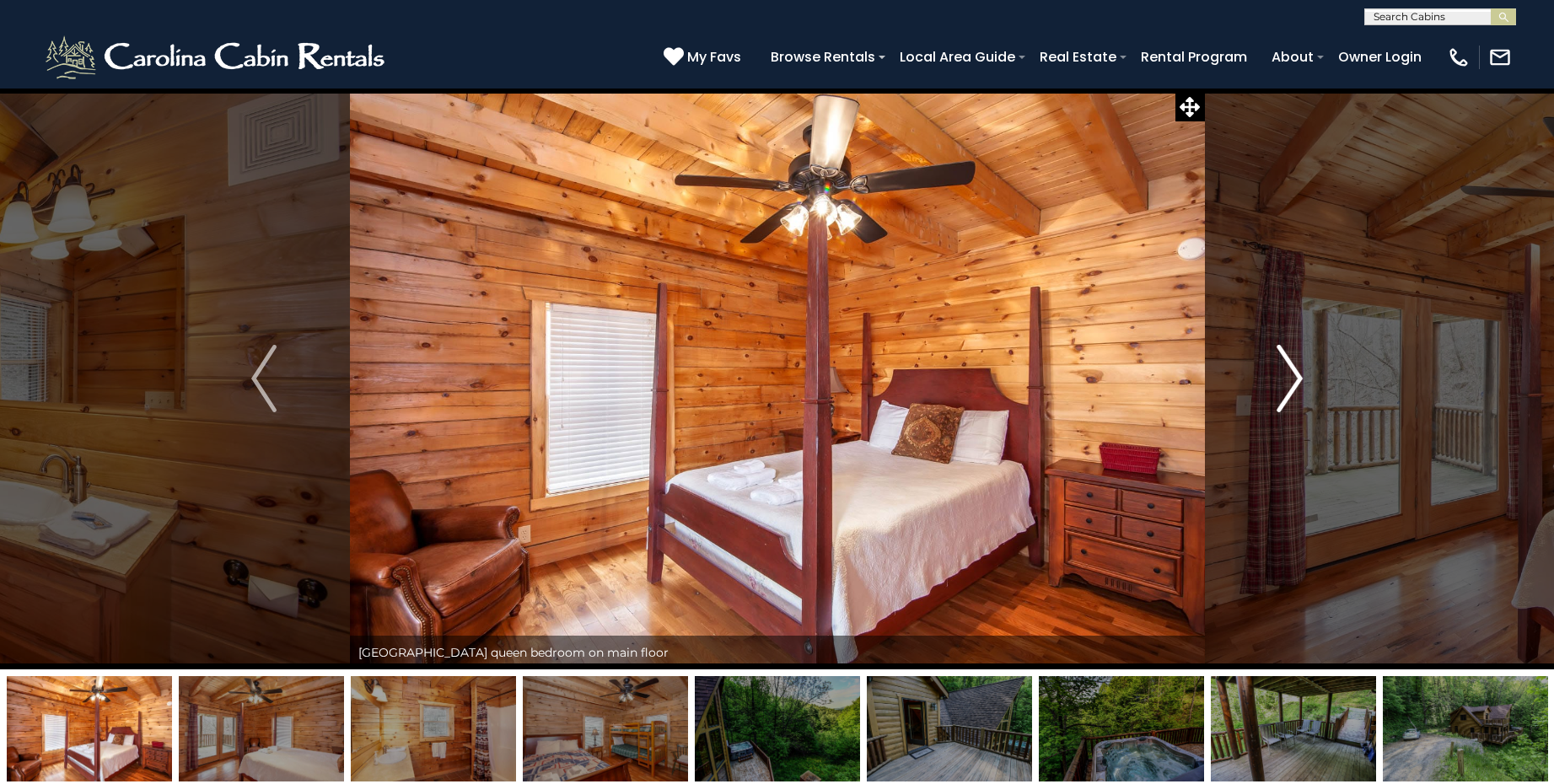
click at [1290, 371] on img "Next" at bounding box center [1290, 379] width 25 height 67
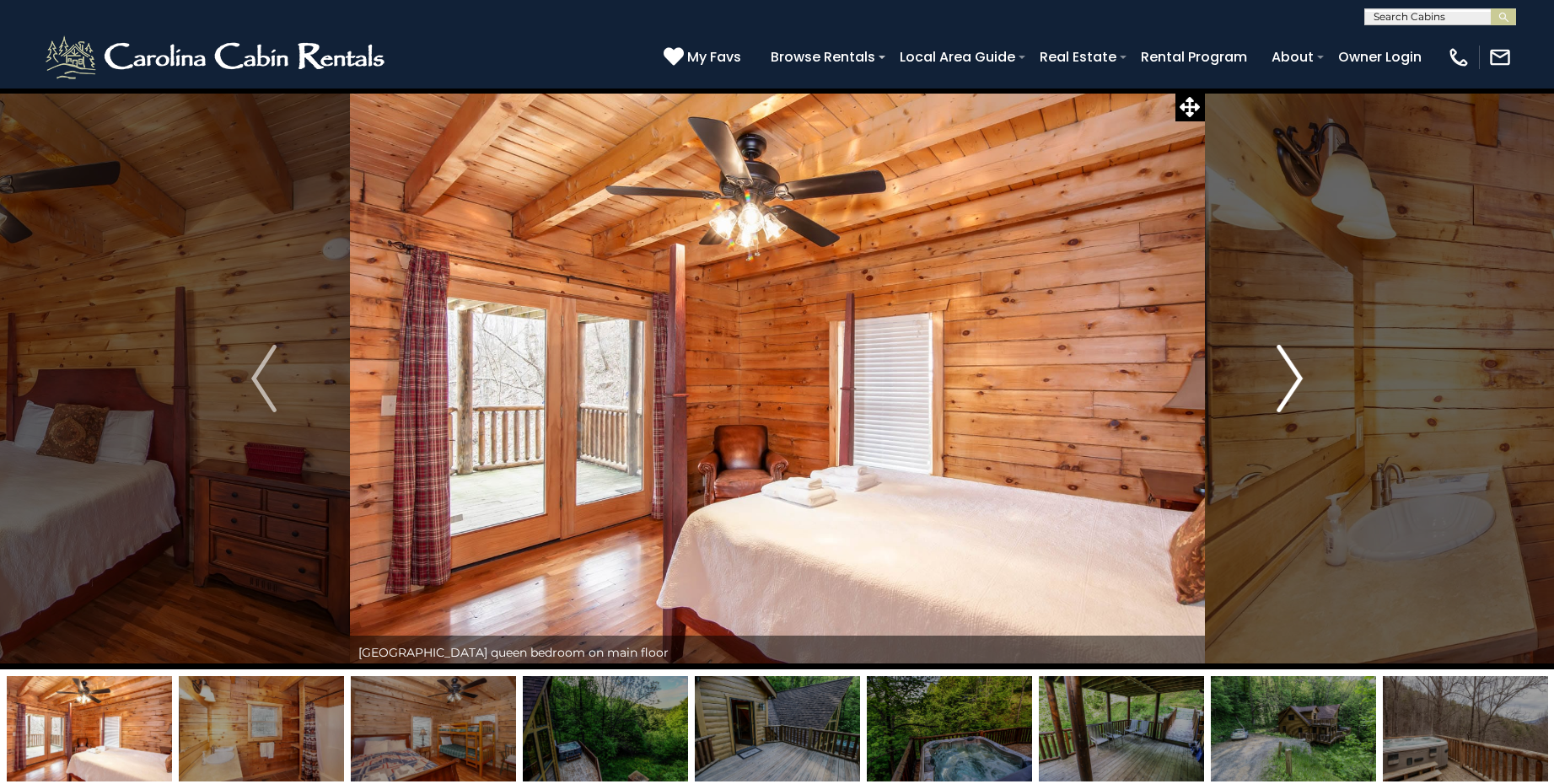
click at [1290, 371] on img "Next" at bounding box center [1290, 379] width 25 height 67
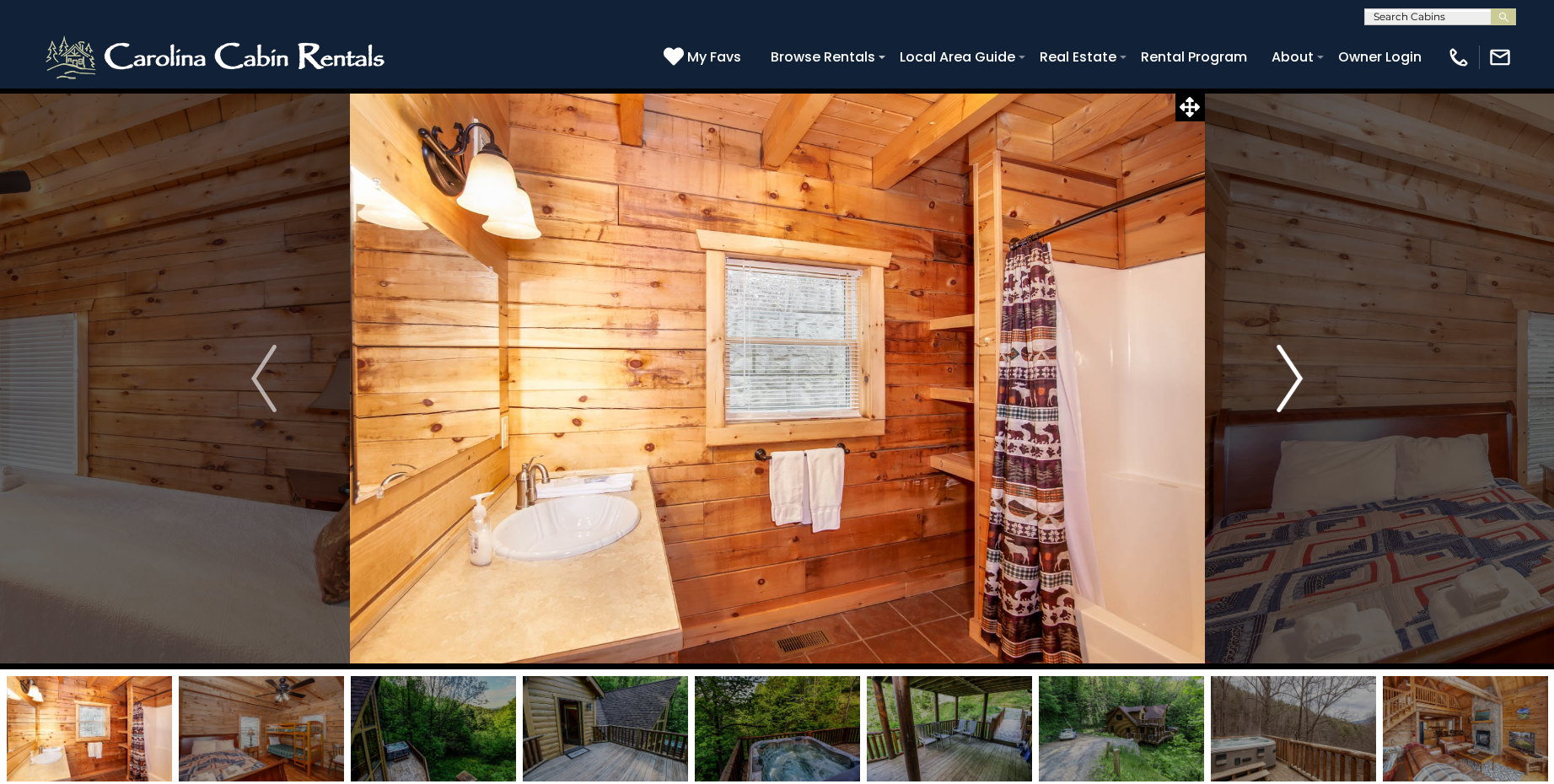
click at [1290, 371] on img "Next" at bounding box center [1290, 379] width 25 height 67
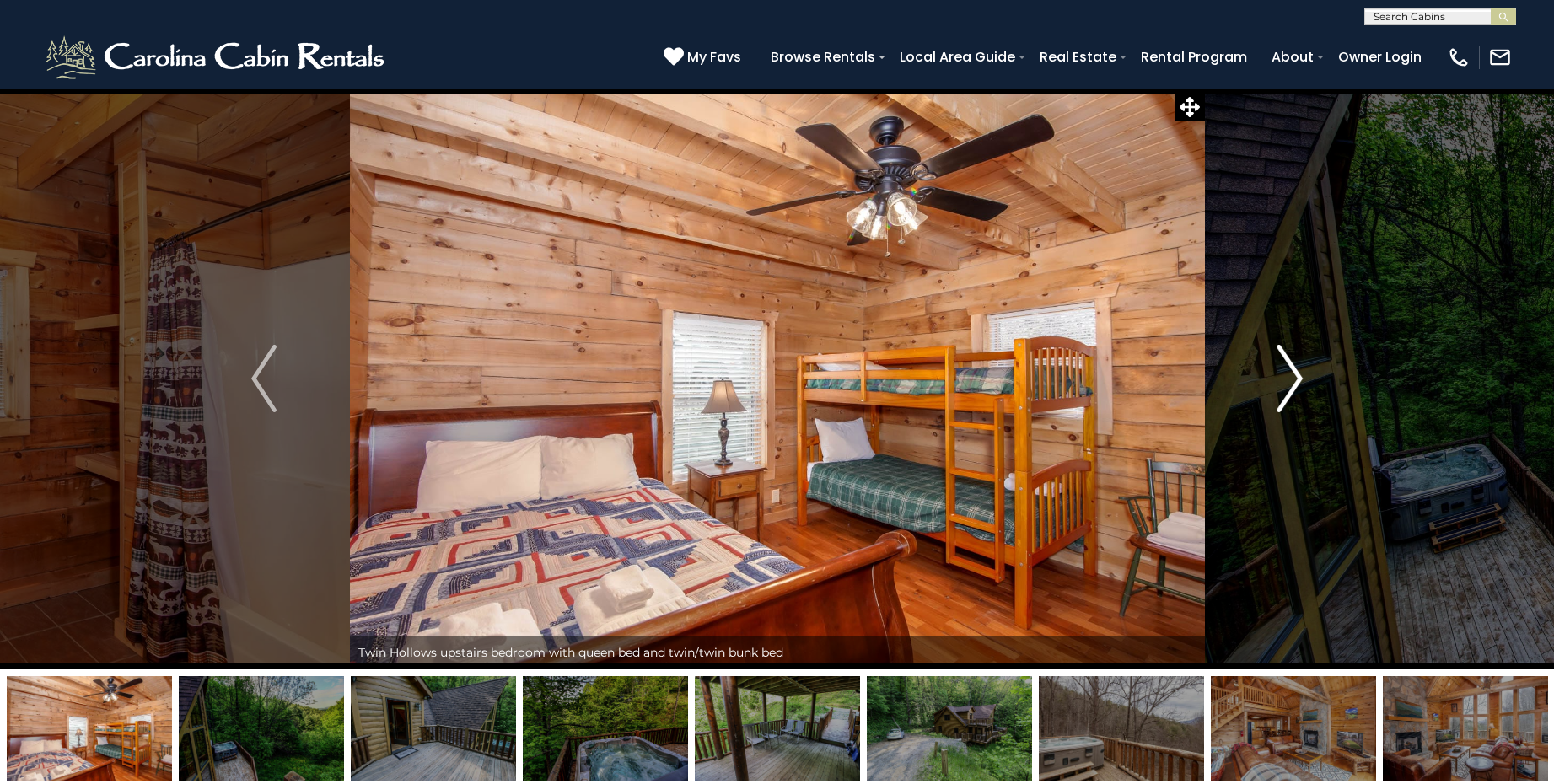
click at [1290, 371] on img "Next" at bounding box center [1290, 379] width 25 height 67
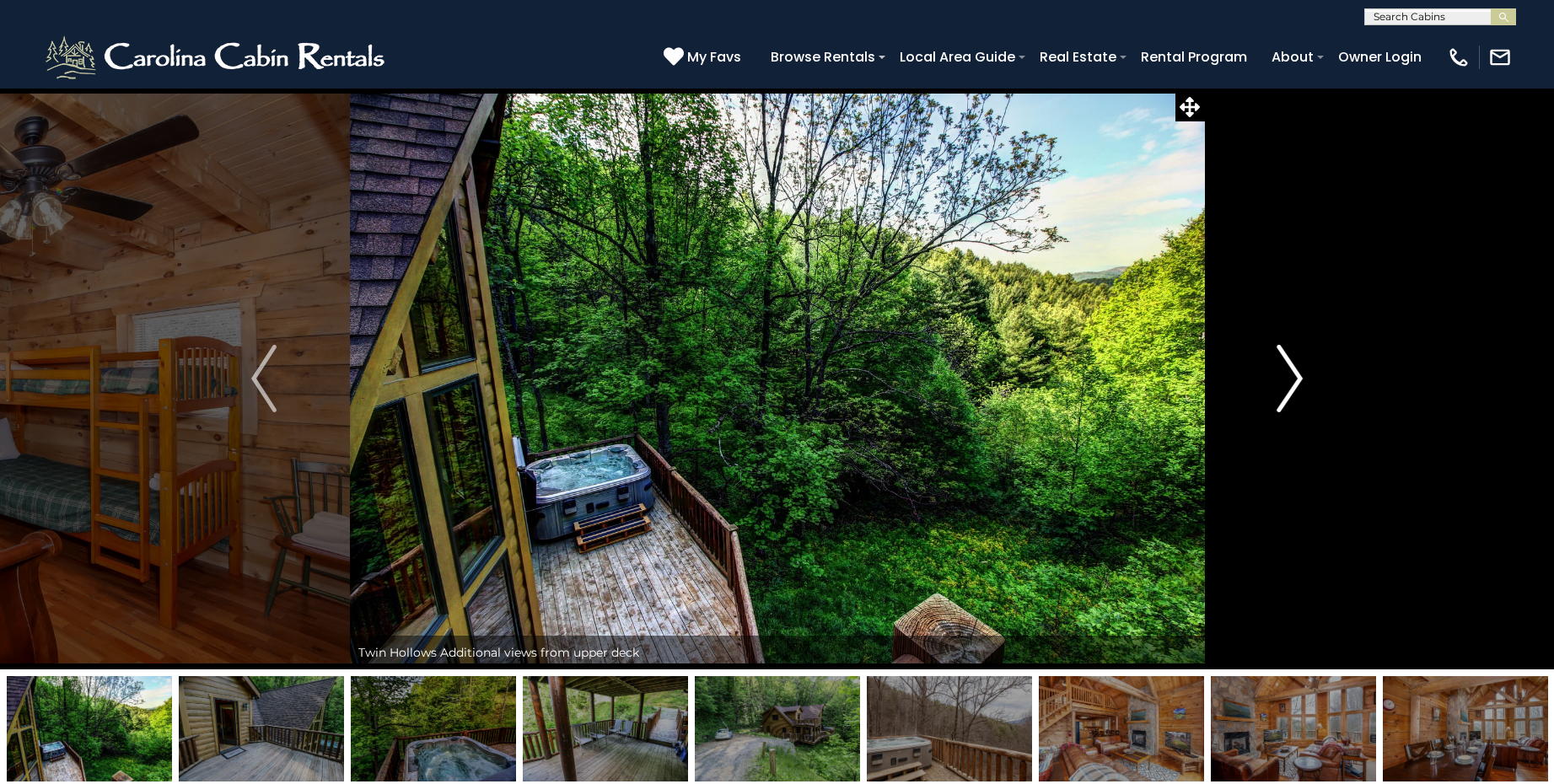
click at [1290, 371] on img "Next" at bounding box center [1290, 379] width 25 height 67
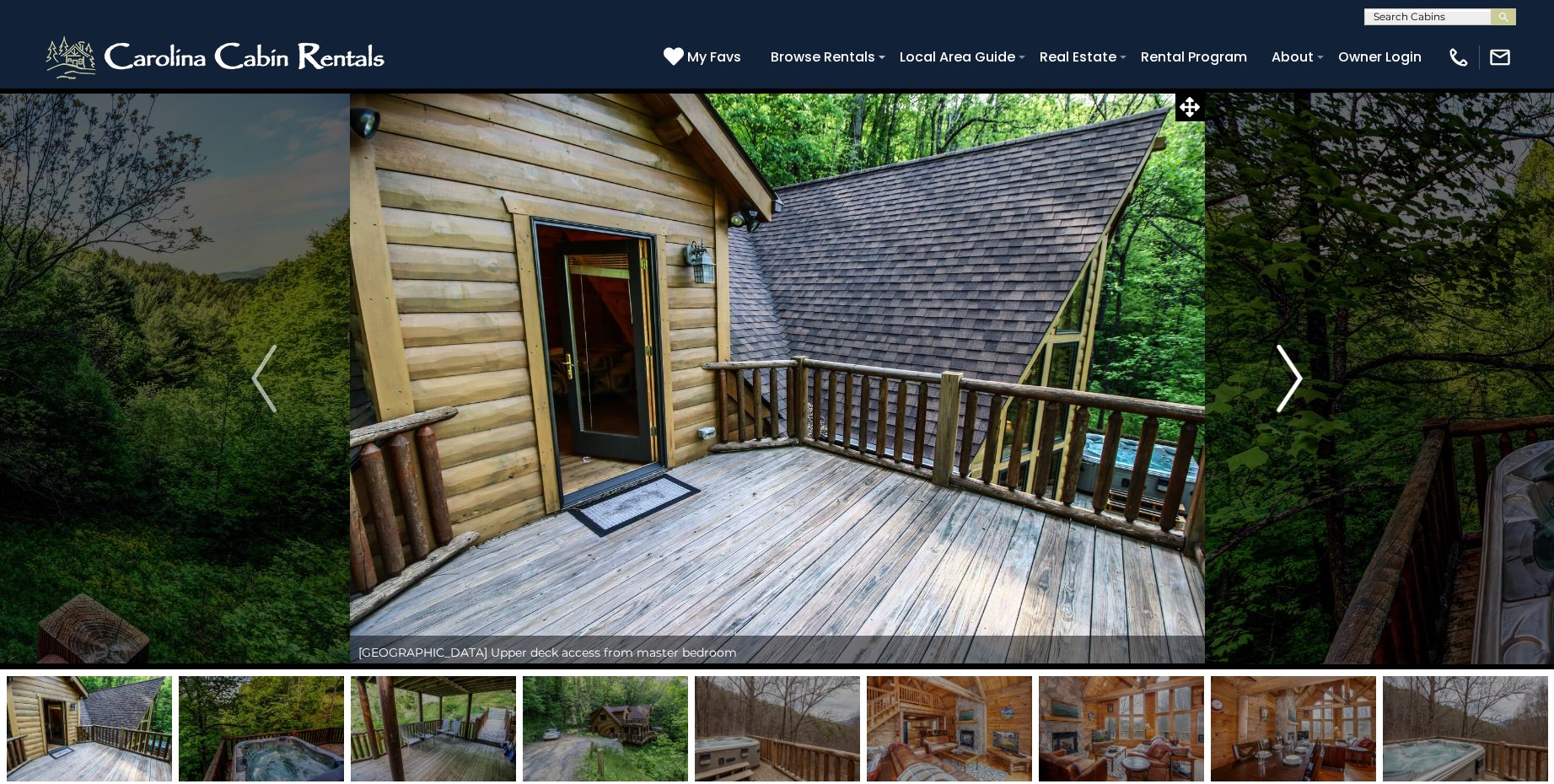
click at [1290, 371] on img "Next" at bounding box center [1290, 379] width 25 height 67
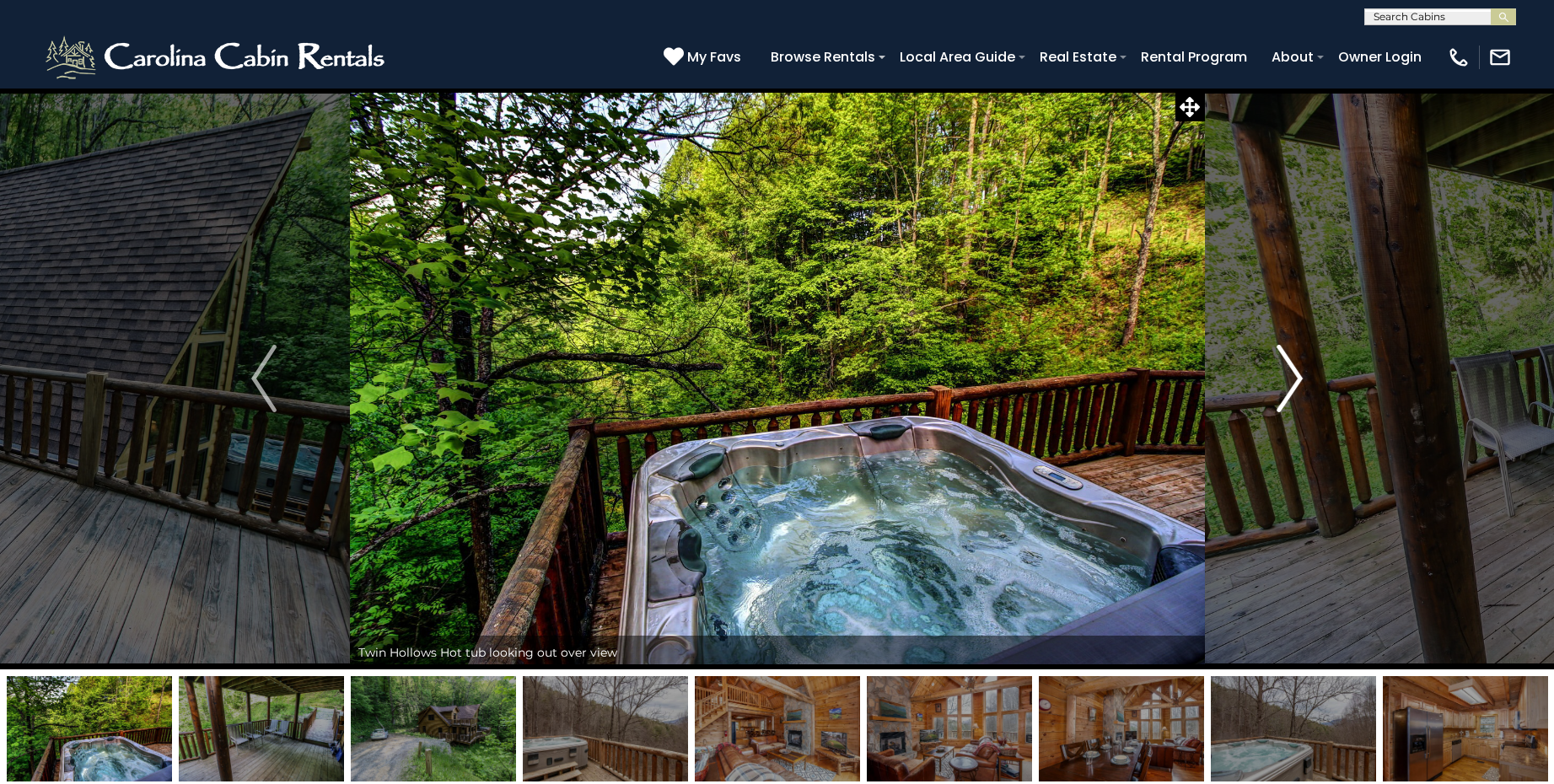
click at [1290, 371] on img "Next" at bounding box center [1290, 379] width 25 height 67
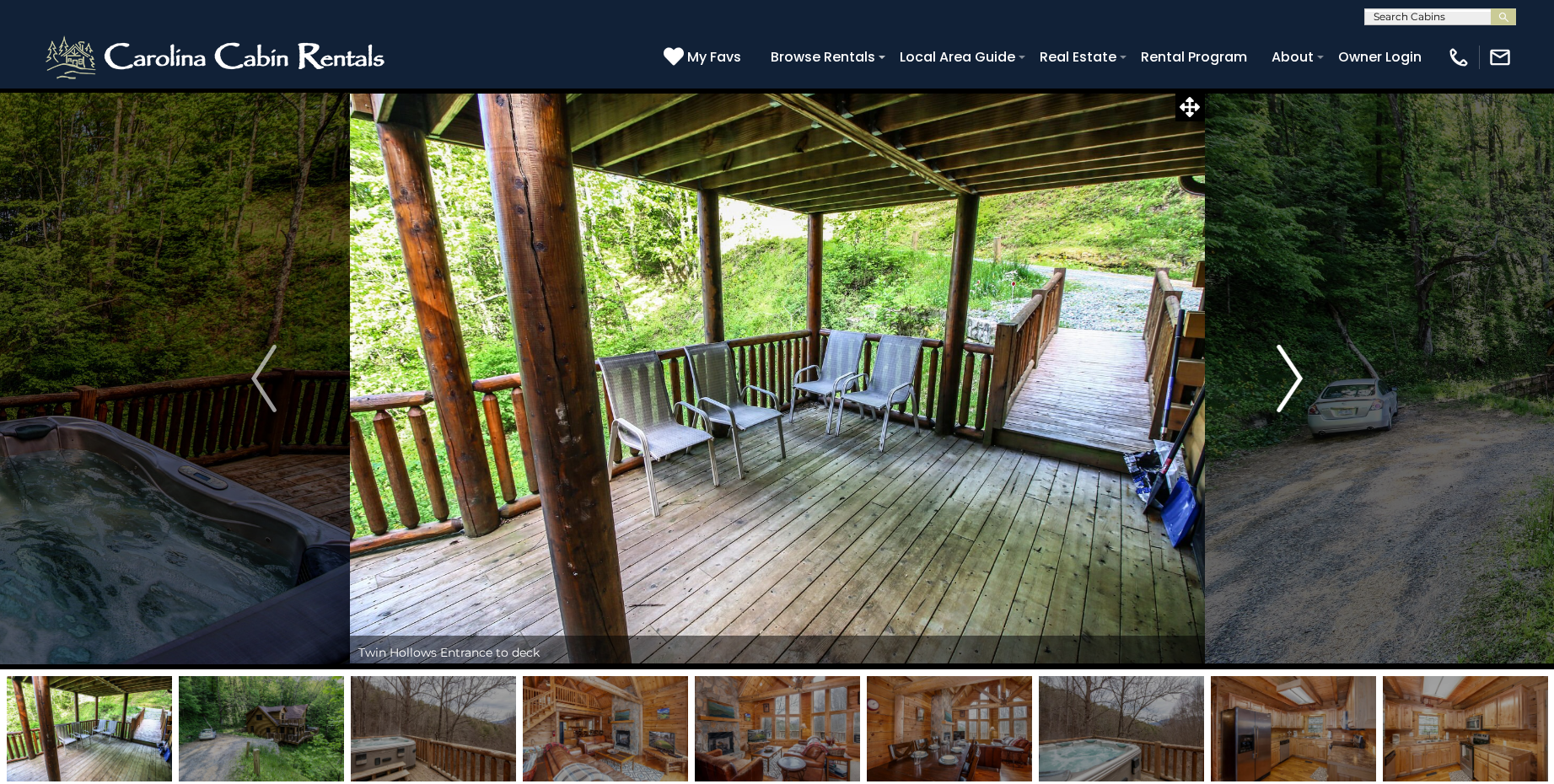
click at [1290, 371] on img "Next" at bounding box center [1290, 379] width 25 height 67
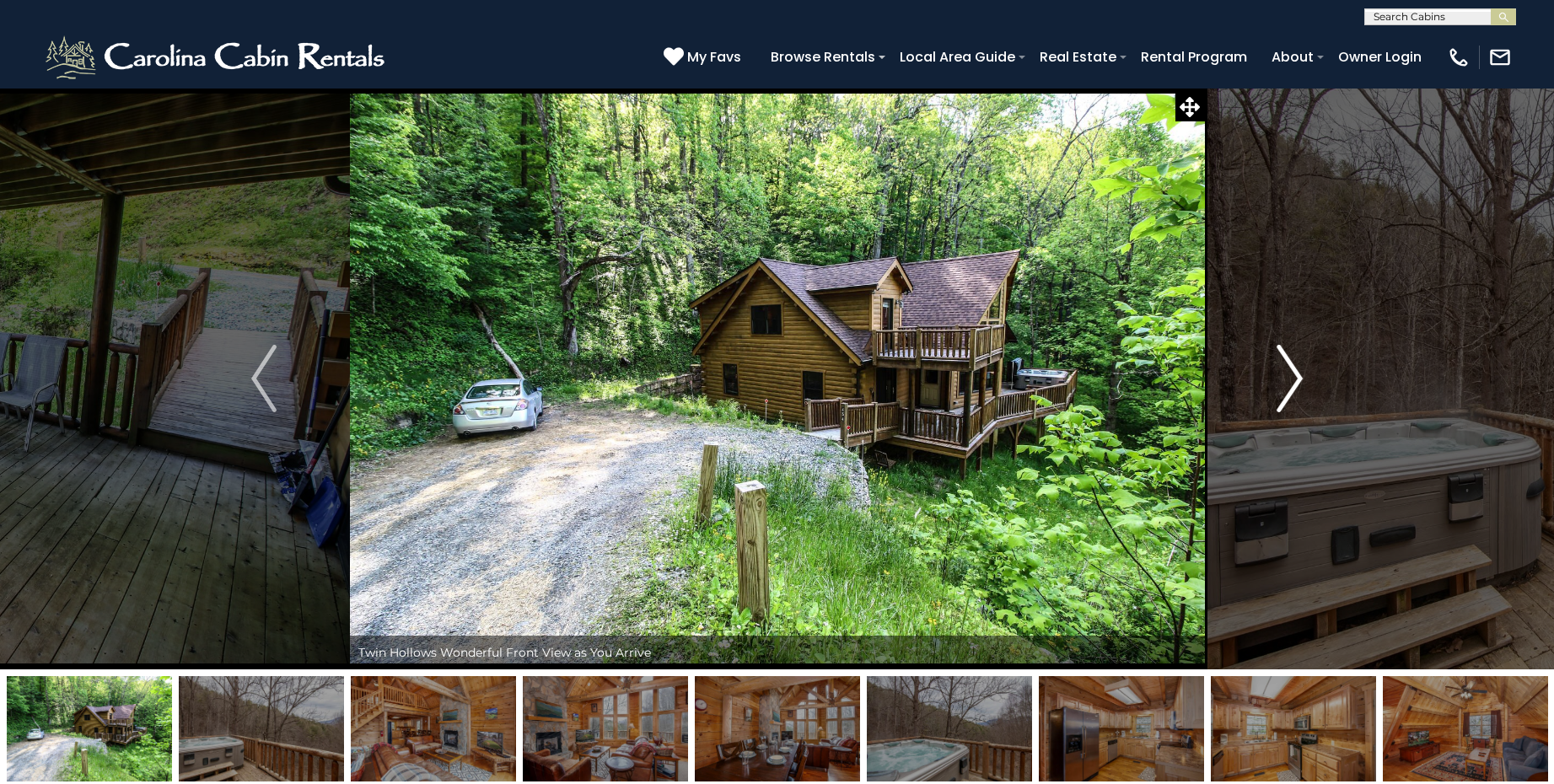
click at [1290, 371] on img "Next" at bounding box center [1290, 379] width 25 height 67
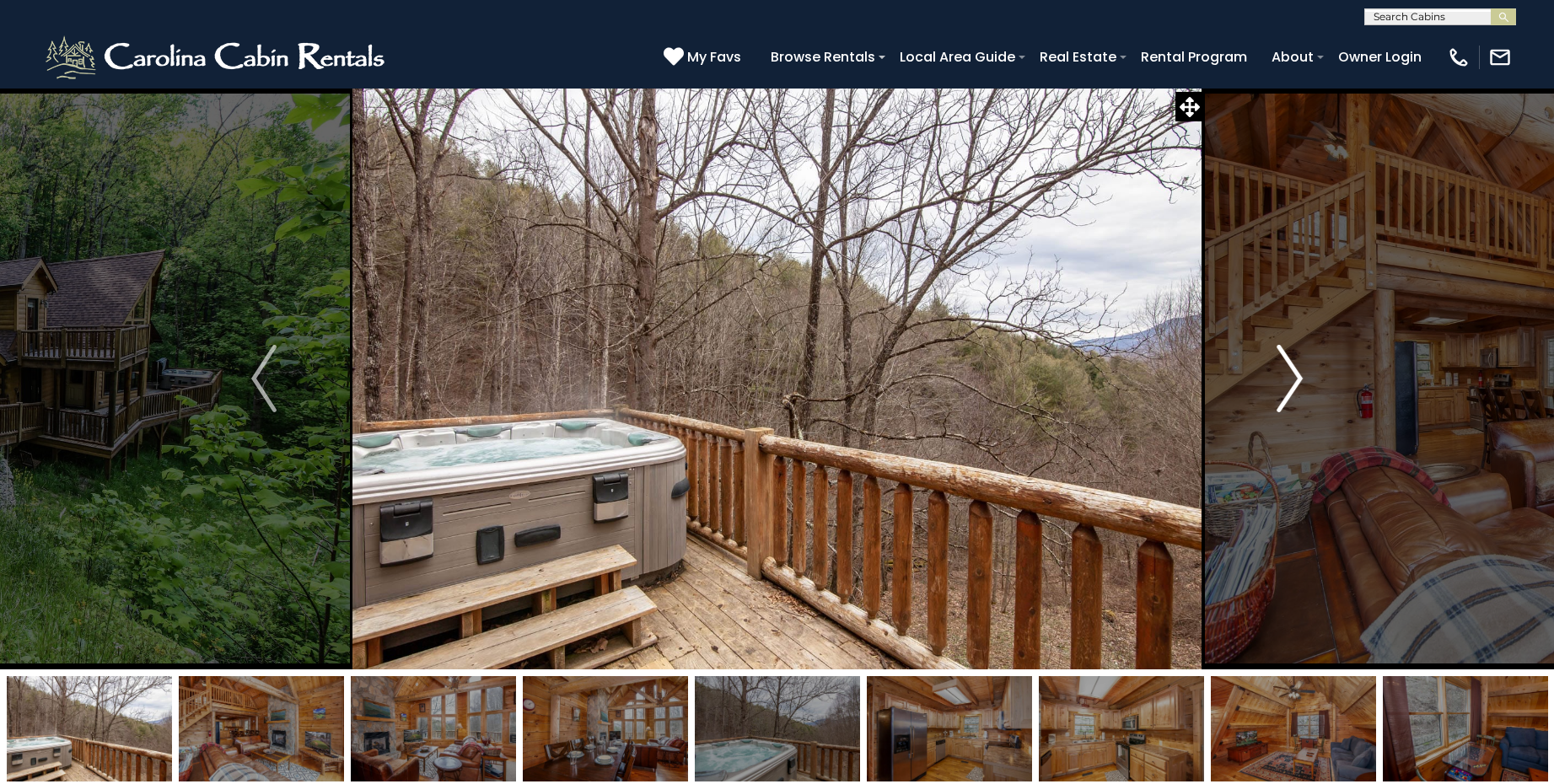
click at [1290, 371] on img "Next" at bounding box center [1290, 379] width 25 height 67
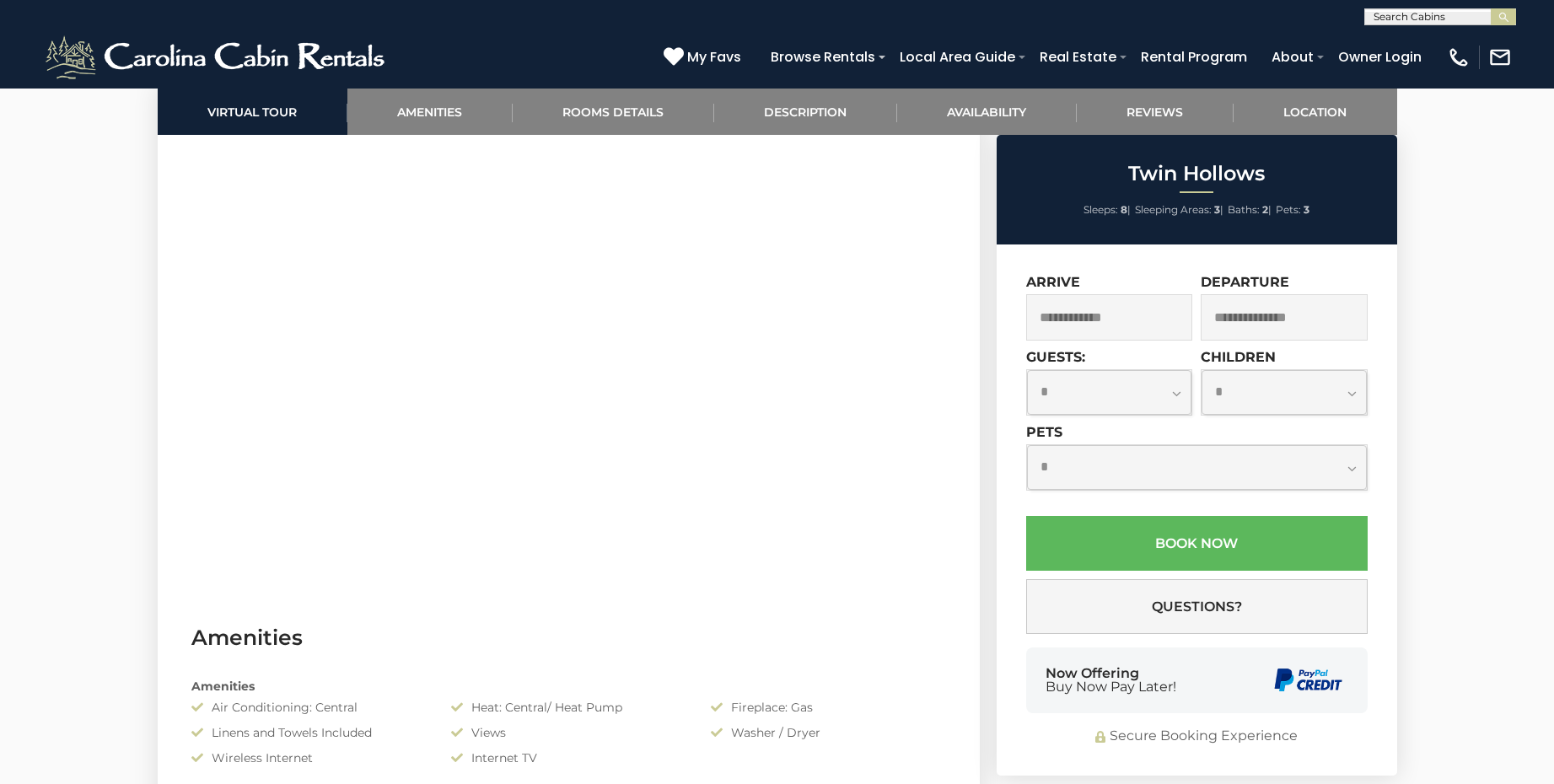
scroll to position [876, 0]
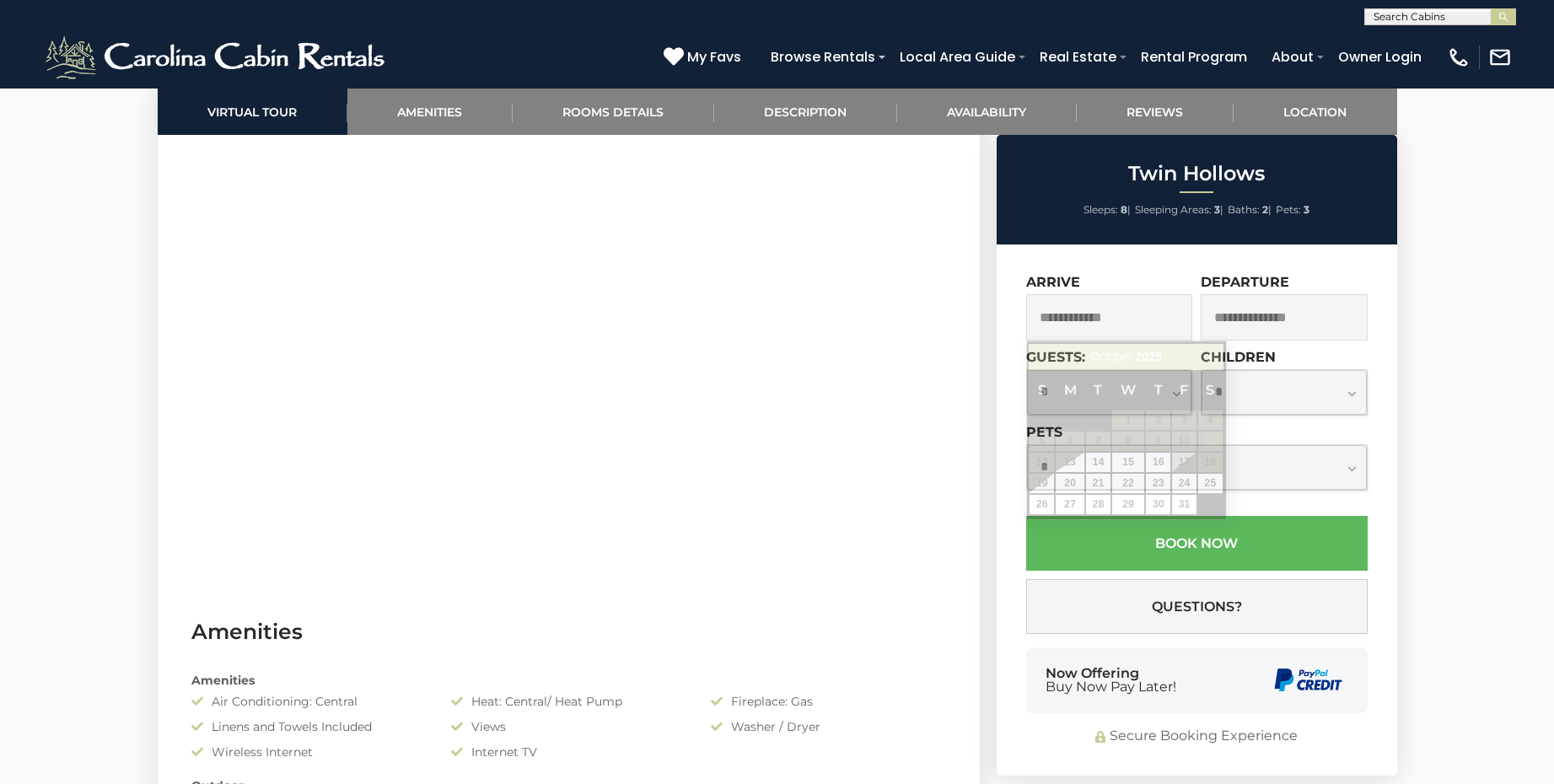
click at [1115, 318] on input "text" at bounding box center [1110, 317] width 167 height 46
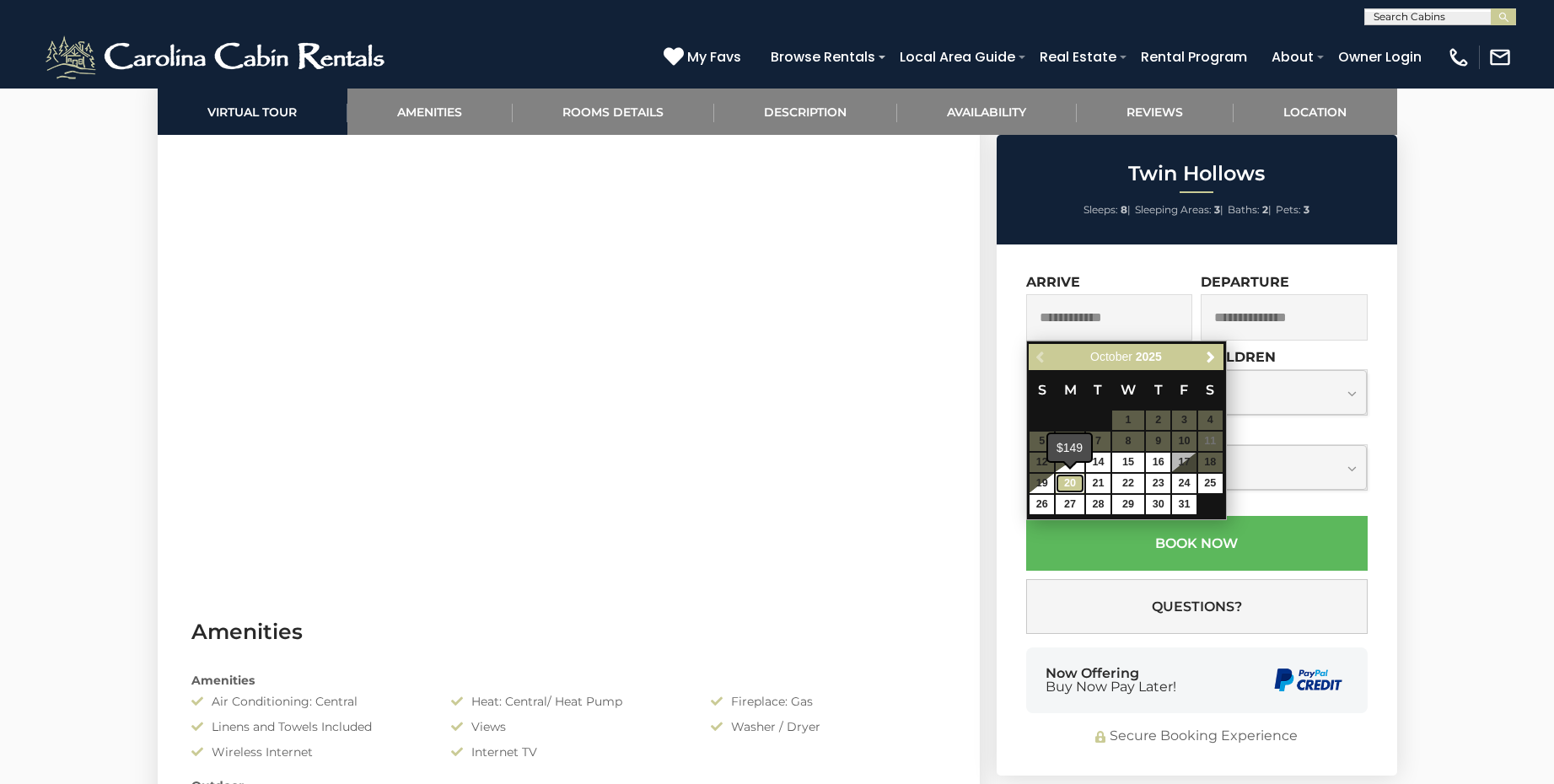
click at [1078, 482] on link "20" at bounding box center [1070, 483] width 29 height 19
type input "**********"
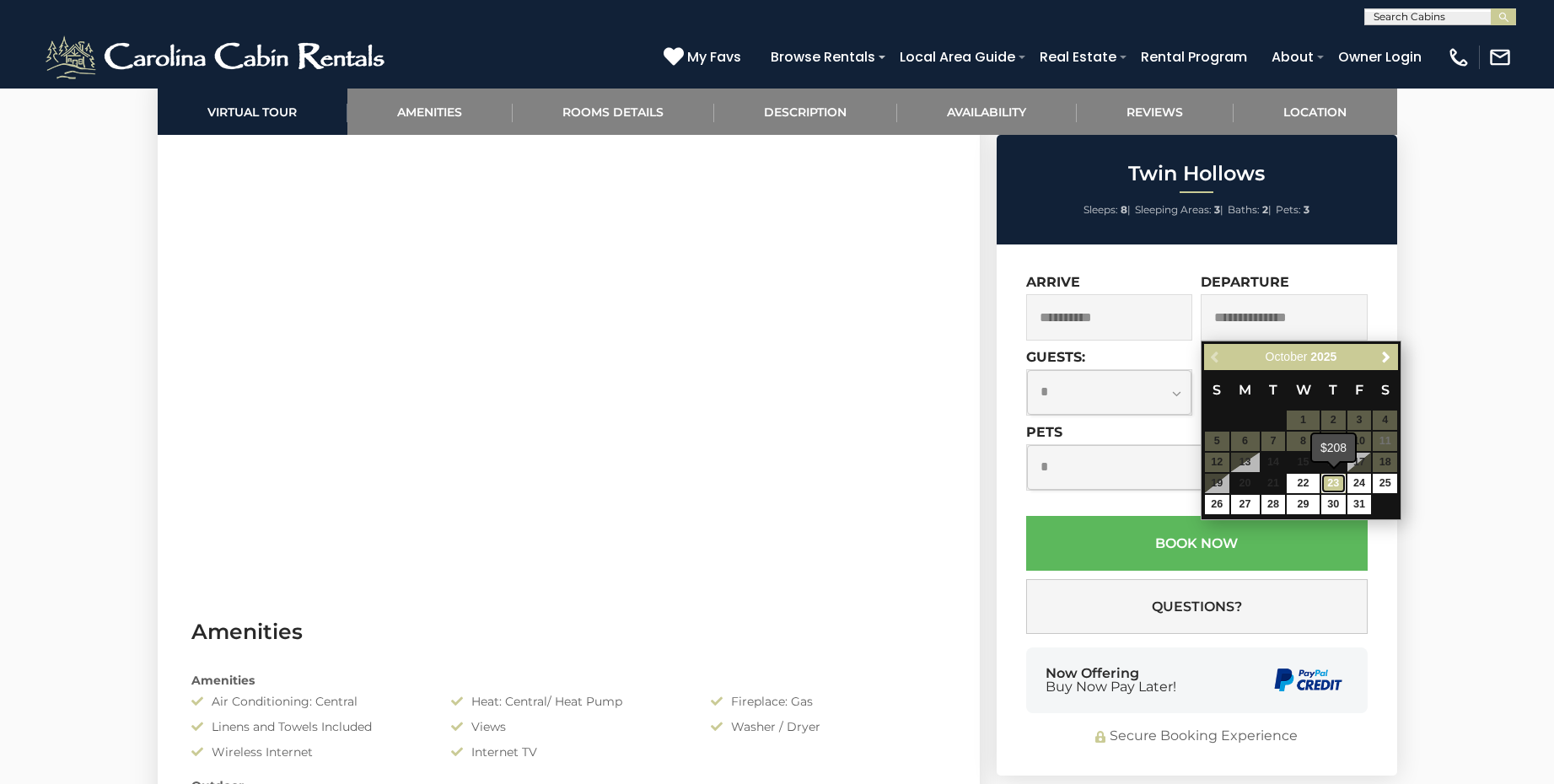
click at [1334, 480] on link "23" at bounding box center [1334, 483] width 25 height 19
type input "**********"
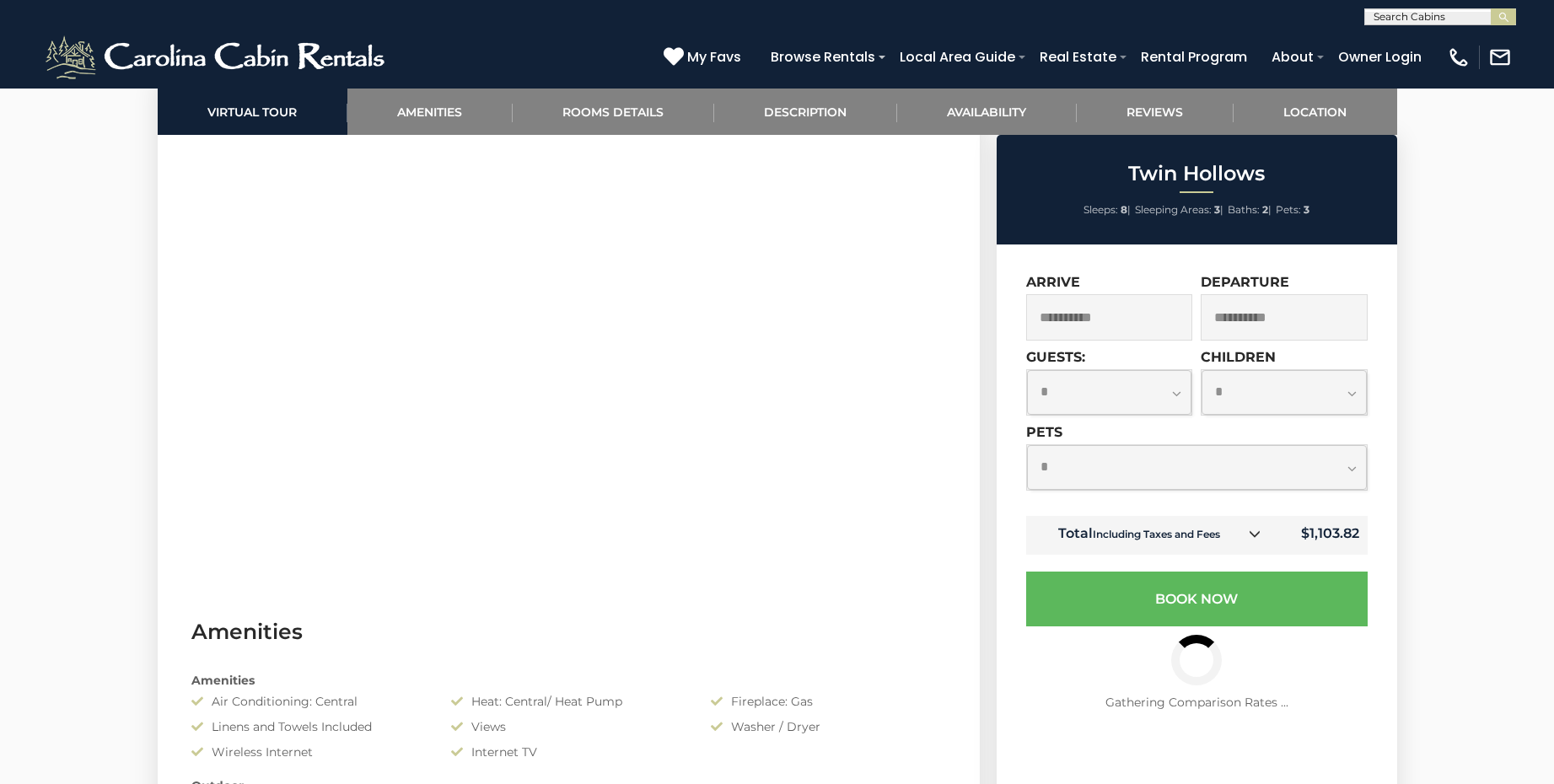
click at [1175, 394] on select "**********" at bounding box center [1109, 392] width 165 height 45
select select "*"
click at [1027, 370] on select "**********" at bounding box center [1109, 392] width 165 height 45
click at [1356, 464] on select "**********" at bounding box center [1196, 467] width 340 height 45
select select "*"
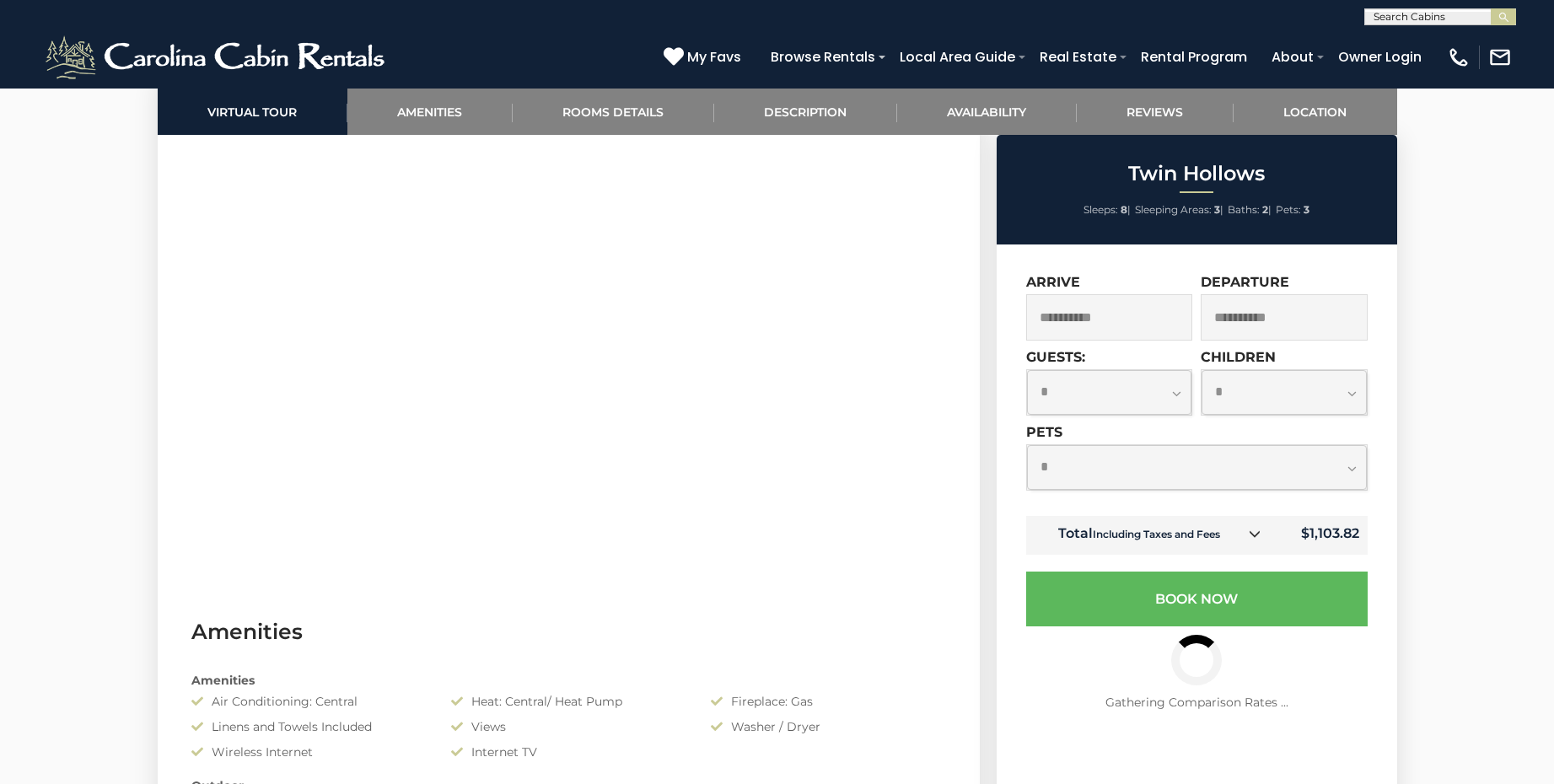
click at [1027, 445] on select "**********" at bounding box center [1196, 467] width 340 height 45
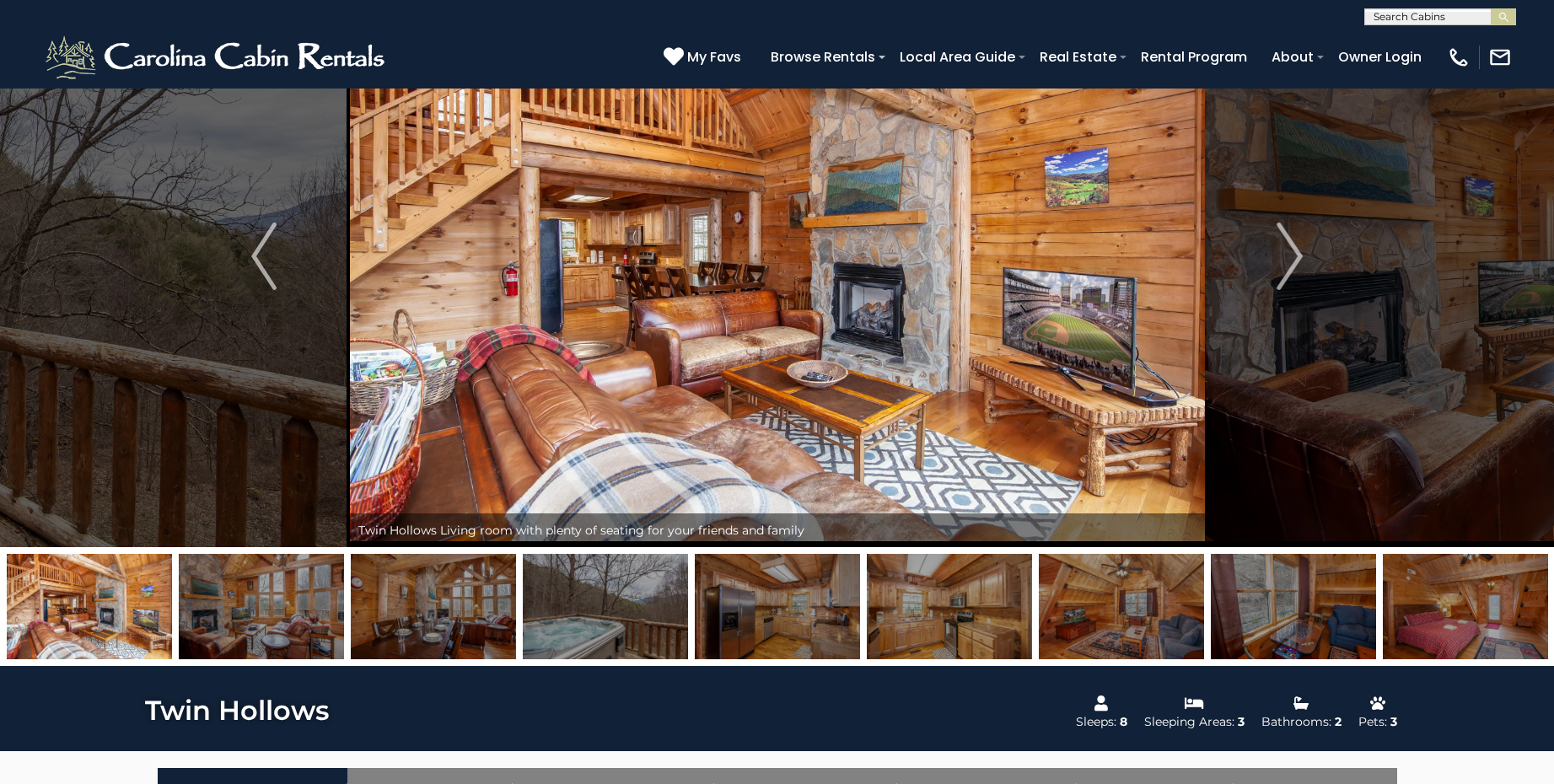
scroll to position [100, 0]
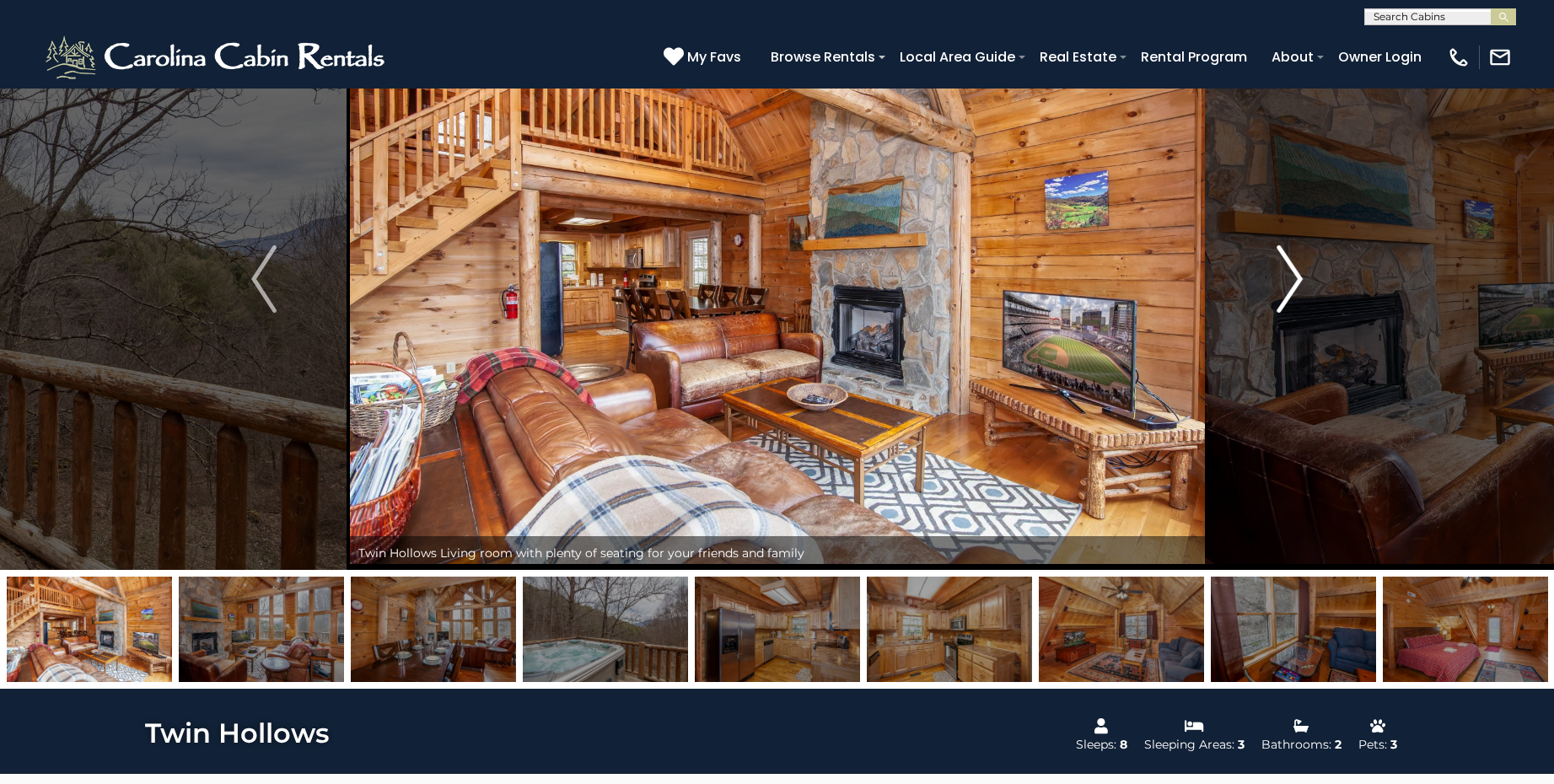
click at [1298, 284] on img "Next" at bounding box center [1290, 279] width 25 height 67
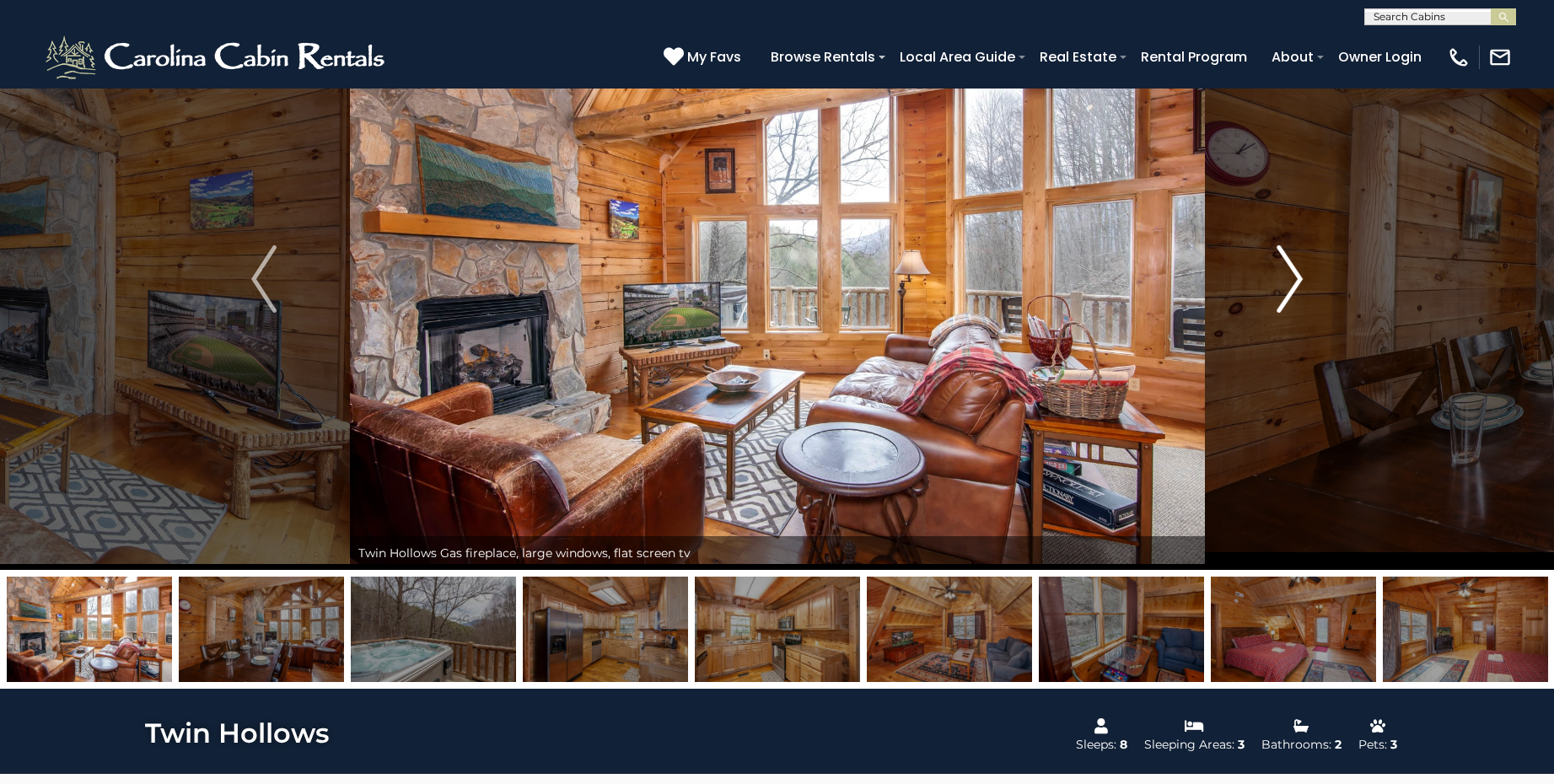
click at [1298, 284] on img "Next" at bounding box center [1290, 279] width 25 height 67
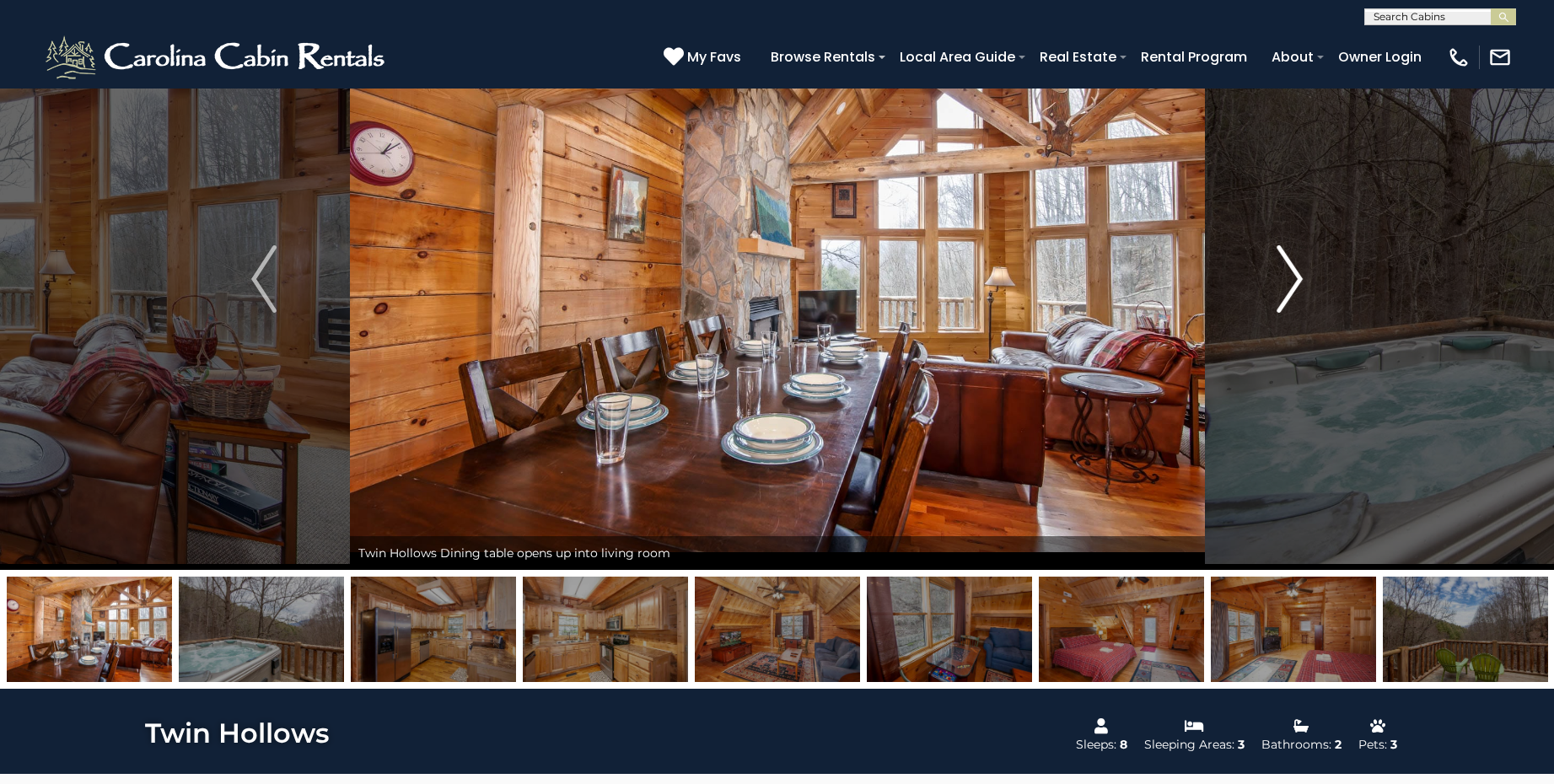
click at [1298, 284] on img "Next" at bounding box center [1290, 279] width 25 height 67
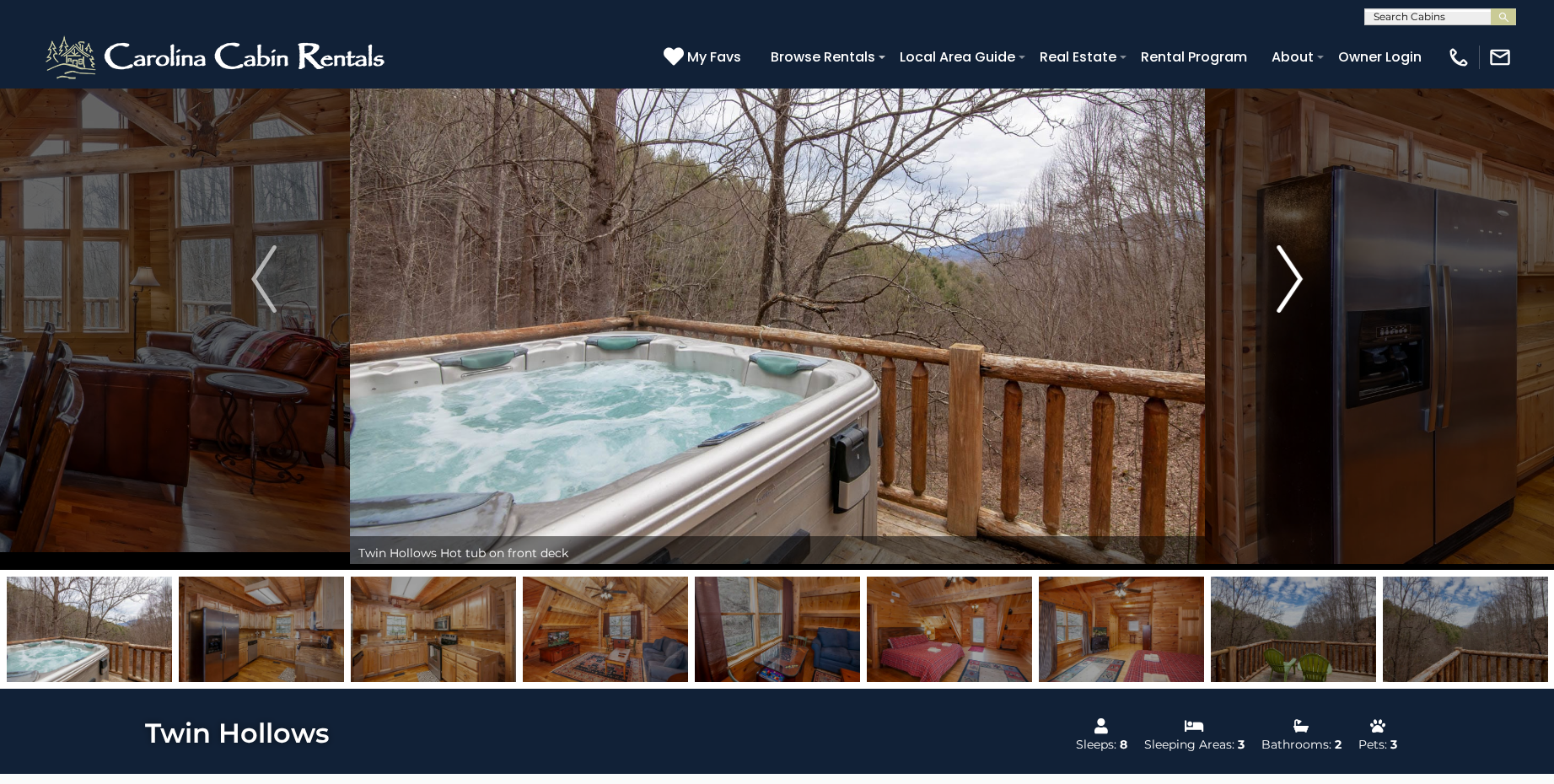
click at [1298, 284] on img "Next" at bounding box center [1290, 279] width 25 height 67
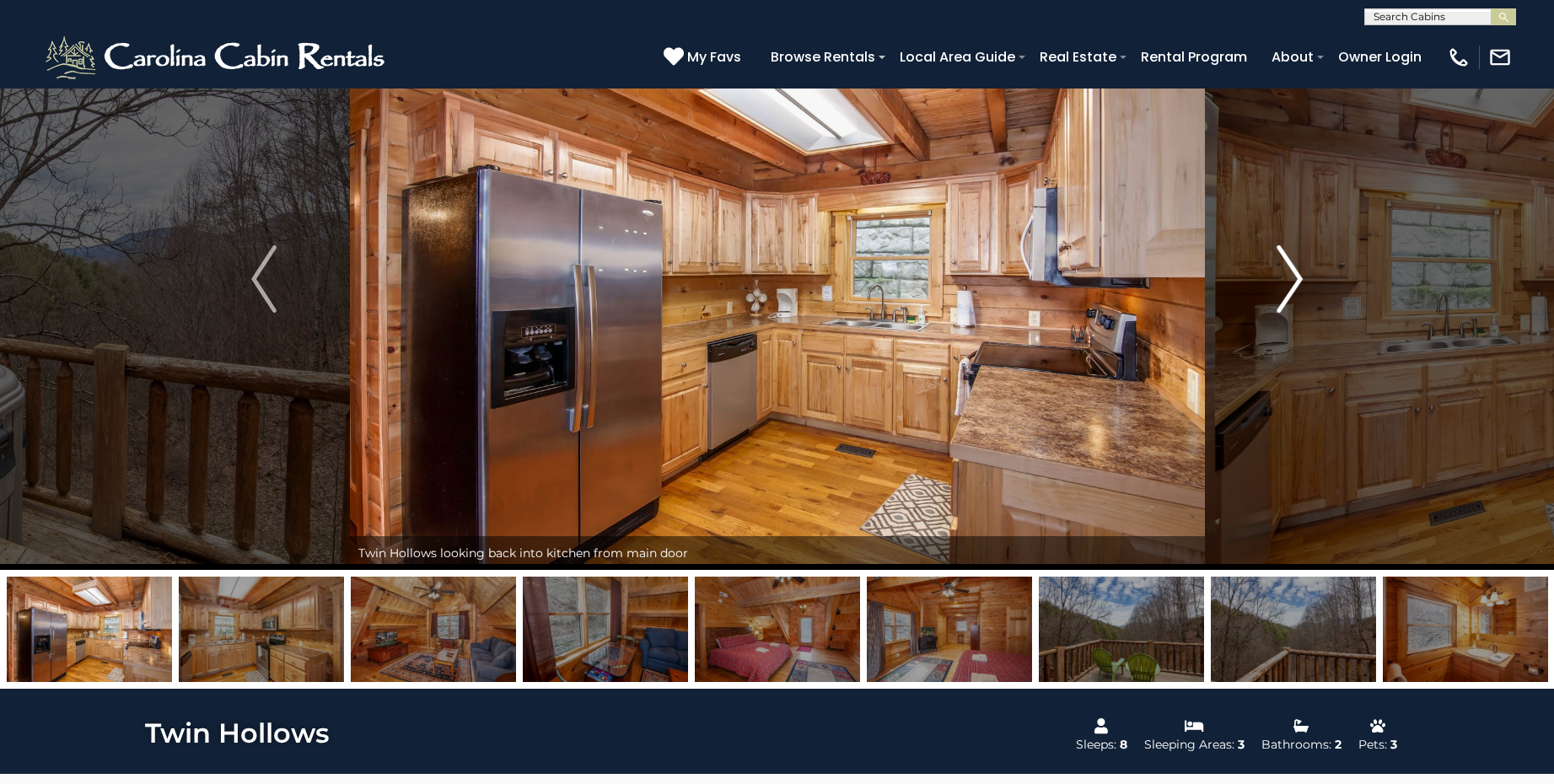
click at [1298, 284] on img "Next" at bounding box center [1290, 279] width 25 height 67
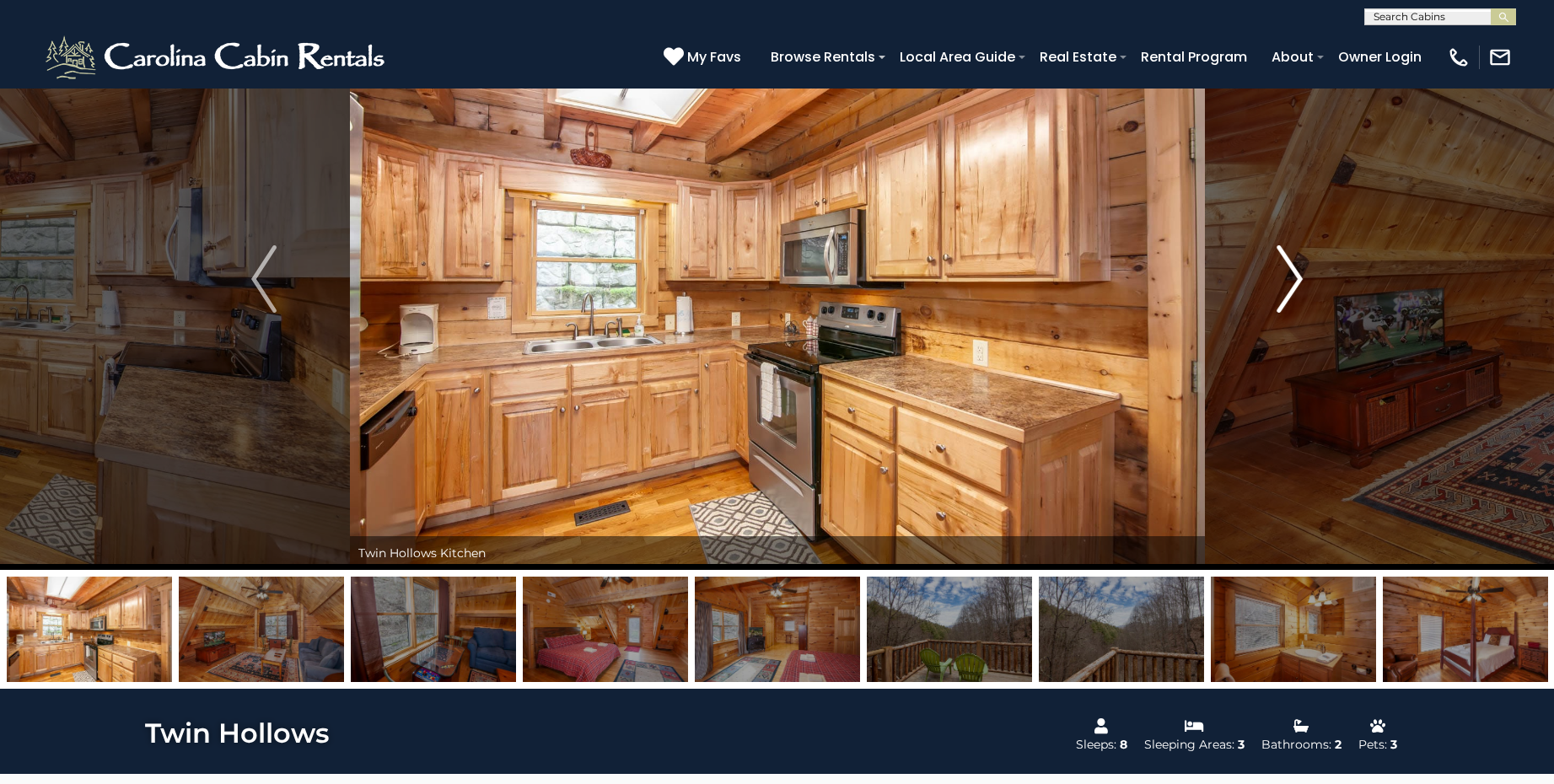
click at [1298, 284] on img "Next" at bounding box center [1290, 279] width 25 height 67
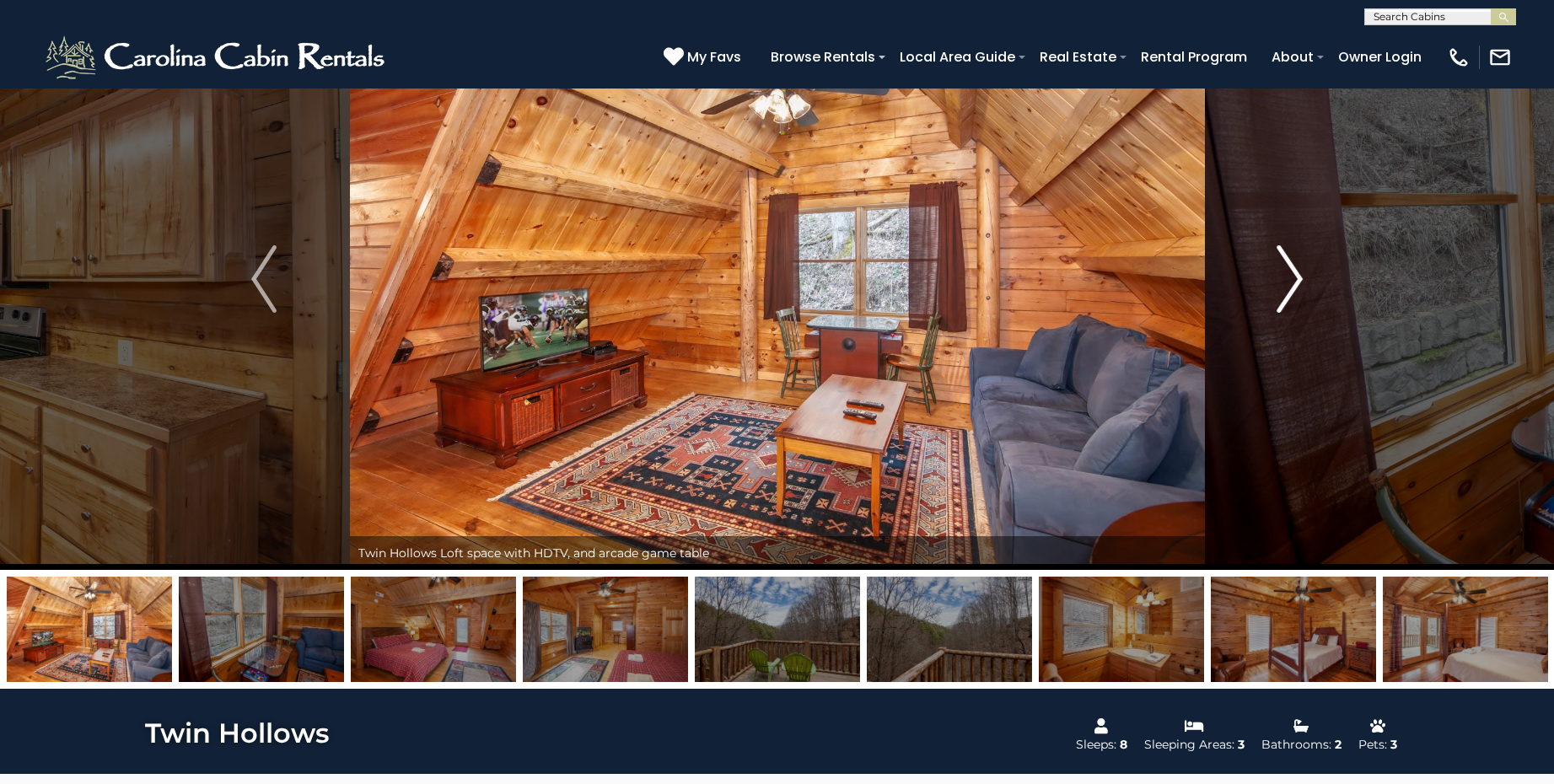
click at [1298, 284] on img "Next" at bounding box center [1290, 279] width 25 height 67
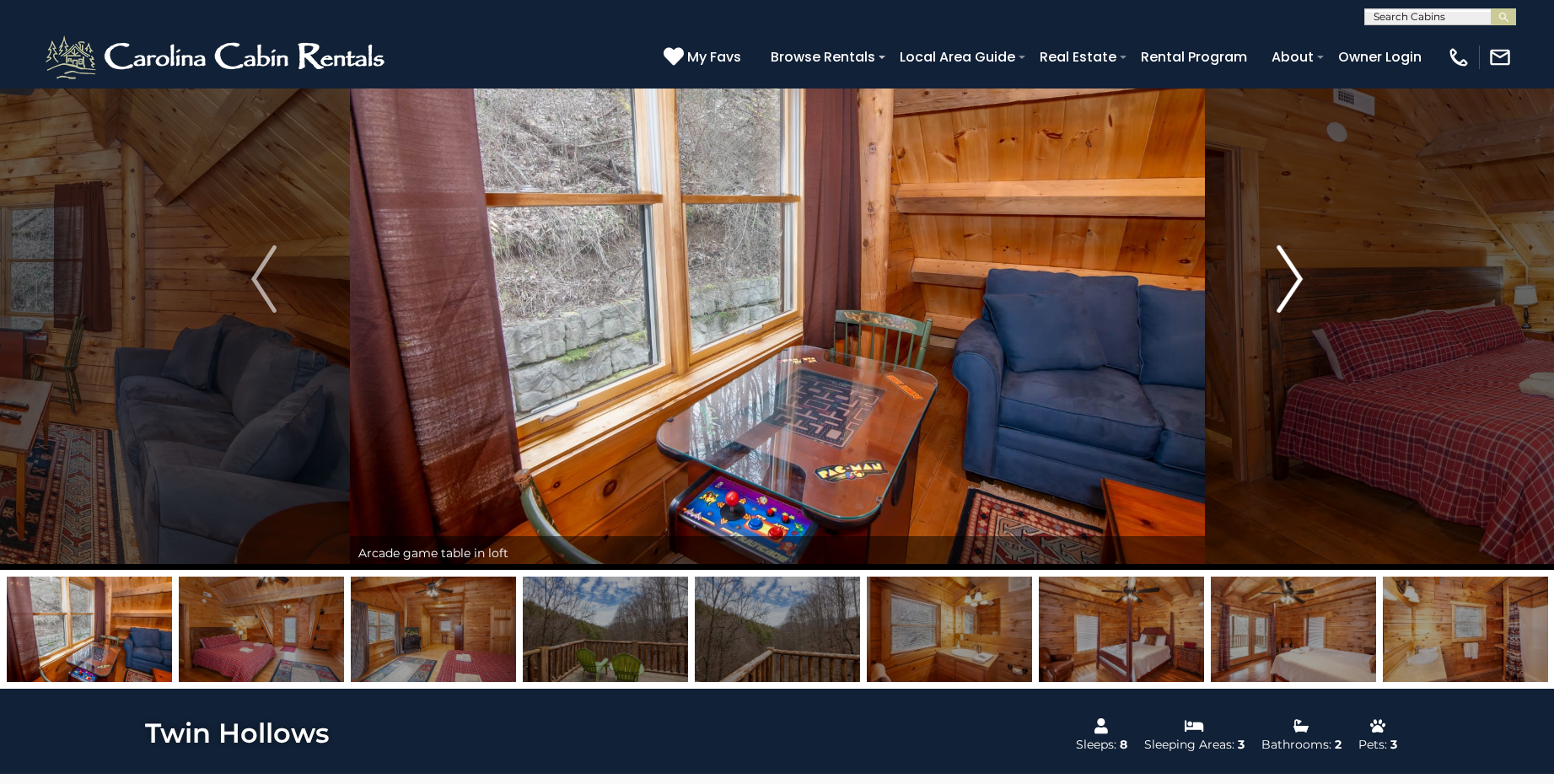
click at [1298, 284] on img "Next" at bounding box center [1290, 279] width 25 height 67
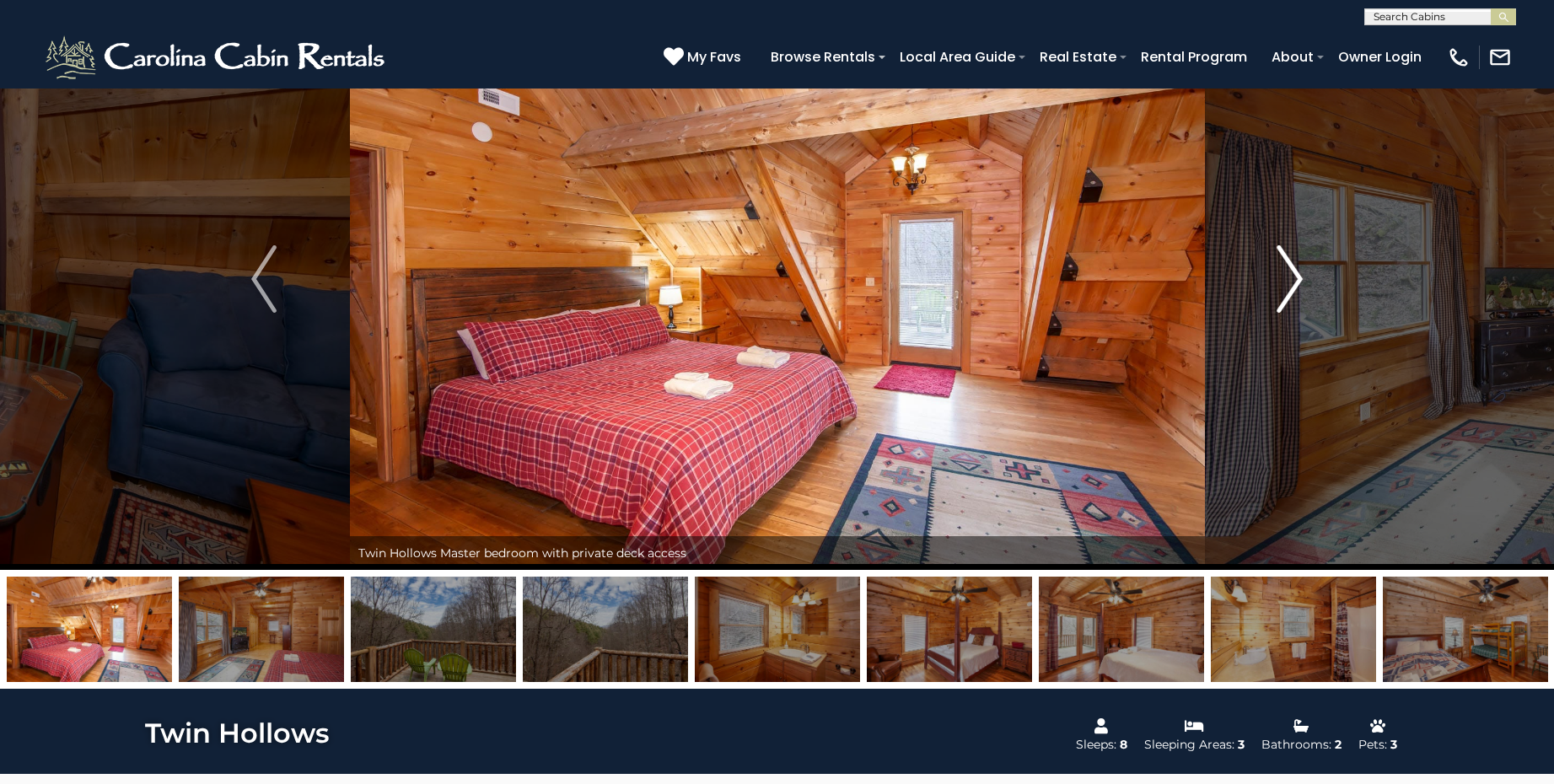
click at [1298, 284] on img "Next" at bounding box center [1290, 279] width 25 height 67
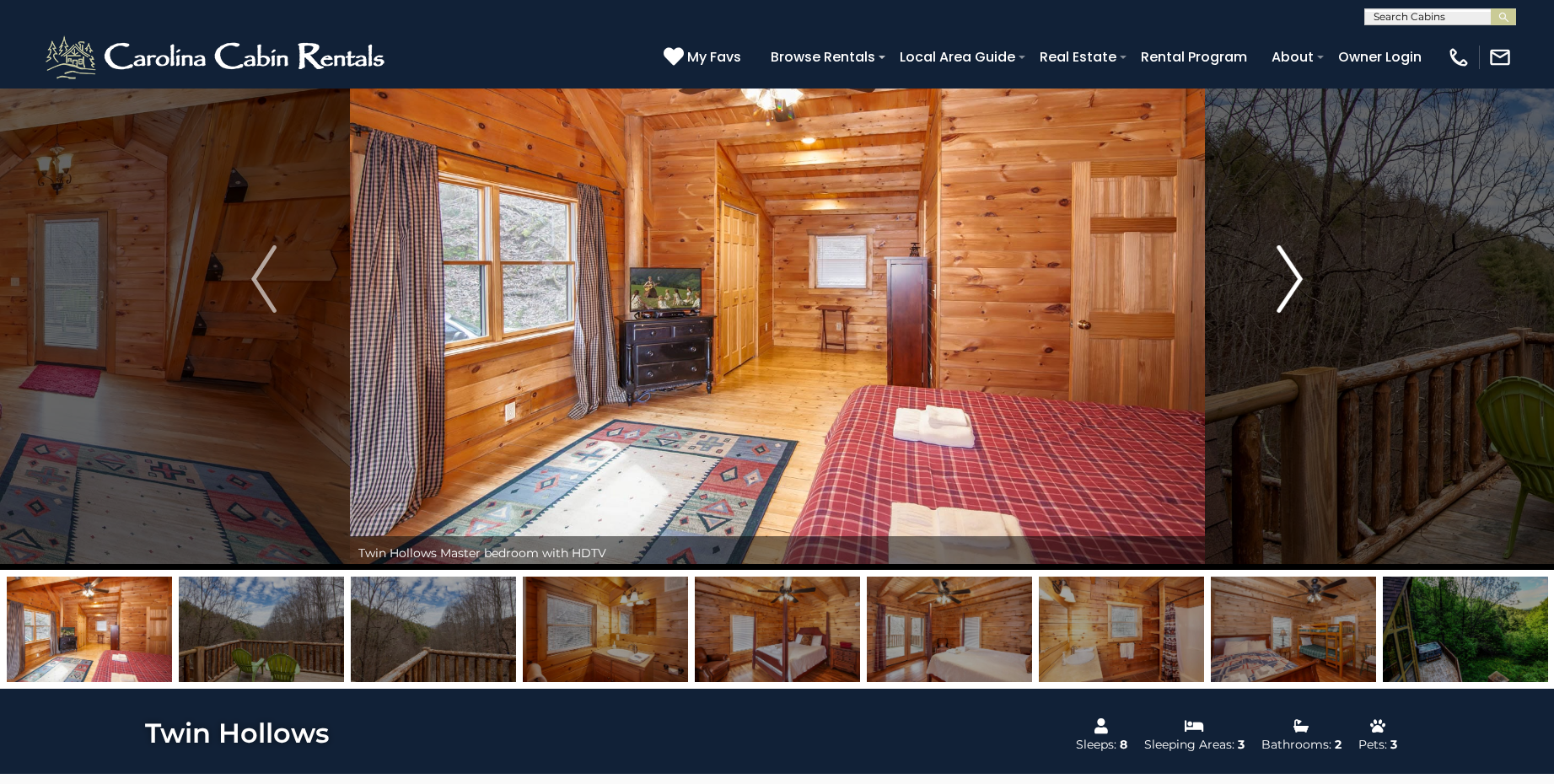
click at [1298, 284] on img "Next" at bounding box center [1290, 279] width 25 height 67
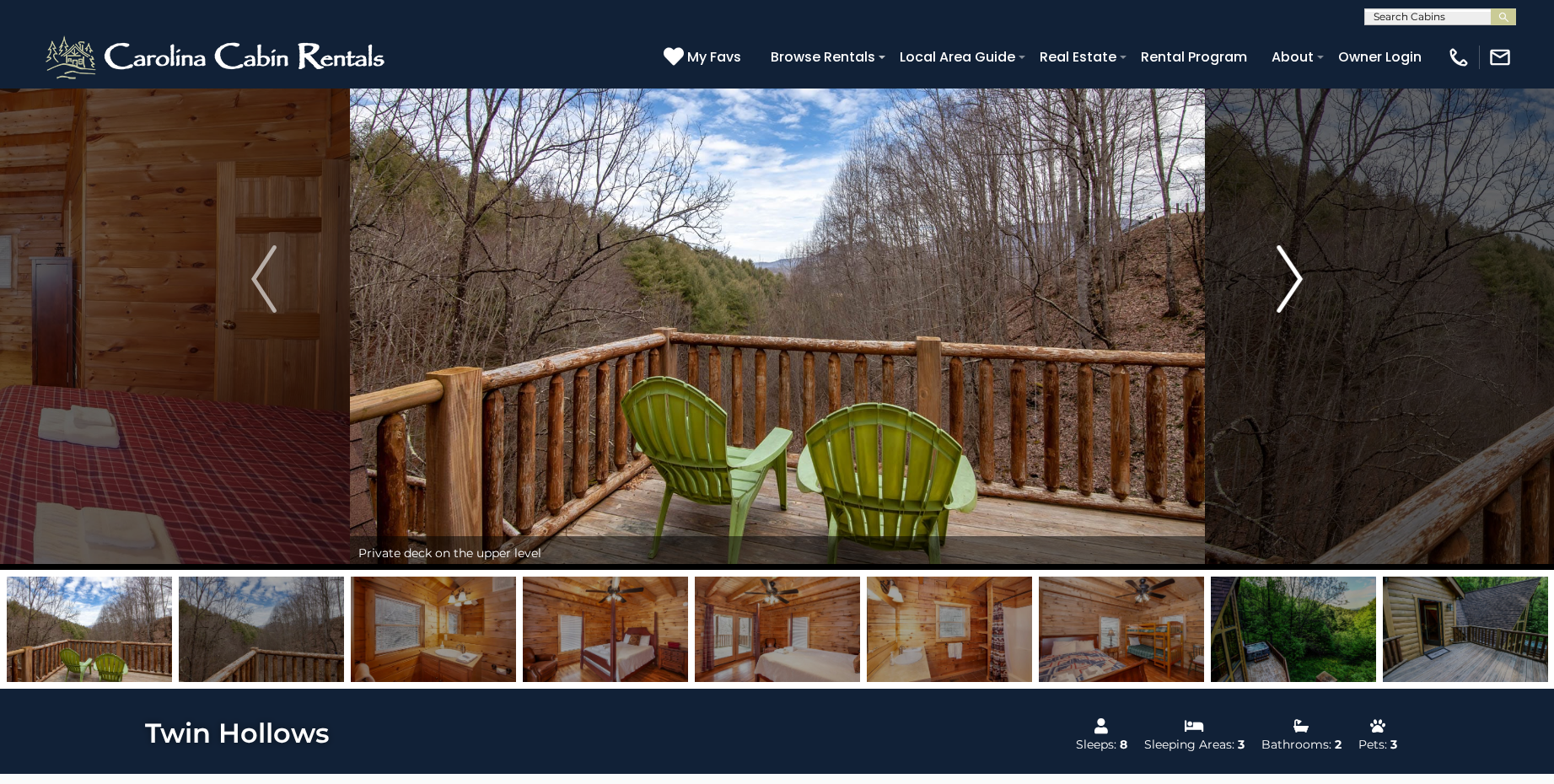
click at [1298, 284] on img "Next" at bounding box center [1290, 279] width 25 height 67
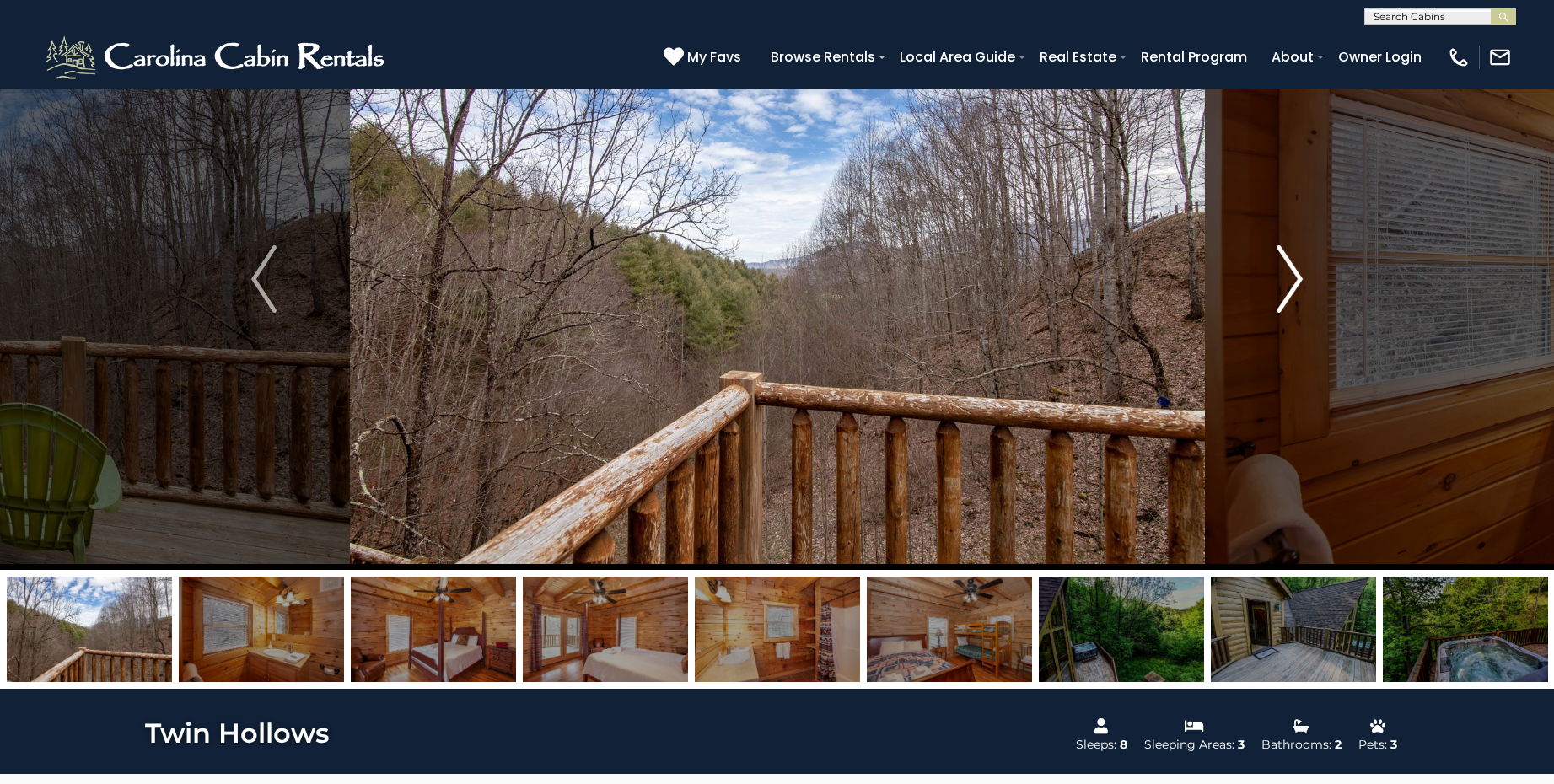
click at [1298, 284] on img "Next" at bounding box center [1290, 279] width 25 height 67
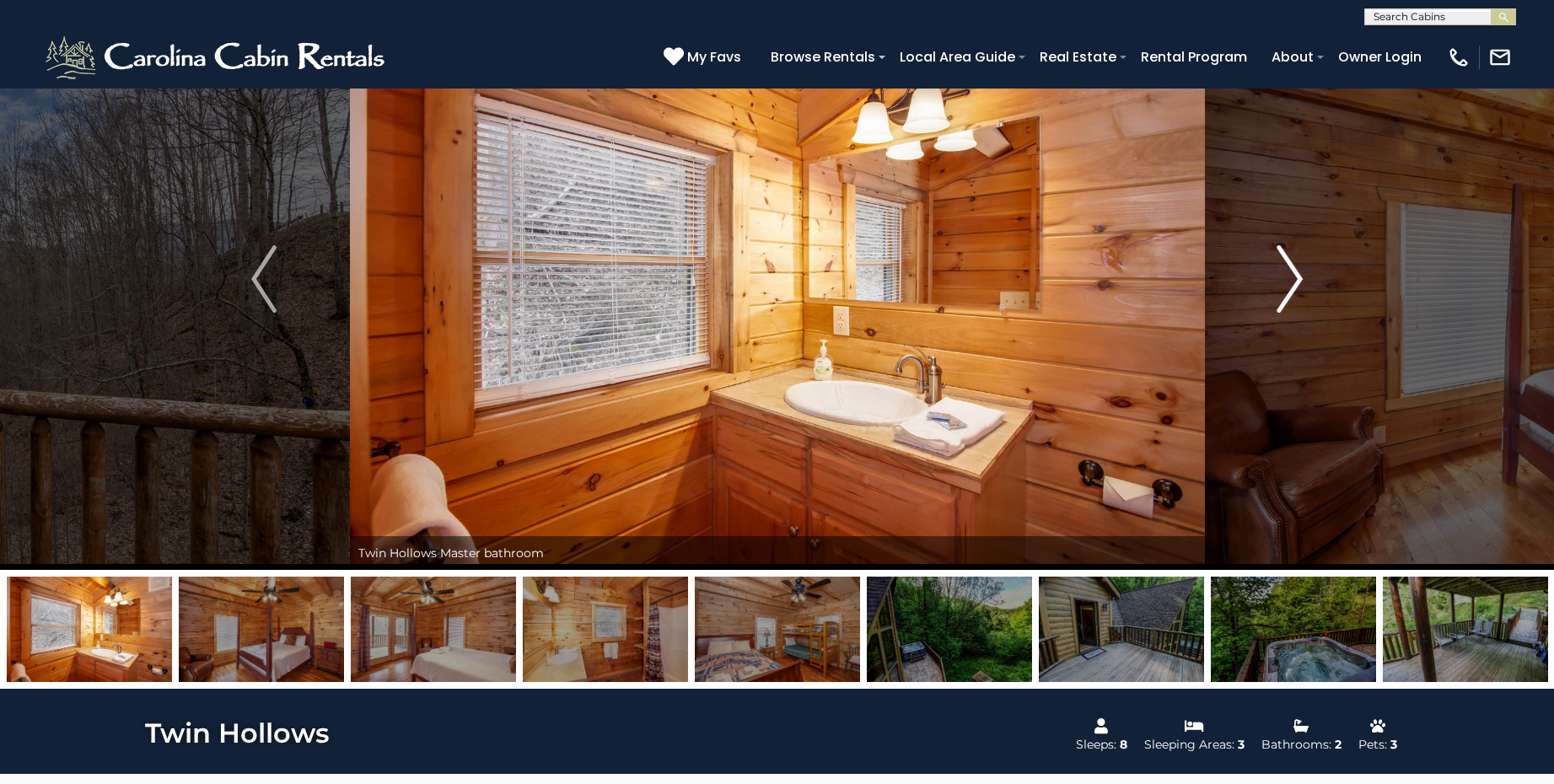
click at [1298, 284] on img "Next" at bounding box center [1290, 279] width 25 height 67
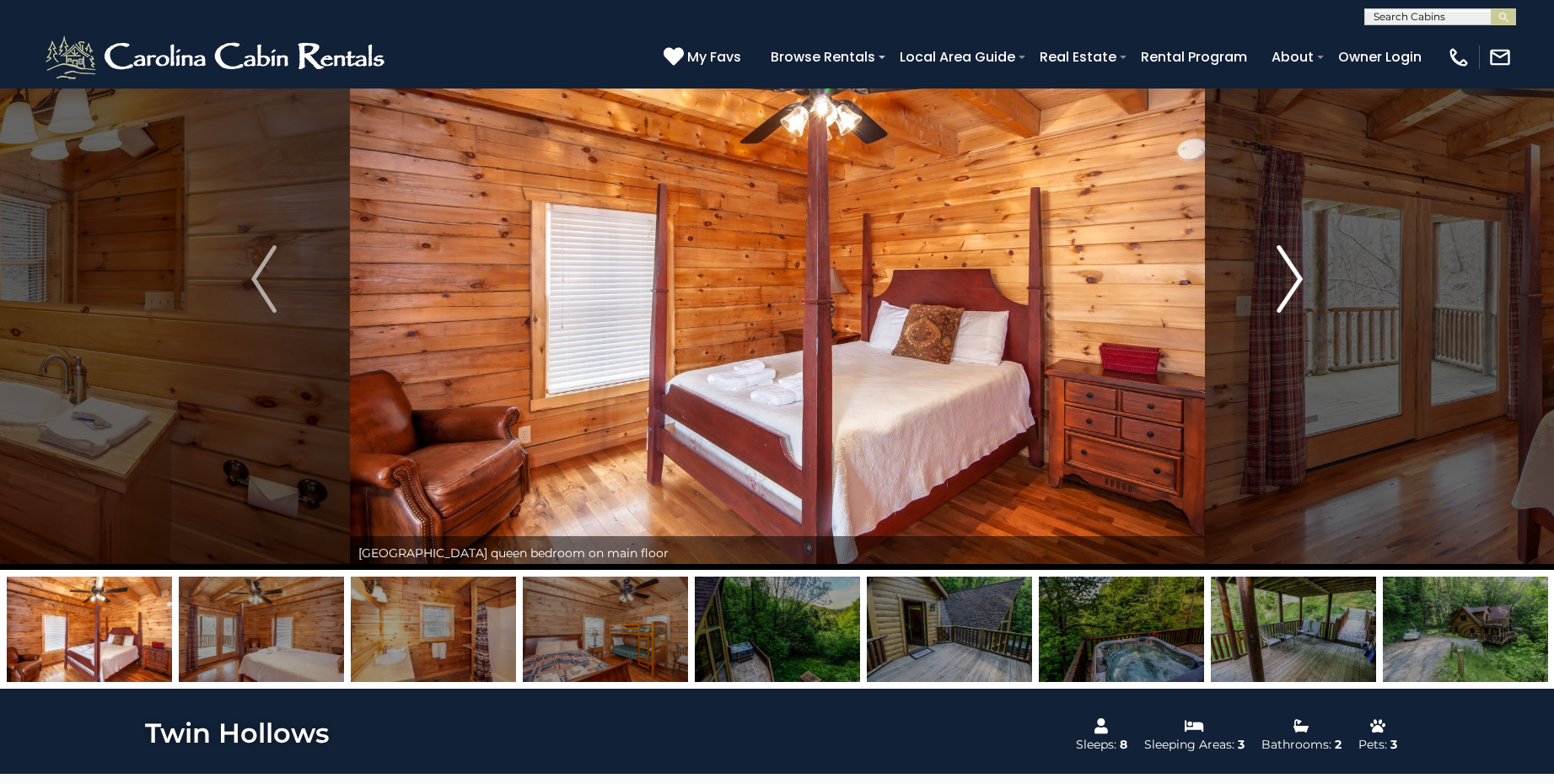
click at [1298, 284] on img "Next" at bounding box center [1290, 279] width 25 height 67
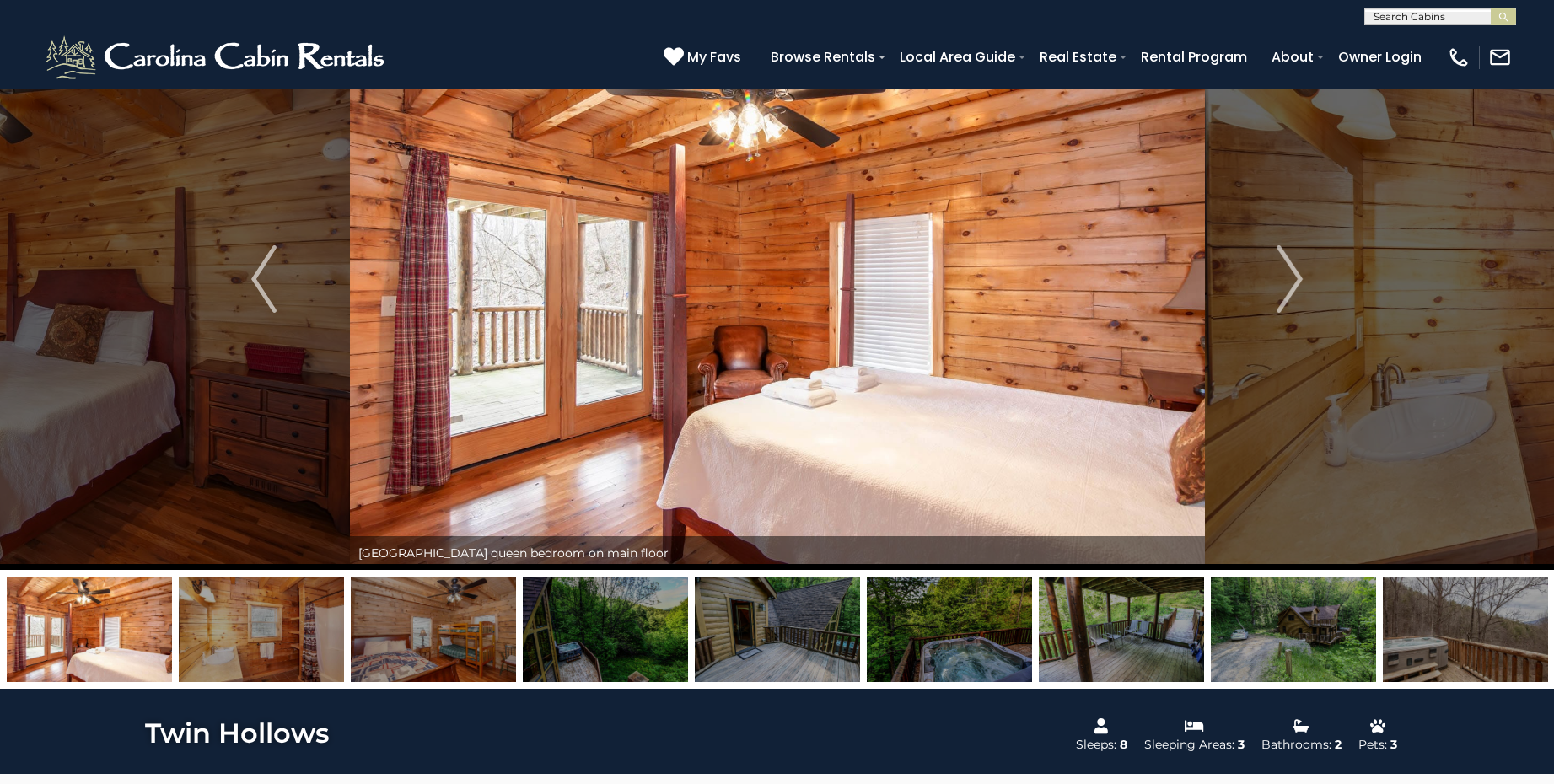
click at [806, 615] on img at bounding box center [777, 630] width 165 height 105
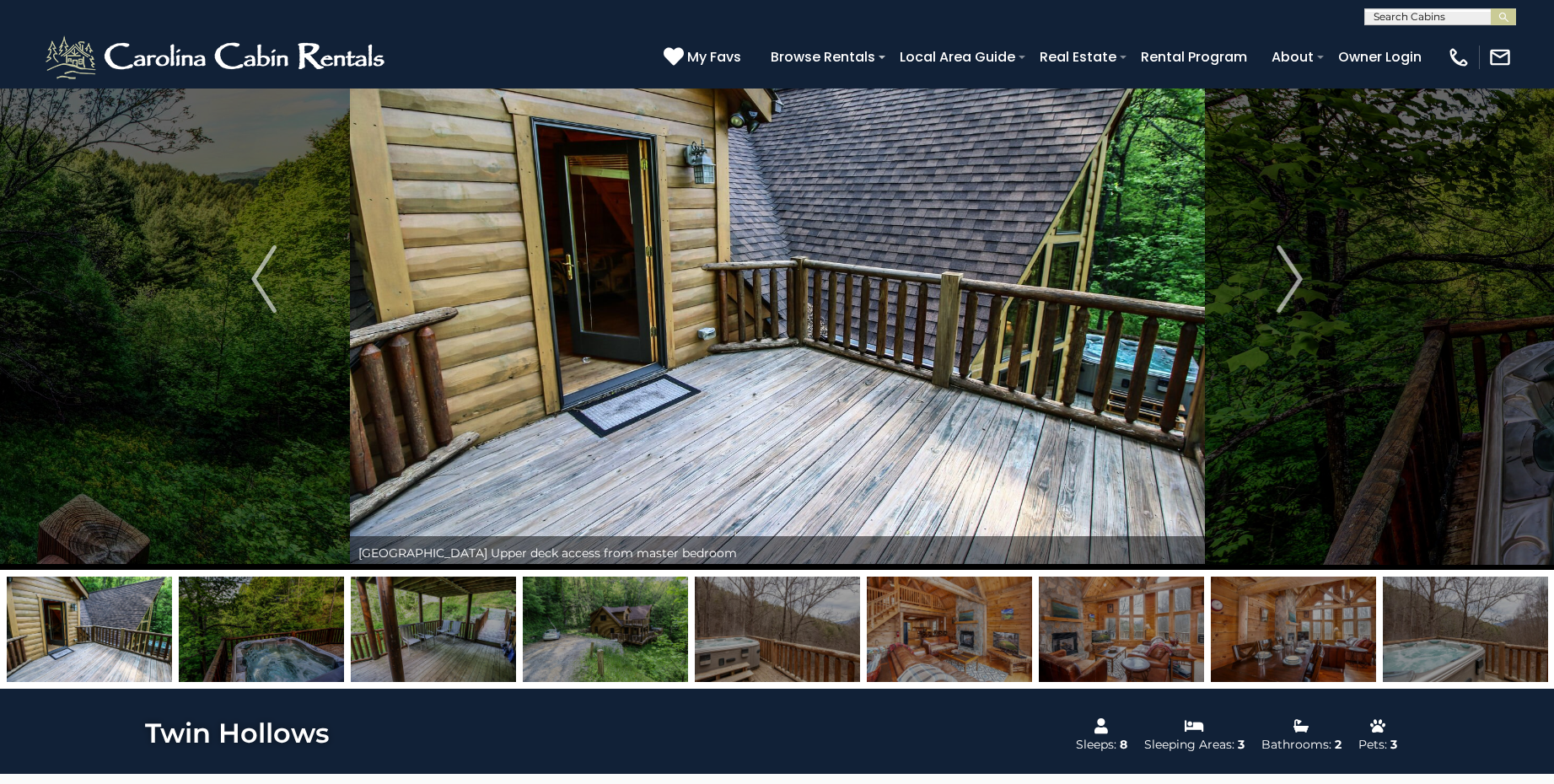
click at [623, 629] on img at bounding box center [605, 630] width 165 height 105
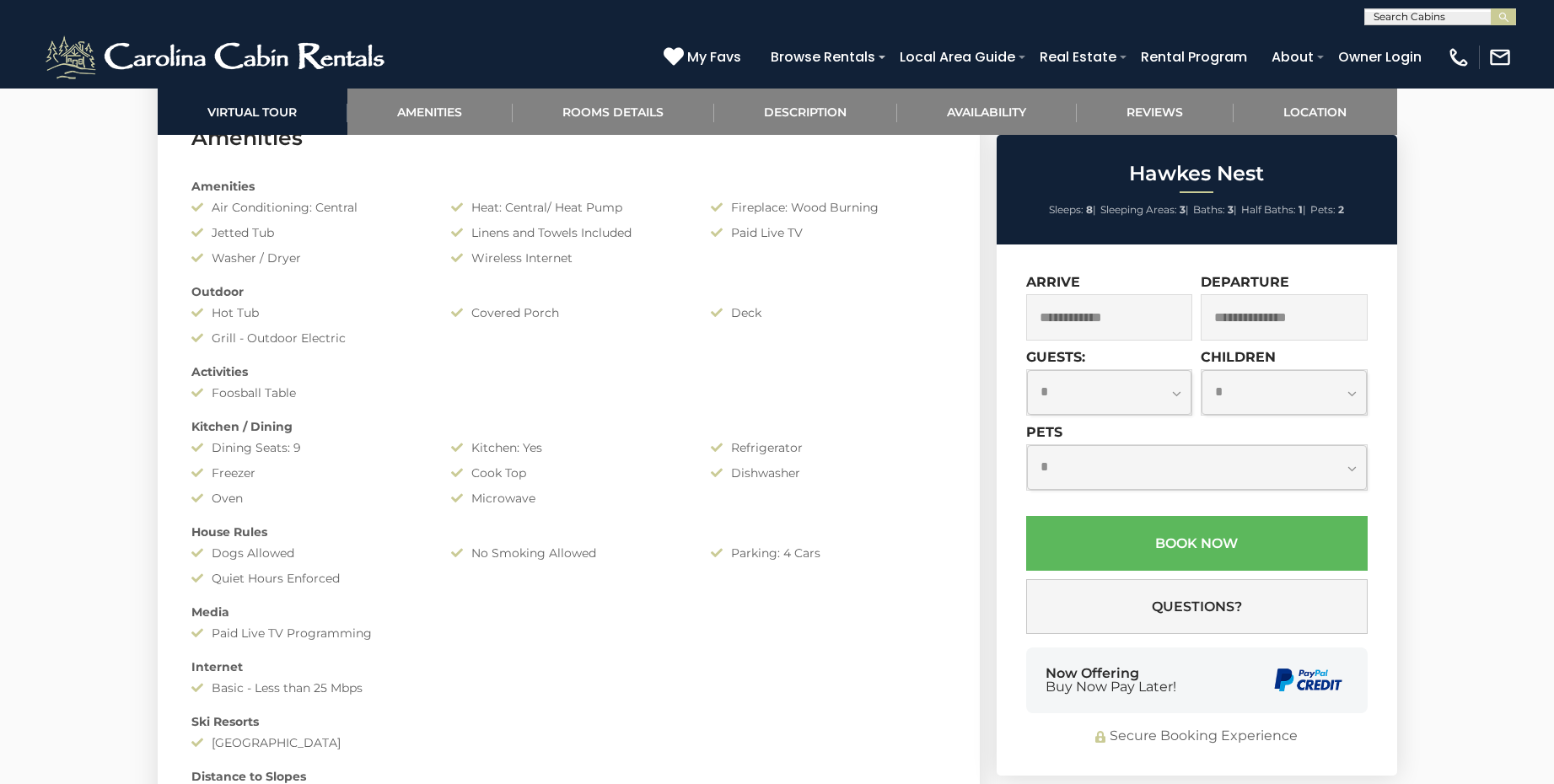
scroll to position [1388, 0]
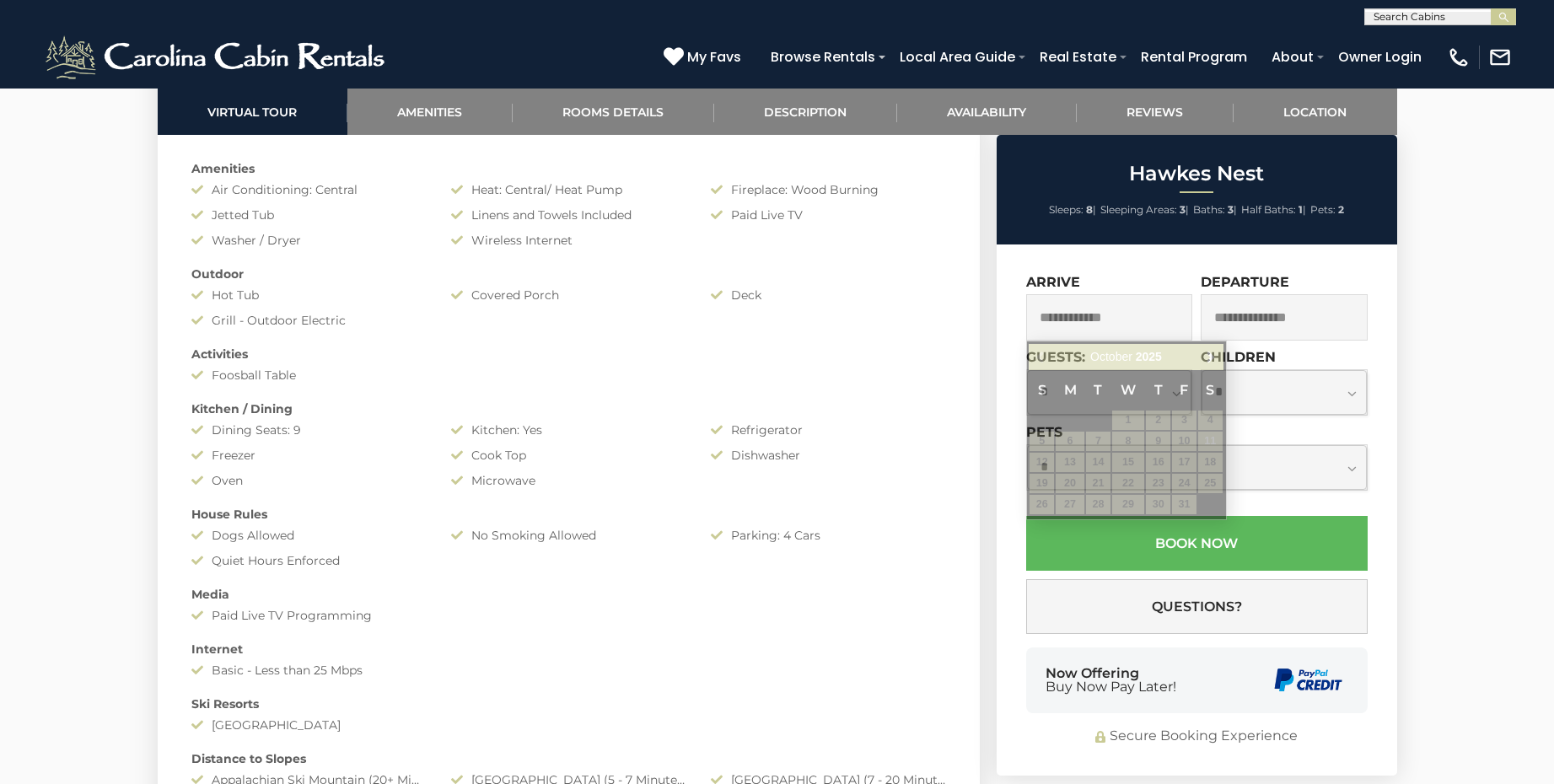
click at [1137, 311] on input "text" at bounding box center [1110, 317] width 167 height 46
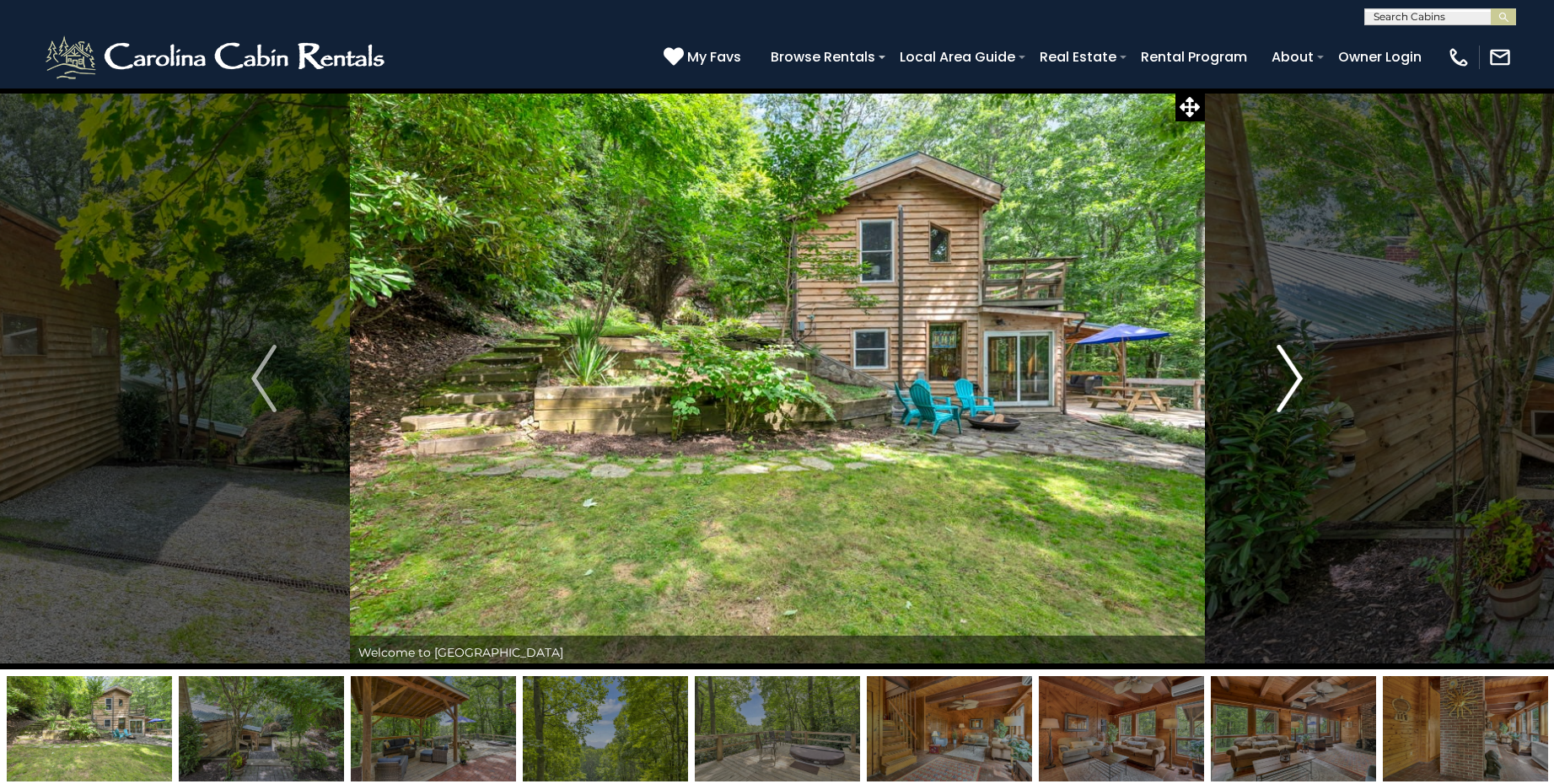
click at [1284, 381] on img "Next" at bounding box center [1290, 379] width 25 height 67
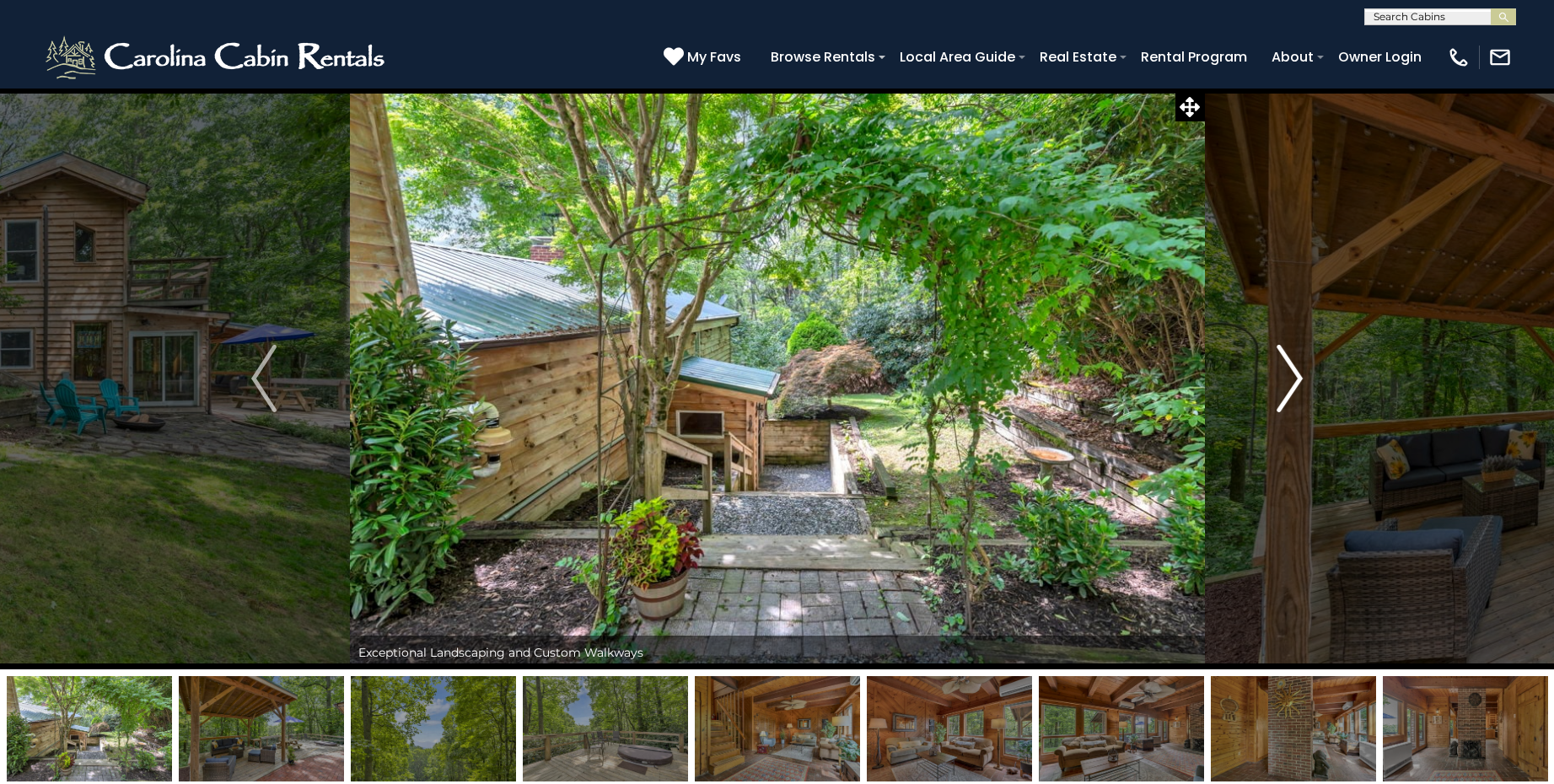
click at [1284, 381] on img "Next" at bounding box center [1290, 379] width 25 height 67
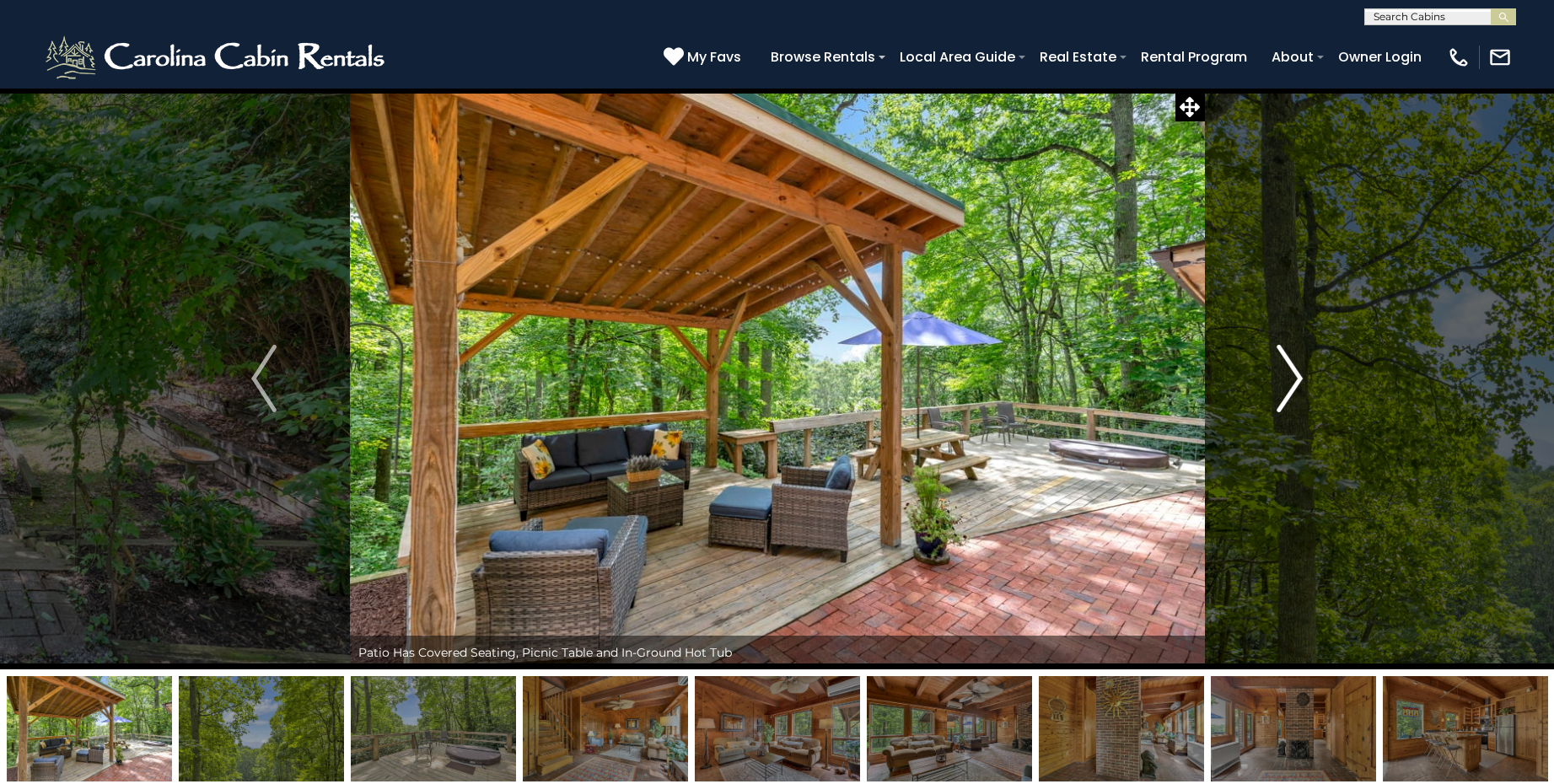
click at [1284, 381] on img "Next" at bounding box center [1290, 379] width 25 height 67
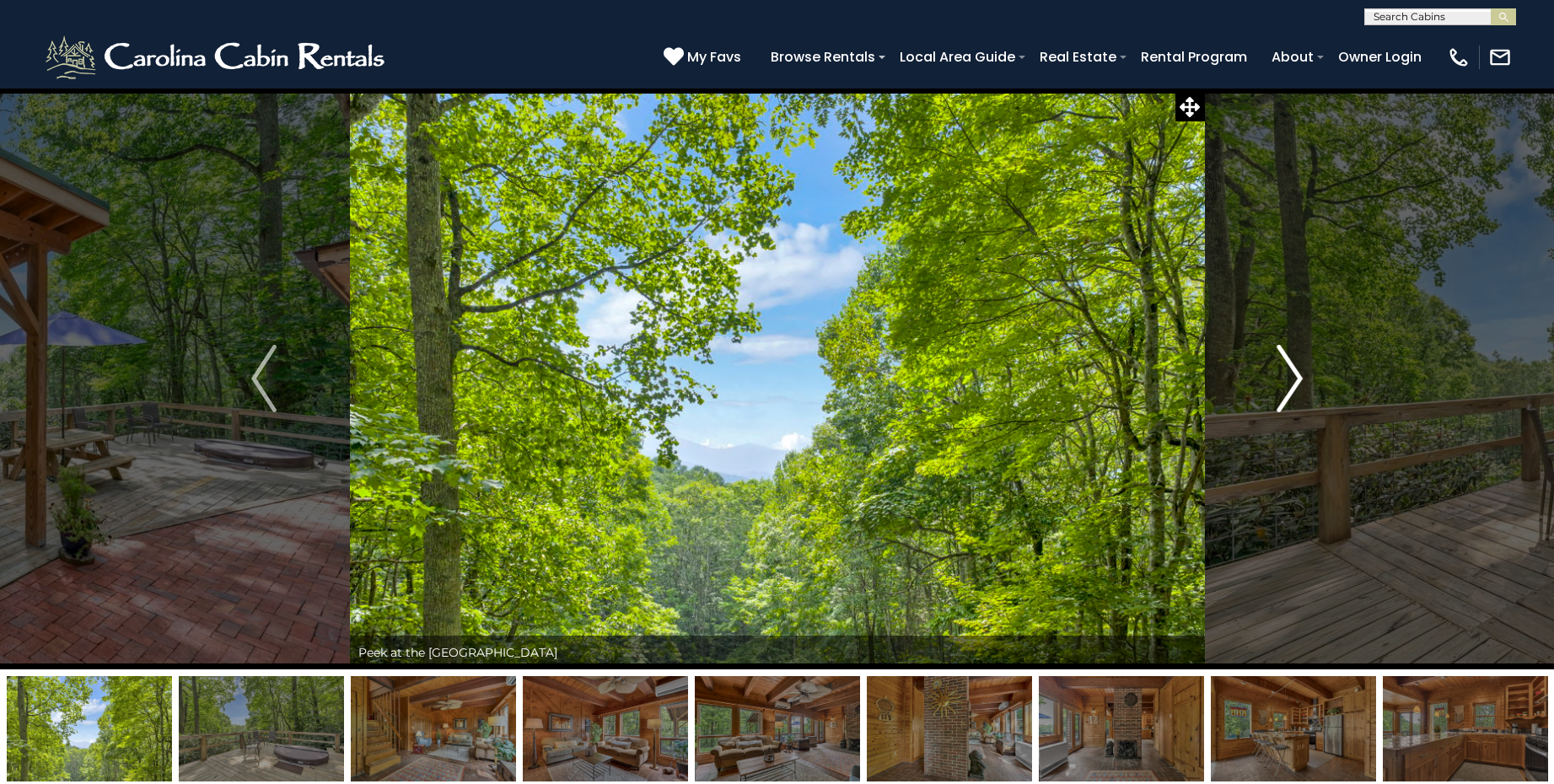
click at [1284, 381] on img "Next" at bounding box center [1290, 379] width 25 height 67
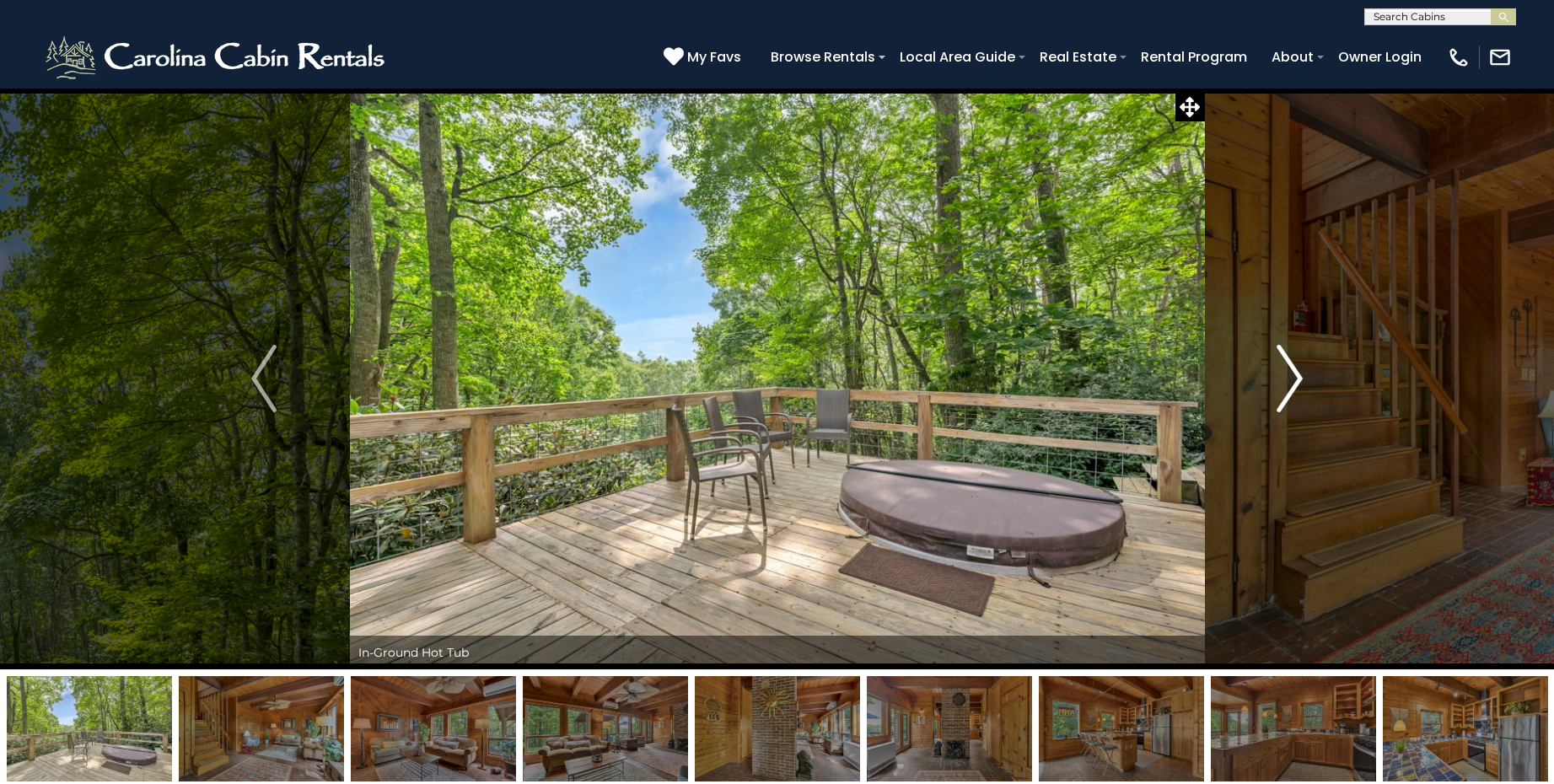
click at [1284, 381] on img "Next" at bounding box center [1290, 379] width 25 height 67
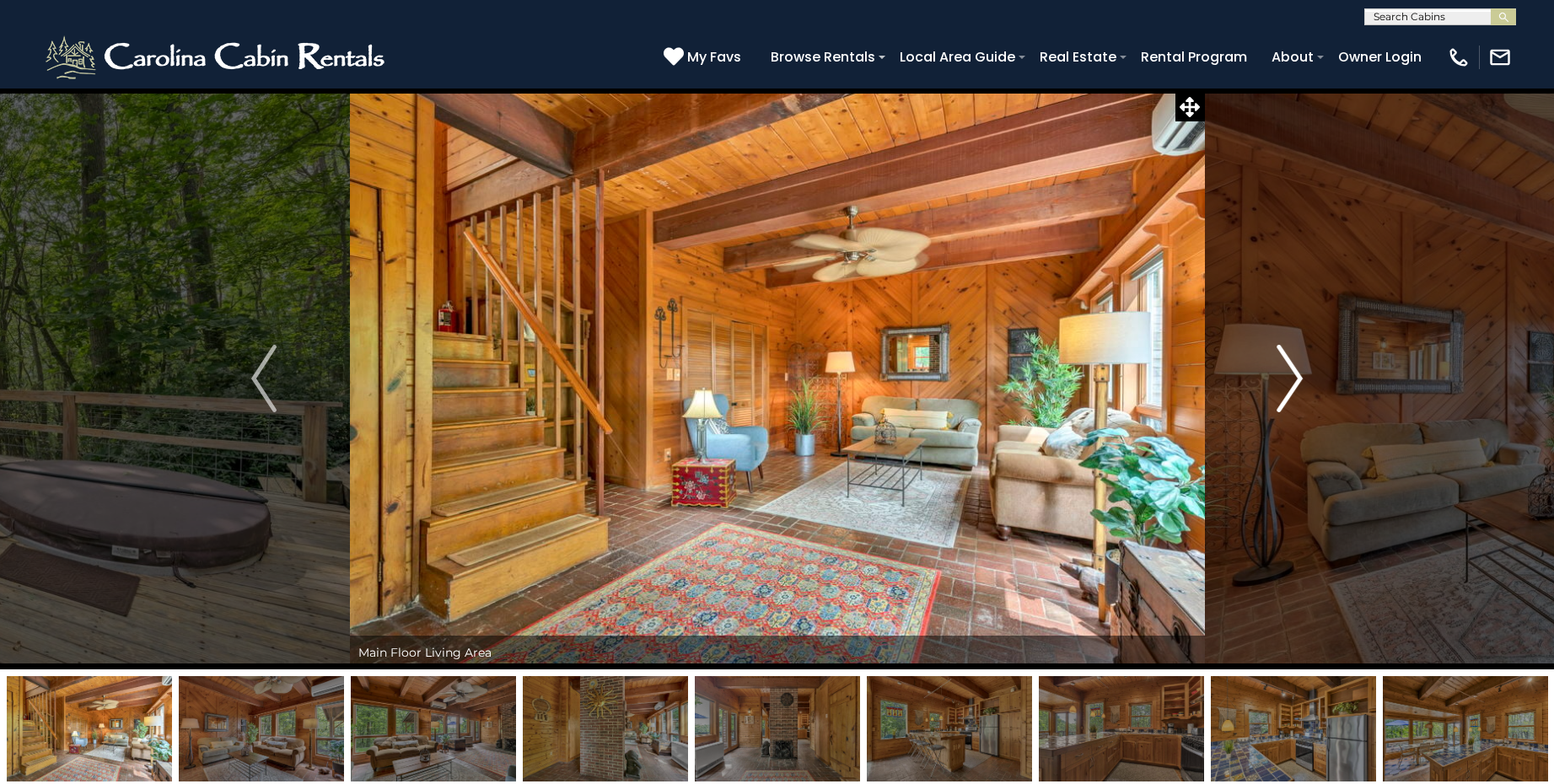
click at [1284, 381] on img "Next" at bounding box center [1290, 379] width 25 height 67
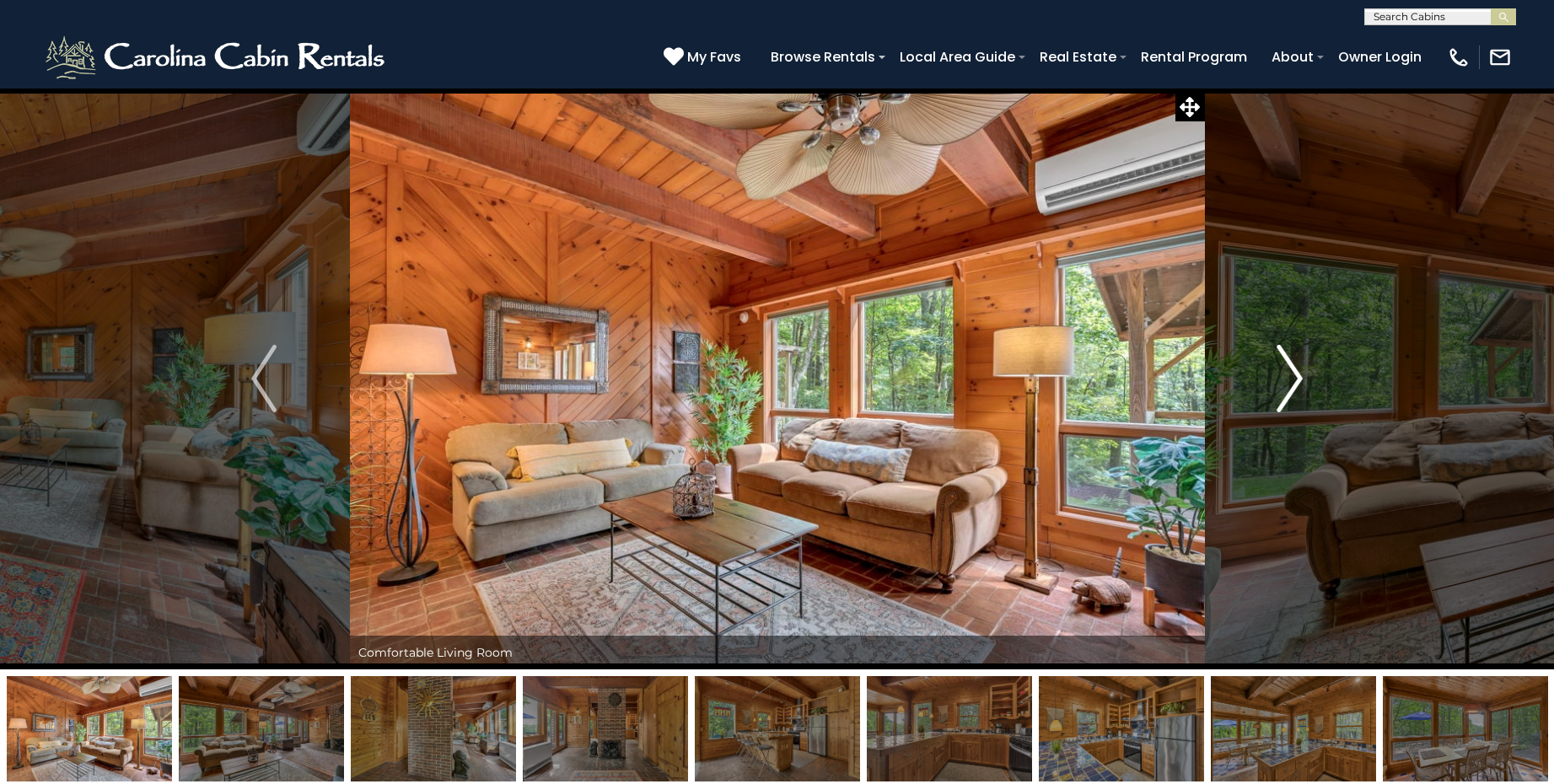
click at [1284, 381] on img "Next" at bounding box center [1290, 379] width 25 height 67
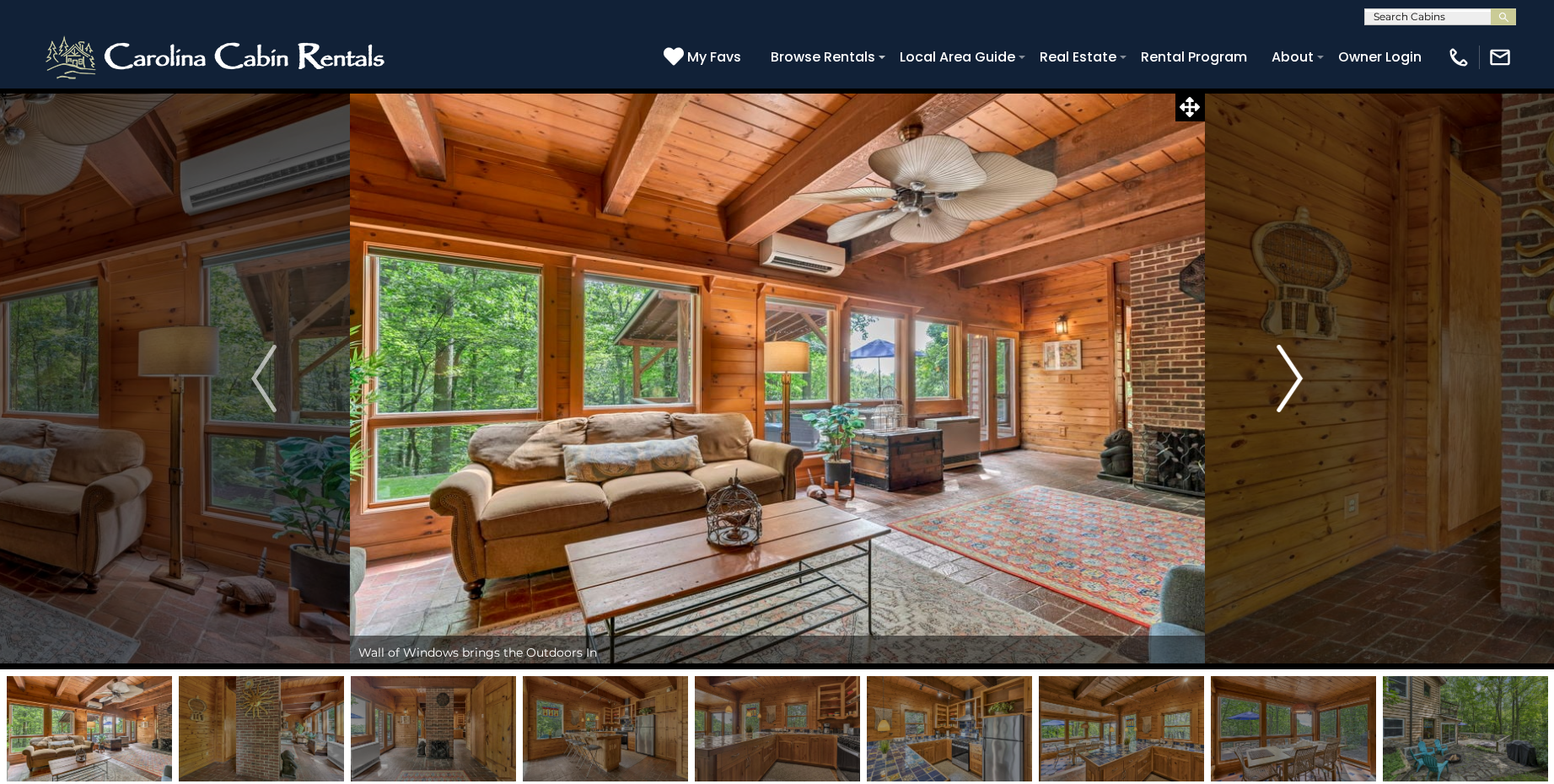
click at [1284, 381] on img "Next" at bounding box center [1290, 379] width 25 height 67
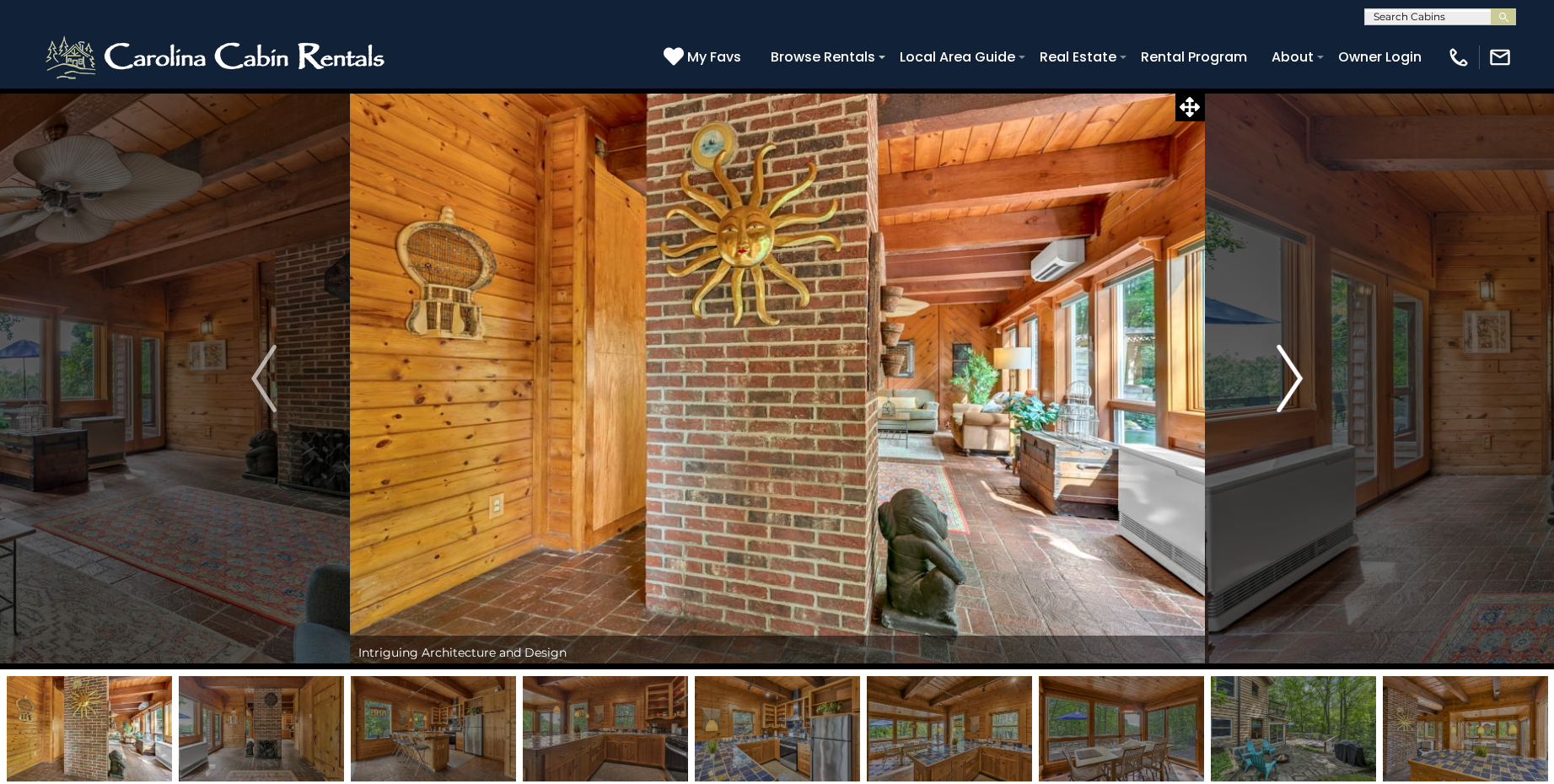
click at [1284, 381] on img "Next" at bounding box center [1290, 379] width 25 height 67
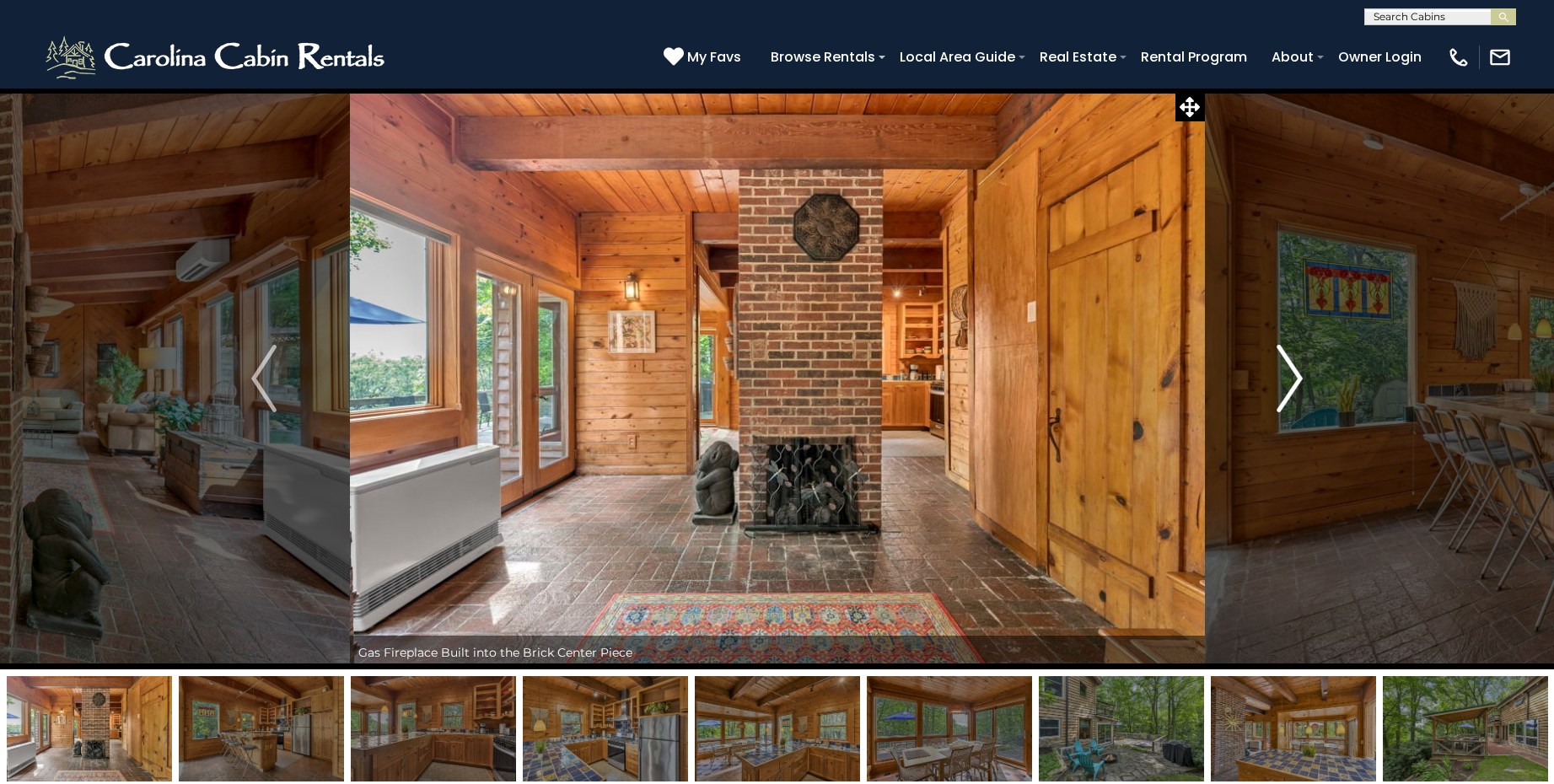
click at [1284, 381] on img "Next" at bounding box center [1290, 379] width 25 height 67
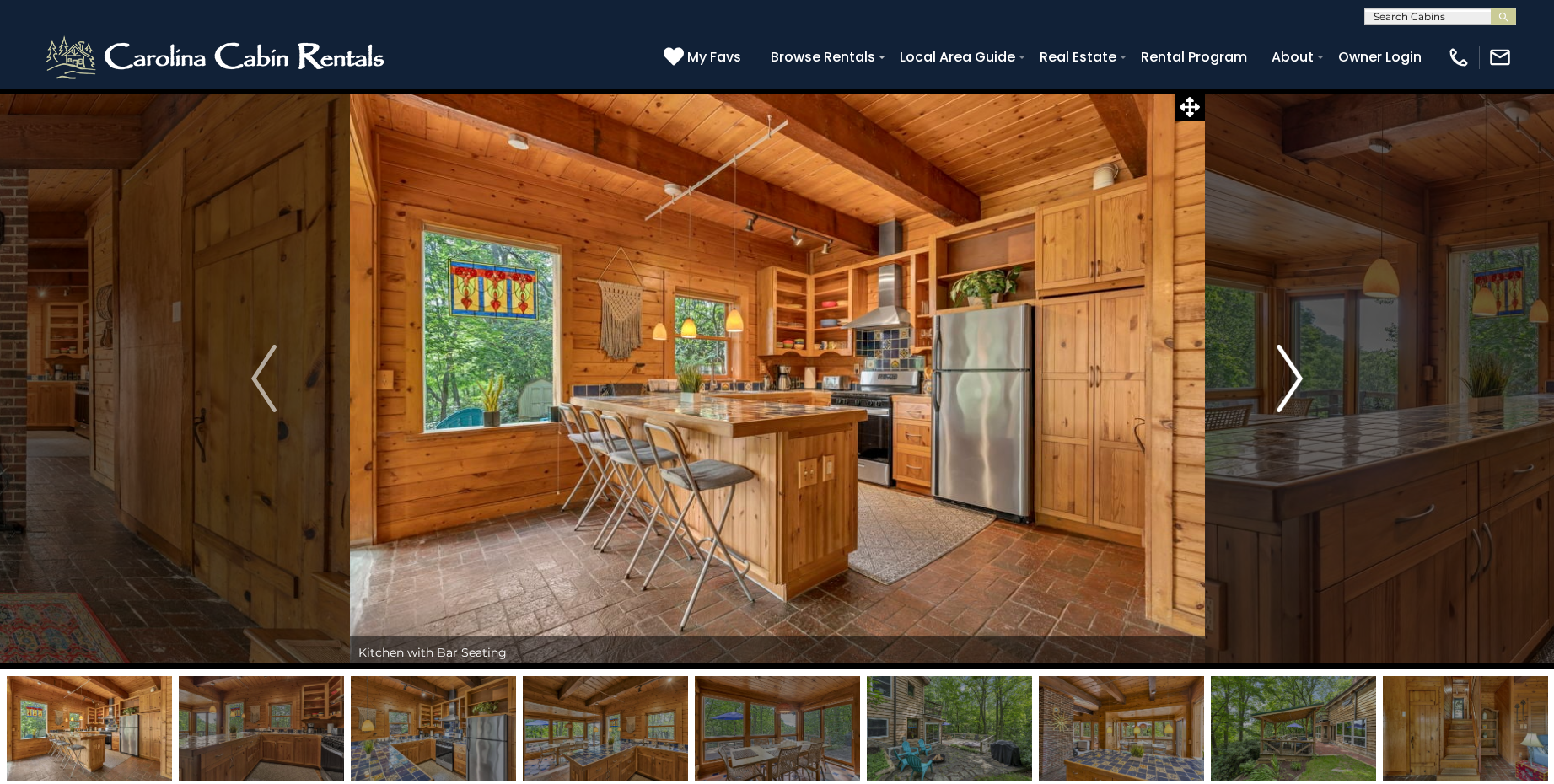
click at [1284, 381] on img "Next" at bounding box center [1290, 379] width 25 height 67
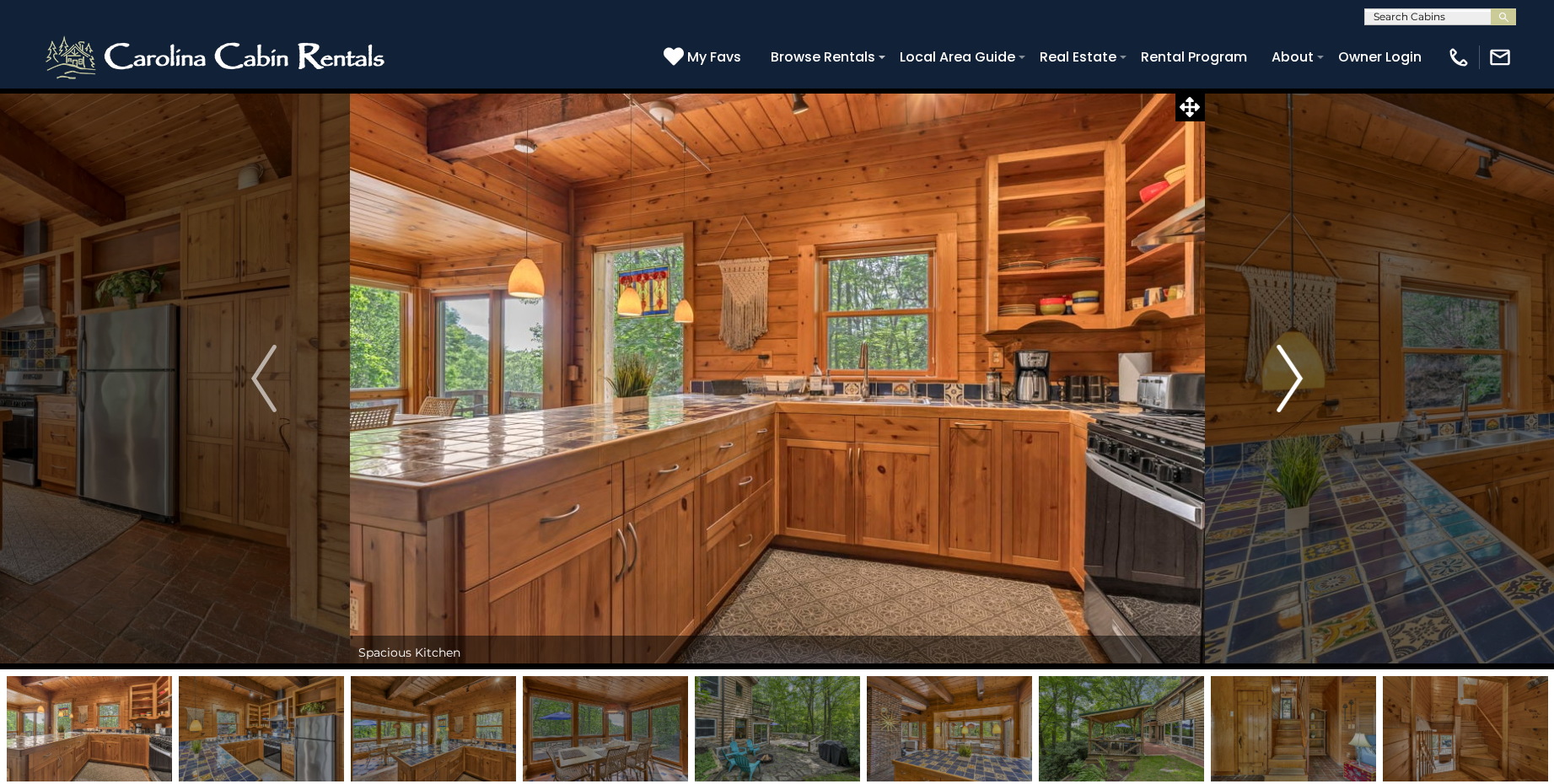
click at [1284, 381] on img "Next" at bounding box center [1290, 379] width 25 height 67
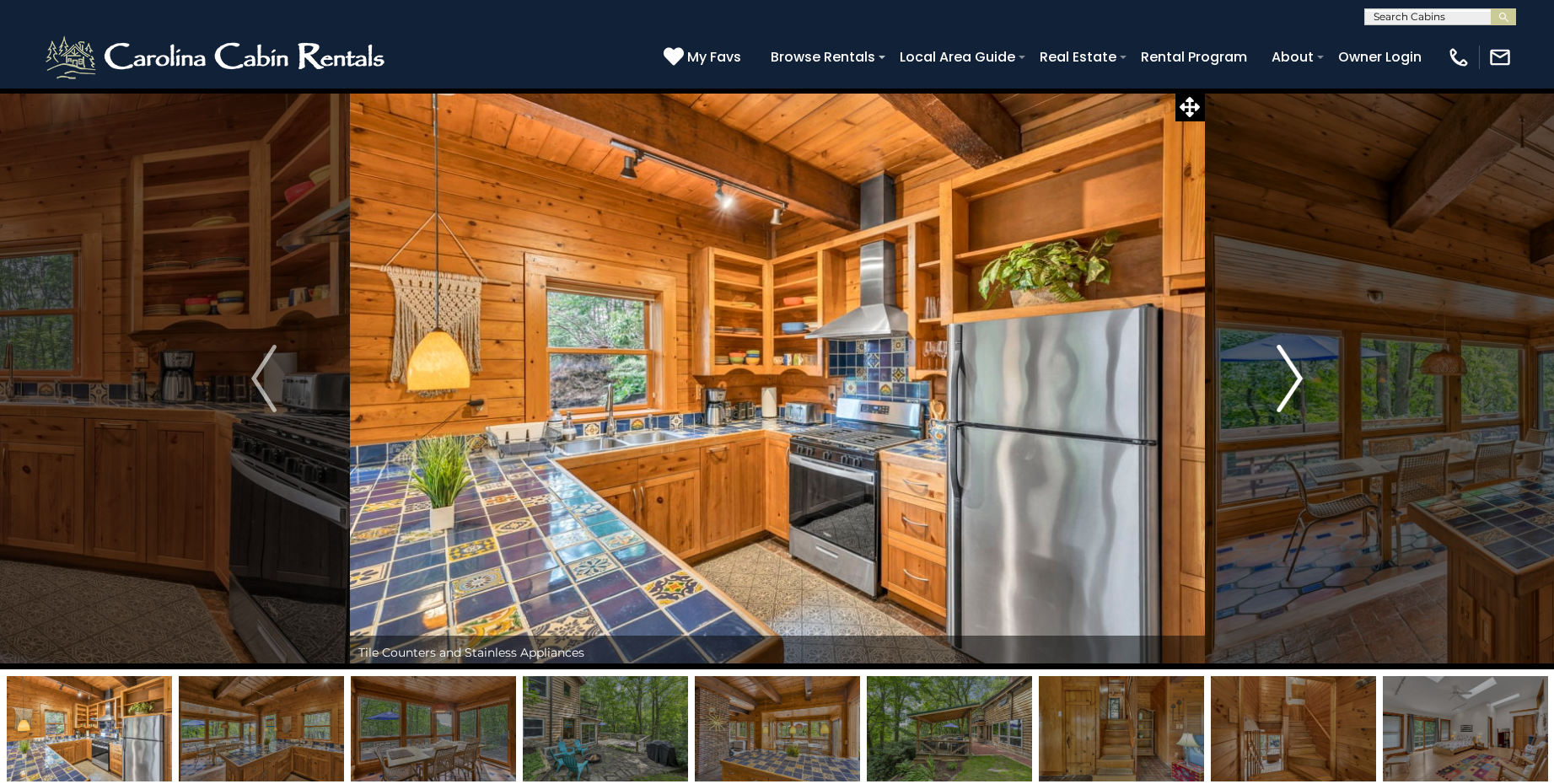
click at [1284, 381] on img "Next" at bounding box center [1290, 379] width 25 height 67
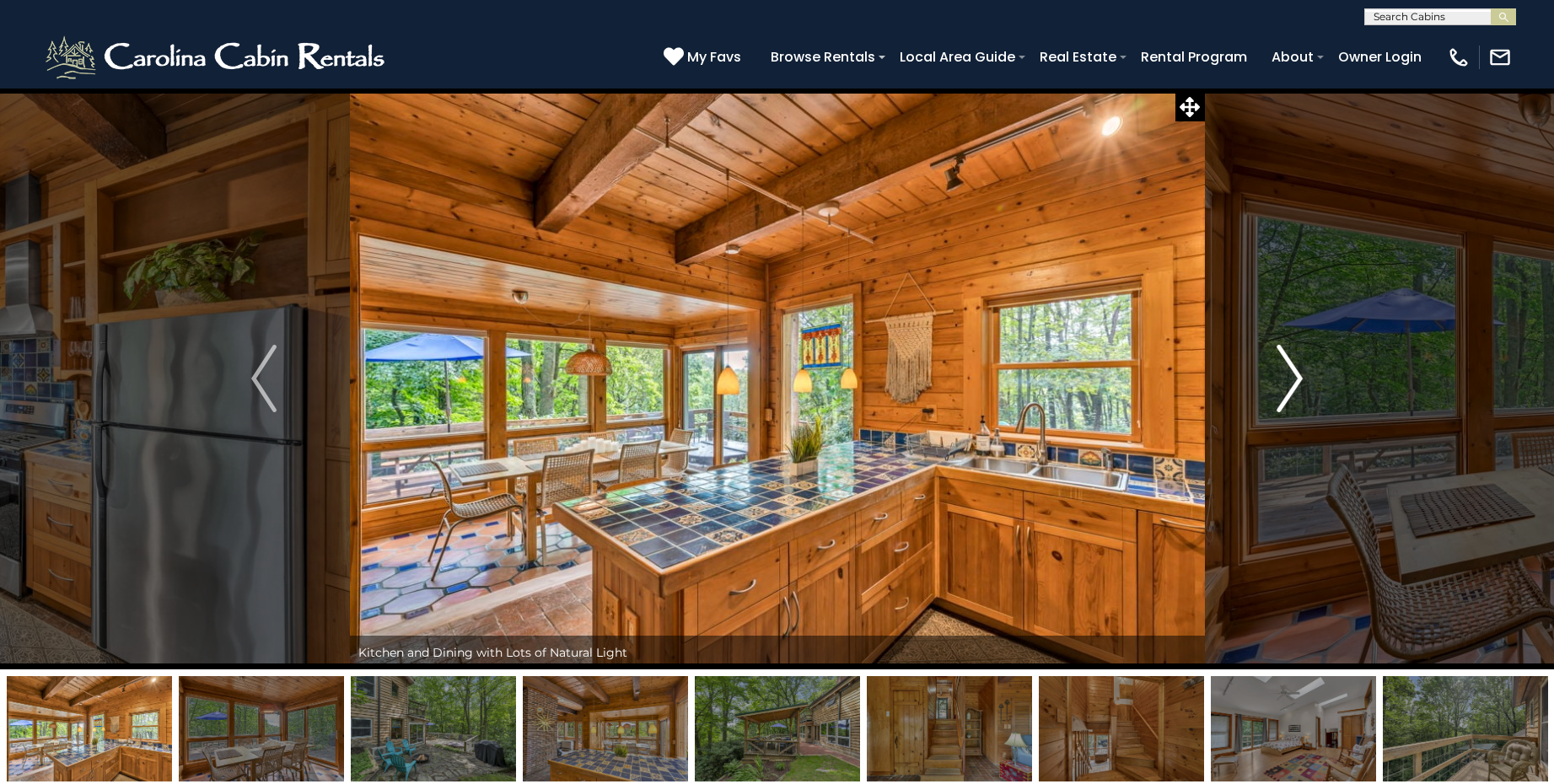
click at [1284, 381] on img "Next" at bounding box center [1290, 379] width 25 height 67
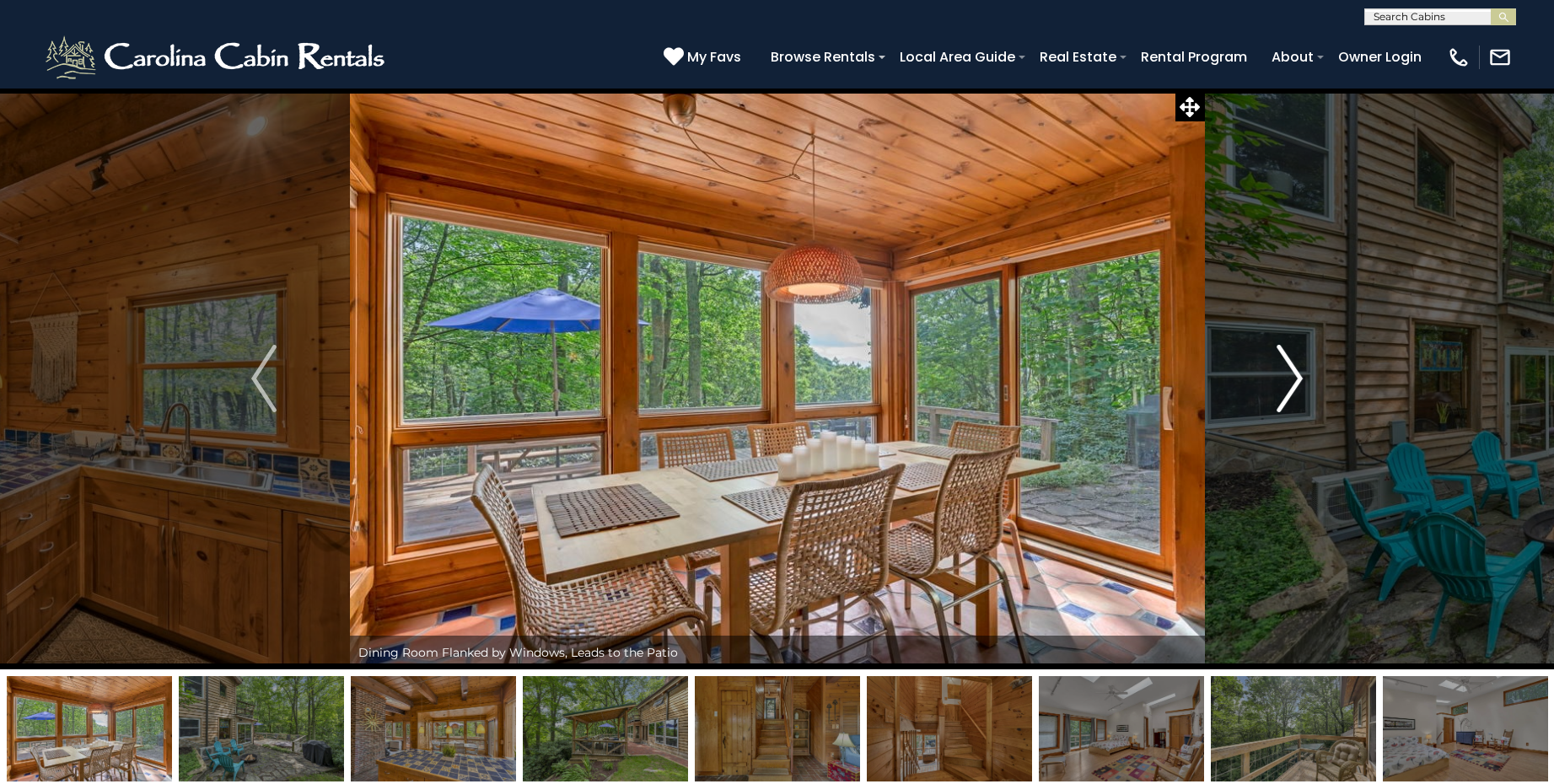
click at [1284, 381] on img "Next" at bounding box center [1290, 379] width 25 height 67
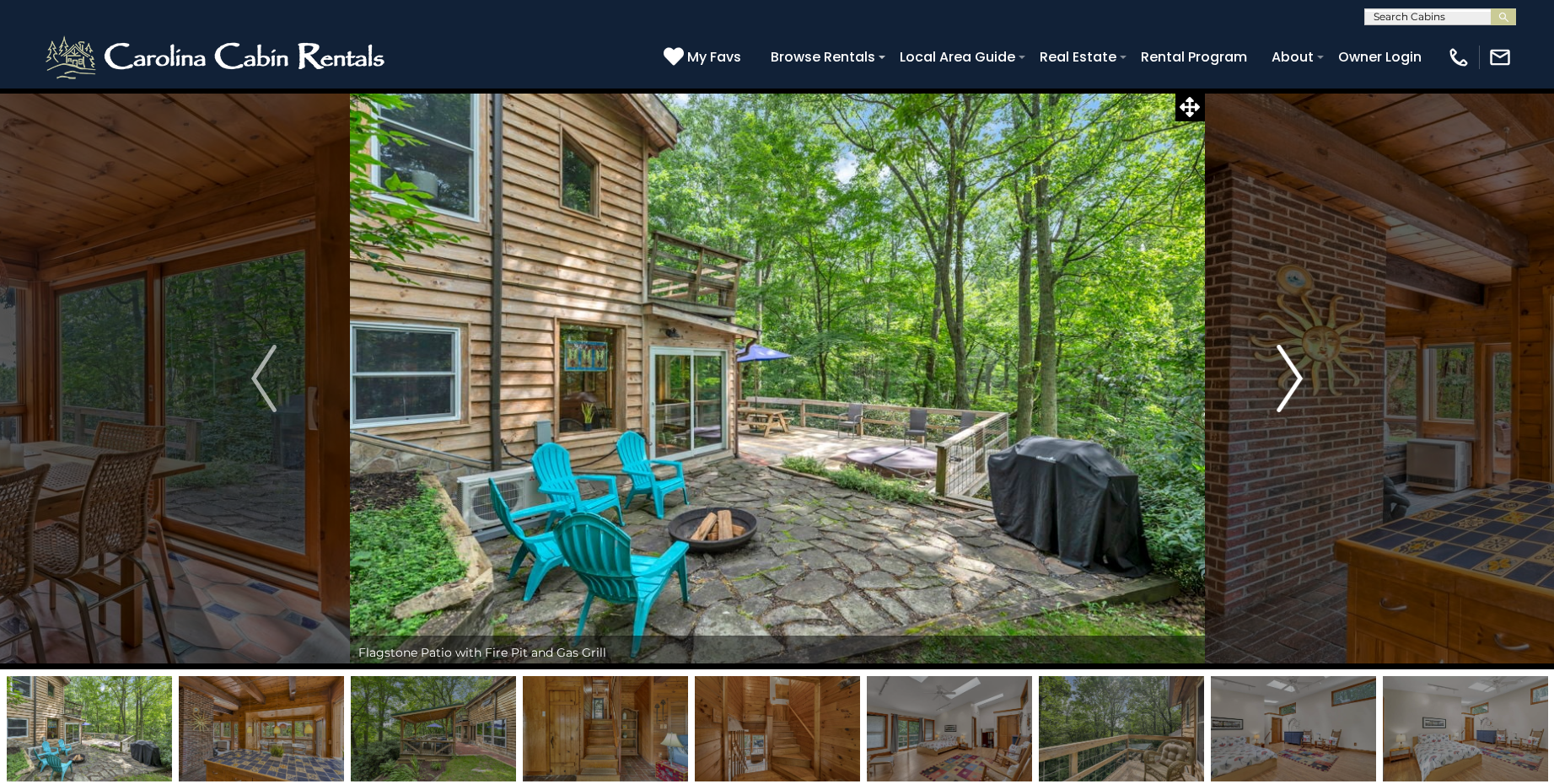
click at [1284, 381] on img "Next" at bounding box center [1290, 379] width 25 height 67
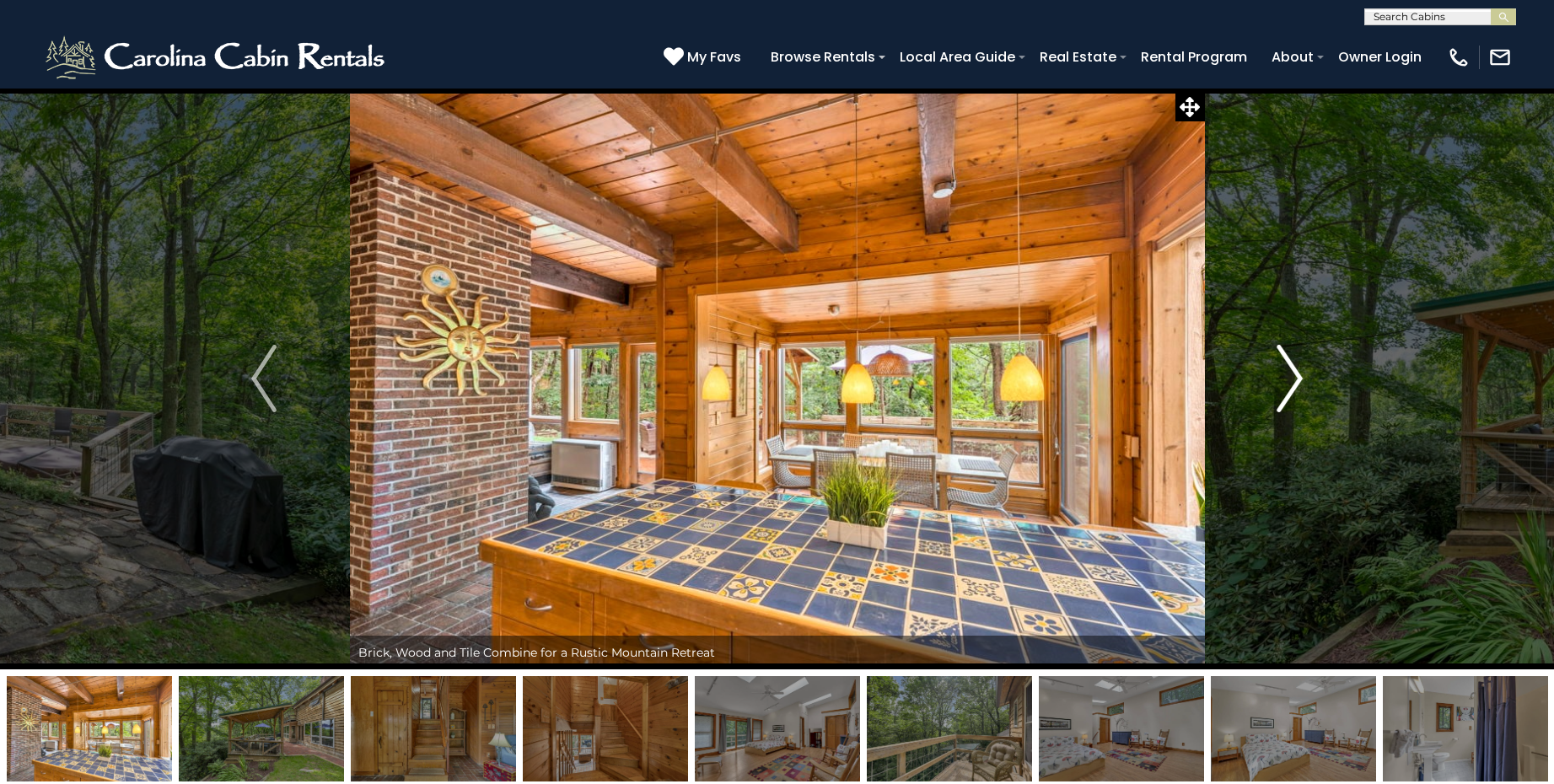
click at [1284, 381] on img "Next" at bounding box center [1290, 379] width 25 height 67
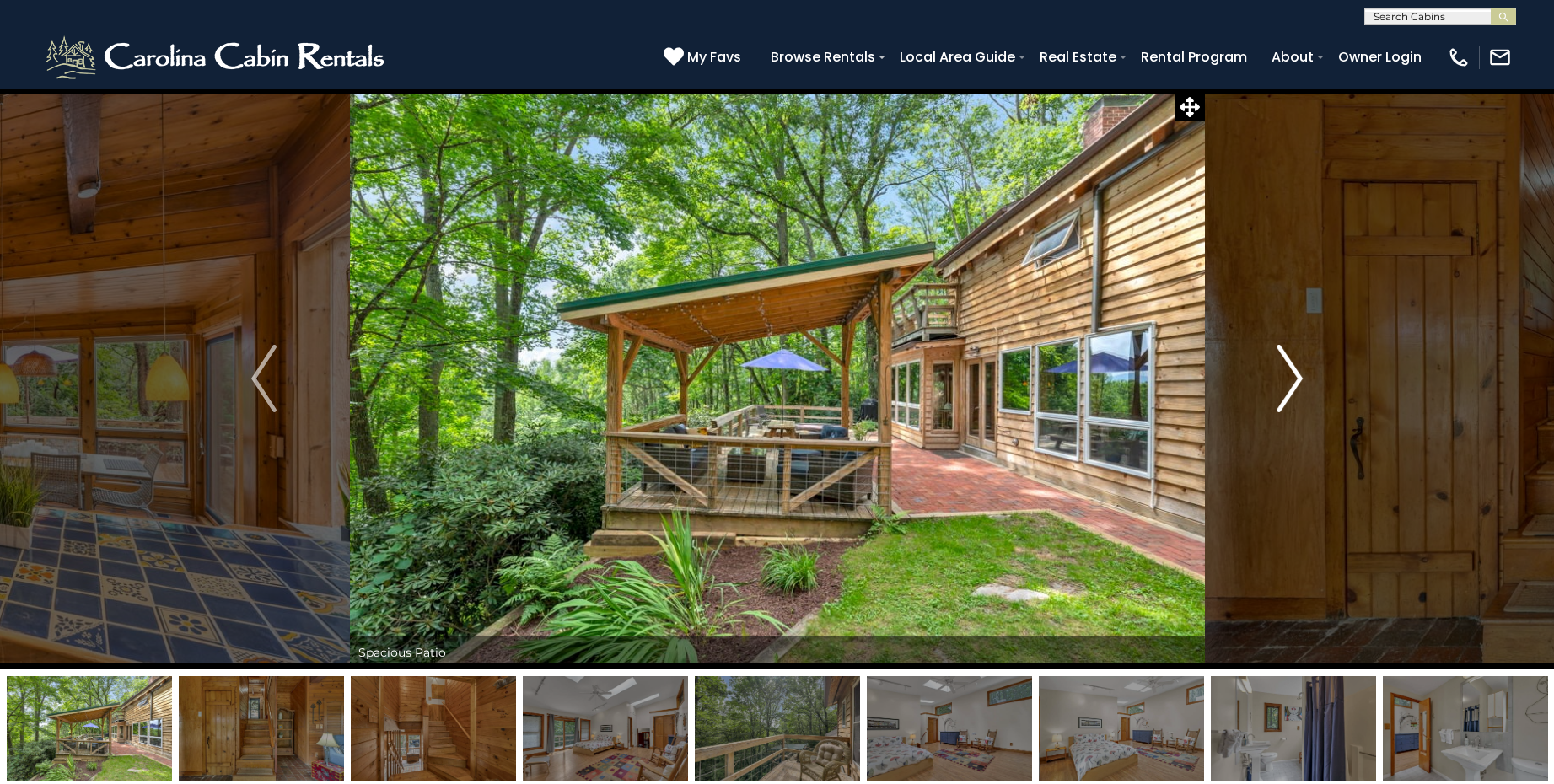
click at [1284, 381] on img "Next" at bounding box center [1290, 379] width 25 height 67
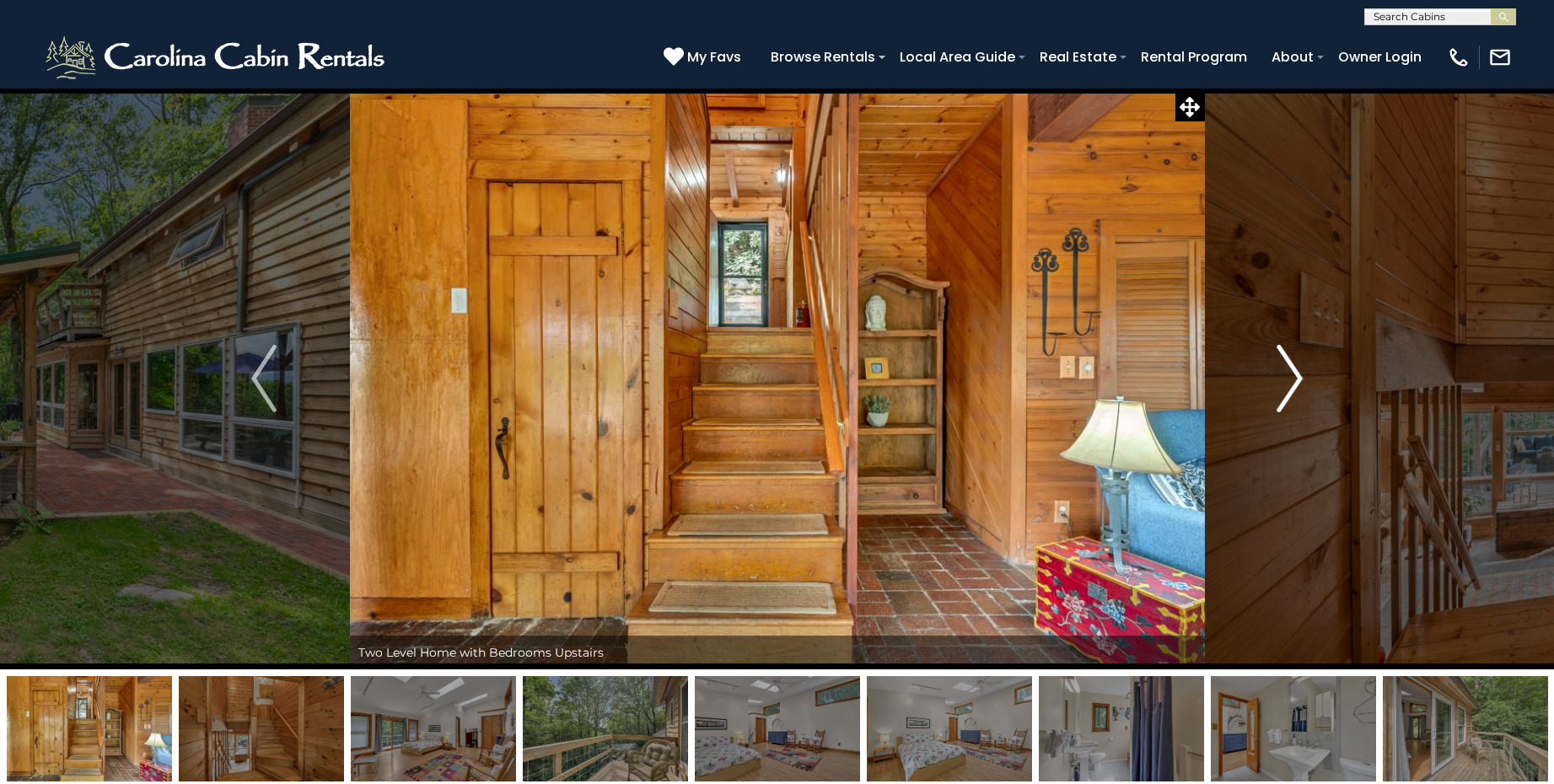
click at [1284, 381] on img "Next" at bounding box center [1290, 379] width 25 height 67
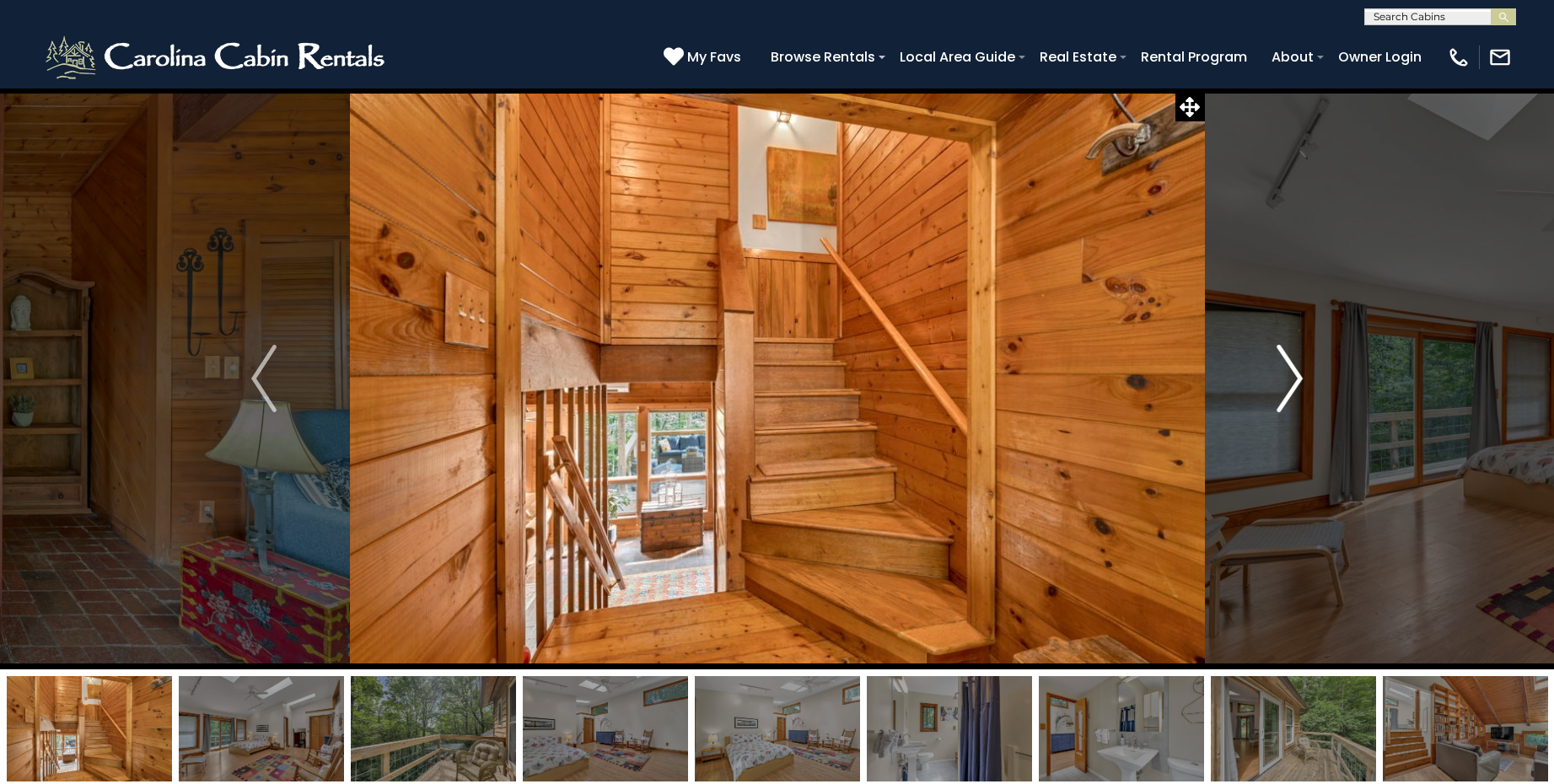
click at [1284, 381] on img "Next" at bounding box center [1290, 379] width 25 height 67
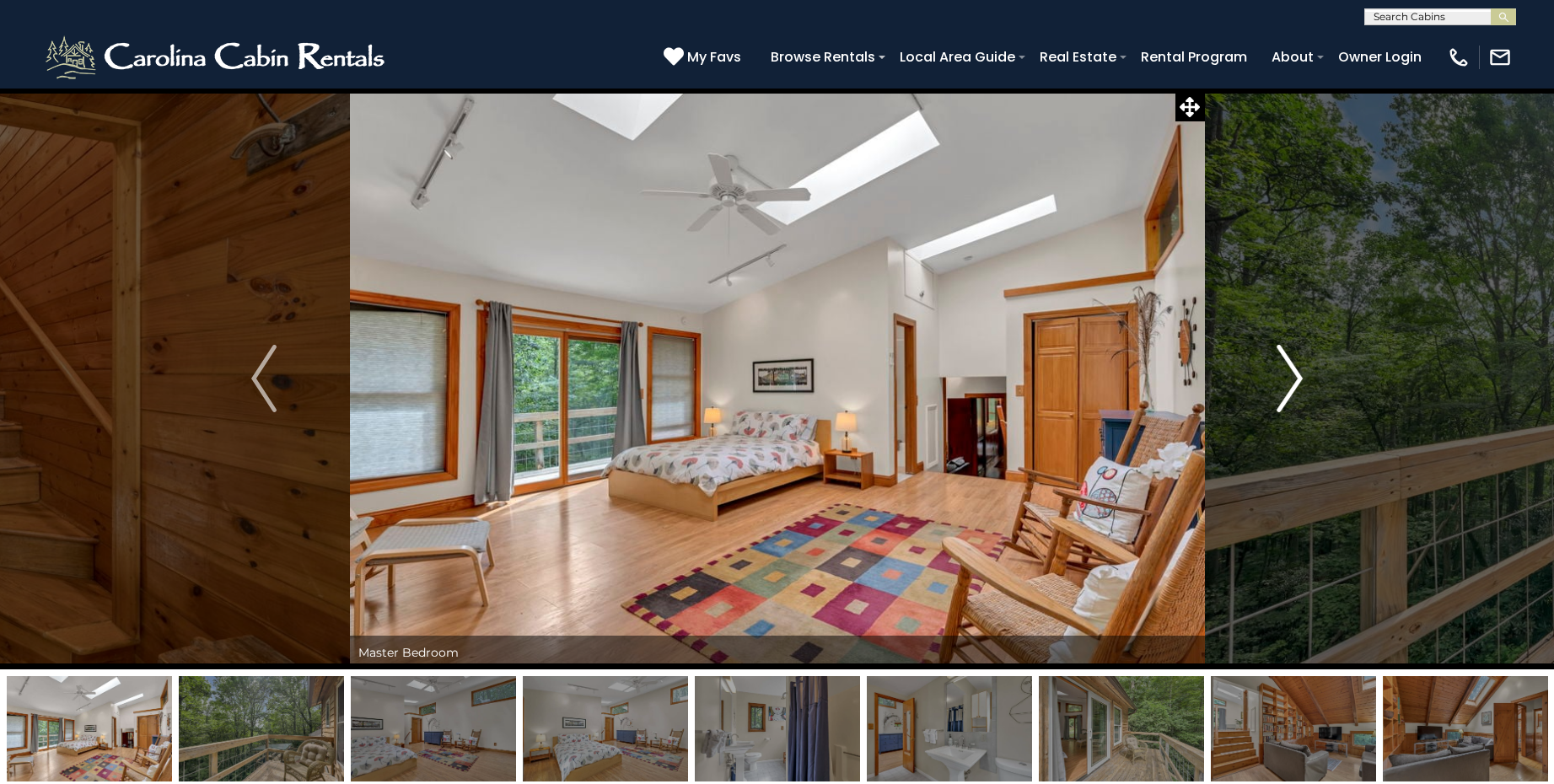
click at [1284, 381] on img "Next" at bounding box center [1290, 379] width 25 height 67
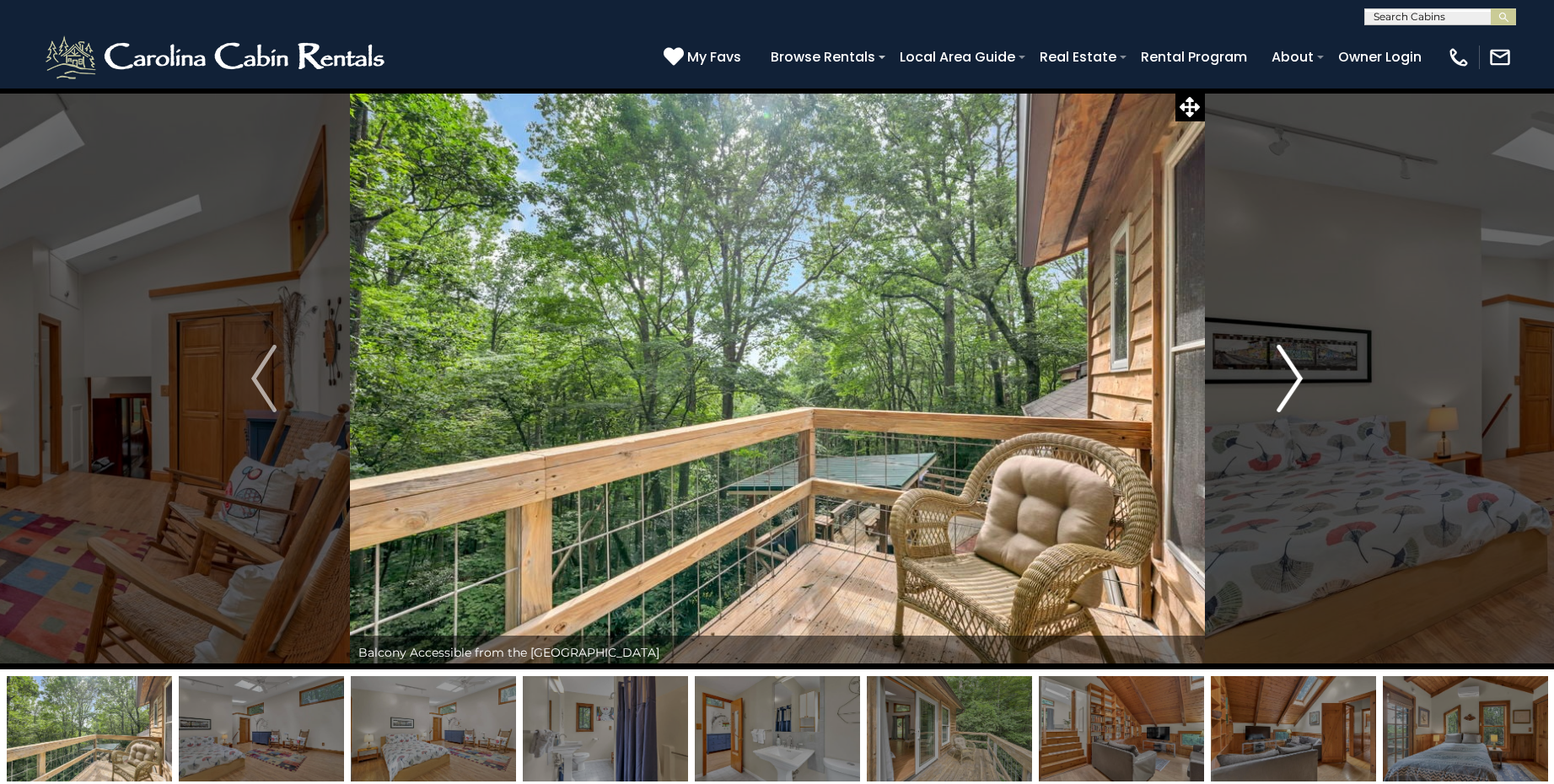
click at [1284, 381] on img "Next" at bounding box center [1290, 379] width 25 height 67
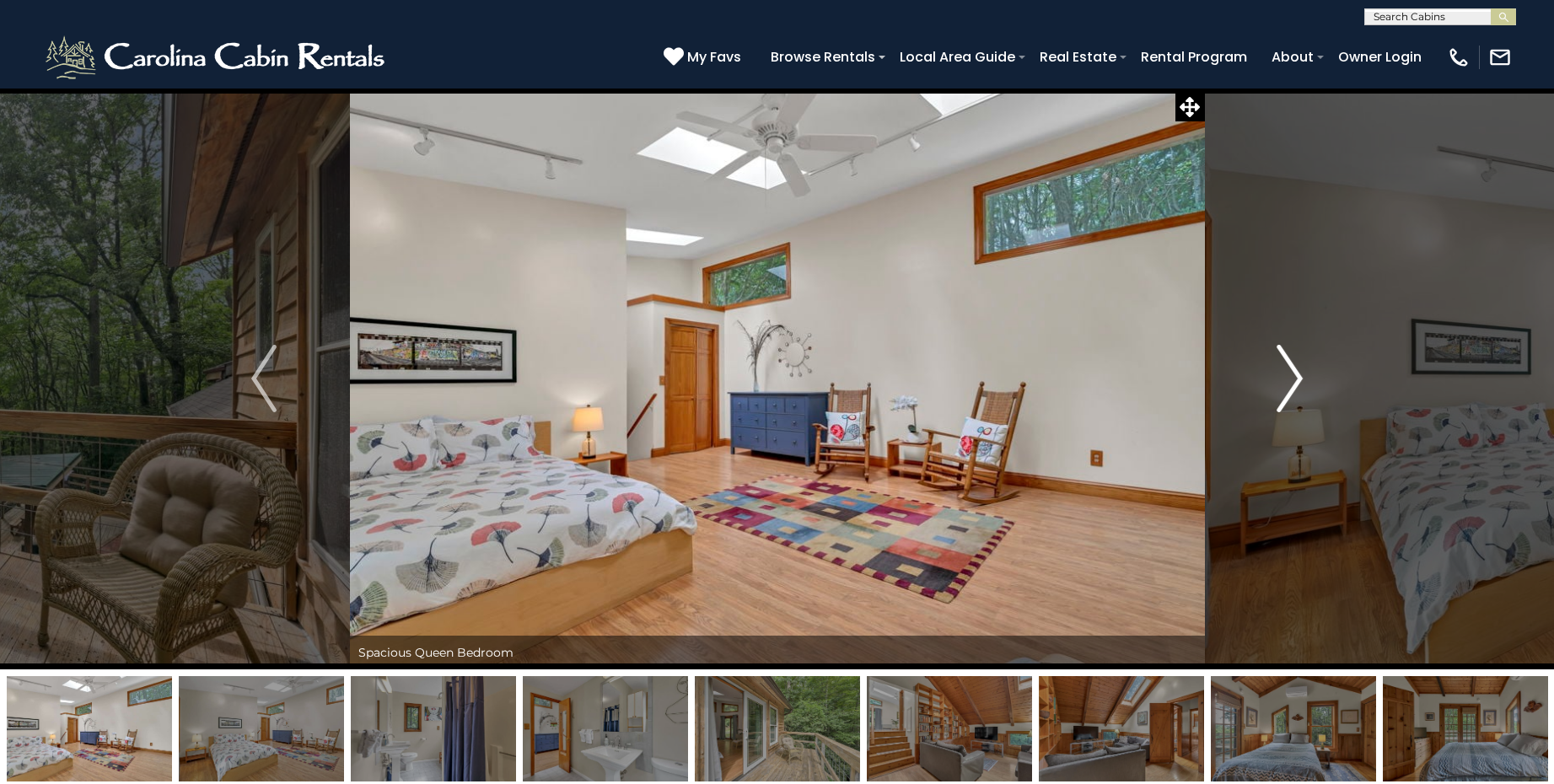
click at [1284, 381] on img "Next" at bounding box center [1290, 379] width 25 height 67
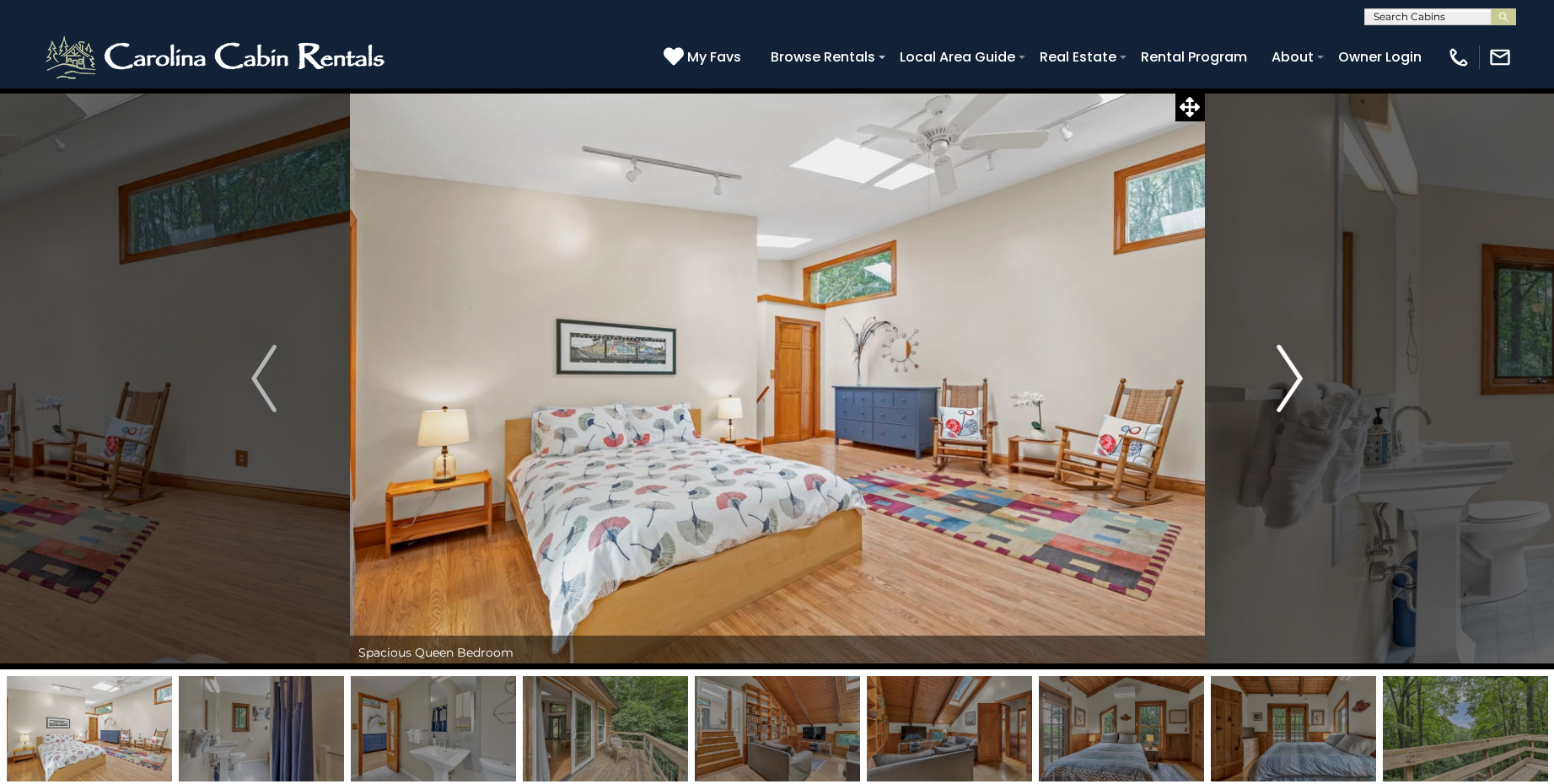
click at [1284, 381] on img "Next" at bounding box center [1290, 379] width 25 height 67
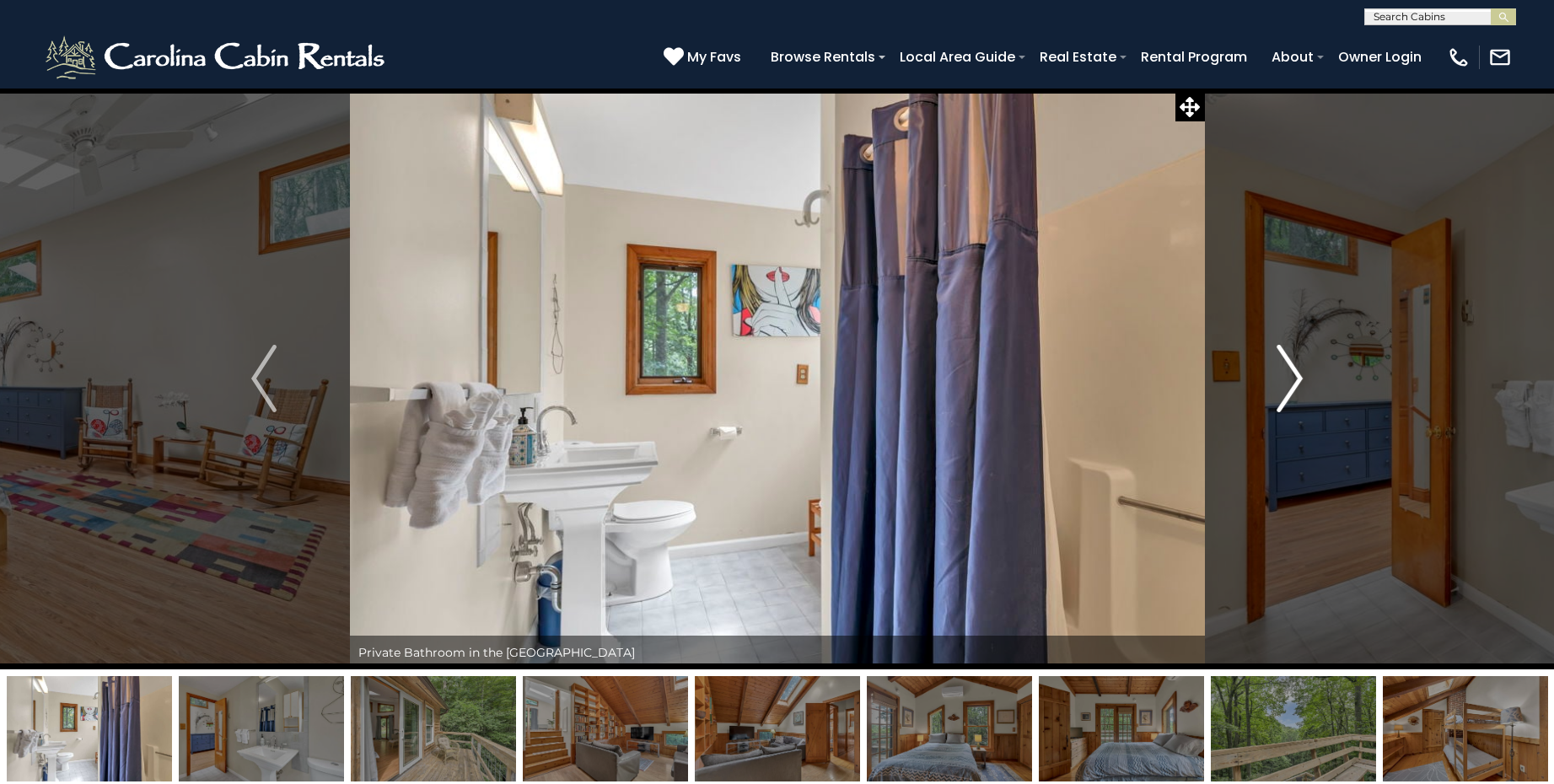
click at [1284, 381] on img "Next" at bounding box center [1290, 379] width 25 height 67
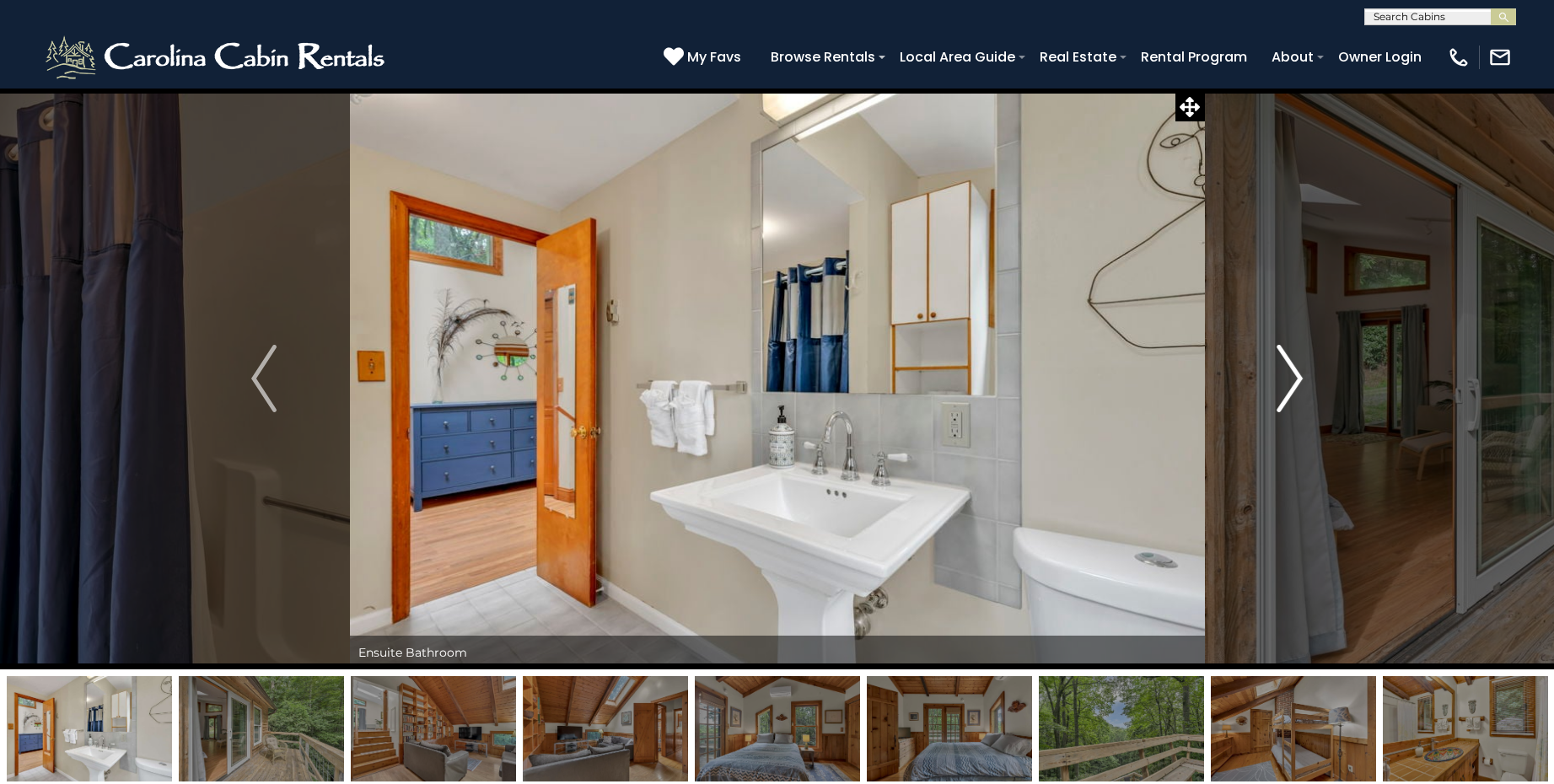
click at [1284, 381] on img "Next" at bounding box center [1290, 379] width 25 height 67
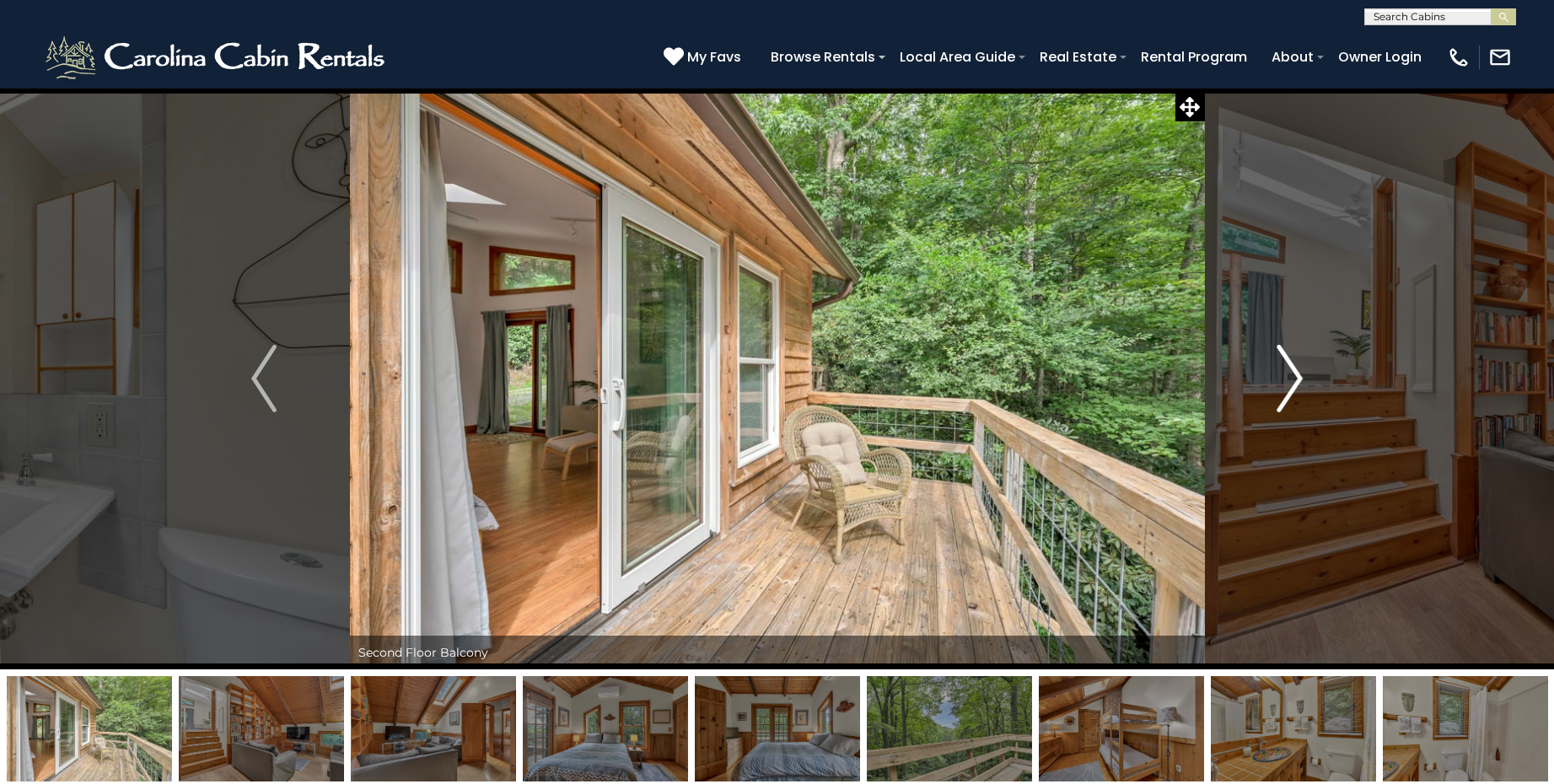
click at [1284, 381] on img "Next" at bounding box center [1290, 379] width 25 height 67
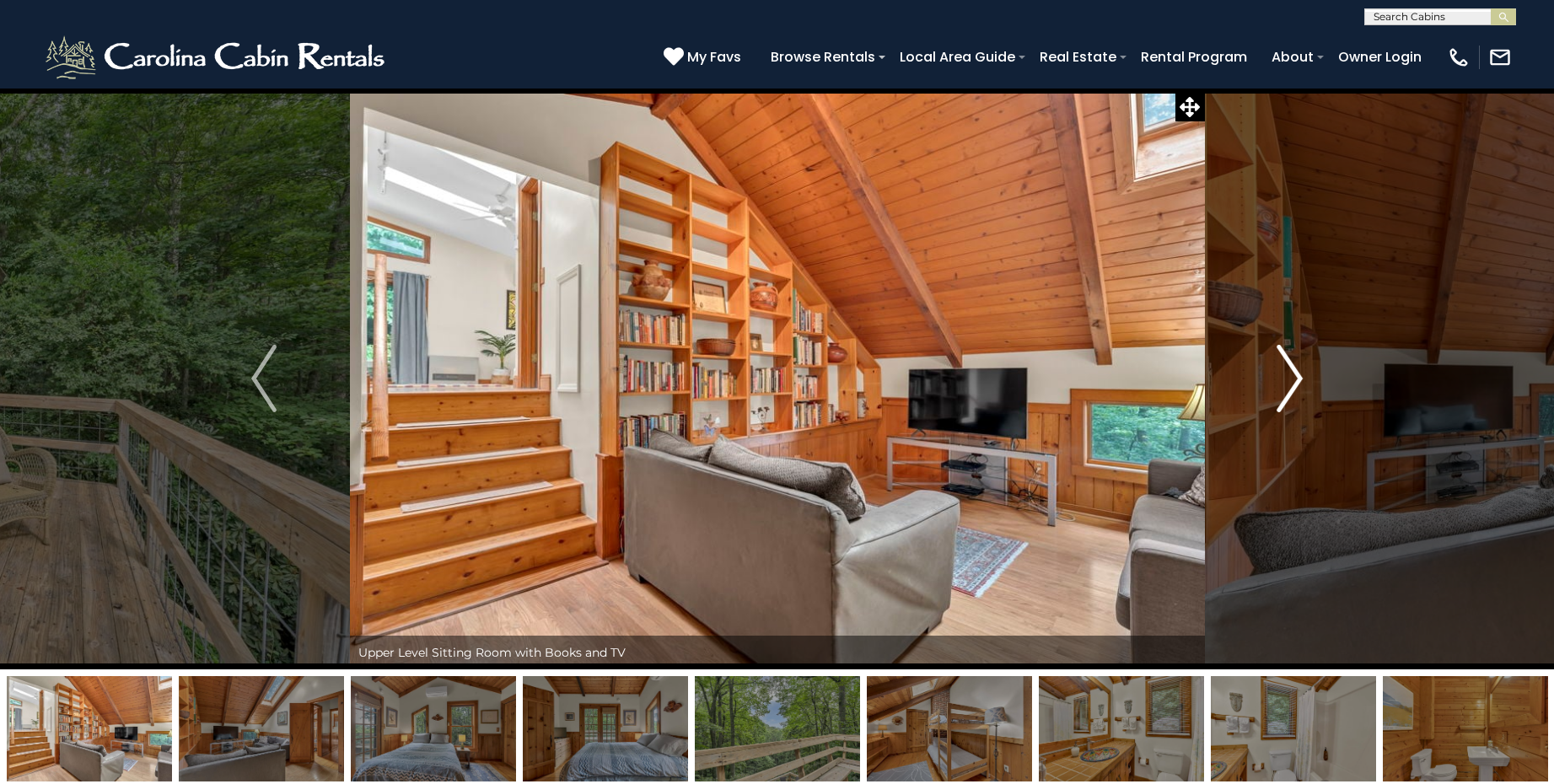
click at [1284, 381] on img "Next" at bounding box center [1290, 379] width 25 height 67
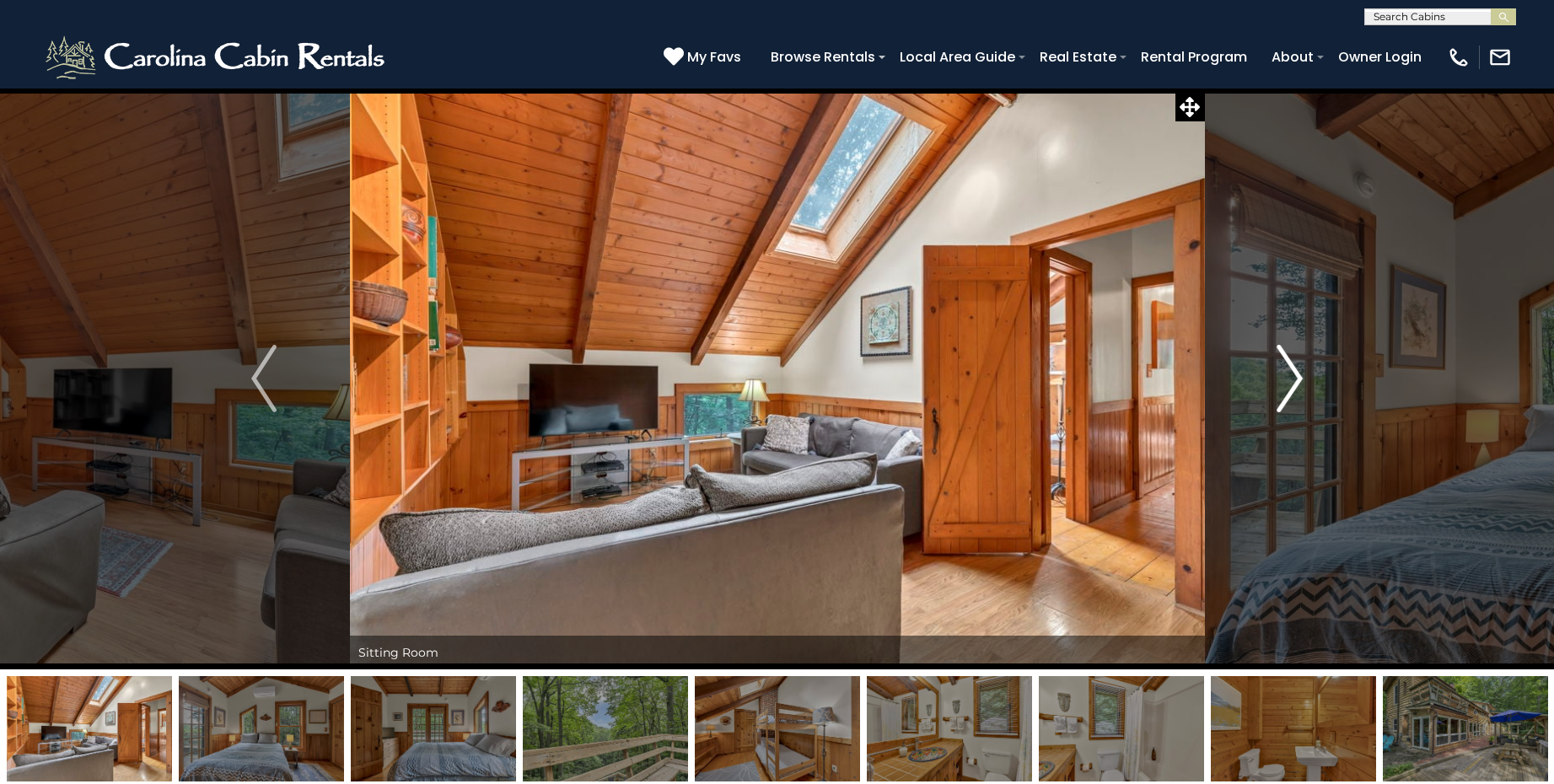
click at [1284, 381] on img "Next" at bounding box center [1290, 379] width 25 height 67
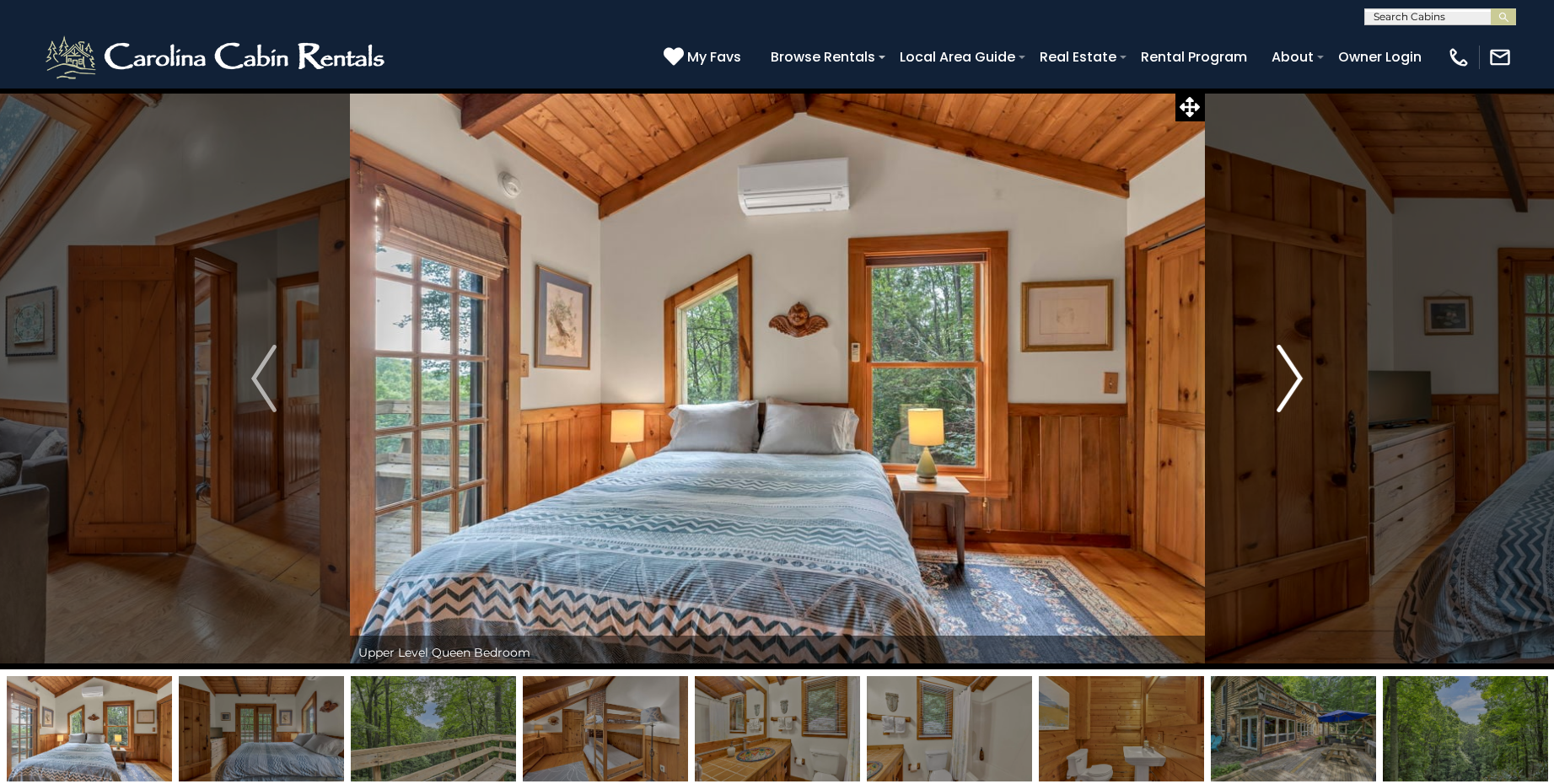
click at [1284, 381] on img "Next" at bounding box center [1290, 379] width 25 height 67
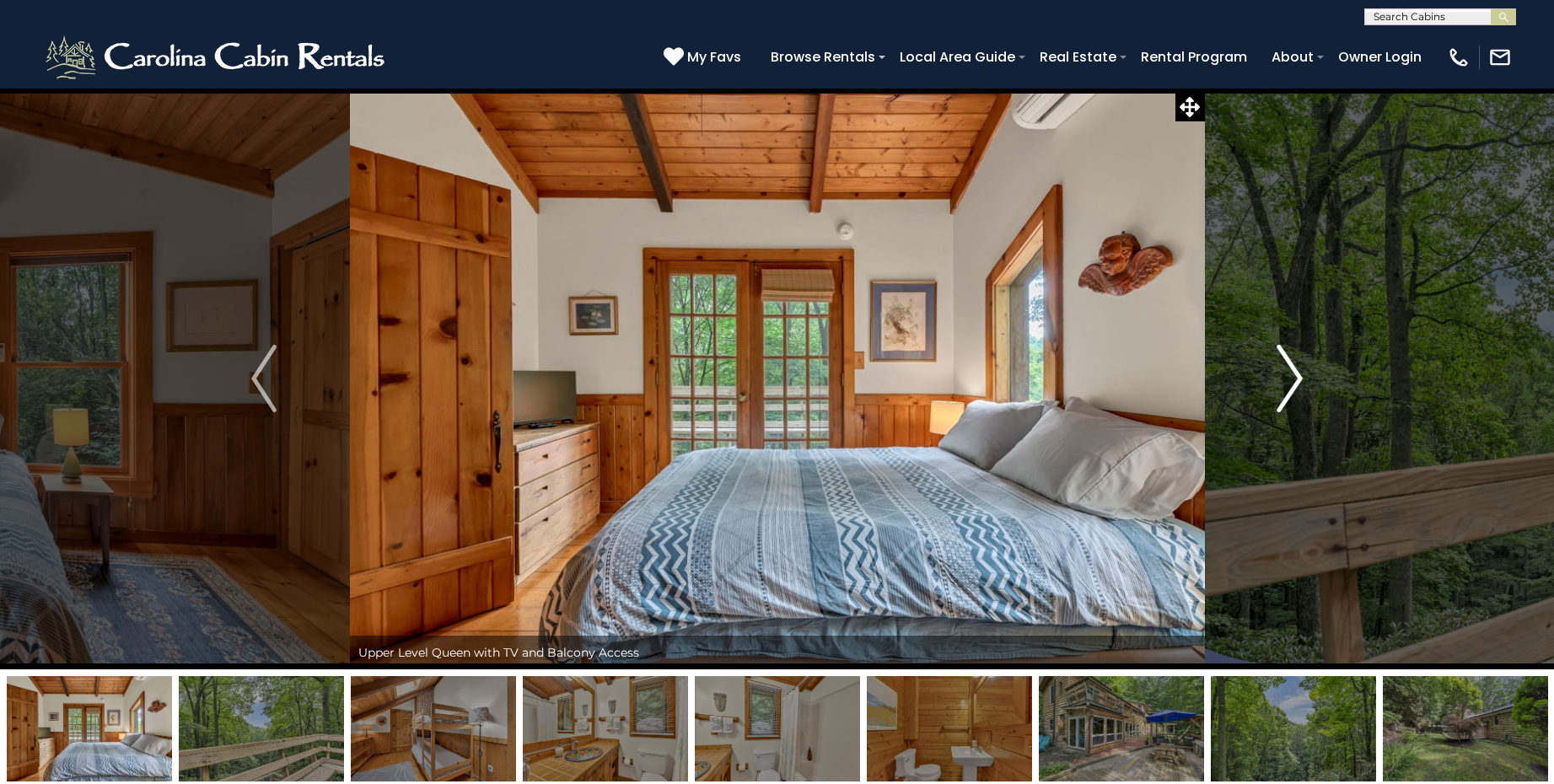
click at [1286, 379] on img "Next" at bounding box center [1290, 379] width 25 height 67
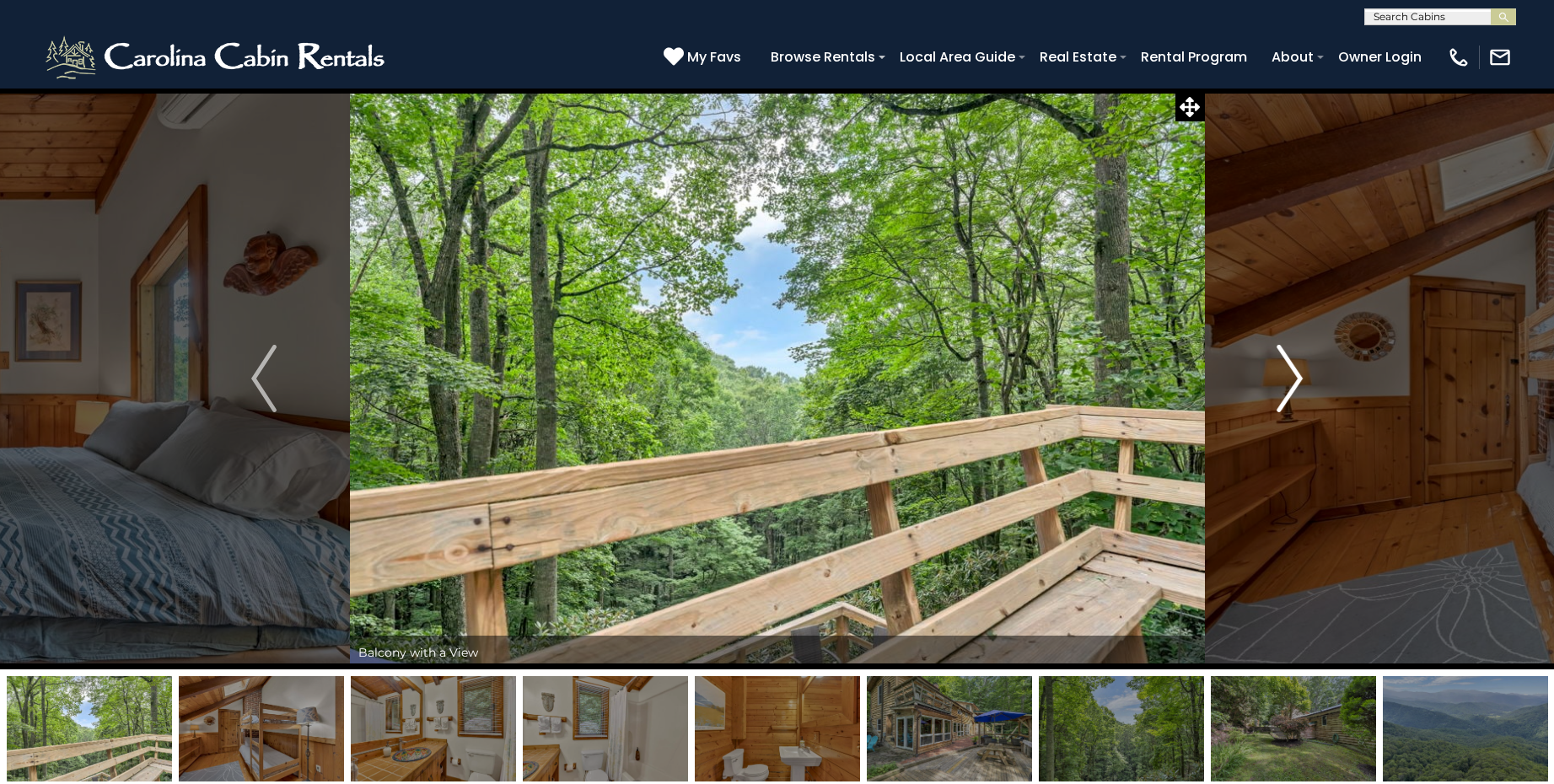
click at [1286, 379] on img "Next" at bounding box center [1290, 379] width 25 height 67
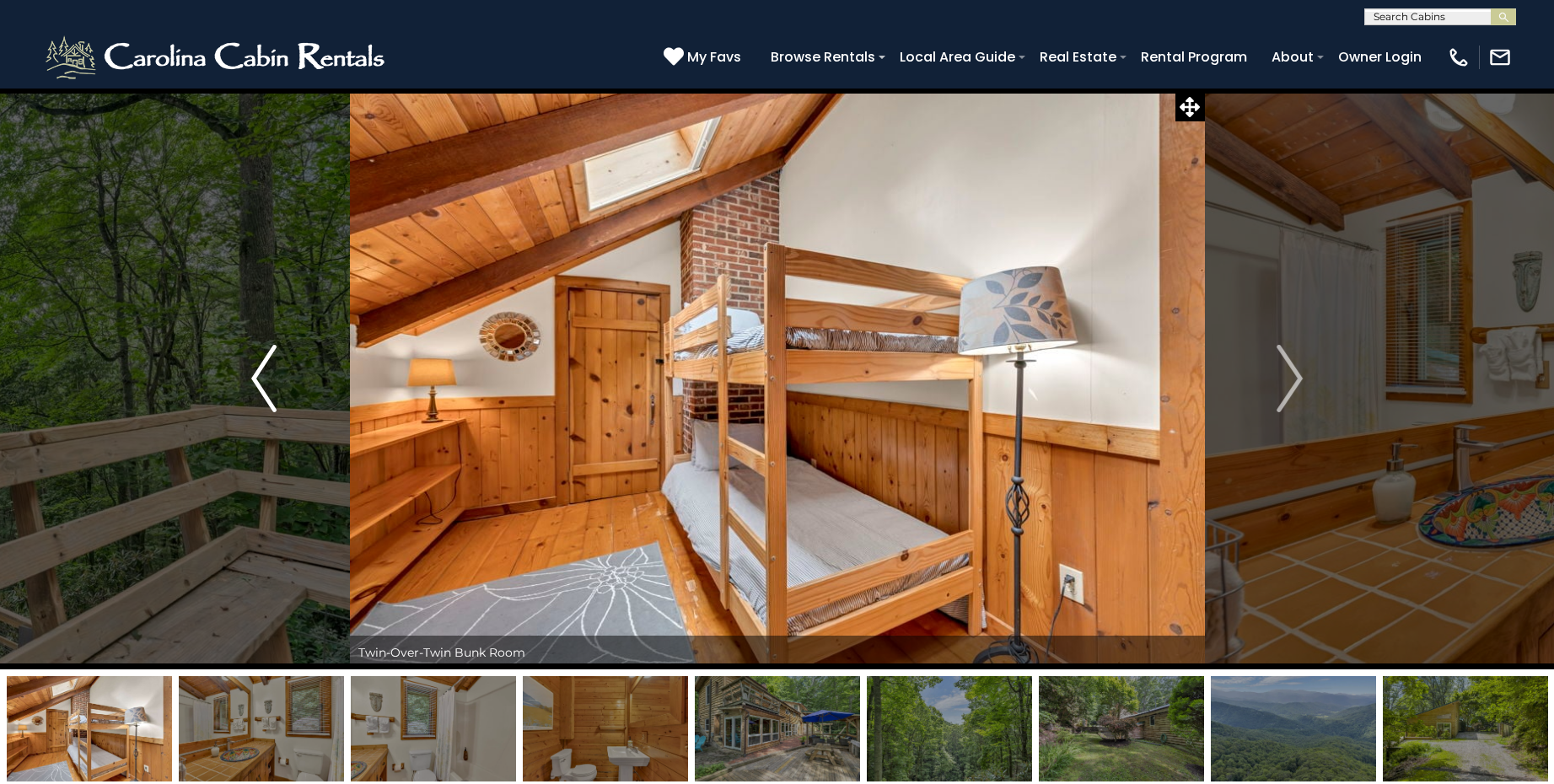
click at [274, 387] on img "Previous" at bounding box center [264, 379] width 25 height 67
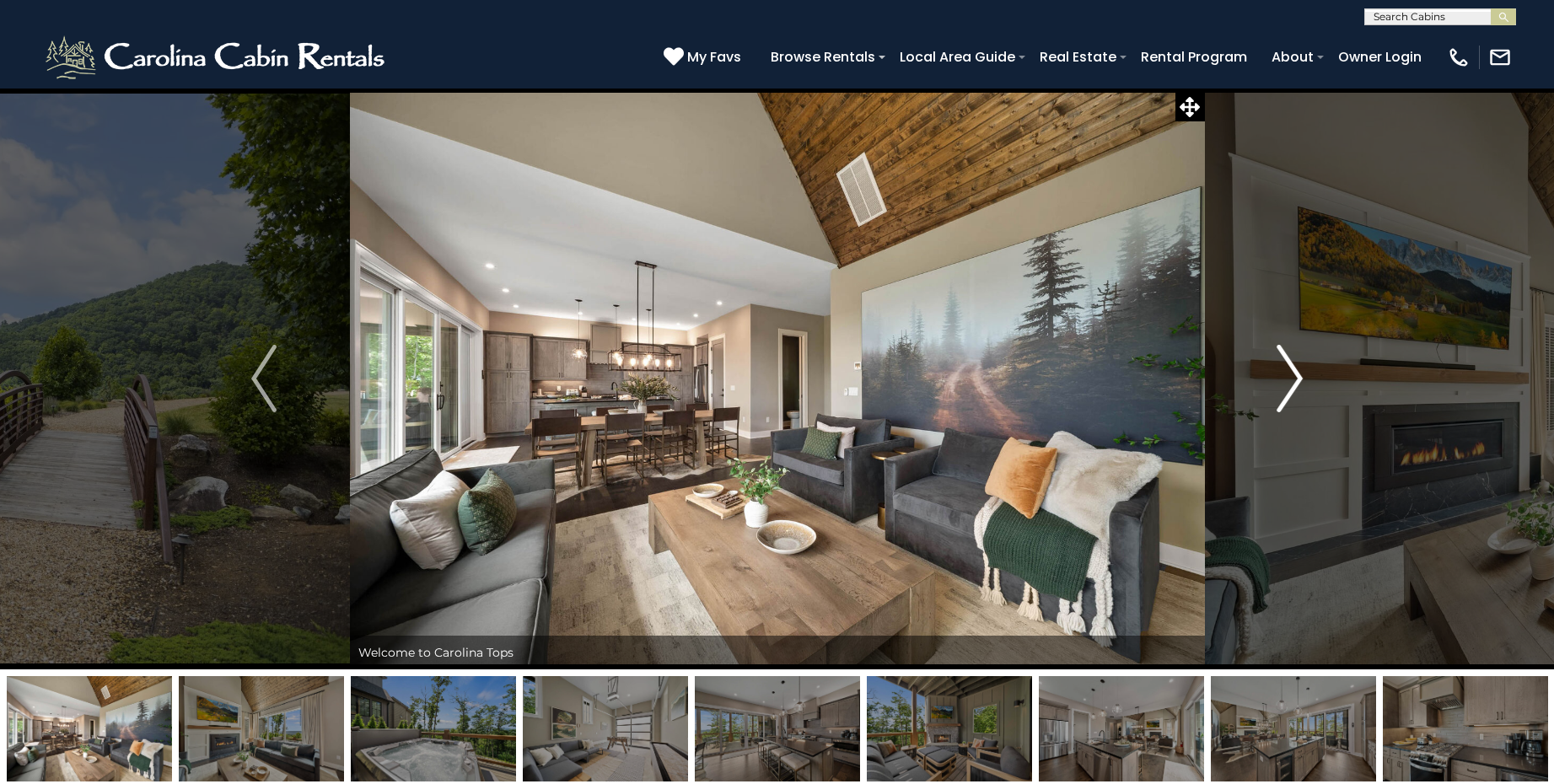
click at [1285, 377] on img "Next" at bounding box center [1290, 379] width 25 height 67
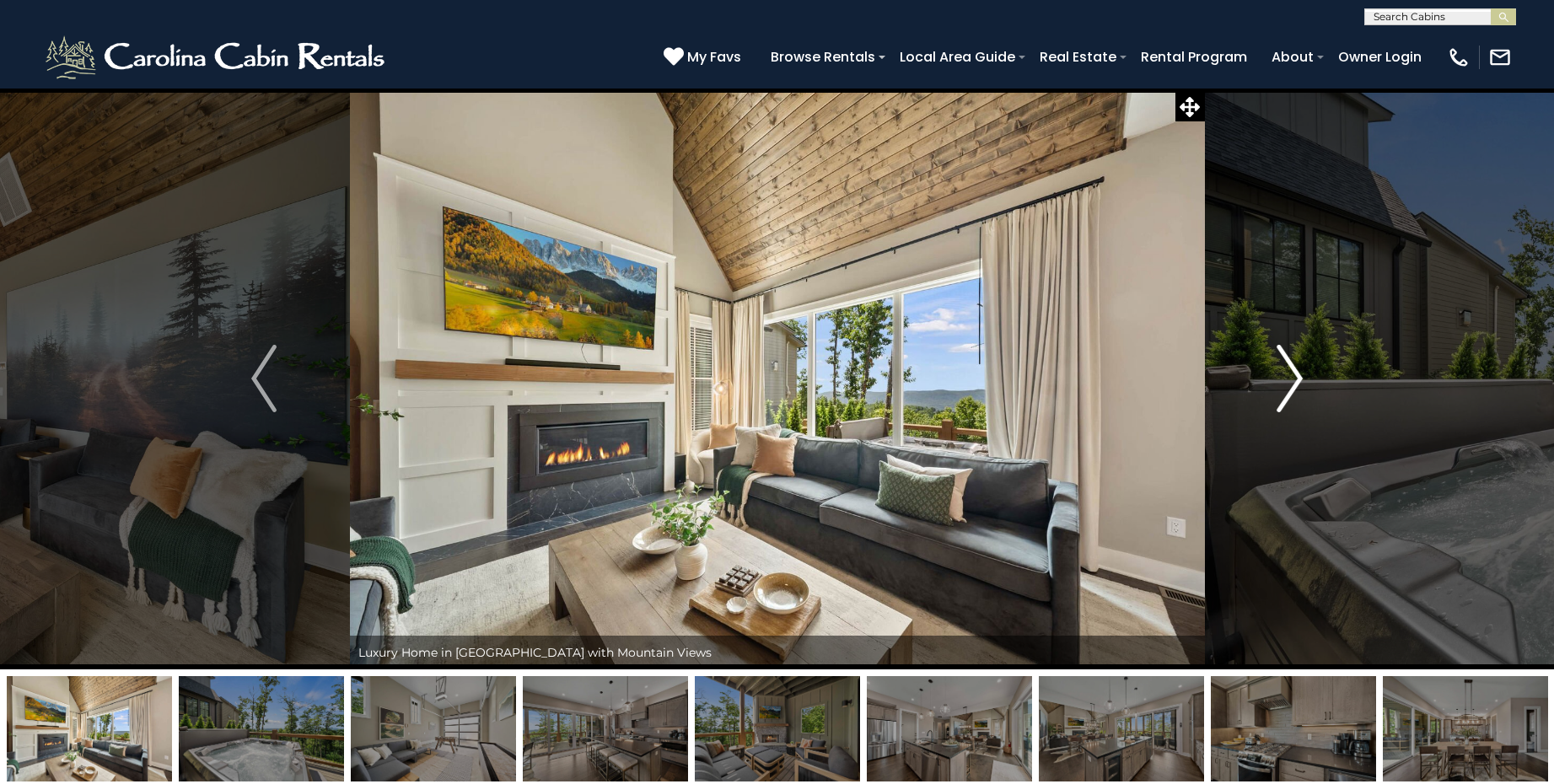
click at [1285, 377] on img "Next" at bounding box center [1290, 379] width 25 height 67
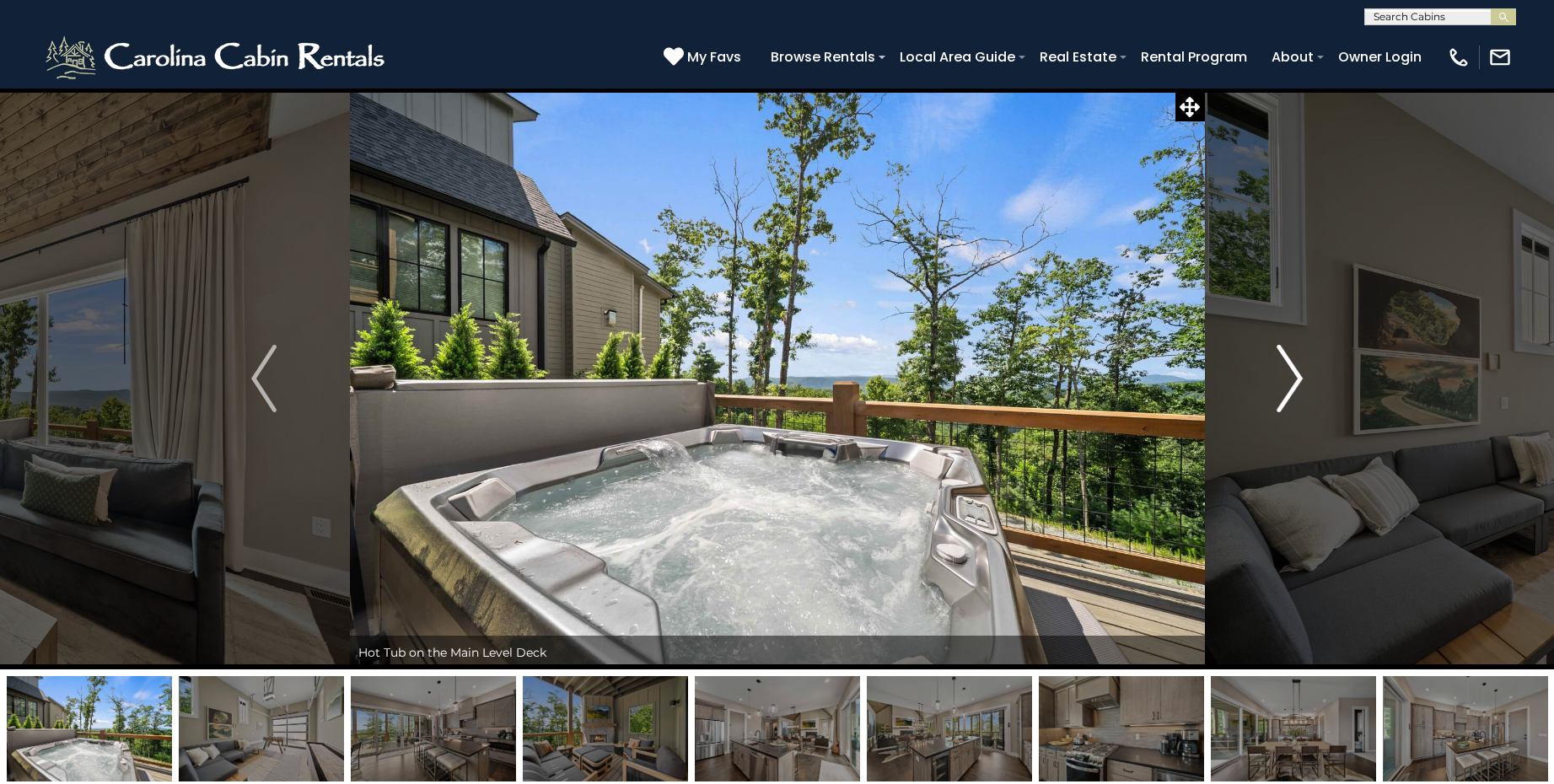
click at [1285, 377] on img "Next" at bounding box center [1290, 379] width 25 height 67
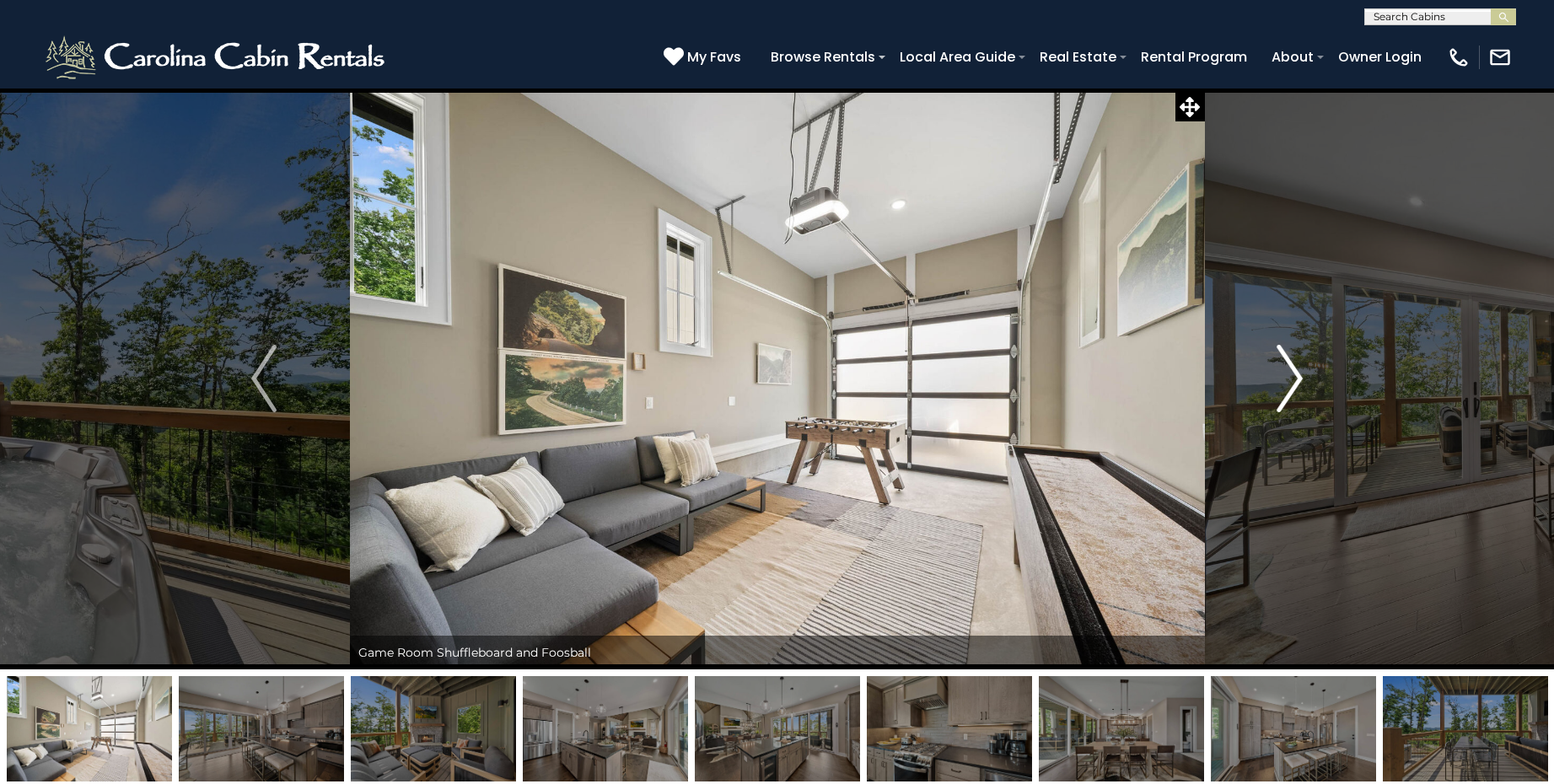
click at [1285, 377] on img "Next" at bounding box center [1290, 379] width 25 height 67
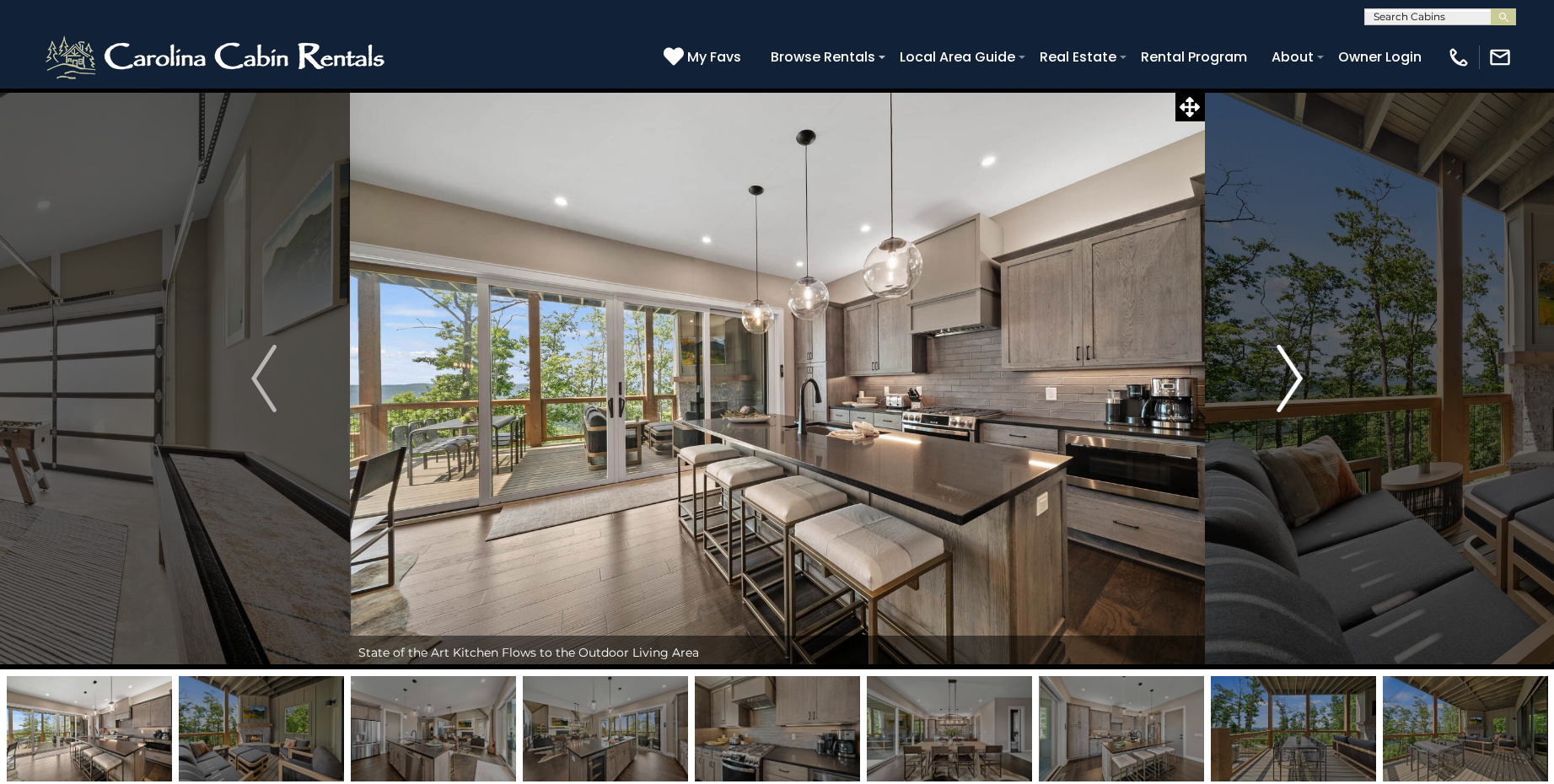
click at [1285, 377] on img "Next" at bounding box center [1290, 379] width 25 height 67
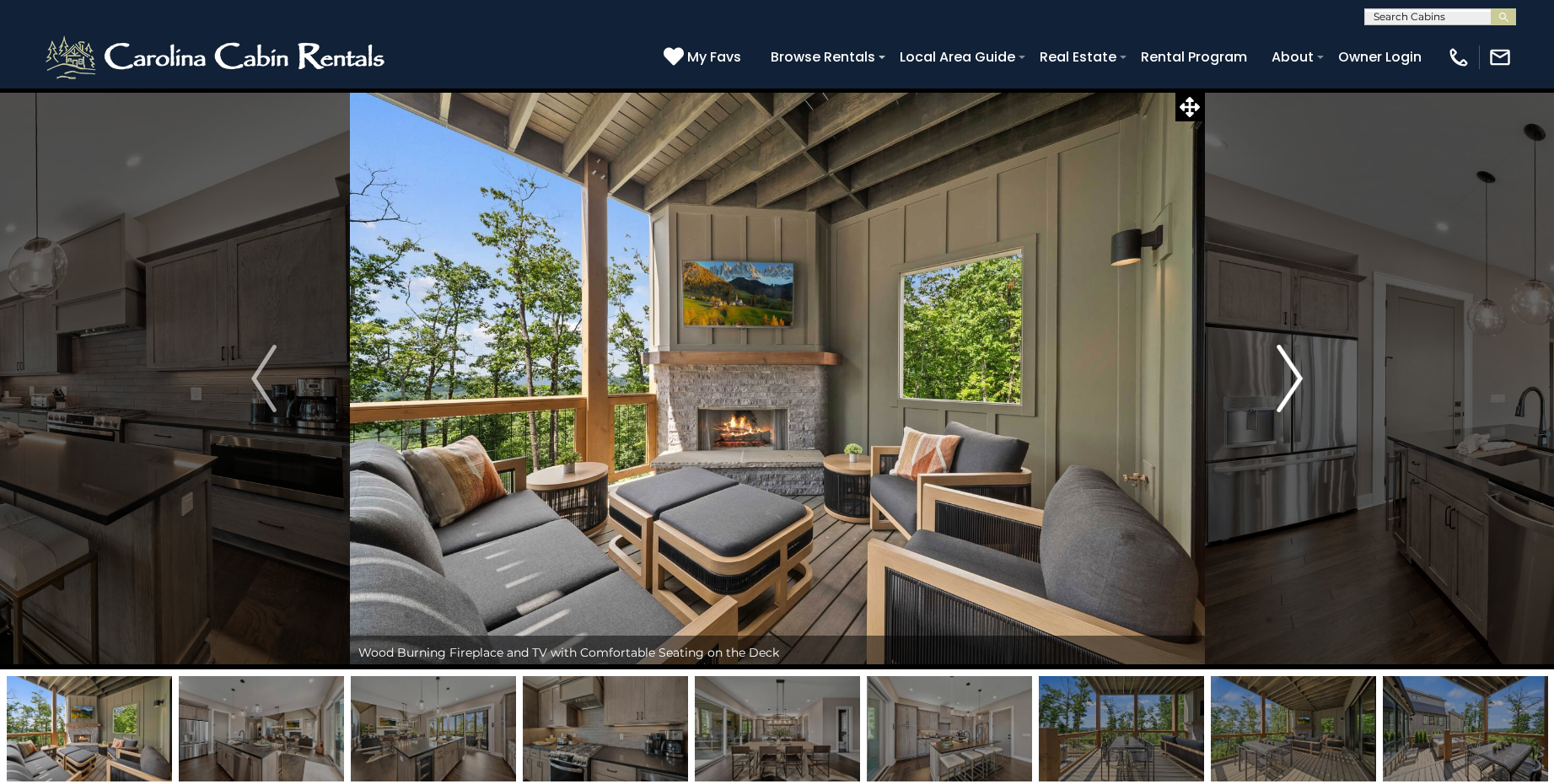
click at [1285, 377] on img "Next" at bounding box center [1290, 379] width 25 height 67
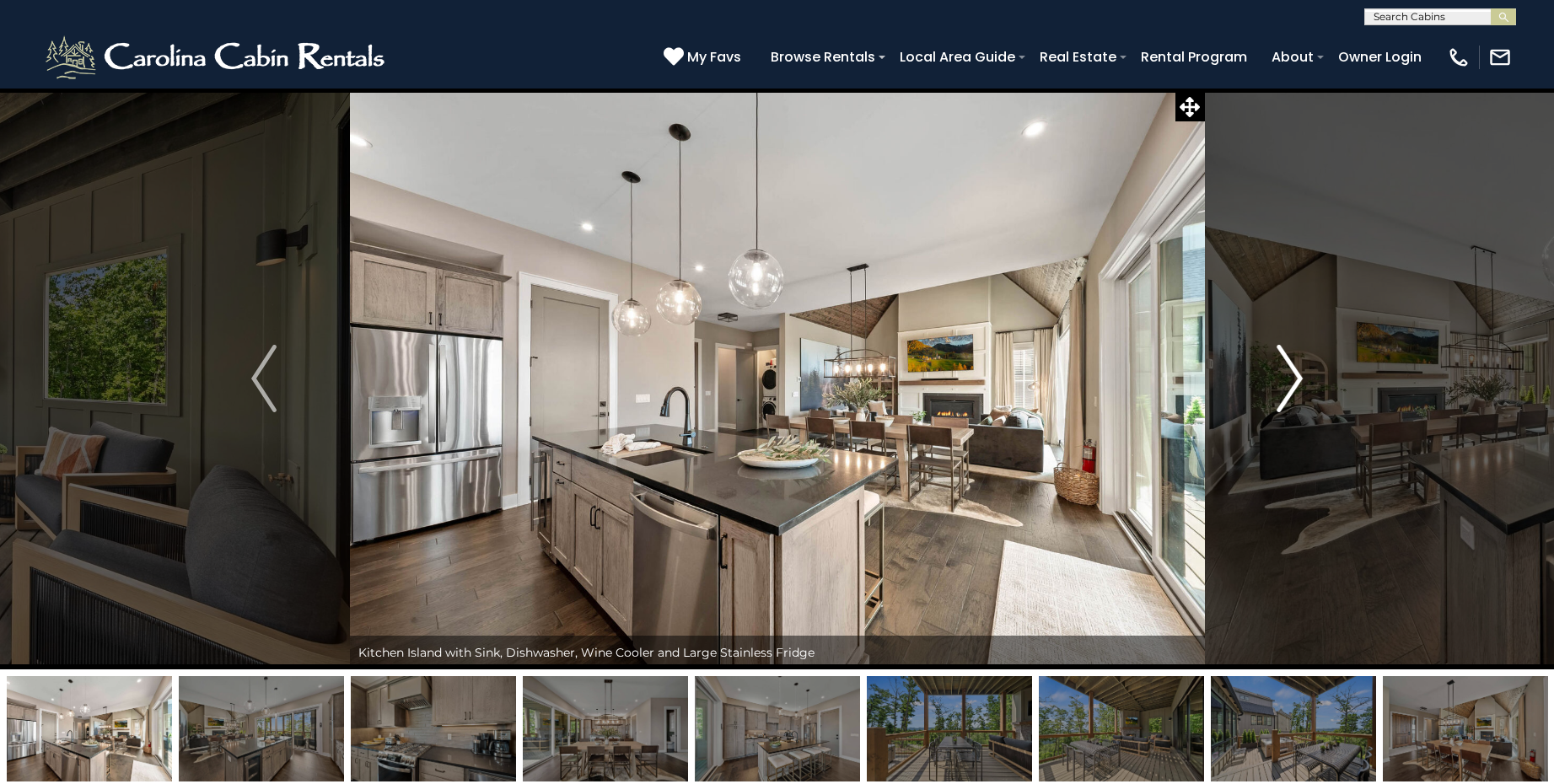
click at [1285, 377] on img "Next" at bounding box center [1290, 379] width 25 height 67
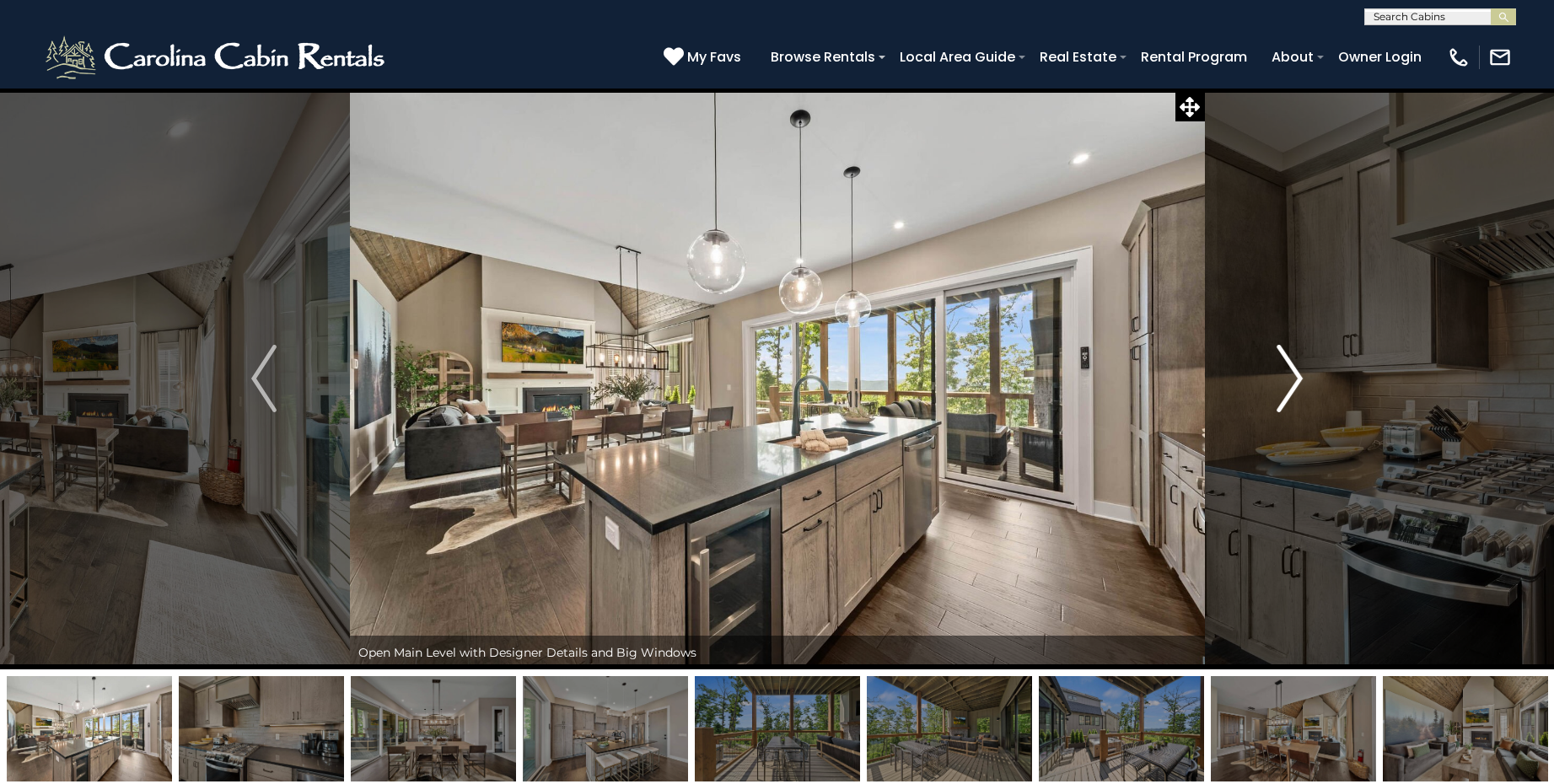
click at [1287, 375] on img "Next" at bounding box center [1290, 379] width 25 height 67
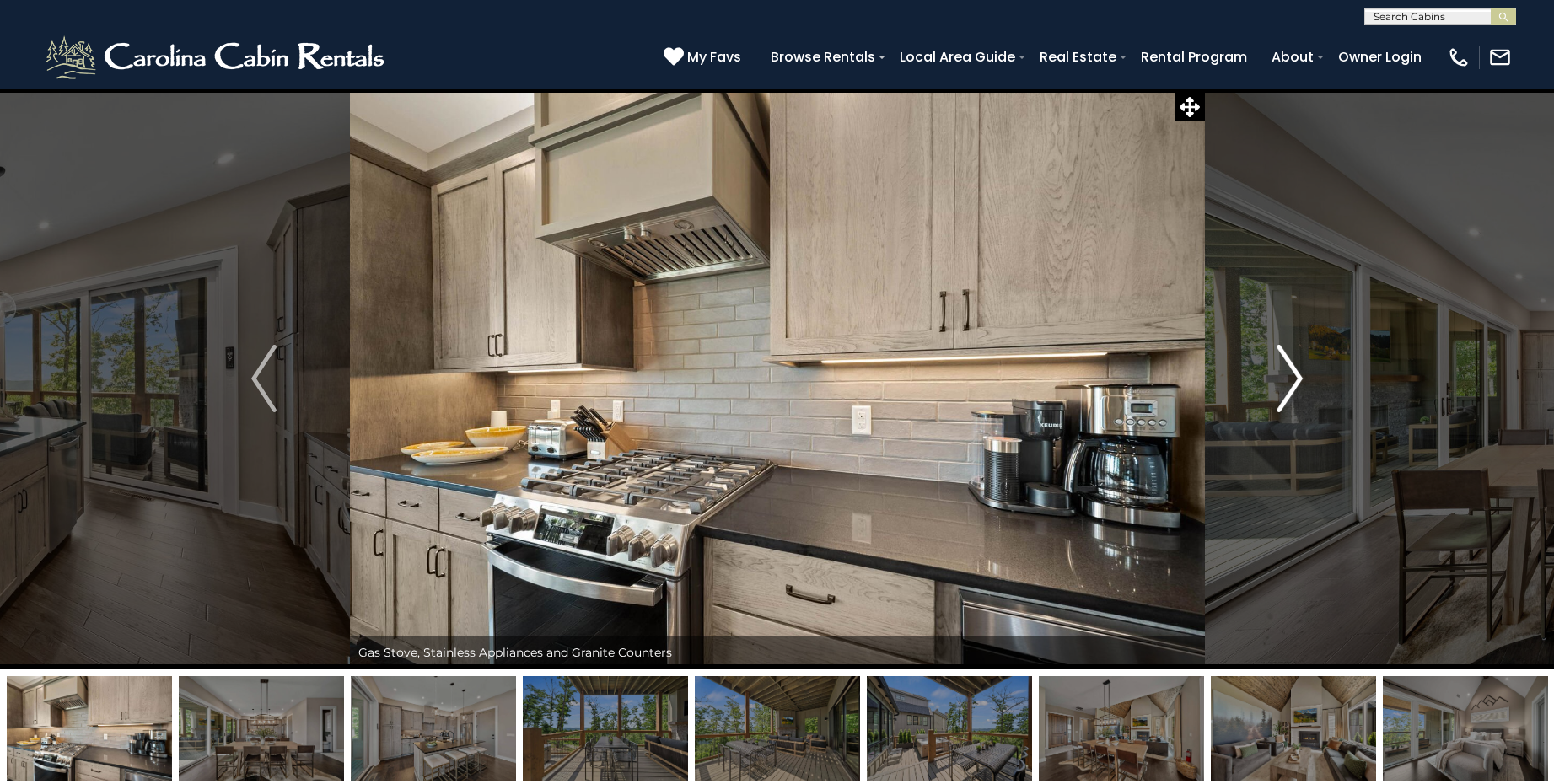
click at [1287, 375] on img "Next" at bounding box center [1290, 379] width 25 height 67
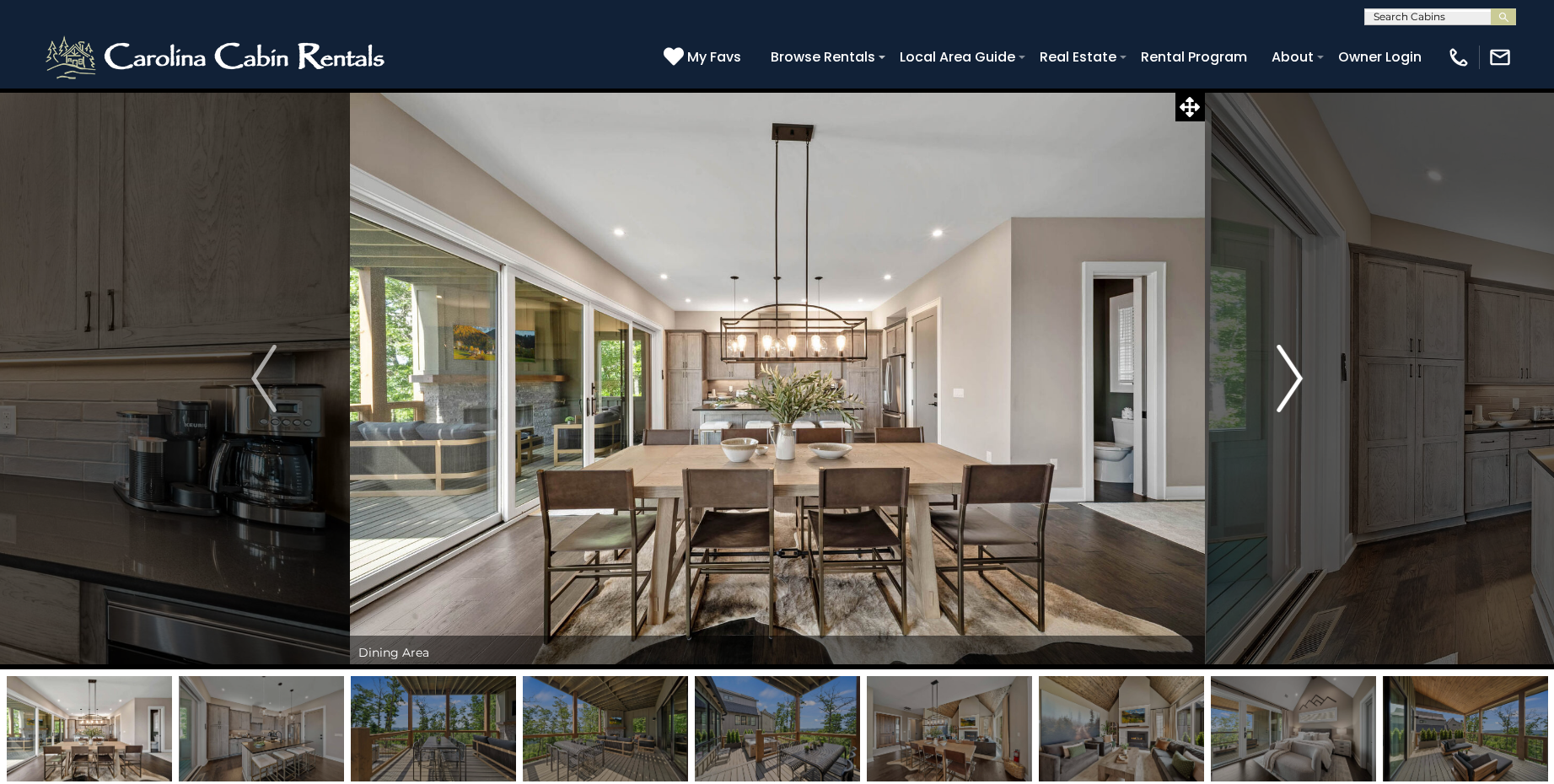
click at [1287, 375] on img "Next" at bounding box center [1290, 379] width 25 height 67
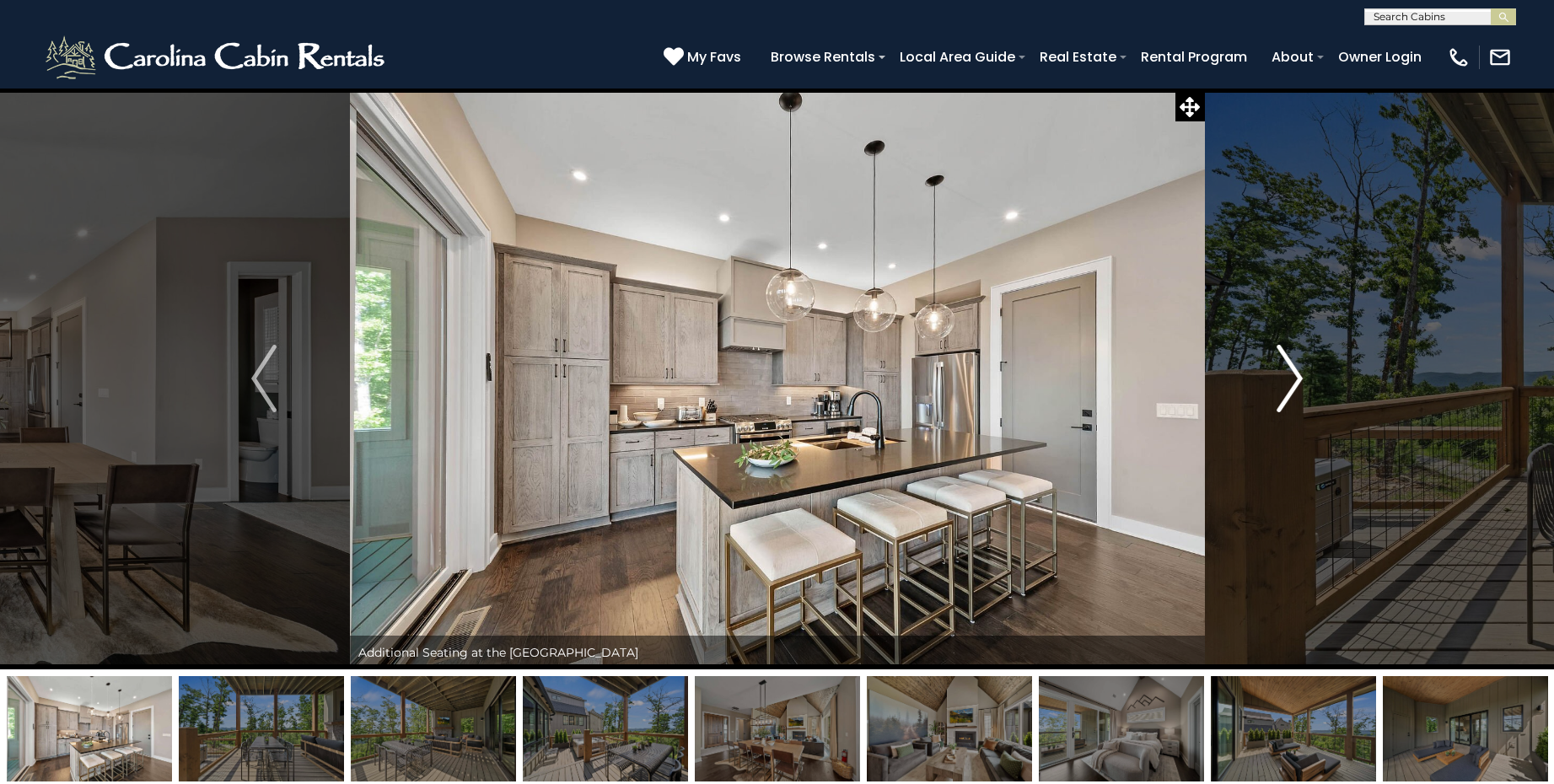
click at [1287, 375] on img "Next" at bounding box center [1290, 379] width 25 height 67
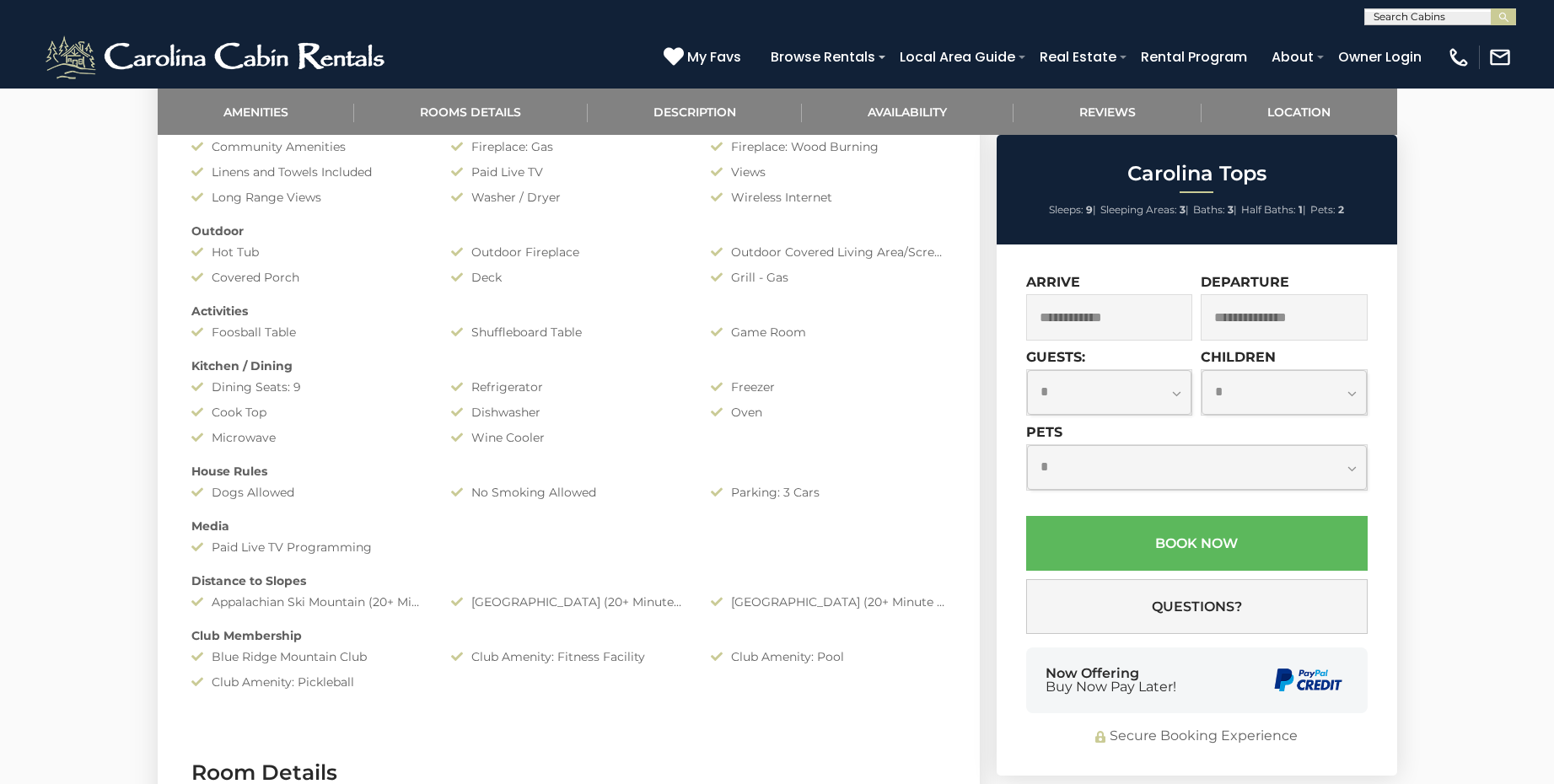
scroll to position [957, 0]
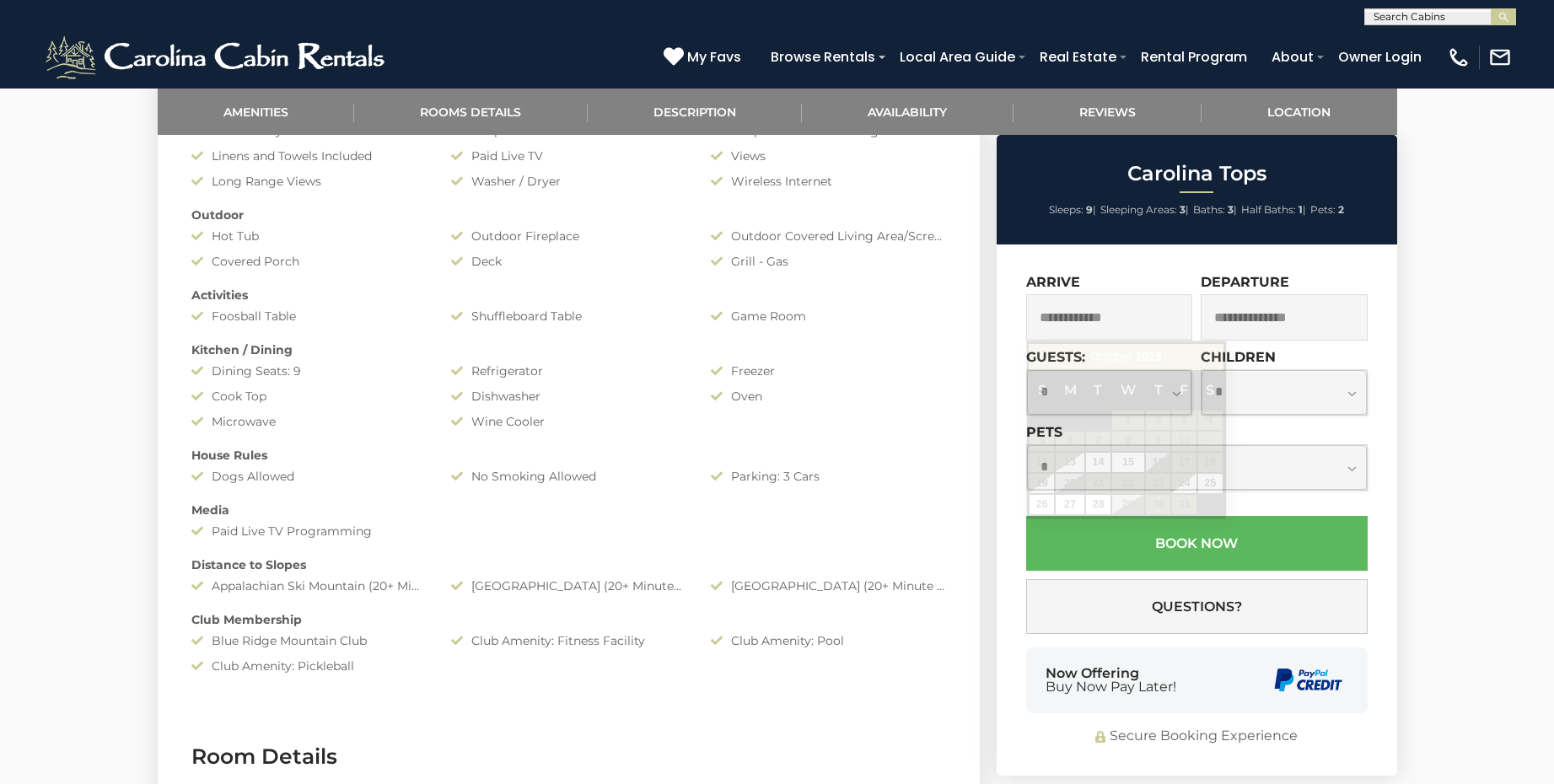
click at [1098, 323] on input "text" at bounding box center [1110, 317] width 167 height 46
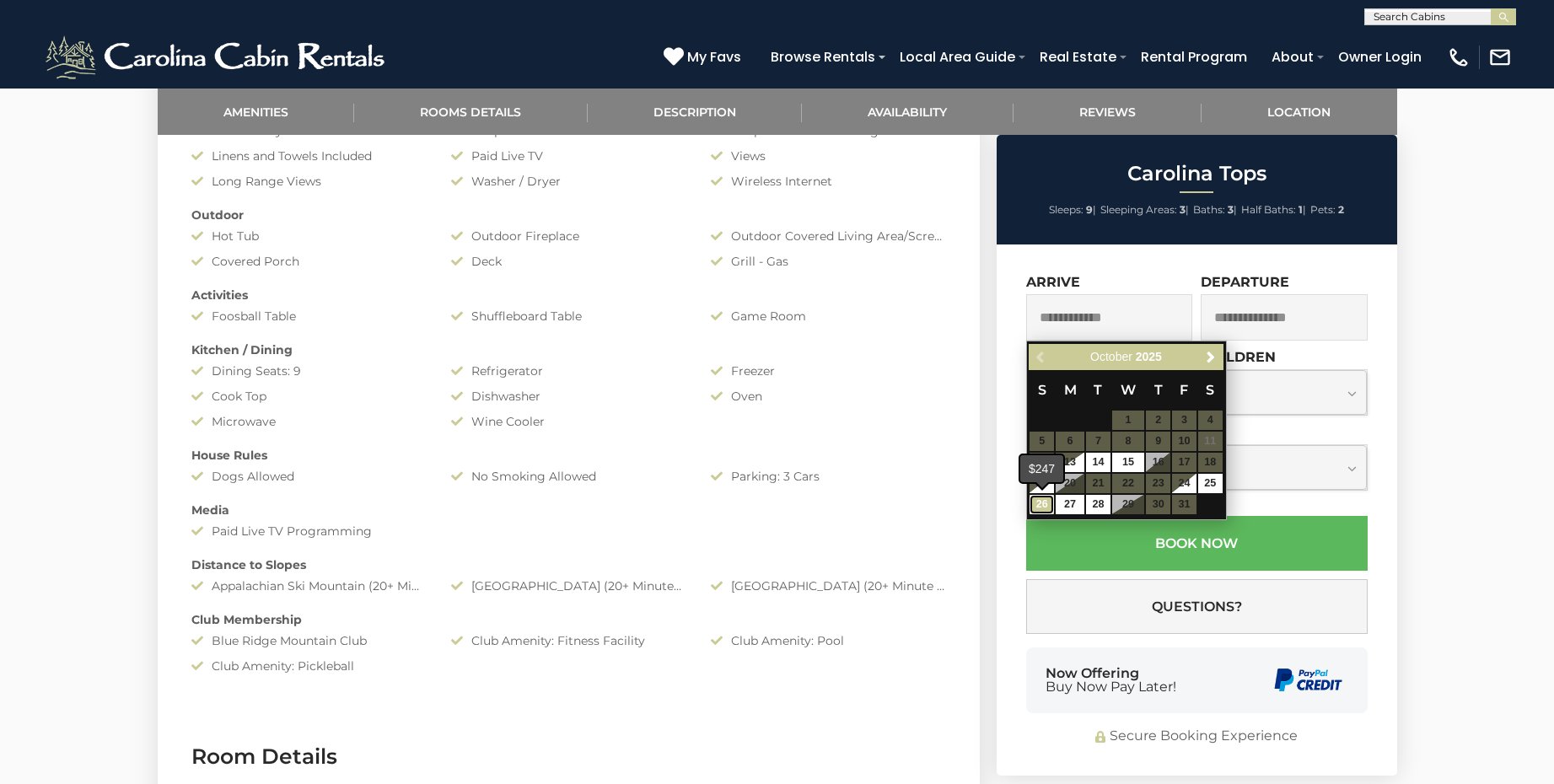
click at [1050, 508] on link "26" at bounding box center [1042, 504] width 25 height 19
type input "**********"
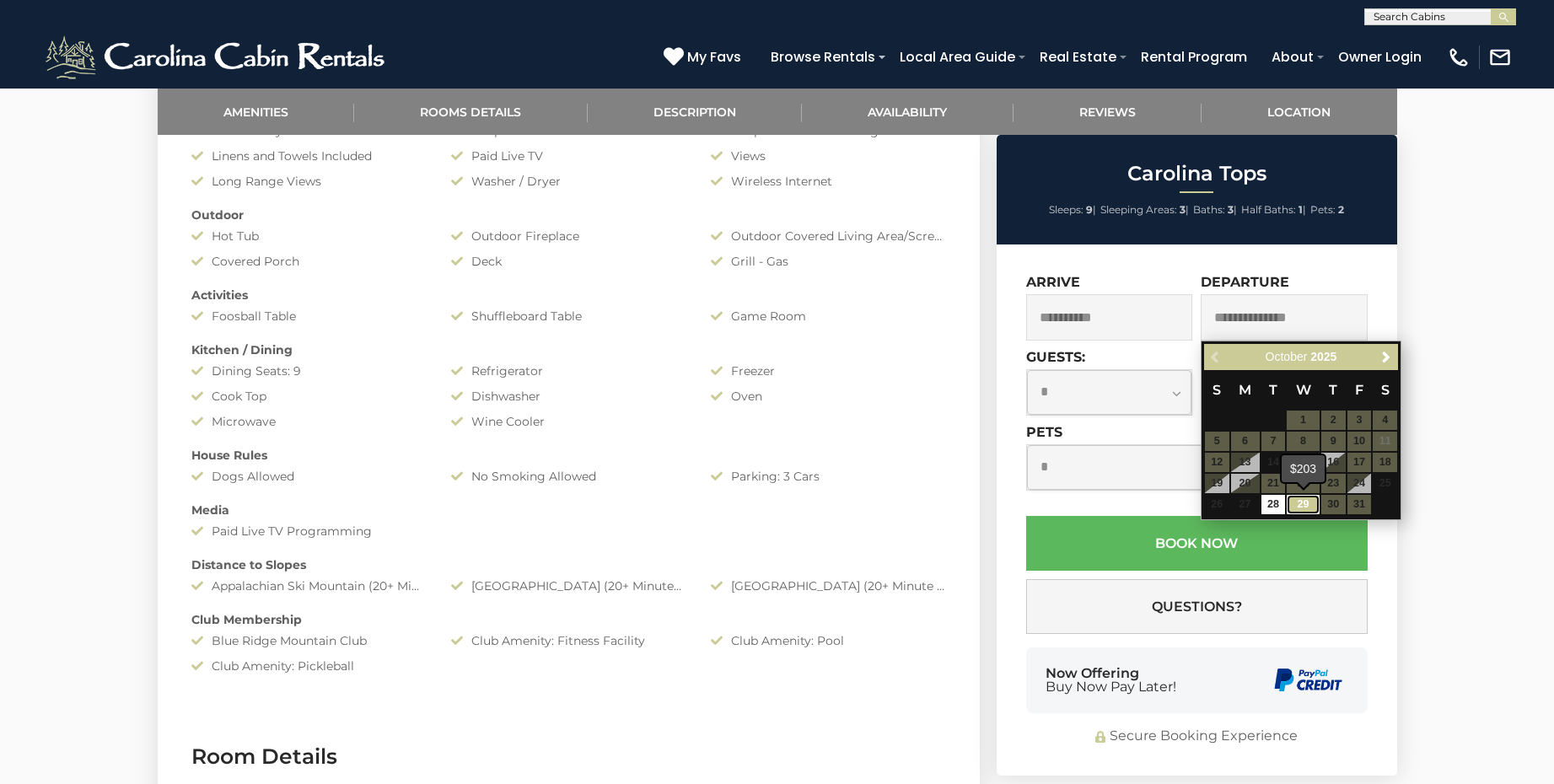
click at [1307, 503] on link "29" at bounding box center [1302, 504] width 32 height 19
type input "**********"
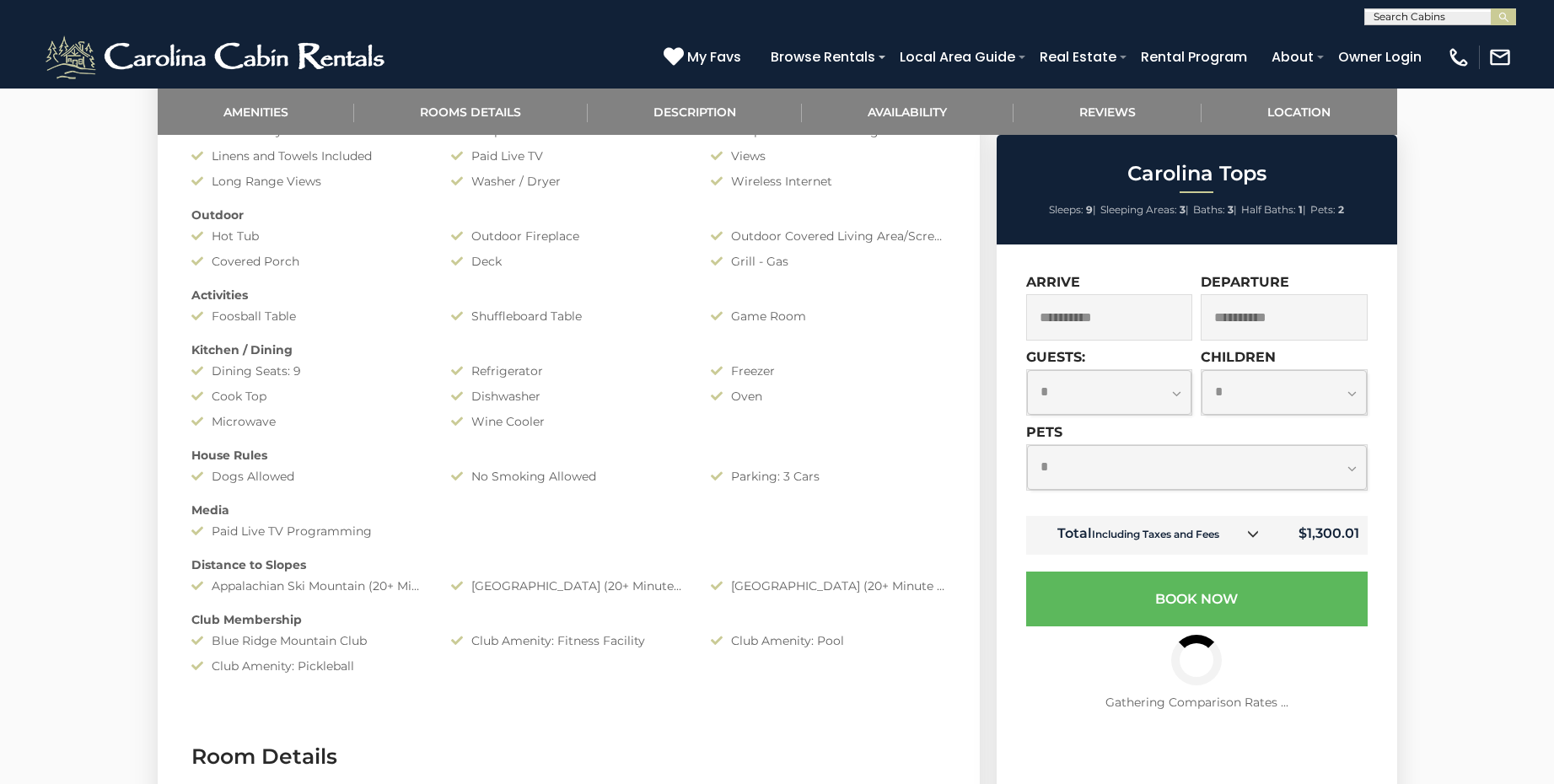
click at [1354, 469] on select "**********" at bounding box center [1196, 467] width 340 height 45
select select "*"
click at [1027, 445] on select "**********" at bounding box center [1196, 467] width 340 height 45
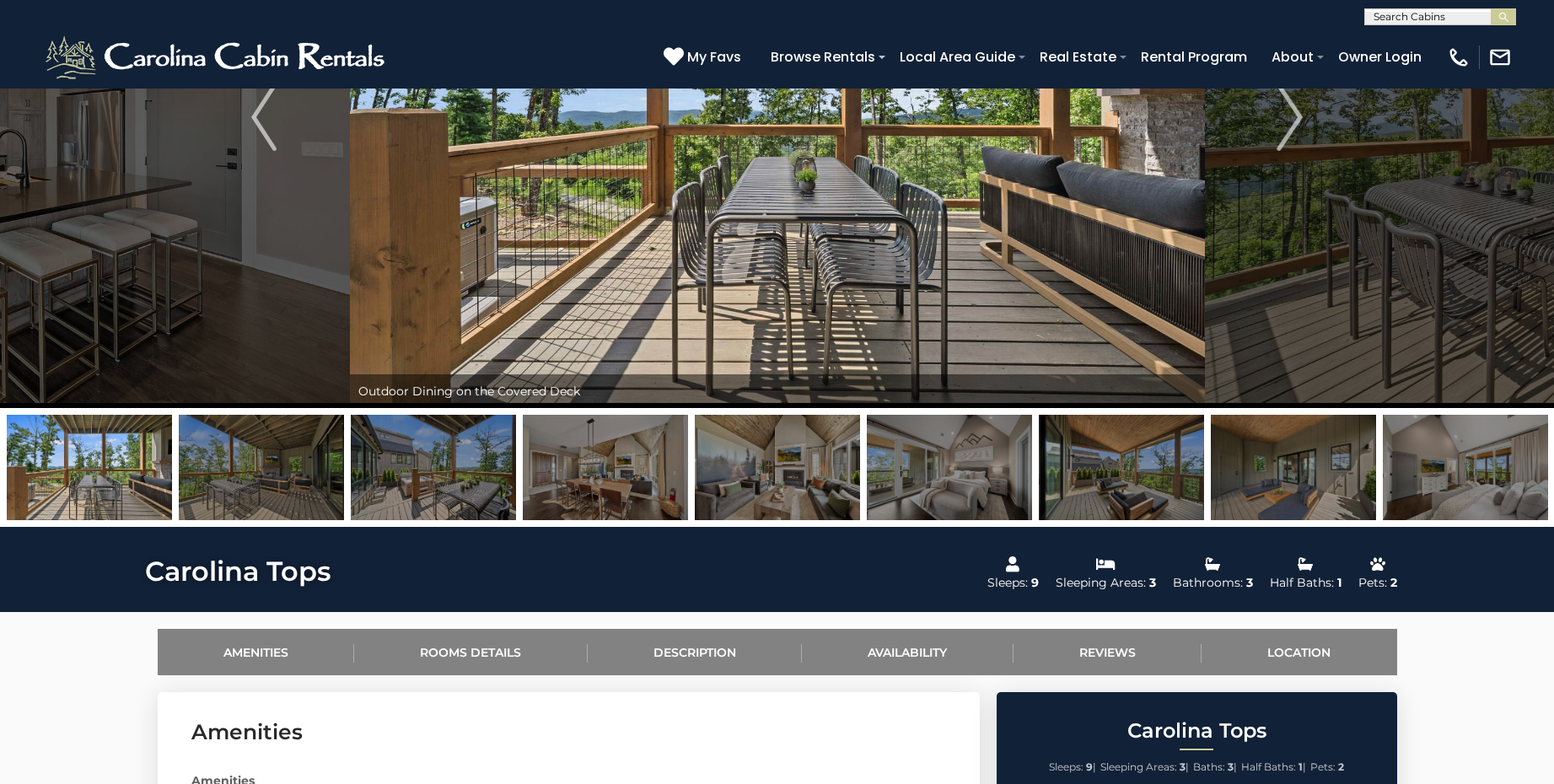
scroll to position [0, 0]
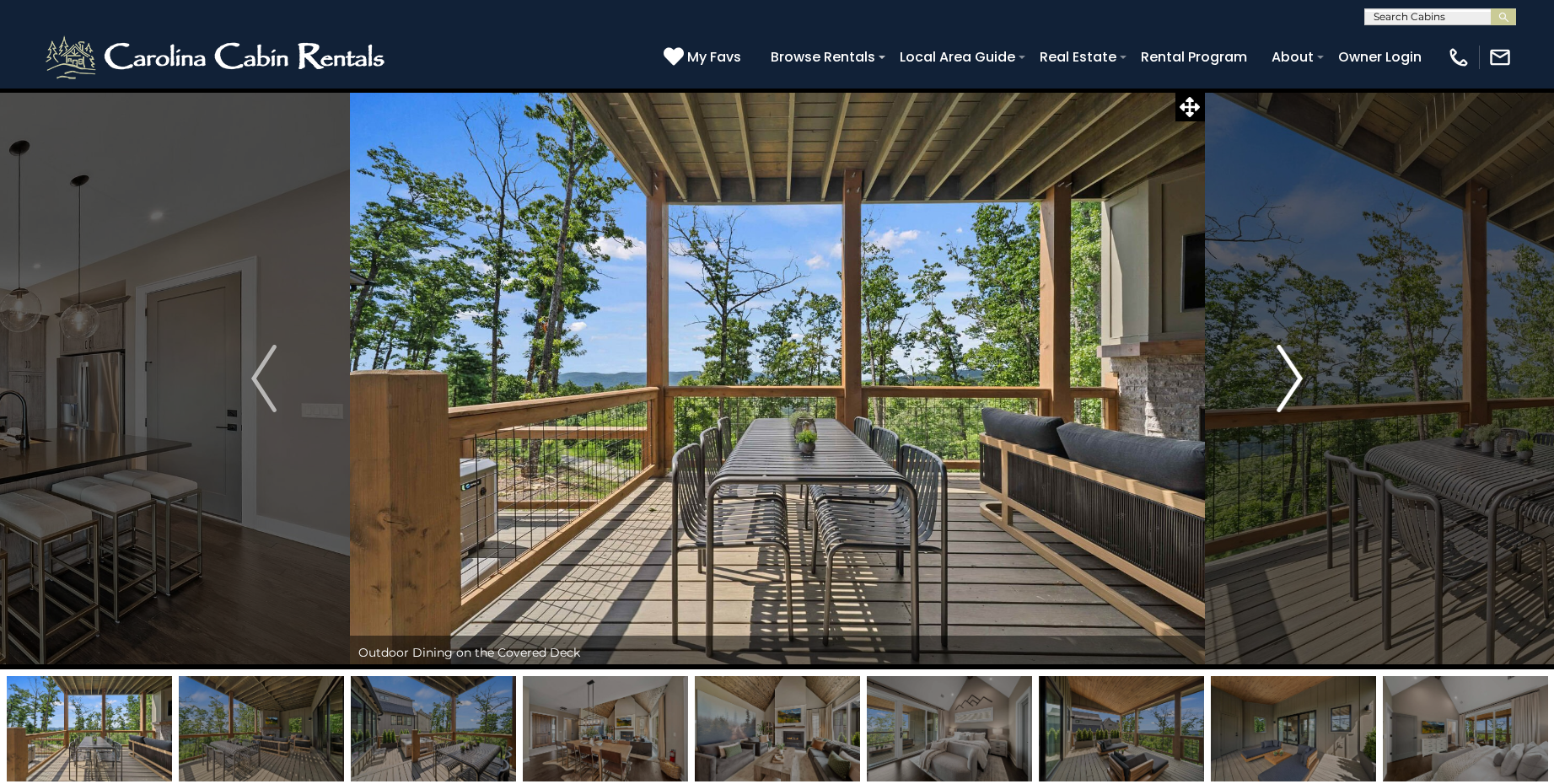
click at [1287, 372] on img "Next" at bounding box center [1290, 379] width 25 height 67
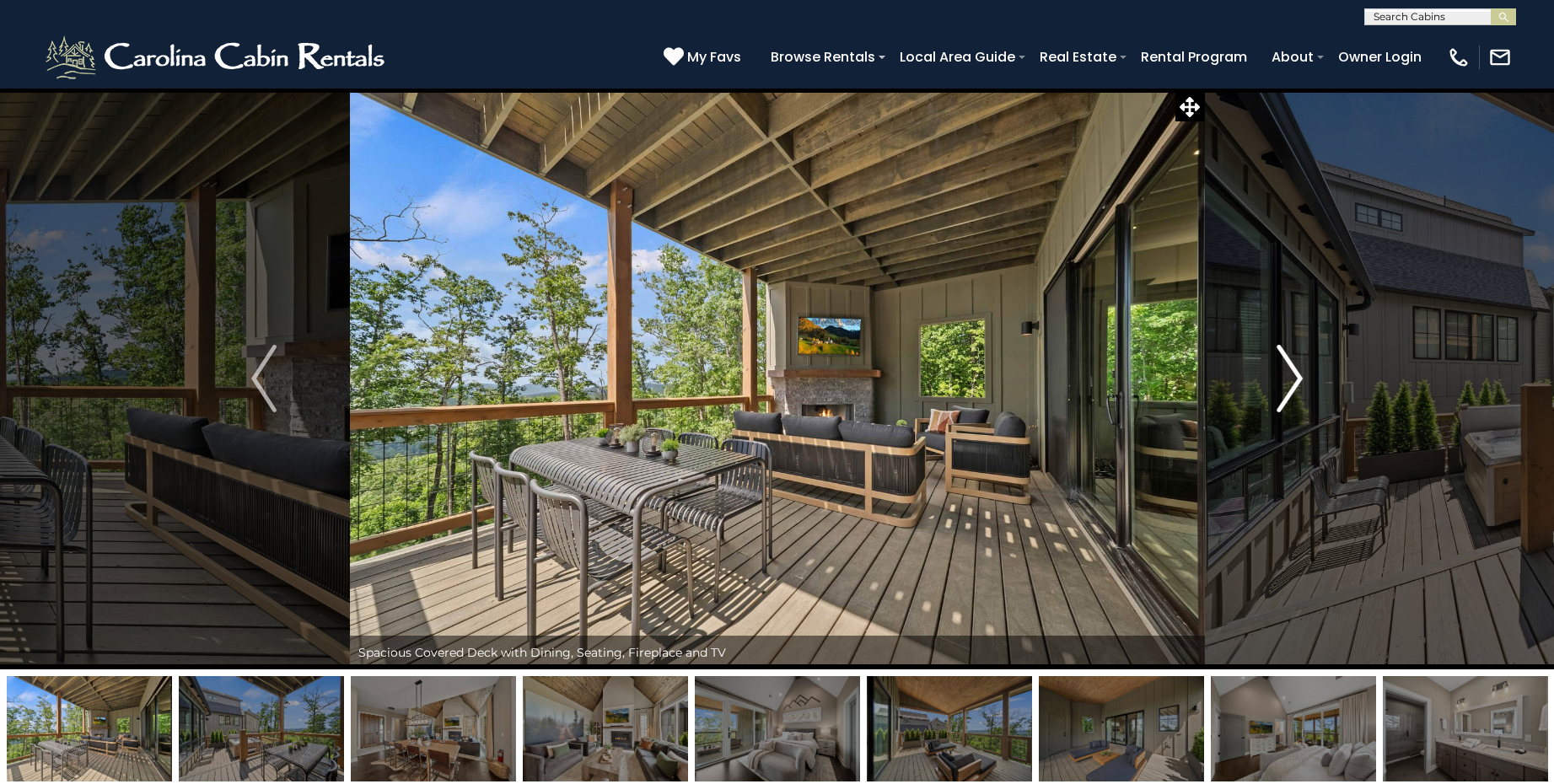
click at [1287, 372] on img "Next" at bounding box center [1290, 379] width 25 height 67
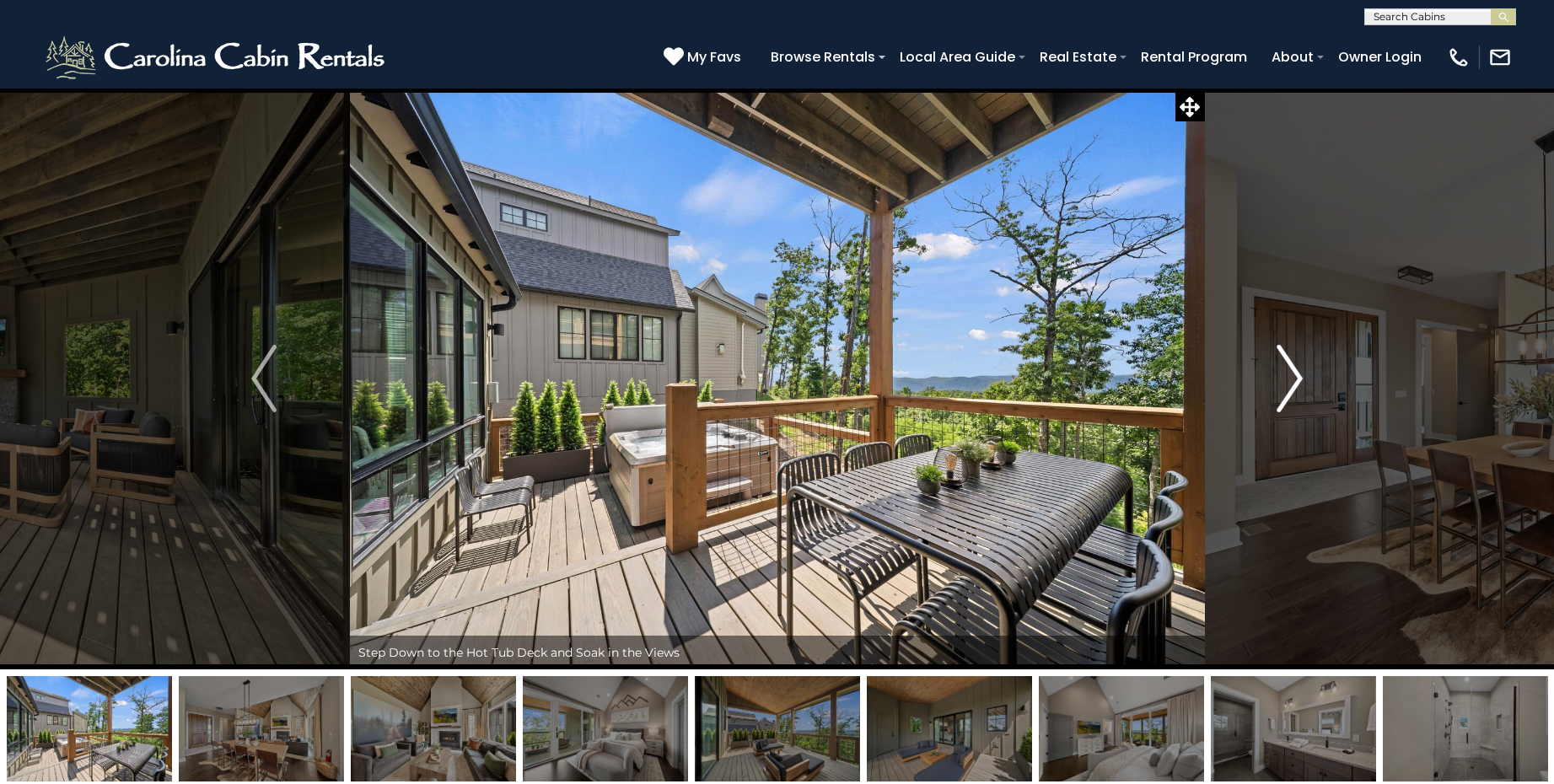
click at [1287, 374] on img "Next" at bounding box center [1290, 379] width 25 height 67
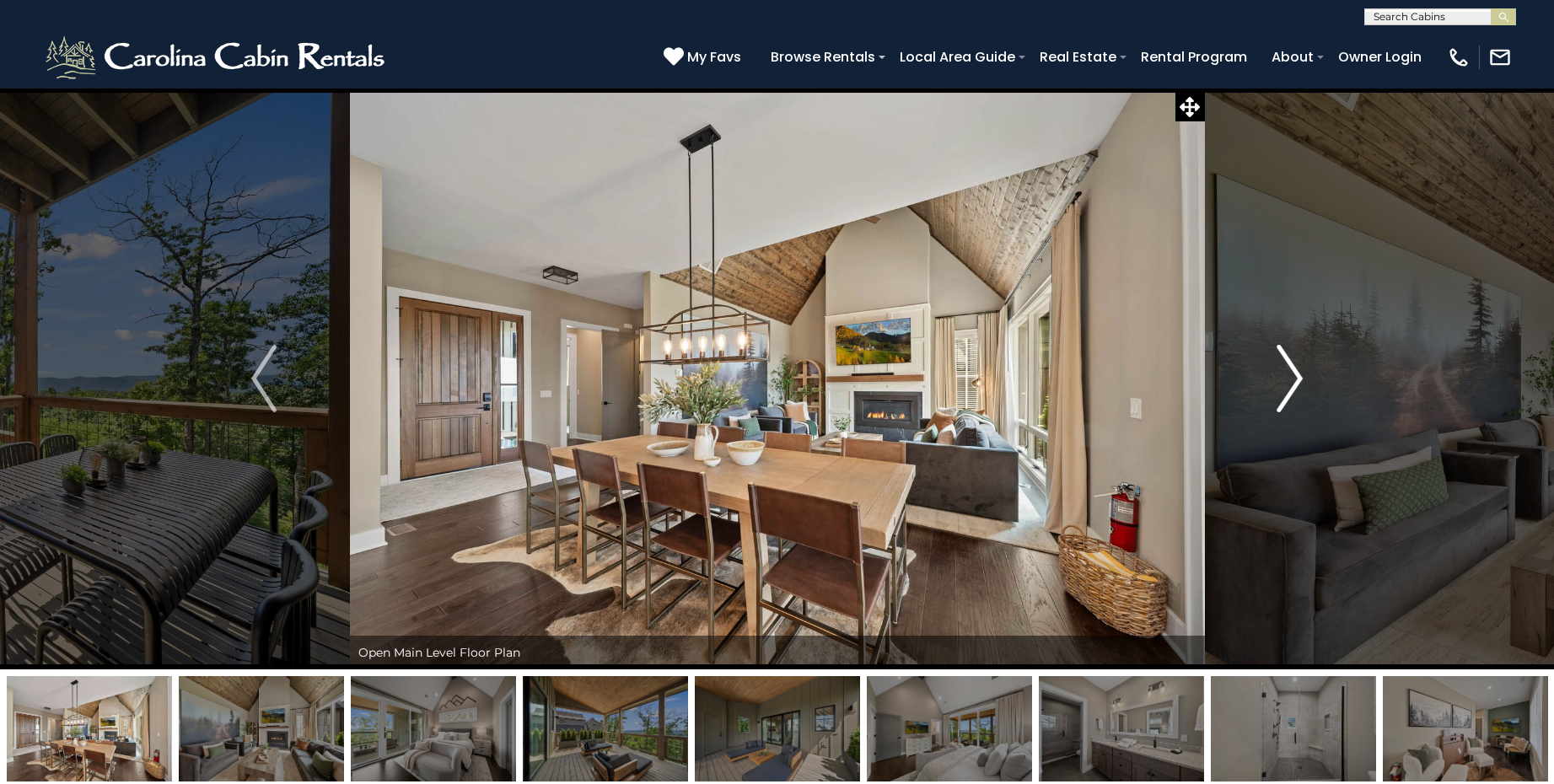
click at [1287, 374] on img "Next" at bounding box center [1290, 379] width 25 height 67
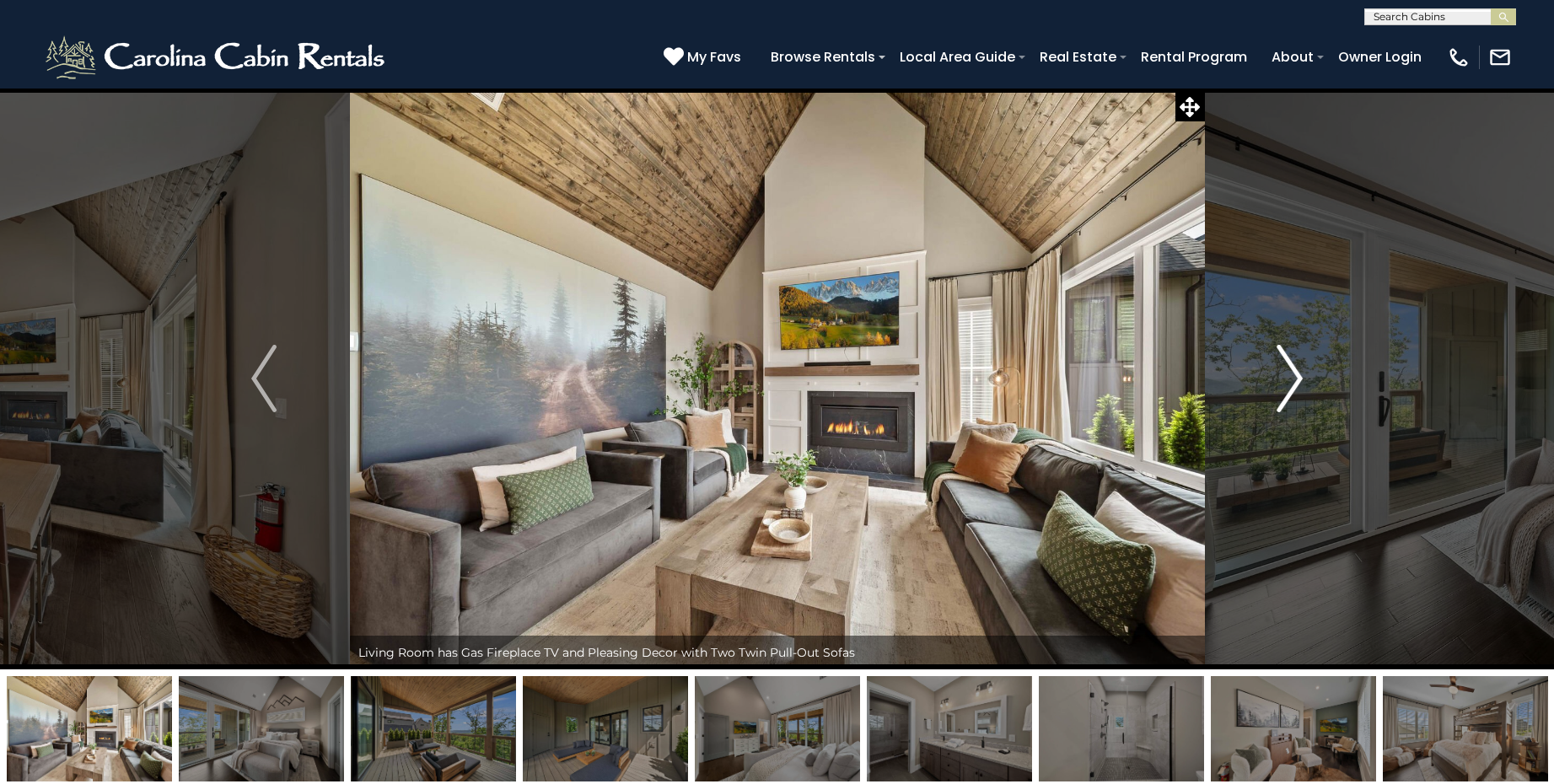
click at [1287, 374] on img "Next" at bounding box center [1290, 379] width 25 height 67
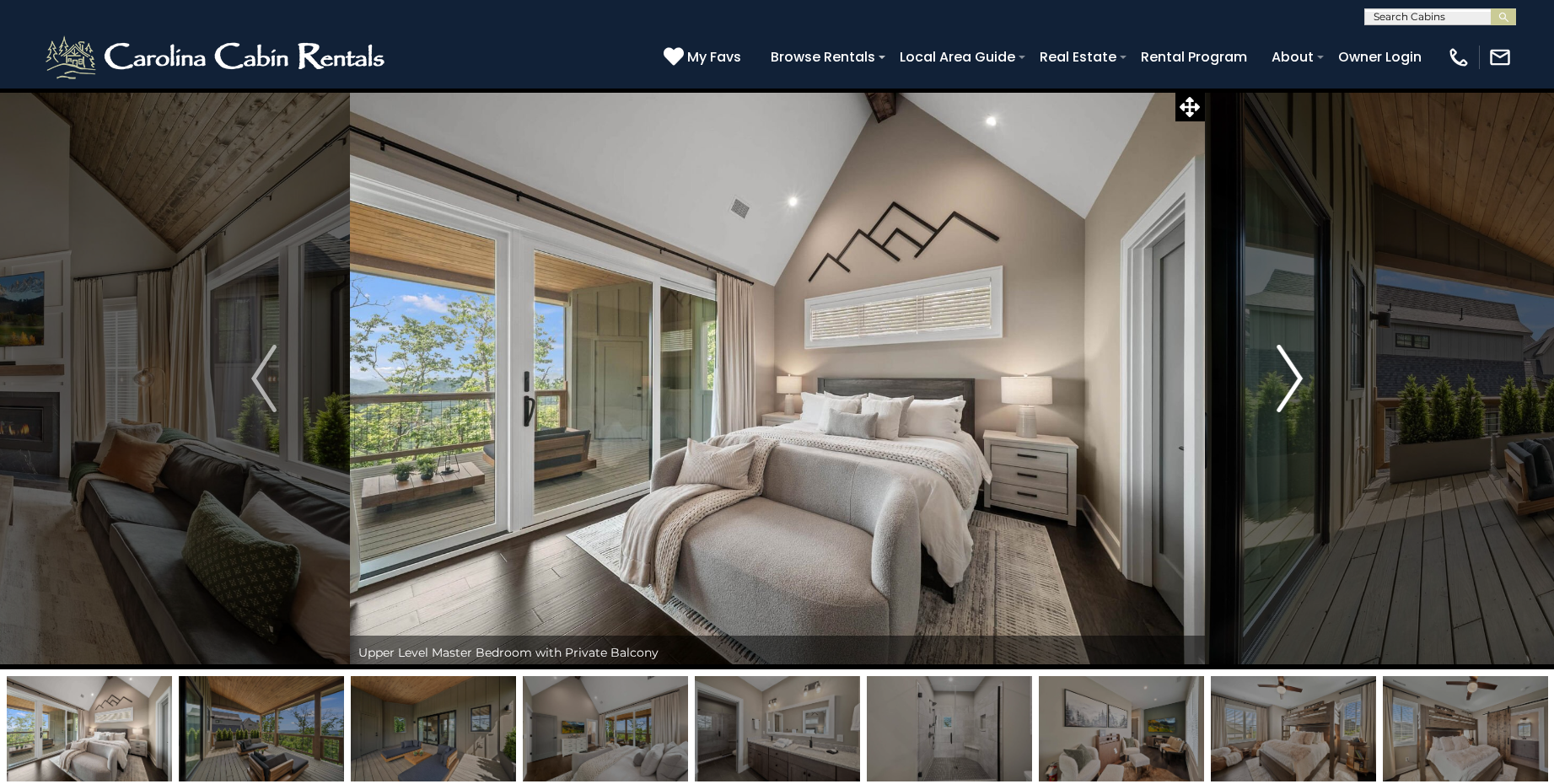
click at [1287, 374] on img "Next" at bounding box center [1290, 379] width 25 height 67
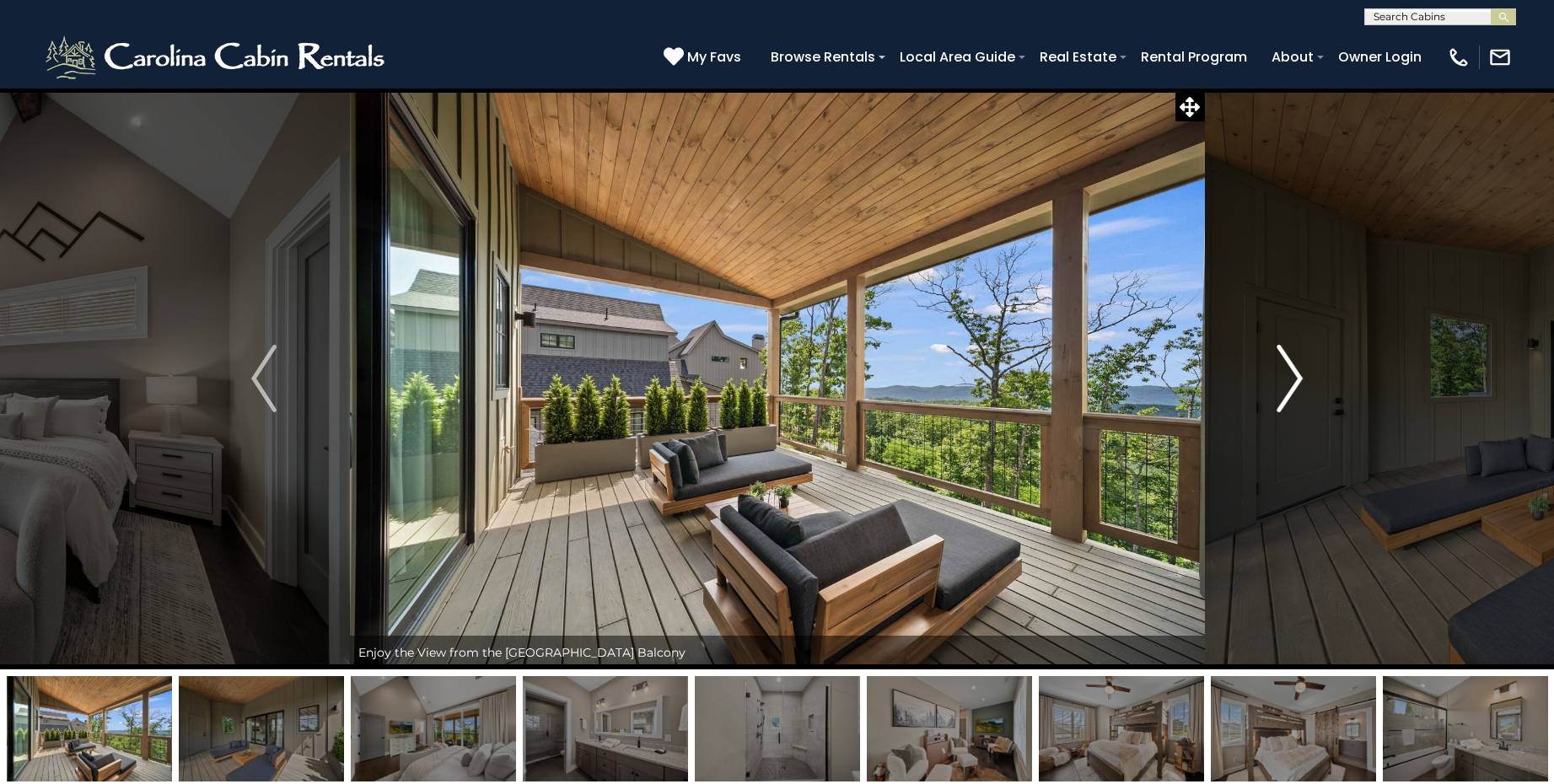
click at [1287, 374] on img "Next" at bounding box center [1290, 379] width 25 height 67
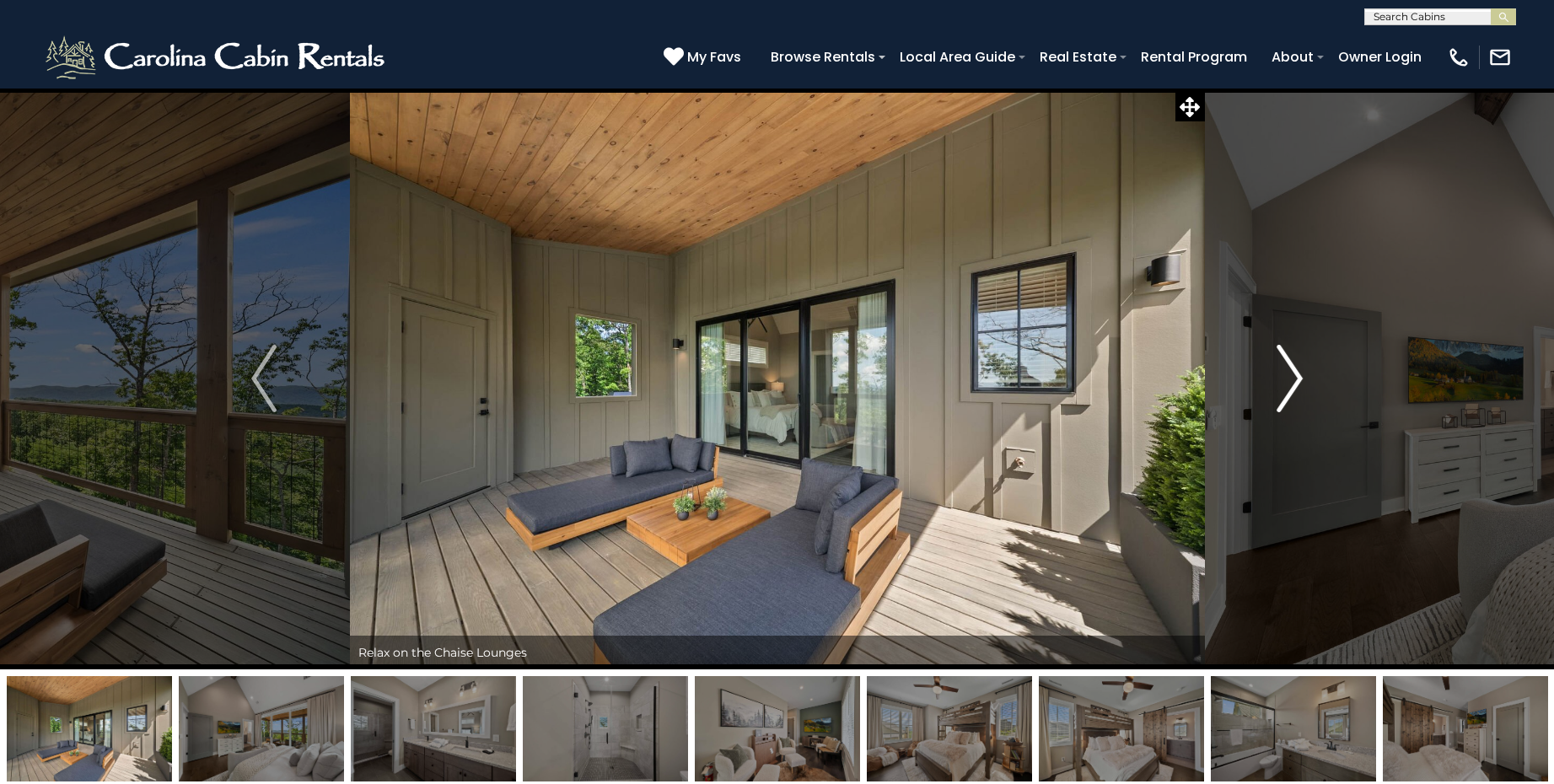
click at [1287, 374] on img "Next" at bounding box center [1290, 379] width 25 height 67
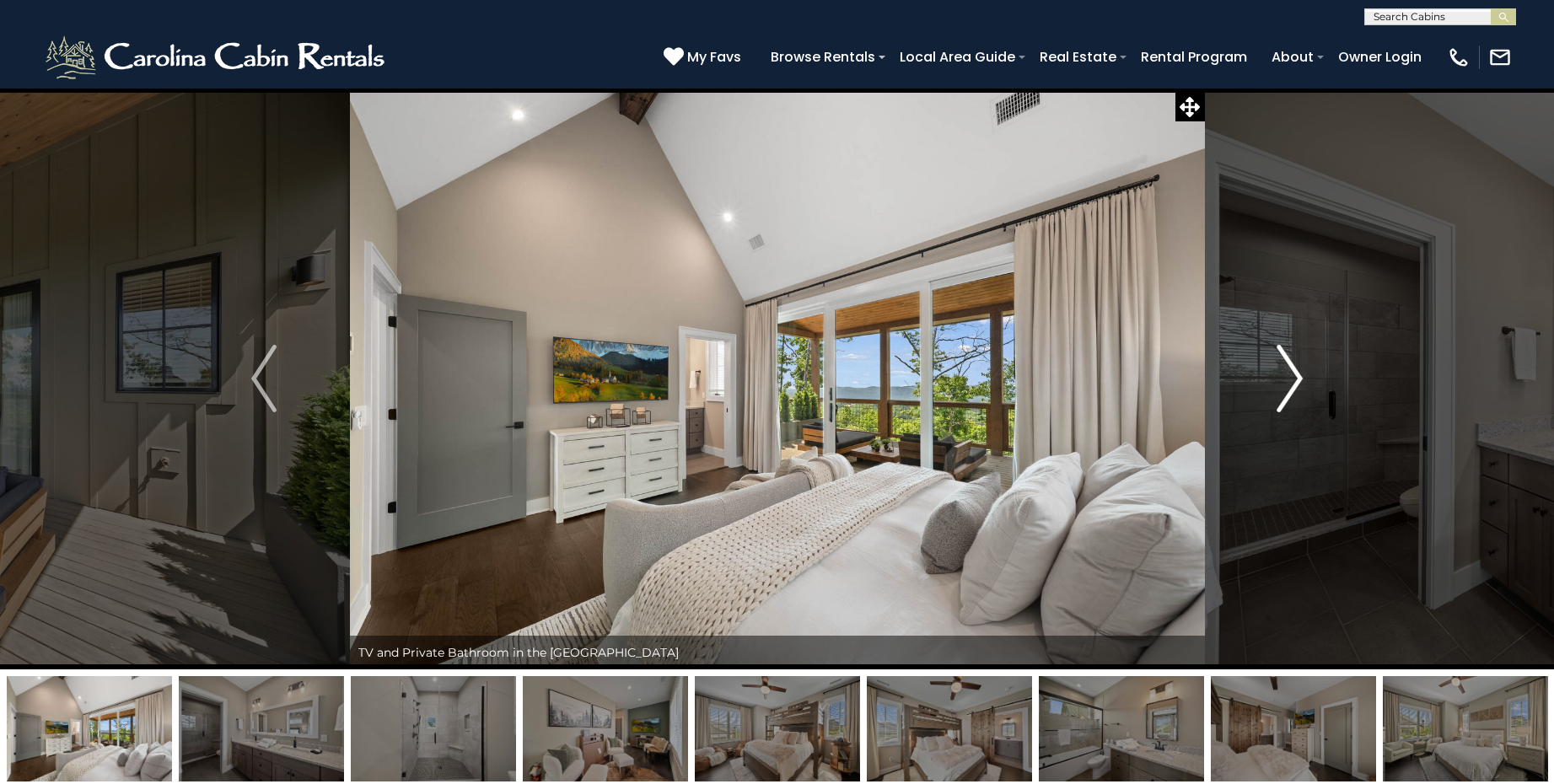
click at [1287, 374] on img "Next" at bounding box center [1290, 379] width 25 height 67
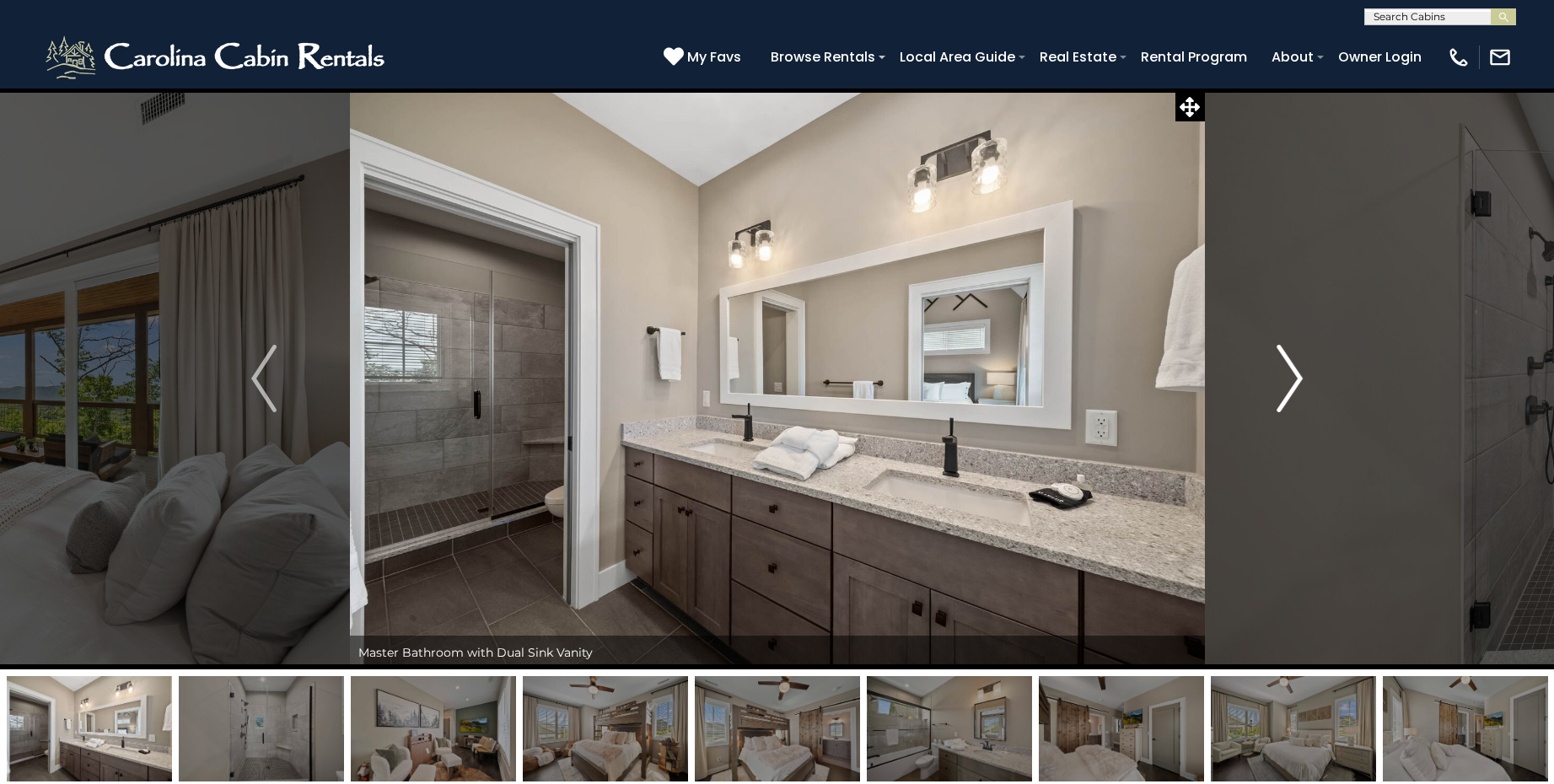
click at [1287, 374] on img "Next" at bounding box center [1290, 379] width 25 height 67
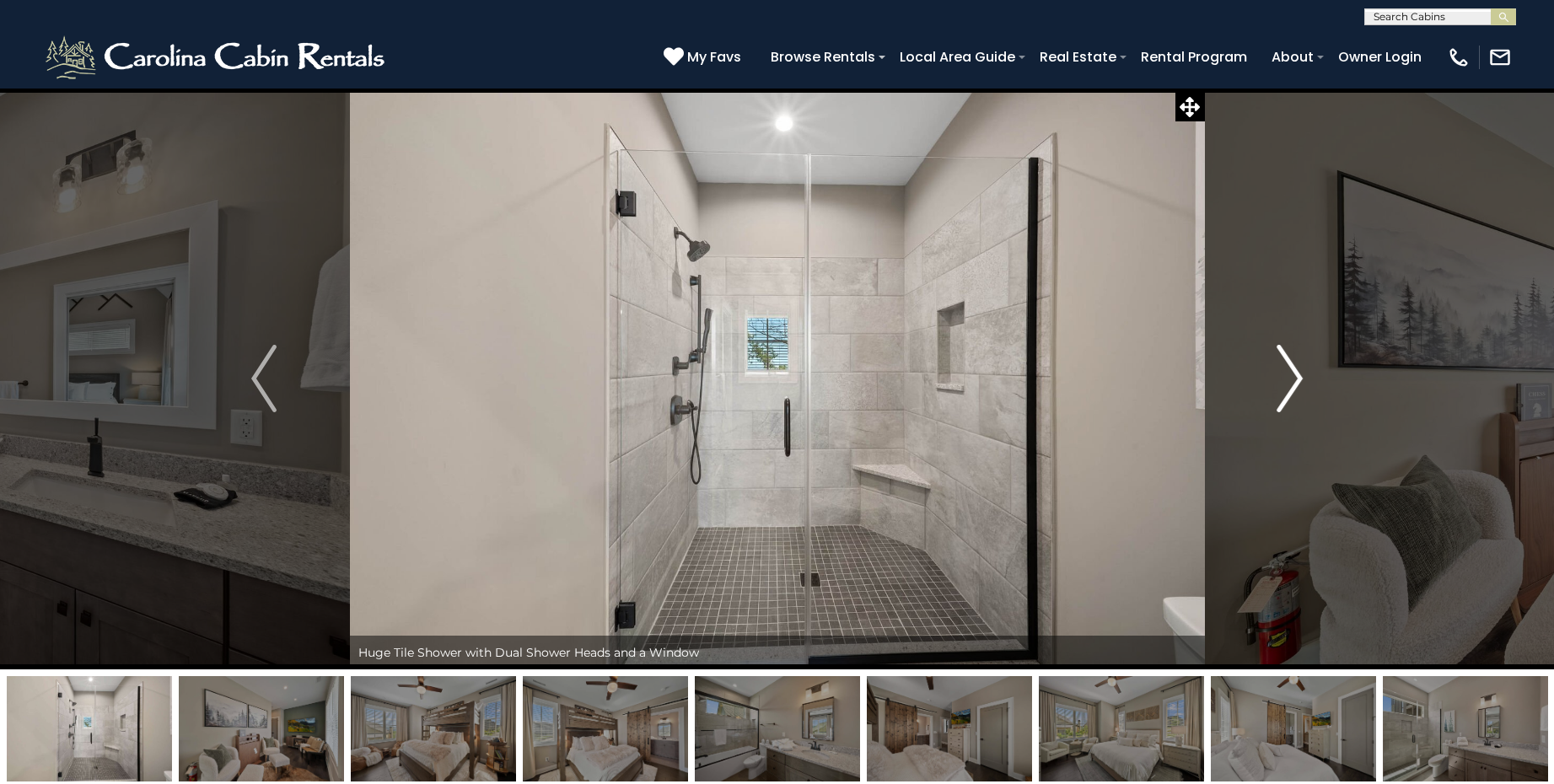
click at [1287, 374] on img "Next" at bounding box center [1290, 379] width 25 height 67
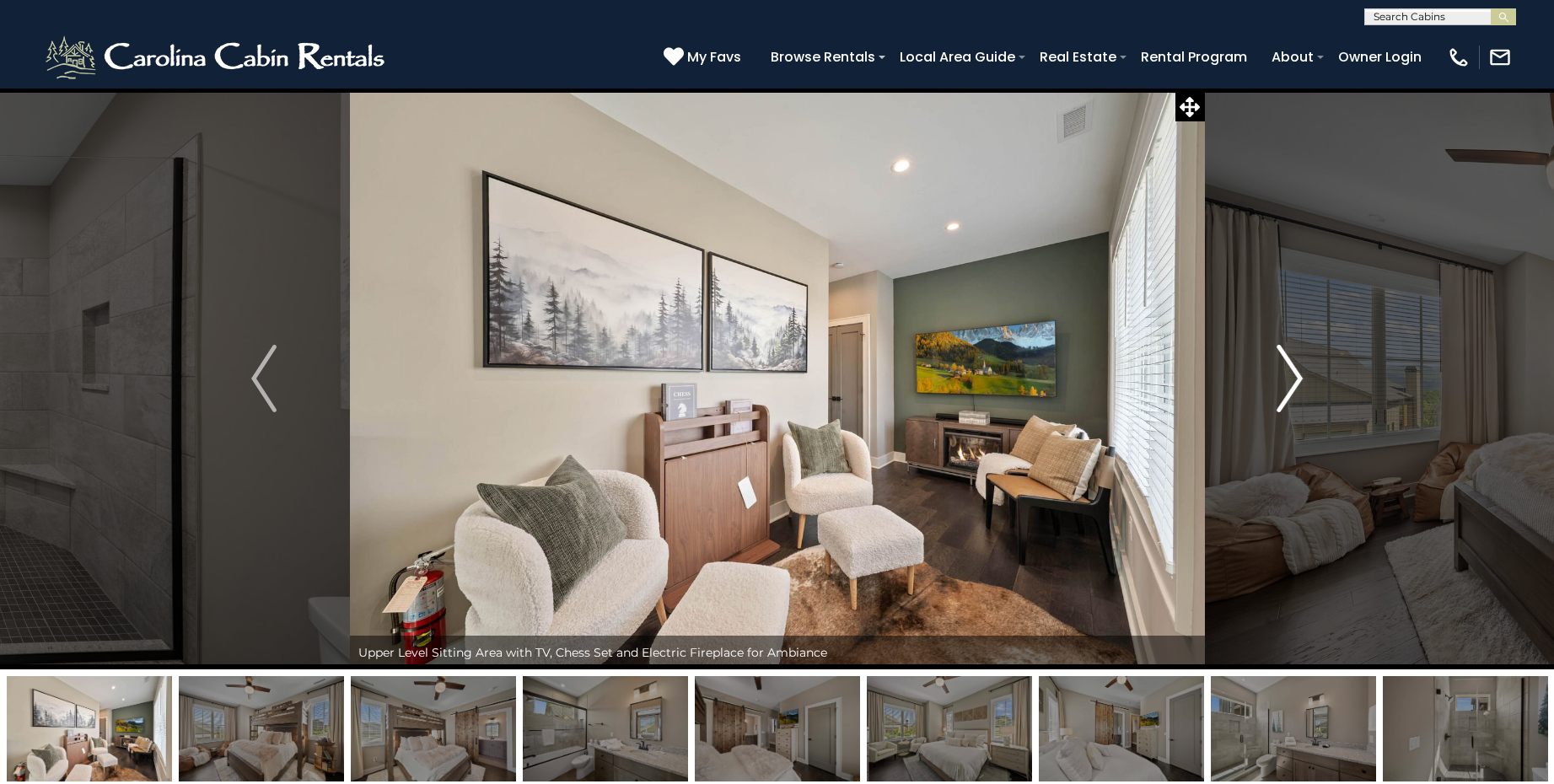
click at [1287, 374] on img "Next" at bounding box center [1290, 379] width 25 height 67
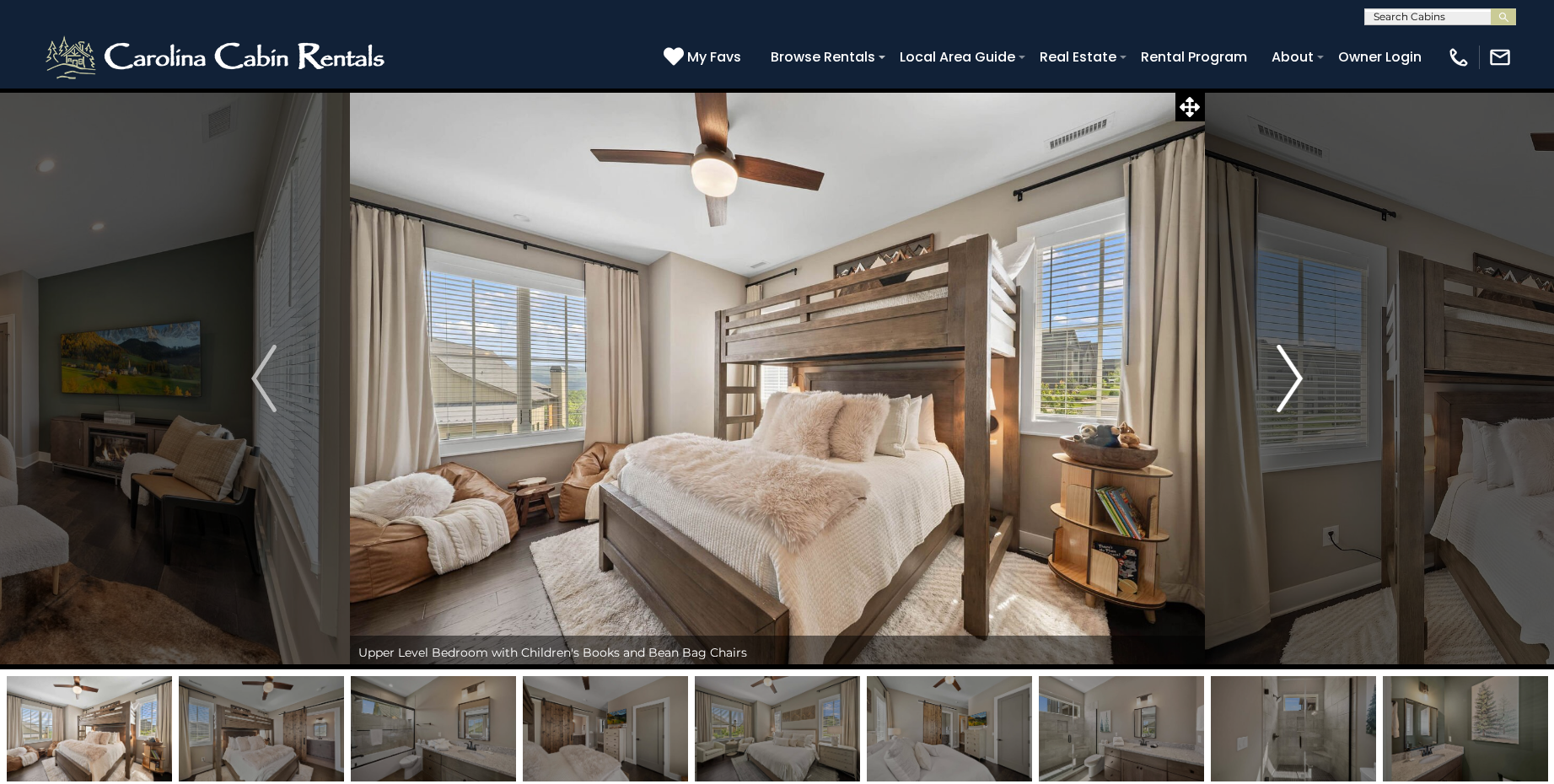
click at [1287, 374] on img "Next" at bounding box center [1290, 379] width 25 height 67
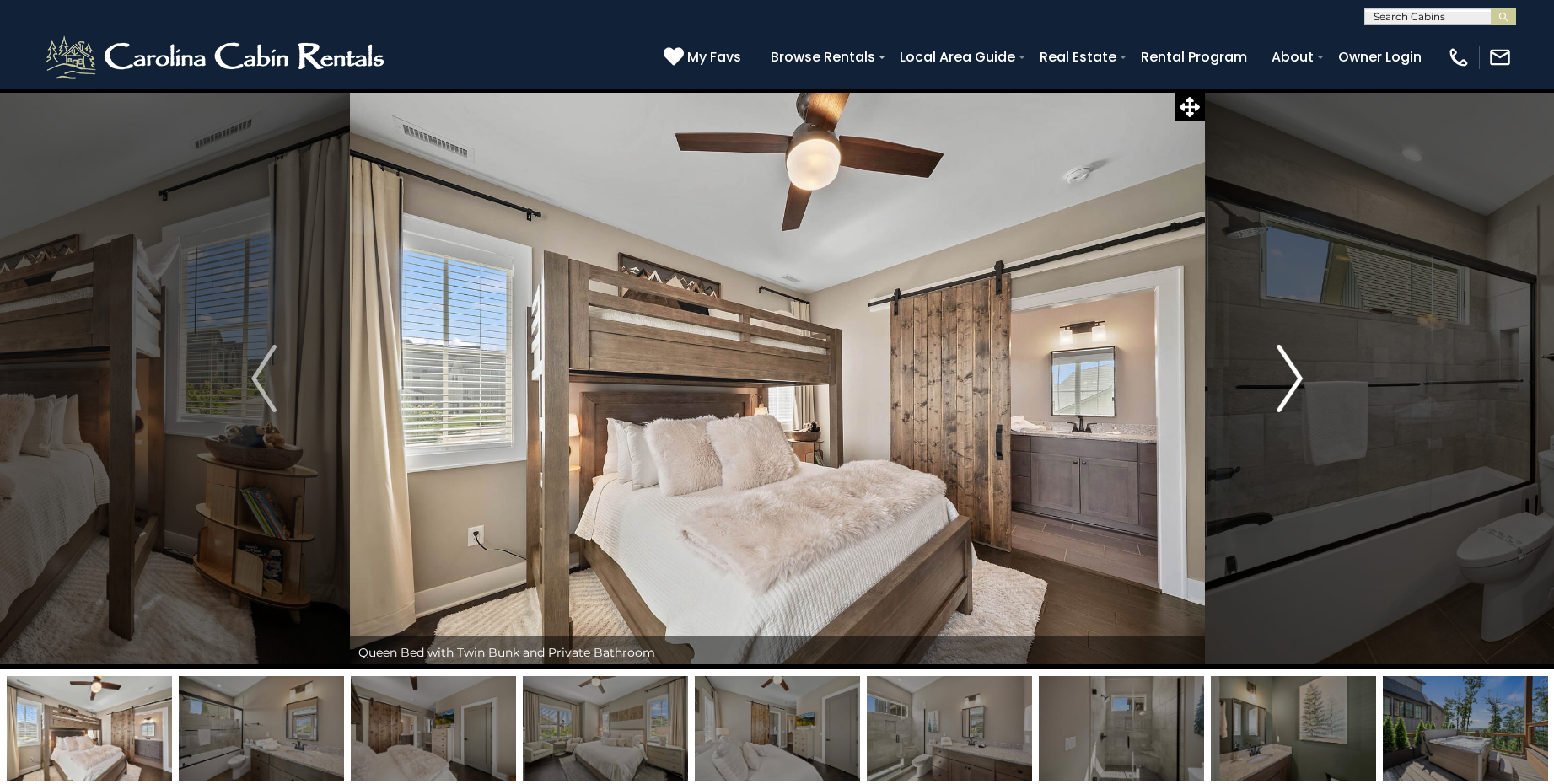
click at [1287, 374] on img "Next" at bounding box center [1290, 379] width 25 height 67
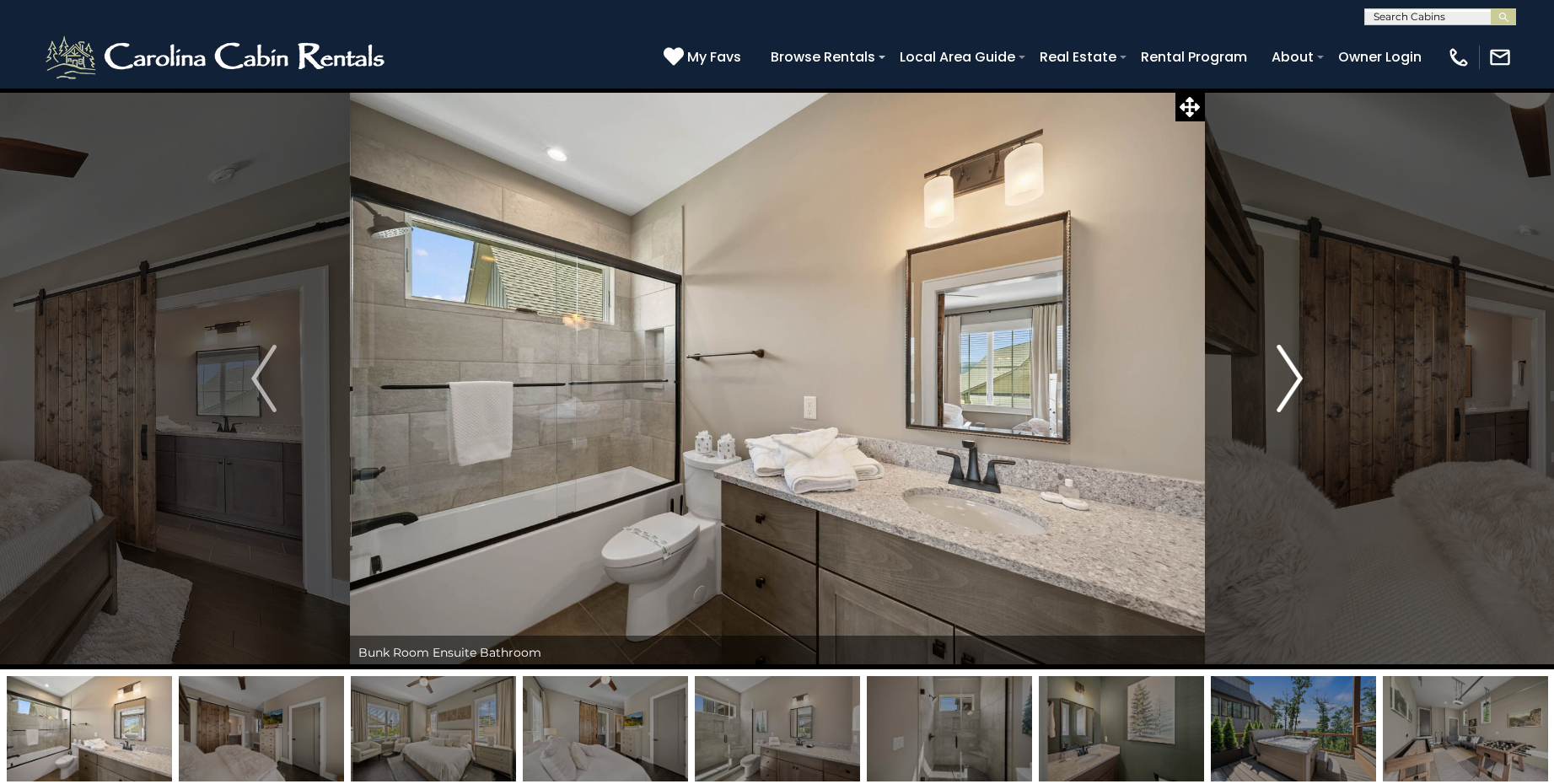
click at [1287, 374] on img "Next" at bounding box center [1290, 379] width 25 height 67
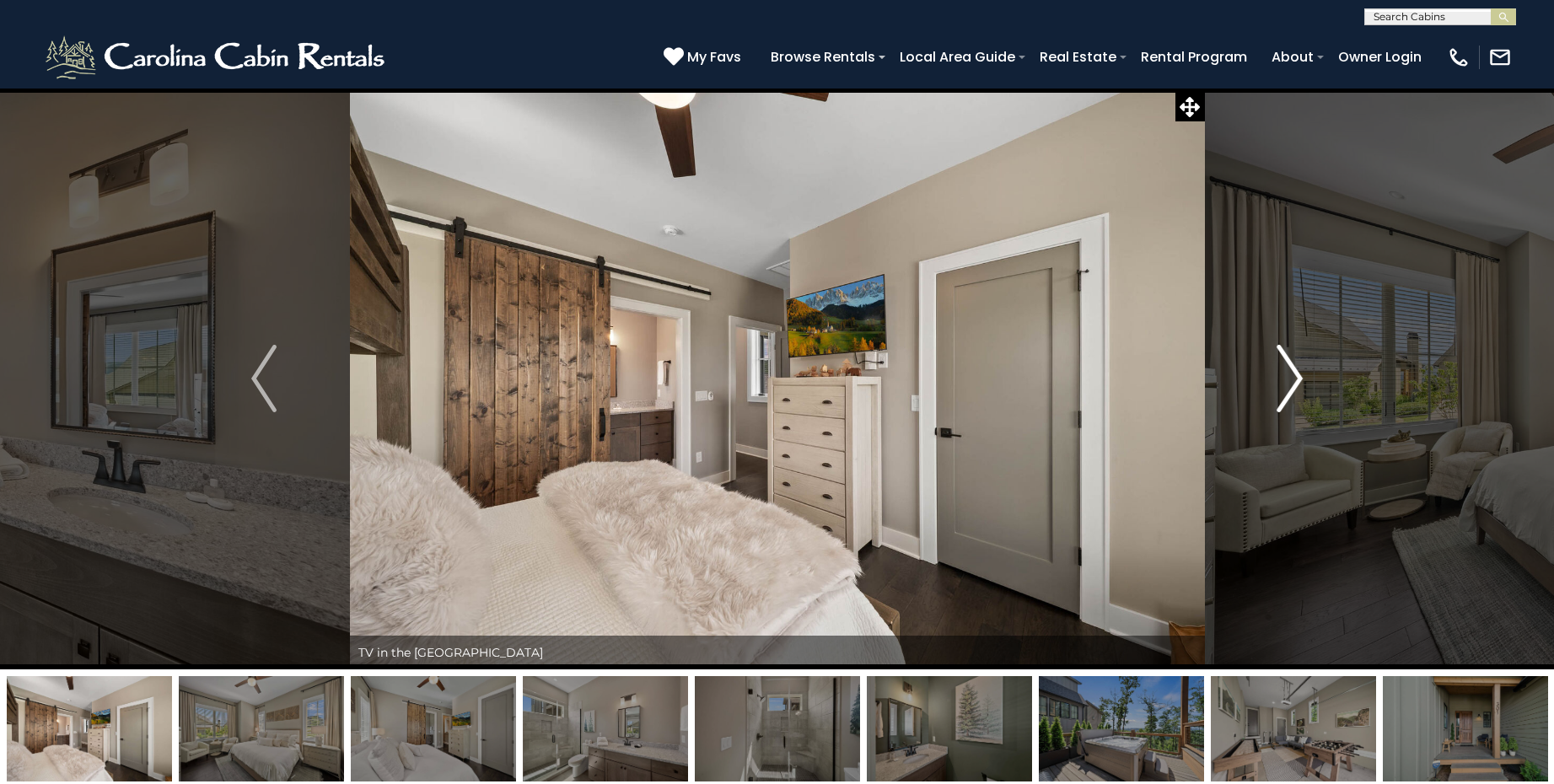
click at [1287, 374] on img "Next" at bounding box center [1290, 379] width 25 height 67
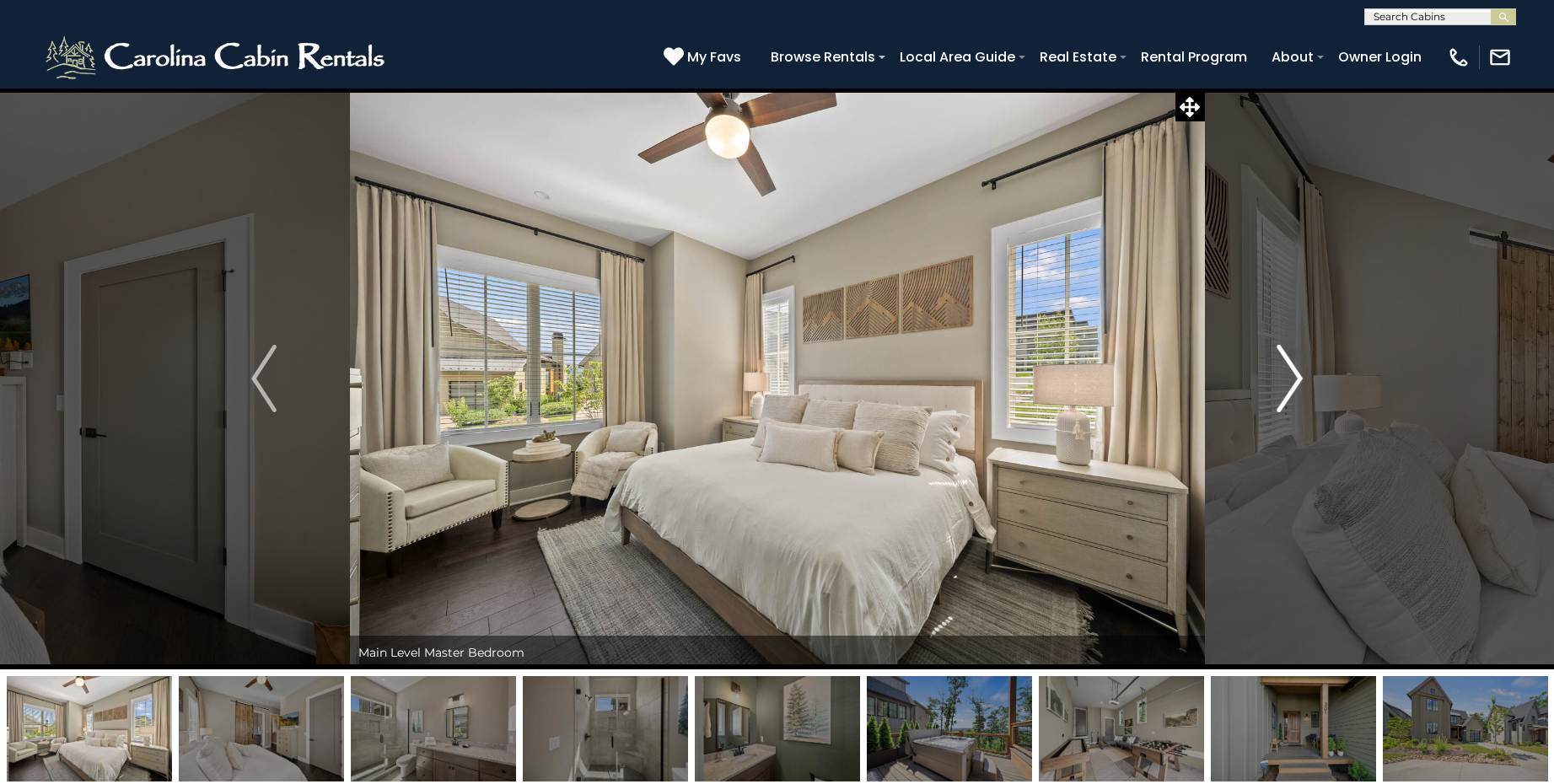
click at [1287, 374] on img "Next" at bounding box center [1290, 379] width 25 height 67
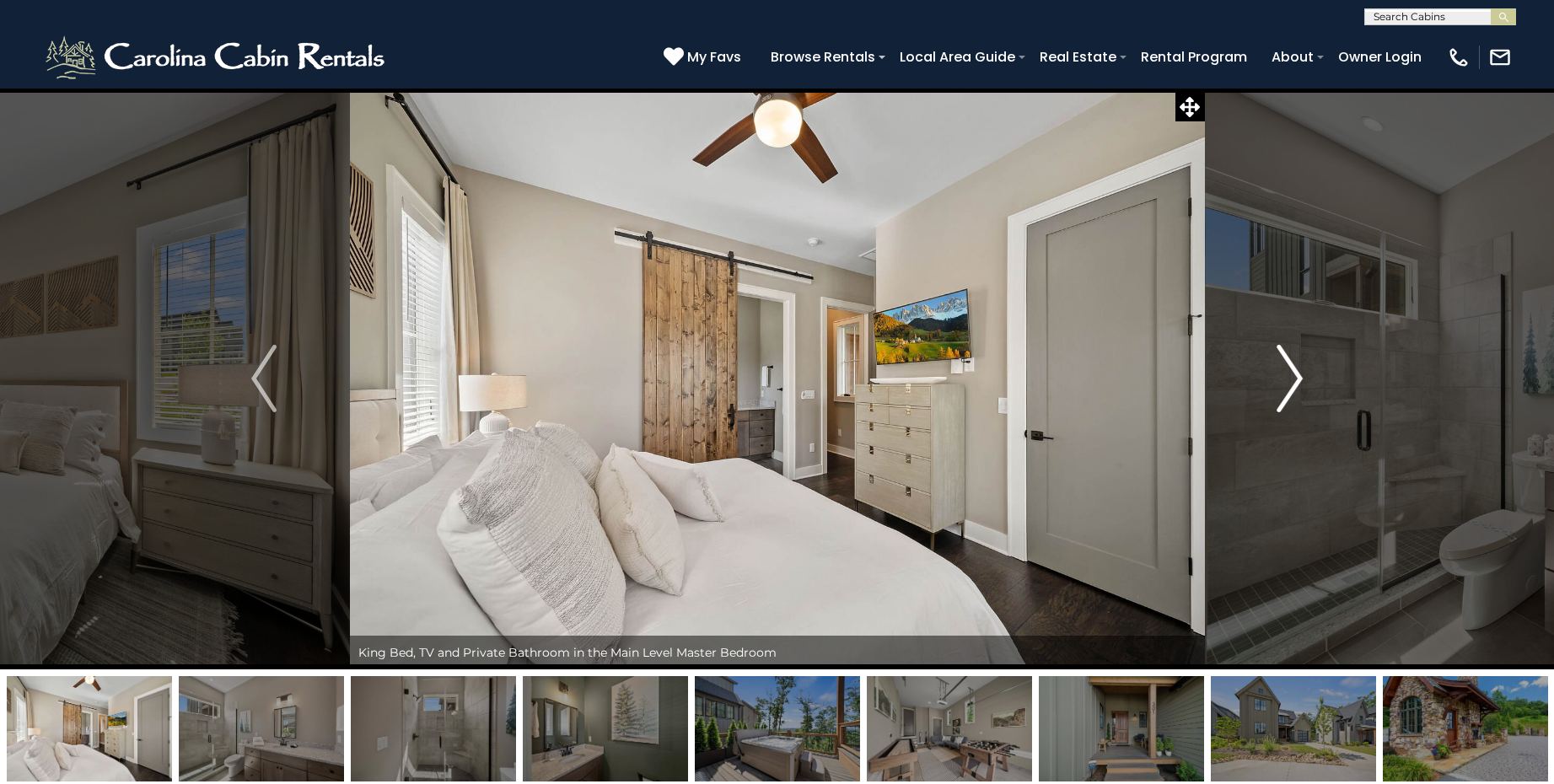
click at [1289, 373] on img "Next" at bounding box center [1290, 379] width 25 height 67
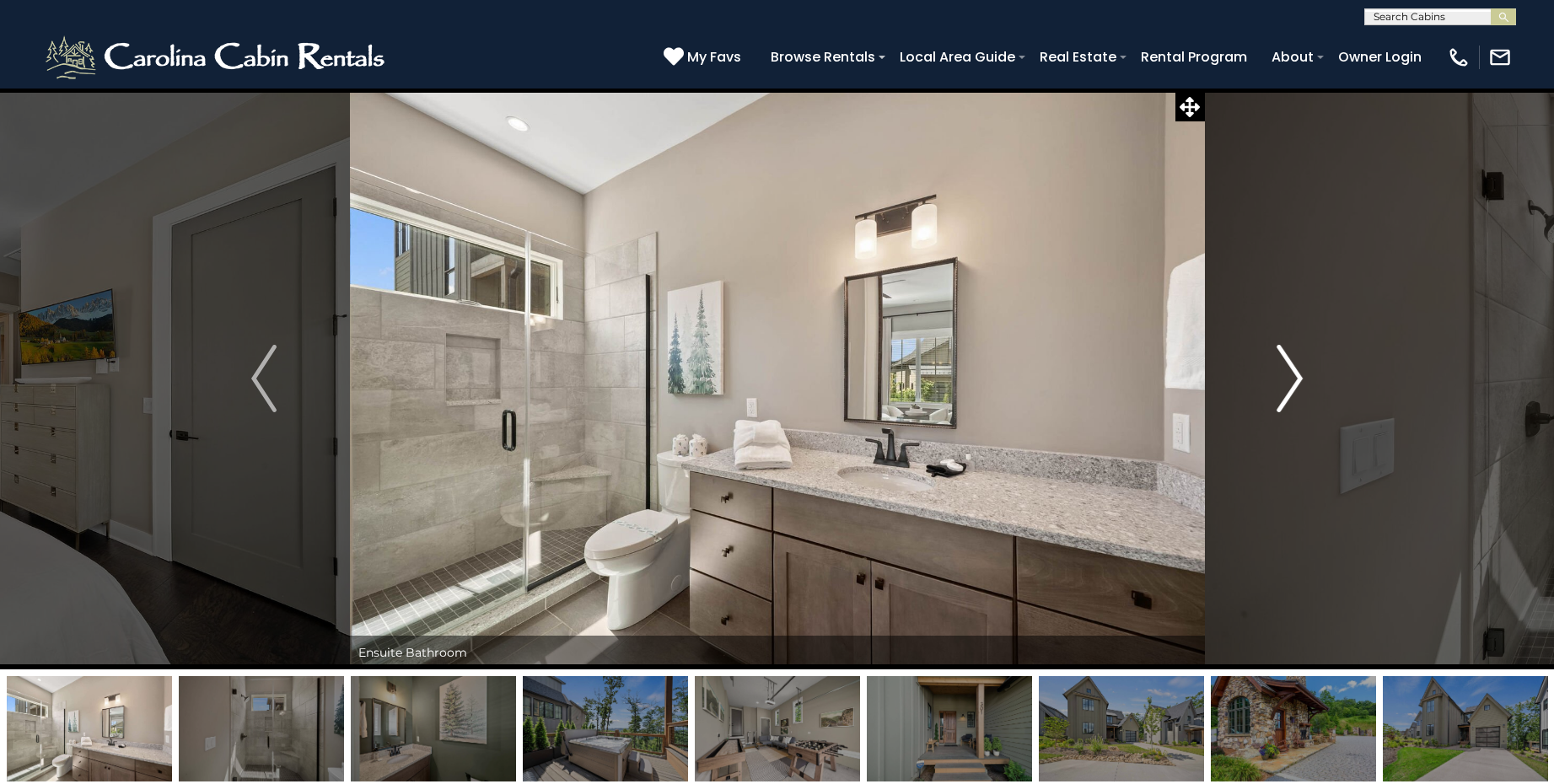
click at [1289, 373] on img "Next" at bounding box center [1290, 379] width 25 height 67
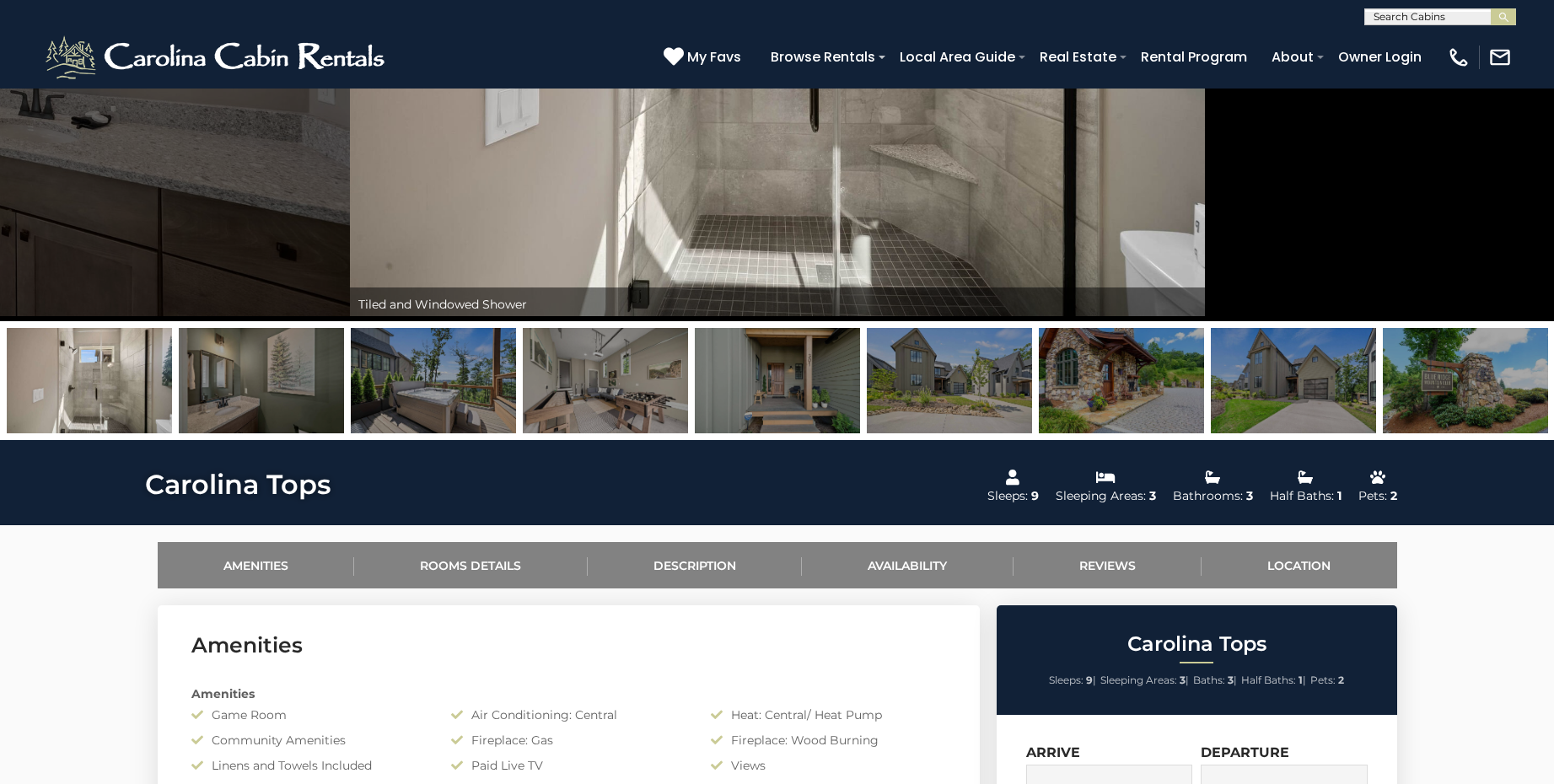
scroll to position [358, 0]
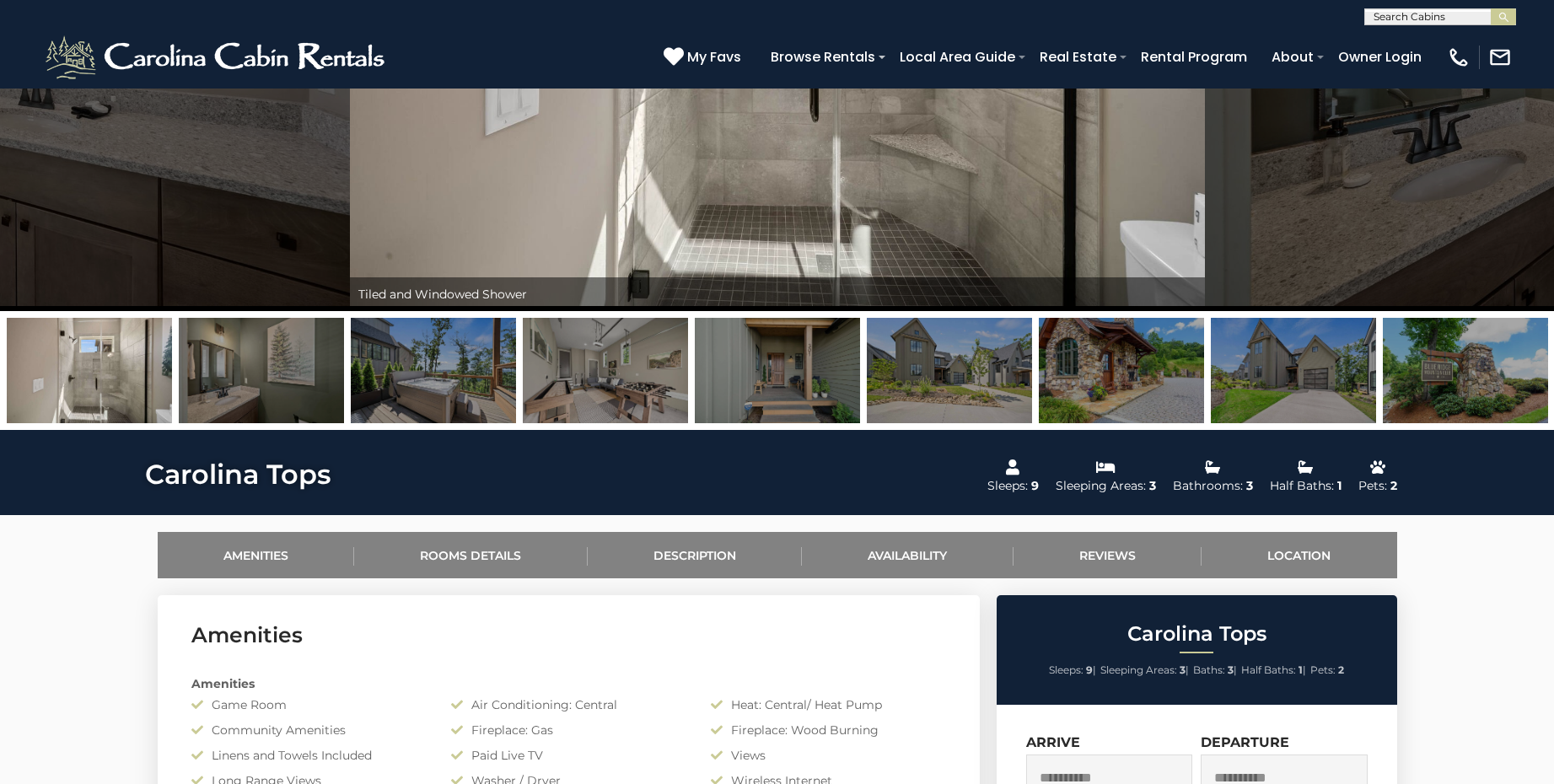
click at [829, 385] on img at bounding box center [777, 371] width 165 height 105
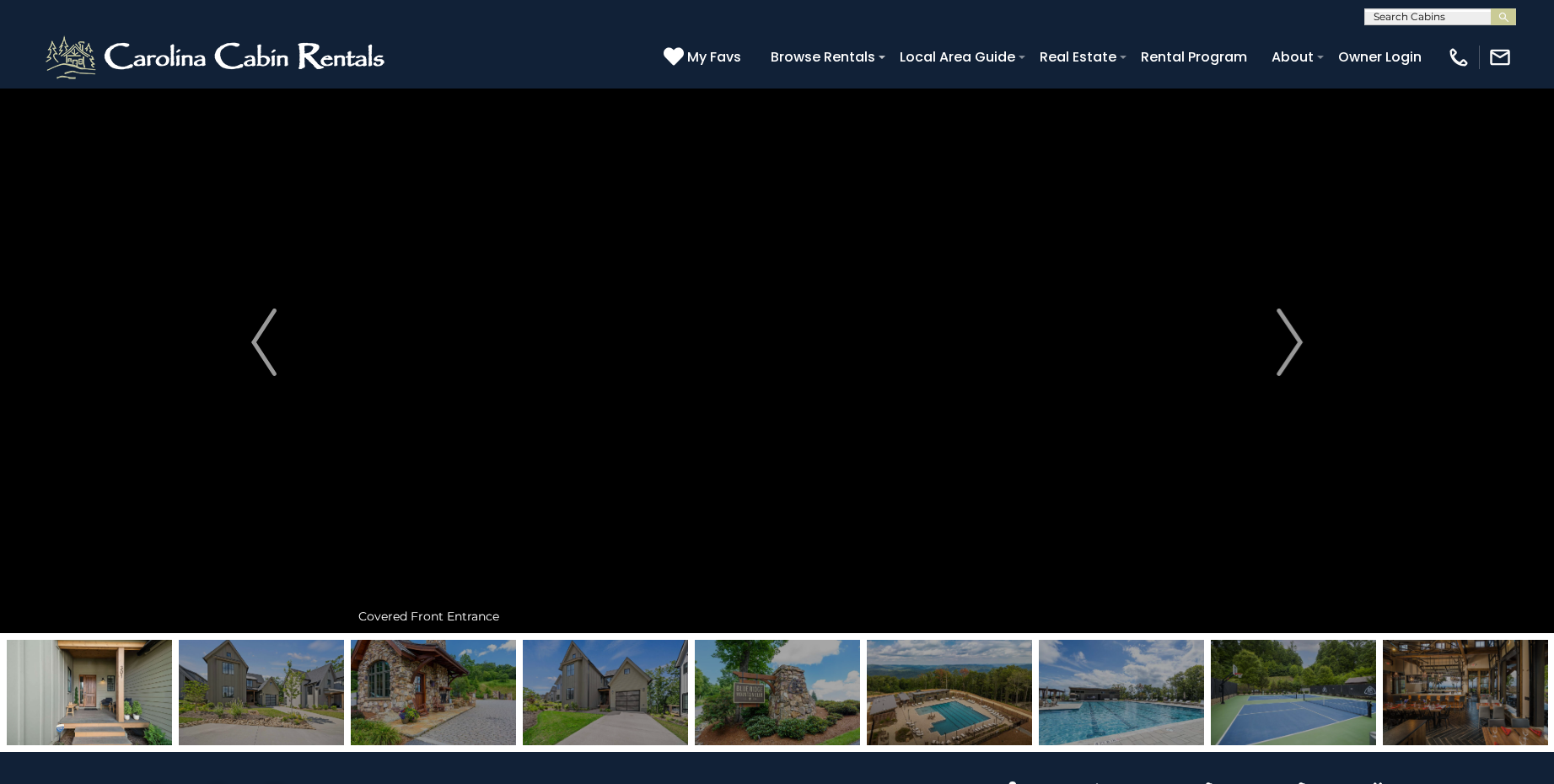
scroll to position [0, 0]
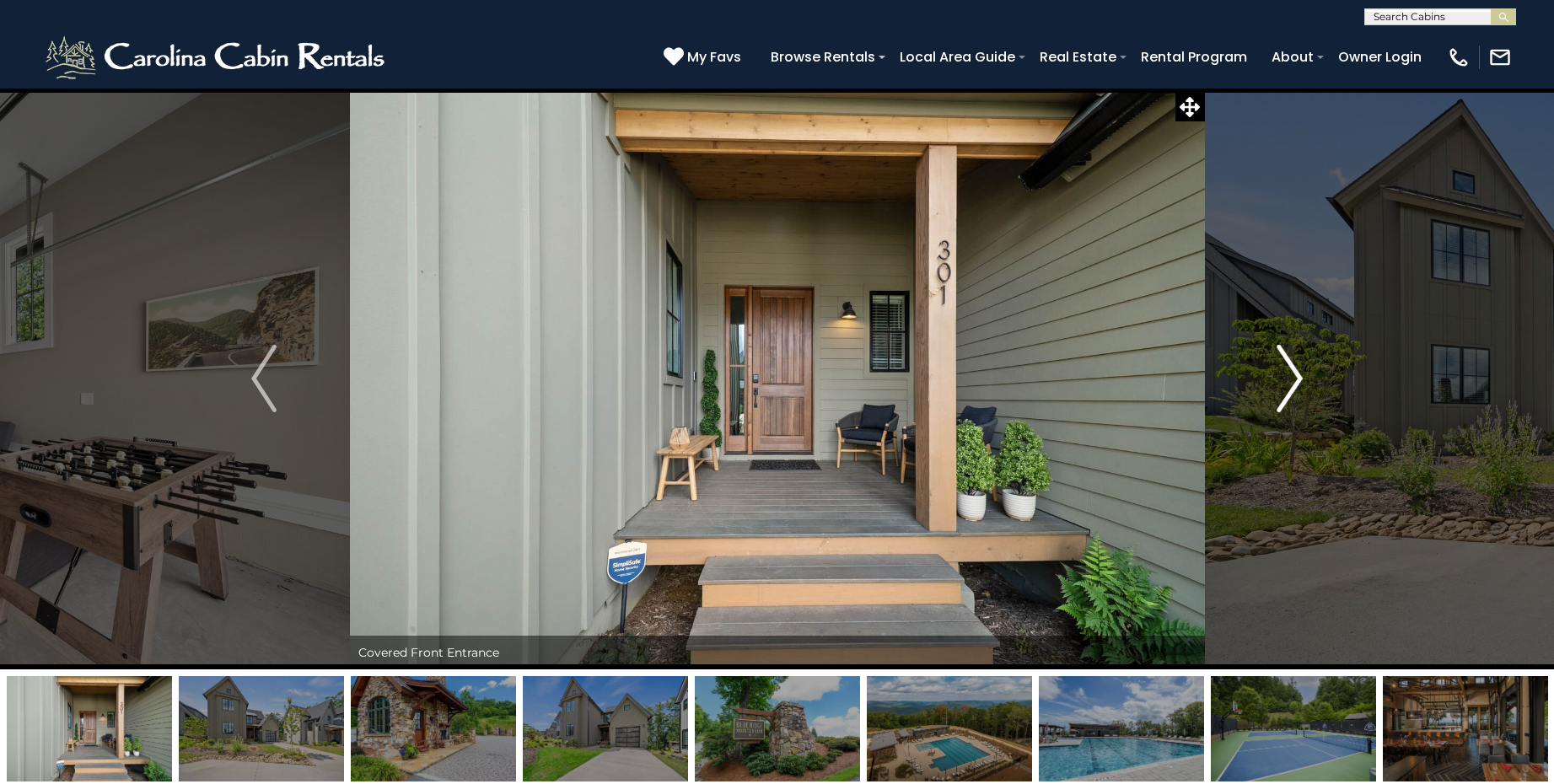
click at [1298, 375] on img "Next" at bounding box center [1290, 379] width 25 height 67
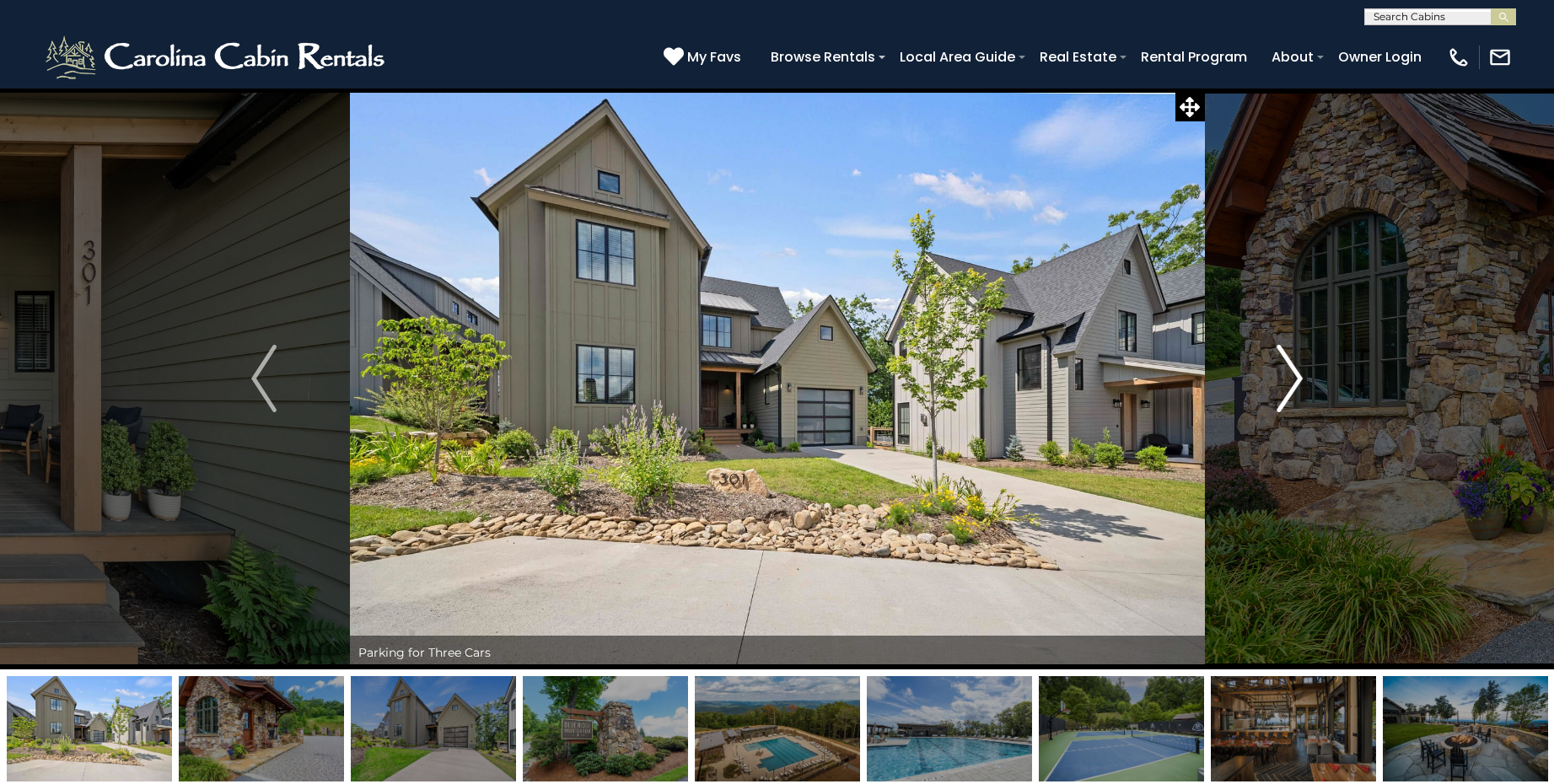
click at [1298, 375] on img "Next" at bounding box center [1290, 379] width 25 height 67
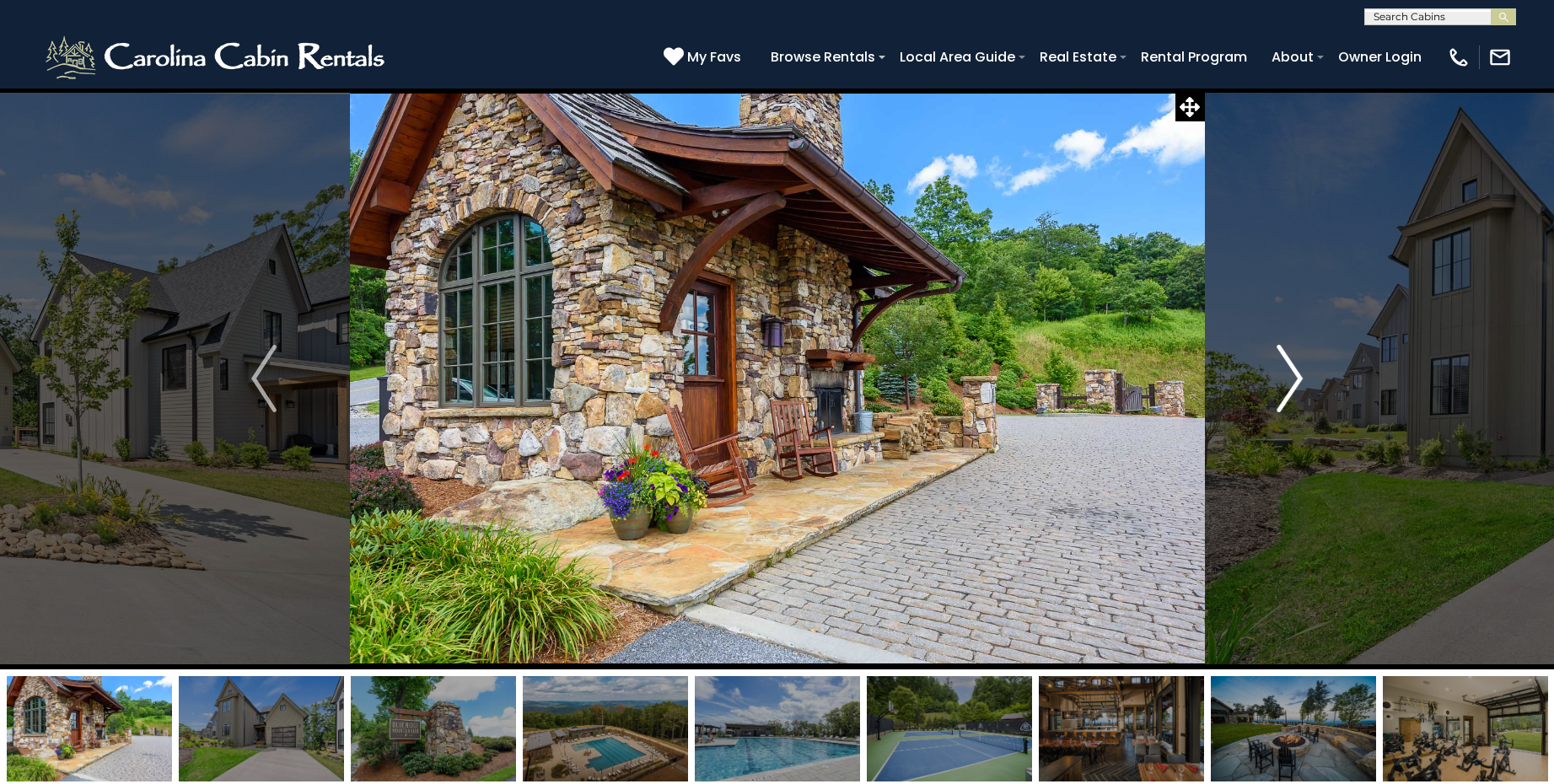
click at [1292, 377] on img "Next" at bounding box center [1290, 379] width 25 height 67
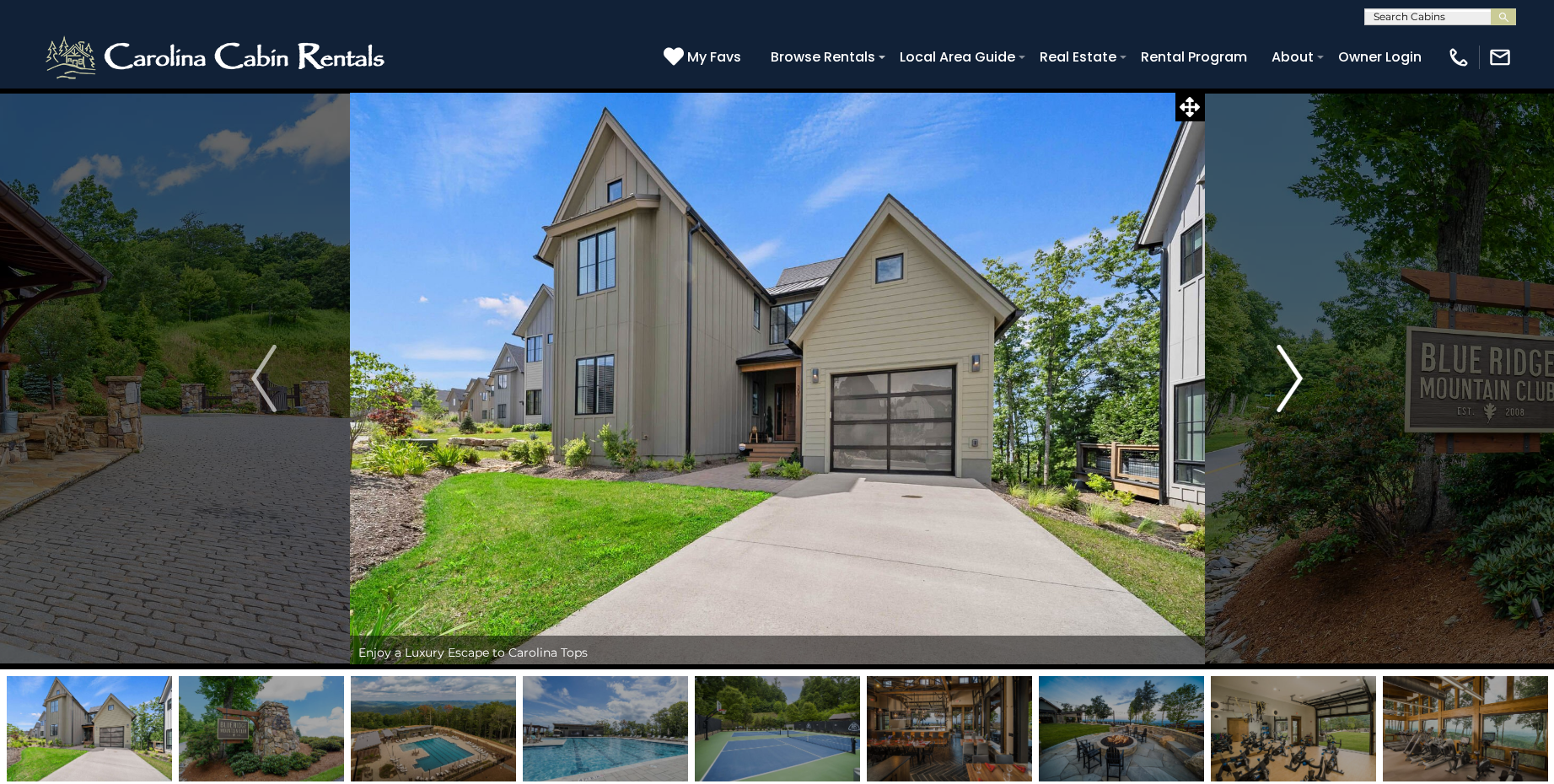
click at [1292, 377] on img "Next" at bounding box center [1290, 379] width 25 height 67
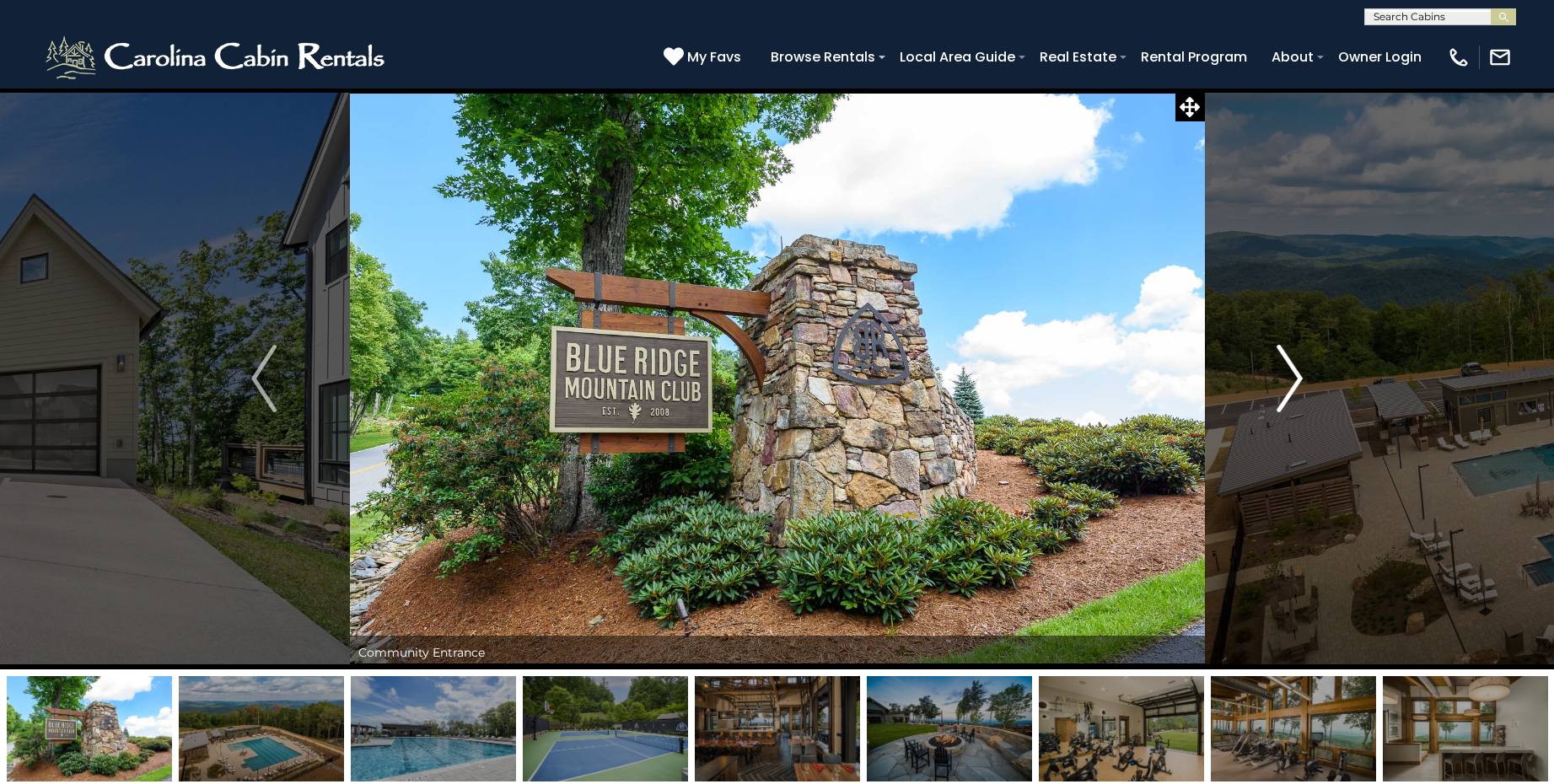
click at [1292, 377] on img "Next" at bounding box center [1290, 379] width 25 height 67
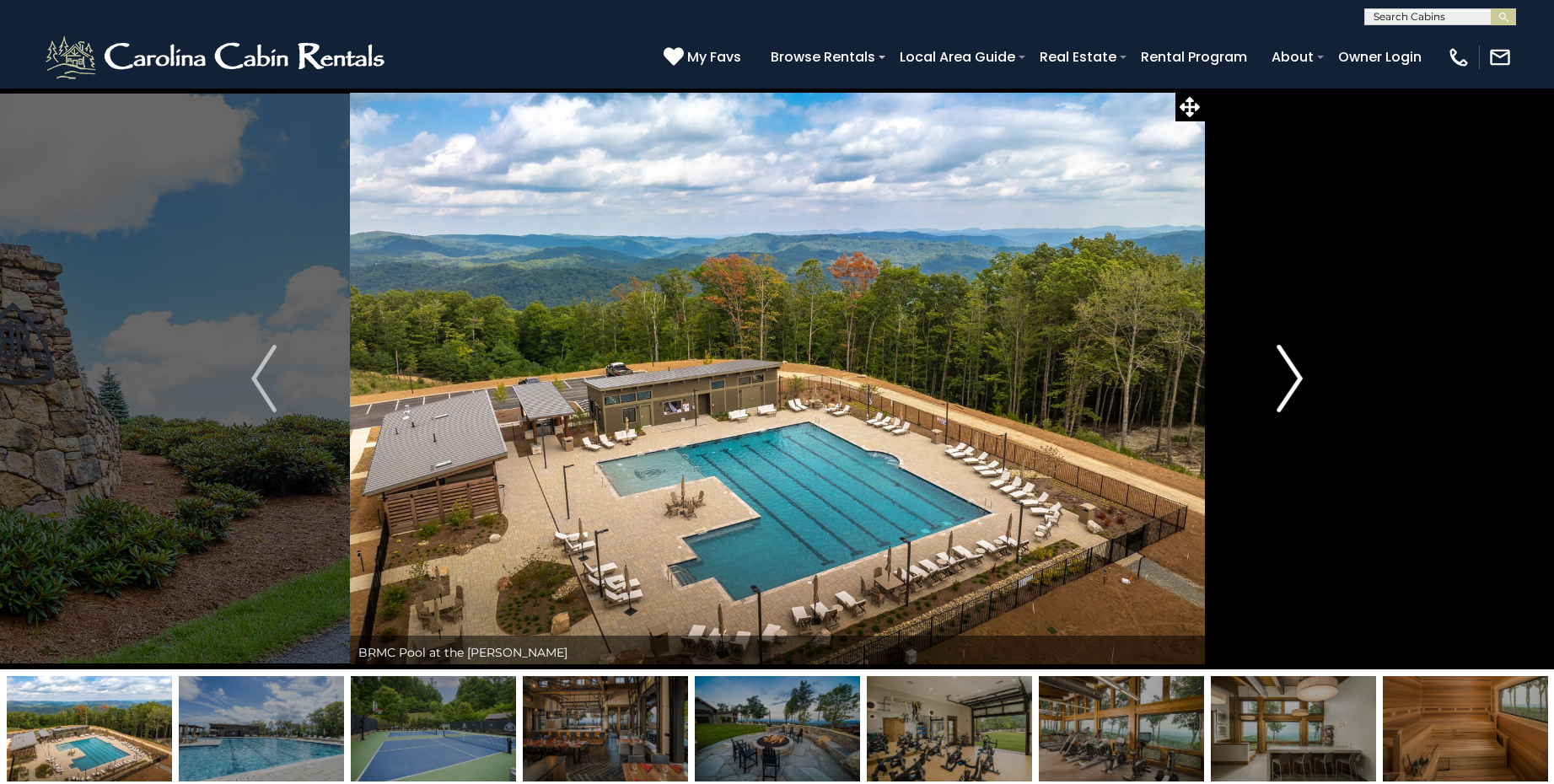
click at [1292, 377] on img "Next" at bounding box center [1290, 379] width 25 height 67
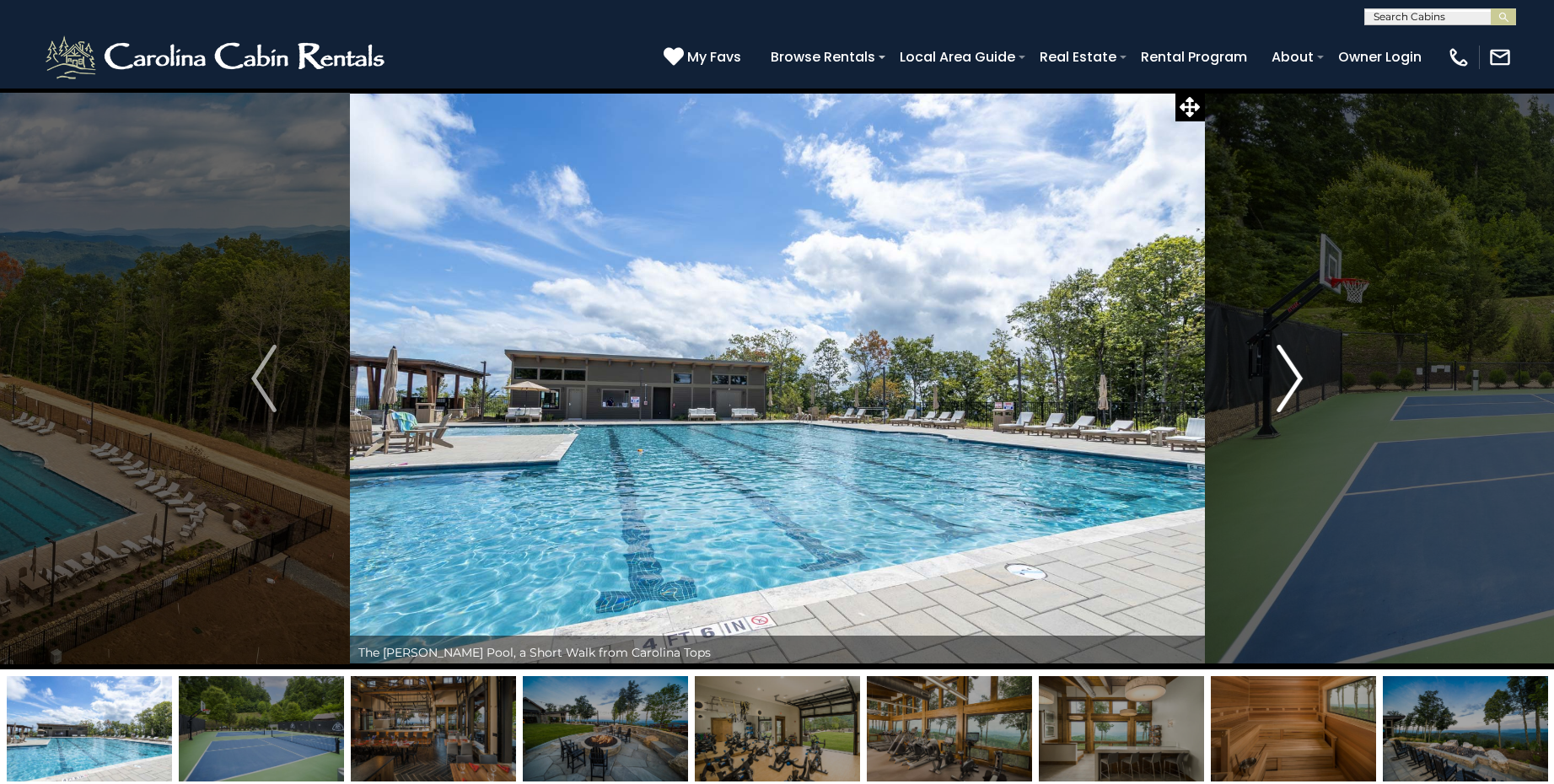
click at [1292, 377] on img "Next" at bounding box center [1290, 379] width 25 height 67
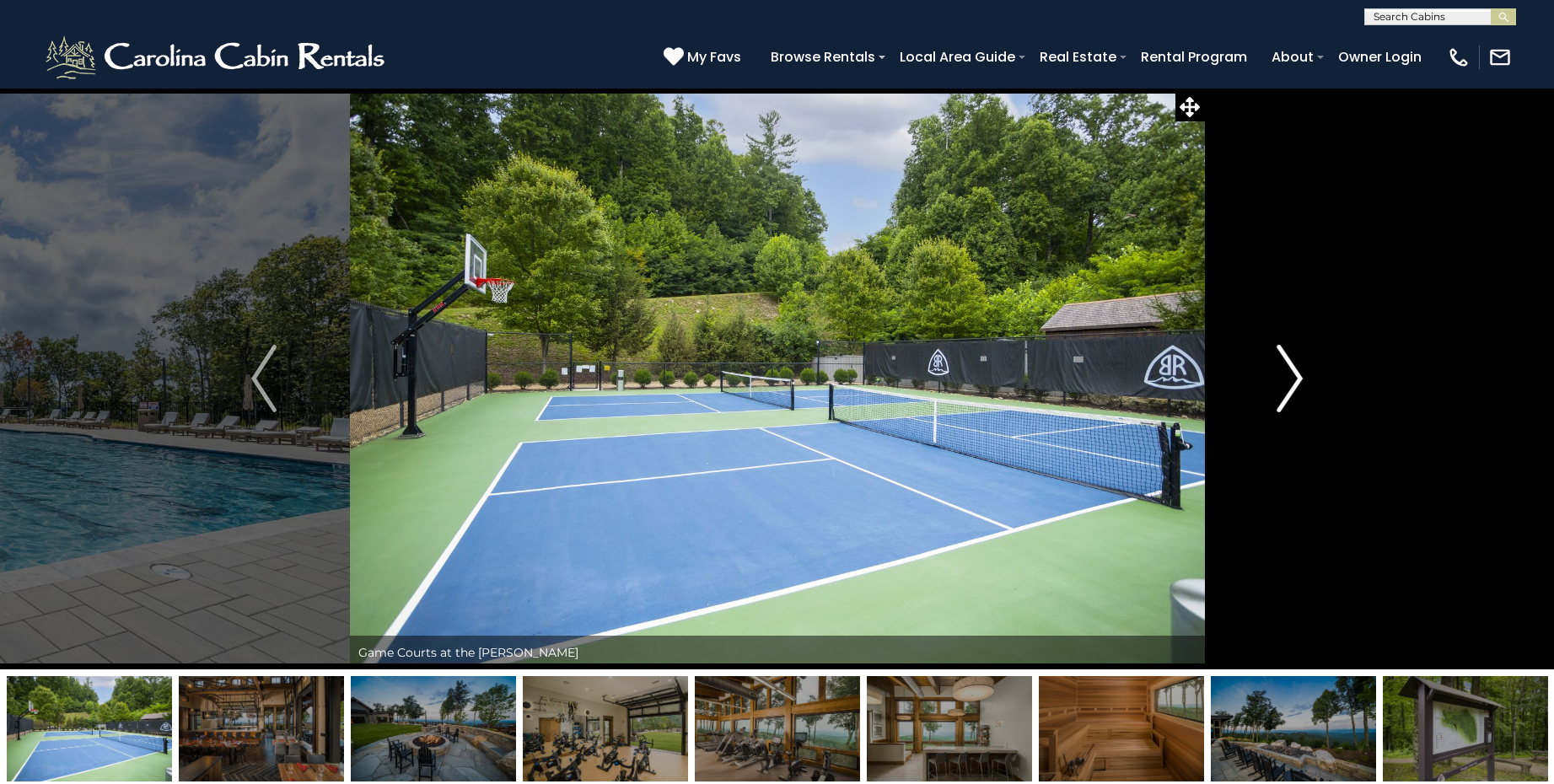
click at [1292, 377] on img "Next" at bounding box center [1290, 379] width 25 height 67
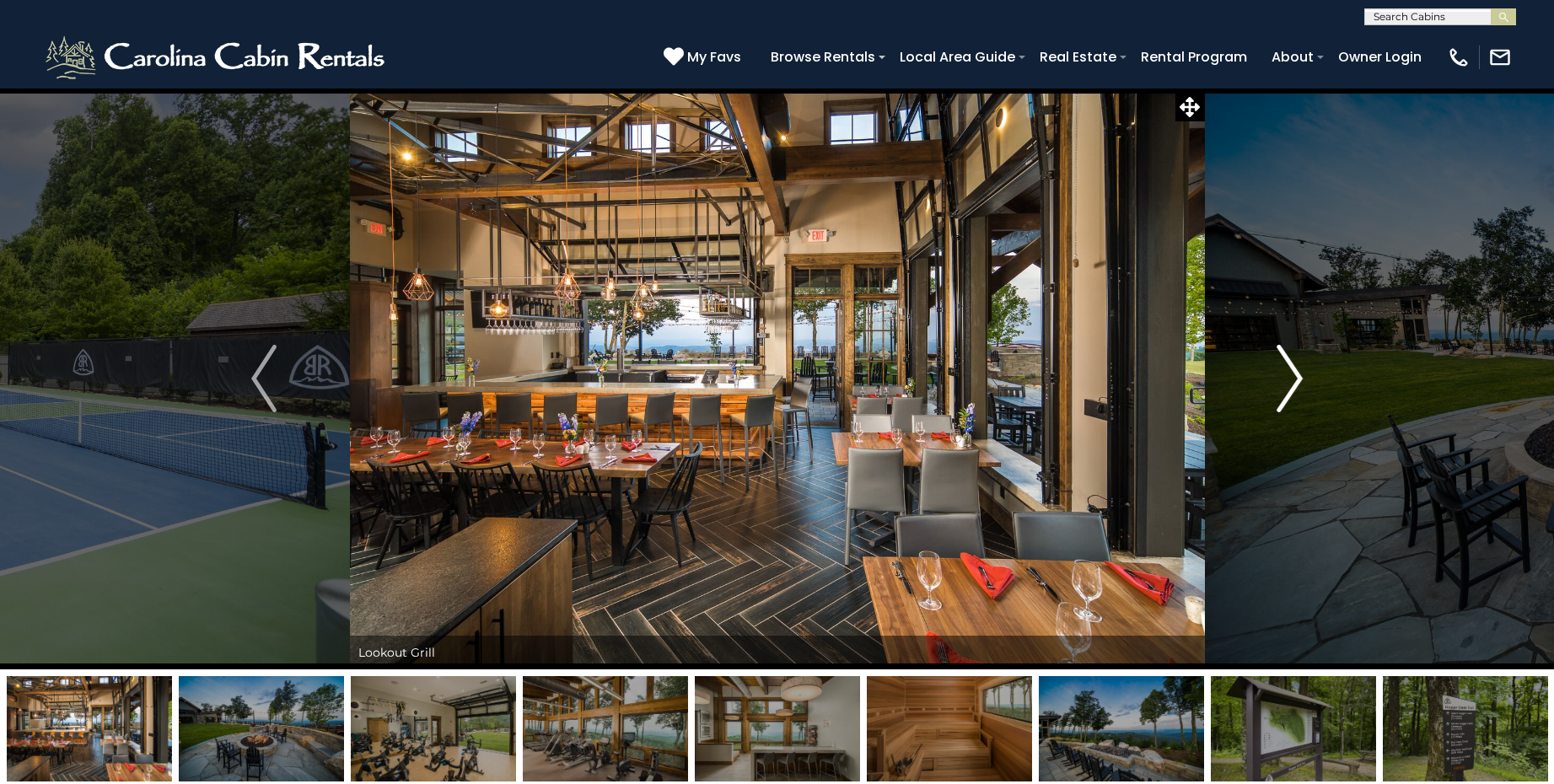
click at [1292, 377] on img "Next" at bounding box center [1290, 379] width 25 height 67
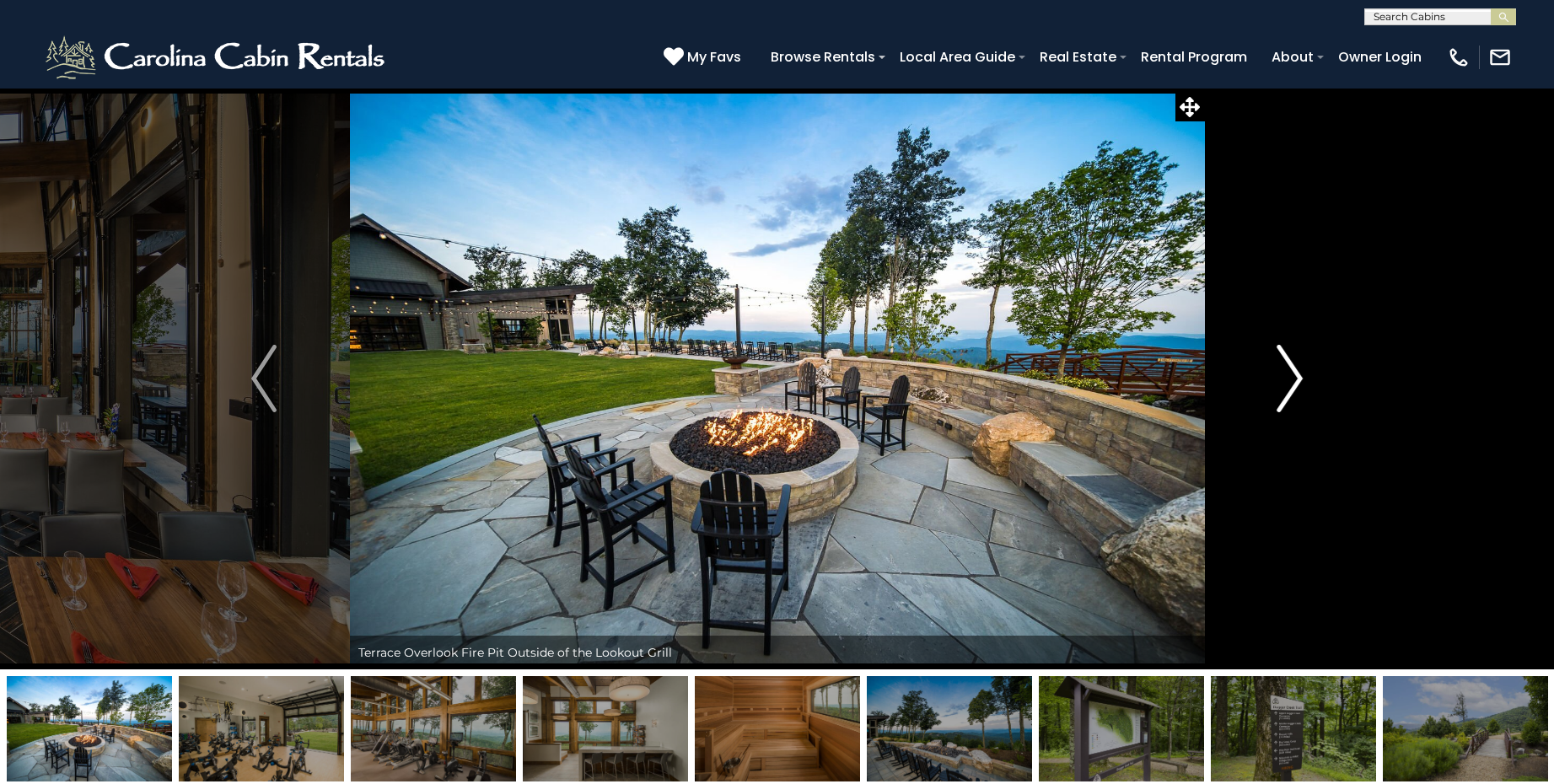
click at [1292, 377] on img "Next" at bounding box center [1290, 379] width 25 height 67
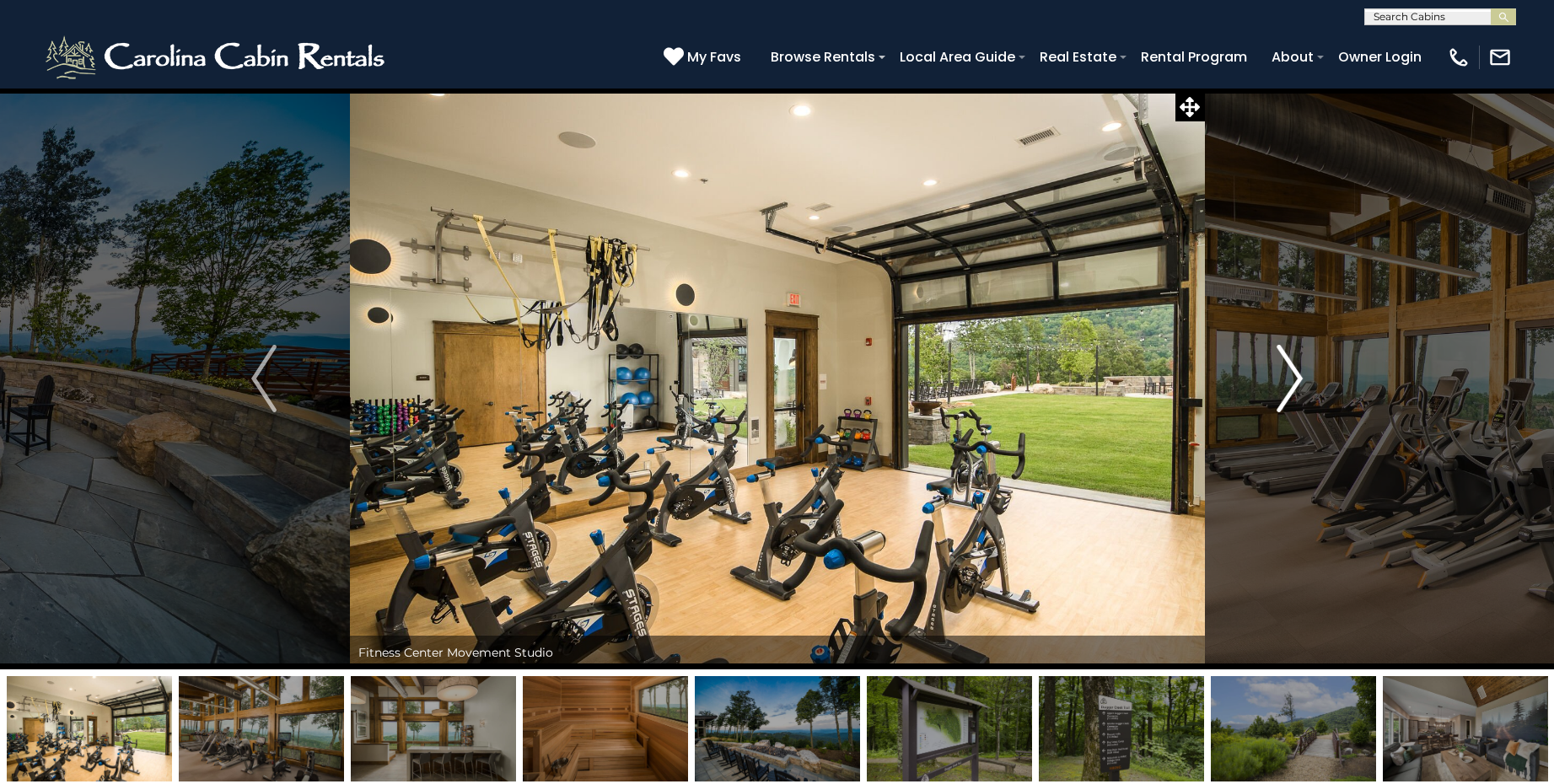
click at [1292, 377] on img "Next" at bounding box center [1290, 379] width 25 height 67
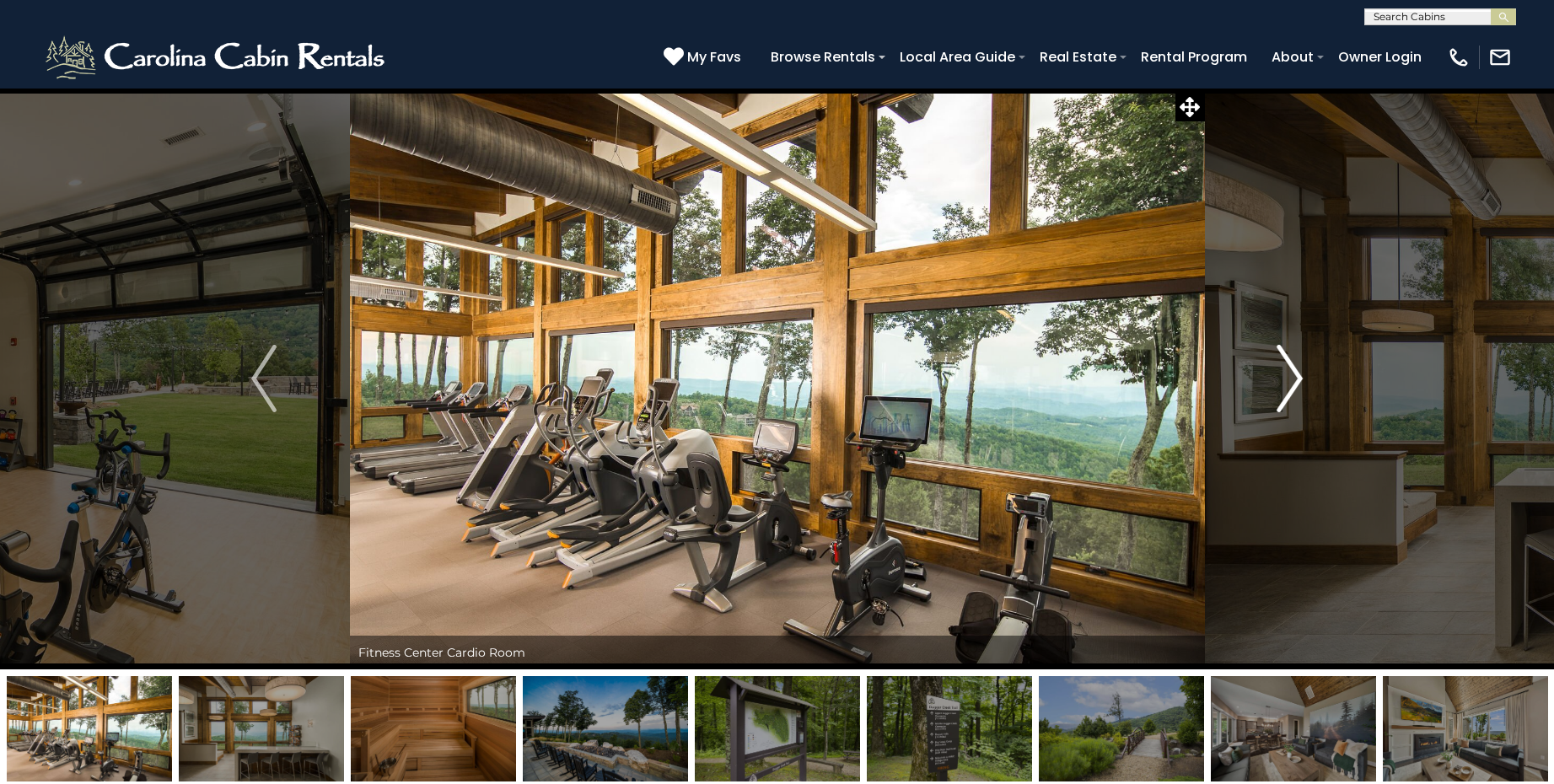
click at [1292, 377] on img "Next" at bounding box center [1290, 379] width 25 height 67
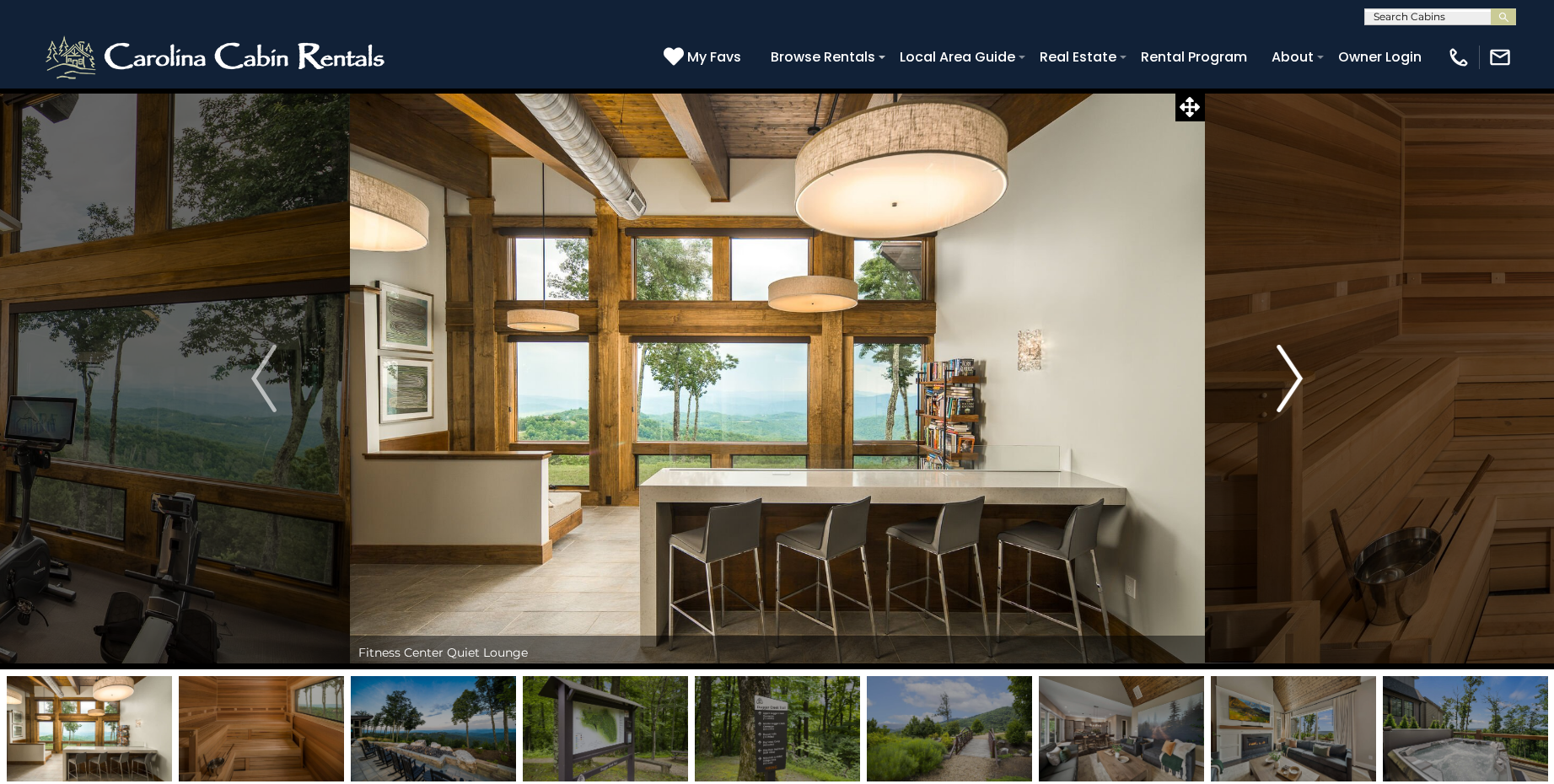
click at [1292, 377] on img "Next" at bounding box center [1290, 379] width 25 height 67
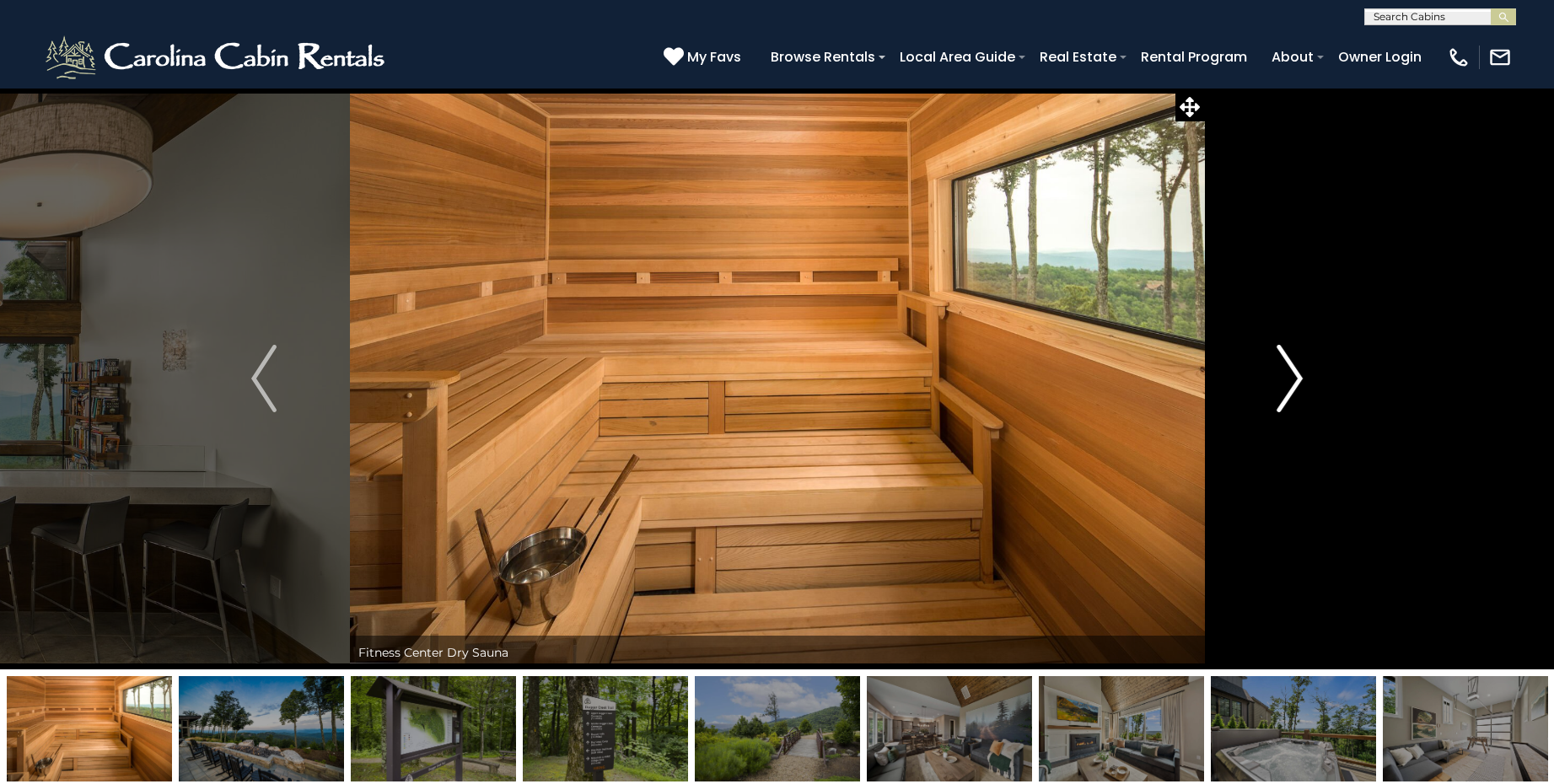
click at [1292, 377] on img "Next" at bounding box center [1290, 379] width 25 height 67
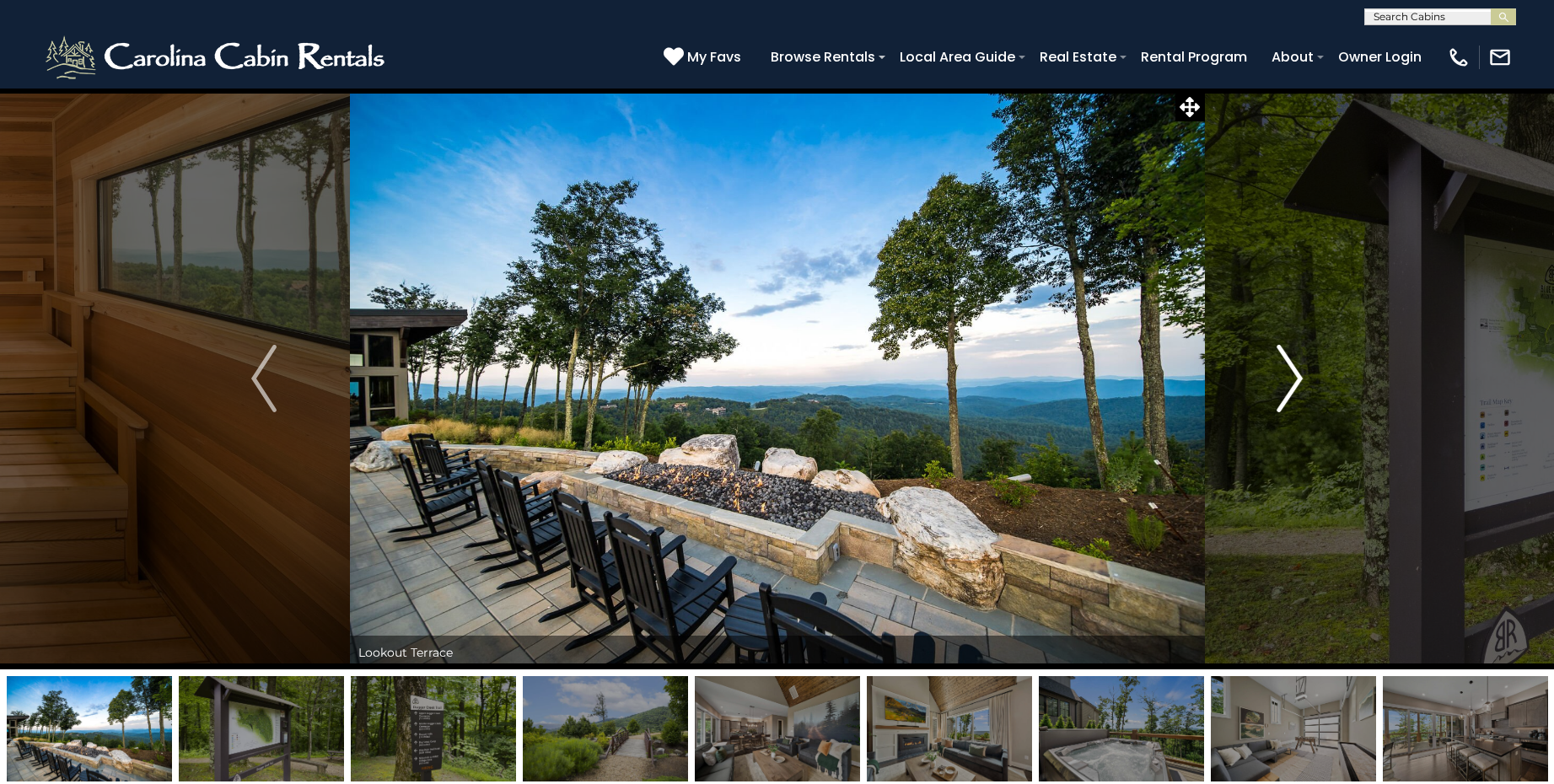
click at [1292, 376] on img "Next" at bounding box center [1290, 379] width 25 height 67
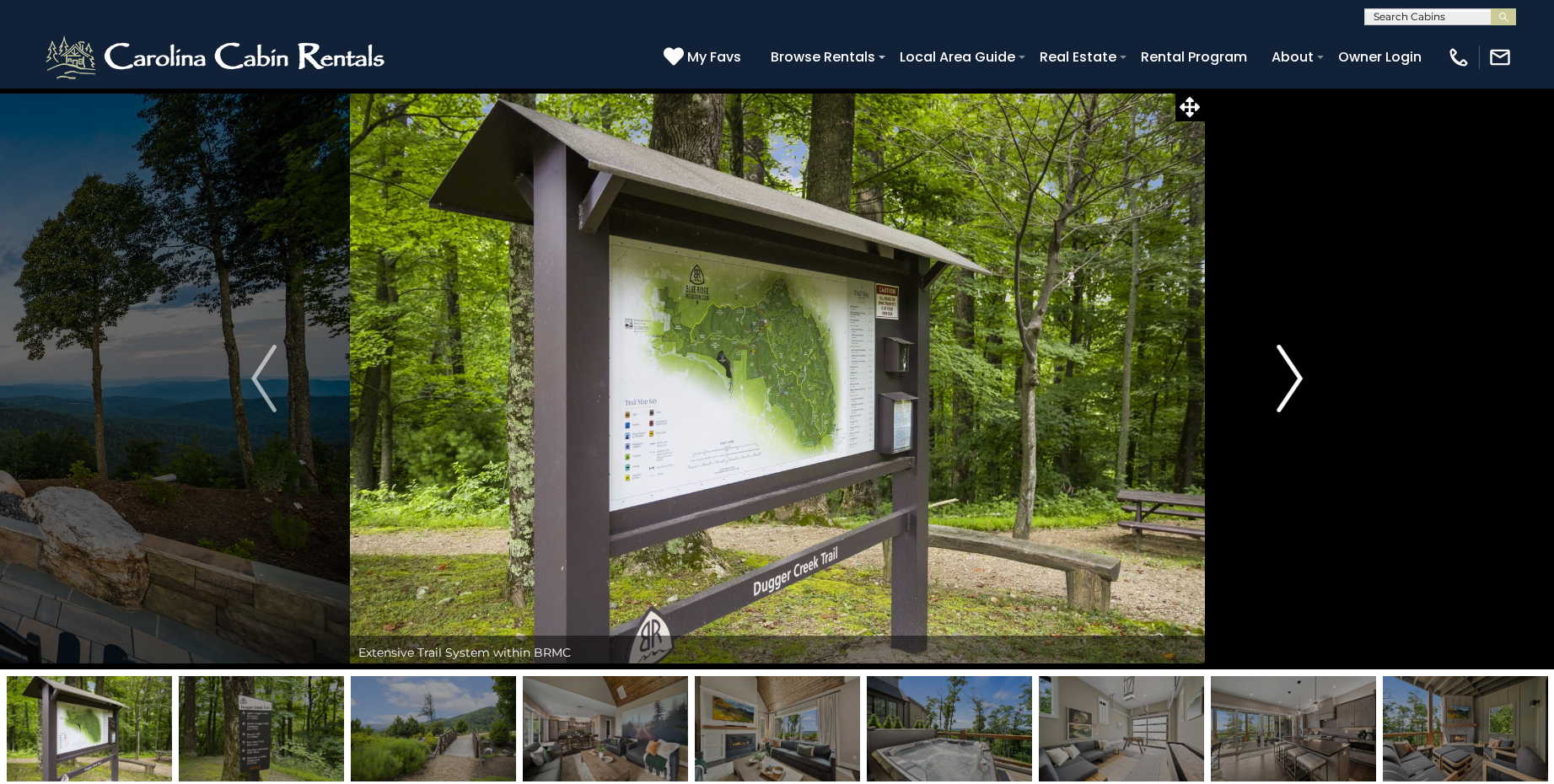
click at [1292, 376] on img "Next" at bounding box center [1290, 379] width 25 height 67
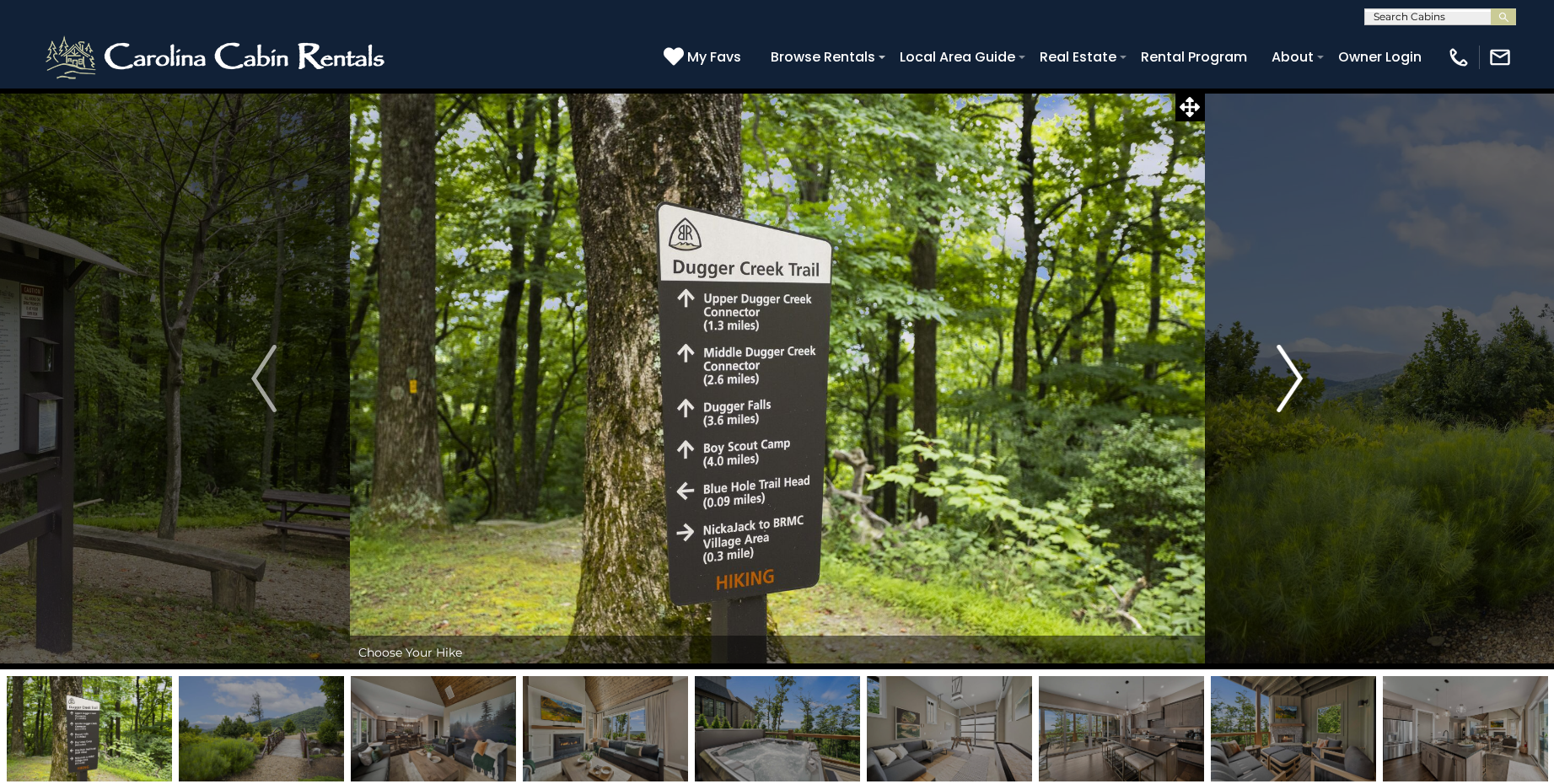
click at [1292, 376] on img "Next" at bounding box center [1290, 379] width 25 height 67
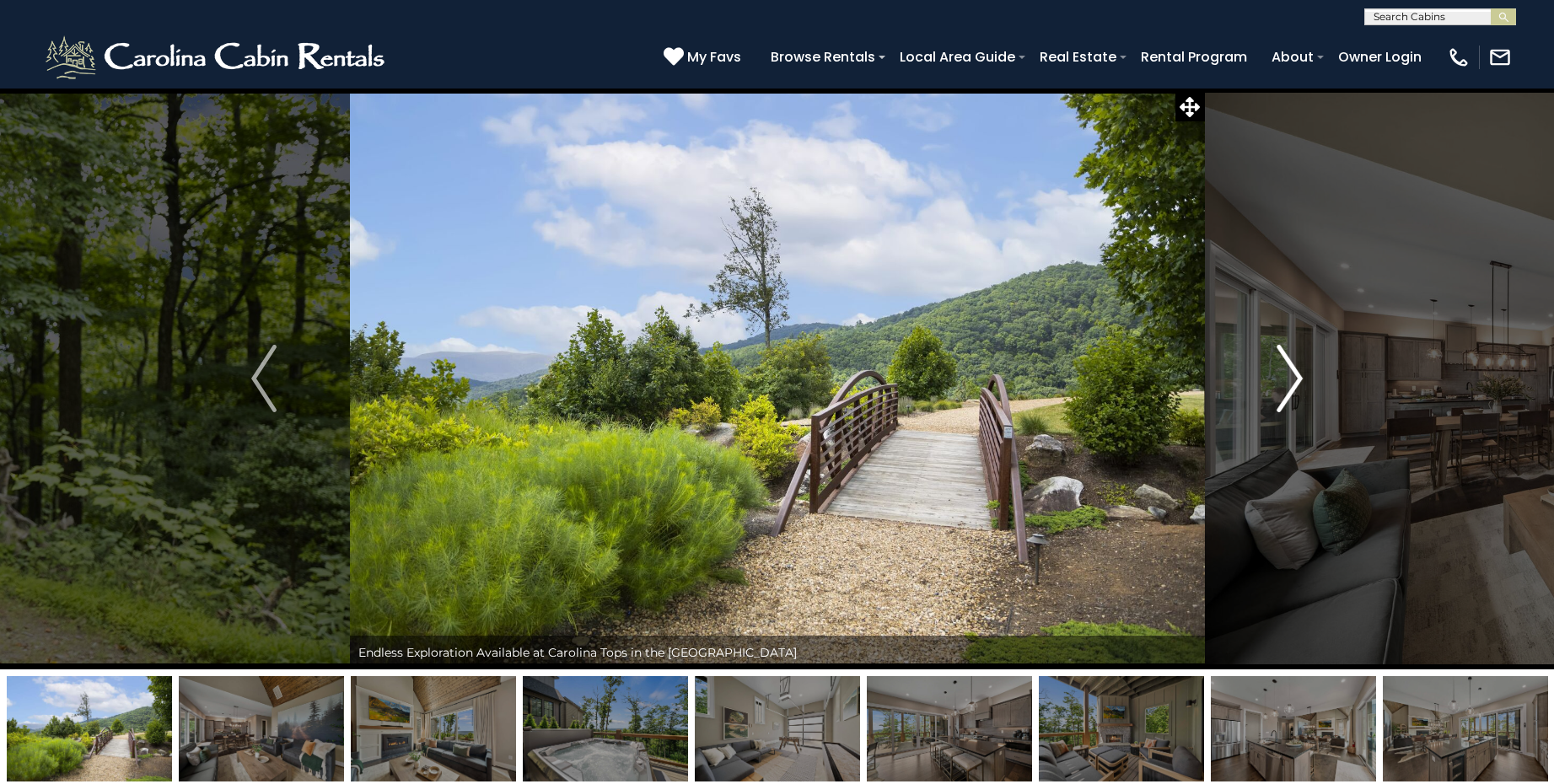
click at [1292, 375] on img "Next" at bounding box center [1290, 379] width 25 height 67
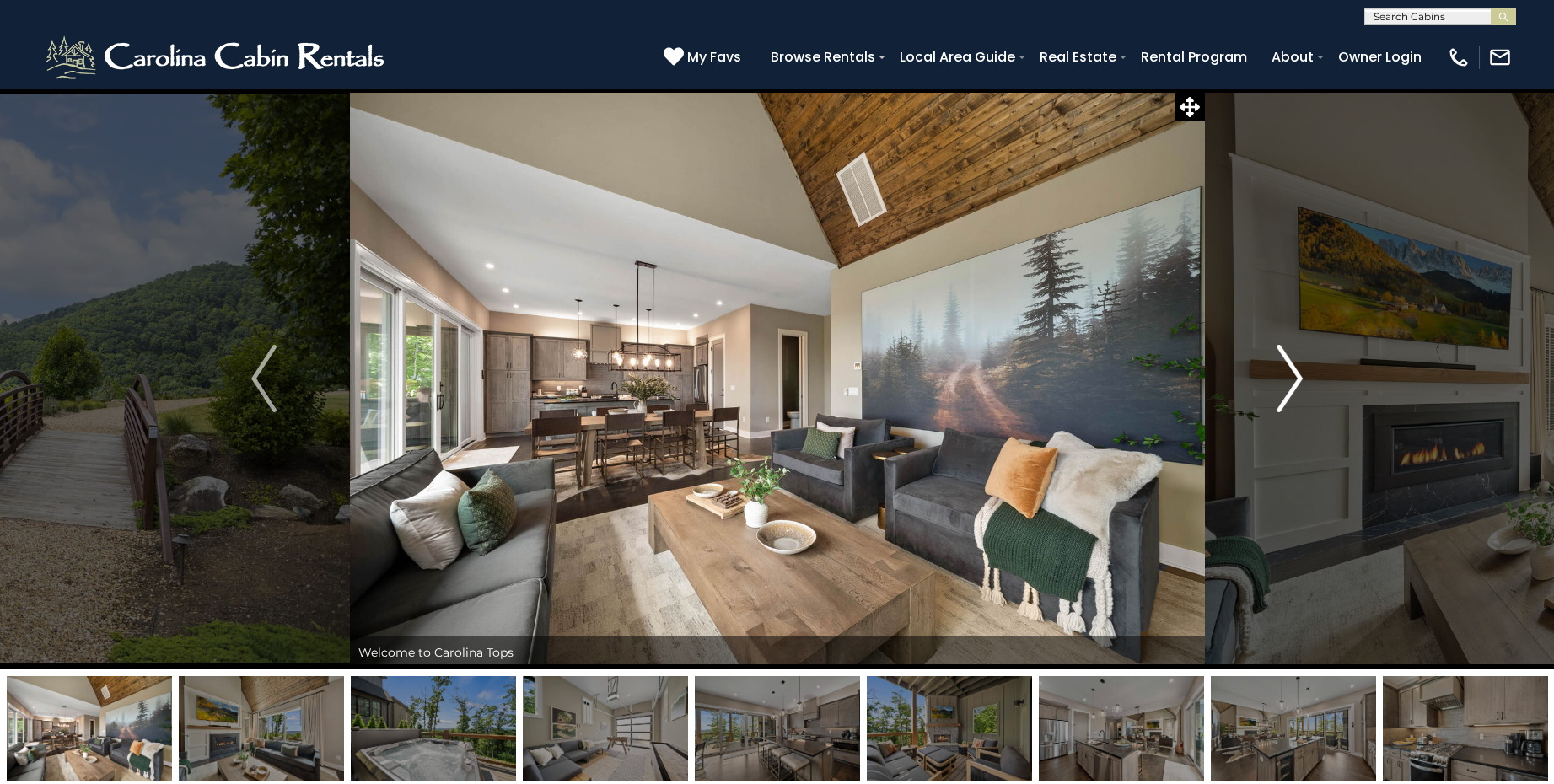
click at [1292, 375] on img "Next" at bounding box center [1290, 379] width 25 height 67
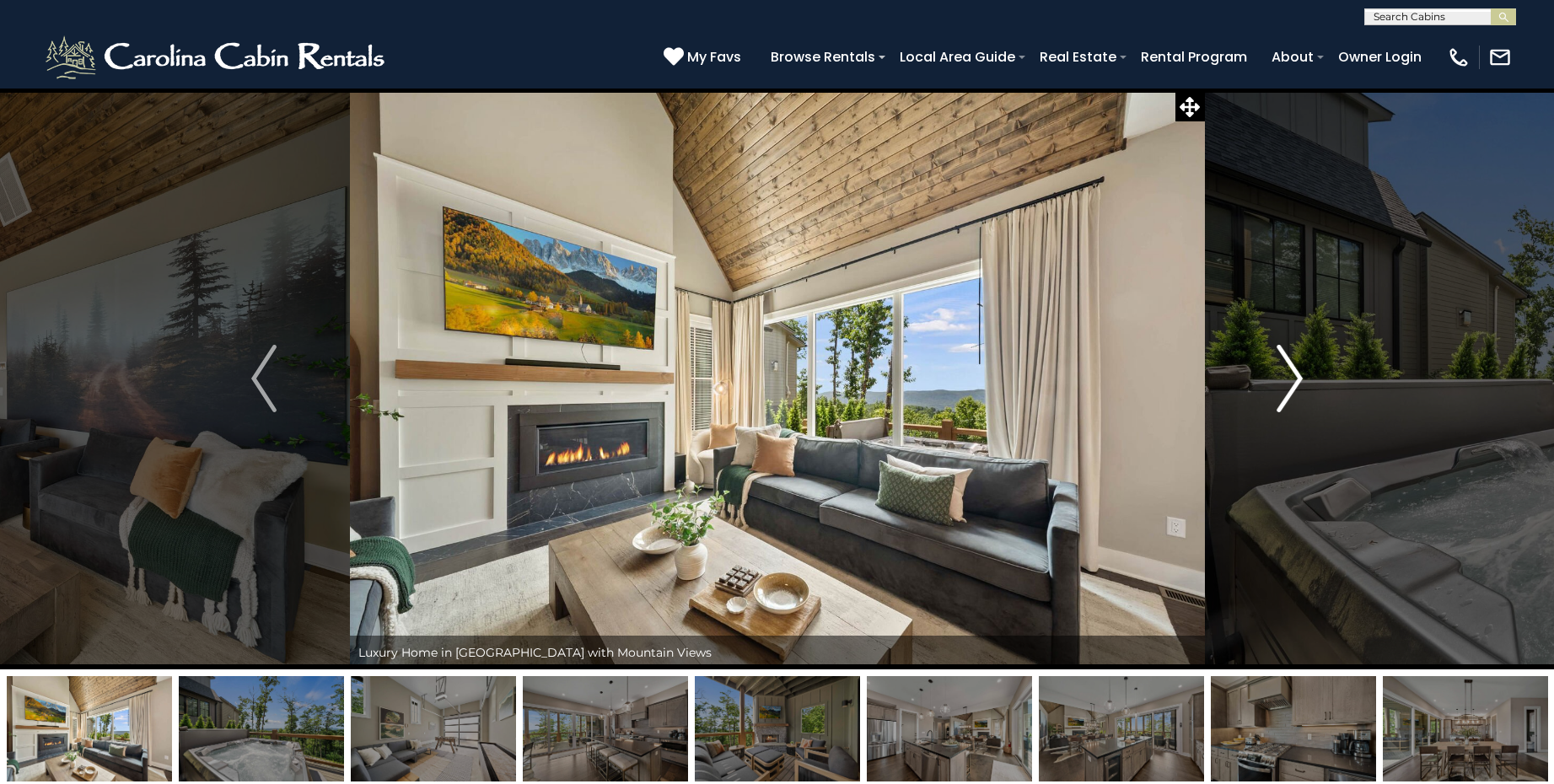
click at [1292, 375] on img "Next" at bounding box center [1290, 379] width 25 height 67
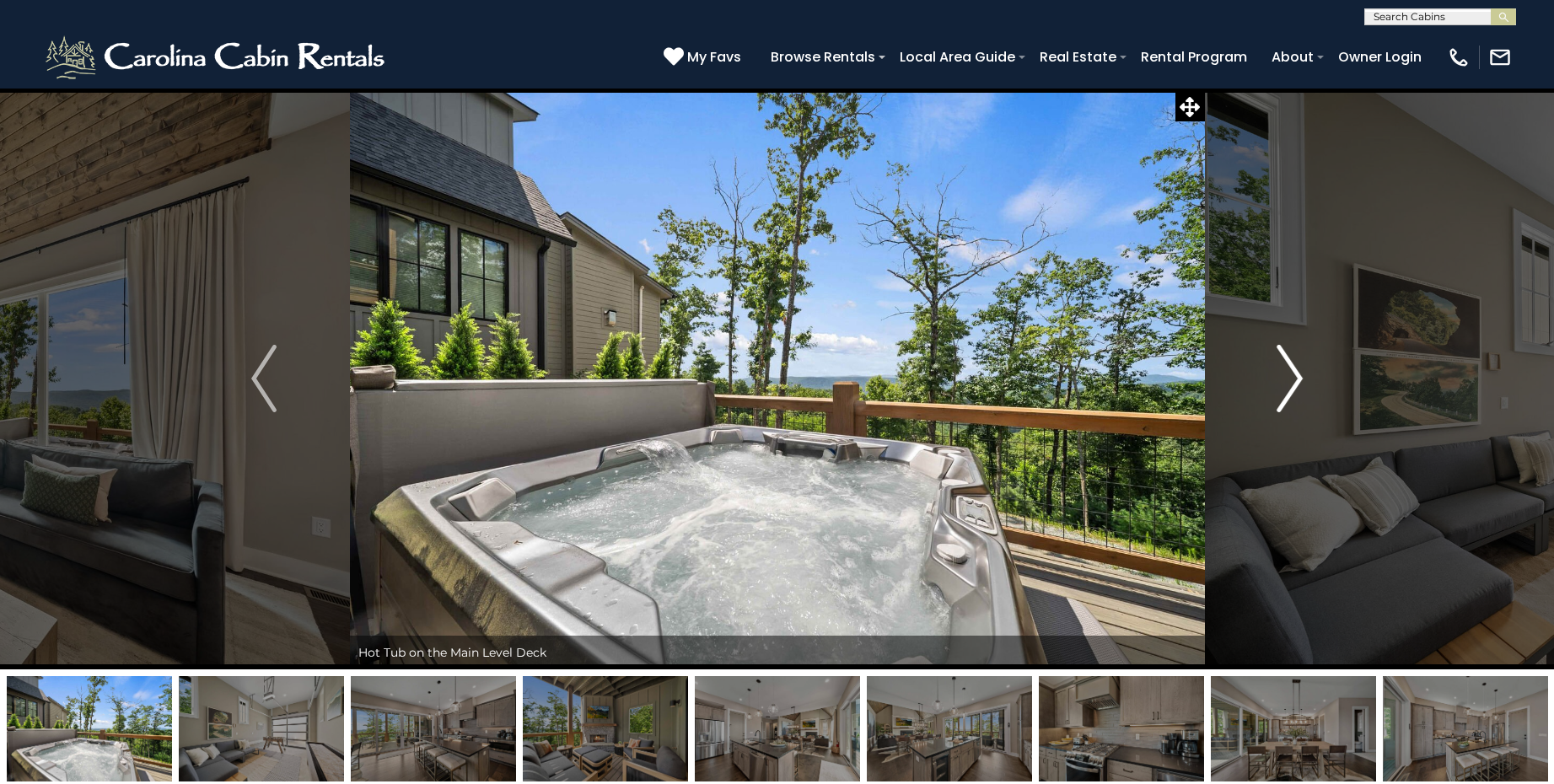
click at [1292, 375] on img "Next" at bounding box center [1290, 379] width 25 height 67
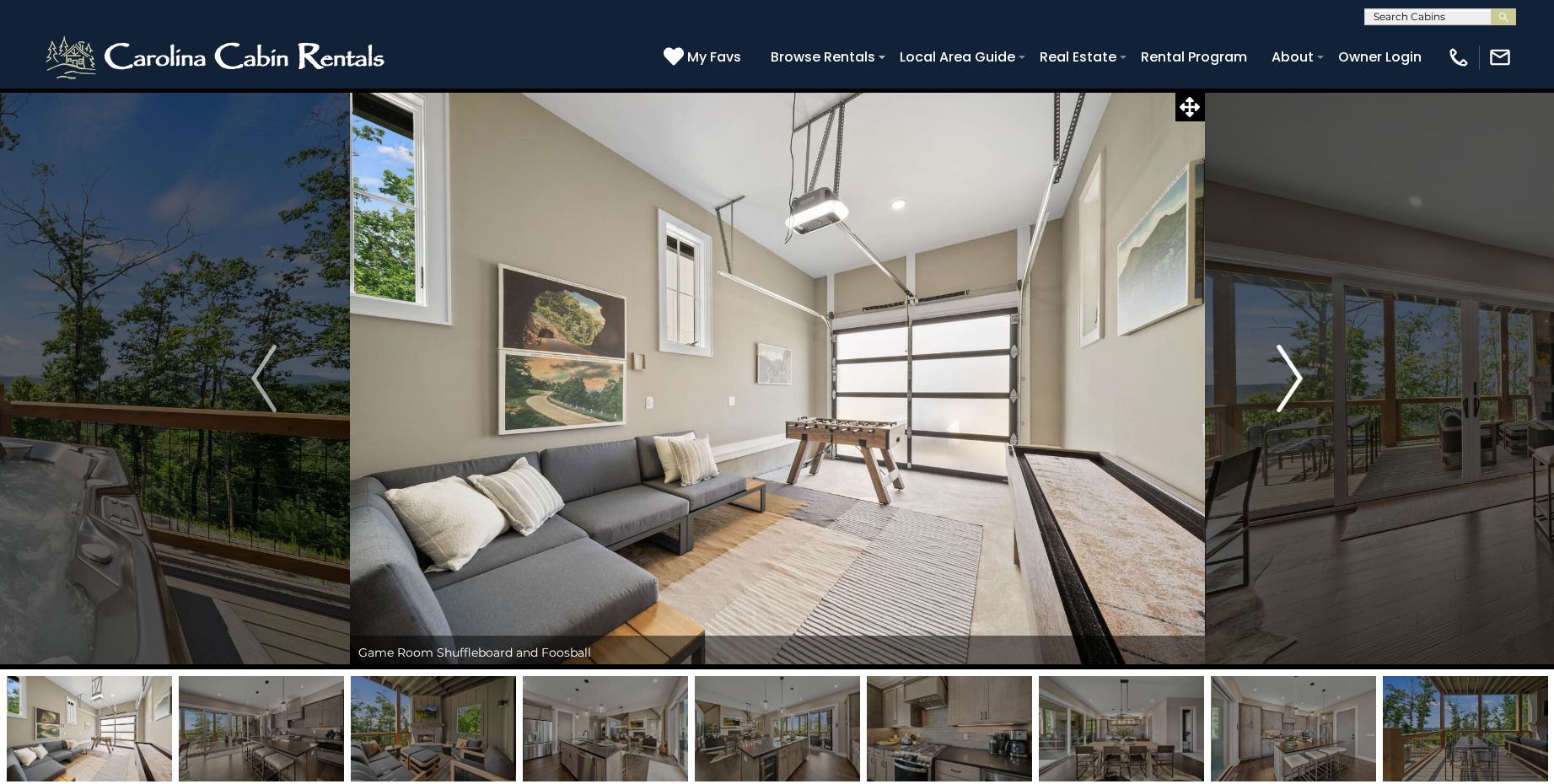
click at [1292, 375] on img "Next" at bounding box center [1290, 379] width 25 height 67
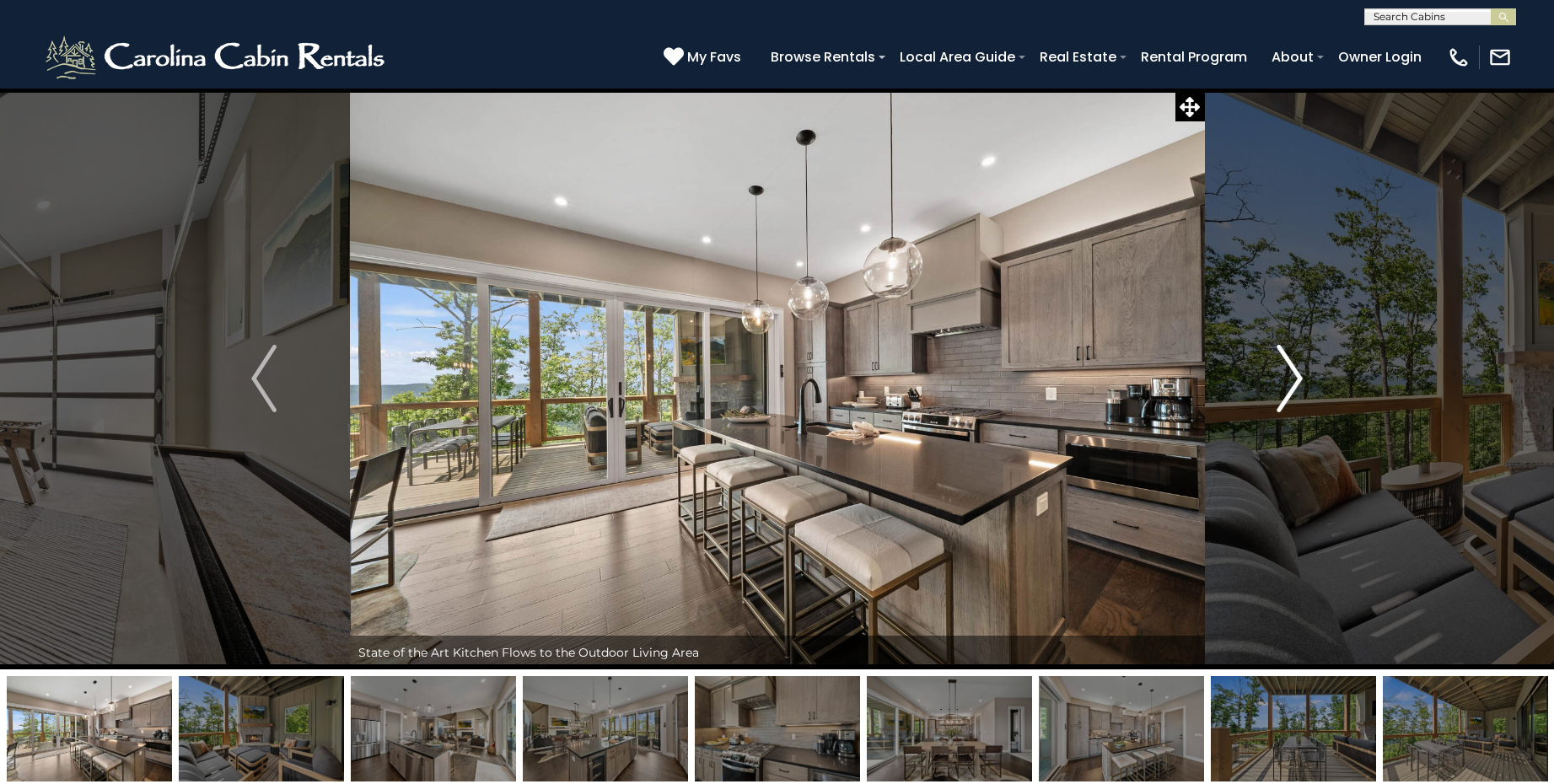
click at [1292, 375] on img "Next" at bounding box center [1290, 379] width 25 height 67
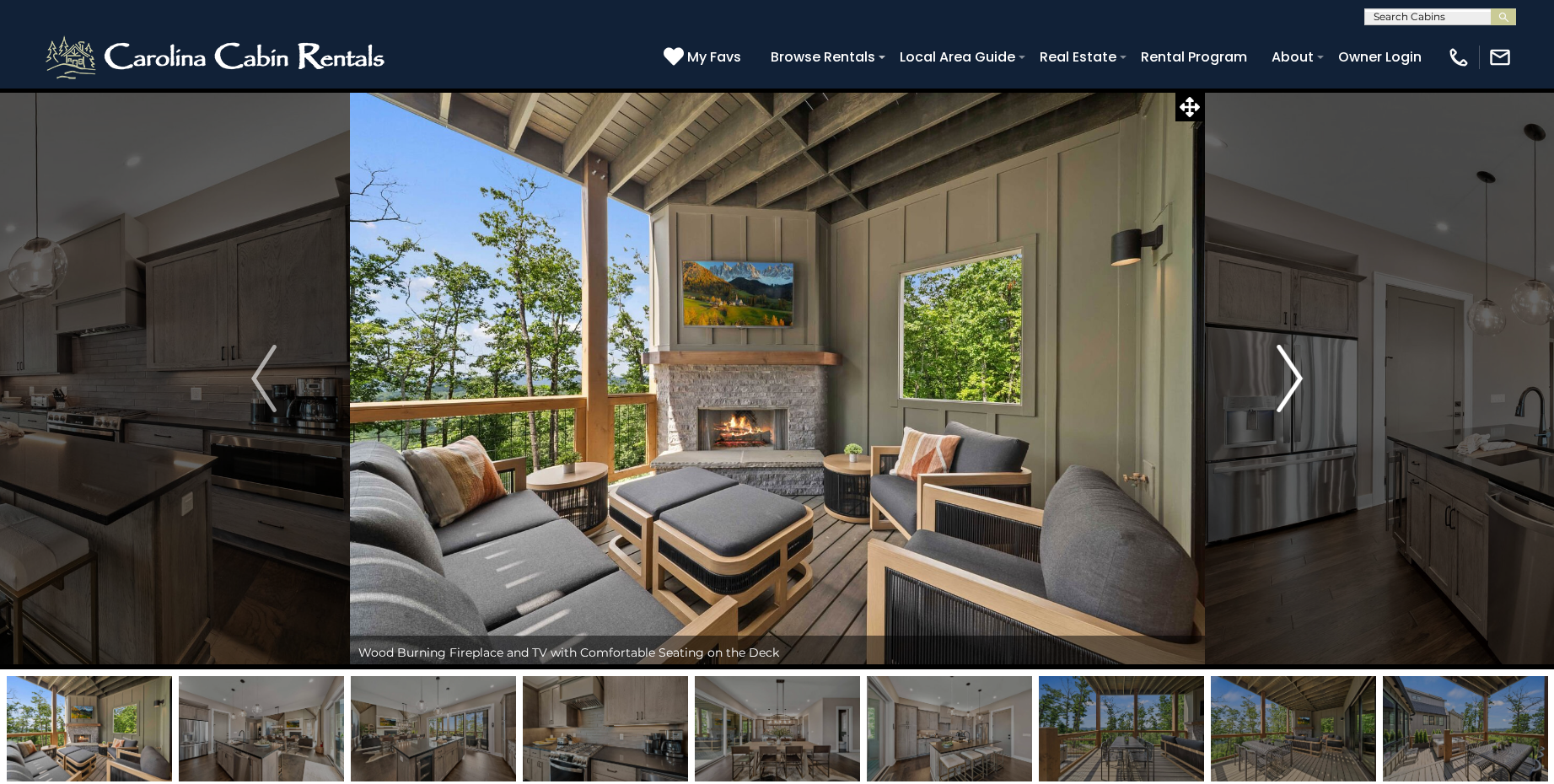
click at [1292, 375] on img "Next" at bounding box center [1290, 379] width 25 height 67
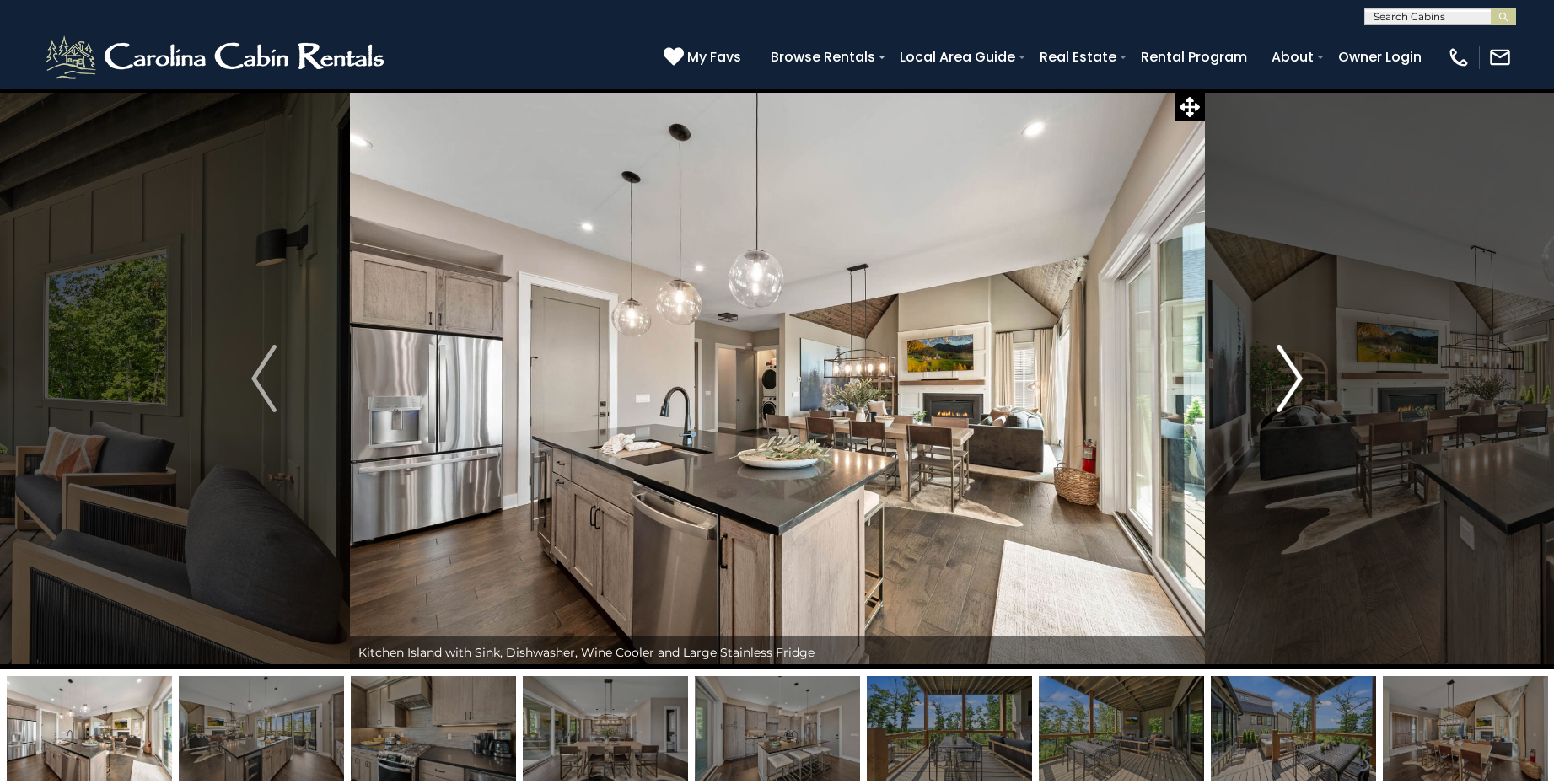
click at [1292, 375] on img "Next" at bounding box center [1290, 379] width 25 height 67
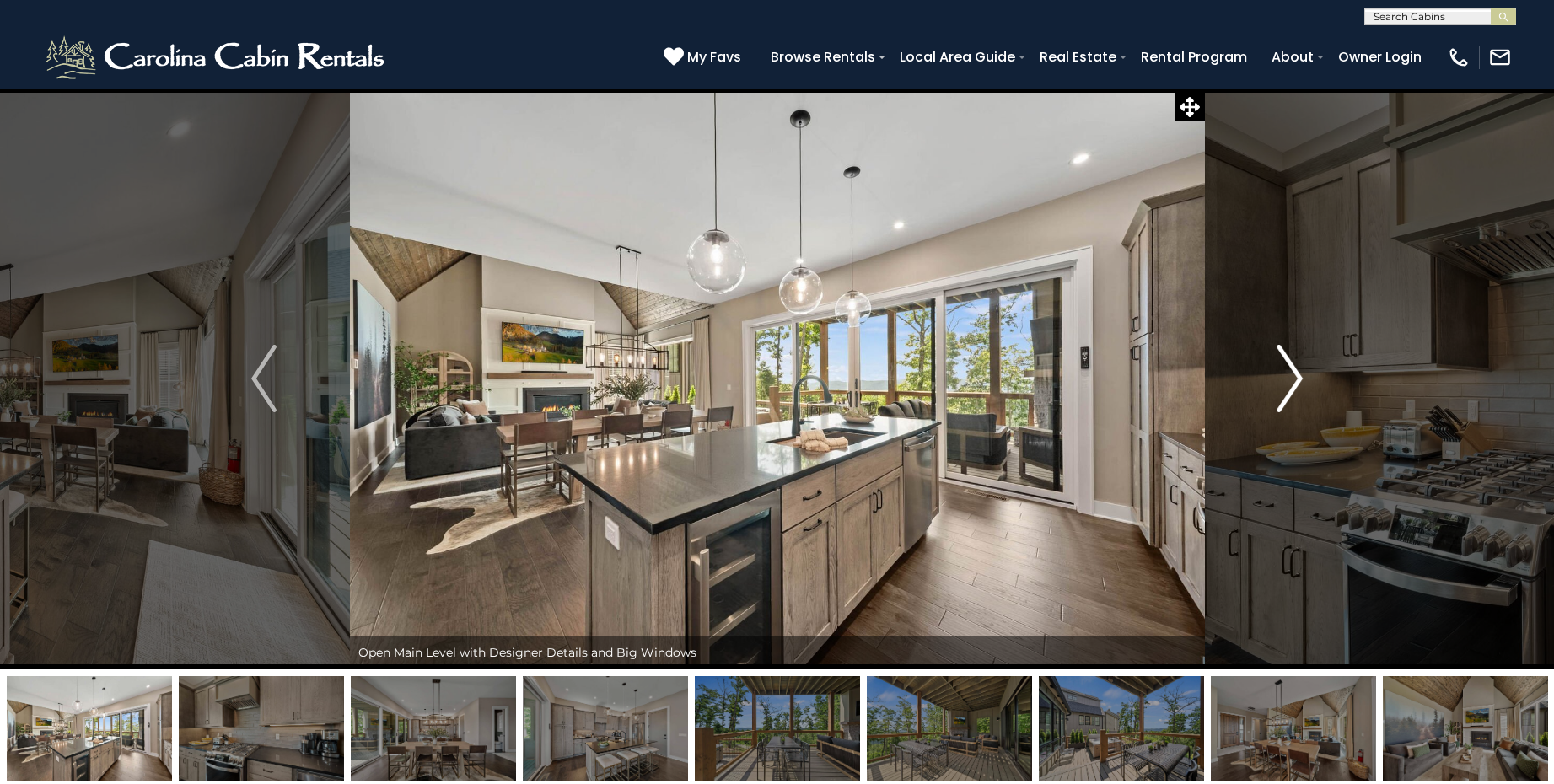
click at [1292, 375] on img "Next" at bounding box center [1290, 379] width 25 height 67
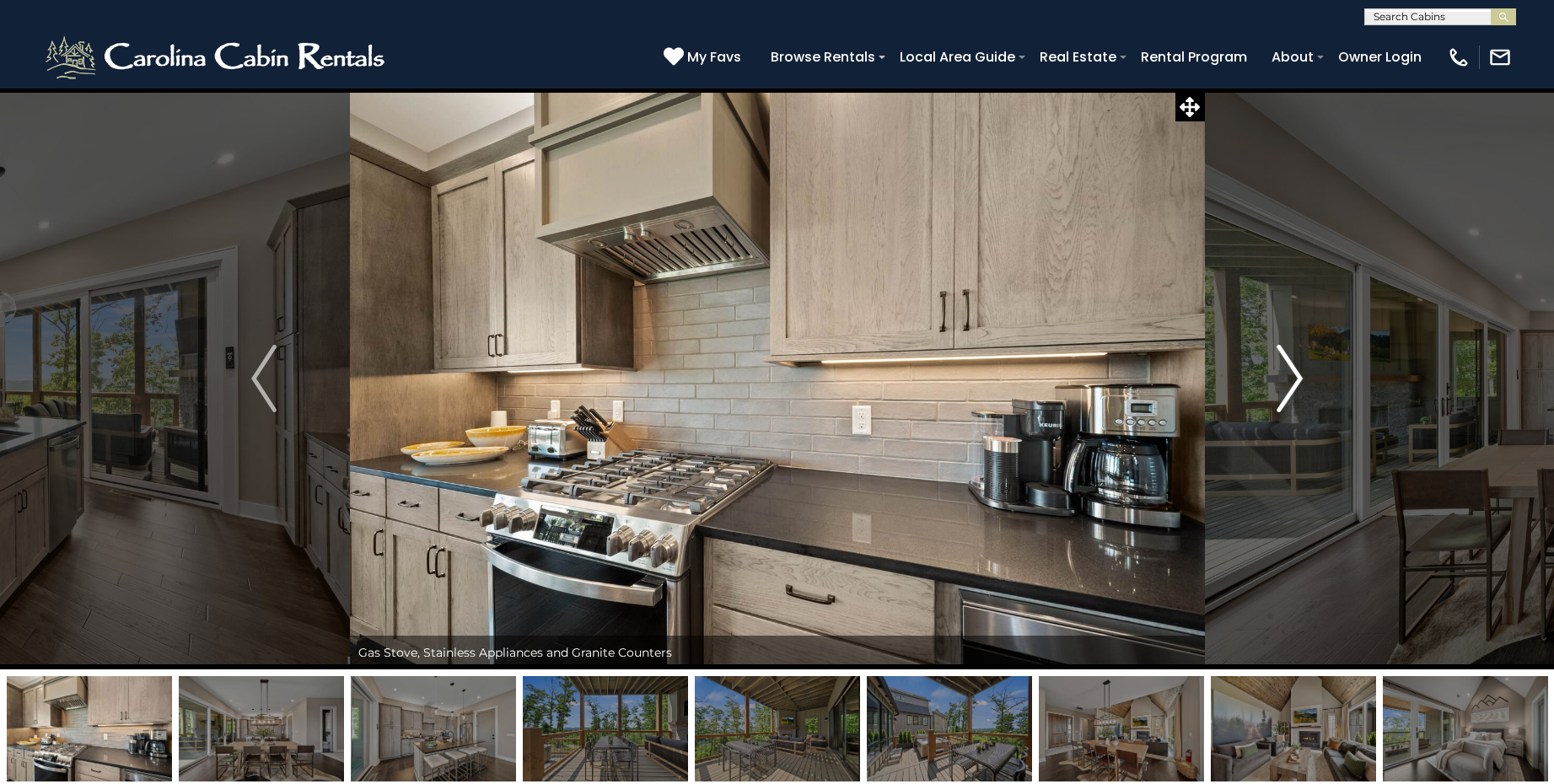
click at [1292, 375] on img "Next" at bounding box center [1290, 379] width 25 height 67
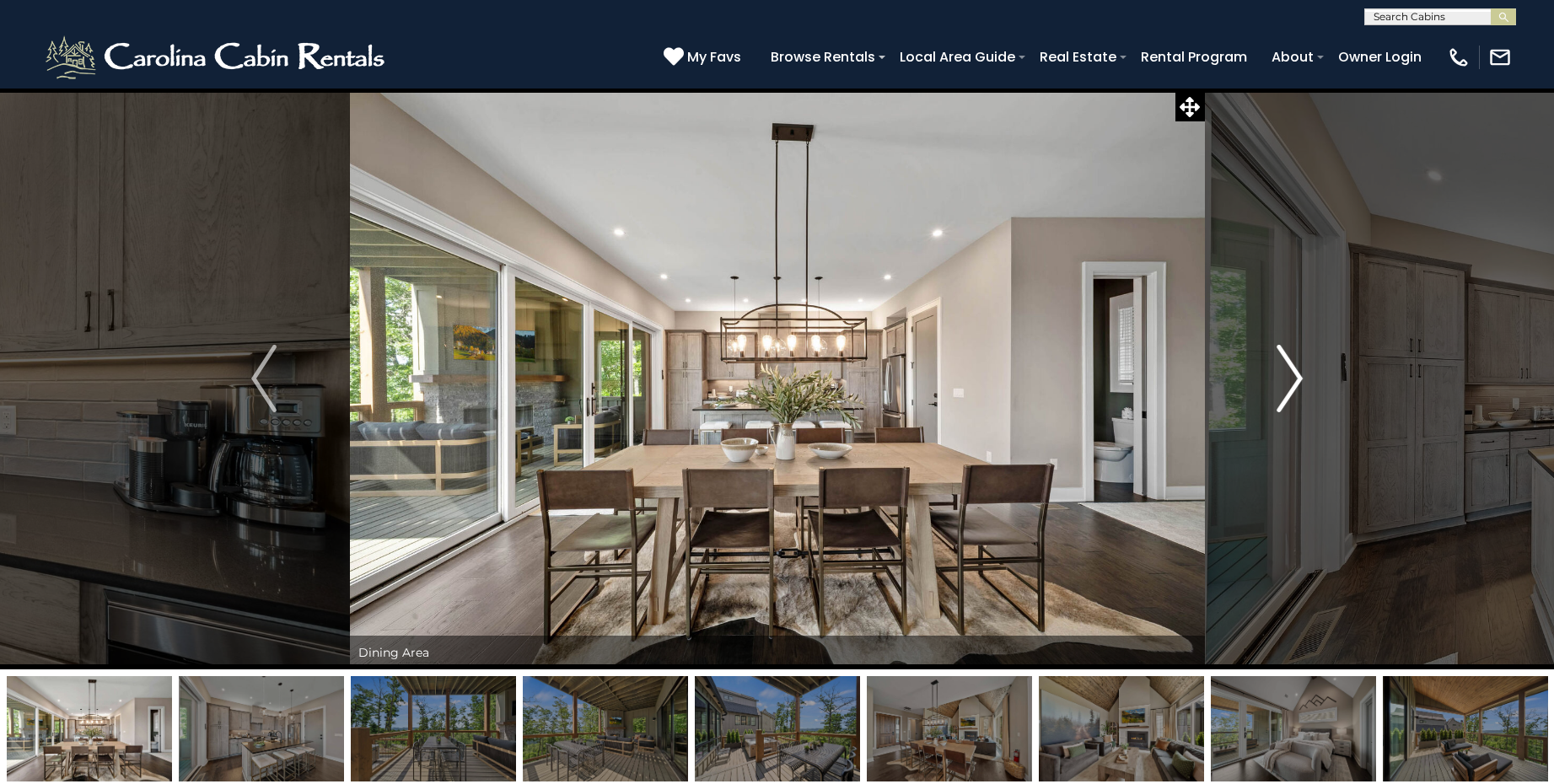
click at [1292, 375] on img "Next" at bounding box center [1290, 379] width 25 height 67
